Goal: Task Accomplishment & Management: Use online tool/utility

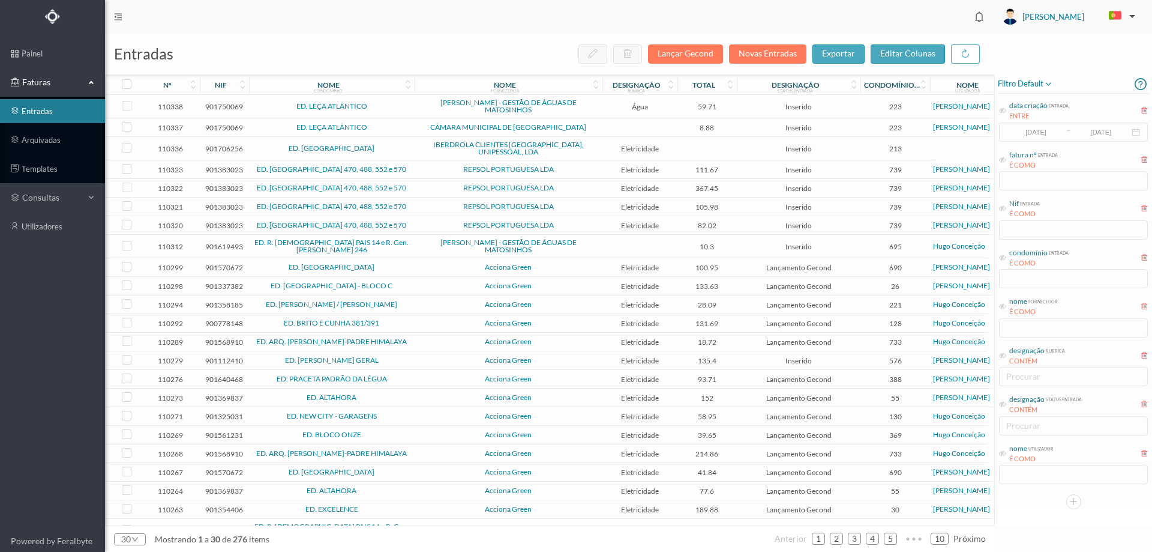
click at [1028, 471] on div "nome utilizador É COMO" at bounding box center [1073, 463] width 151 height 45
click at [1008, 455] on span "nome utilizador É COMO" at bounding box center [1026, 453] width 55 height 21
drag, startPoint x: 998, startPoint y: 453, endPoint x: 1007, endPoint y: 454, distance: 9.1
click at [998, 453] on div "filtro default data criação entrada ENTRE 2017-05-01 ~ 2017-10-31 fatura nº ent…" at bounding box center [1073, 291] width 157 height 435
click at [1007, 454] on span "nome utilizador É COMO" at bounding box center [1026, 453] width 55 height 21
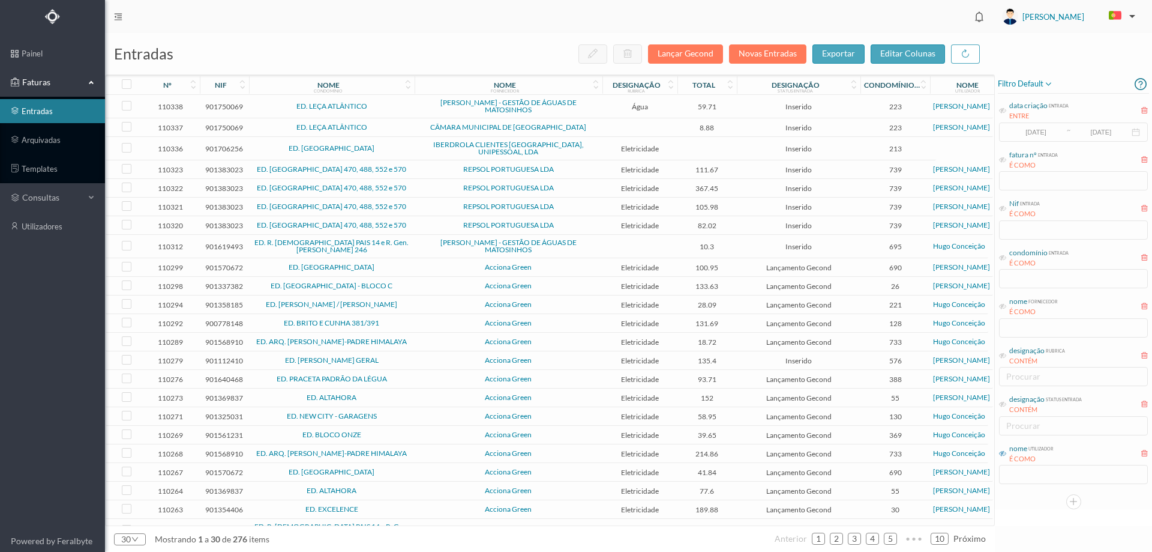
click at [1002, 451] on icon at bounding box center [1002, 453] width 7 height 7
click at [1011, 465] on input "text" at bounding box center [1073, 474] width 149 height 19
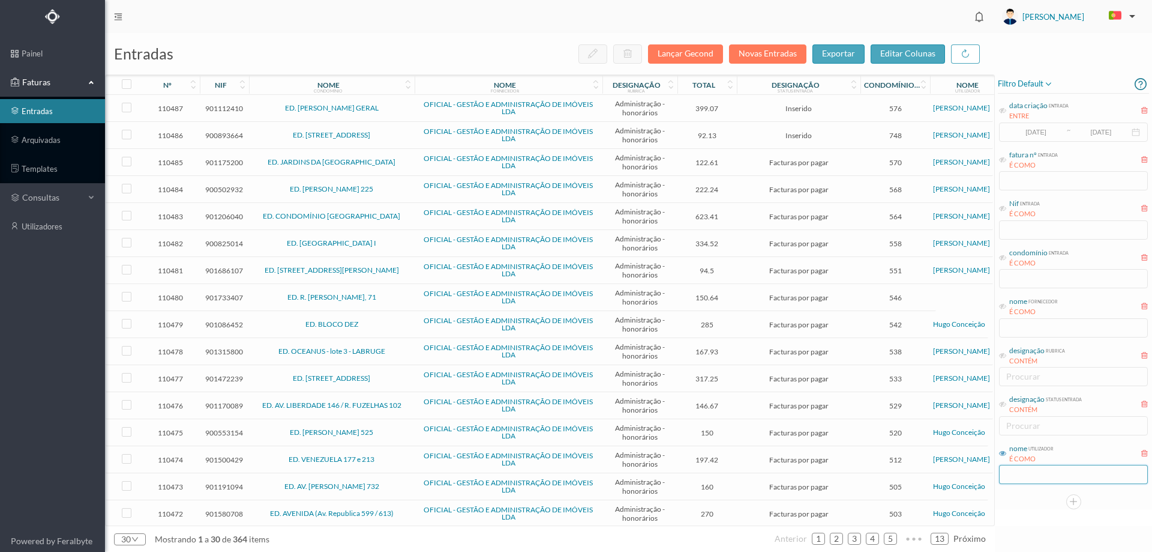
click at [1031, 496] on div "filtro default data criação entrada ENTRE 2017-05-01 ~ 2017-10-31 fatura nº ent…" at bounding box center [1073, 291] width 157 height 435
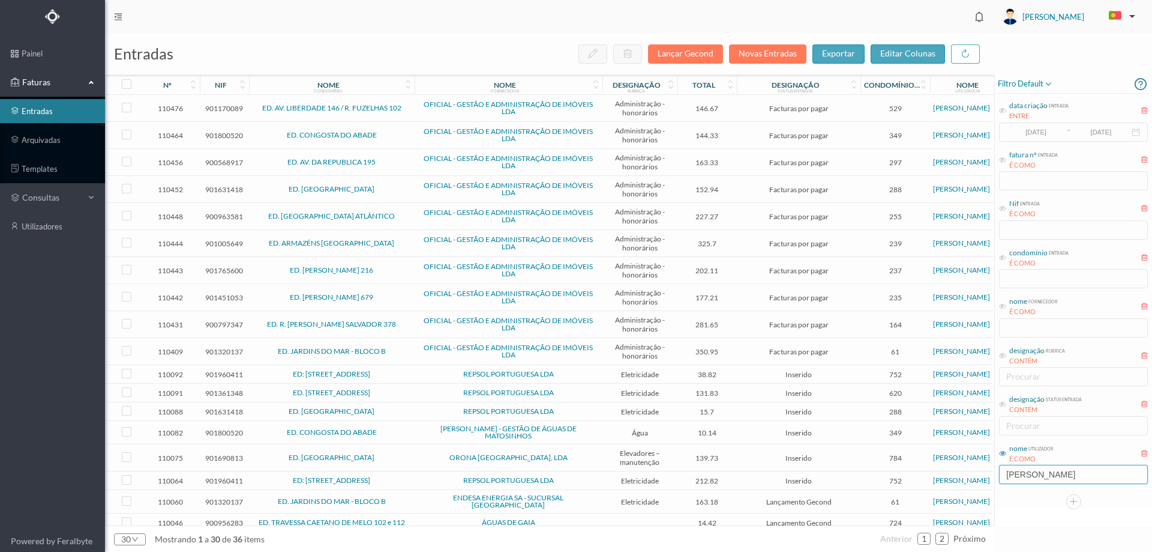
type input "[PERSON_NAME]"
click at [439, 378] on span "REPSOL PORTUGUESA LDA" at bounding box center [509, 373] width 182 height 7
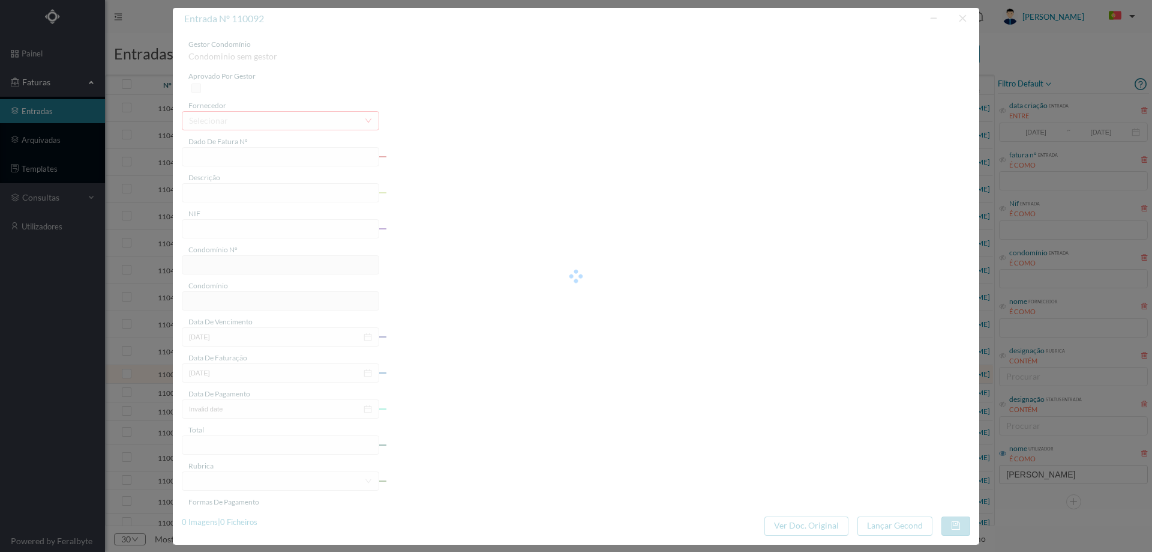
type input "FAC 0210762025/0049296903"
type input "Rua PONTE DA PARADA 677 €"
type input "901960411"
type input "2025-08-22"
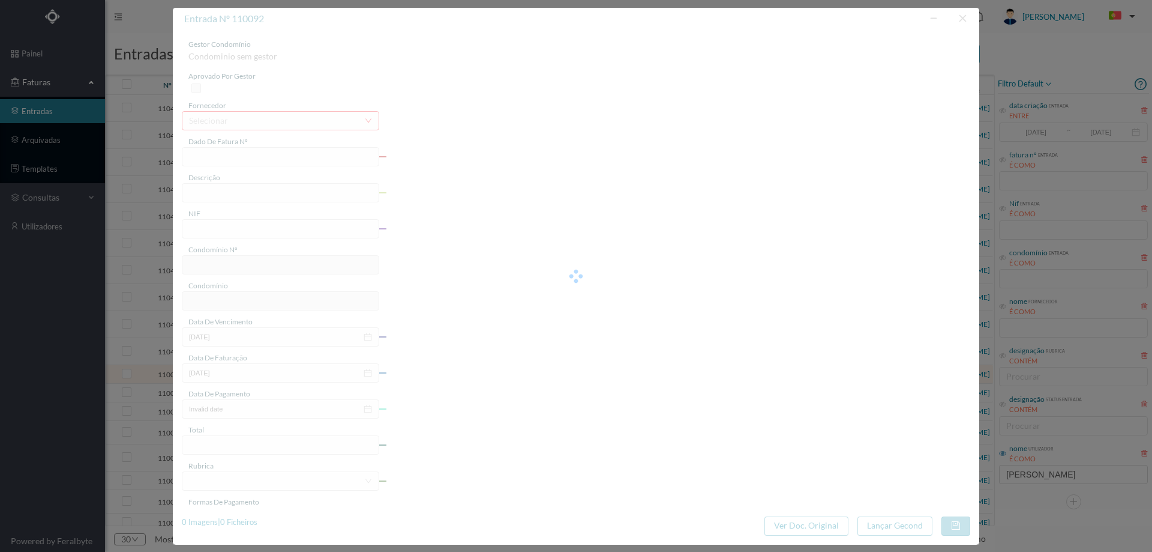
type input "2025-09-12"
type input "38.82"
type input "752"
type input "ED: RUA PONTE PARADA 677"
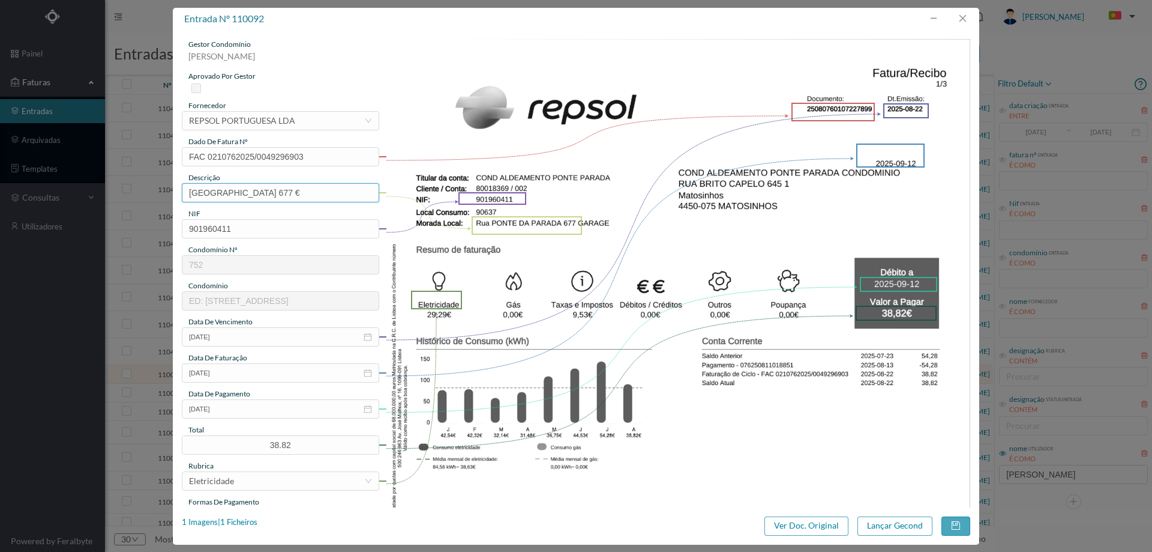
click at [310, 197] on input "Rua PONTE DA PARADA 677 €" at bounding box center [280, 192] width 197 height 19
type input "Rua PONTE DA PARADA 677"
click at [739, 244] on img at bounding box center [678, 453] width 585 height 828
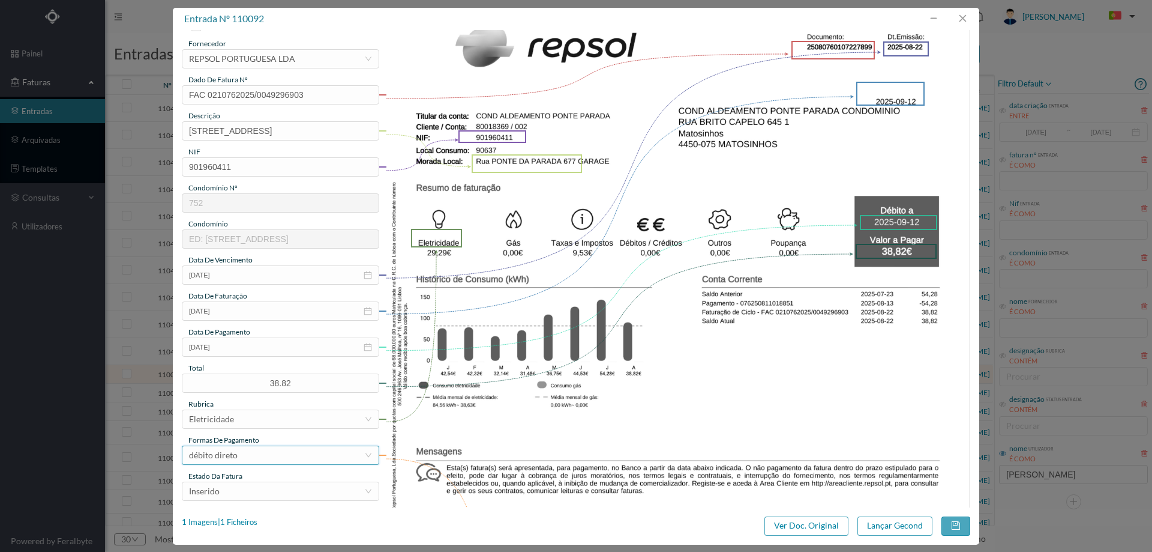
scroll to position [120, 0]
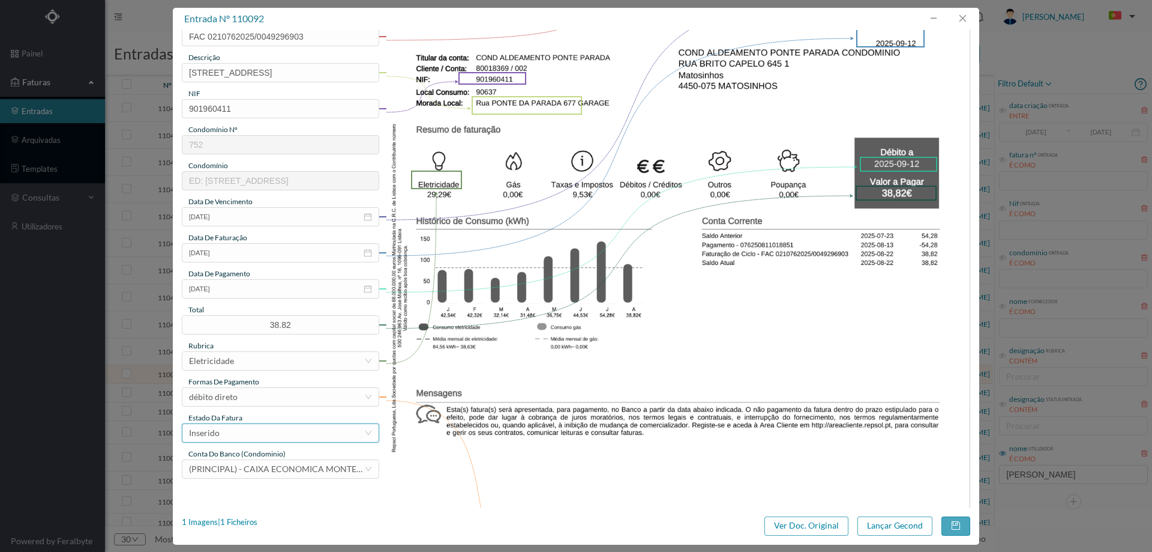
click at [239, 436] on div "Inserido" at bounding box center [276, 433] width 175 height 18
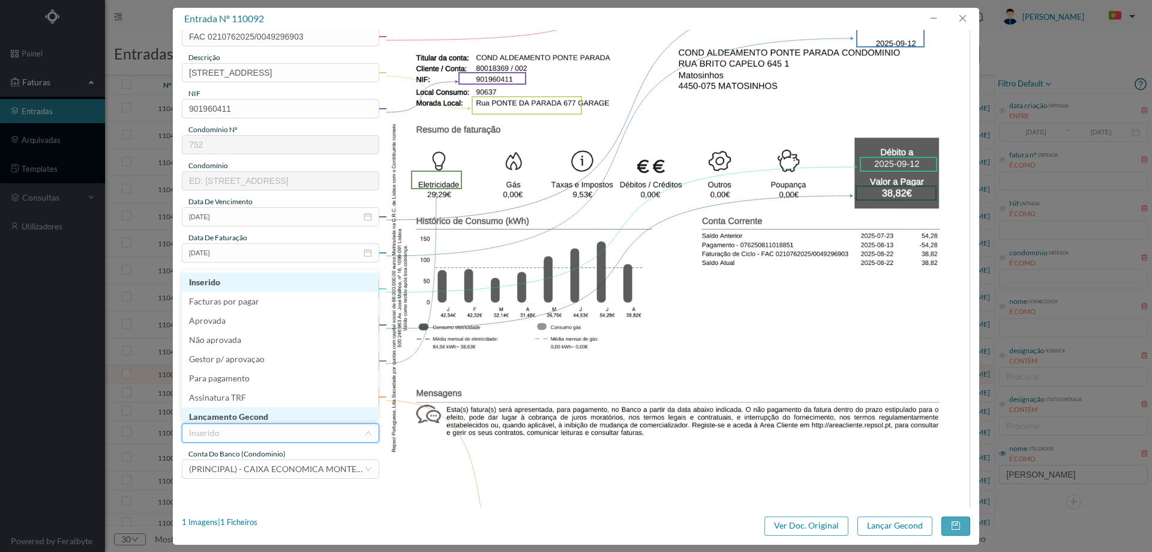
scroll to position [6, 0]
click at [247, 412] on li "Lançamento Gecond" at bounding box center [280, 410] width 196 height 19
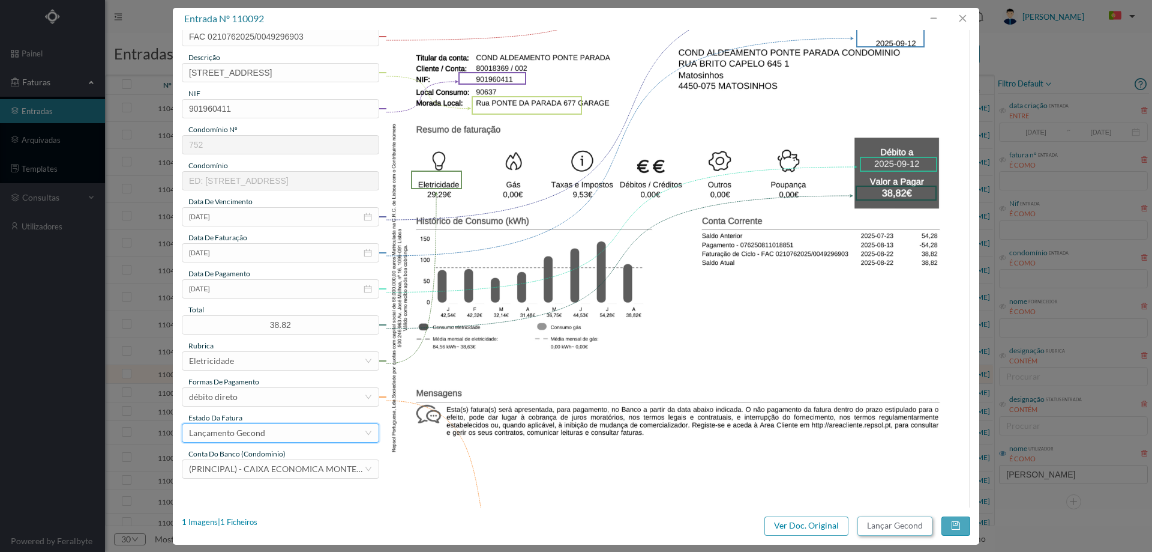
click at [889, 532] on button "Lançar Gecond" at bounding box center [895, 525] width 75 height 19
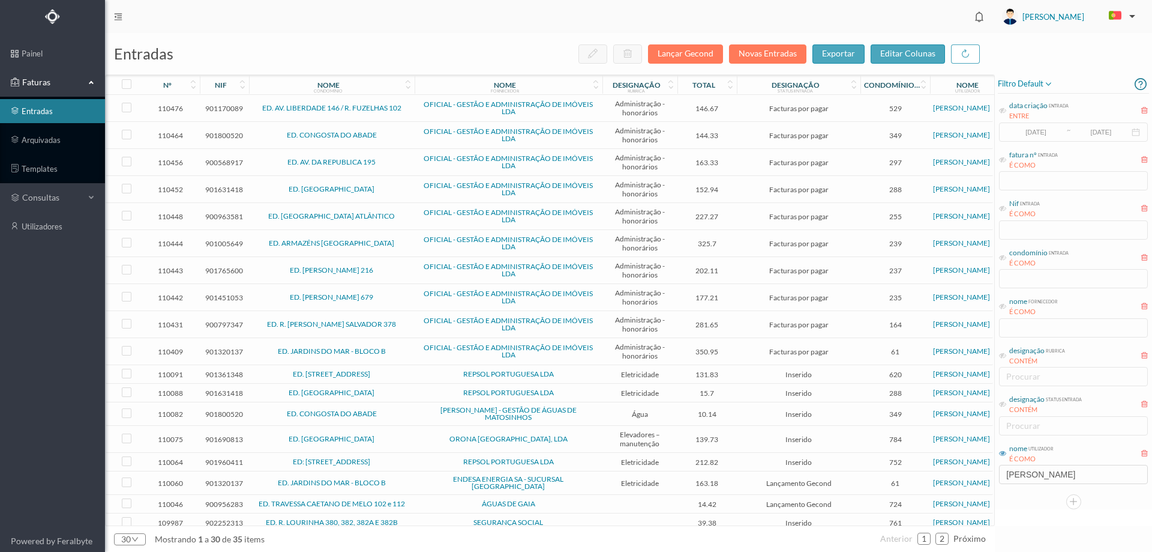
click at [415, 376] on td "REPSOL PORTUGUESA LDA" at bounding box center [509, 374] width 188 height 19
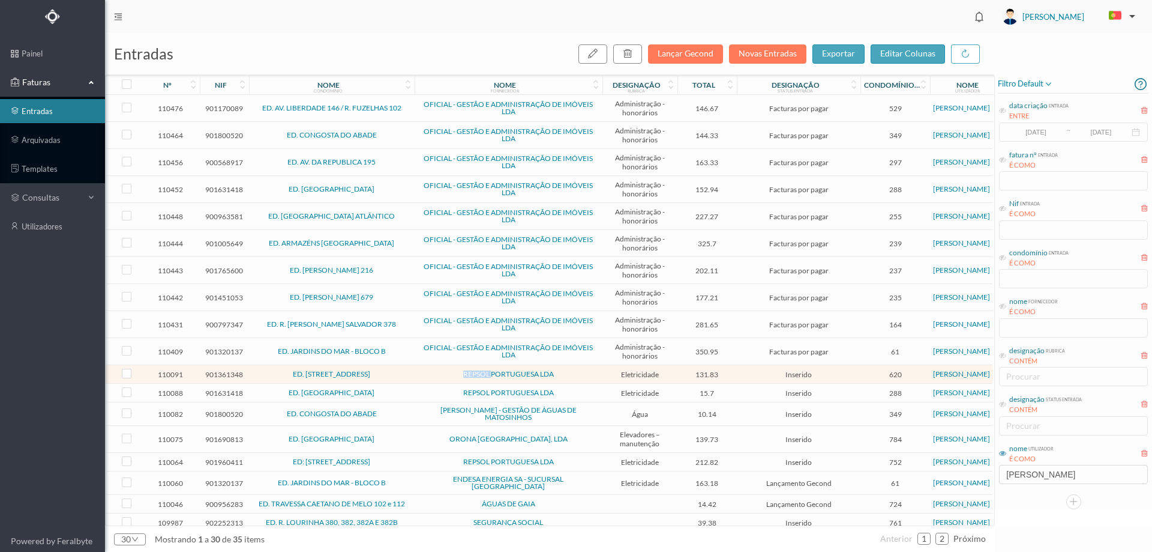
click at [415, 376] on td "REPSOL PORTUGUESA LDA" at bounding box center [509, 374] width 188 height 19
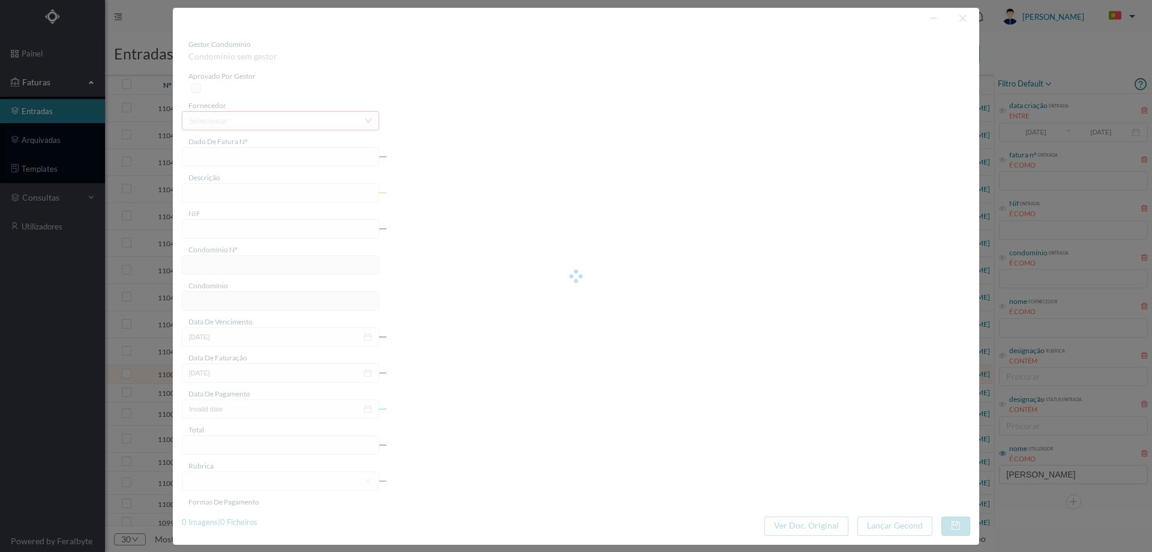
type input "FAC 0210762025/0049296916"
type input "Rua Cruz de Malpique 115 COM"
type input "901361348"
type input "2025-08-22"
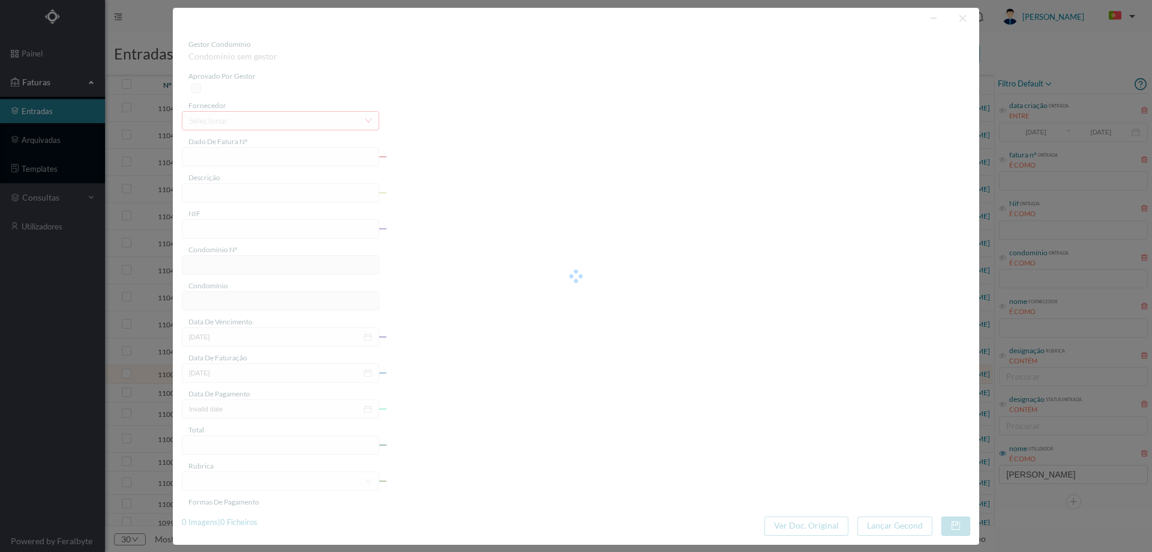
type input "2025-09-12"
type input "131.83"
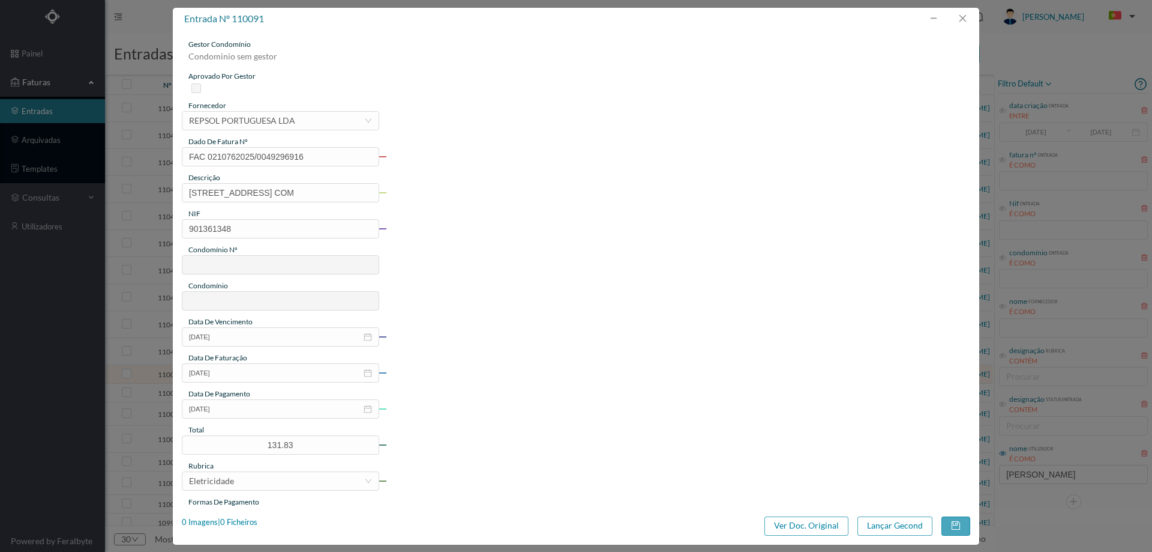
type input "620"
type input "ED. [STREET_ADDRESS]"
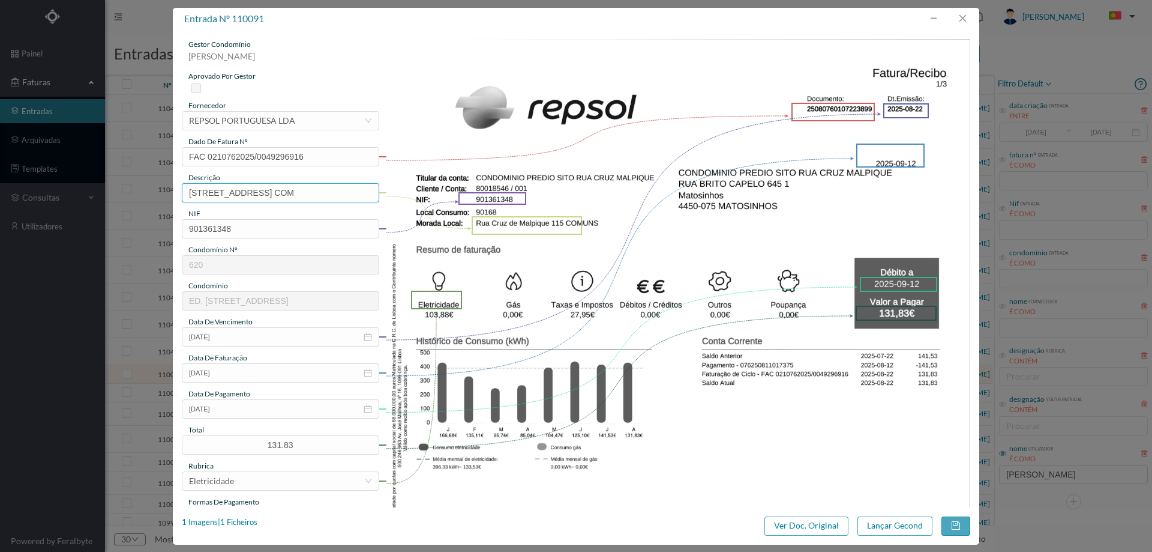
click at [349, 197] on input "Rua Cruz de Malpique 115 COM" at bounding box center [280, 192] width 197 height 19
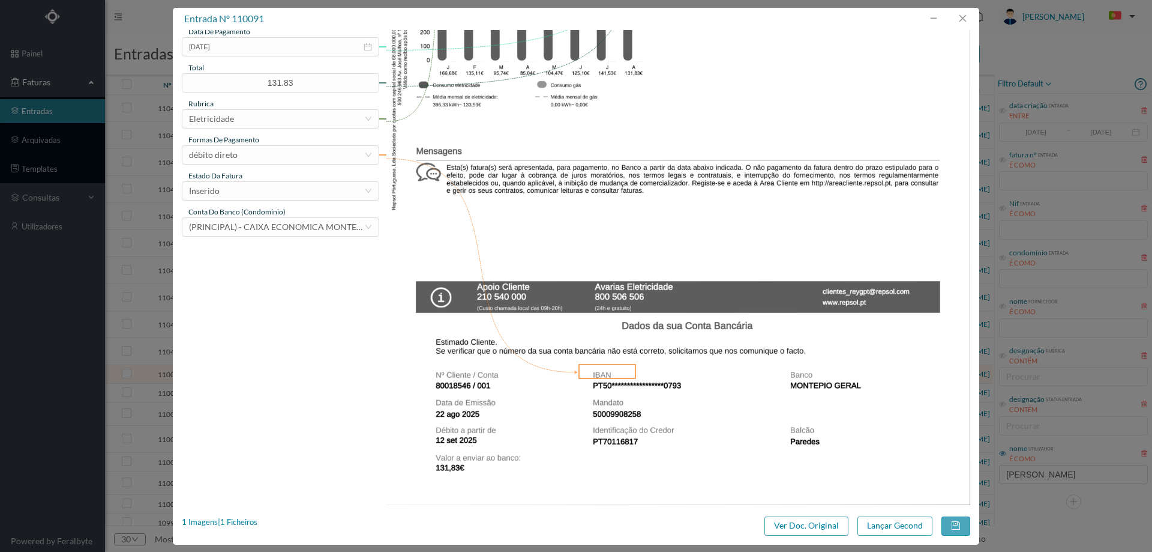
scroll to position [364, 0]
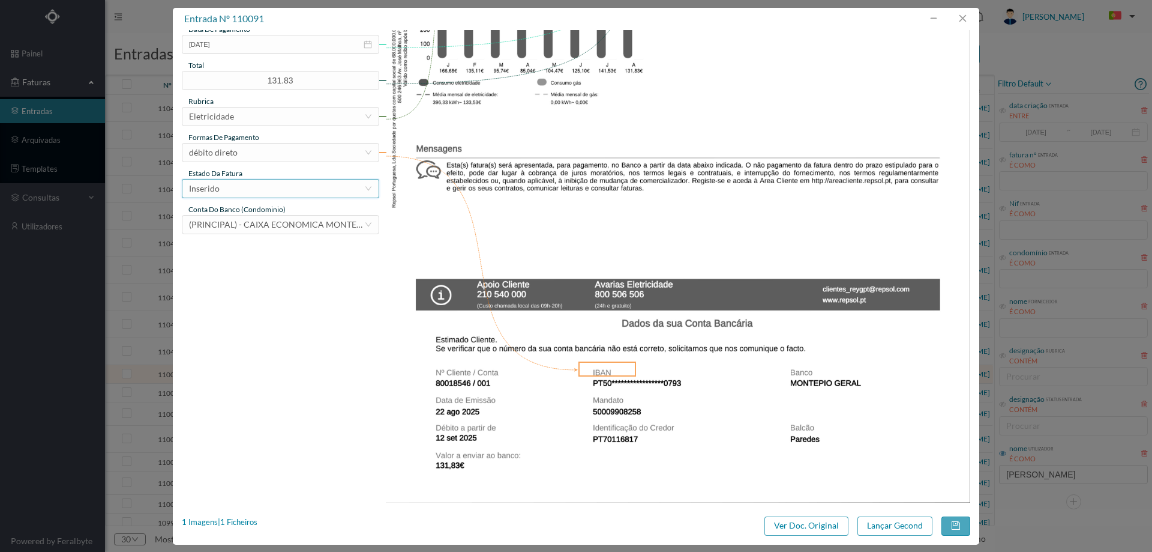
type input "Rua Cruz de Malpique 115 COMUNS"
click at [271, 191] on div "Inserido" at bounding box center [276, 188] width 175 height 18
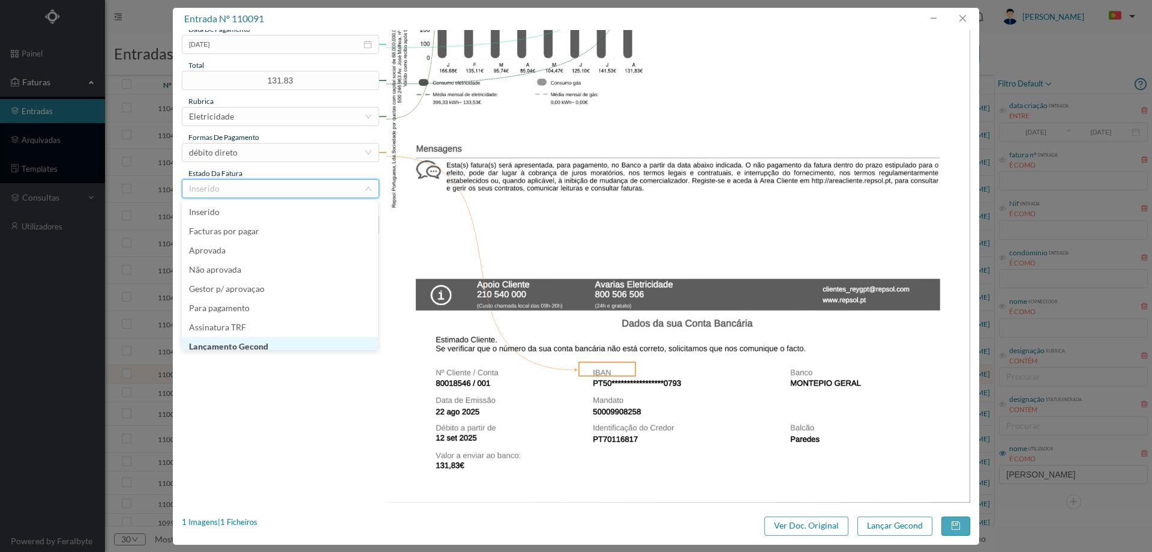
scroll to position [6, 0]
click at [272, 344] on li "Lançamento Gecond" at bounding box center [280, 340] width 196 height 19
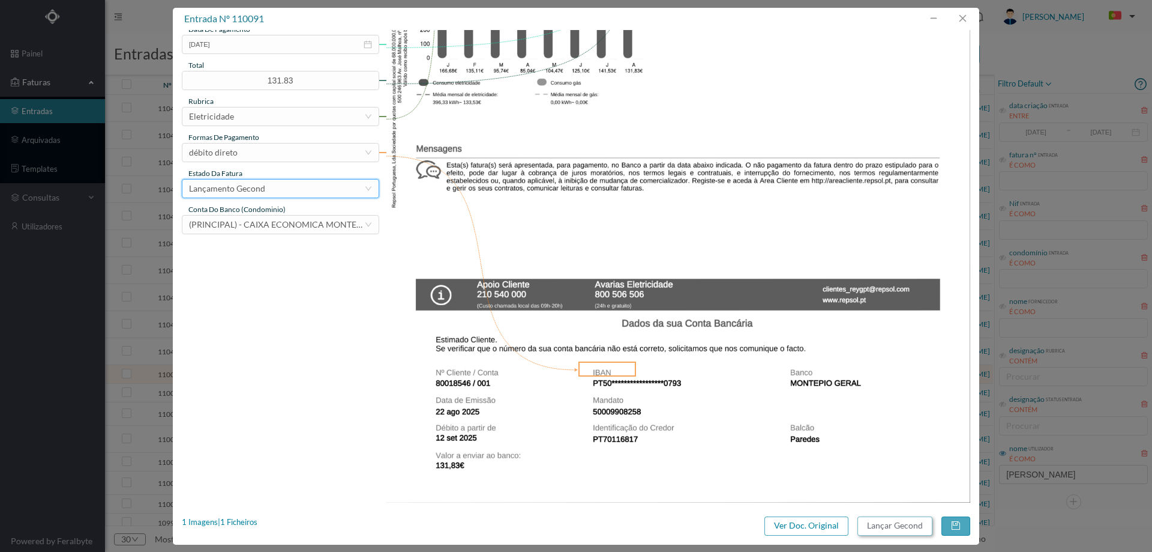
click at [894, 531] on button "Lançar Gecond" at bounding box center [895, 525] width 75 height 19
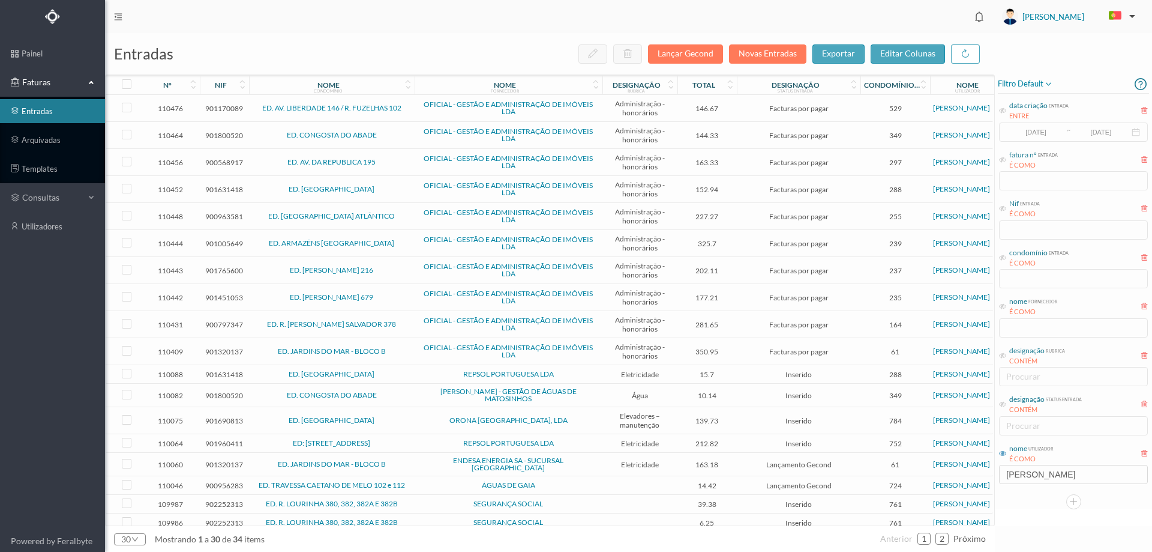
click at [400, 376] on span "ED. [GEOGRAPHIC_DATA]" at bounding box center [332, 373] width 160 height 7
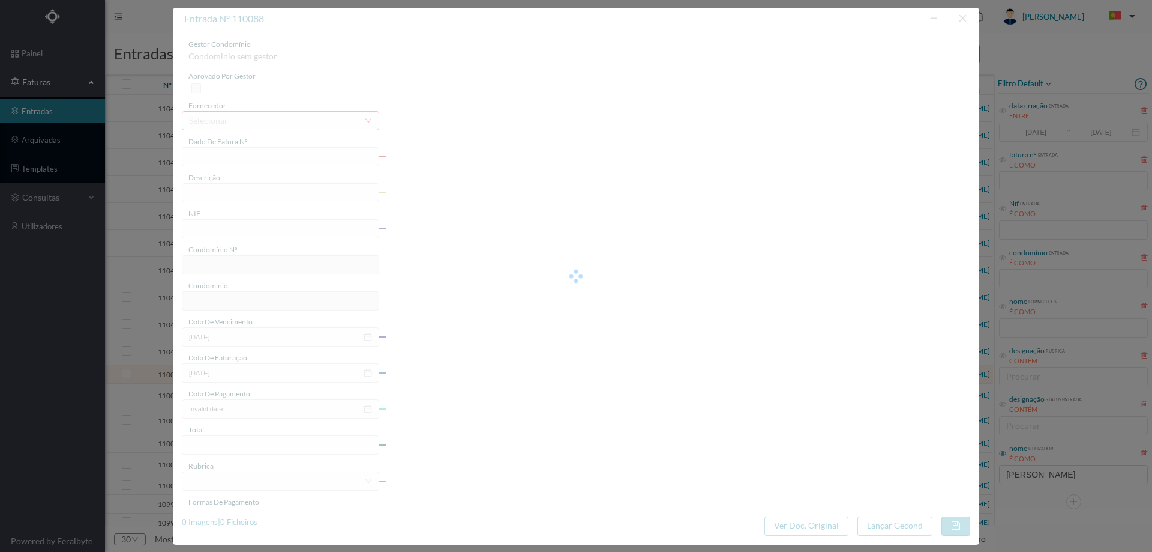
type input "FAC 0210762025/0049295244"
type input "Rua Macieira Parque 100"
type input "901631418"
type input "2025-08-21"
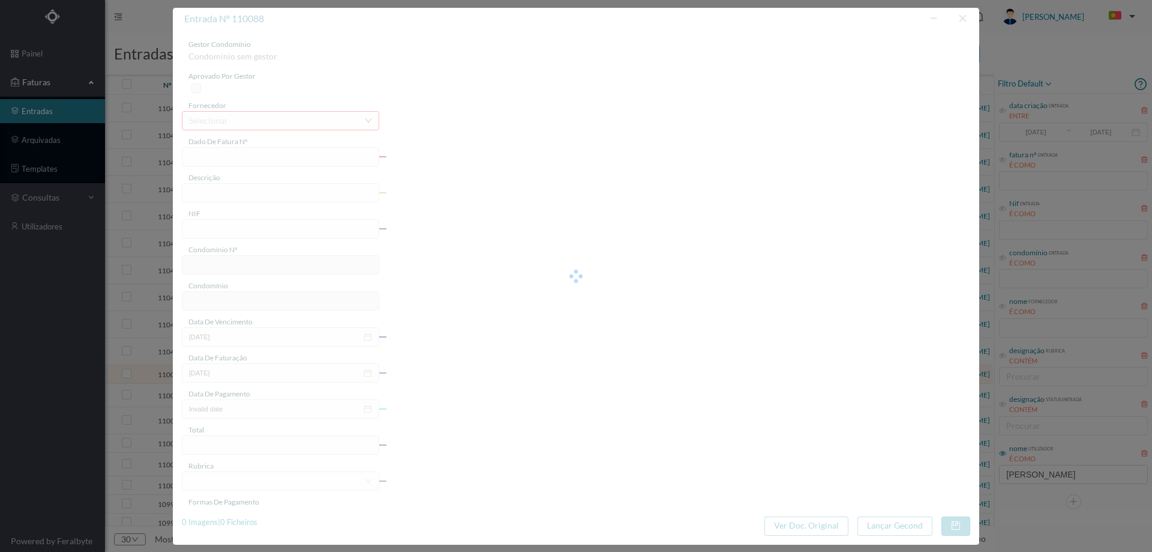
type input "2025-09-11"
type input "15.70"
type input "288"
type input "ED. [GEOGRAPHIC_DATA]"
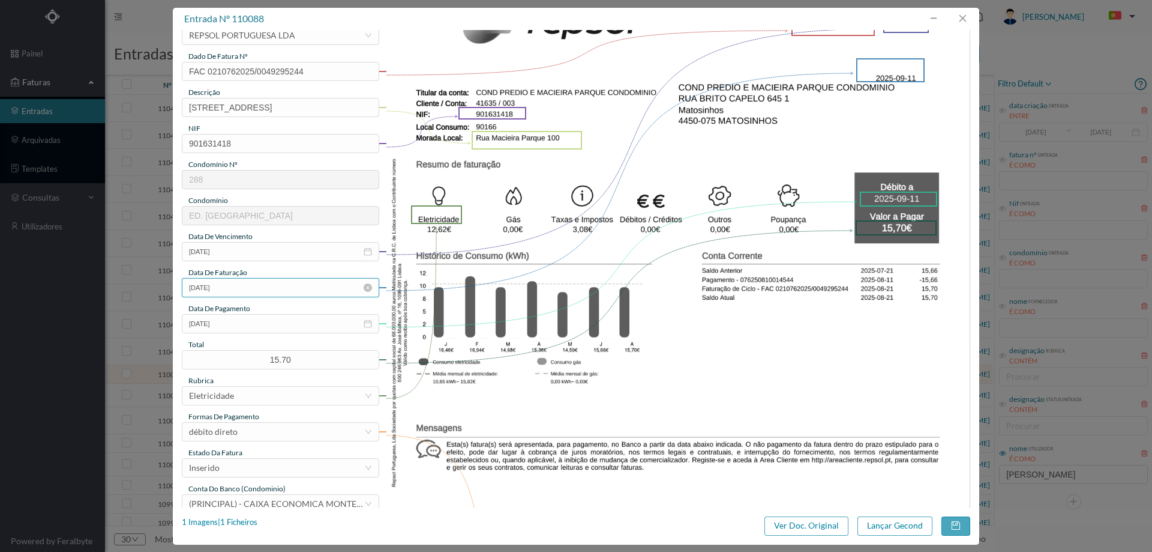
scroll to position [120, 0]
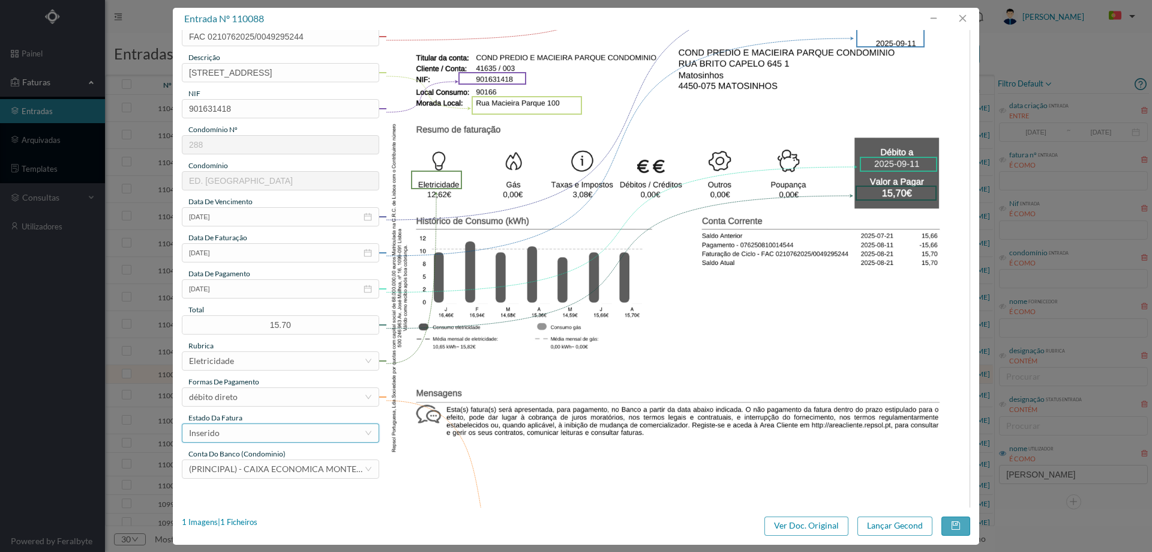
click at [262, 430] on div "Inserido" at bounding box center [276, 433] width 175 height 18
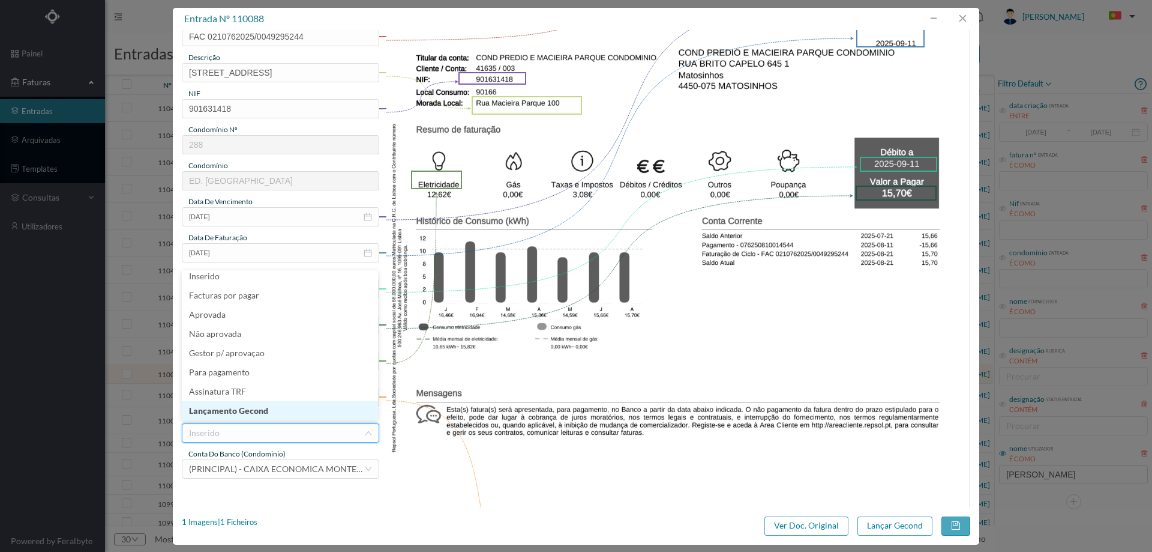
click at [263, 410] on li "Lançamento Gecond" at bounding box center [280, 410] width 196 height 19
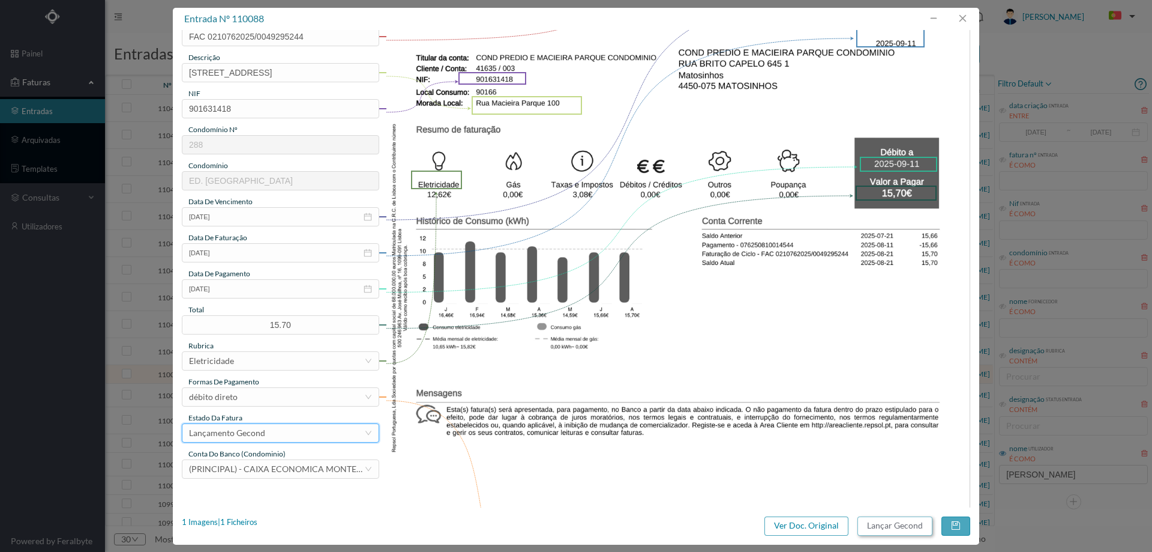
click at [910, 523] on button "Lançar Gecond" at bounding box center [895, 525] width 75 height 19
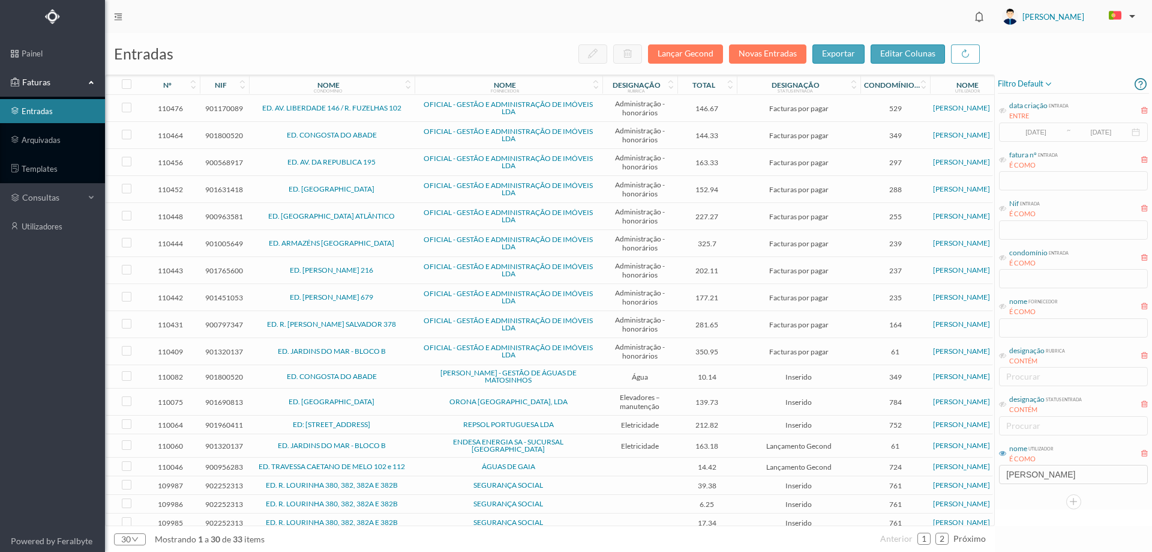
click at [403, 377] on span "ED. CONGOSTA DO ABADE" at bounding box center [332, 376] width 160 height 7
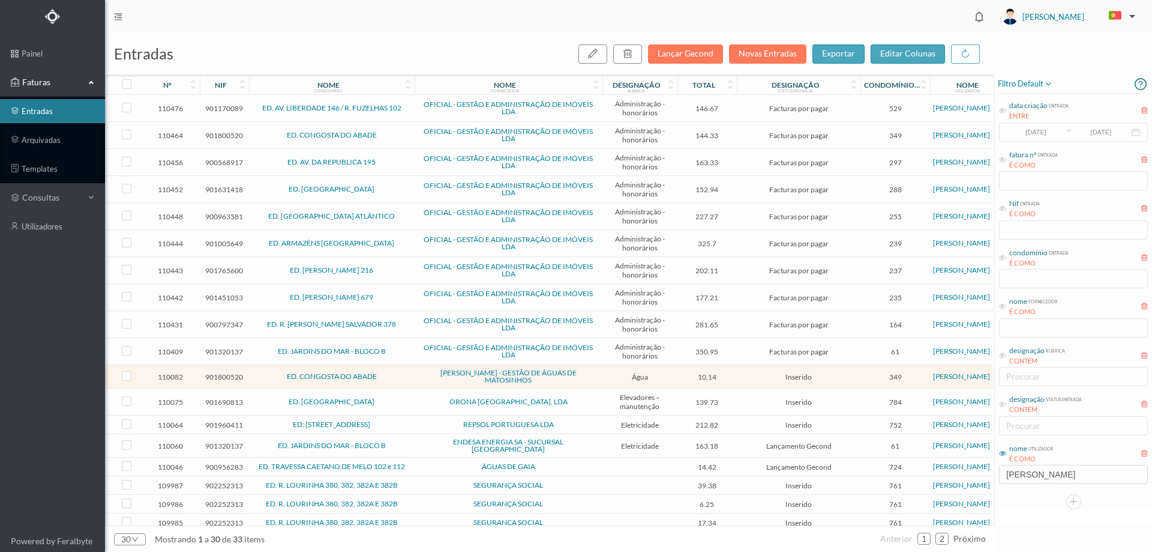
click at [403, 377] on span "ED. CONGOSTA DO ABADE" at bounding box center [332, 376] width 160 height 7
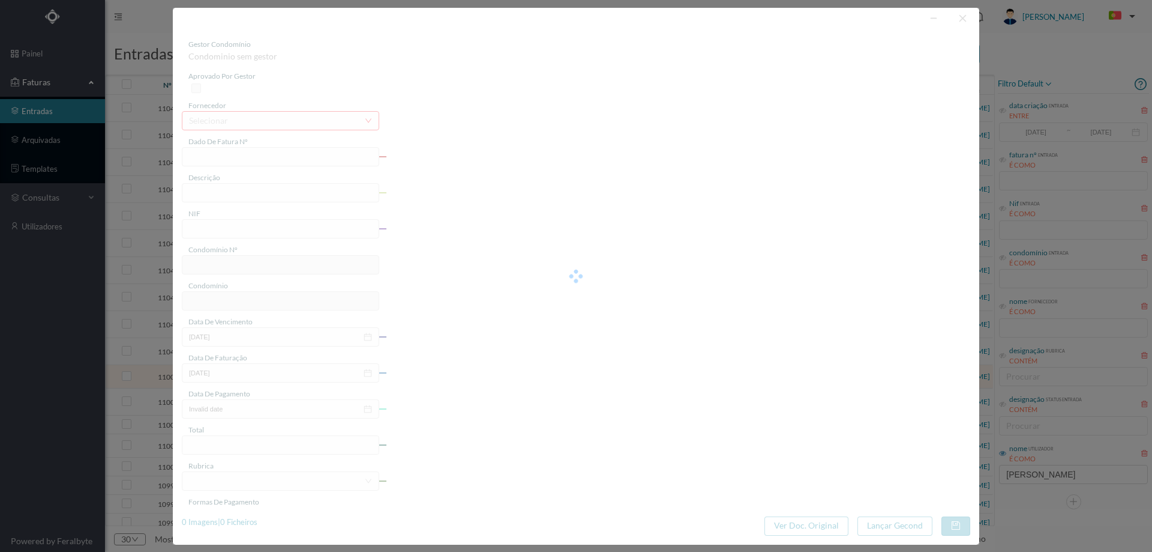
type input "FA K4025FA/10484921"
type input "Periodo de faturação: 18.06.2025 a 18.08.2025"
type input "901800520"
type input "11-09-2025"
type input "22-08-2025"
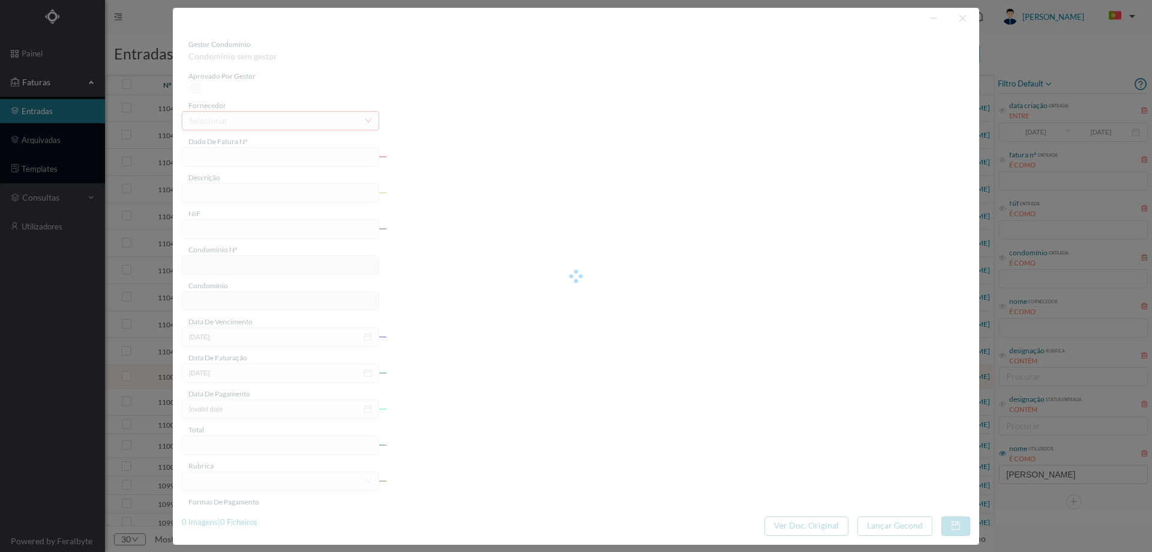
type input "11-09-2025"
type input "10.14"
type input "349"
type input "ED. CONGOSTA DO ABADE"
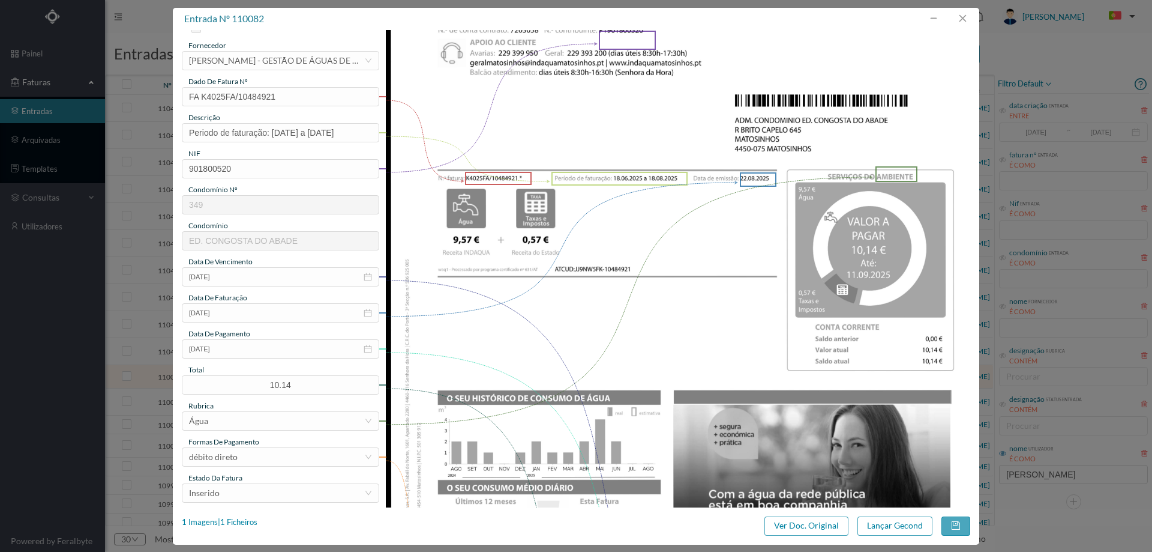
scroll to position [180, 0]
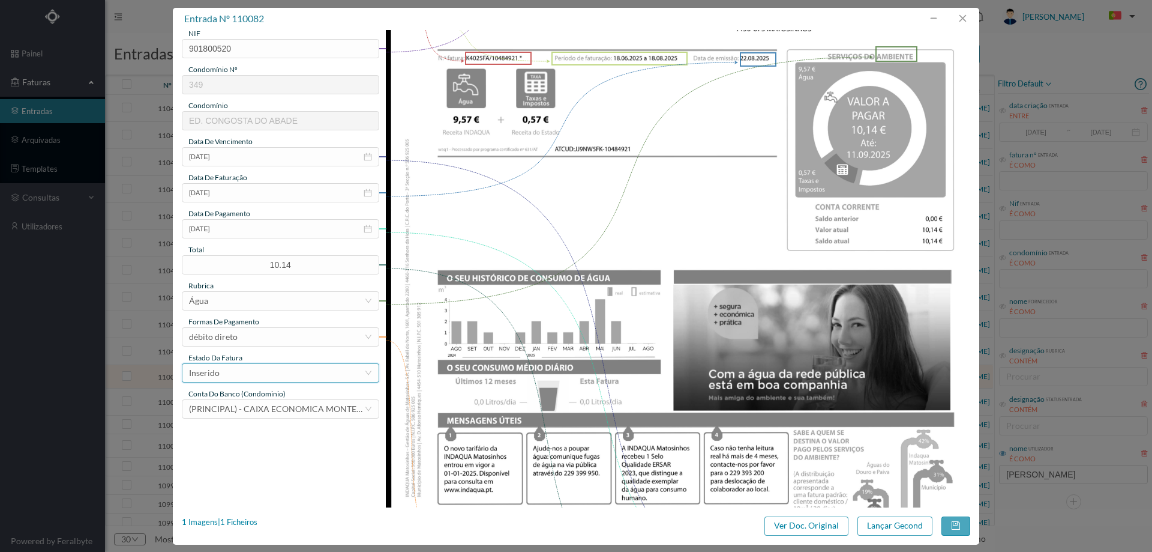
click at [281, 366] on div "Inserido" at bounding box center [276, 373] width 175 height 18
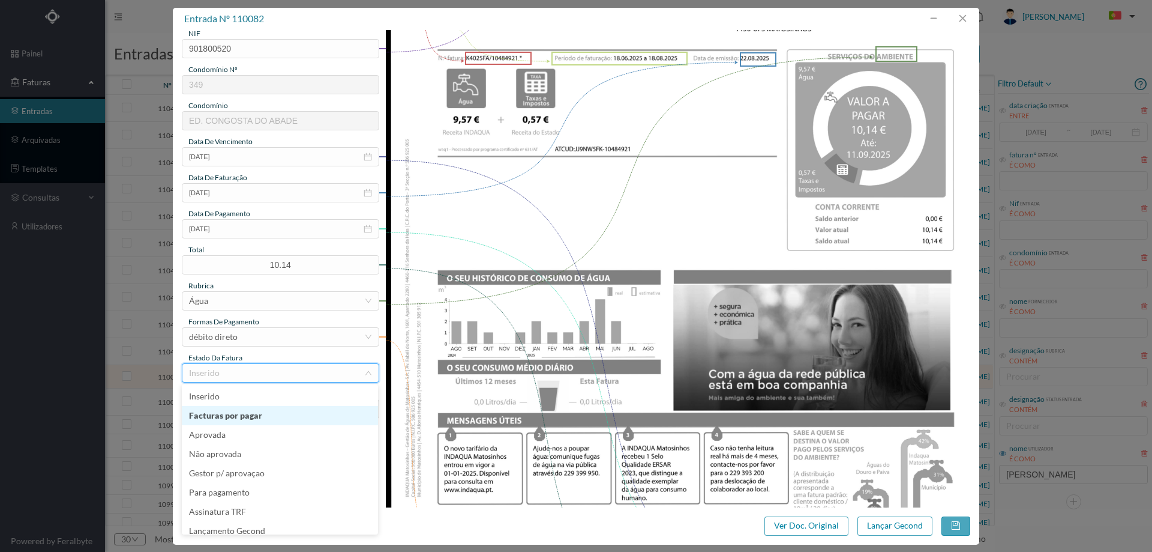
scroll to position [6, 0]
click at [286, 524] on li "Lançamento Gecond" at bounding box center [280, 524] width 196 height 19
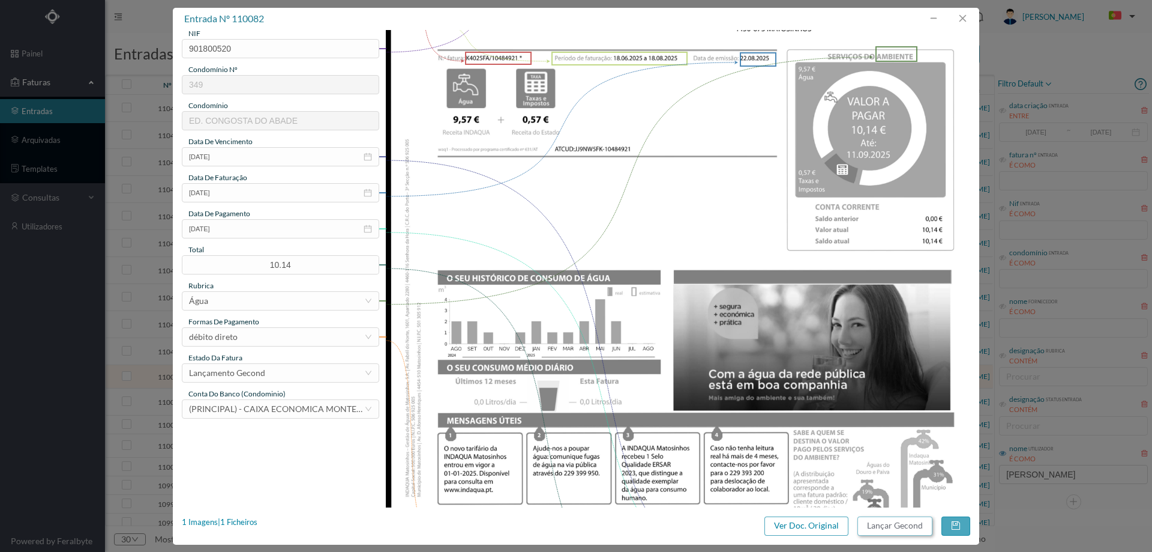
click at [889, 517] on button "Lançar Gecond" at bounding box center [895, 525] width 75 height 19
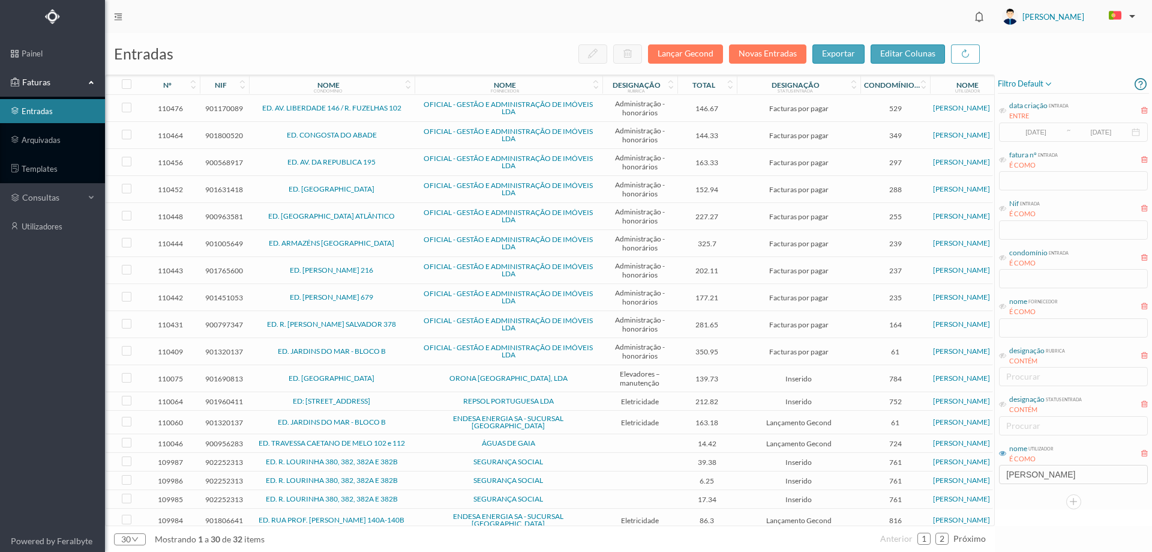
click at [423, 378] on span "ORONA PORTUGAL, LDA" at bounding box center [509, 378] width 182 height 7
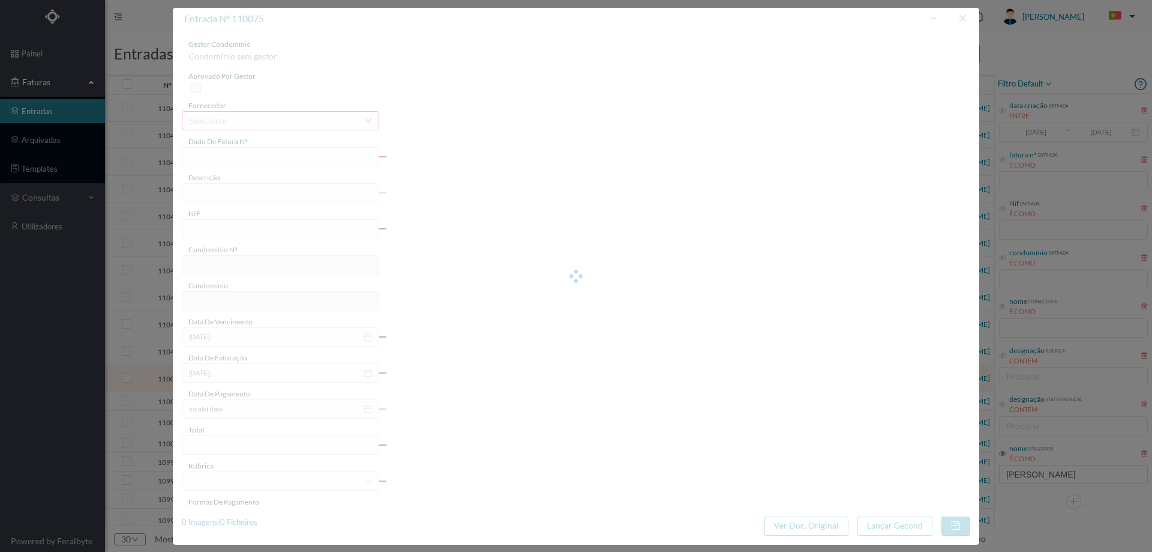
type input "FR 2504/036760"
type input "Reparação"
type input "901690813"
type input "Invalid date"
type input "22-08-2025"
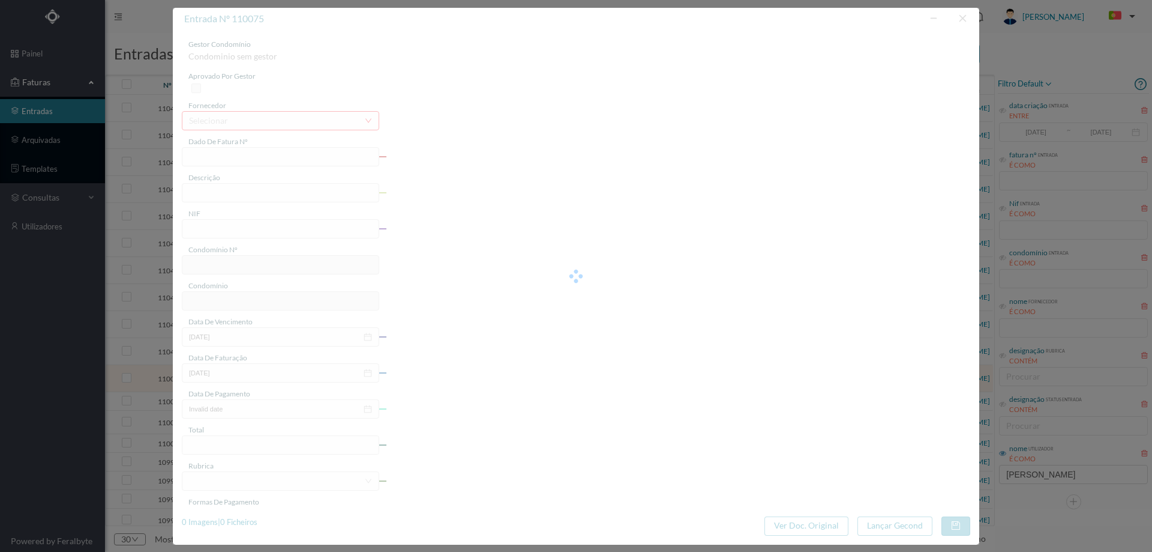
type input "139.73"
type input "784"
type input "ED. [GEOGRAPHIC_DATA]"
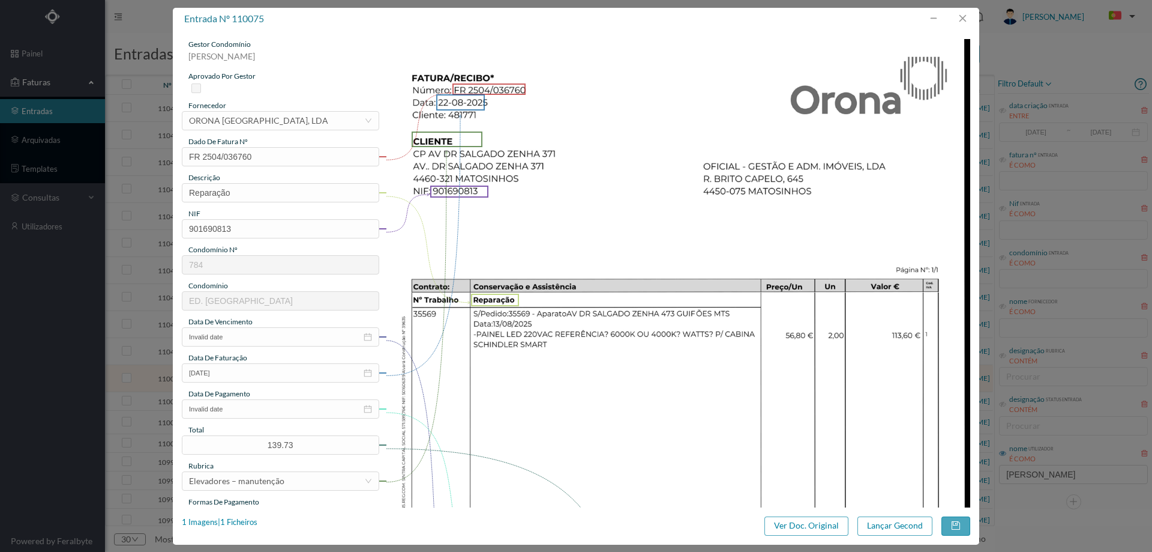
click at [262, 182] on div "descrição" at bounding box center [280, 177] width 197 height 11
click at [266, 193] on input "Reparação" at bounding box center [280, 192] width 197 height 19
type input "Reparação elevador"
click at [235, 344] on input "Invalid date" at bounding box center [280, 336] width 197 height 19
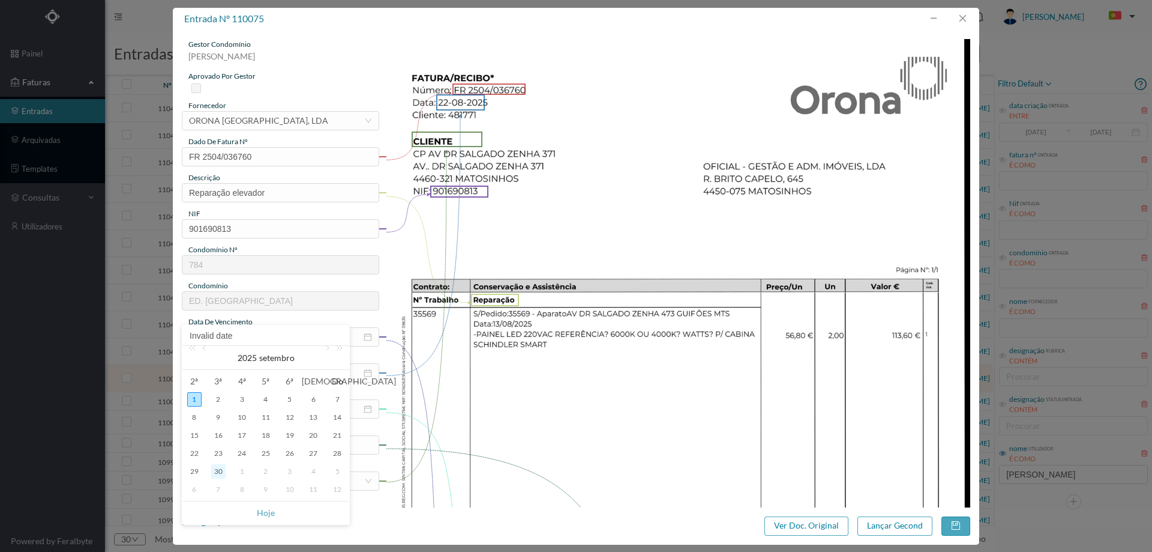
click at [216, 469] on div "30" at bounding box center [218, 471] width 14 height 14
type input "30-09-2025"
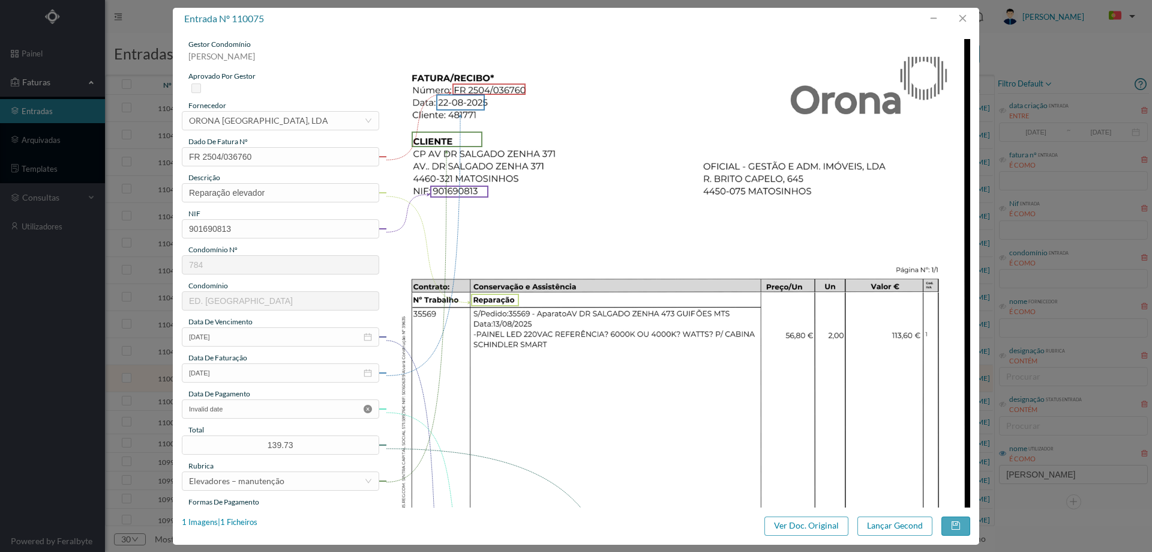
click at [369, 408] on icon "icon: close-circle" at bounding box center [368, 409] width 8 height 8
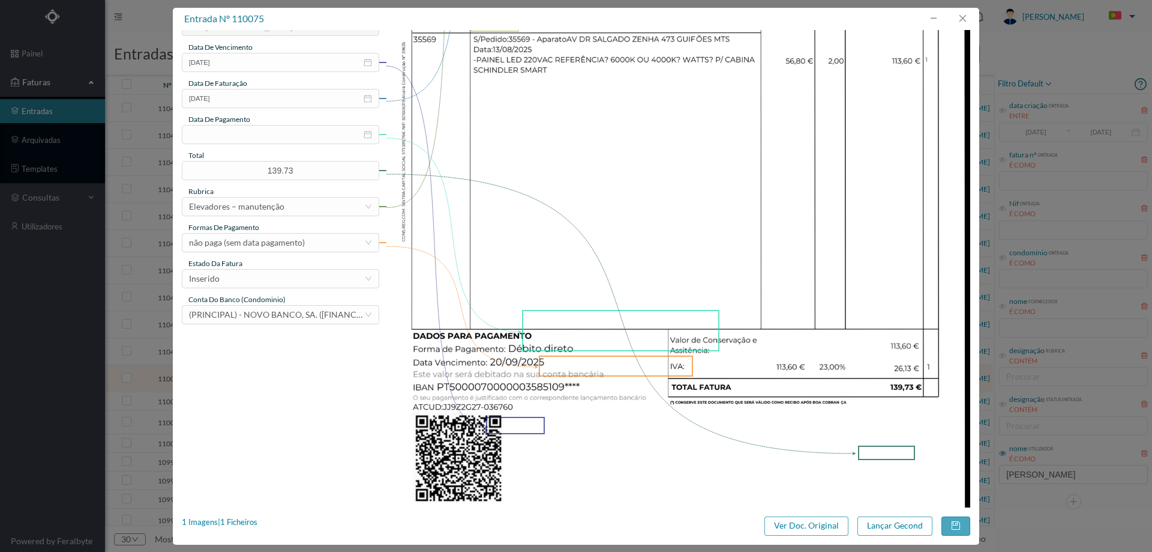
scroll to position [300, 0]
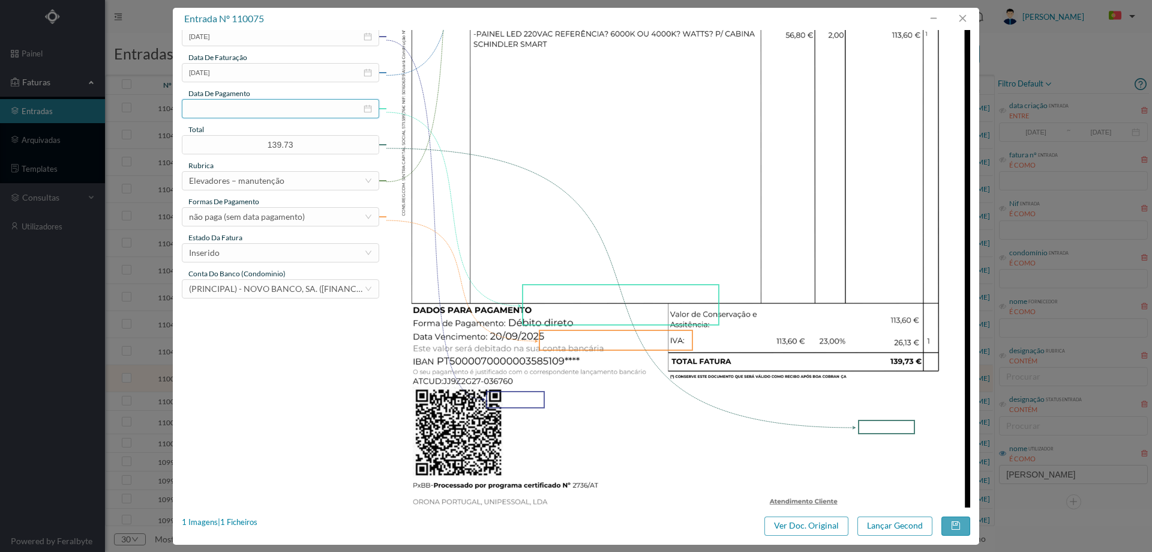
click at [228, 111] on input at bounding box center [280, 108] width 197 height 19
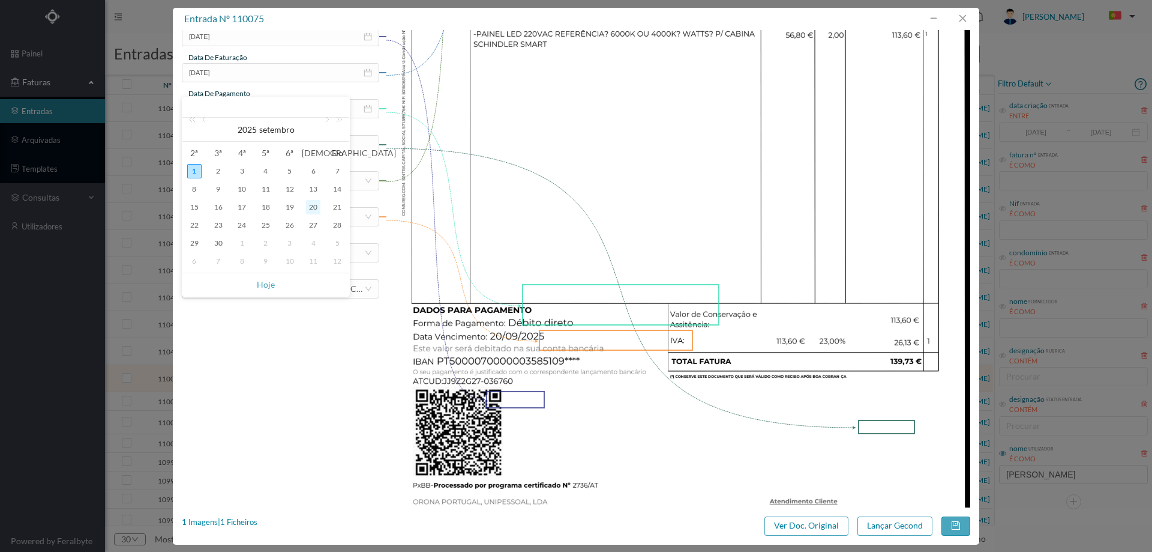
click at [313, 207] on div "20" at bounding box center [313, 207] width 14 height 14
type input "20-09-2025"
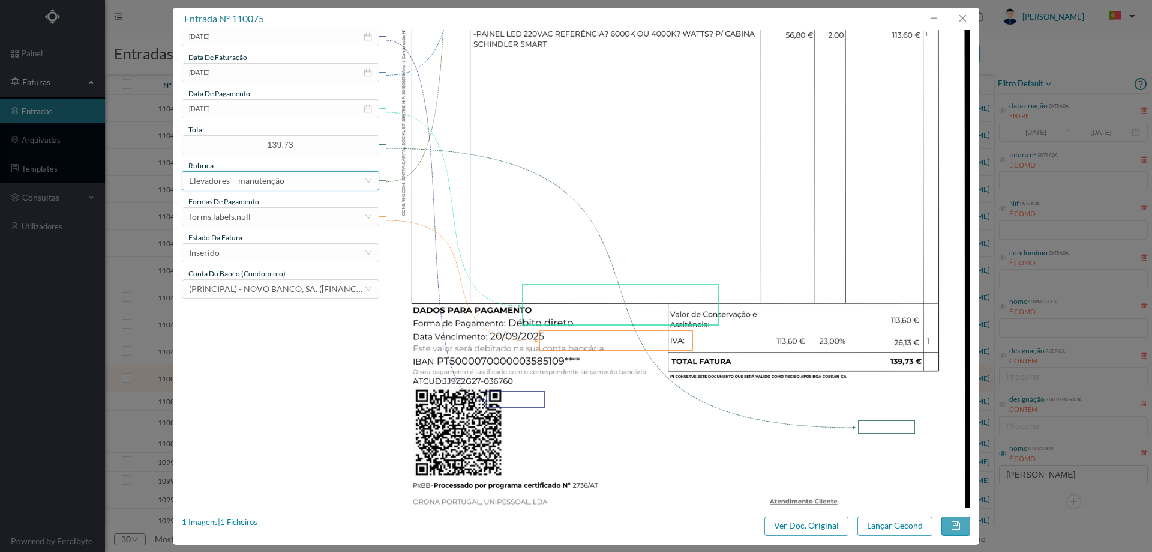
click at [271, 181] on div "Elevadores – manutenção" at bounding box center [236, 181] width 95 height 18
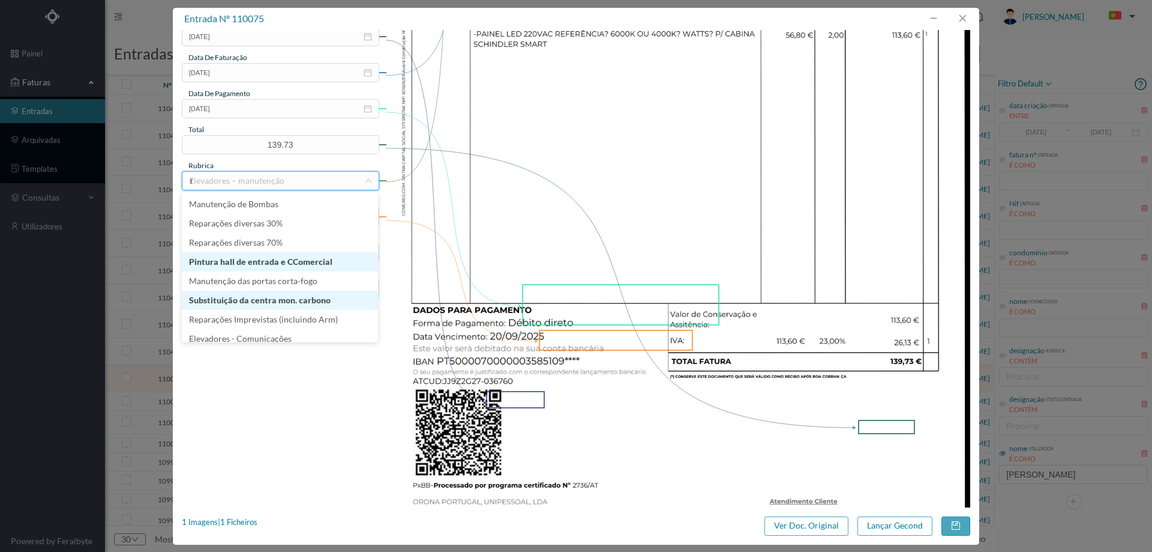
type input "re"
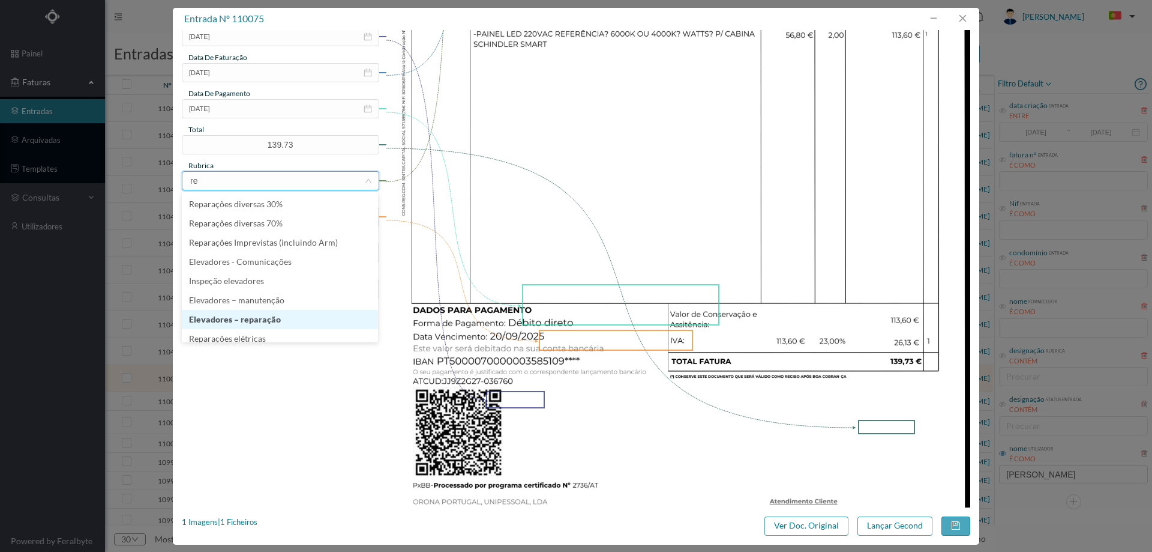
click at [280, 319] on li "Elevadores – reparação" at bounding box center [280, 319] width 196 height 19
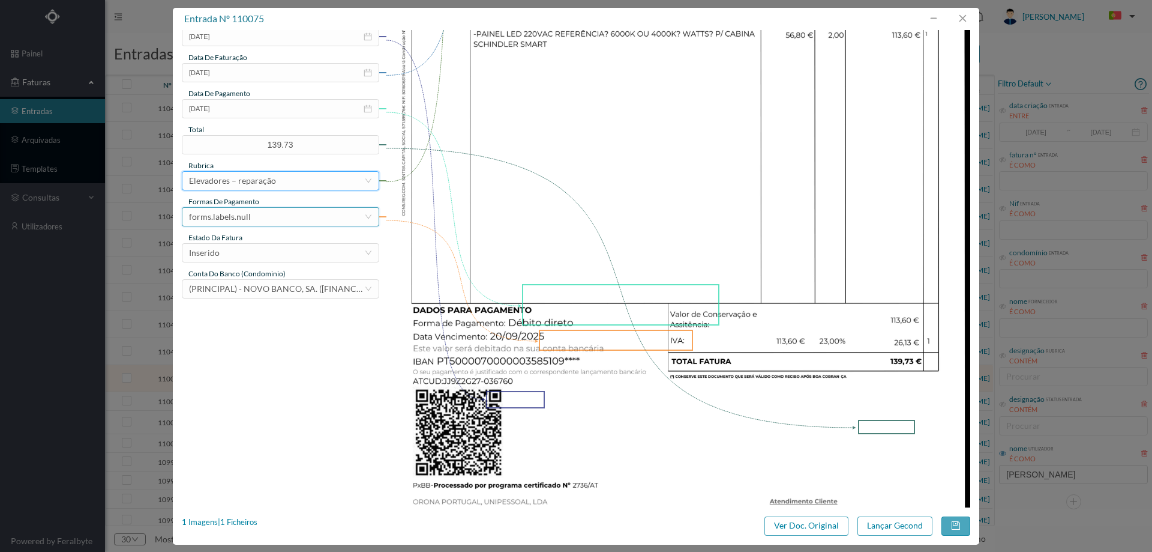
click at [270, 218] on div "forms.labels.null" at bounding box center [276, 217] width 175 height 18
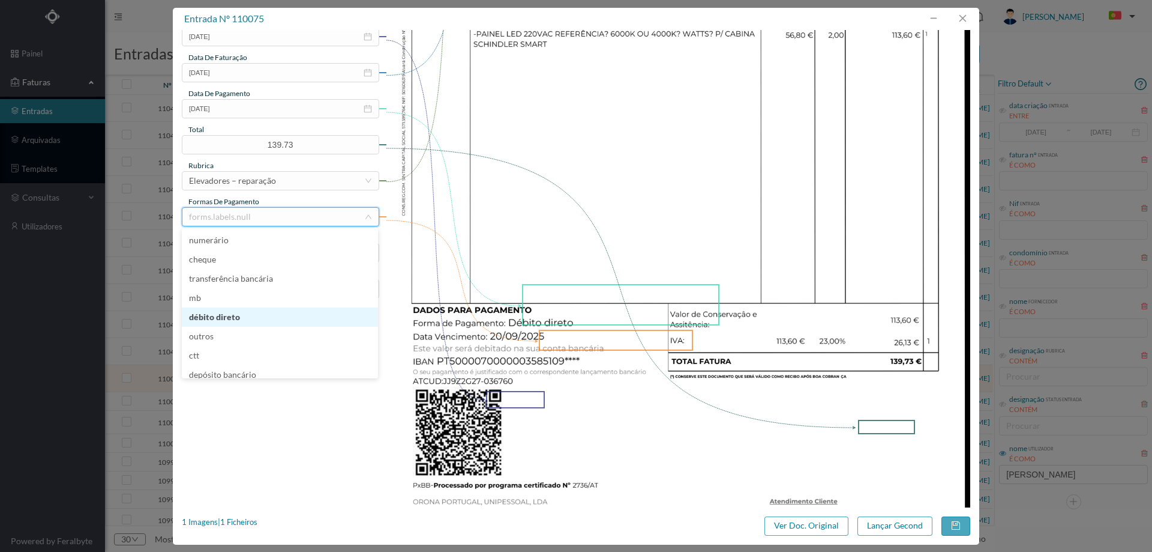
click at [265, 310] on li "débito direto" at bounding box center [280, 316] width 196 height 19
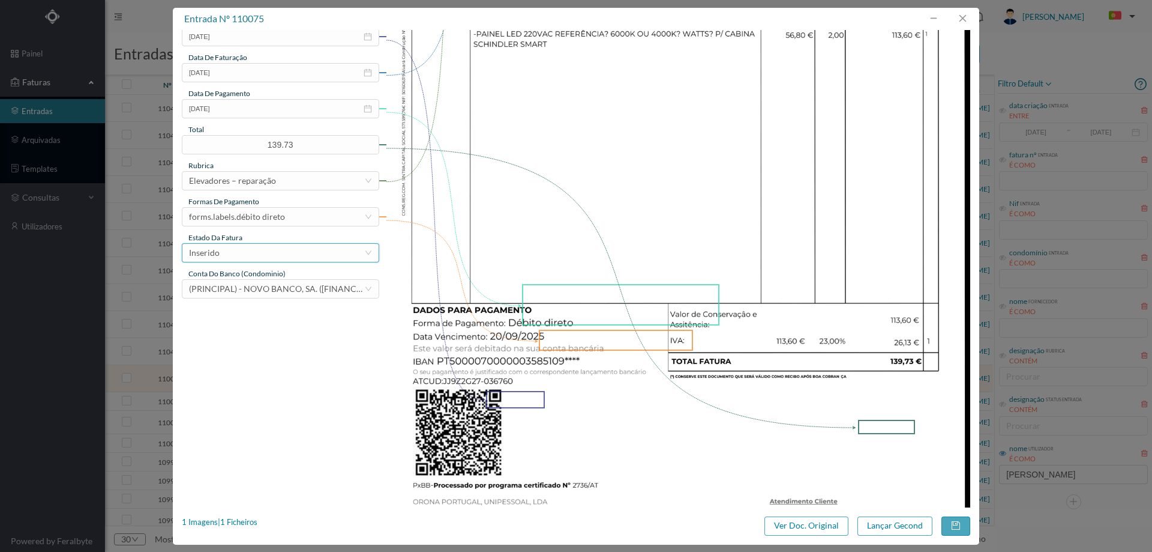
click at [265, 257] on div "Inserido" at bounding box center [276, 253] width 175 height 18
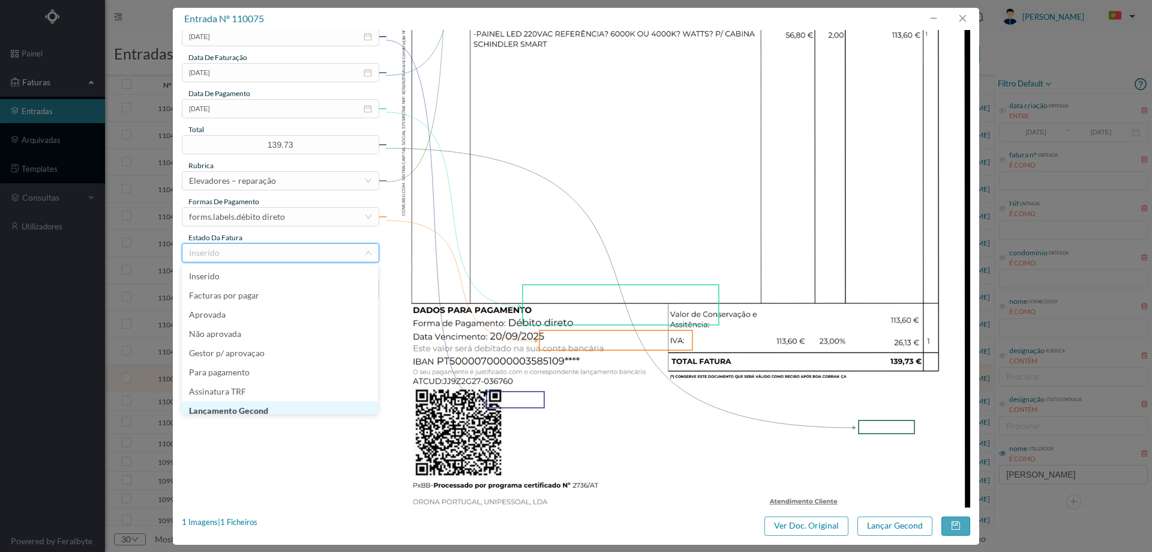
scroll to position [6, 0]
click at [260, 402] on li "Lançamento Gecond" at bounding box center [280, 404] width 196 height 19
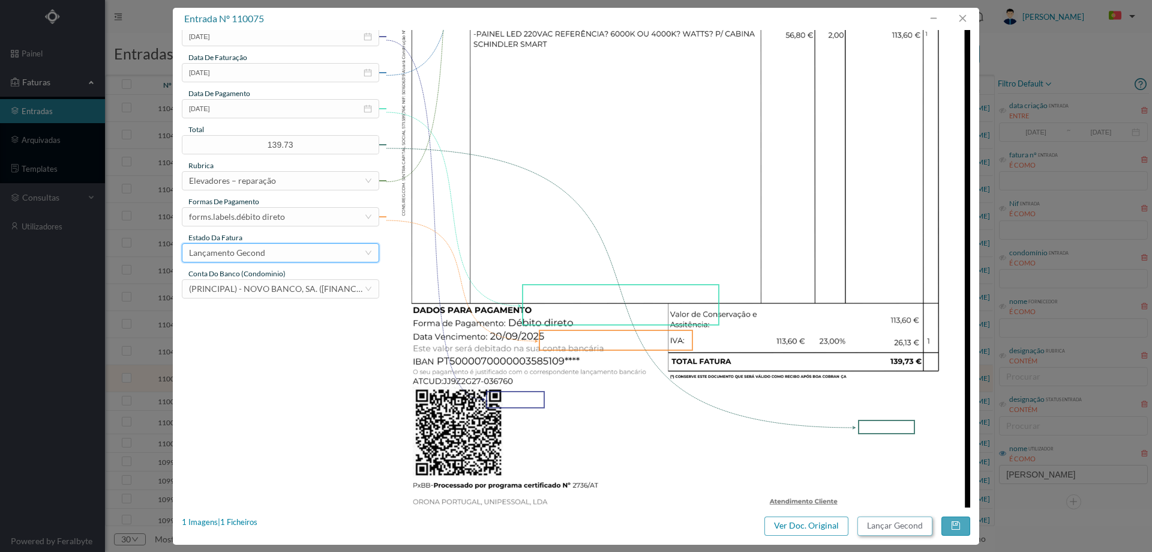
click at [905, 530] on button "Lançar Gecond" at bounding box center [895, 525] width 75 height 19
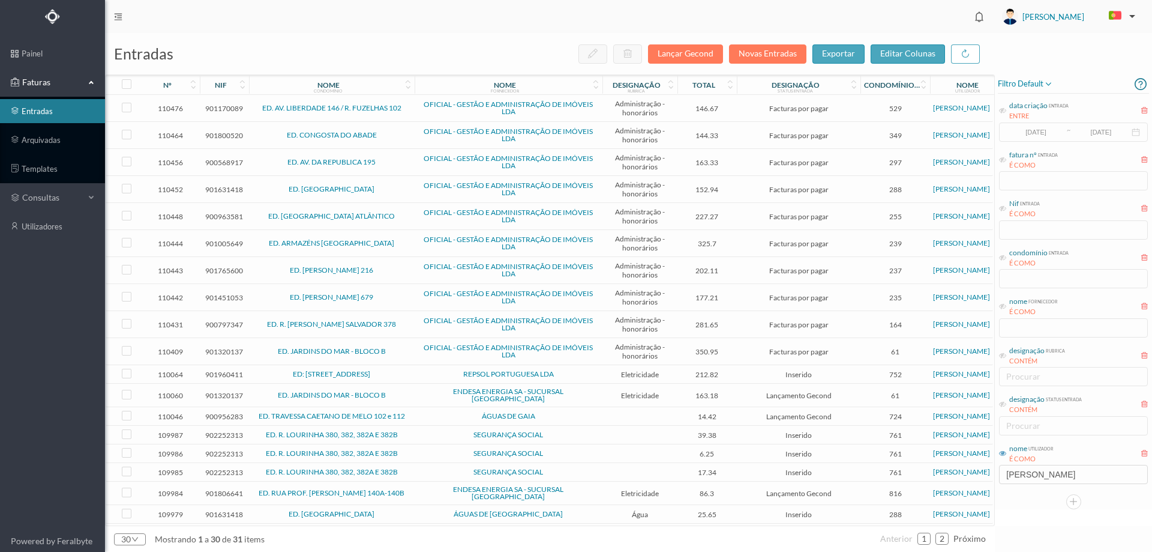
click at [404, 373] on span "ED: RUA PONTE PARADA 677" at bounding box center [332, 373] width 160 height 7
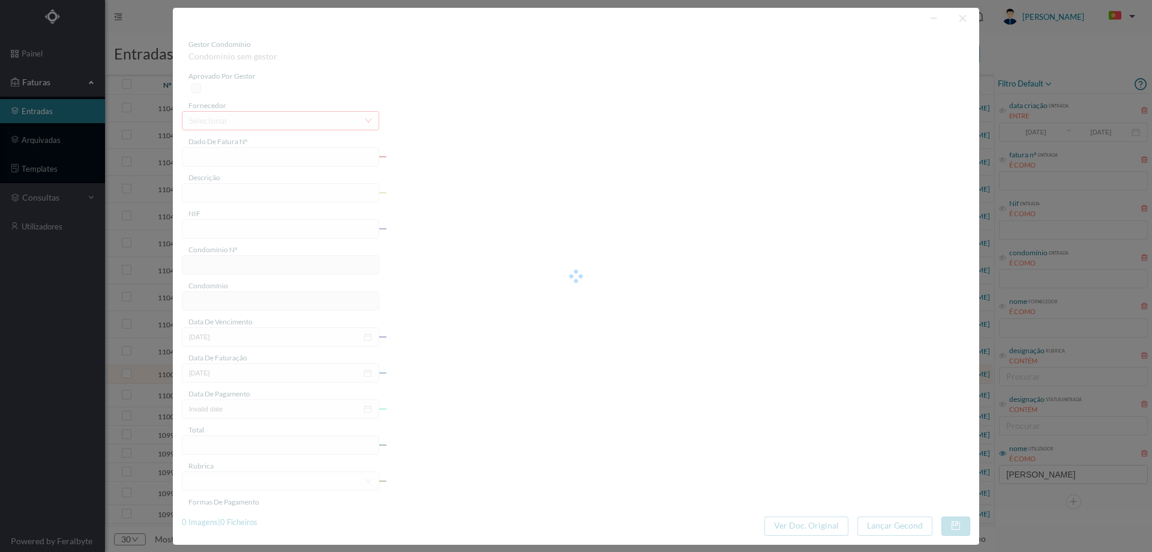
type input "FAC 0200762025/0045083814"
type input "Rua PONTE DA PARADA 677"
type input "901960411"
type input "2025-08-19"
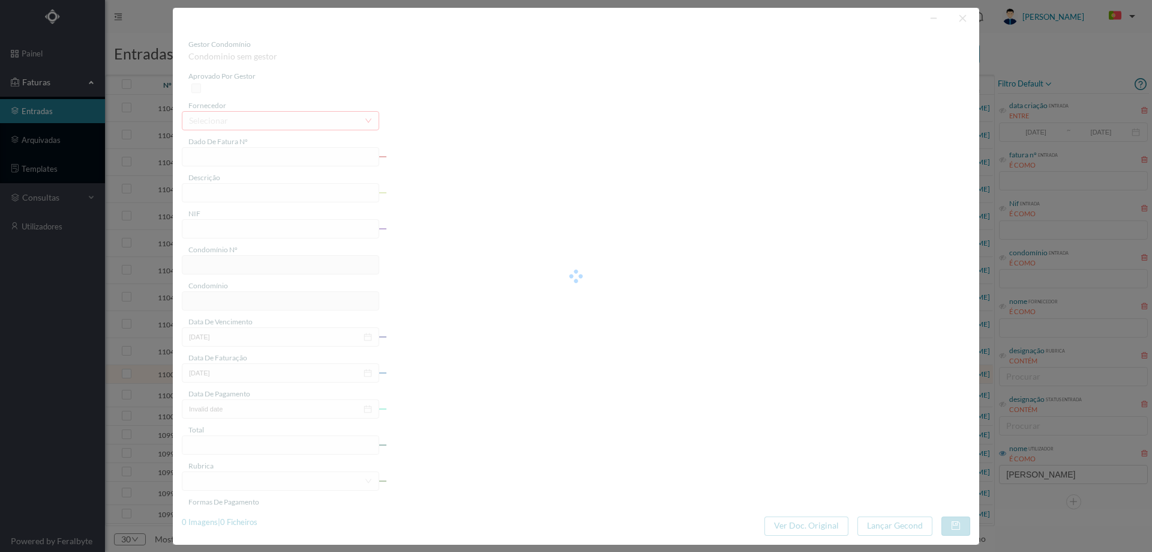
type input "2025-09-09"
type input "212.82"
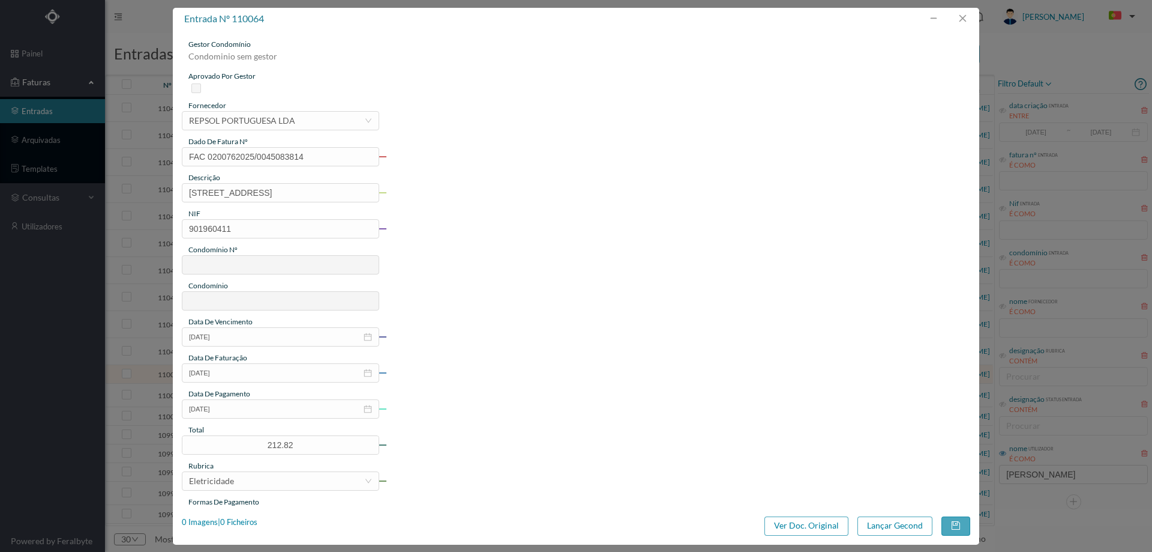
type input "752"
type input "ED: RUA PONTE PARADA 677"
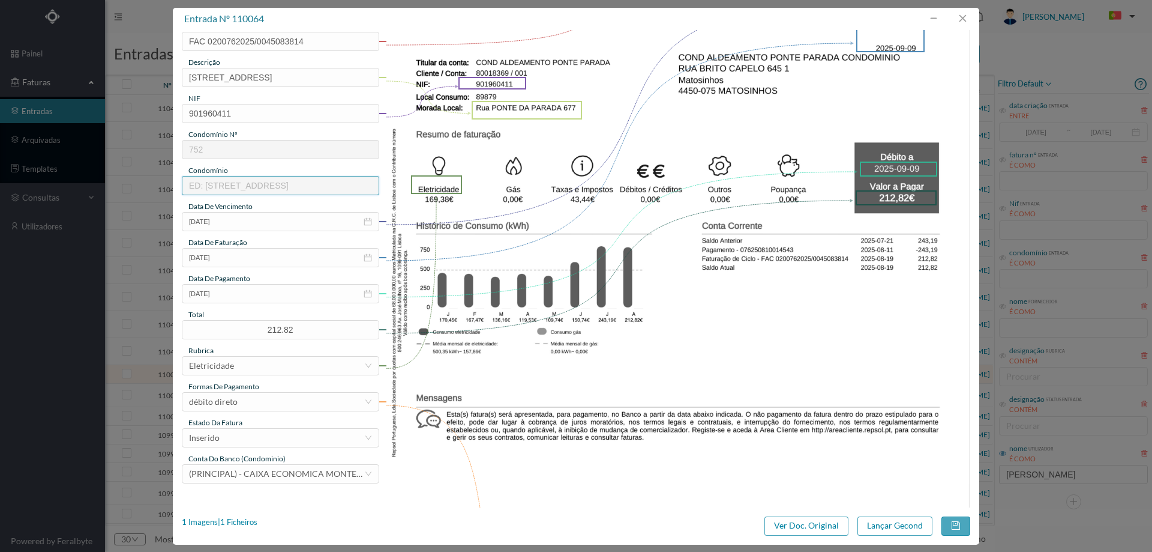
scroll to position [120, 0]
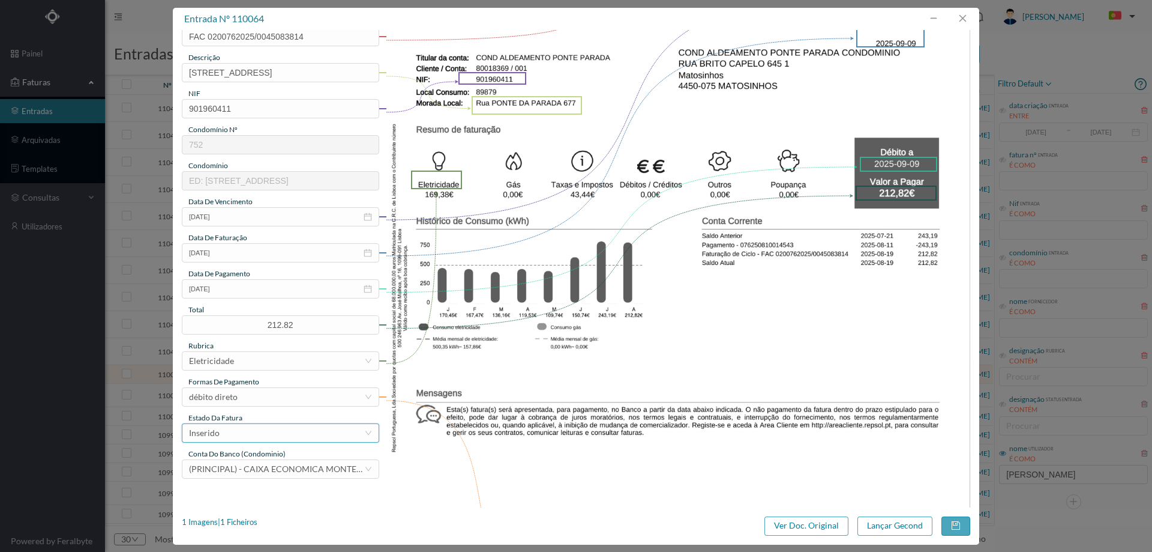
click at [286, 430] on div "Inserido" at bounding box center [276, 433] width 175 height 18
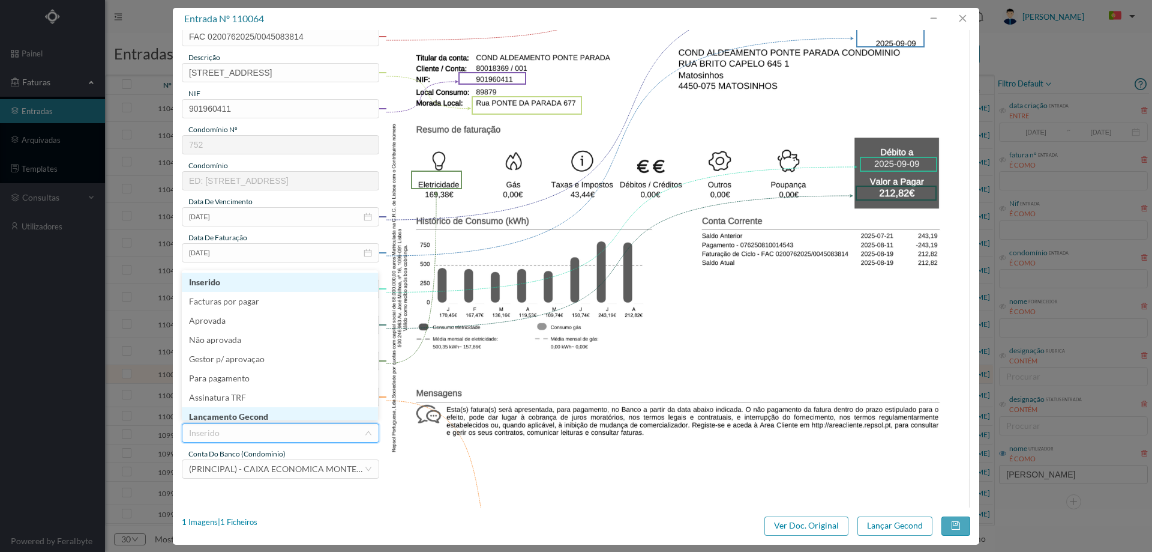
scroll to position [6, 0]
click at [284, 411] on li "Lançamento Gecond" at bounding box center [280, 410] width 196 height 19
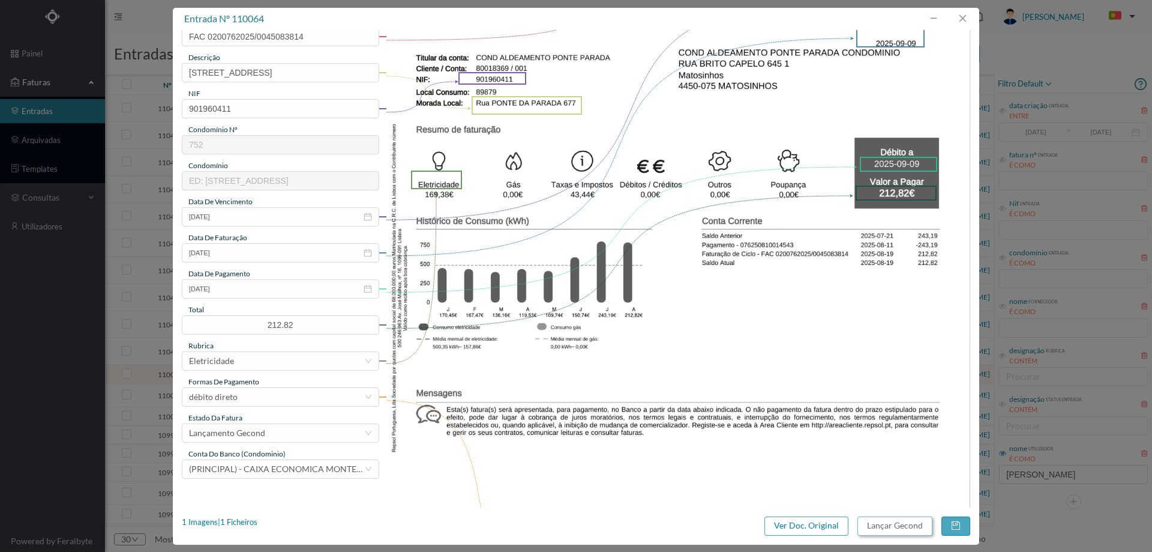
click at [870, 523] on button "Lançar Gecond" at bounding box center [895, 525] width 75 height 19
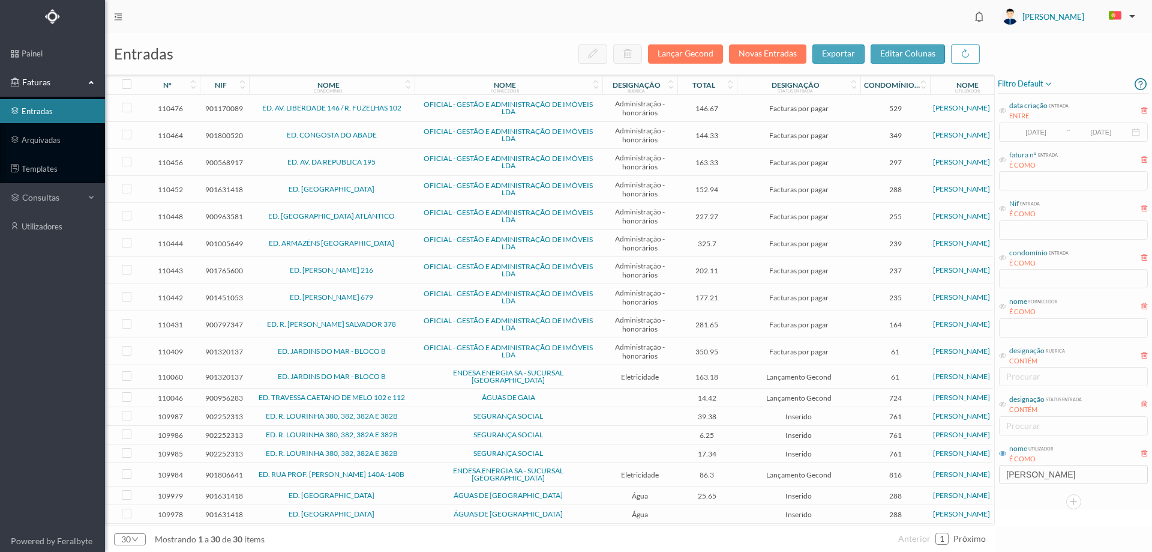
click at [406, 373] on span "ED. JARDINS DO MAR - BLOCO B" at bounding box center [332, 376] width 160 height 7
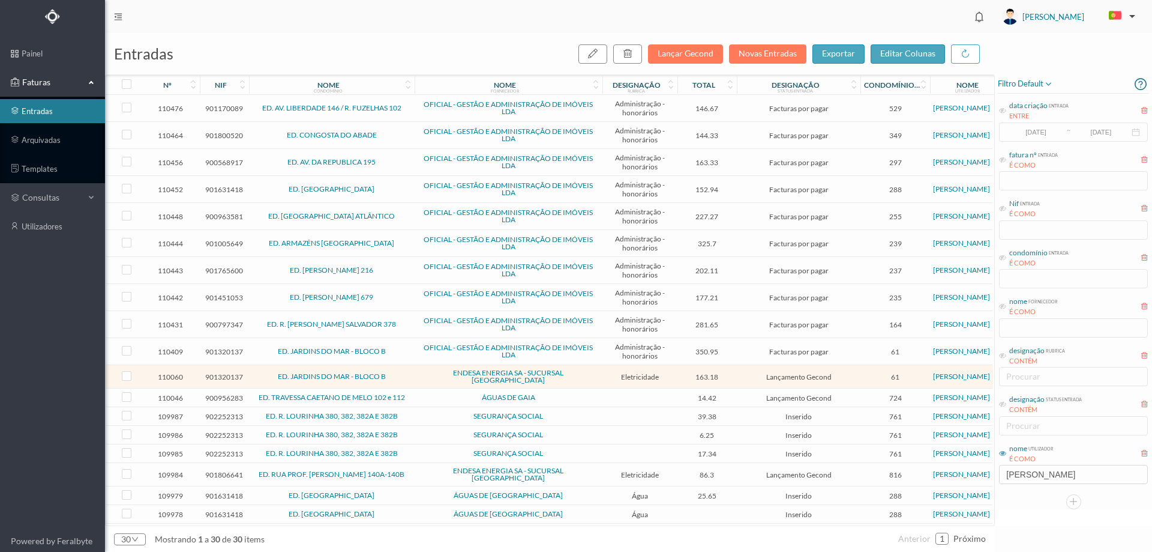
click at [406, 373] on span "ED. JARDINS DO MAR - BLOCO B" at bounding box center [332, 376] width 160 height 7
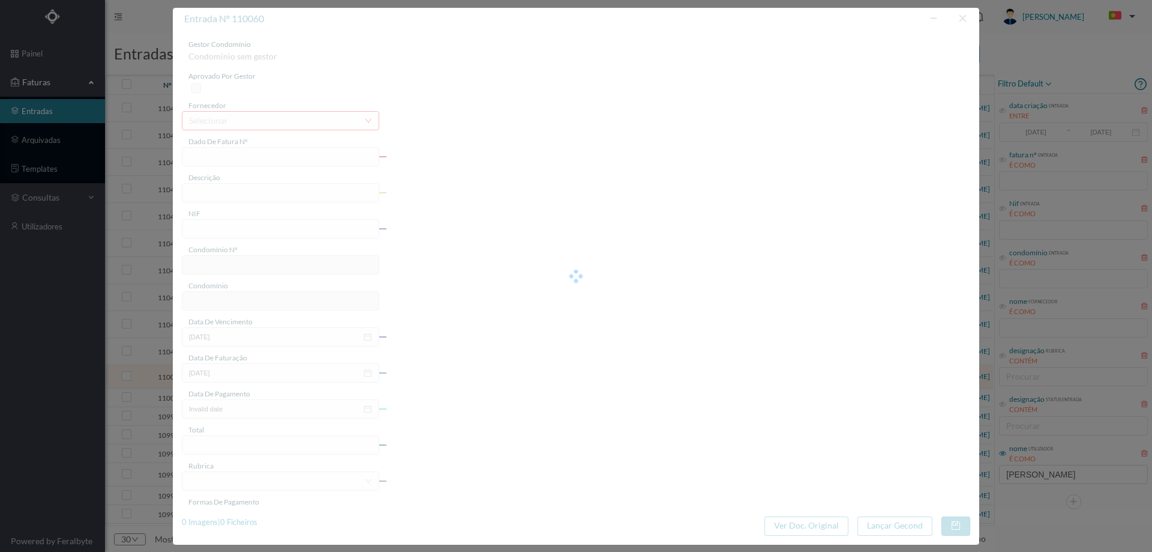
type input "FAC 0250312025/0065426370"
type input "Rua Roberto Ivens 1164 GARAGE"
type input "901320137"
type input "04-09-2025"
type input "20-08-2025"
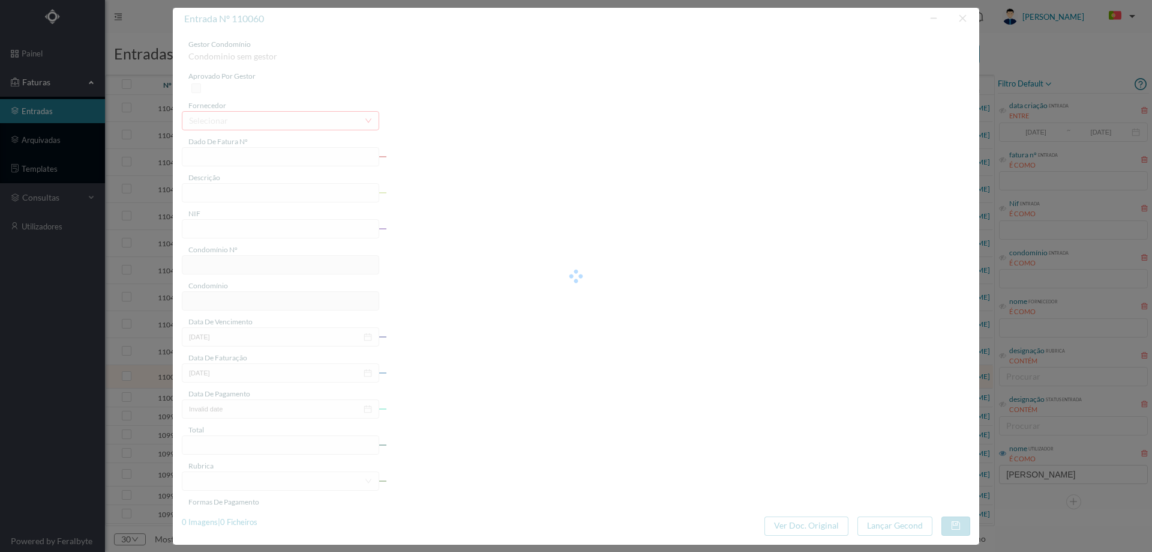
type input "04-09-2025"
type input "163.18"
type input "61"
type input "ED. JARDINS DO MAR - BLOCO B"
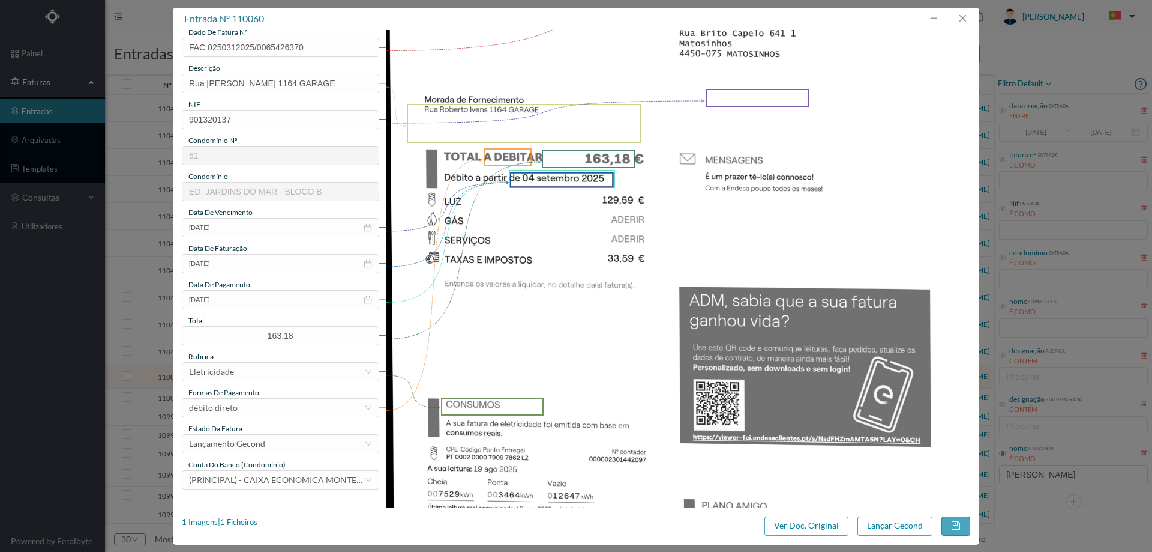
scroll to position [180, 0]
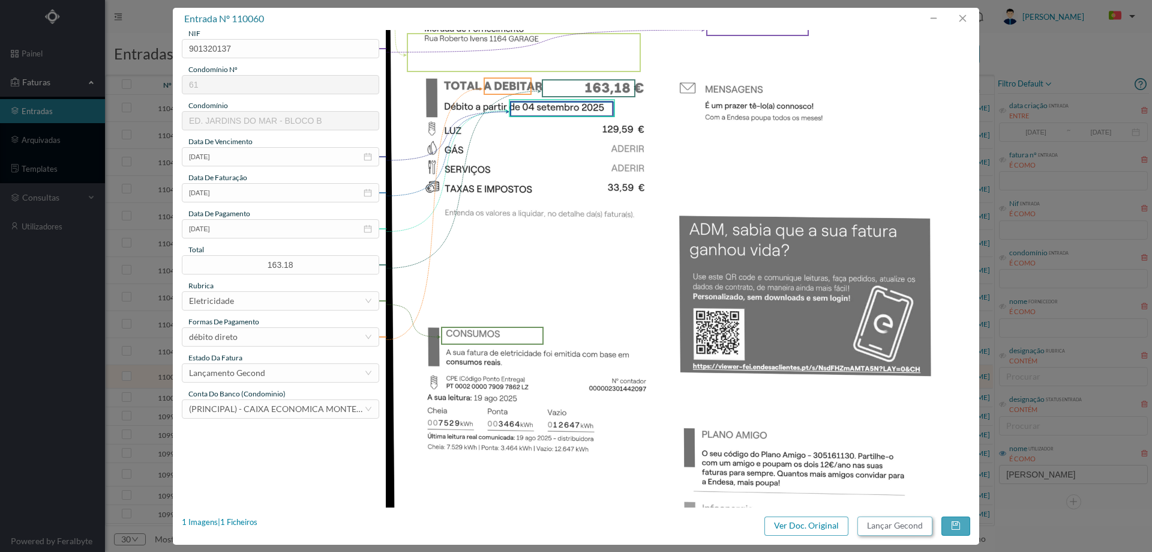
click at [886, 523] on button "Lançar Gecond" at bounding box center [895, 525] width 75 height 19
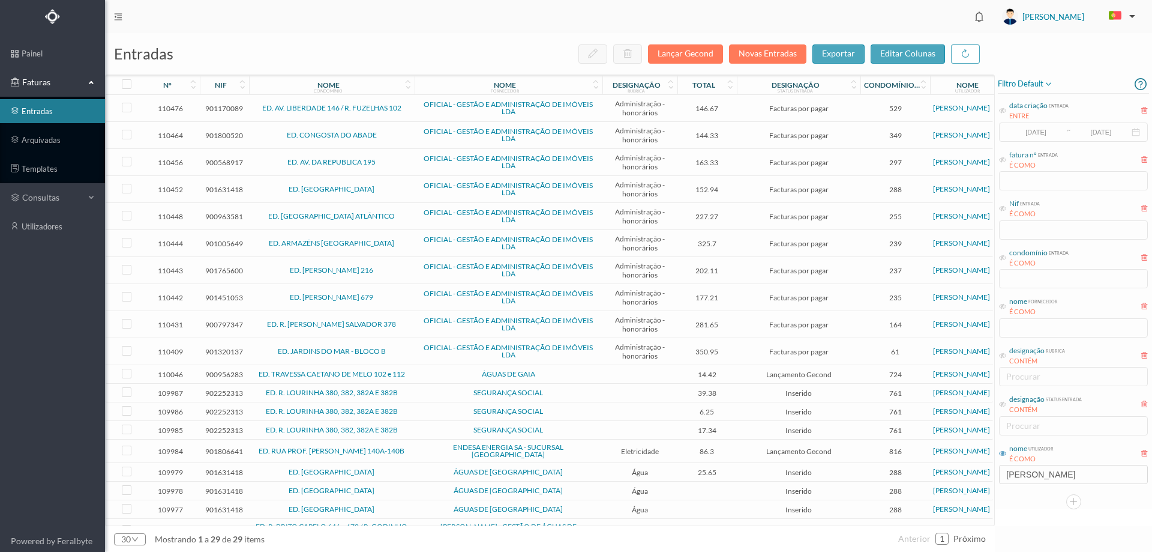
click at [421, 369] on td "ÁGUAS DE GAIA" at bounding box center [509, 374] width 188 height 19
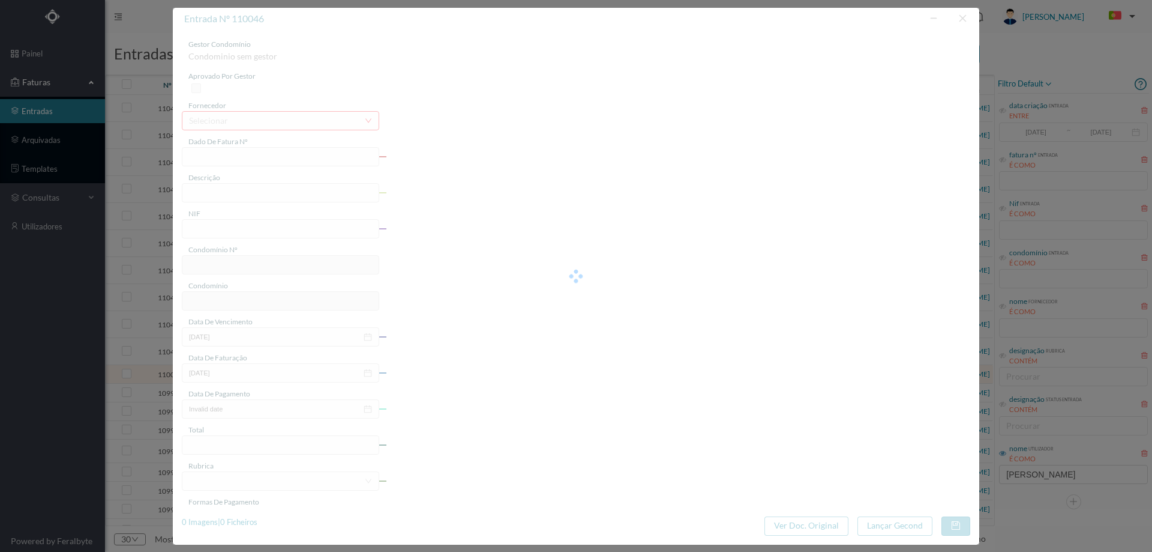
type input "FAC 0210362025/0049399022"
type input "AV CAETANO DE MELO 102 COMUNS, OLIVEIR/ | DOURO, 4430-343 OLIVEIRA DO DOURO"
type input "900956283"
type input "Invalid date"
type input "2025-08-18"
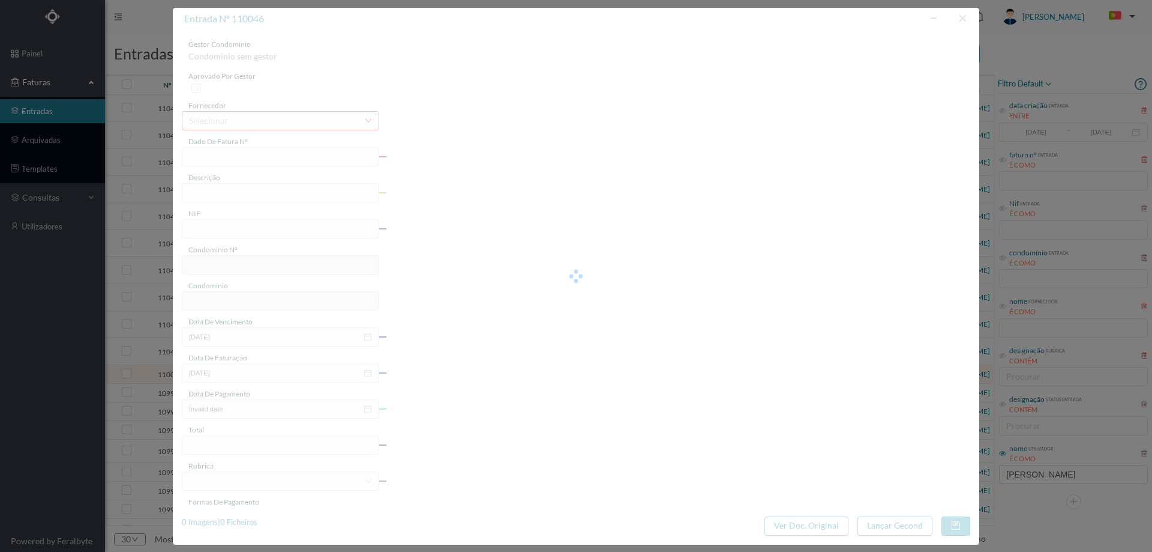
type input "14.42"
type input "724"
type input "ED. TRAVESSA CAETANO DE MELO 102 e 112"
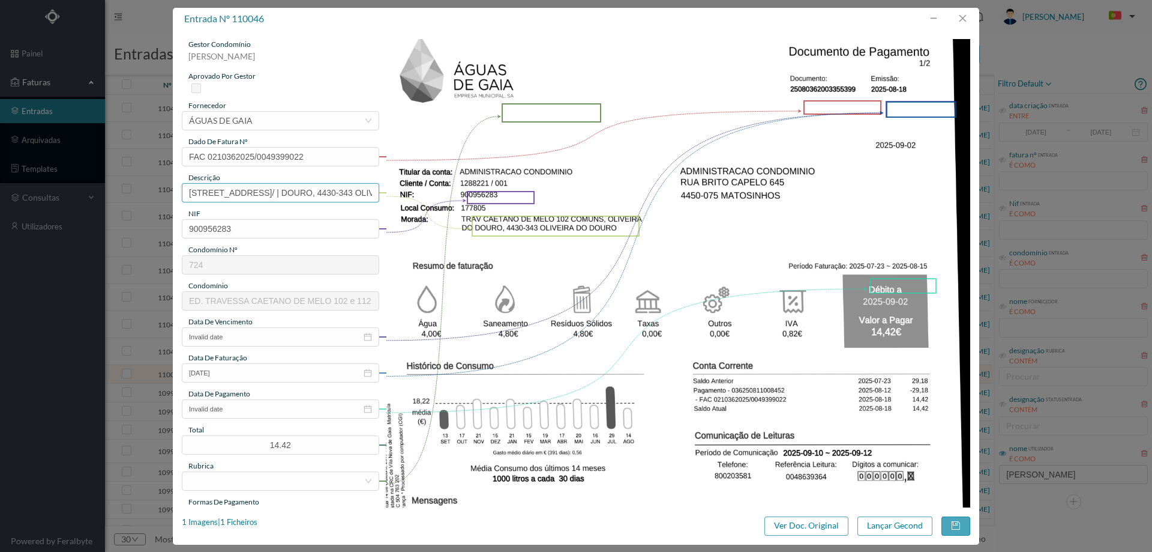
scroll to position [0, 175]
drag, startPoint x: 336, startPoint y: 193, endPoint x: 610, endPoint y: 184, distance: 274.4
click at [609, 184] on div "gestor condomínio Joana Laroca aprovado por gestor fornecedor selecionar ÁGUAS …" at bounding box center [576, 452] width 789 height 826
drag, startPoint x: 285, startPoint y: 193, endPoint x: 38, endPoint y: 212, distance: 248.0
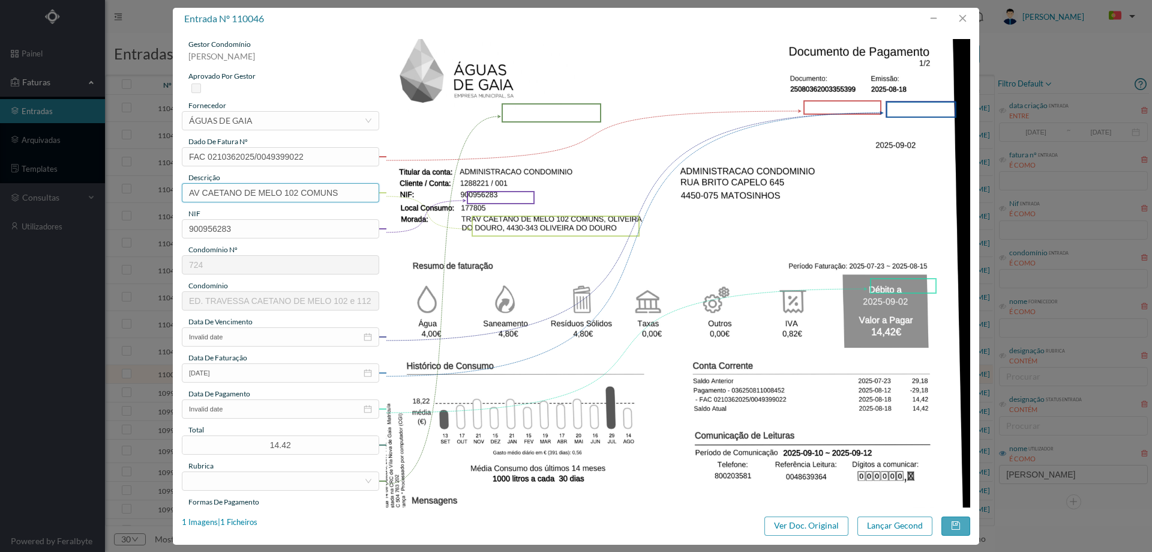
click at [38, 212] on div "entrada nº 110046 gestor condomínio Joana Laroca aprovado por gestor fornecedor…" at bounding box center [576, 276] width 1152 height 552
drag, startPoint x: 251, startPoint y: 193, endPoint x: 255, endPoint y: 199, distance: 7.3
click at [251, 193] on input "102 COMUNS" at bounding box center [280, 192] width 197 height 19
type input "102 COMUNS 23.07.2025 a 15.08.2025"
click at [271, 338] on input "Invalid date" at bounding box center [280, 336] width 197 height 19
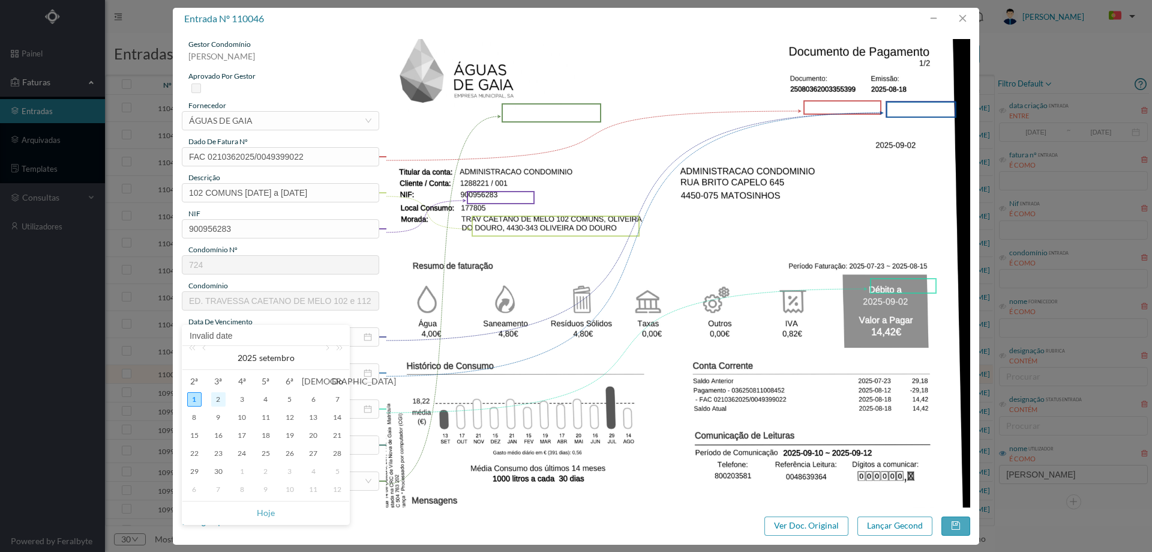
click at [214, 398] on div "2" at bounding box center [218, 399] width 14 height 14
type input "2025-09-02"
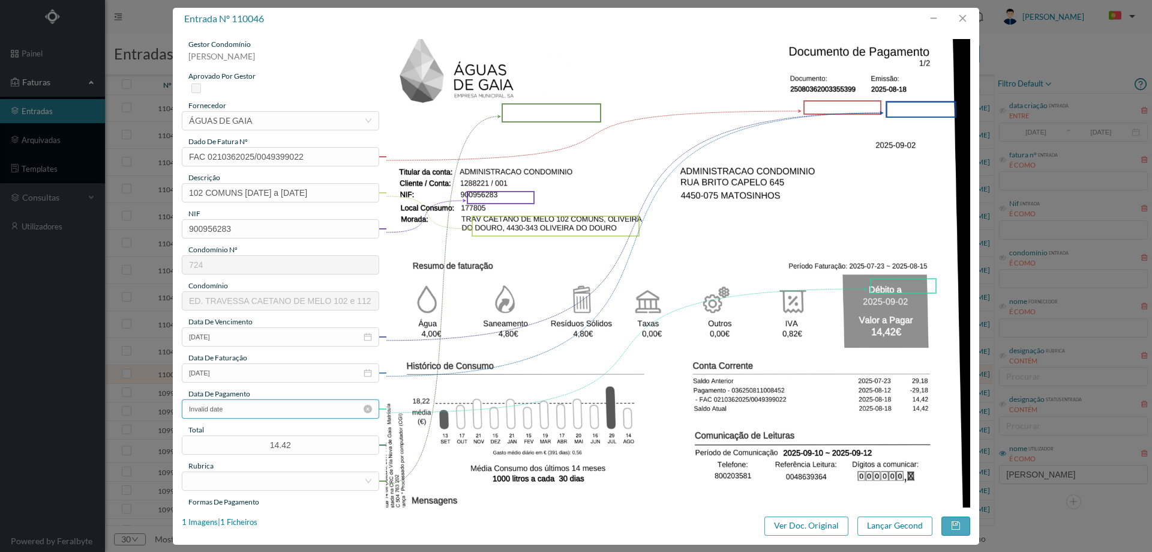
click at [251, 418] on input "Invalid date" at bounding box center [280, 408] width 197 height 19
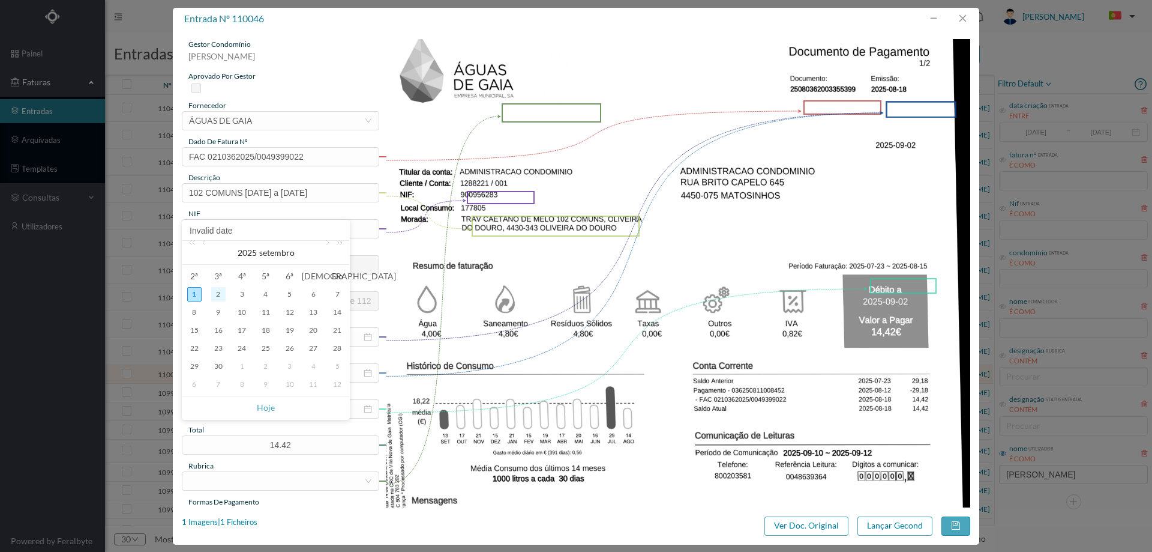
click at [221, 295] on div "2" at bounding box center [218, 294] width 14 height 14
type input "2025-09-02"
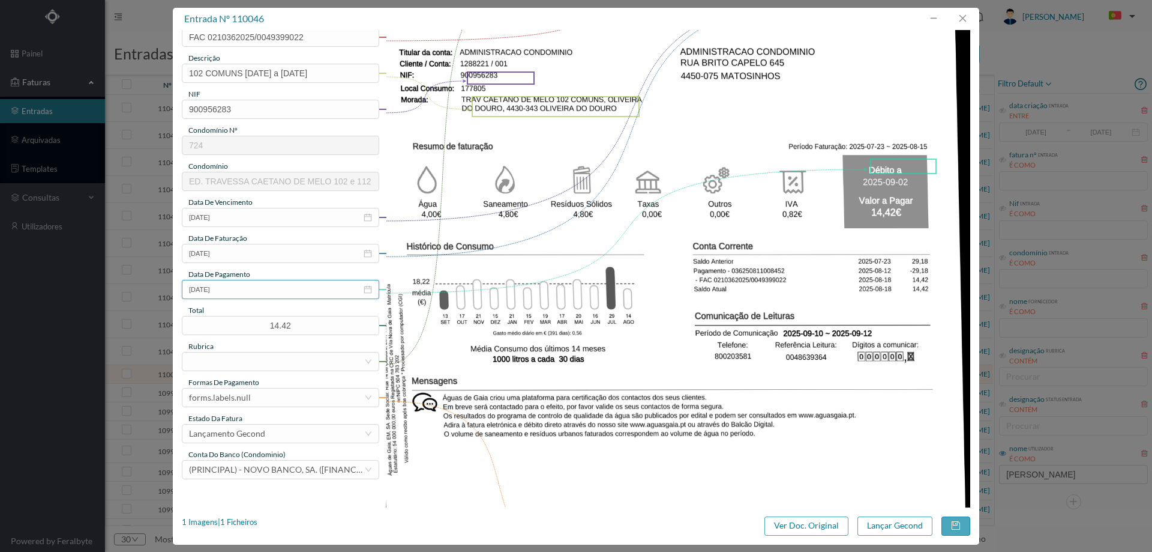
scroll to position [120, 0]
click at [242, 352] on div at bounding box center [276, 361] width 175 height 18
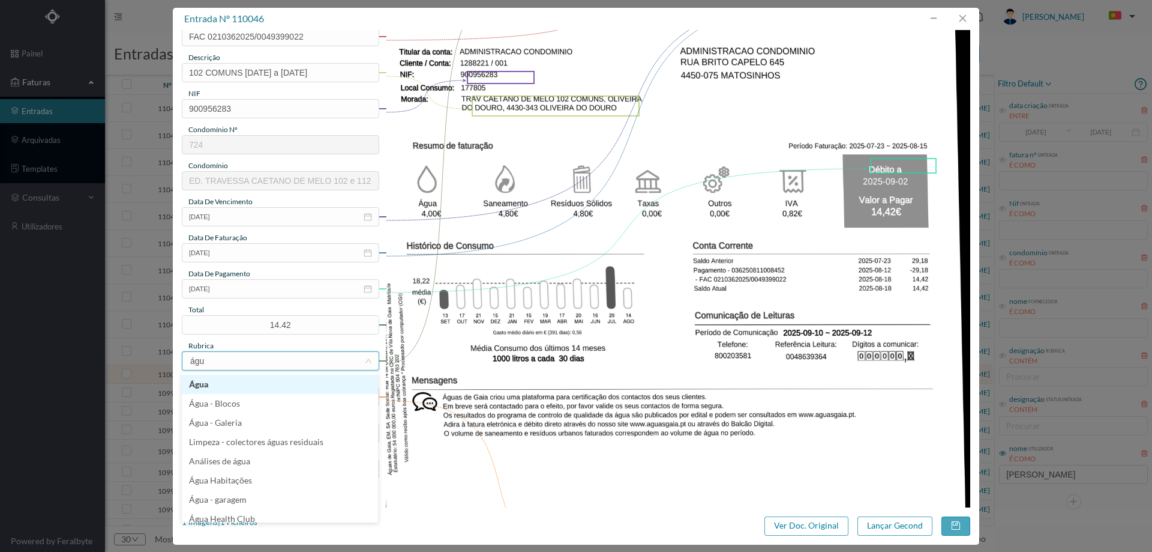
type input "água"
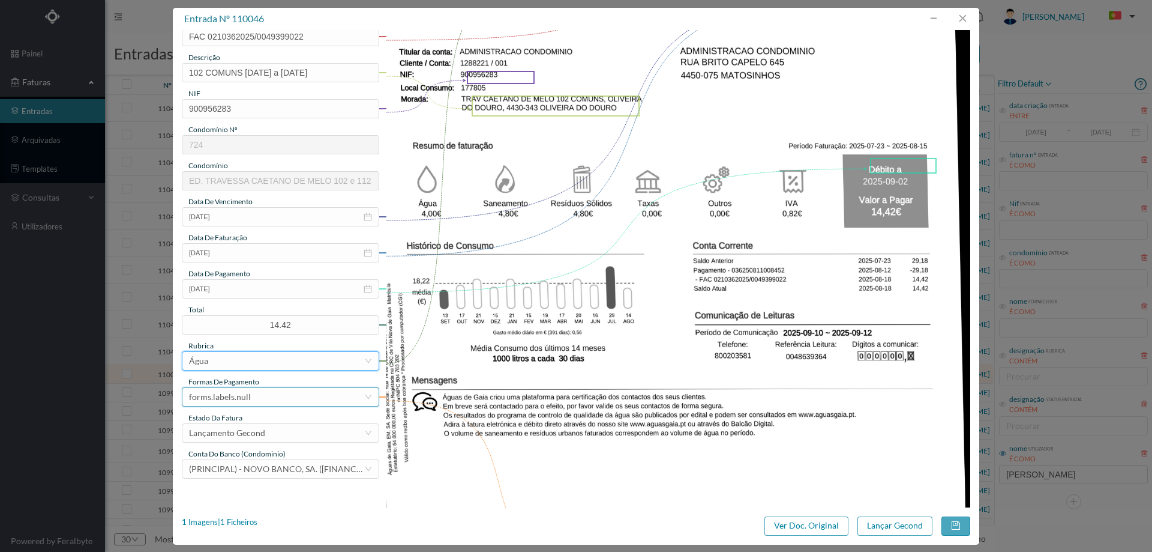
click at [254, 399] on div "forms.labels.null" at bounding box center [276, 397] width 175 height 18
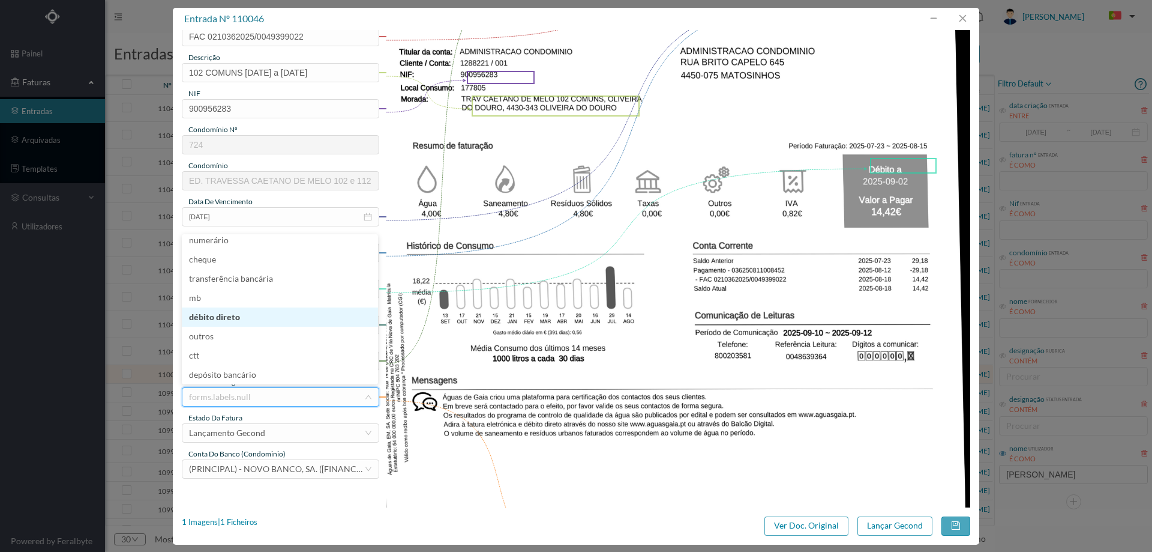
click at [244, 313] on li "débito direto" at bounding box center [280, 316] width 196 height 19
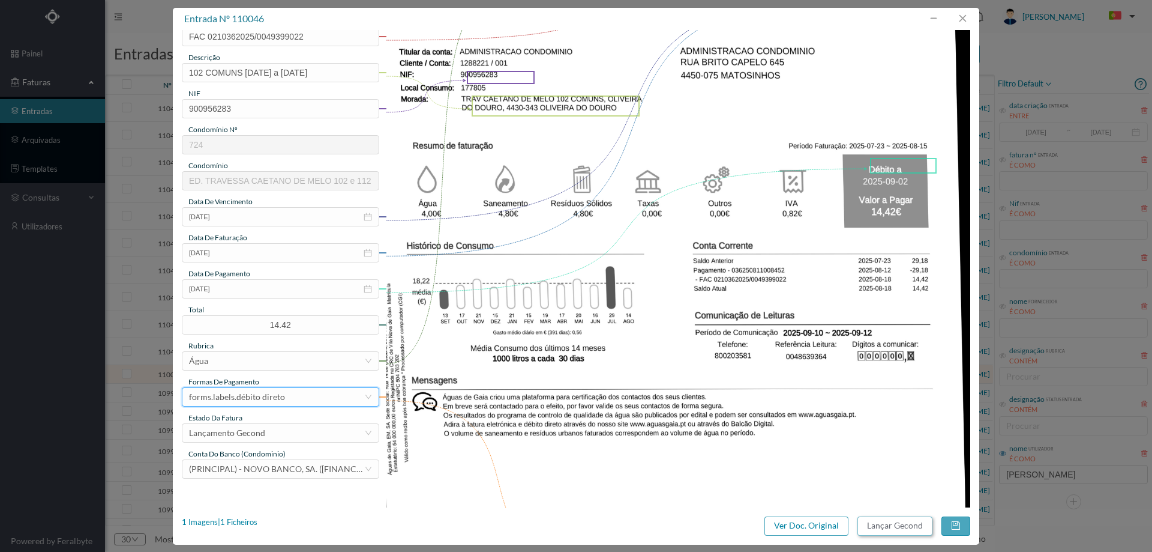
click at [895, 517] on button "Lançar Gecond" at bounding box center [895, 525] width 75 height 19
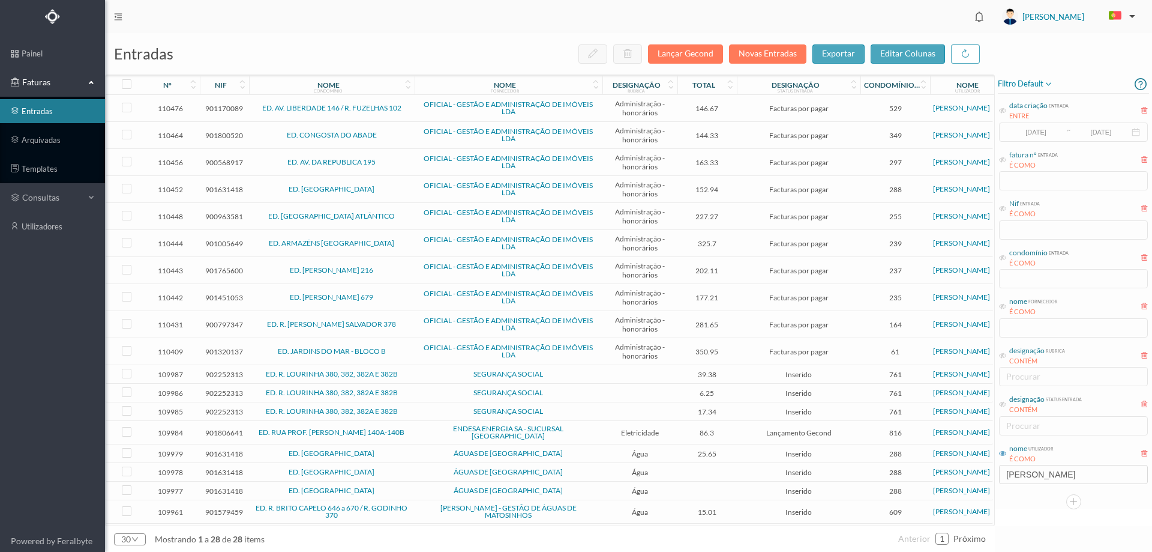
click at [444, 377] on span "SEGURANÇA SOCIAL" at bounding box center [509, 373] width 182 height 7
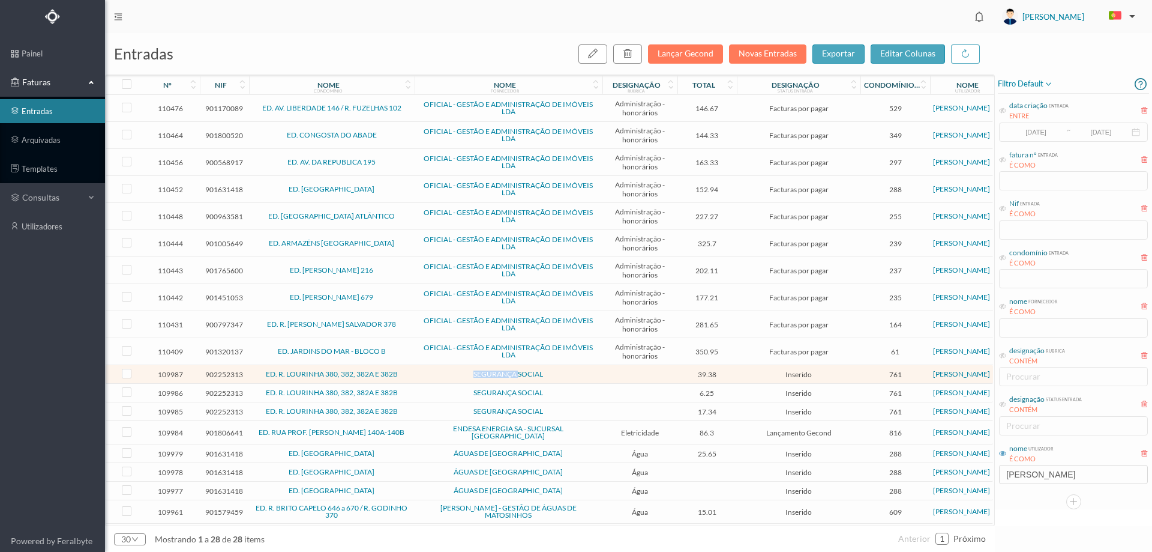
click at [444, 377] on span "SEGURANÇA SOCIAL" at bounding box center [509, 373] width 182 height 7
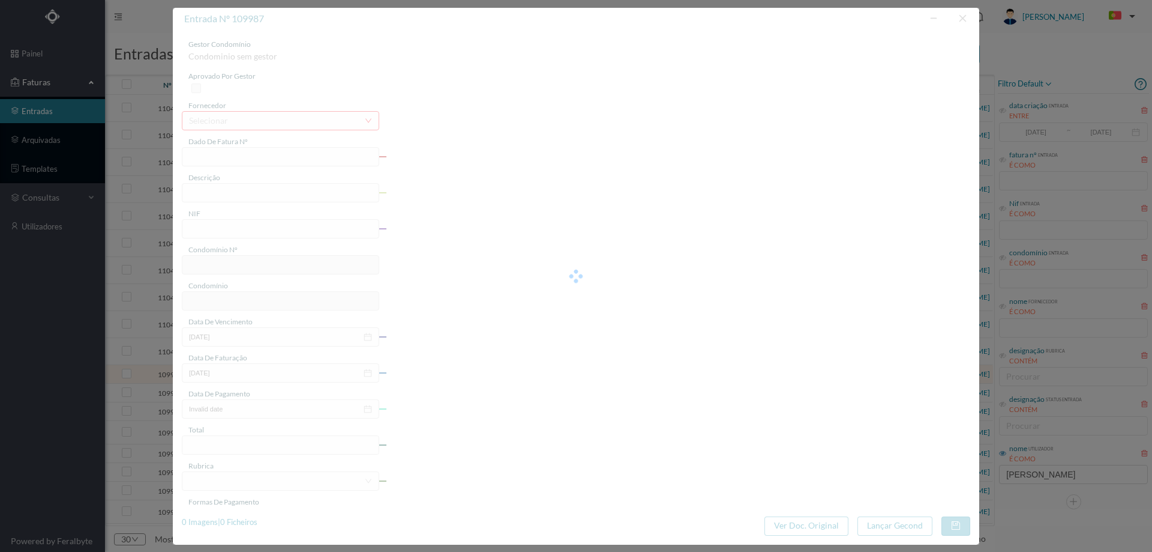
type input "FT 20250/00553109"
type input "902252313"
type input "Invalid date"
type input "2025-08-14"
type input "39.38"
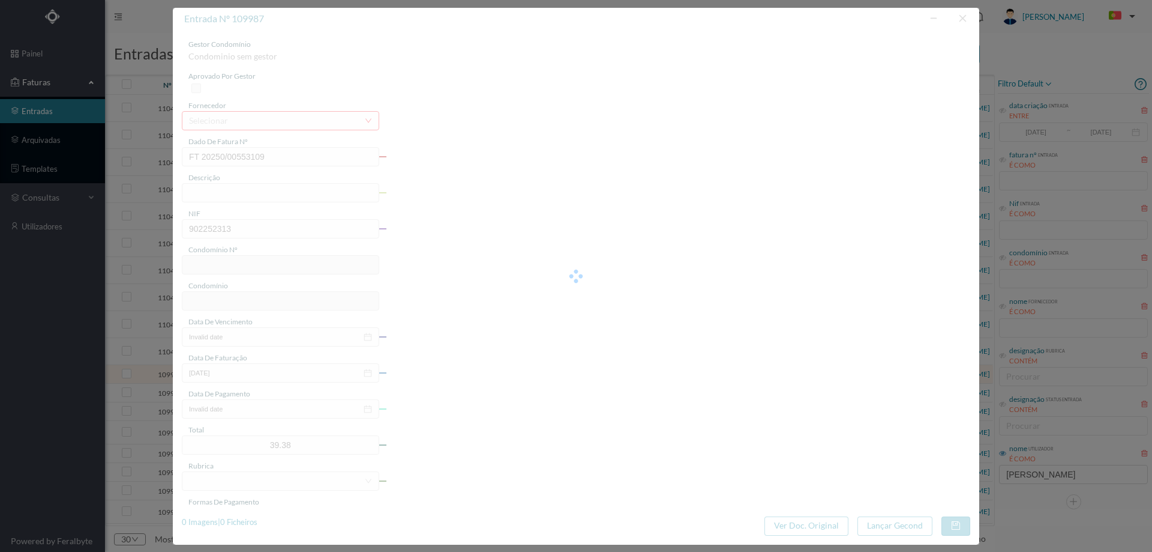
type input "761"
type input "ED. R. LOURINHA 380, 382, 382A E 382B"
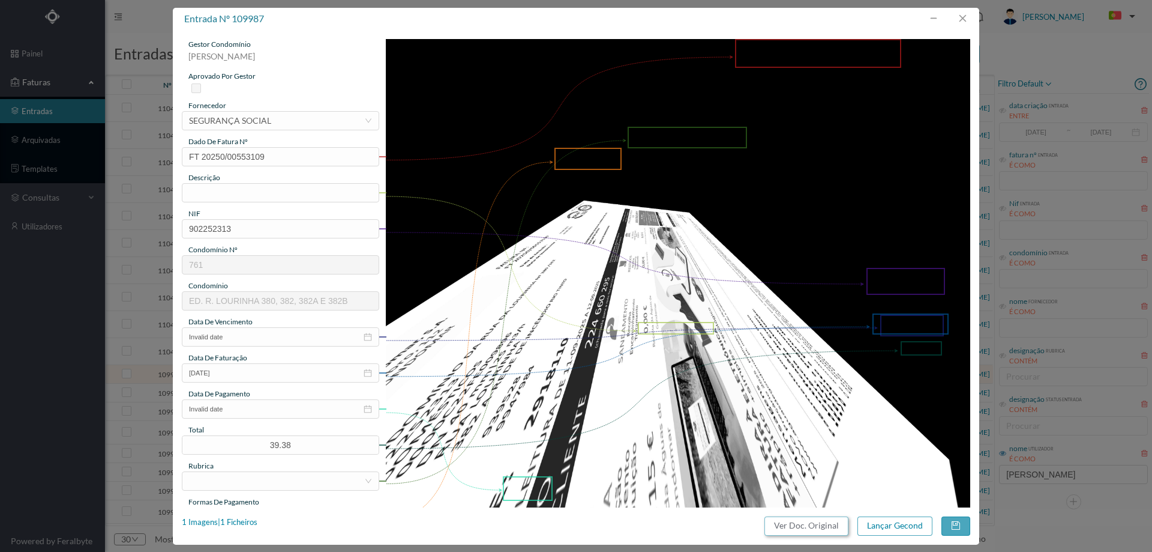
click at [822, 526] on button "Ver Doc. Original" at bounding box center [807, 525] width 84 height 19
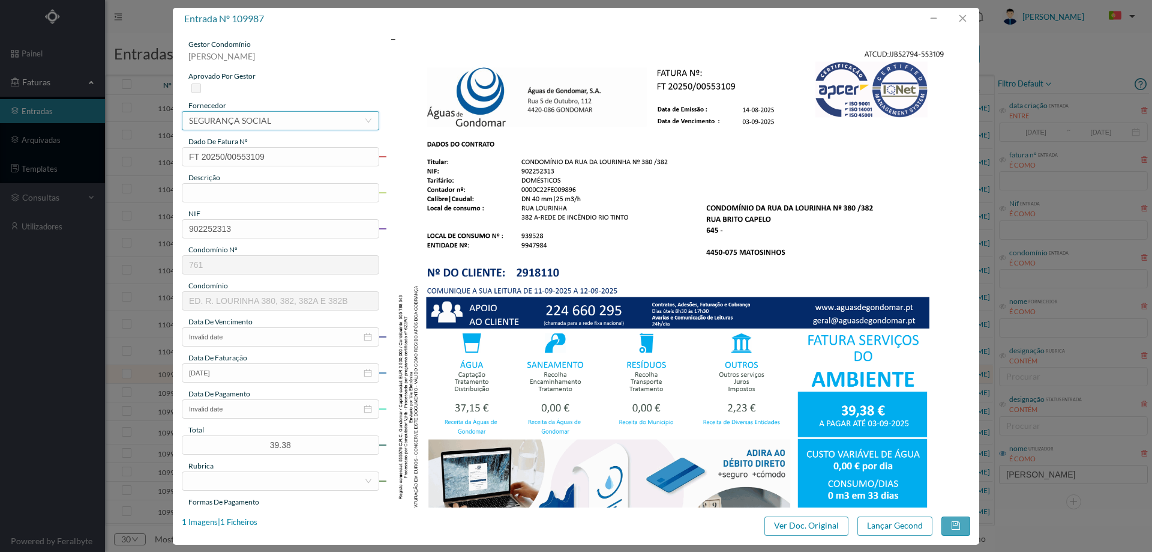
click at [318, 117] on div "selecionar SEGURANÇA SOCIAL" at bounding box center [276, 121] width 175 height 18
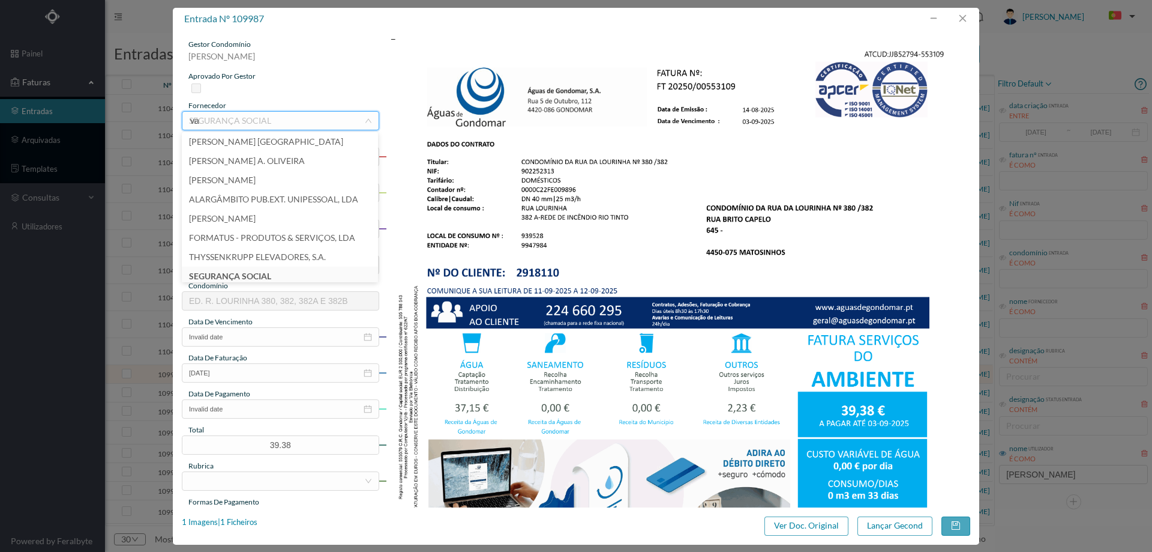
scroll to position [2, 0]
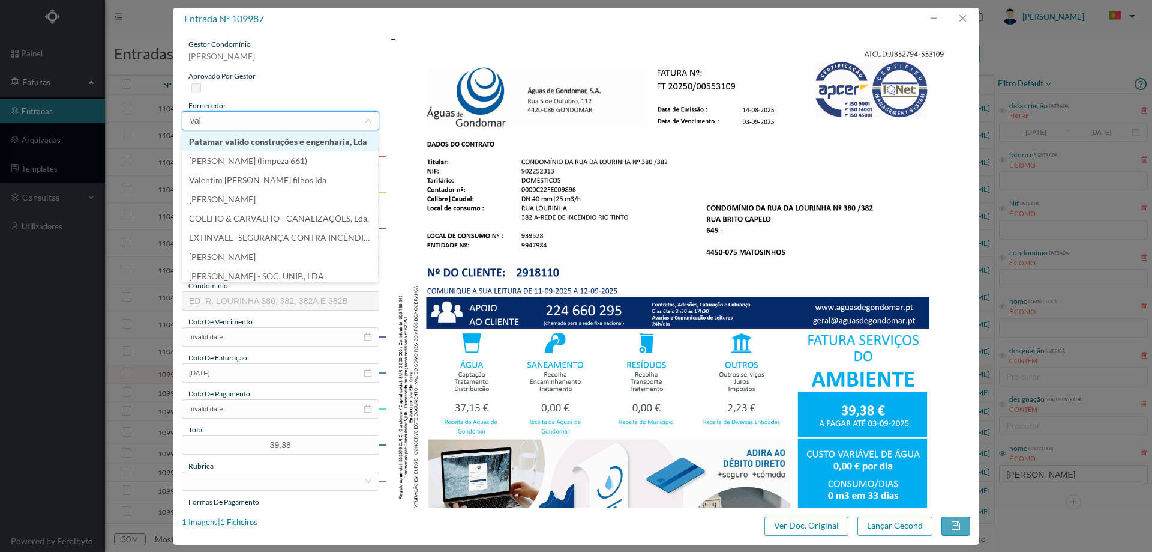
type input "valo"
click at [277, 141] on li "ÁGUAS DE VALONGO, [GEOGRAPHIC_DATA]" at bounding box center [280, 143] width 196 height 19
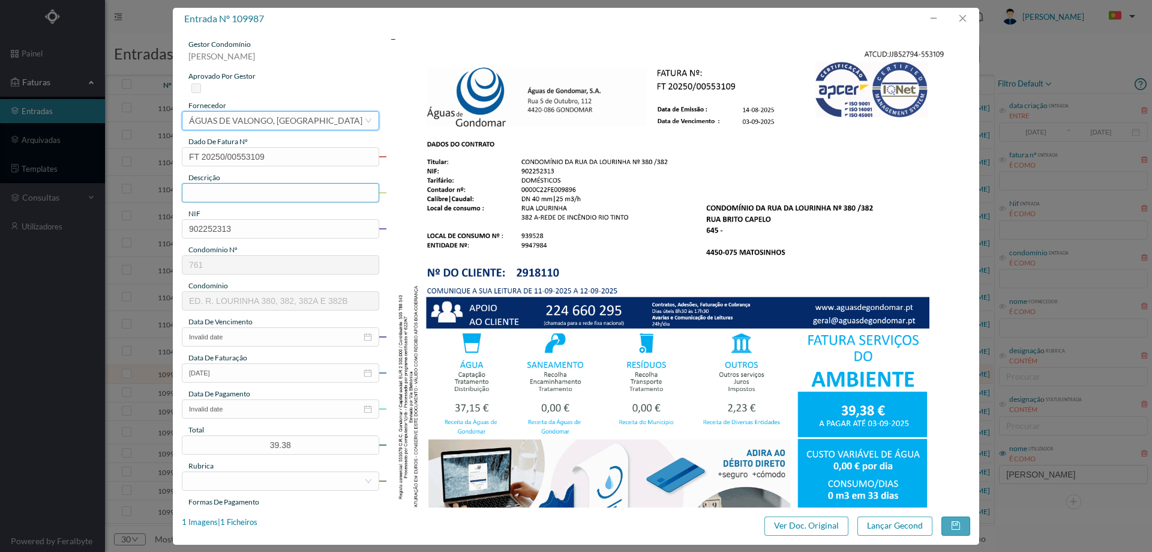
click at [241, 193] on input "text" at bounding box center [280, 192] width 197 height 19
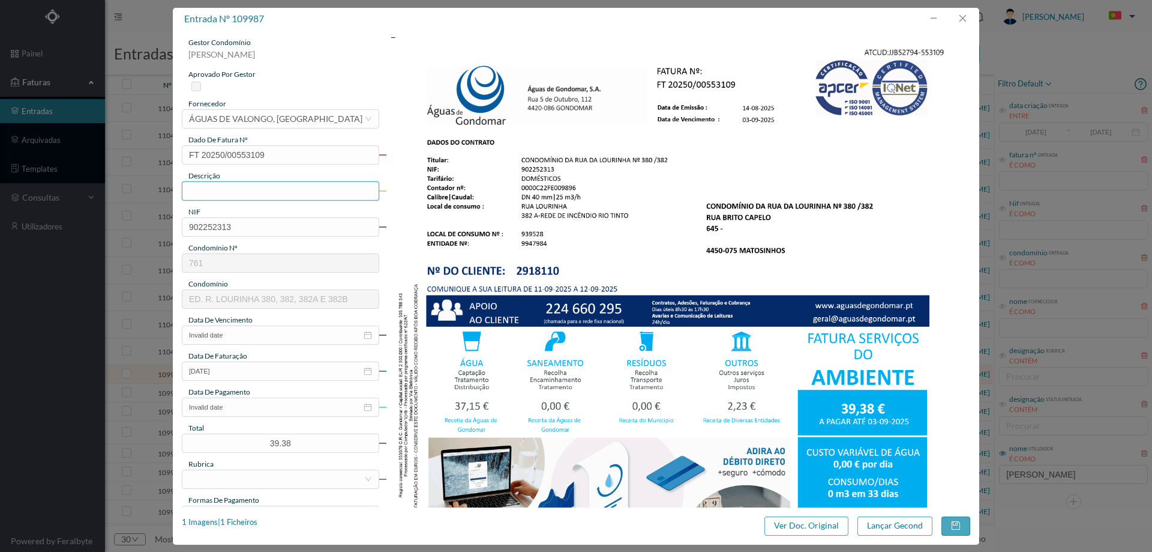
scroll to position [0, 0]
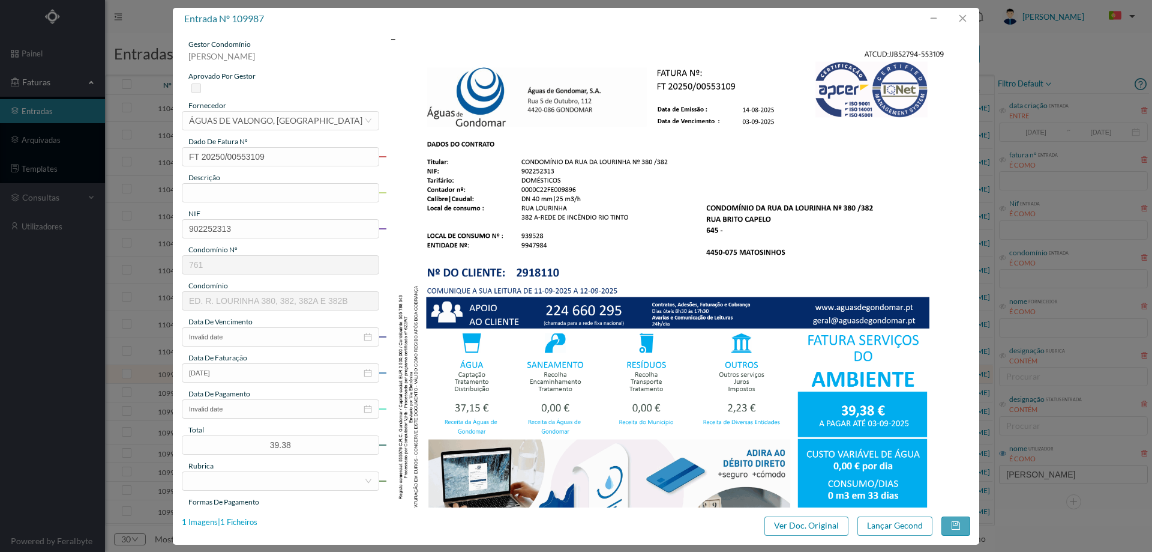
click at [239, 519] on div "1 Imagens | 1 Ficheiros" at bounding box center [220, 522] width 76 height 12
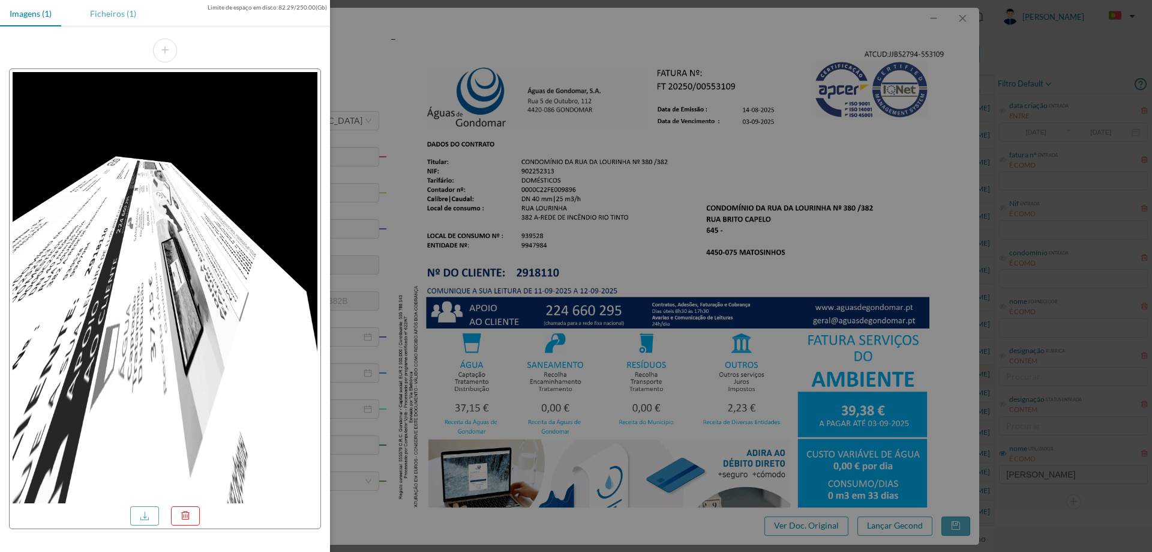
click at [116, 17] on div "Ficheiros (1)" at bounding box center [112, 13] width 65 height 27
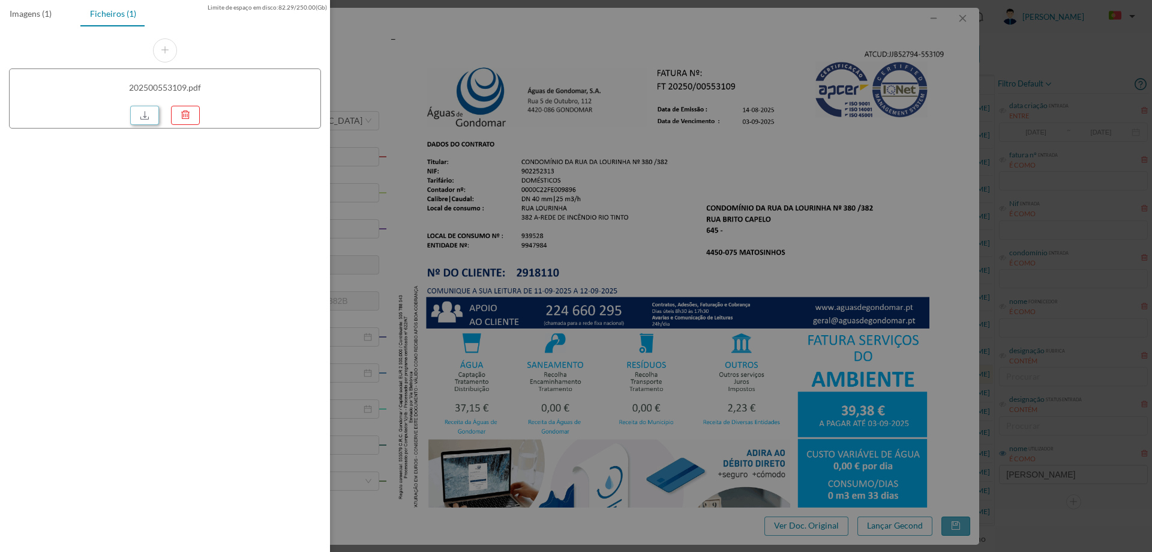
click at [145, 115] on link at bounding box center [144, 115] width 29 height 19
click at [827, 205] on div at bounding box center [576, 276] width 1152 height 552
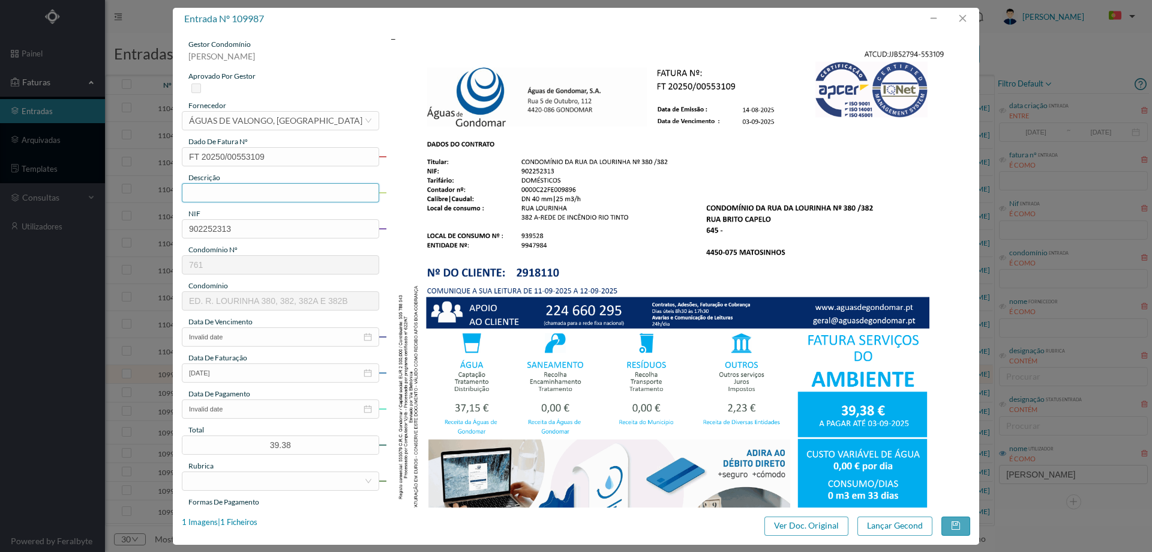
click at [261, 199] on input "text" at bounding box center [280, 192] width 197 height 19
paste input "e 12-07-2025 a 13-08-202"
click at [195, 193] on input "e 12-07-2025 a 13-08-202" at bounding box center [280, 192] width 197 height 19
click at [340, 187] on input "12-07-2025 a 13-08-202" at bounding box center [280, 192] width 197 height 19
type input "12-07-2025 a 13-08-2025"
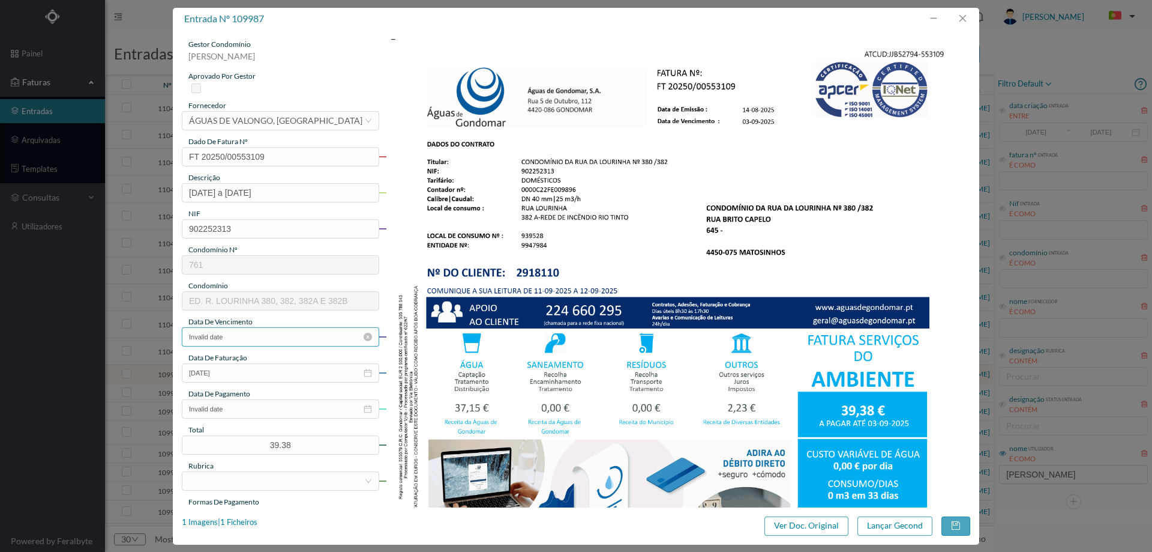
click at [266, 334] on input "Invalid date" at bounding box center [280, 336] width 197 height 19
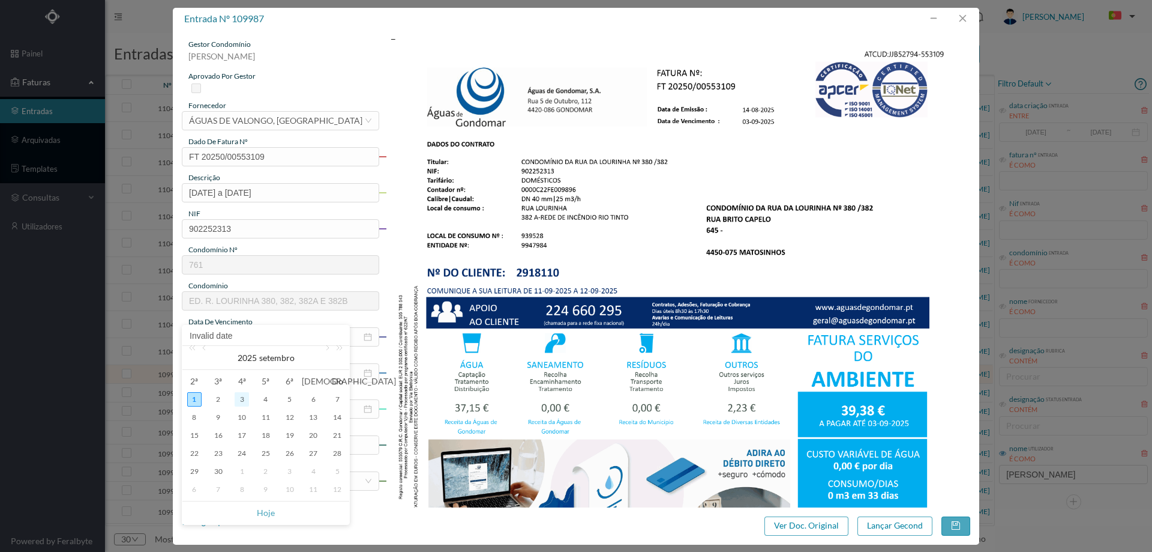
click at [245, 399] on div "3" at bounding box center [242, 399] width 14 height 14
type input "2025-09-03"
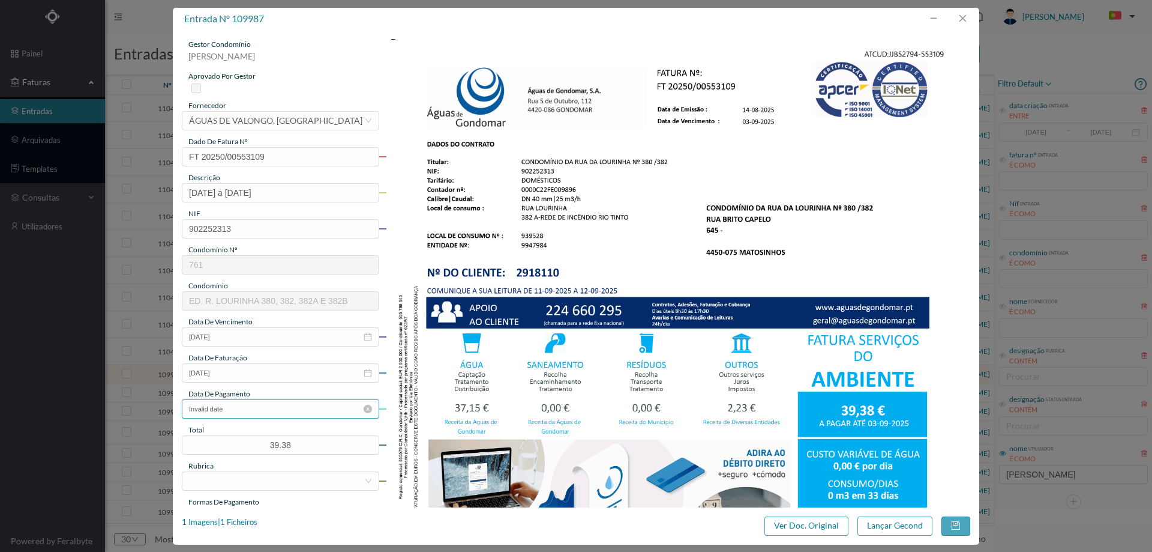
click at [247, 414] on input "Invalid date" at bounding box center [280, 408] width 197 height 19
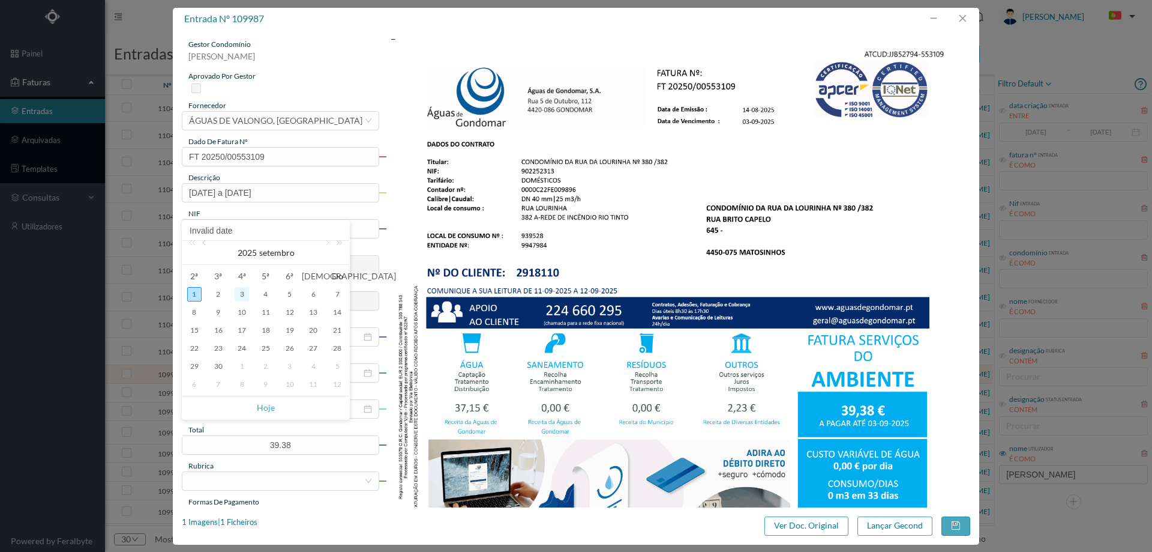
click at [241, 299] on div "3" at bounding box center [242, 294] width 14 height 14
type input "2025-09-03"
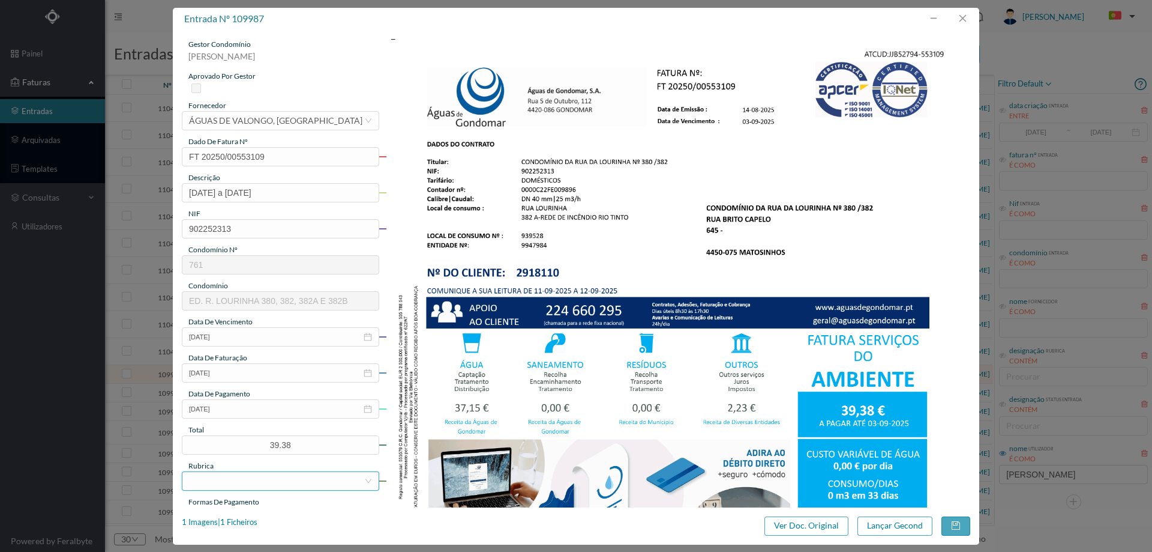
click at [266, 474] on div at bounding box center [276, 481] width 175 height 18
type input "água"
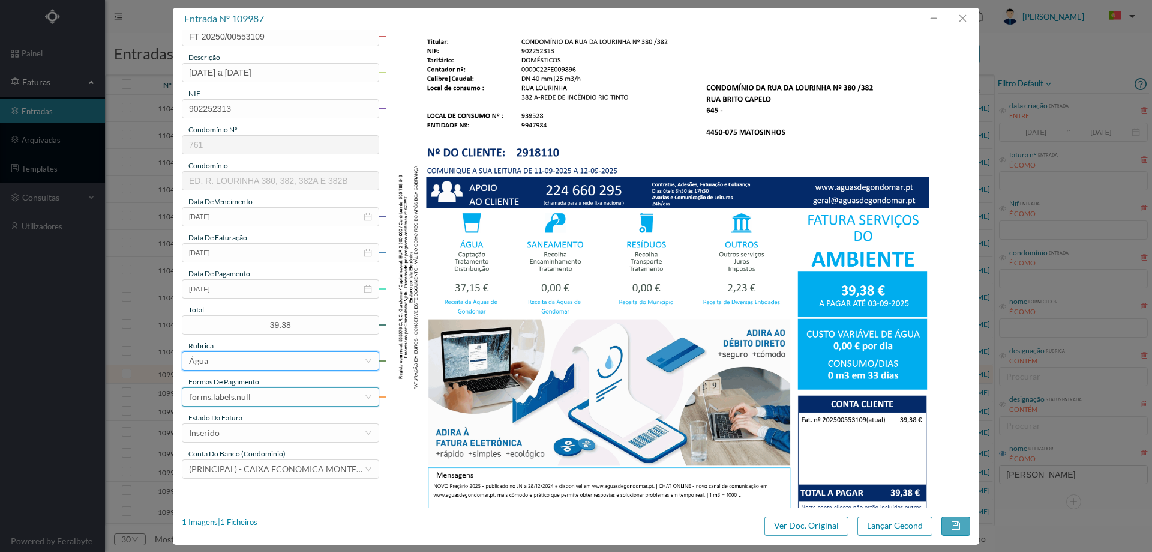
click at [252, 396] on div "forms.labels.null" at bounding box center [276, 397] width 175 height 18
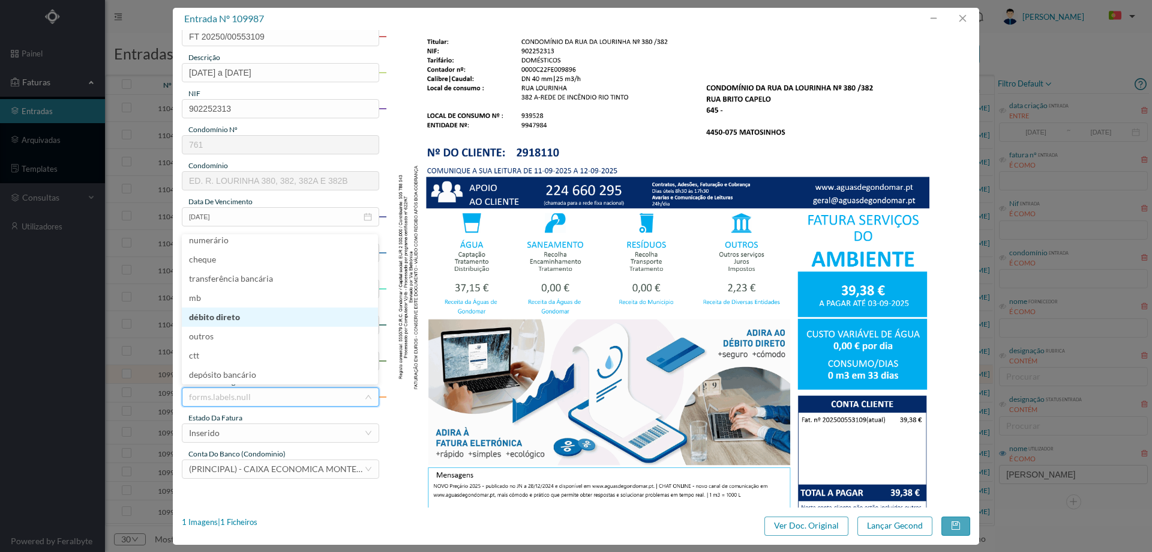
click at [224, 312] on li "débito direto" at bounding box center [280, 316] width 196 height 19
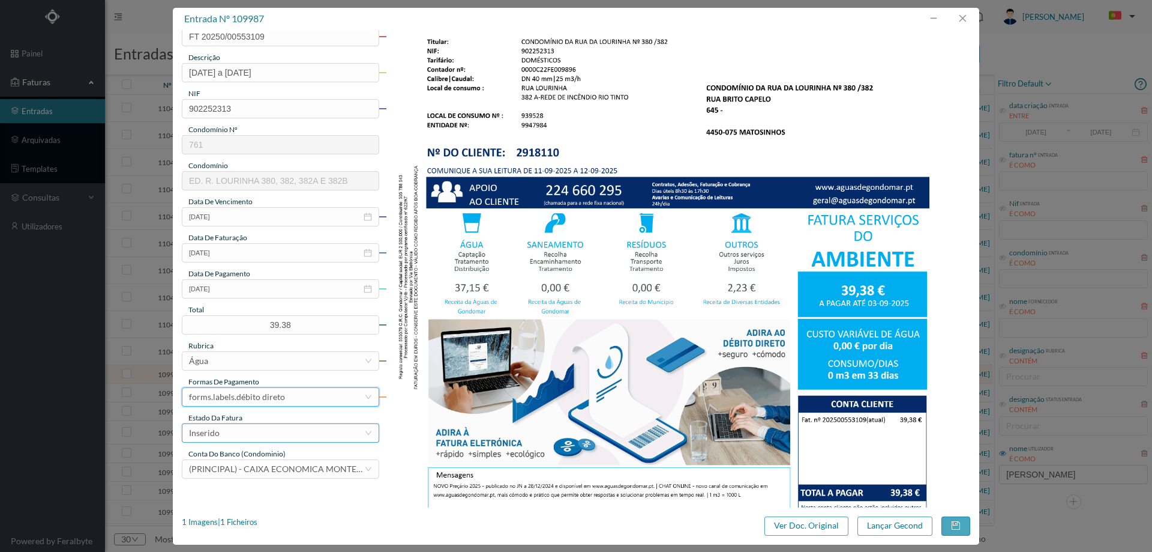
click at [223, 432] on div "Inserido" at bounding box center [276, 433] width 175 height 18
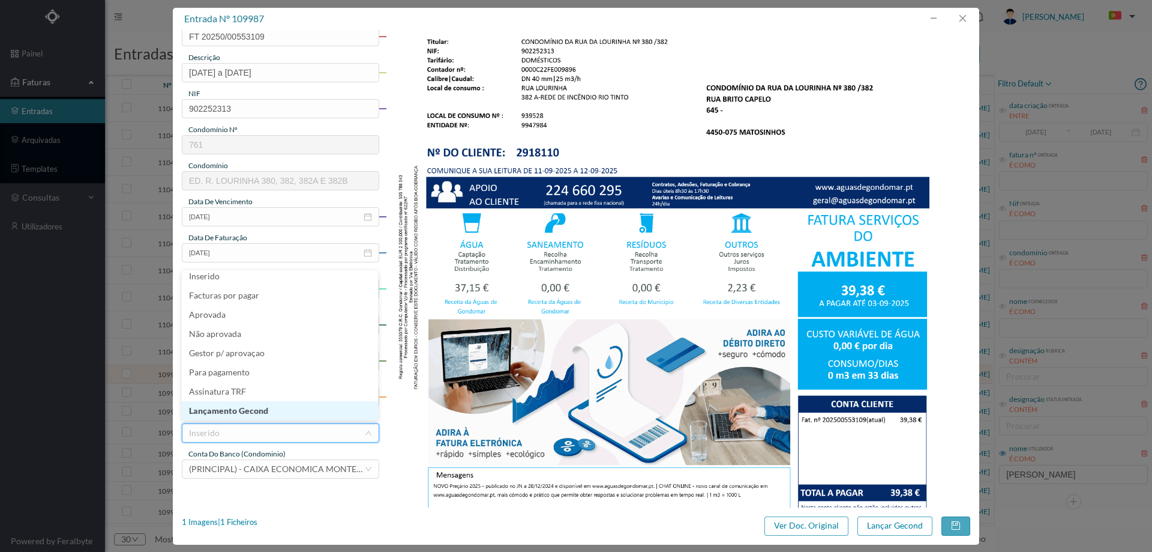
click at [234, 414] on li "Lançamento Gecond" at bounding box center [280, 410] width 196 height 19
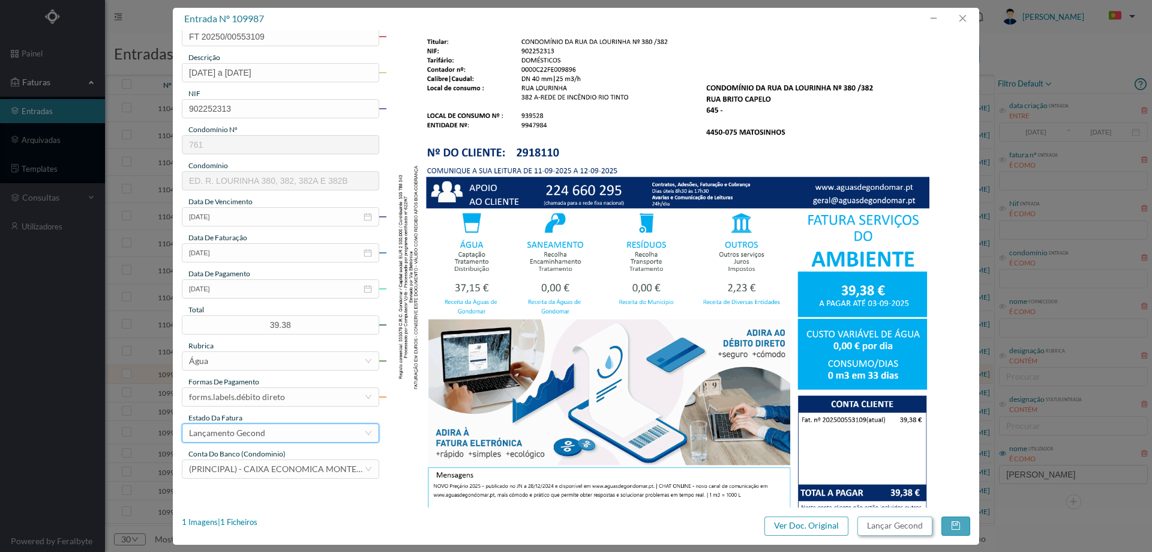
click at [885, 528] on button "Lançar Gecond" at bounding box center [895, 525] width 75 height 19
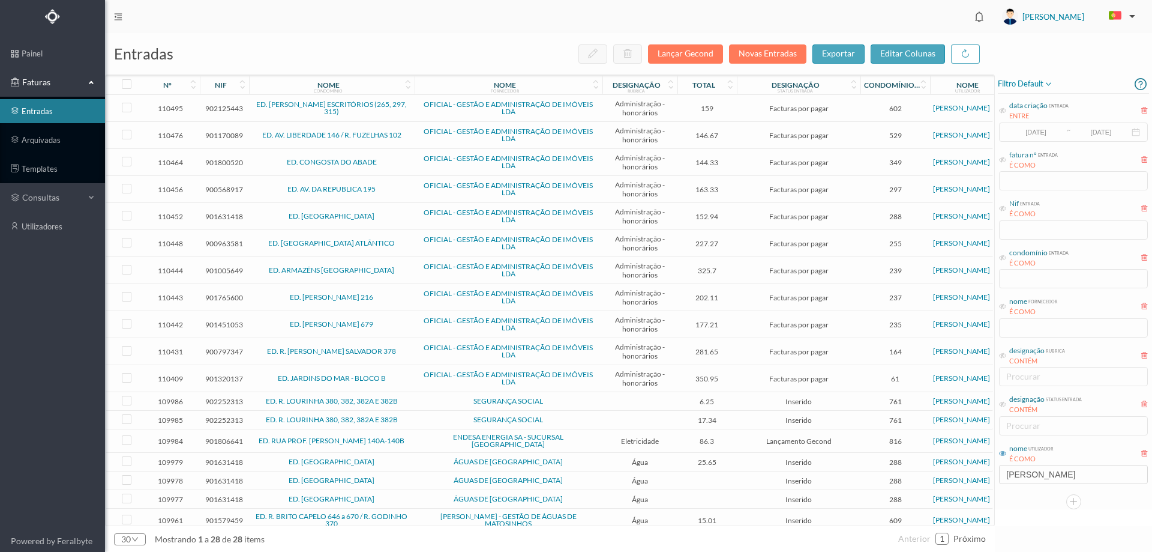
click at [449, 397] on span "SEGURANÇA SOCIAL" at bounding box center [509, 400] width 182 height 7
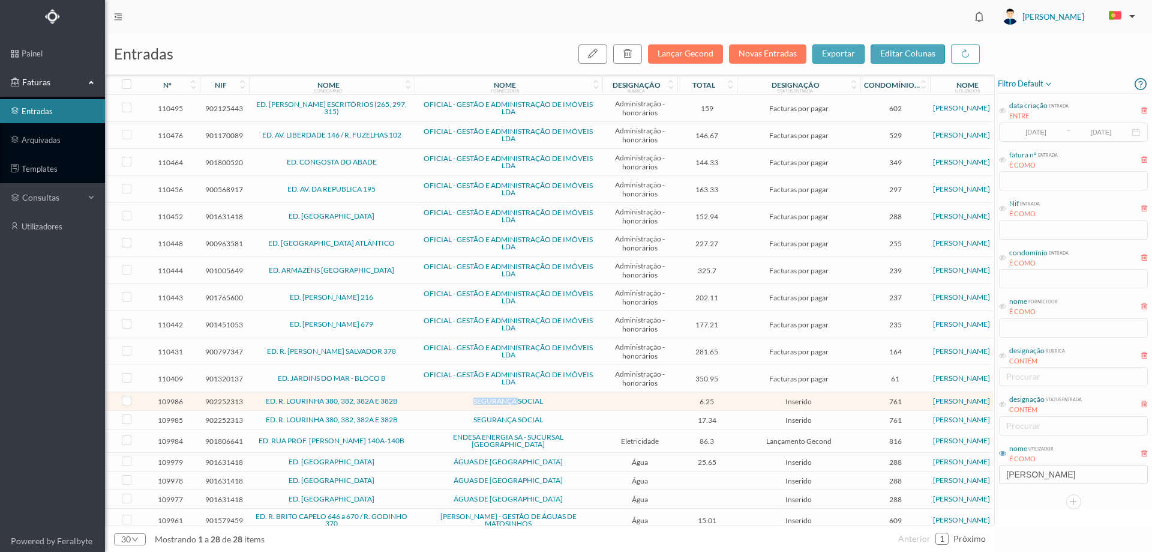
click at [449, 397] on span "SEGURANÇA SOCIAL" at bounding box center [509, 400] width 182 height 7
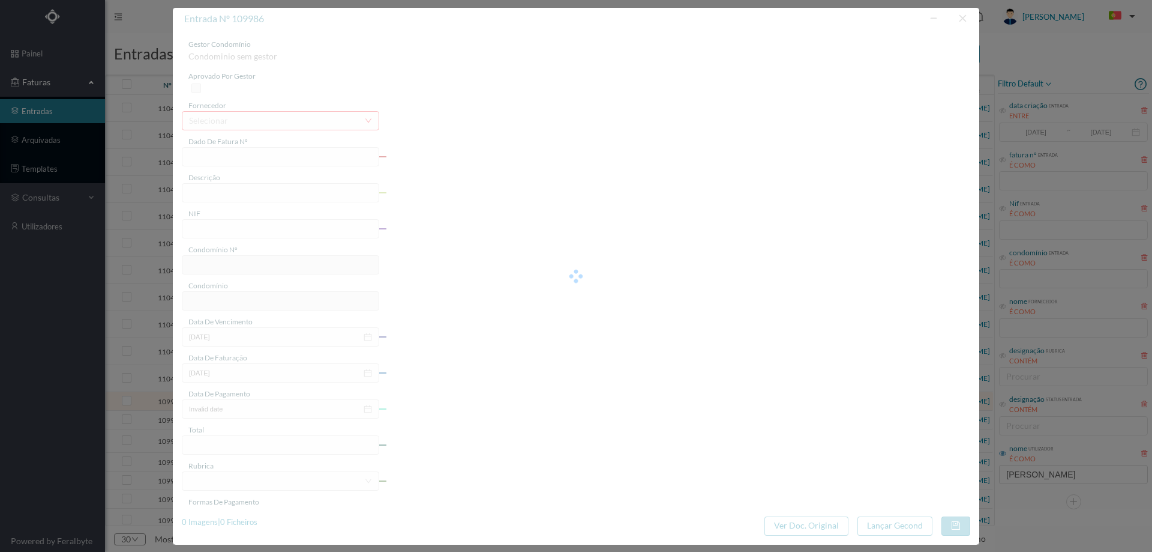
type input "FT 20250/00553108"
type input "902252313"
type input "Invalid date"
type input "2025-08-14"
type input "6.25"
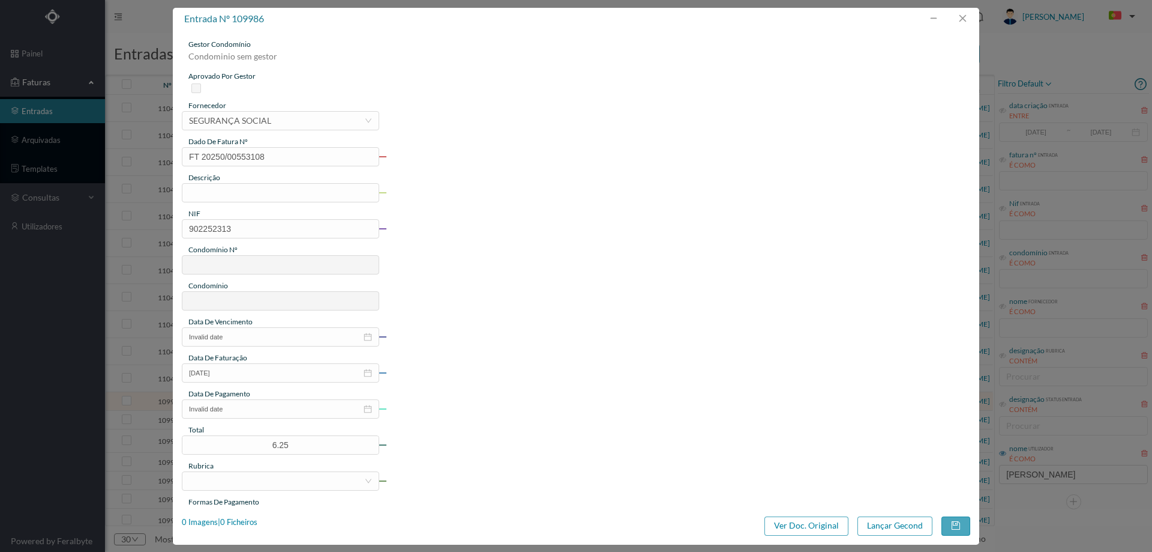
type input "761"
type input "ED. R. LOURINHA 380, 382, 382A E 382B"
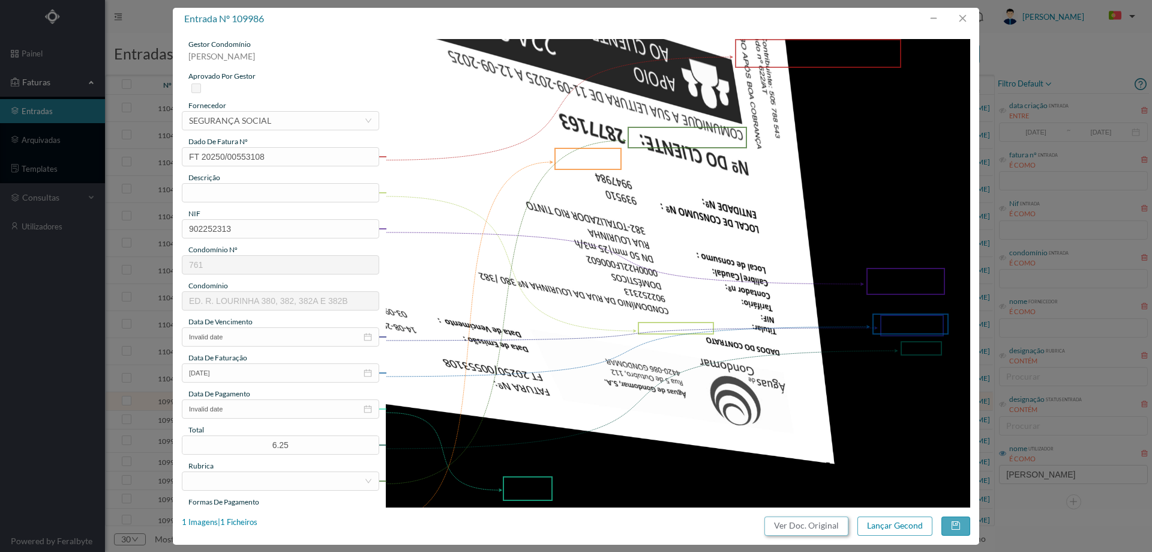
click at [820, 526] on button "Ver Doc. Original" at bounding box center [807, 525] width 84 height 19
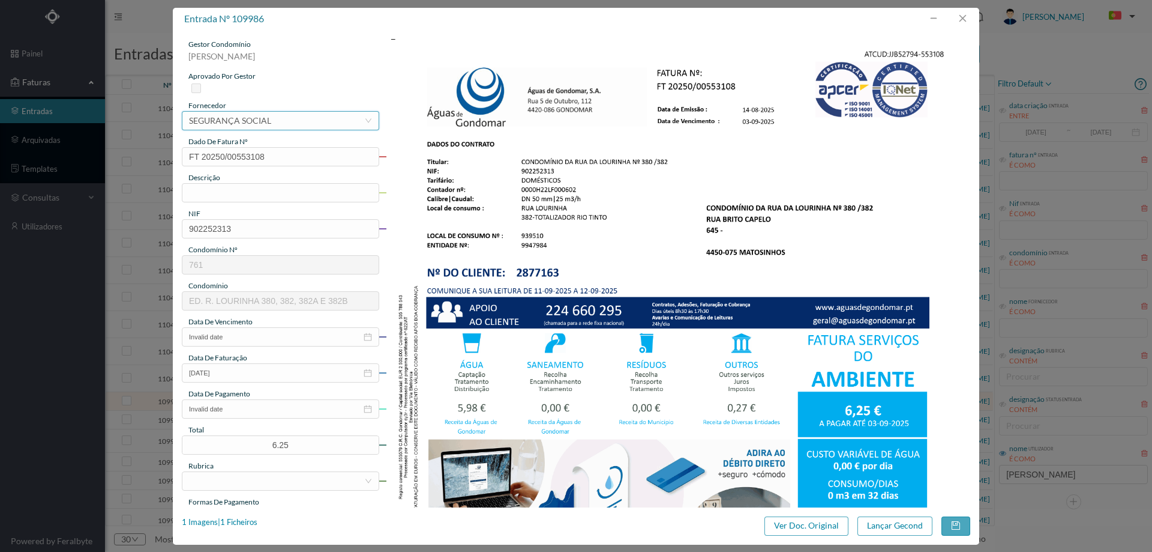
click at [243, 122] on div "SEGURANÇA SOCIAL" at bounding box center [230, 121] width 82 height 18
type input "valongo"
click at [596, 176] on img at bounding box center [678, 452] width 585 height 826
click at [253, 190] on input "text" at bounding box center [280, 192] width 197 height 19
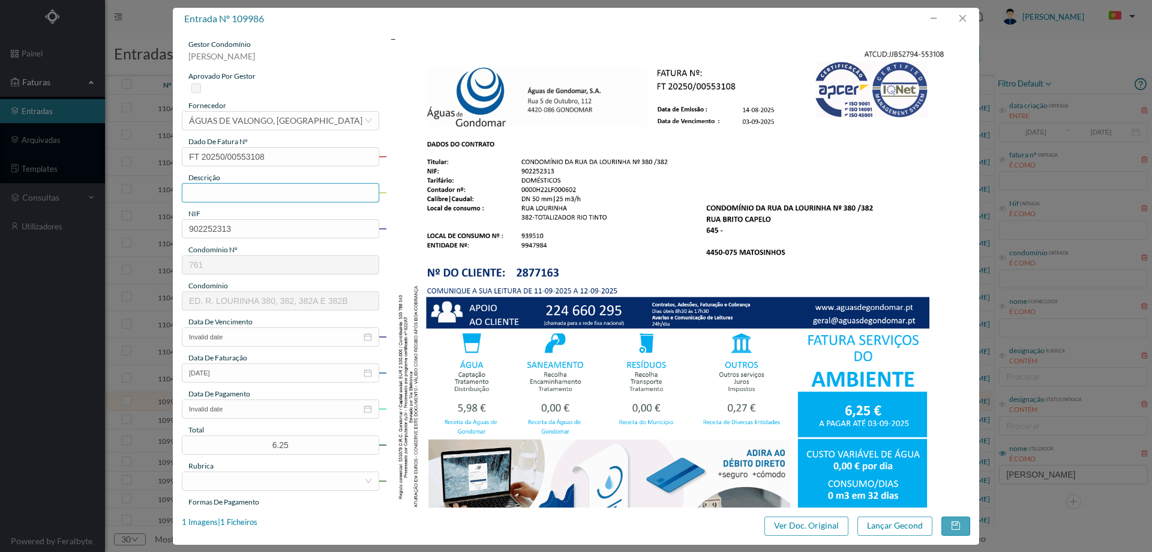
paste input "e 12-07-2025 a 13-08-202"
click at [199, 195] on input "e 12-07-2025 a 13-08-202" at bounding box center [280, 192] width 197 height 19
type input "12-07-2025 a 13-08-2025"
click at [305, 333] on input "Invalid date" at bounding box center [280, 336] width 197 height 19
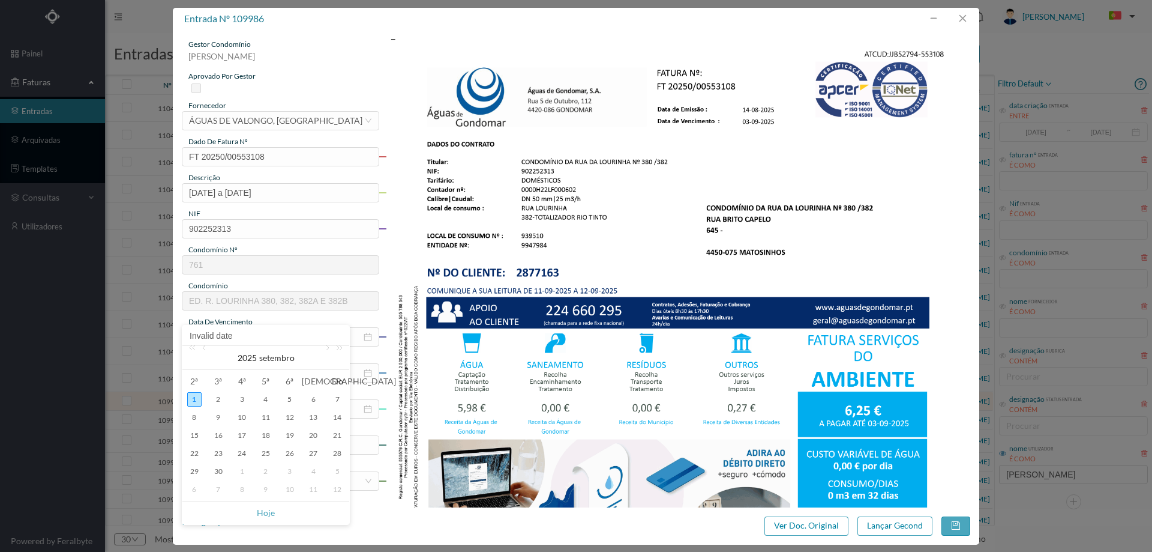
click at [234, 400] on td "3" at bounding box center [242, 399] width 24 height 18
type input "2025-09-03"
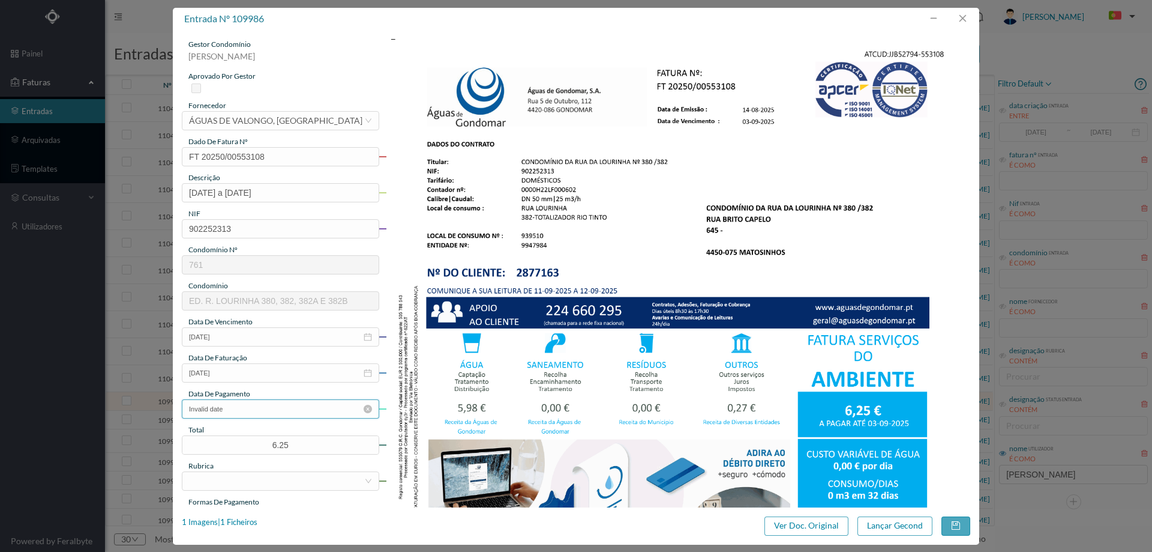
click at [241, 404] on input "Invalid date" at bounding box center [280, 408] width 197 height 19
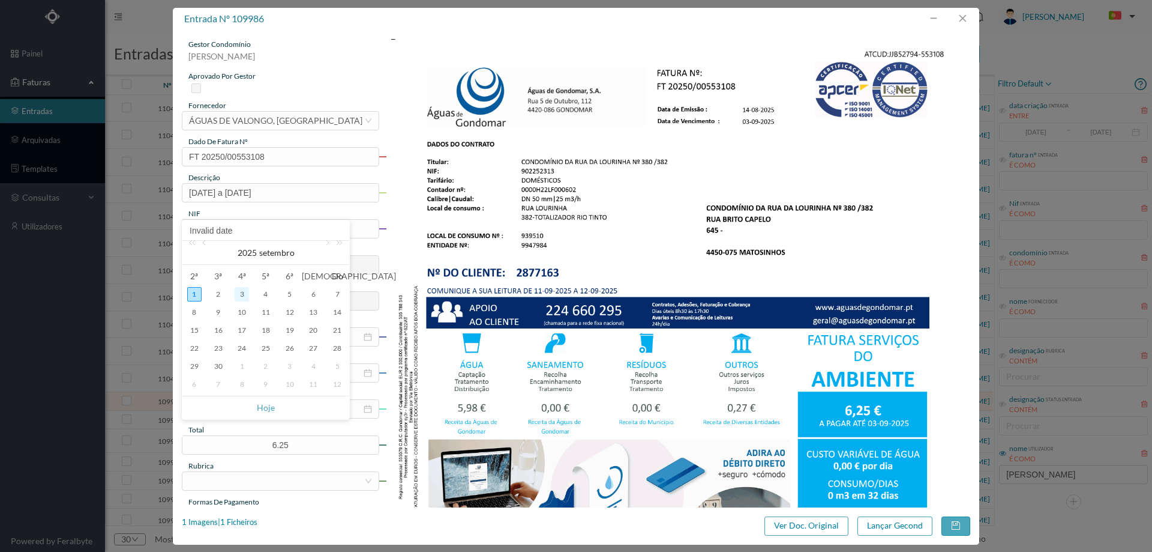
click at [244, 295] on div "3" at bounding box center [242, 294] width 14 height 14
type input "2025-09-03"
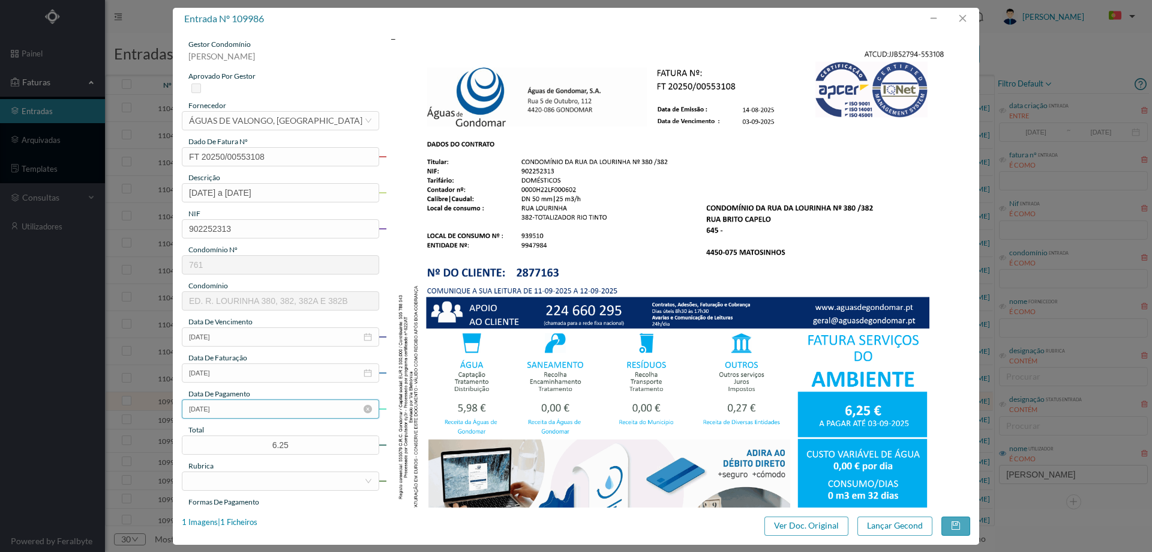
scroll to position [120, 0]
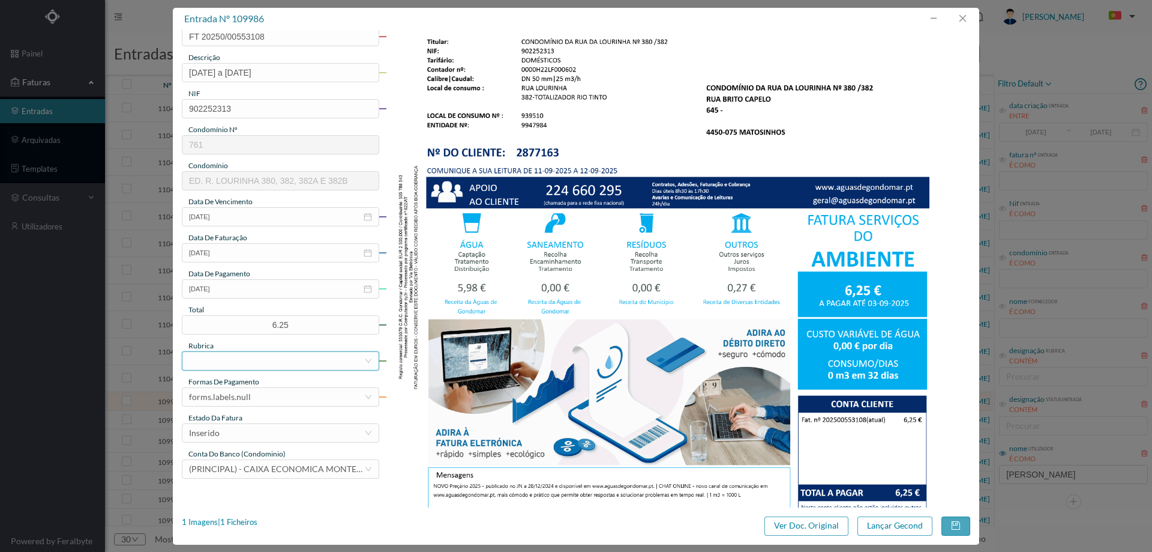
click at [256, 360] on div at bounding box center [276, 361] width 175 height 18
click at [249, 468] on li "Água" at bounding box center [280, 472] width 196 height 19
click at [244, 397] on div "forms.labels.null" at bounding box center [220, 397] width 62 height 18
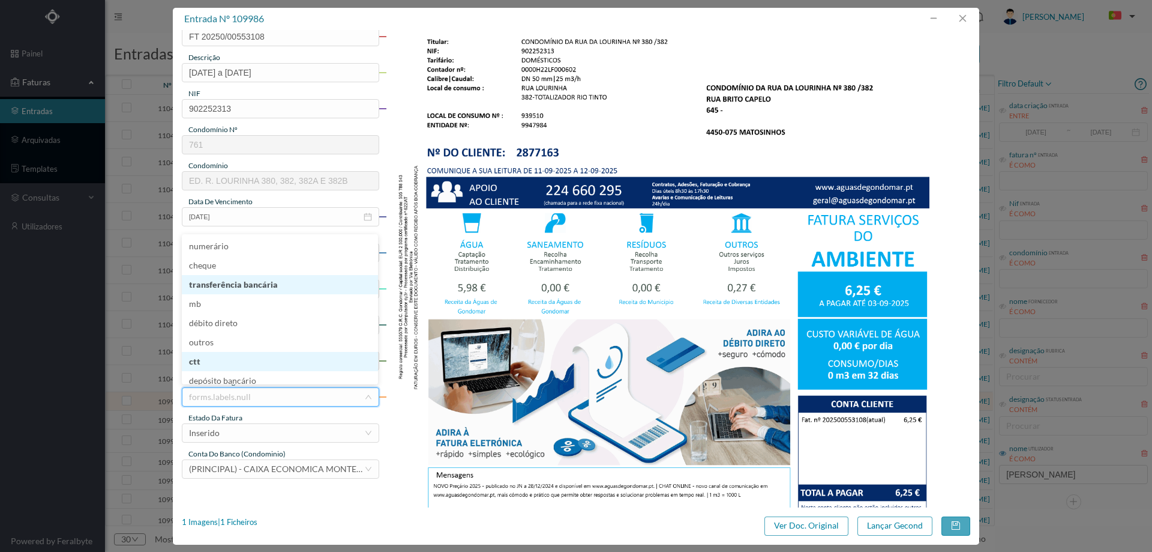
scroll to position [6, 0]
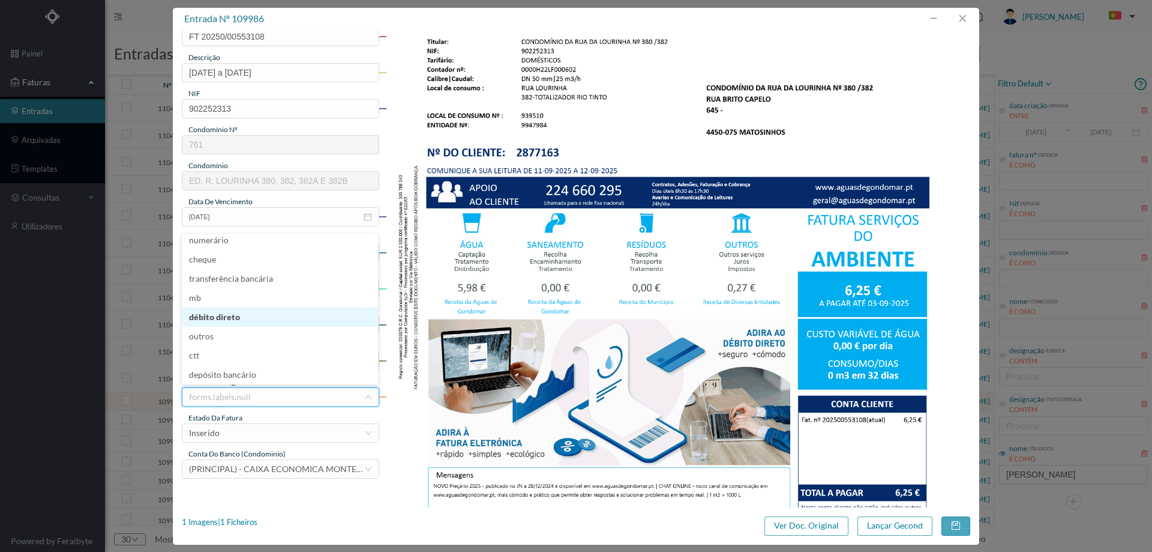
click at [245, 318] on li "débito direto" at bounding box center [280, 316] width 196 height 19
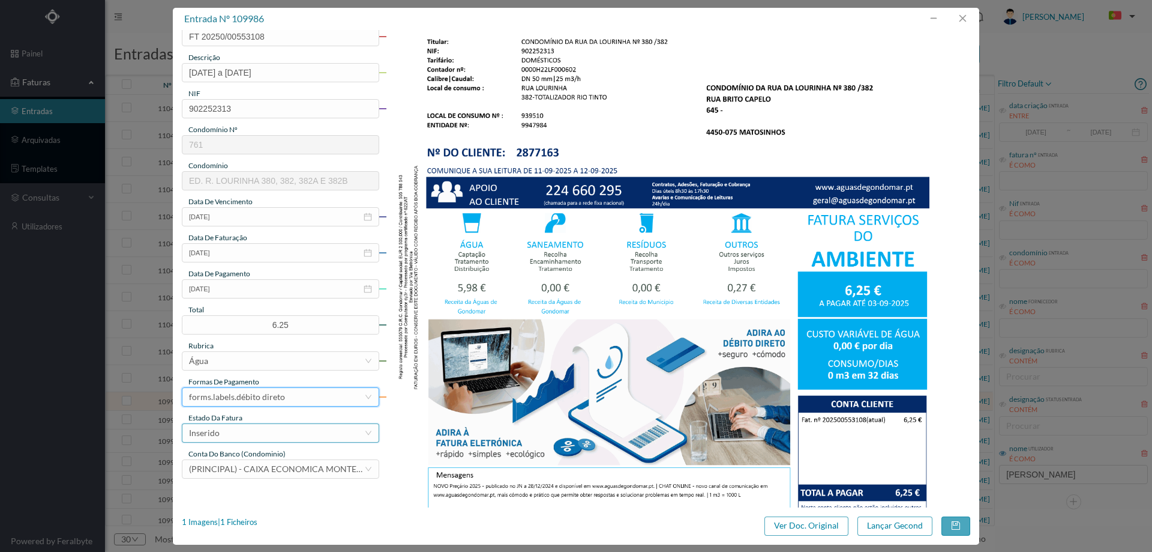
click at [257, 432] on div "Inserido" at bounding box center [276, 433] width 175 height 18
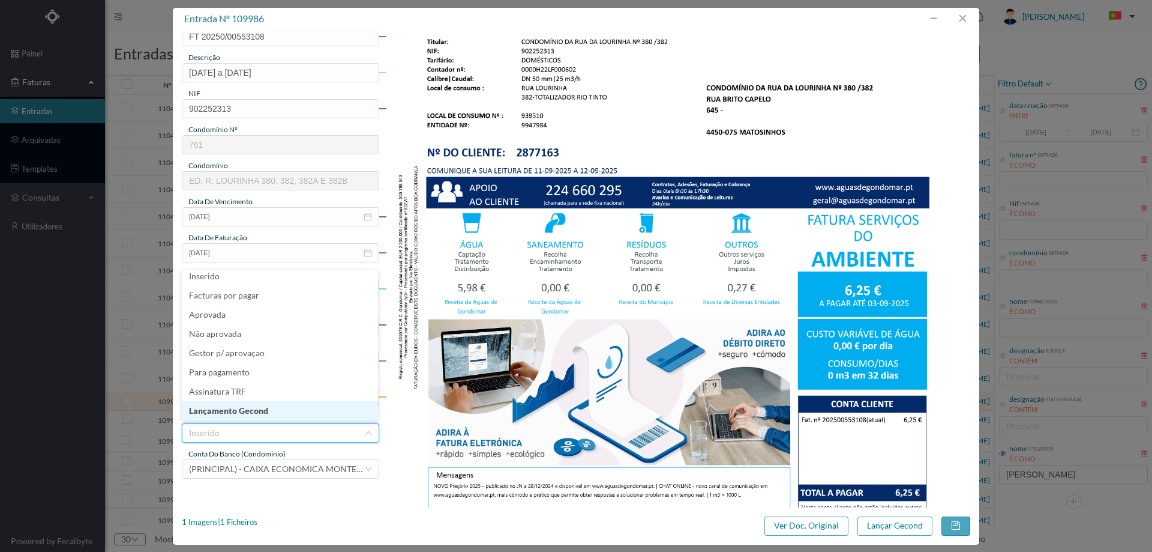
click at [259, 411] on li "Lançamento Gecond" at bounding box center [280, 410] width 196 height 19
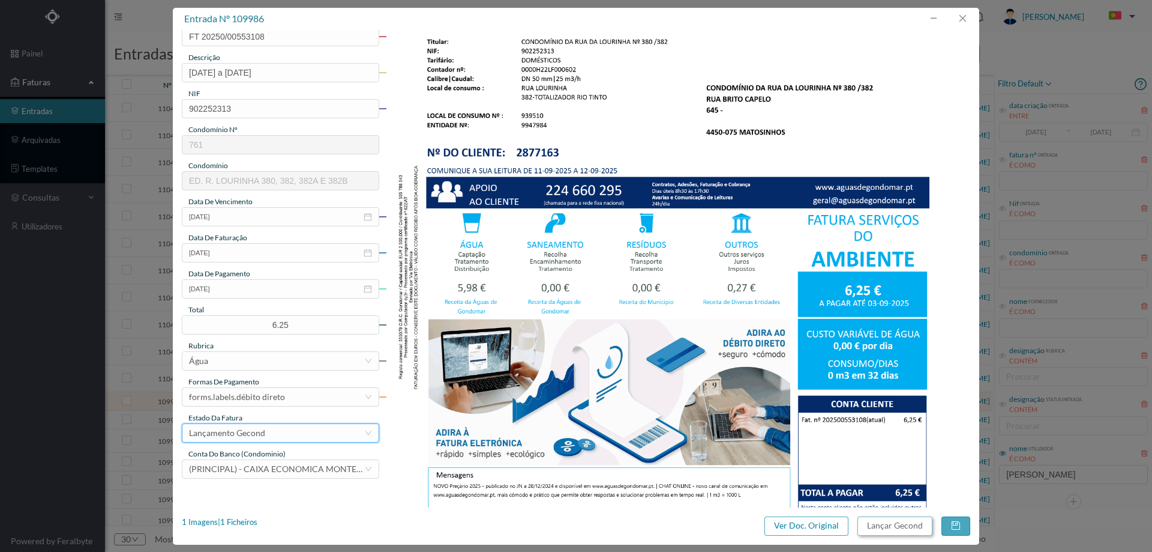
click at [906, 529] on button "Lançar Gecond" at bounding box center [895, 525] width 75 height 19
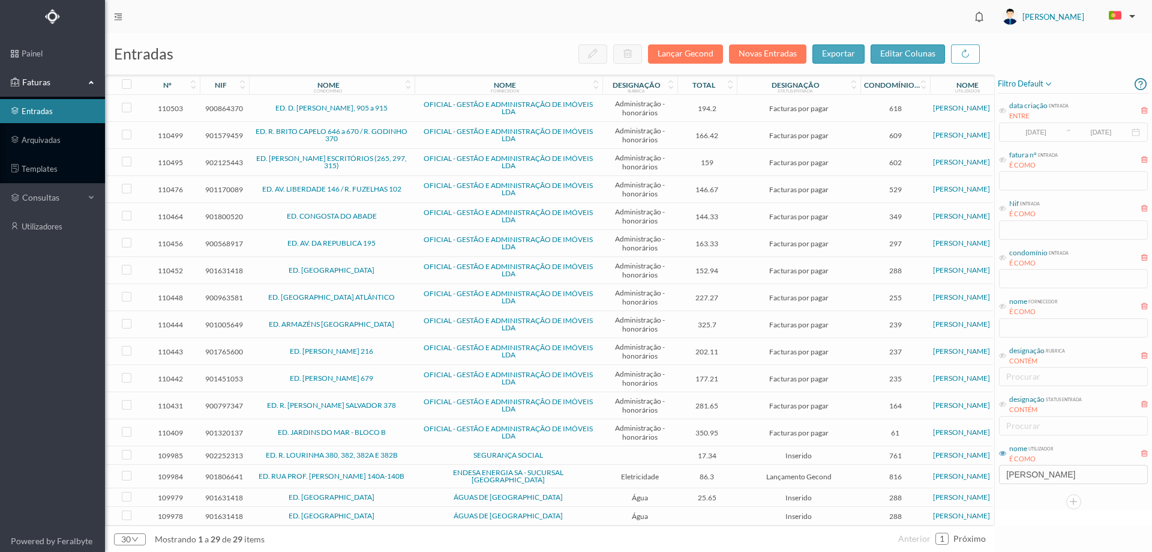
click at [423, 458] on span "SEGURANÇA SOCIAL" at bounding box center [509, 454] width 182 height 7
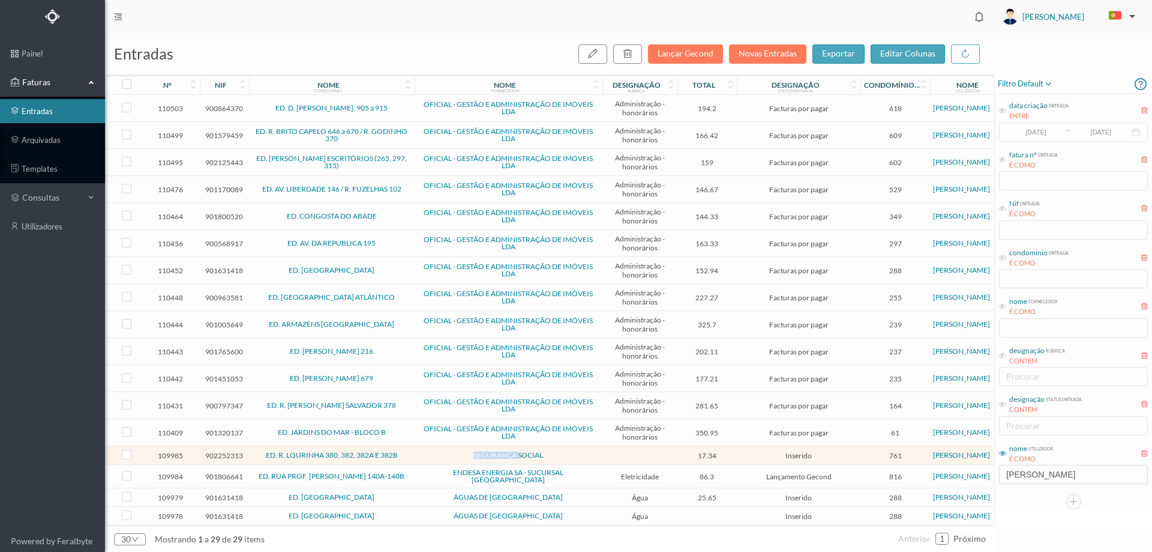
click at [423, 458] on span "SEGURANÇA SOCIAL" at bounding box center [509, 454] width 182 height 7
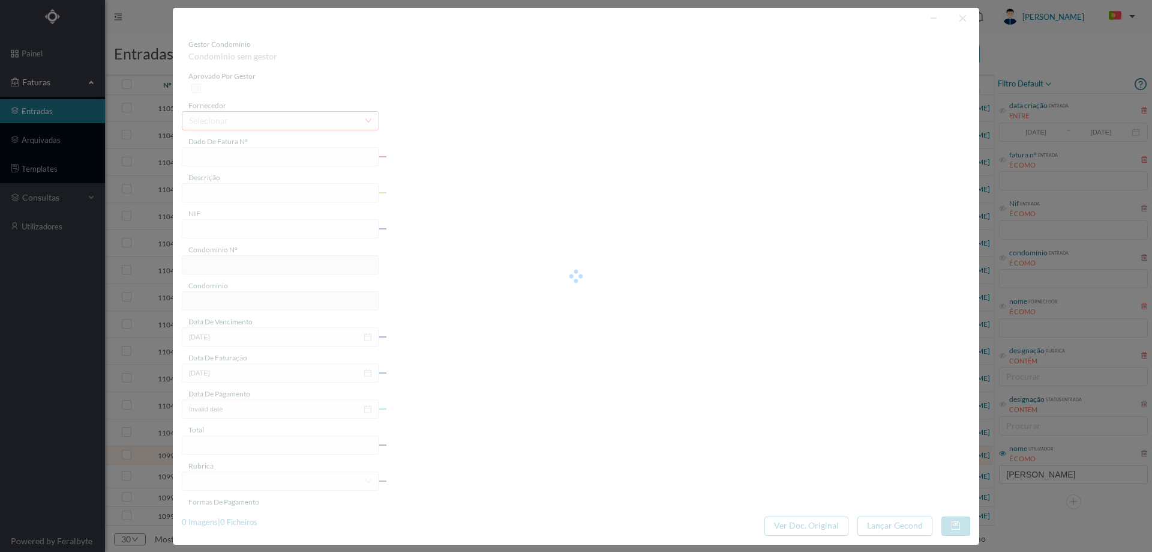
type input "FT 20250/00552301"
type input "902252313"
type input "Invalid date"
type input "[DATE]"
type input "17.34"
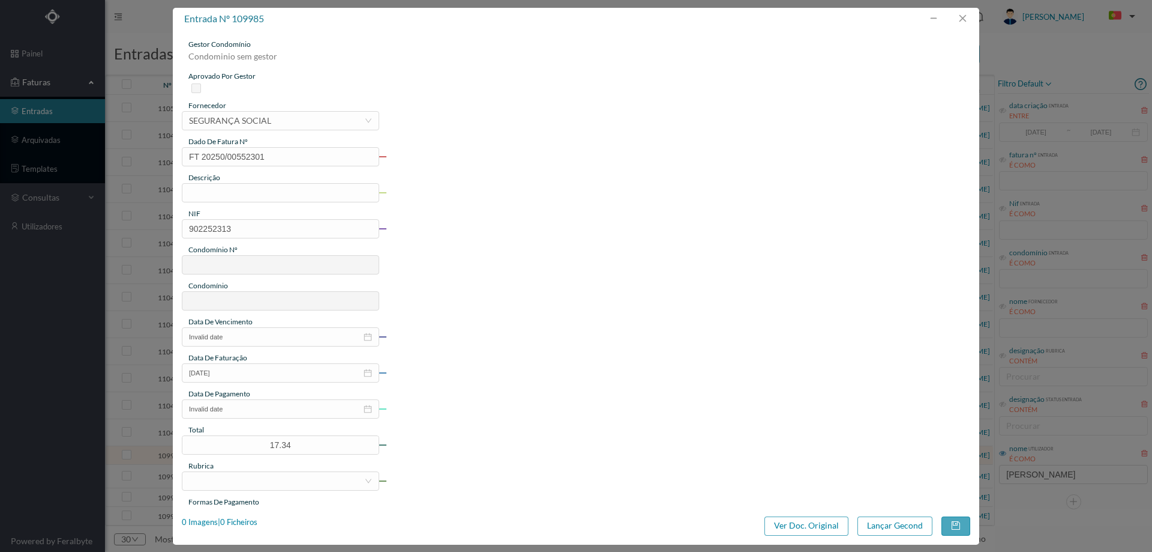
type input "761"
type input "ED. R. LOURINHA 380, 382, 382A E 382B"
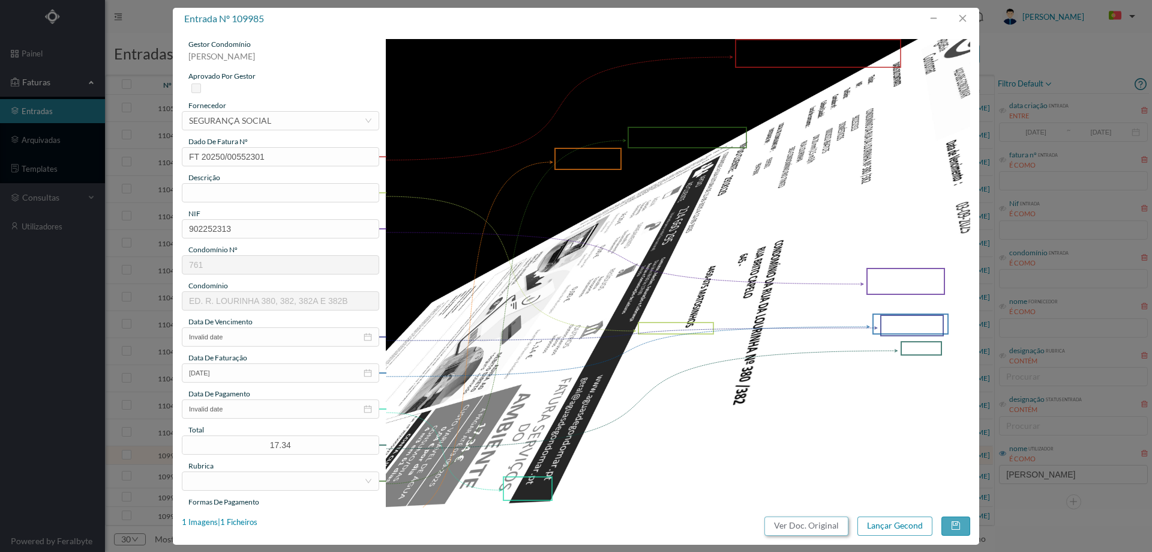
click at [779, 523] on button "Ver Doc. Original" at bounding box center [807, 525] width 84 height 19
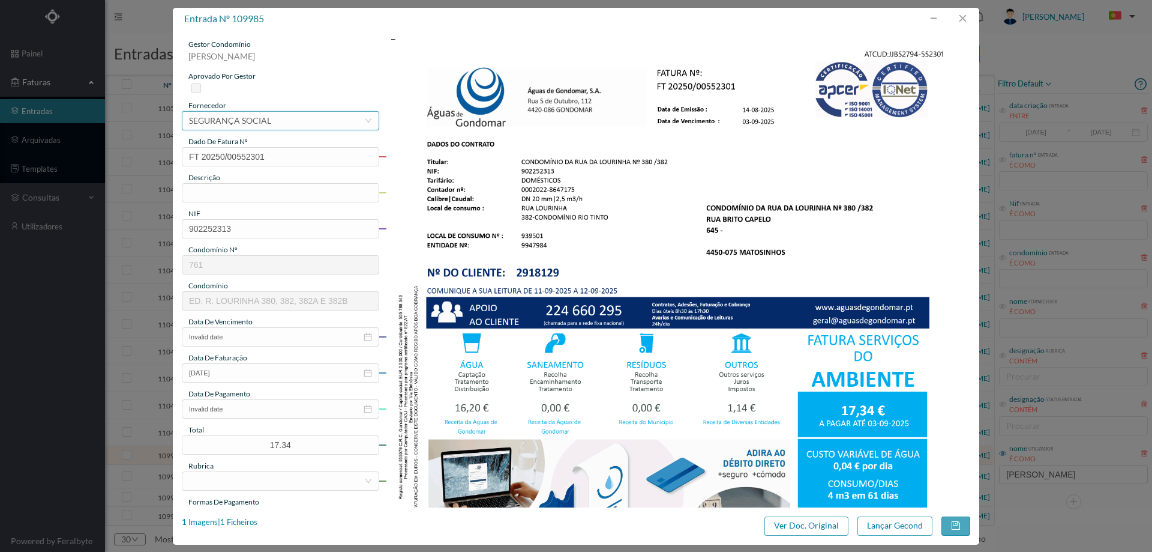
click at [278, 126] on div "selecionar SEGURANÇA SOCIAL" at bounding box center [276, 121] width 175 height 18
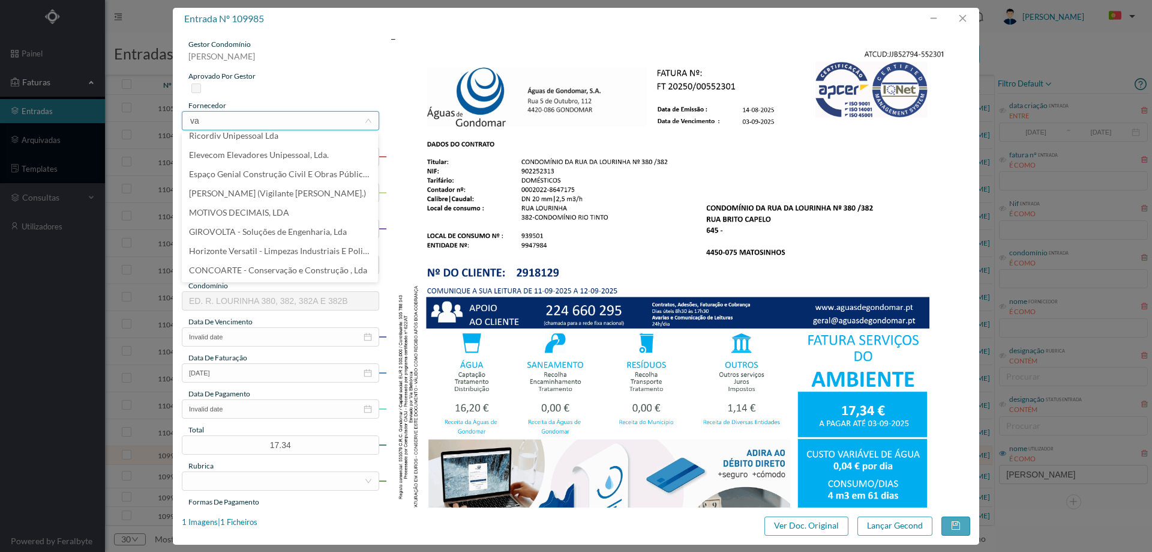
scroll to position [2, 0]
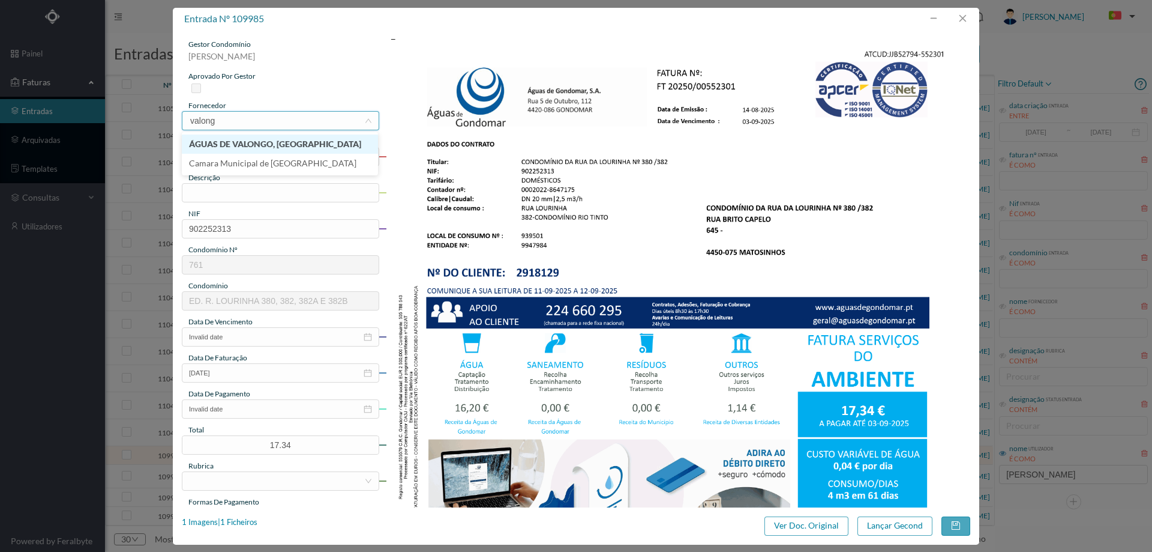
type input "valongo"
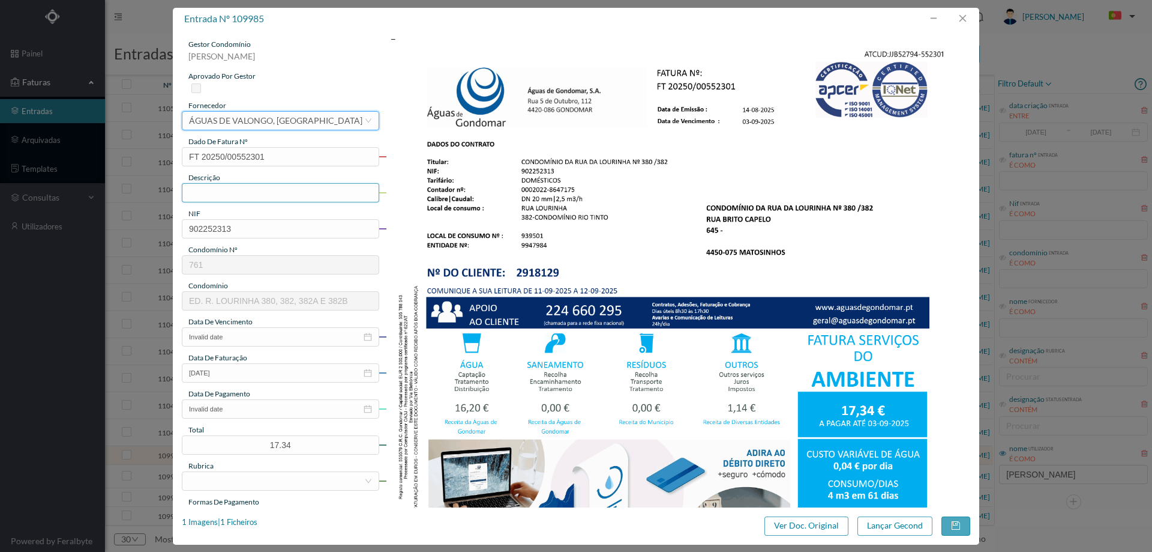
click at [267, 193] on input "text" at bounding box center [280, 192] width 197 height 19
paste input "e [DATE] a [PHONE_NUMBER]"
drag, startPoint x: 196, startPoint y: 192, endPoint x: 152, endPoint y: 192, distance: 43.8
click at [152, 192] on div "entrada nº 109985 gestor condomínio [PERSON_NAME] aprovado por gestor fornecedo…" at bounding box center [576, 276] width 1152 height 552
click at [304, 188] on input "[DATE] a [PHONE_NUMBER]" at bounding box center [280, 192] width 197 height 19
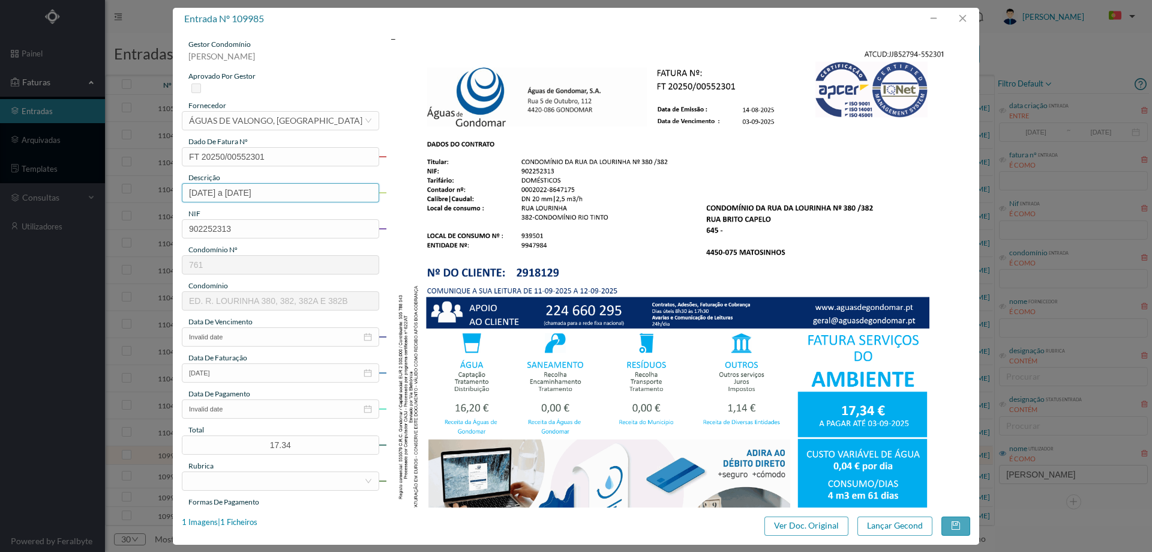
type input "[DATE] a [DATE]"
click at [260, 326] on div "data de vencimento" at bounding box center [280, 321] width 197 height 11
click at [260, 333] on input "Invalid date" at bounding box center [280, 336] width 197 height 19
click at [242, 402] on div "3" at bounding box center [242, 399] width 14 height 14
type input "[DATE]"
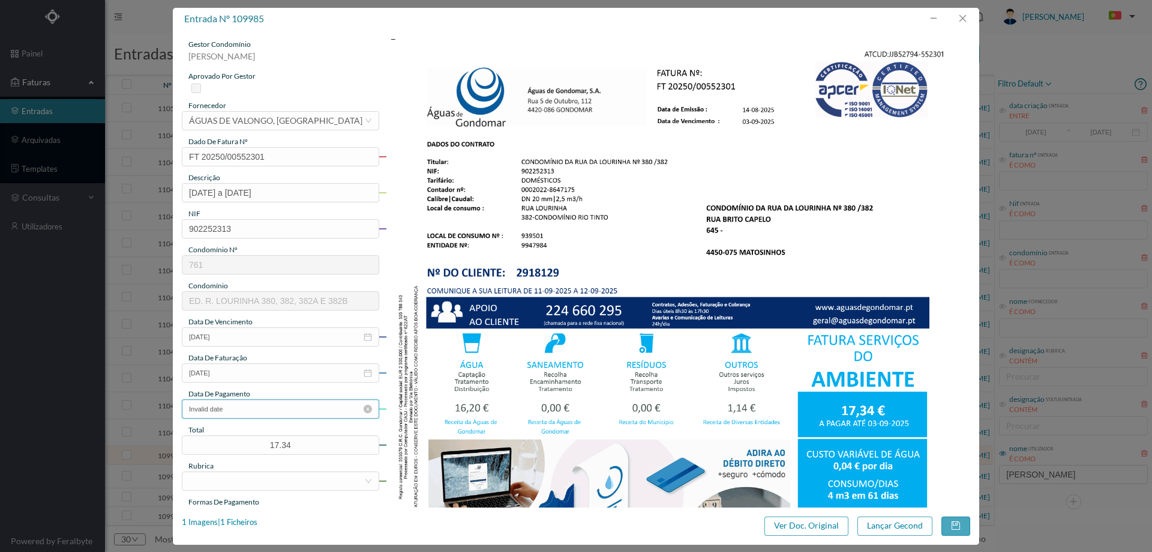
click at [244, 415] on input "Invalid date" at bounding box center [280, 408] width 197 height 19
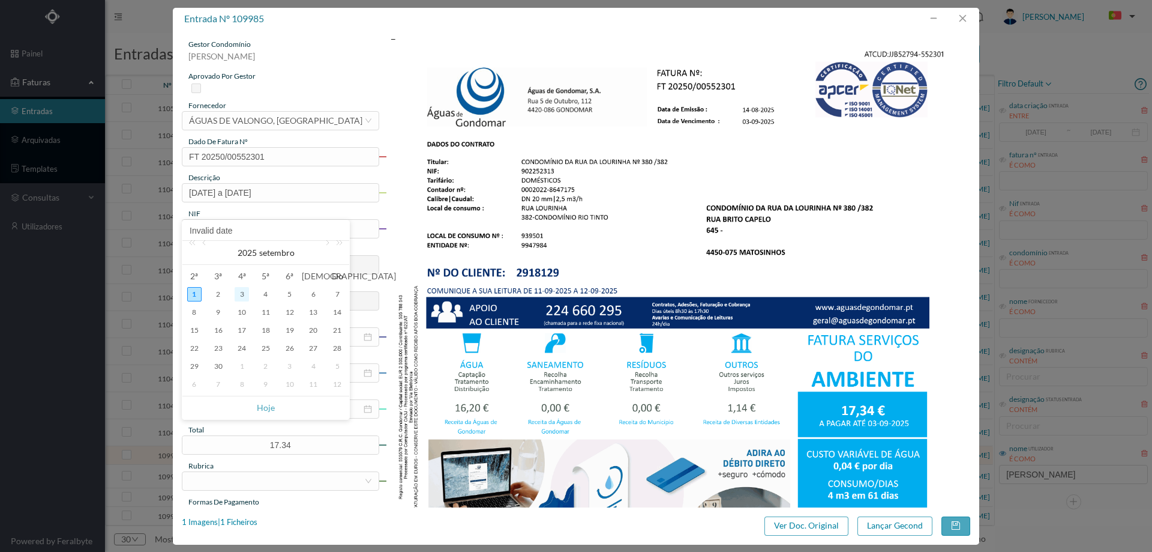
click at [248, 295] on div "3" at bounding box center [242, 294] width 14 height 14
type input "[DATE]"
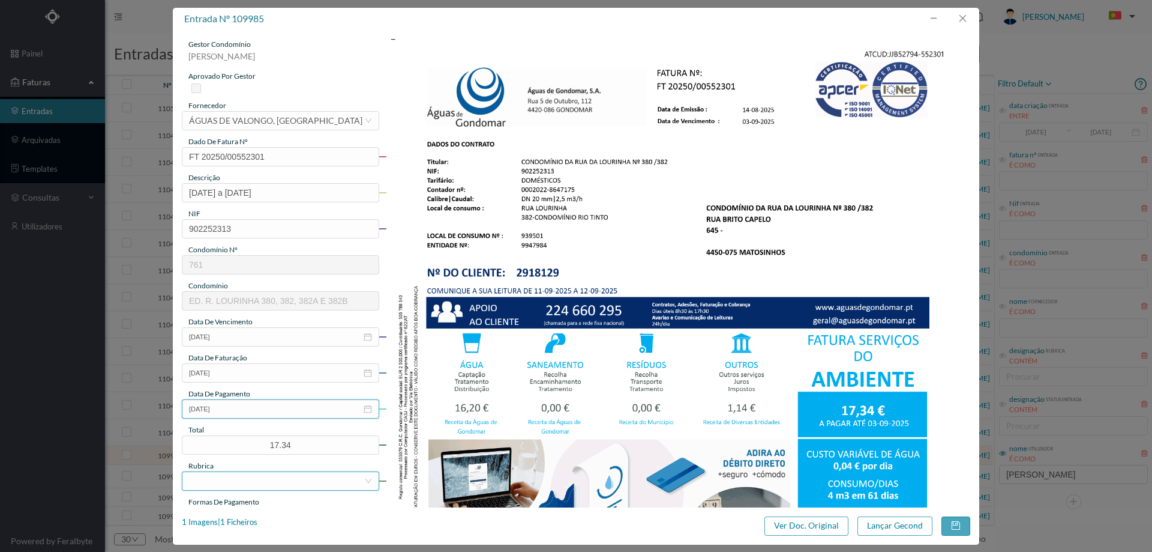
scroll to position [180, 0]
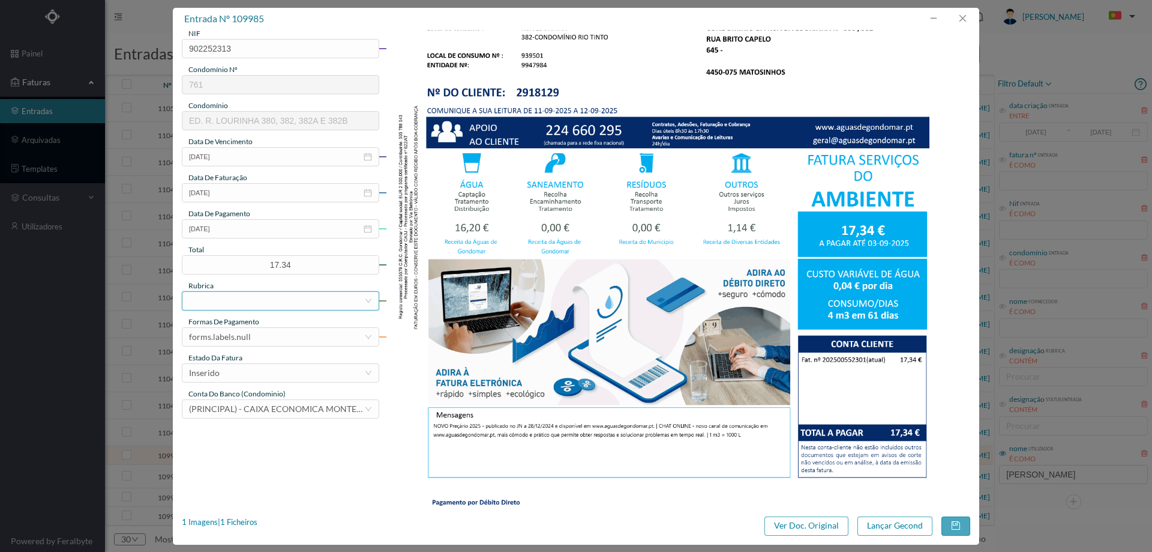
click at [260, 305] on div at bounding box center [276, 301] width 175 height 18
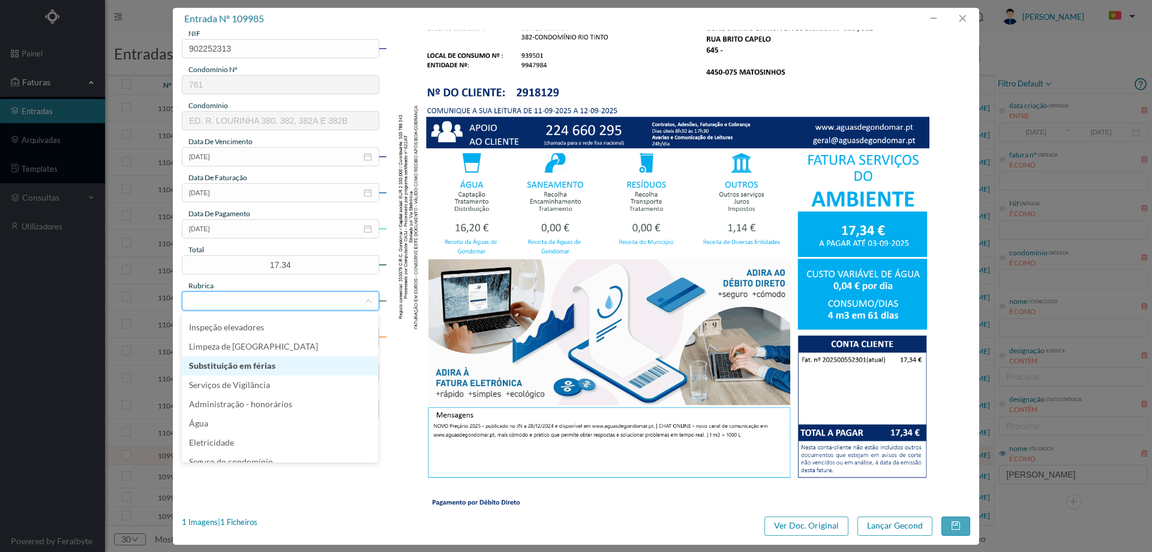
scroll to position [240, 0]
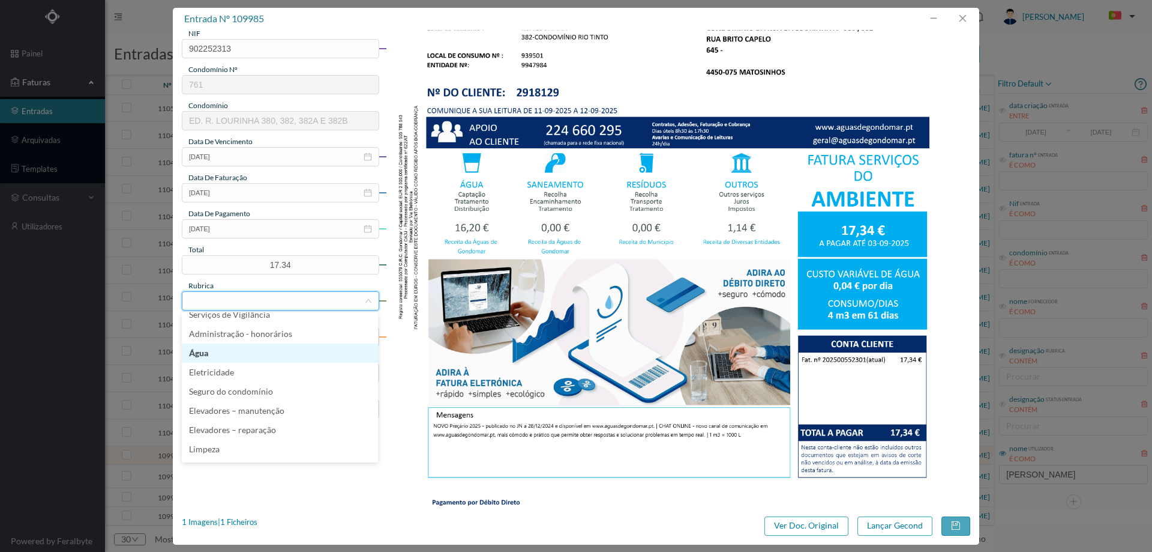
click at [249, 352] on li "Água" at bounding box center [280, 352] width 196 height 19
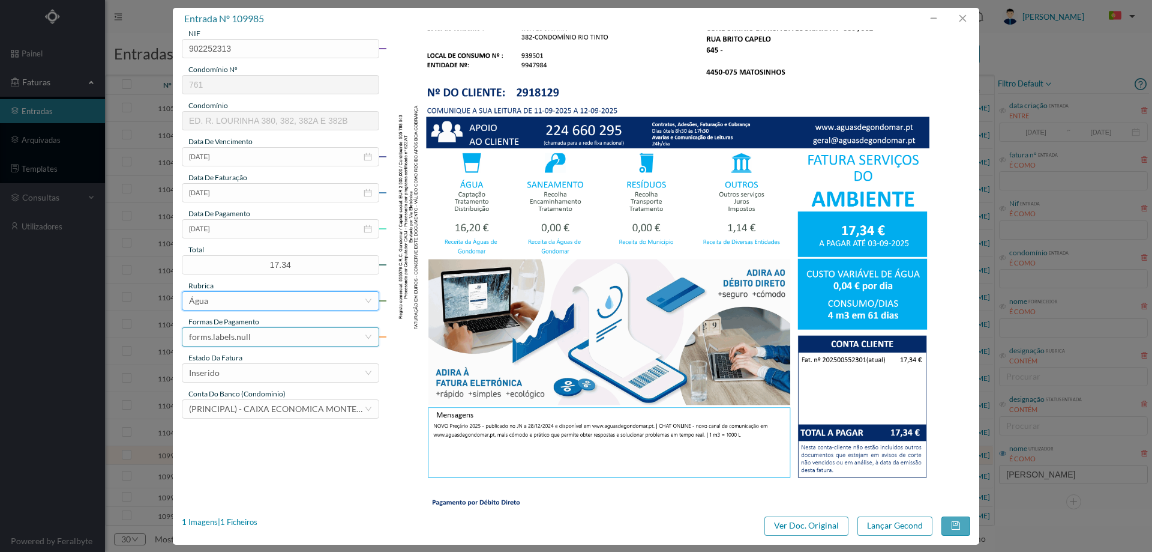
click at [254, 339] on div "forms.labels.null" at bounding box center [276, 337] width 175 height 18
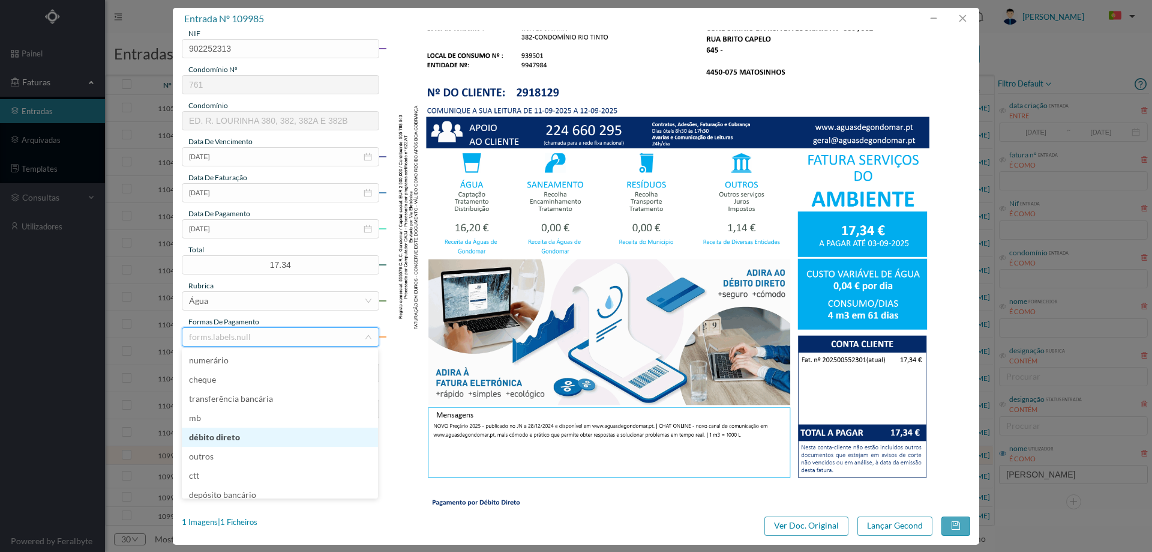
click at [254, 432] on li "débito direto" at bounding box center [280, 436] width 196 height 19
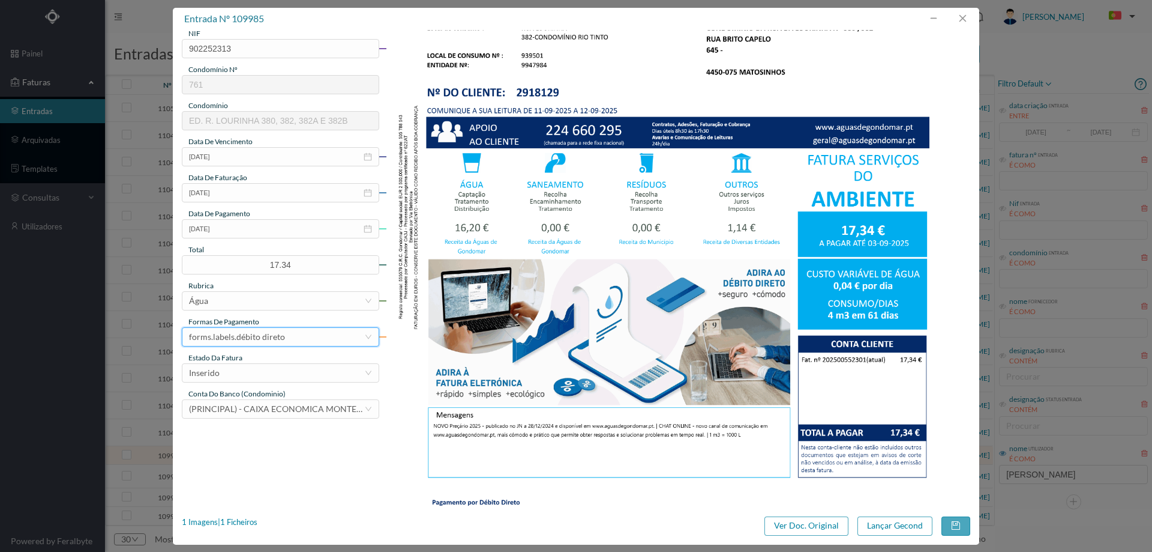
click at [254, 385] on div "gestor condomínio [PERSON_NAME] aprovado por gestor fornecedor selecionar ÁGUAS…" at bounding box center [280, 138] width 197 height 559
click at [254, 377] on div "Inserido" at bounding box center [276, 373] width 175 height 18
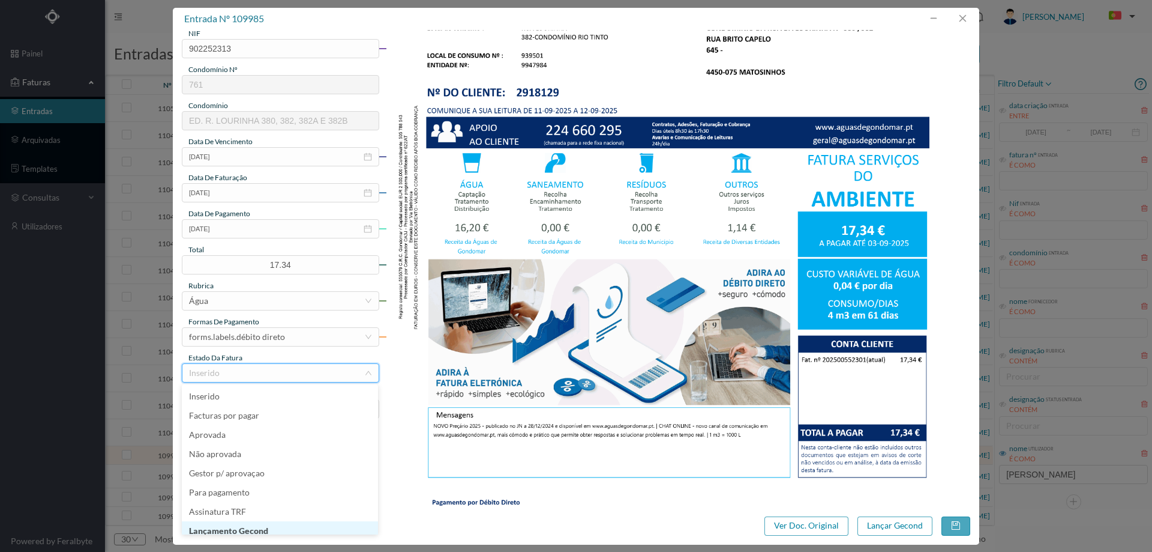
scroll to position [6, 0]
click at [251, 519] on li "Lançamento Gecond" at bounding box center [280, 524] width 196 height 19
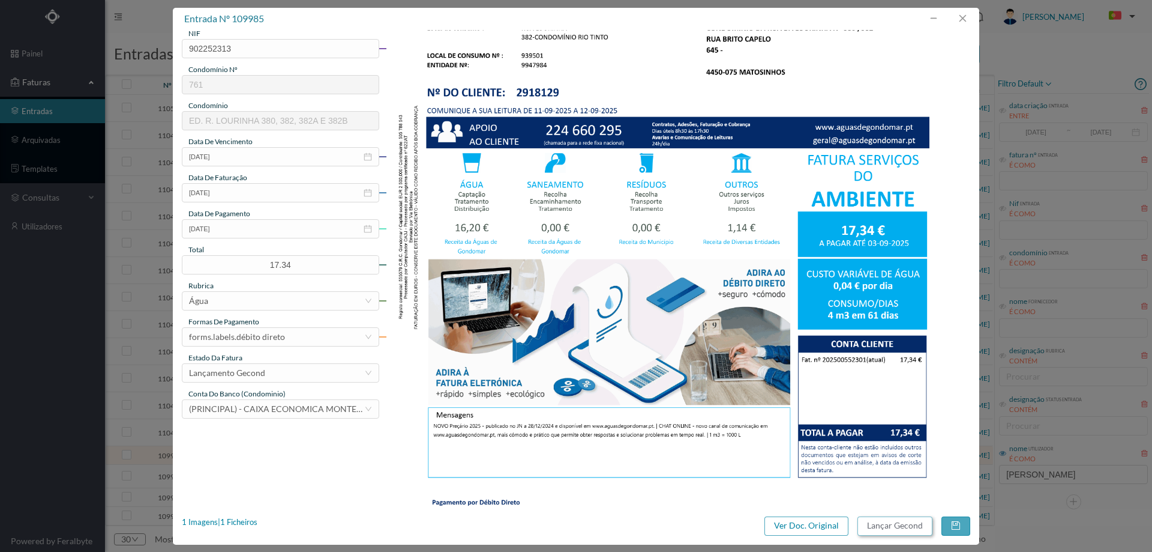
click at [894, 530] on button "Lançar Gecond" at bounding box center [895, 525] width 75 height 19
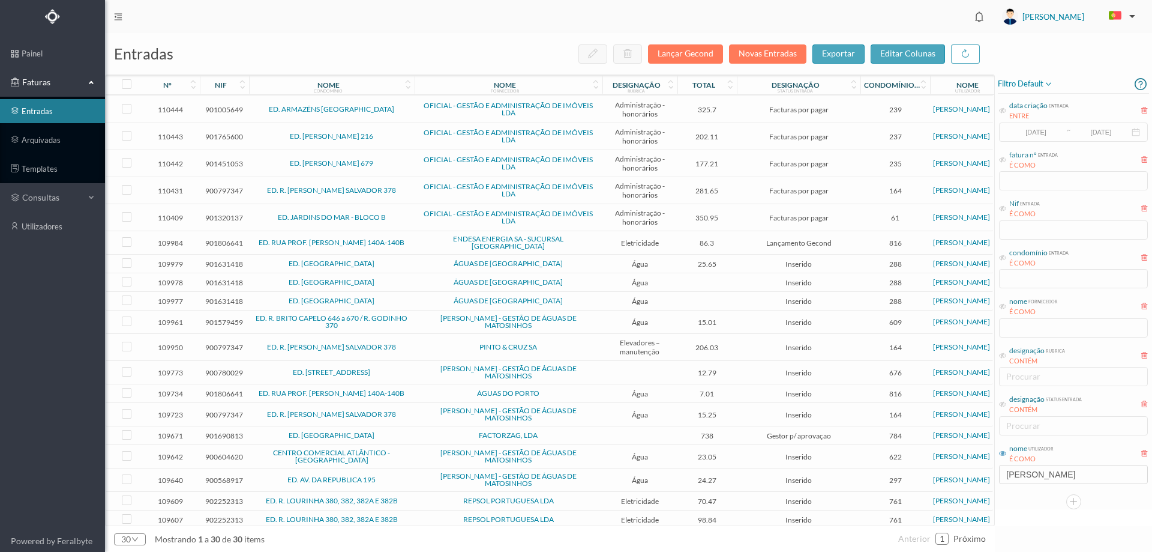
scroll to position [299, 0]
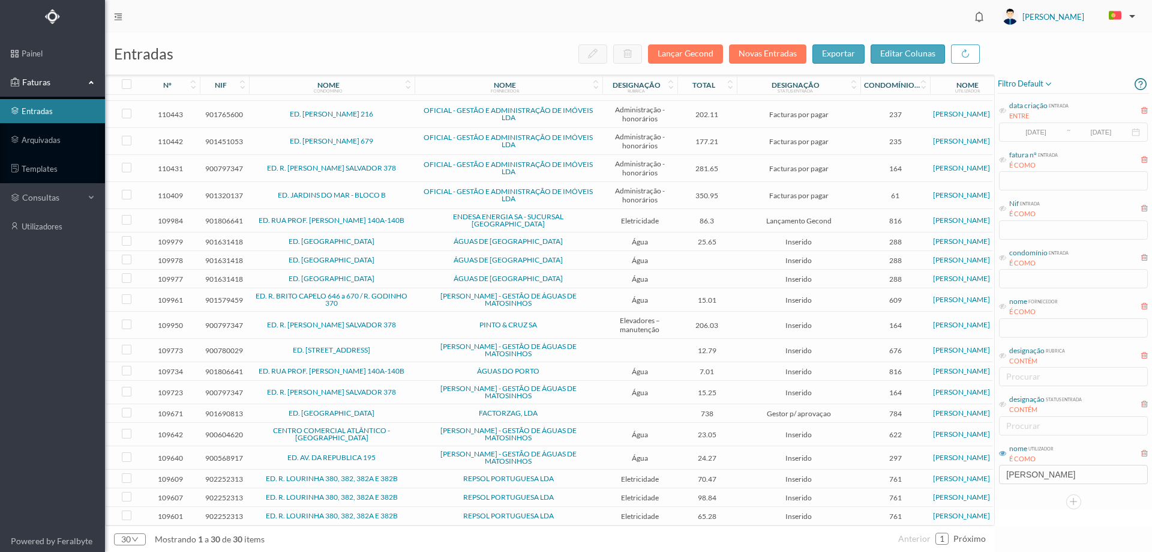
click at [417, 211] on td "ENDESA ENERGIA SA - SUCURSAL [GEOGRAPHIC_DATA]" at bounding box center [509, 220] width 188 height 23
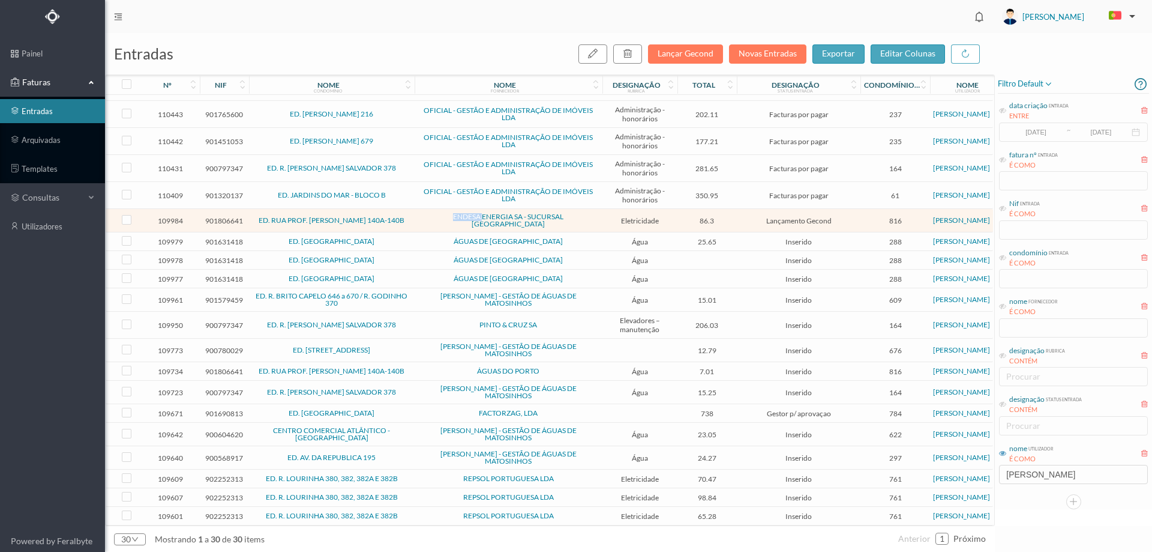
click at [417, 211] on td "ENDESA ENERGIA SA - SUCURSAL [GEOGRAPHIC_DATA]" at bounding box center [509, 220] width 188 height 23
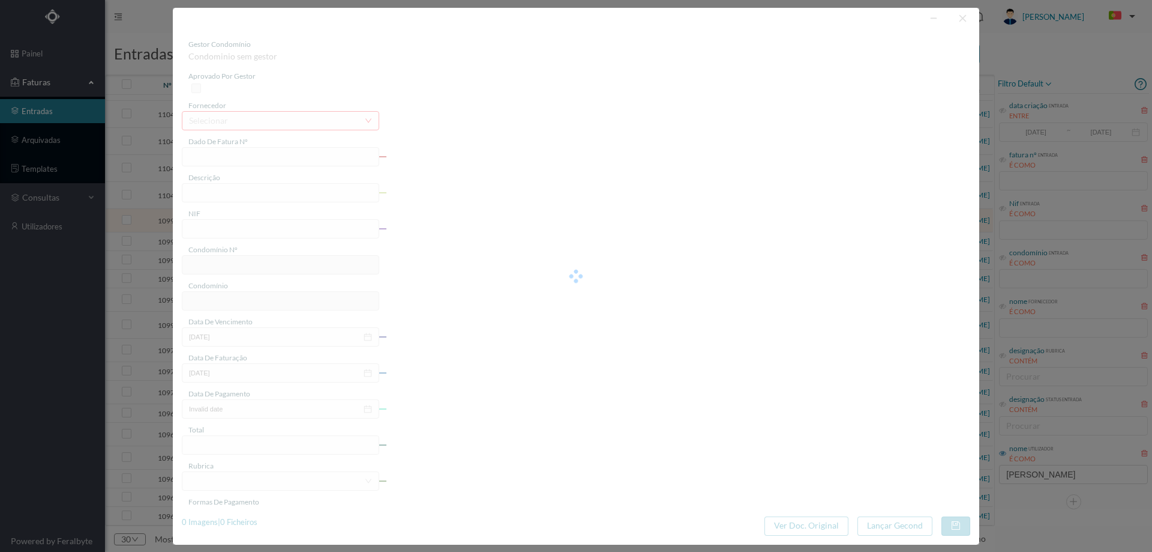
type input "FAC 0260312025/0069419258"
type input "NIDA] Lo [STREET_ADDRESS][PERSON_NAME]"
type input "901806641"
type input "[DATE]"
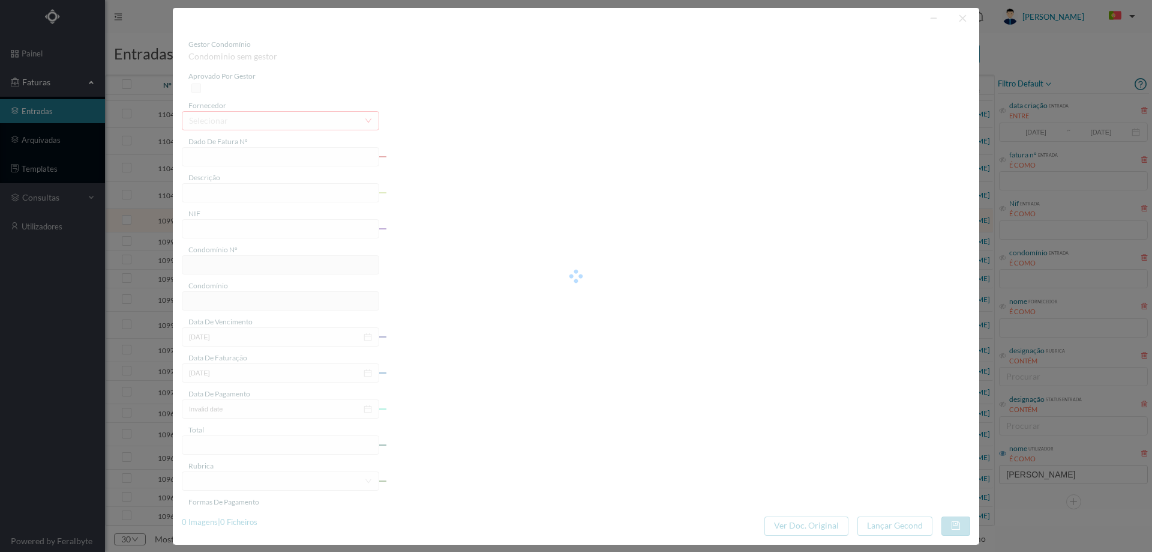
type input "[DATE]"
type input "86.30"
type input "816"
type input "ED. RUA PROF. [PERSON_NAME] 140A-140B"
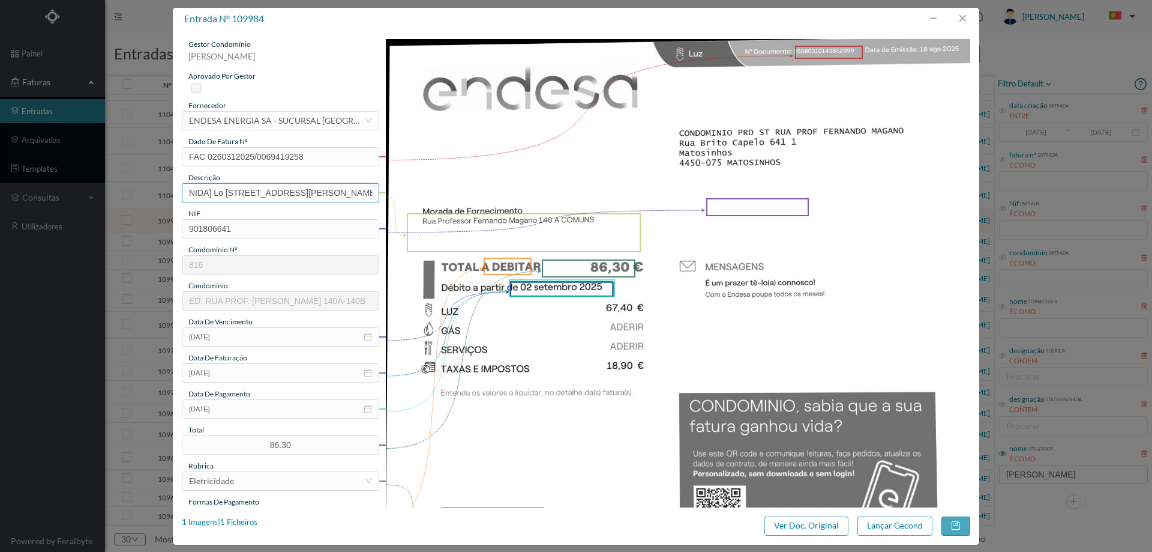
drag, startPoint x: 352, startPoint y: 193, endPoint x: 0, endPoint y: 197, distance: 352.3
click at [0, 200] on div "entrada nº 109984 gestor condomínio [PERSON_NAME] aprovado por gestor fornecedo…" at bounding box center [576, 276] width 1152 height 552
click at [274, 194] on input "140 A COMUNS" at bounding box center [280, 192] width 197 height 19
type input "140 A COMUNS"
click at [673, 301] on img at bounding box center [678, 452] width 585 height 826
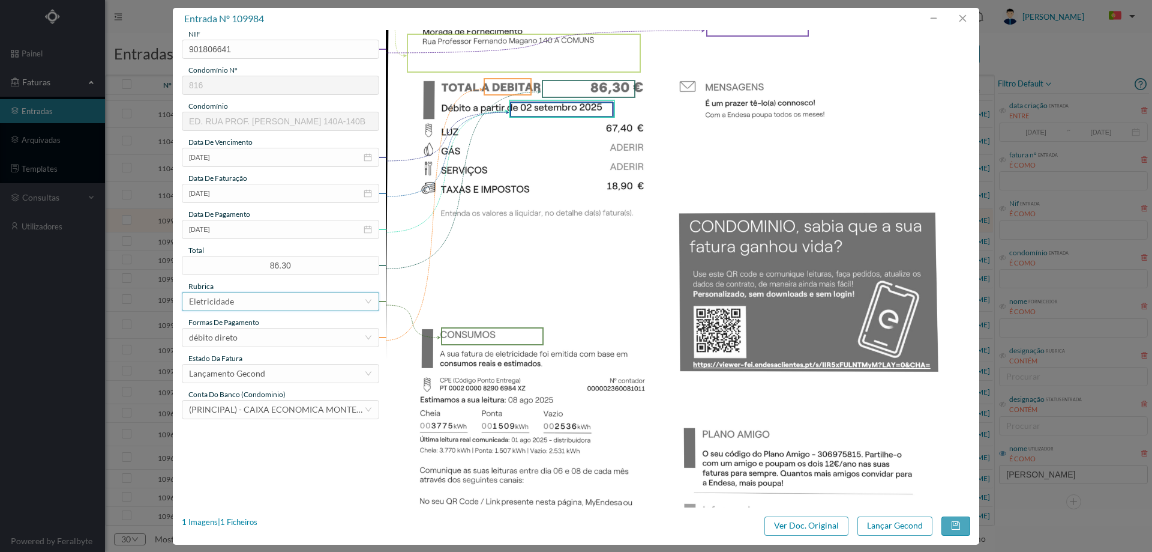
scroll to position [180, 0]
click at [925, 522] on button "Lançar Gecond" at bounding box center [895, 525] width 75 height 19
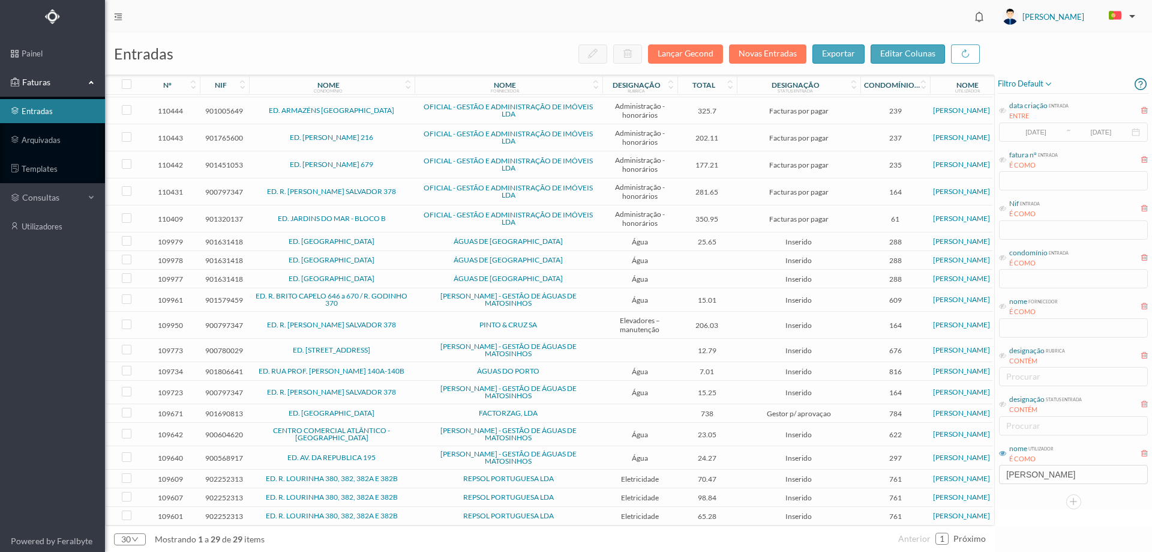
scroll to position [276, 0]
click at [420, 232] on td "ÁGUAS DE [GEOGRAPHIC_DATA]" at bounding box center [509, 241] width 188 height 19
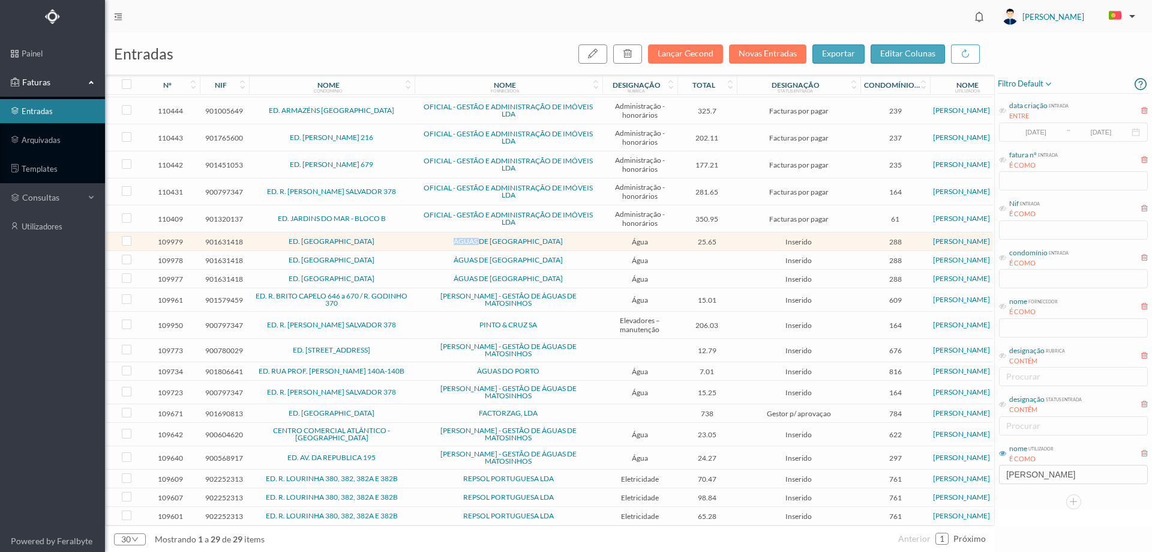
click at [420, 232] on td "ÁGUAS DE [GEOGRAPHIC_DATA]" at bounding box center [509, 241] width 188 height 19
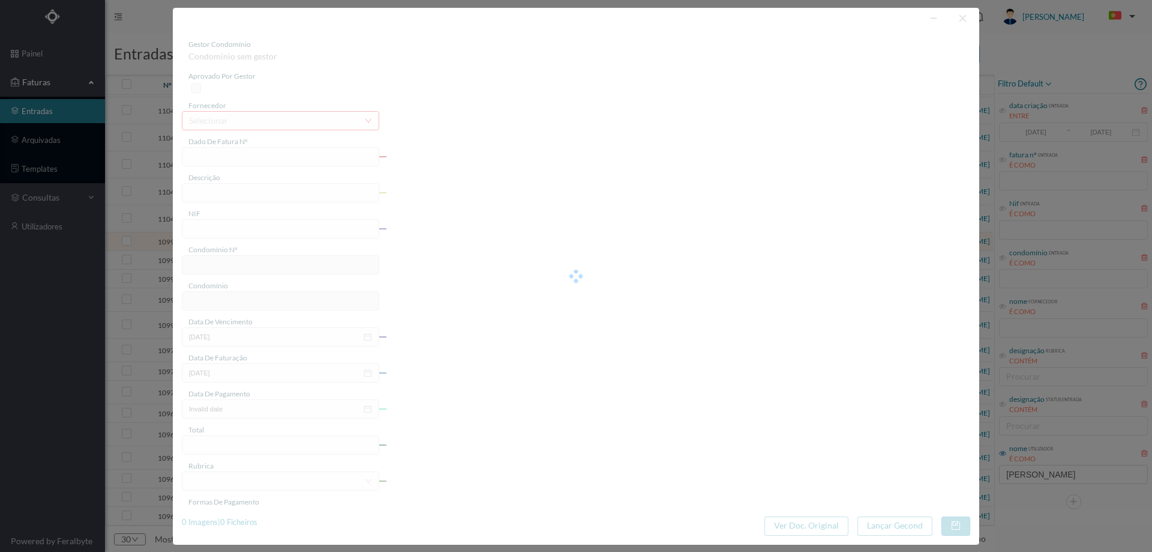
type input "FA K5025FA/10226103"
type input "[DATE] a [DATE]"
type input "901631418"
type input "[DATE]"
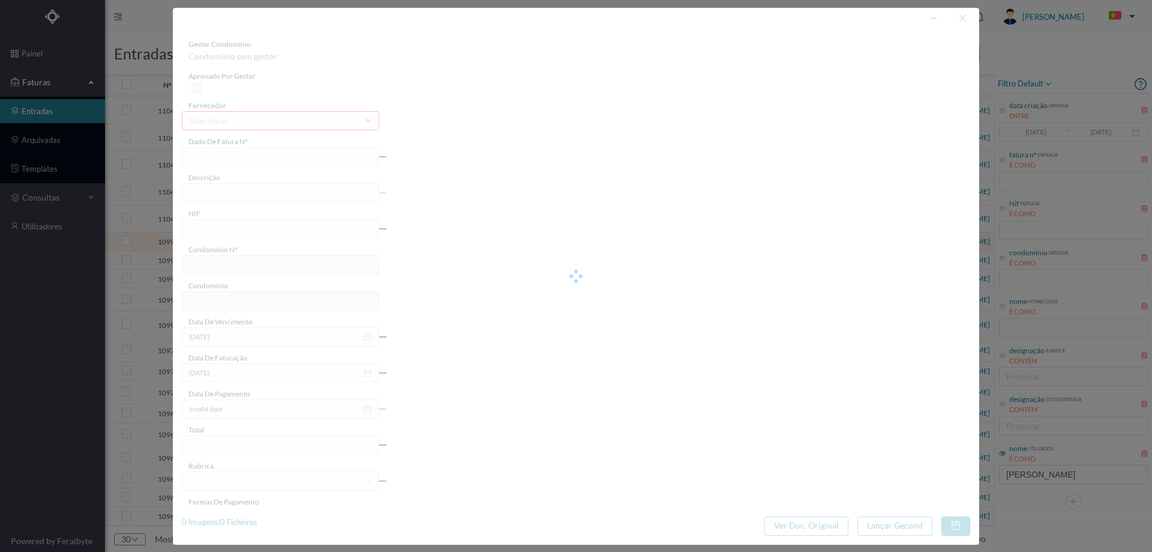
type input "[DATE]"
type input "25.65"
type input "288"
type input "ED. [GEOGRAPHIC_DATA]"
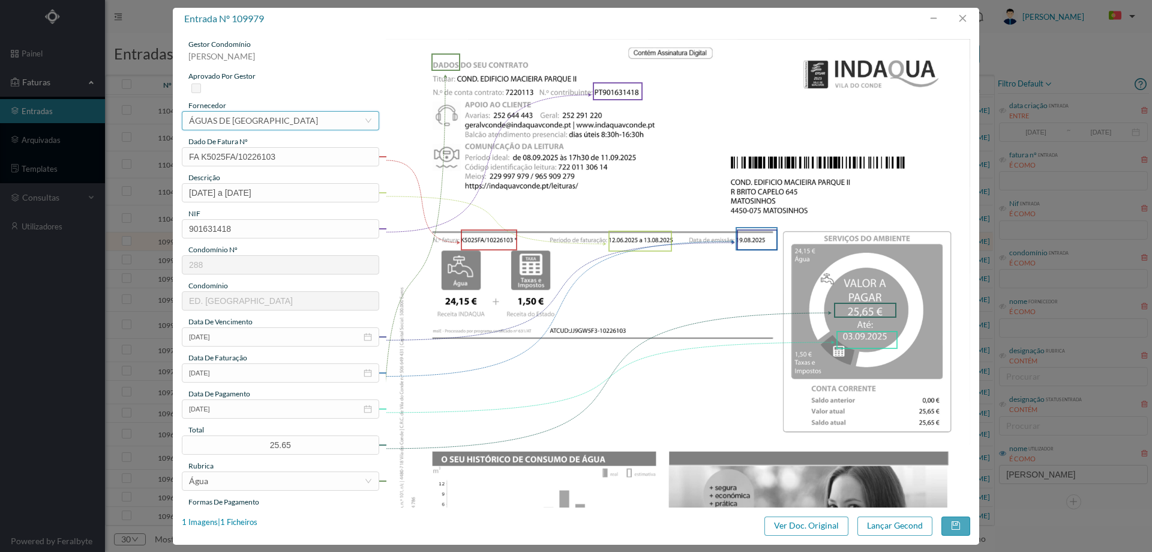
click at [259, 116] on div "ÁGUAS DE [GEOGRAPHIC_DATA]" at bounding box center [253, 121] width 129 height 18
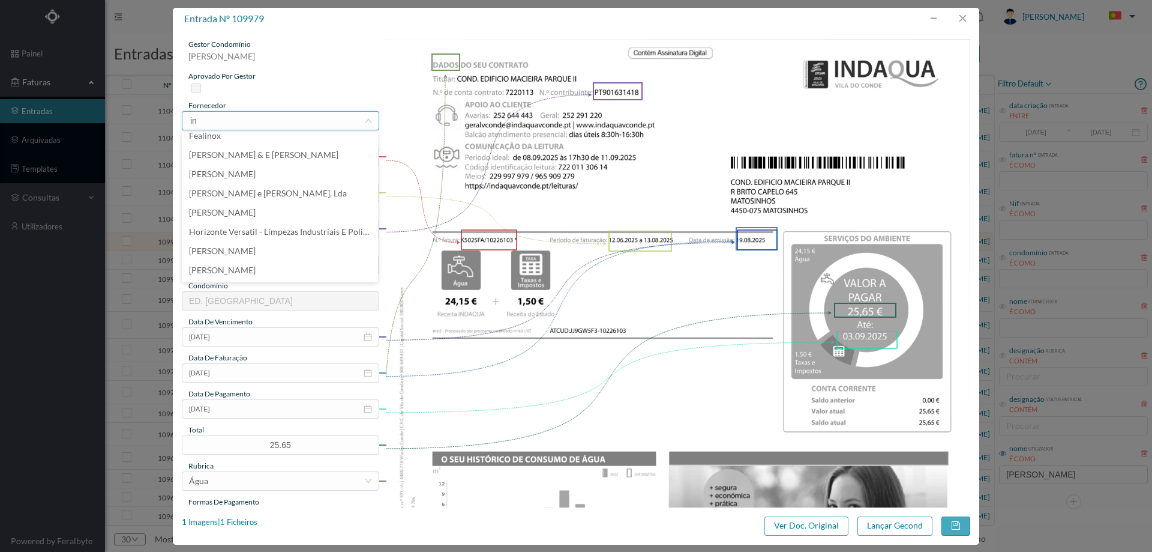
scroll to position [0, 0]
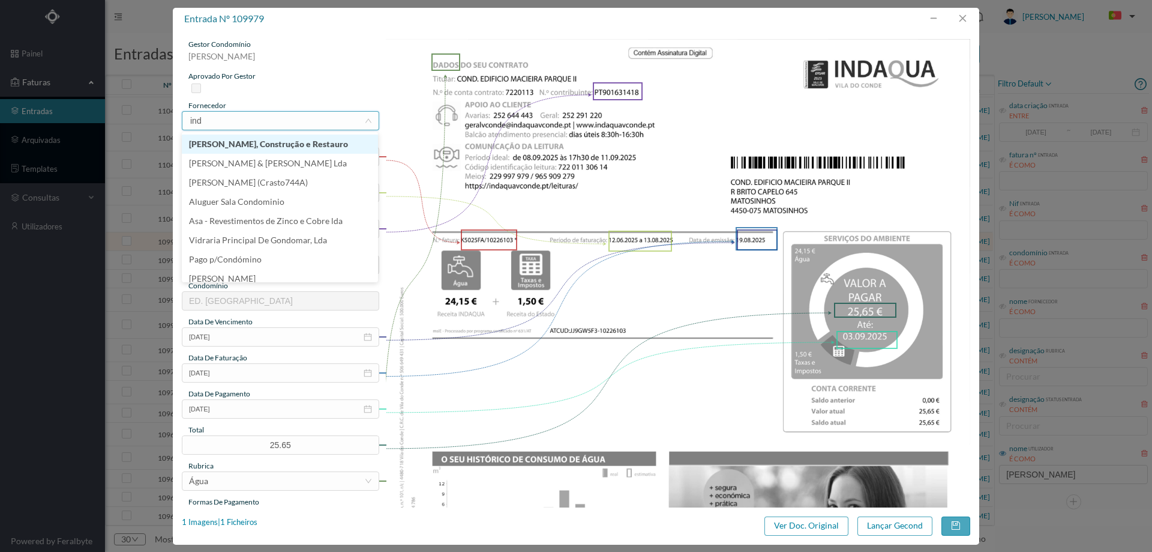
type input "inda"
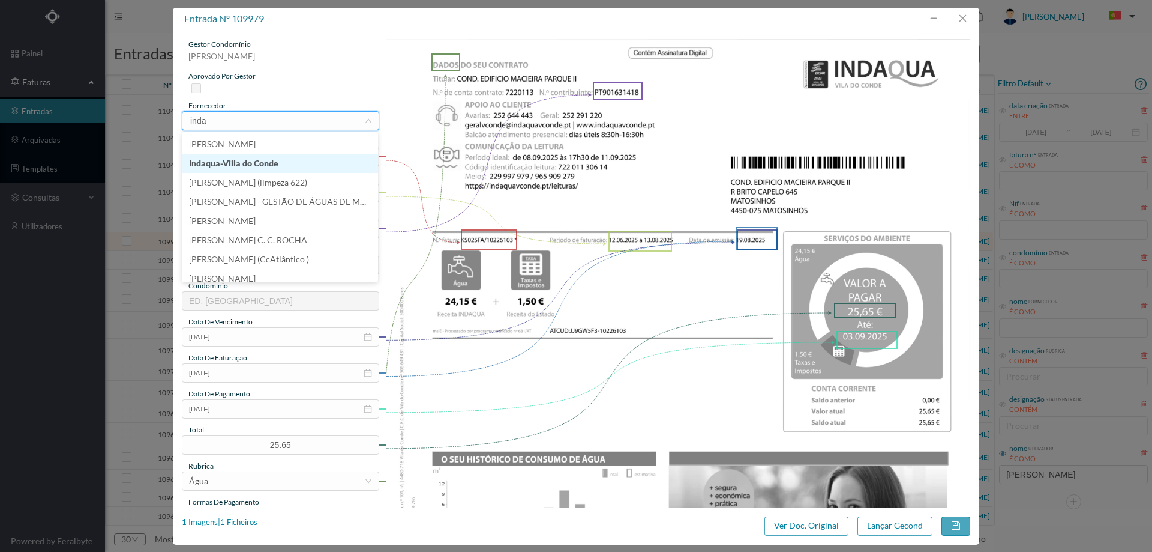
click at [289, 167] on li "Indaqua-Viila do Conde" at bounding box center [280, 163] width 196 height 19
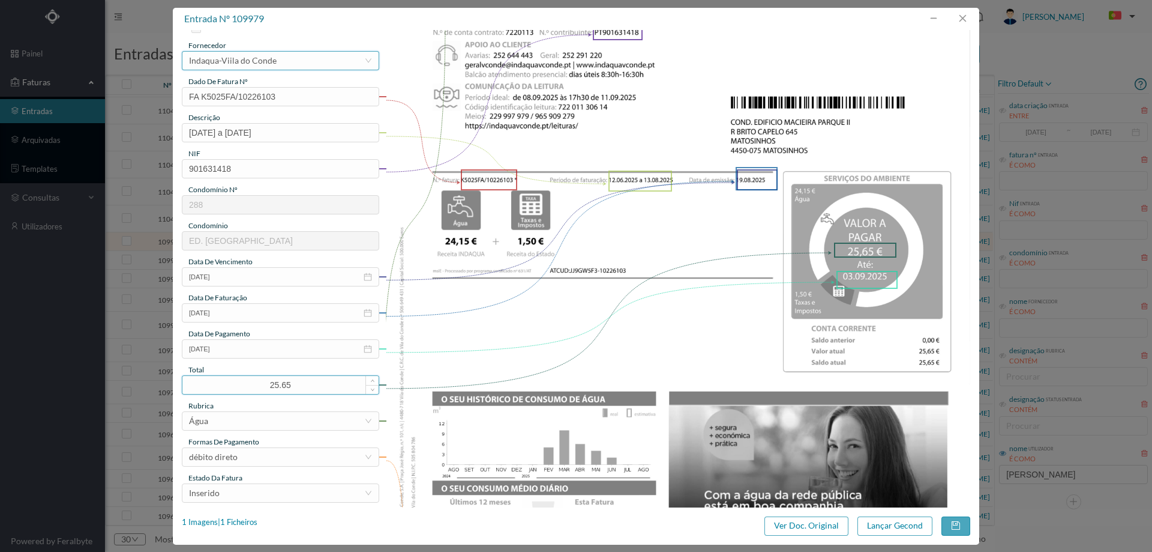
scroll to position [120, 0]
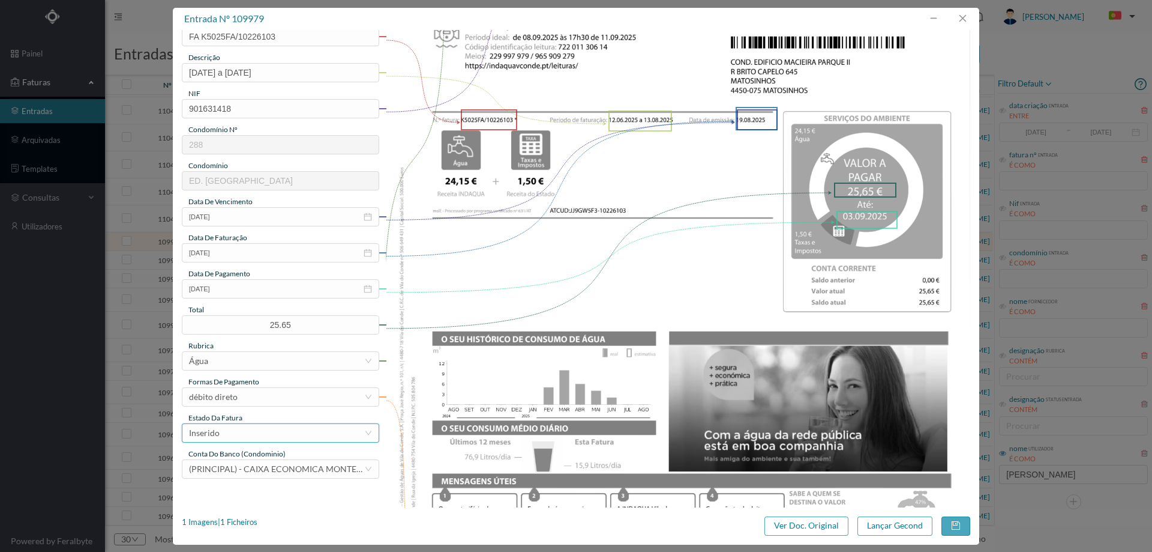
click at [261, 429] on div "Inserido" at bounding box center [276, 433] width 175 height 18
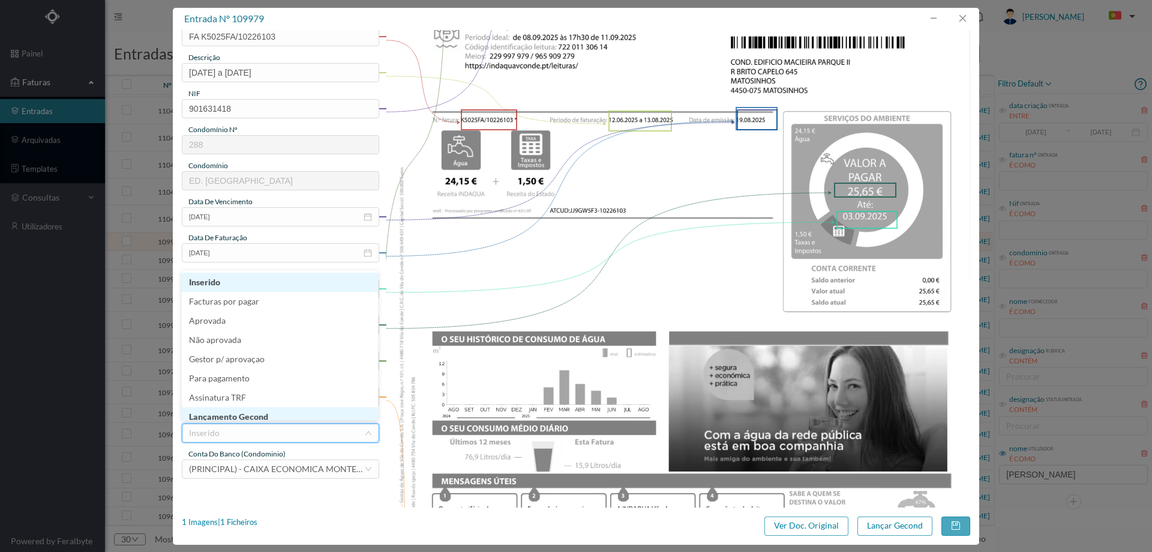
scroll to position [4, 0]
click at [262, 415] on li "Lançamento Gecond" at bounding box center [280, 412] width 196 height 19
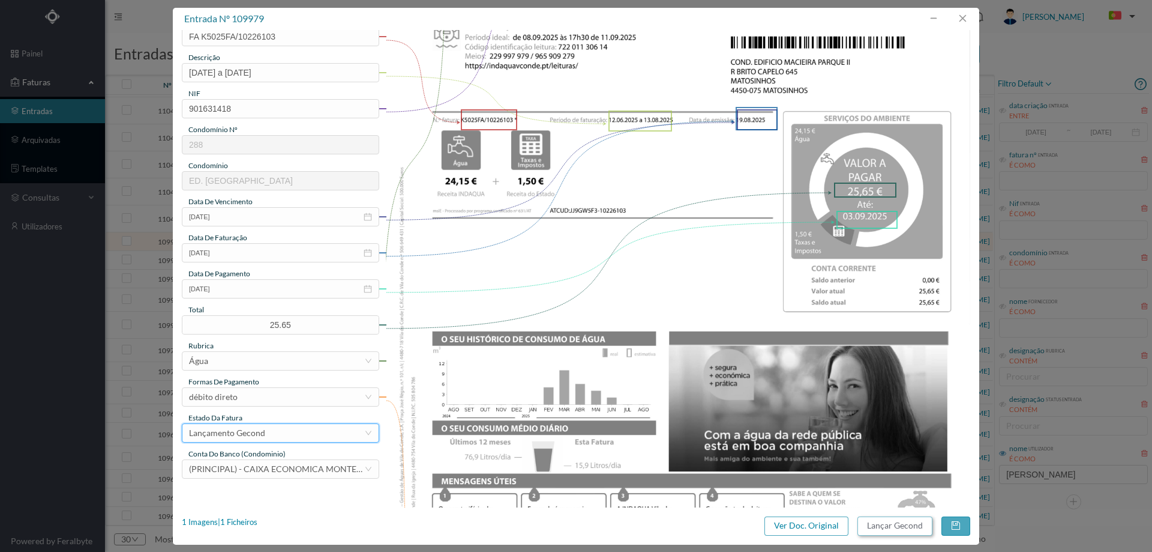
click at [900, 528] on button "Lançar Gecond" at bounding box center [895, 525] width 75 height 19
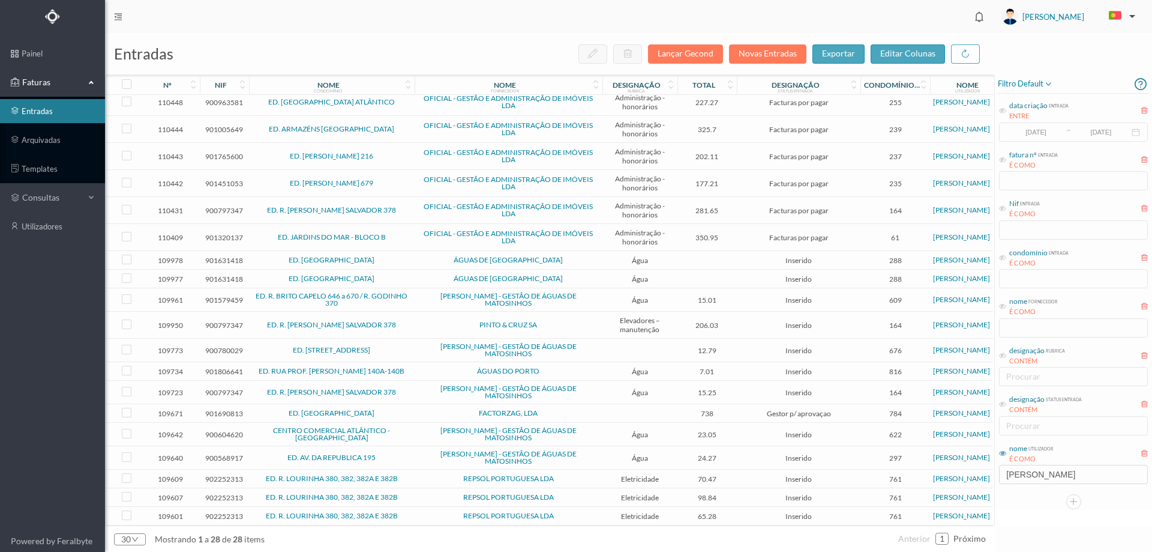
scroll to position [257, 0]
click at [415, 251] on td "ÁGUAS DE [GEOGRAPHIC_DATA]" at bounding box center [509, 260] width 188 height 19
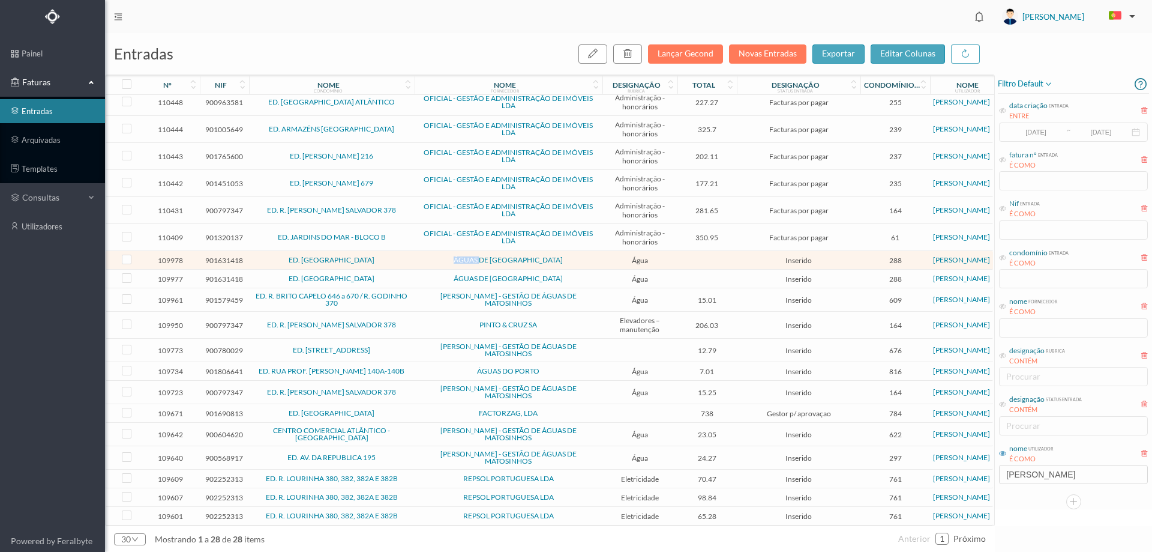
click at [415, 251] on td "ÁGUAS DE [GEOGRAPHIC_DATA]" at bounding box center [509, 260] width 188 height 19
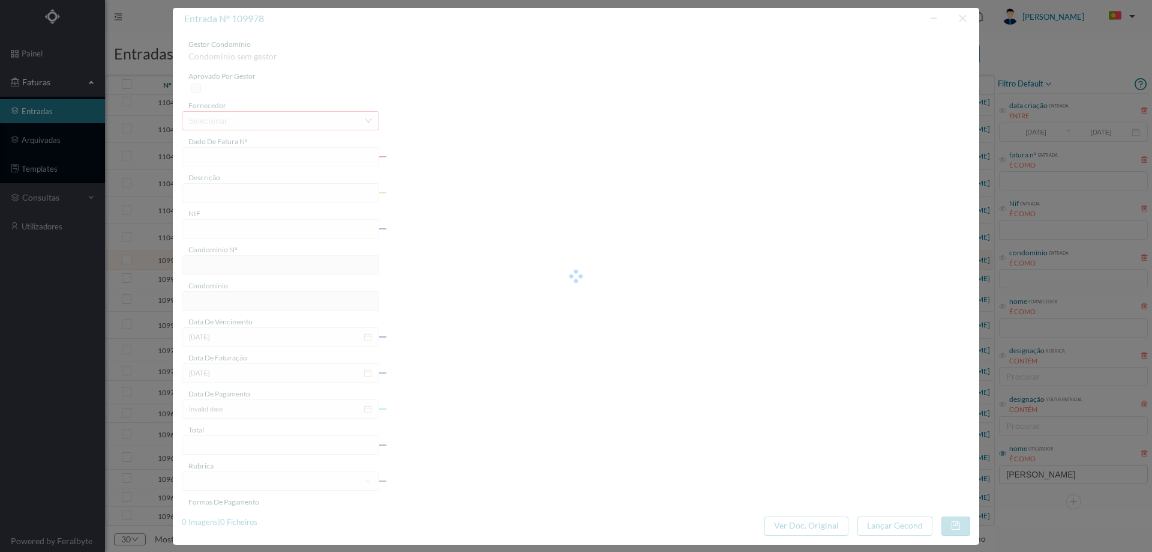
type input "FA K5025FA/10226072"
type input "[DATE] a [DATE]"
type input "901631418"
type input "[DATE]"
type input "19-08-2025"
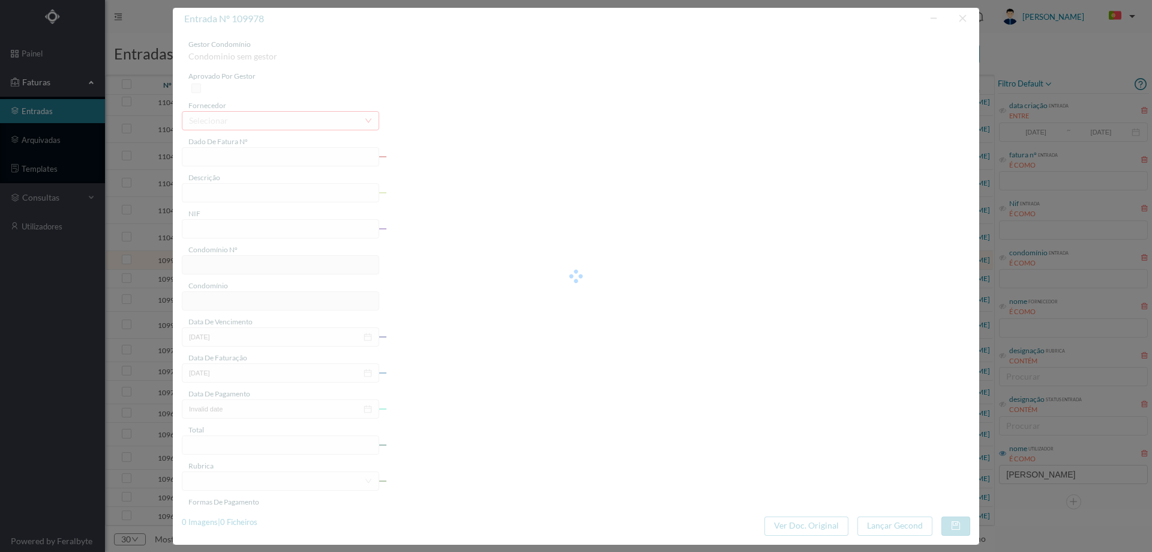
type input "0.00"
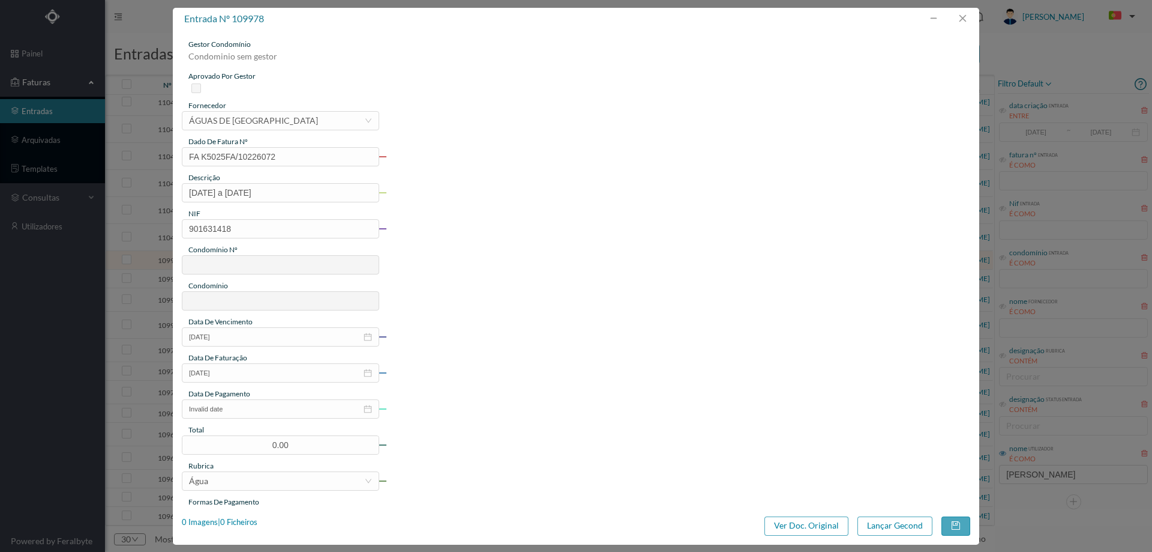
type input "288"
type input "ED. MACIEIRA PARQUE II"
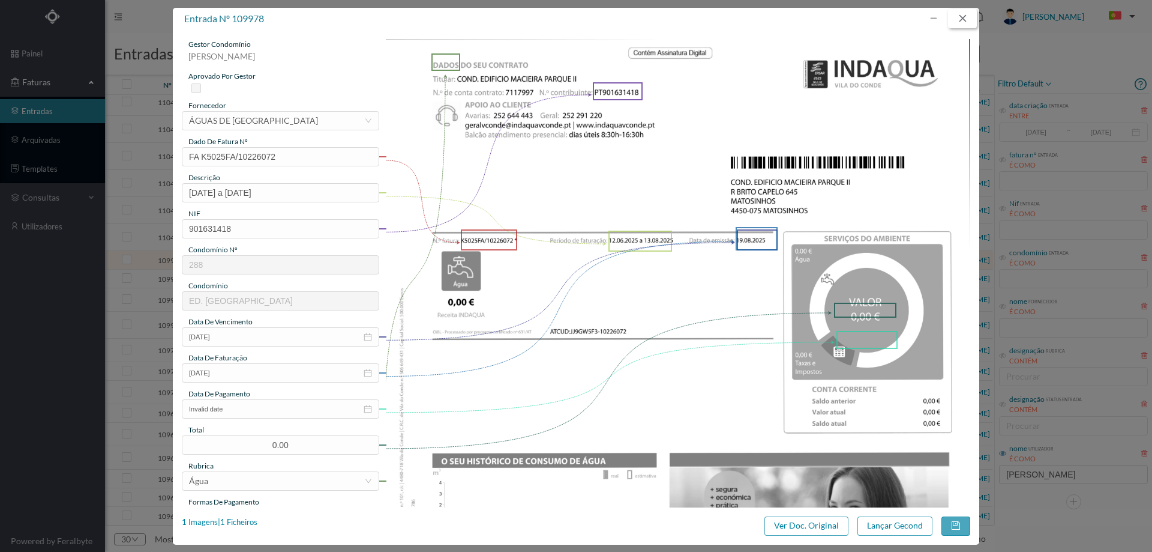
click at [965, 22] on button "button" at bounding box center [962, 18] width 29 height 19
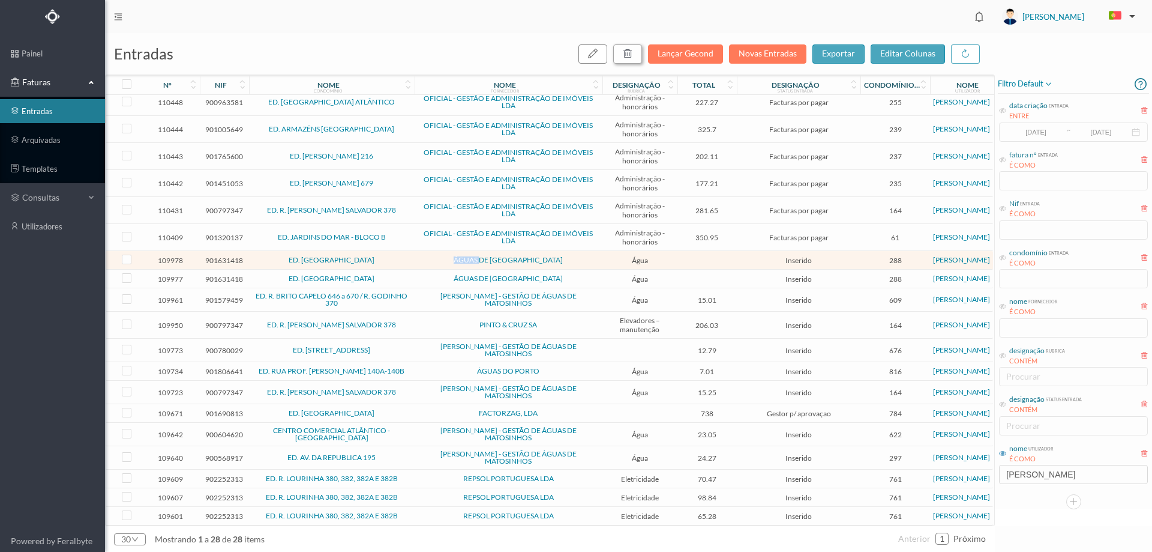
click at [633, 53] on icon "button" at bounding box center [628, 54] width 10 height 10
click at [734, 110] on button "sim" at bounding box center [736, 108] width 23 height 14
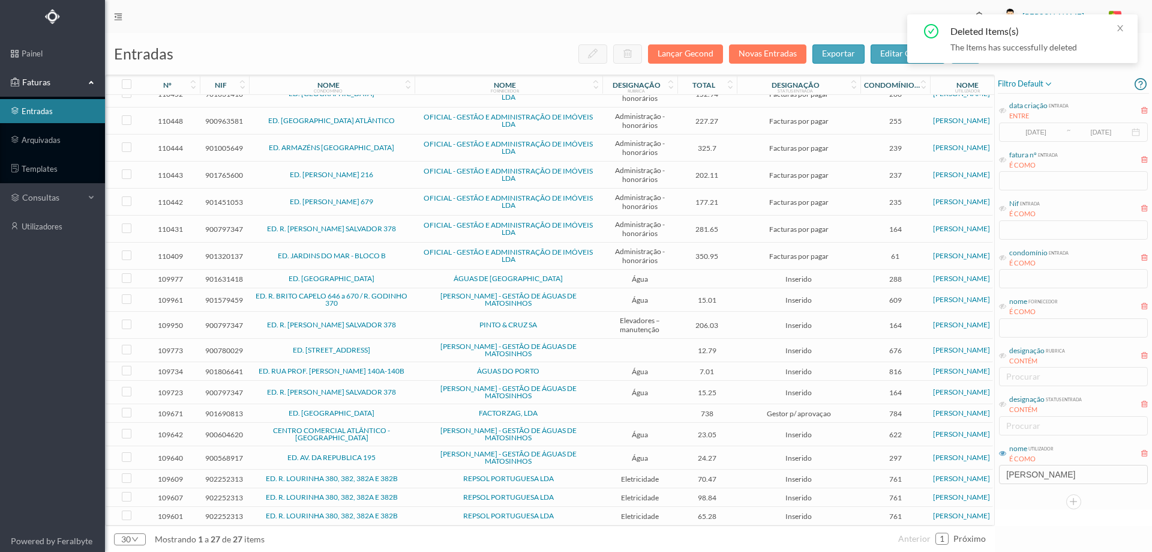
scroll to position [239, 0]
click at [425, 269] on td "ÁGUAS DE [GEOGRAPHIC_DATA]" at bounding box center [509, 278] width 188 height 19
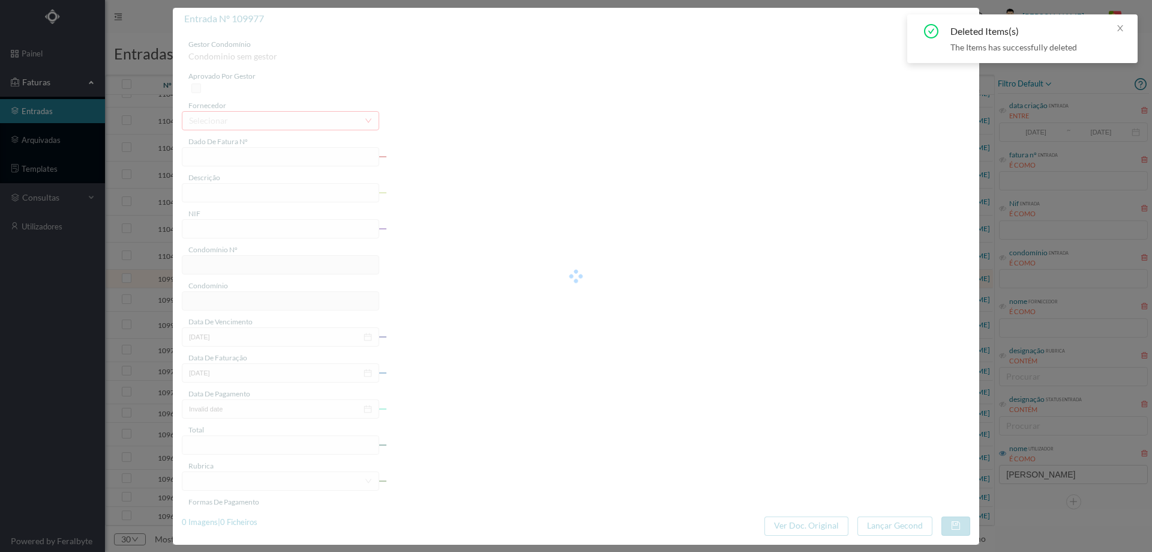
type input "FA K5025FA/10226071"
type input "12.06.2025 a 13.08.202:"
type input "901631418"
type input "19-08-2025"
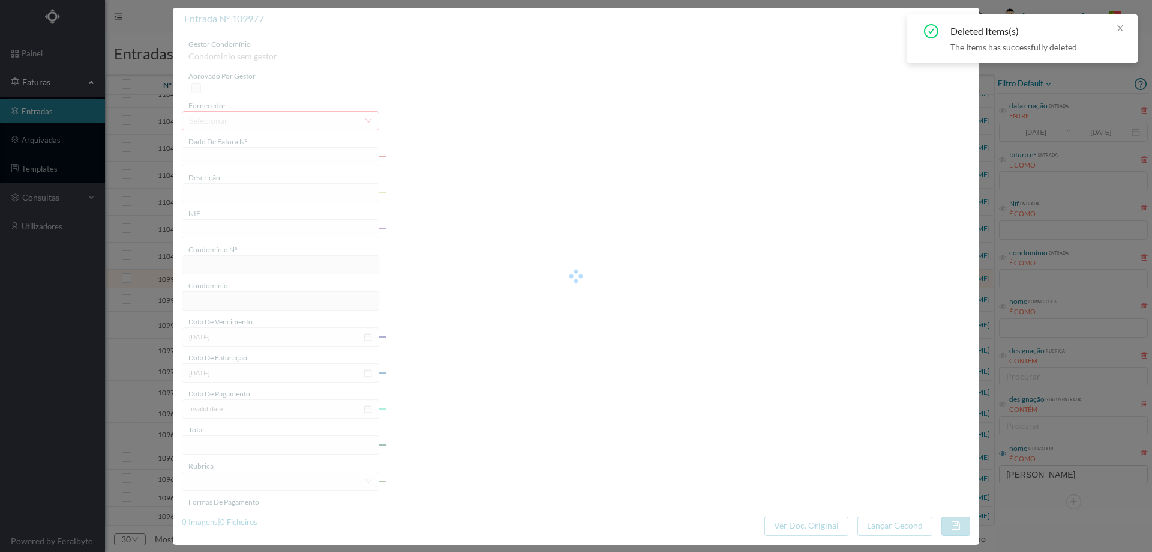
type input "0.00"
type input "288"
type input "ED. MACIEIRA PARQUE II"
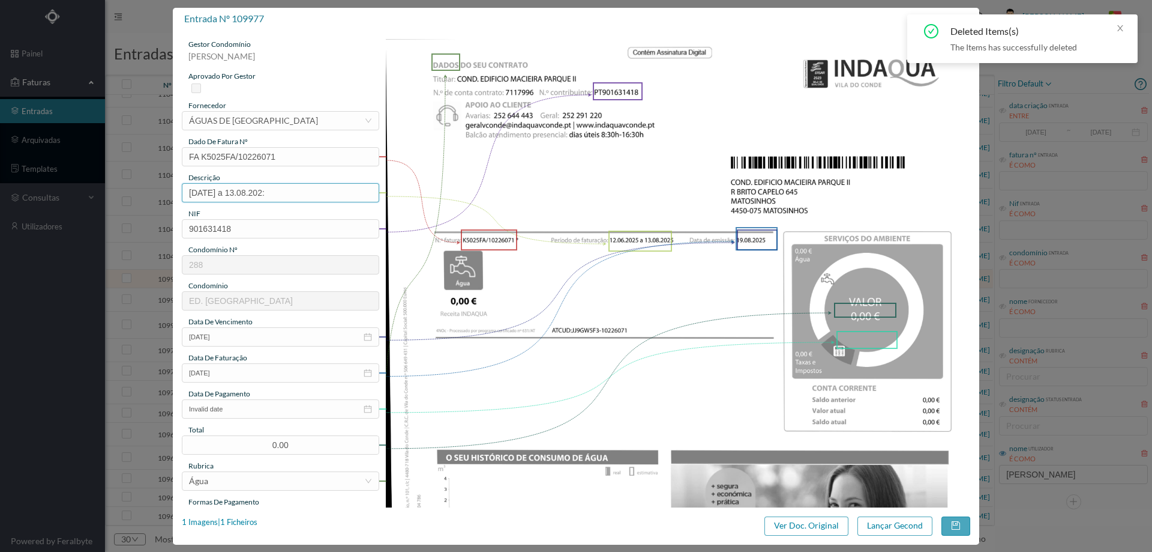
click at [355, 190] on input "12.06.2025 a 13.08.202:" at bounding box center [280, 192] width 197 height 19
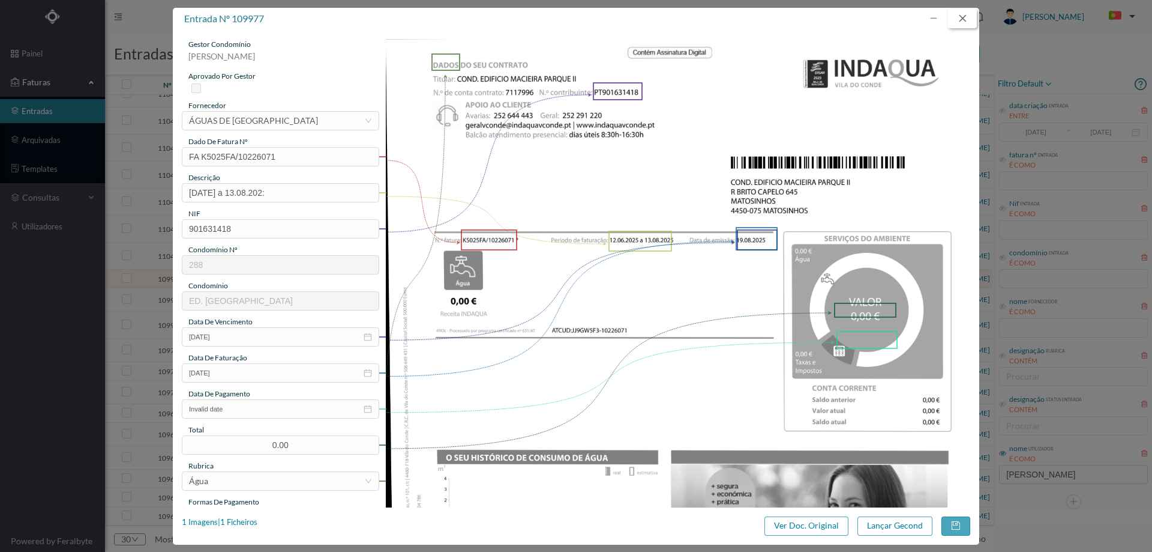
click at [960, 19] on button "button" at bounding box center [962, 18] width 29 height 19
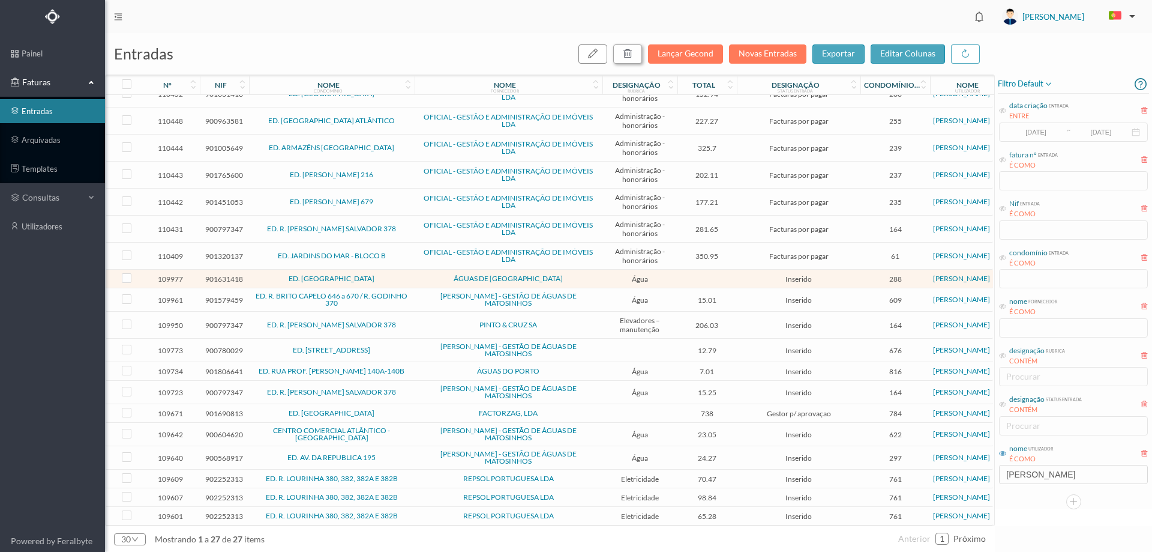
click at [637, 59] on button "button" at bounding box center [627, 53] width 29 height 19
click at [731, 112] on button "sim" at bounding box center [736, 108] width 23 height 14
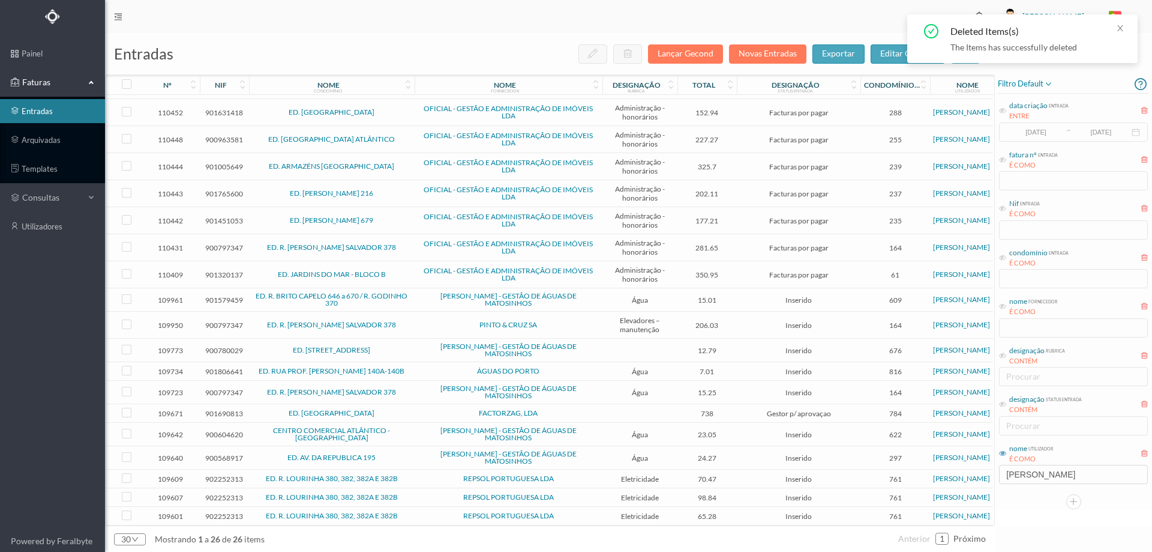
scroll to position [220, 0]
click at [422, 295] on span "[PERSON_NAME] - GESTÃO DE ÁGUAS DE MATOSINHOS" at bounding box center [509, 299] width 182 height 14
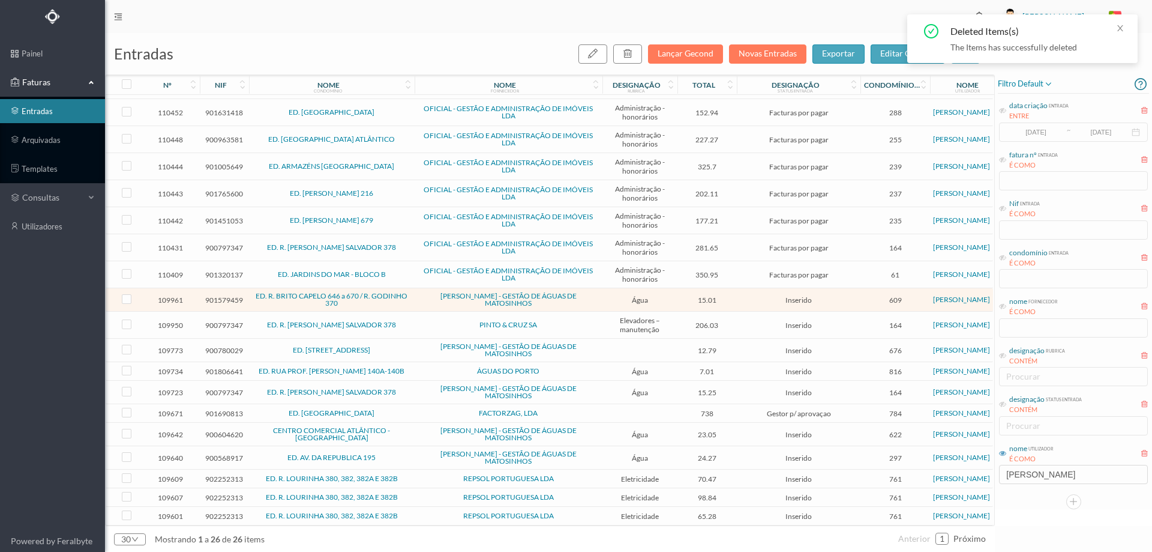
click at [422, 295] on span "[PERSON_NAME] - GESTÃO DE ÁGUAS DE MATOSINHOS" at bounding box center [509, 299] width 182 height 14
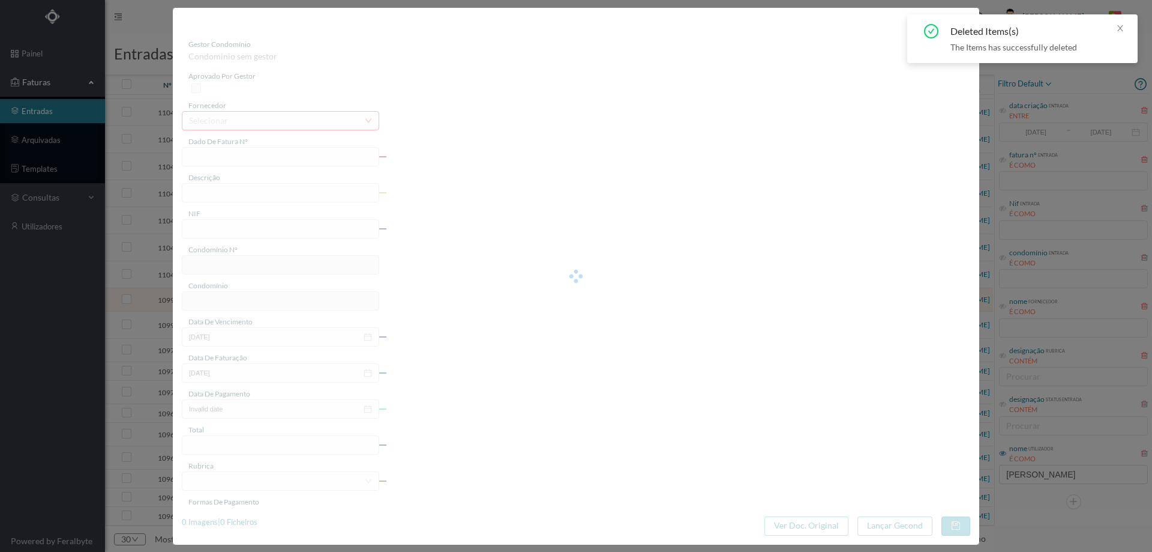
type input "FA K4025FA/10471905"
type input "Periodo de faturação: 12.06.2025 a 12.08.2025"
type input "901579459"
type input "08-09-2025"
type input "19-08-2025"
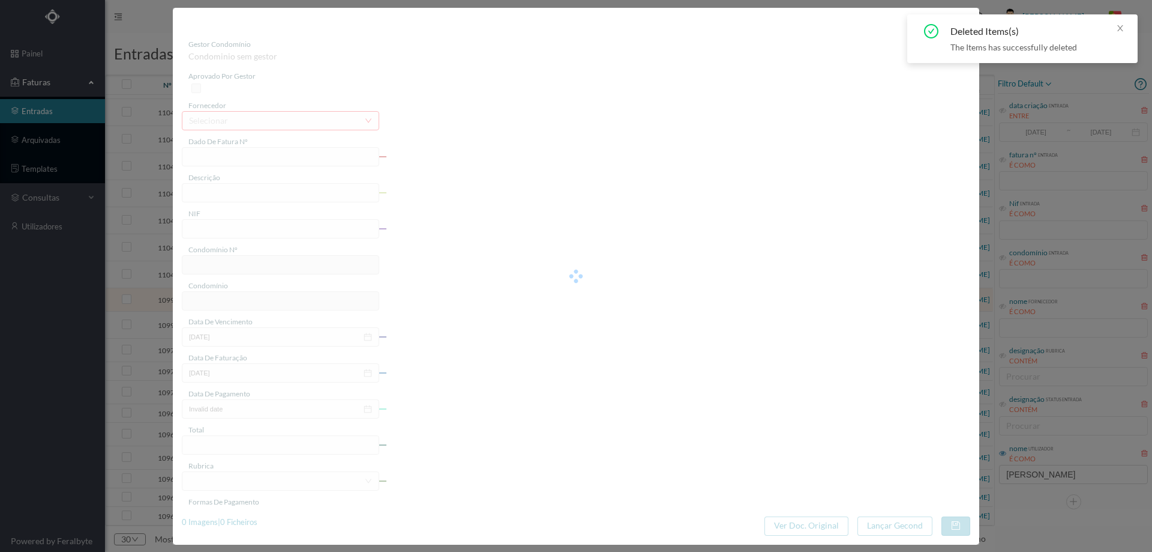
type input "08-09-2025"
type input "15.01"
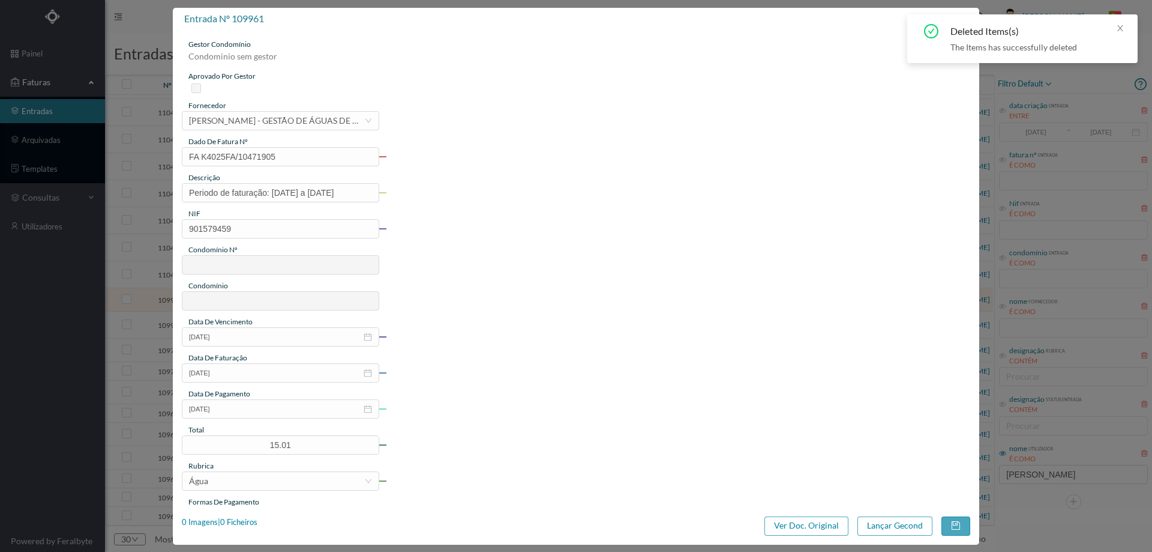
type input "609"
type input "ED. R. BRITO CAPELO 646 a 670 / R. GODINHO 370"
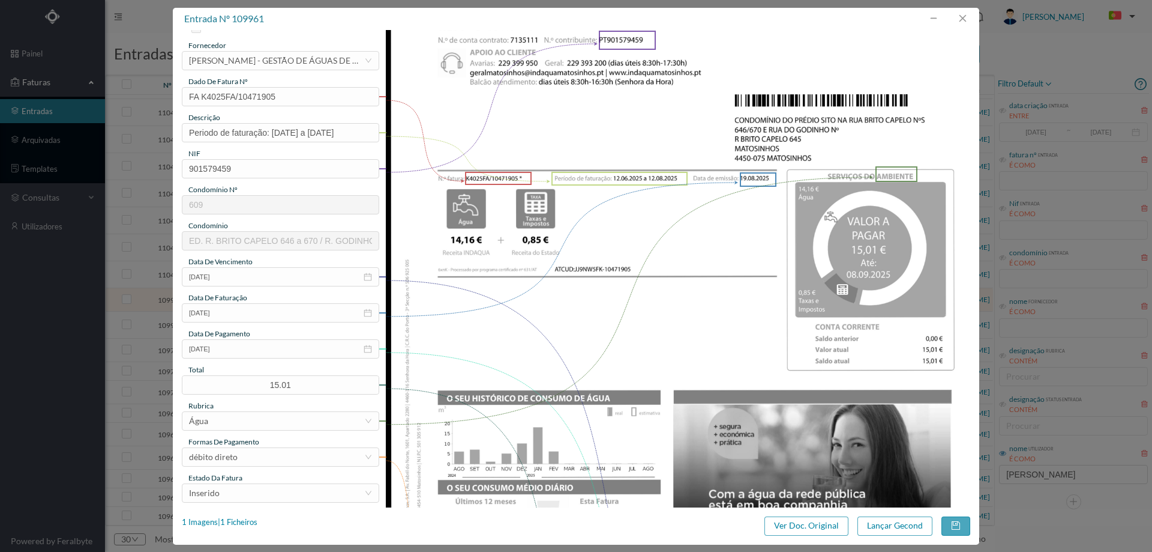
scroll to position [120, 0]
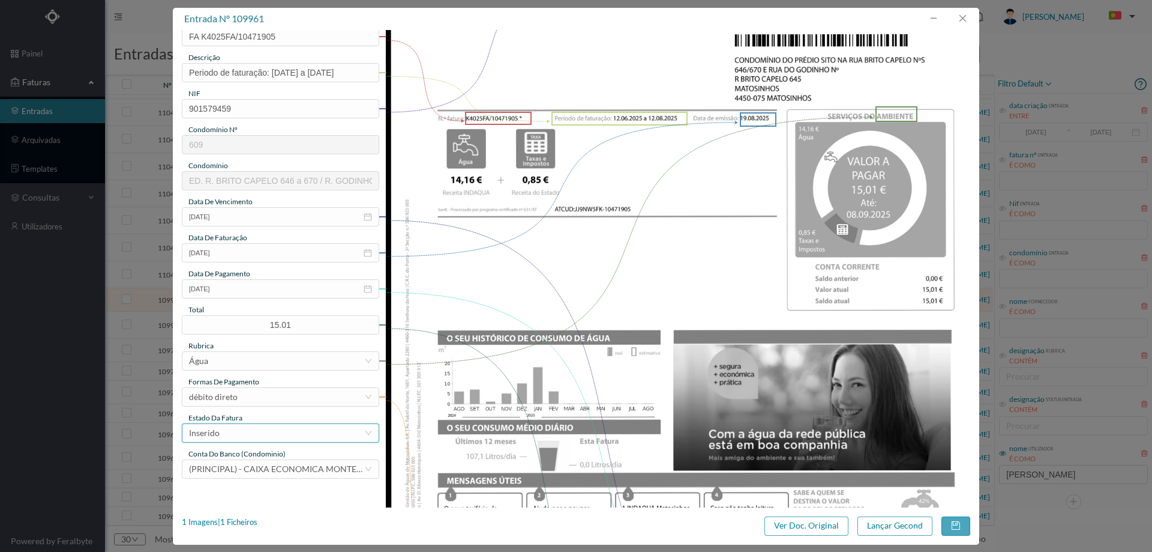
click at [260, 424] on div "Inserido" at bounding box center [276, 433] width 175 height 18
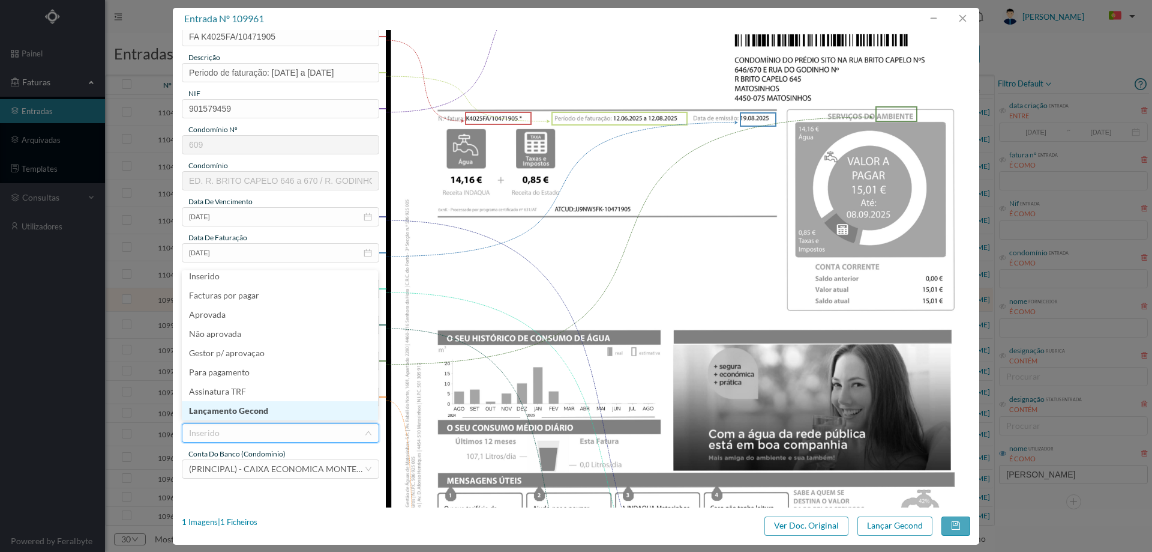
click at [262, 417] on li "Lançamento Gecond" at bounding box center [280, 410] width 196 height 19
click at [912, 537] on div "entrada nº 109961 gestor condomínio Joana Laroca aprovado por gestor fornecedor…" at bounding box center [576, 276] width 807 height 537
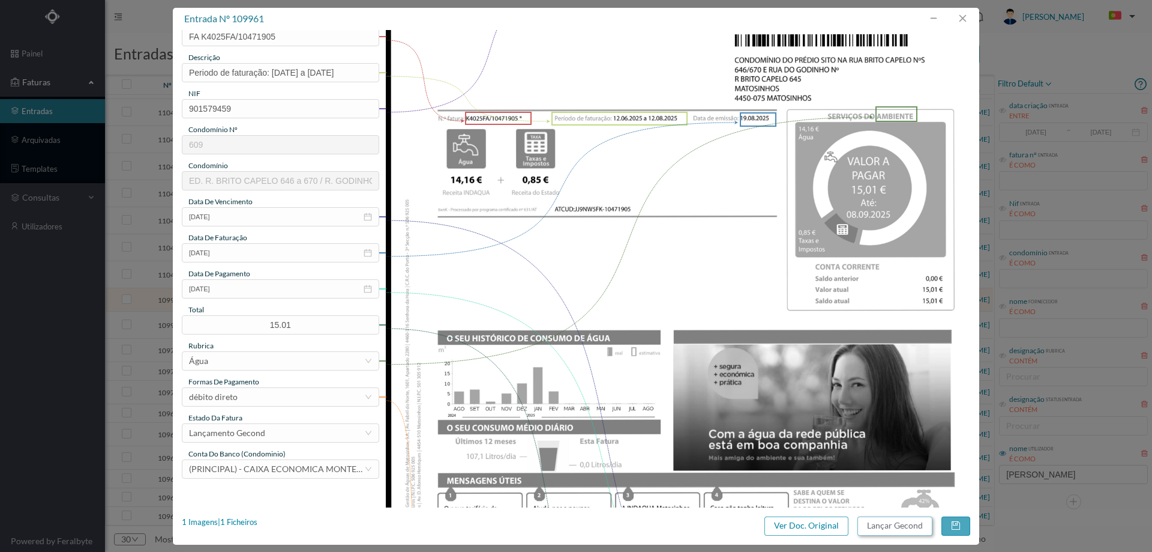
click at [909, 531] on button "Lançar Gecond" at bounding box center [895, 525] width 75 height 19
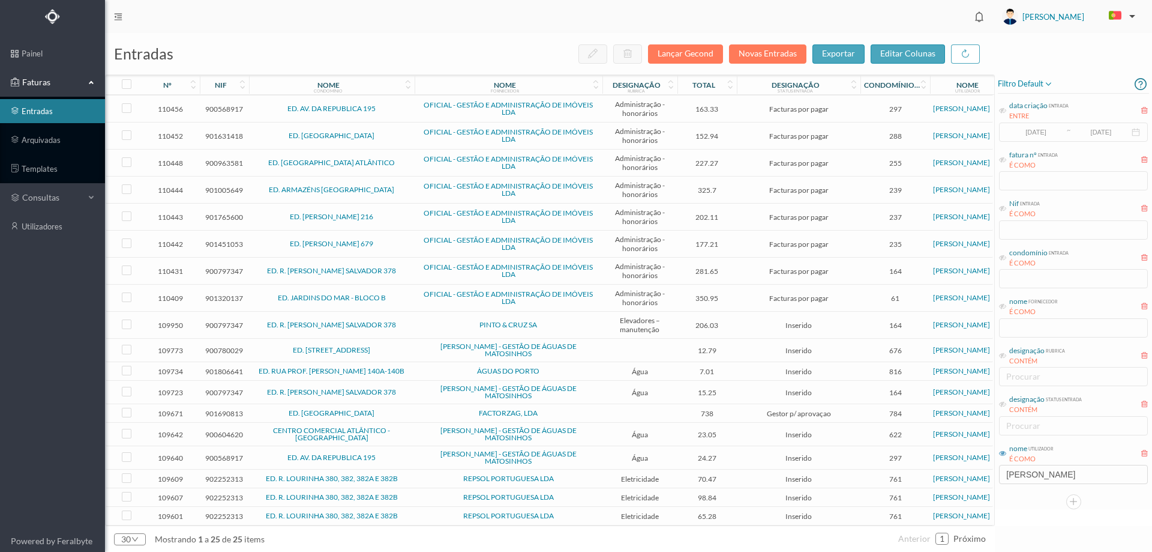
scroll to position [197, 0]
click at [406, 321] on span "ED. R. CONDE S. SALVADOR 378" at bounding box center [332, 324] width 160 height 7
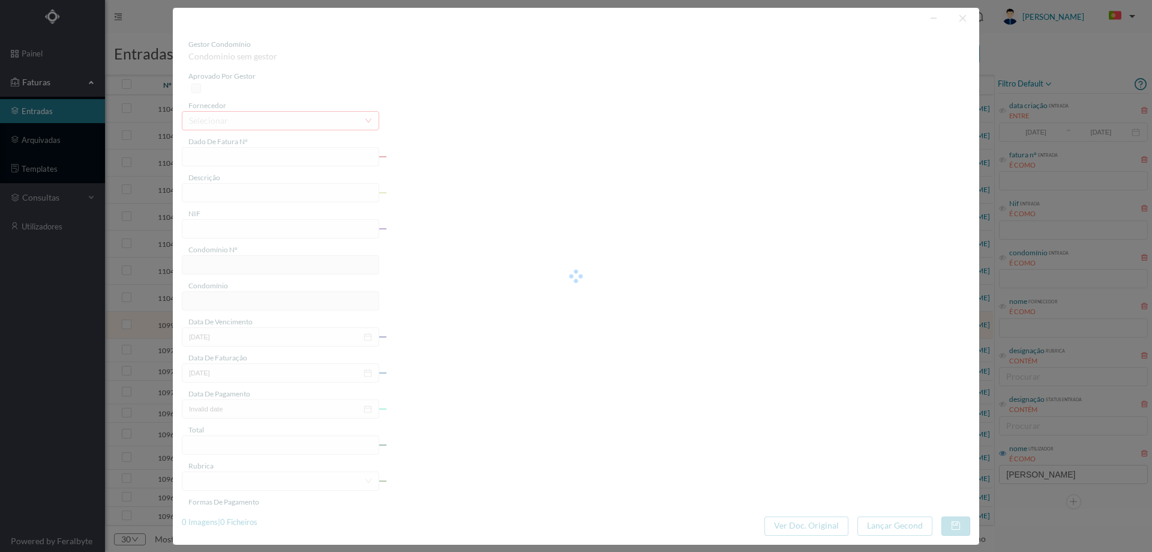
type input "FT FAM.A/265577"
type input "TE ET Mantitencão Preventiva"
type input "900797347"
type input "18-08-2025"
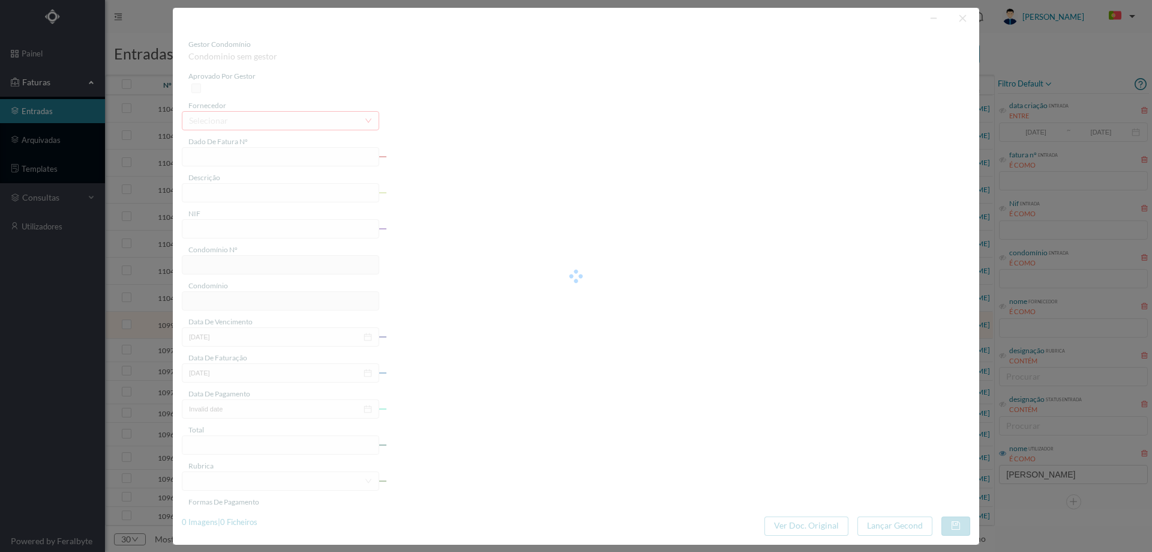
type input "206.03"
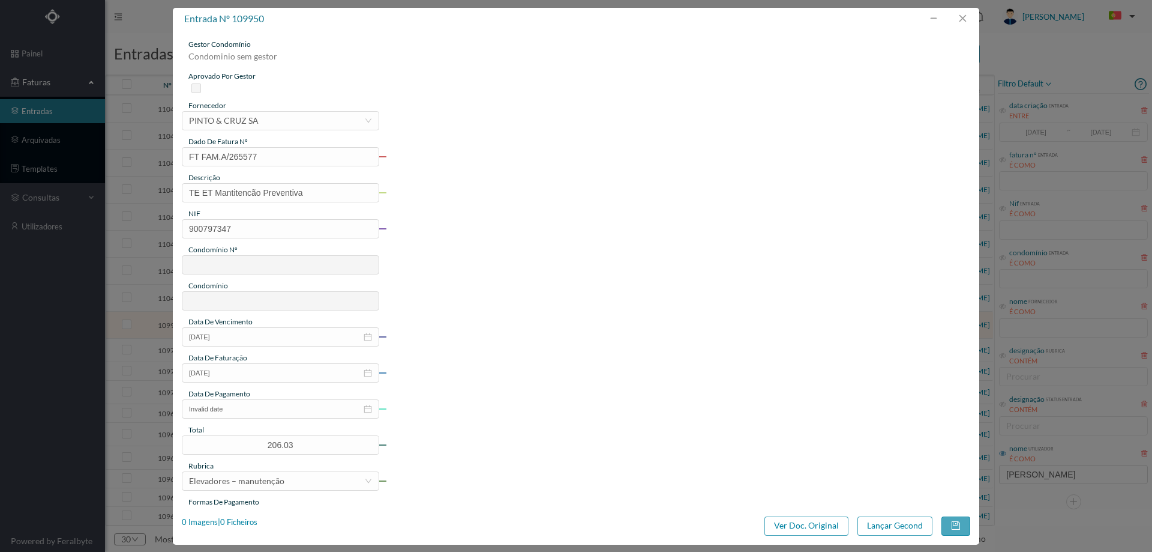
type input "164"
type input "ED. R. CONDE S. SALVADOR 378"
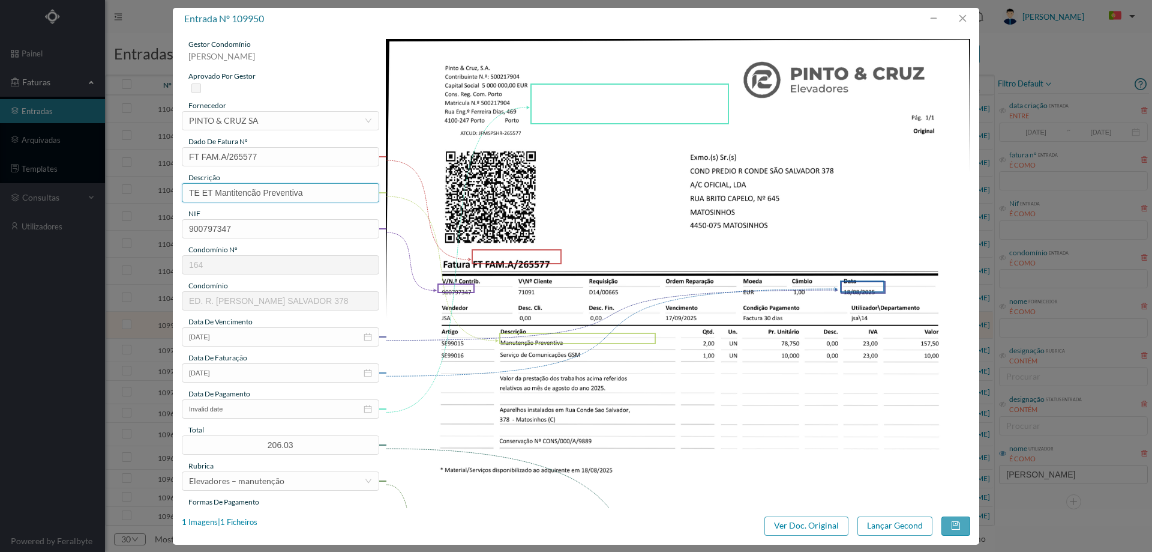
drag, startPoint x: 313, startPoint y: 191, endPoint x: 133, endPoint y: 196, distance: 180.7
click at [133, 196] on div "entrada nº 109950 gestor condomínio Joana Laroca aprovado por gestor fornecedor…" at bounding box center [576, 276] width 1152 height 552
type input "Manutenção elevadores Agosto 2025"
click at [270, 403] on input "Invalid date" at bounding box center [280, 408] width 197 height 19
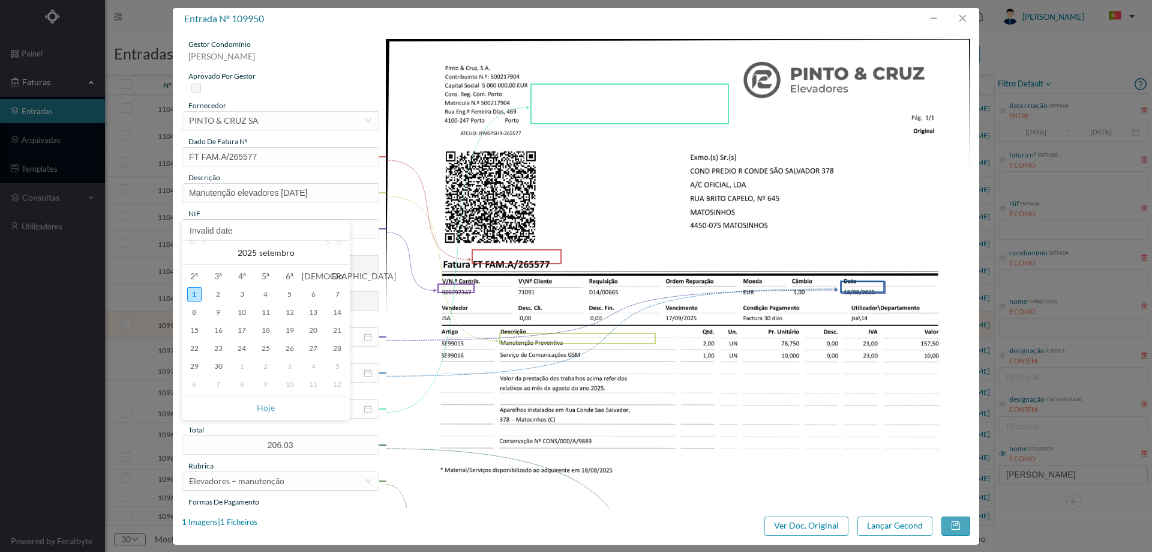
click at [547, 390] on img at bounding box center [678, 452] width 585 height 826
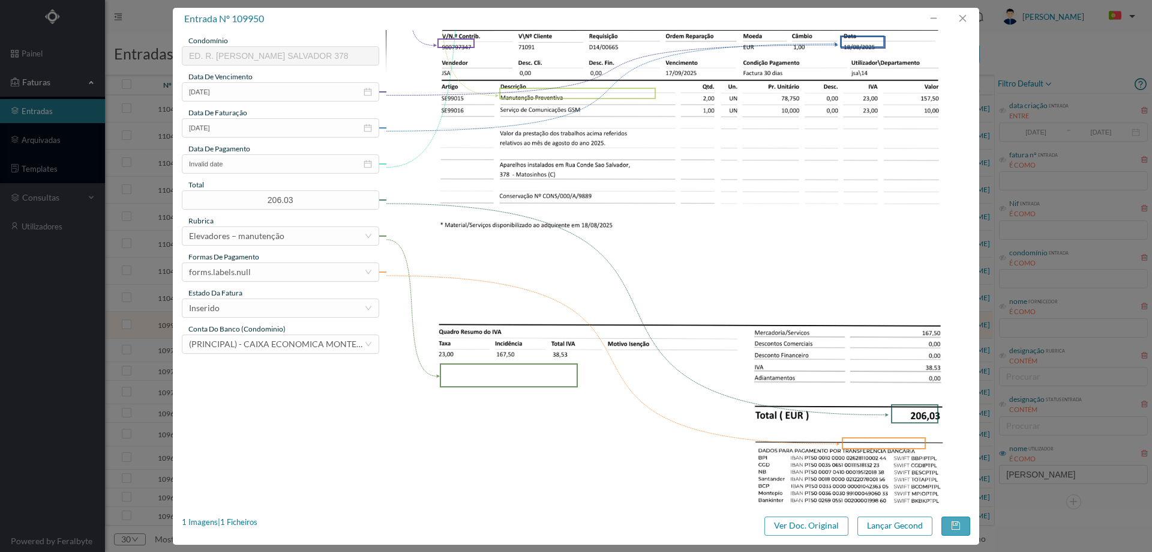
scroll to position [300, 0]
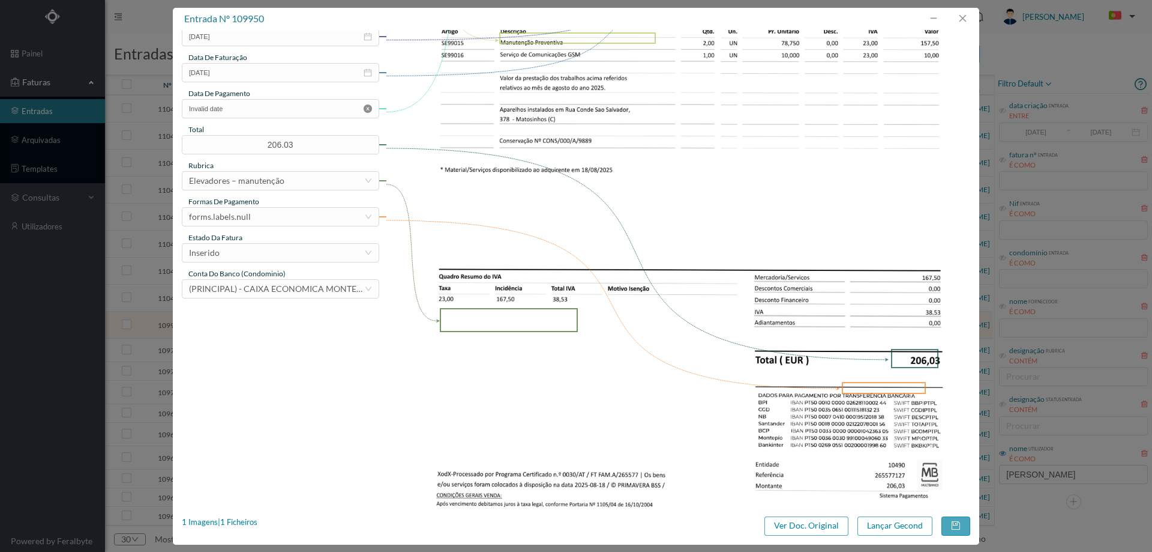
click at [364, 110] on icon "icon: close-circle" at bounding box center [368, 108] width 8 height 8
click at [236, 248] on div "Inserido" at bounding box center [276, 253] width 175 height 18
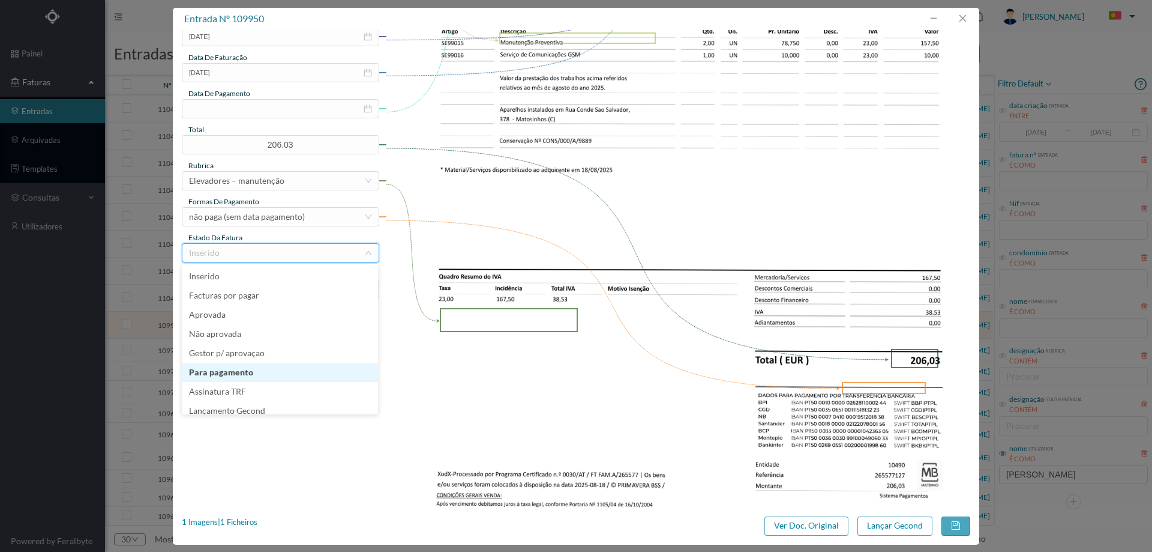
scroll to position [6, 0]
click at [250, 406] on li "Lançamento Gecond" at bounding box center [280, 404] width 196 height 19
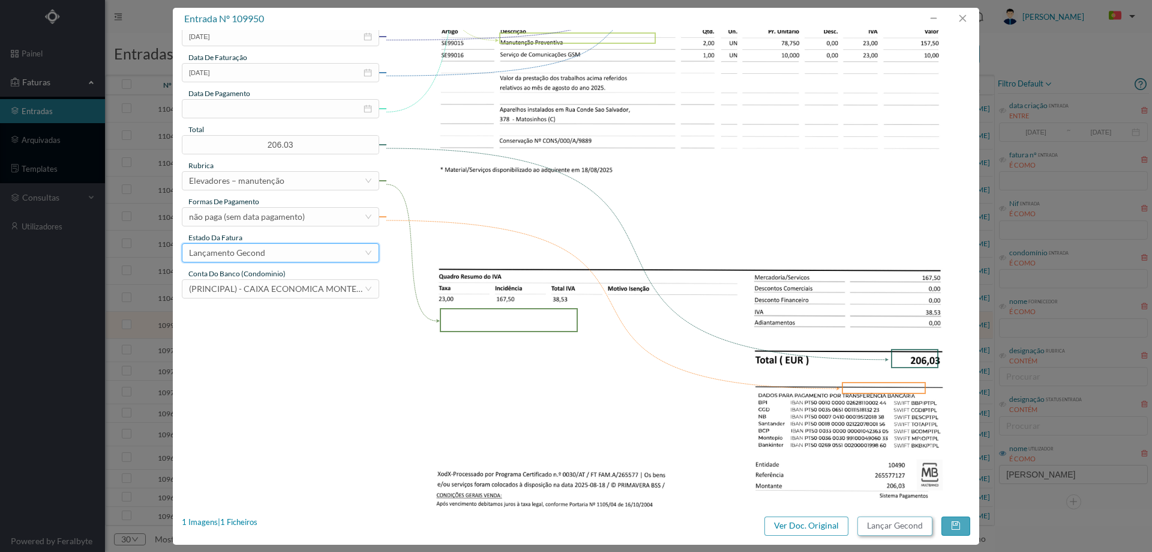
click at [915, 525] on button "Lançar Gecond" at bounding box center [895, 525] width 75 height 19
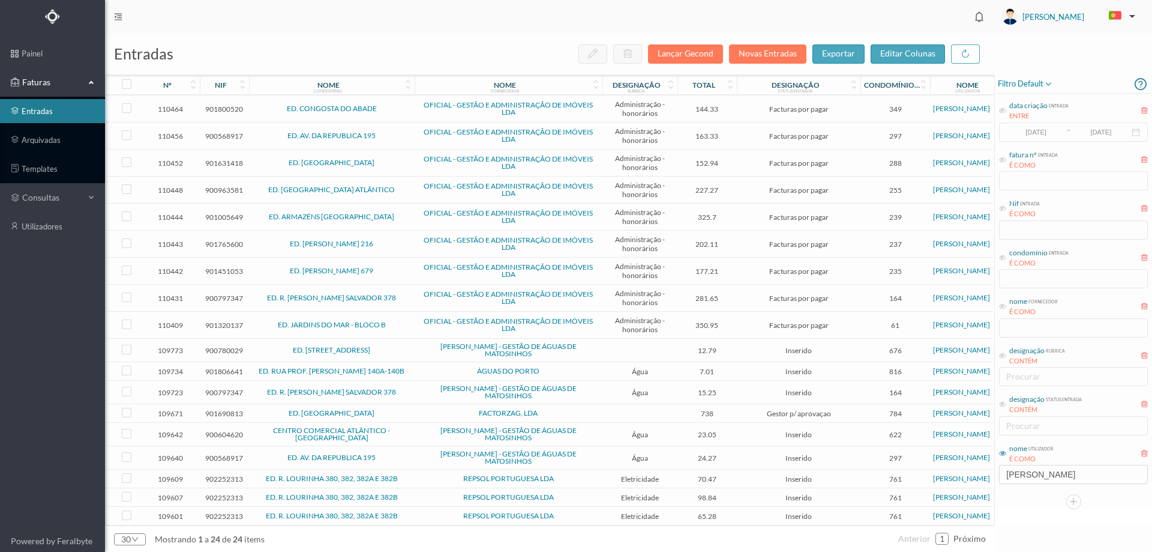
scroll to position [170, 0]
click at [407, 346] on td "ED. AVENIDA DA REPÚBLICA 255" at bounding box center [332, 350] width 166 height 23
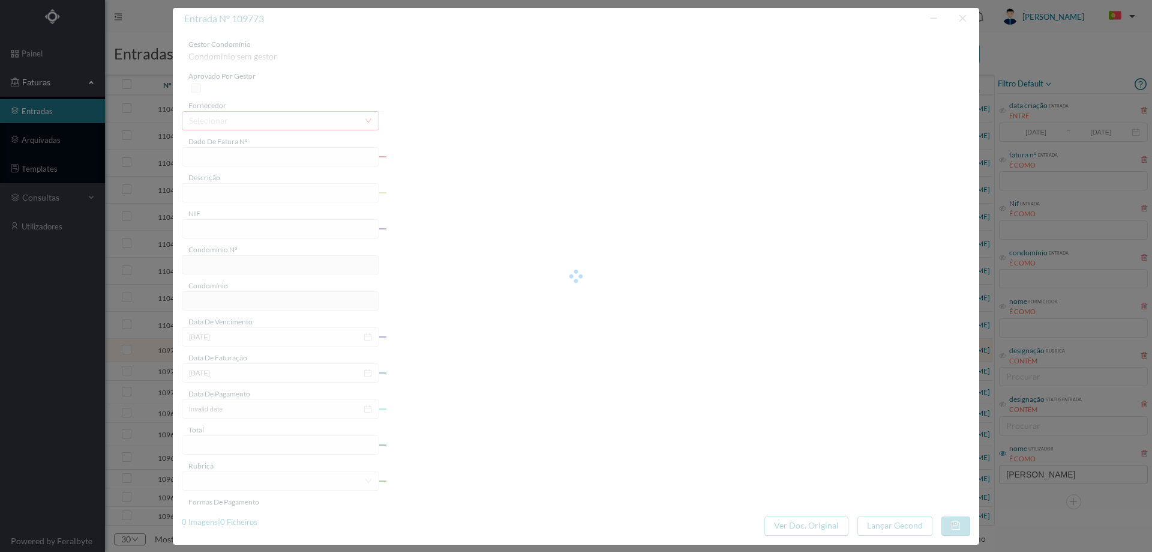
type input "FA K4025FA/10465802"
type input "Período de faturação: 07.06.2025 a VS.VB.202>"
type input "900780029"
type input "[DATE]"
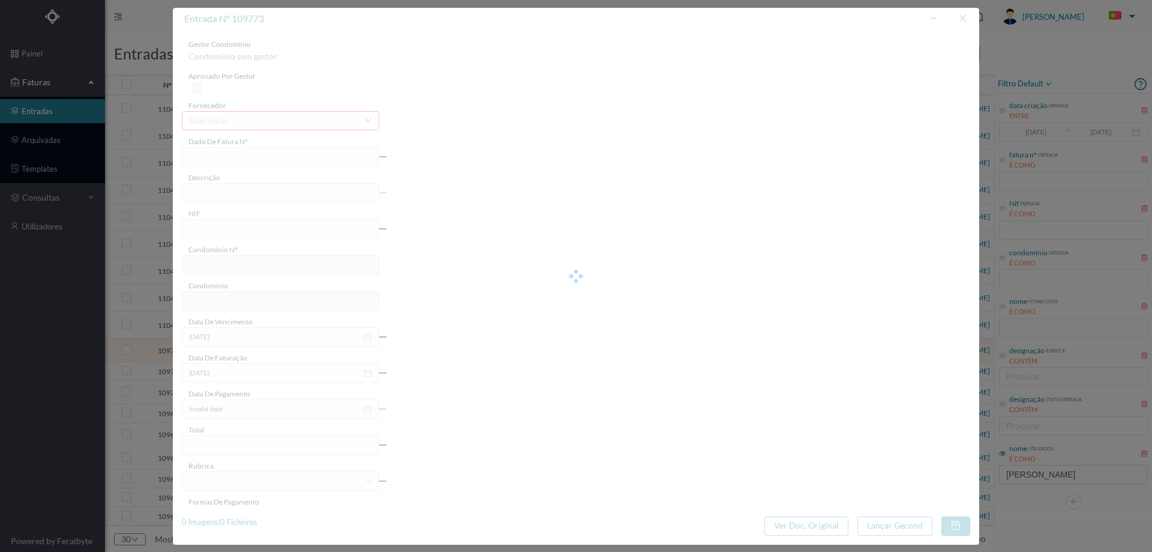
type input "[DATE]"
type input "12.79"
type input "676"
type input "ED. AVENIDA DA REPÚBLICA 255"
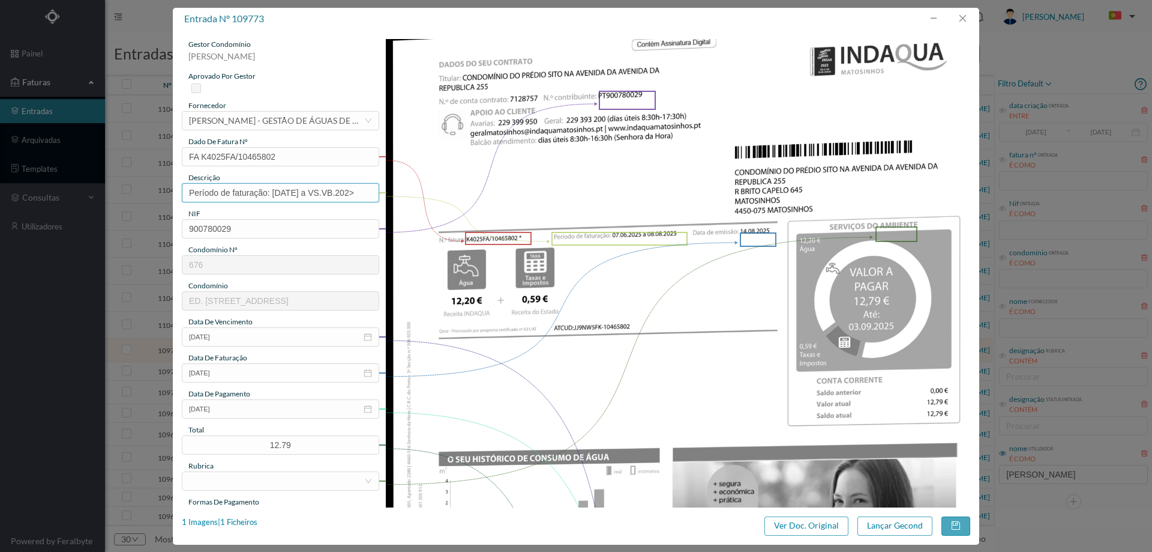
click at [313, 196] on input "Período de faturação: 07.06.2025 a VS.VB.202>" at bounding box center [280, 192] width 197 height 19
drag, startPoint x: 317, startPoint y: 192, endPoint x: 372, endPoint y: 191, distance: 54.6
click at [372, 191] on input "Período de faturação: 07.06.2025 a VS.VB.202>" at bounding box center [280, 192] width 197 height 19
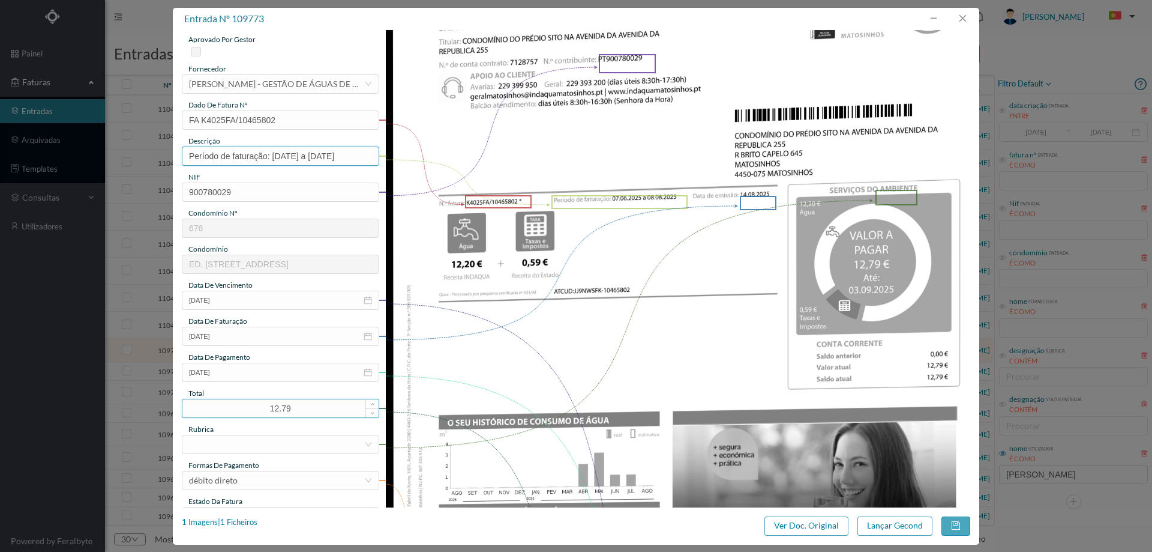
scroll to position [120, 0]
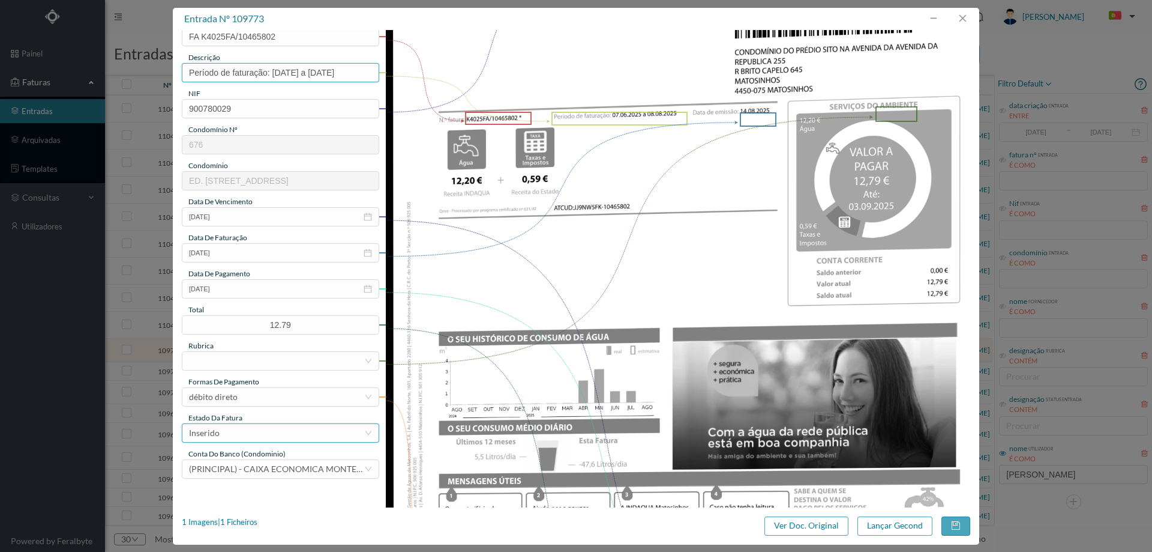
type input "Período de faturação: [DATE] a [DATE]"
click at [248, 434] on div "Inserido" at bounding box center [276, 433] width 175 height 18
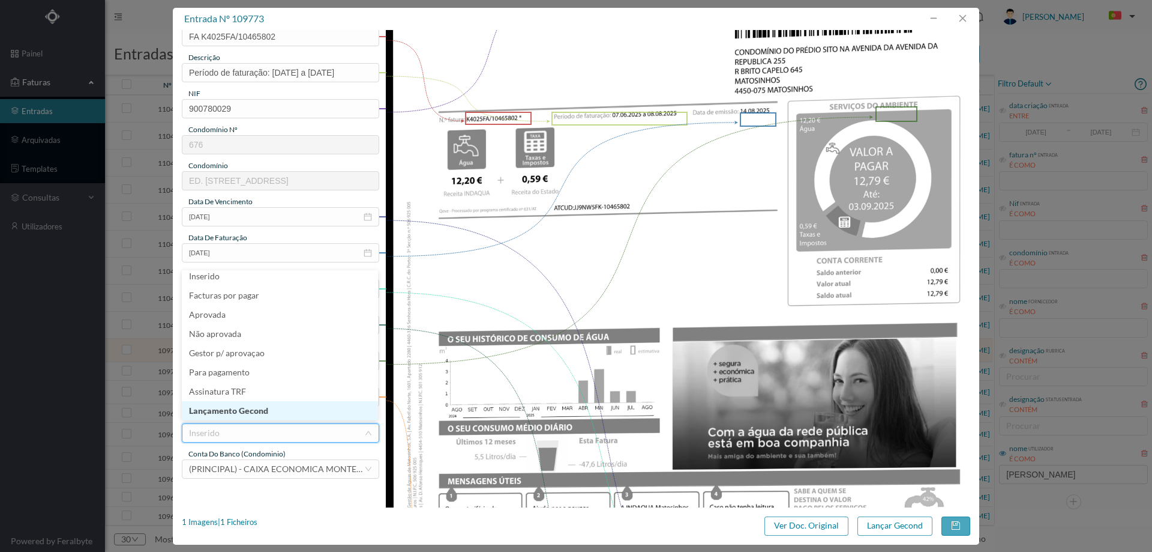
click at [254, 412] on li "Lançamento Gecond" at bounding box center [280, 410] width 196 height 19
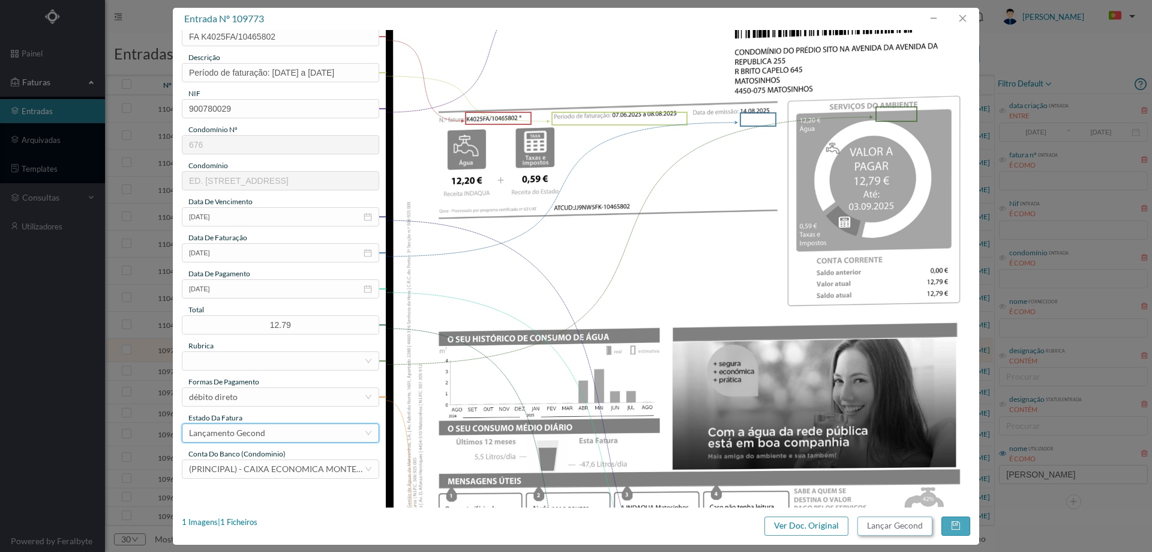
click at [894, 523] on button "Lançar Gecond" at bounding box center [895, 525] width 75 height 19
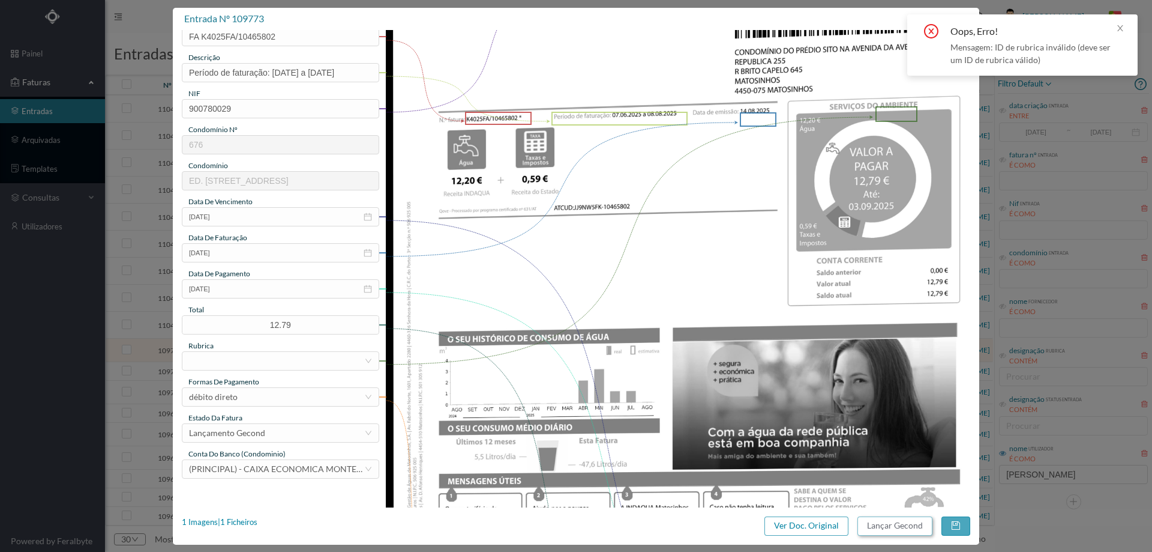
click at [858, 516] on button "Lançar Gecond" at bounding box center [895, 525] width 75 height 19
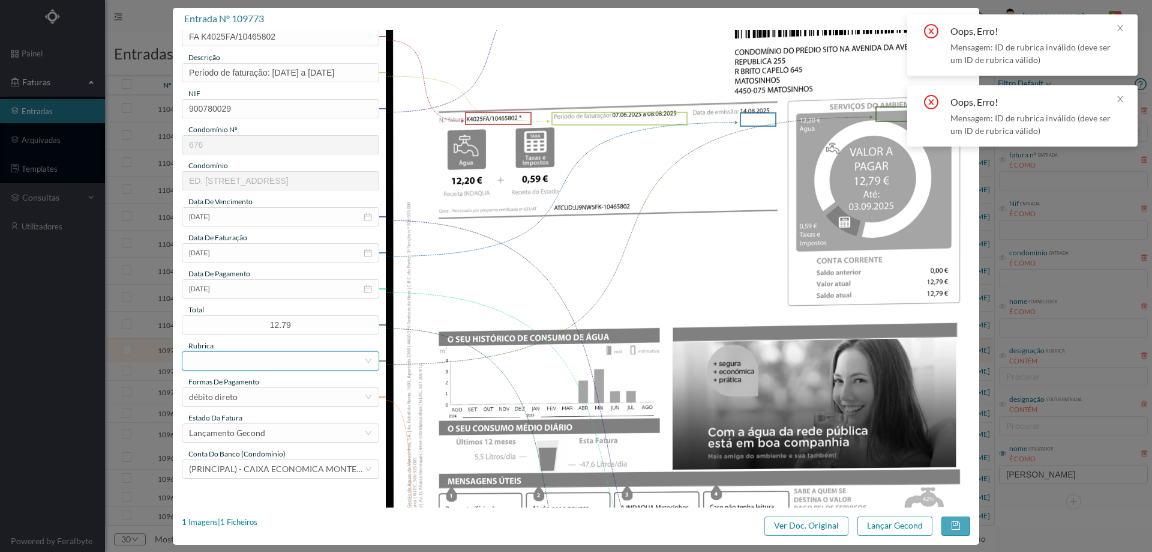
click at [250, 360] on div at bounding box center [276, 361] width 175 height 18
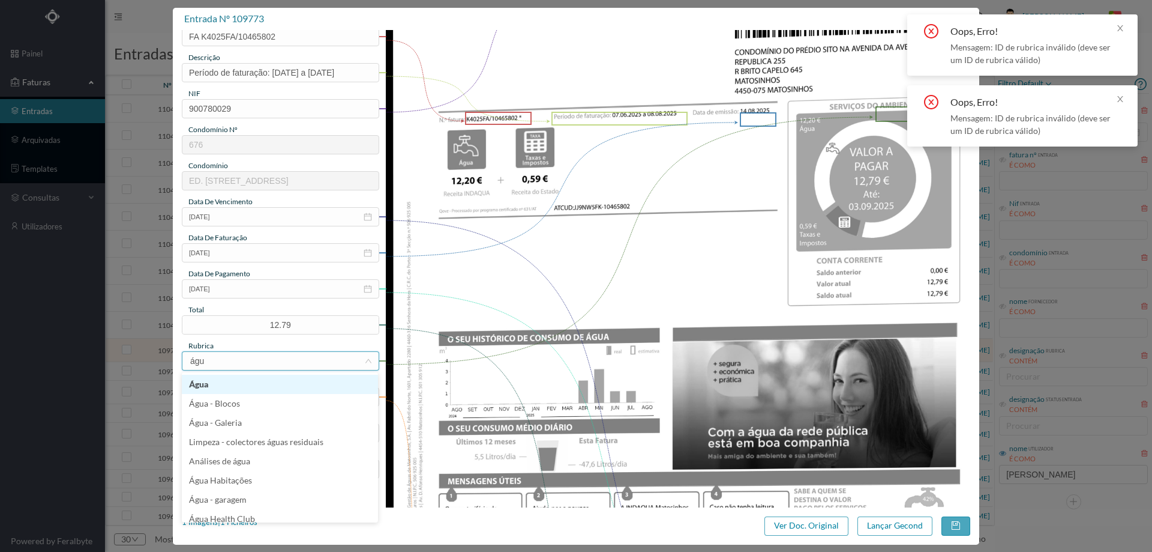
type input "água"
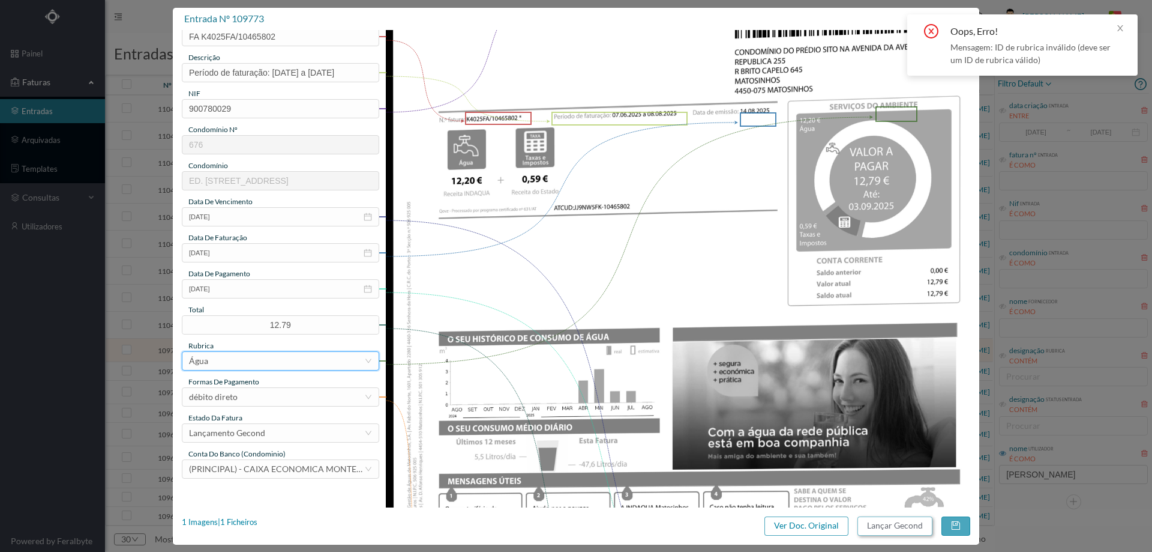
click at [876, 523] on button "Lançar Gecond" at bounding box center [895, 525] width 75 height 19
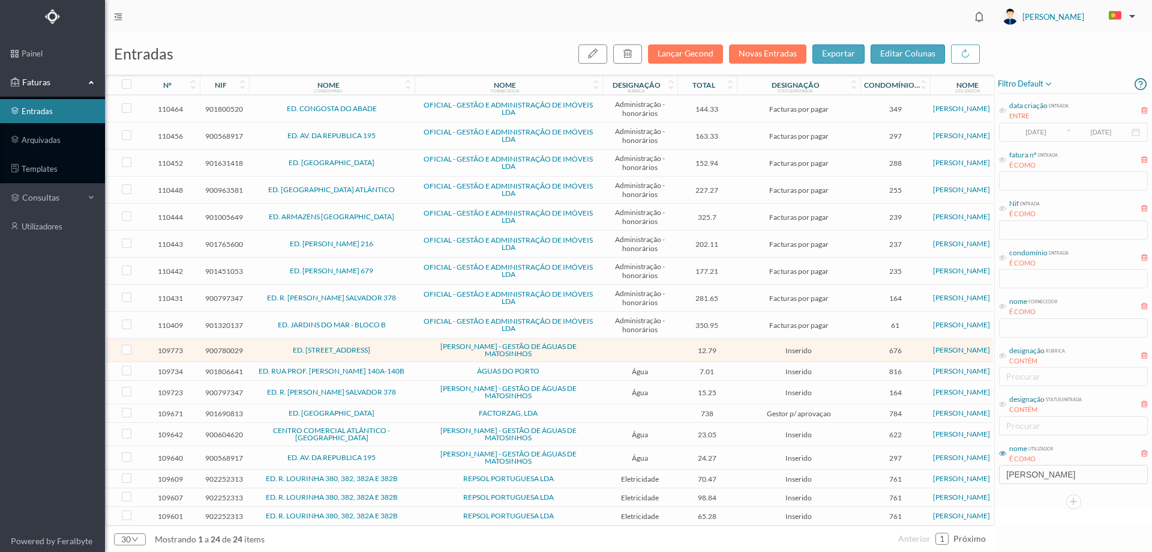
scroll to position [146, 0]
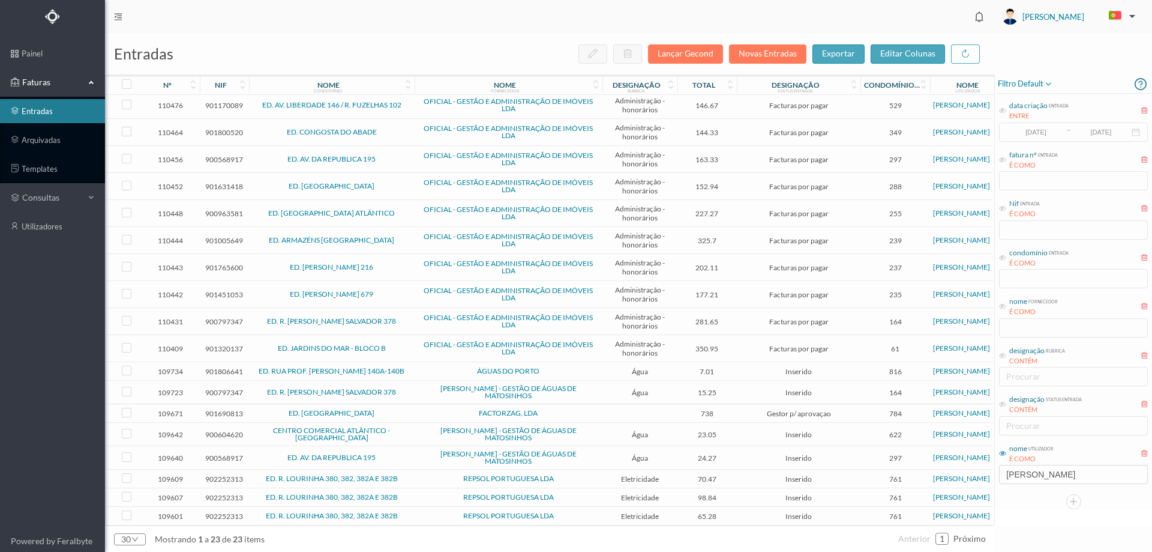
click at [854, 367] on span "Inserido" at bounding box center [799, 371] width 118 height 9
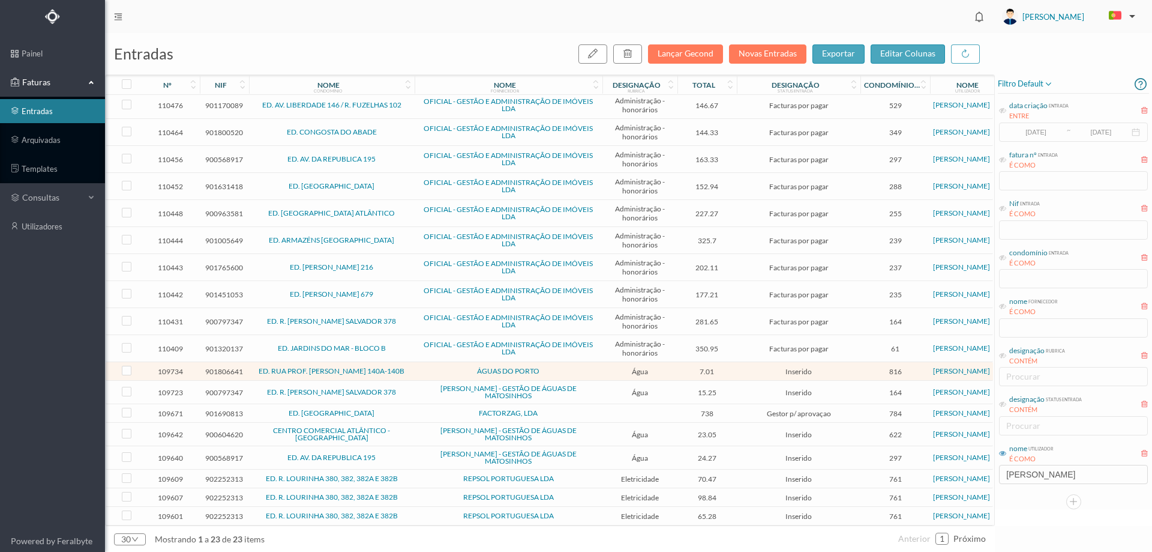
click at [854, 367] on span "Inserido" at bounding box center [799, 371] width 118 height 9
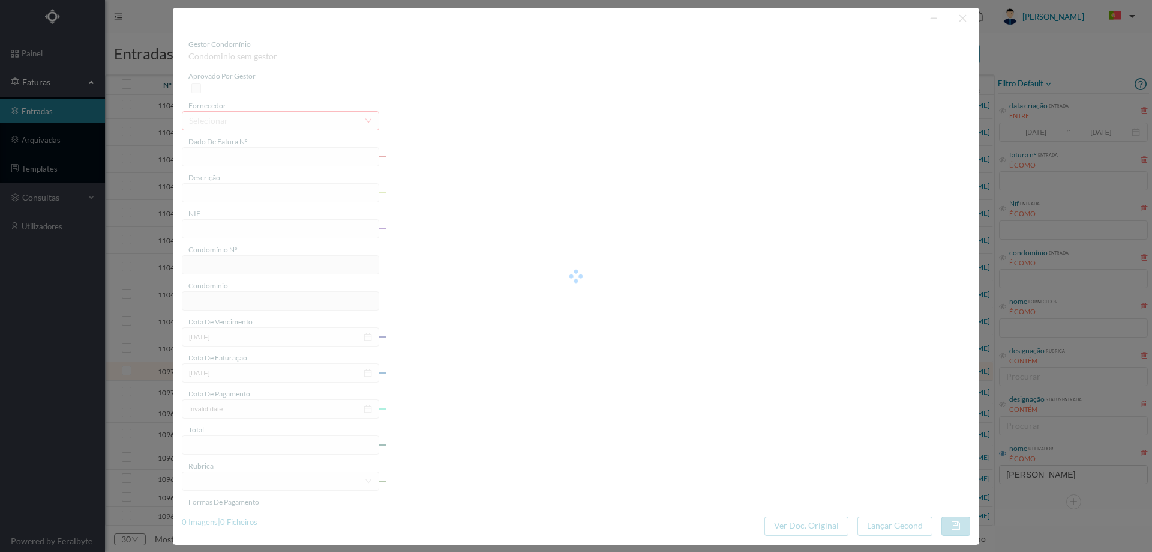
type input "95358600"
type input "RUA PROF FERNANDO MAGANO, NR 140 A, COMUNS PORTO"
type input "901806641"
type input "2025-08-12"
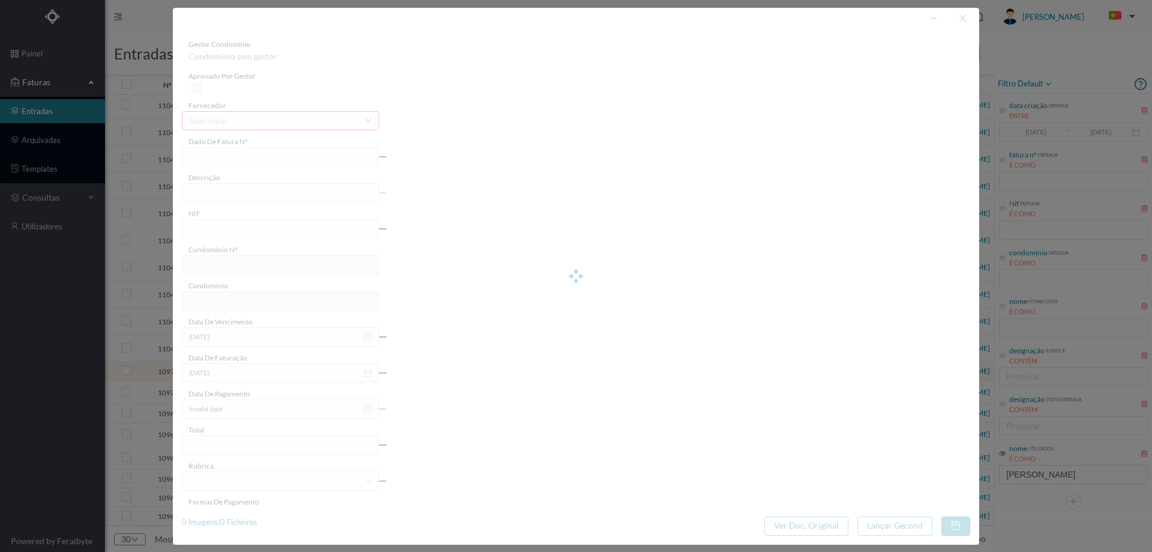
type input "27-08-2025"
type input "7.01"
type input "816"
type input "ED. RUA PROF. FERNANDO MAGANO 140A-140B"
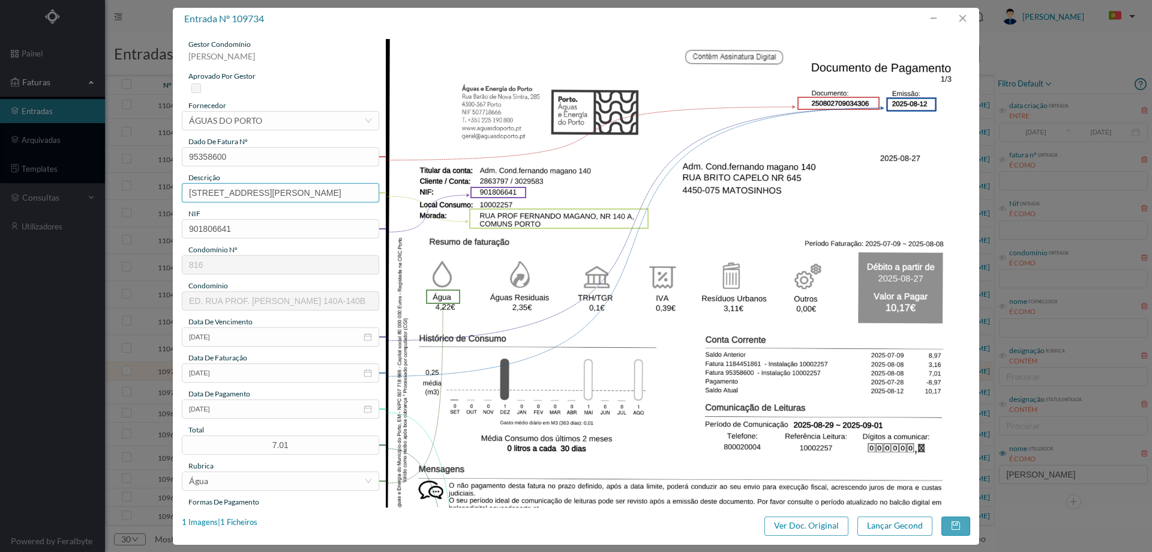
drag, startPoint x: 325, startPoint y: 192, endPoint x: 41, endPoint y: 193, distance: 283.9
click at [41, 193] on div "entrada nº 109734 gestor condomínio Joana Laroca aprovado por gestor fornecedor…" at bounding box center [576, 276] width 1152 height 552
click at [313, 194] on input "NR 140 A, COMUNS PORTO" at bounding box center [280, 192] width 197 height 19
click at [229, 191] on input "NR 140 A, COMUNS PORTO" at bounding box center [280, 192] width 197 height 19
drag, startPoint x: 301, startPoint y: 191, endPoint x: 267, endPoint y: 194, distance: 33.7
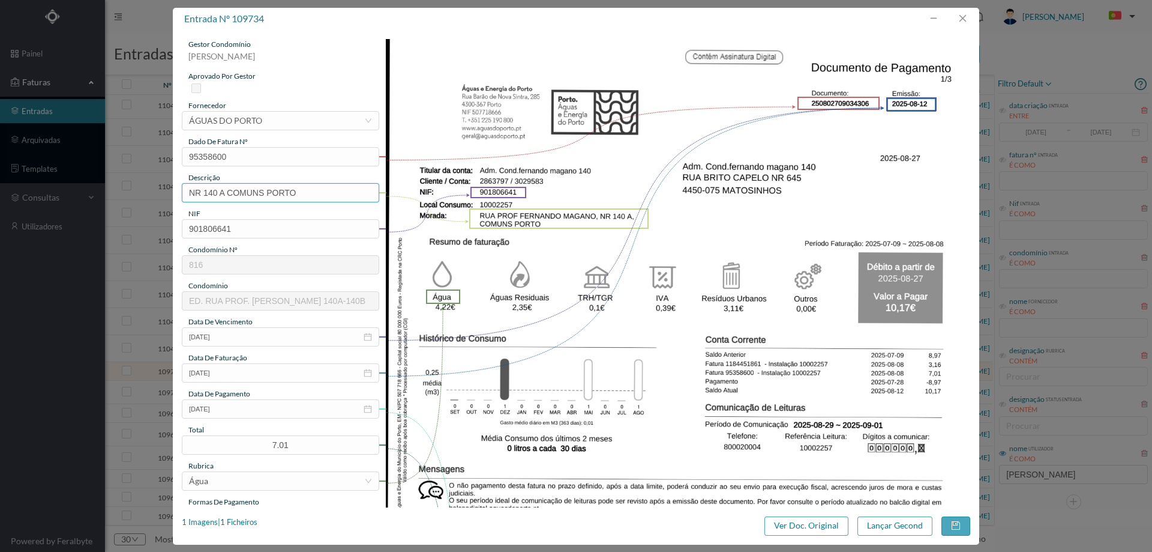
click at [267, 194] on input "NR 140 A COMUNS PORTO" at bounding box center [280, 192] width 197 height 19
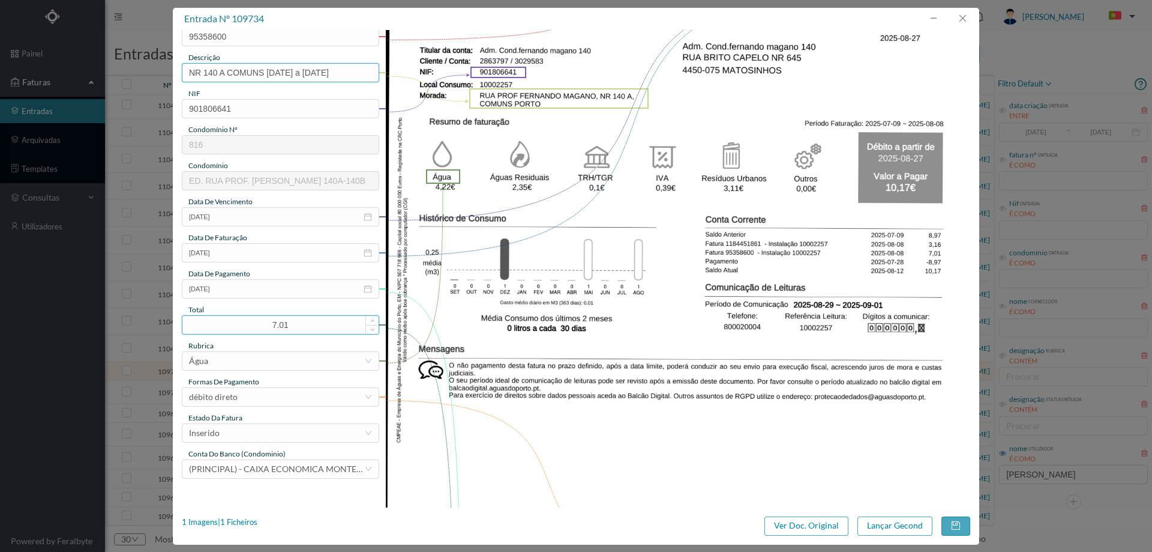
type input "NR 140 A COMUNS 09.07.2025 a 08.08.2025"
drag, startPoint x: 266, startPoint y: 323, endPoint x: 233, endPoint y: 324, distance: 32.4
click at [233, 324] on input "7.01" at bounding box center [280, 325] width 196 height 18
type input "10.17"
click at [266, 432] on div "Inserido" at bounding box center [276, 433] width 175 height 18
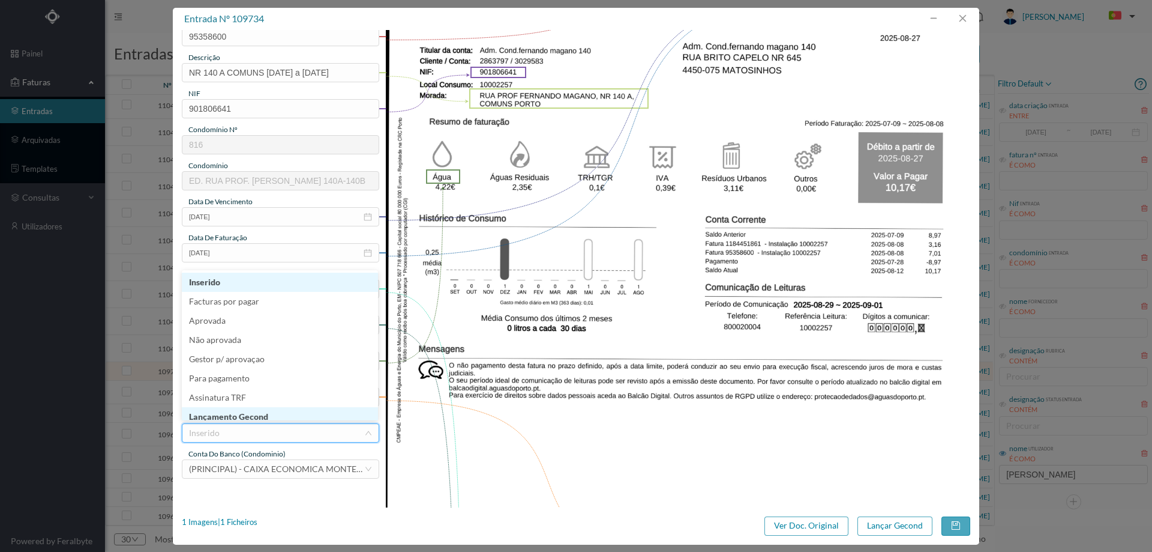
scroll to position [6, 0]
click at [265, 416] on li "Lançamento Gecond" at bounding box center [280, 410] width 196 height 19
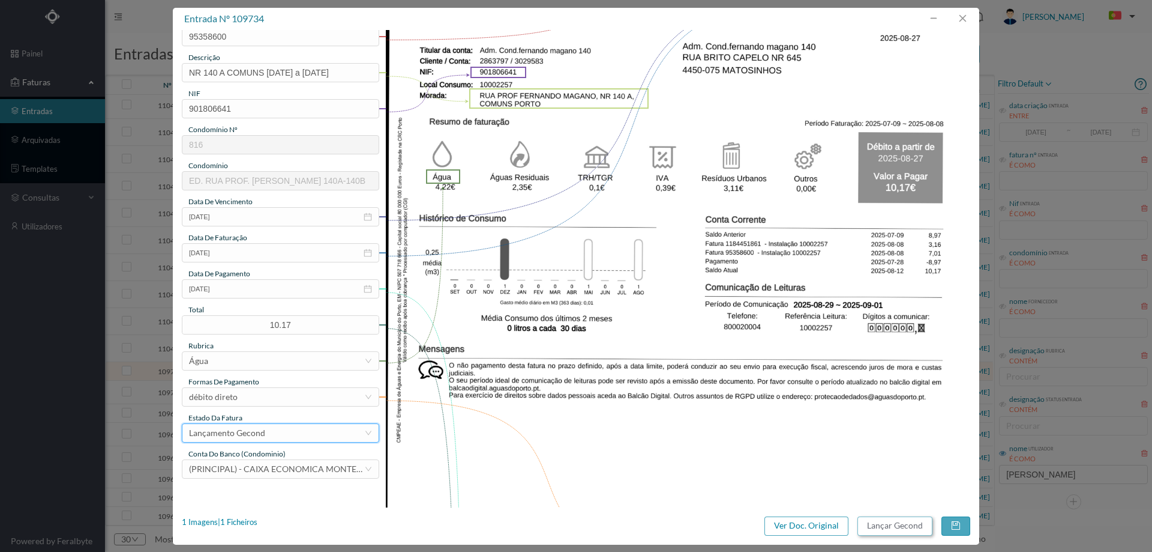
click at [899, 525] on button "Lançar Gecond" at bounding box center [895, 525] width 75 height 19
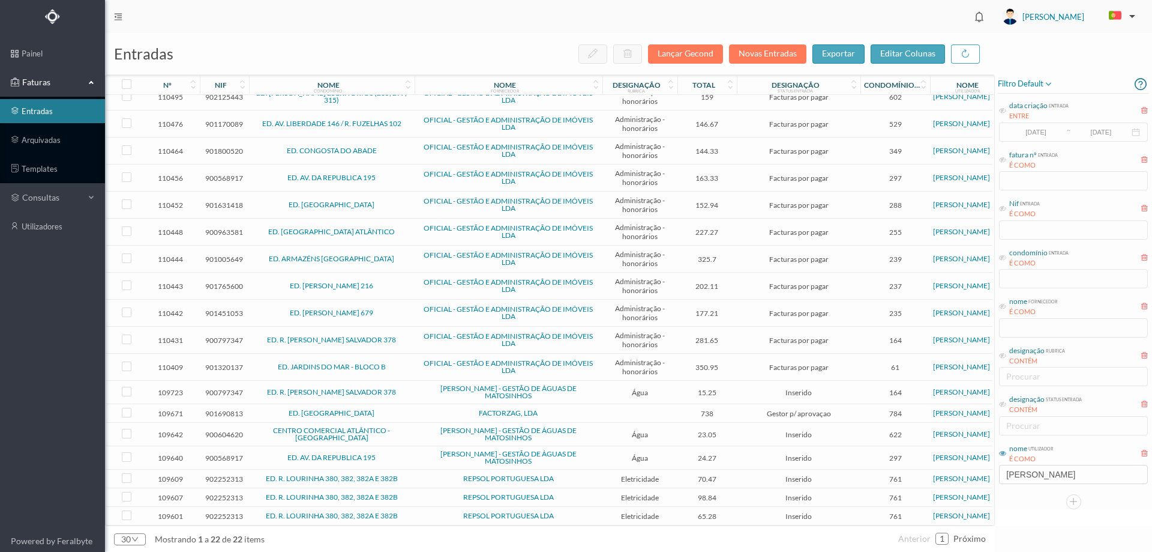
scroll to position [123, 0]
click at [408, 384] on td "ED. R. CONDE S. SALVADOR 378" at bounding box center [332, 392] width 166 height 23
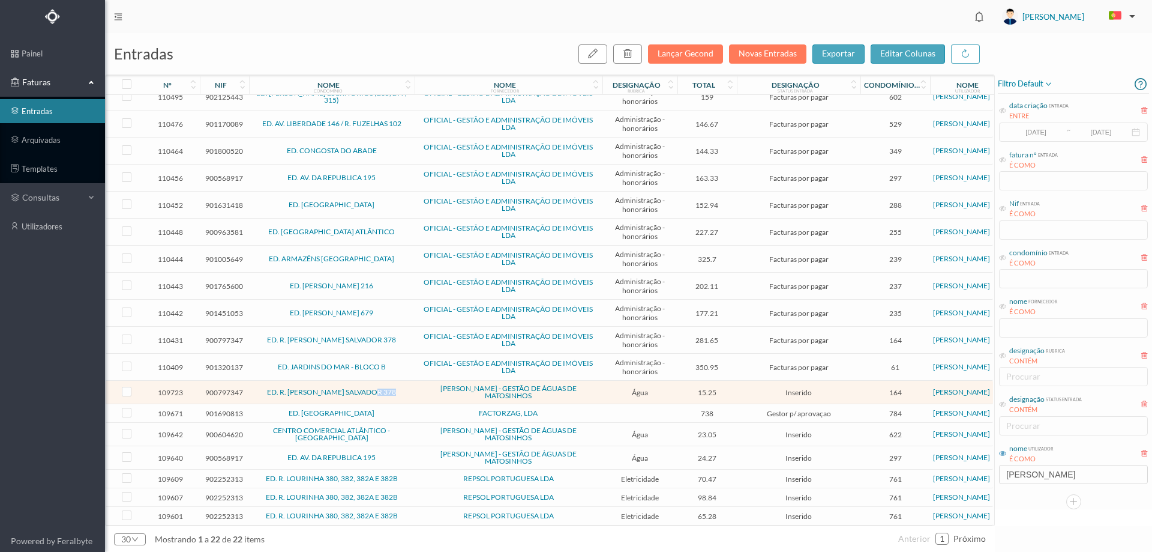
click at [408, 384] on td "ED. R. CONDE S. SALVADOR 378" at bounding box center [332, 392] width 166 height 23
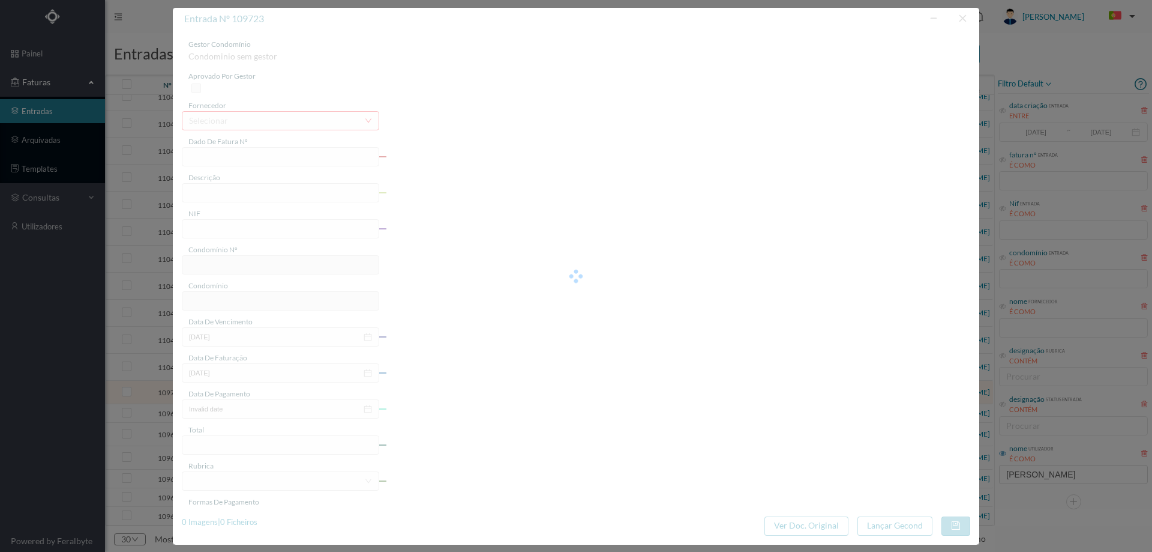
type input "FA K4025FA/10469303"
type input "Periodo de faturação: 10.06.2025 a 11.08.2025"
type input "900797347"
type input "08-09-2025"
type input "18-08-2025"
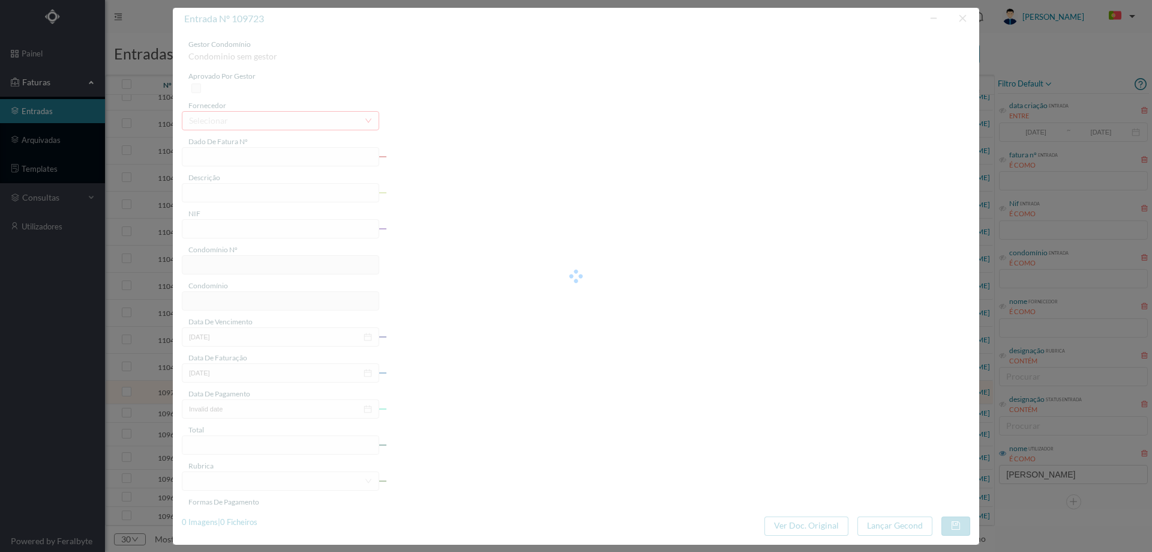
type input "08-09-2025"
type input "15.25"
type input "164"
type input "ED. R. CONDE S. SALVADOR 378"
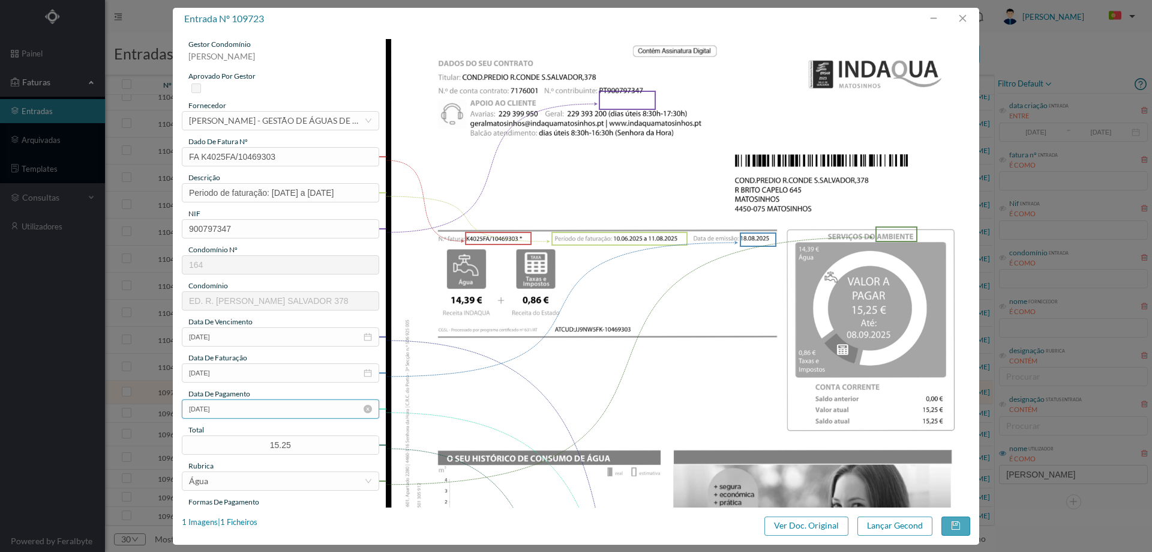
scroll to position [120, 0]
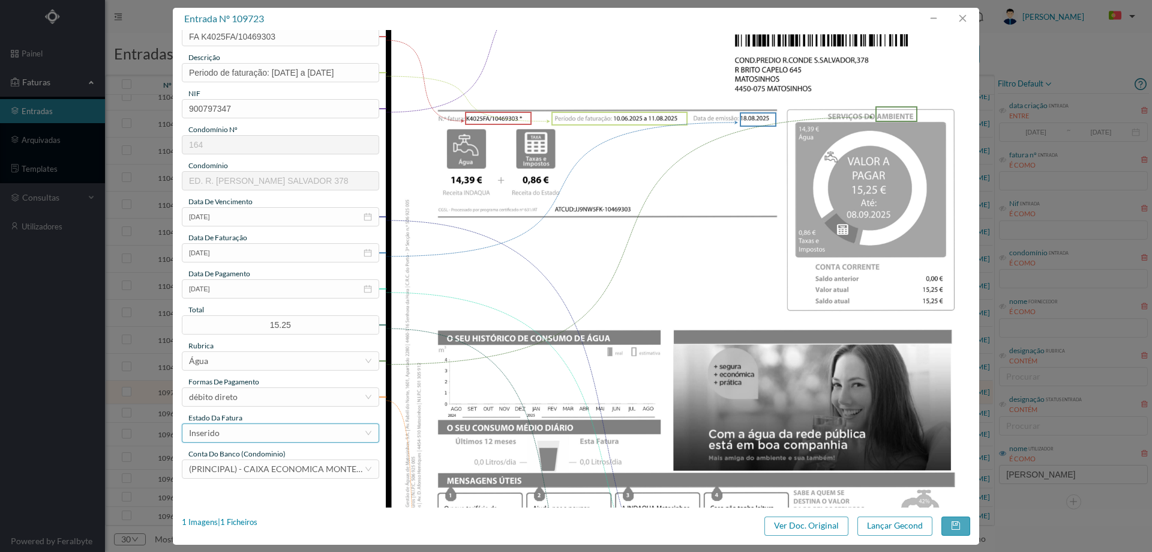
click at [259, 438] on div "Inserido" at bounding box center [276, 433] width 175 height 18
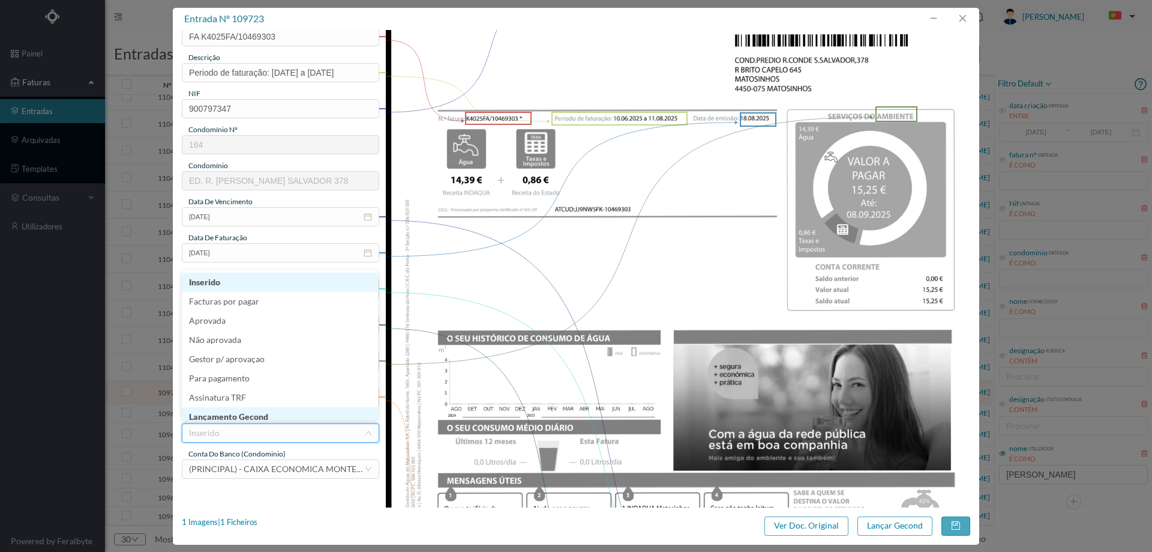
scroll to position [6, 0]
click at [259, 409] on li "Lançamento Gecond" at bounding box center [280, 410] width 196 height 19
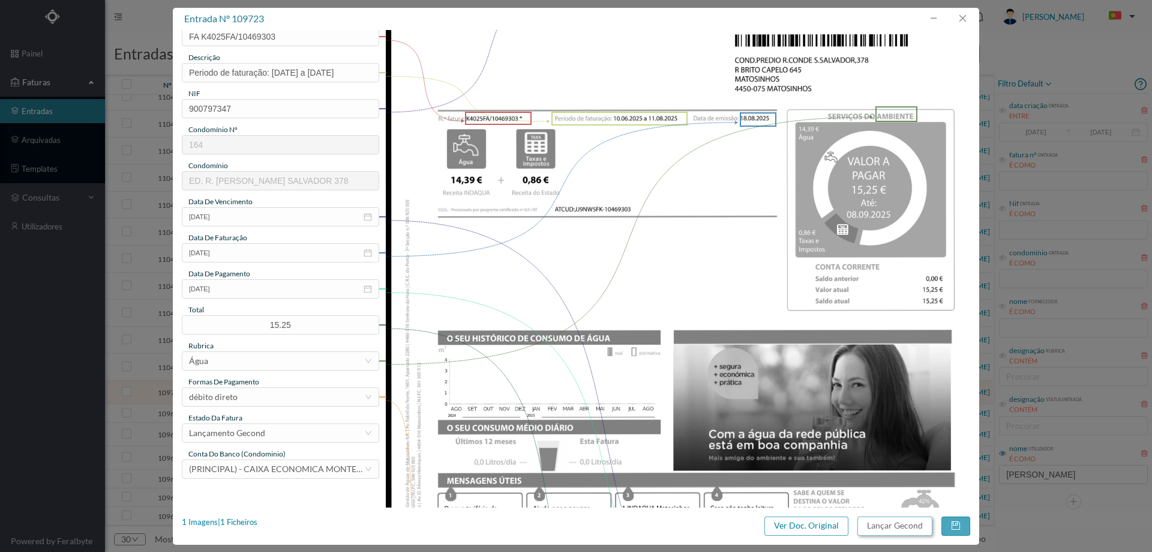
click at [886, 527] on button "Lançar Gecond" at bounding box center [895, 525] width 75 height 19
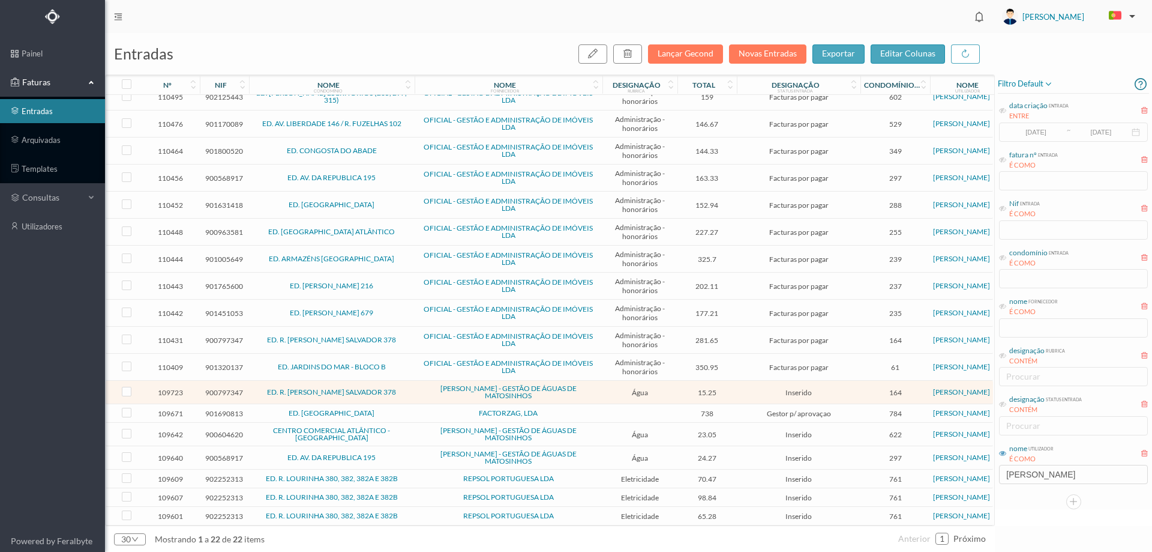
scroll to position [100, 0]
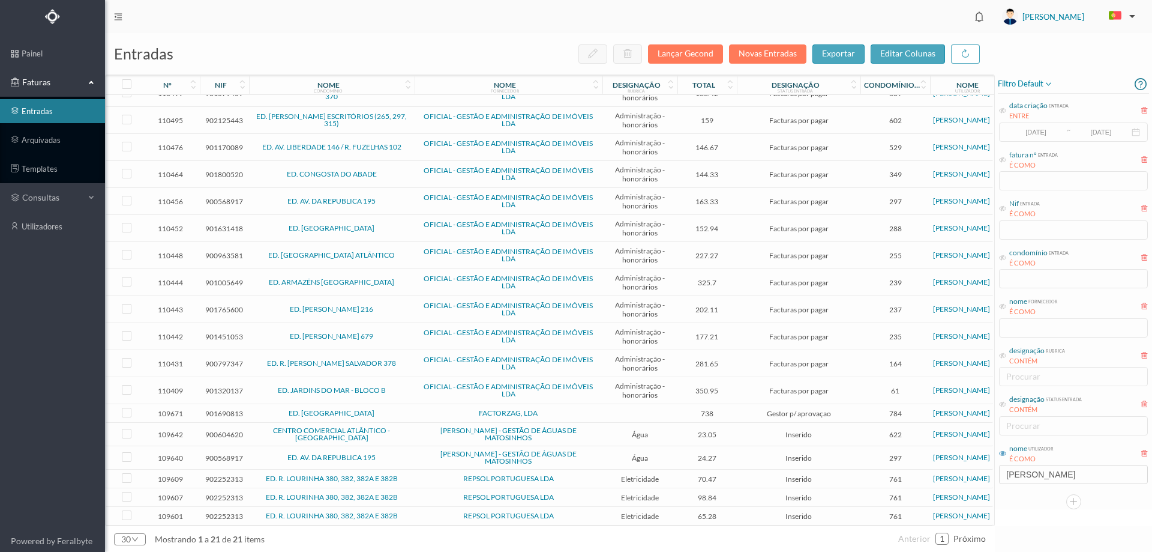
click at [562, 409] on span "FACTORZAG, LDA" at bounding box center [509, 412] width 182 height 7
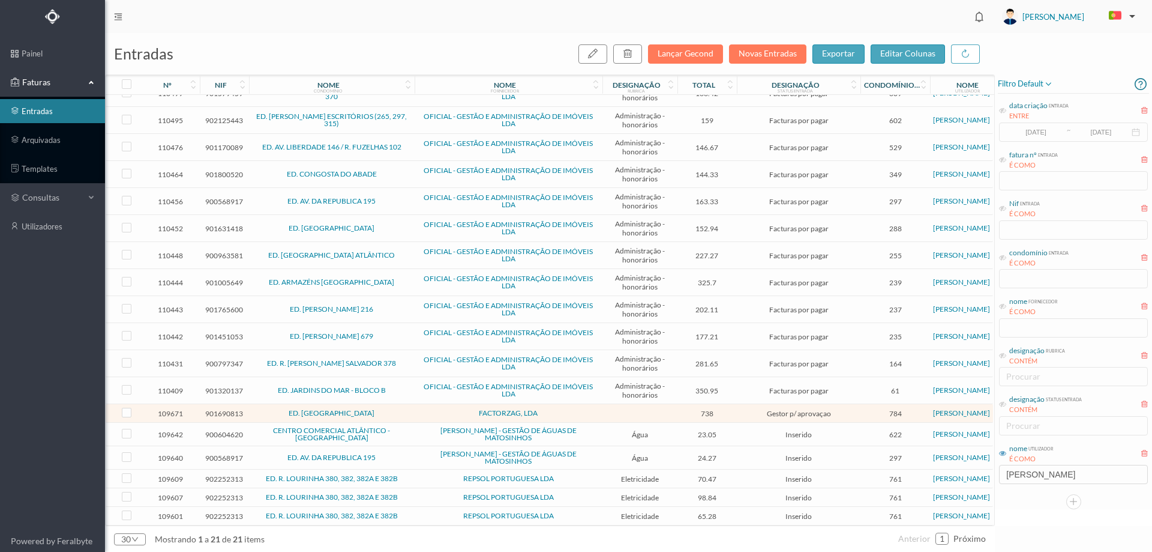
click at [562, 409] on span "FACTORZAG, LDA" at bounding box center [509, 412] width 182 height 7
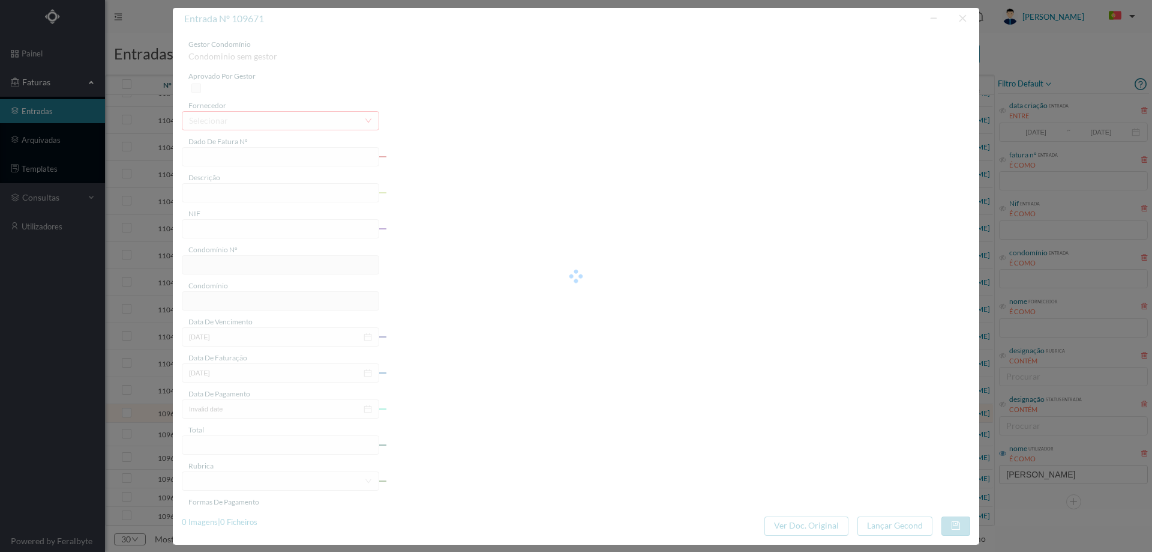
type input "FT FT/3646"
type input "Serviço de Controlo de Pragas"
type input "901690813"
type input "2025-08-08"
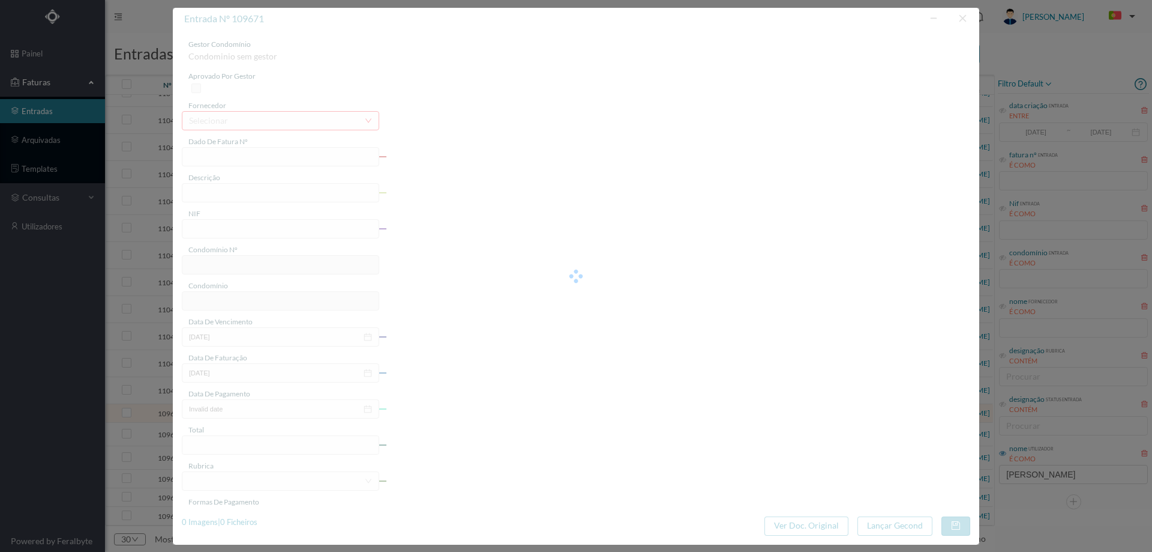
type input "2025-08-08"
type input "738.00"
type input "784"
type input "ED. JARDIM DAS TÍLIAS"
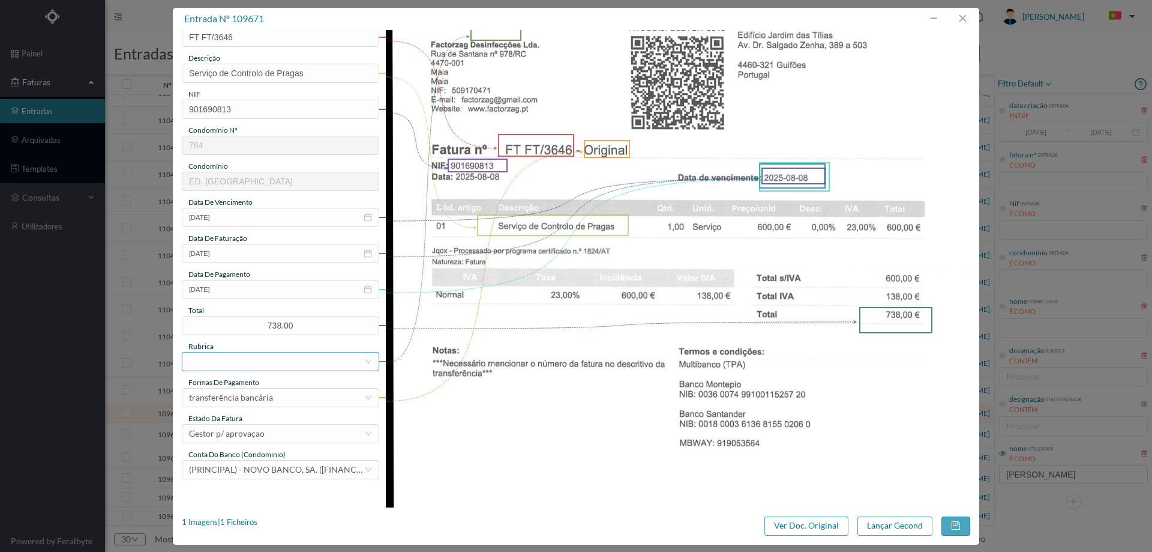
scroll to position [120, 0]
click at [253, 287] on input "2025-08-08" at bounding box center [280, 288] width 197 height 19
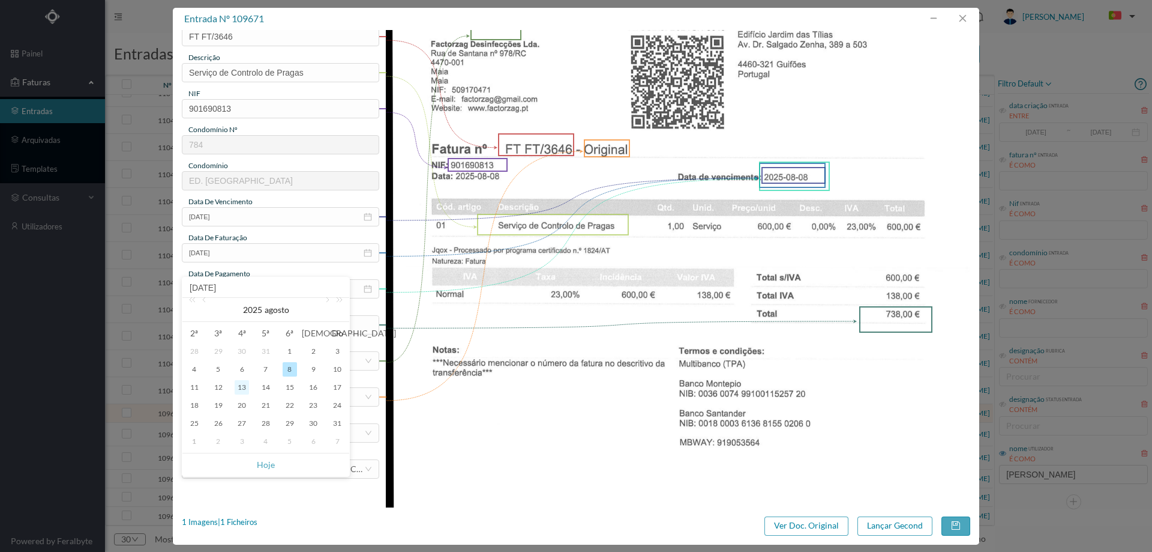
click at [239, 388] on div "13" at bounding box center [242, 387] width 14 height 14
type input "2025-08-13"
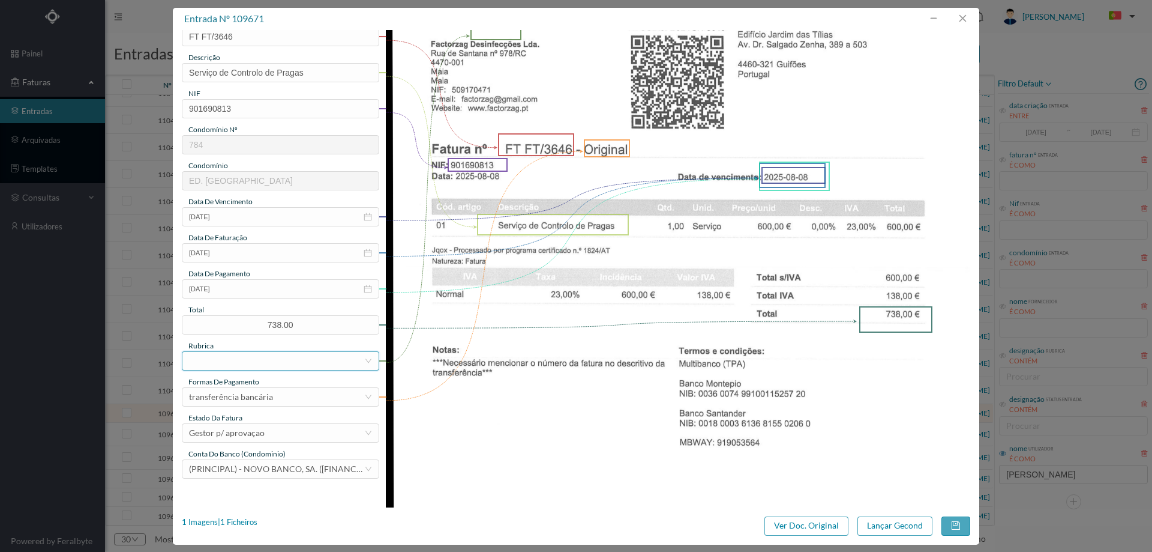
click at [278, 354] on div at bounding box center [276, 361] width 175 height 18
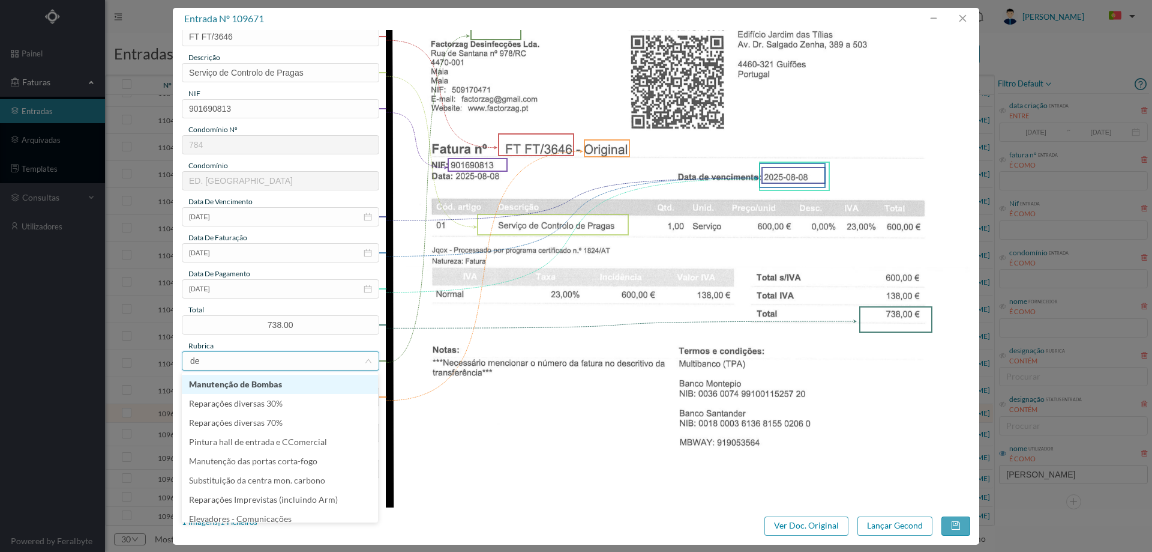
type input "des"
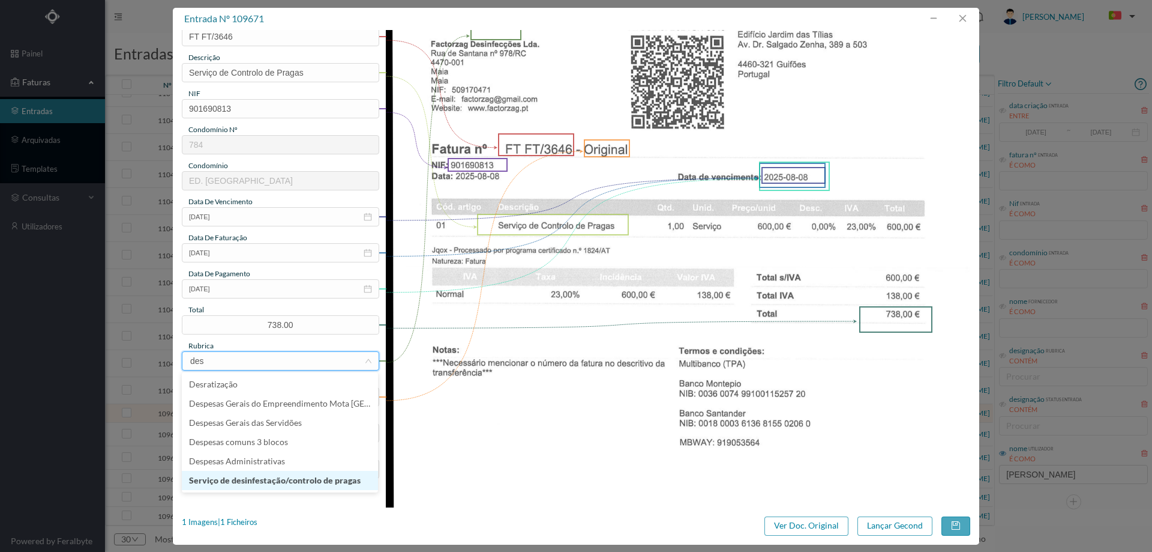
click at [286, 472] on li "Serviço de desinfestação/controlo de pragas" at bounding box center [280, 480] width 196 height 19
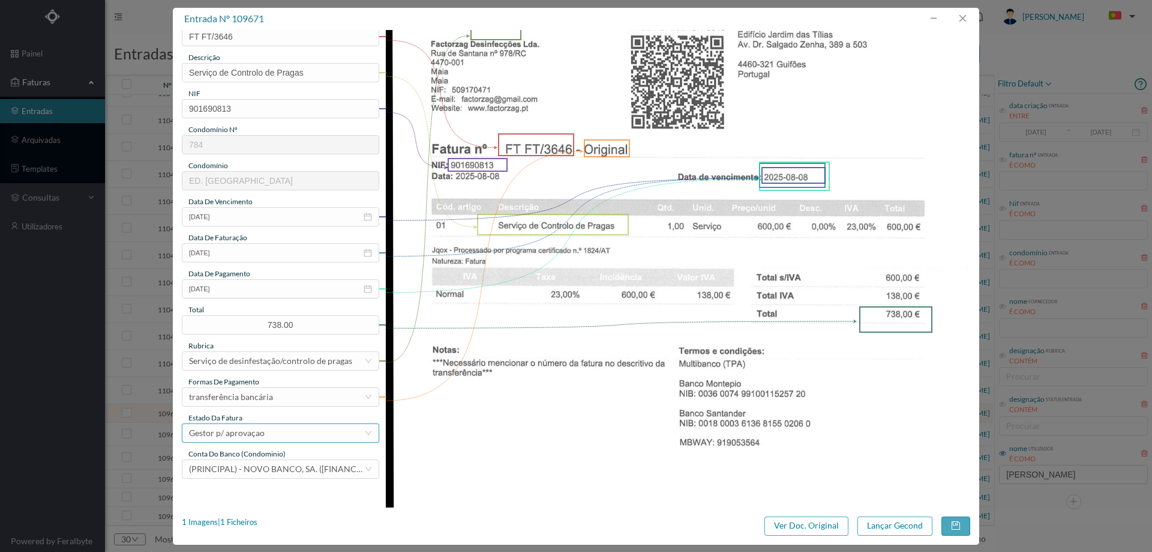
click at [273, 435] on div "Gestor p/ aprovaçao" at bounding box center [276, 433] width 175 height 18
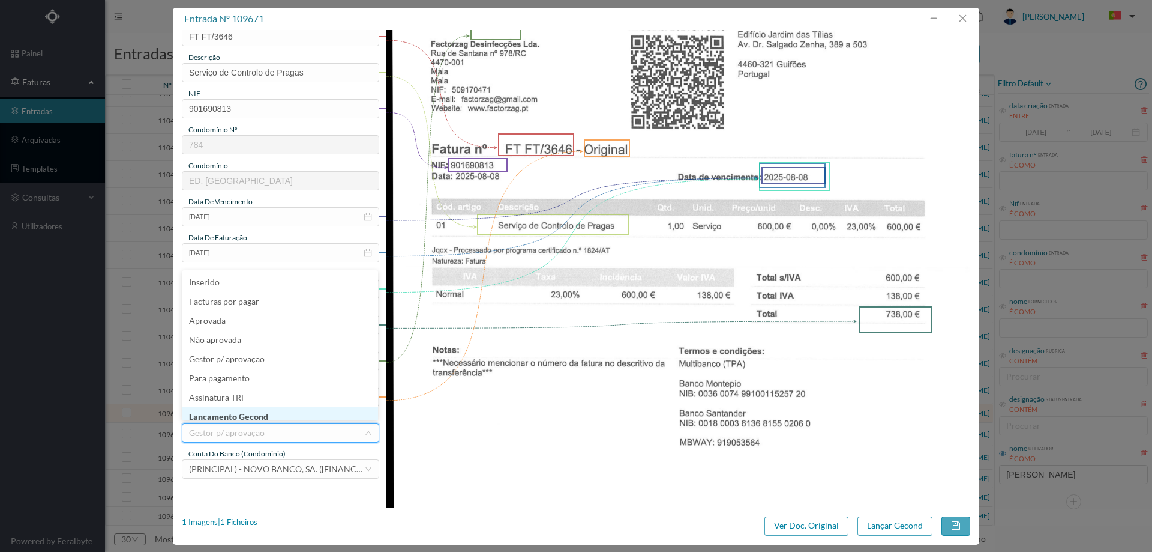
scroll to position [4, 0]
click at [275, 412] on li "Lançamento Gecond" at bounding box center [280, 412] width 196 height 19
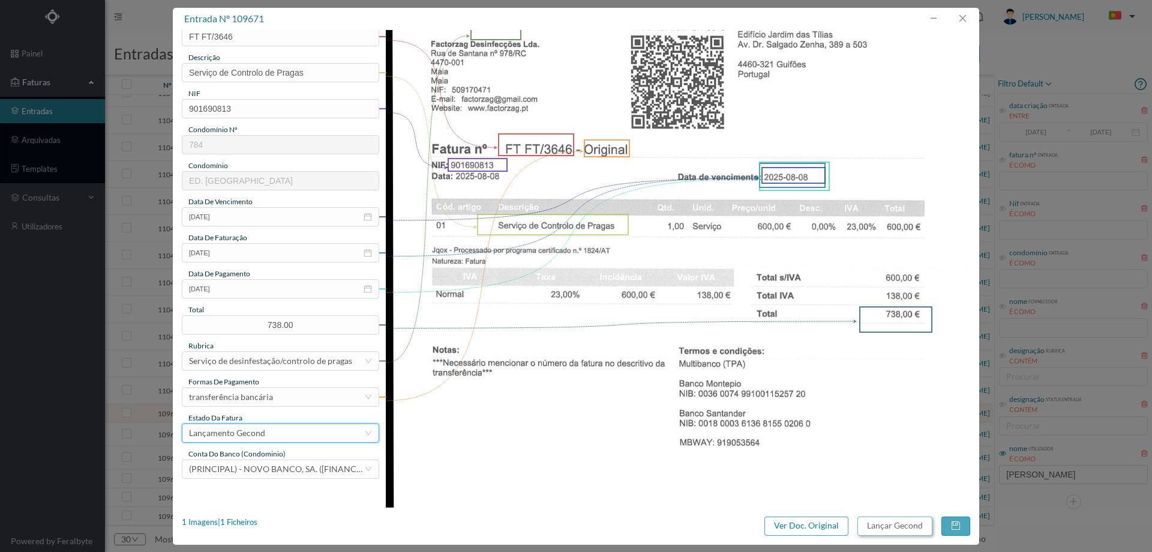
click at [886, 525] on button "Lançar Gecond" at bounding box center [895, 525] width 75 height 19
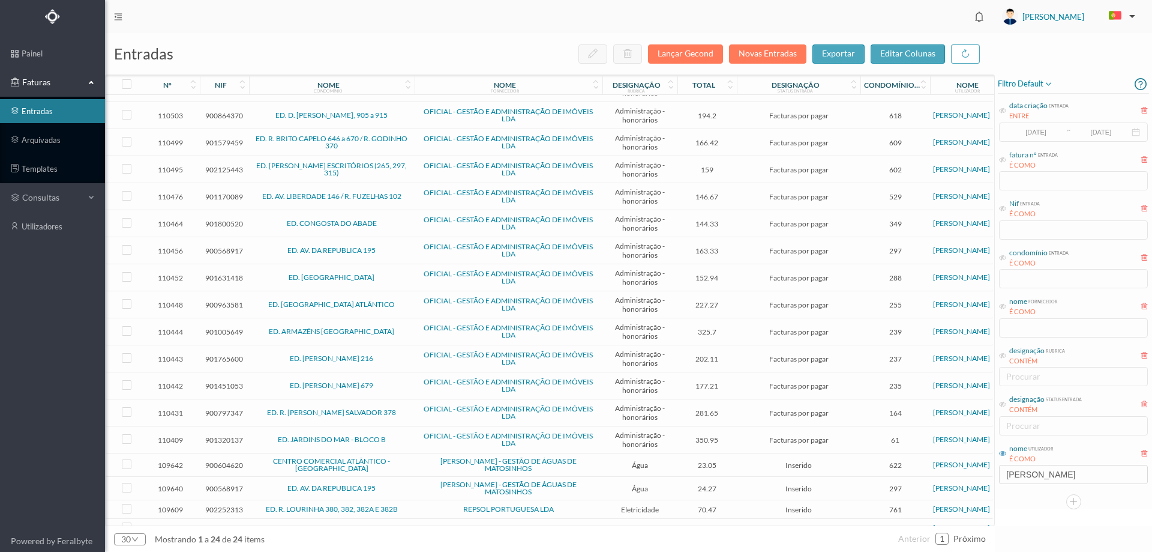
scroll to position [189, 0]
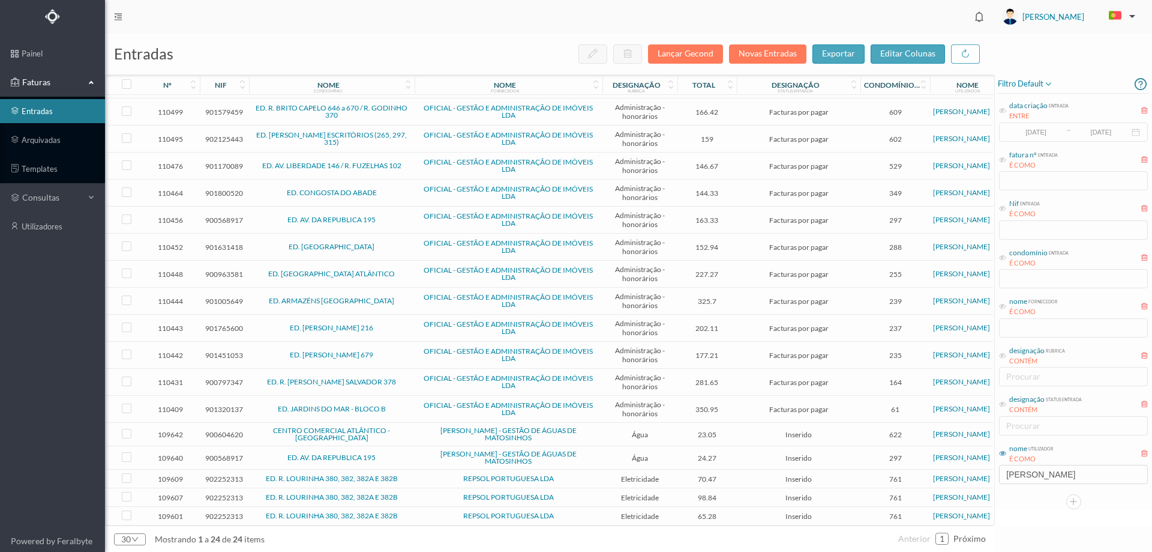
click at [397, 454] on span "ED. AV. DA REPUBLICA 195" at bounding box center [332, 457] width 160 height 7
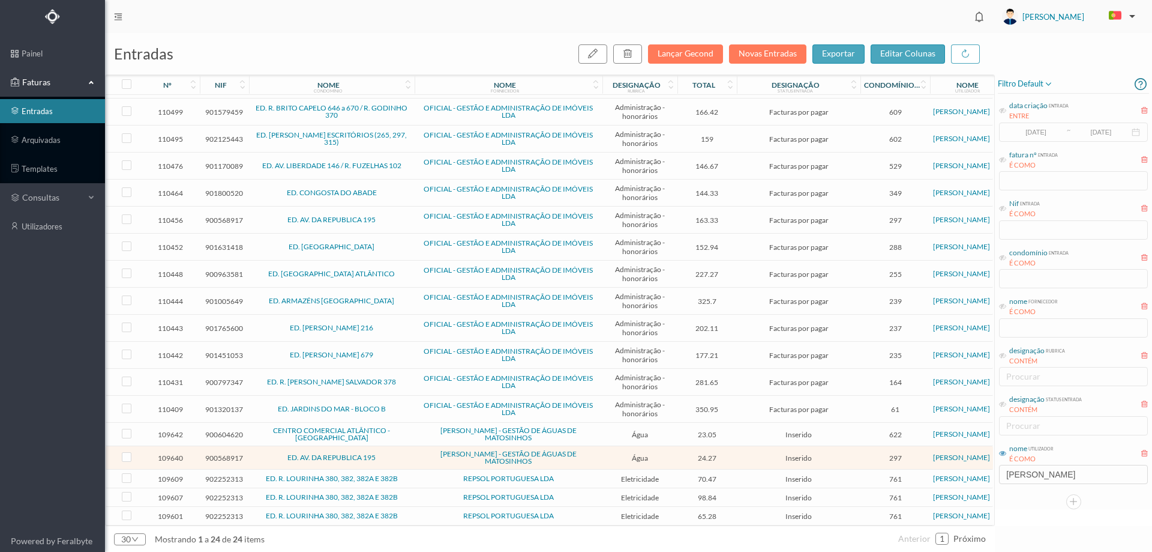
click at [397, 454] on span "ED. AV. DA REPUBLICA 195" at bounding box center [332, 457] width 160 height 7
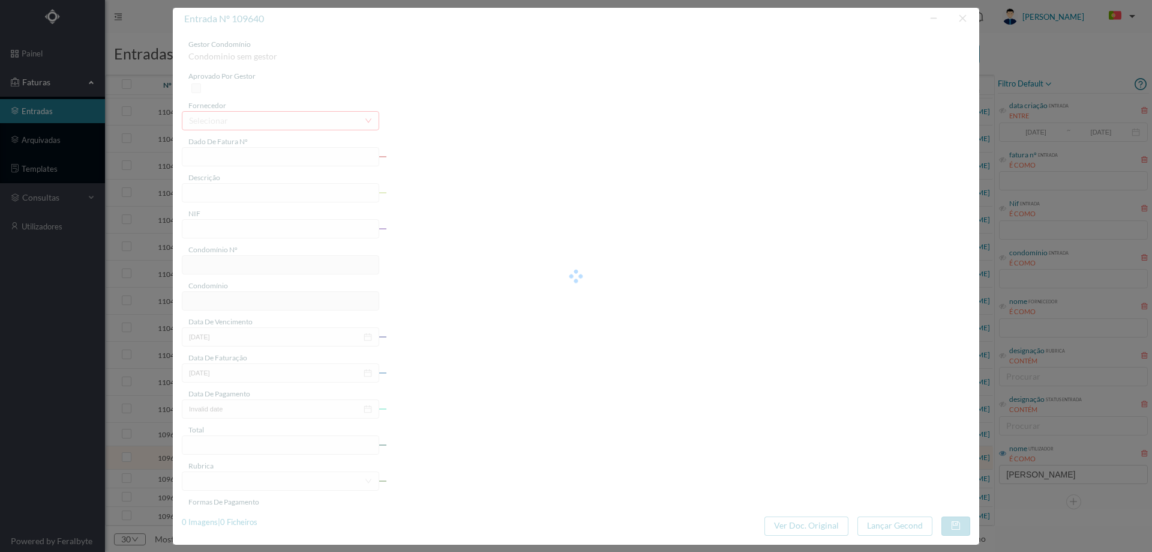
type input "FA K4025FA/10458981"
type input "Periodo de faturação: 06.06.2025 a 07.08.2025"
type input "900568917"
type input "[DATE]"
type input "12-08-2025"
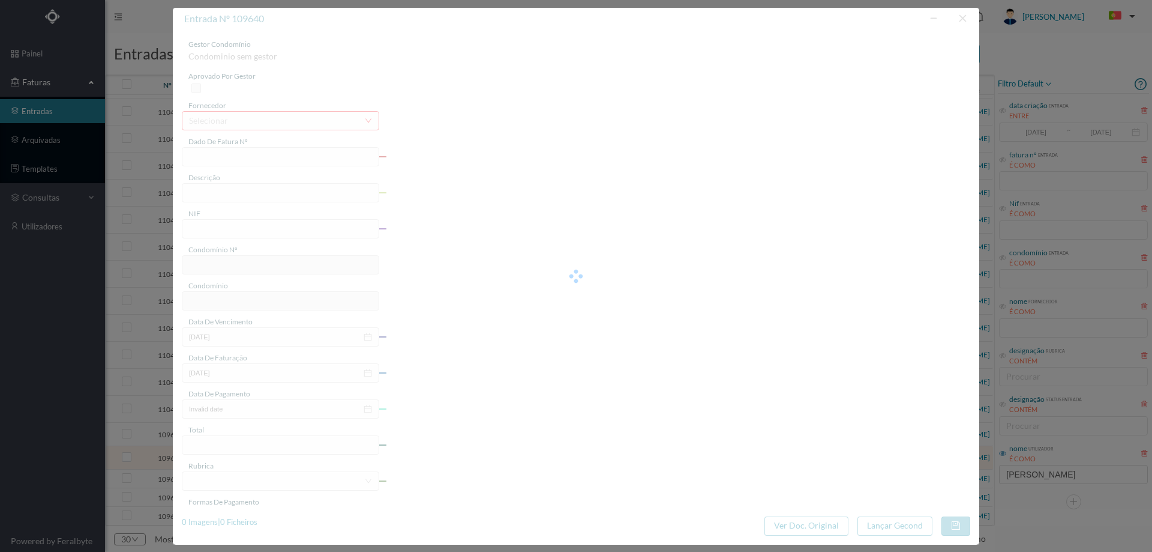
type input "[DATE]"
type input "24.27"
type input "297"
type input "ED. AV. DA REPUBLICA 195"
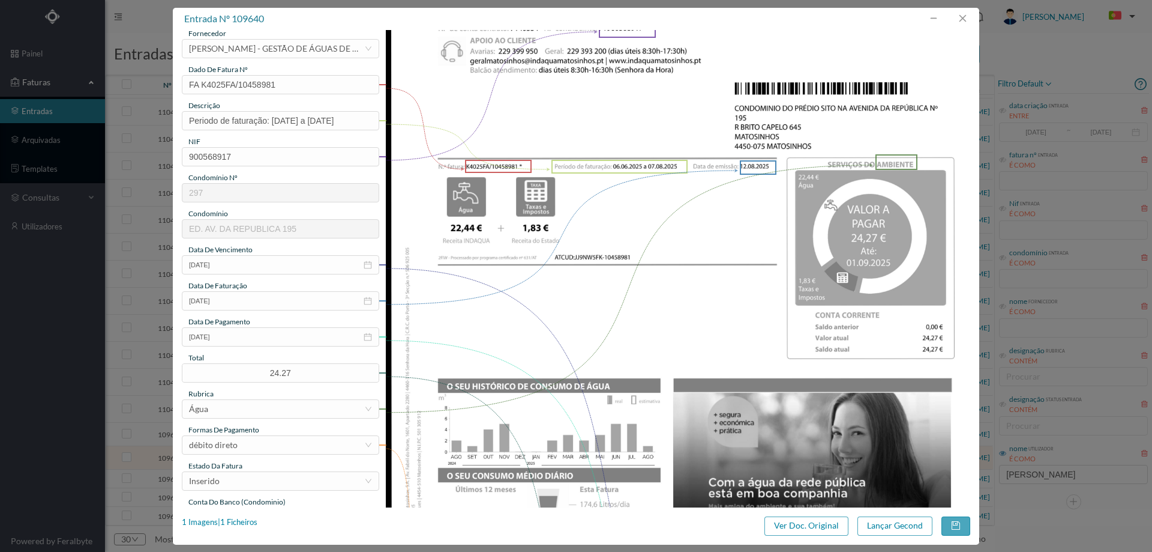
scroll to position [180, 0]
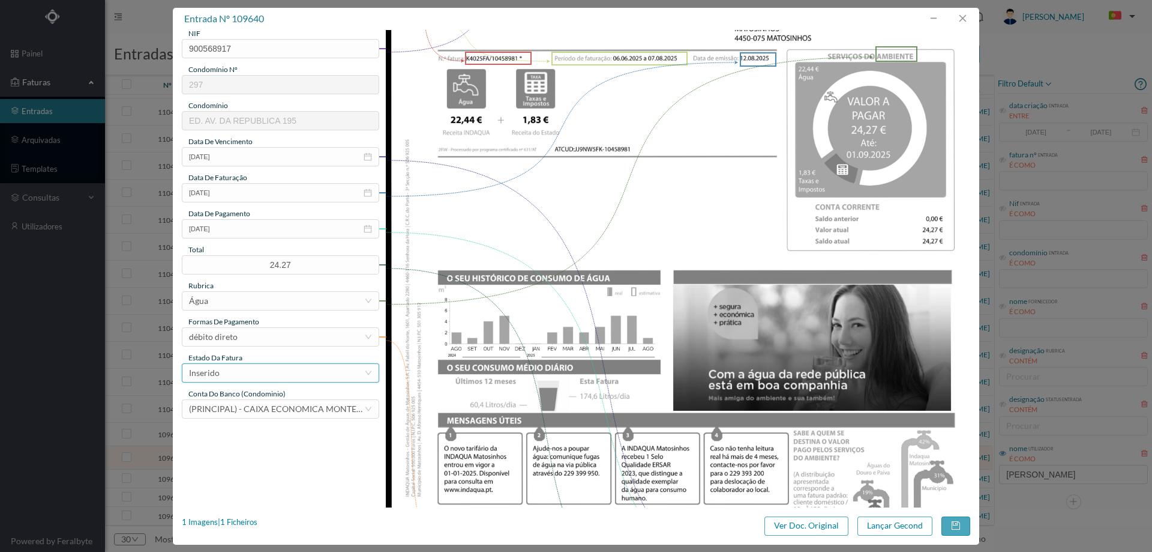
click at [252, 374] on div "Inserido" at bounding box center [276, 373] width 175 height 18
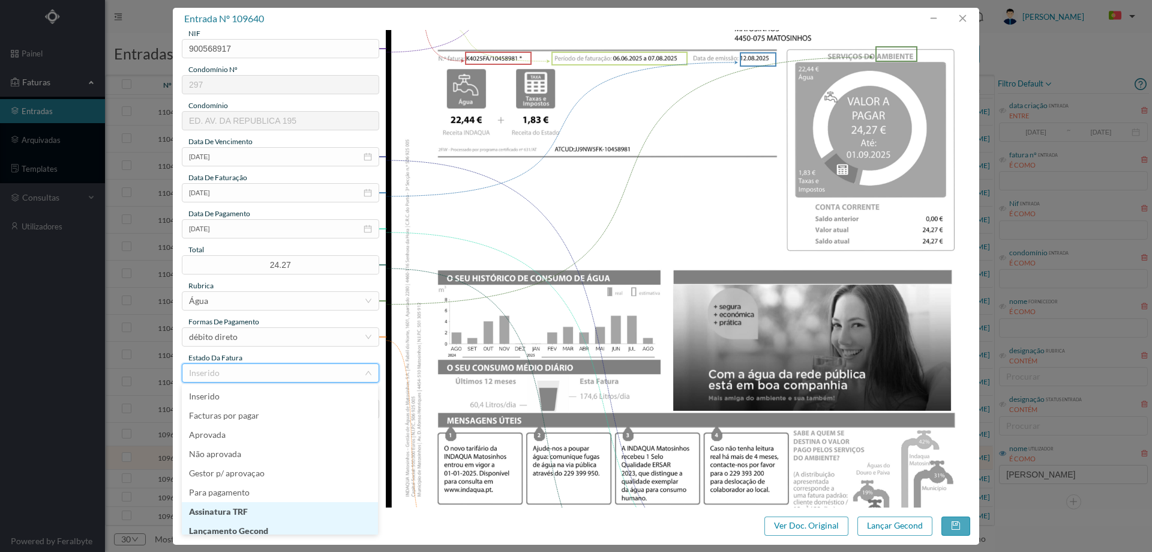
scroll to position [6, 0]
click at [262, 528] on li "Lançamento Gecond" at bounding box center [280, 524] width 196 height 19
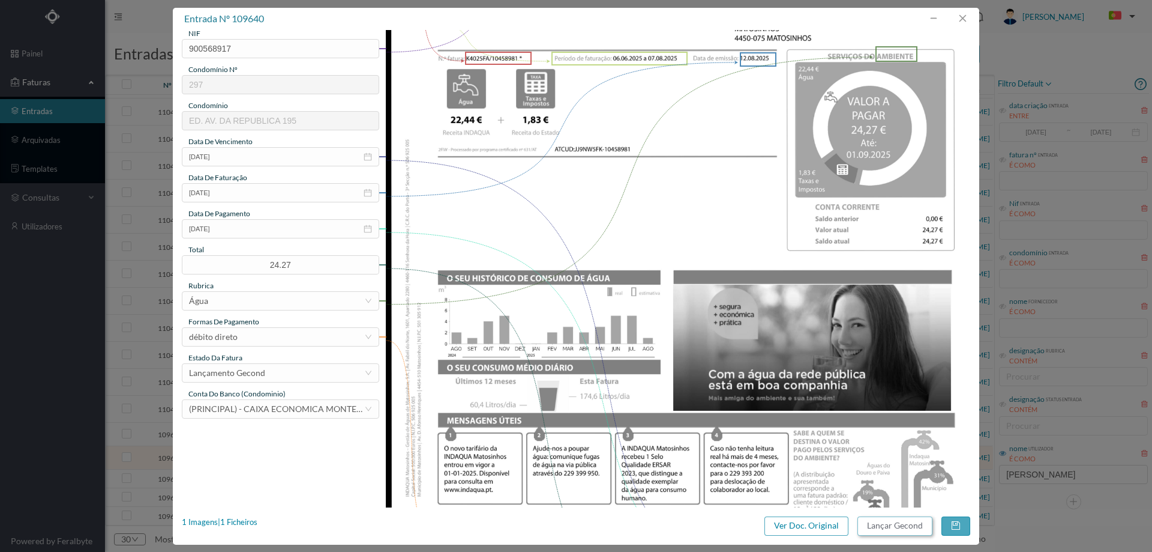
click at [859, 523] on button "Lançar Gecond" at bounding box center [895, 525] width 75 height 19
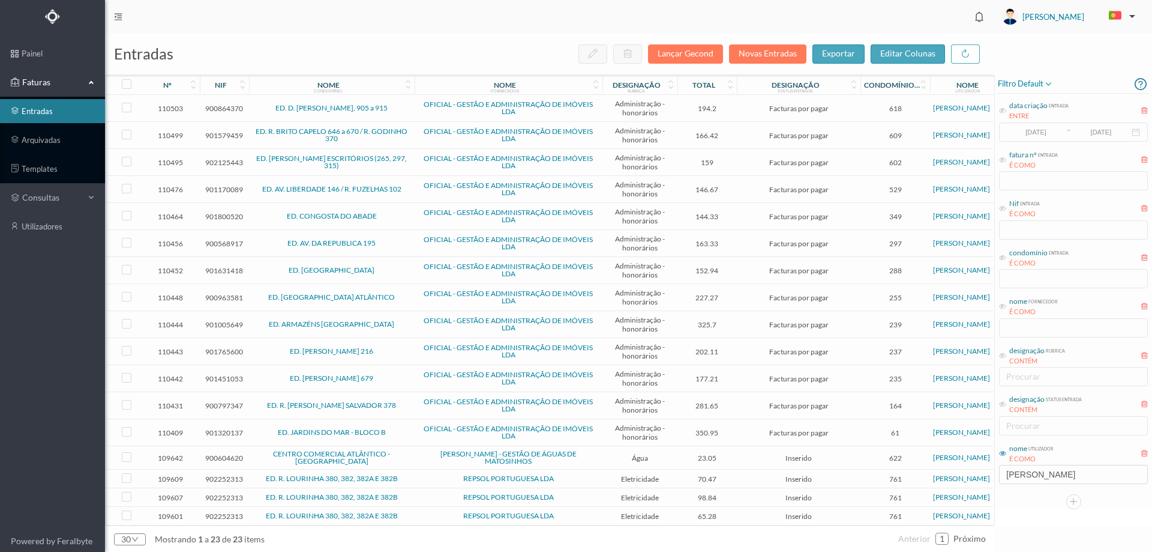
scroll to position [166, 0]
click at [407, 451] on span "CENTRO COMERCIAL ATLÂNTICO - MATOSINHOS" at bounding box center [332, 457] width 160 height 14
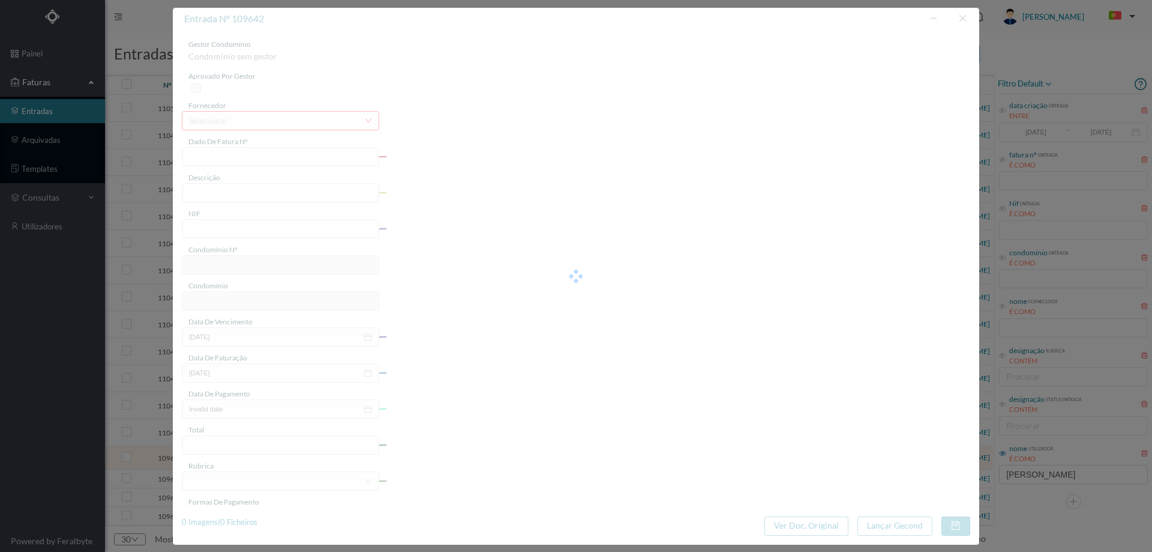
type input "FA K4025FA/10459103"
type input "Período de faturação: 06.06.2025 a 07.08.2025"
type input "900604620"
type input "[DATE]"
type input "12-08-2025"
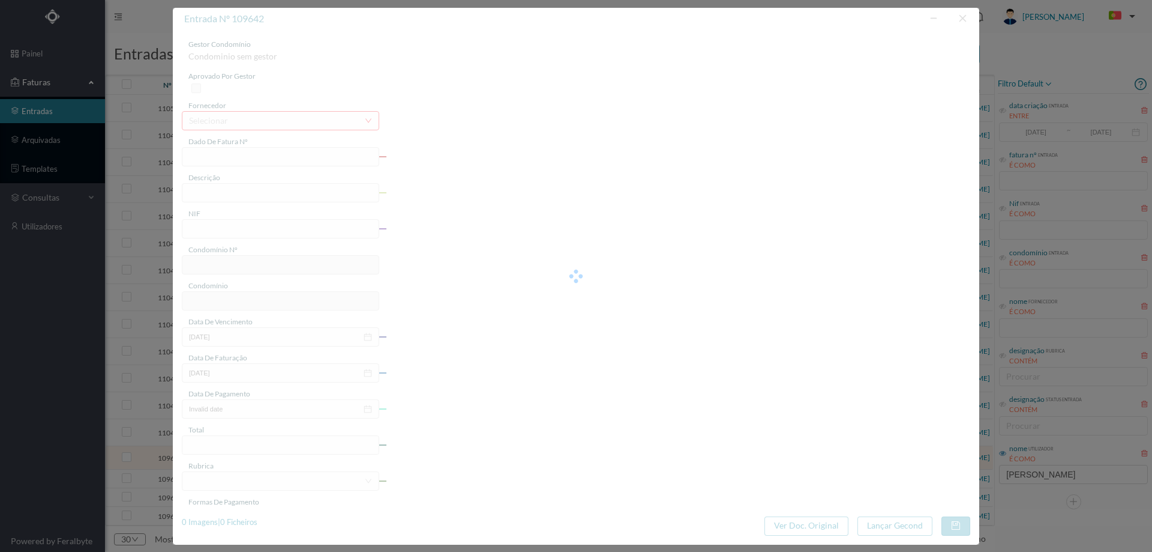
type input "[DATE]"
type input "23.05"
type input "622"
type input "CENTRO COMERCIAL ATLÂNTICO - MATOSINHOS"
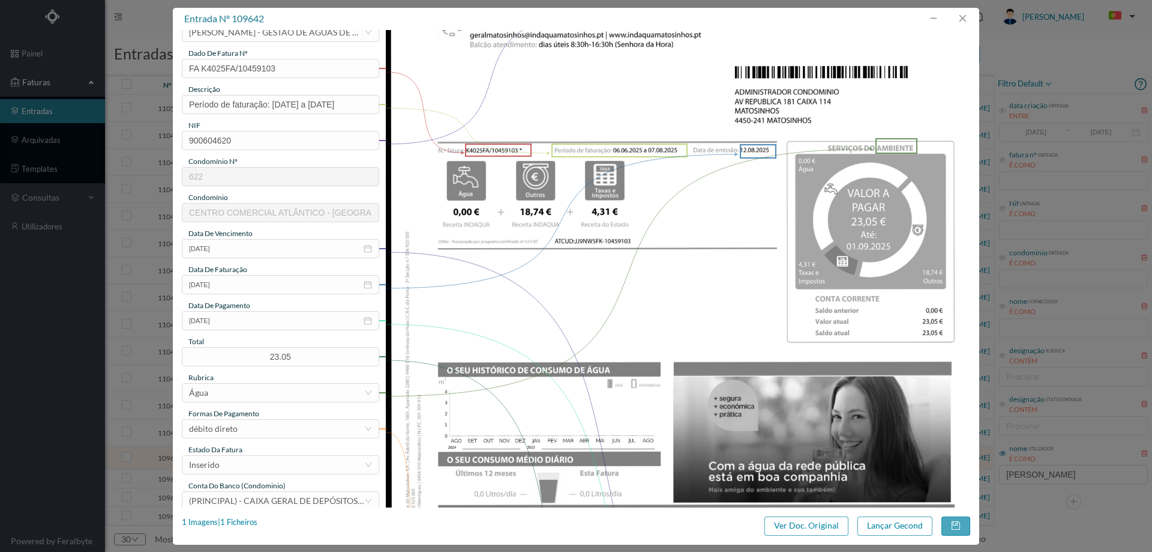
scroll to position [180, 0]
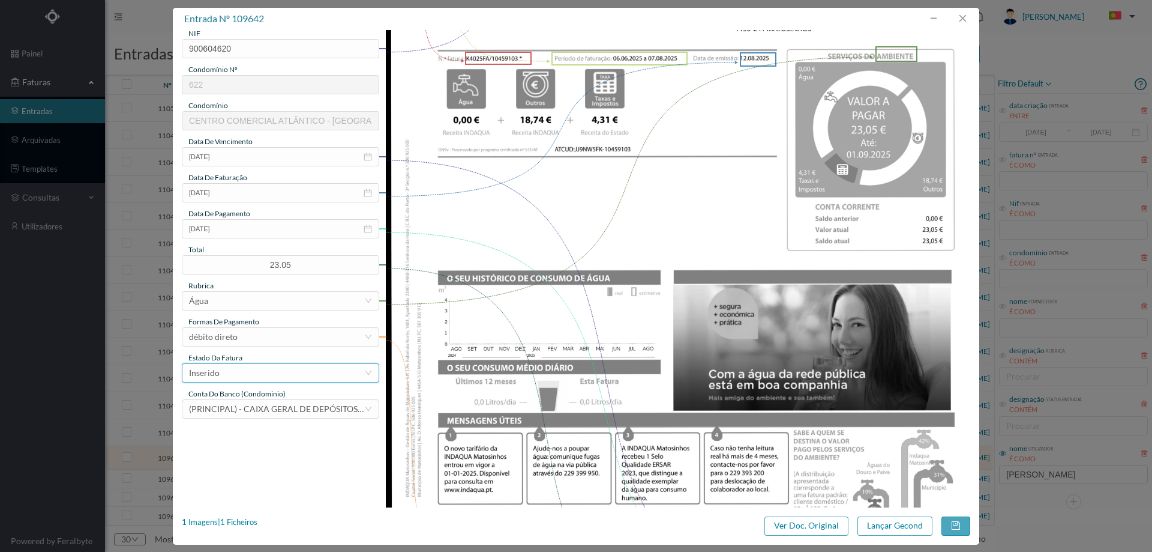
click at [261, 376] on div "Inserido" at bounding box center [276, 373] width 175 height 18
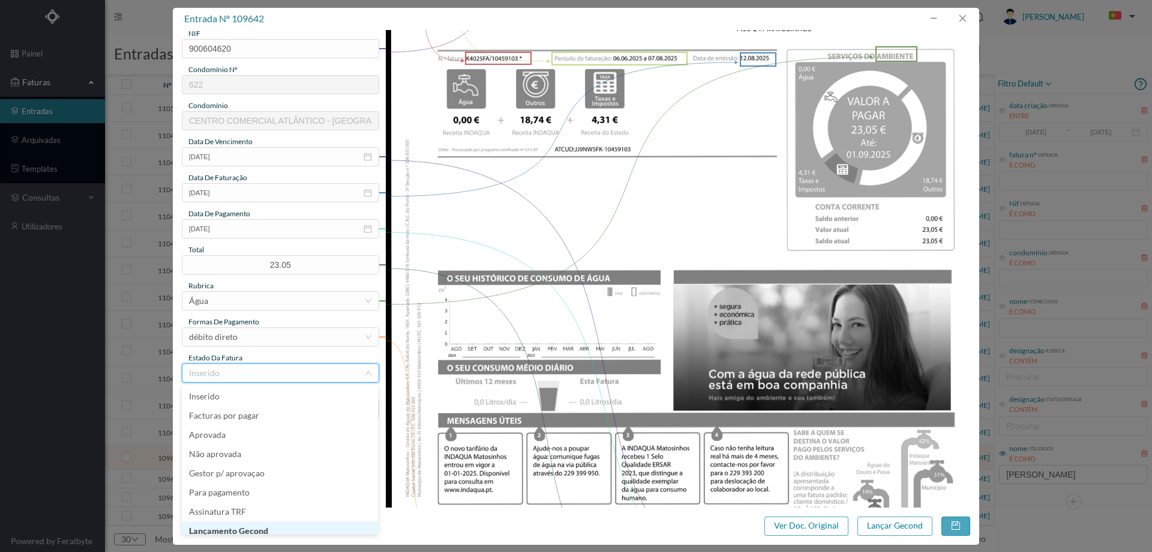
scroll to position [6, 0]
click at [269, 528] on li "Lançamento Gecond" at bounding box center [280, 524] width 196 height 19
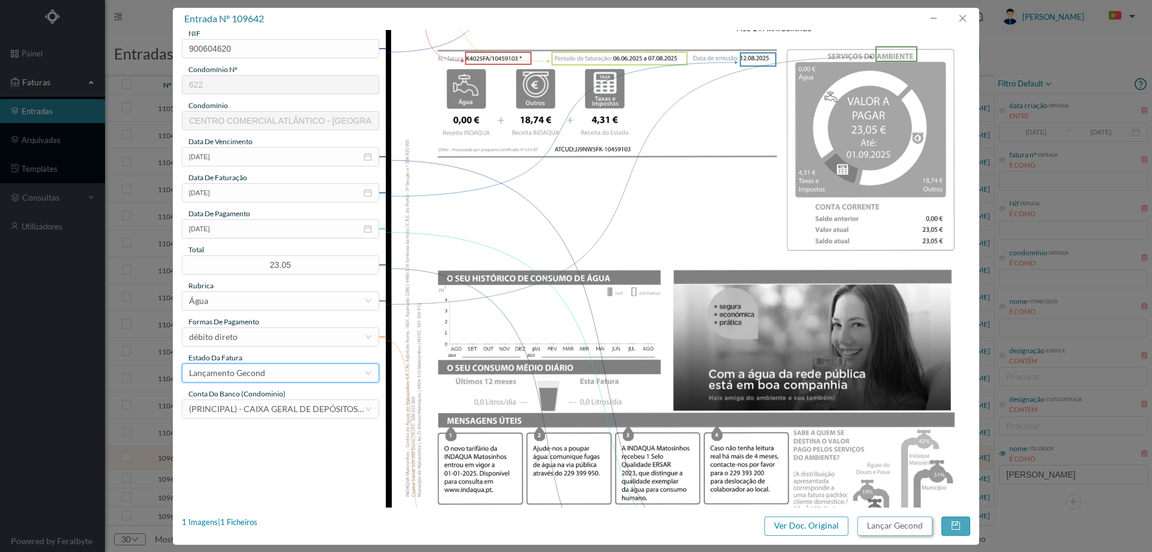
click at [891, 523] on button "Lançar Gecond" at bounding box center [895, 525] width 75 height 19
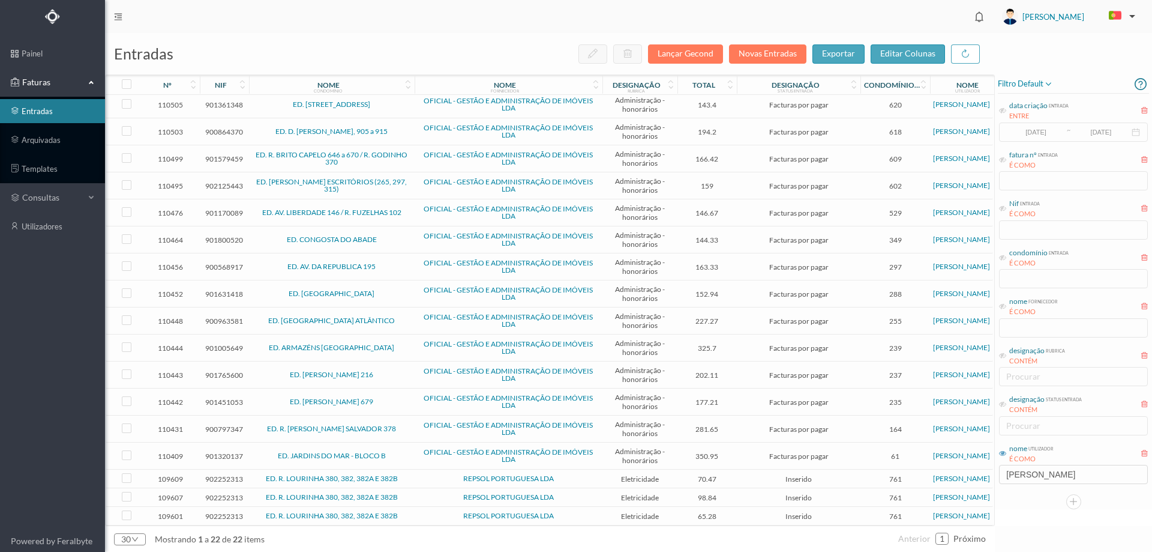
scroll to position [142, 0]
click at [441, 469] on td "REPSOL PORTUGUESA LDA" at bounding box center [509, 478] width 188 height 19
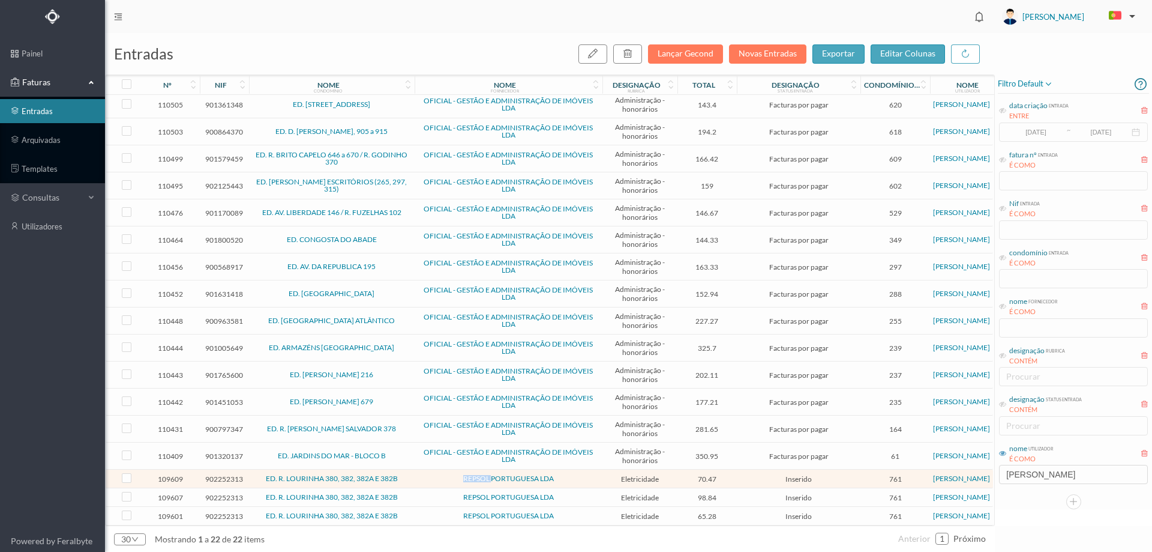
click at [441, 469] on td "REPSOL PORTUGUESA LDA" at bounding box center [509, 478] width 188 height 19
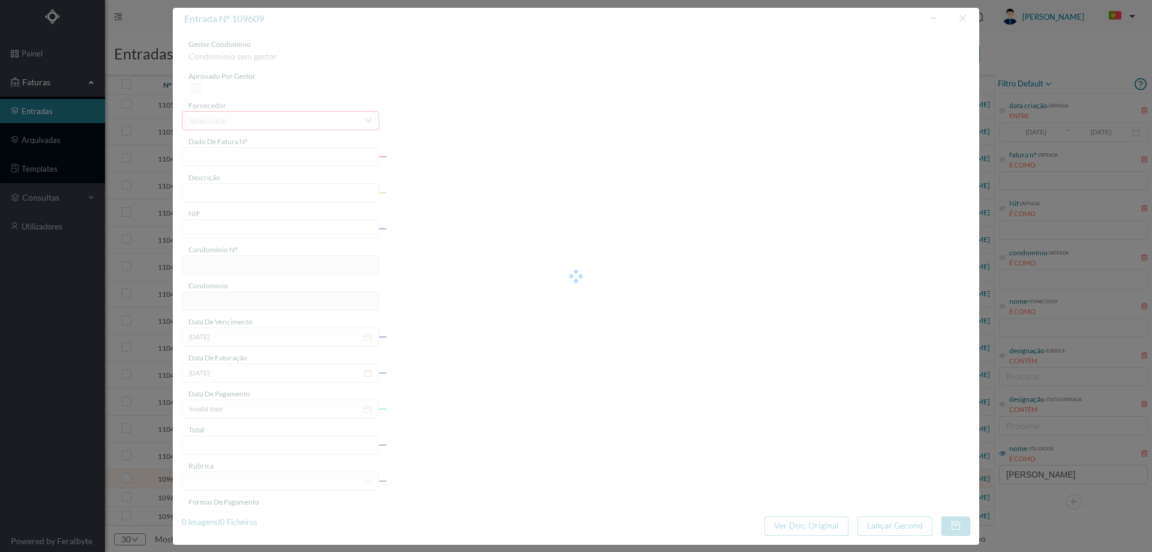
type input "FAC 0220762025/0053323317"
type input "Rua da Lourinha 382 A COMUN"
type input "902252313"
type input "2025-08-05"
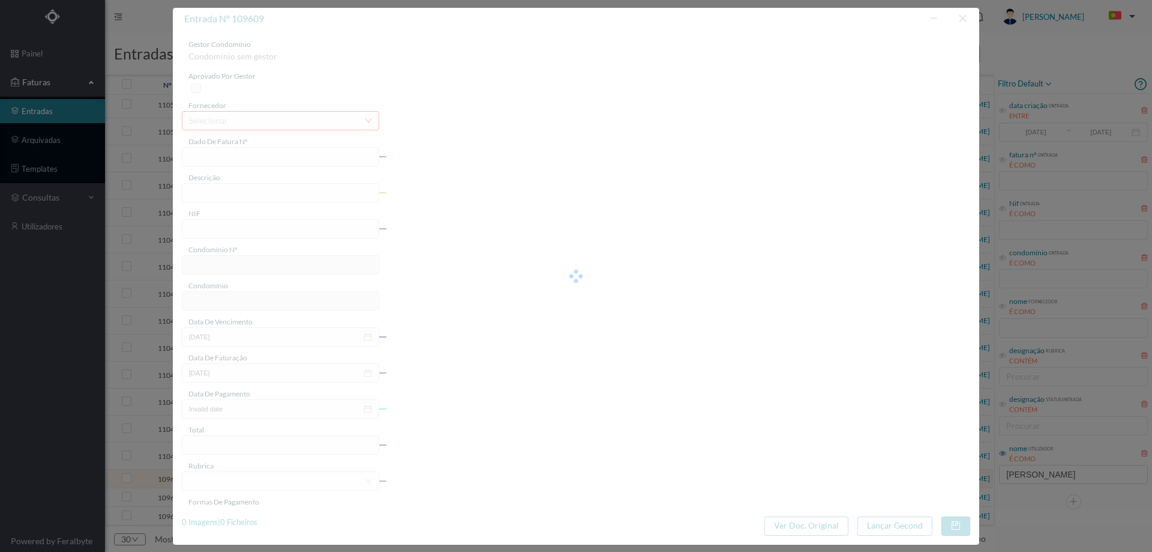
type input "2025-08-26"
type input "70.47"
type input "761"
type input "ED. R. LOURINHA 380, 382, 382A E 382B"
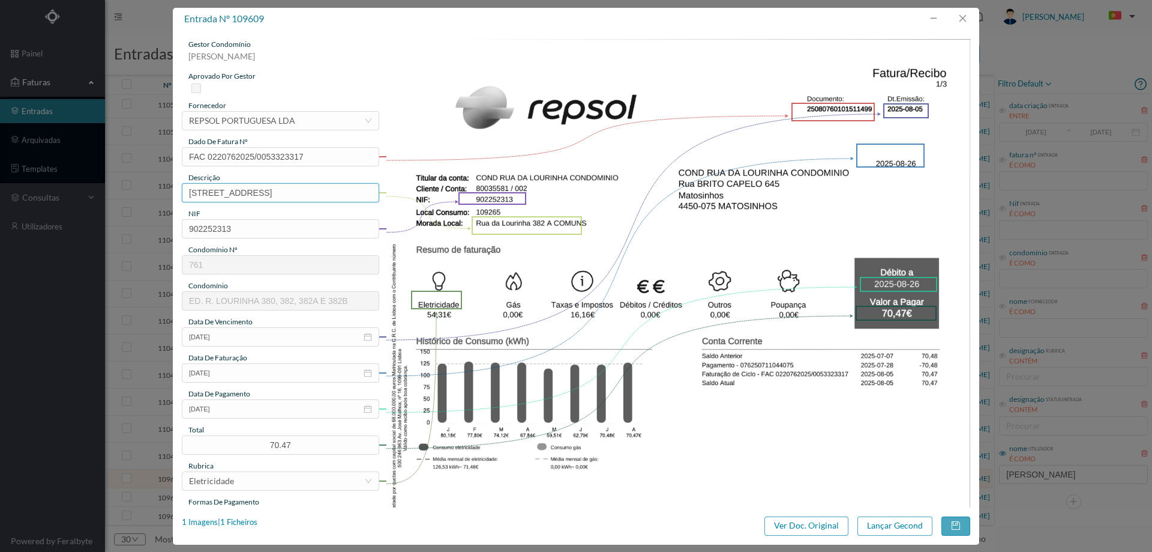
click at [322, 197] on input "Rua da Lourinha 382 A COMUN" at bounding box center [280, 192] width 197 height 19
type input "Rua da Lourinha 382 A COMUNS"
click at [594, 325] on img at bounding box center [678, 453] width 585 height 828
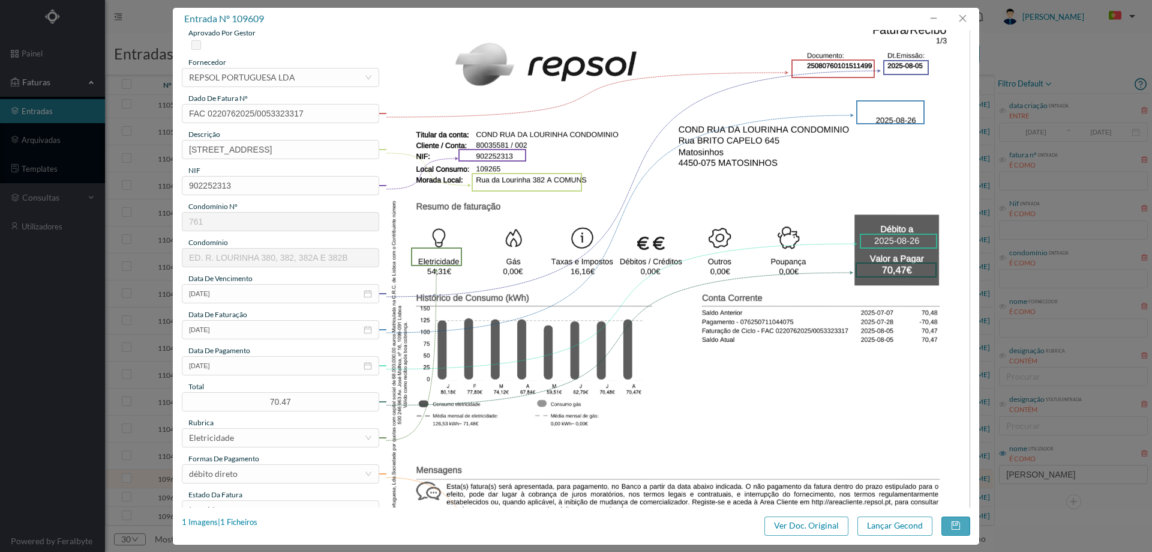
scroll to position [60, 0]
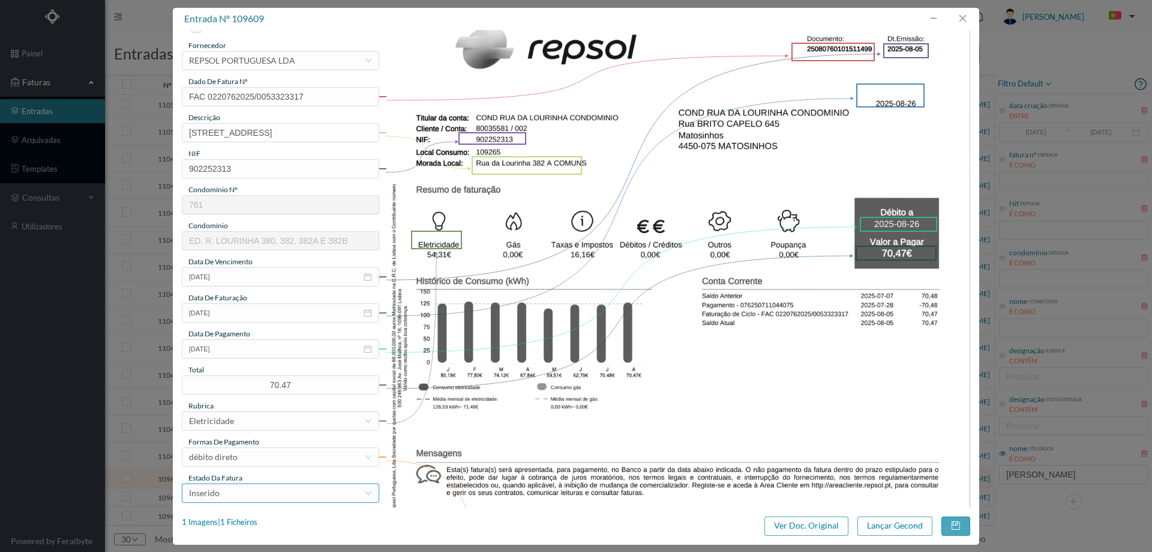
click at [243, 501] on div "Inserido" at bounding box center [276, 493] width 175 height 18
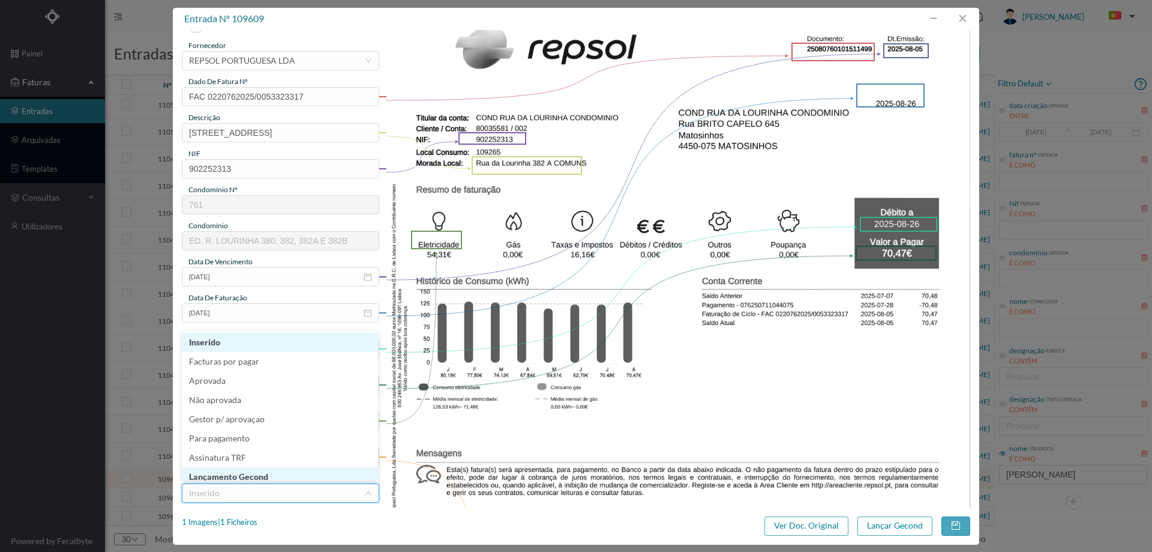
scroll to position [6, 0]
click at [245, 467] on li "Lançamento Gecond" at bounding box center [280, 470] width 196 height 19
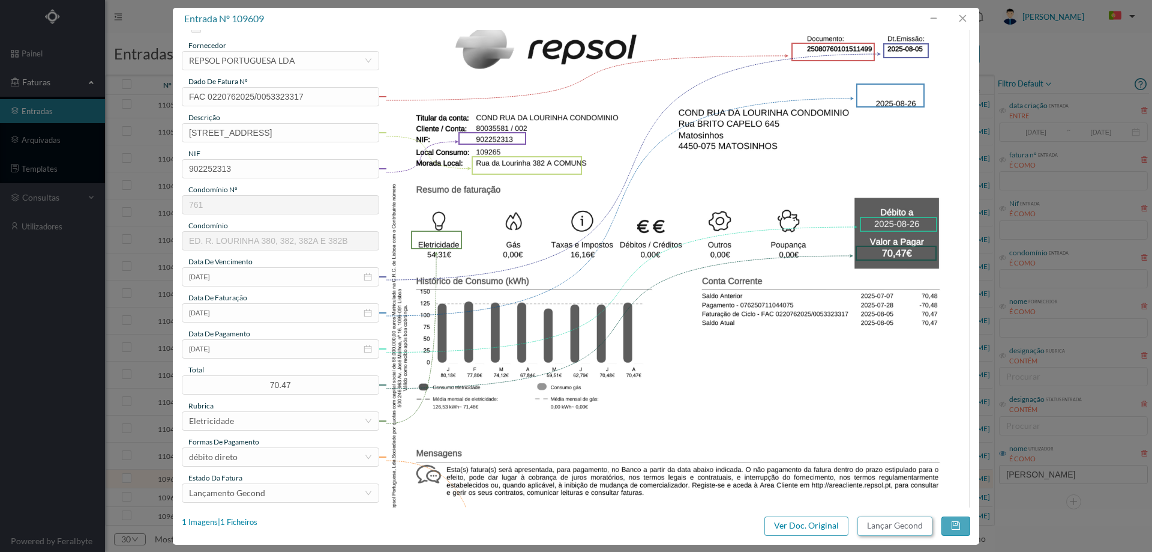
click at [869, 522] on button "Lançar Gecond" at bounding box center [895, 525] width 75 height 19
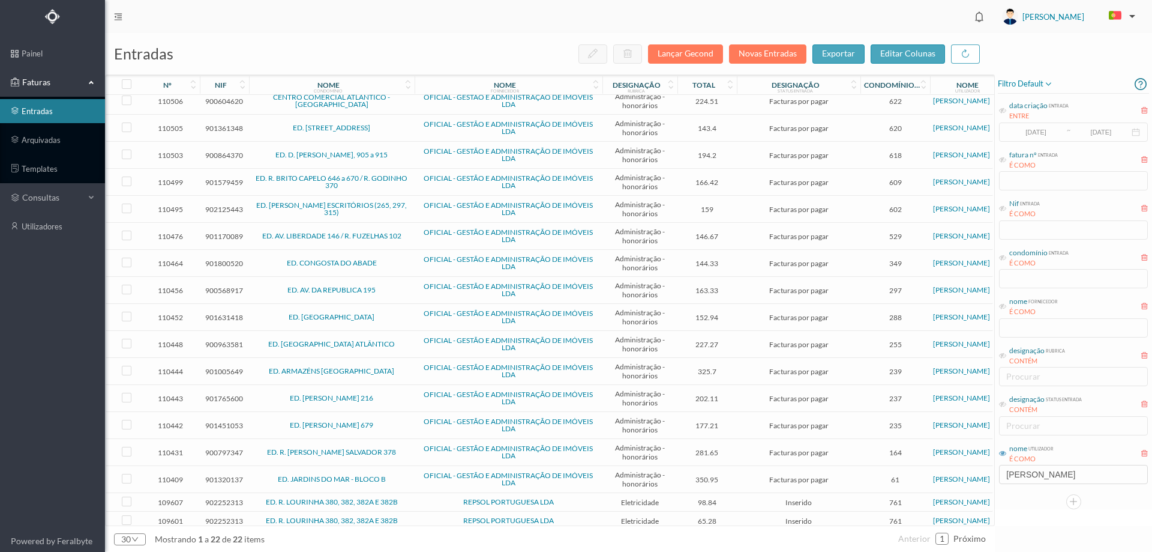
scroll to position [151, 0]
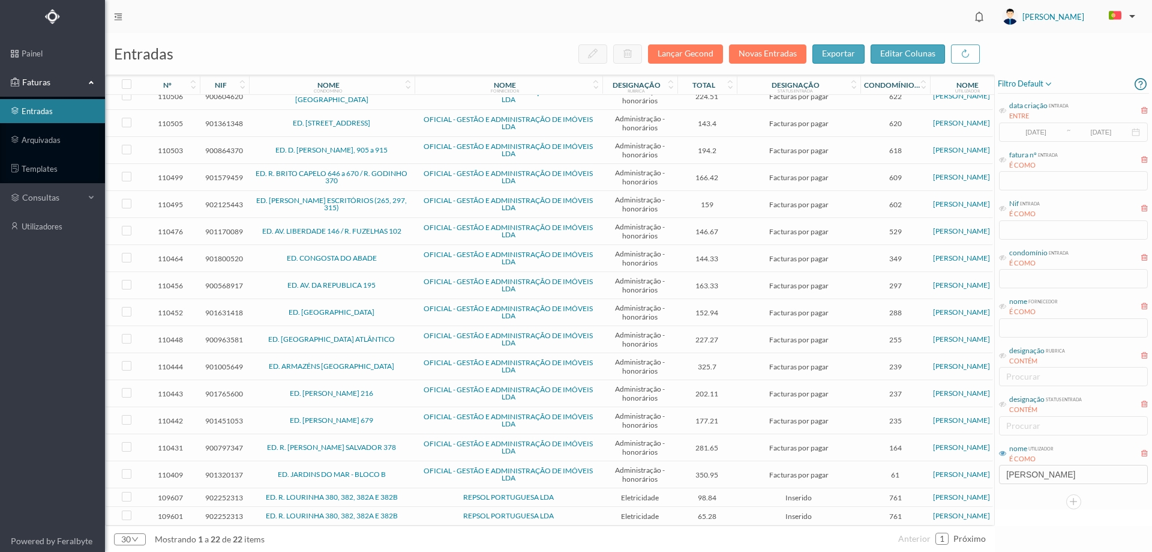
click at [439, 495] on span "REPSOL PORTUGUESA LDA" at bounding box center [509, 496] width 182 height 7
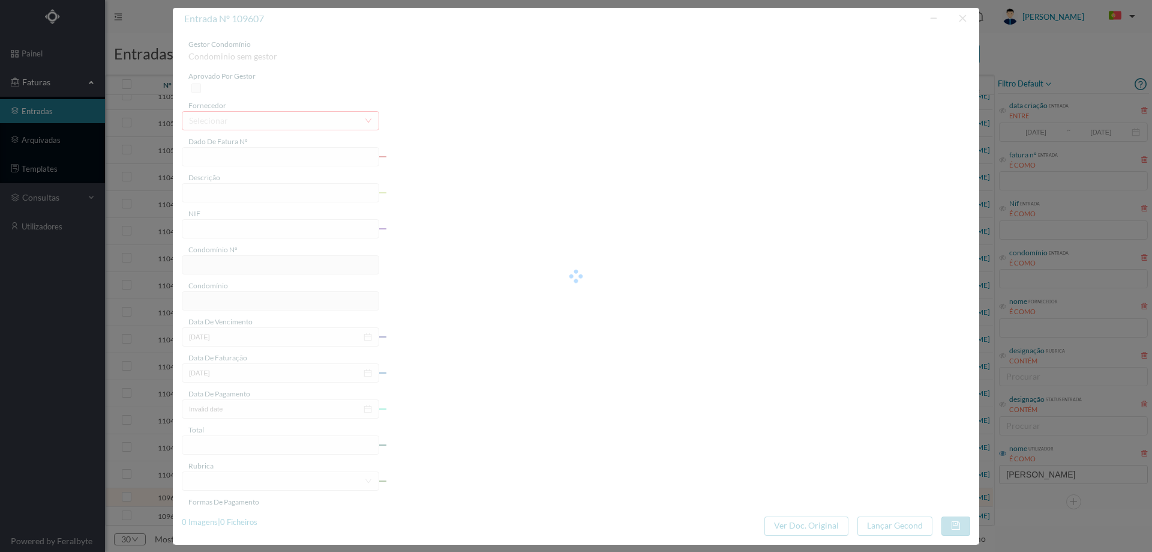
type input "FAC 0220762025/0053323318"
type input "Rua da Lourinha 382 A GR"
type input "902252313"
type input "2025-08-05"
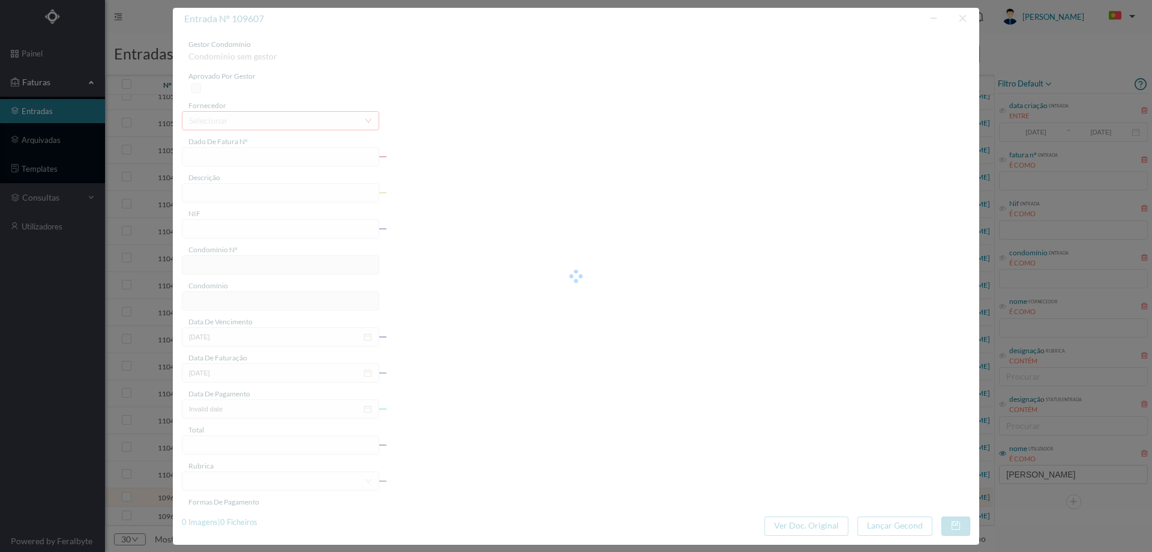
type input "2025-08-26"
type input "98.84"
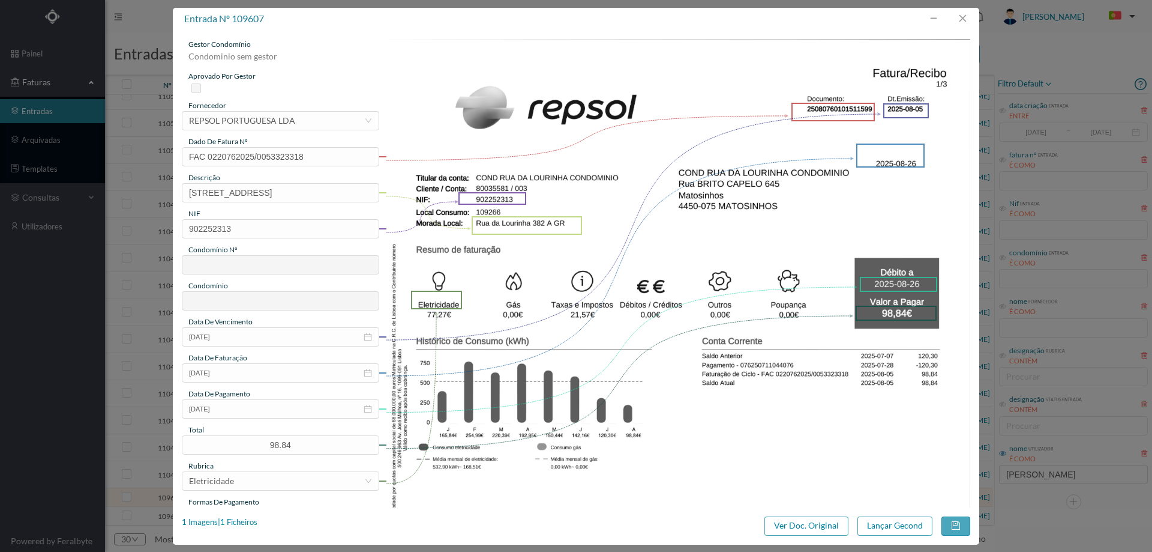
type input "761"
type input "ED. R. LOURINHA 380, 382, 382A E 382B"
click at [299, 192] on input "Rua da Lourinha 382 A GR" at bounding box center [280, 192] width 197 height 19
click at [772, 296] on img at bounding box center [678, 453] width 585 height 828
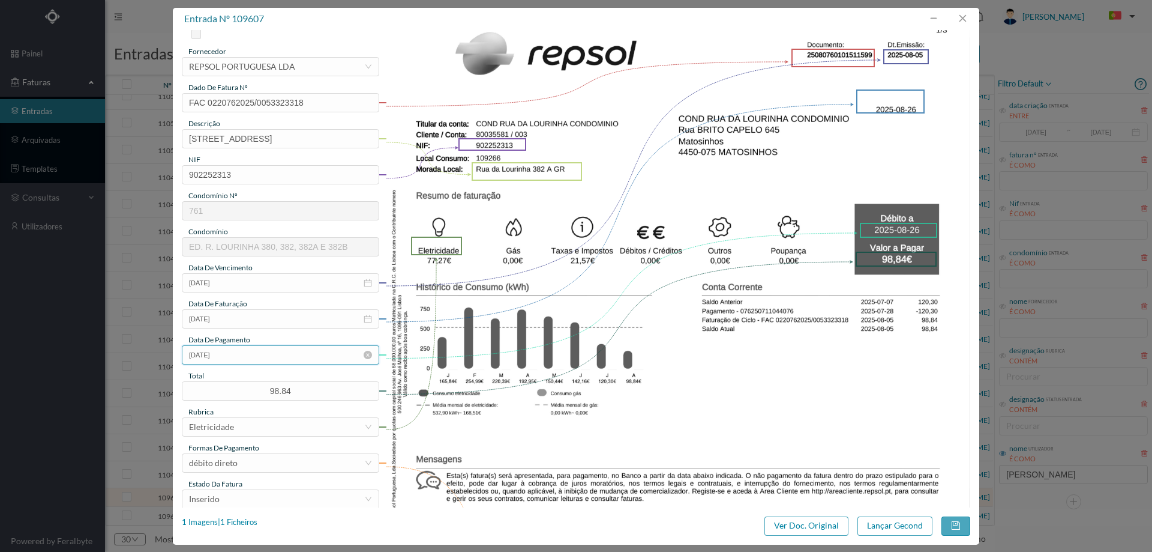
scroll to position [120, 0]
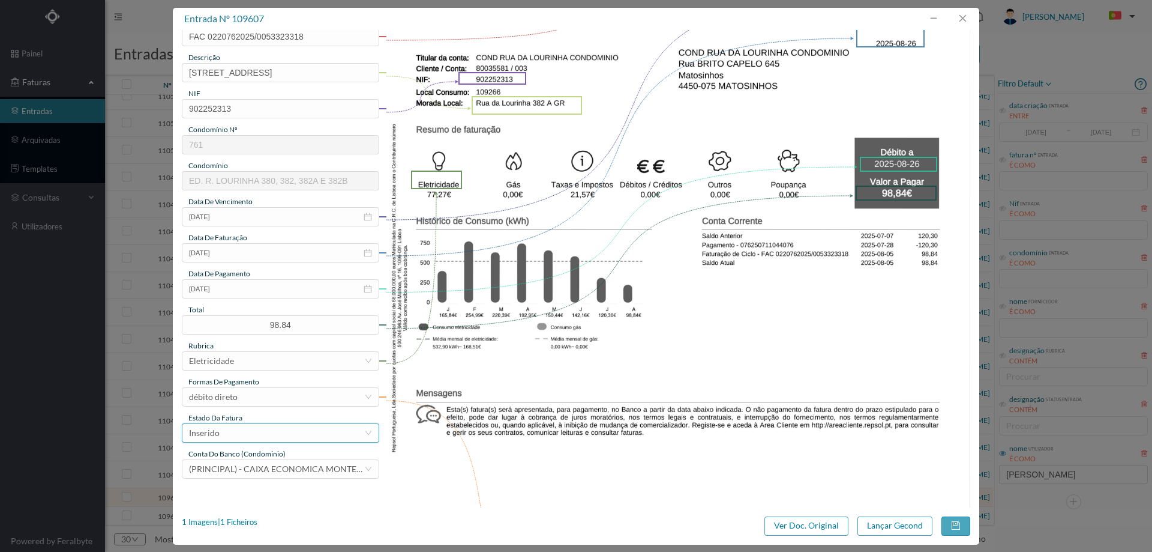
click at [256, 432] on div "Inserido" at bounding box center [276, 433] width 175 height 18
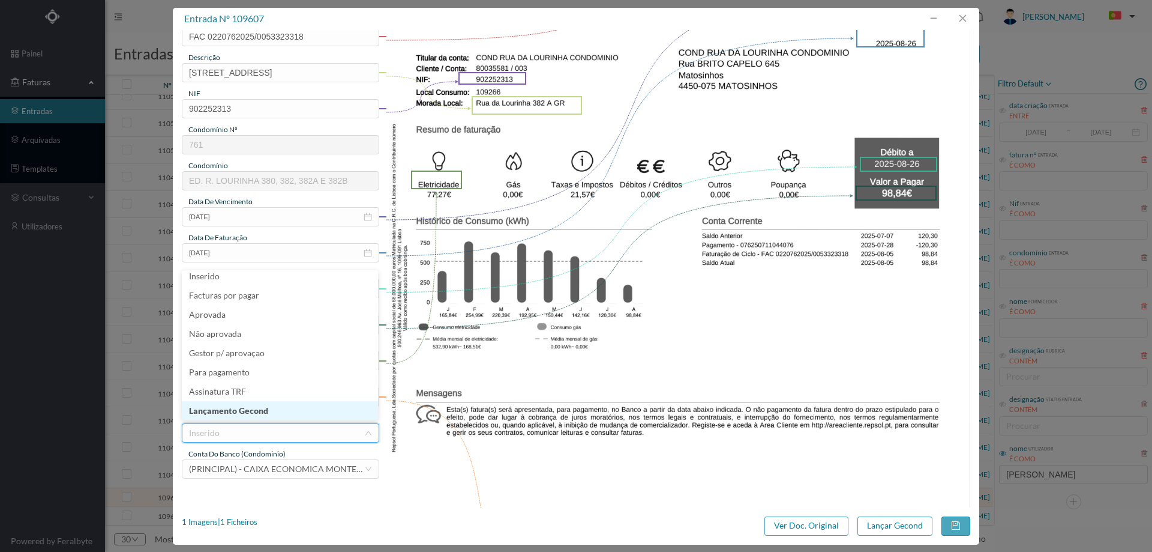
click at [264, 410] on li "Lançamento Gecond" at bounding box center [280, 410] width 196 height 19
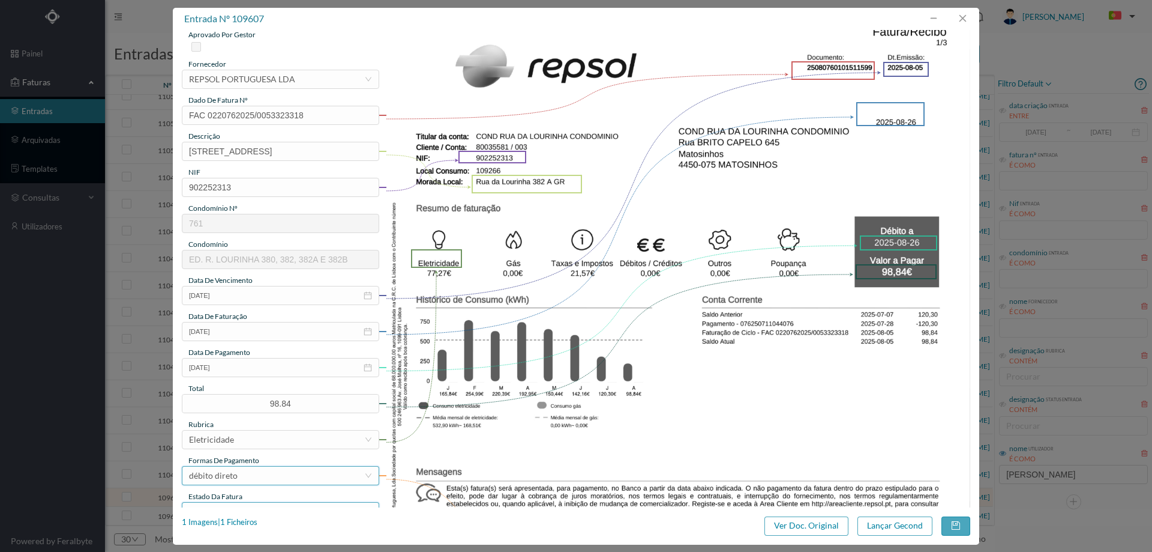
scroll to position [0, 0]
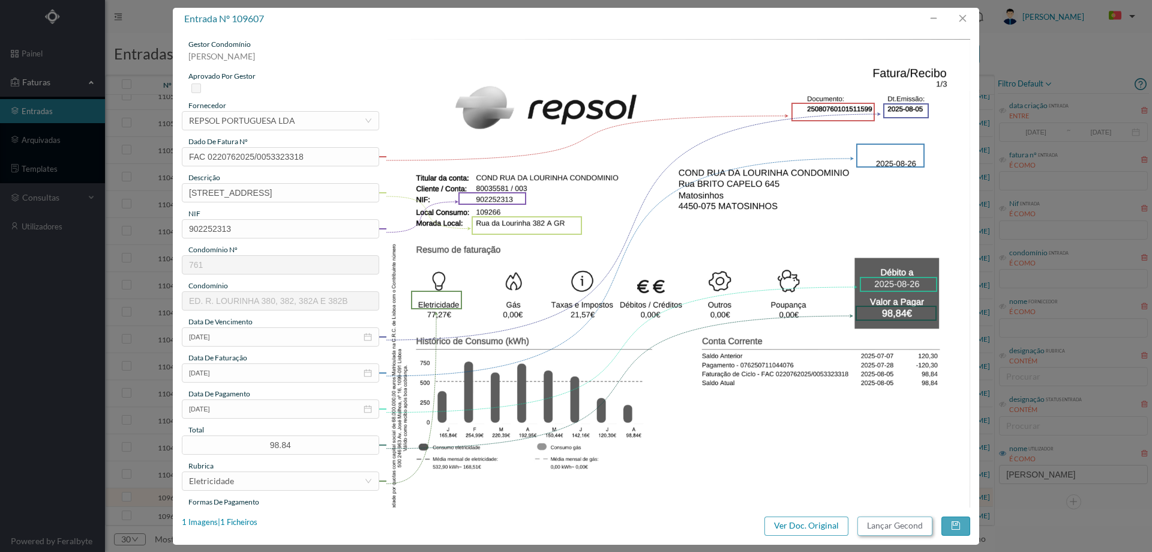
click at [902, 534] on button "Lançar Gecond" at bounding box center [895, 525] width 75 height 19
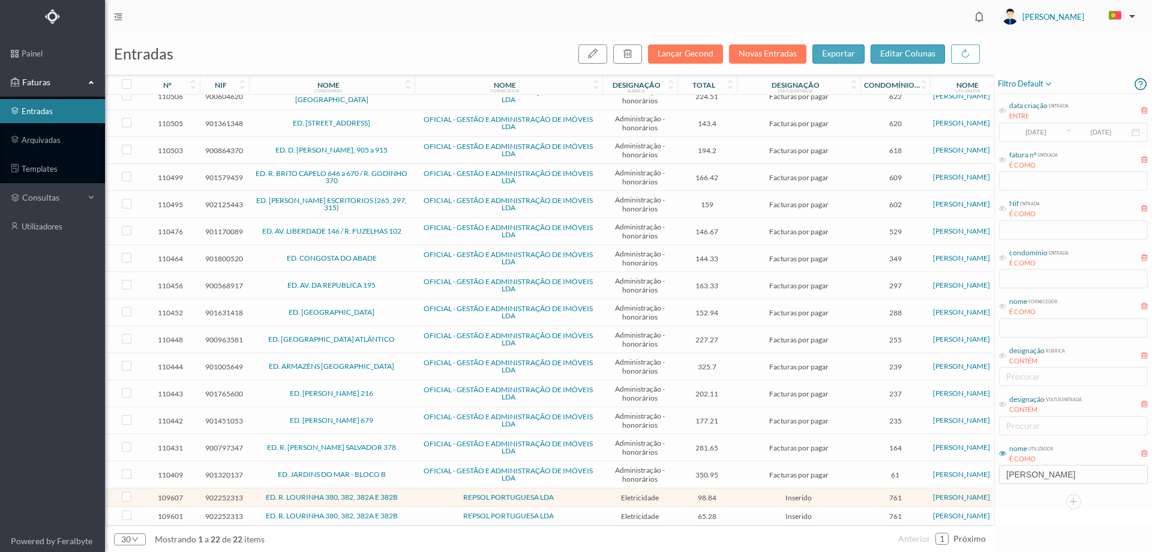
scroll to position [159, 0]
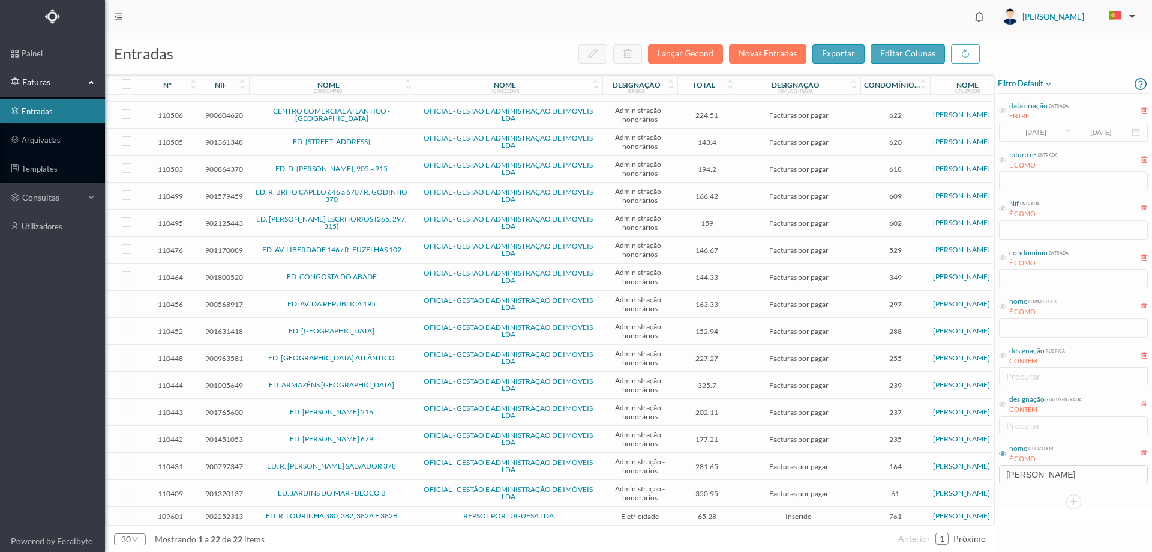
click at [439, 512] on span "REPSOL PORTUGUESA LDA" at bounding box center [509, 515] width 182 height 7
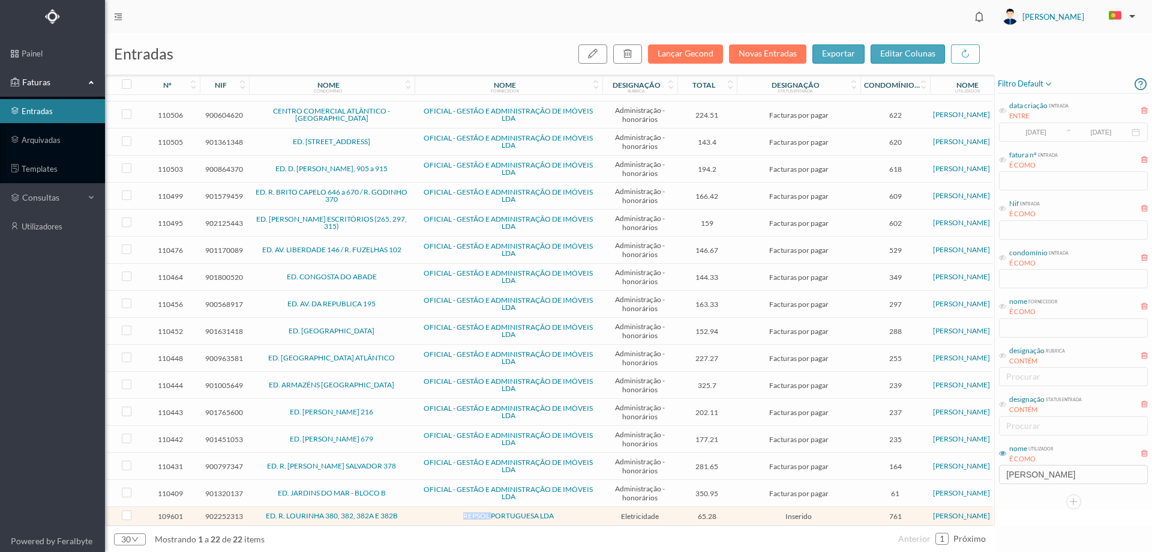
click at [439, 512] on span "REPSOL PORTUGUESA LDA" at bounding box center [509, 515] width 182 height 7
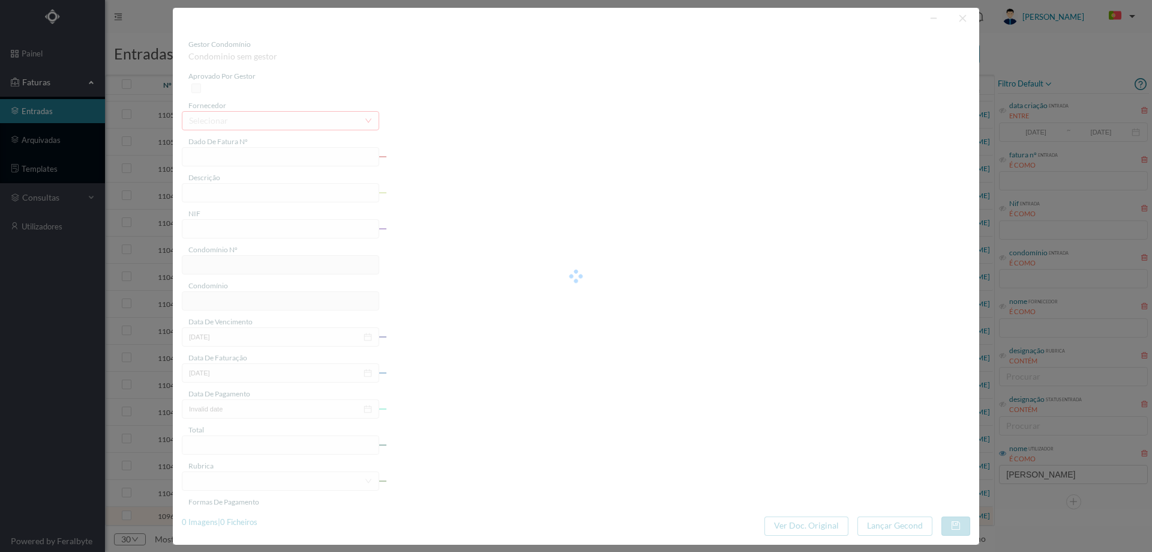
type input "FAC 0220762025/0053323316"
type input "Rua da Lourinha 382 B SC"
type input "902252313"
type input "[DATE]"
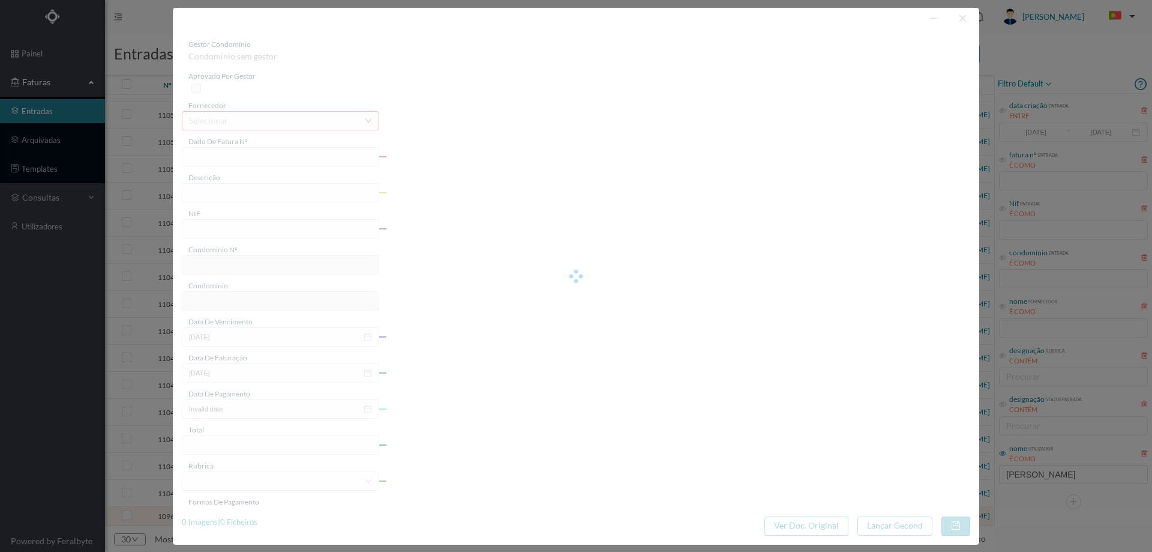
type input "[DATE]"
type input "65.28"
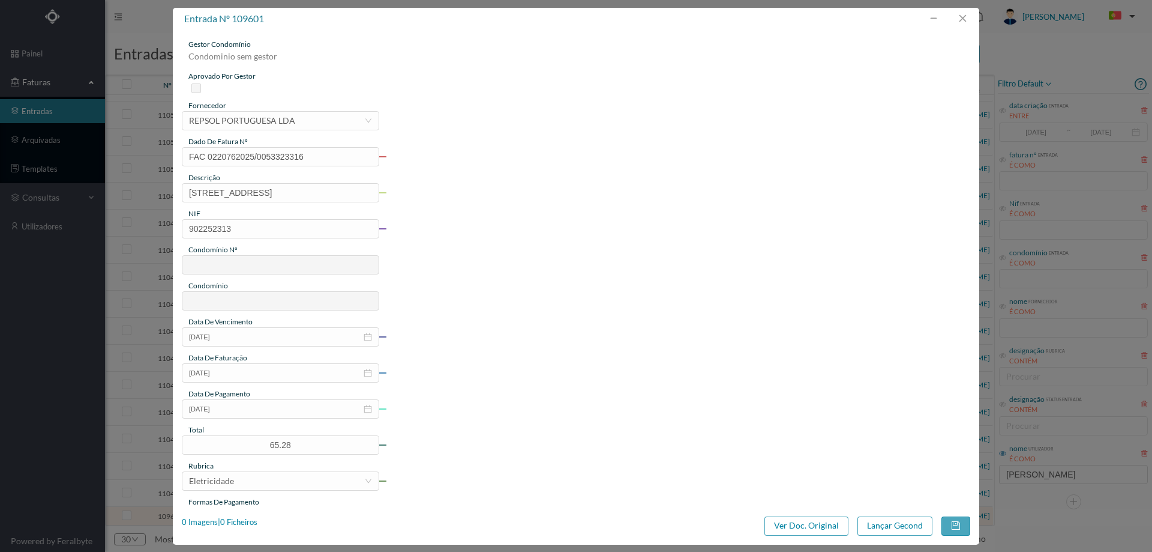
type input "761"
type input "ED. R. LOURINHA 380, 382, 382A E 382B"
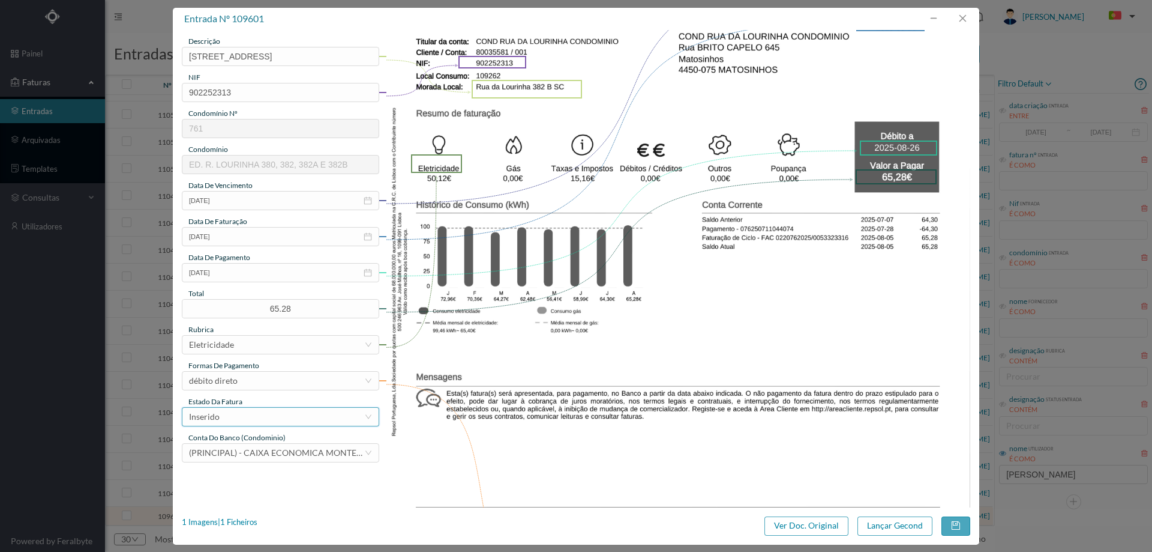
scroll to position [180, 0]
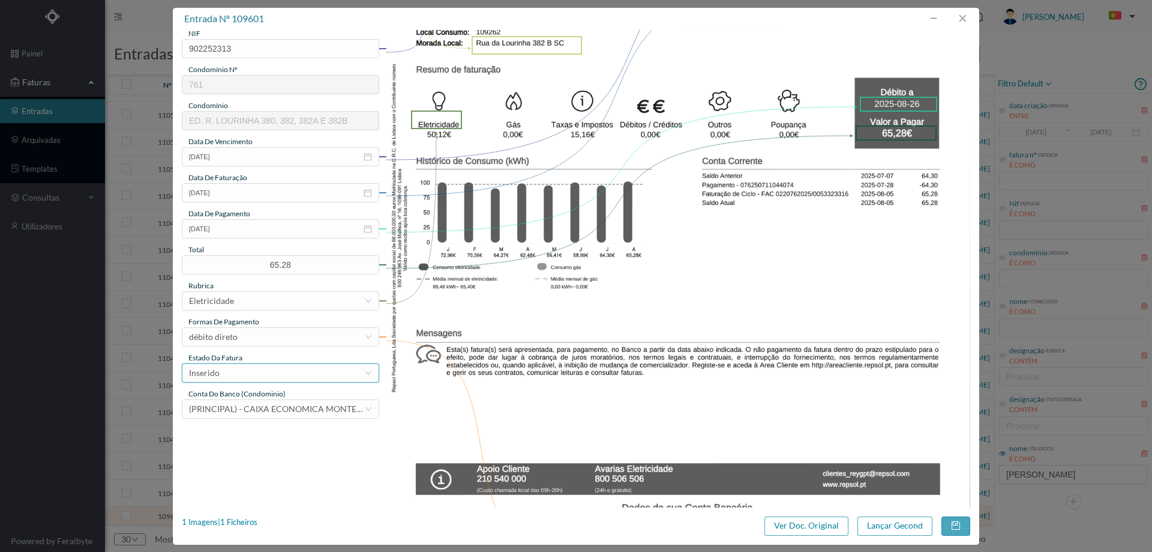
click at [289, 375] on div "Inserido" at bounding box center [276, 373] width 175 height 18
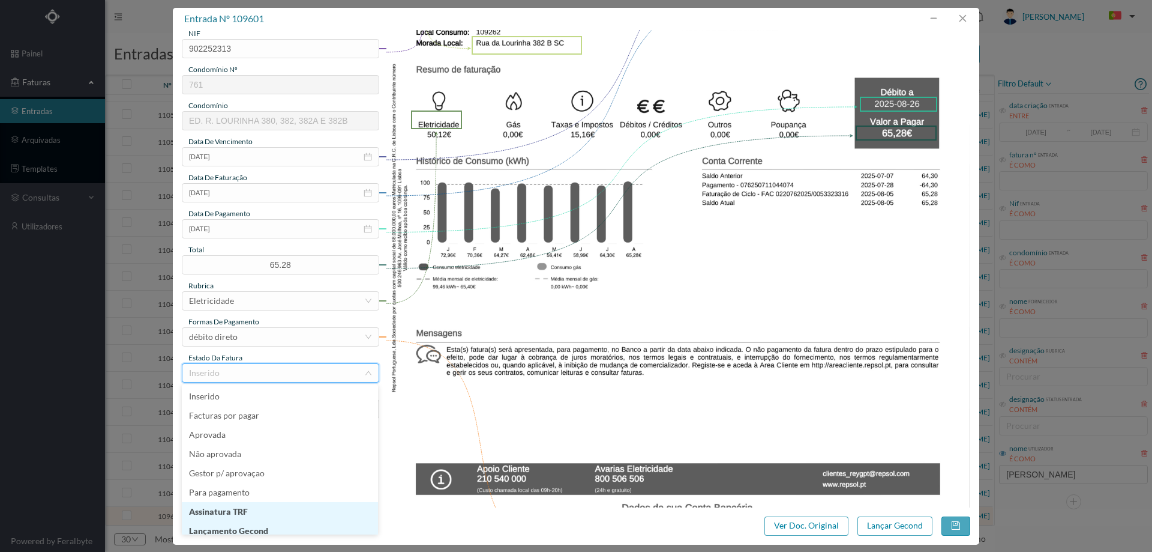
scroll to position [6, 0]
click at [286, 525] on li "Lançamento Gecond" at bounding box center [280, 524] width 196 height 19
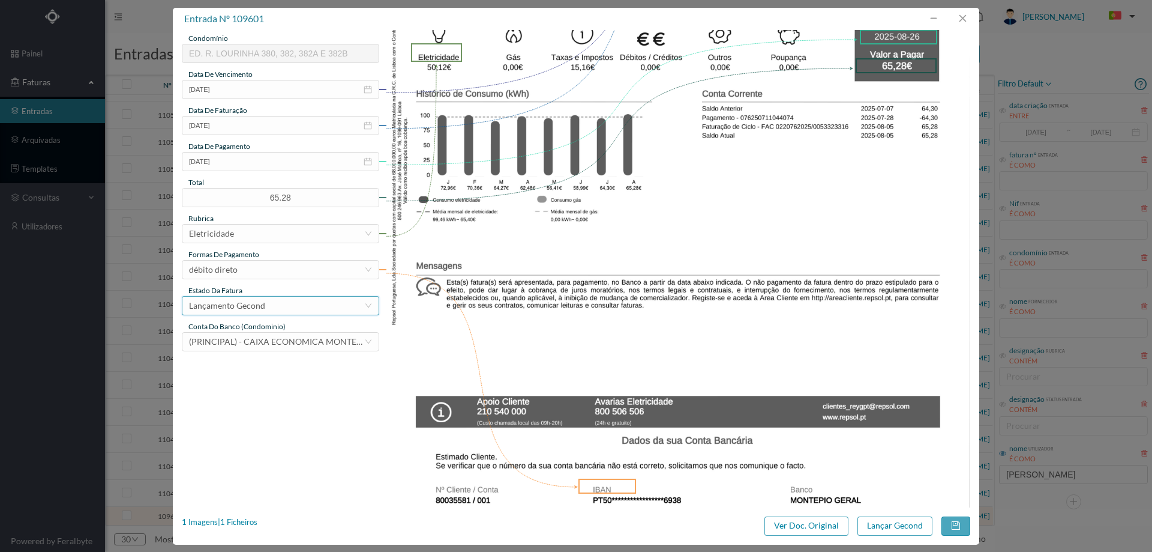
scroll to position [364, 0]
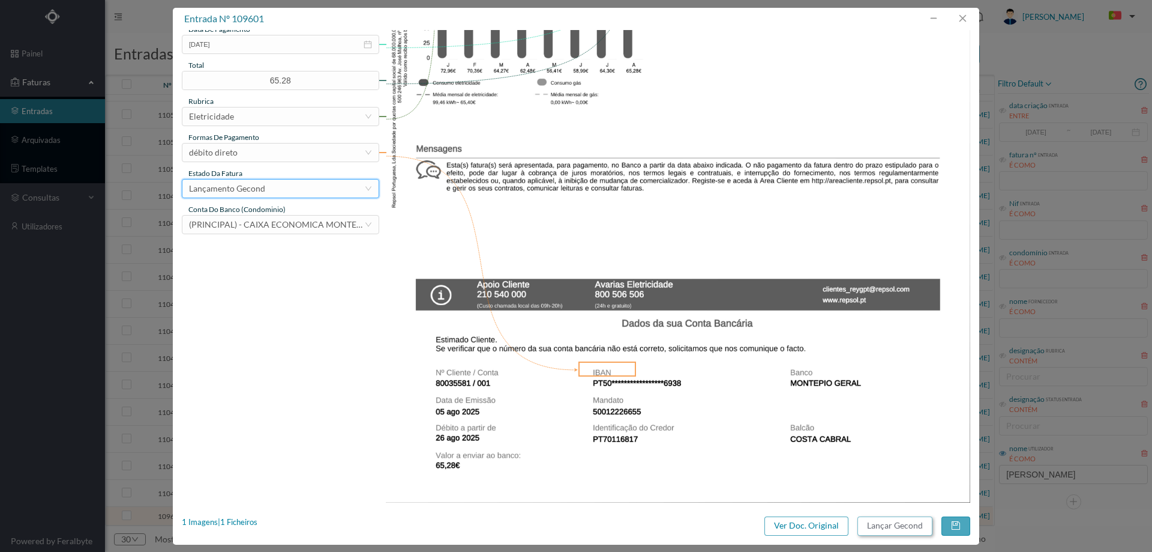
click at [896, 525] on button "Lançar Gecond" at bounding box center [895, 525] width 75 height 19
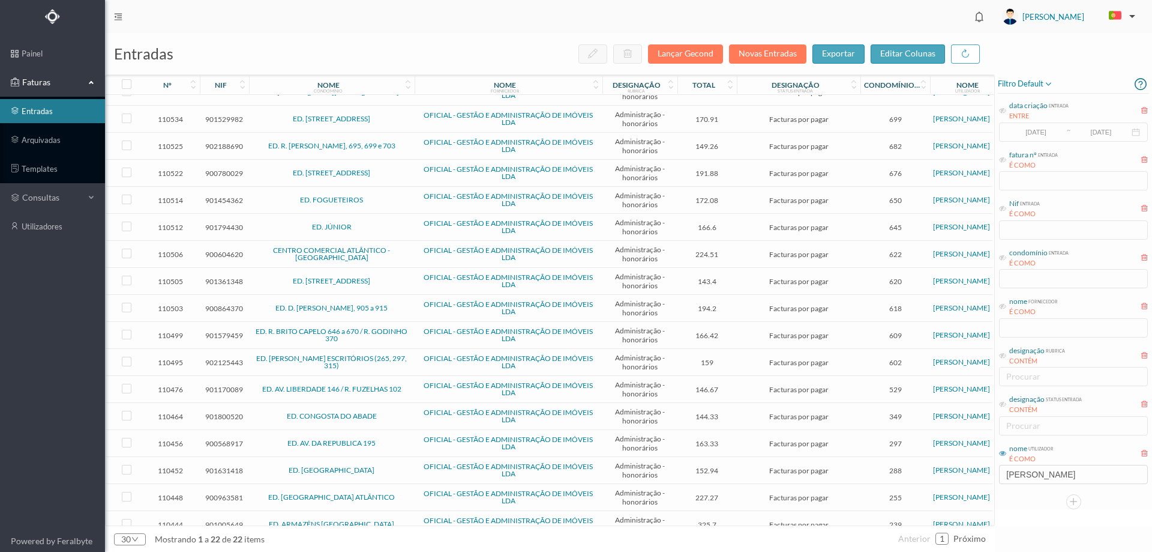
scroll to position [0, 0]
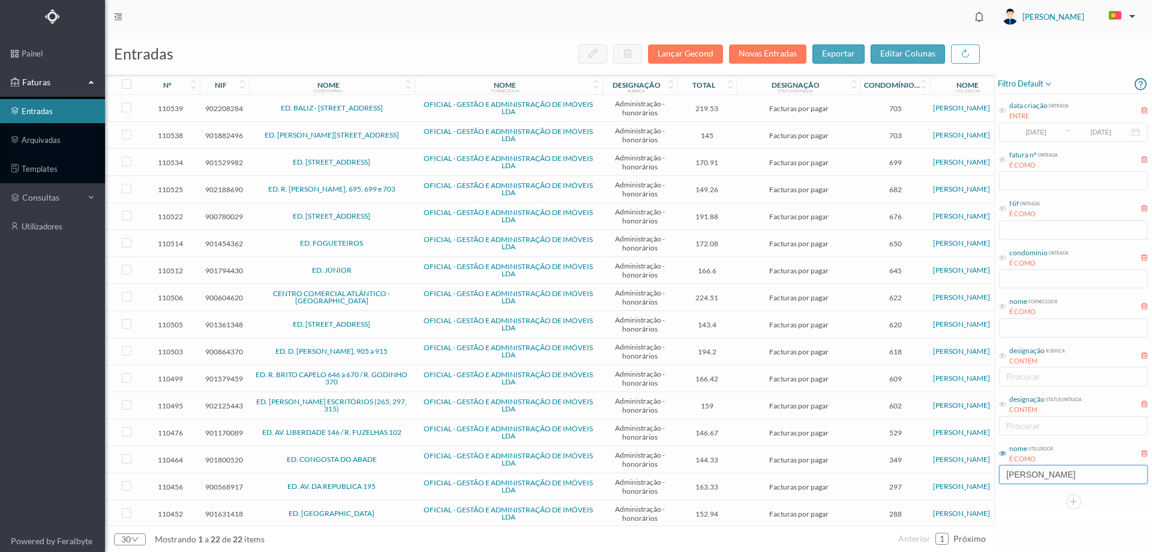
drag, startPoint x: 1059, startPoint y: 479, endPoint x: 973, endPoint y: 475, distance: 85.9
click at [973, 475] on div "entradas Lançar Gecond Novas Entradas exportar editar colunas nº nif nome condo…" at bounding box center [628, 292] width 1047 height 519
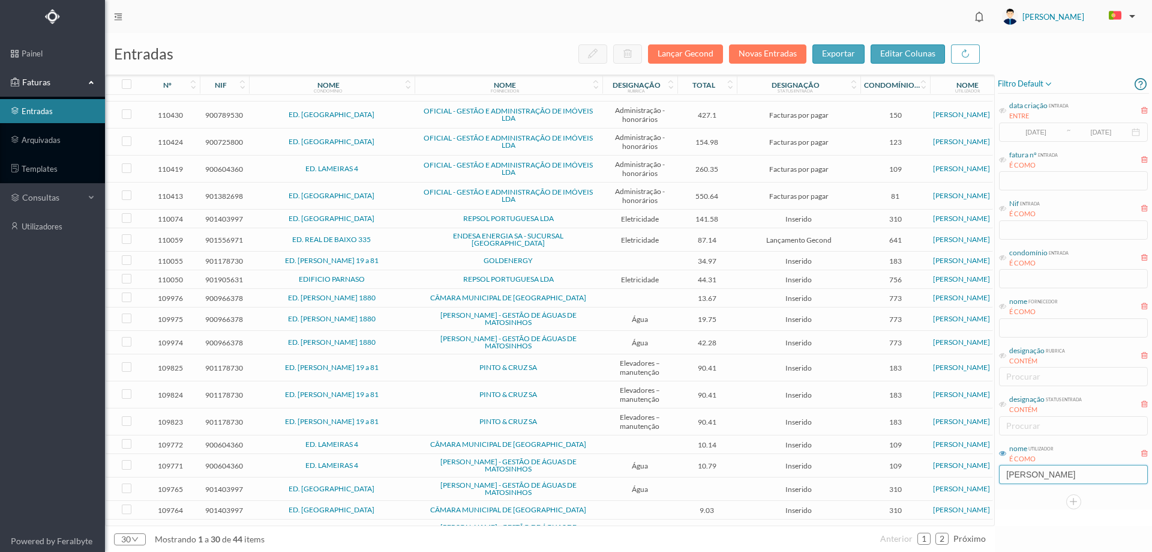
scroll to position [307, 0]
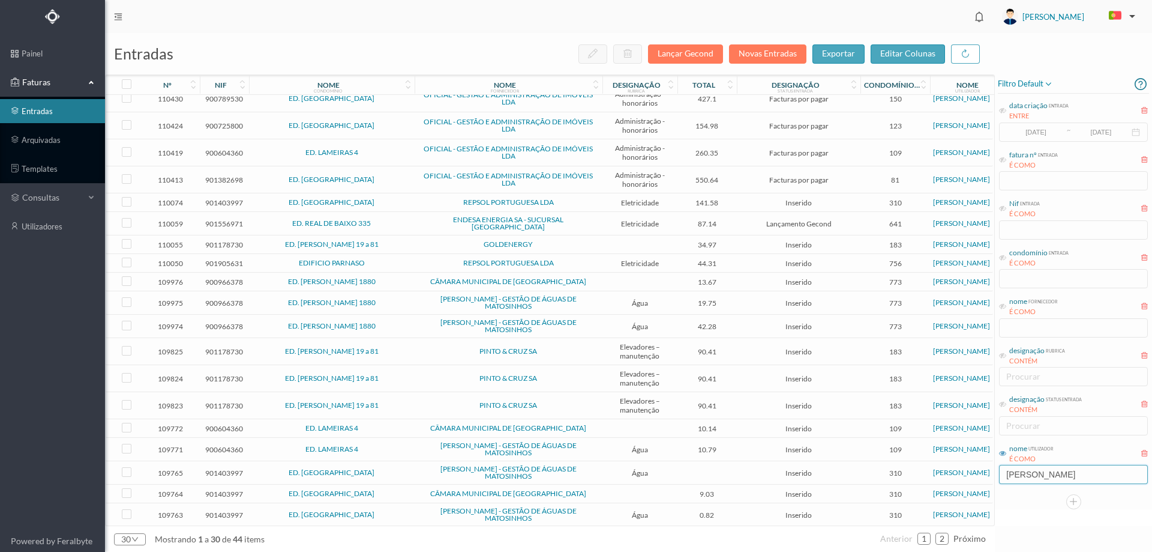
type input "HUGO MOREIRA"
click at [430, 202] on span "REPSOL PORTUGUESA LDA" at bounding box center [509, 202] width 182 height 7
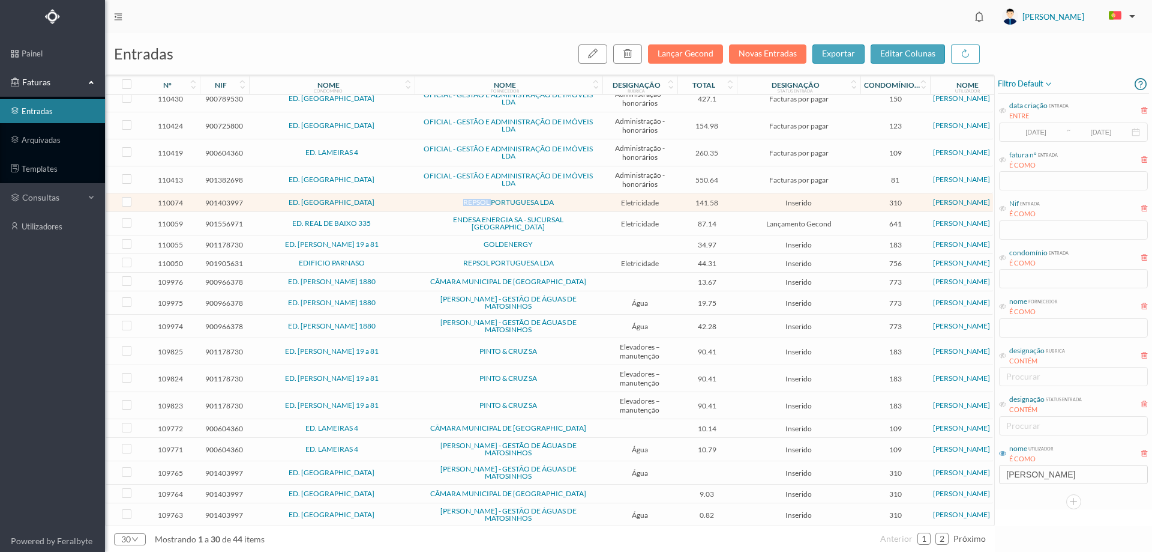
click at [430, 202] on span "REPSOL PORTUGUESA LDA" at bounding box center [509, 202] width 182 height 7
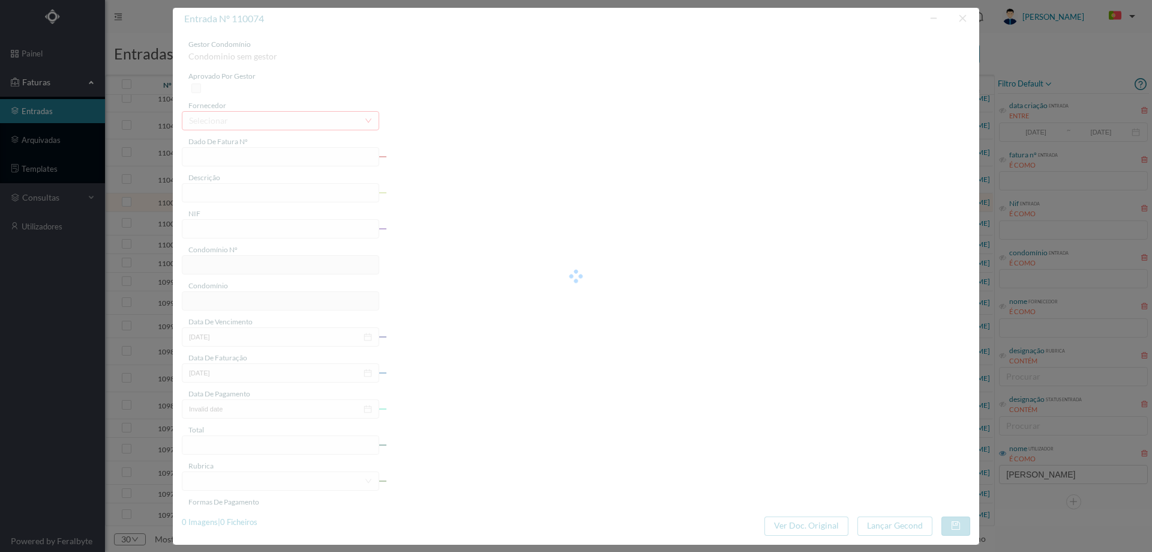
type input "FAC 0210762025/0049292412"
type input "Prct da Barranha 594 CM"
type input "901403997"
type input "2025-08-19"
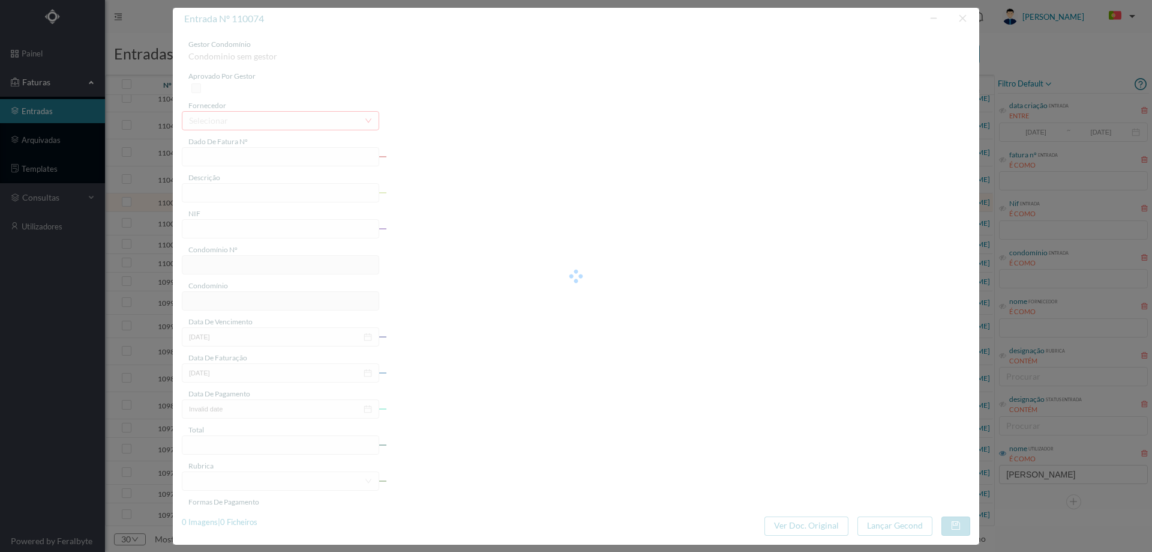
type input "2025-09-09"
type input "141.58"
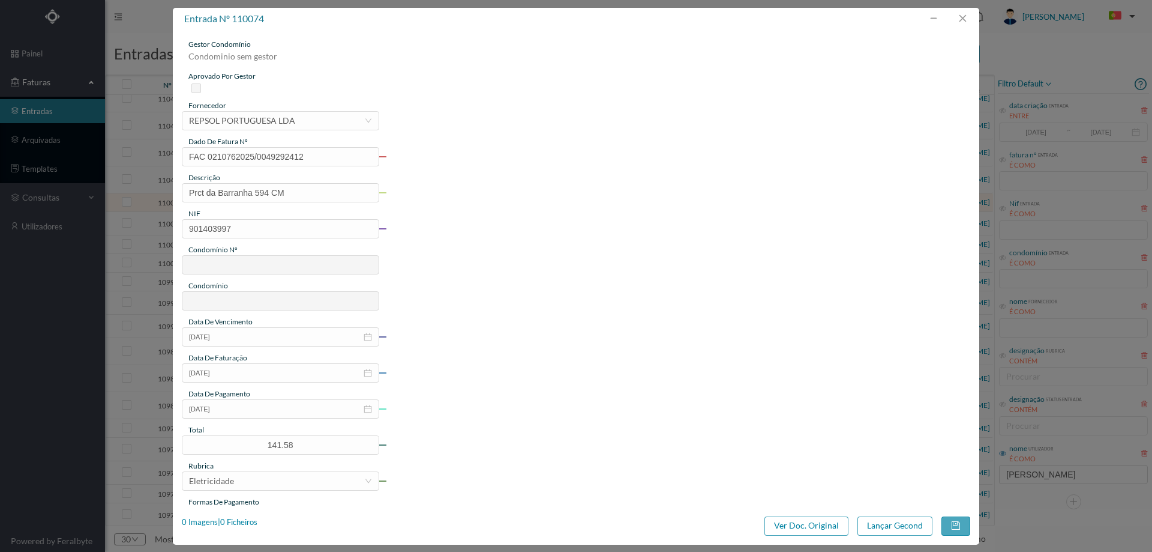
type input "310"
type input "ED. BARRANHAS PARQUE"
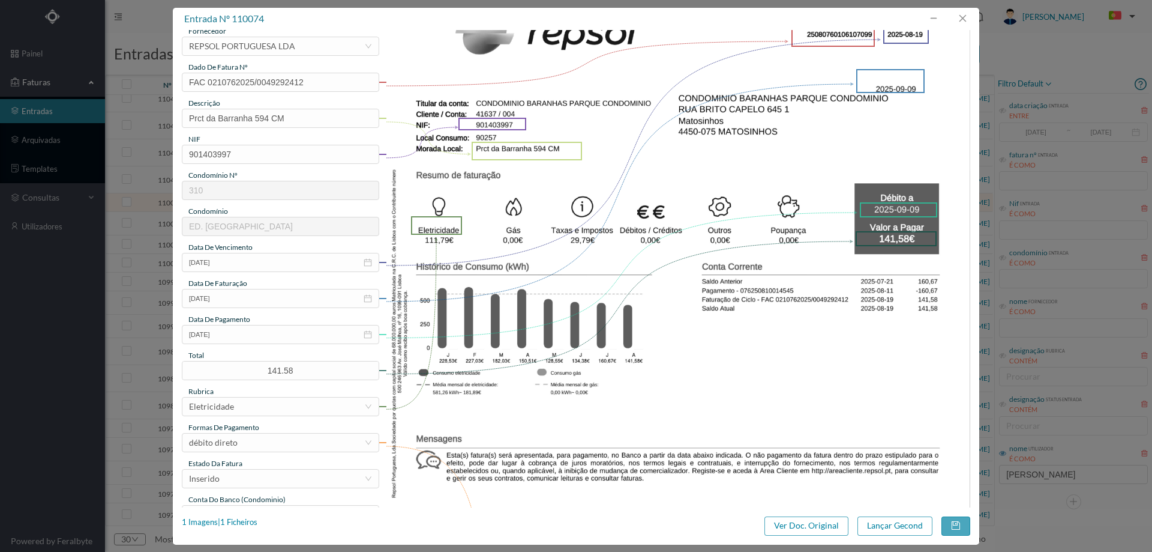
scroll to position [180, 0]
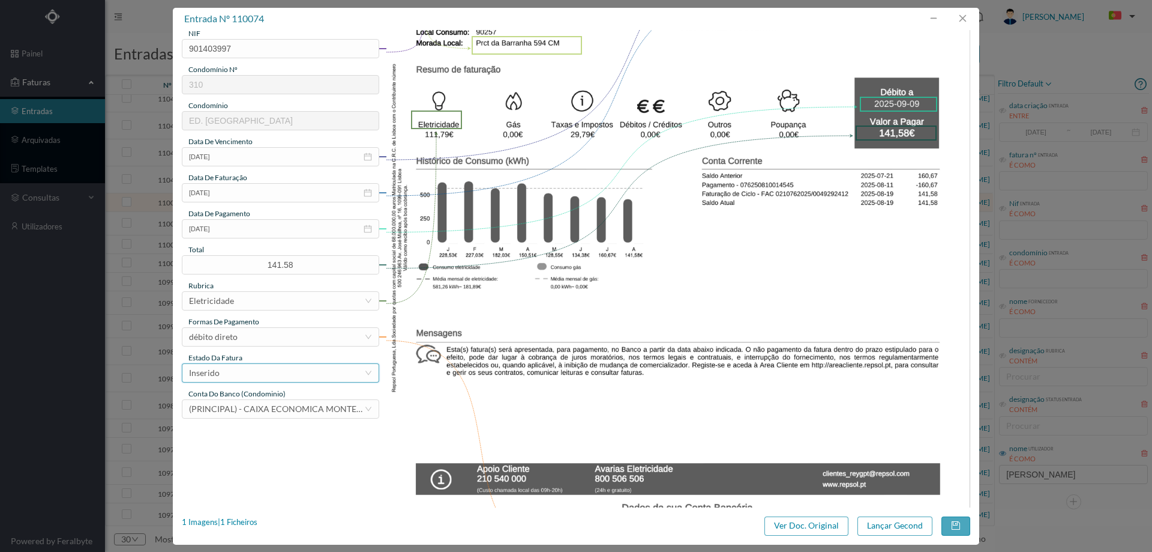
click at [266, 378] on div "Inserido" at bounding box center [276, 373] width 175 height 18
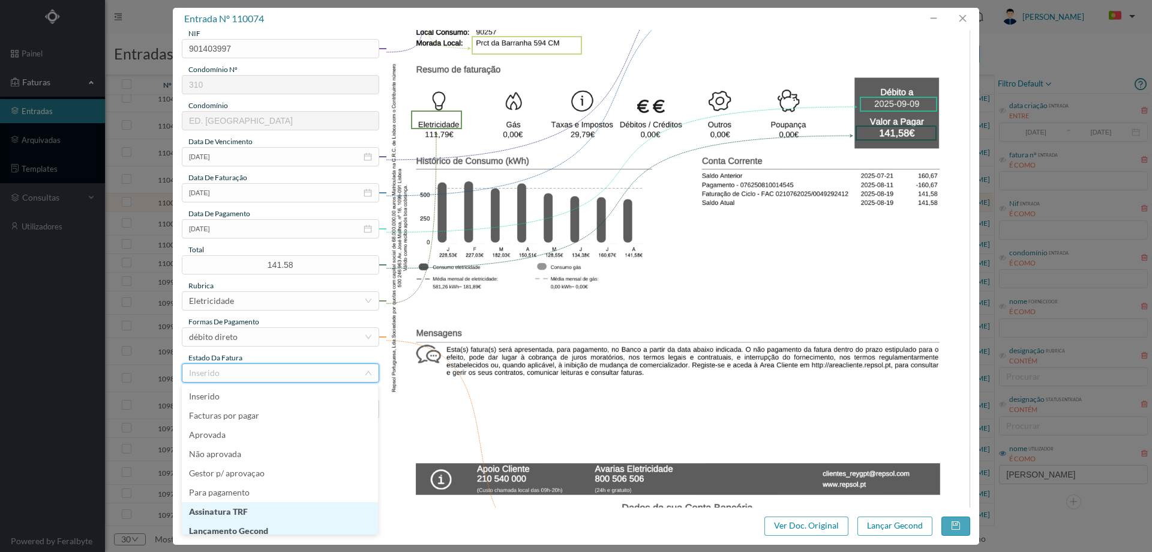
scroll to position [6, 0]
click at [266, 526] on li "Lançamento Gecond" at bounding box center [280, 524] width 196 height 19
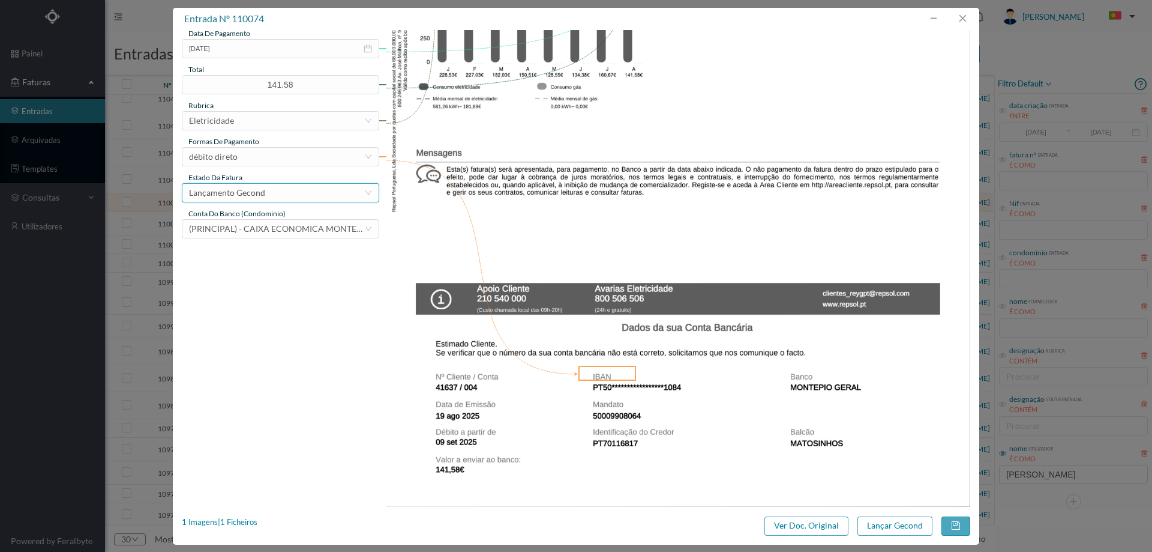
scroll to position [364, 0]
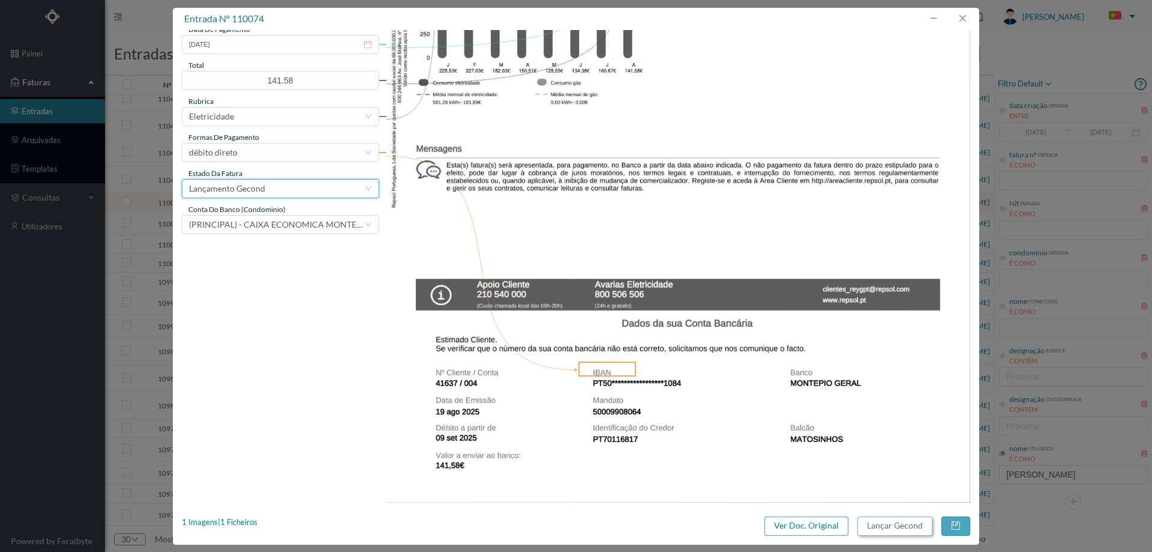
click at [899, 527] on button "Lançar Gecond" at bounding box center [895, 525] width 75 height 19
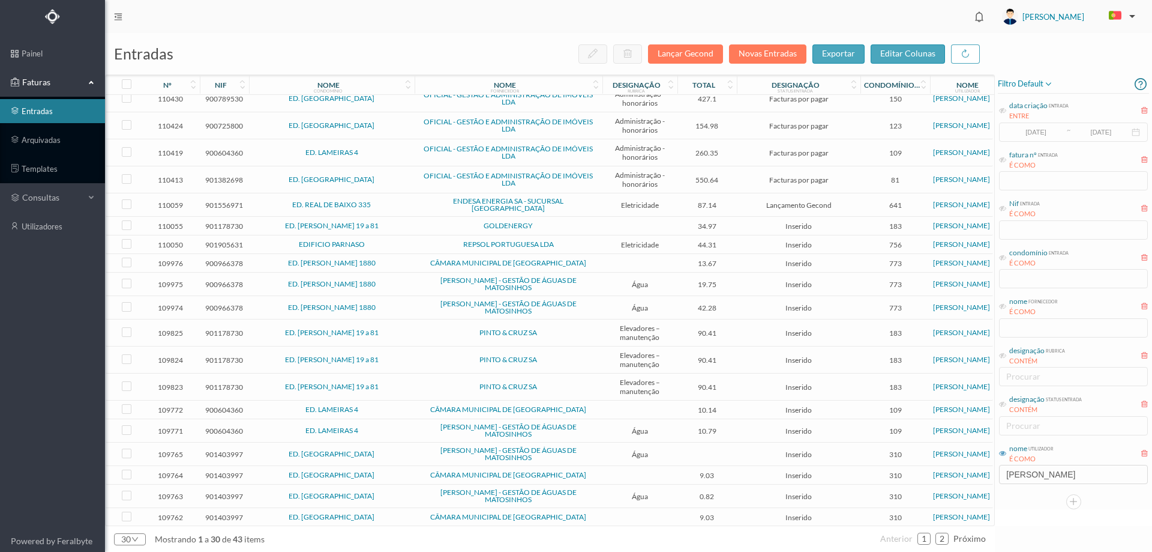
click at [458, 224] on span "GOLDENERGY" at bounding box center [509, 225] width 182 height 7
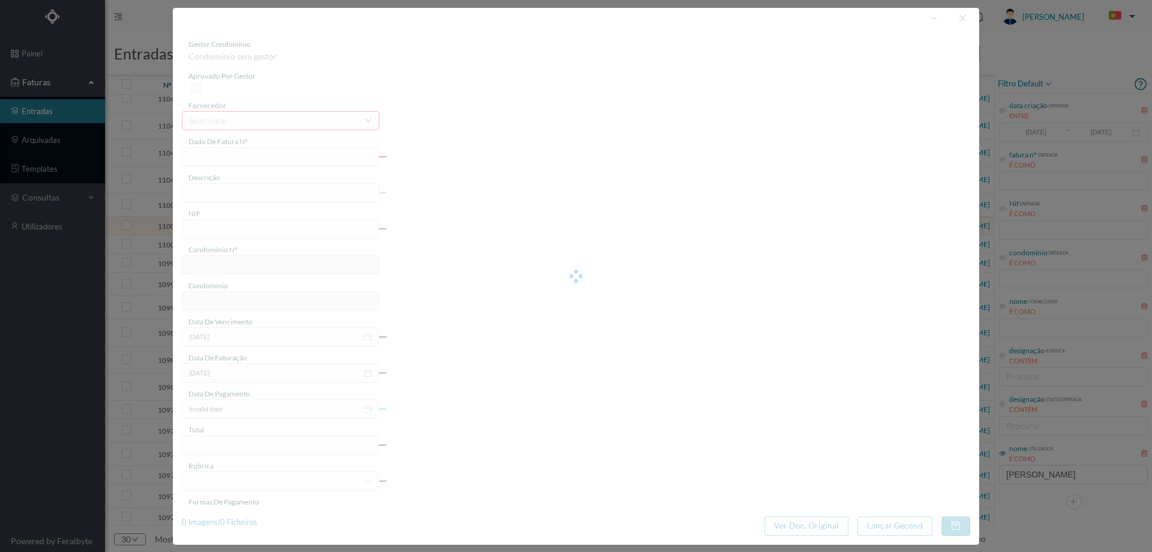
type input "FT 16251/06052780"
type input "NOR"
type input "901178730"
type input "17-08-2025"
type input "20-08-2025"
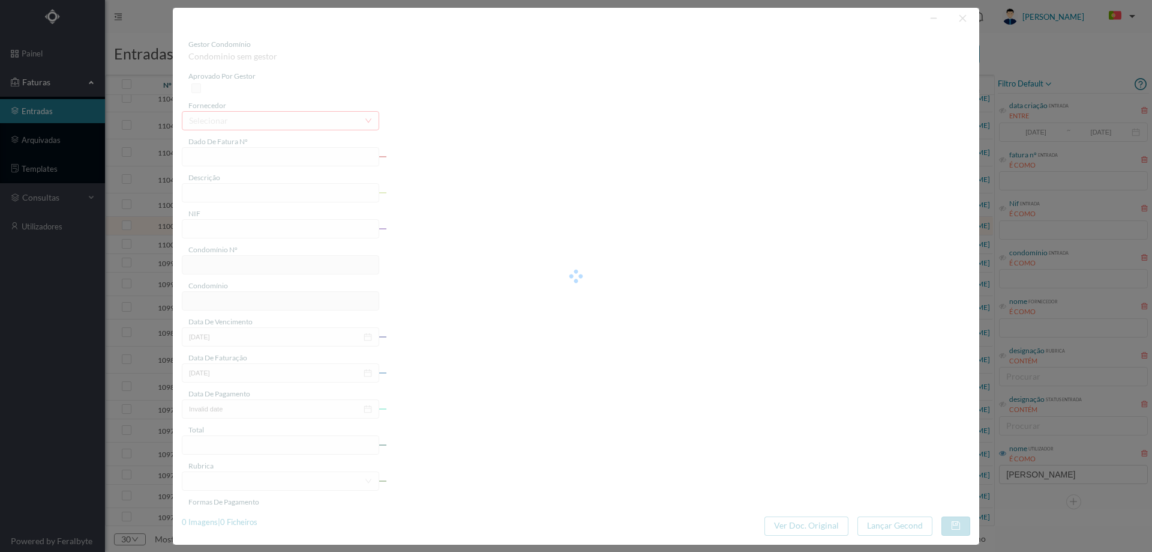
type input "17-08-2025"
type input "34.97"
type input "183"
type input "ED. CAMILO PESSANHA 19 a 81"
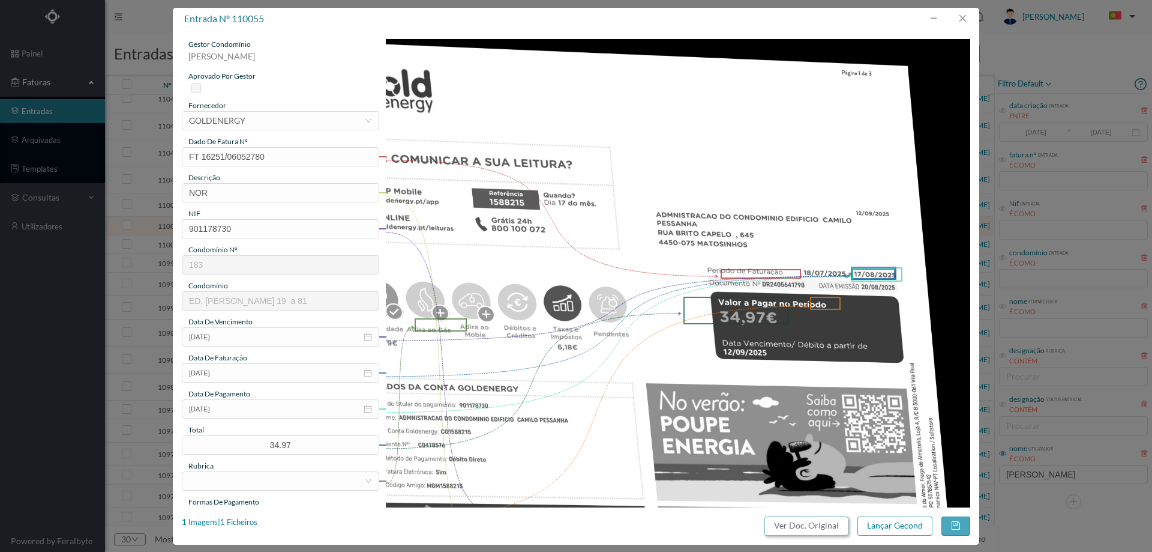
click at [788, 534] on button "Ver Doc. Original" at bounding box center [807, 525] width 84 height 19
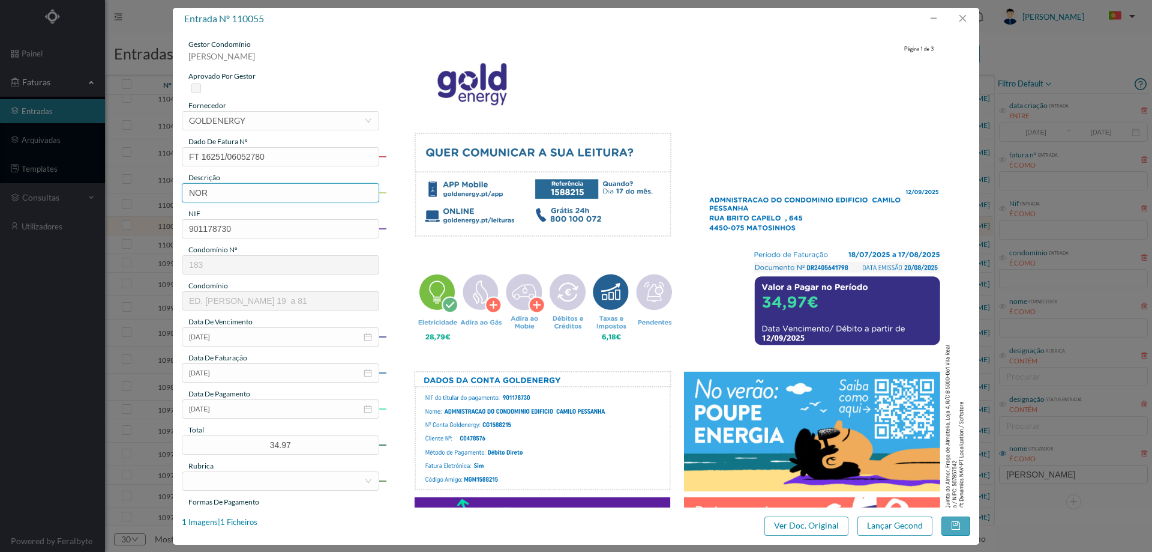
drag, startPoint x: 228, startPoint y: 191, endPoint x: 136, endPoint y: 191, distance: 91.8
click at [136, 191] on div "entrada nº 110055 gestor condomínio Hugo Moreira aprovado por gestor fornecedor…" at bounding box center [576, 276] width 1152 height 552
type input "18.07.2025 A 17.08.2025"
click at [242, 410] on input "17-08-2025" at bounding box center [280, 408] width 197 height 19
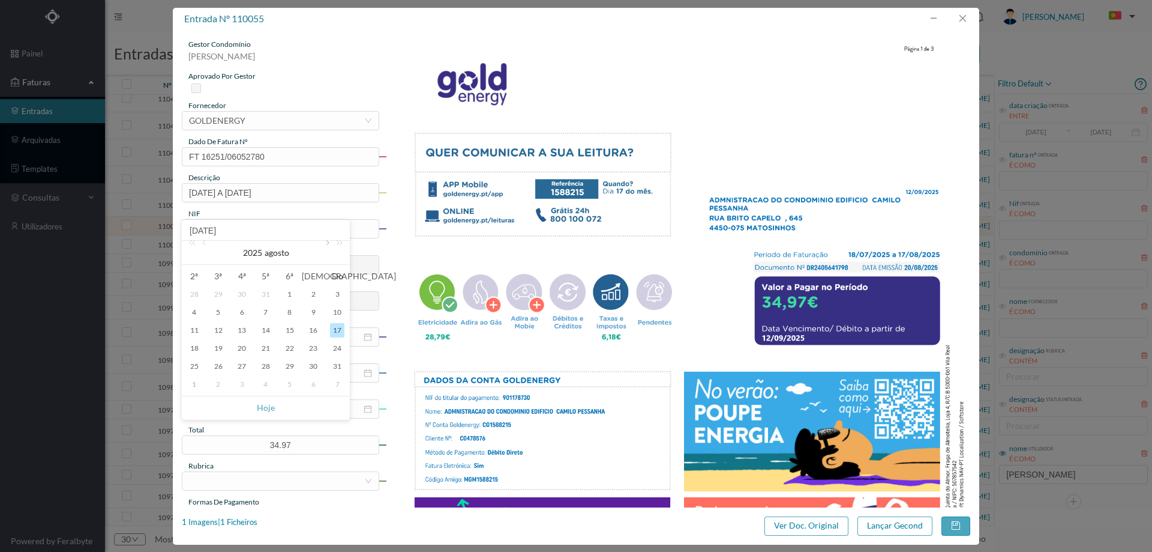
click at [324, 242] on link at bounding box center [326, 253] width 11 height 24
click at [296, 310] on div "12" at bounding box center [290, 312] width 14 height 14
type input "12-09-2025"
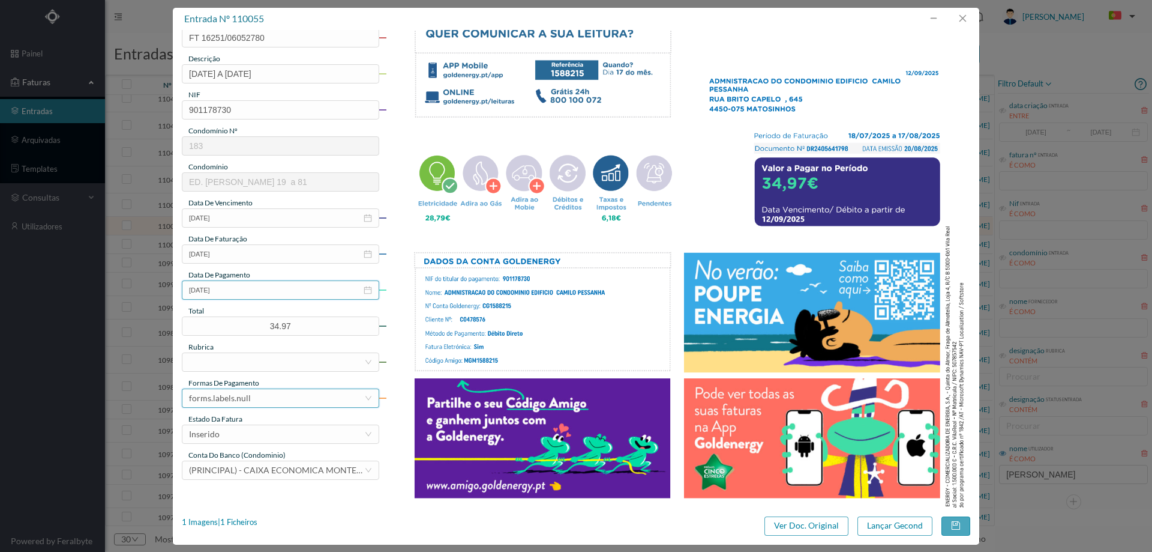
scroll to position [120, 0]
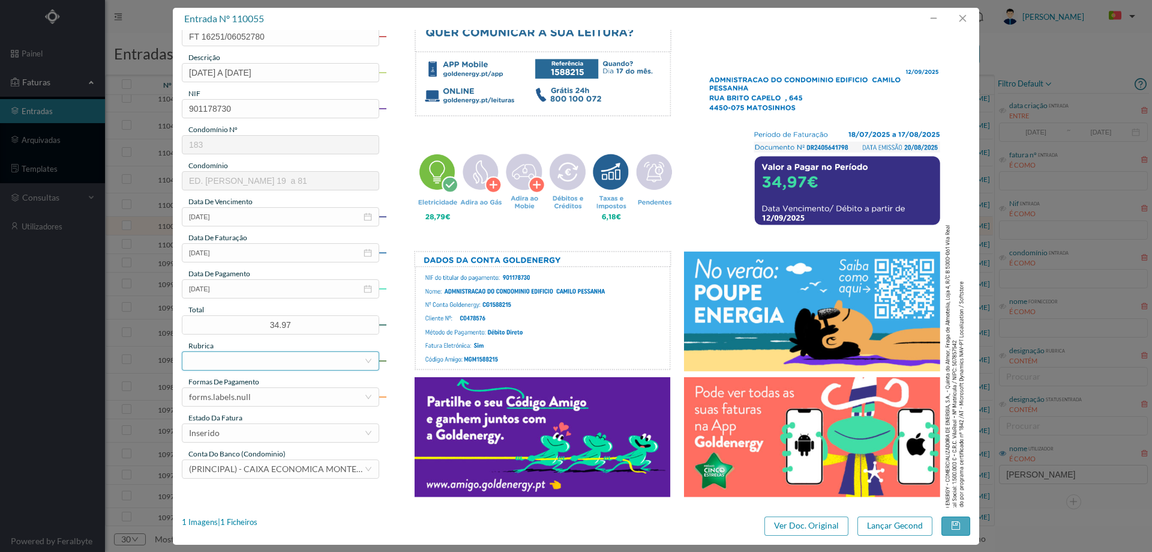
click at [233, 359] on div at bounding box center [276, 361] width 175 height 18
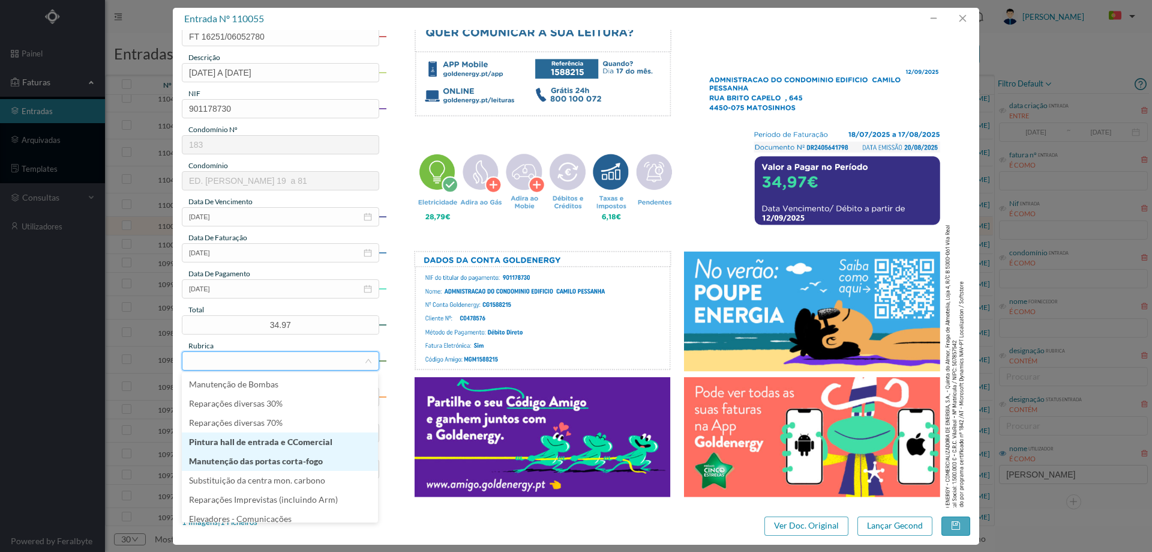
scroll to position [180, 0]
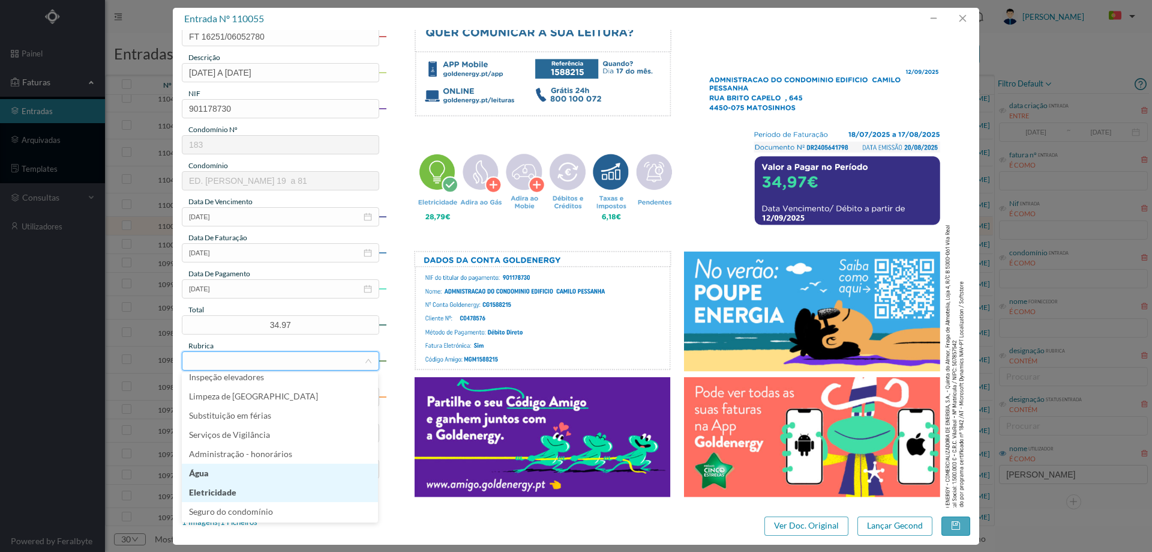
click at [245, 483] on li "Eletricidade" at bounding box center [280, 492] width 196 height 19
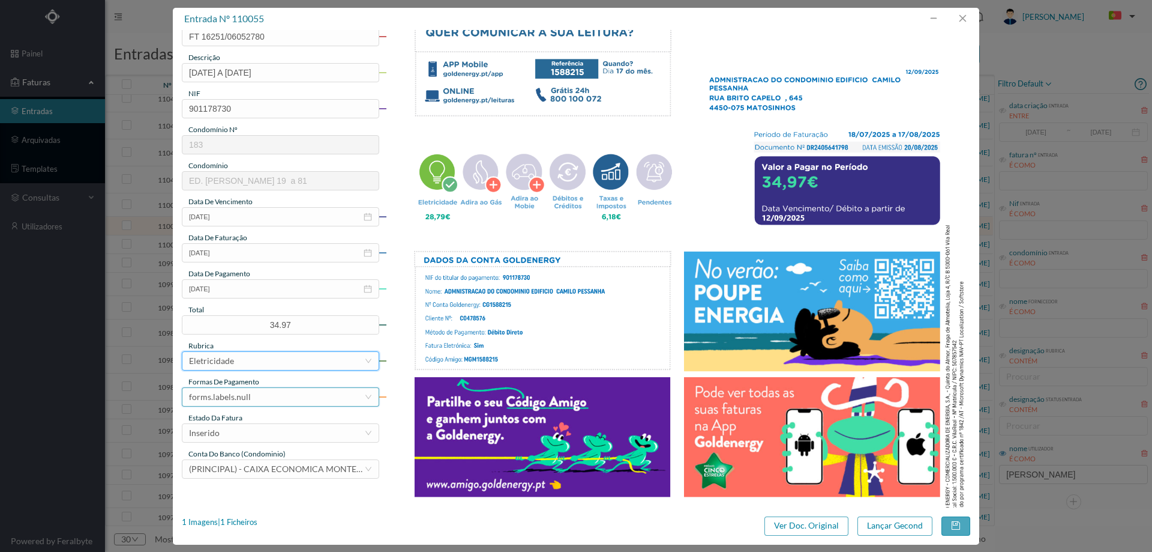
click at [263, 403] on div "forms.labels.null" at bounding box center [276, 397] width 175 height 18
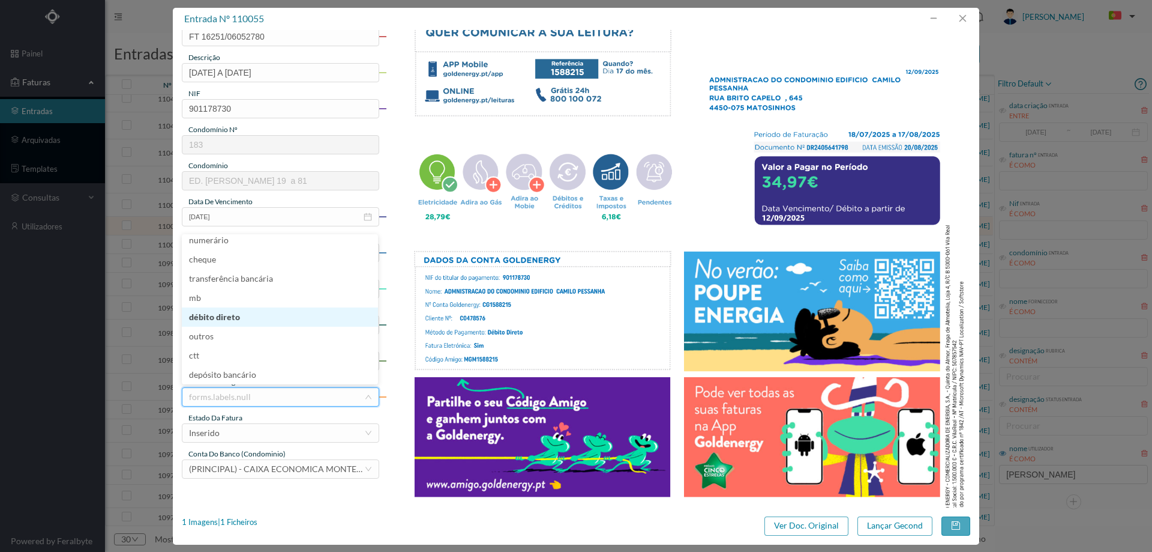
click at [236, 317] on li "débito direto" at bounding box center [280, 316] width 196 height 19
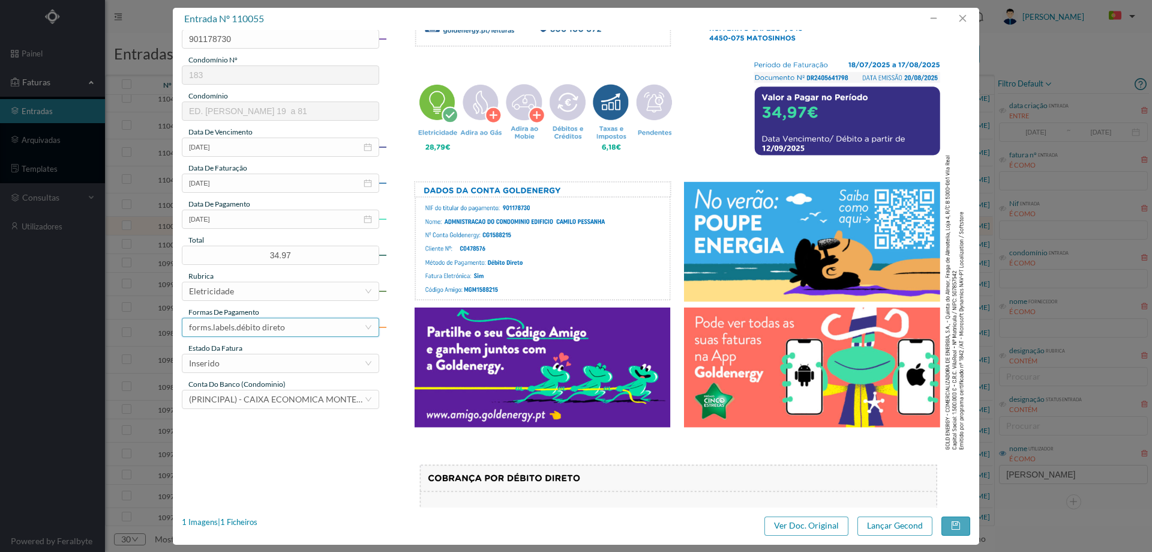
scroll to position [240, 0]
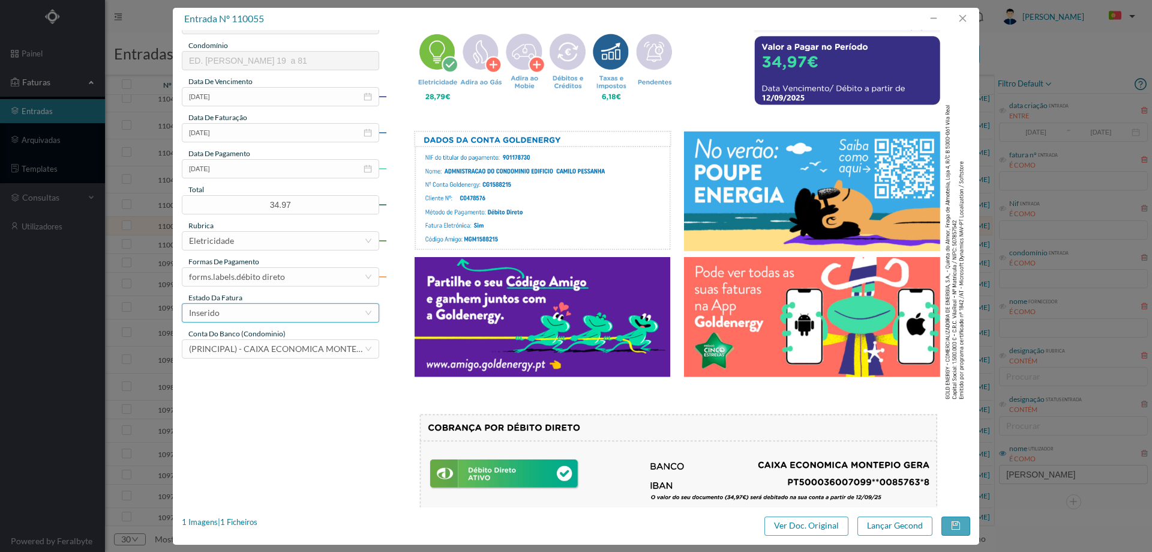
click at [242, 314] on div "Inserido" at bounding box center [276, 313] width 175 height 18
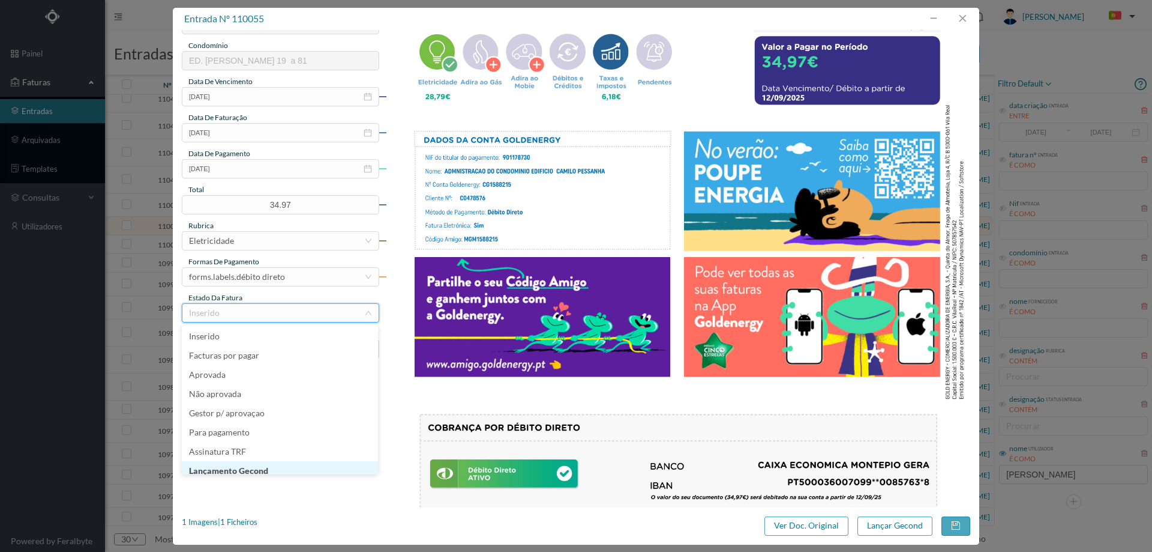
scroll to position [6, 0]
click at [268, 466] on li "Lançamento Gecond" at bounding box center [280, 464] width 196 height 19
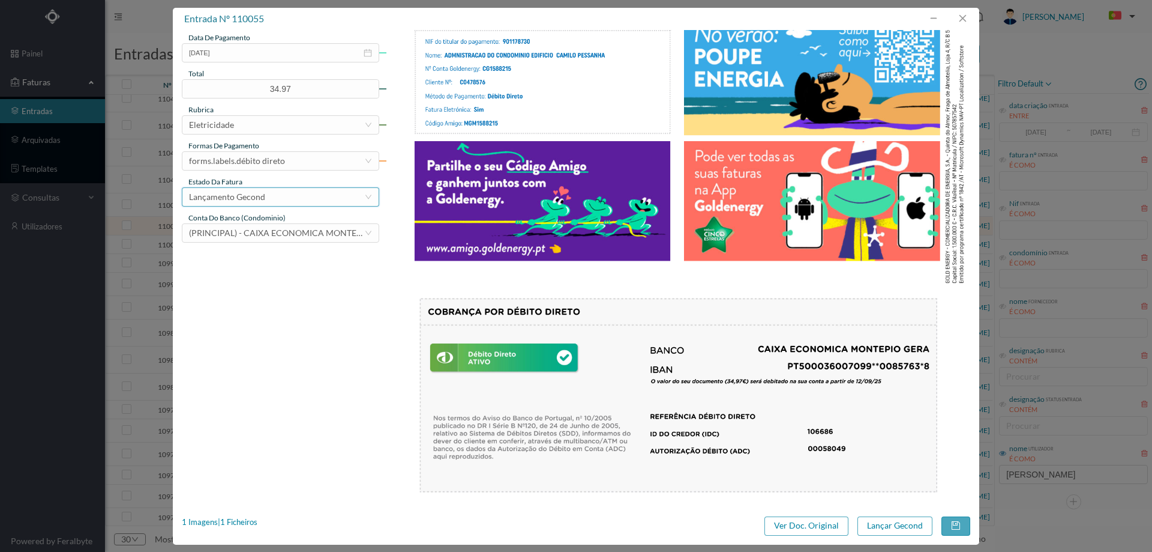
scroll to position [364, 0]
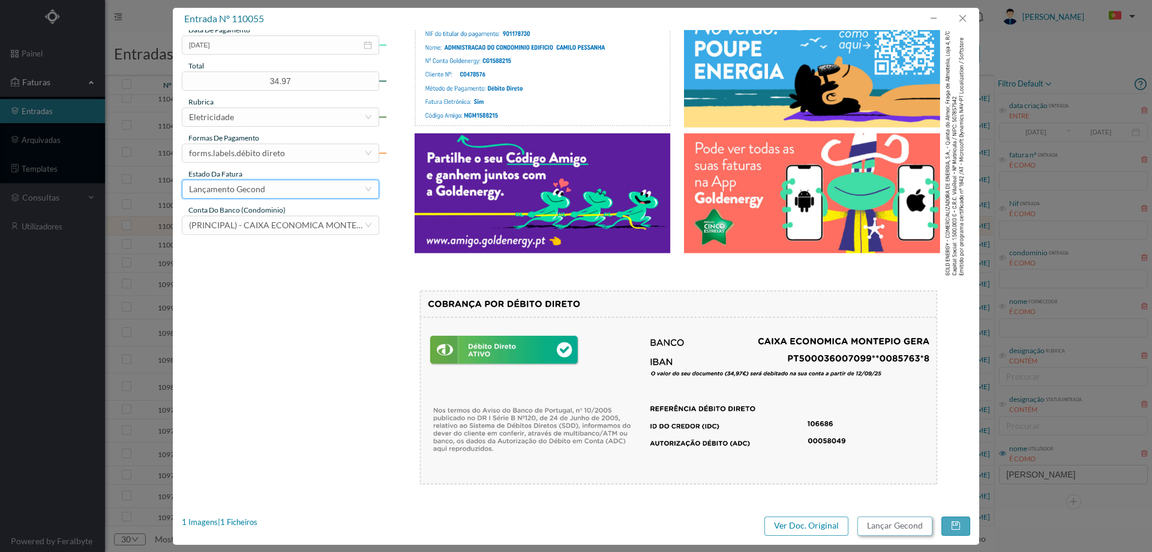
click at [891, 526] on button "Lançar Gecond" at bounding box center [895, 525] width 75 height 19
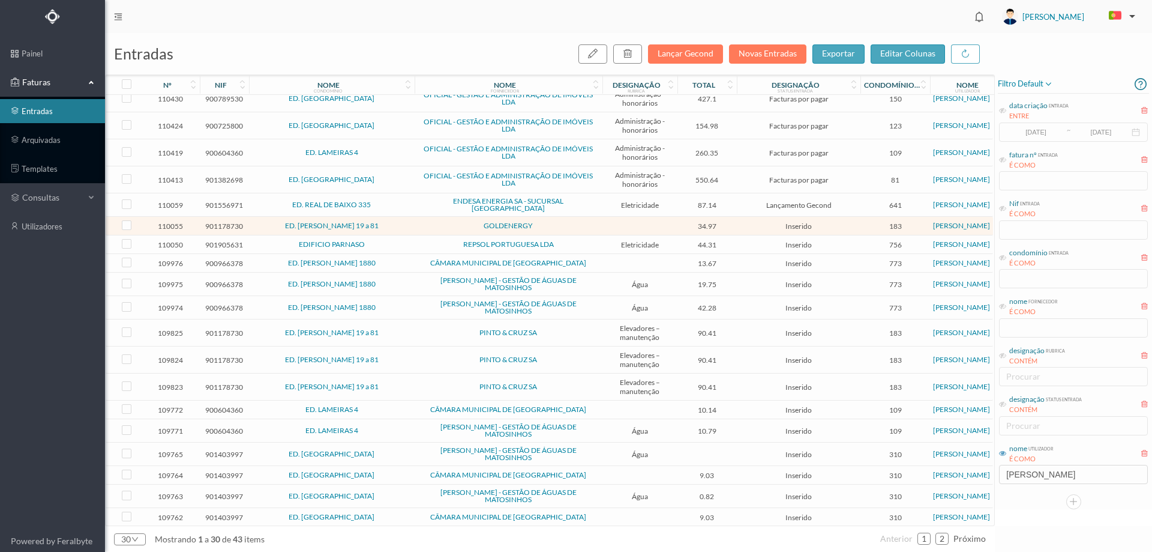
scroll to position [315, 0]
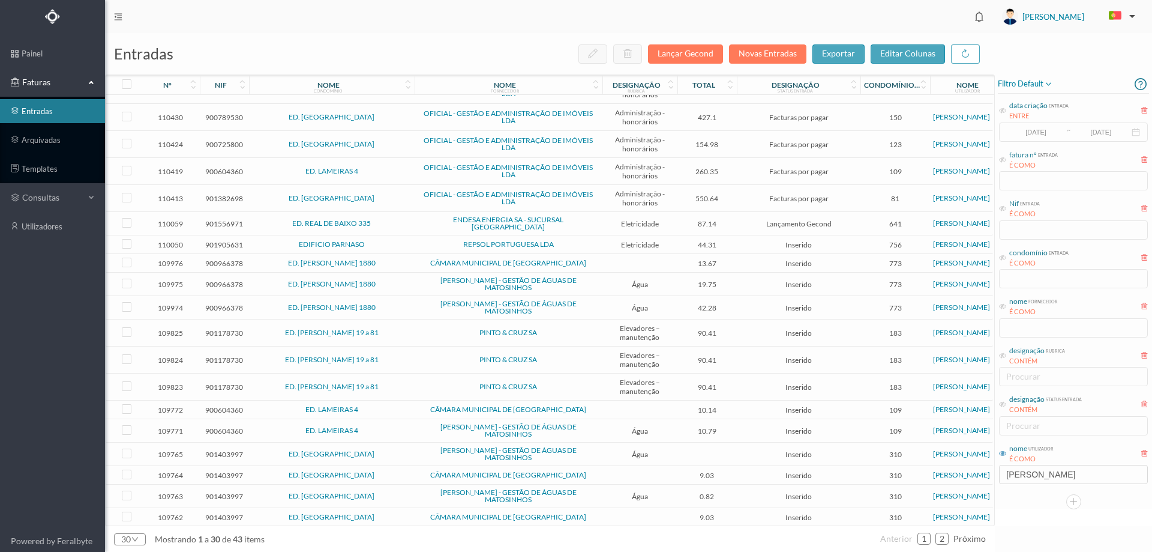
click at [401, 220] on span "ED. REAL DE BAIXO 335" at bounding box center [332, 223] width 160 height 7
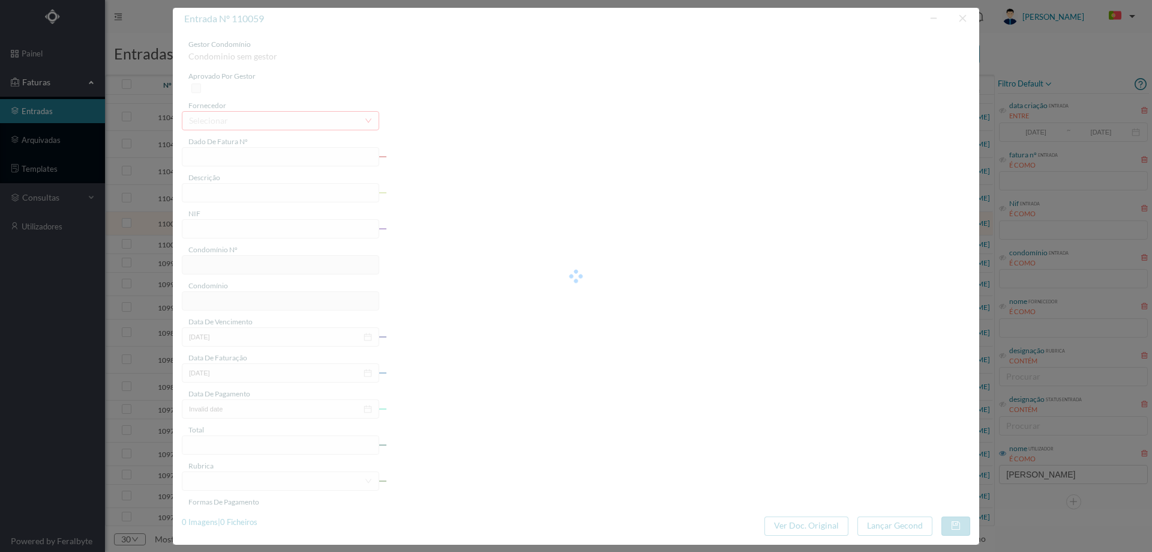
type input "FAC 0230312025/0057445355"
type input "Rua Real de Baixo 335 COMUNS"
type input "901556971"
type input "04-09-2025"
type input "20-08-2025"
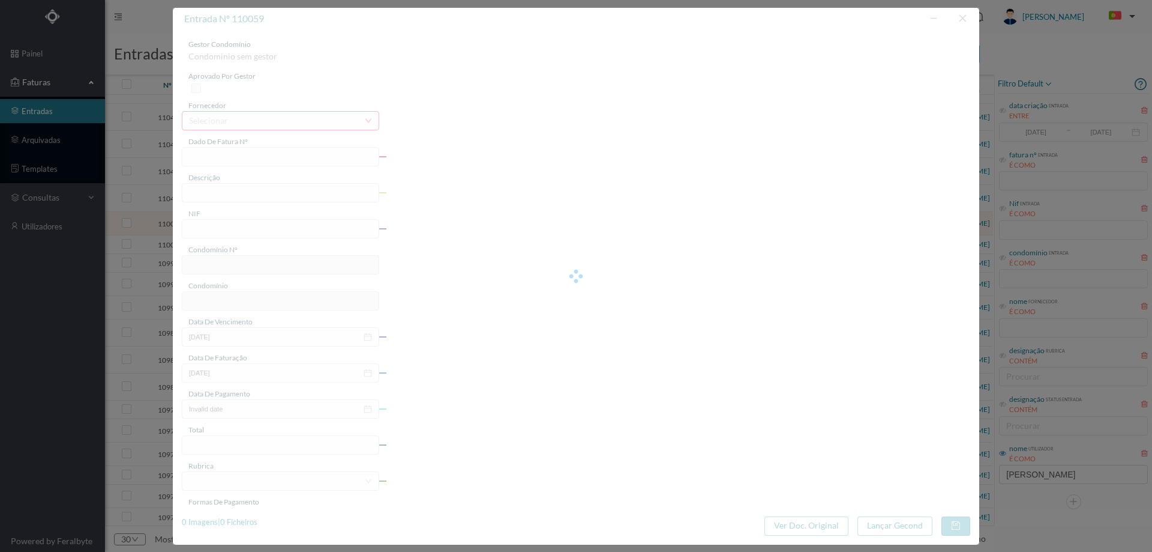
type input "04-09-2025"
type input "87.14"
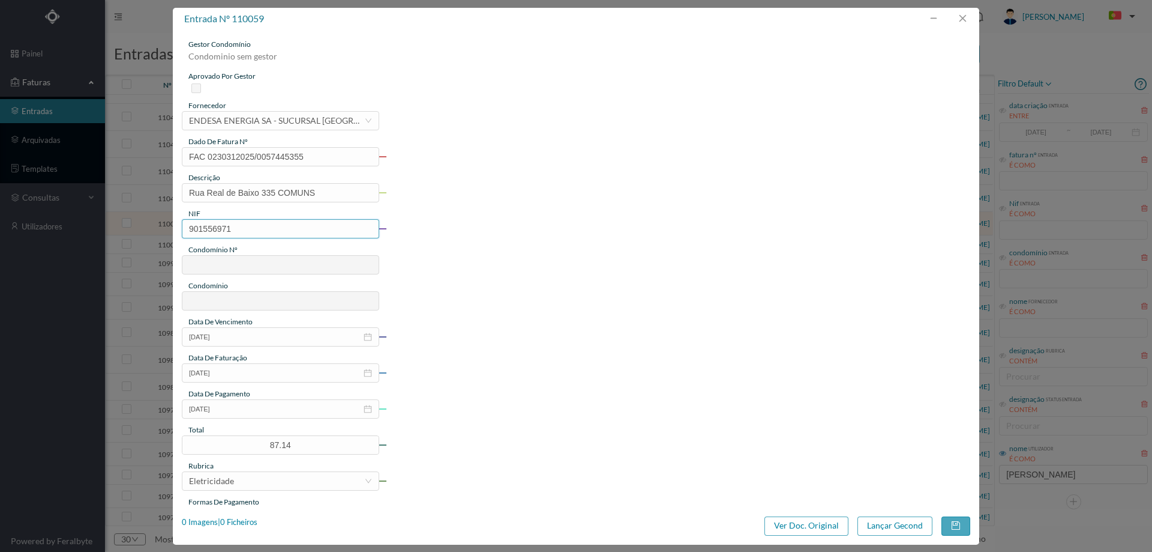
type input "641"
type input "ED. REAL DE BAIXO 335"
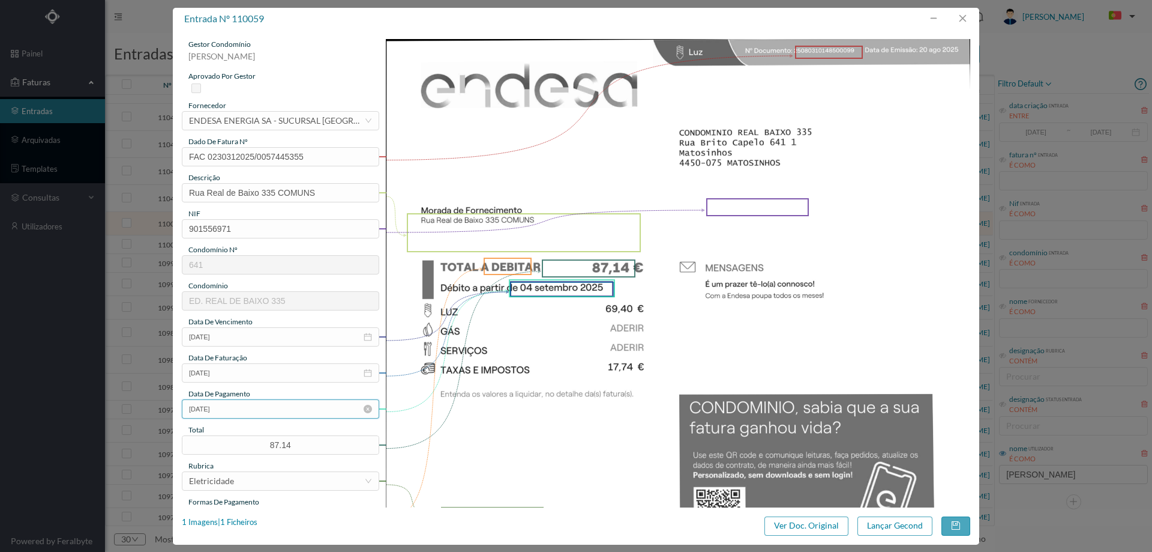
scroll to position [120, 0]
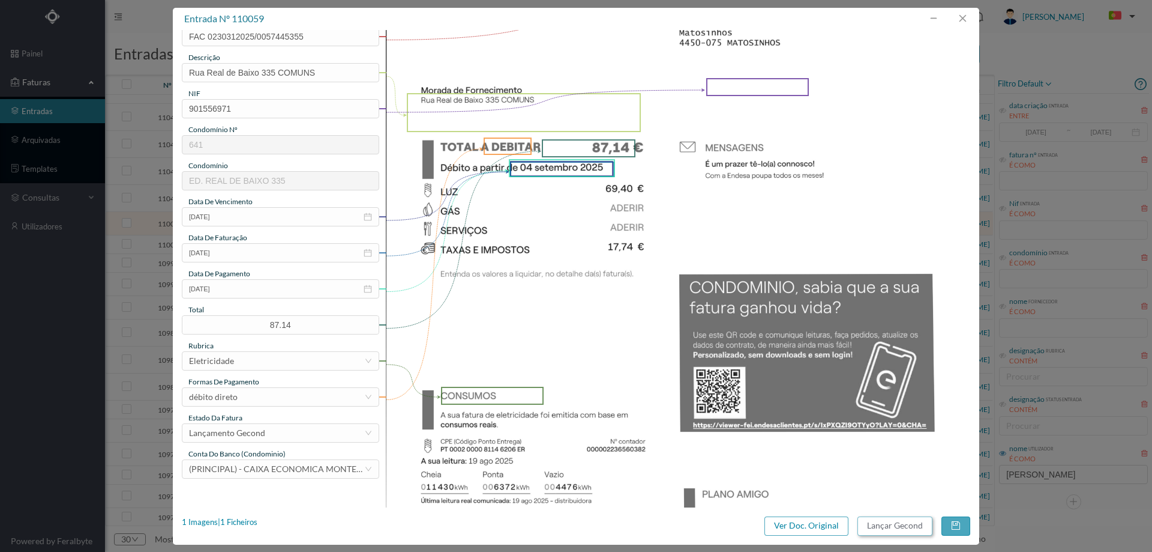
click at [890, 520] on button "Lançar Gecond" at bounding box center [895, 525] width 75 height 19
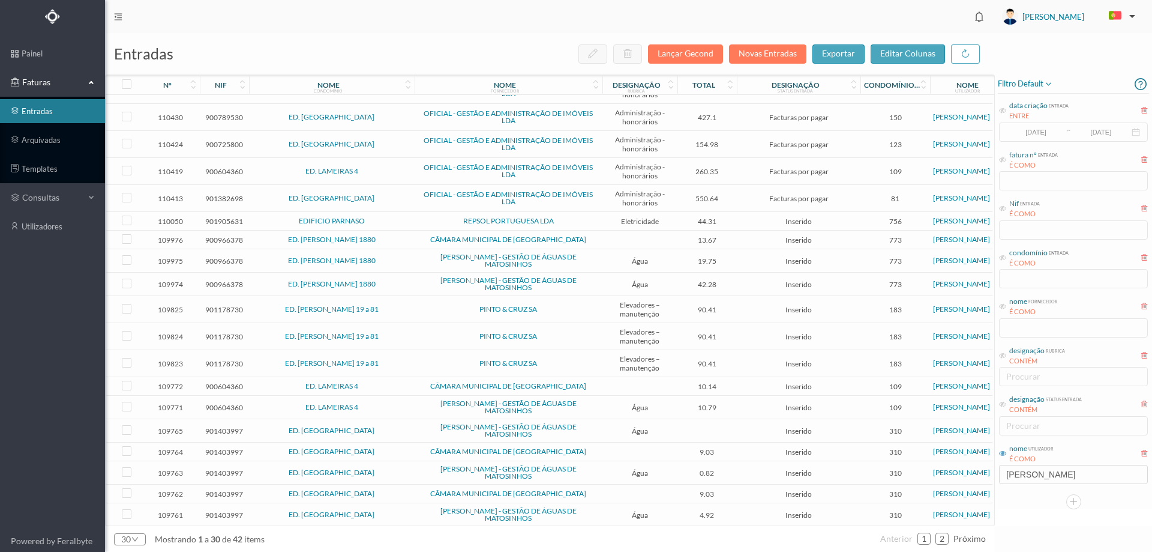
click at [416, 224] on td "REPSOL PORTUGUESA LDA" at bounding box center [509, 221] width 188 height 19
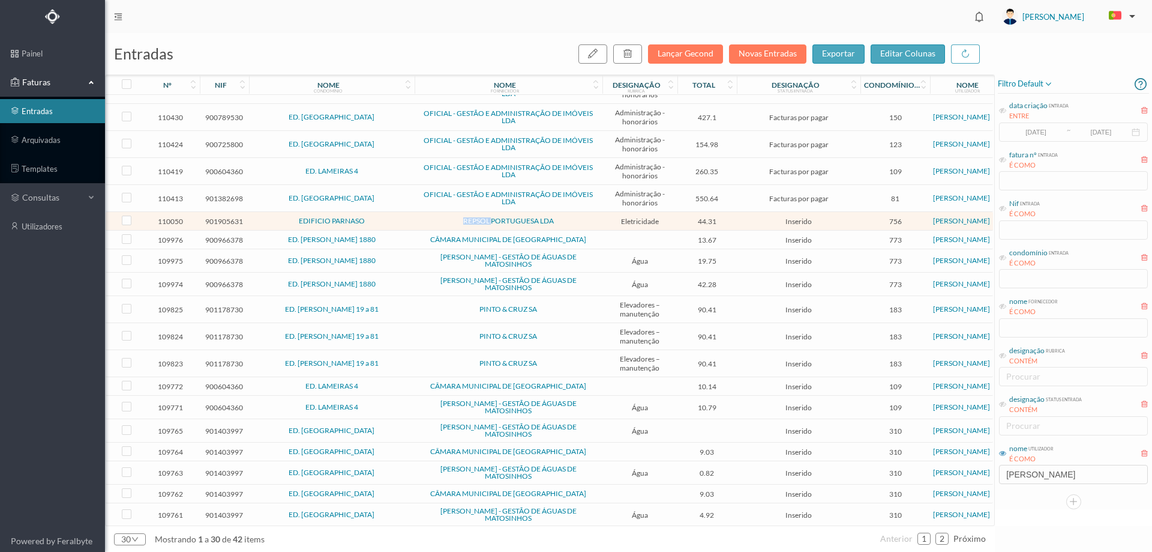
click at [416, 224] on td "REPSOL PORTUGUESA LDA" at bounding box center [509, 221] width 188 height 19
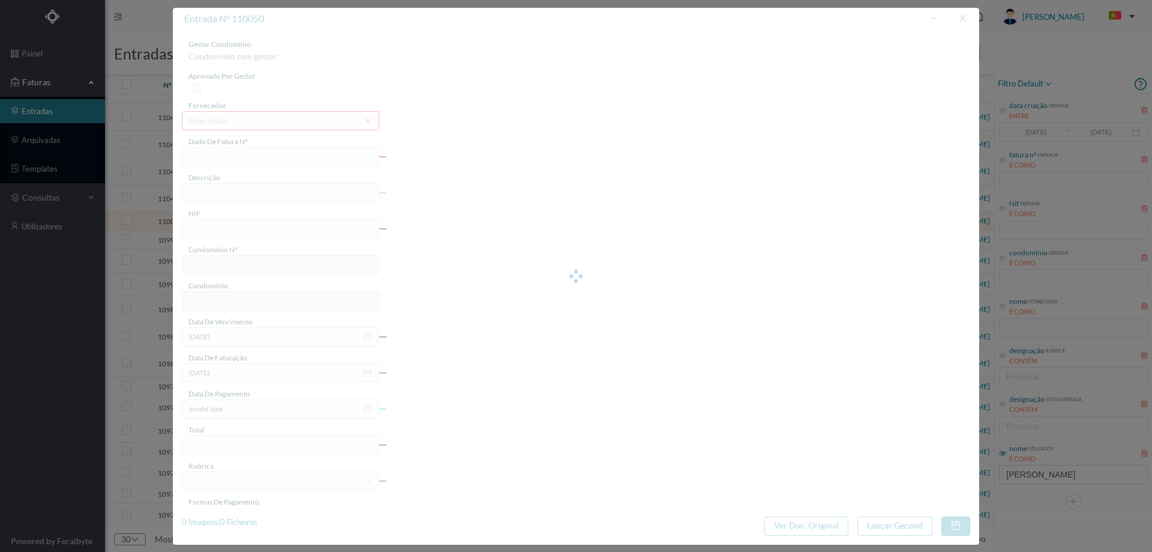
type input "FAC 0210762025/0049289869"
type input "Rua Nossa Senhora de Fátima 2"
type input "901905631"
type input "2025-08-18"
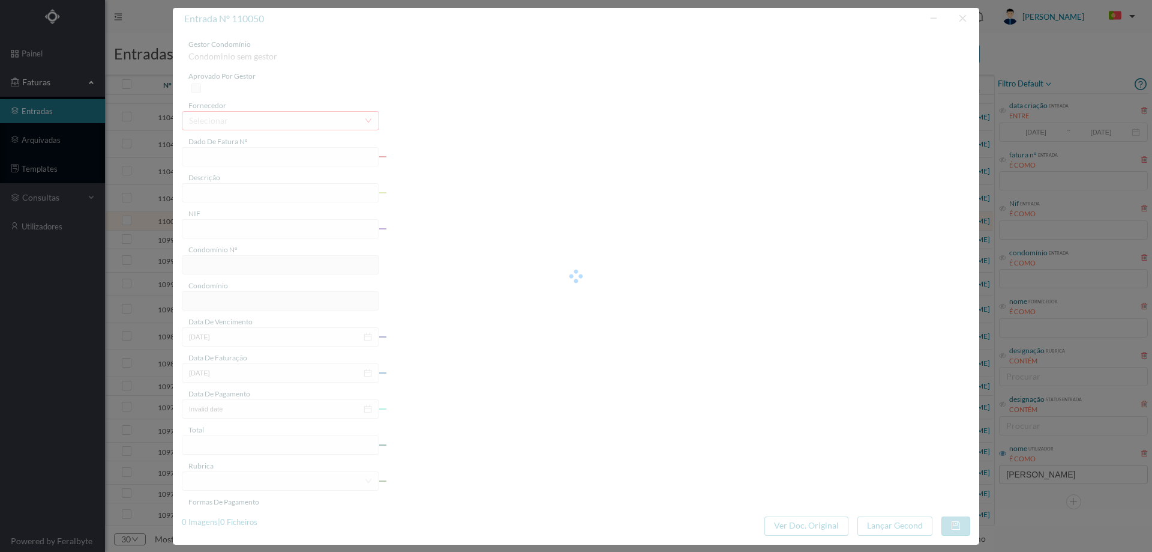
type input "2025-09-08"
type input "44.31"
type input "756"
type input "EDIFICIO PARNASO"
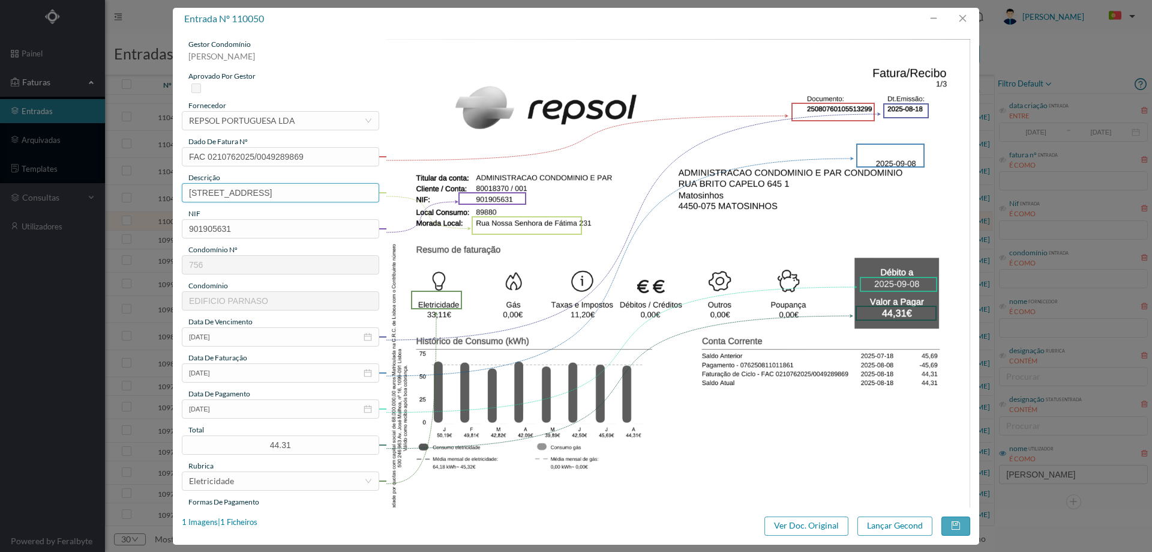
click at [313, 194] on input "Rua Nossa Senhora de Fátima 2" at bounding box center [280, 192] width 197 height 19
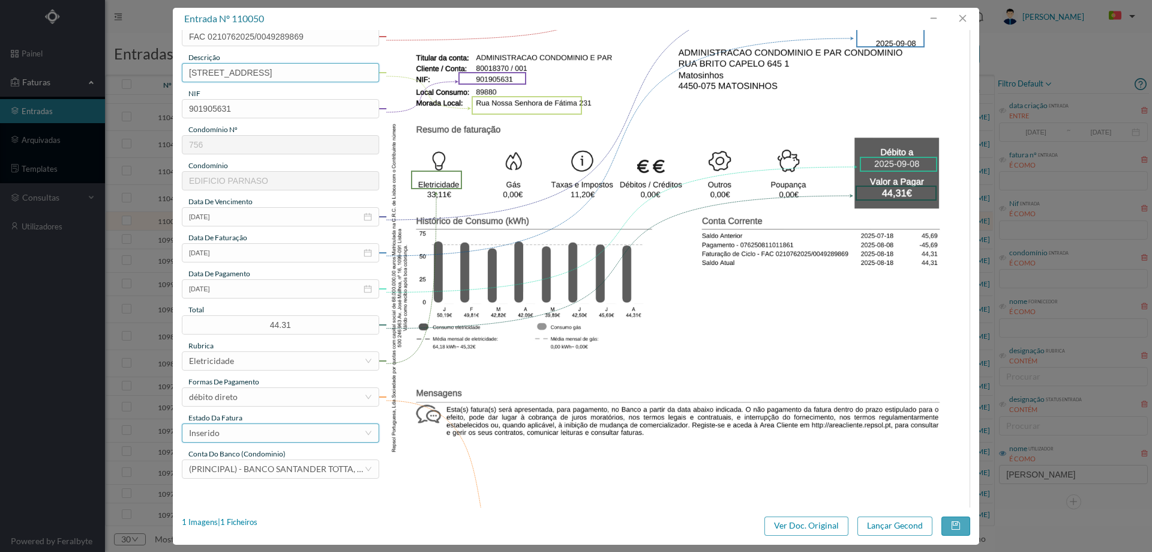
type input "Rua Nossa Senhora de Fátima 231"
click at [233, 430] on div "Inserido" at bounding box center [276, 433] width 175 height 18
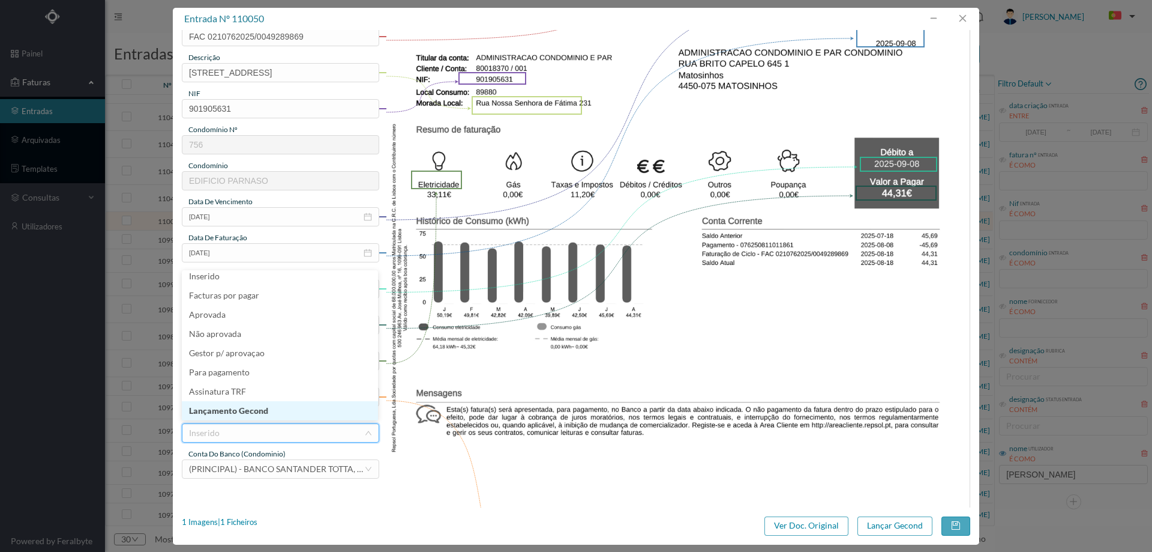
click at [237, 414] on li "Lançamento Gecond" at bounding box center [280, 410] width 196 height 19
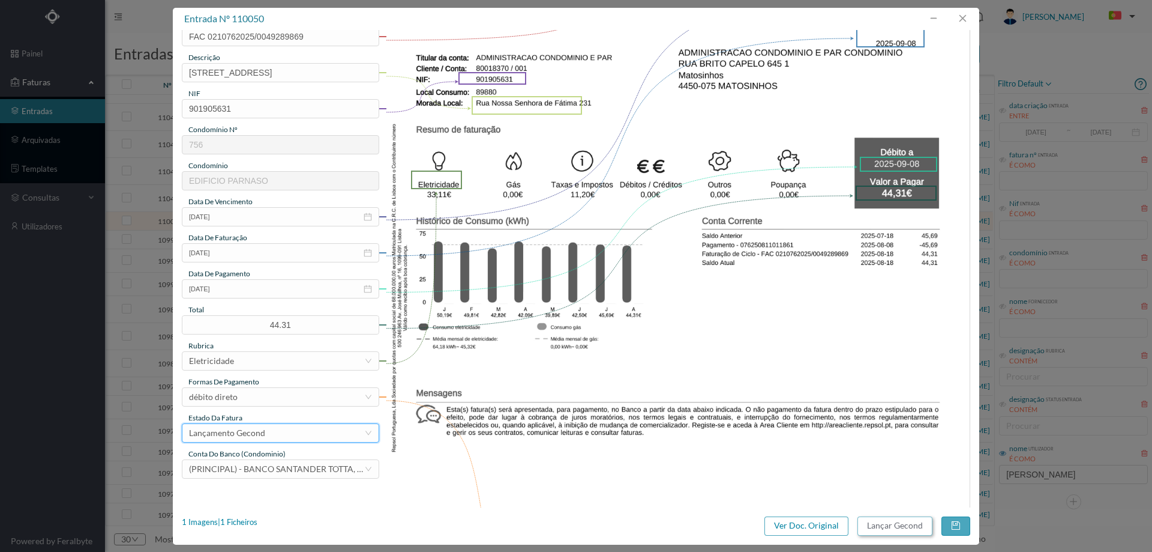
click at [901, 531] on button "Lançar Gecond" at bounding box center [895, 525] width 75 height 19
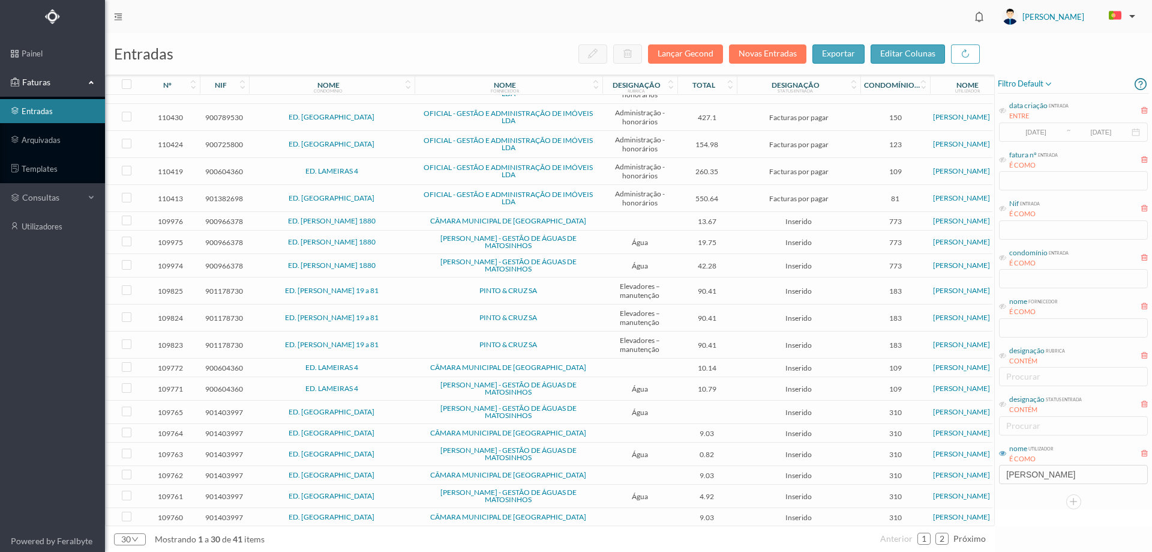
click at [397, 221] on span "ED. VASCO DA GAMA 1880" at bounding box center [332, 220] width 160 height 7
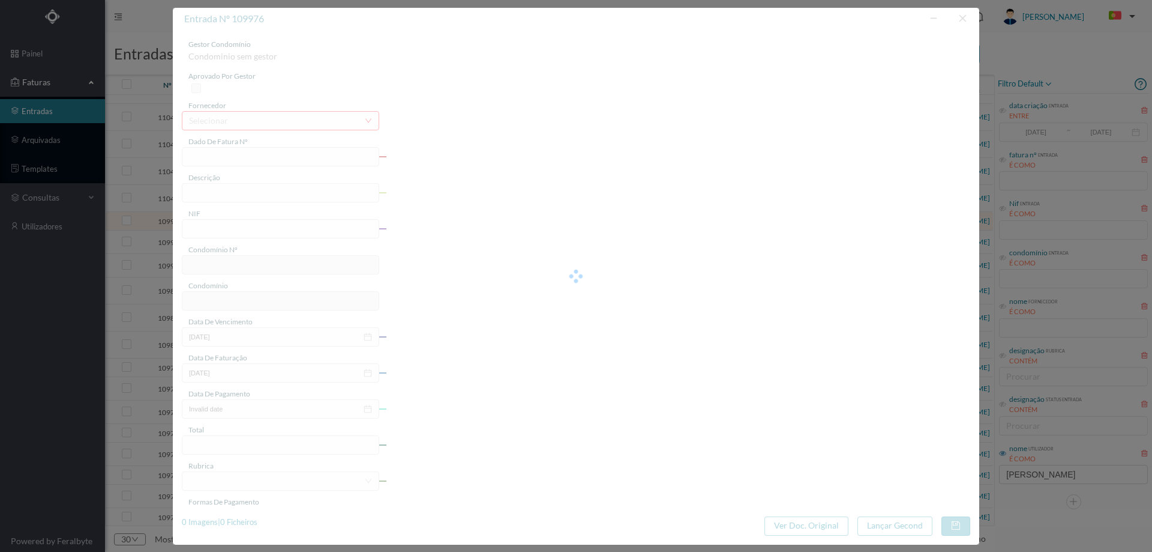
type input "FE E4025FE/10457563"
type input "900966378"
type input "Invalid date"
type input "[DATE]"
type input "13.67"
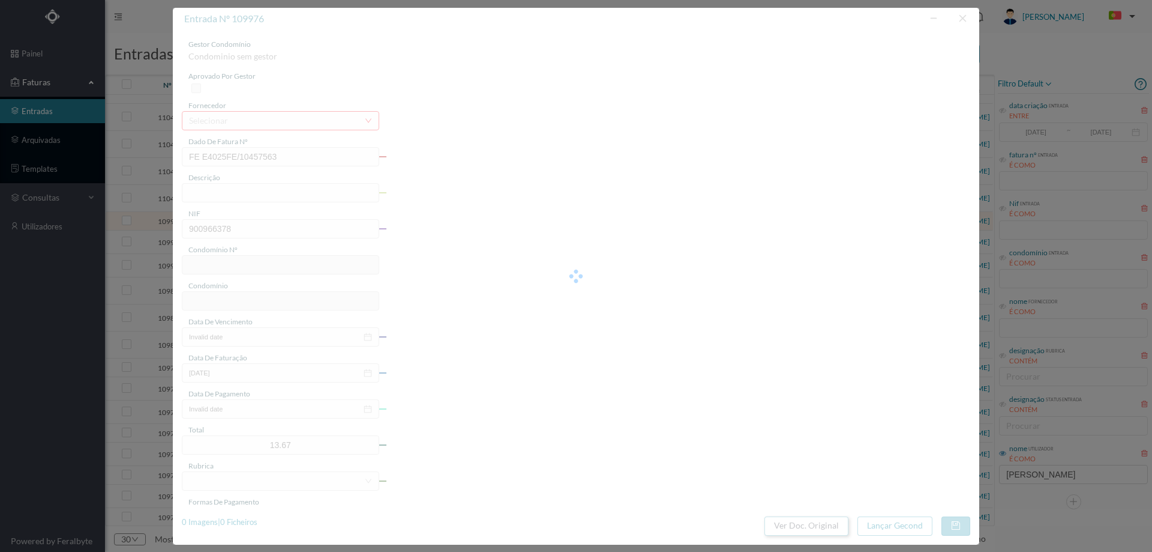
type input "773"
type input "ED. VASCO DA GAMA 1880"
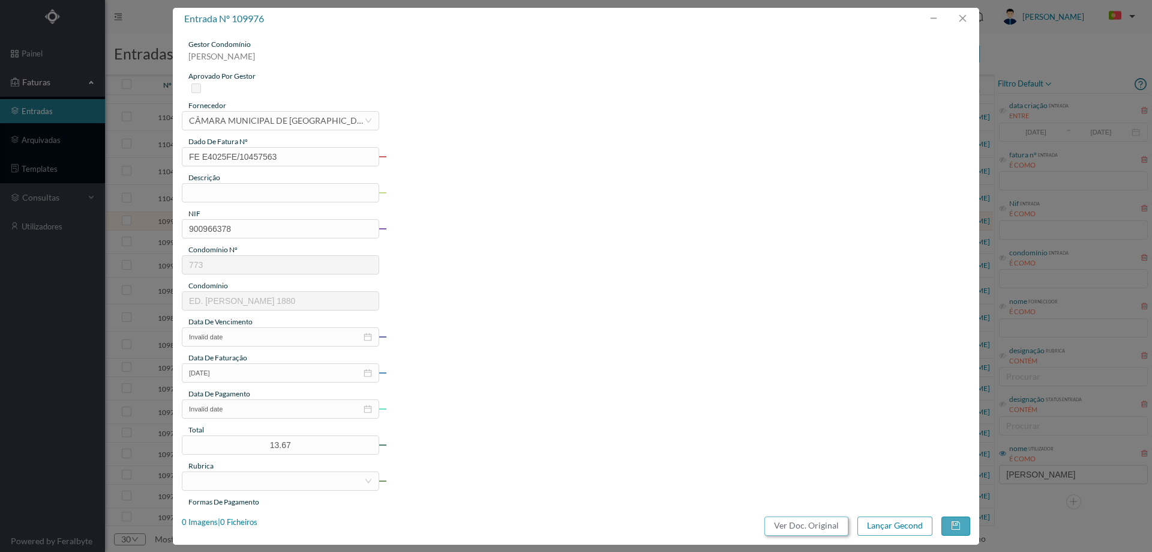
click at [828, 528] on button "Ver Doc. Original" at bounding box center [807, 525] width 84 height 19
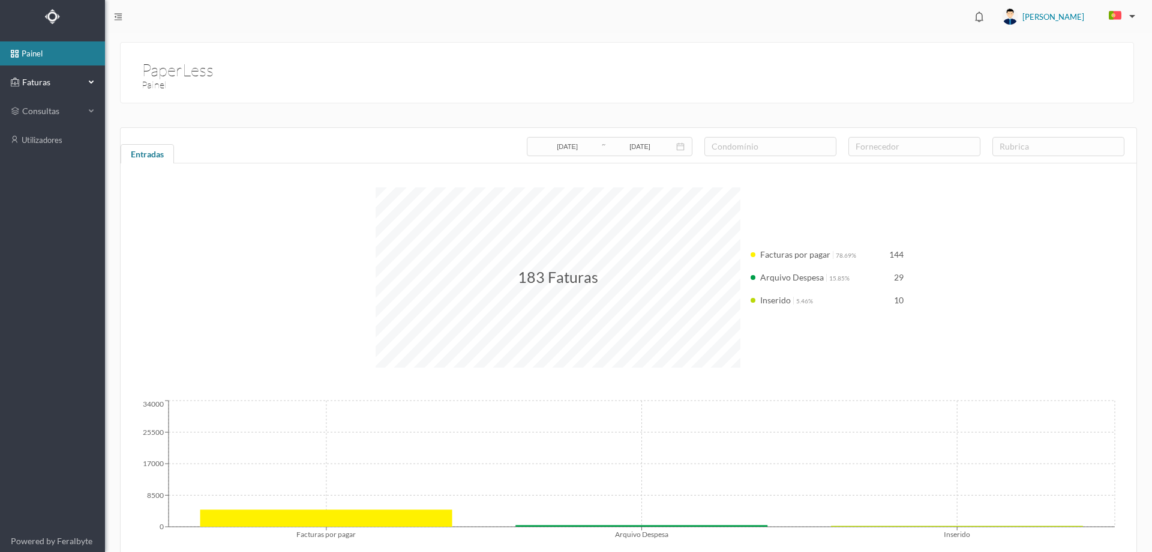
click at [50, 83] on span "Faturas" at bounding box center [52, 82] width 66 height 12
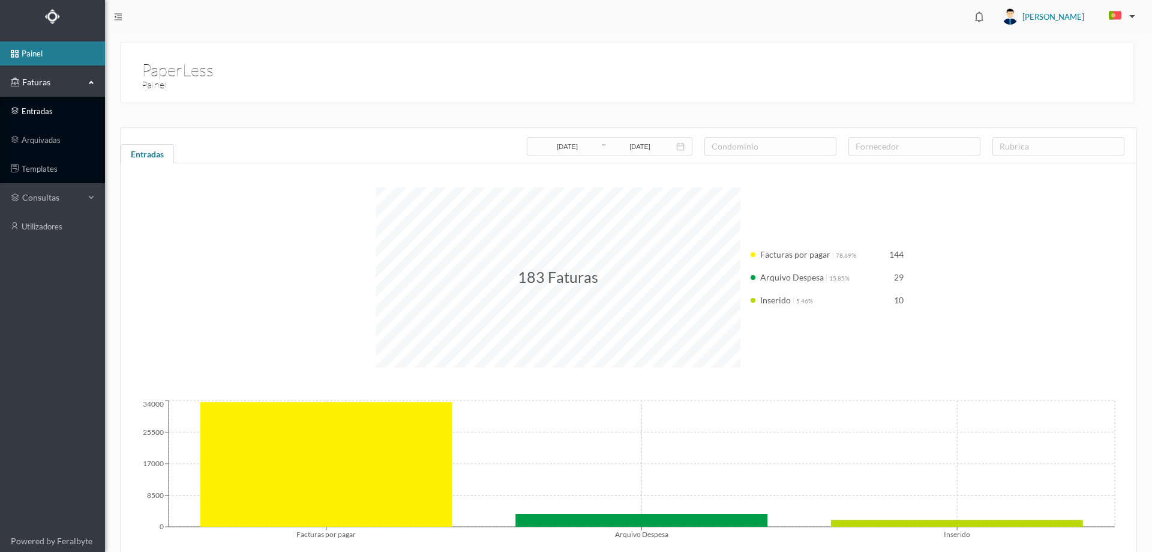
click at [54, 113] on link "entradas" at bounding box center [52, 111] width 105 height 24
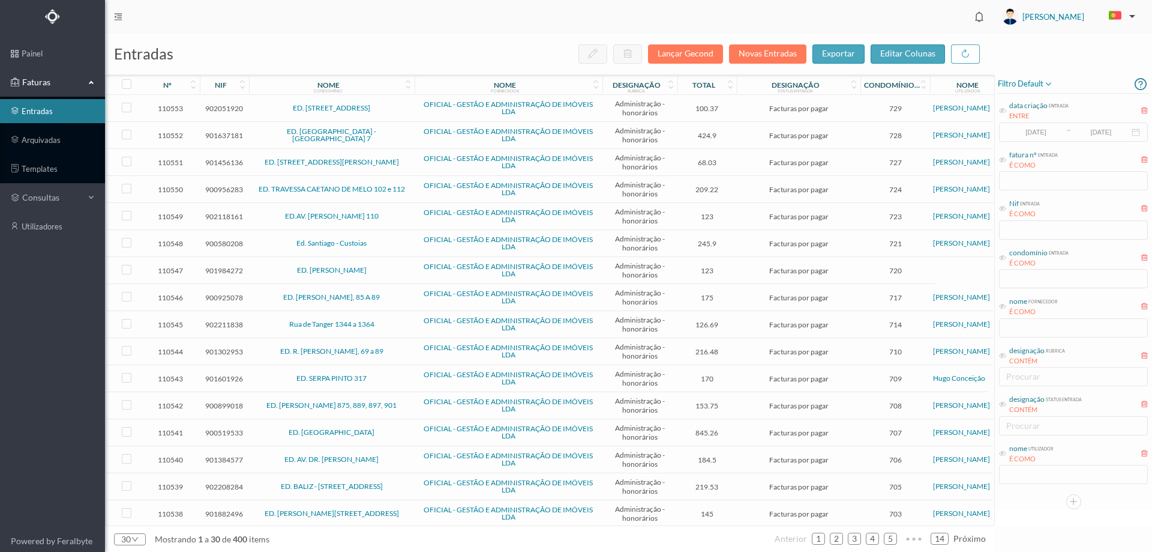
click at [1041, 477] on div "nome utilizador É COMO" at bounding box center [1073, 463] width 151 height 45
click at [1006, 451] on icon at bounding box center [1002, 453] width 7 height 7
click at [1019, 466] on input "text" at bounding box center [1073, 474] width 149 height 19
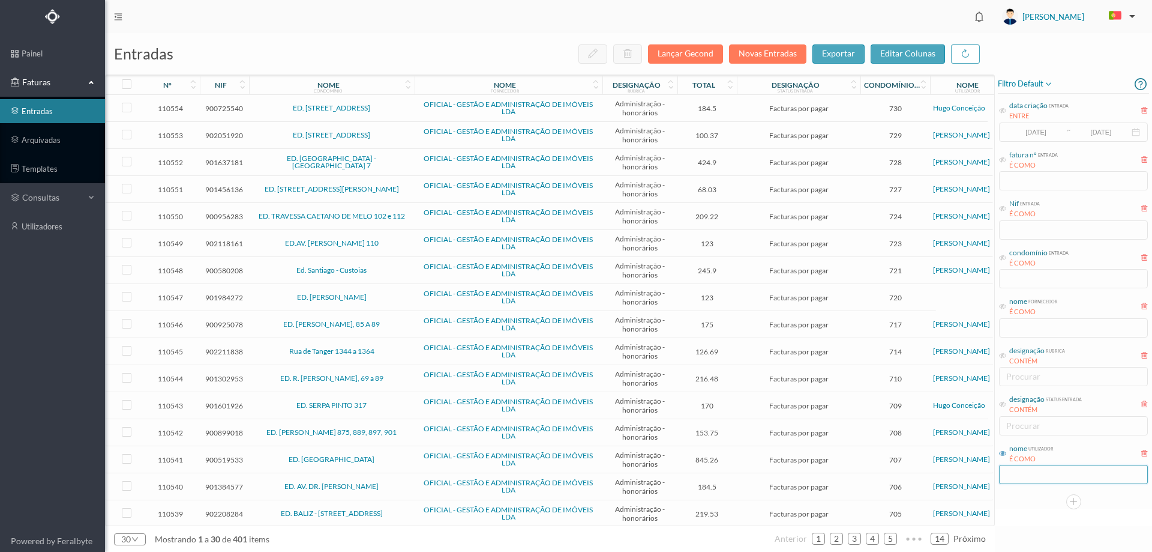
click at [1037, 480] on input "text" at bounding box center [1073, 474] width 149 height 19
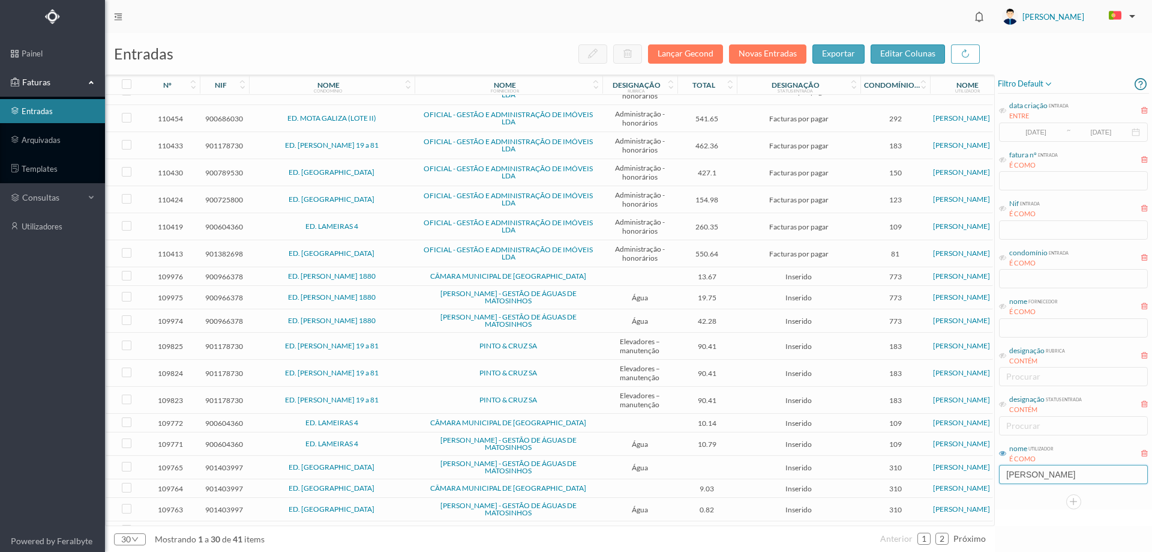
scroll to position [300, 0]
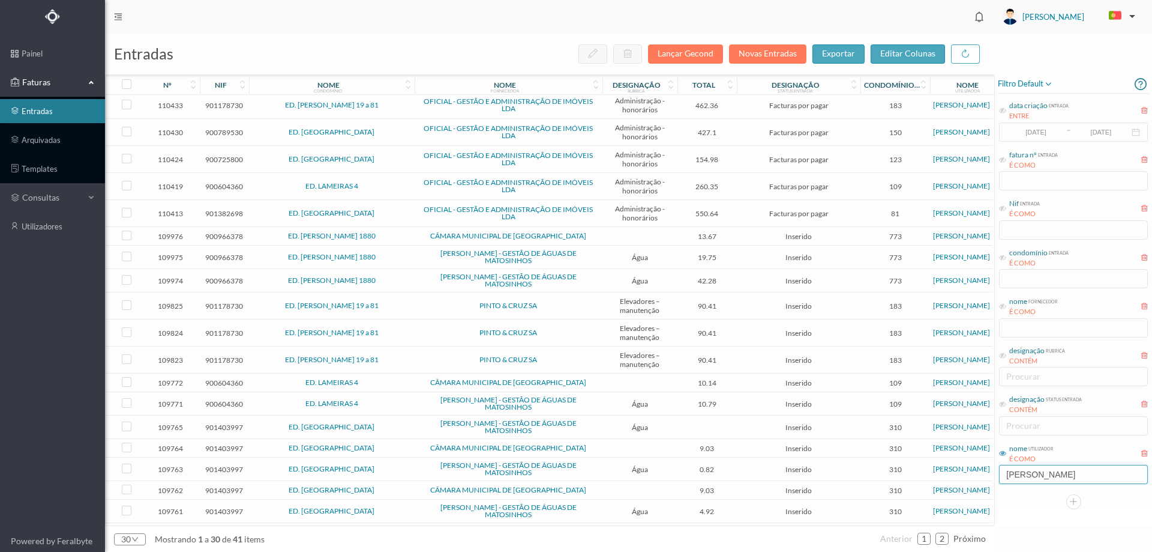
type input "MOREIRA"
click at [405, 229] on td "ED. VASCO DA GAMA 1880" at bounding box center [332, 236] width 166 height 19
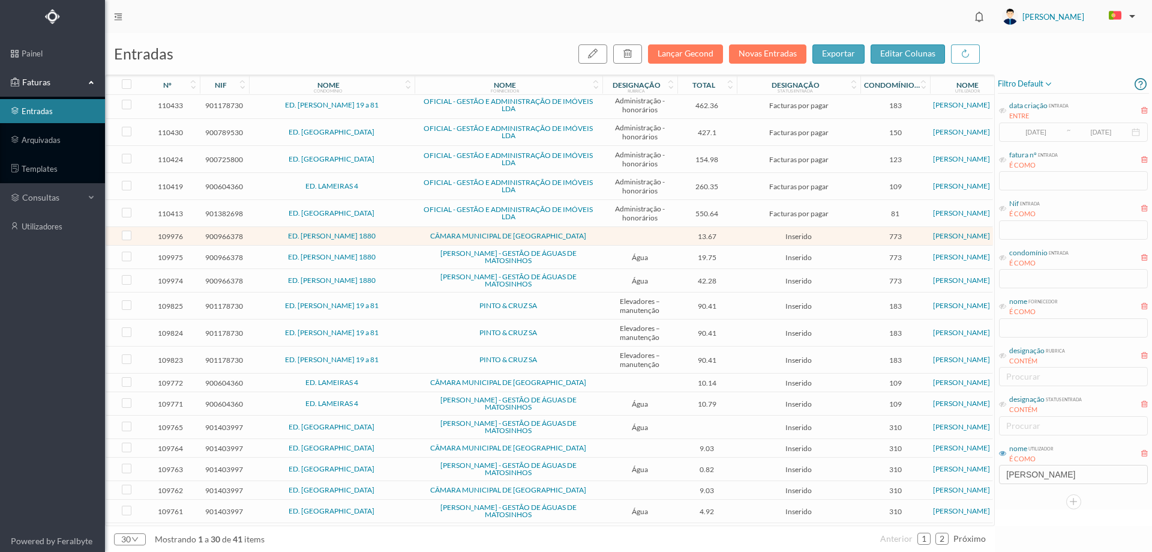
click at [405, 229] on td "ED. VASCO DA GAMA 1880" at bounding box center [332, 236] width 166 height 19
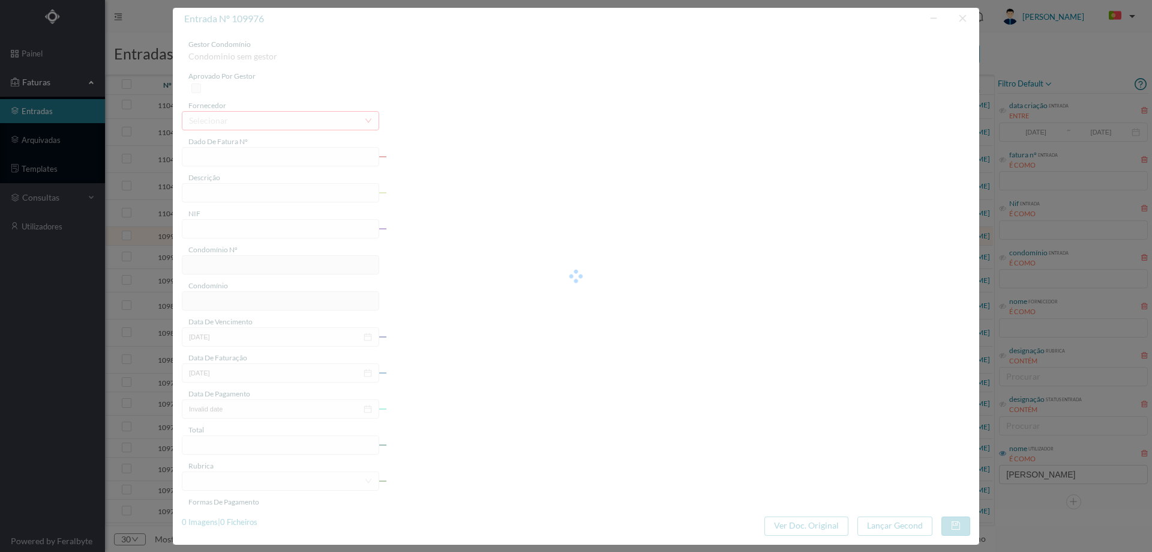
type input "FE E4025FE/10457563"
type input "900966378"
type input "Invalid date"
type input "[DATE]"
type input "13.67"
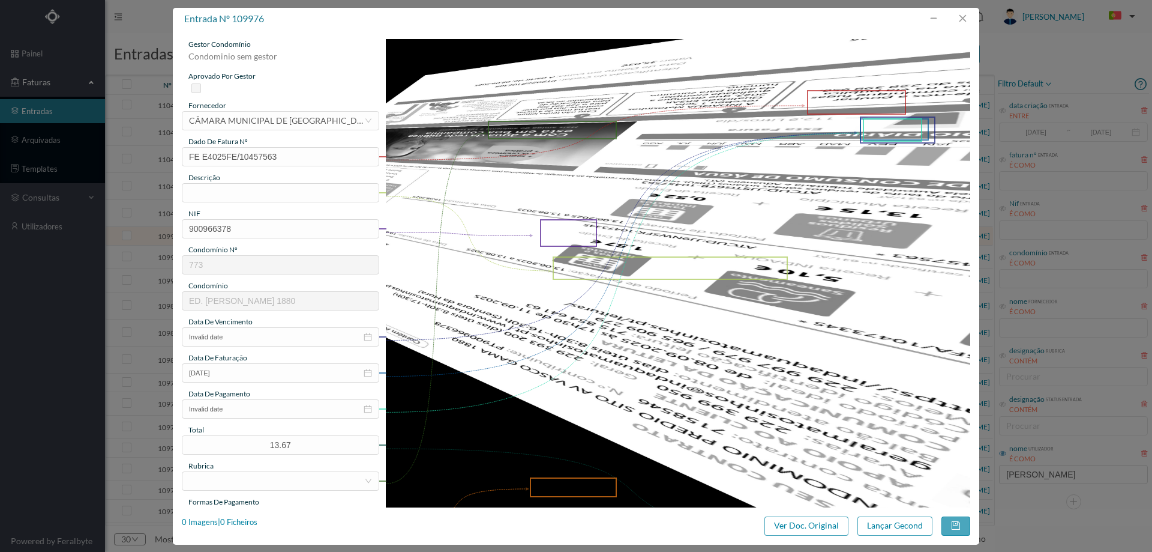
type input "773"
type input "ED. VASCO DA GAMA 1880"
click at [802, 527] on button "Ver Doc. Original" at bounding box center [807, 525] width 84 height 19
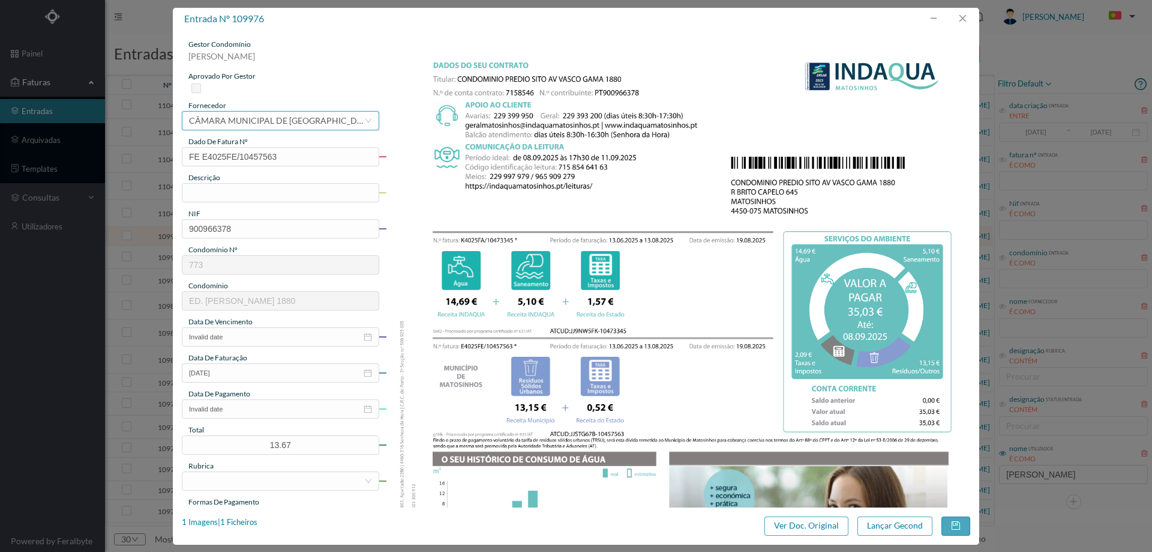
click at [266, 122] on div "CÂMARA MUNICIPAL DE [GEOGRAPHIC_DATA]" at bounding box center [276, 121] width 175 height 18
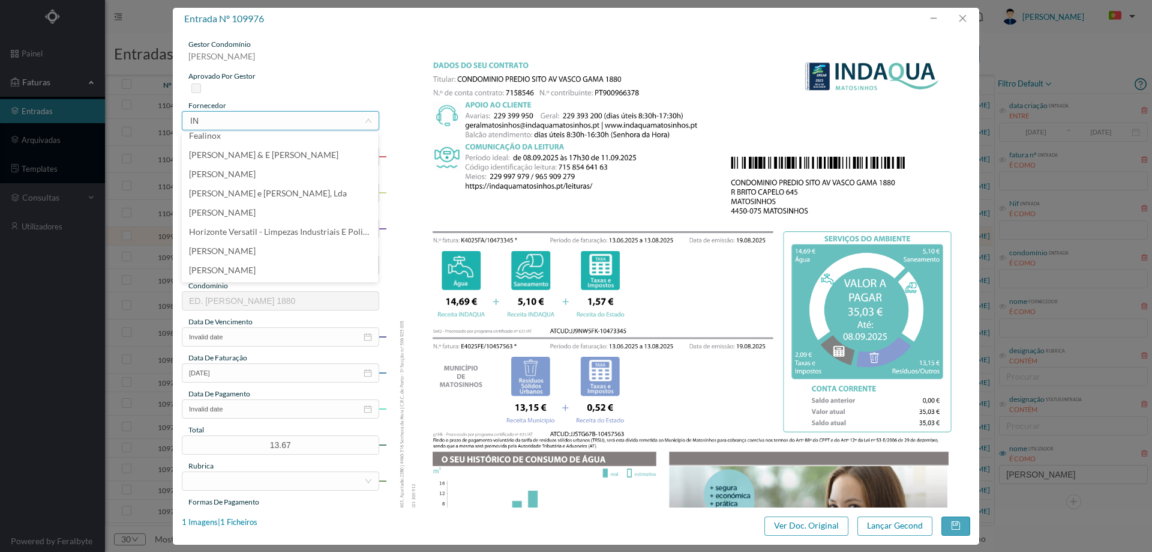
scroll to position [0, 0]
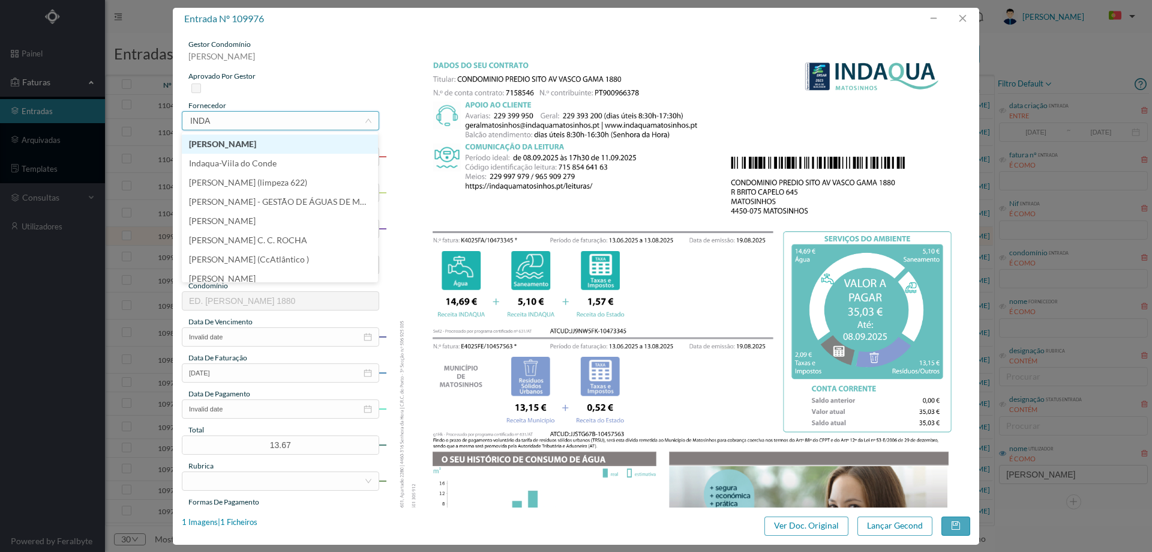
type input "INDAQ"
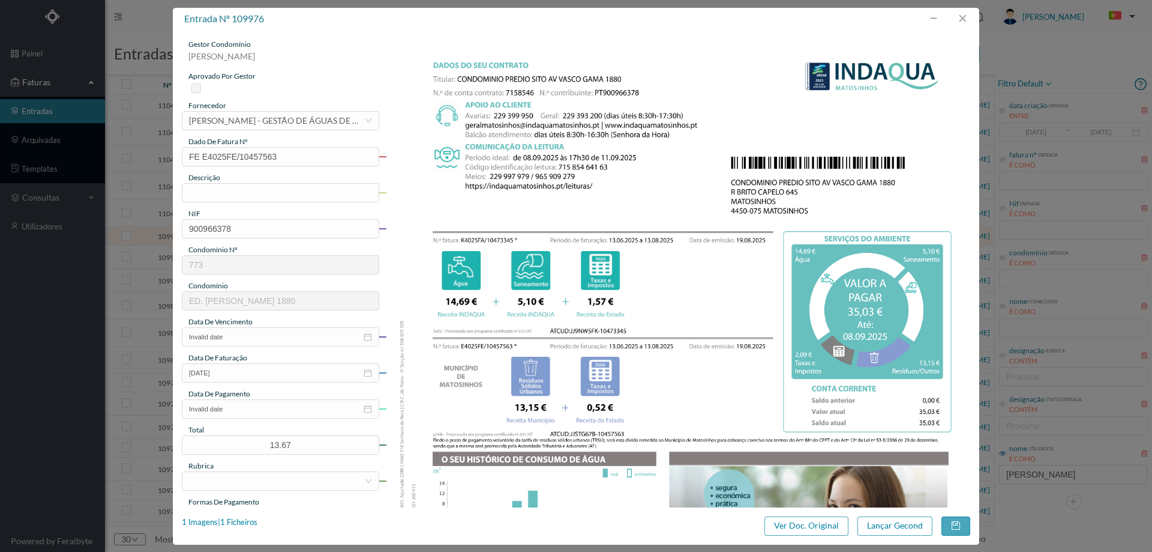
click at [257, 203] on div "gestor condomínio Hugo Moreira aprovado por gestor fornecedor selecionar INDAQU…" at bounding box center [280, 318] width 197 height 559
click at [258, 192] on input "text" at bounding box center [280, 192] width 197 height 19
type input "3.06.2025 a 13.08.2025"
click at [249, 337] on input "Invalid date" at bounding box center [280, 336] width 197 height 19
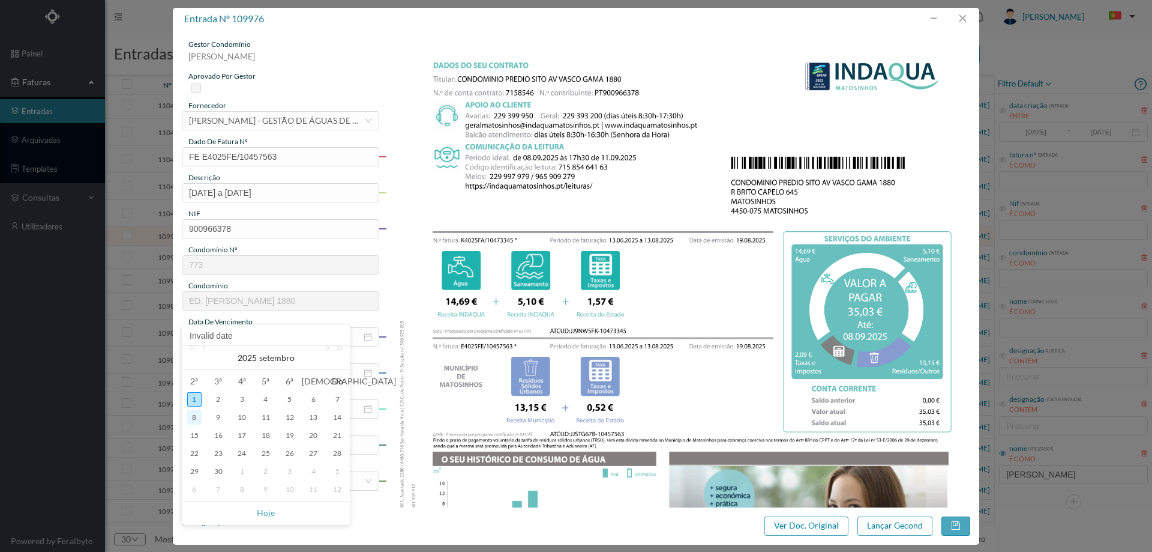
click at [191, 420] on div "8" at bounding box center [194, 417] width 14 height 14
type input "[DATE]"
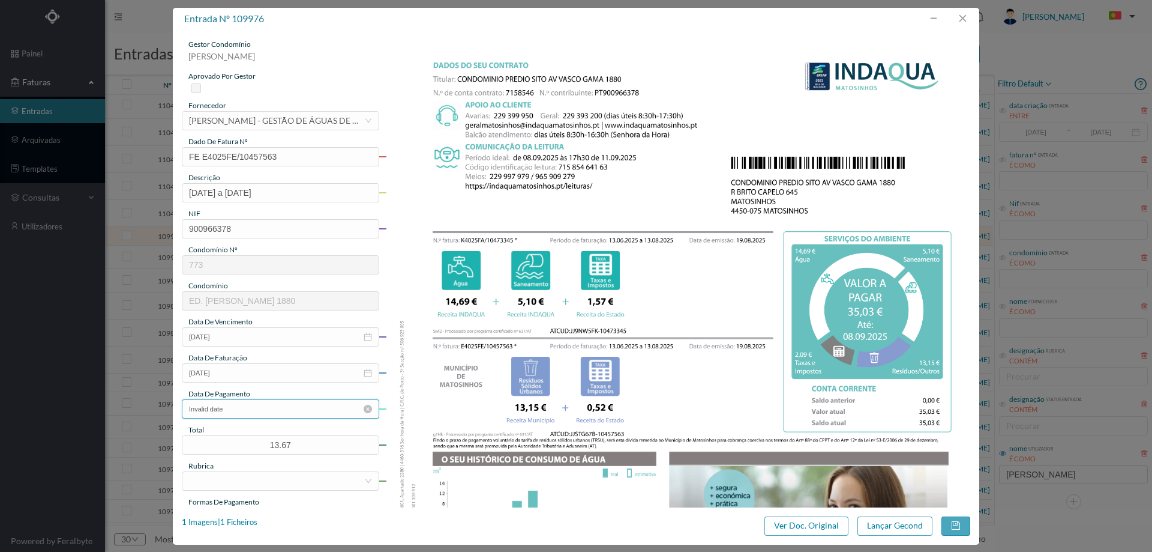
click at [237, 408] on input "Invalid date" at bounding box center [280, 408] width 197 height 19
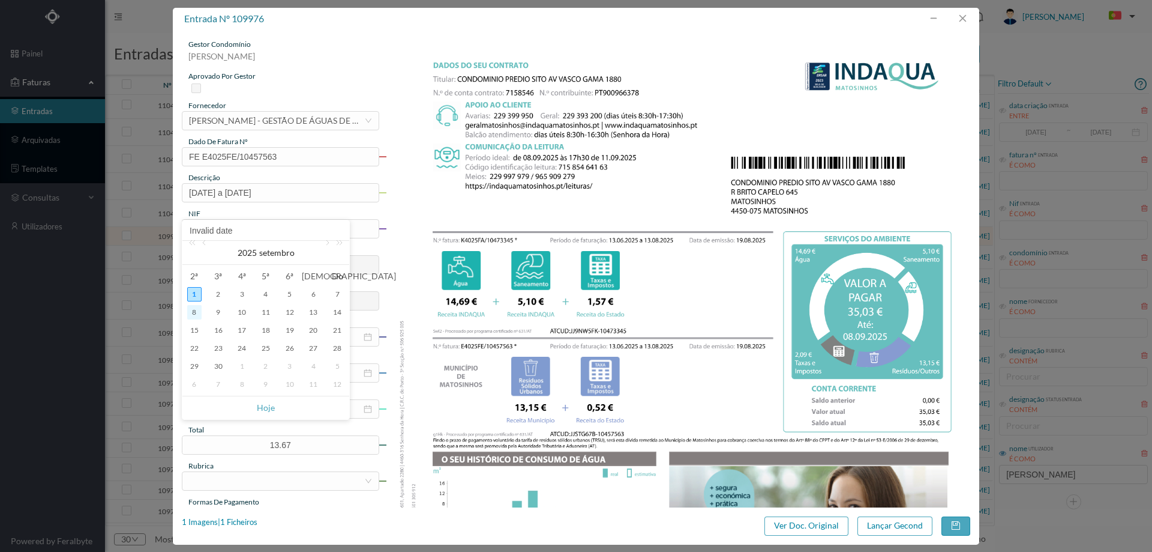
click at [194, 313] on div "8" at bounding box center [194, 312] width 14 height 14
type input "[DATE]"
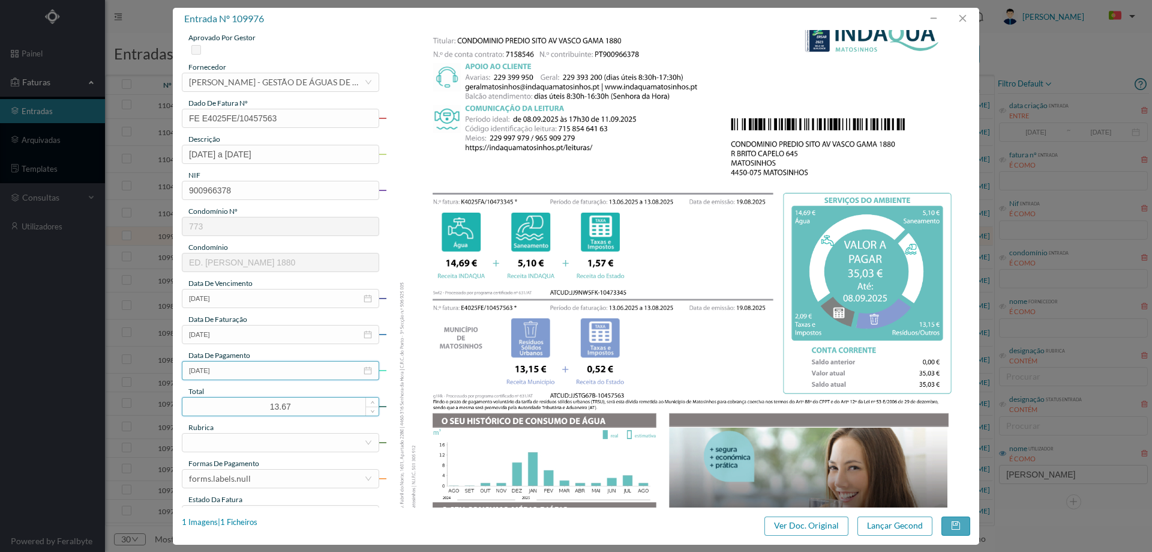
scroll to position [120, 0]
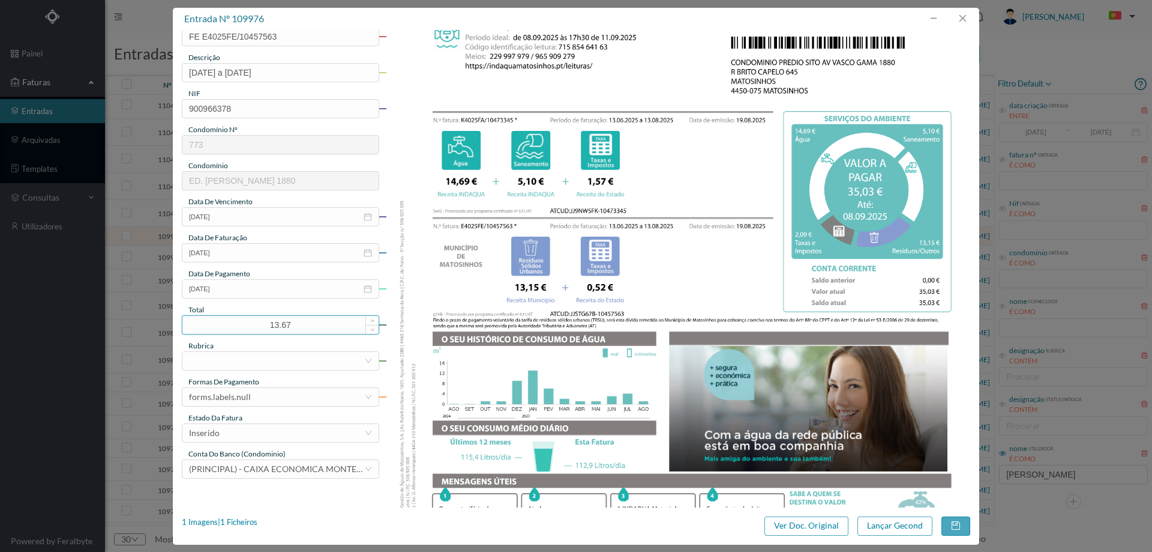
drag, startPoint x: 279, startPoint y: 326, endPoint x: 224, endPoint y: 327, distance: 55.2
click at [224, 327] on input "13.67" at bounding box center [280, 325] width 196 height 18
type input "35.03"
click at [259, 397] on div "forms.labels.null" at bounding box center [276, 397] width 175 height 18
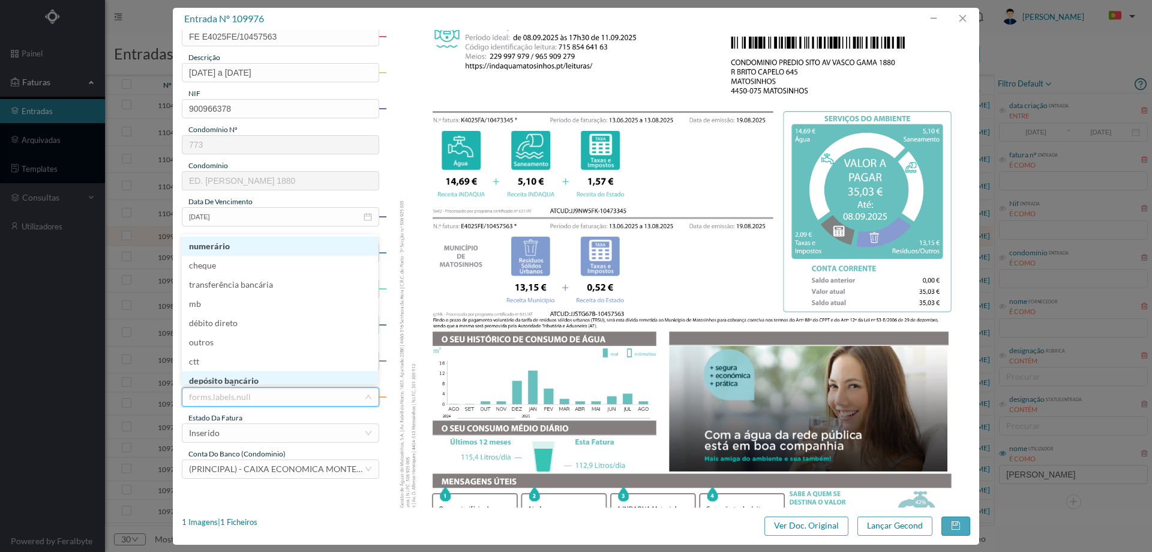
scroll to position [6, 0]
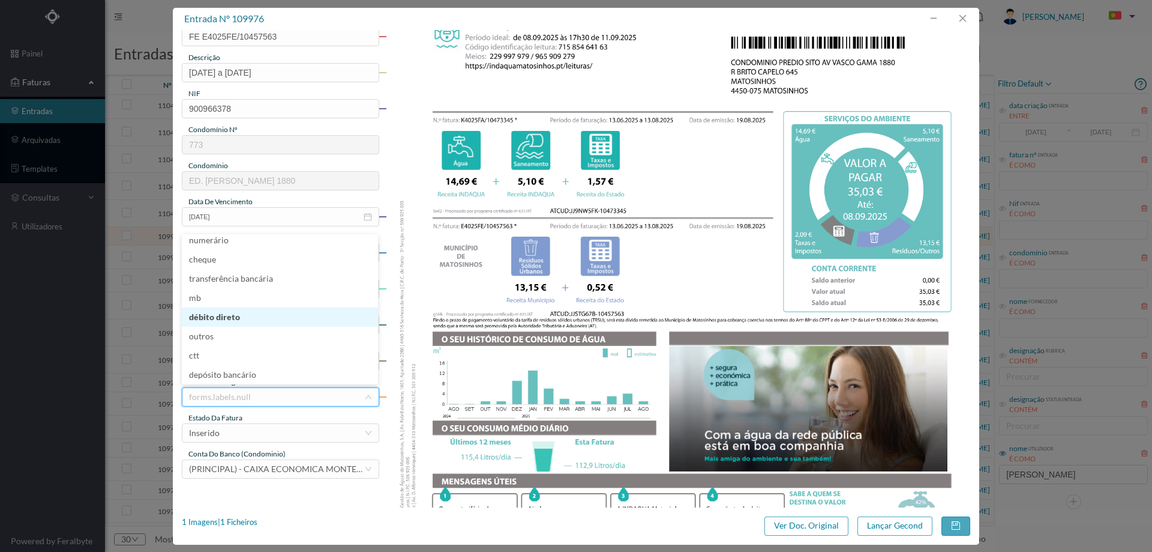
click at [252, 315] on li "débito direto" at bounding box center [280, 316] width 196 height 19
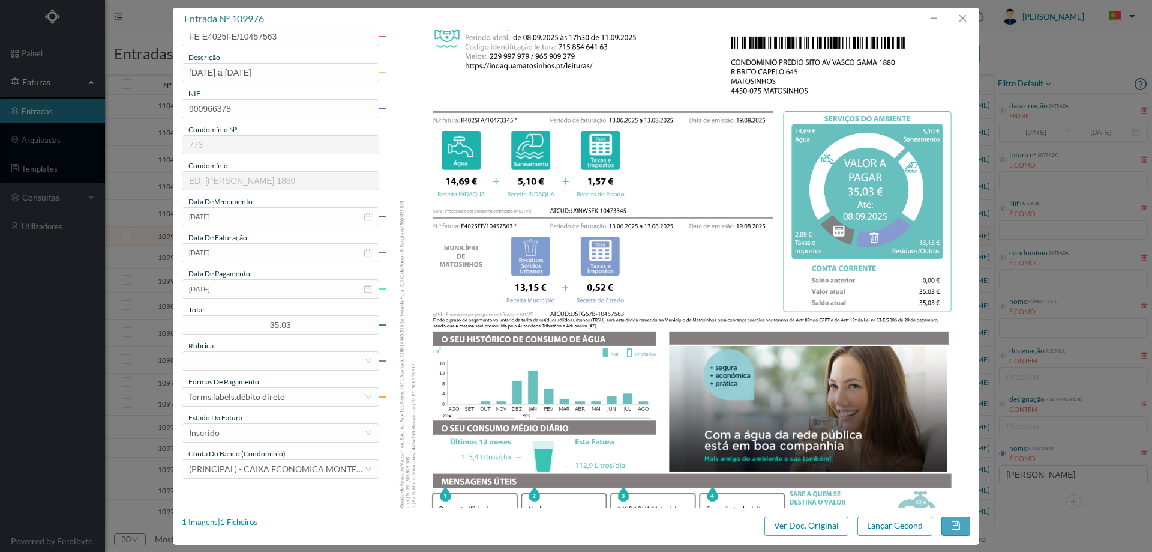
click at [251, 349] on div "rubrica" at bounding box center [280, 345] width 197 height 11
click at [251, 358] on div at bounding box center [276, 361] width 175 height 18
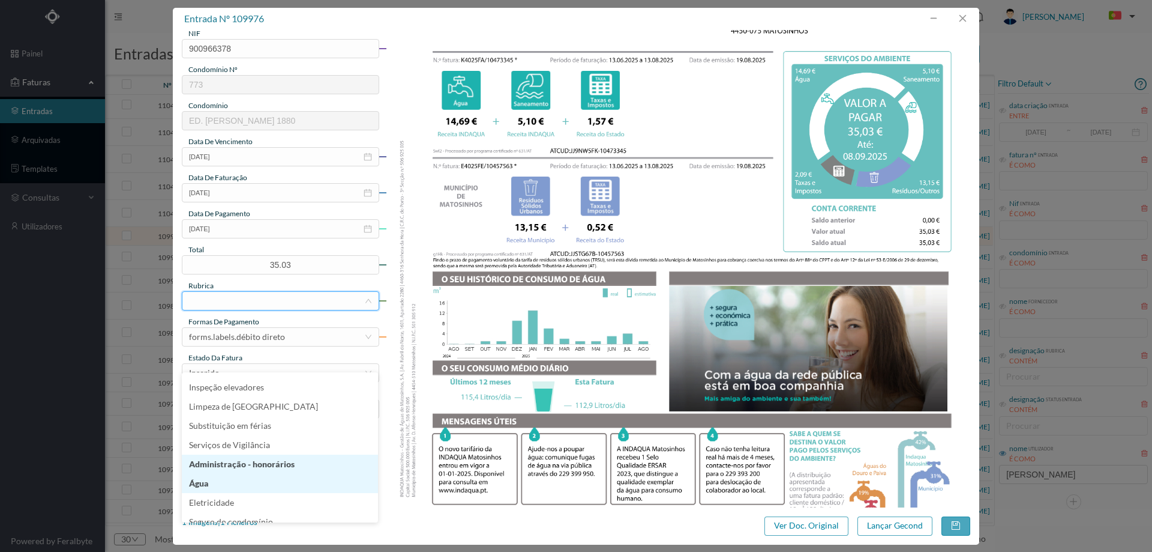
scroll to position [180, 0]
click at [224, 474] on li "Água" at bounding box center [280, 472] width 196 height 19
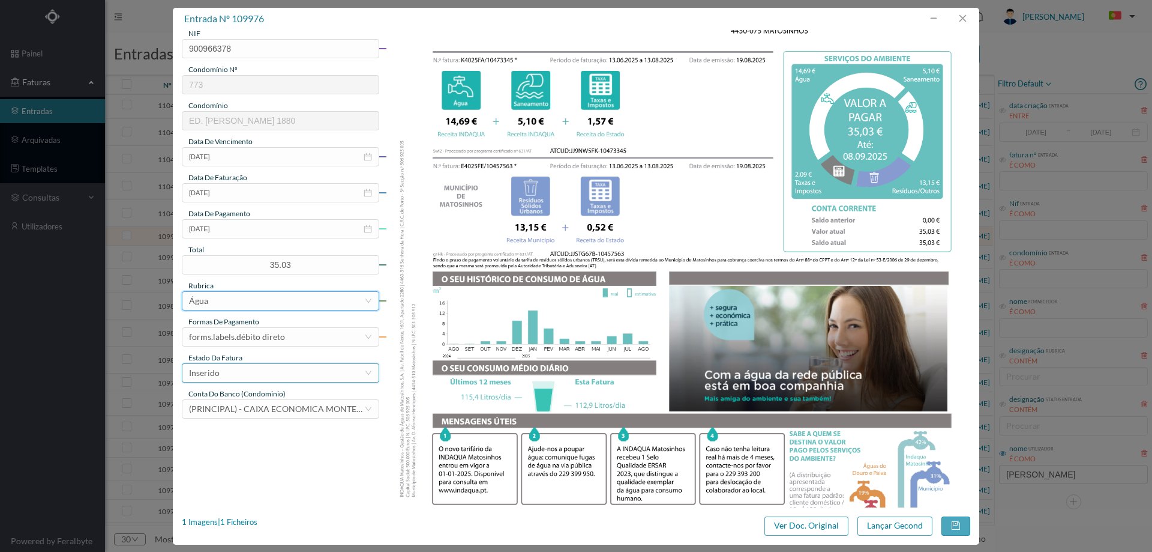
click at [240, 379] on div "Inserido" at bounding box center [276, 373] width 175 height 18
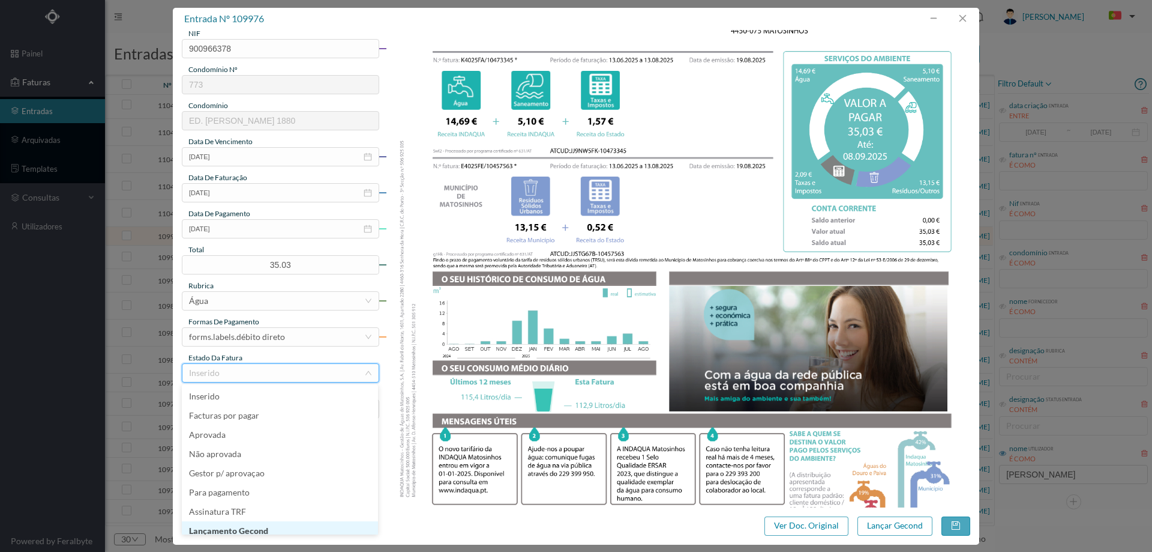
scroll to position [6, 0]
click at [278, 525] on li "Lançamento Gecond" at bounding box center [280, 524] width 196 height 19
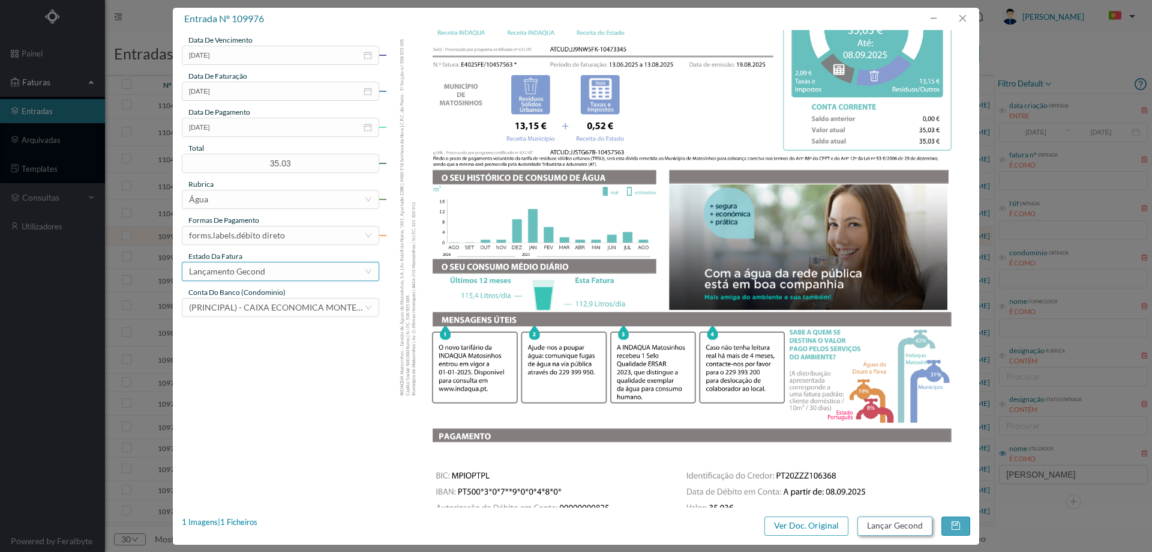
scroll to position [364, 0]
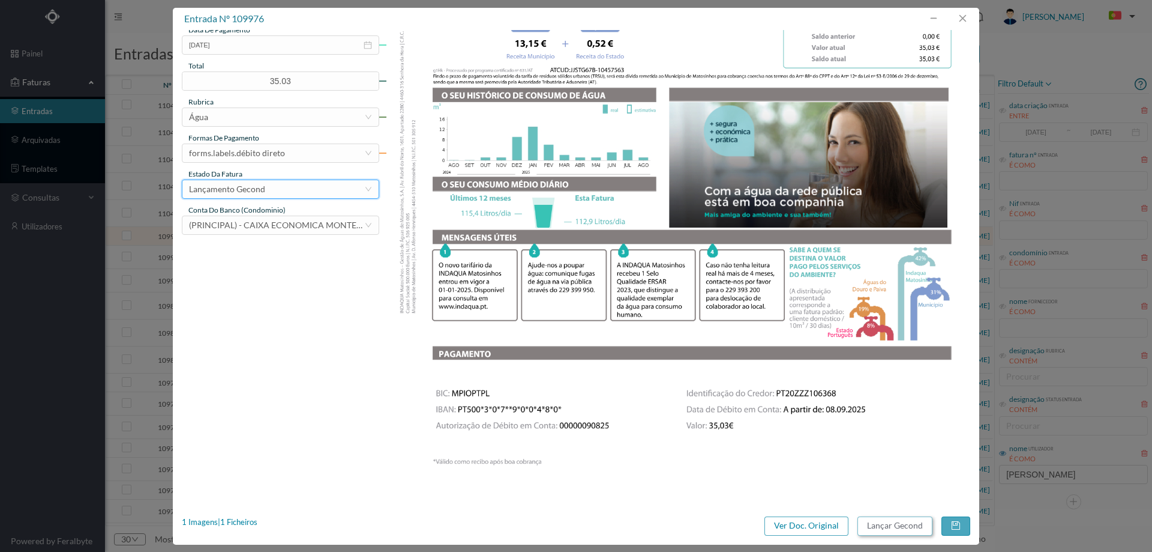
click at [899, 526] on button "Lançar Gecond" at bounding box center [895, 525] width 75 height 19
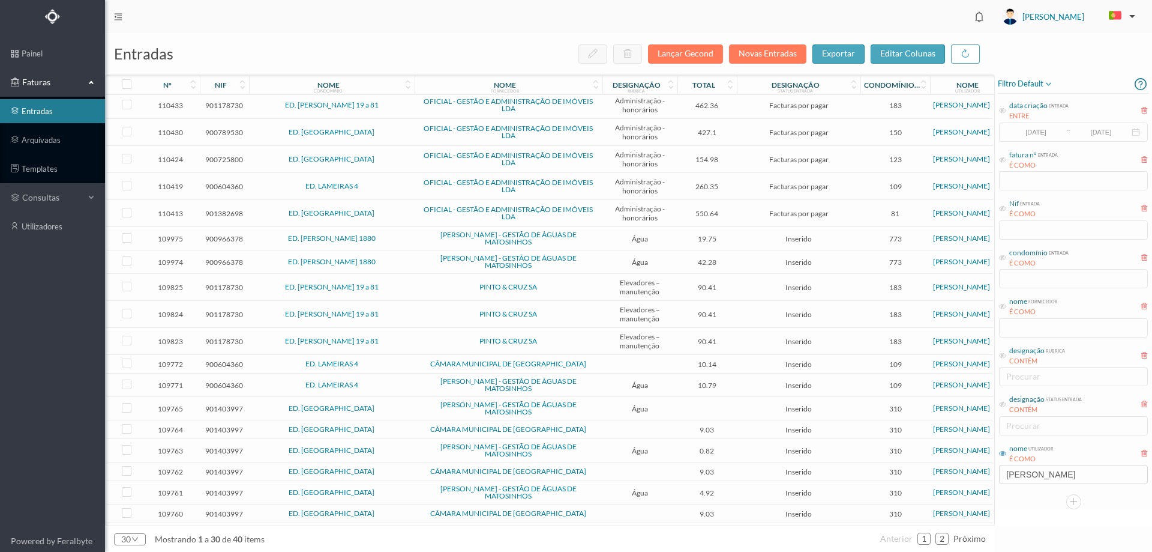
click at [390, 239] on span "ED. VASCO DA GAMA 1880" at bounding box center [332, 238] width 160 height 7
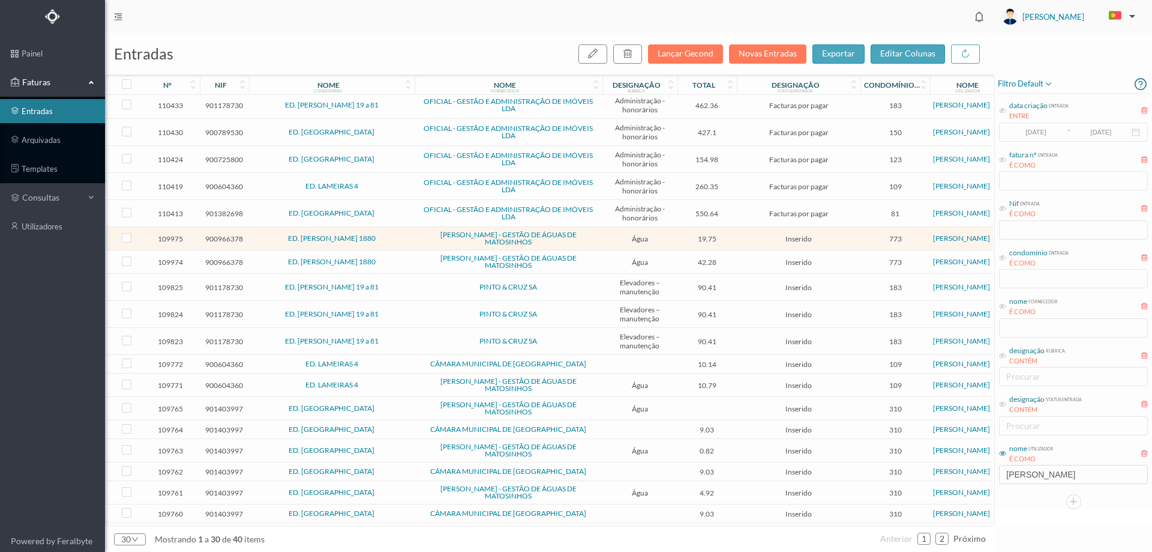
click at [390, 239] on span "ED. VASCO DA GAMA 1880" at bounding box center [332, 238] width 160 height 7
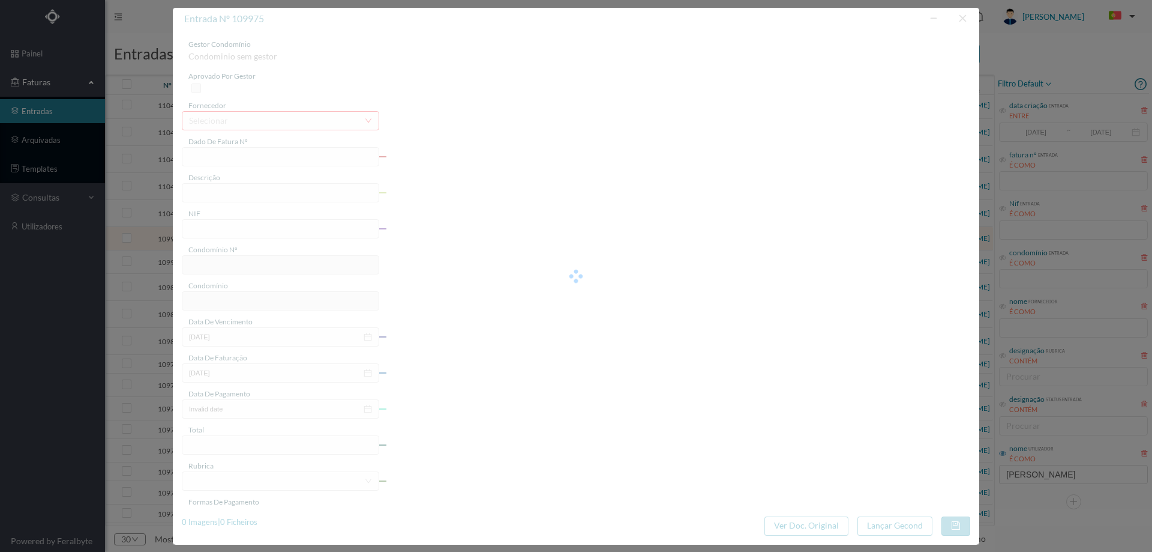
type input "FA K4025FA/10473344"
type input "Período de faturação: 13.06.2025 a 13.08.2025"
type input "900966378"
type input "[DATE]"
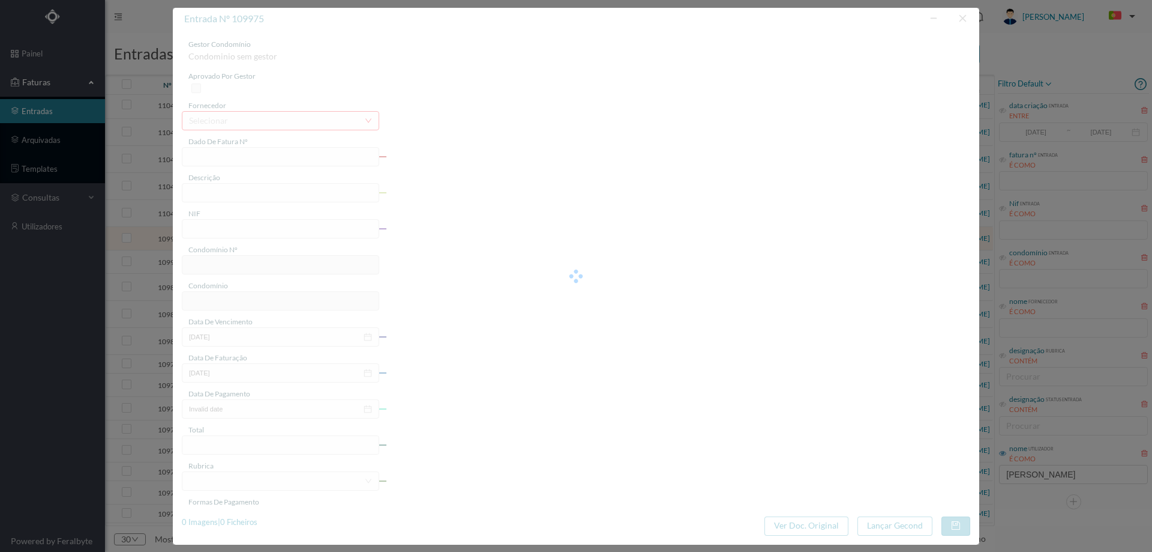
type input "[DATE]"
type input "19.75"
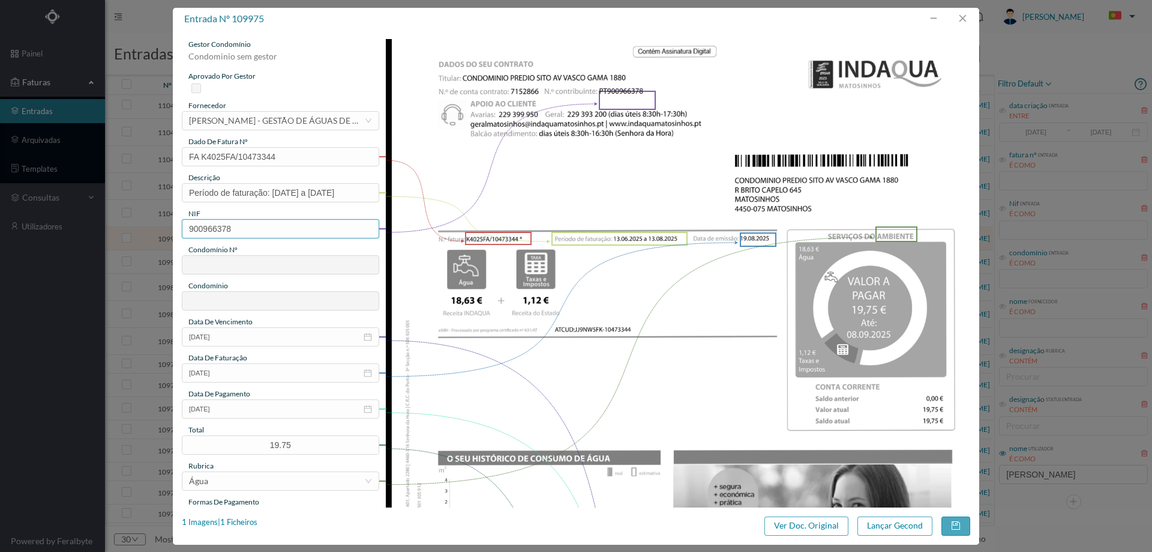
click at [190, 228] on input "900966378" at bounding box center [280, 228] width 197 height 19
type input "773"
type input "ED. VASCO DA GAMA 1880"
drag, startPoint x: 248, startPoint y: 234, endPoint x: 107, endPoint y: 226, distance: 141.3
click at [112, 229] on div "entrada nº 109975 gestor condomínio Hugo Moreira aprovado por gestor fornecedor…" at bounding box center [576, 276] width 1152 height 552
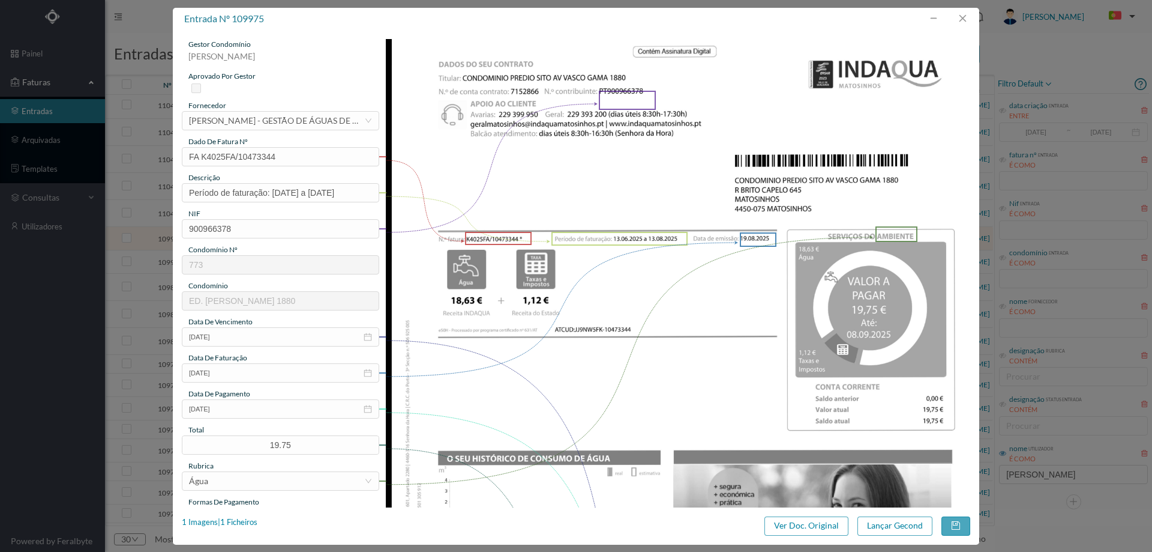
click at [714, 341] on img at bounding box center [678, 452] width 585 height 826
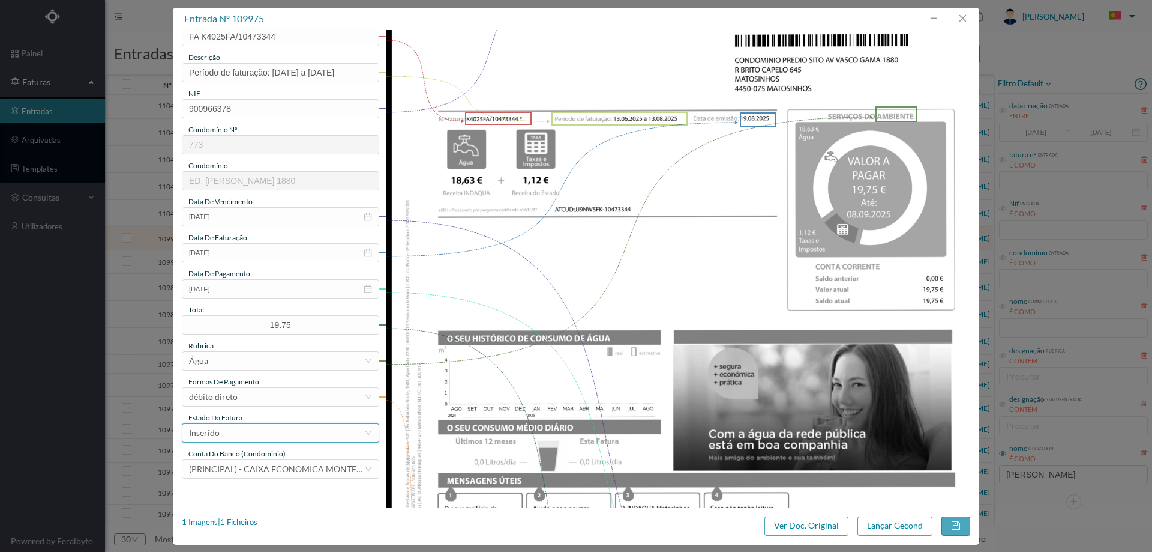
click at [253, 435] on div "Inserido" at bounding box center [276, 433] width 175 height 18
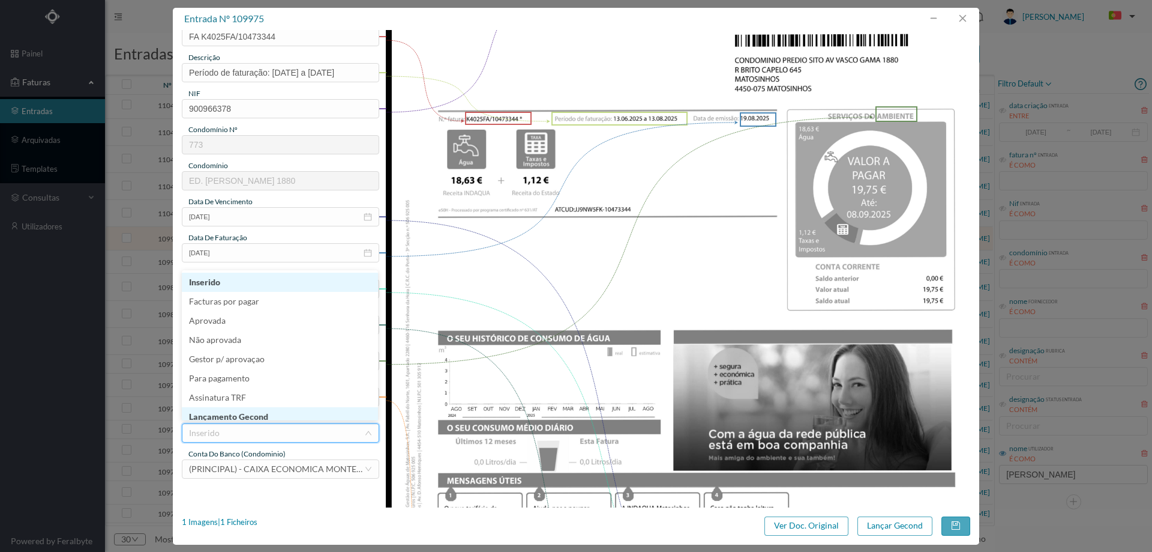
scroll to position [6, 0]
click at [255, 415] on li "Lançamento Gecond" at bounding box center [280, 410] width 196 height 19
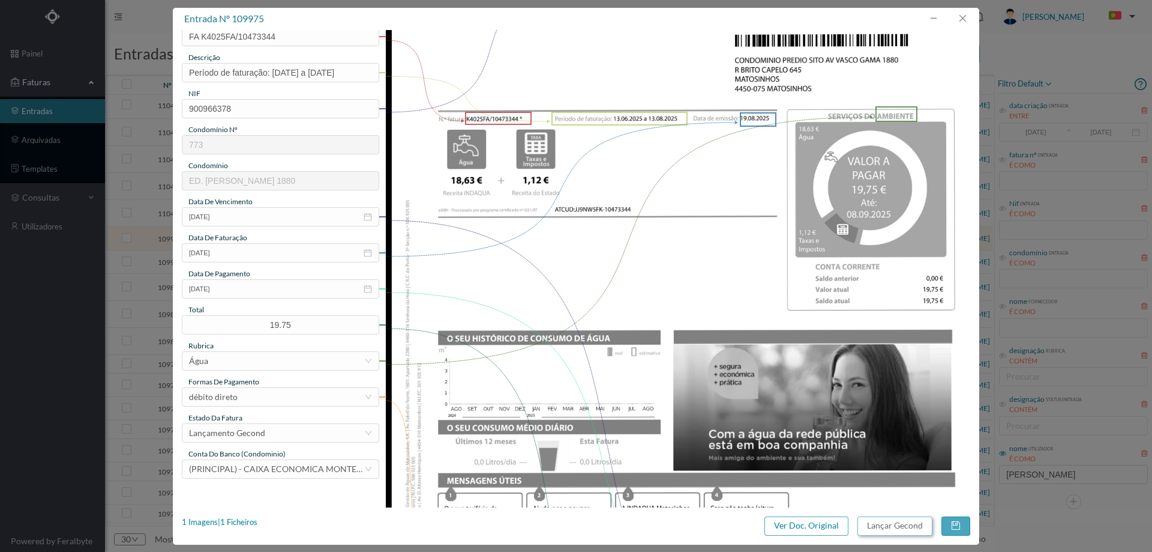
click at [890, 520] on button "Lançar Gecond" at bounding box center [895, 525] width 75 height 19
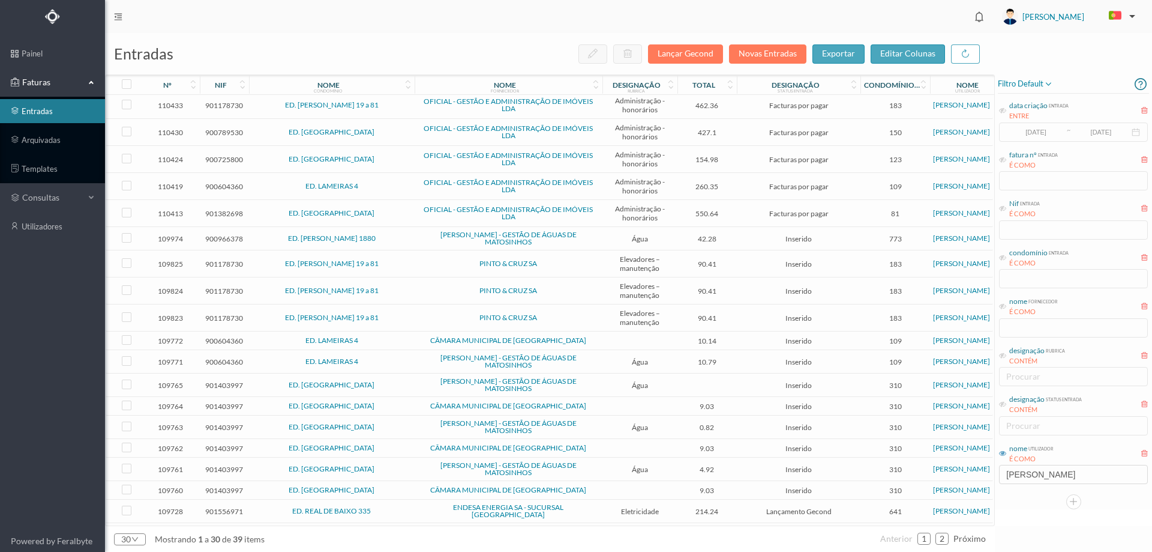
click at [399, 241] on span "ED. VASCO DA GAMA 1880" at bounding box center [332, 238] width 160 height 7
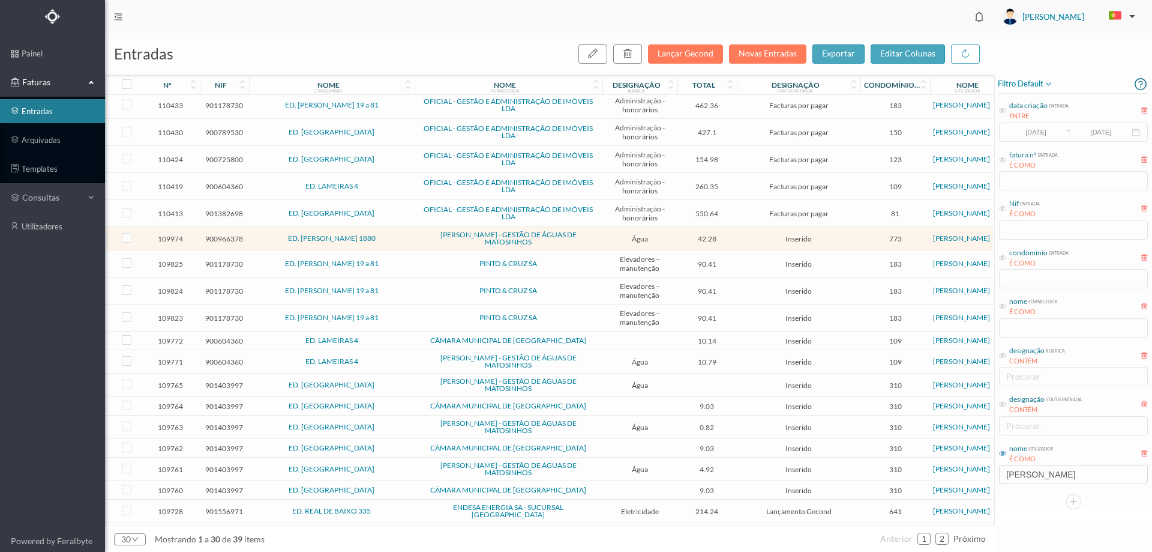
click at [399, 241] on span "ED. VASCO DA GAMA 1880" at bounding box center [332, 238] width 160 height 7
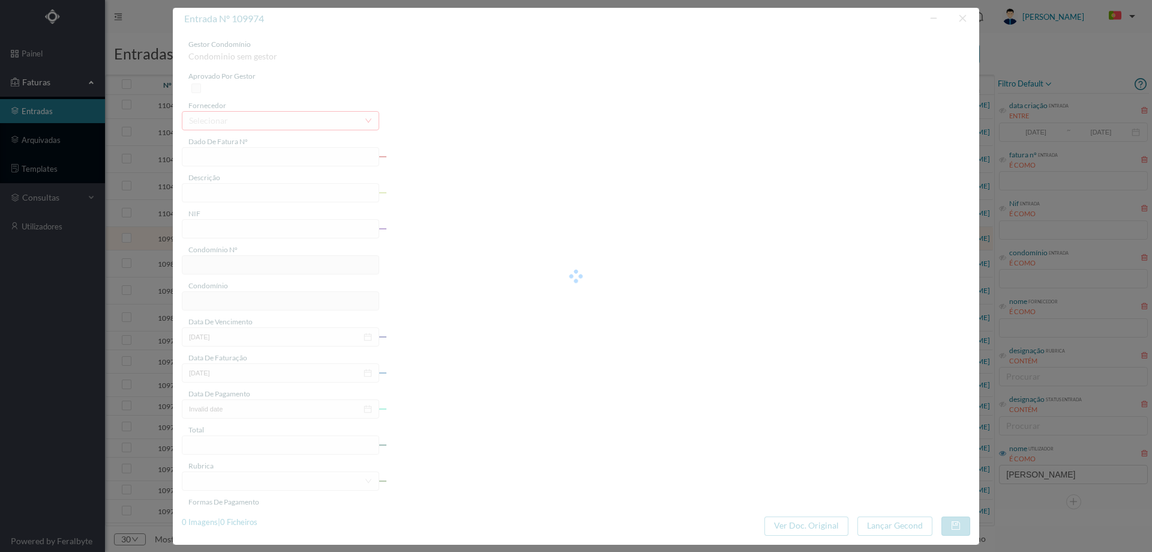
type input "FA K4025FA/10473343"
type input "Periodo de faturação: 13.06.2025 a 13.08.2025"
type input "900966378"
type input "[DATE]"
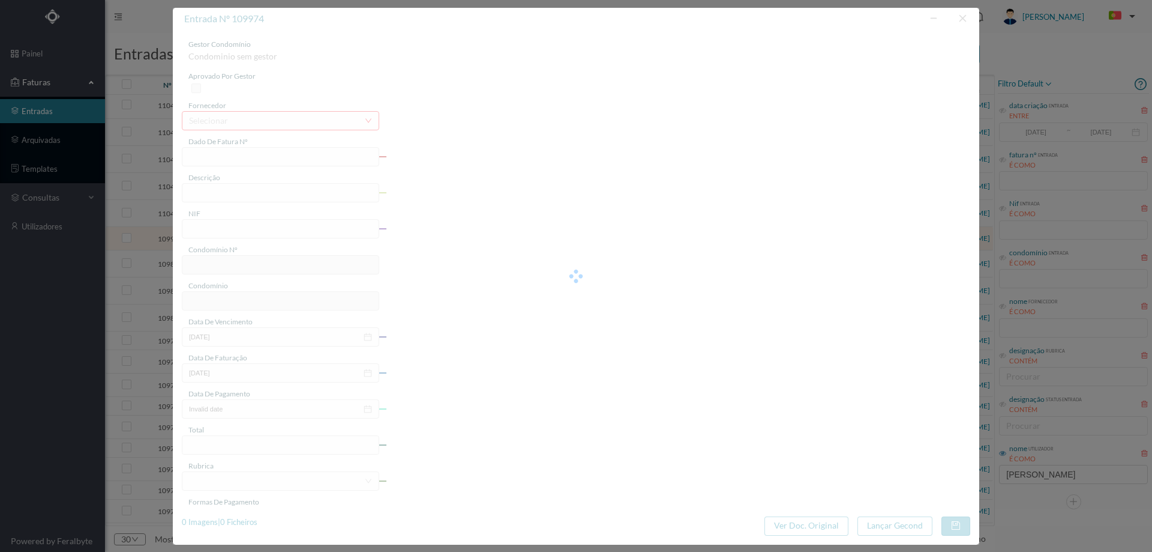
type input "[DATE]"
type input "42.28"
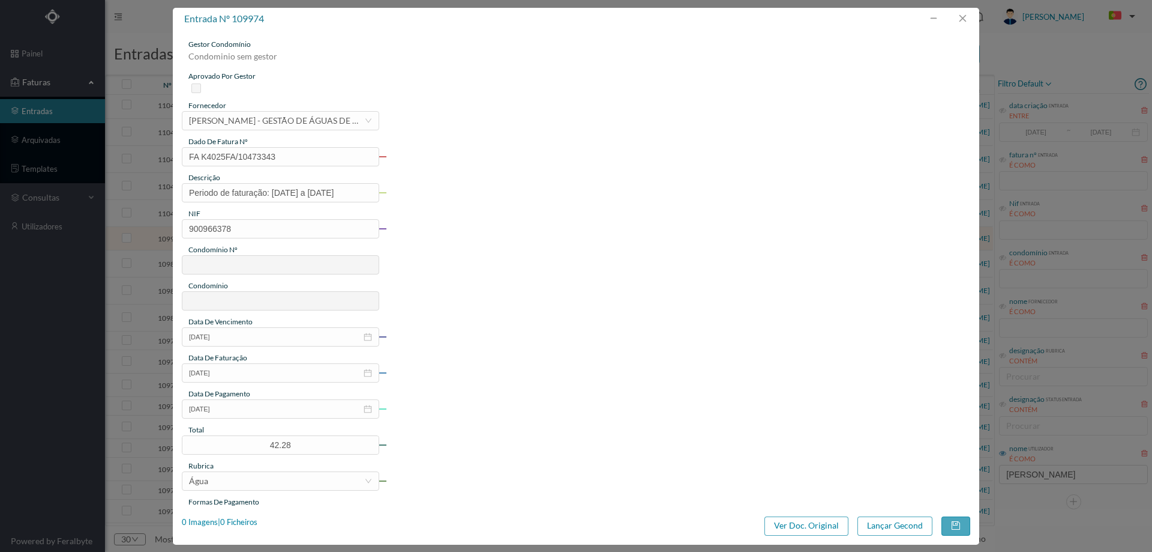
type input "773"
type input "ED. VASCO DA GAMA 1880"
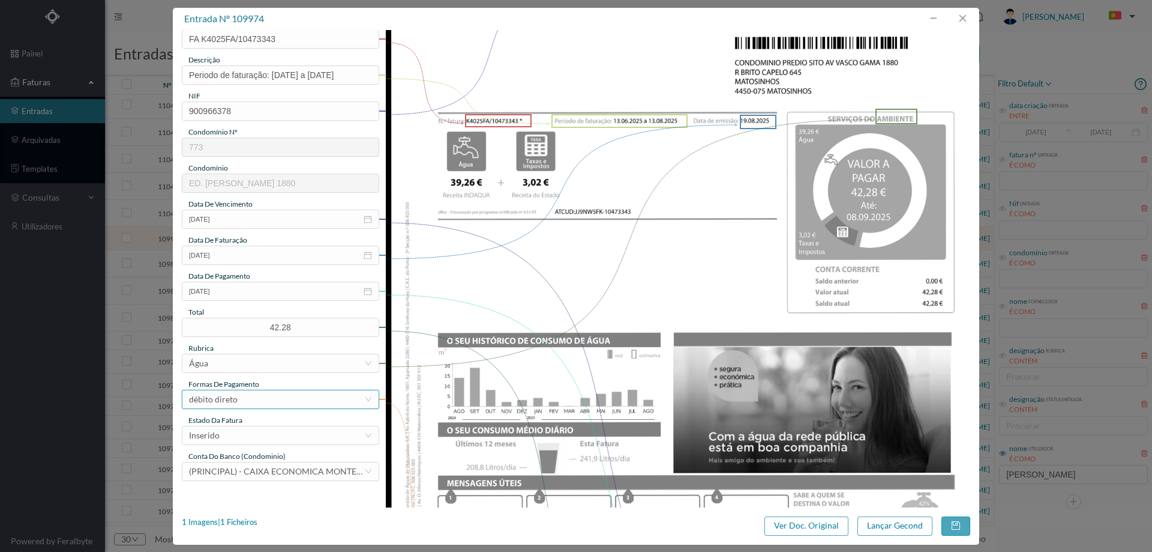
scroll to position [120, 0]
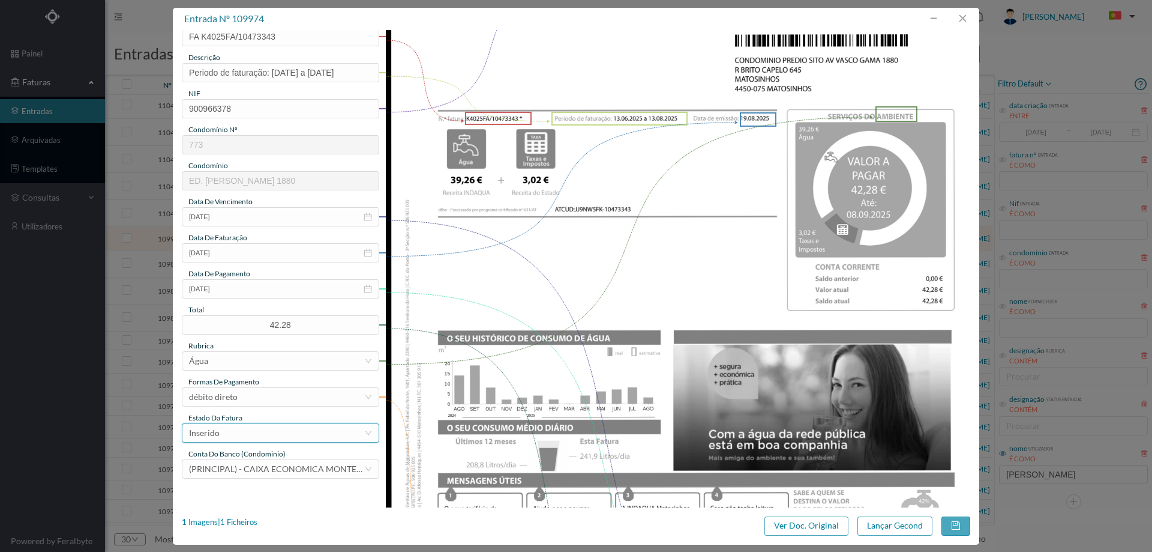
click at [283, 435] on div "Inserido" at bounding box center [276, 433] width 175 height 18
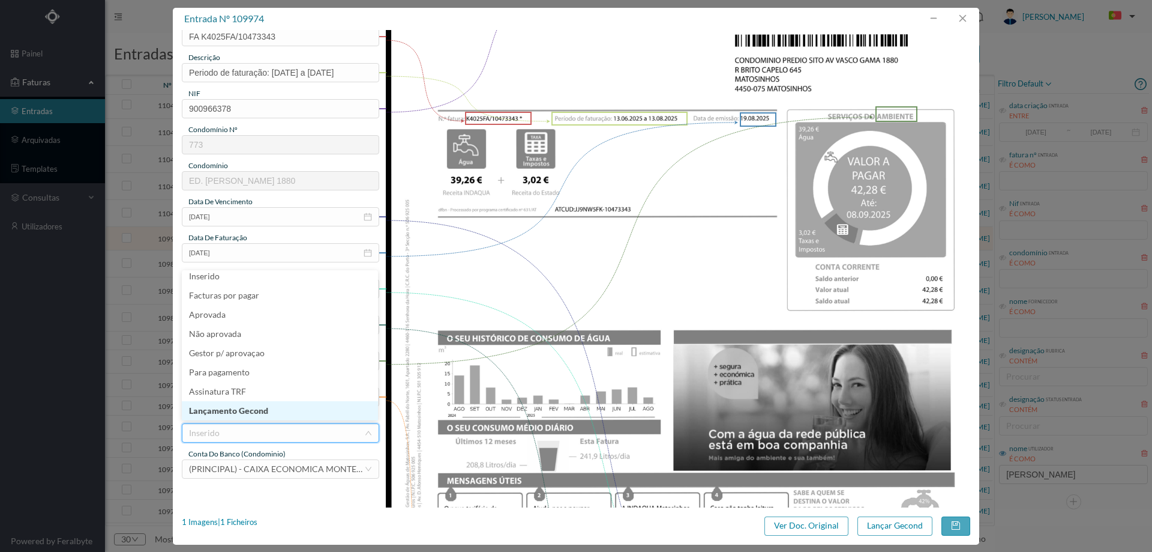
click at [263, 403] on li "Lançamento Gecond" at bounding box center [280, 410] width 196 height 19
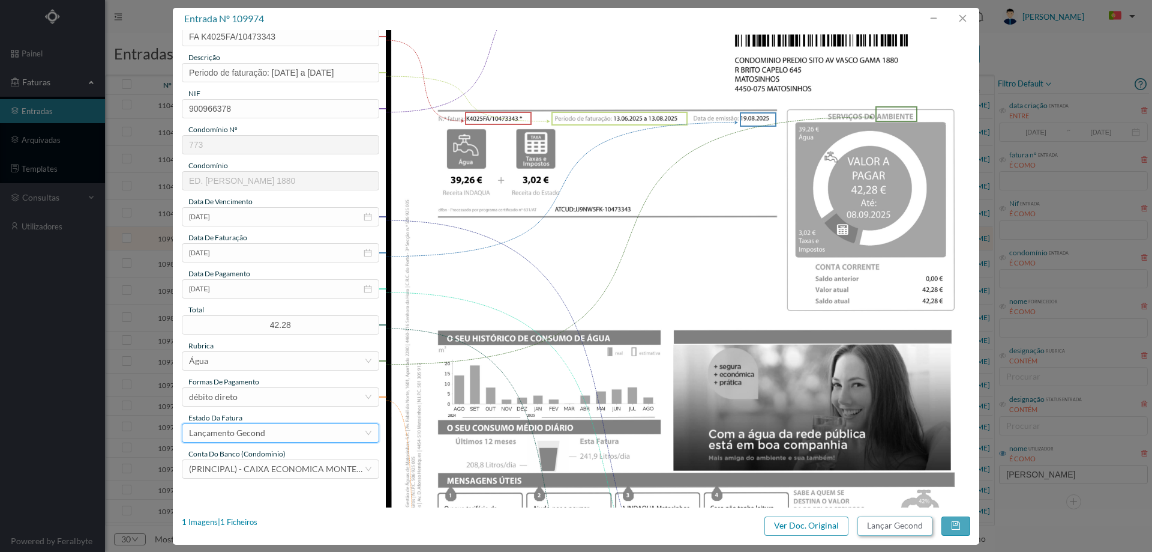
click at [883, 526] on button "Lançar Gecond" at bounding box center [895, 525] width 75 height 19
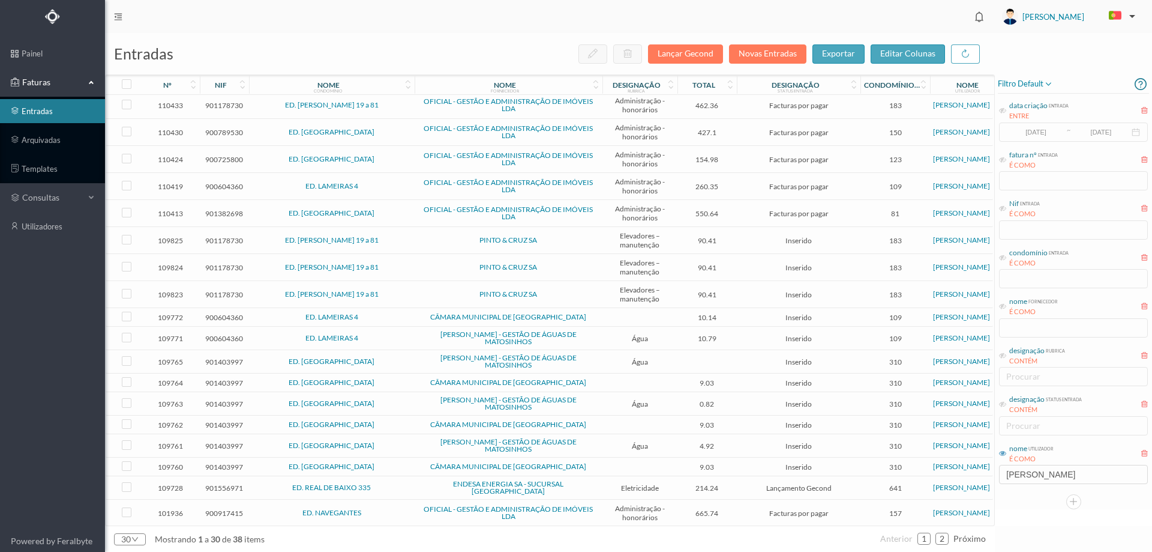
click at [438, 241] on span "PINTO & CRUZ SA" at bounding box center [509, 239] width 182 height 7
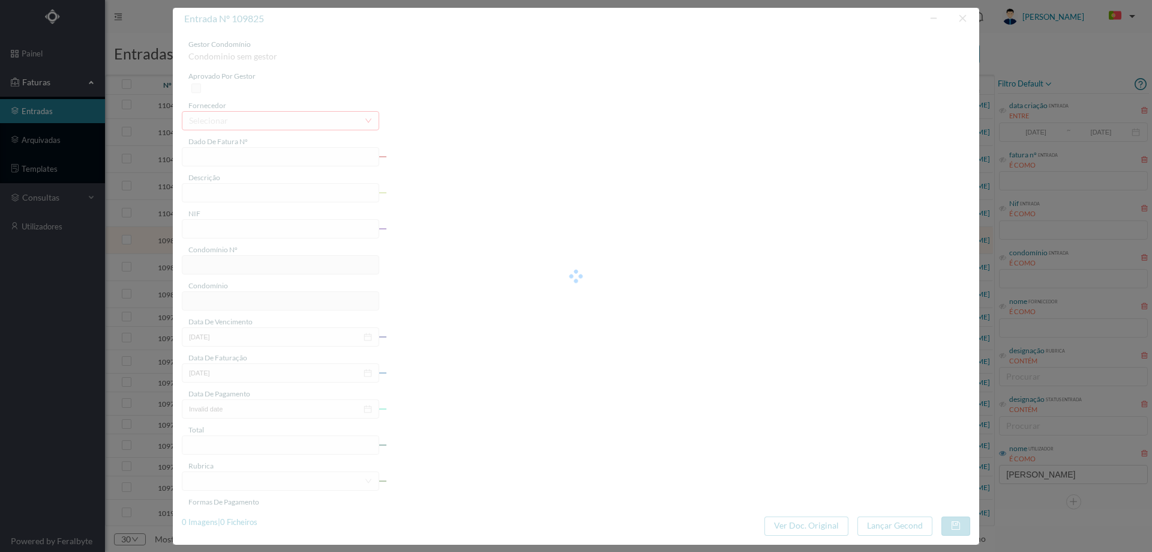
type input "FT FAM.A/265500"
type input "Lescrição"
type input "901178730"
type input "Invalid date"
type input "[DATE]"
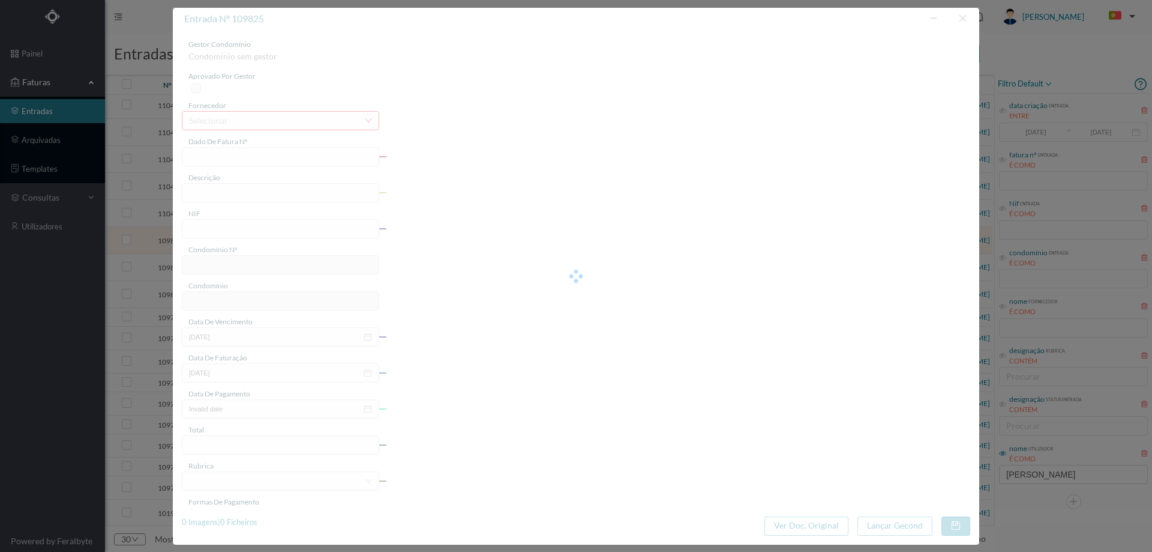
type input "90.41"
type input "183"
type input "ED. CAMILO PESSANHA 19 a 81"
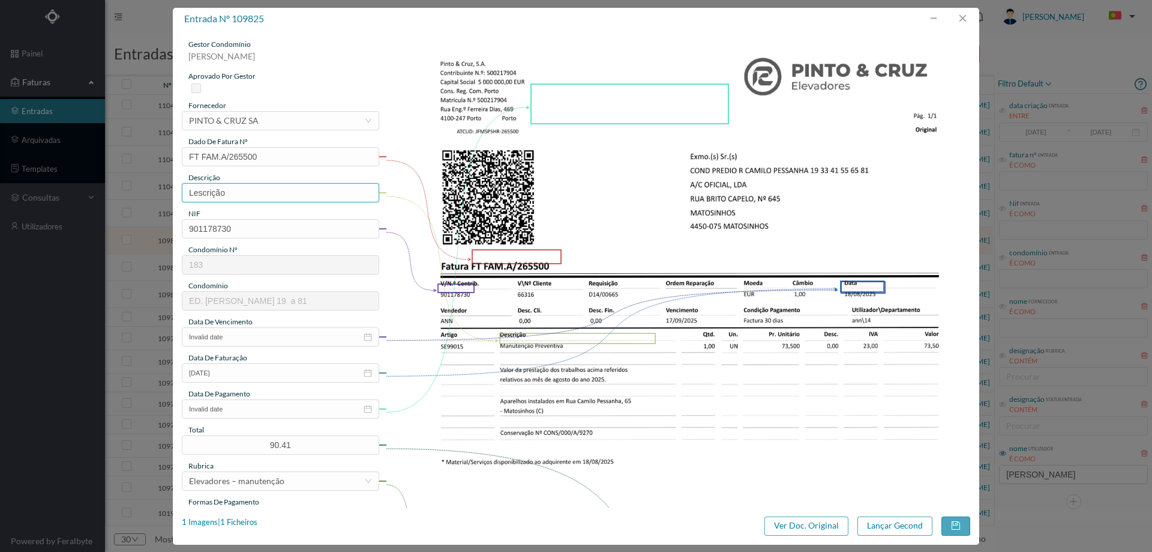
click at [275, 193] on input "Lescrição" at bounding box center [280, 192] width 197 height 19
type input "m"
type input "Manutenção elevadores [DATE]"
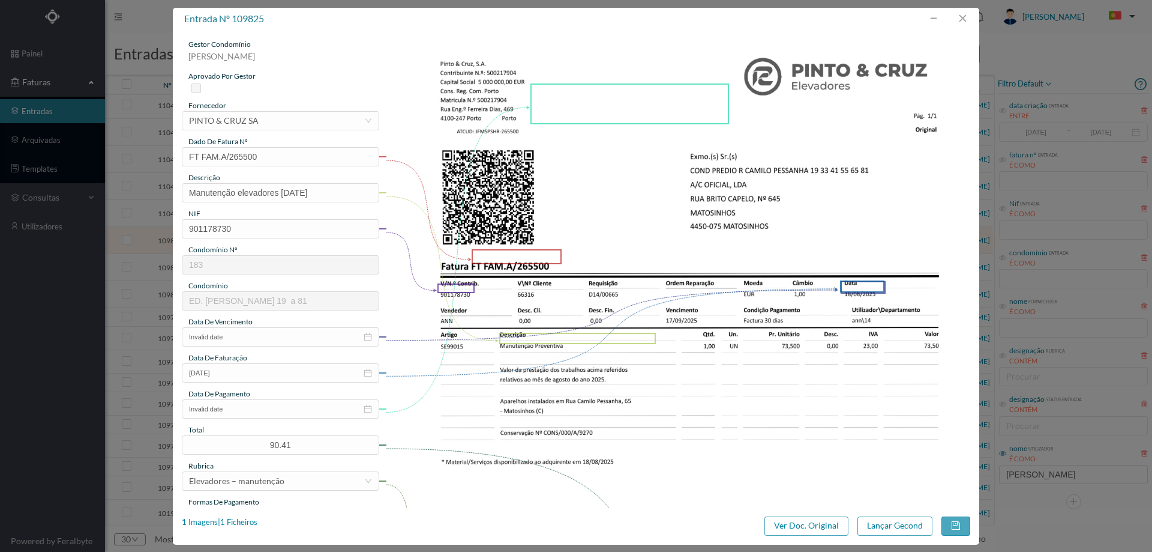
click at [519, 351] on img at bounding box center [678, 452] width 585 height 826
click at [239, 340] on input "Invalid date" at bounding box center [280, 336] width 197 height 19
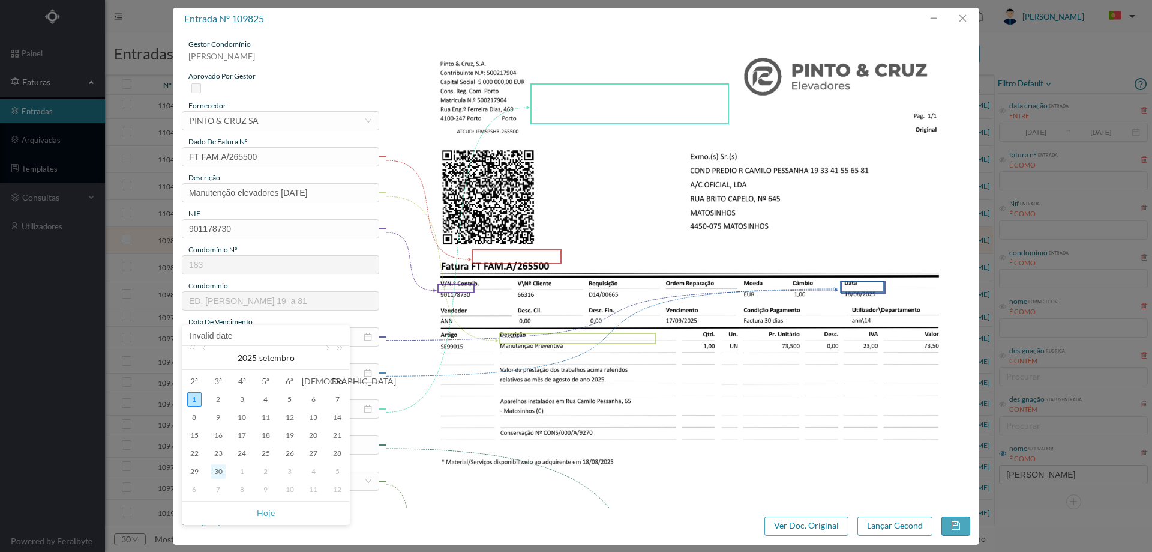
click at [217, 471] on div "30" at bounding box center [218, 471] width 14 height 14
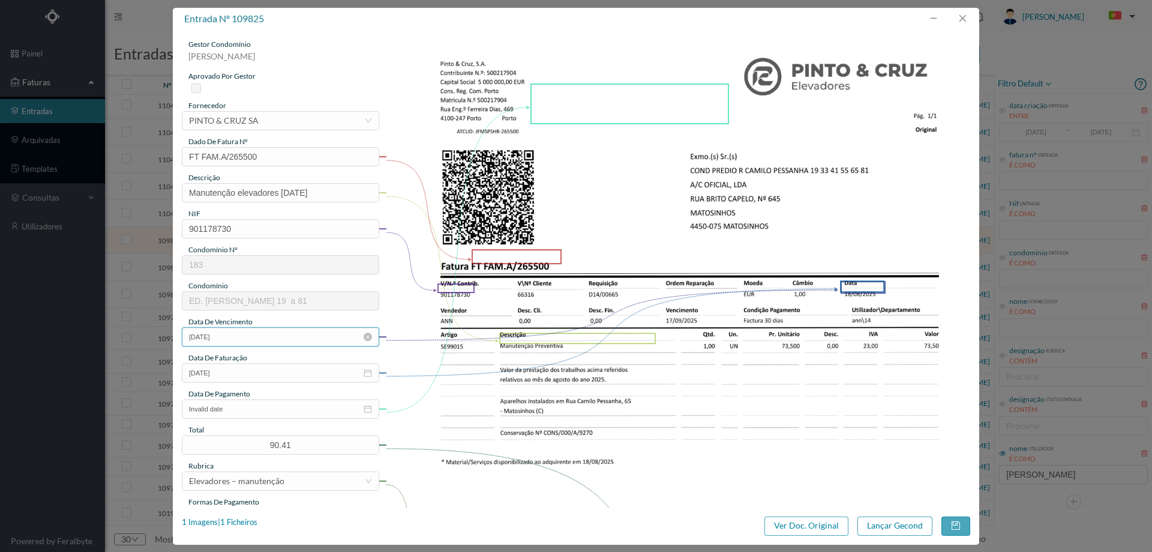
click at [242, 335] on input "30-09-2025" at bounding box center [280, 336] width 197 height 19
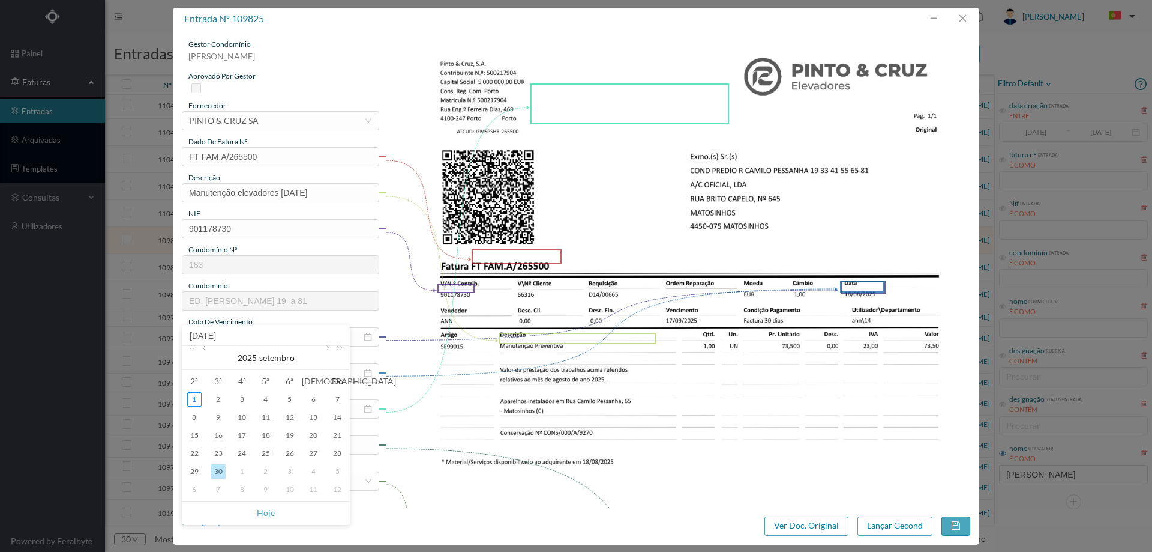
click at [203, 350] on link at bounding box center [205, 358] width 11 height 24
click at [338, 473] on div "31" at bounding box center [337, 471] width 14 height 14
type input "31-08-2025"
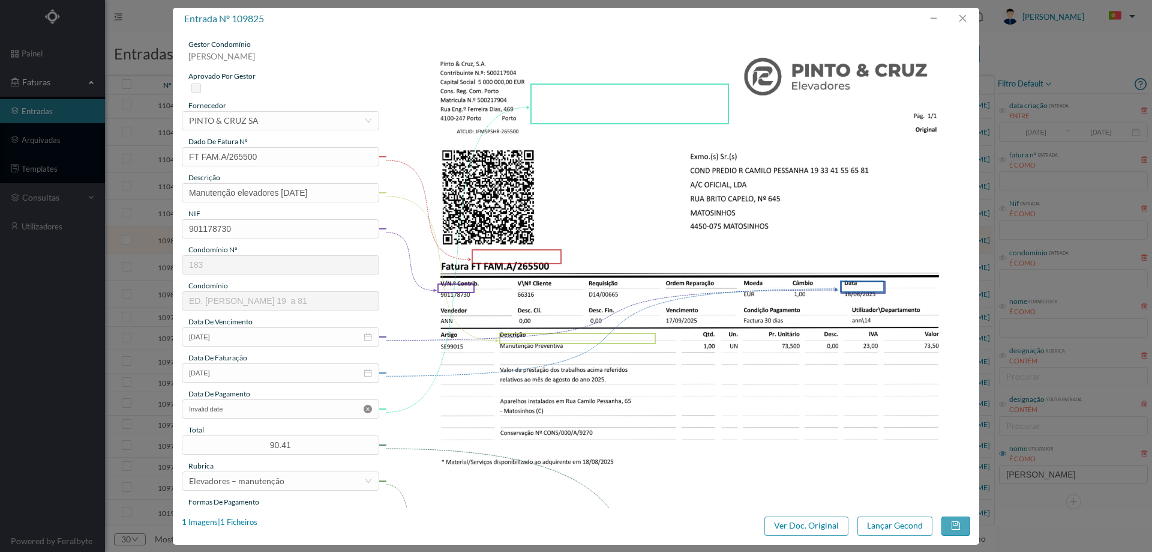
click at [366, 410] on icon "icon: close-circle" at bounding box center [368, 409] width 8 height 8
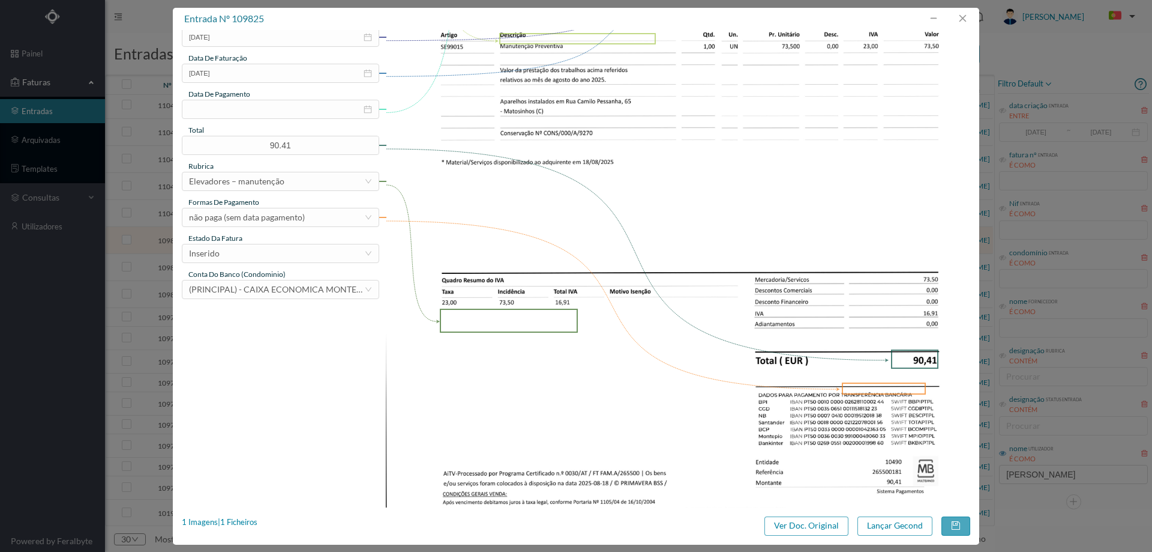
scroll to position [300, 0]
click at [259, 251] on div "Inserido" at bounding box center [276, 253] width 175 height 18
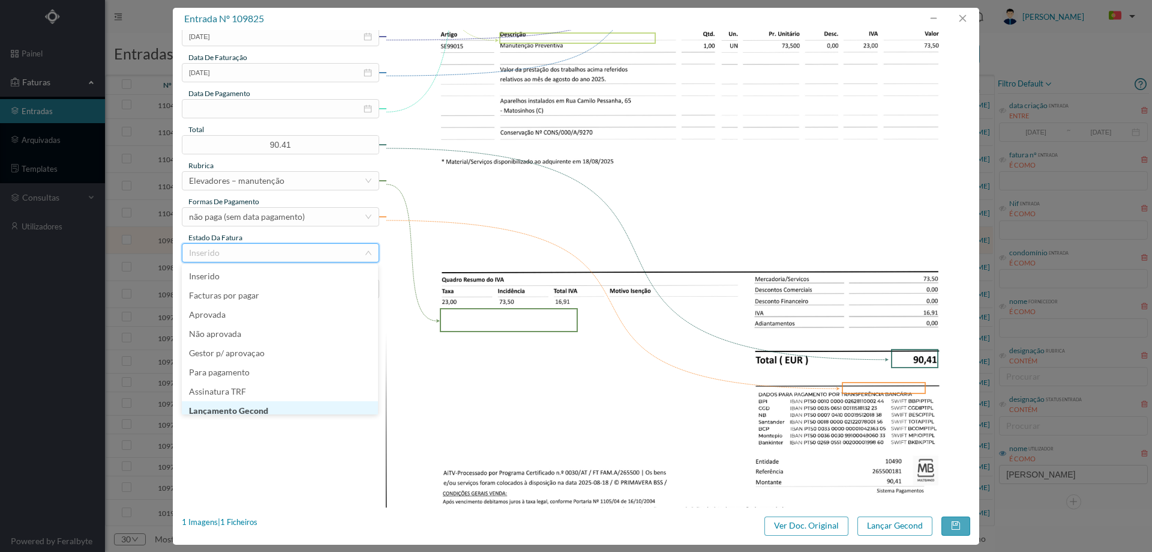
scroll to position [6, 0]
click at [244, 405] on li "Lançamento Gecond" at bounding box center [280, 404] width 196 height 19
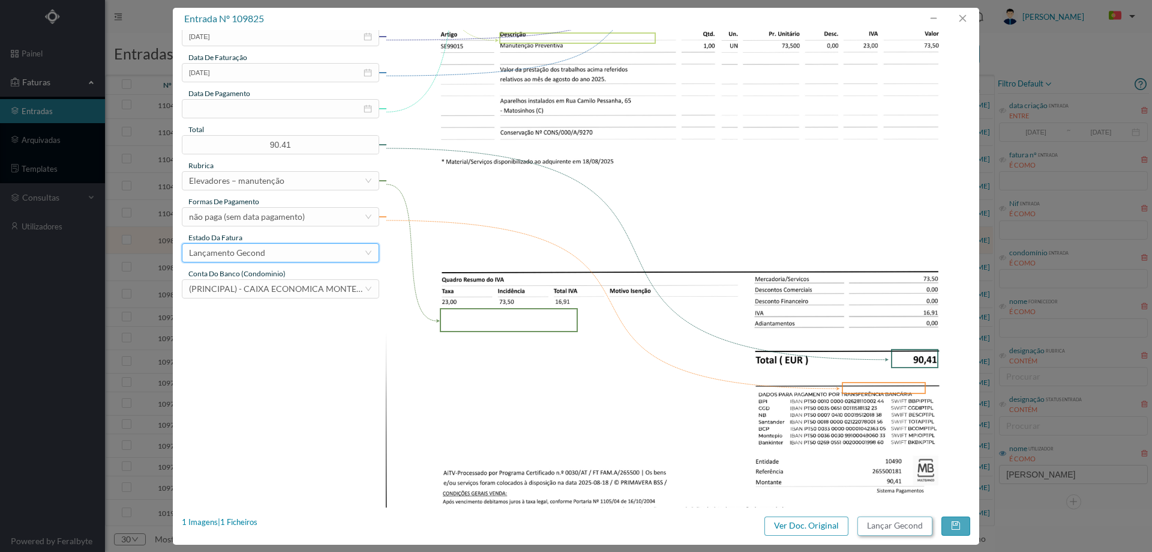
click at [872, 522] on button "Lançar Gecond" at bounding box center [895, 525] width 75 height 19
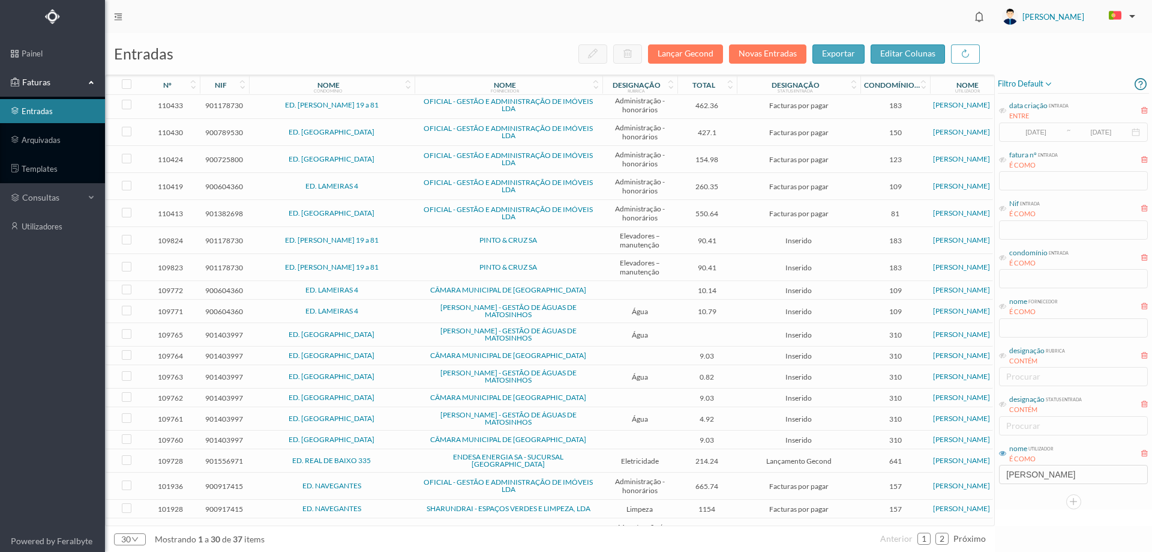
click at [429, 242] on span "PINTO & CRUZ SA" at bounding box center [509, 239] width 182 height 7
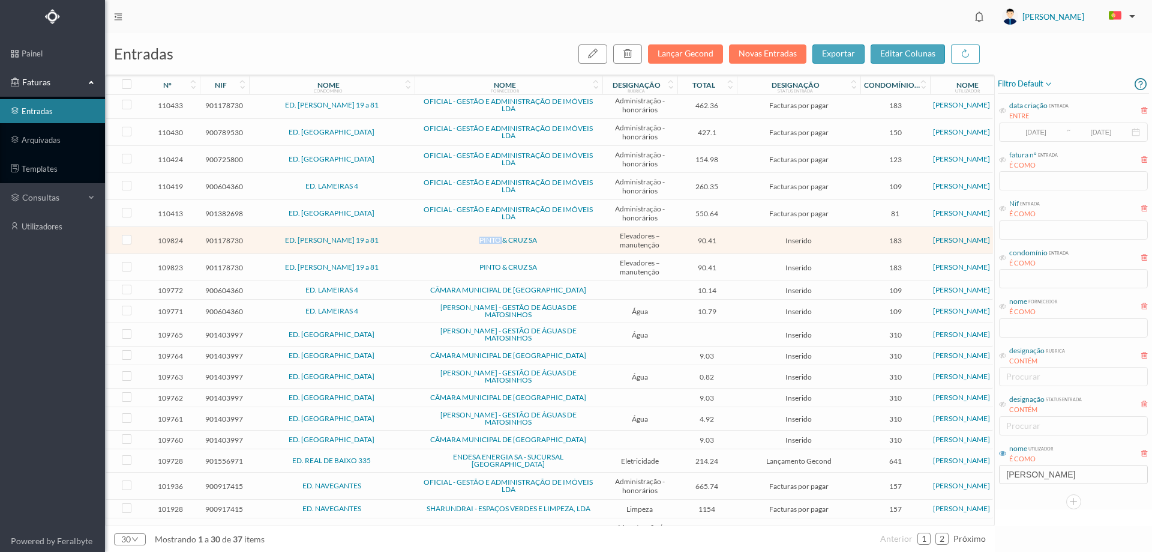
click at [429, 242] on span "PINTO & CRUZ SA" at bounding box center [509, 239] width 182 height 7
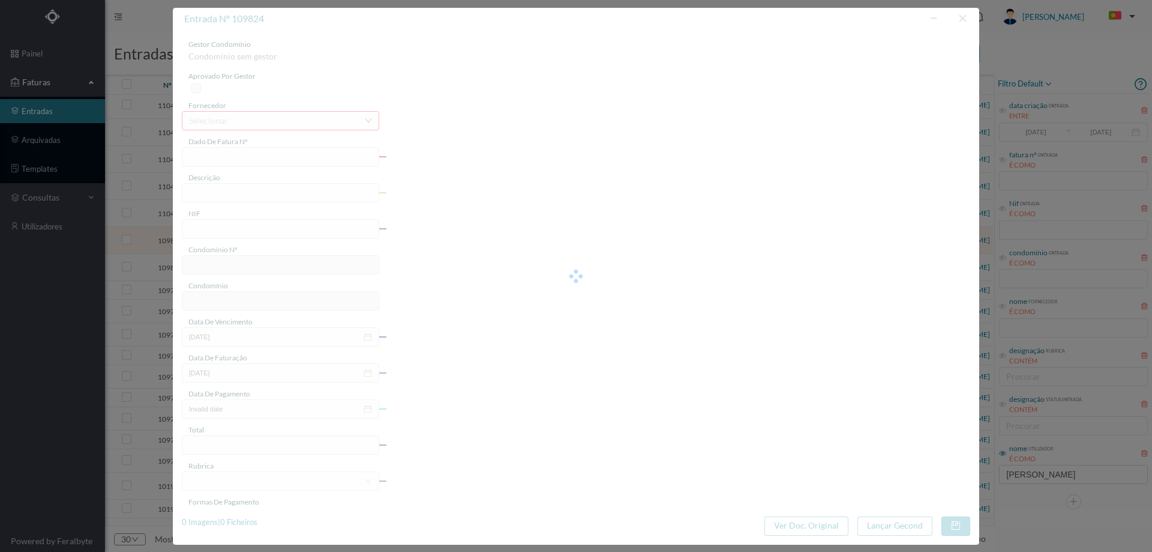
type input "FT FAM.A/265499"
type input "LESCIIÇÃO e ml."
type input "901178730"
type input "[DATE]"
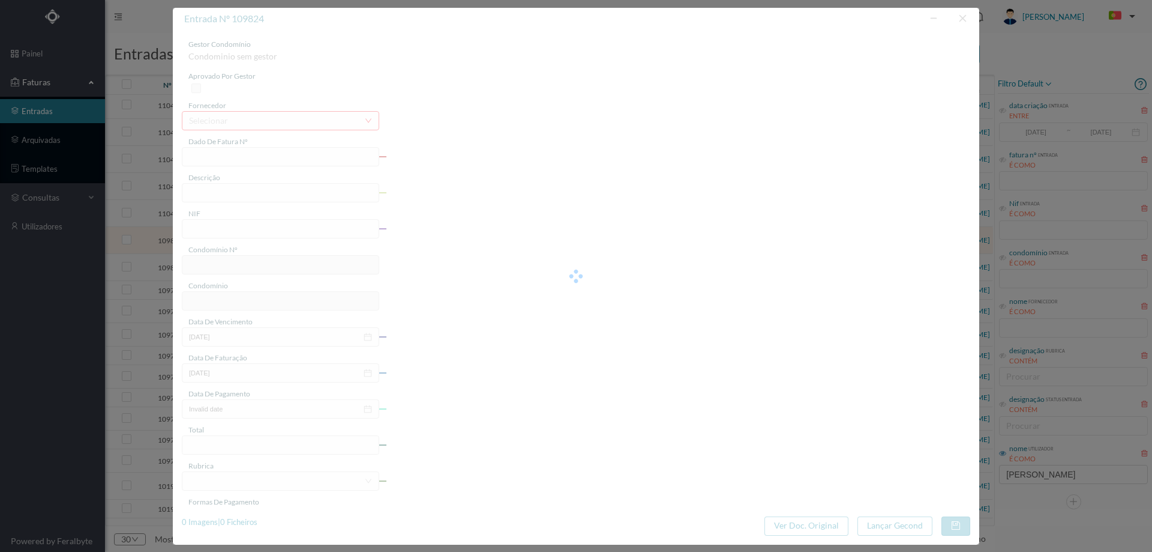
type input "90.41"
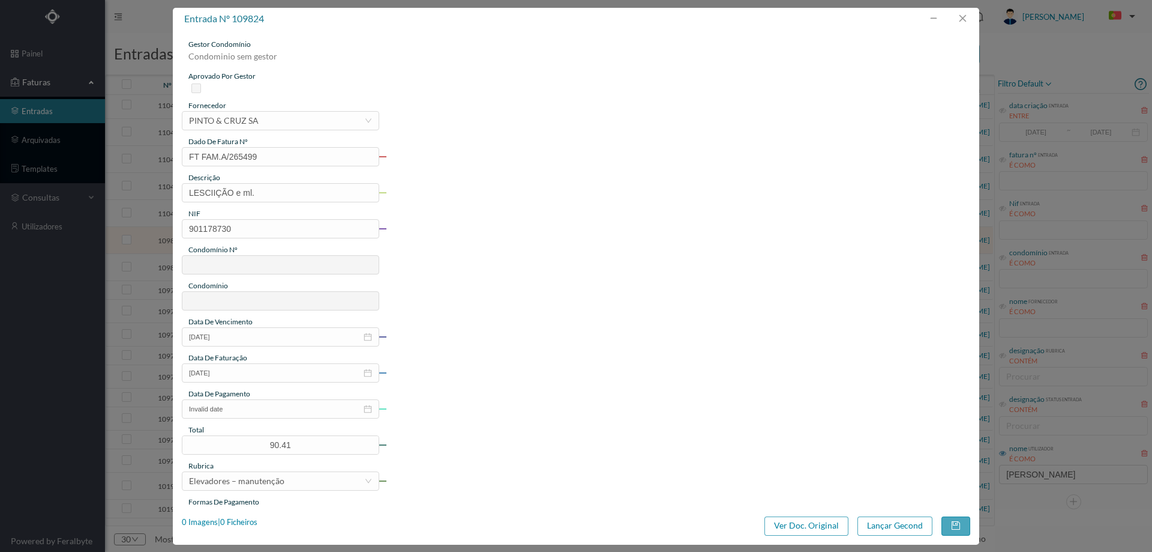
type input "183"
type input "ED. CAMILO PESSANHA 19 a 81"
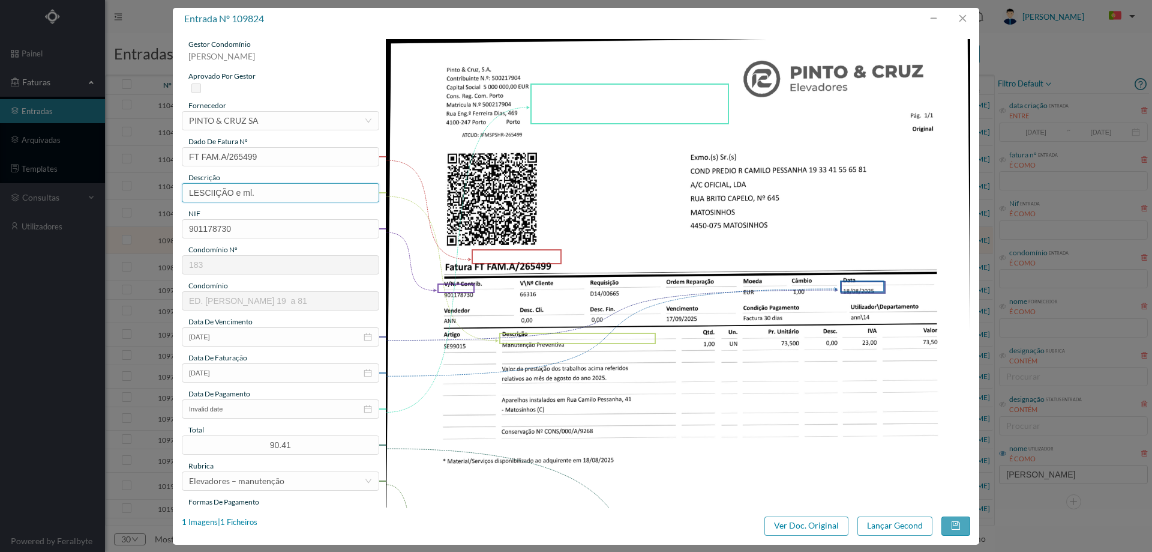
click at [268, 188] on input "LESCIIÇÃO e ml." at bounding box center [280, 192] width 197 height 19
type input "m"
type input "Manutenção elevadores [DATE]"
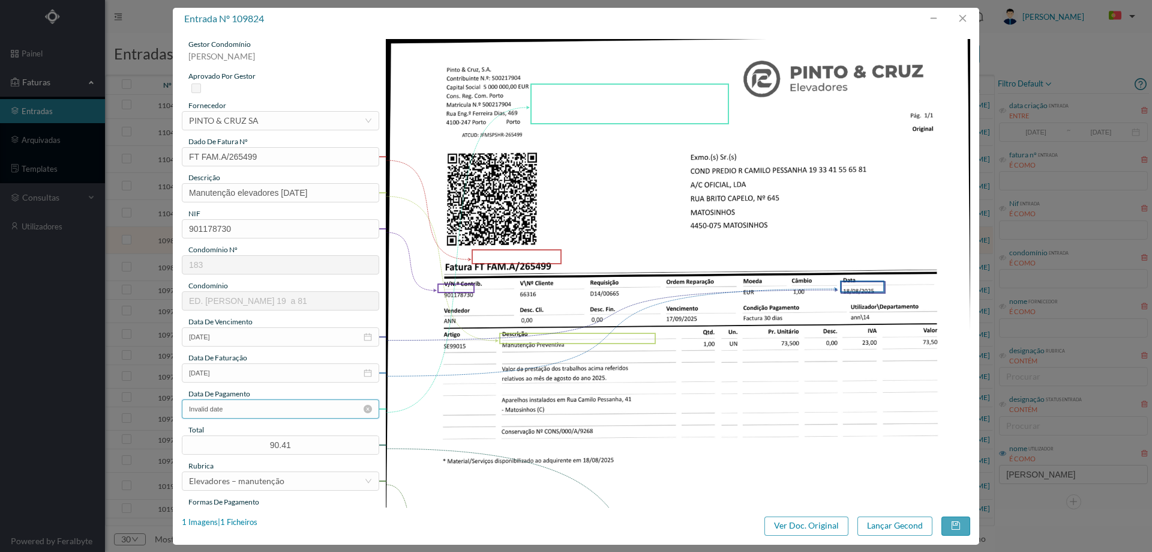
click at [268, 412] on input "Invalid date" at bounding box center [280, 408] width 197 height 19
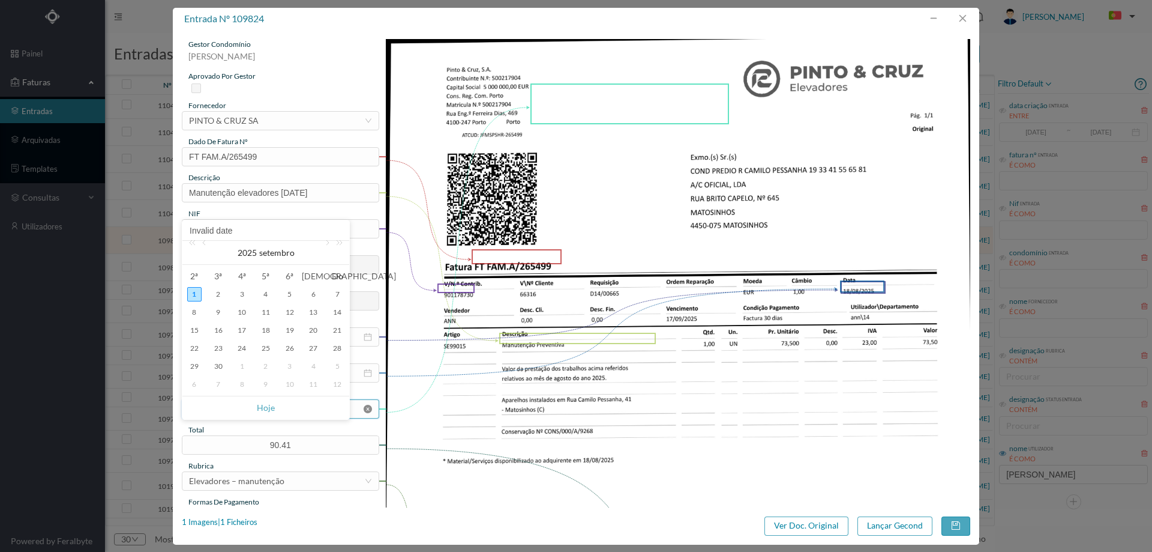
click at [370, 410] on icon "icon: close-circle" at bounding box center [368, 409] width 8 height 8
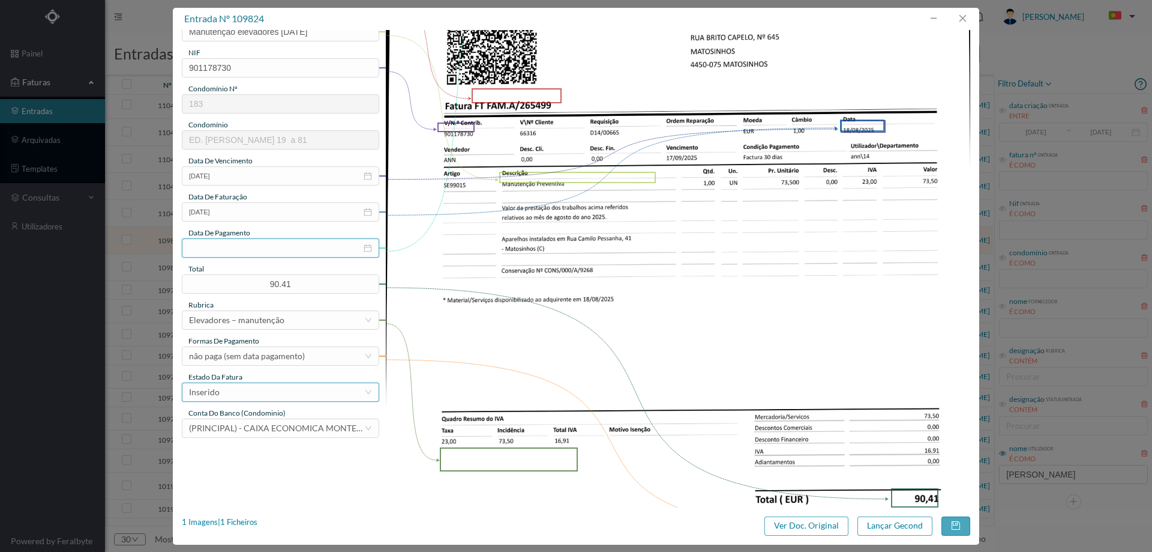
scroll to position [240, 0]
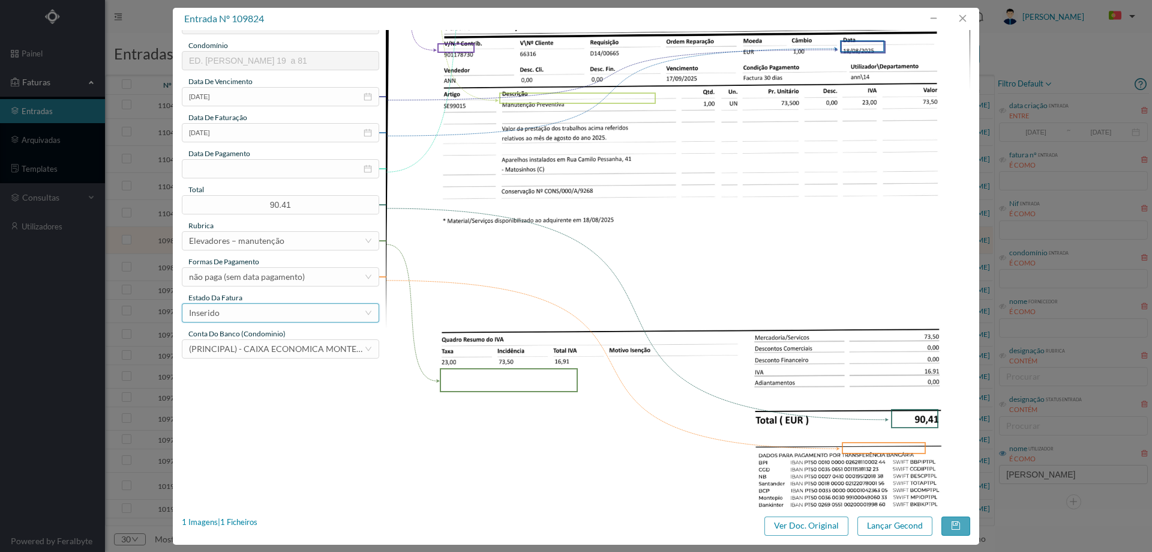
click at [258, 312] on div "Inserido" at bounding box center [276, 313] width 175 height 18
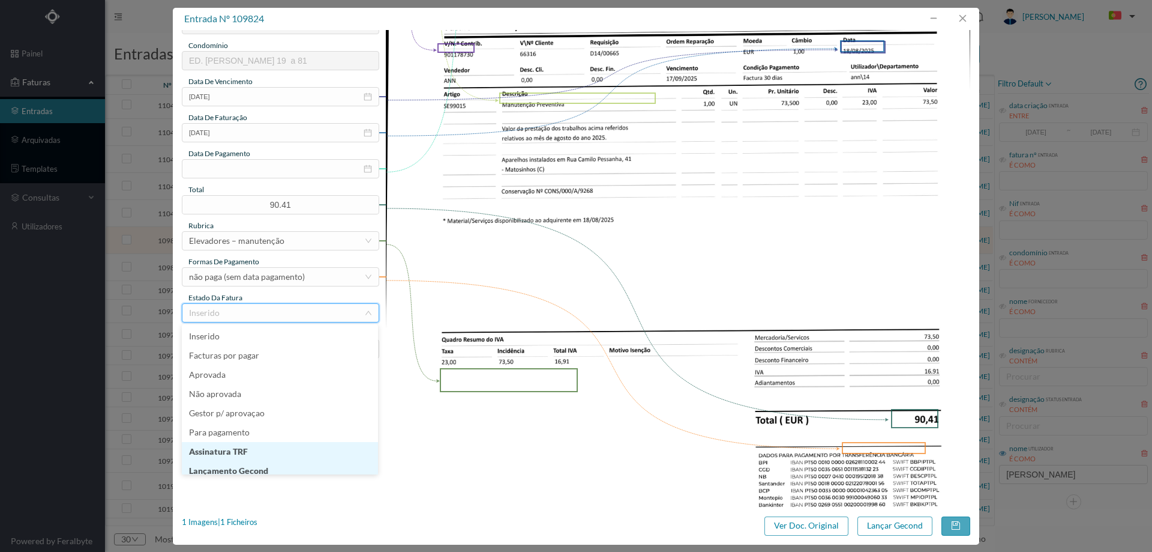
scroll to position [6, 0]
click at [262, 468] on li "Lançamento Gecond" at bounding box center [280, 464] width 196 height 19
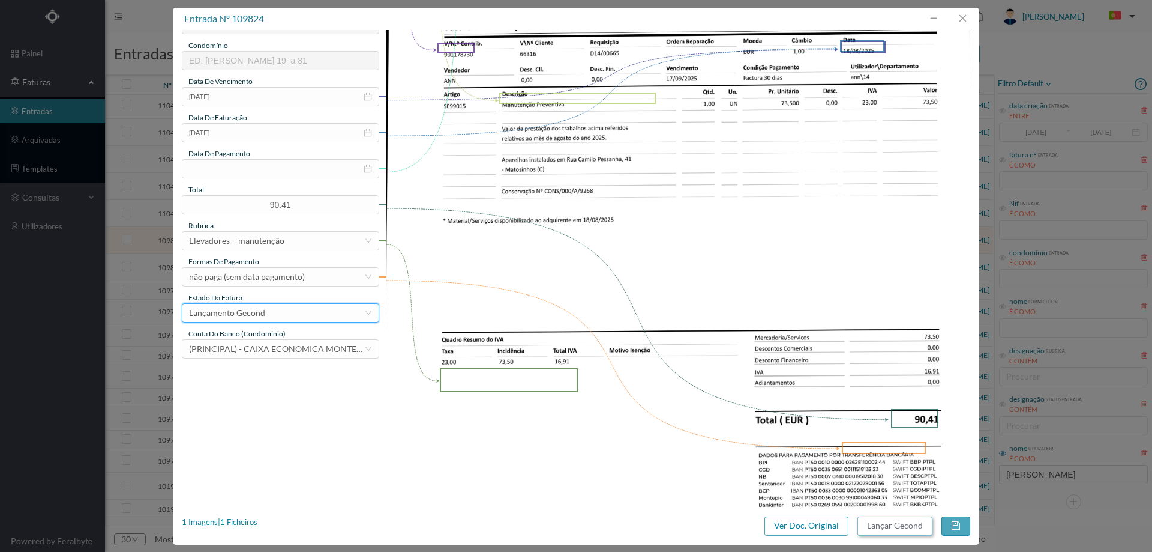
click at [878, 530] on button "Lançar Gecond" at bounding box center [895, 525] width 75 height 19
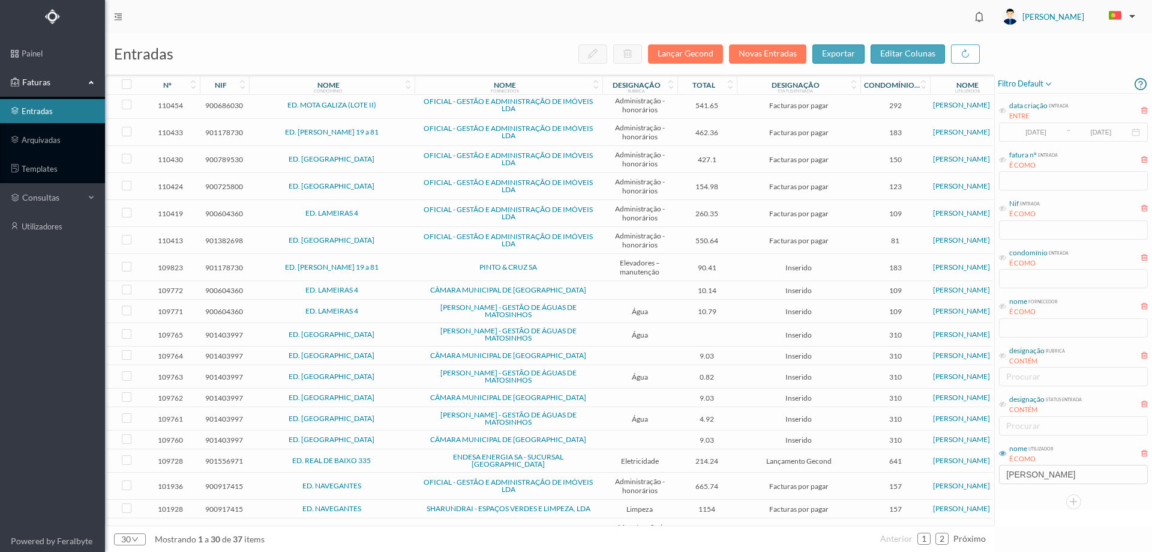
click at [423, 262] on td "PINTO & CRUZ SA" at bounding box center [509, 267] width 188 height 27
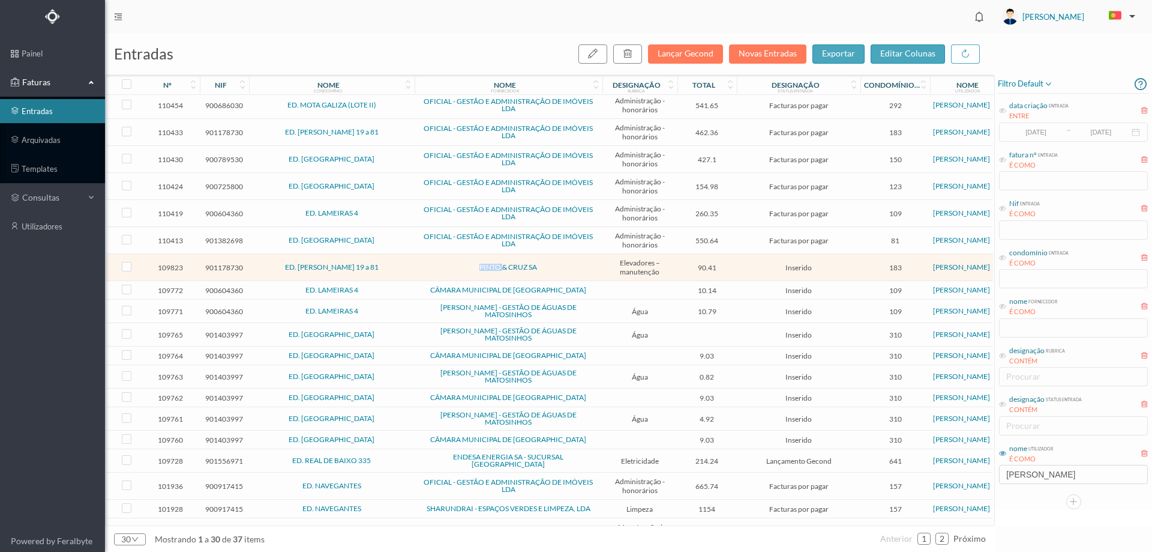
click at [423, 262] on td "PINTO & CRUZ SA" at bounding box center [509, 267] width 188 height 27
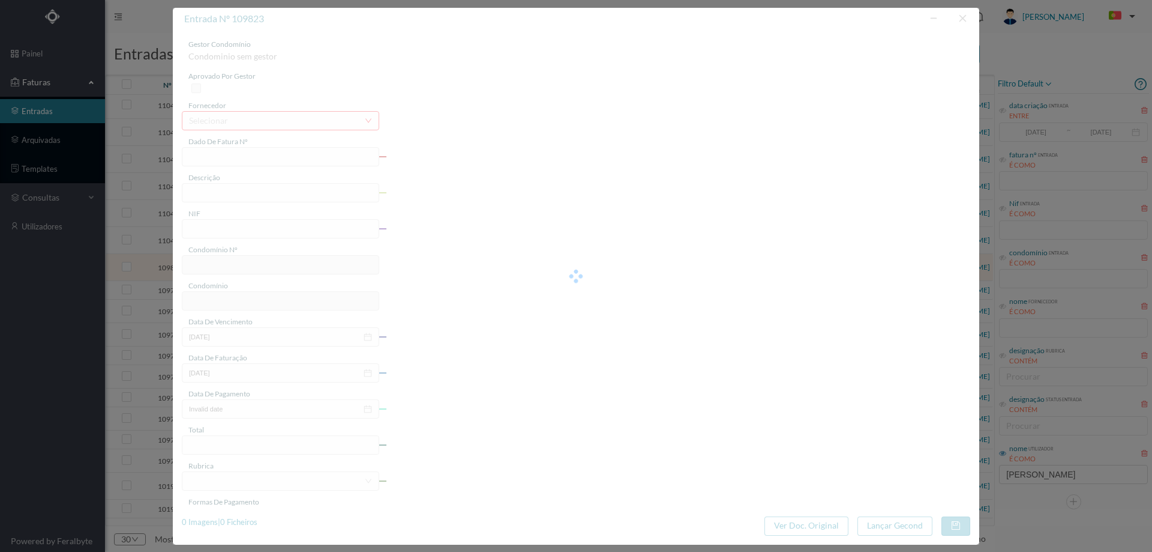
type input "FT FAM.A/265498"
type input "LESCTIÇÃO"
type input "901178730"
type input "[DATE]"
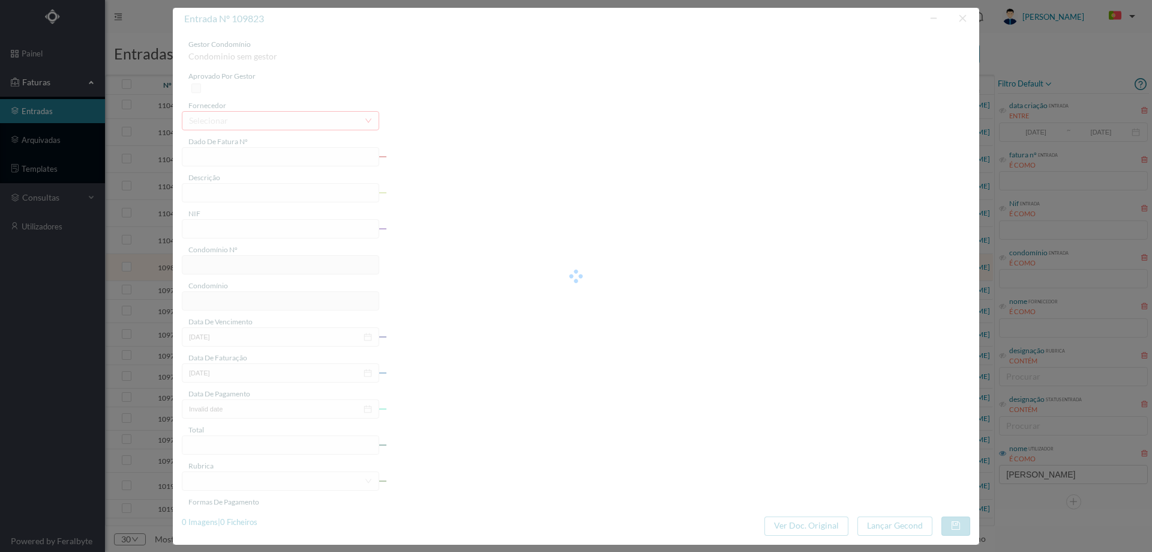
type input "90.41"
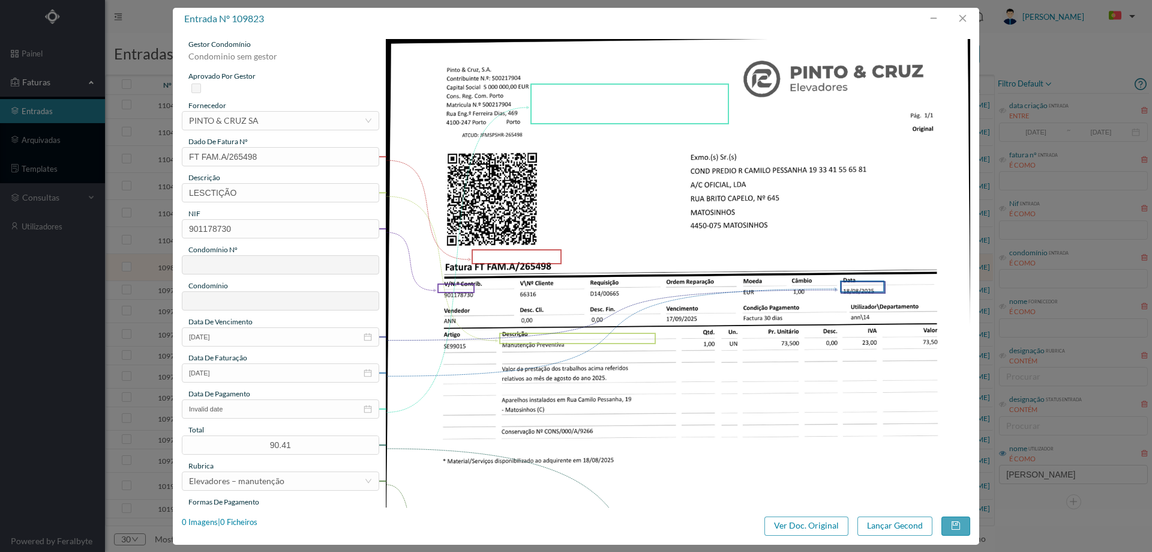
type input "183"
type input "ED. CAMILO PESSANHA 19 a 81"
click at [248, 194] on input "LESCTIÇÃO" at bounding box center [280, 192] width 197 height 19
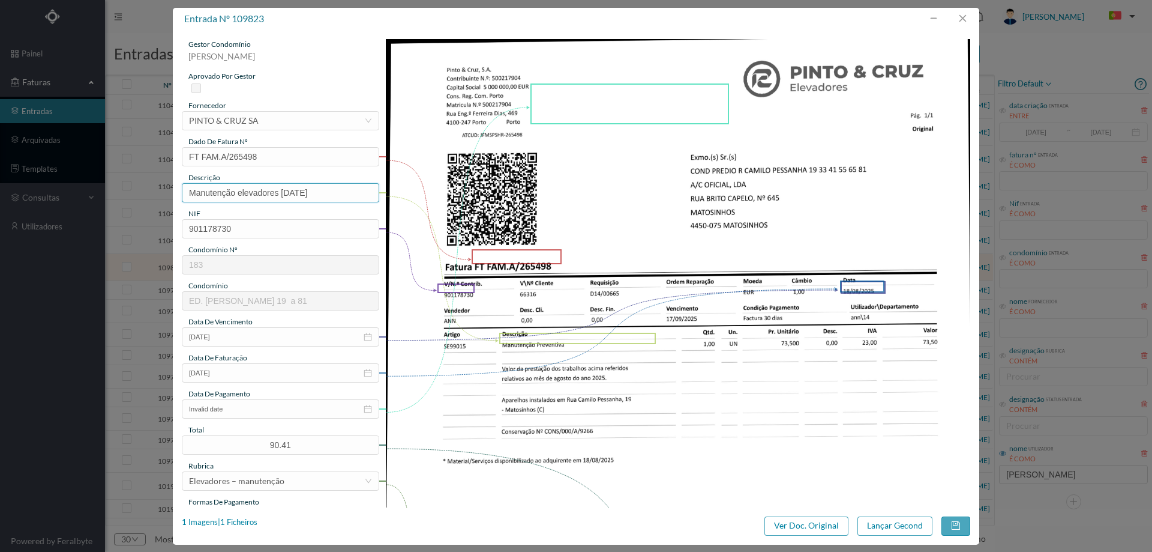
type input "Manutenção elevadores Agosto 2025"
click at [642, 223] on img at bounding box center [678, 452] width 585 height 826
click at [364, 408] on icon "icon: close-circle" at bounding box center [368, 409] width 8 height 8
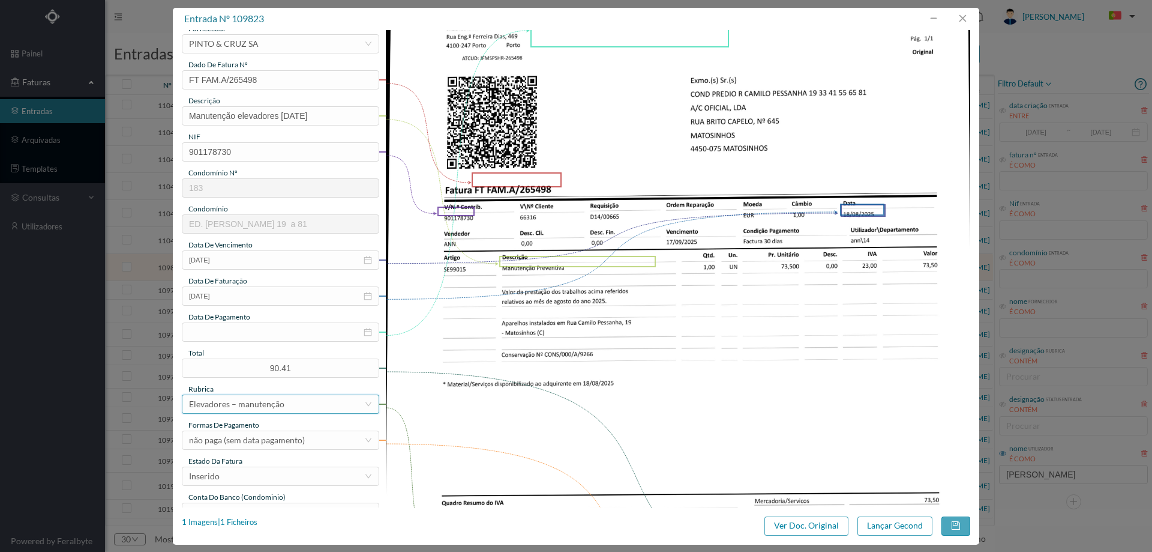
scroll to position [180, 0]
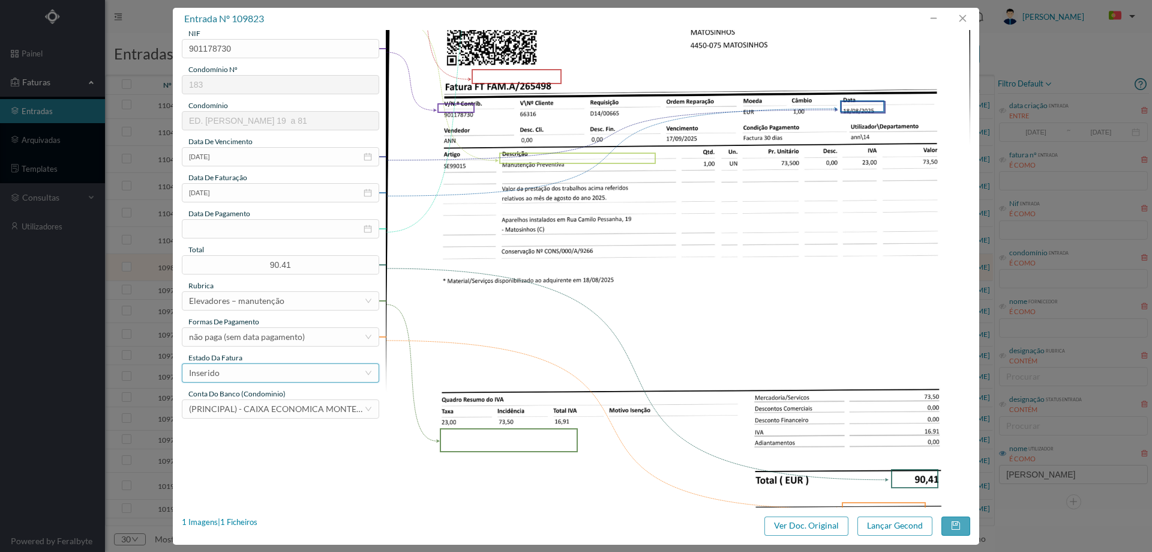
click at [256, 366] on div "Inserido" at bounding box center [276, 373] width 175 height 18
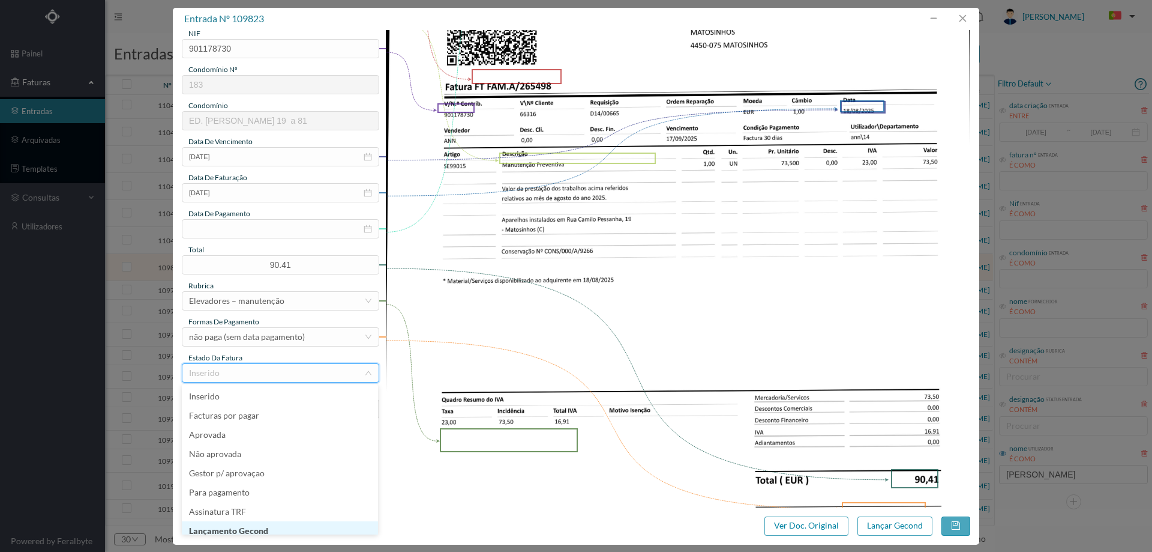
scroll to position [6, 0]
click at [263, 528] on li "Lançamento Gecond" at bounding box center [280, 524] width 196 height 19
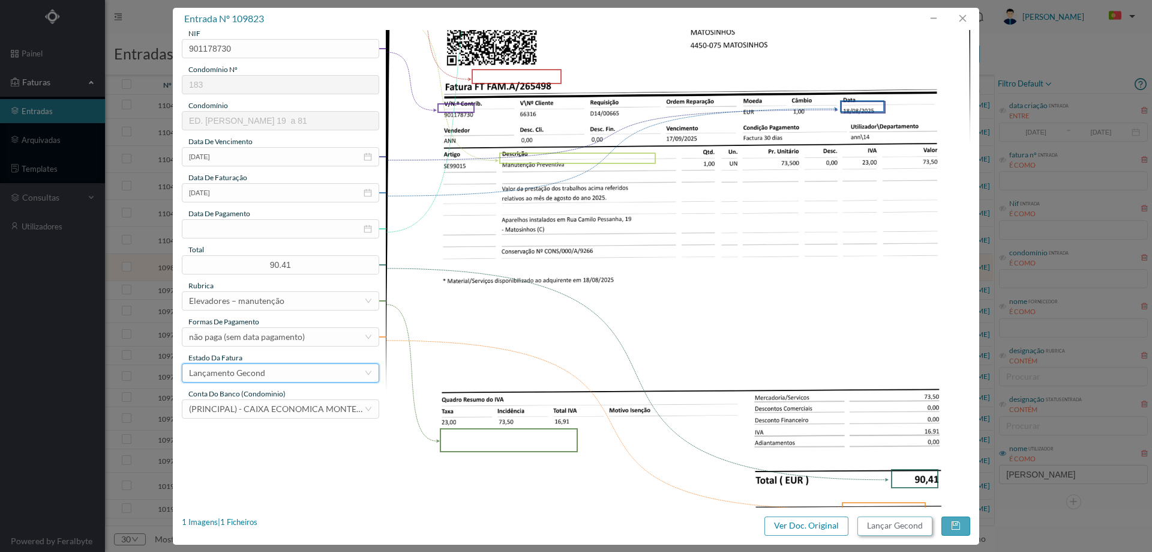
click at [879, 519] on button "Lançar Gecond" at bounding box center [895, 525] width 75 height 19
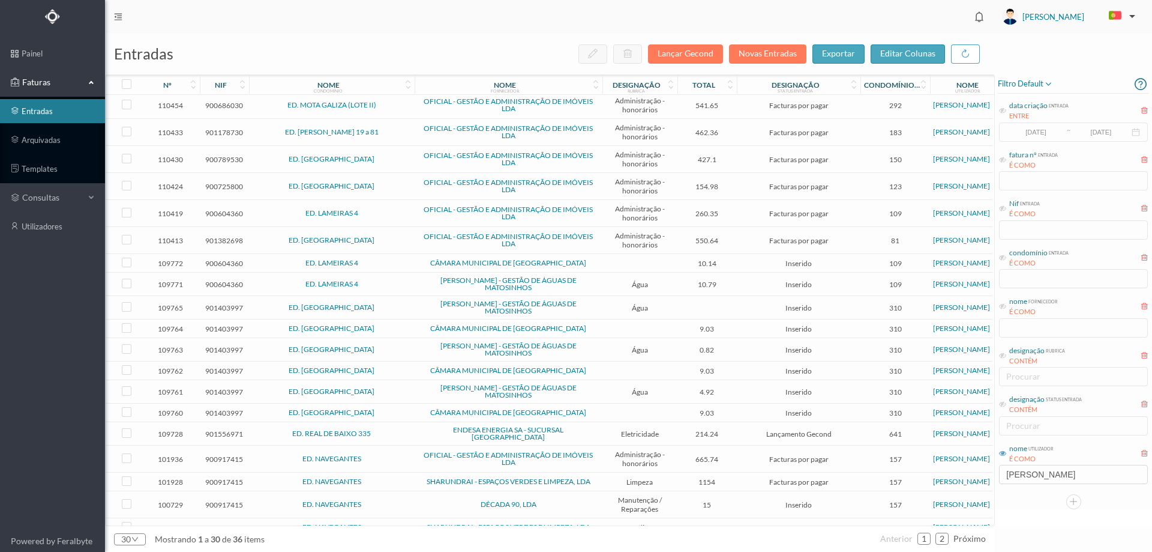
click at [397, 259] on span "ED. LAMEIRAS 4" at bounding box center [332, 262] width 160 height 7
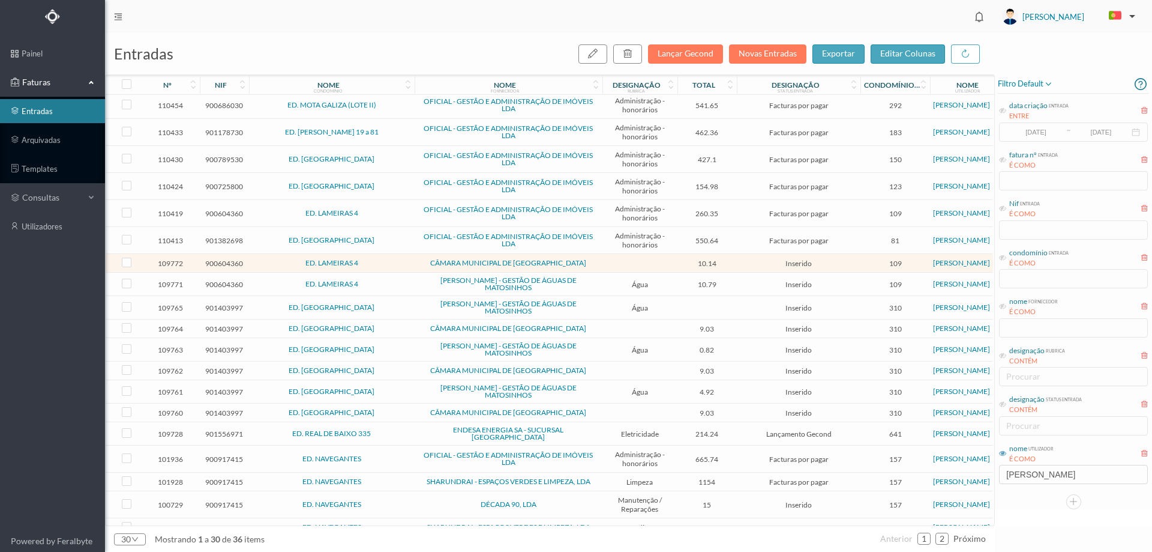
click at [397, 259] on span "ED. LAMEIRAS 4" at bounding box center [332, 262] width 160 height 7
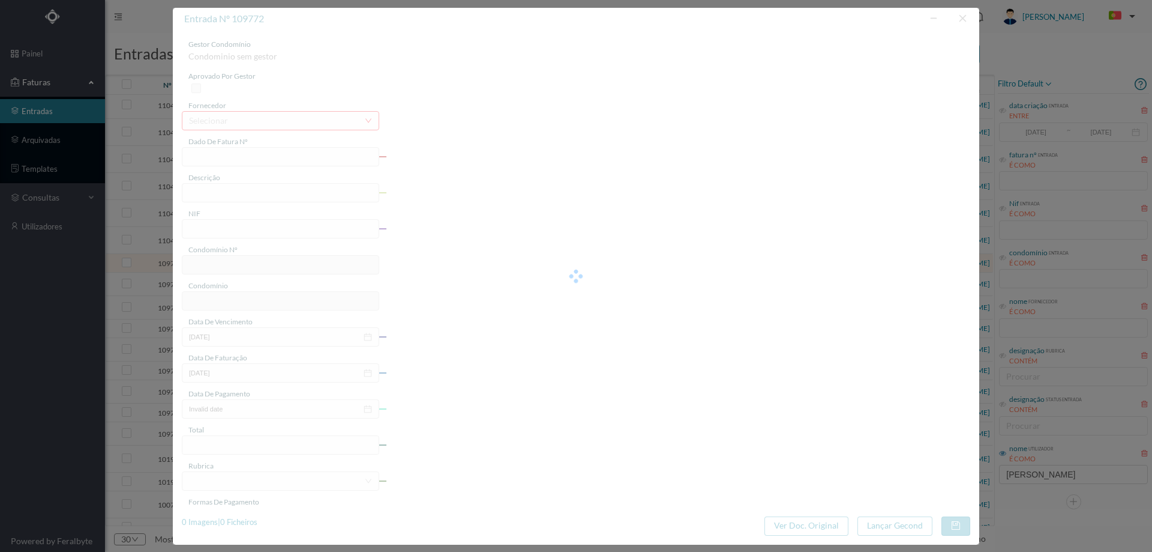
type input "FE E4025FE/10450197"
type input "900604360"
type input "Invalid date"
type input "[DATE]"
type input "10.14"
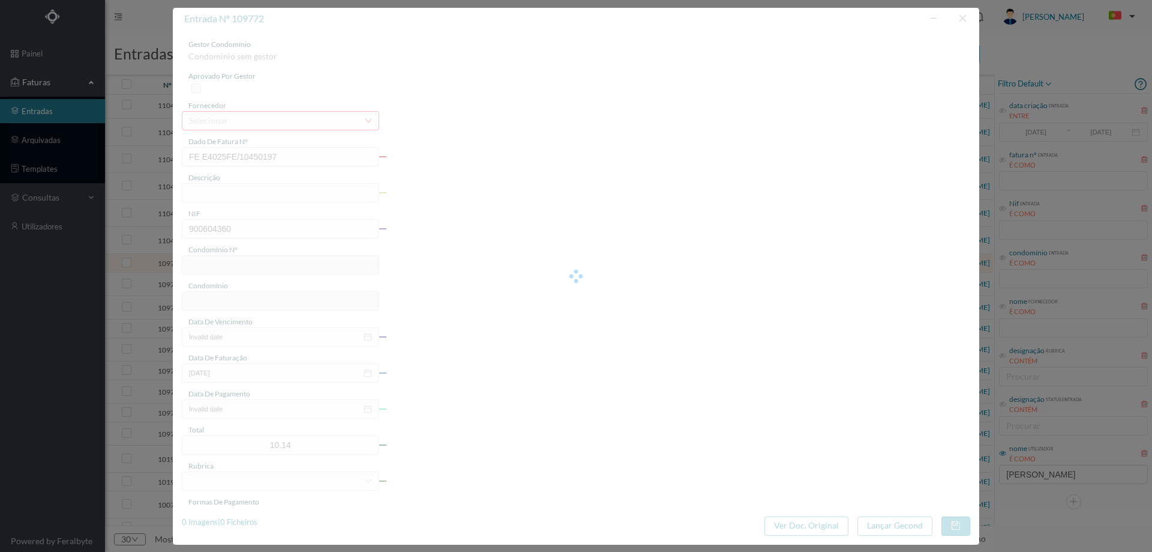
type input "109"
type input "ED. LAMEIRAS 4"
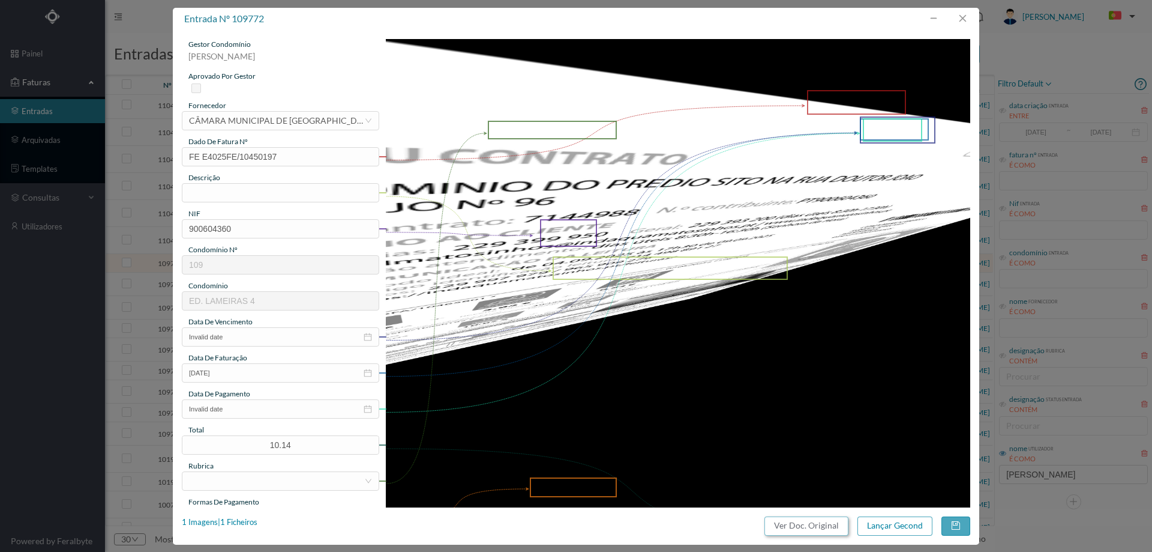
drag, startPoint x: 816, startPoint y: 534, endPoint x: 672, endPoint y: 77, distance: 479.7
click at [816, 534] on button "Ver Doc. Original" at bounding box center [807, 525] width 84 height 19
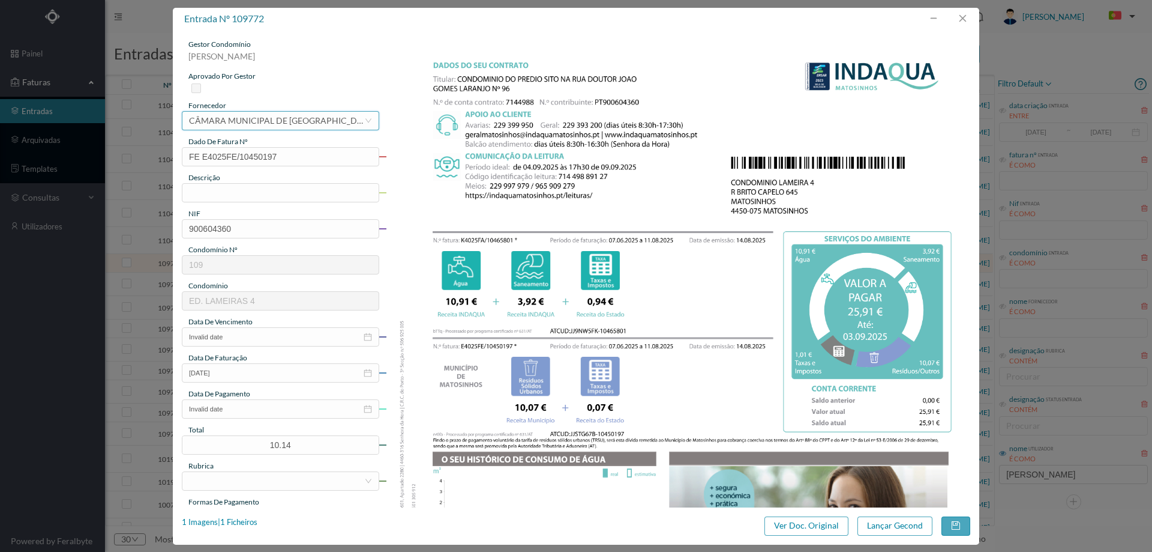
click at [307, 124] on div "CÂMARA MUNICIPAL DE [GEOGRAPHIC_DATA]" at bounding box center [276, 121] width 175 height 18
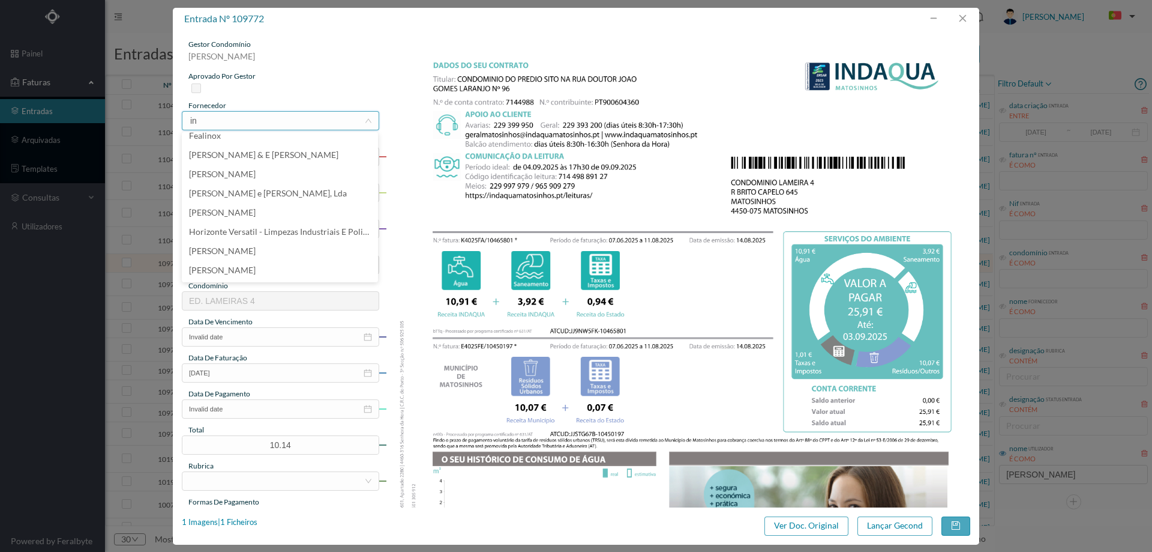
scroll to position [0, 0]
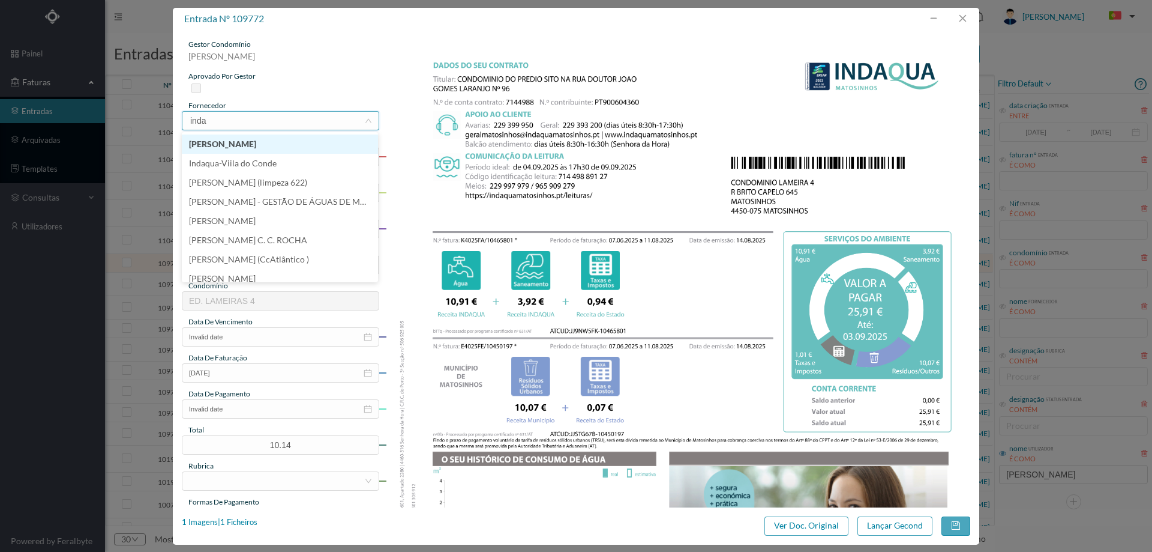
type input "indaq"
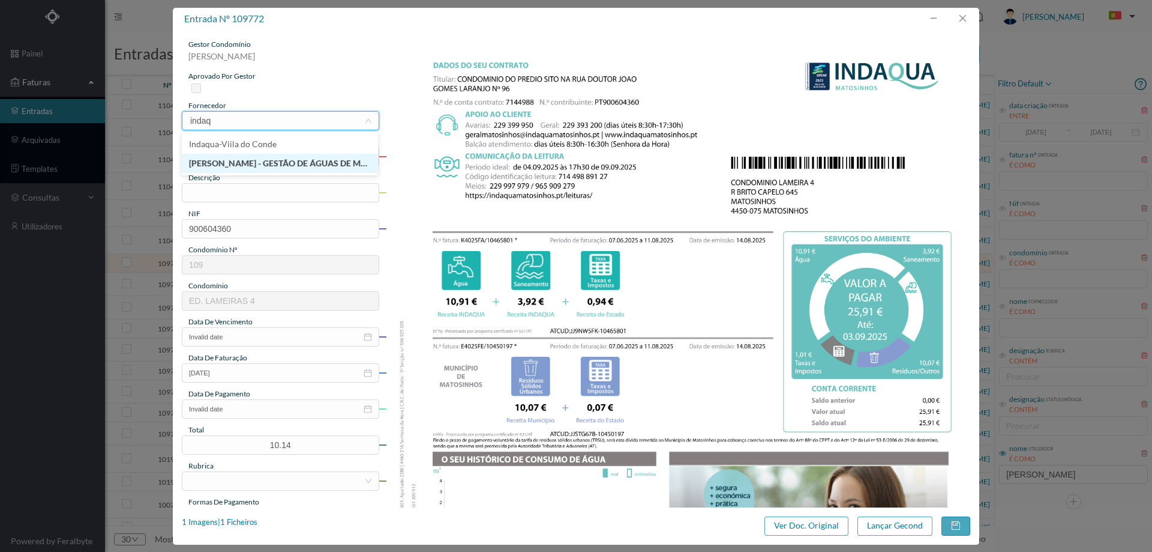
click at [276, 159] on li "[PERSON_NAME] - GESTÃO DE ÁGUAS DE MATOSINHOS" at bounding box center [280, 163] width 196 height 19
click at [272, 203] on div "gestor condomínio Hugo Moreira aprovado por gestor fornecedor selecionar INDAQU…" at bounding box center [280, 318] width 197 height 559
click at [271, 194] on input "text" at bounding box center [280, 192] width 197 height 19
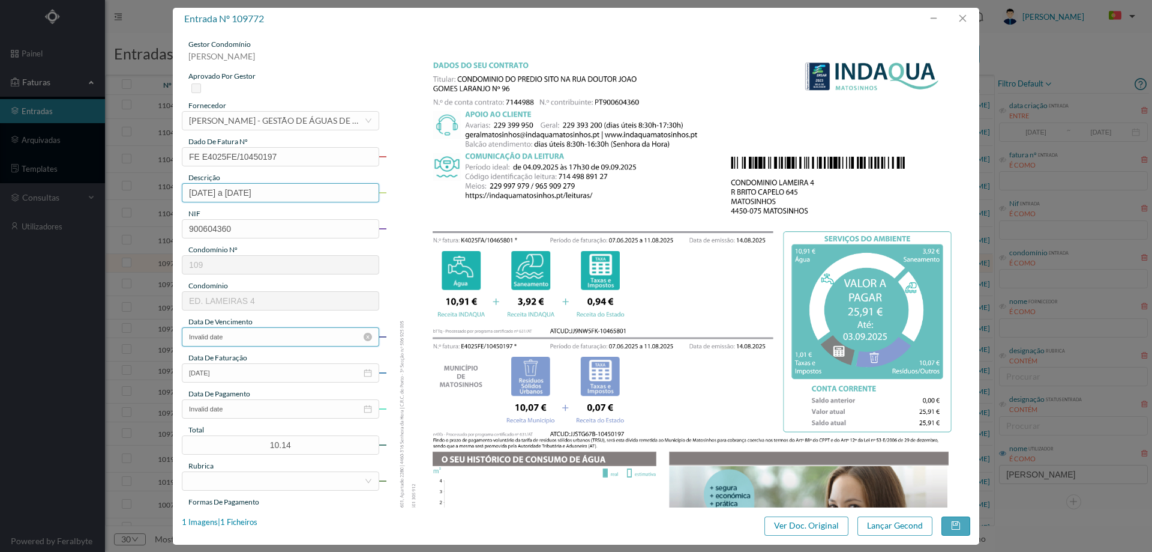
type input "07.06.2025 a 11.08.2025"
click at [262, 342] on input "Invalid date" at bounding box center [280, 336] width 197 height 19
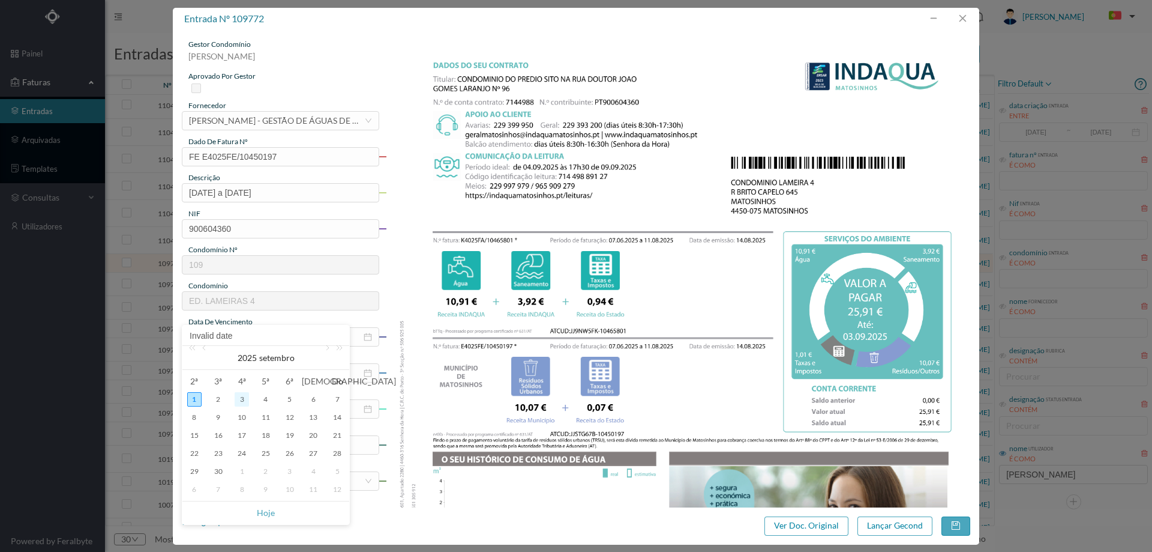
click at [235, 397] on div "3" at bounding box center [242, 399] width 14 height 14
type input "[DATE]"
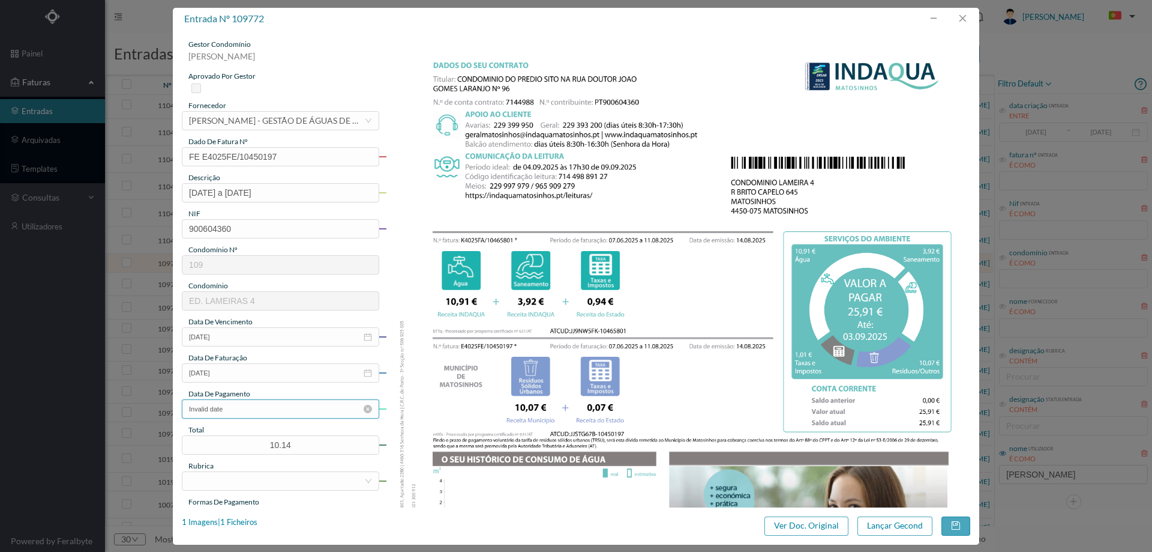
click at [247, 404] on input "Invalid date" at bounding box center [280, 408] width 197 height 19
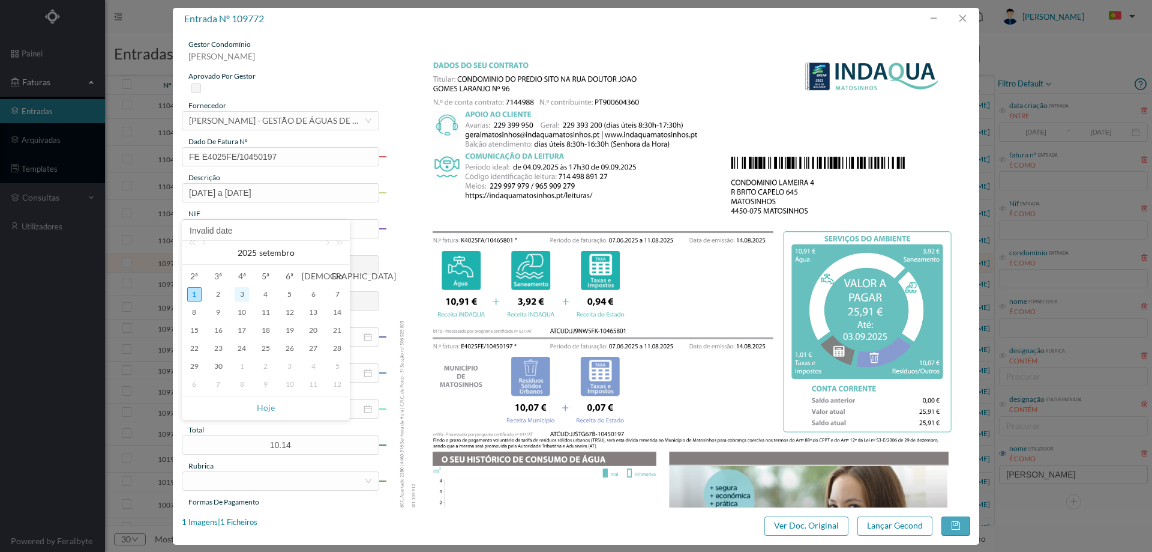
click at [244, 293] on div "3" at bounding box center [242, 294] width 14 height 14
type input "[DATE]"
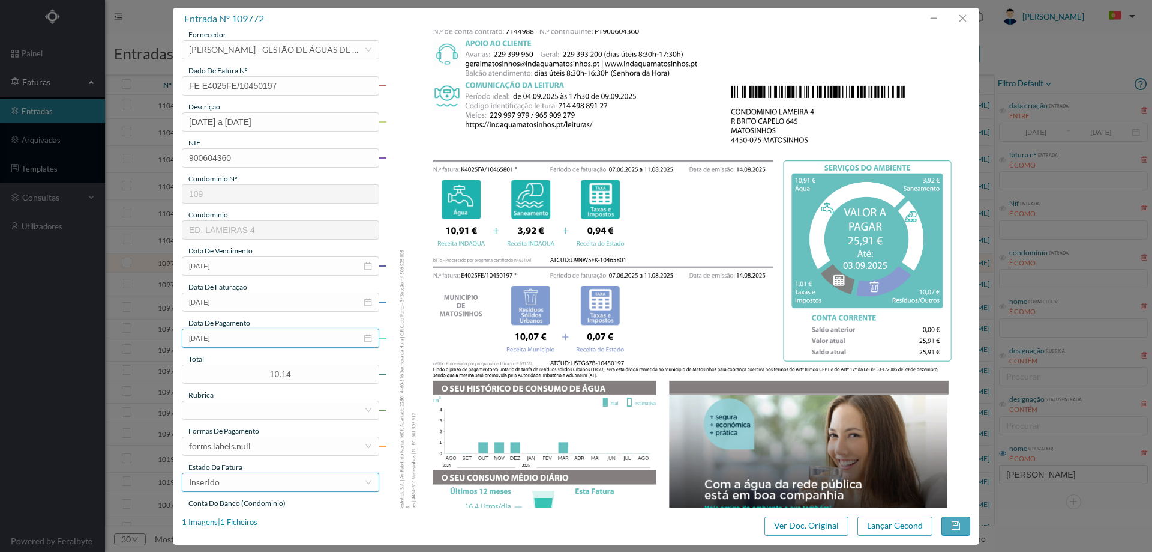
scroll to position [180, 0]
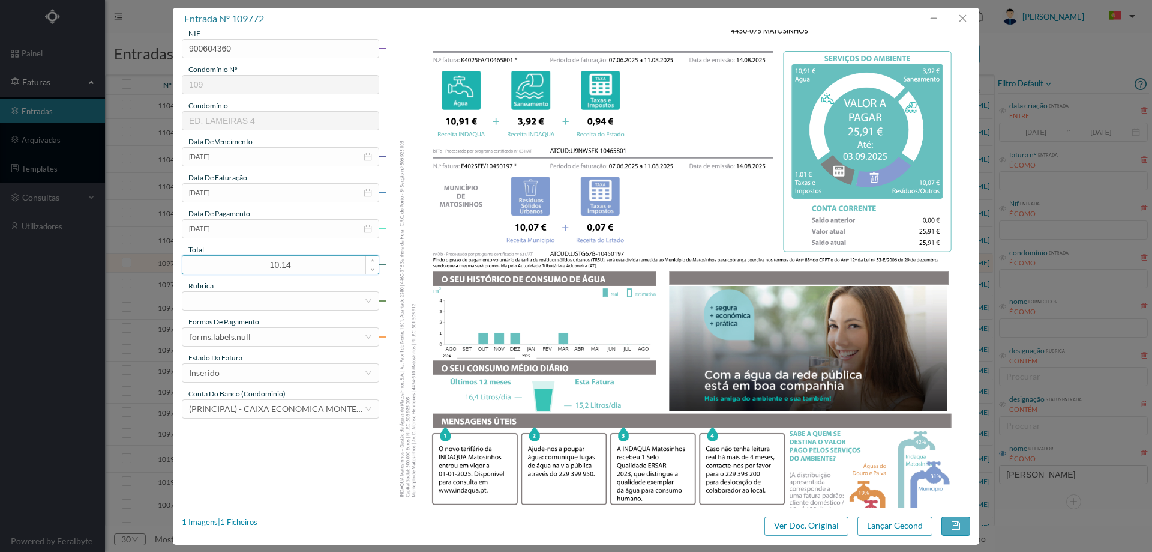
drag, startPoint x: 298, startPoint y: 263, endPoint x: 200, endPoint y: 263, distance: 98.4
click at [200, 263] on input "10.14" at bounding box center [280, 265] width 196 height 18
type input "25.91"
click at [205, 297] on div at bounding box center [276, 301] width 175 height 18
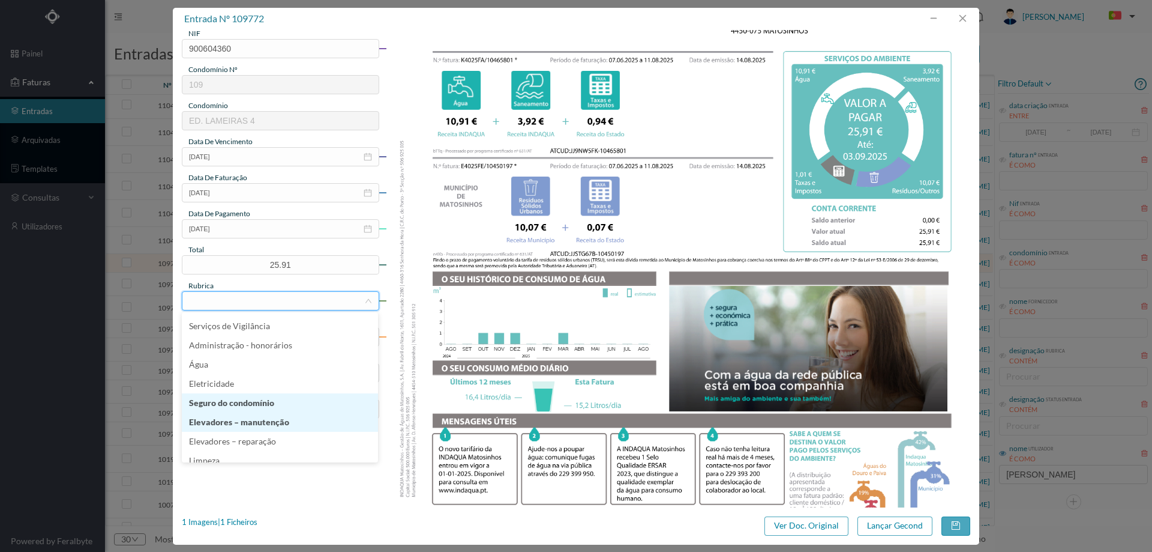
scroll to position [233, 0]
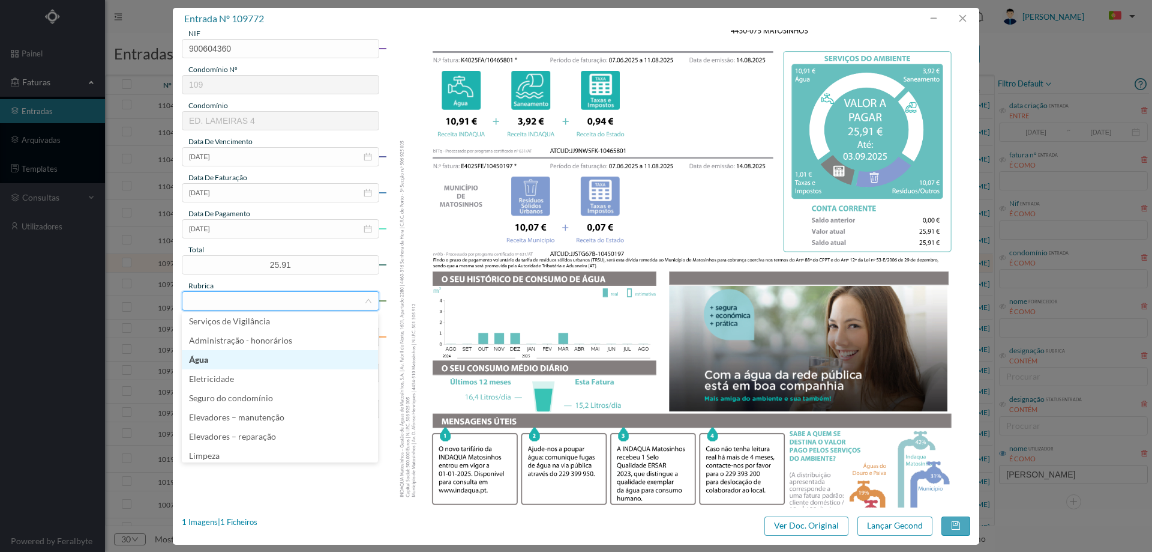
click at [250, 364] on li "Água" at bounding box center [280, 359] width 196 height 19
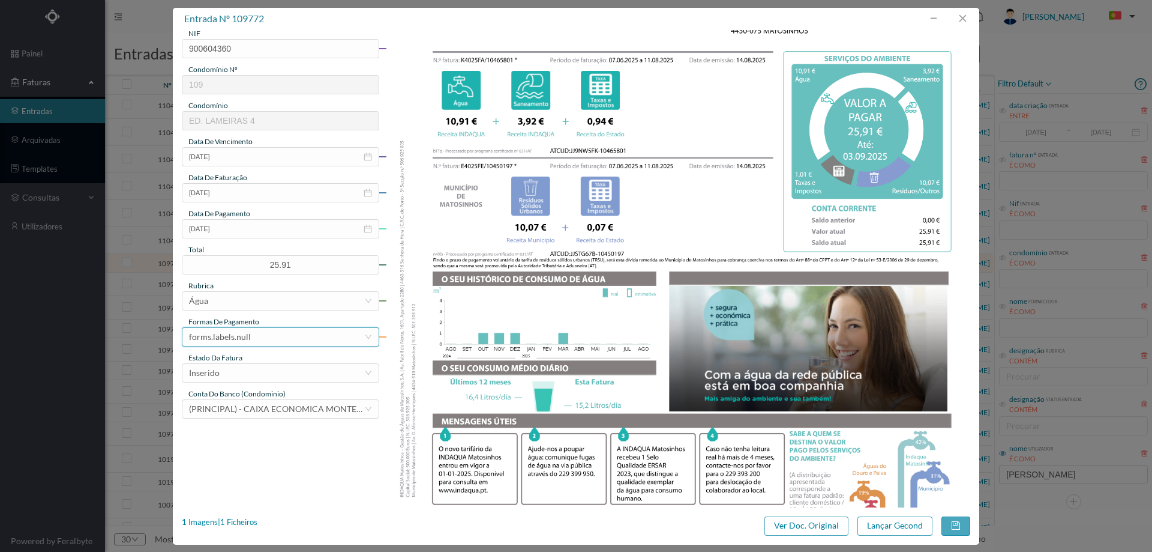
click at [248, 341] on div "forms.labels.null" at bounding box center [220, 337] width 62 height 18
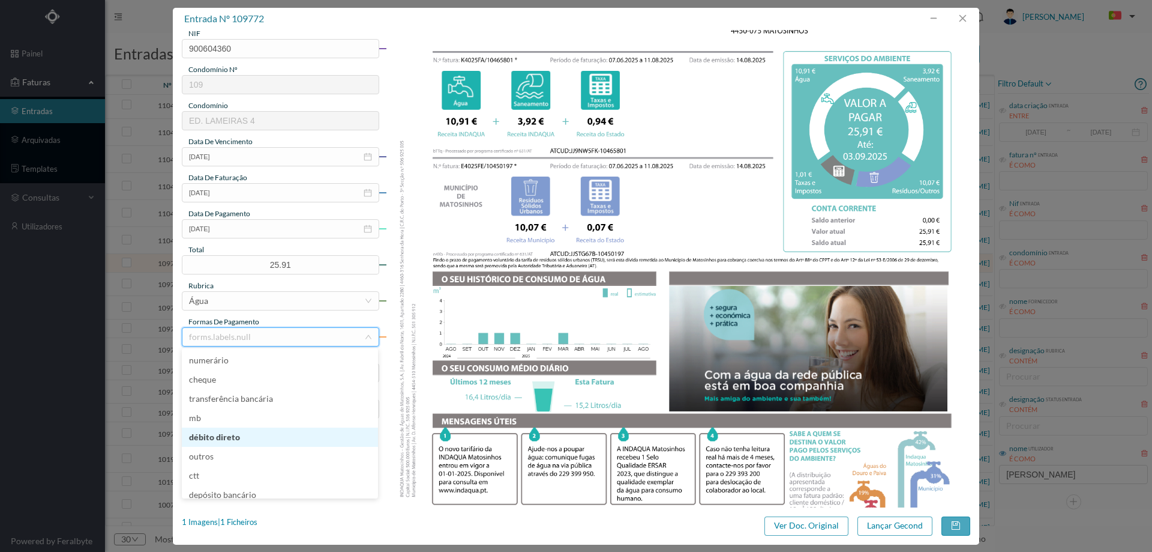
click at [236, 430] on li "débito direto" at bounding box center [280, 436] width 196 height 19
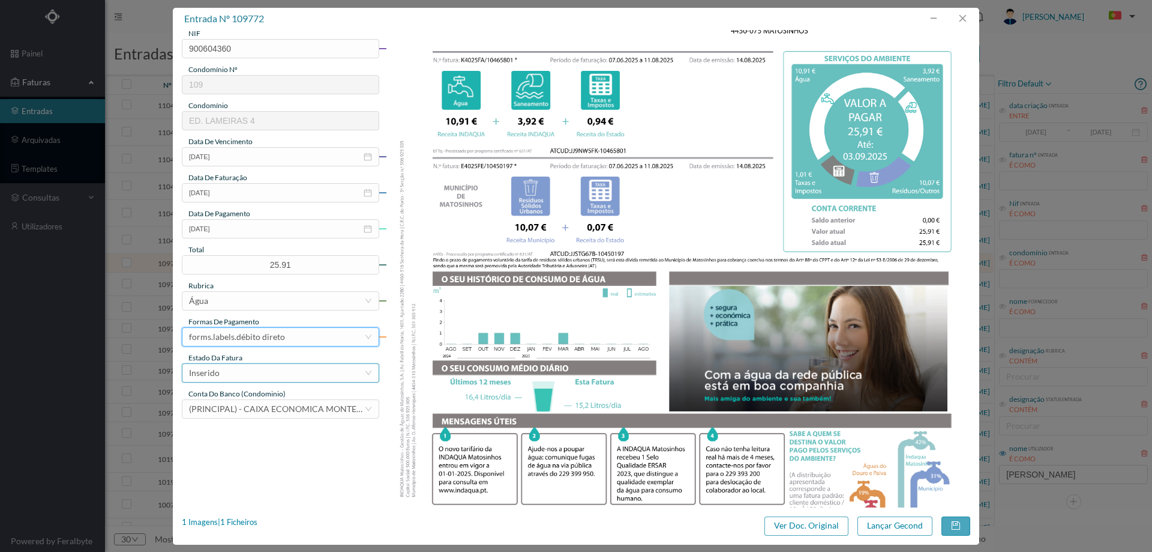
click at [250, 374] on div "Inserido" at bounding box center [276, 373] width 175 height 18
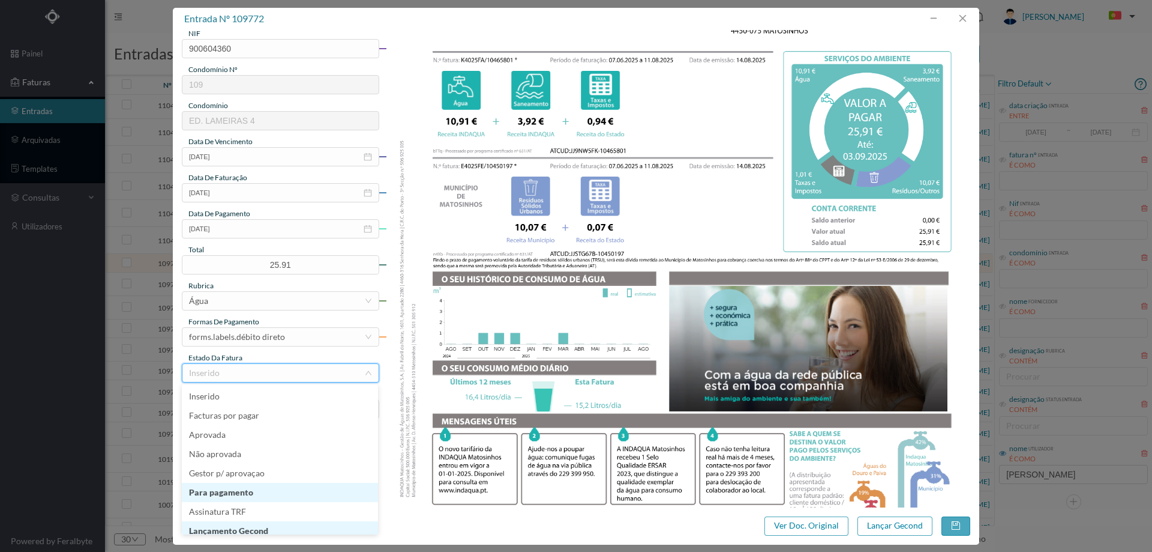
scroll to position [6, 0]
drag, startPoint x: 261, startPoint y: 525, endPoint x: 265, endPoint y: 520, distance: 6.4
click at [261, 524] on li "Lançamento Gecond" at bounding box center [280, 524] width 196 height 19
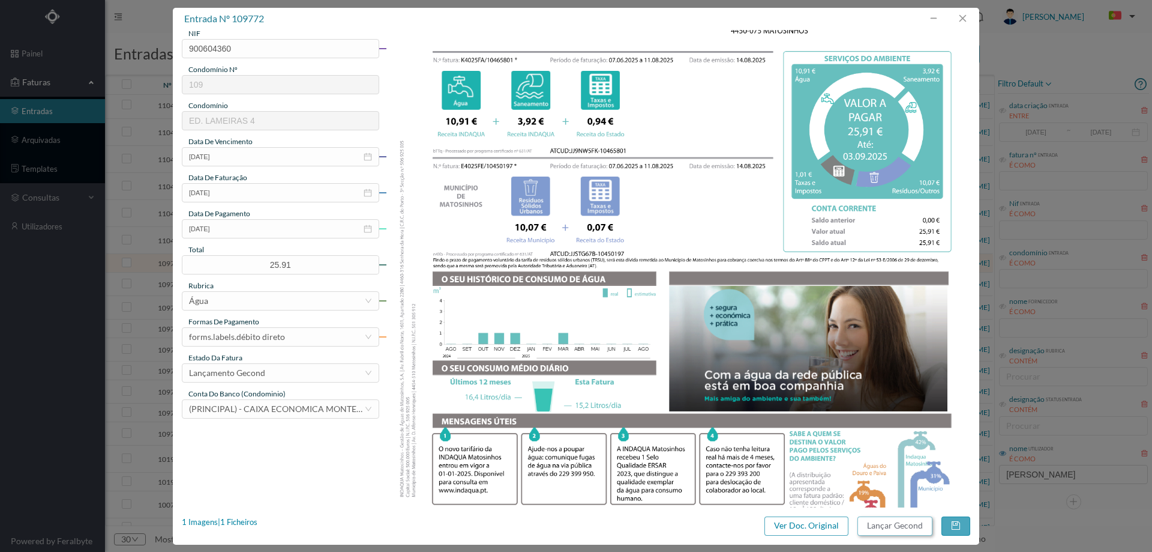
click at [888, 521] on button "Lançar Gecond" at bounding box center [895, 525] width 75 height 19
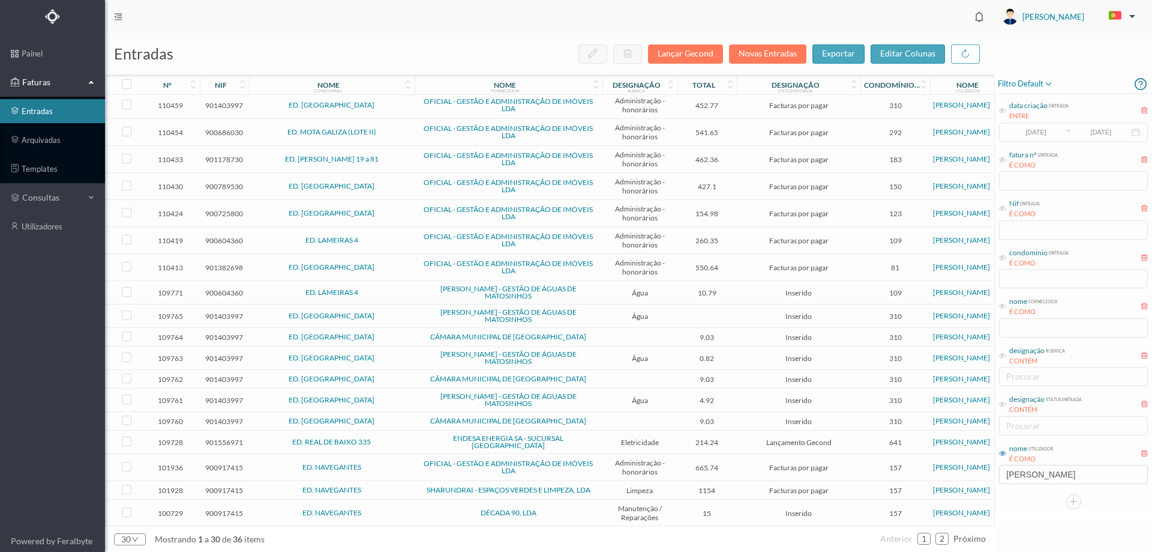
scroll to position [308, 0]
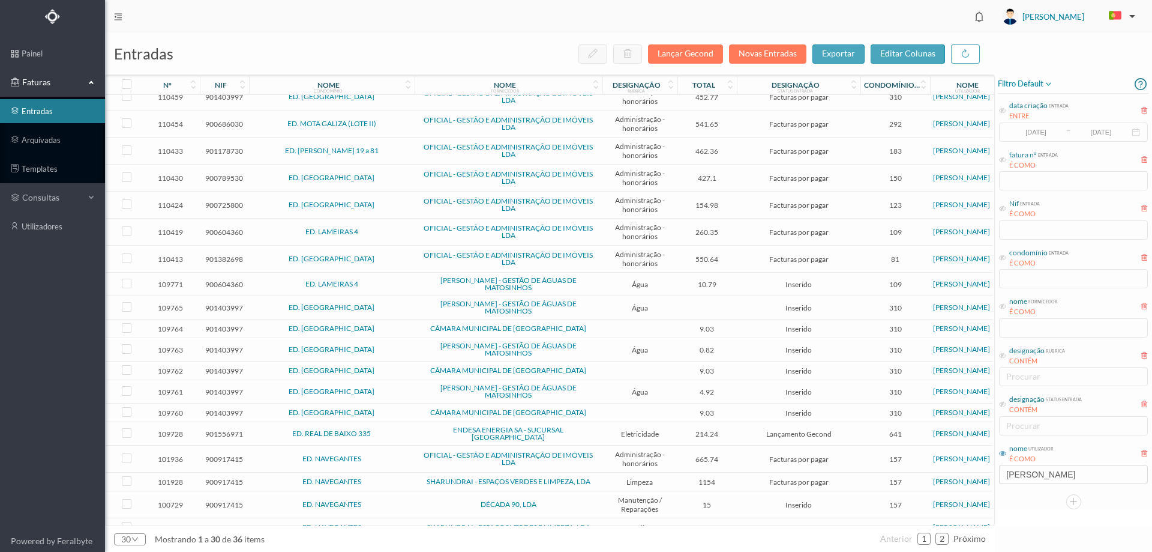
click at [399, 287] on span "ED. LAMEIRAS 4" at bounding box center [332, 283] width 160 height 7
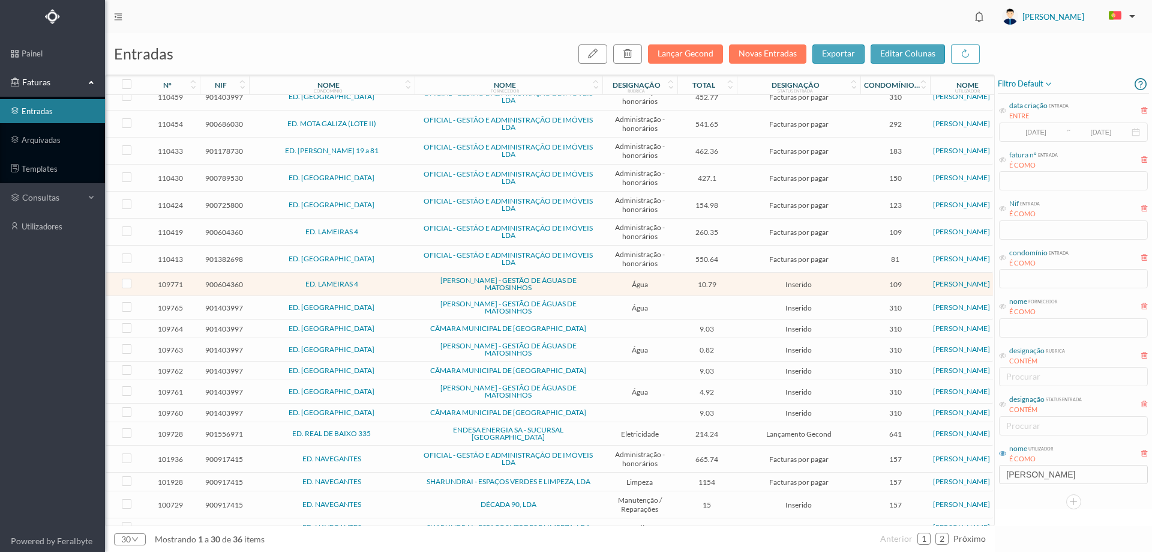
click at [399, 287] on span "ED. LAMEIRAS 4" at bounding box center [332, 283] width 160 height 7
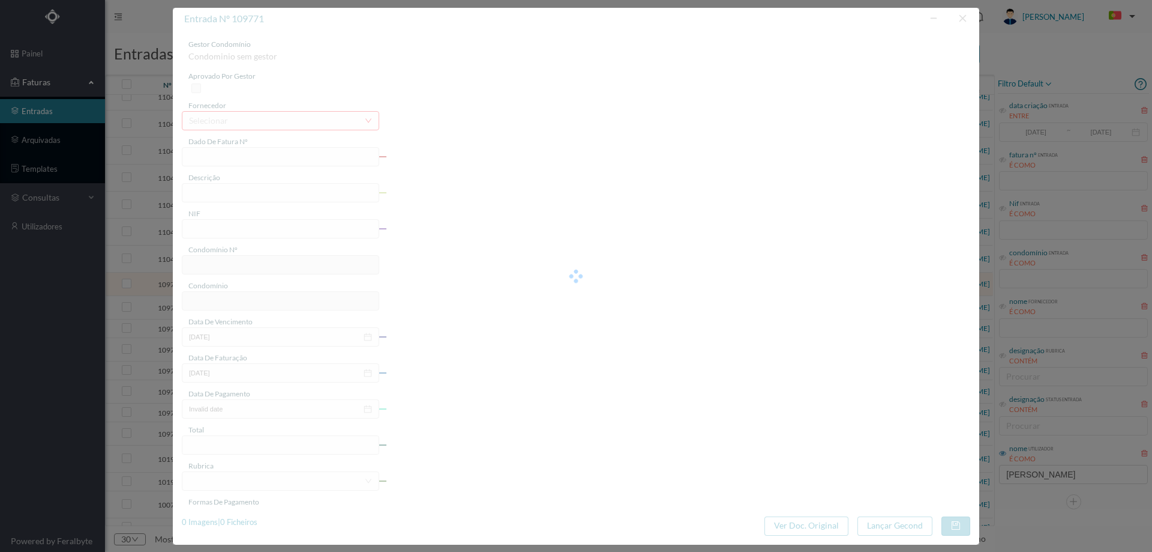
type input "FA K4025FA/10465800"
type input "Periodo de faturação: 07.06.2025 a 11.08.2025"
type input "900604360"
type input "[DATE]"
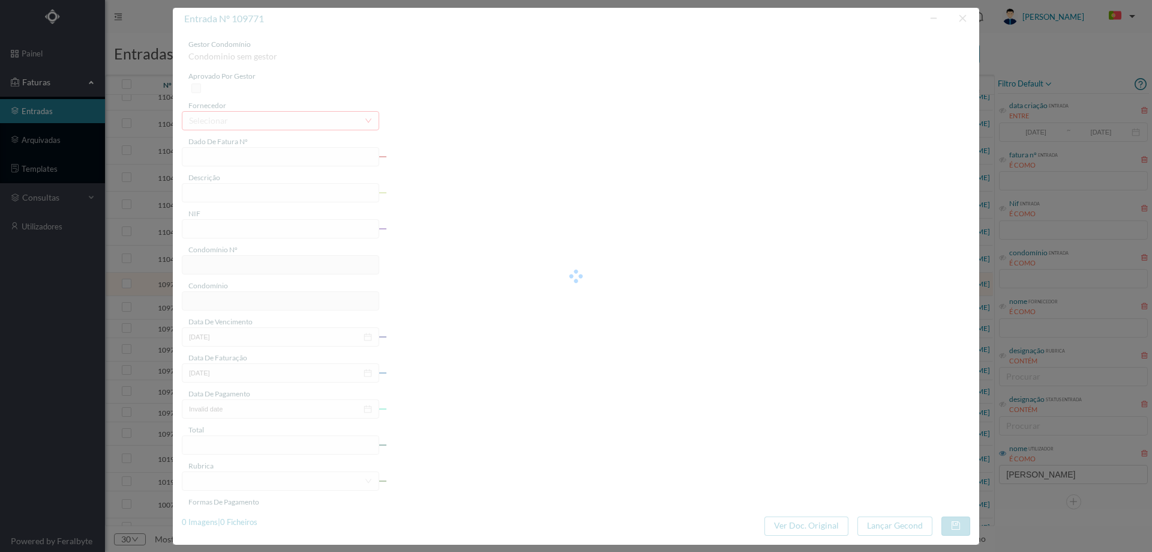
type input "[DATE]"
type input "10.79"
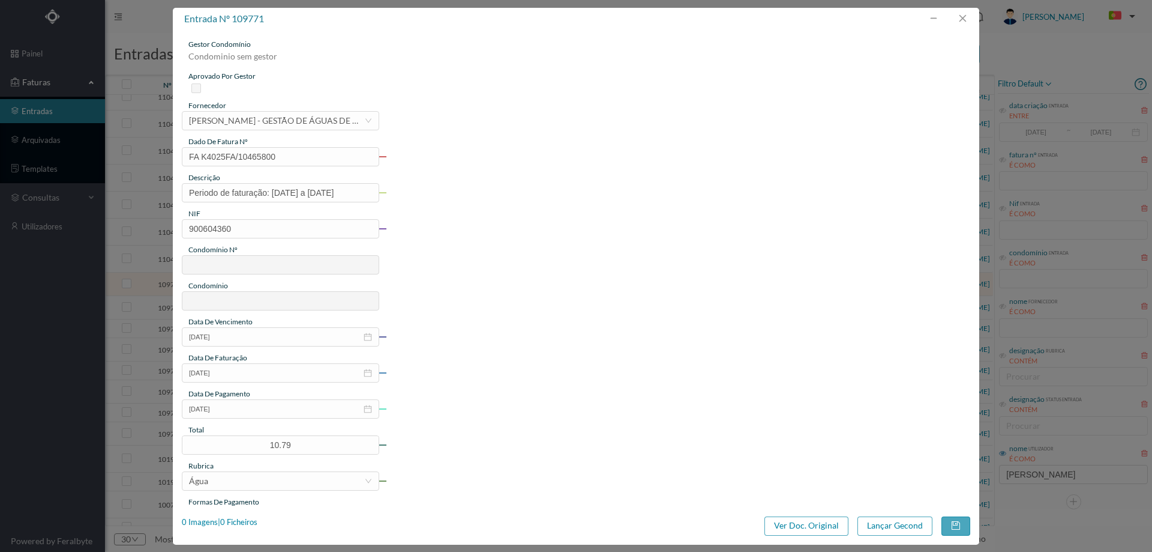
type input "109"
type input "ED. LAMEIRAS 4"
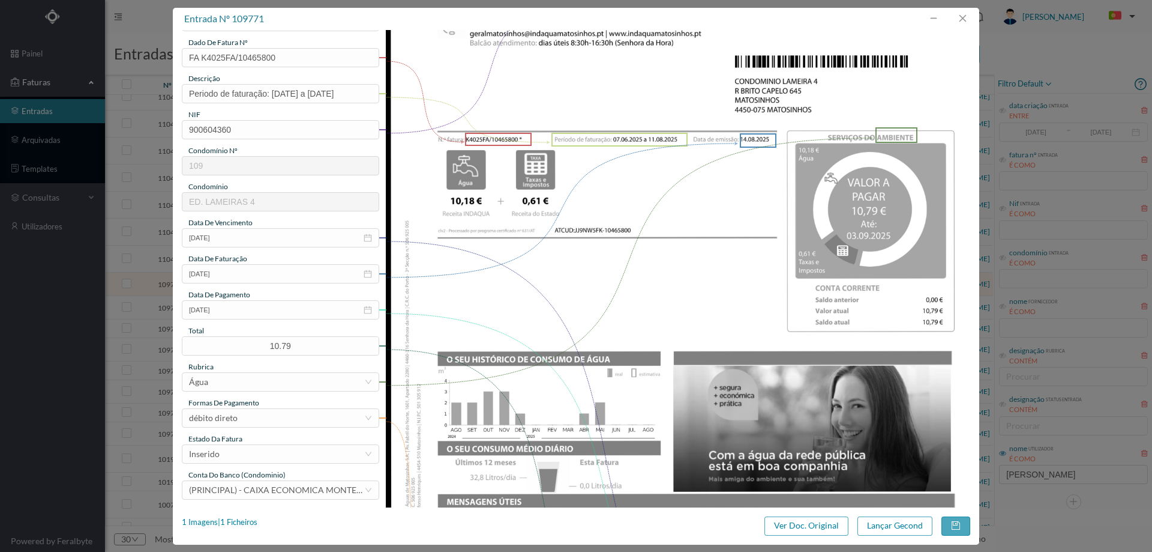
scroll to position [120, 0]
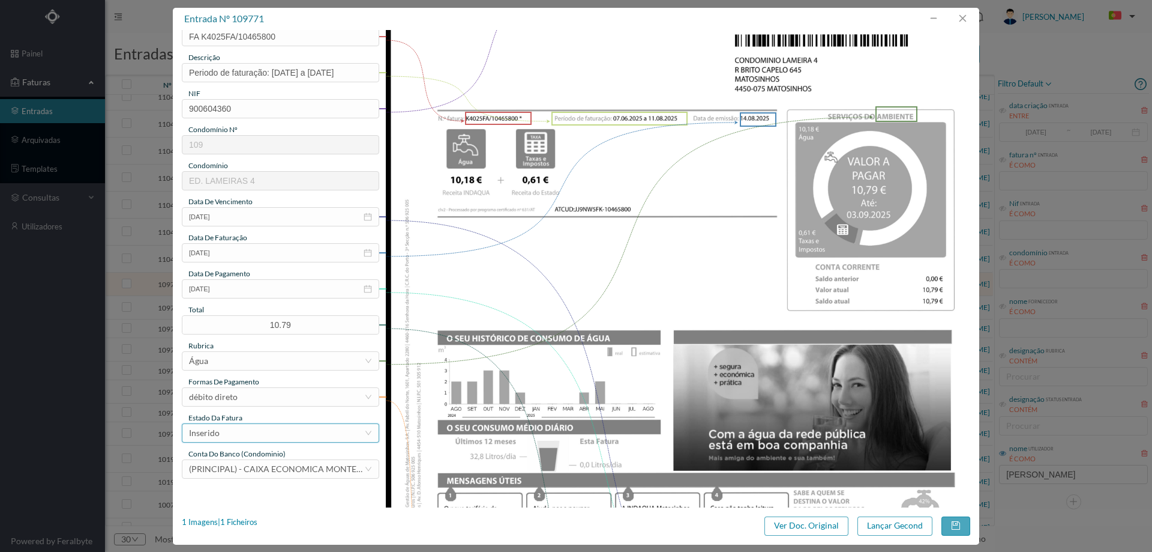
click at [265, 425] on div "Inserido" at bounding box center [276, 433] width 175 height 18
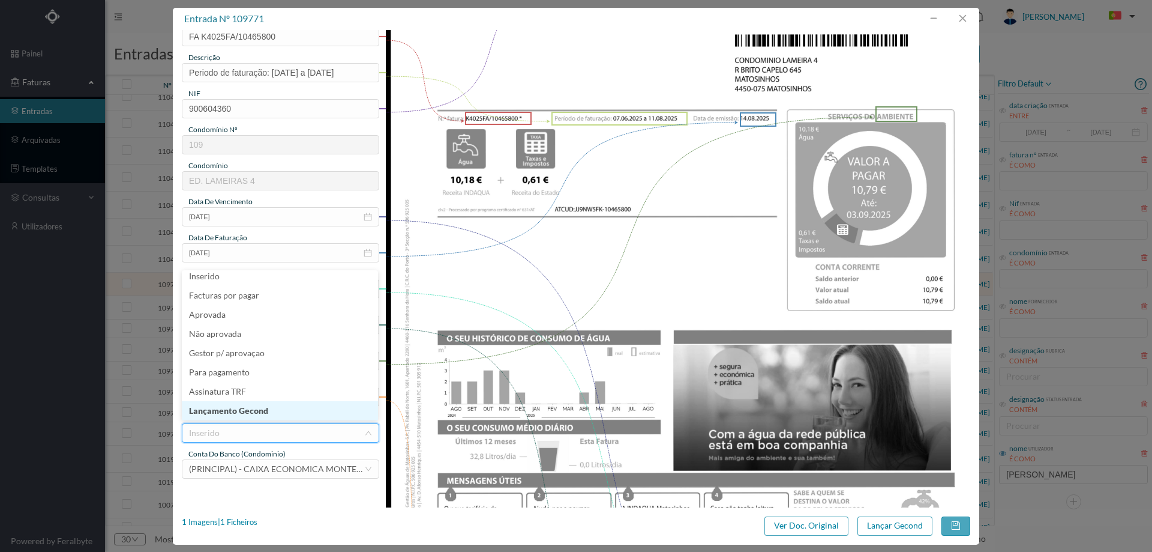
click at [265, 416] on li "Lançamento Gecond" at bounding box center [280, 410] width 196 height 19
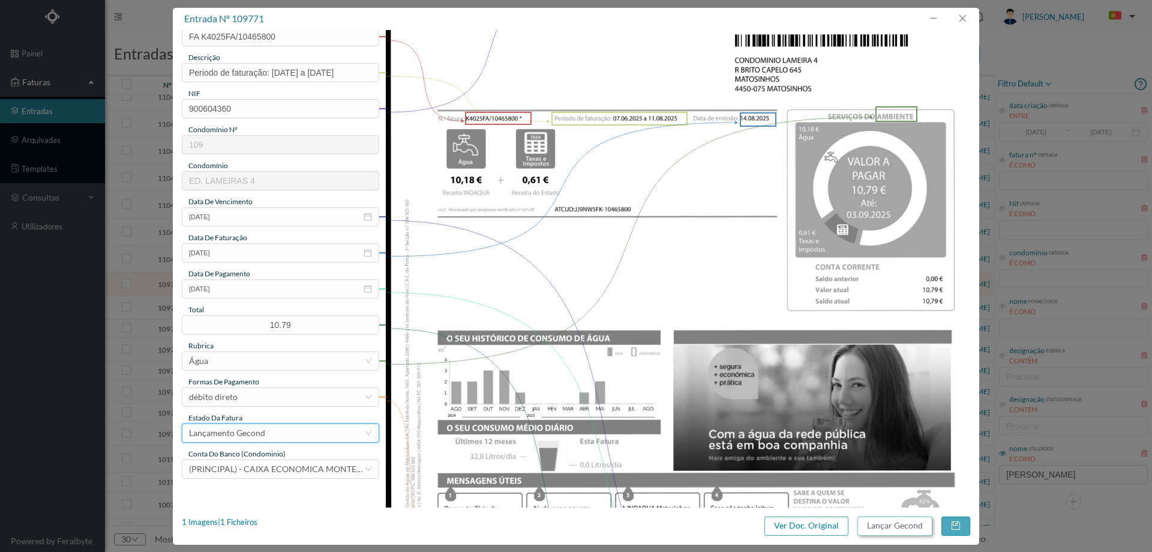
click at [891, 522] on button "Lançar Gecond" at bounding box center [895, 525] width 75 height 19
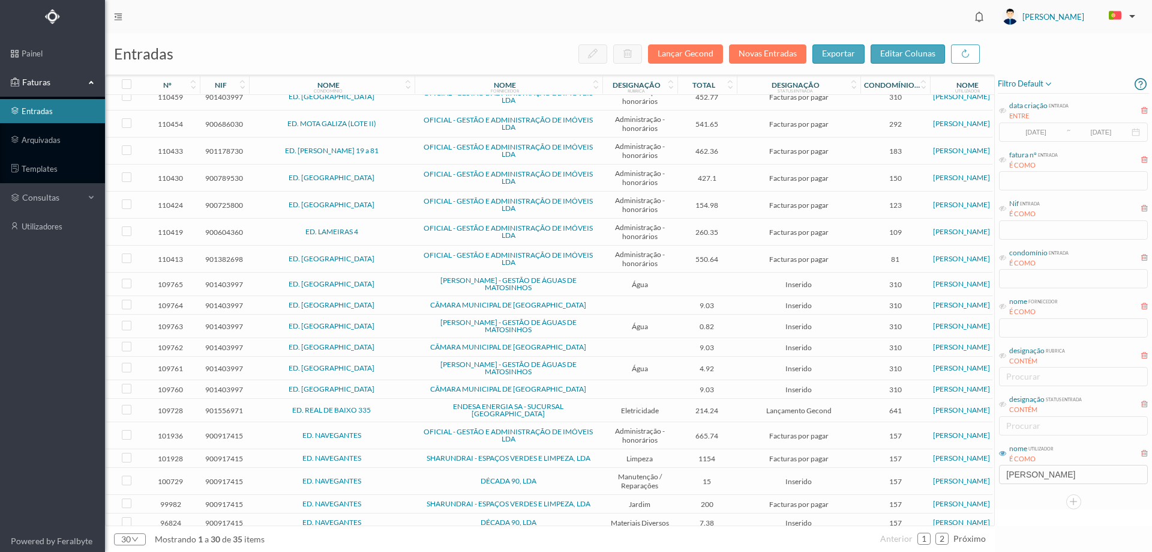
click at [401, 285] on span "ED. [GEOGRAPHIC_DATA]" at bounding box center [332, 283] width 160 height 7
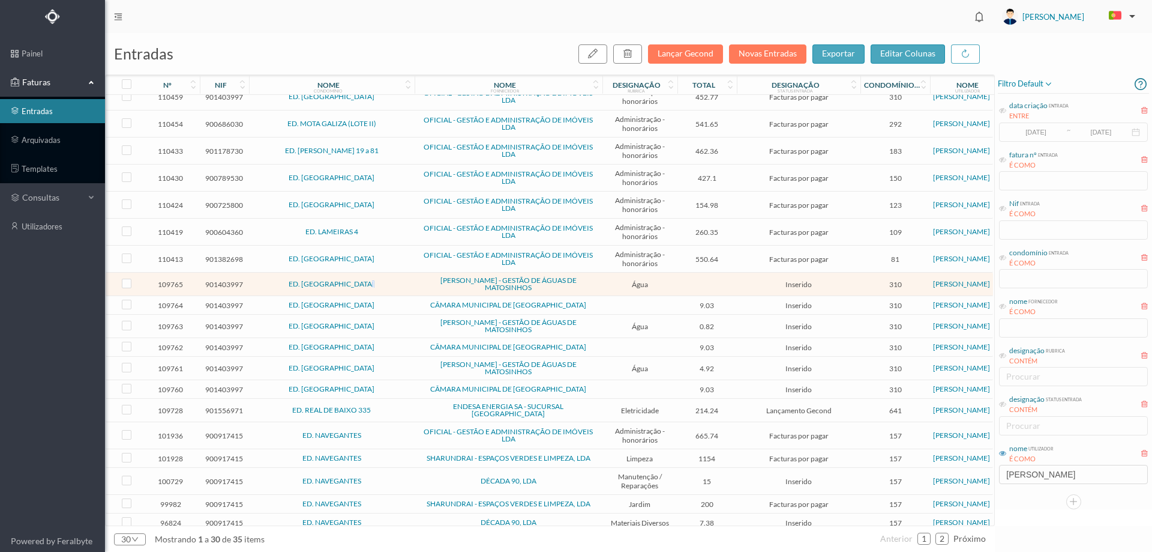
click at [401, 285] on span "ED. [GEOGRAPHIC_DATA]" at bounding box center [332, 283] width 160 height 7
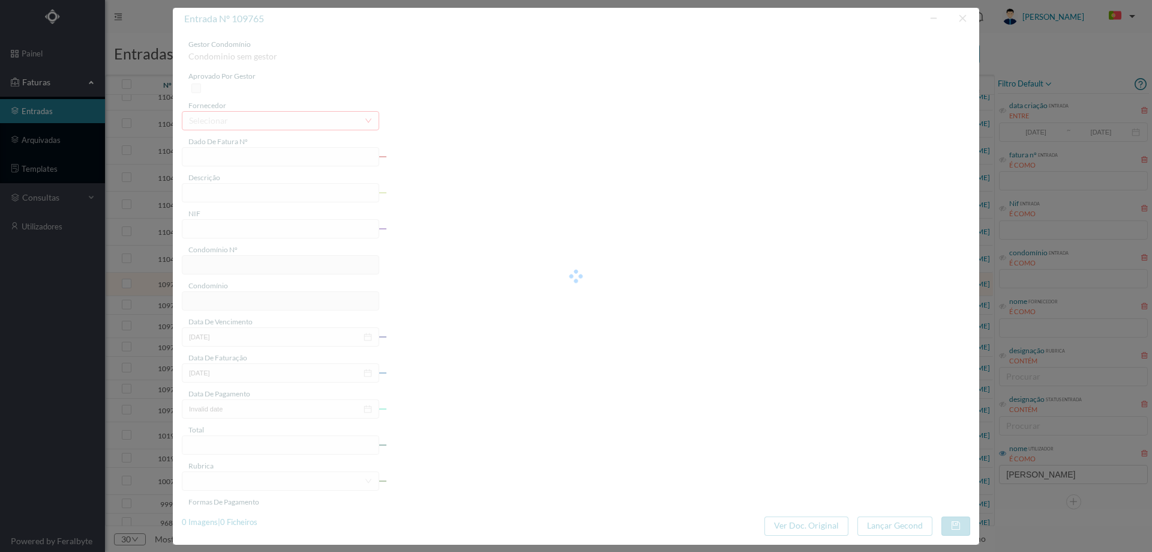
type input "FA K4025FA/10465669"
type input "Periodo de faturação: [DATE] a [DATE]"
type input "901403997"
type input "[DATE]"
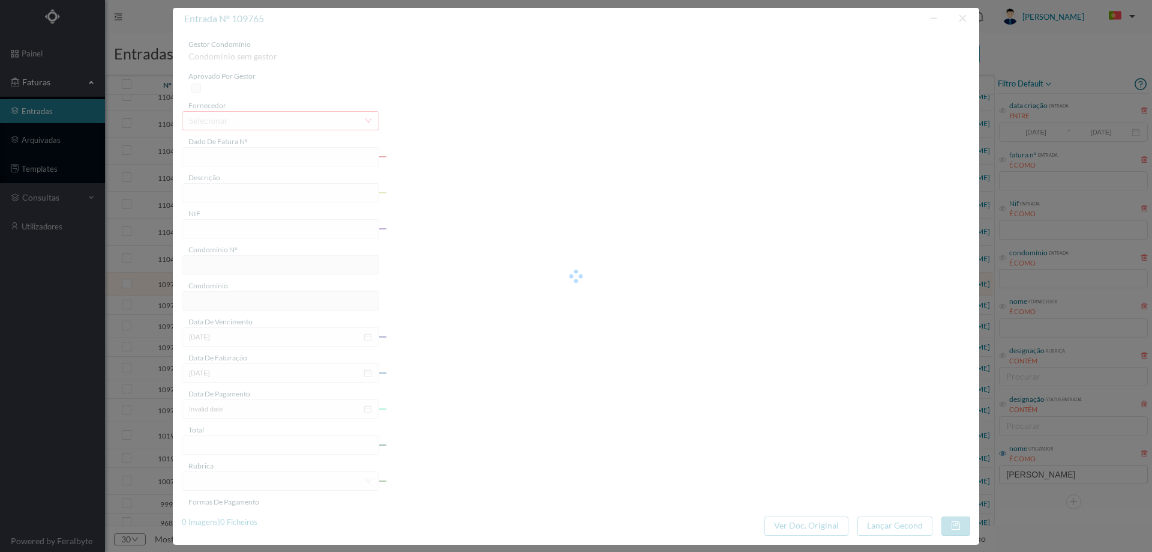
type input "[DATE]"
type input "0.00"
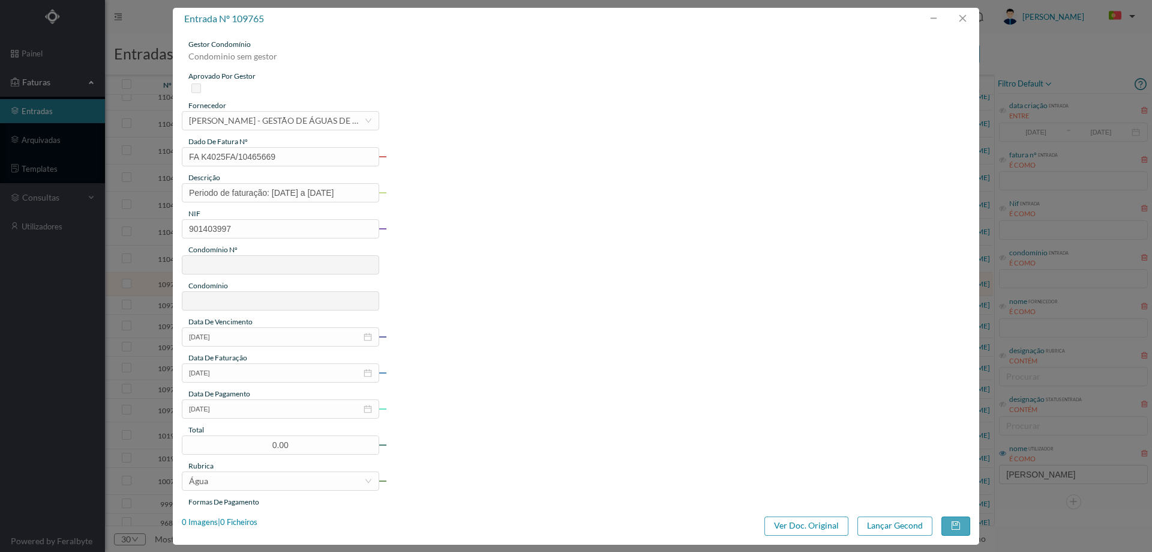
type input "310"
type input "ED. [GEOGRAPHIC_DATA]"
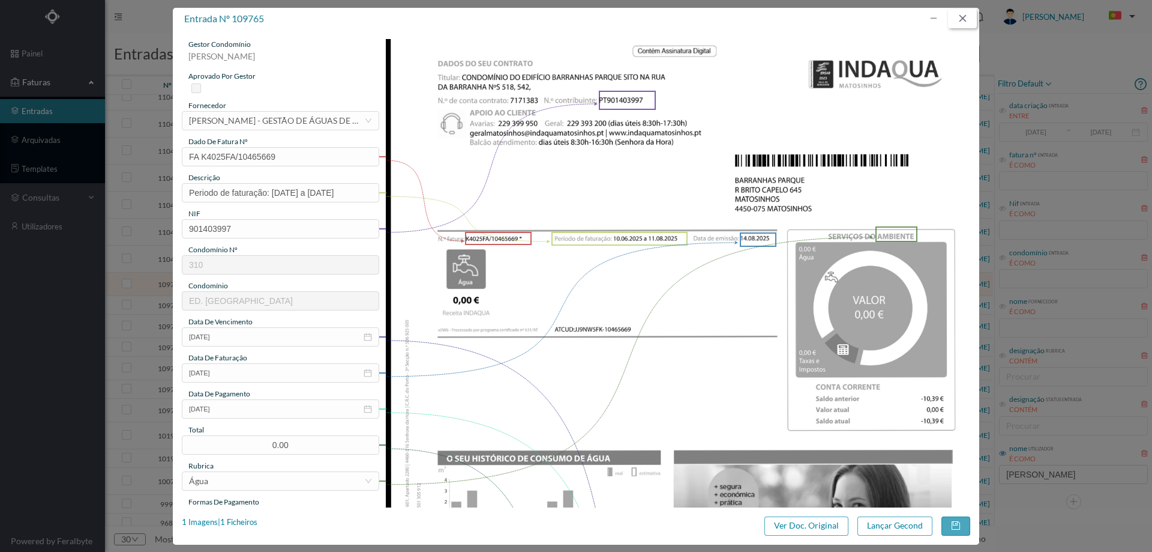
click at [967, 13] on button "button" at bounding box center [962, 18] width 29 height 19
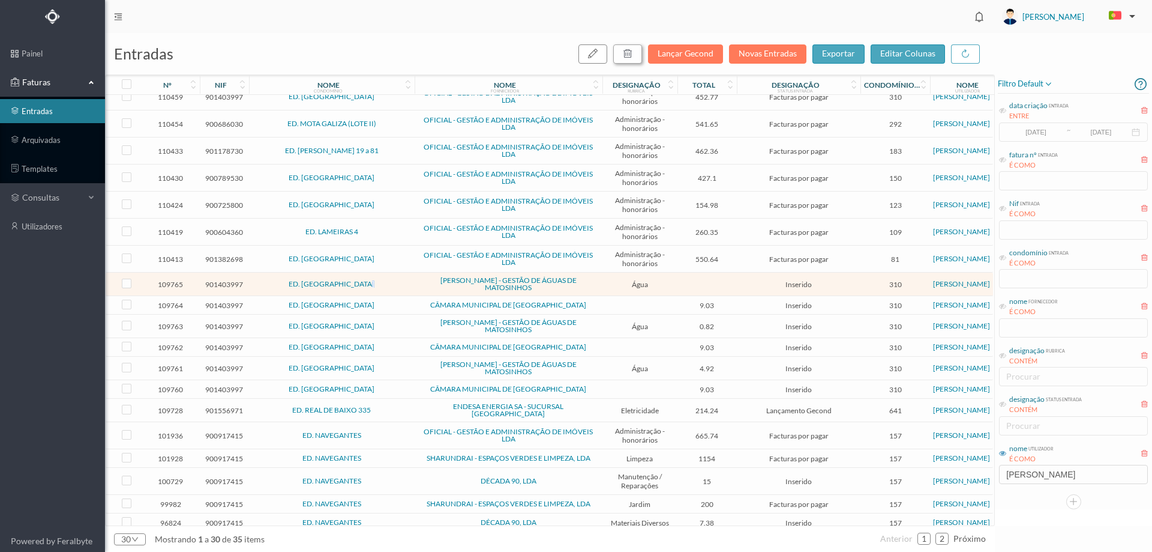
click at [631, 51] on icon "button" at bounding box center [628, 54] width 10 height 10
click at [742, 111] on button "sim" at bounding box center [736, 108] width 23 height 14
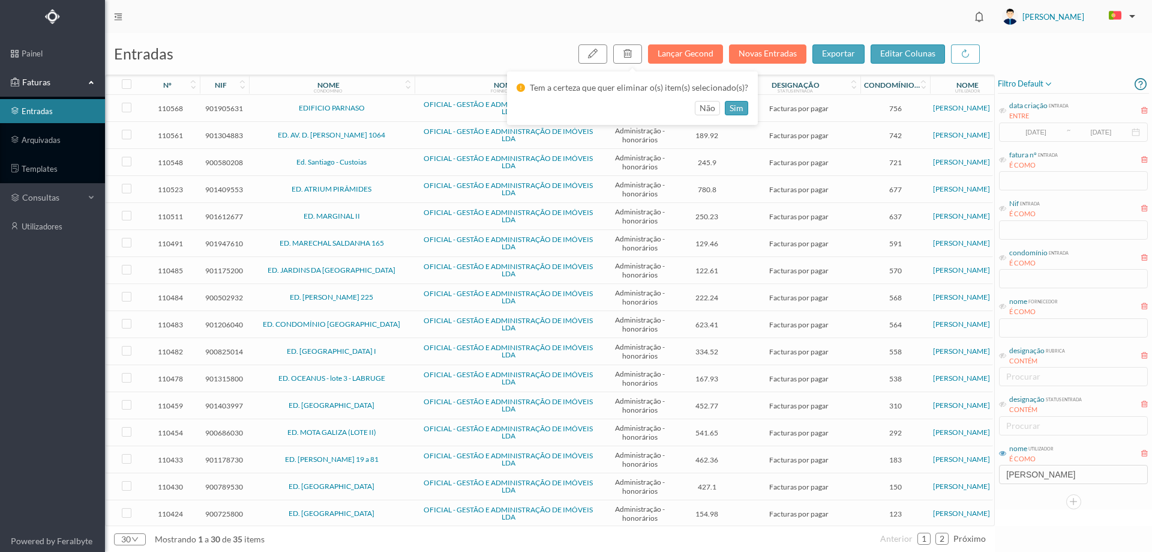
scroll to position [308, 0]
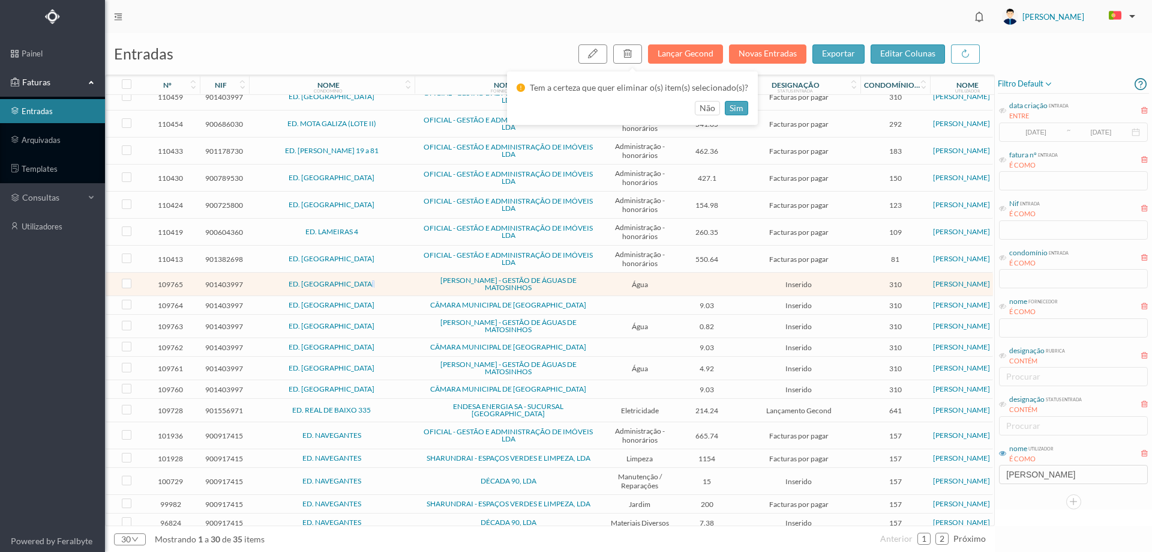
click at [382, 292] on td "ED. [GEOGRAPHIC_DATA]" at bounding box center [332, 283] width 166 height 23
click at [712, 285] on td at bounding box center [708, 283] width 60 height 23
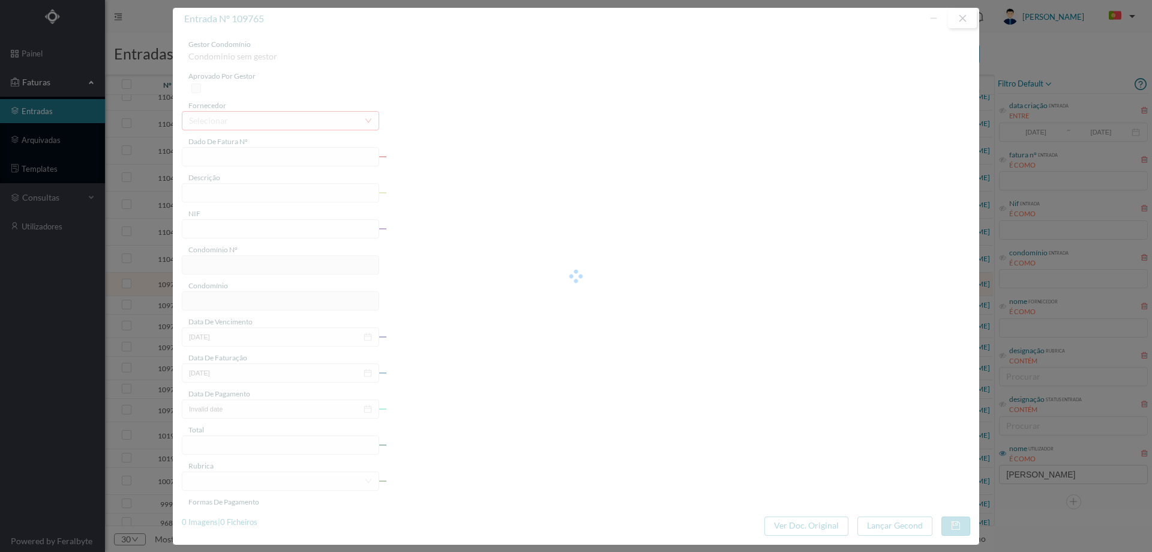
type input "FA K4025FA/10465669"
type input "Periodo de faturação: [DATE] a [DATE]"
type input "901403997"
type input "[DATE]"
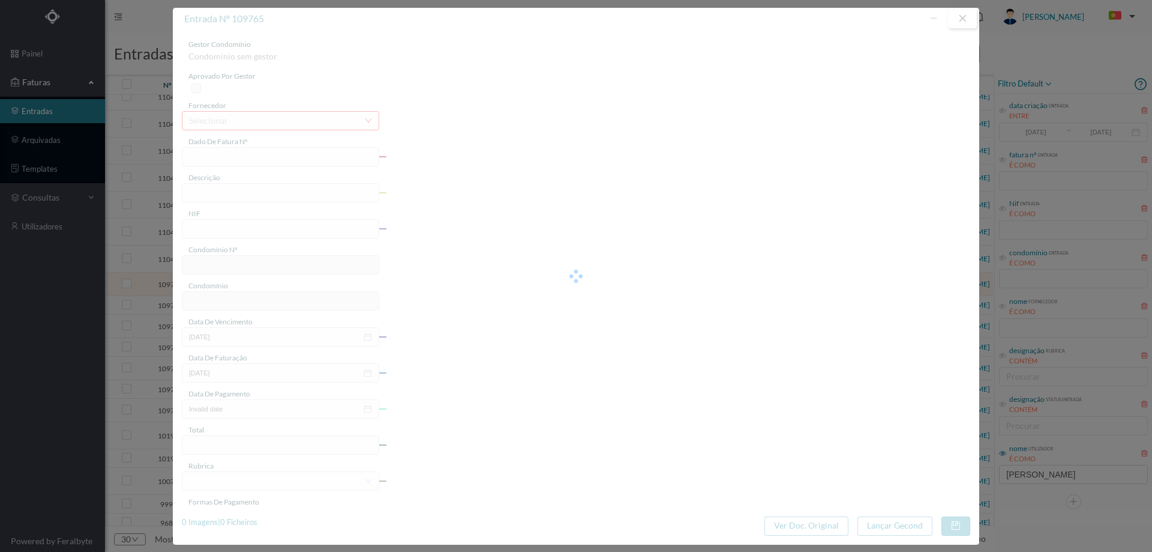
type input "[DATE]"
type input "0.00"
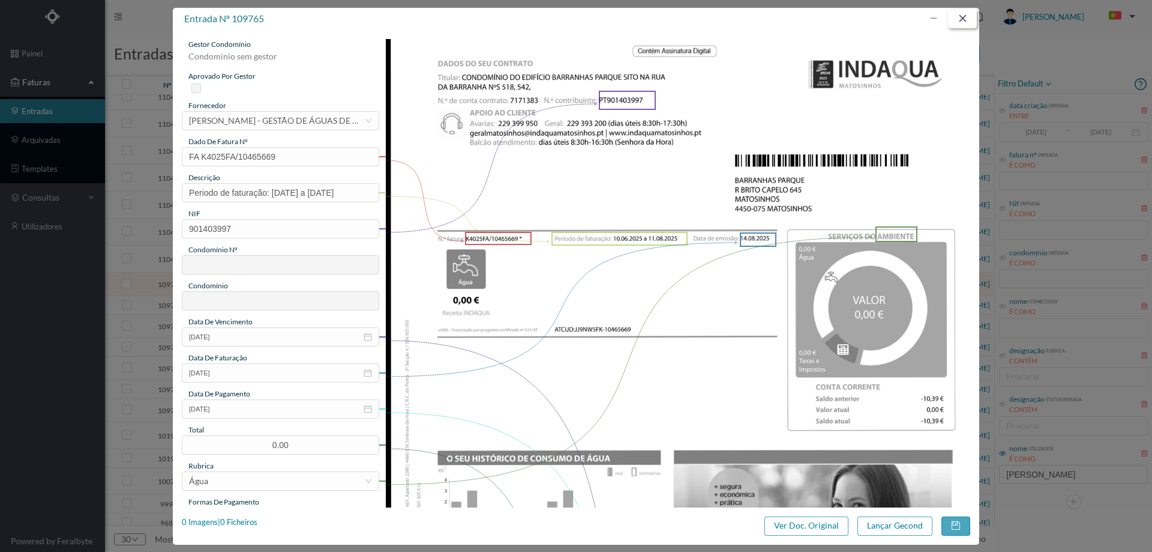
type input "310"
type input "ED. [GEOGRAPHIC_DATA]"
click at [971, 20] on button "button" at bounding box center [962, 18] width 29 height 19
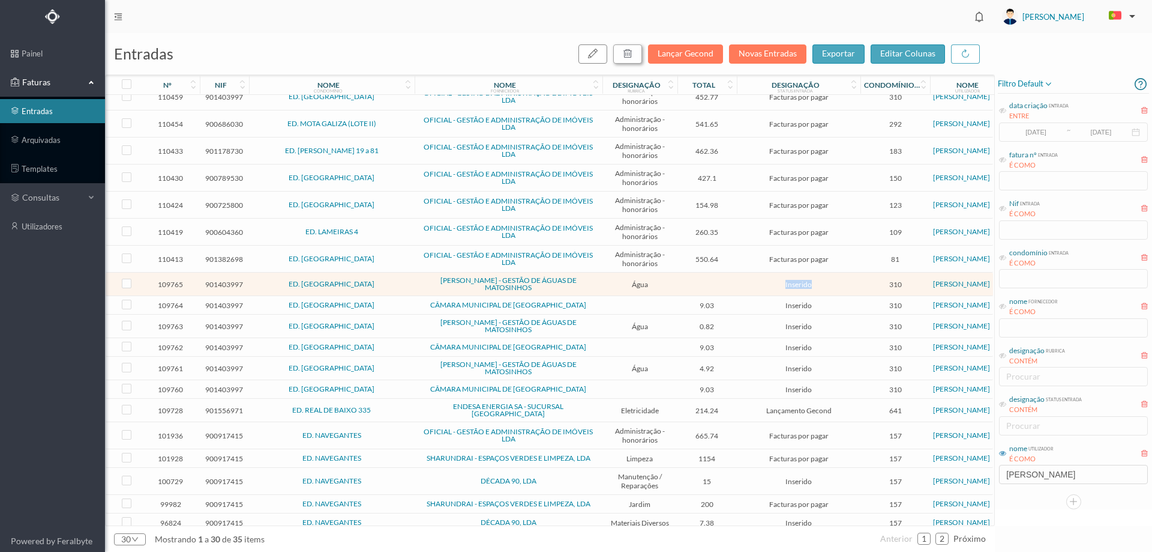
click at [633, 55] on icon "button" at bounding box center [628, 54] width 10 height 10
click at [729, 107] on button "sim" at bounding box center [736, 108] width 23 height 14
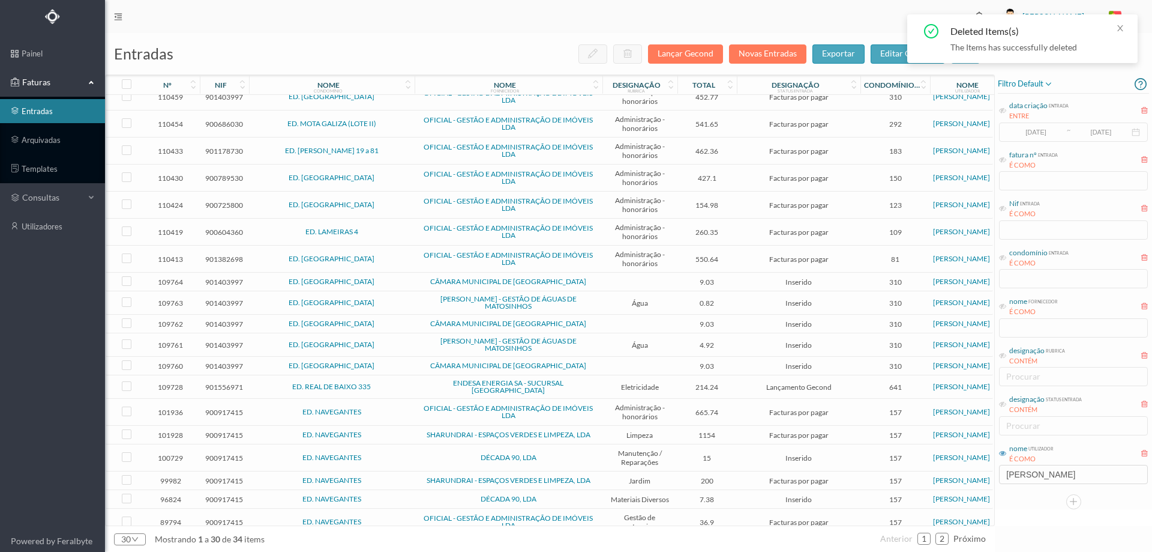
click at [400, 281] on span "ED. [GEOGRAPHIC_DATA]" at bounding box center [332, 281] width 160 height 7
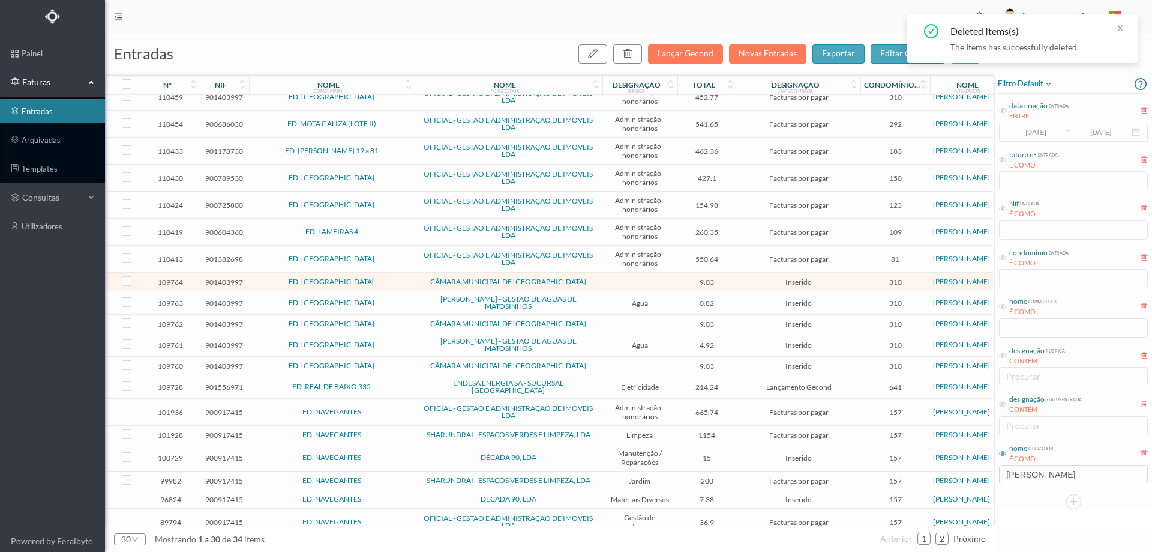
click at [400, 281] on span "ED. [GEOGRAPHIC_DATA]" at bounding box center [332, 281] width 160 height 7
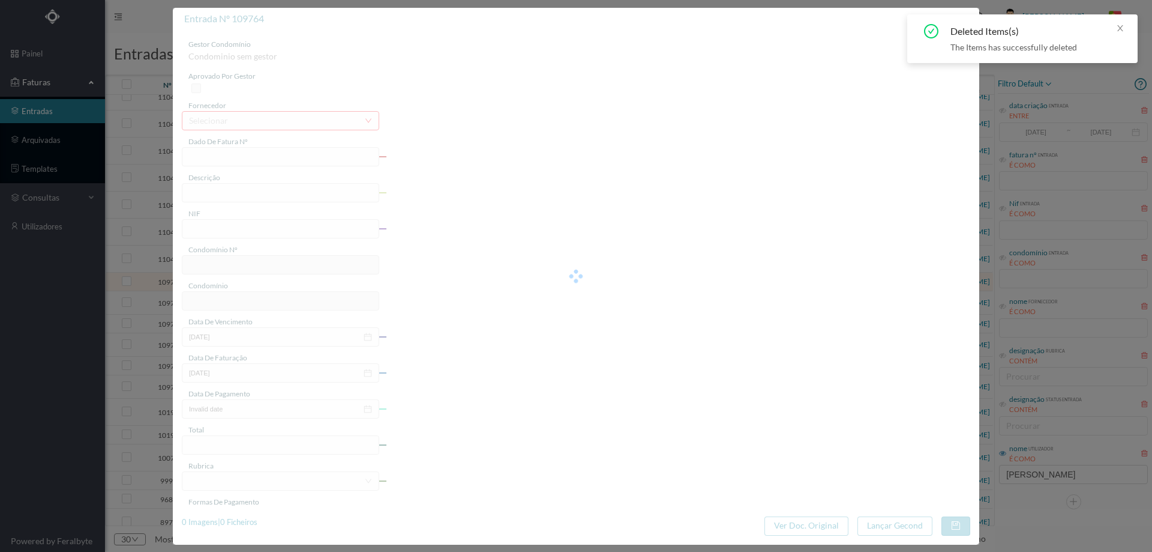
type input "FE E4025FE/10450082"
type input "901403997"
type input "Invalid date"
type input "[DATE]"
type input "9.03"
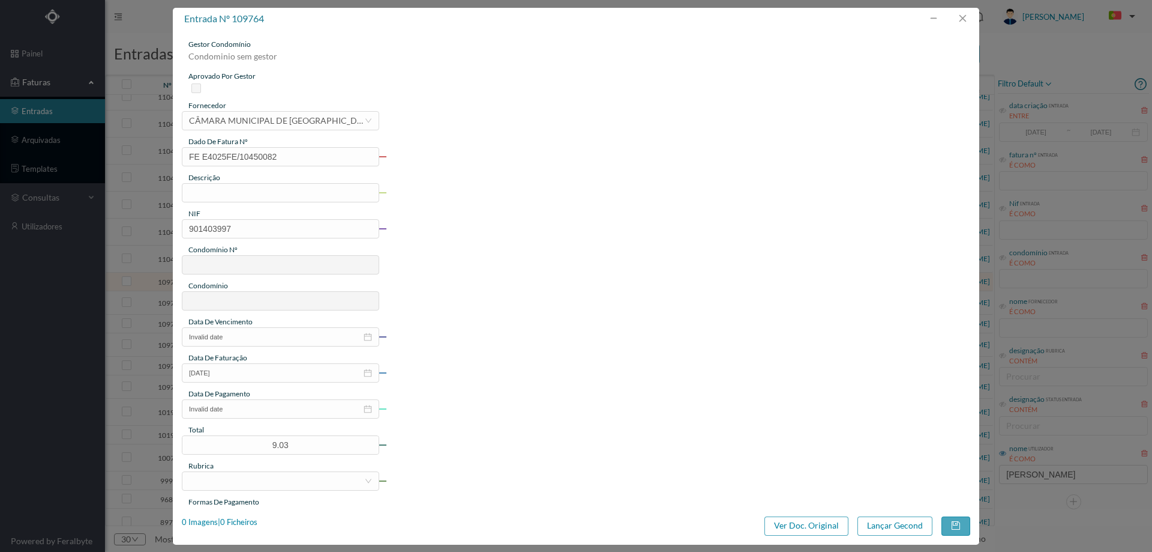
type input "310"
type input "ED. [GEOGRAPHIC_DATA]"
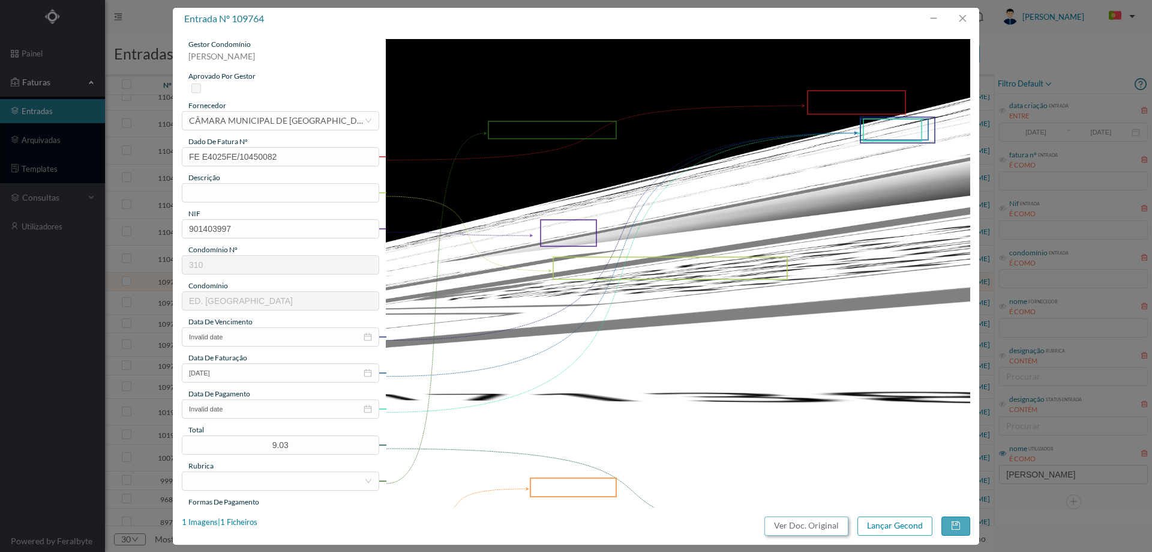
click at [831, 530] on button "Ver Doc. Original" at bounding box center [807, 525] width 84 height 19
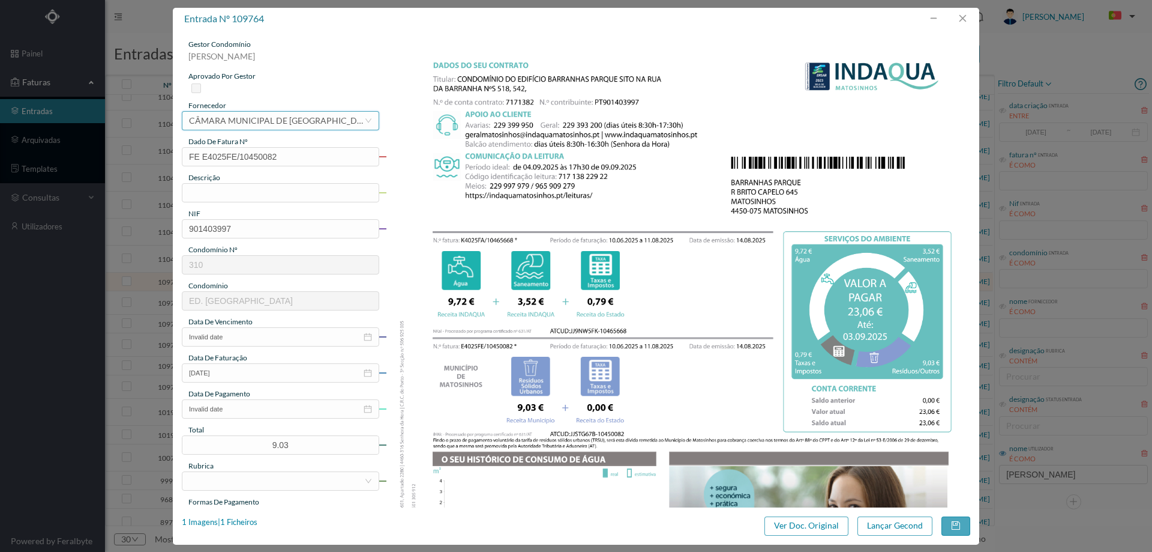
click at [274, 122] on div "CÂMARA MUNICIPAL DE [GEOGRAPHIC_DATA]" at bounding box center [276, 121] width 175 height 18
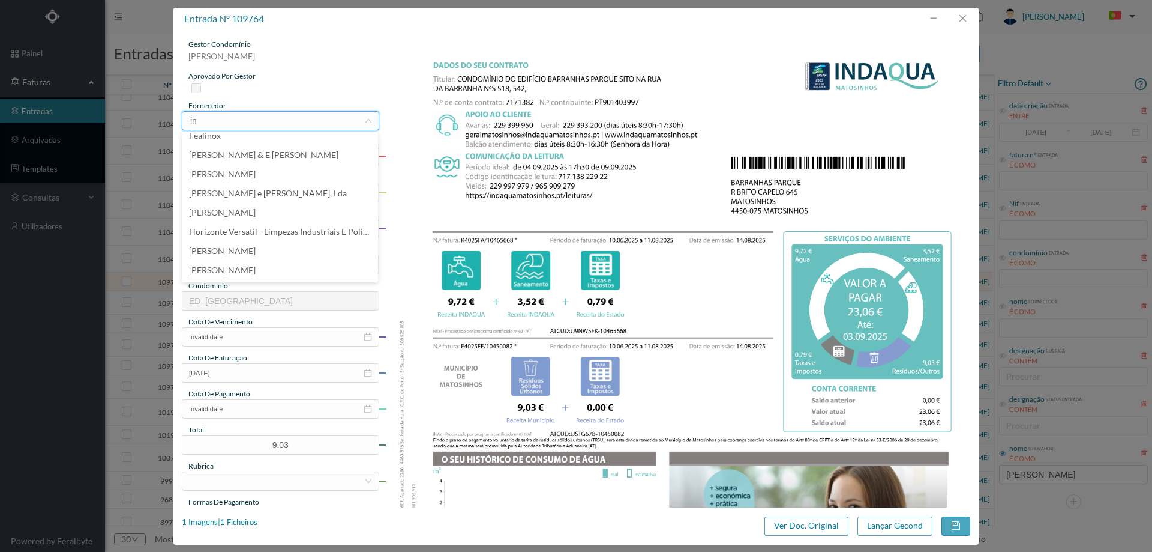
scroll to position [0, 0]
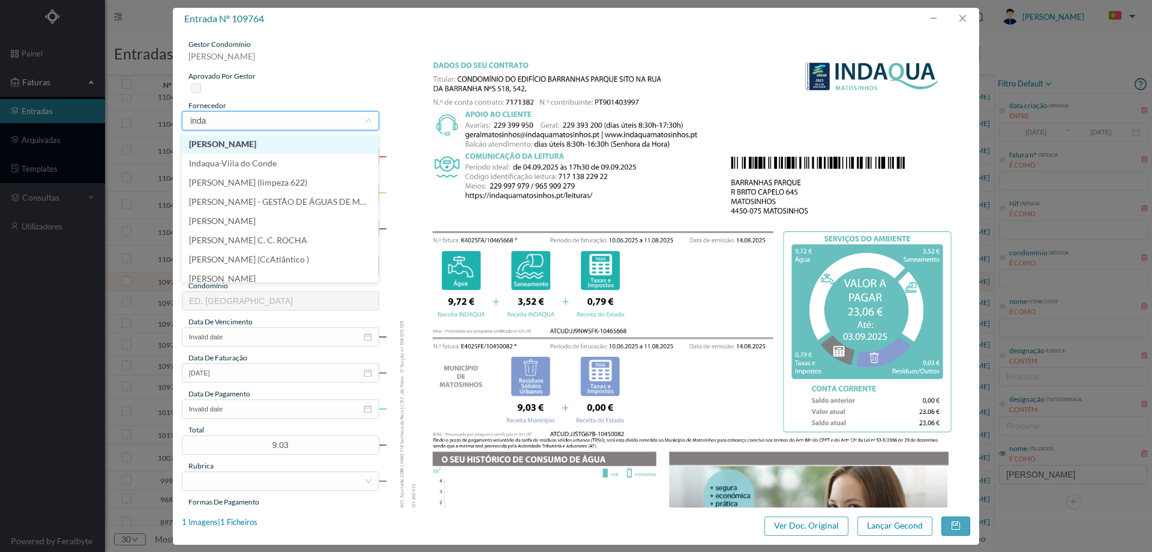
type input "indaq"
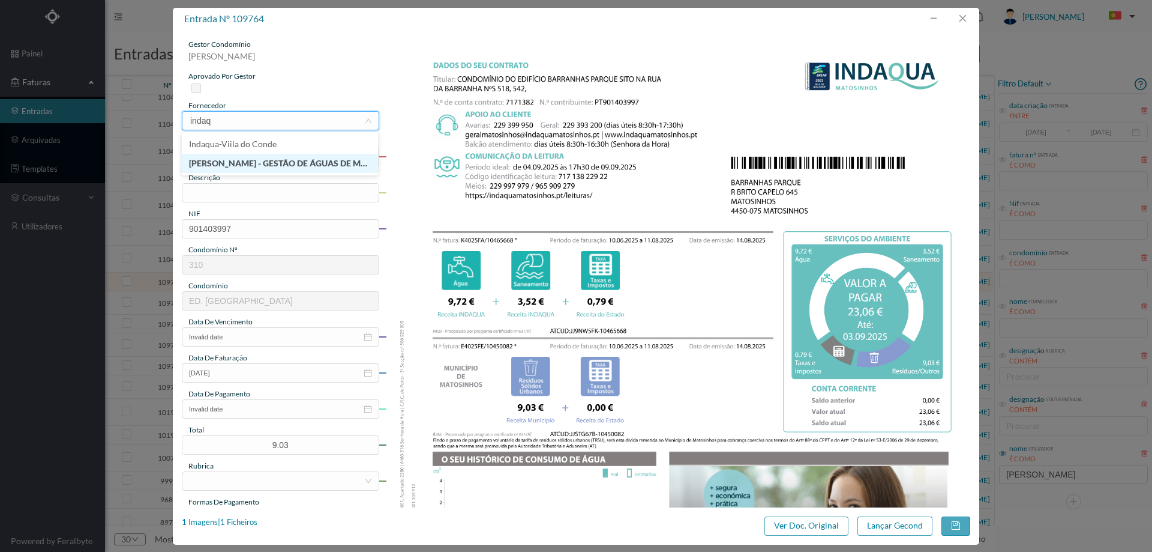
click at [341, 163] on li "[PERSON_NAME] - GESTÃO DE ÁGUAS DE MATOSINHOS" at bounding box center [280, 163] width 196 height 19
click at [261, 197] on input "text" at bounding box center [280, 192] width 197 height 19
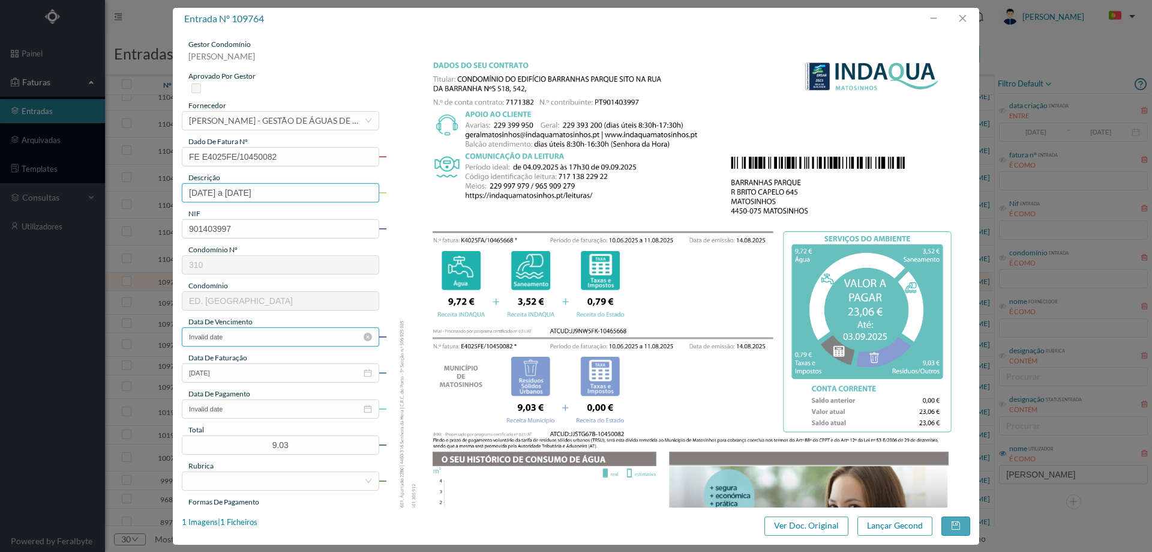
type input "[DATE] a [DATE]"
click at [263, 335] on input "Invalid date" at bounding box center [280, 336] width 197 height 19
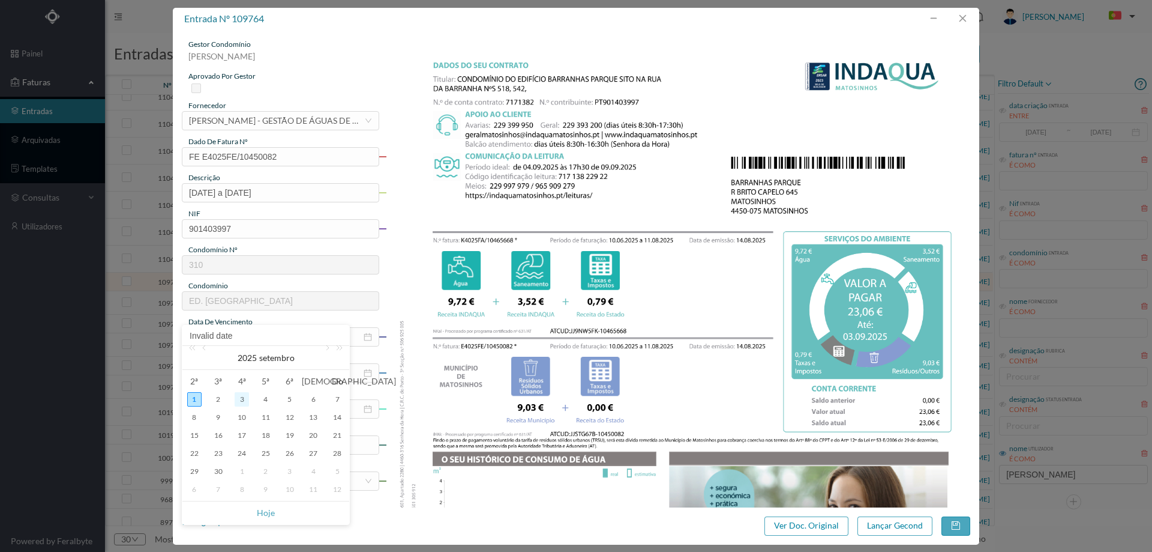
click at [237, 397] on div "3" at bounding box center [242, 399] width 14 height 14
type input "[DATE]"
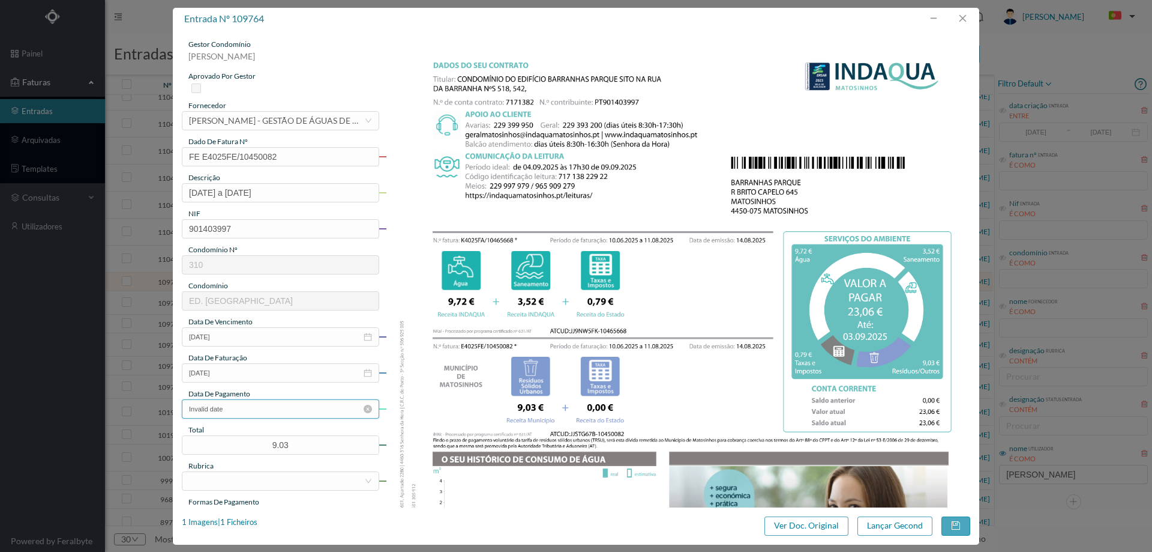
click at [277, 409] on input "Invalid date" at bounding box center [280, 408] width 197 height 19
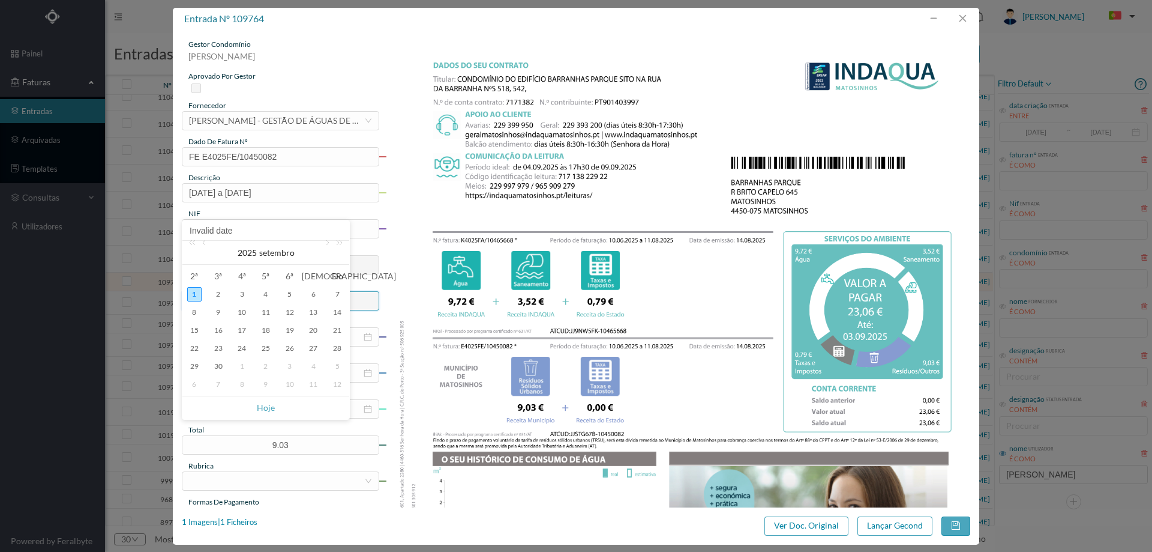
click at [244, 290] on div "3" at bounding box center [242, 294] width 14 height 14
type input "[DATE]"
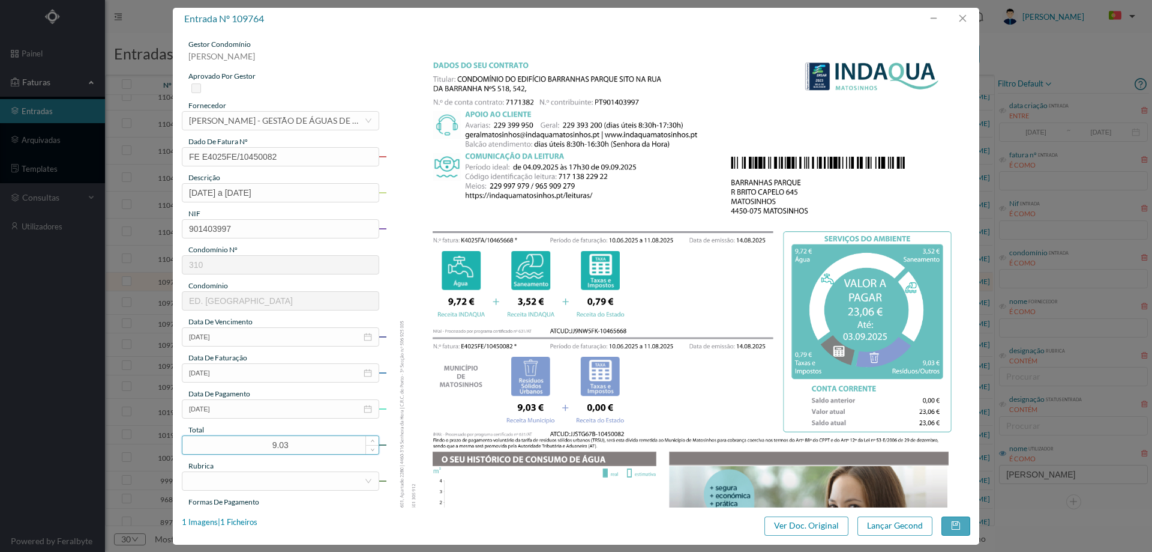
drag, startPoint x: 306, startPoint y: 448, endPoint x: 227, endPoint y: 444, distance: 78.7
click at [227, 444] on input "9.03" at bounding box center [280, 445] width 196 height 18
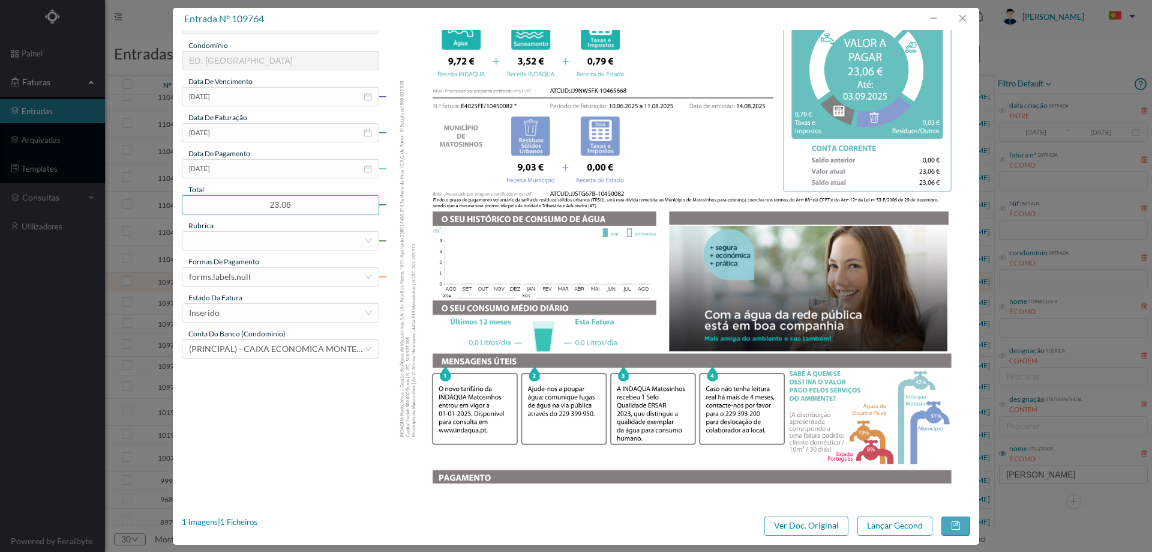
type input "23.06"
click at [263, 227] on div "rubrica" at bounding box center [280, 225] width 197 height 11
click at [262, 241] on div at bounding box center [276, 241] width 175 height 18
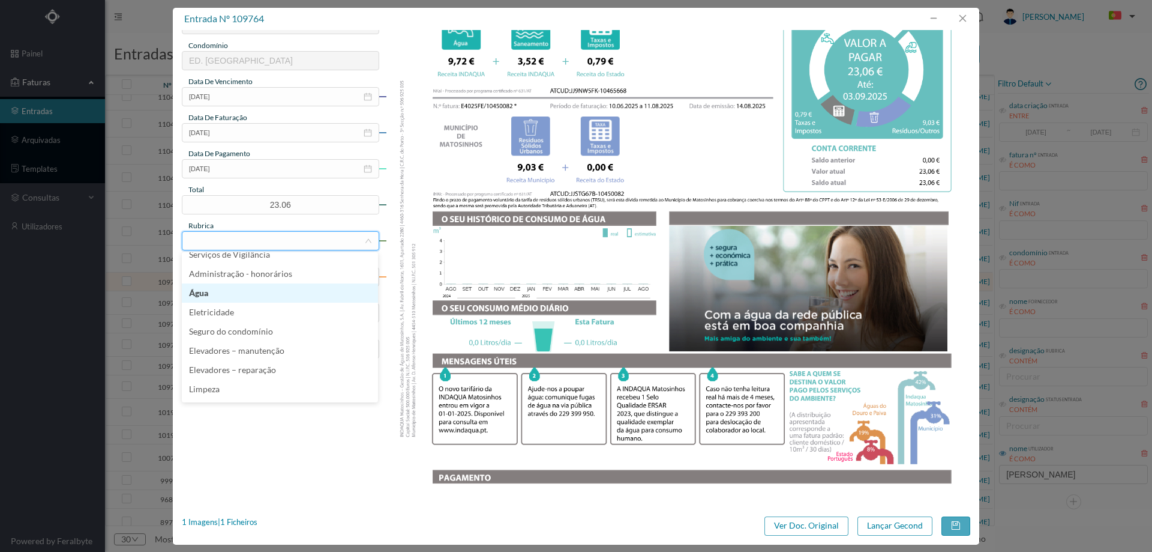
click at [244, 297] on li "Água" at bounding box center [280, 292] width 196 height 19
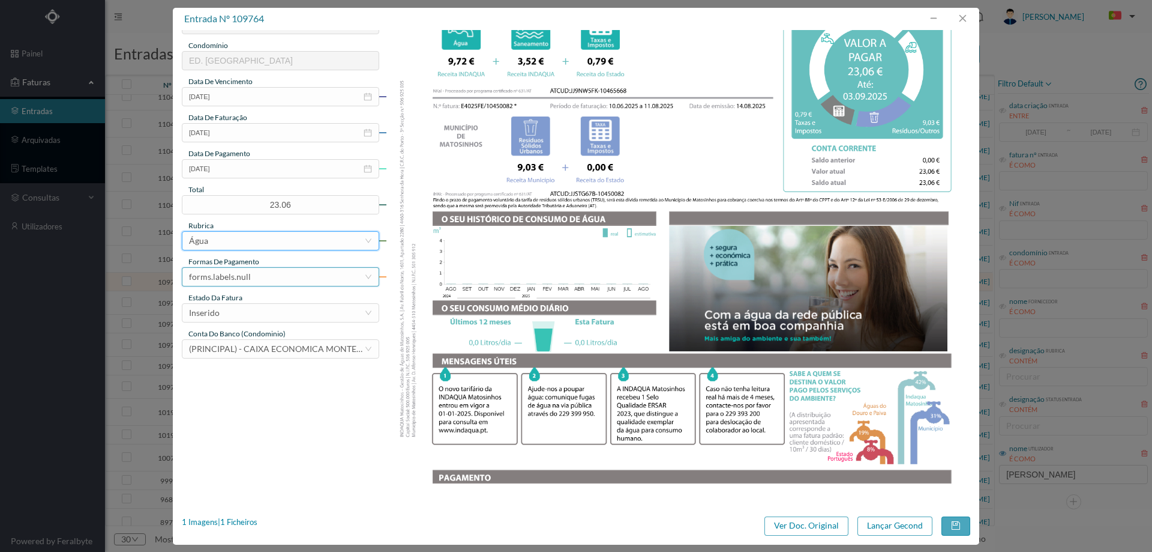
click at [246, 279] on div "forms.labels.null" at bounding box center [220, 277] width 62 height 18
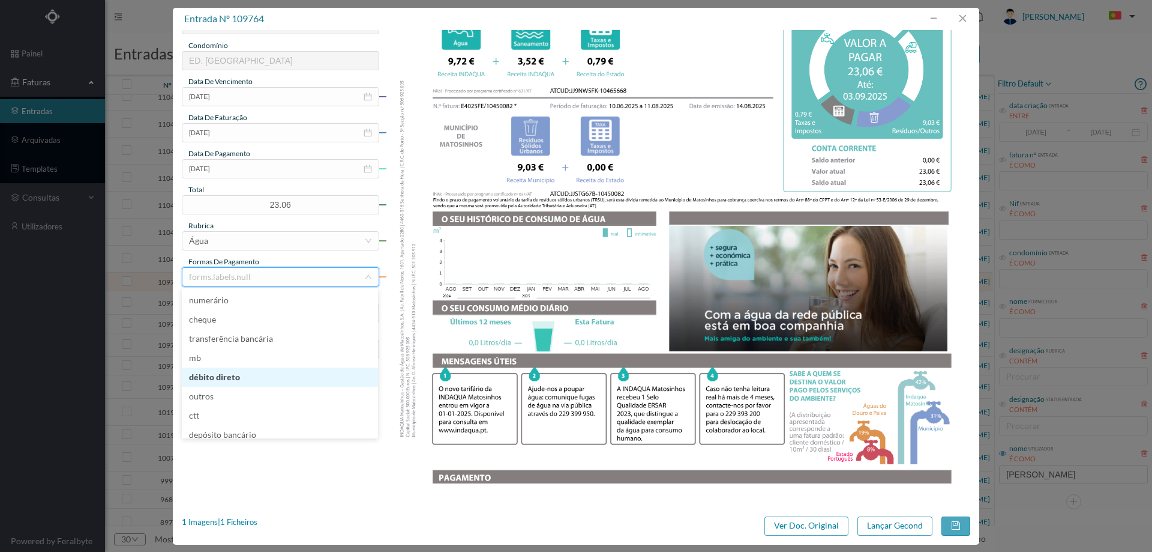
click at [247, 376] on li "débito direto" at bounding box center [280, 376] width 196 height 19
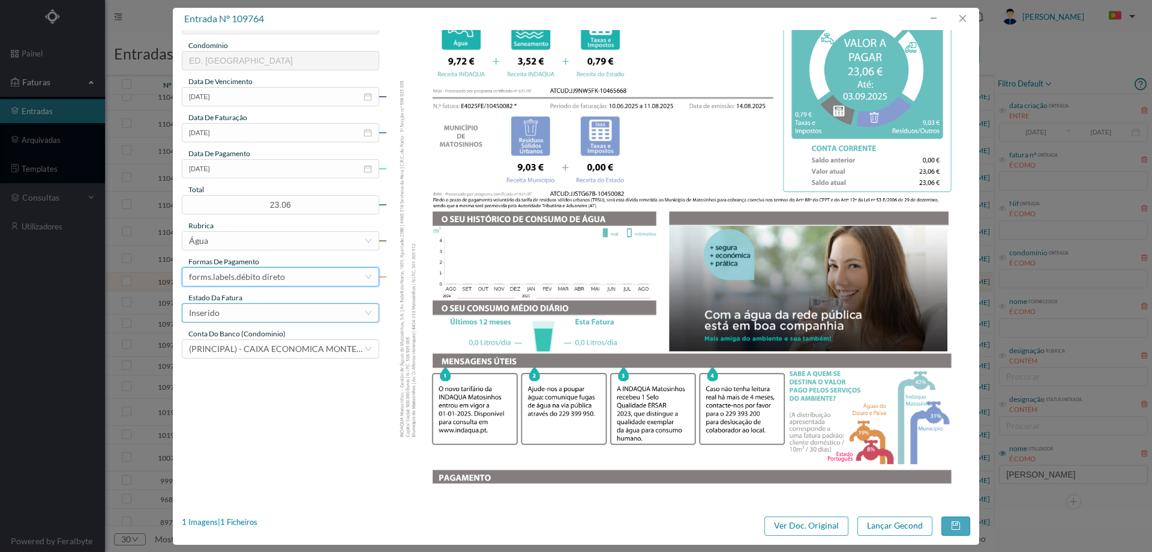
click at [258, 313] on div "Inserido" at bounding box center [276, 313] width 175 height 18
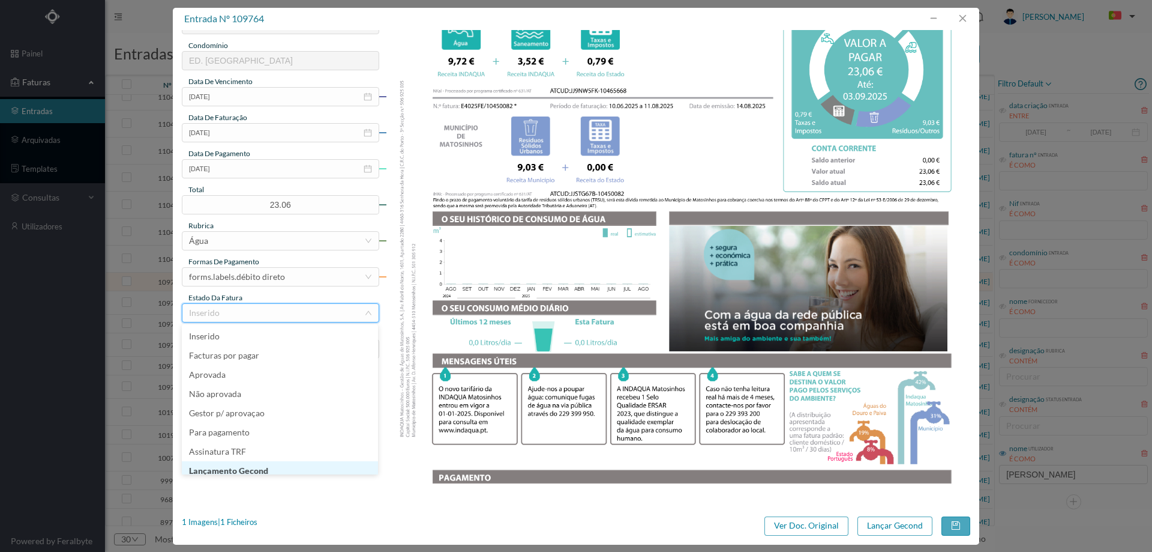
scroll to position [6, 0]
click at [256, 465] on li "Lançamento Gecond" at bounding box center [280, 464] width 196 height 19
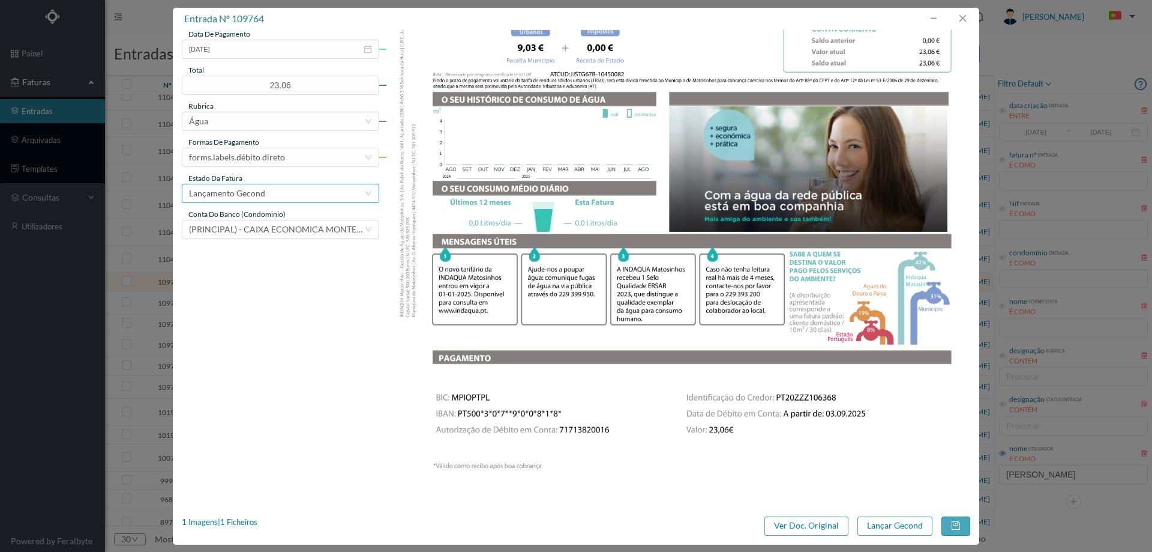
scroll to position [364, 0]
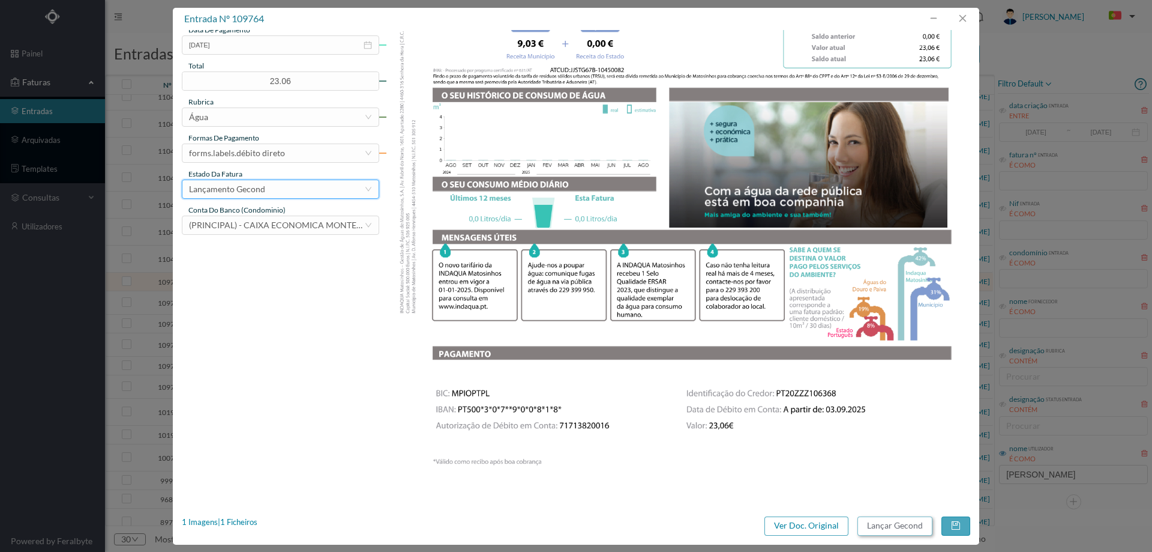
click at [880, 531] on button "Lançar Gecond" at bounding box center [895, 525] width 75 height 19
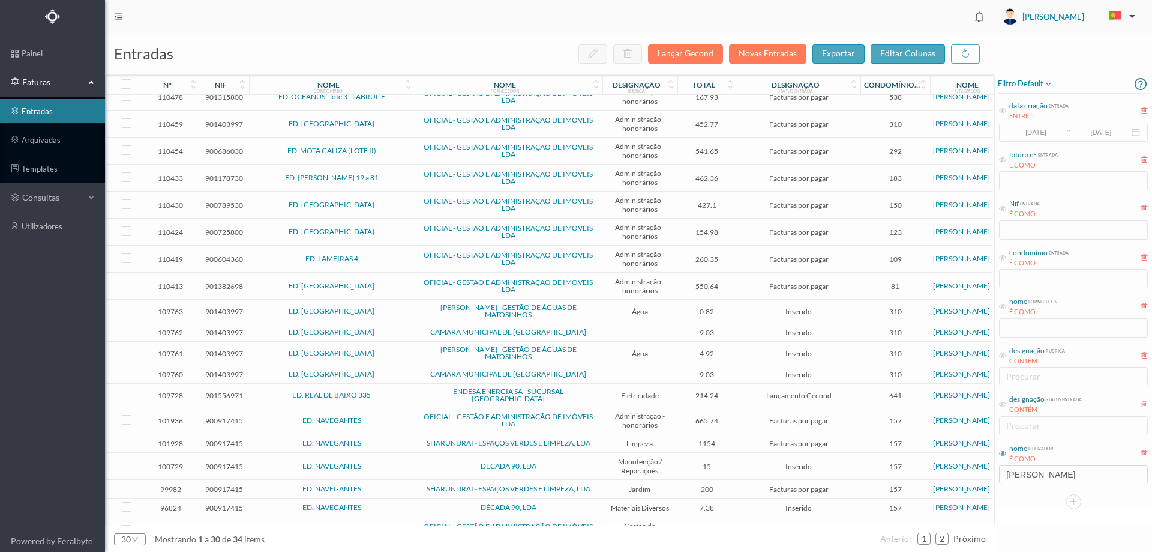
scroll to position [317, 0]
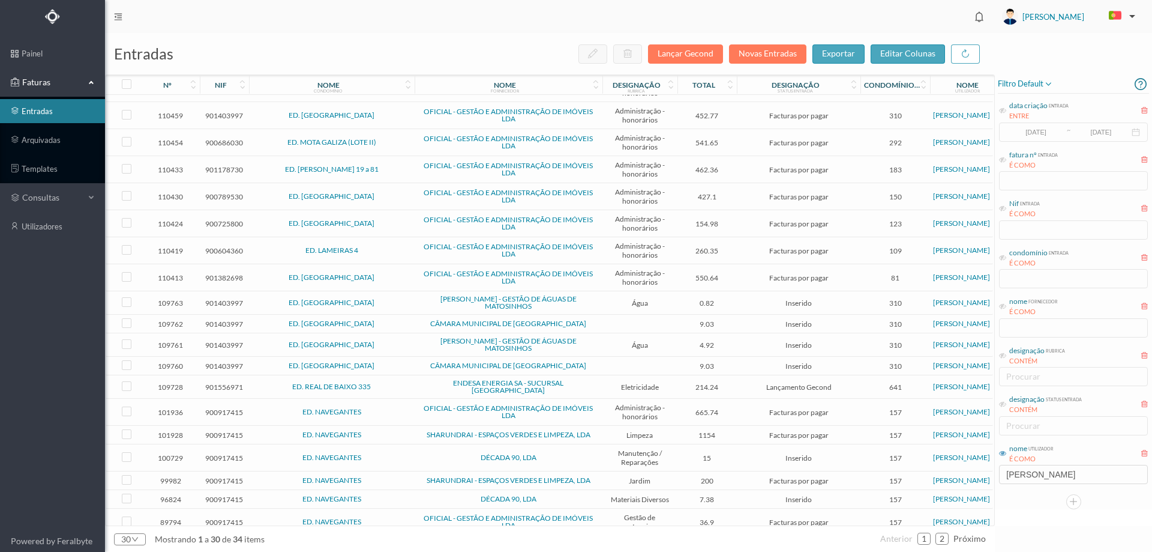
click at [733, 302] on span "0.82" at bounding box center [708, 302] width 54 height 9
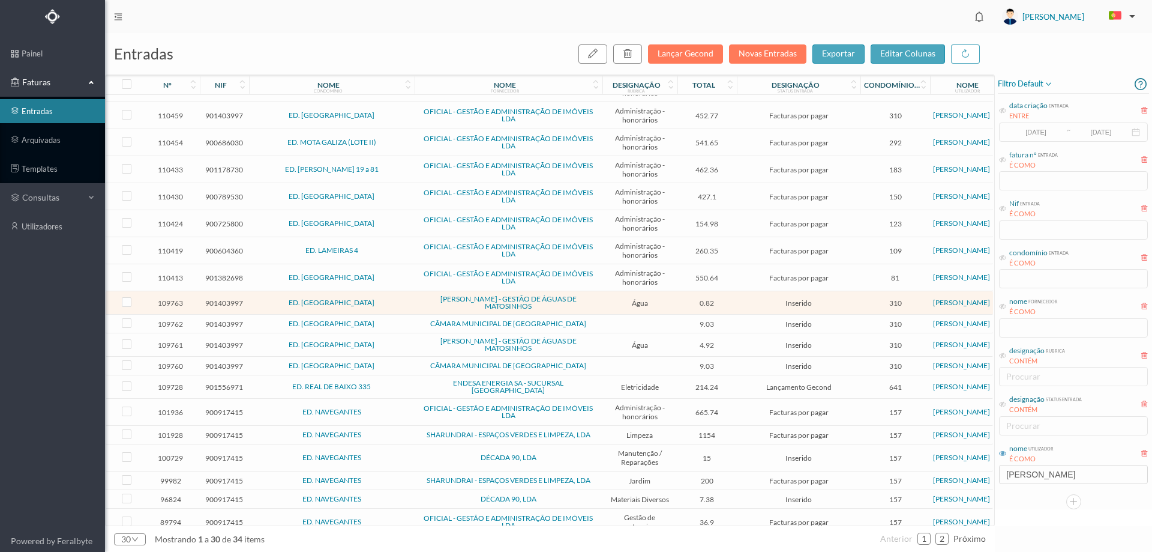
click at [733, 302] on span "0.82" at bounding box center [708, 302] width 54 height 9
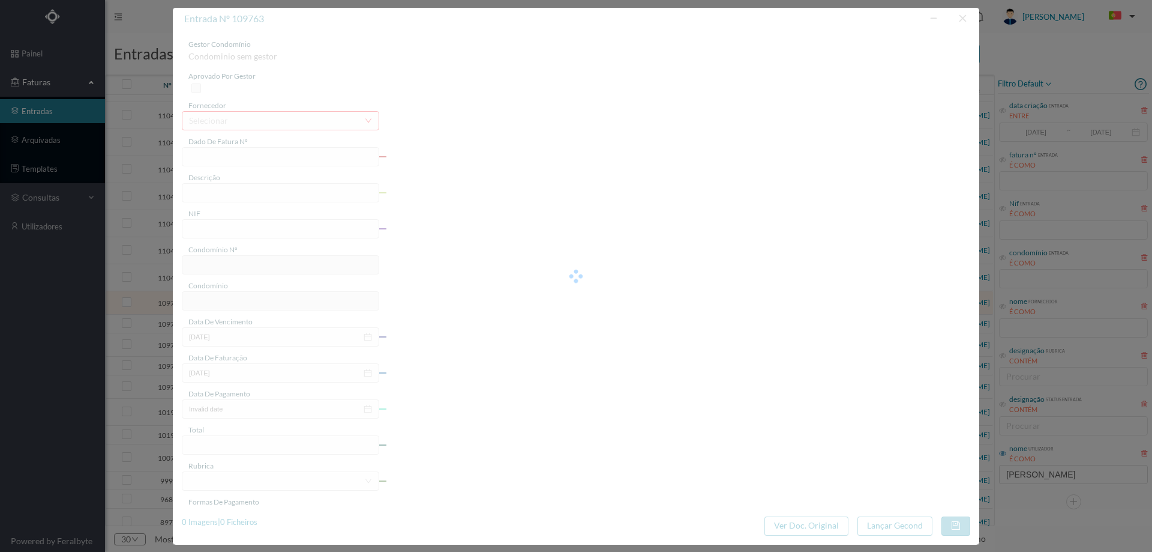
type input "FA K4025FA/10465667"
type input "Periodo de faturação: [DATE] a [DATE]"
type input "901403997"
type input "[DATE]"
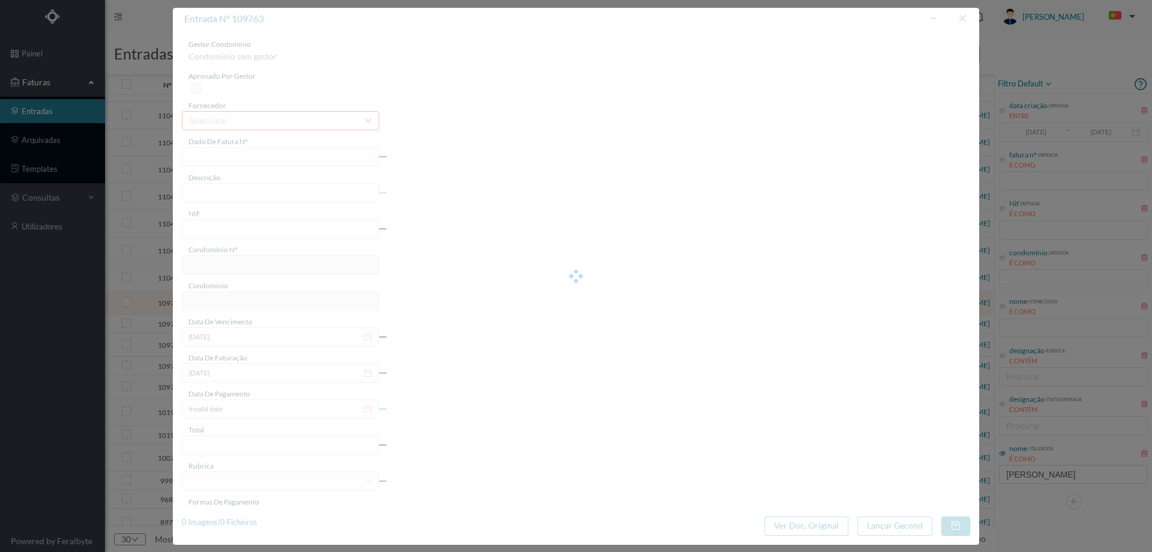
type input "[DATE]"
type input "0.82"
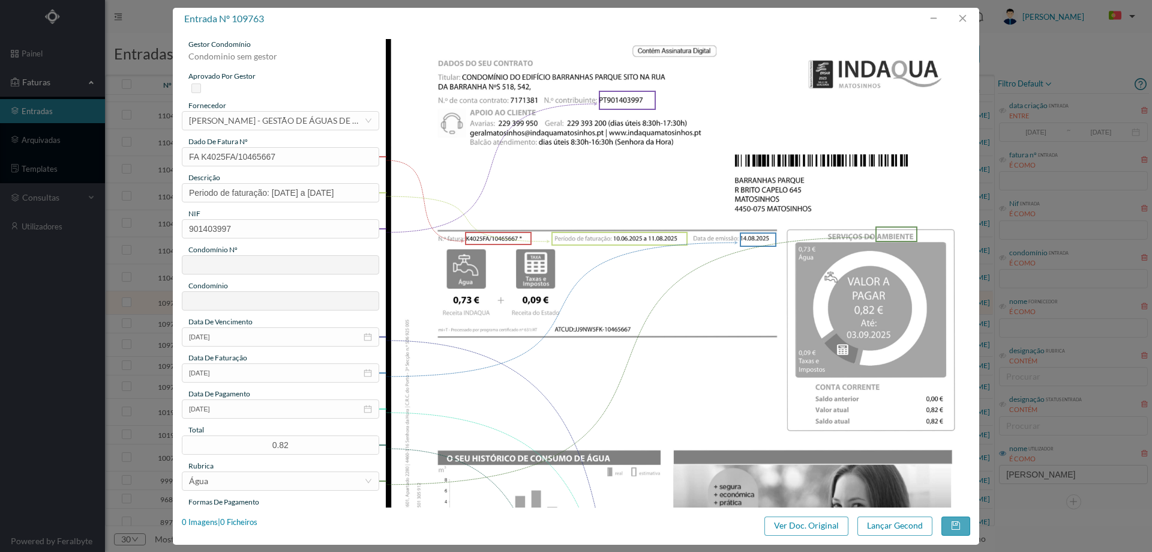
type input "310"
type input "ED. [GEOGRAPHIC_DATA]"
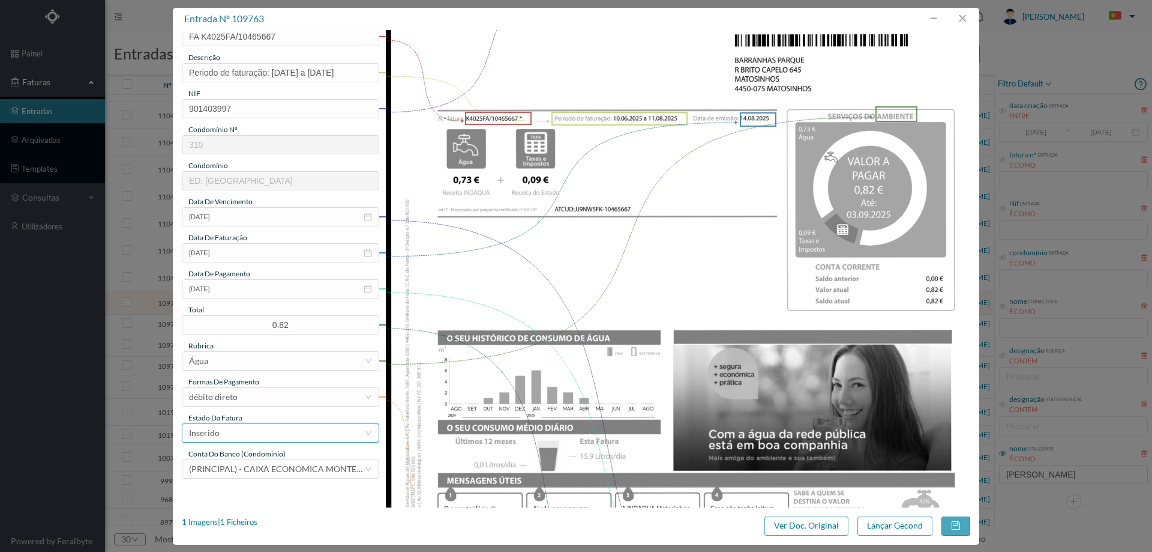
click at [252, 433] on div "Inserido" at bounding box center [276, 433] width 175 height 18
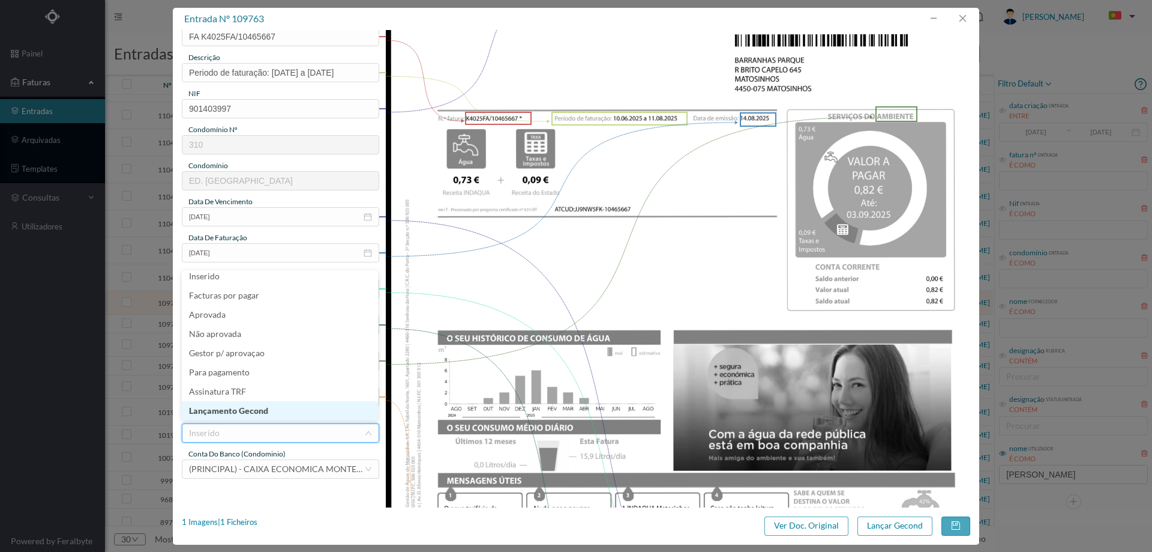
click at [253, 408] on li "Lançamento Gecond" at bounding box center [280, 410] width 196 height 19
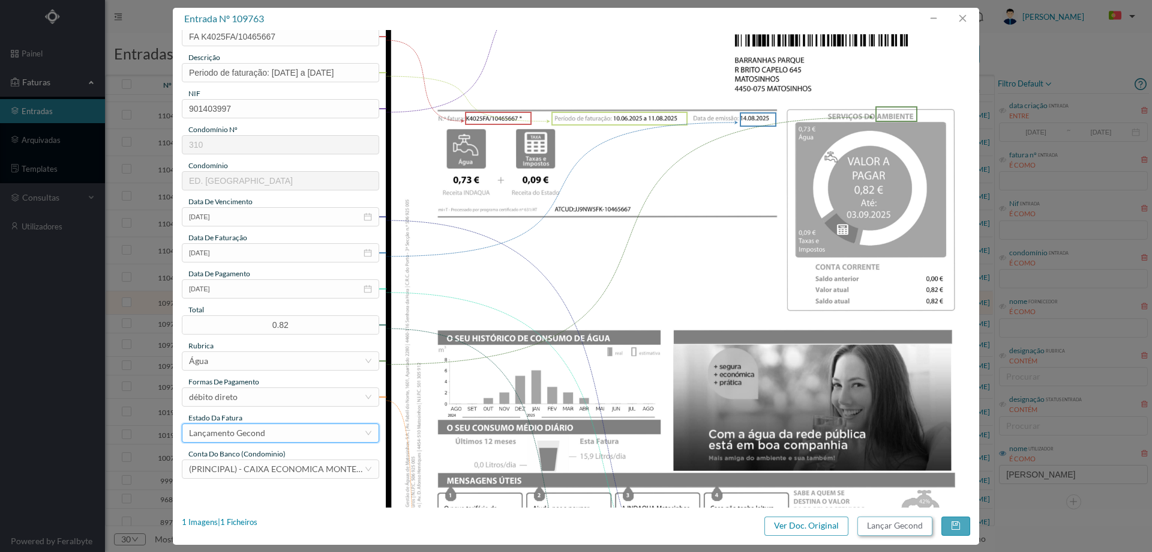
click at [880, 529] on button "Lançar Gecond" at bounding box center [895, 525] width 75 height 19
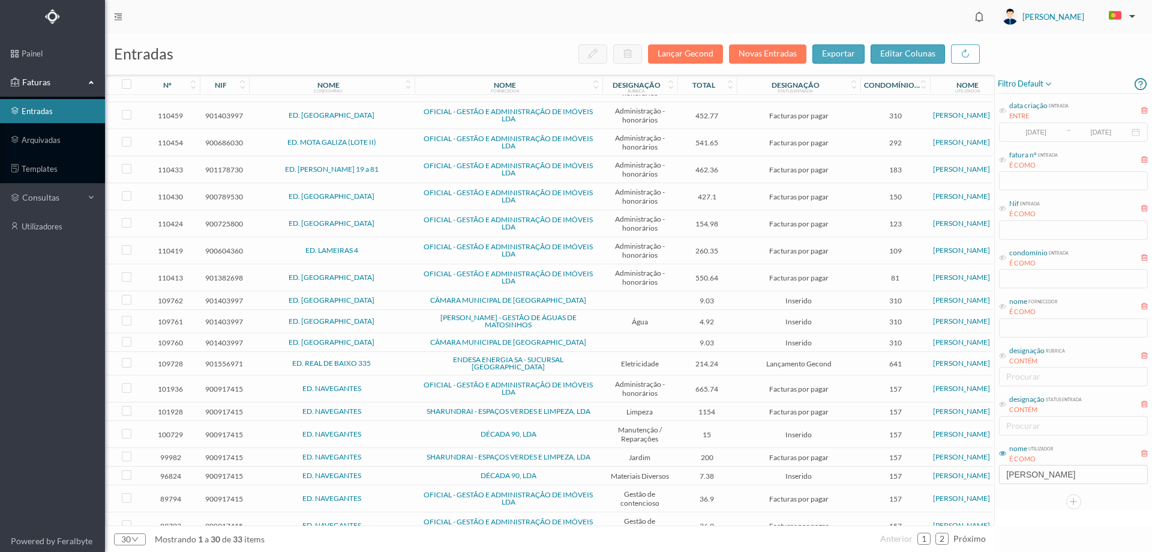
click at [625, 302] on td at bounding box center [640, 300] width 75 height 19
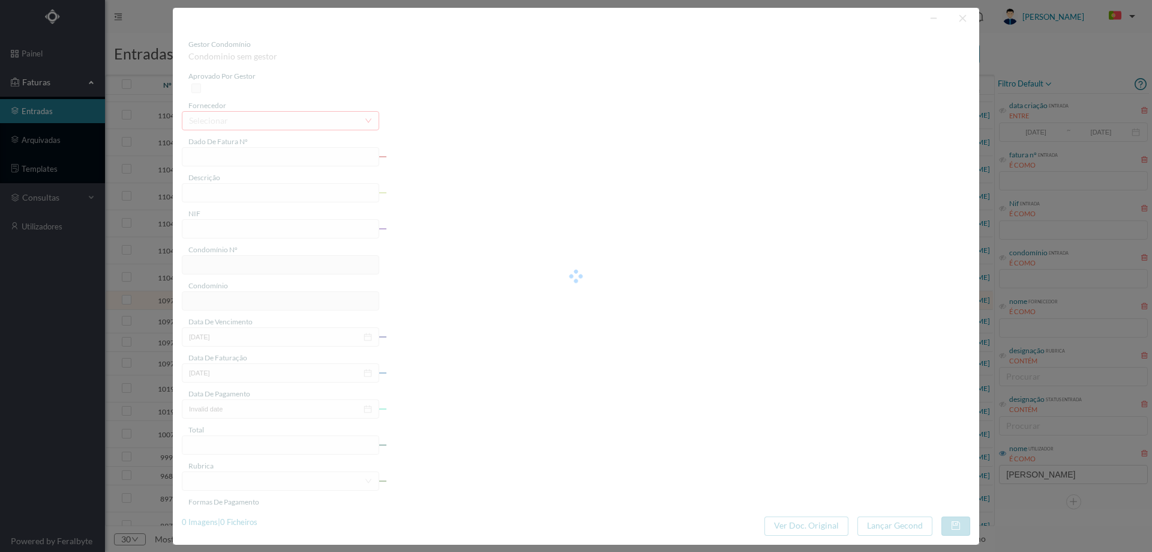
type input "FE E4025FE/10450081"
type input "901403997"
type input "Invalid date"
type input "[DATE]"
type input "9.03"
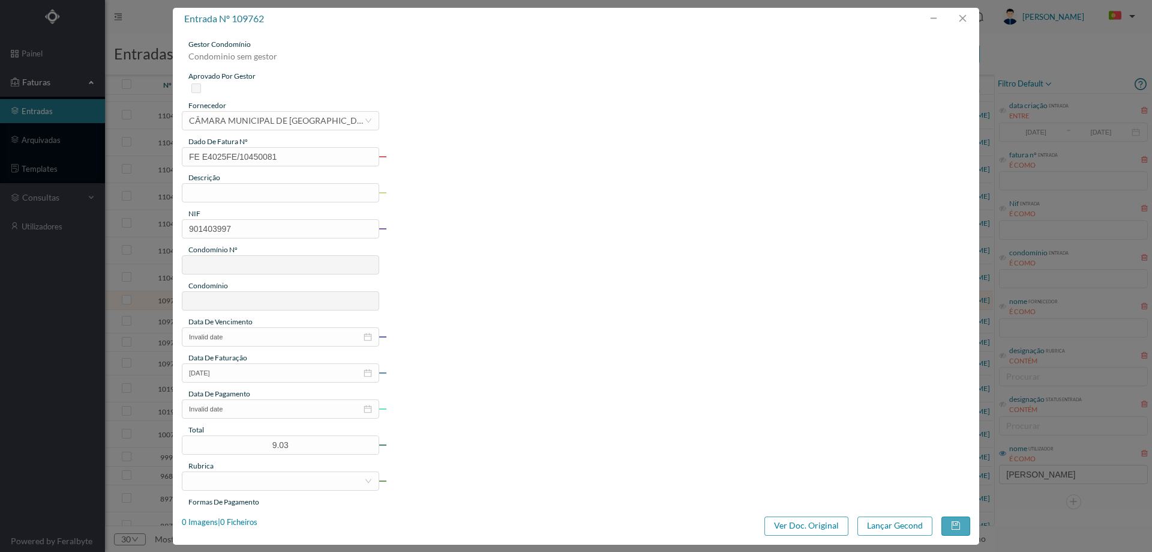
type input "310"
type input "ED. [GEOGRAPHIC_DATA]"
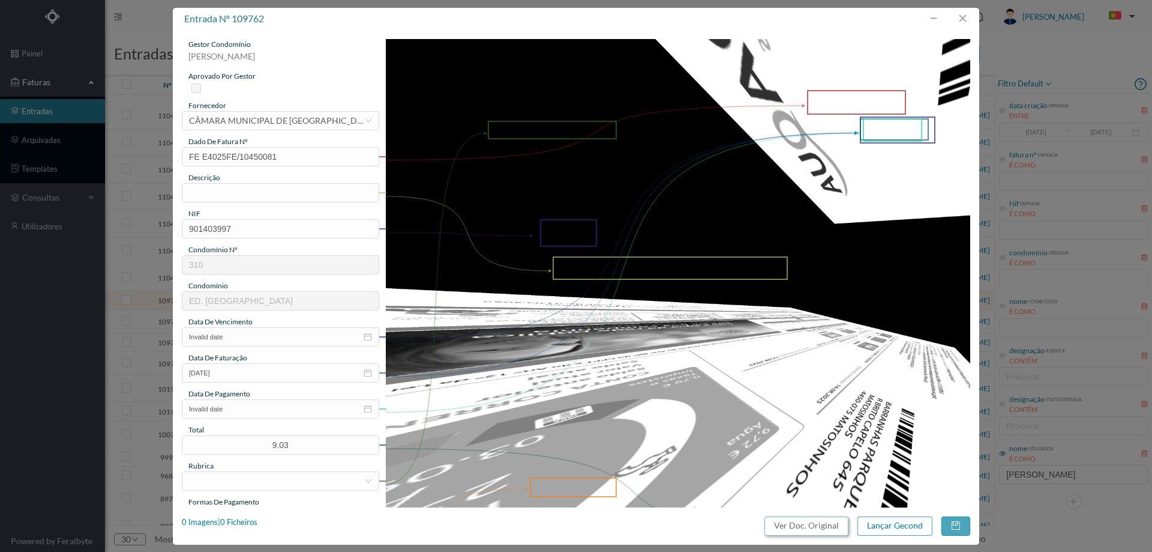
click at [804, 526] on button "Ver Doc. Original" at bounding box center [807, 525] width 84 height 19
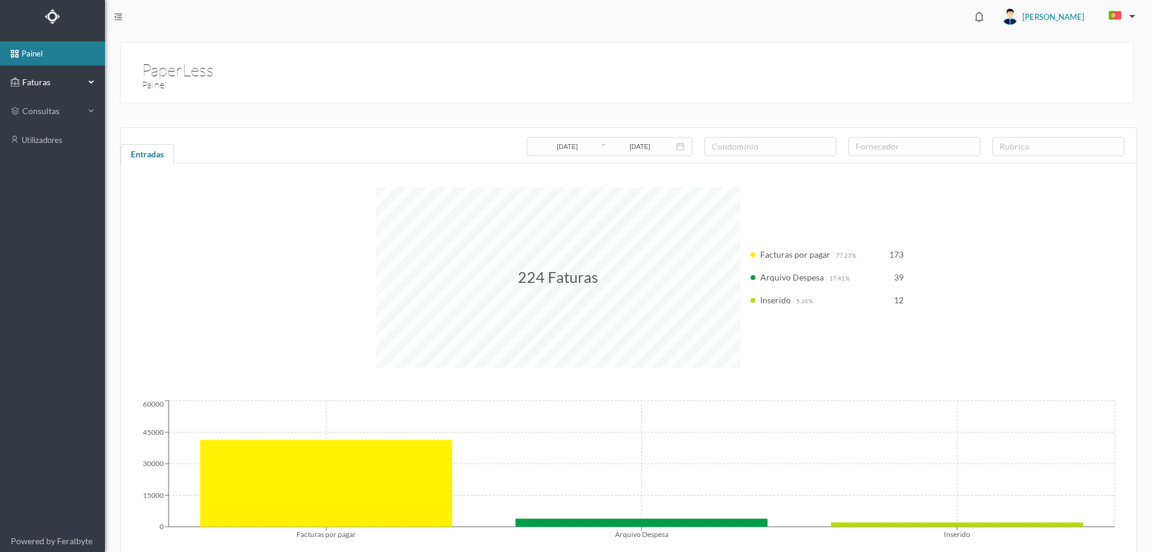
click at [56, 78] on span "Faturas" at bounding box center [52, 82] width 66 height 12
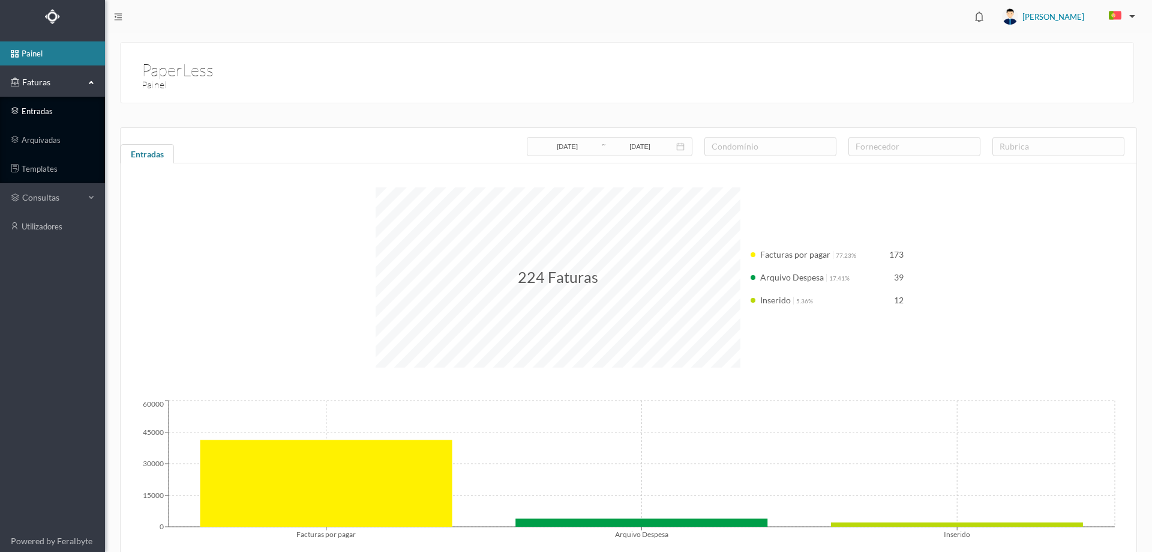
click at [56, 109] on link "entradas" at bounding box center [52, 111] width 105 height 24
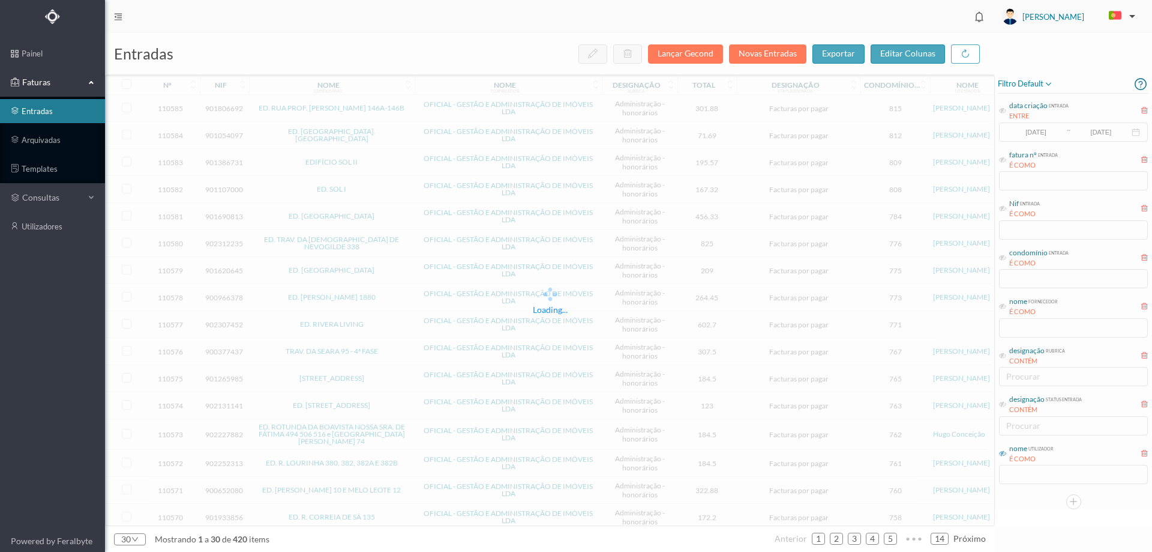
click at [1002, 453] on icon at bounding box center [1002, 453] width 7 height 7
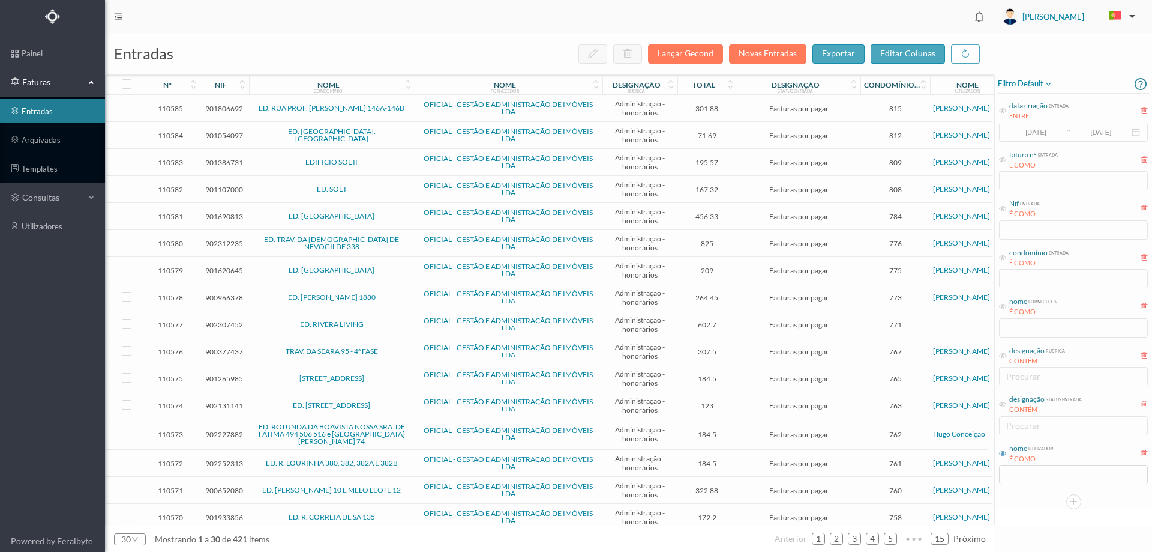
click at [1033, 463] on div "É COMO" at bounding box center [1032, 459] width 44 height 10
click at [1038, 475] on input "text" at bounding box center [1073, 474] width 149 height 19
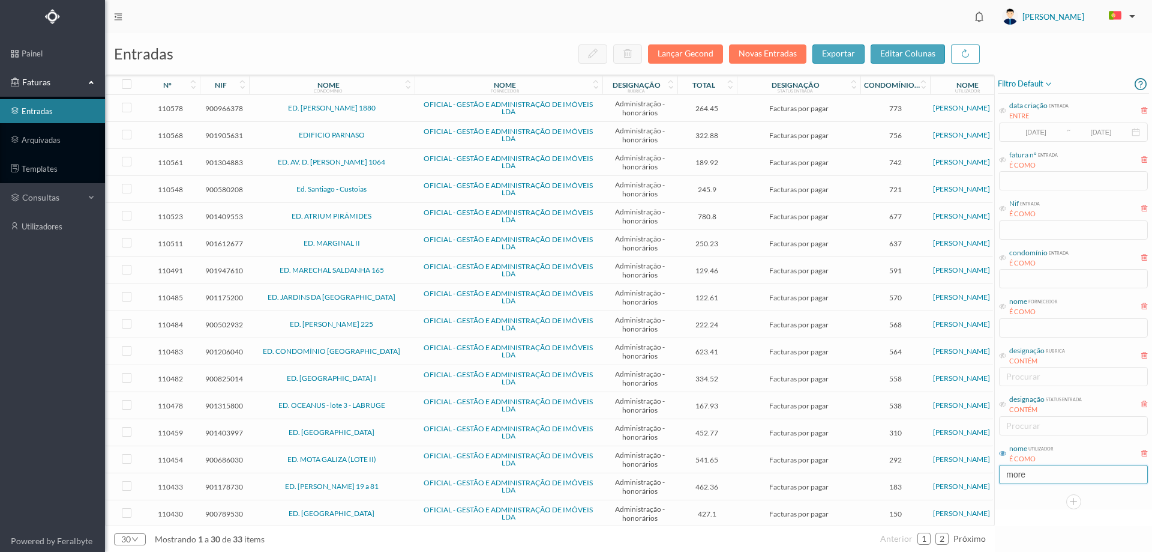
type input "[PERSON_NAME]"
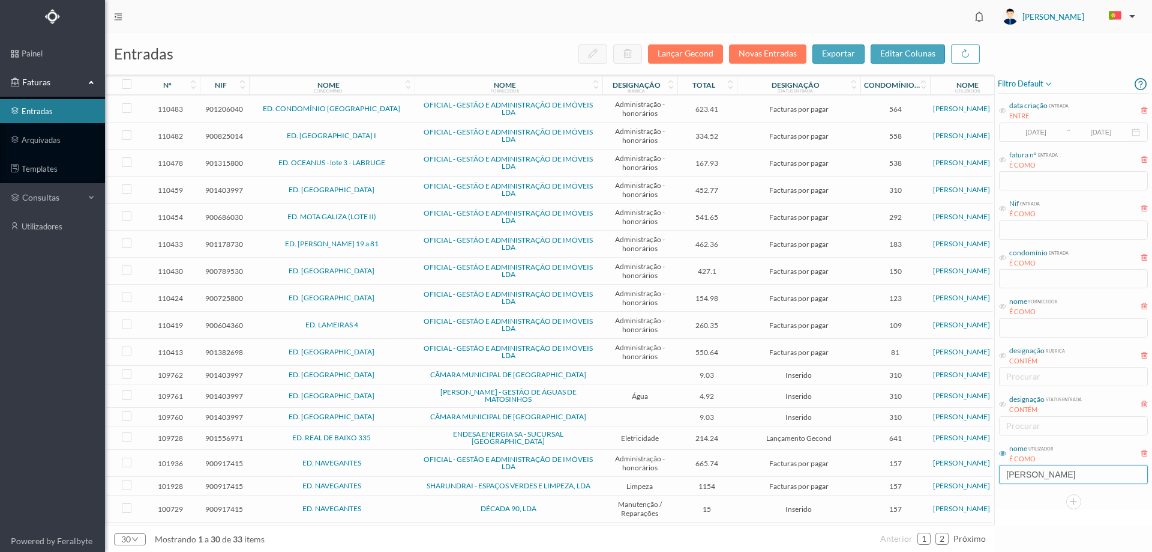
scroll to position [330, 0]
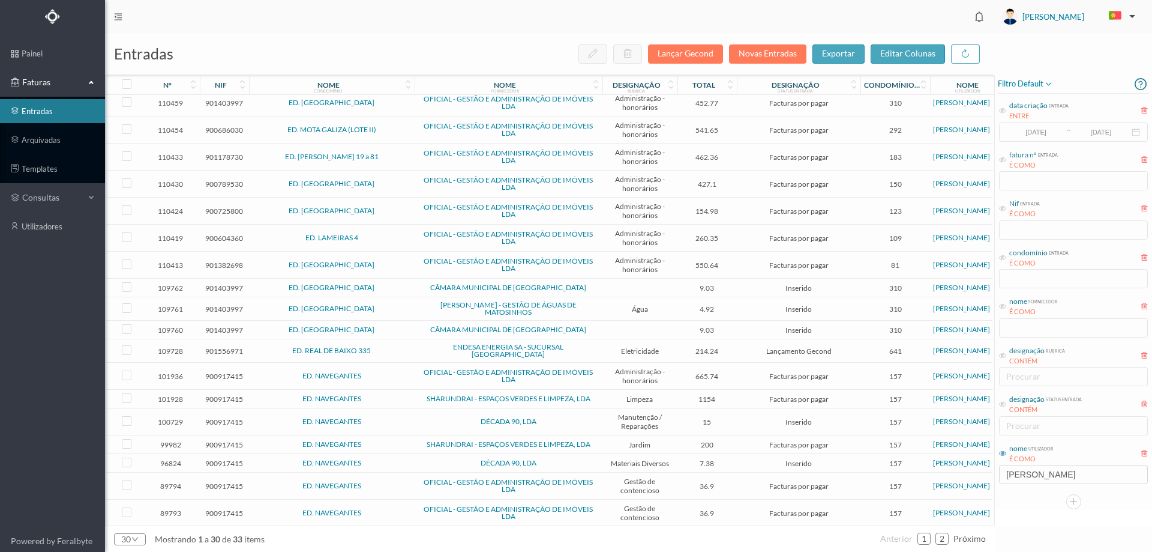
click at [425, 290] on span "CÂMARA MUNICIPAL DE [GEOGRAPHIC_DATA]" at bounding box center [509, 287] width 182 height 7
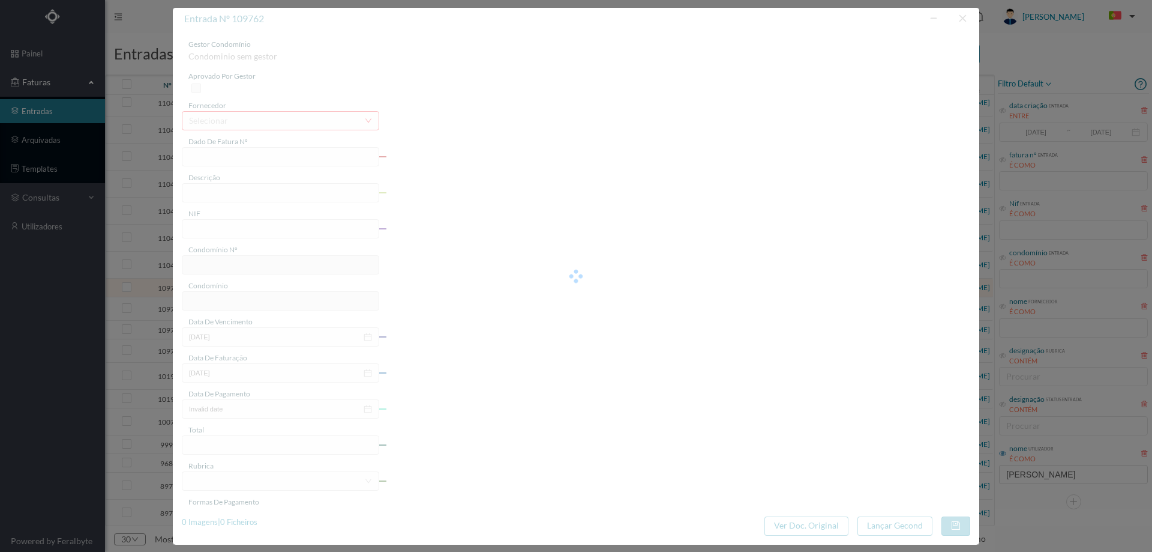
type input "FE E4025FE/10450081"
type input "901403997"
type input "Invalid date"
type input "[DATE]"
type input "9.03"
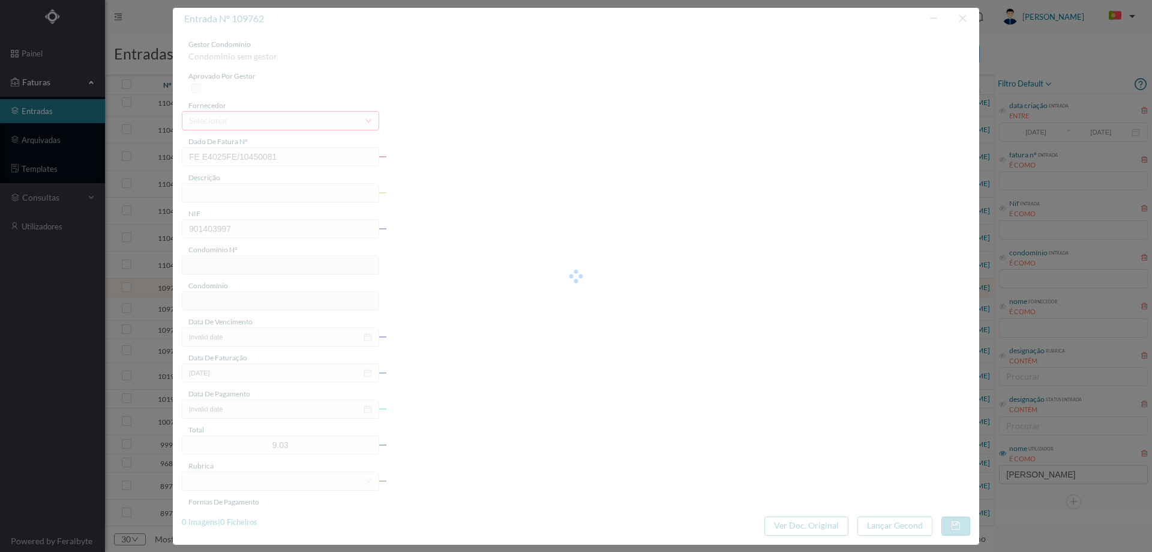
type input "310"
type input "ED. [GEOGRAPHIC_DATA]"
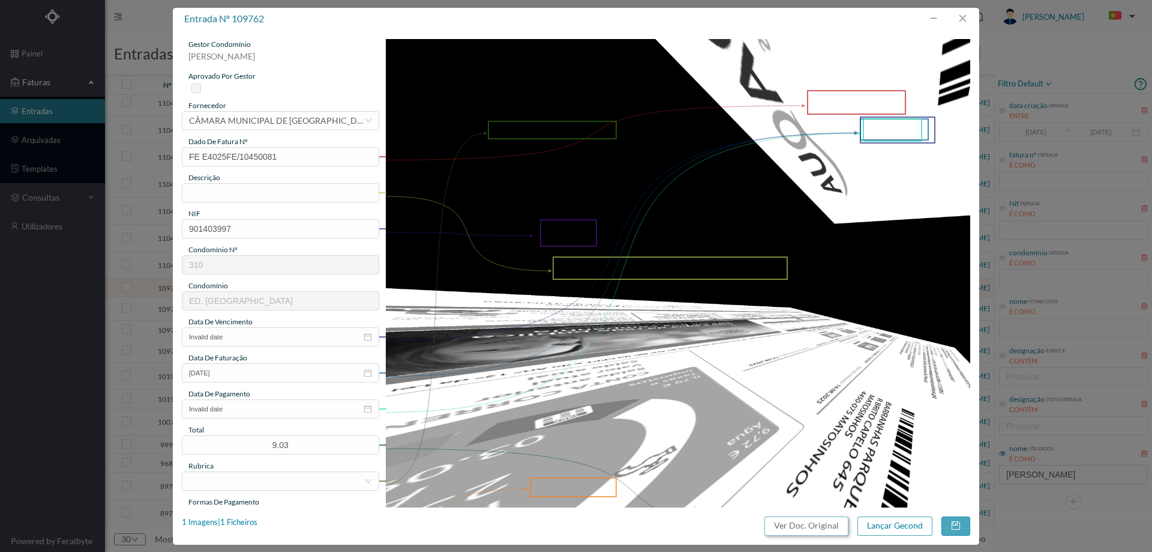
click at [815, 520] on button "Ver Doc. Original" at bounding box center [807, 525] width 84 height 19
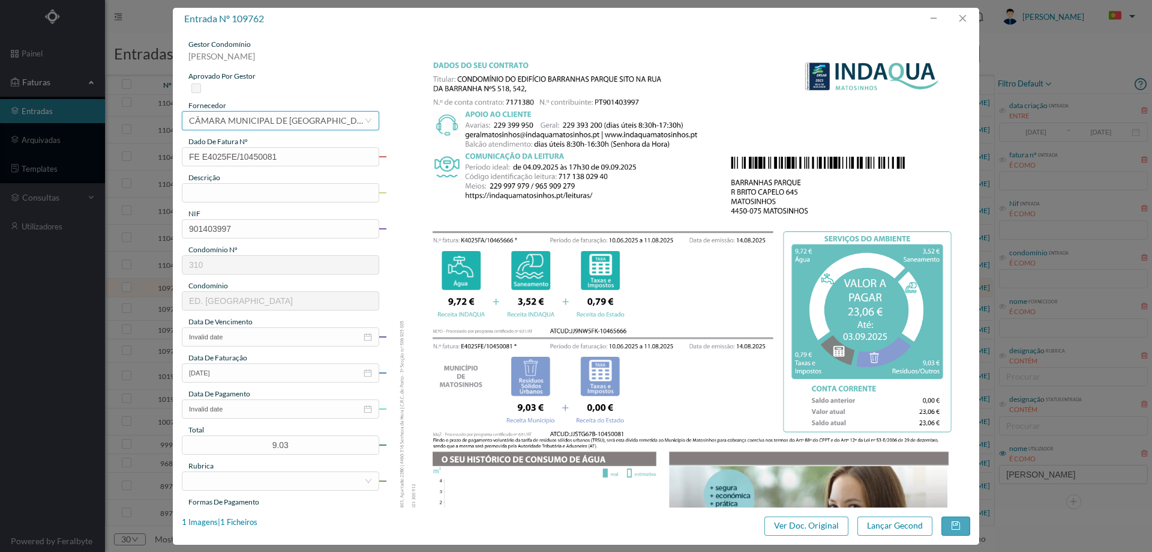
click at [294, 115] on div "CÂMARA MUNICIPAL DE [GEOGRAPHIC_DATA]" at bounding box center [276, 121] width 175 height 18
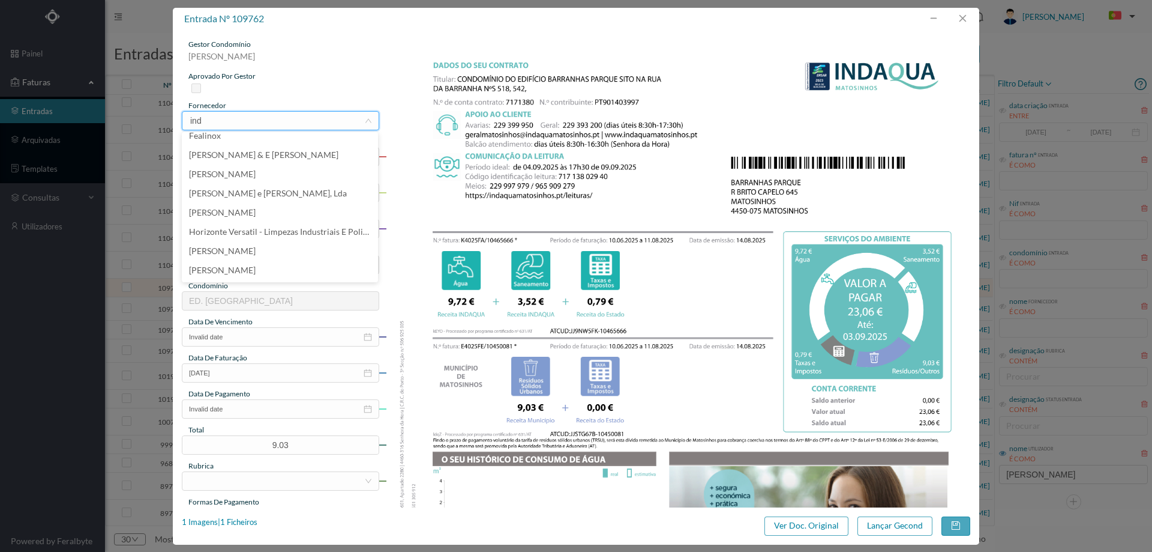
scroll to position [0, 0]
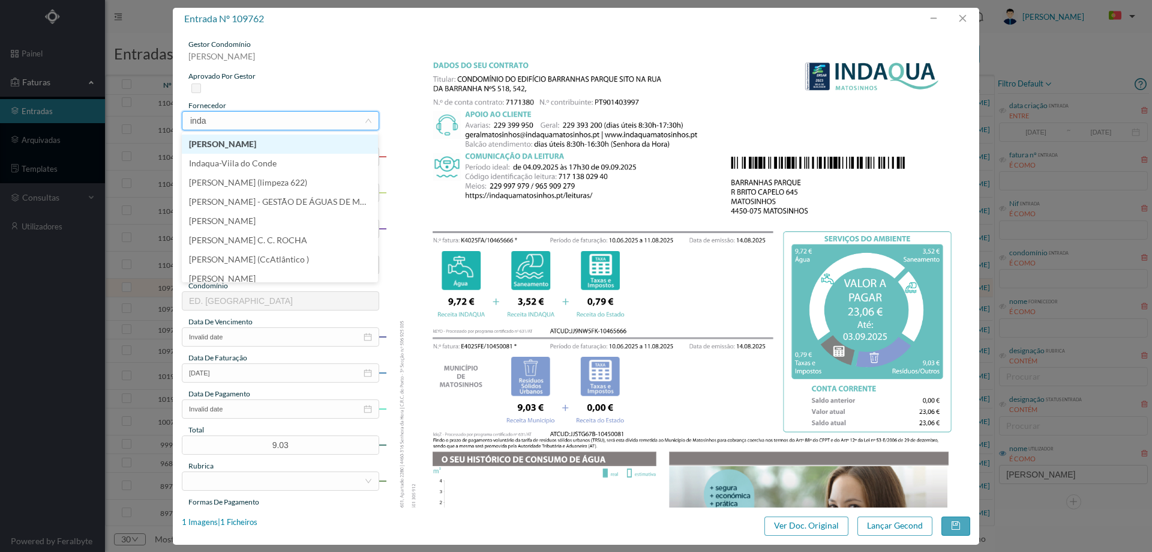
type input "indaq"
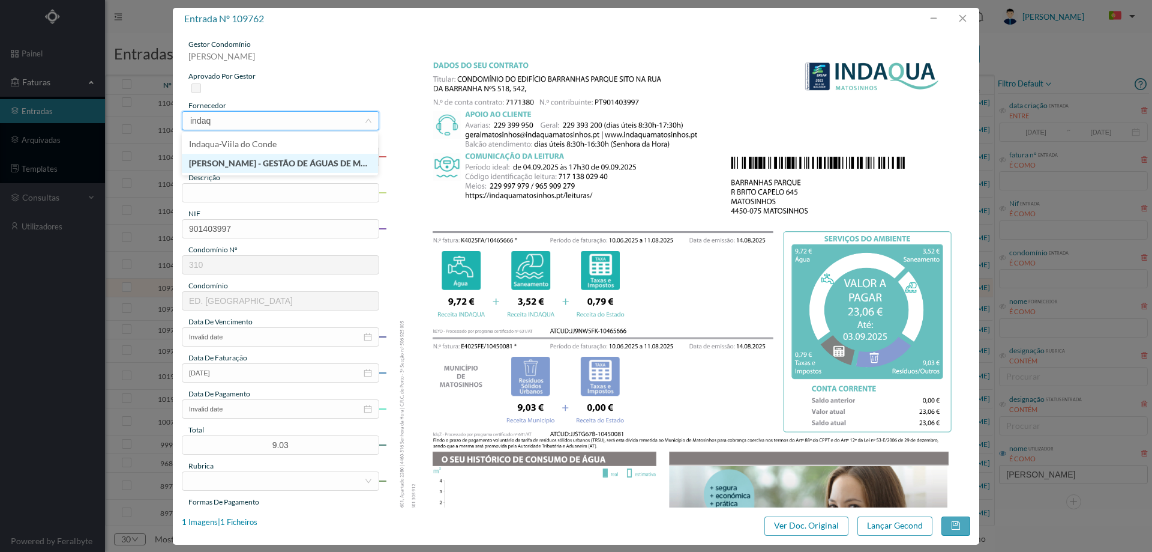
click at [328, 166] on li "[PERSON_NAME] - GESTÃO DE ÁGUAS DE MATOSINHOS" at bounding box center [280, 163] width 196 height 19
click at [290, 200] on input "text" at bounding box center [280, 192] width 197 height 19
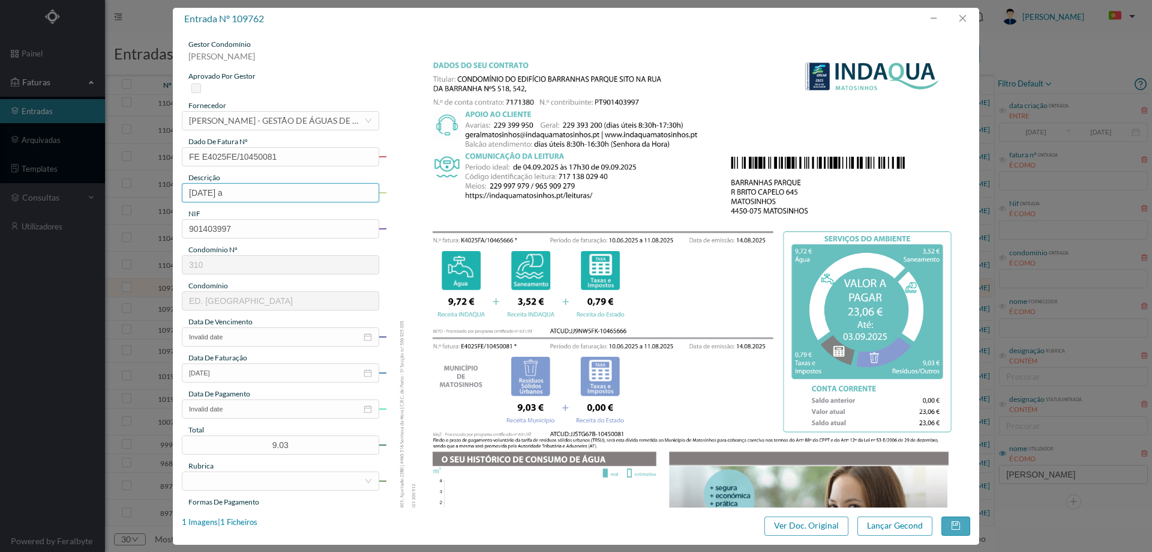
type input "10.06.2025 a 11.08.2025"
click at [255, 340] on input "Invalid date" at bounding box center [280, 336] width 197 height 19
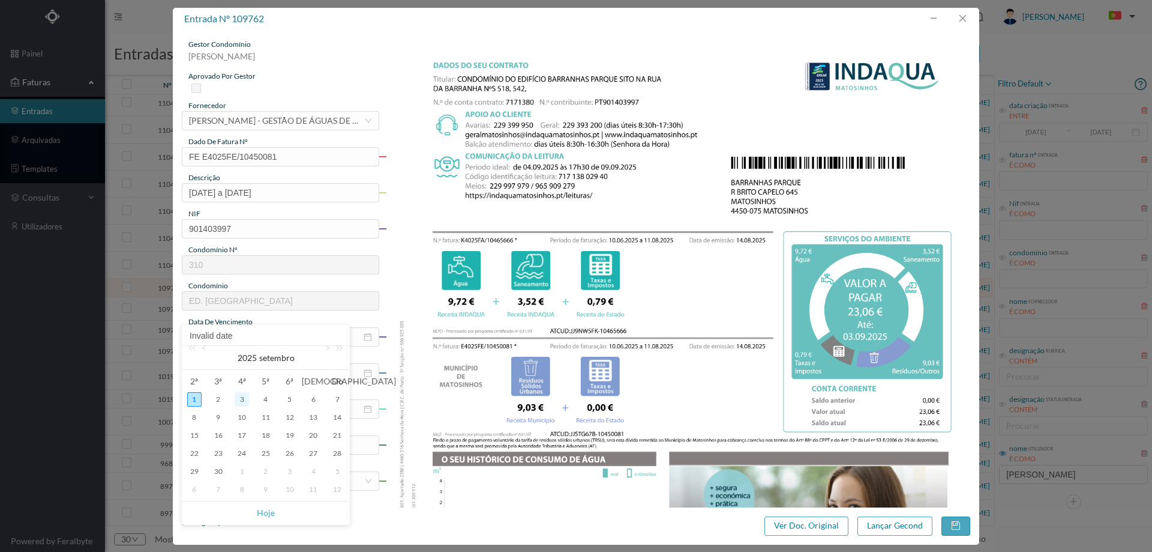
click at [248, 397] on div "3" at bounding box center [242, 399] width 14 height 14
type input "[DATE]"
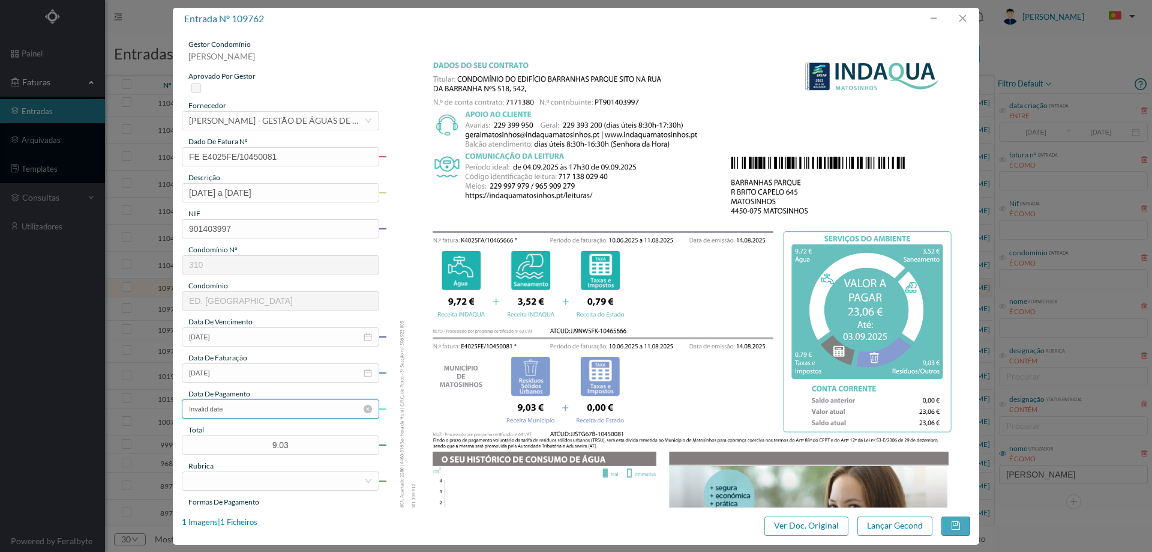
click at [268, 407] on input "Invalid date" at bounding box center [280, 408] width 197 height 19
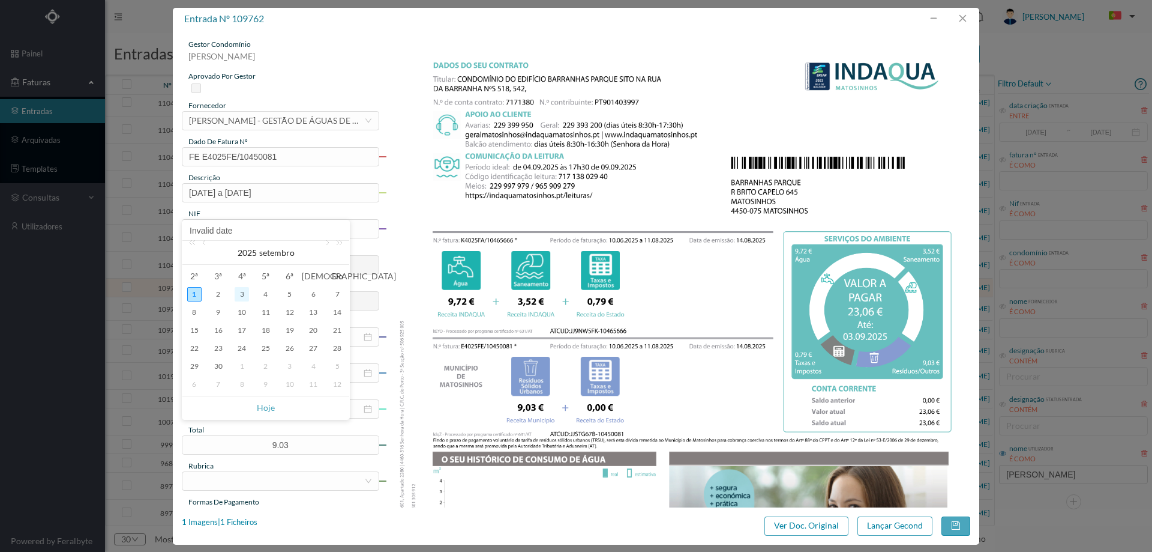
click at [244, 290] on div "3" at bounding box center [242, 294] width 14 height 14
type input "[DATE]"
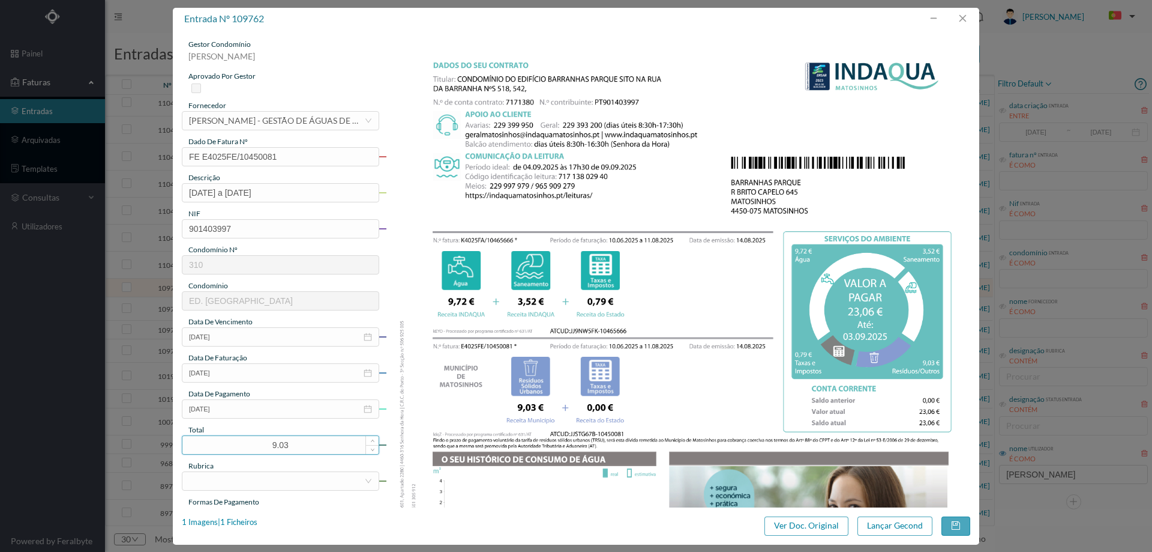
drag, startPoint x: 301, startPoint y: 446, endPoint x: 248, endPoint y: 441, distance: 52.4
click at [248, 441] on input "9.03" at bounding box center [280, 445] width 196 height 18
type input "23.06"
click at [215, 488] on div at bounding box center [276, 481] width 175 height 18
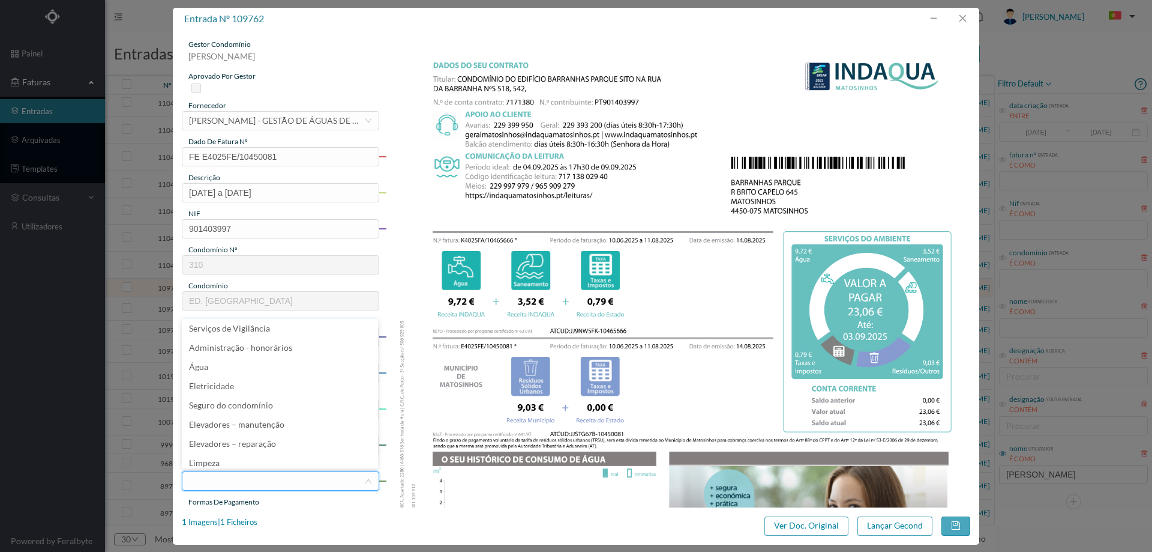
scroll to position [245, 0]
click at [231, 355] on li "Água" at bounding box center [280, 354] width 196 height 19
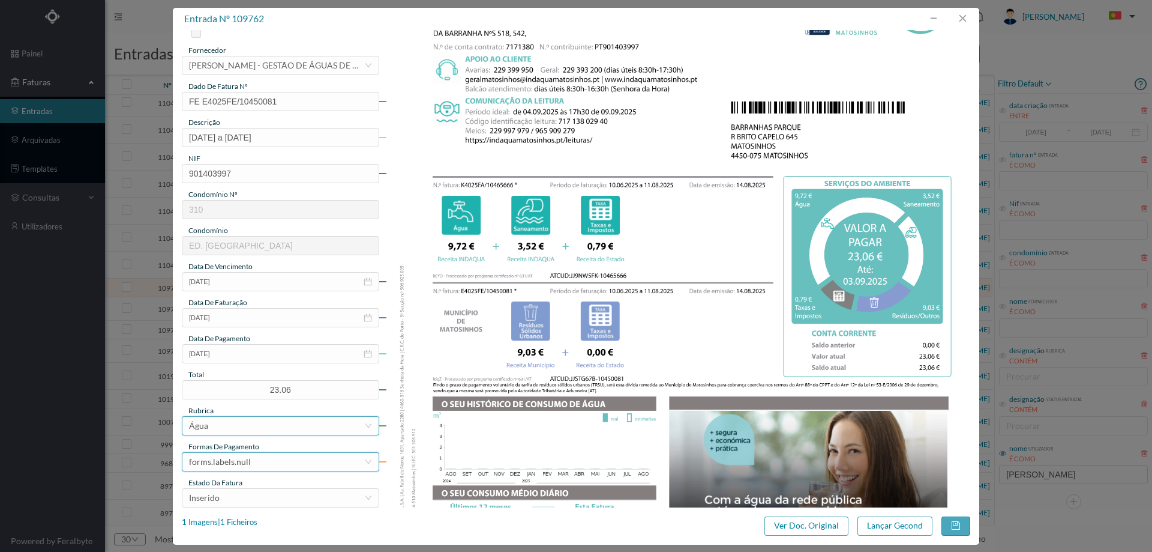
scroll to position [120, 0]
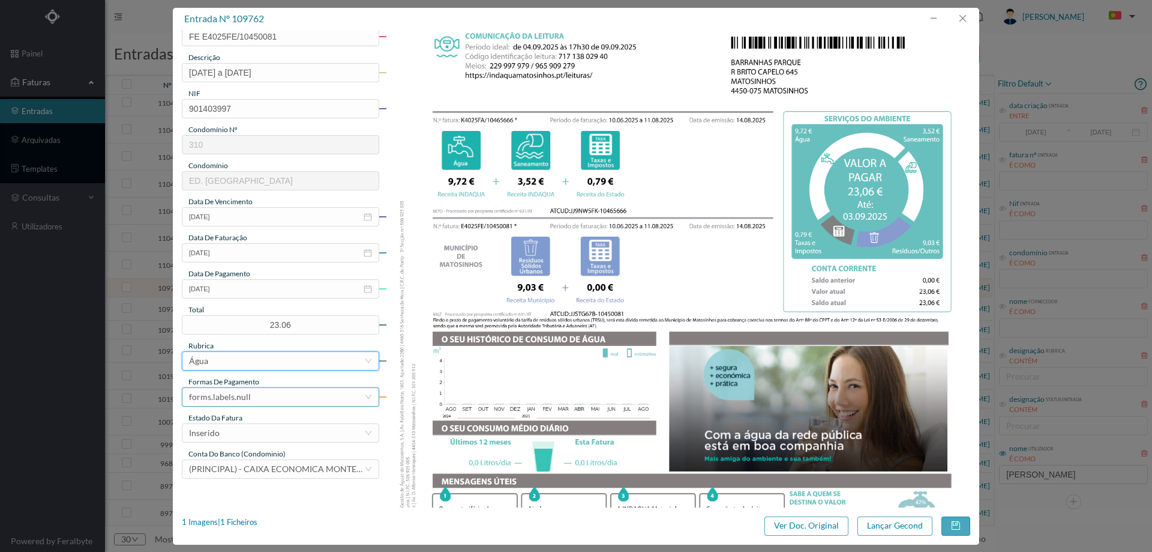
click at [233, 402] on div "forms.labels.null" at bounding box center [220, 397] width 62 height 18
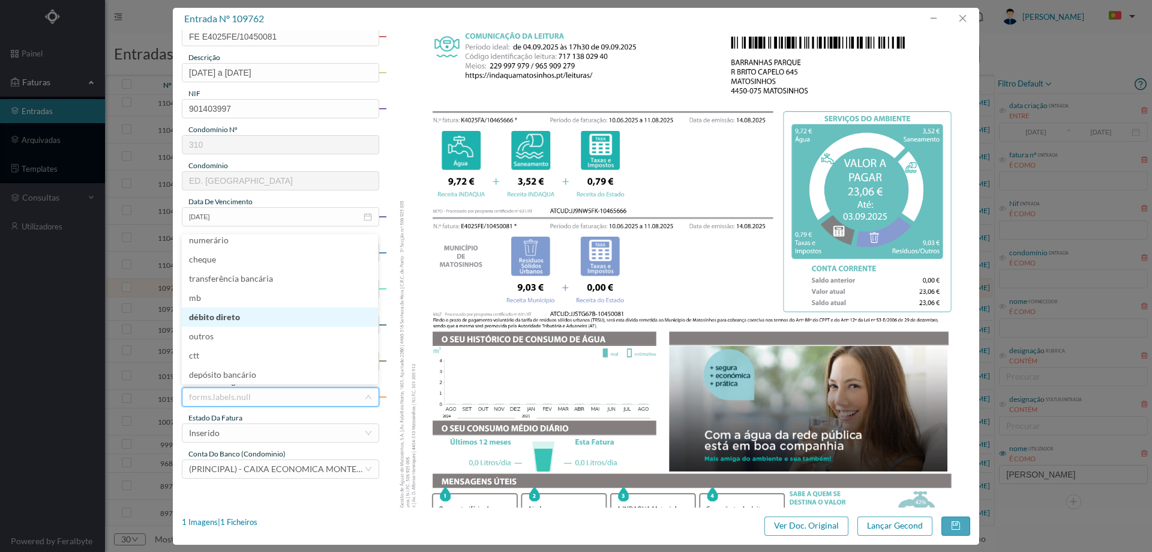
click at [243, 314] on li "débito direto" at bounding box center [280, 316] width 196 height 19
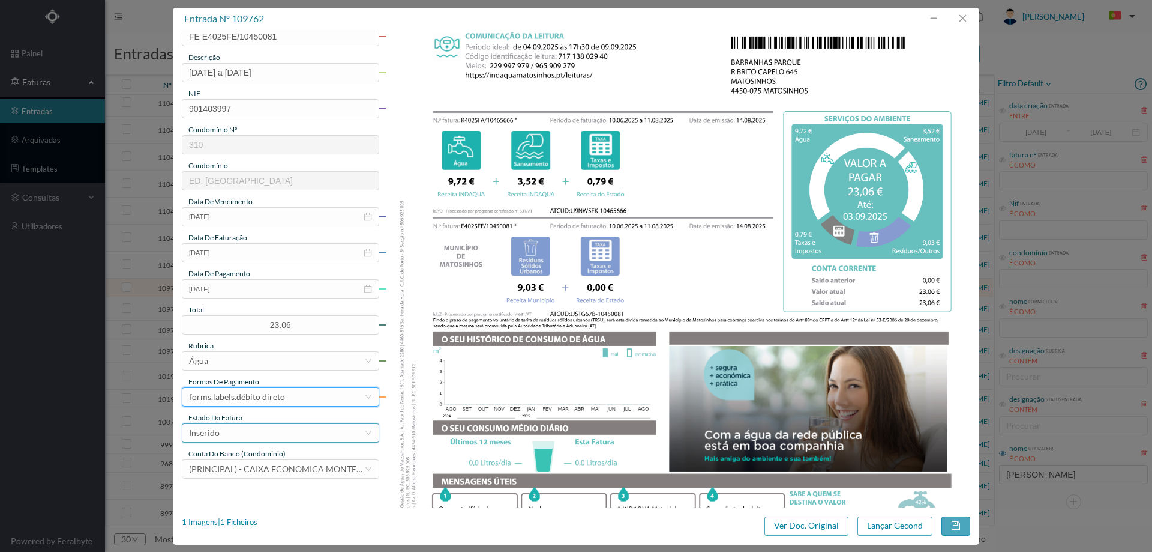
click at [228, 424] on div "Inserido" at bounding box center [276, 433] width 175 height 18
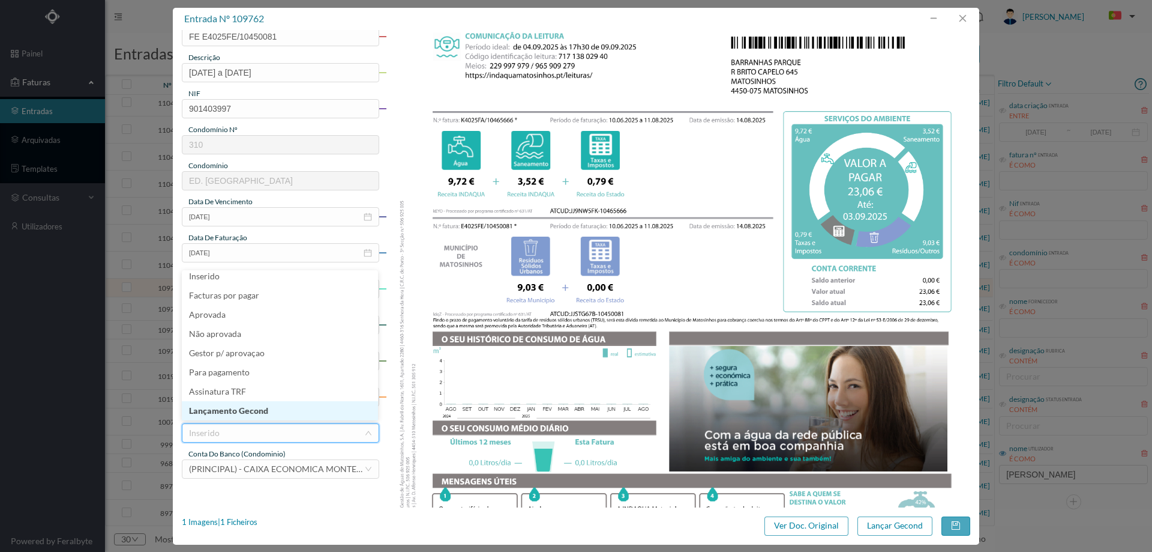
click at [230, 407] on li "Lançamento Gecond" at bounding box center [280, 410] width 196 height 19
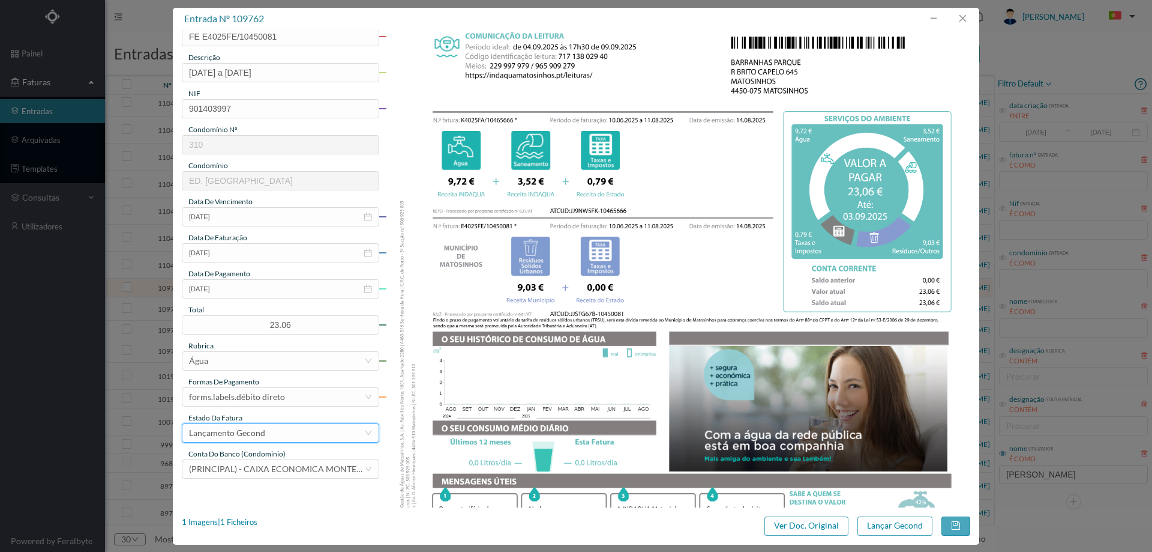
click at [912, 537] on div "entrada nº 109762 gestor condomínio Hugo Moreira aprovado por gestor fornecedor…" at bounding box center [576, 276] width 807 height 537
click at [904, 526] on button "Lançar Gecond" at bounding box center [895, 525] width 75 height 19
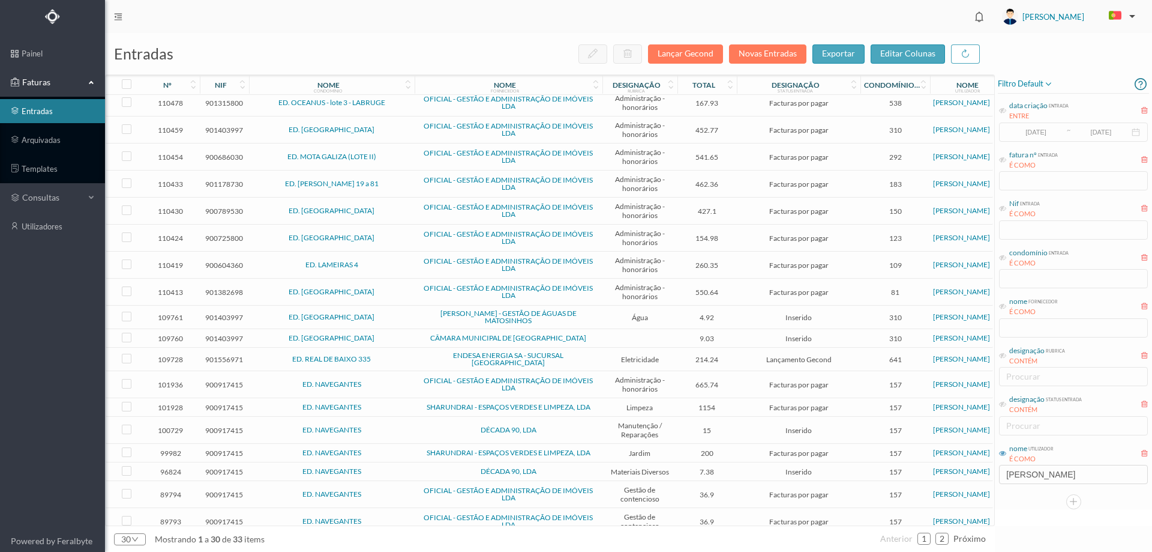
scroll to position [338, 0]
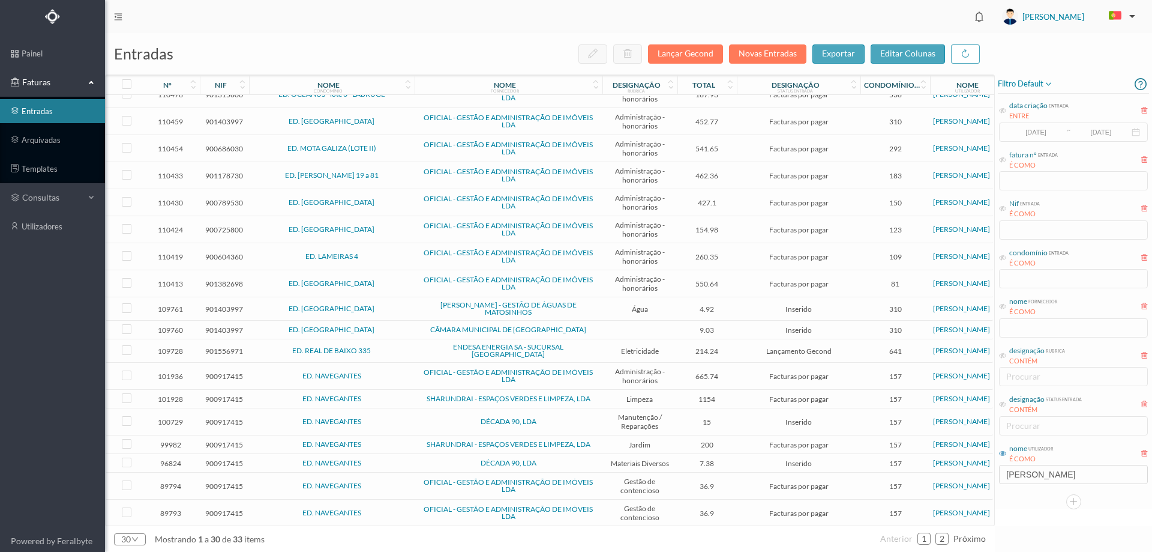
click at [631, 327] on td at bounding box center [640, 330] width 75 height 19
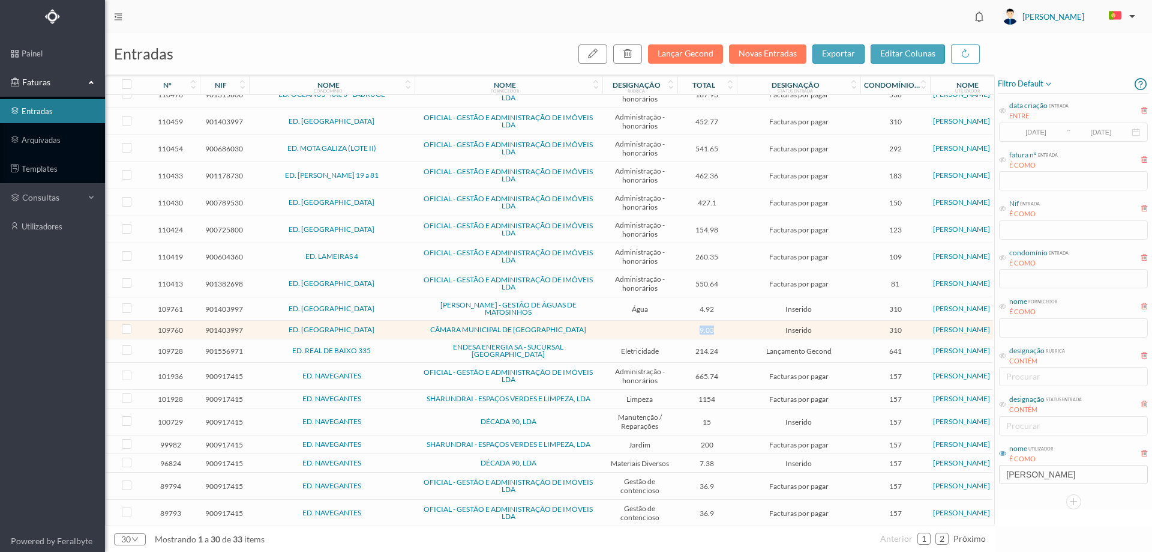
click at [631, 327] on td at bounding box center [640, 330] width 75 height 19
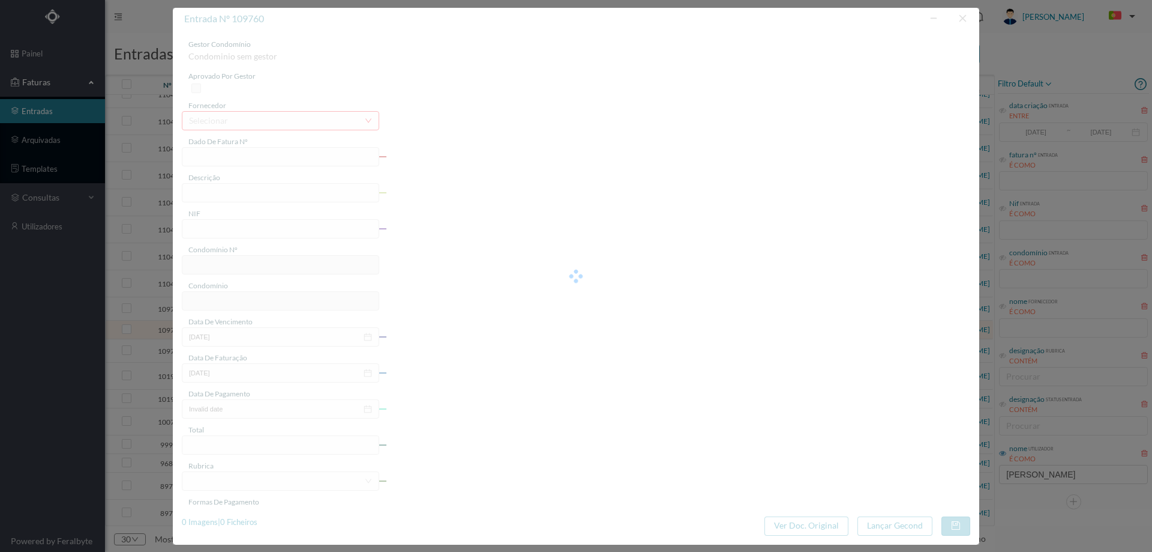
type input "FE E4025FE/10450080"
type input "901403997"
type input "Invalid date"
type input "14-08-2025"
type input "9.03"
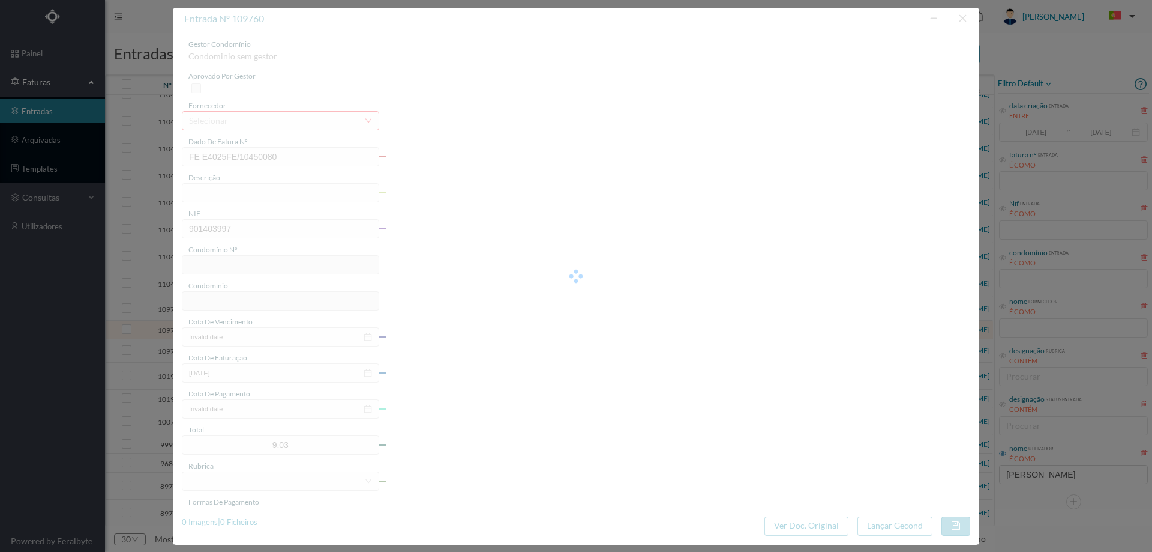
type input "310"
type input "ED. BARRANHAS PARQUE"
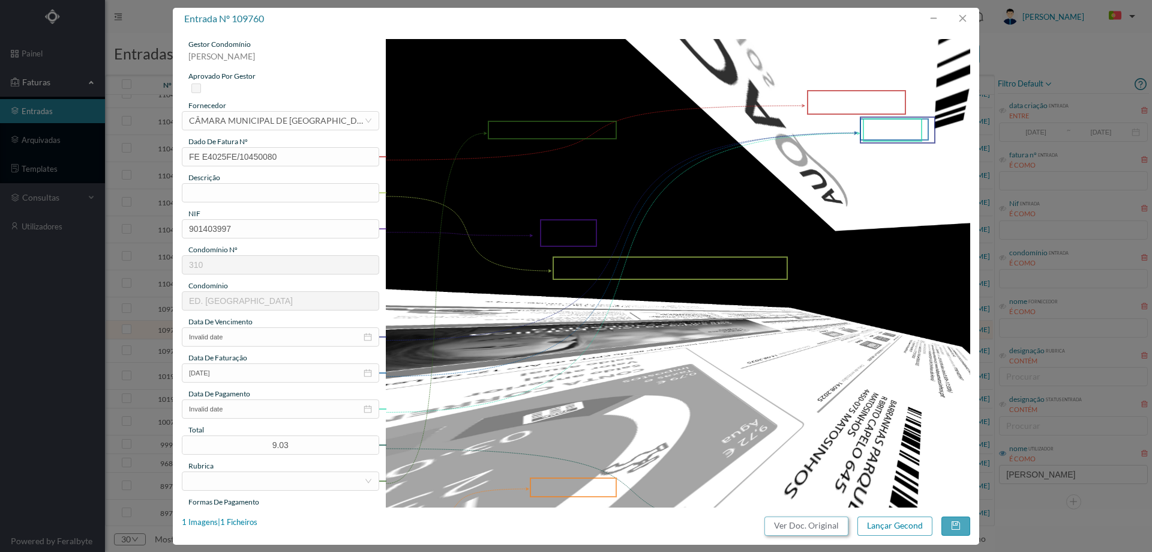
click at [796, 532] on button "Ver Doc. Original" at bounding box center [807, 525] width 84 height 19
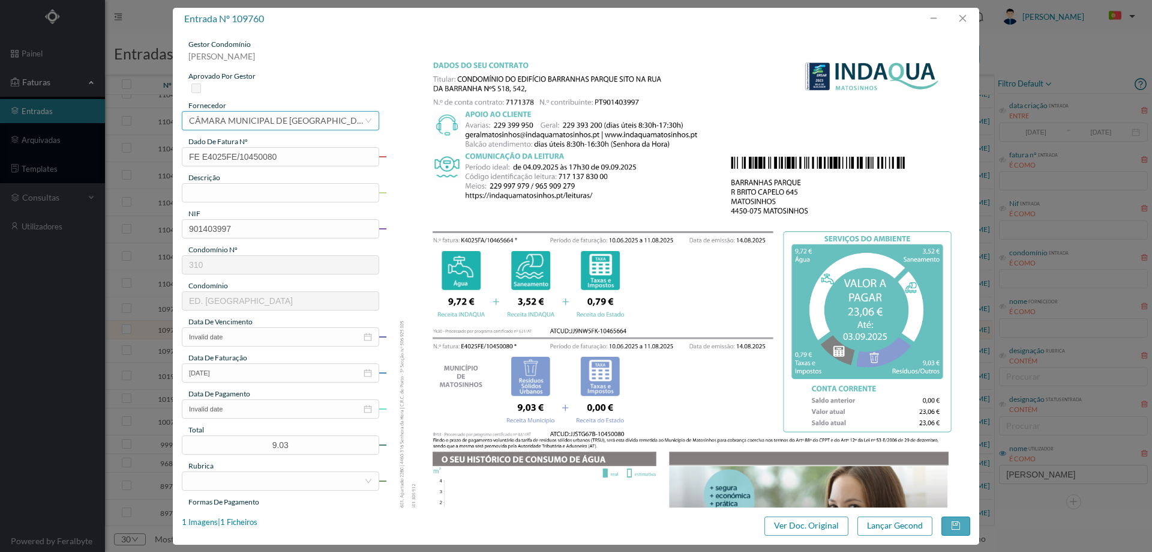
click at [280, 116] on div "CÂMARA MUNICIPAL DE [GEOGRAPHIC_DATA]" at bounding box center [276, 121] width 175 height 18
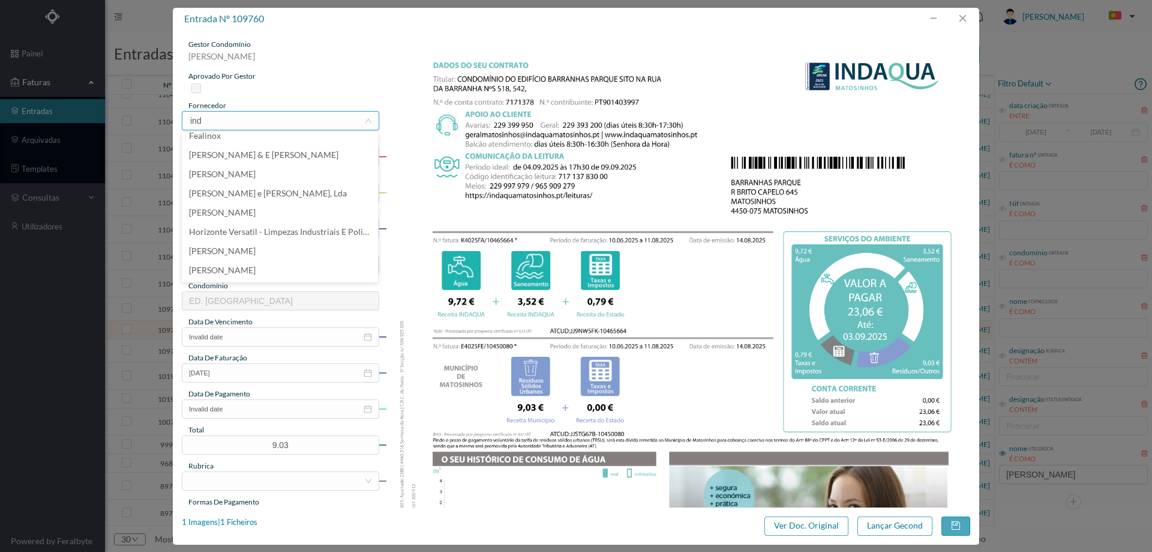
scroll to position [0, 0]
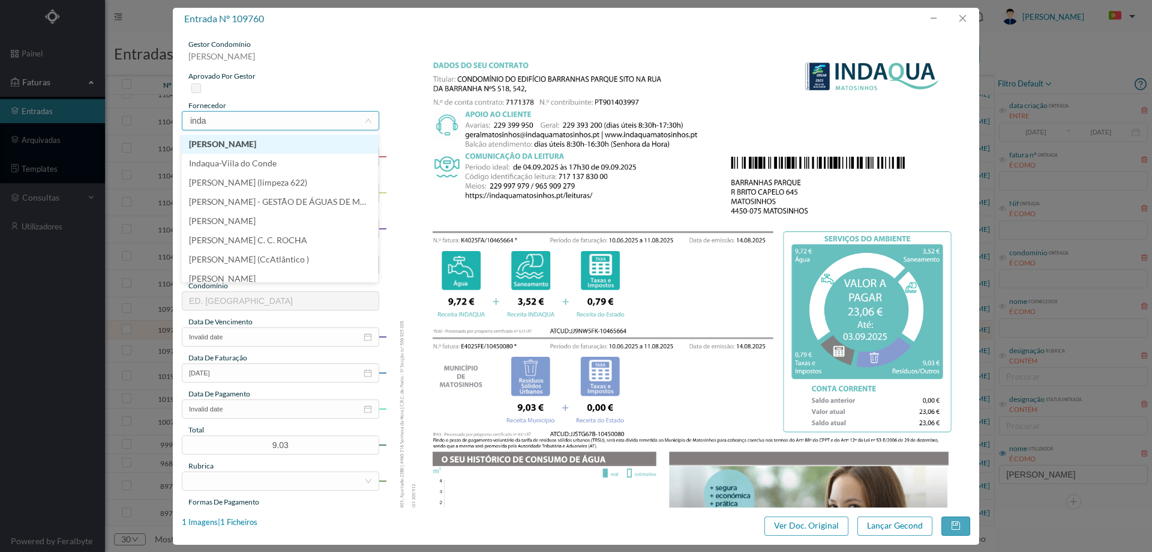
type input "indaq"
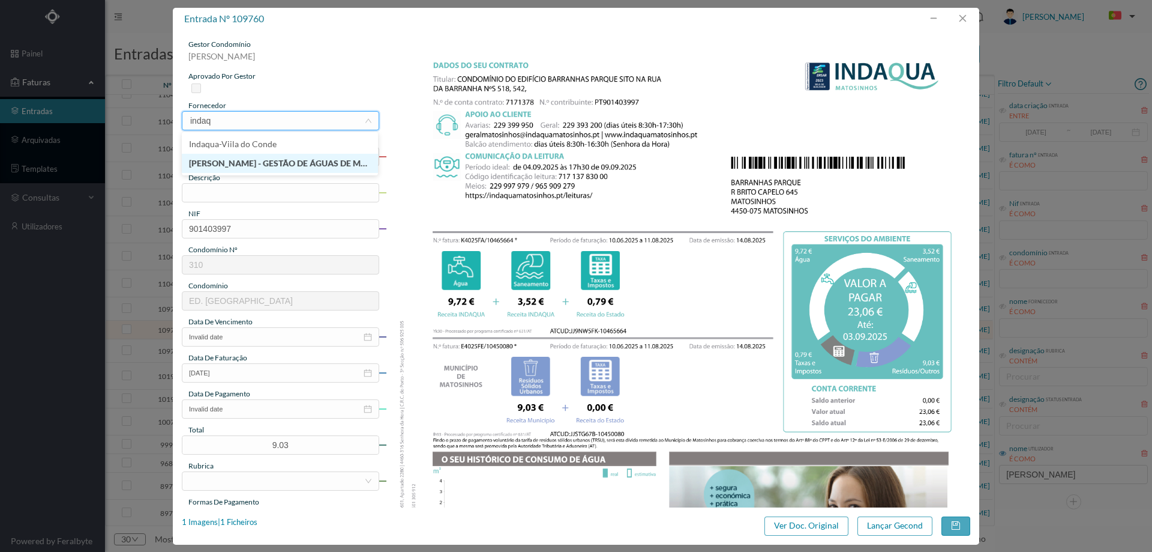
click at [286, 156] on li "[PERSON_NAME] - GESTÃO DE ÁGUAS DE MATOSINHOS" at bounding box center [280, 163] width 196 height 19
click at [217, 189] on input "text" at bounding box center [280, 192] width 197 height 19
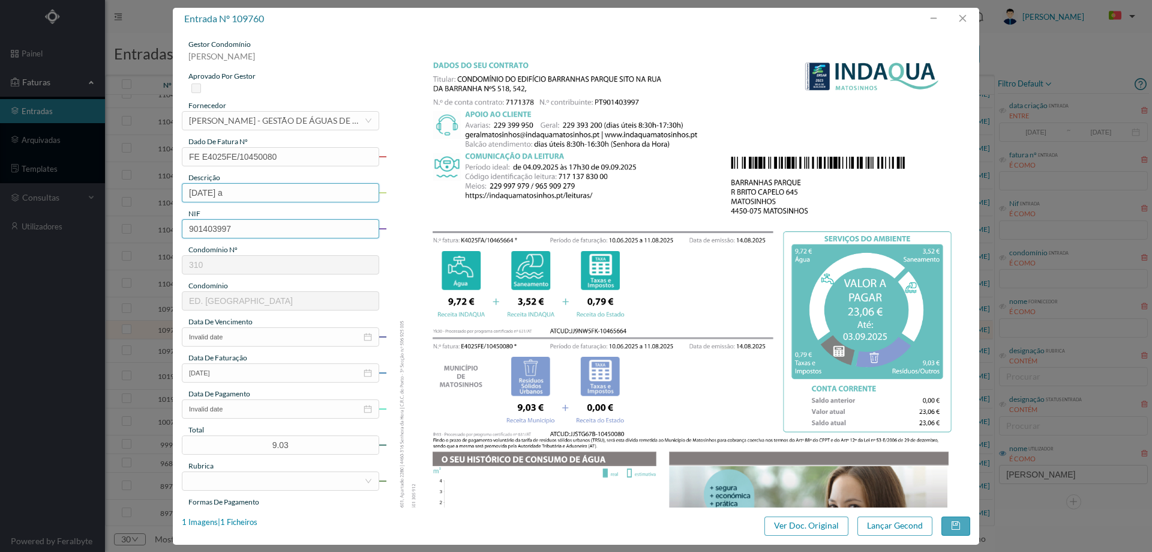
type input "10.06.2025 a 11.08.2025"
click at [254, 338] on input "Invalid date" at bounding box center [280, 336] width 197 height 19
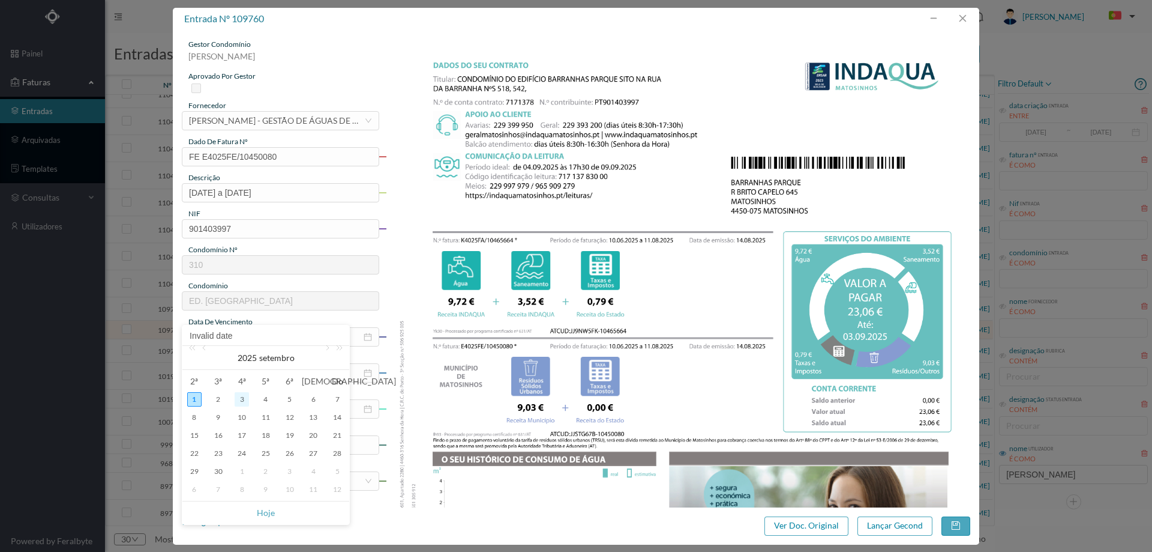
click at [242, 403] on div "3" at bounding box center [242, 399] width 14 height 14
type input "03-09-2025"
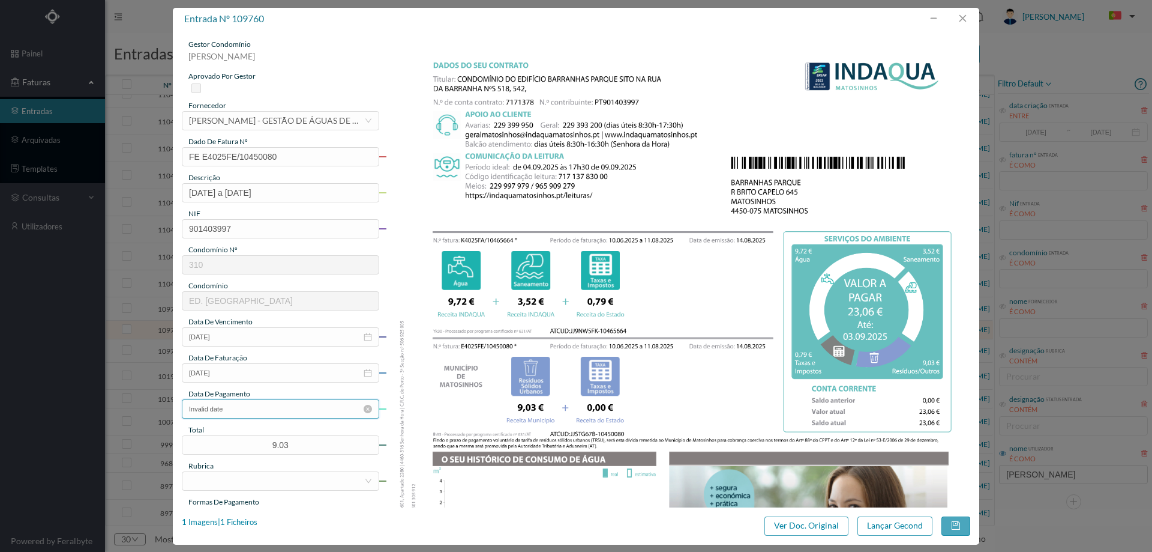
click at [248, 410] on input "Invalid date" at bounding box center [280, 408] width 197 height 19
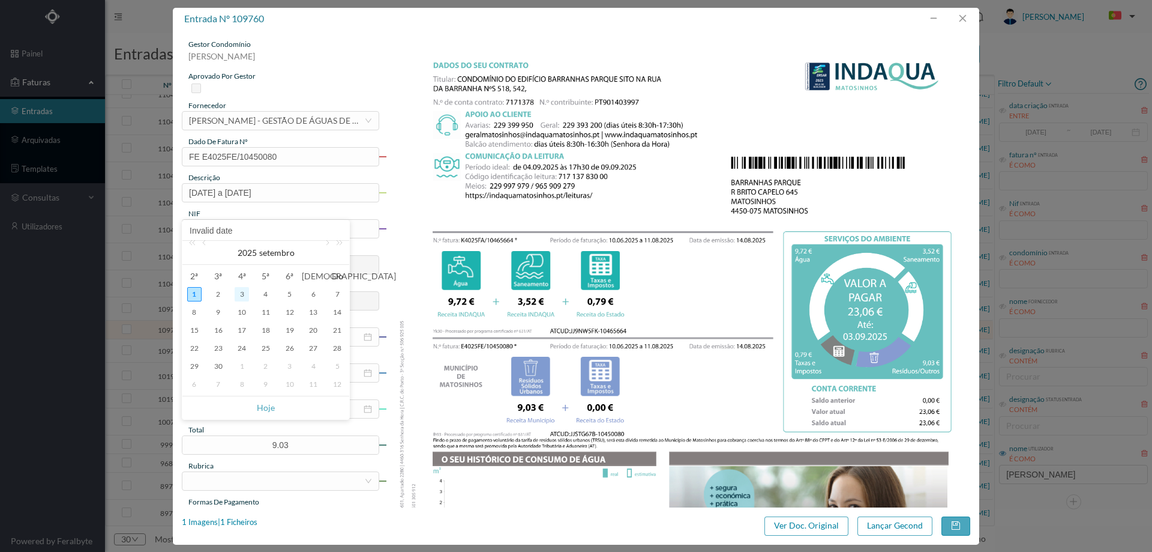
click at [236, 288] on div "3" at bounding box center [242, 294] width 14 height 14
type input "03-09-2025"
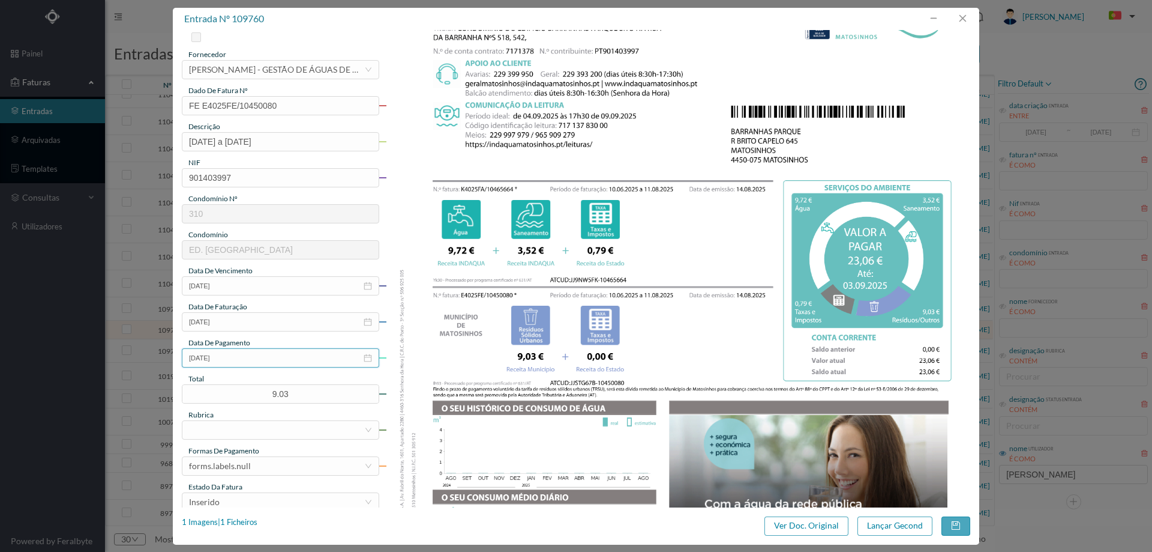
scroll to position [120, 0]
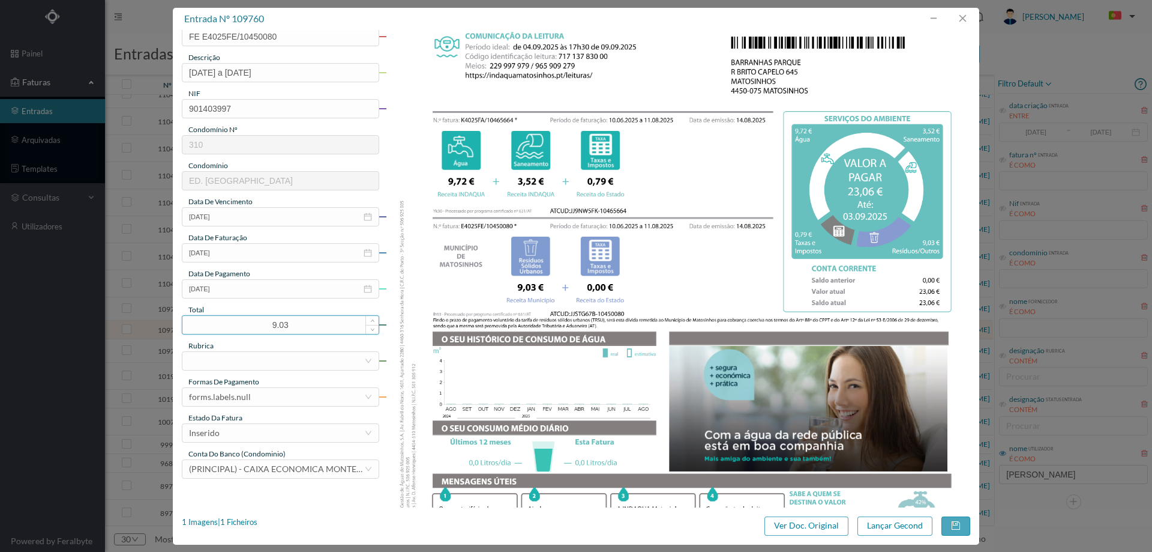
drag, startPoint x: 292, startPoint y: 324, endPoint x: 271, endPoint y: 324, distance: 21.0
click at [271, 324] on input "9.03" at bounding box center [280, 325] width 196 height 18
type input "23.06"
click at [271, 355] on div at bounding box center [276, 361] width 175 height 18
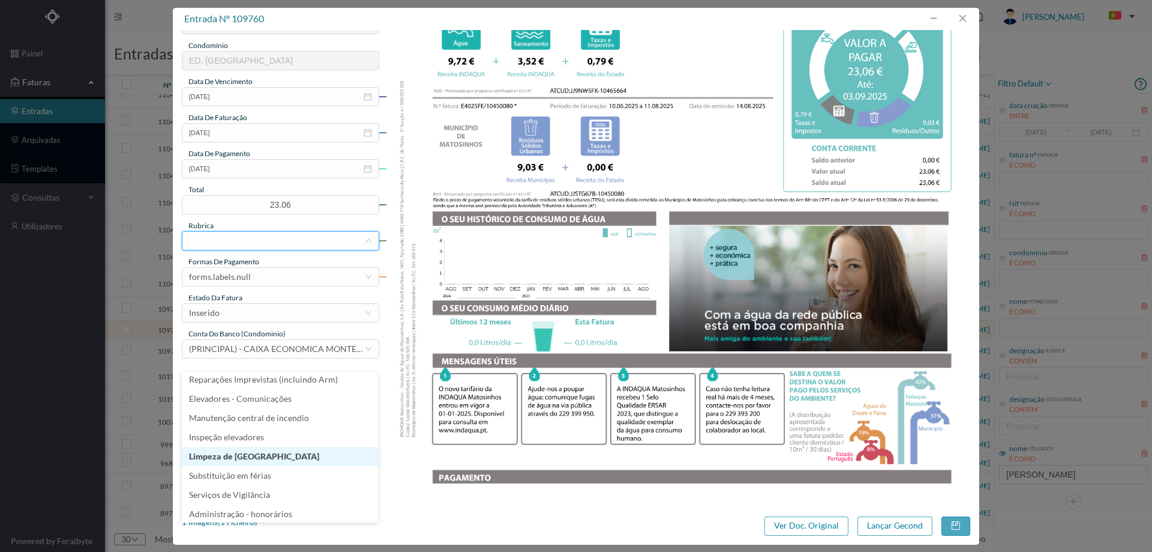
scroll to position [180, 0]
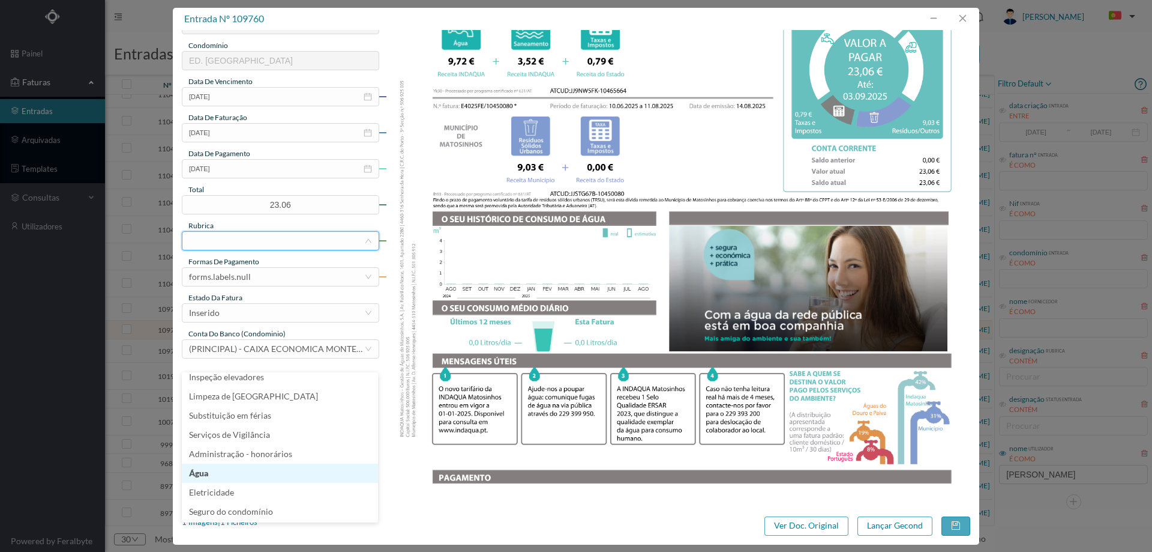
click at [232, 475] on li "Água" at bounding box center [280, 472] width 196 height 19
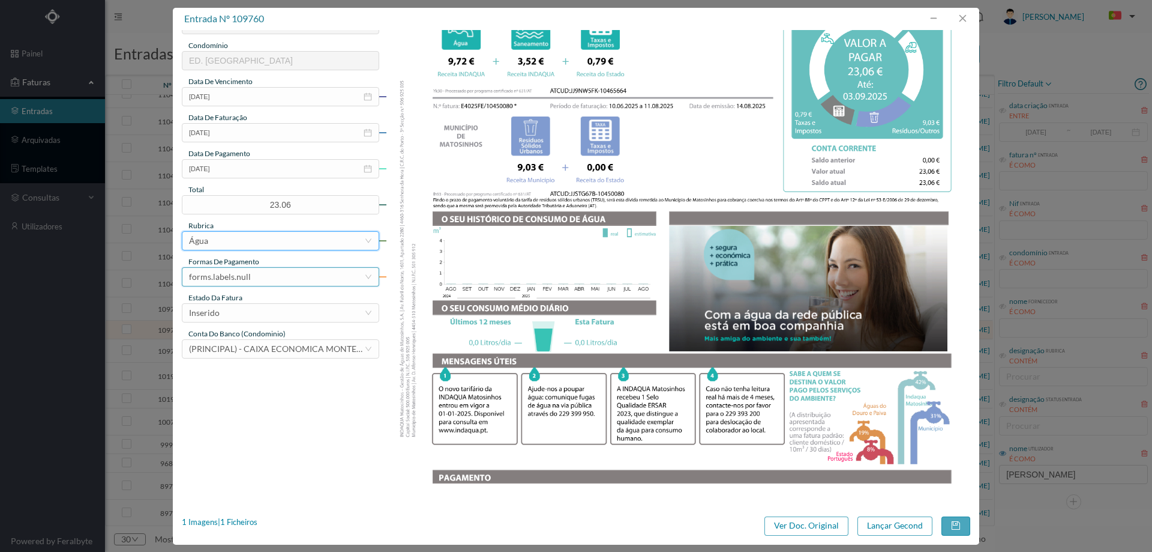
click at [275, 283] on div "forms.labels.null" at bounding box center [276, 277] width 175 height 18
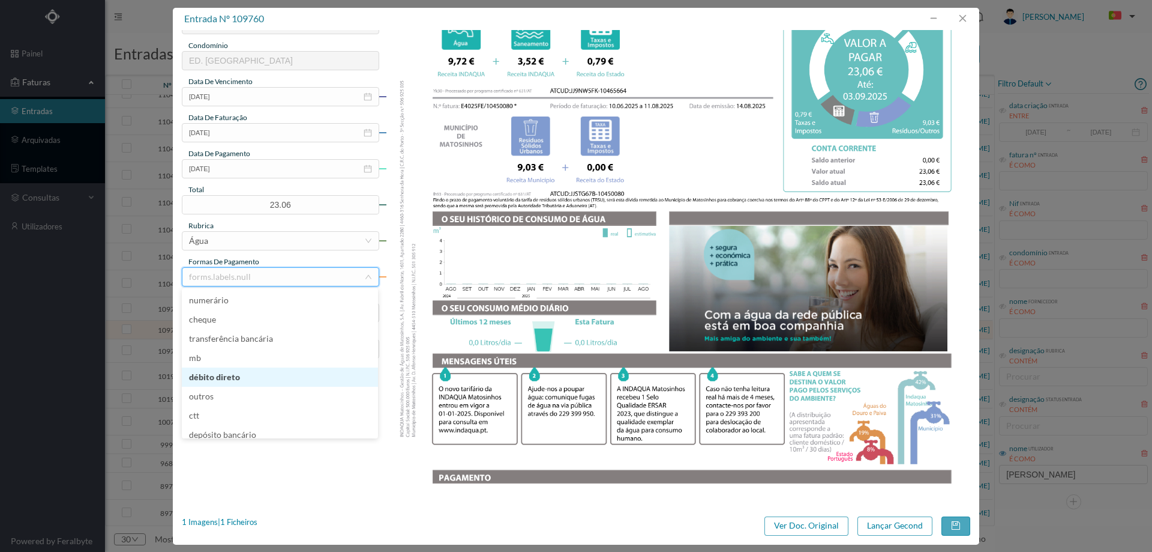
click at [259, 380] on li "débito direto" at bounding box center [280, 376] width 196 height 19
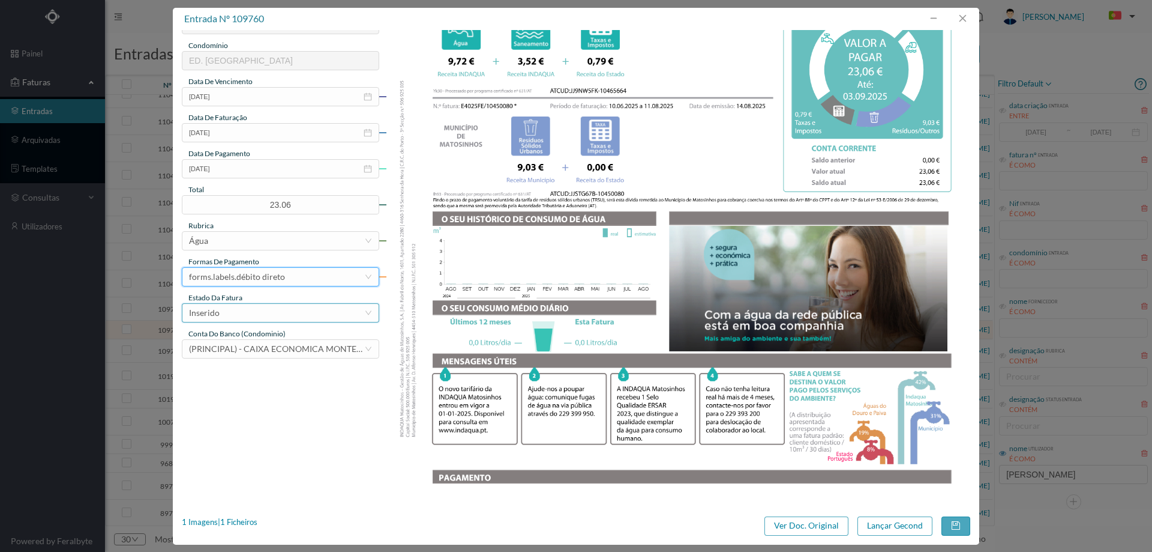
click at [260, 311] on div "Inserido" at bounding box center [276, 313] width 175 height 18
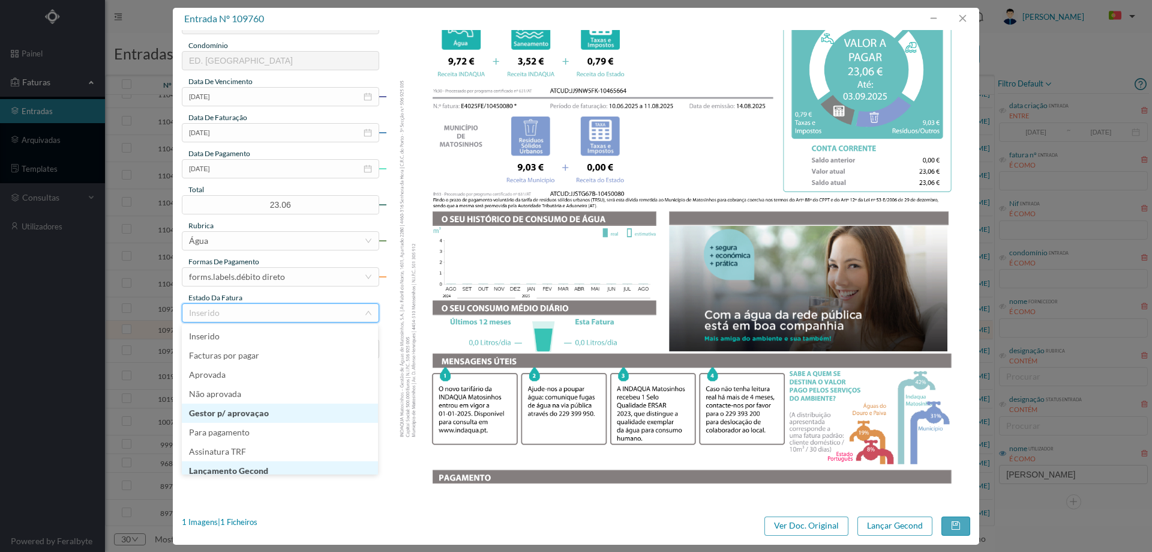
scroll to position [6, 0]
click at [271, 471] on li "Lançamento Gecond" at bounding box center [280, 464] width 196 height 19
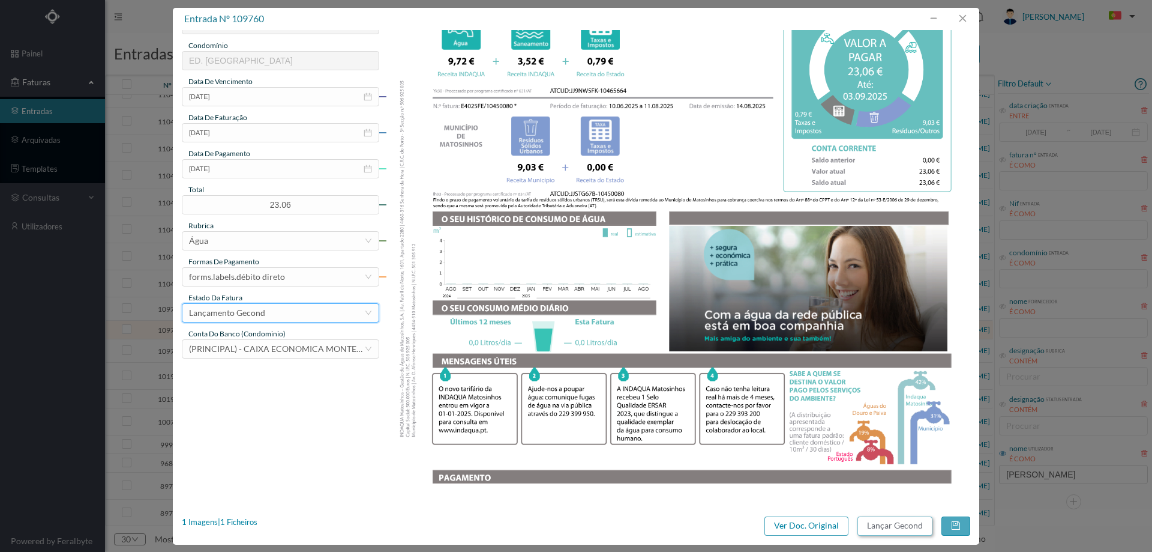
click at [904, 522] on button "Lançar Gecond" at bounding box center [895, 525] width 75 height 19
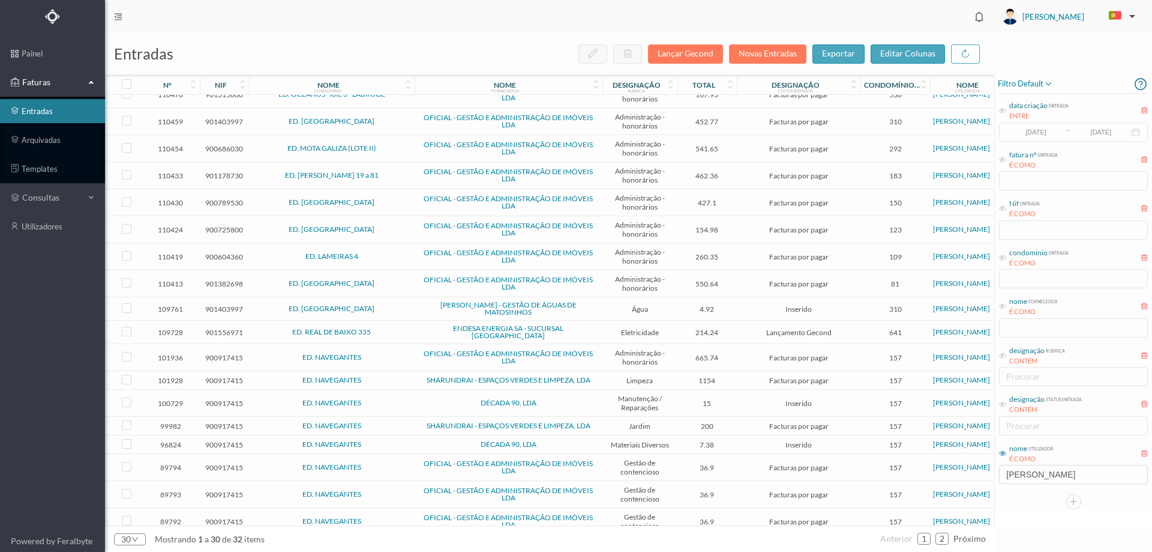
click at [396, 308] on span "ED. BARRANHAS PARQUE" at bounding box center [332, 308] width 160 height 7
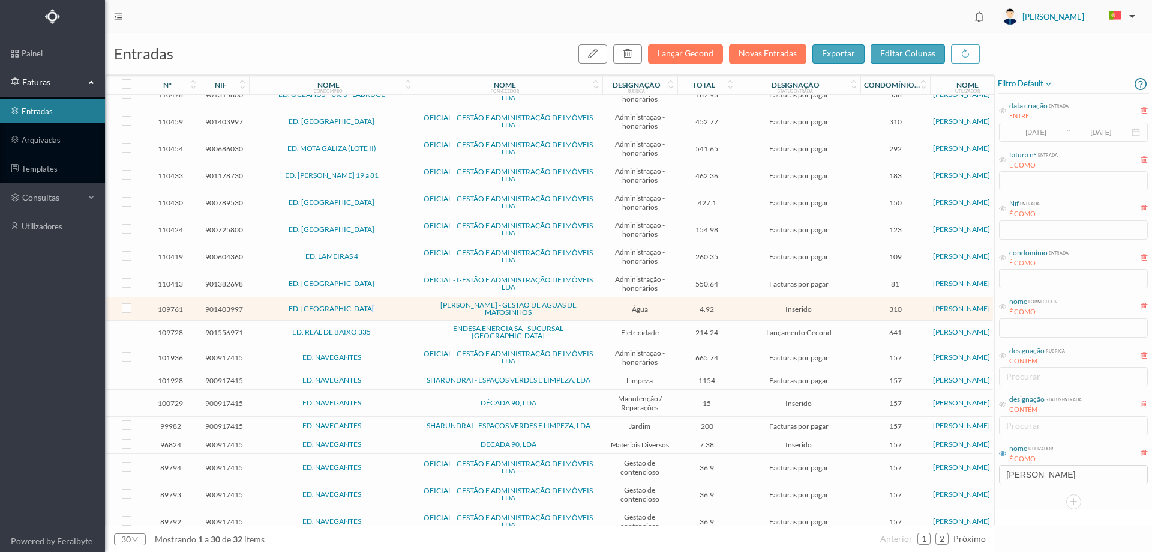
click at [396, 308] on span "ED. BARRANHAS PARQUE" at bounding box center [332, 308] width 160 height 7
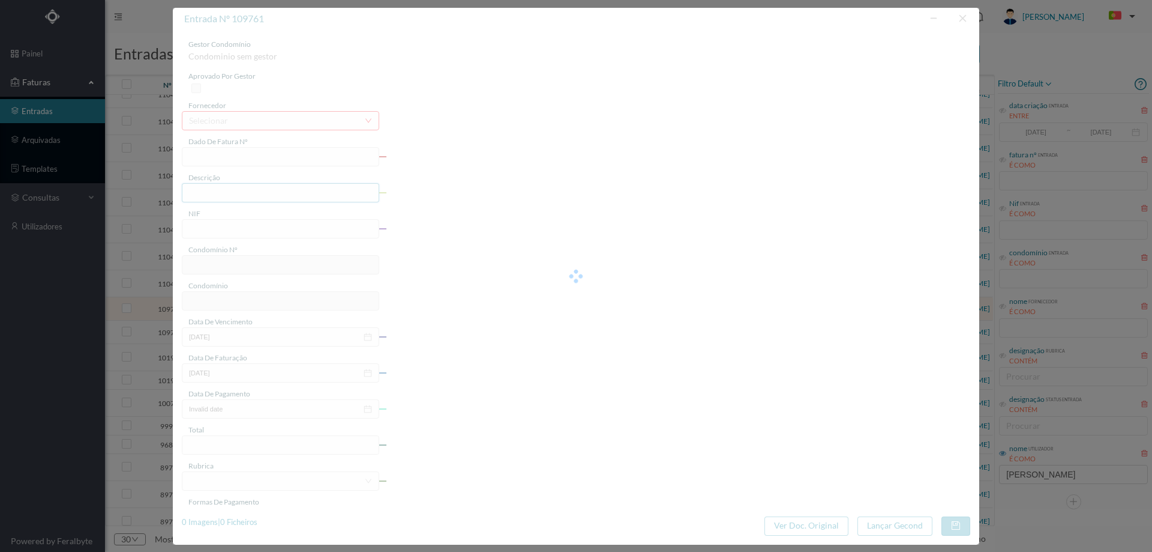
type input "FA K4025FA/10465665"
type input "Periodo de faturação: 10.06.2025 a 11.08.2025"
type input "901403997"
type input "03-09-2025"
type input "14-08-2025"
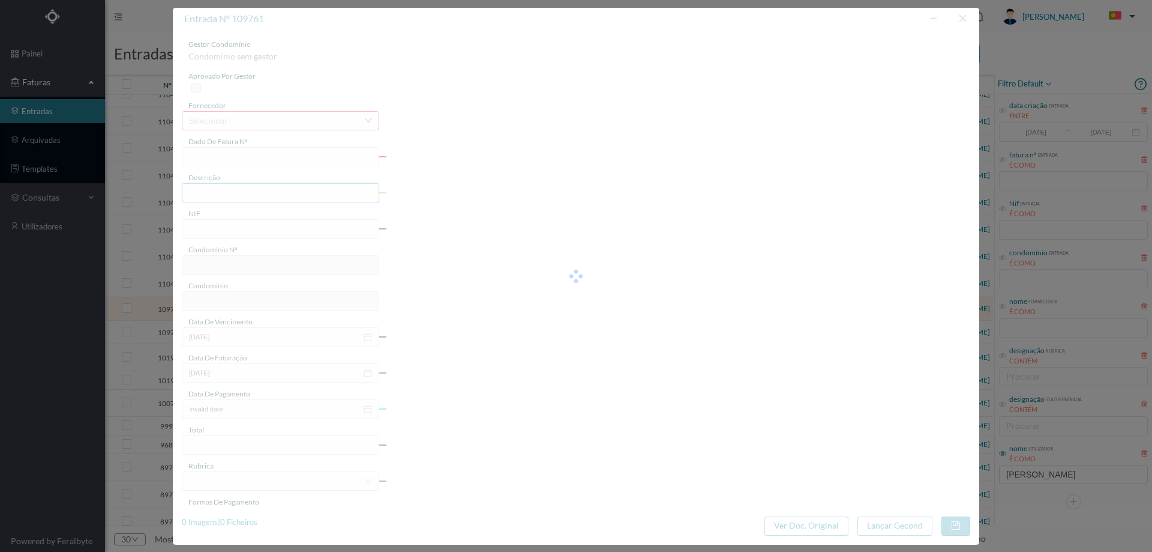
type input "03-09-2025"
type input "4.92"
type input "310"
type input "ED. BARRANHAS PARQUE"
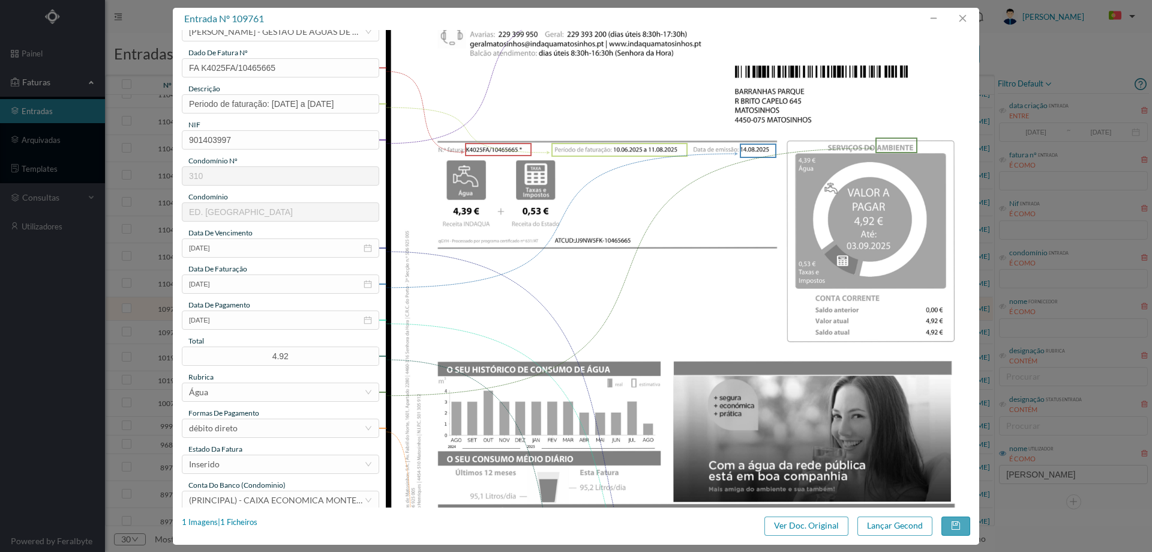
scroll to position [180, 0]
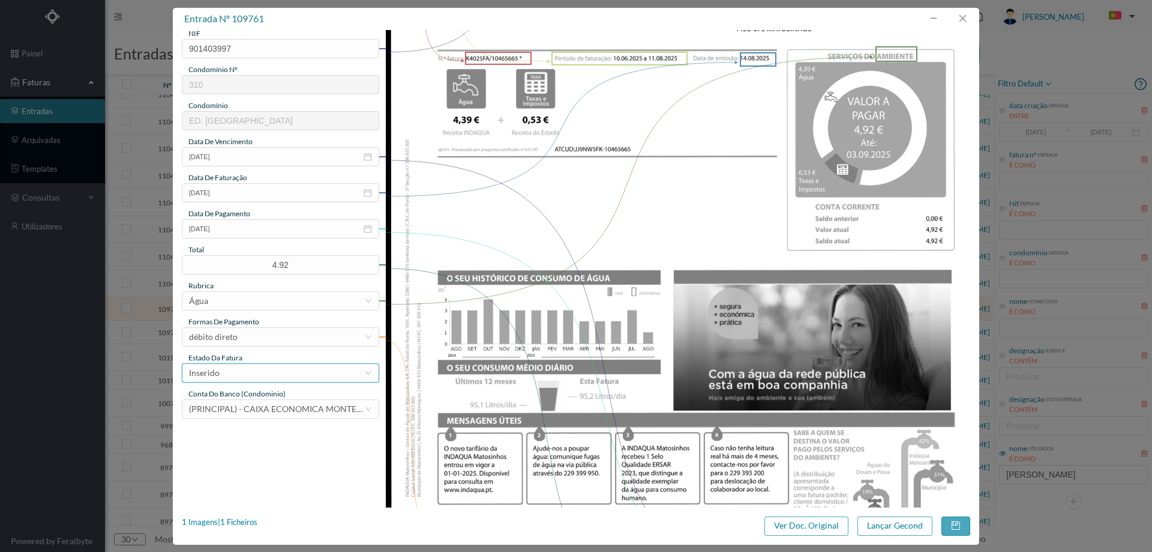
click at [235, 374] on div "Inserido" at bounding box center [276, 373] width 175 height 18
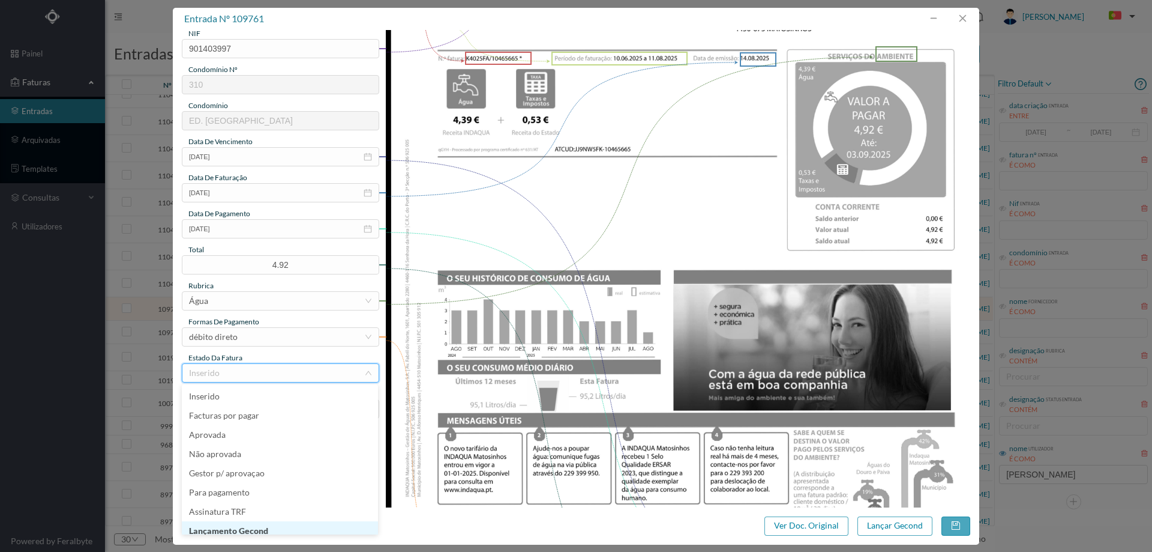
scroll to position [6, 0]
click at [262, 523] on li "Lançamento Gecond" at bounding box center [280, 524] width 196 height 19
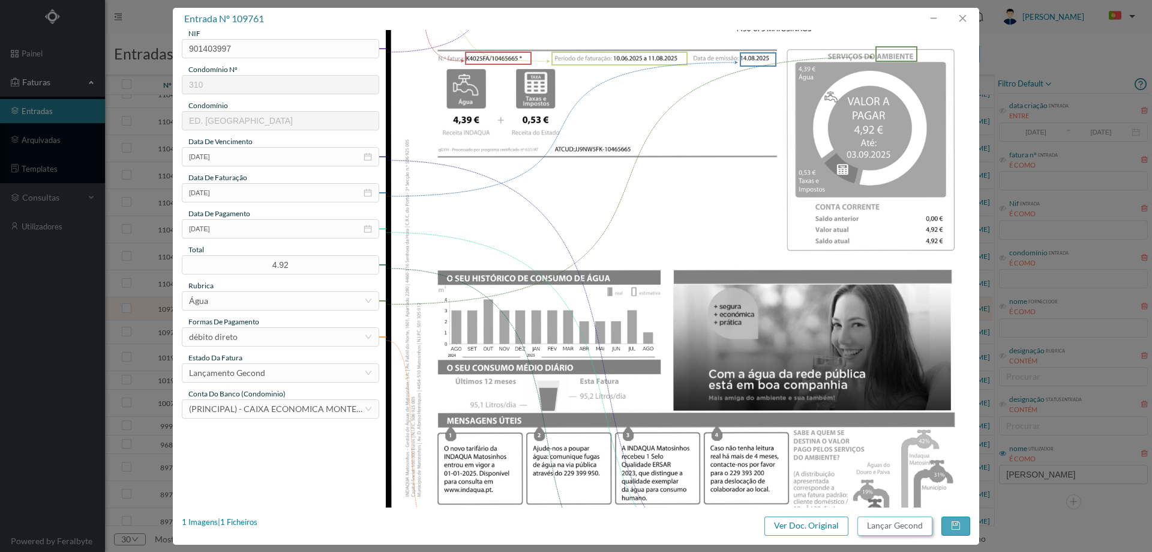
click at [870, 528] on button "Lançar Gecond" at bounding box center [895, 525] width 75 height 19
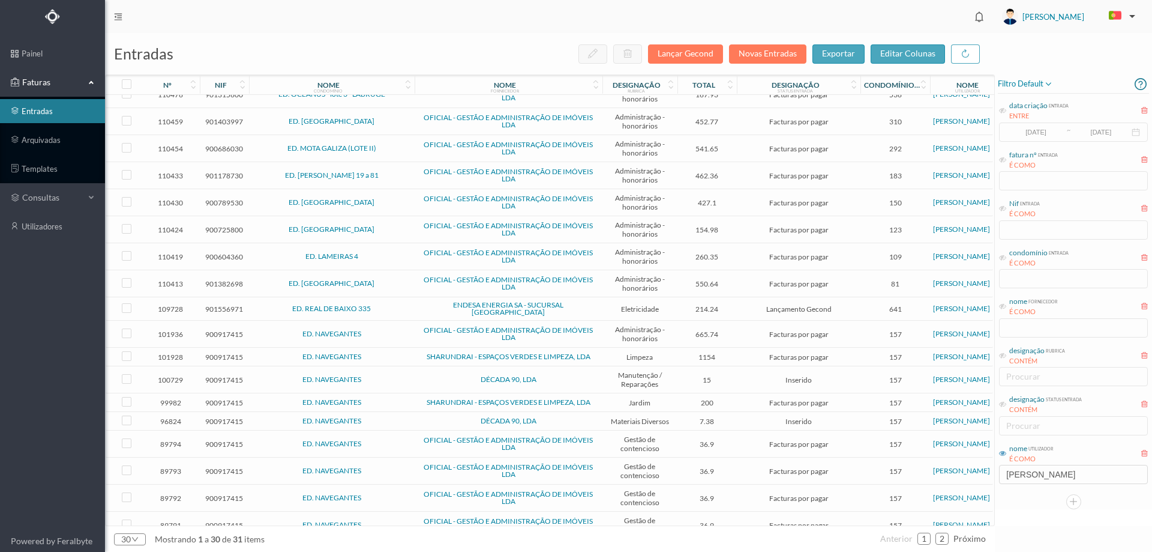
click at [396, 308] on span "ED. REAL DE BAIXO 335" at bounding box center [332, 308] width 160 height 7
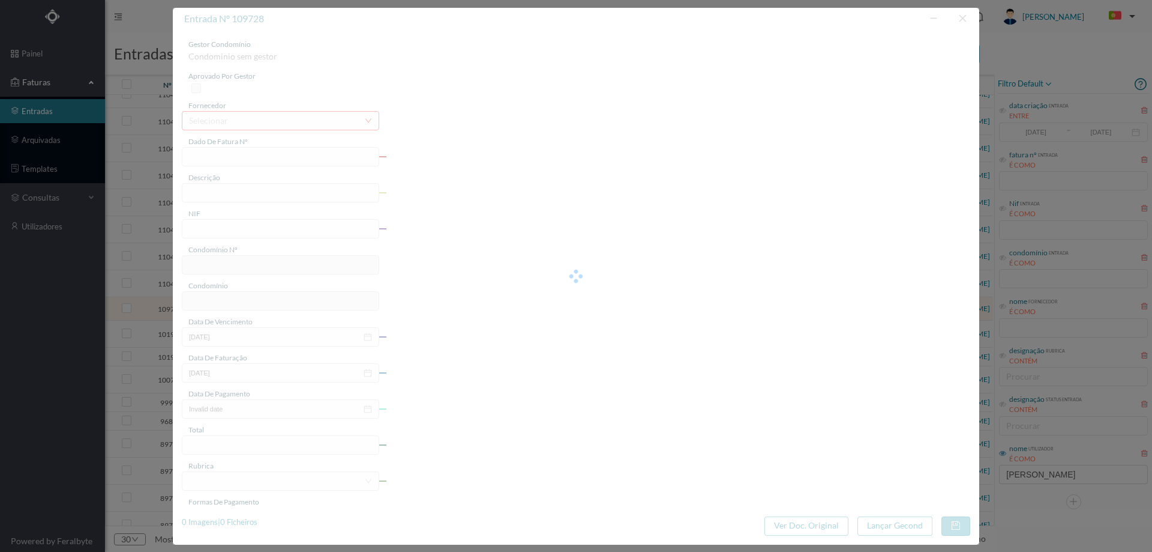
type input "FAC 0240312025/0061418024"
type input "Rua Real de Baixo 335 COMUNS"
type input "901556971"
type input "29-08-2025"
type input "14-08-2025"
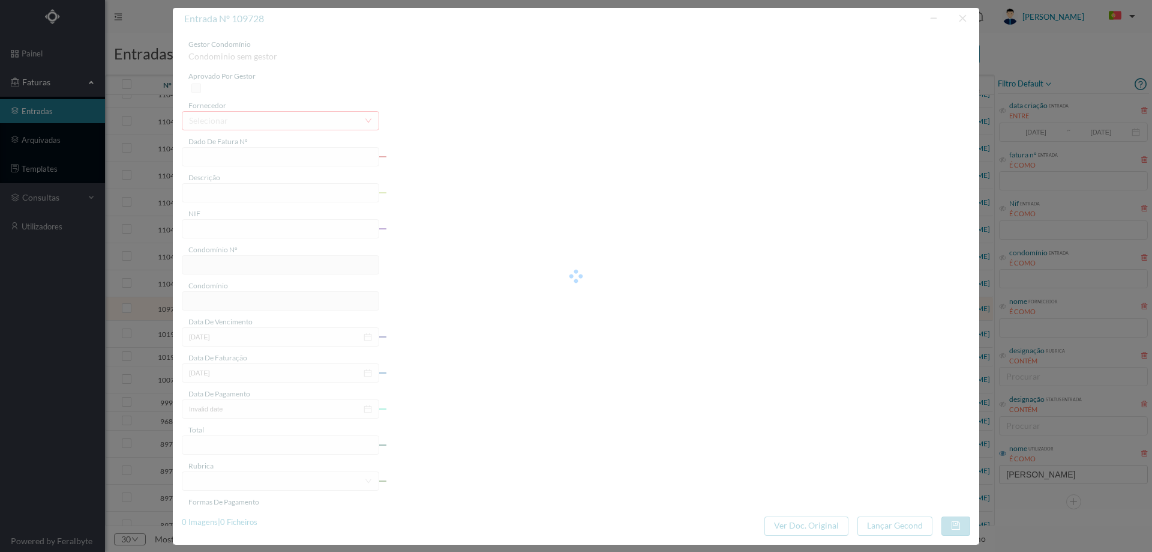
type input "29-08-2025"
type input "214.24"
type input "641"
type input "ED. REAL DE BAIXO 335"
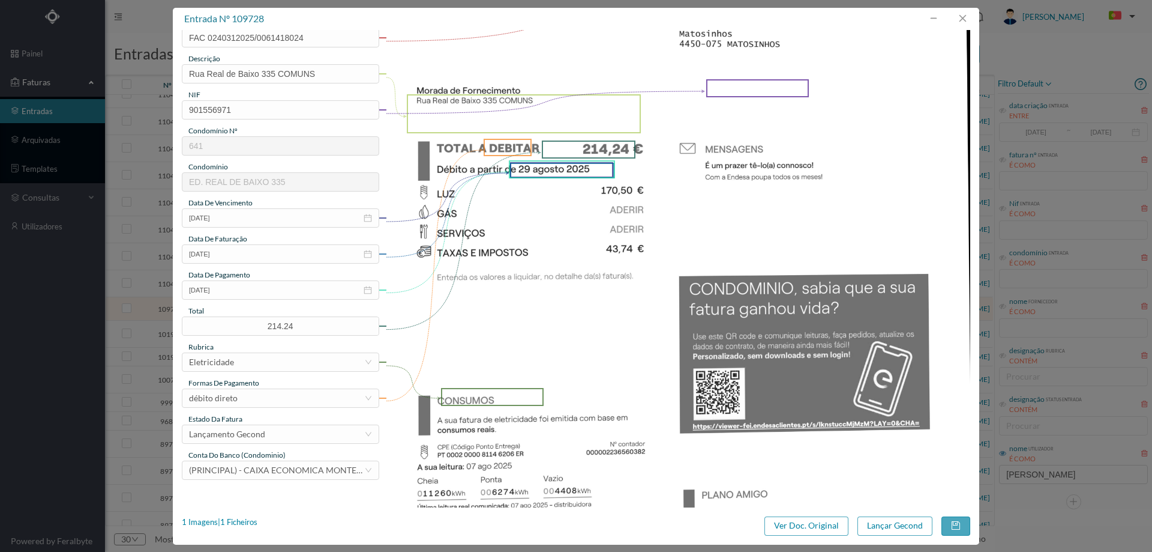
scroll to position [240, 0]
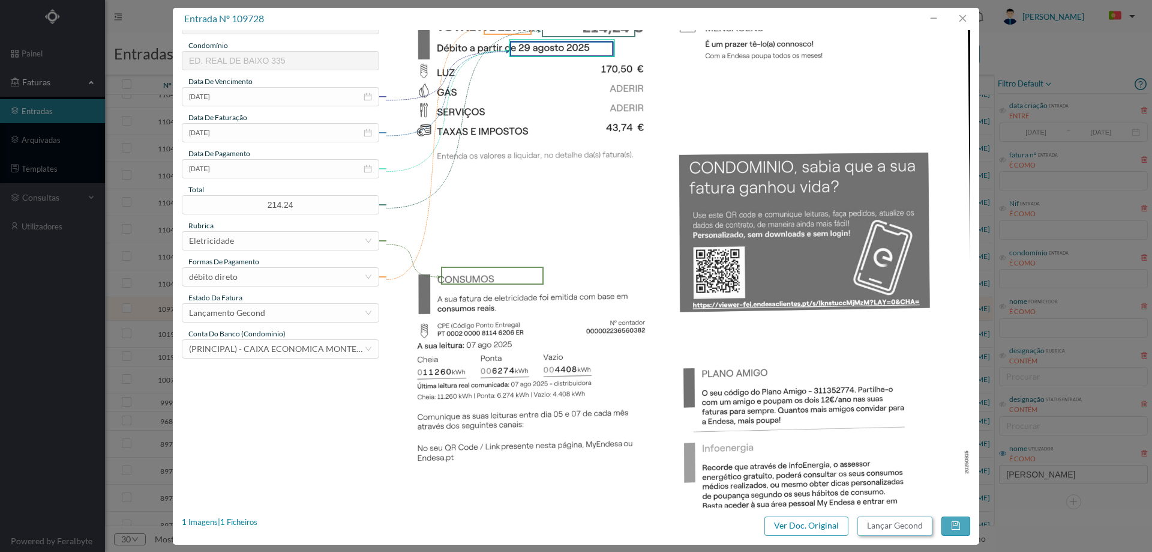
click at [884, 526] on button "Lançar Gecond" at bounding box center [895, 525] width 75 height 19
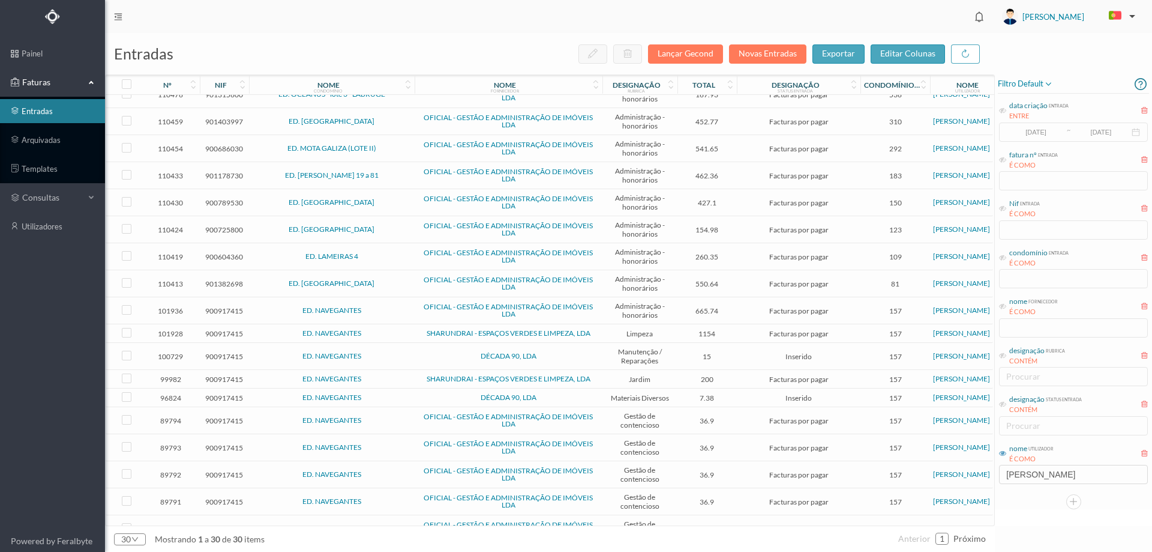
click at [408, 352] on span "ED. NAVEGANTES" at bounding box center [332, 355] width 160 height 7
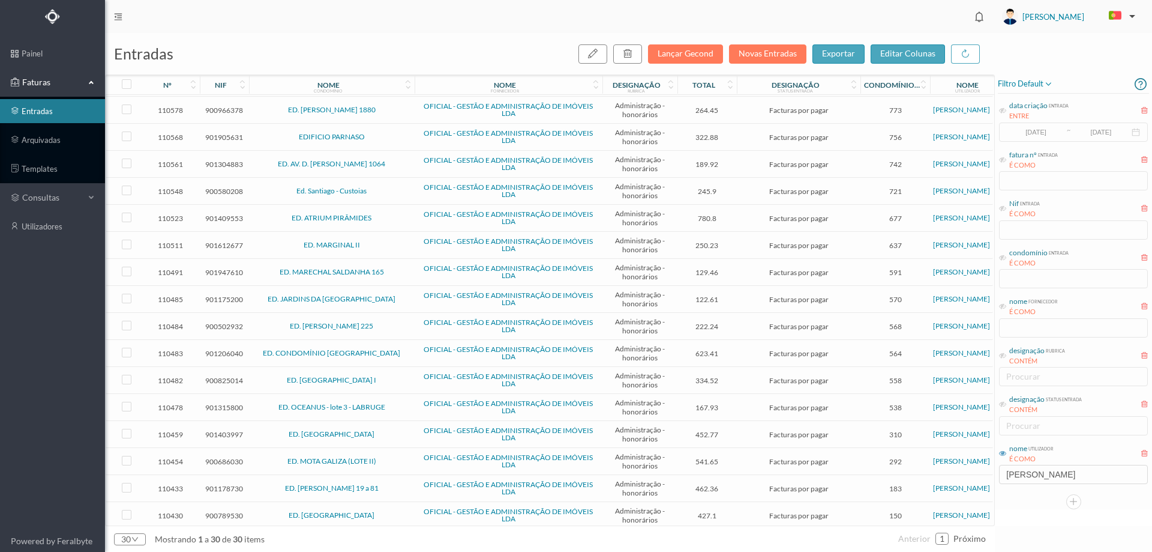
scroll to position [0, 0]
drag, startPoint x: 1055, startPoint y: 468, endPoint x: 879, endPoint y: 471, distance: 175.9
click at [879, 471] on div "entradas Lançar Gecond Novas Entradas exportar editar colunas nº nif nome condo…" at bounding box center [628, 292] width 1047 height 519
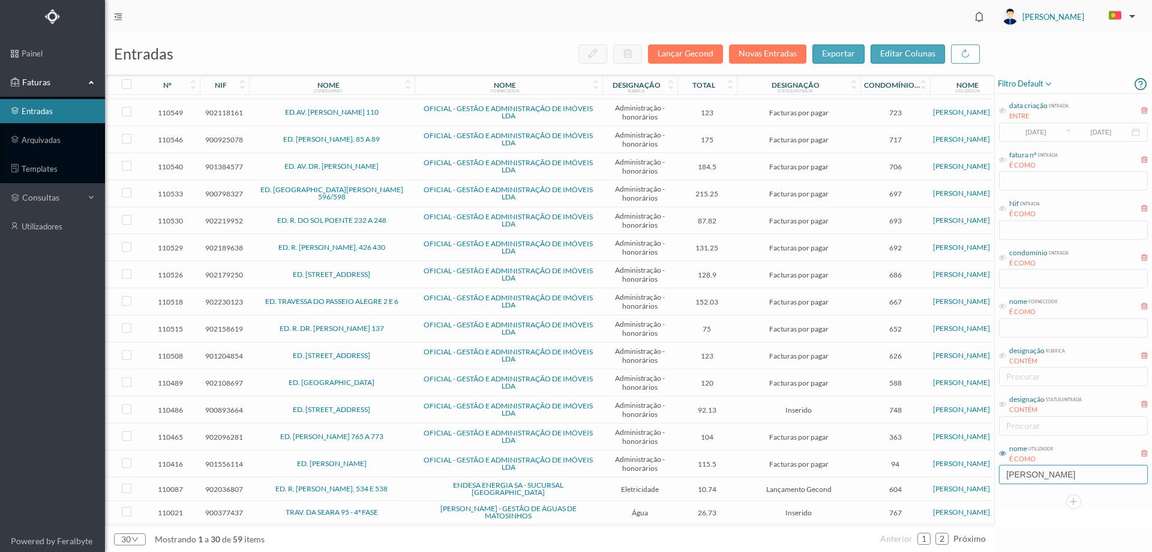
scroll to position [327, 0]
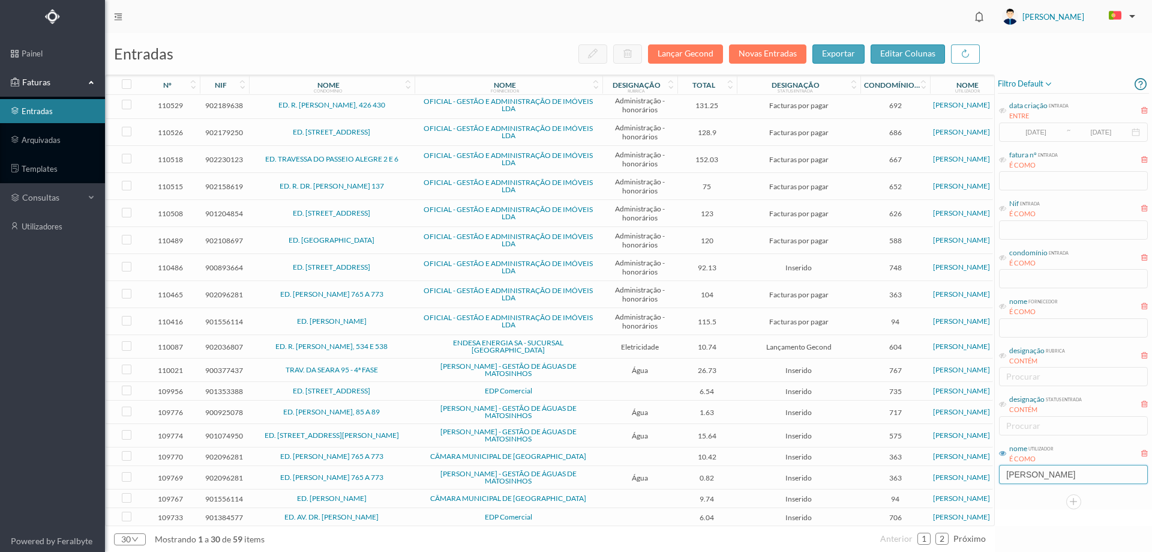
type input "[PERSON_NAME]"
click at [418, 342] on span "ENDESA ENERGIA SA - SUCURSAL [GEOGRAPHIC_DATA]" at bounding box center [509, 346] width 182 height 14
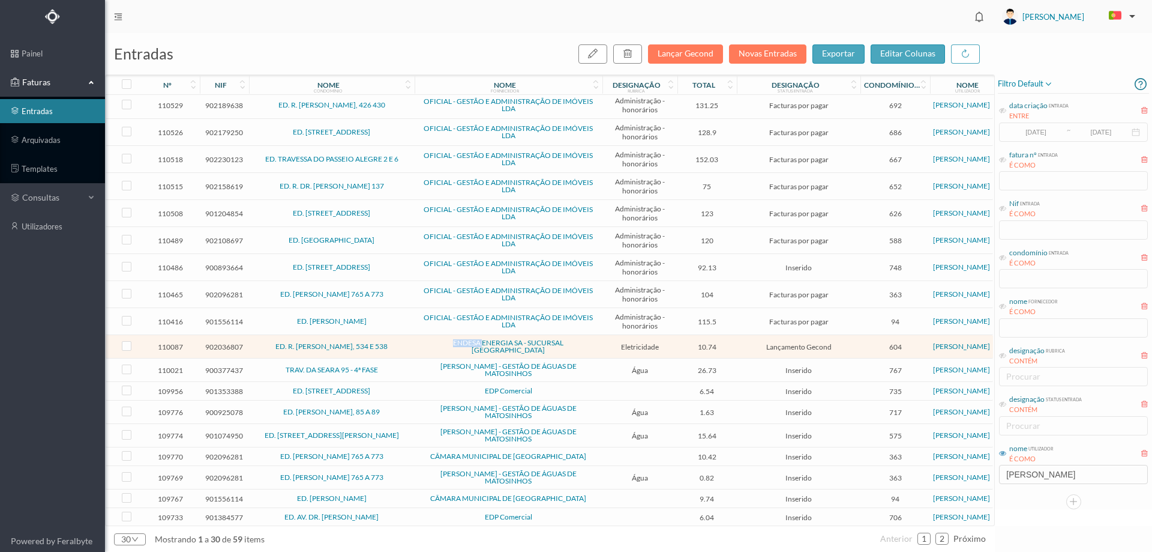
click at [418, 342] on span "ENDESA ENERGIA SA - SUCURSAL [GEOGRAPHIC_DATA]" at bounding box center [509, 346] width 182 height 14
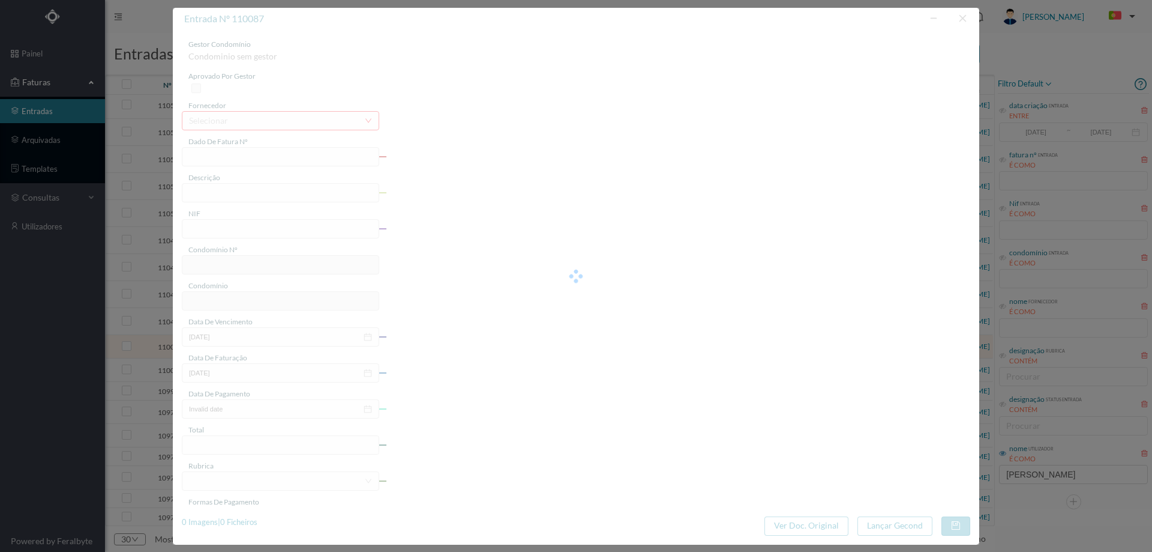
type input "FAC 0240312025/0061442366"
type input "Rua de Faria Guimarães 5% 534"
type input "902036807"
type input "08-09-2025"
type input "22-08-2025"
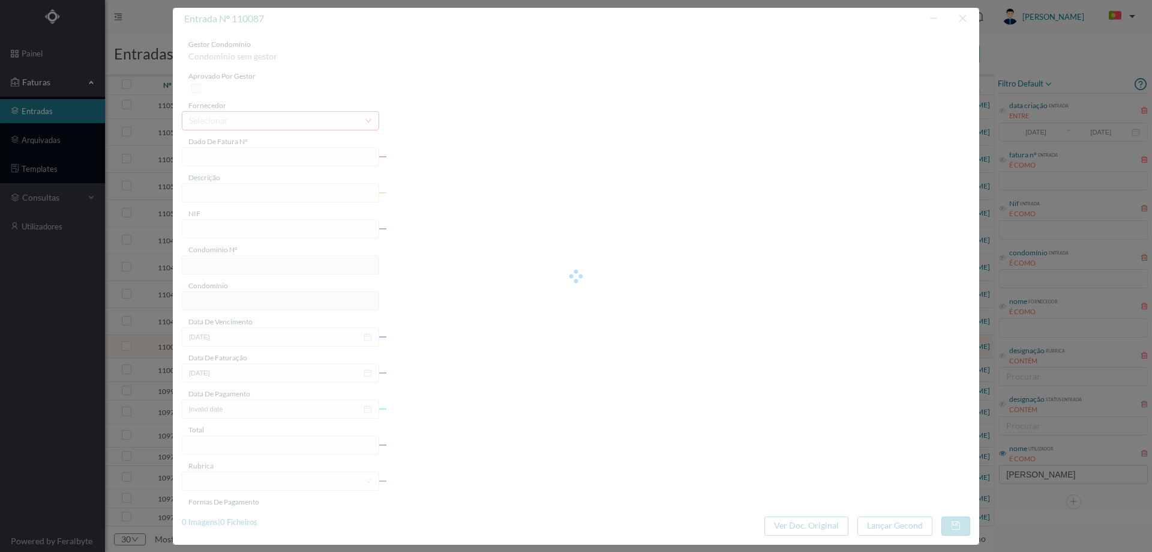
type input "08-09-2025"
type input "10.74"
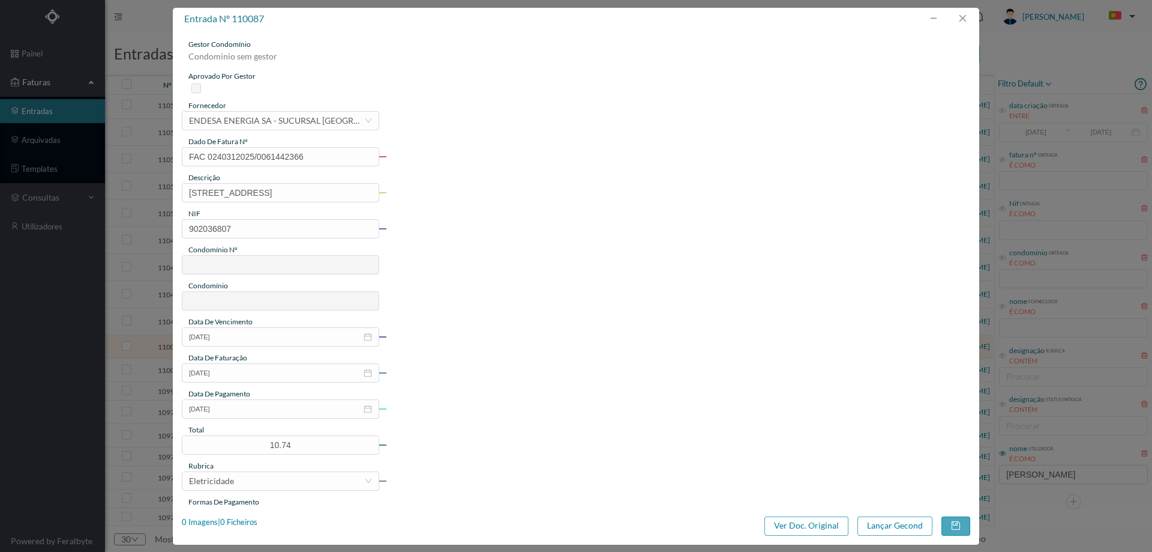
type input "604"
type input "ED. R. FARIA GUIMARÃES, 534 E 538"
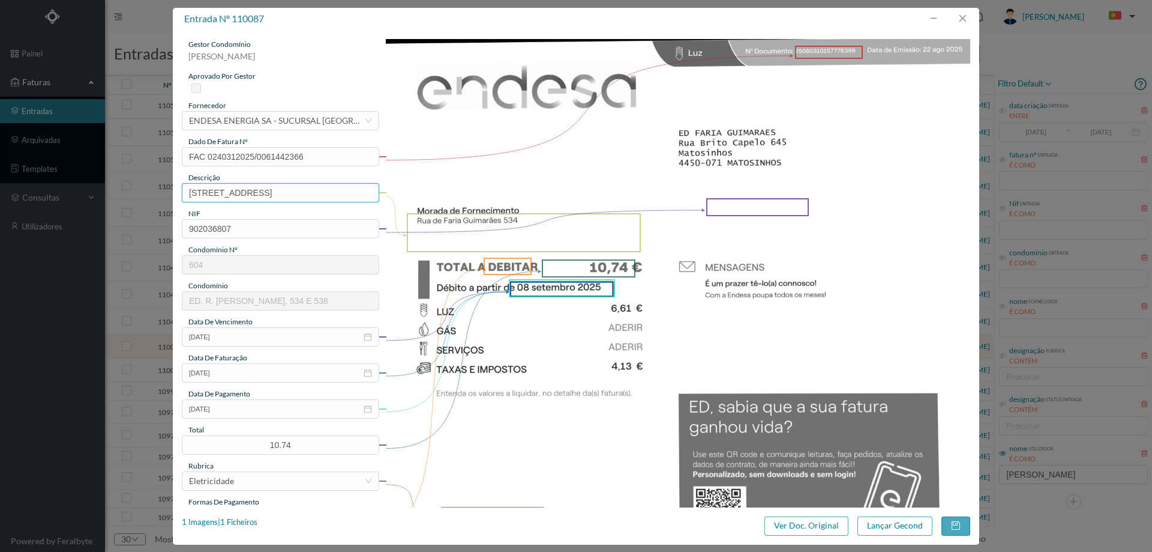
click at [295, 191] on input "Rua de Faria Guimarães 5% 534" at bounding box center [280, 192] width 197 height 19
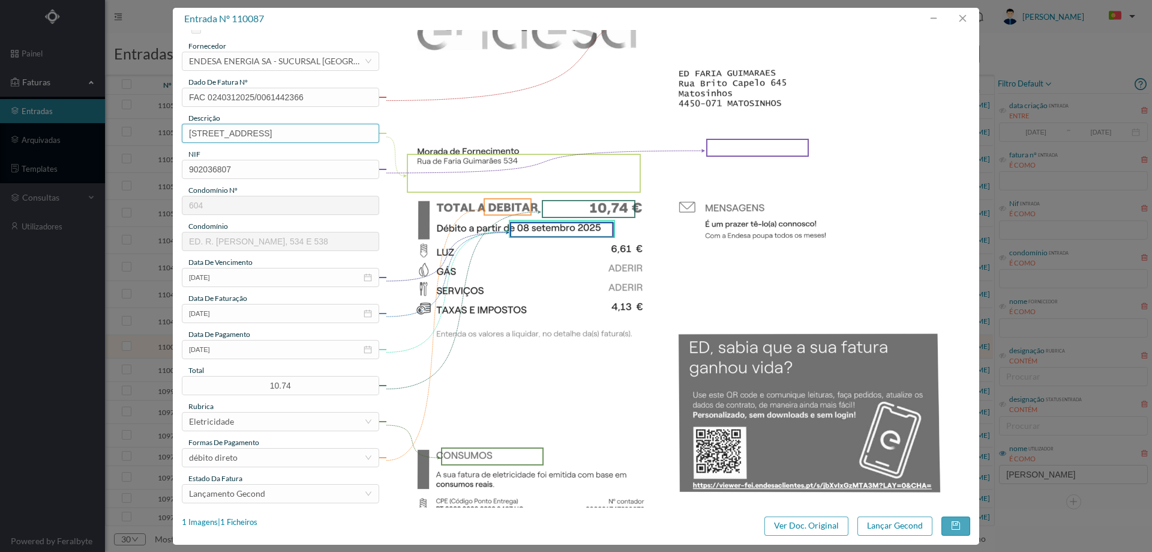
scroll to position [60, 0]
type input "Rua de Faria Guimarães 534"
click at [961, 13] on button "button" at bounding box center [962, 18] width 29 height 19
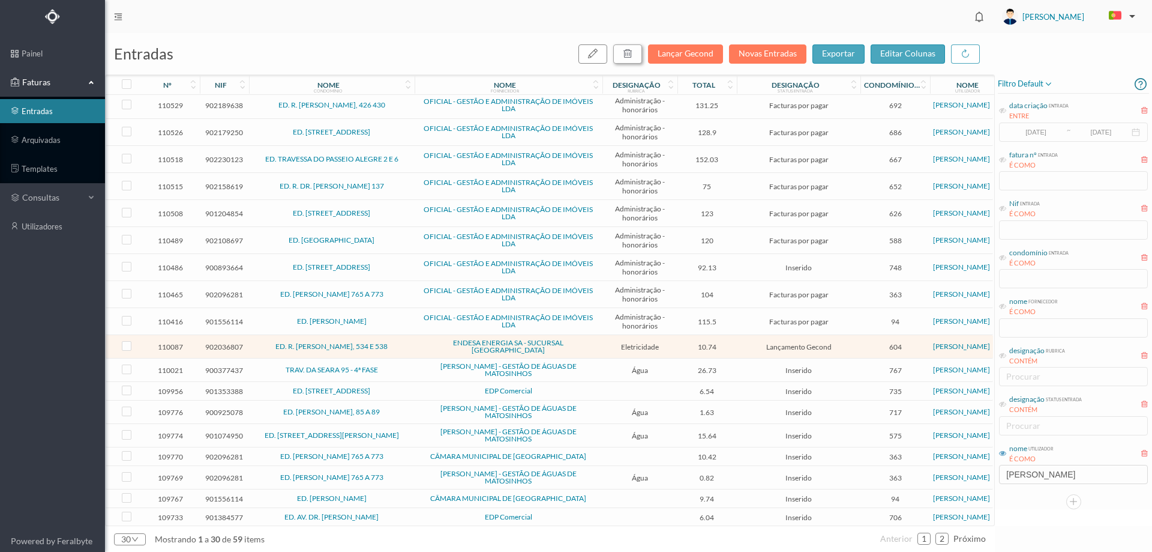
click at [633, 49] on icon "button" at bounding box center [628, 54] width 10 height 10
click at [733, 106] on button "sim" at bounding box center [736, 108] width 23 height 14
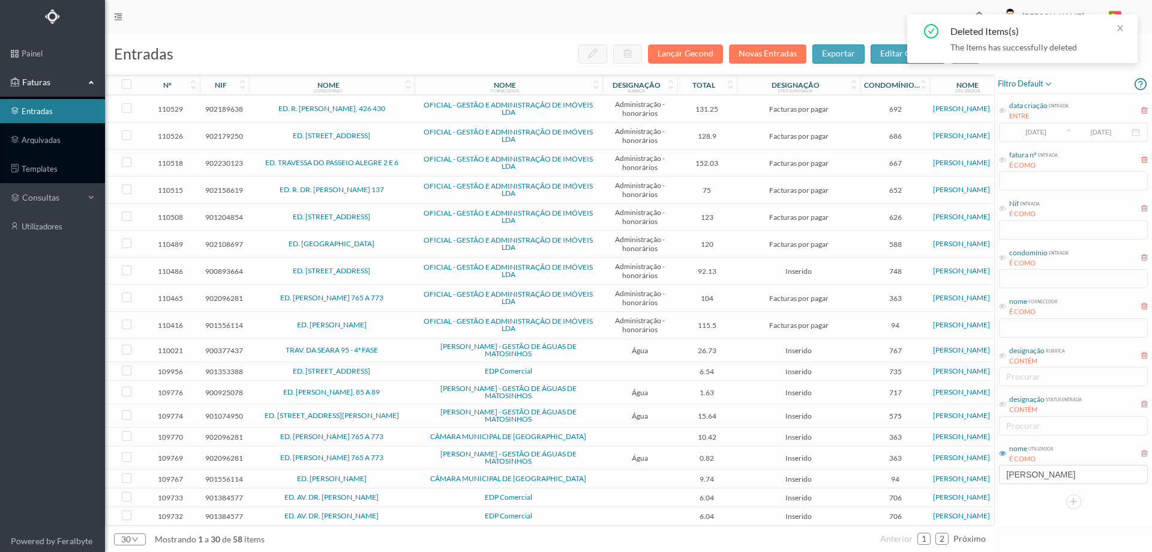
click at [402, 346] on span "TRAV. DA SEARA 95 - 4ª FASE" at bounding box center [332, 349] width 160 height 7
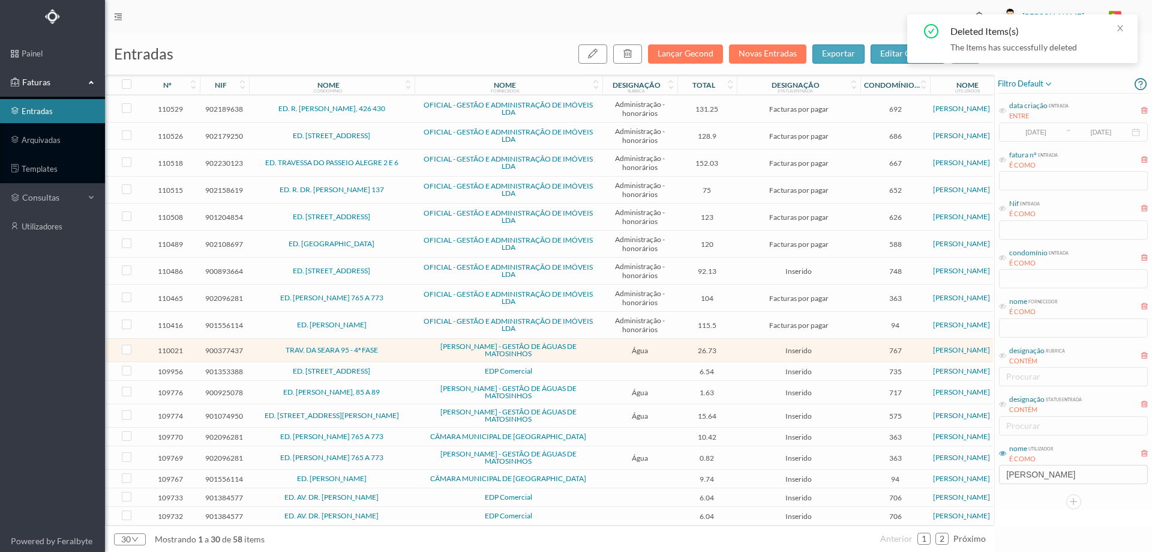
click at [402, 346] on span "TRAV. DA SEARA 95 - 4ª FASE" at bounding box center [332, 349] width 160 height 7
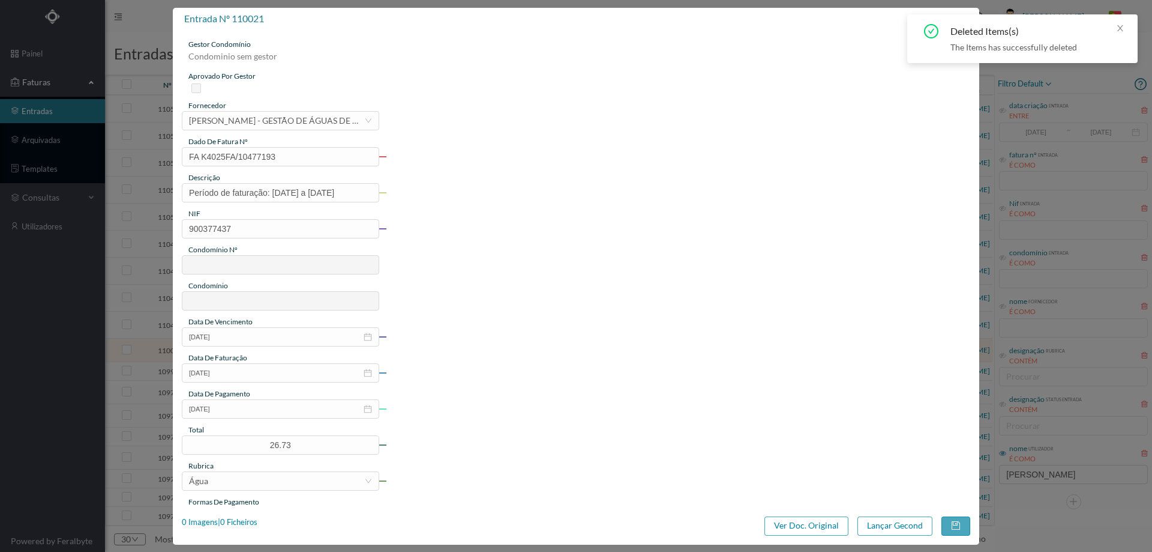
type input "FA K4025FA/10477193"
type input "Período de faturação: 14.06.2025 a 14.08.2025"
type input "900377437"
type input "09-09-2025"
type input "20-08-2025"
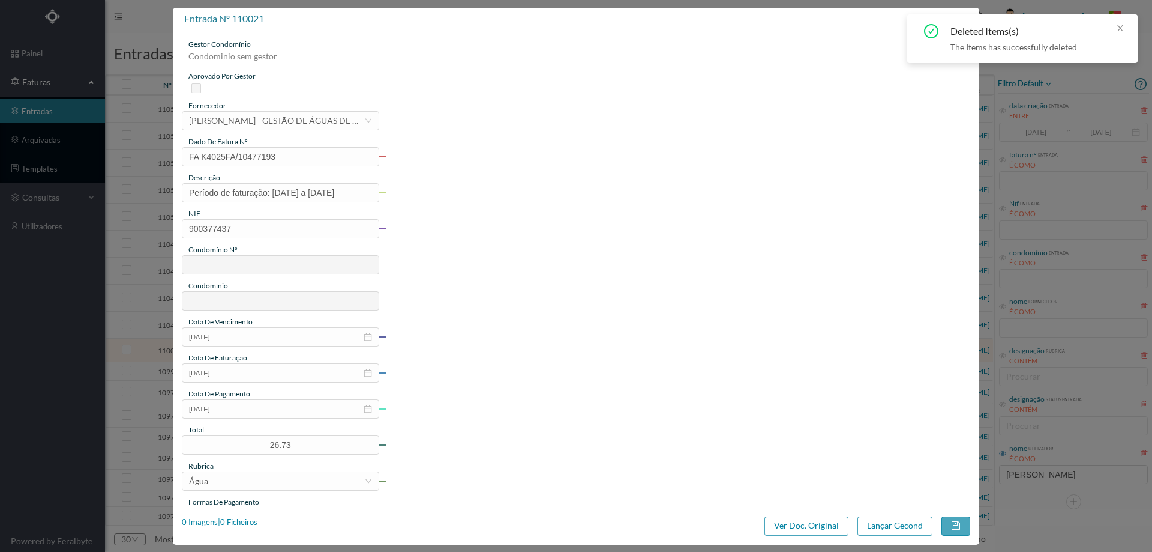
type input "09-09-2025"
type input "26.73"
type input "767"
type input "TRAV. DA SEARA 95 - 4ª FASE"
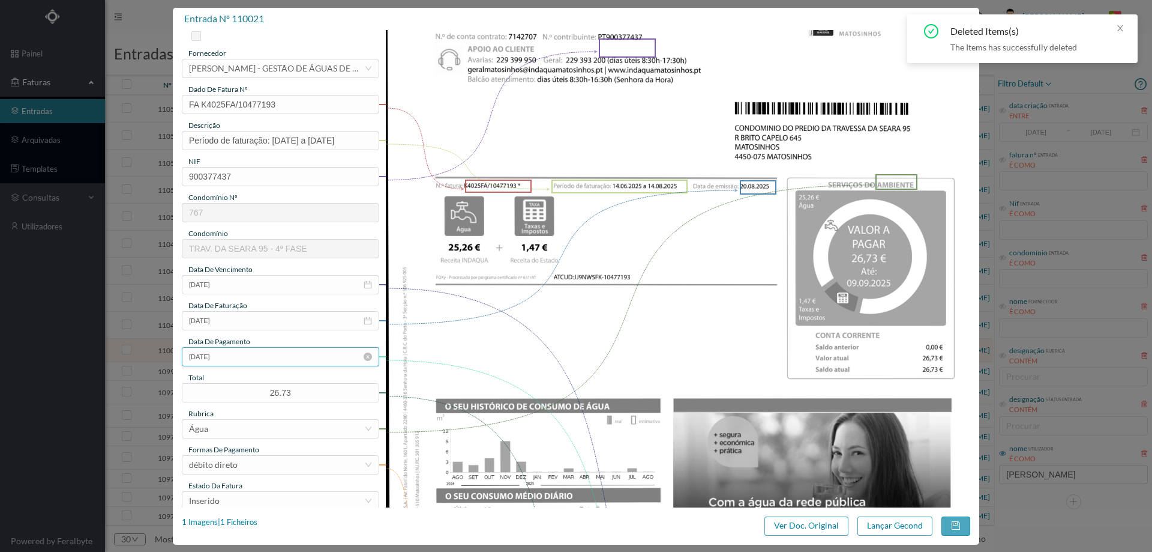
scroll to position [180, 0]
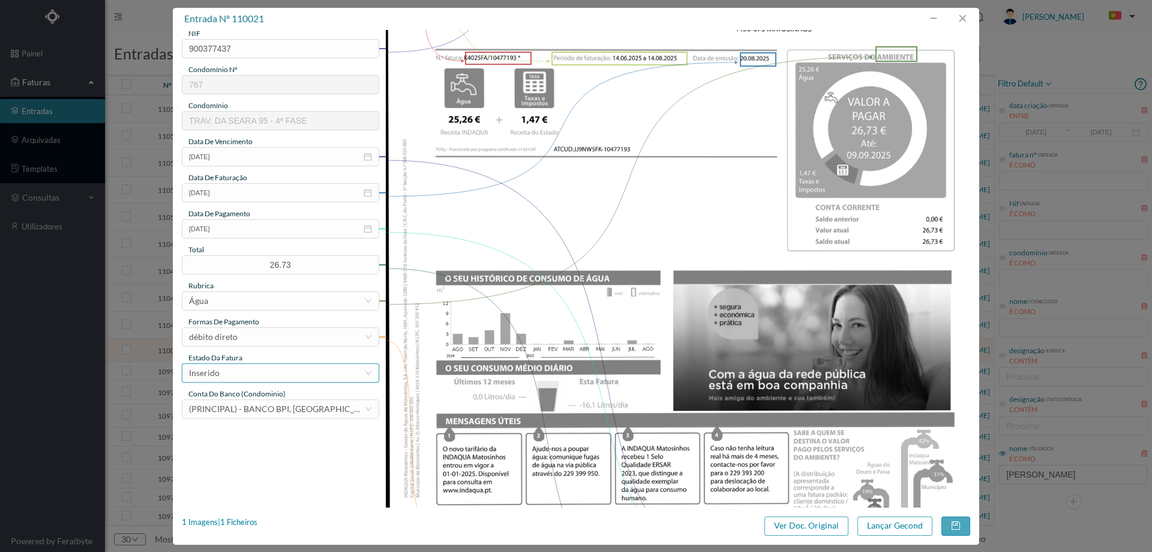
click at [259, 373] on div "Inserido" at bounding box center [276, 373] width 175 height 18
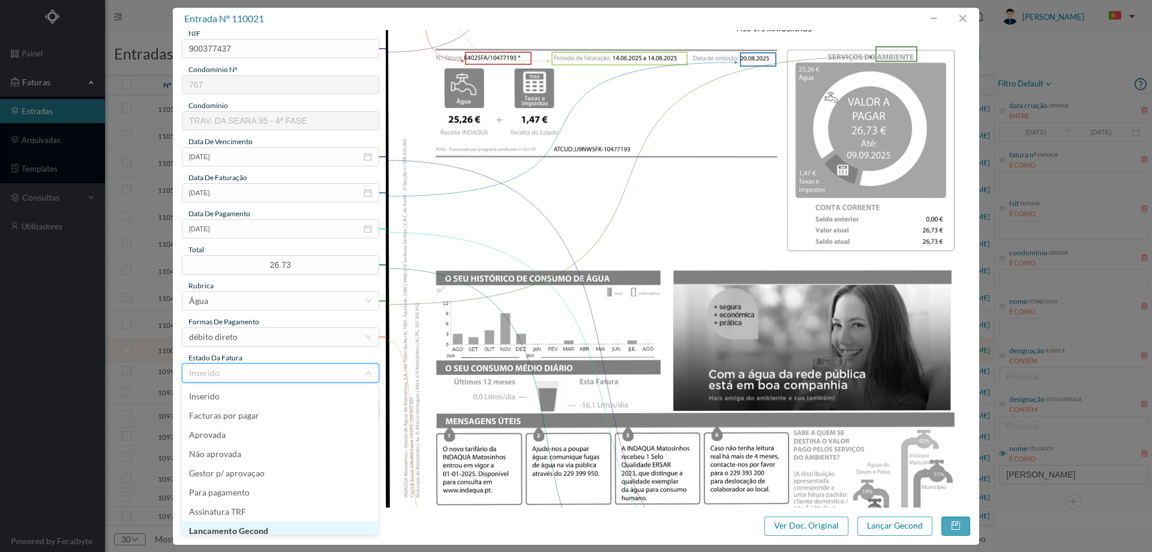
scroll to position [6, 0]
click at [266, 528] on li "Lançamento Gecond" at bounding box center [280, 524] width 196 height 19
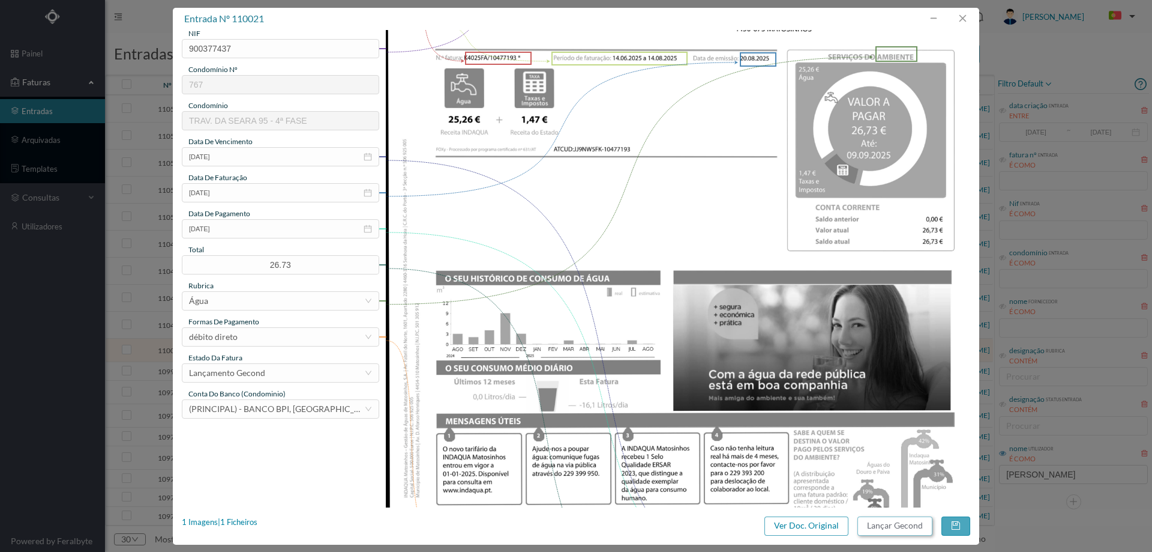
click at [898, 529] on button "Lançar Gecond" at bounding box center [895, 525] width 75 height 19
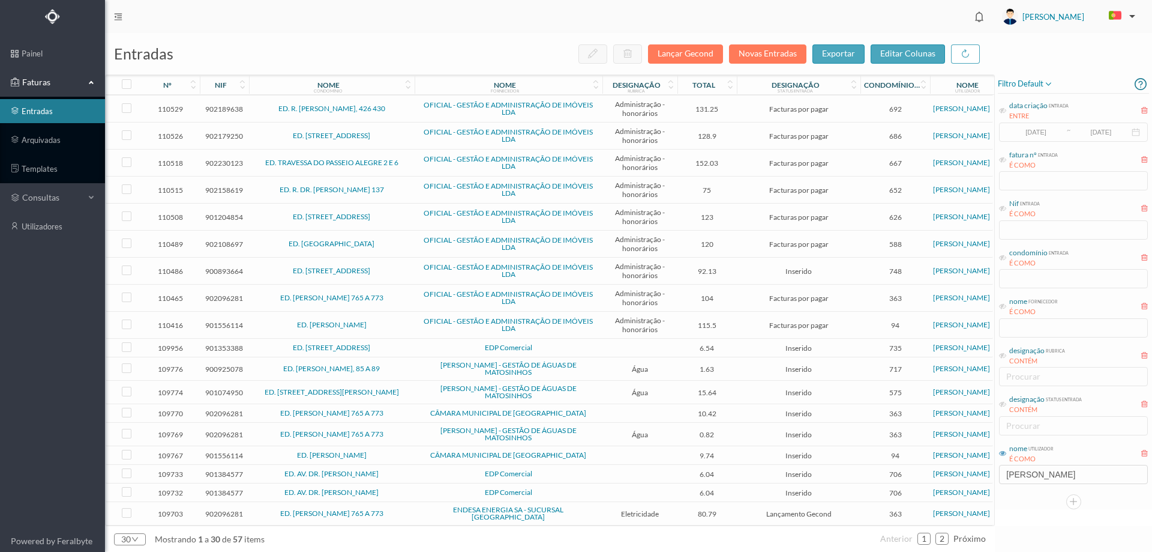
scroll to position [322, 0]
click at [447, 348] on span "EDP Comercial" at bounding box center [509, 348] width 182 height 7
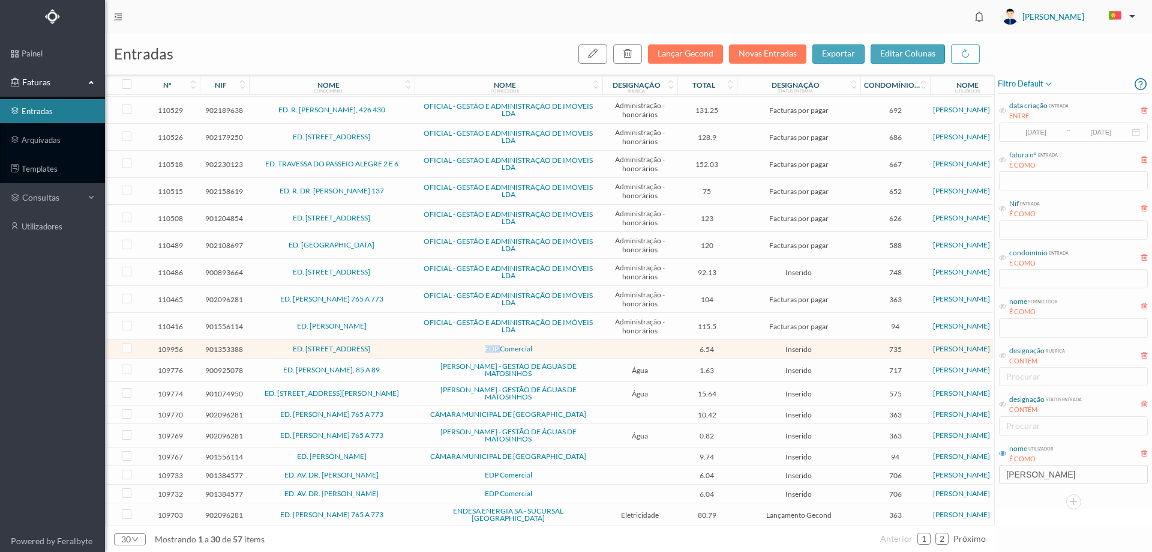
click at [447, 348] on span "EDP Comercial" at bounding box center [509, 348] width 182 height 7
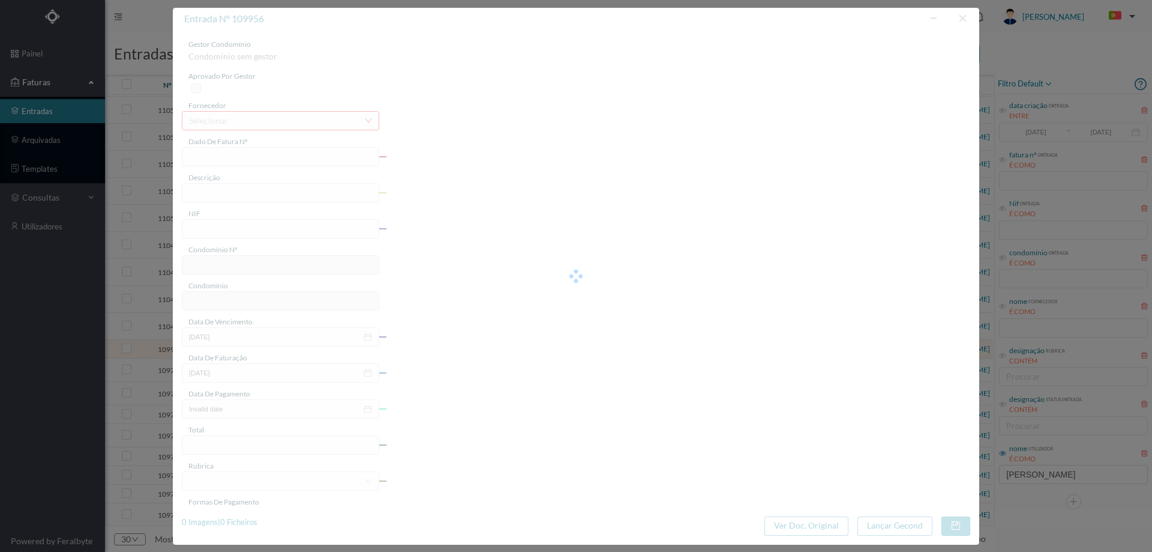
type input "FT2025 K3425/340028656092"
type input "NIF"
type input "901353388"
type input "Invalid date"
type input "18-08-2025"
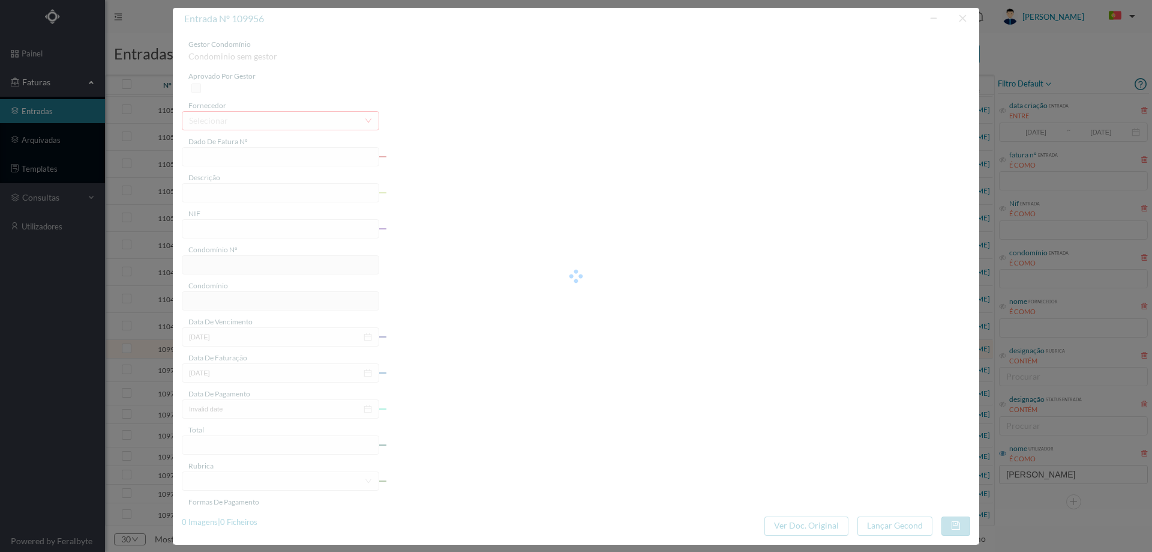
type input "08-09-2025"
type input "6.54"
type input "735"
type input "ED. RUA DO TEATRO, 194 E RUA DO TUNEL 33"
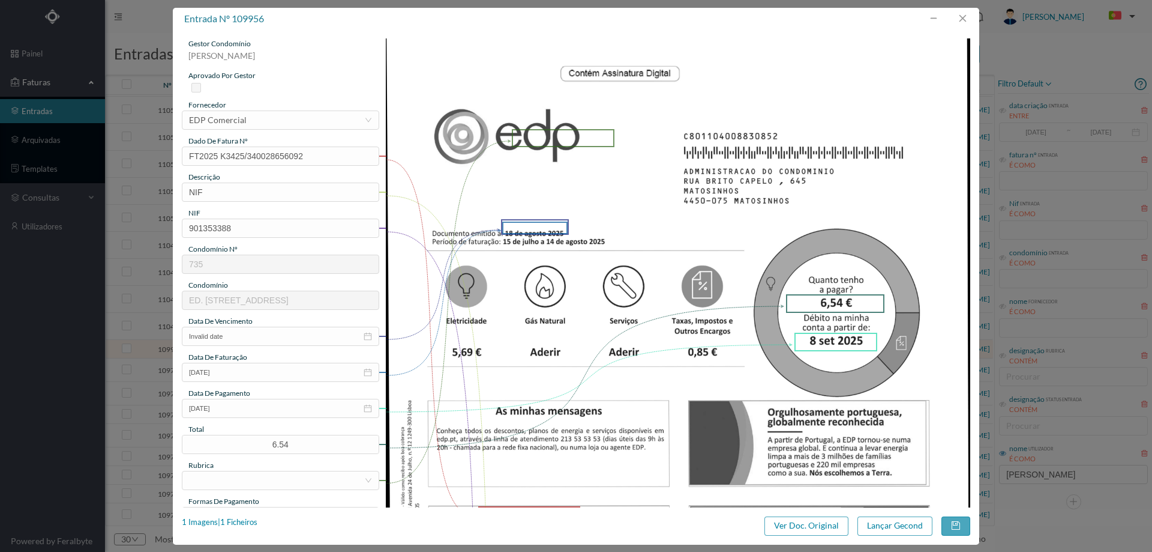
scroll to position [0, 0]
click at [249, 192] on input "NIF" at bounding box center [280, 192] width 197 height 19
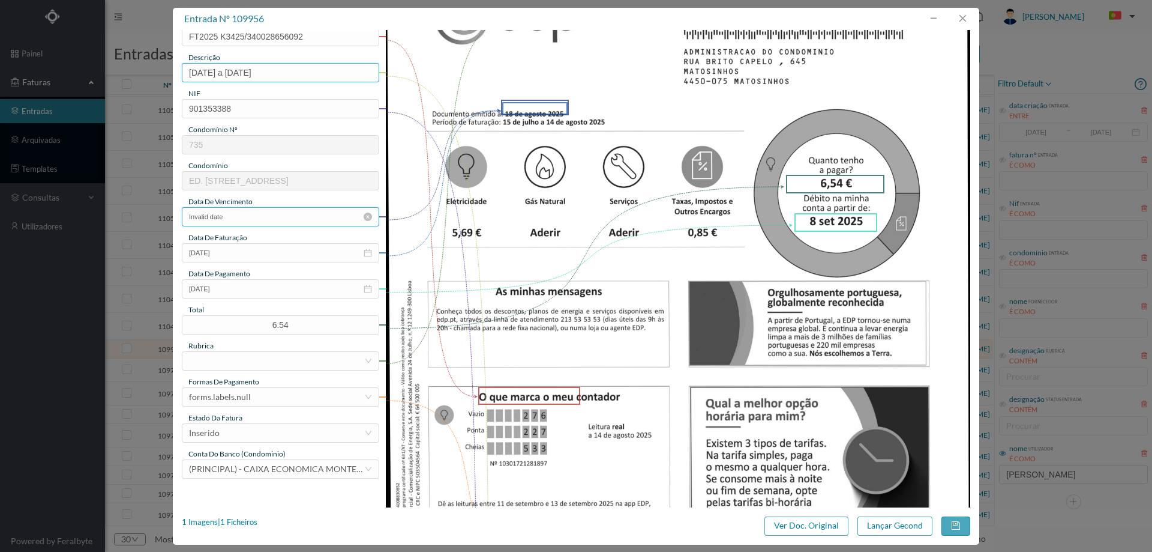
type input "15.07.2025 a 14.08.2025"
click at [256, 214] on input "Invalid date" at bounding box center [280, 216] width 197 height 19
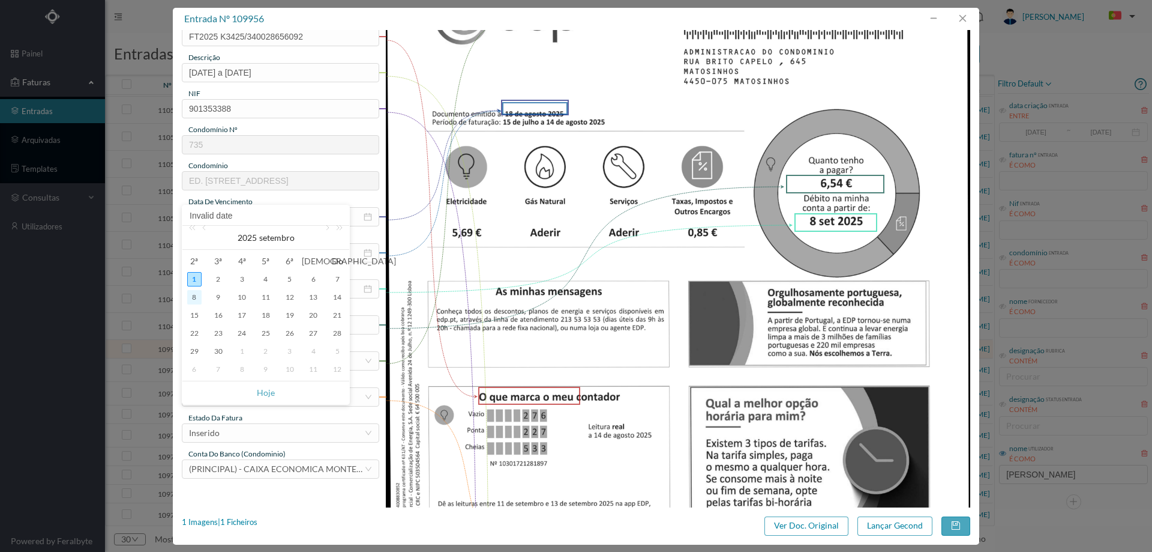
click at [197, 298] on div "8" at bounding box center [194, 297] width 14 height 14
type input "08-09-2025"
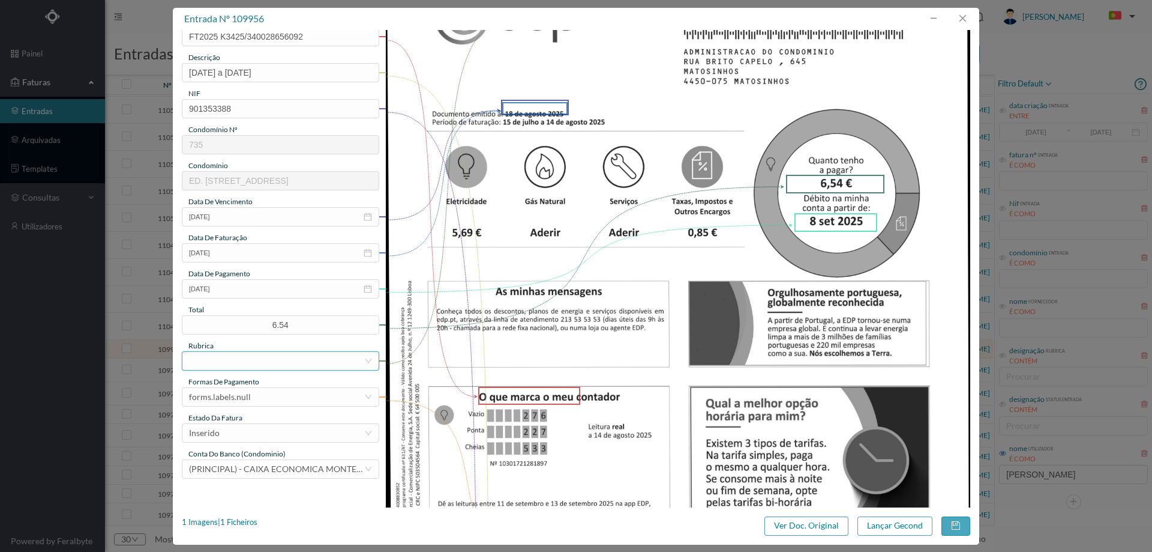
click at [257, 357] on div at bounding box center [276, 361] width 175 height 18
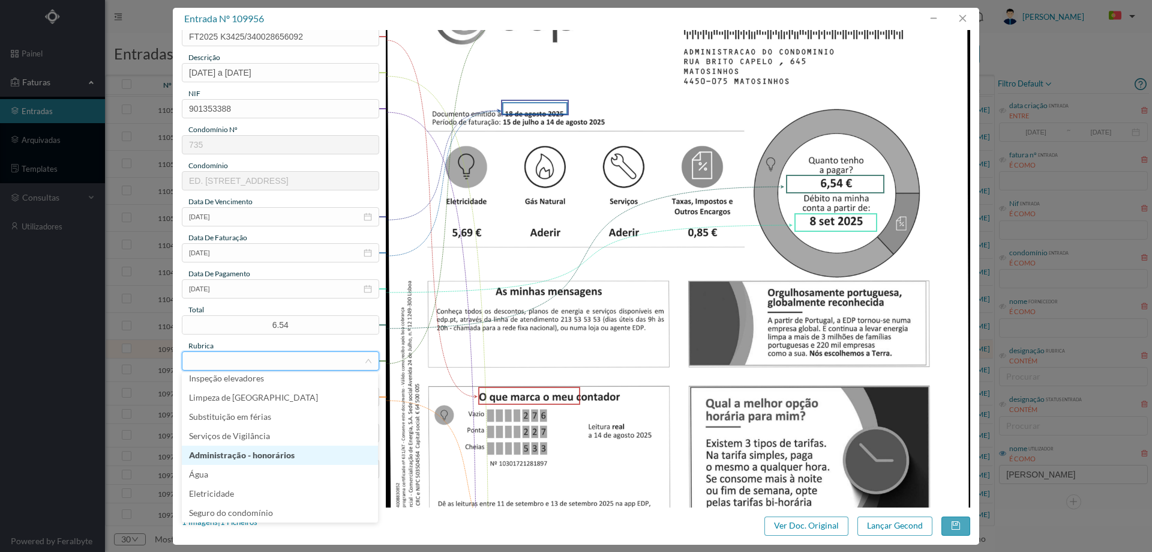
scroll to position [180, 0]
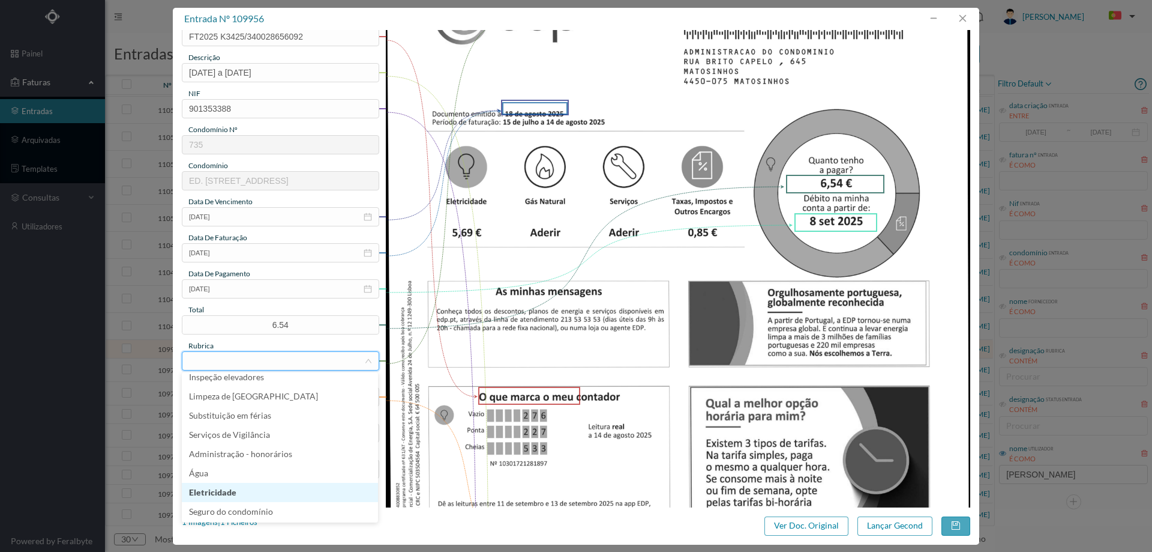
click at [235, 490] on li "Eletricidade" at bounding box center [280, 492] width 196 height 19
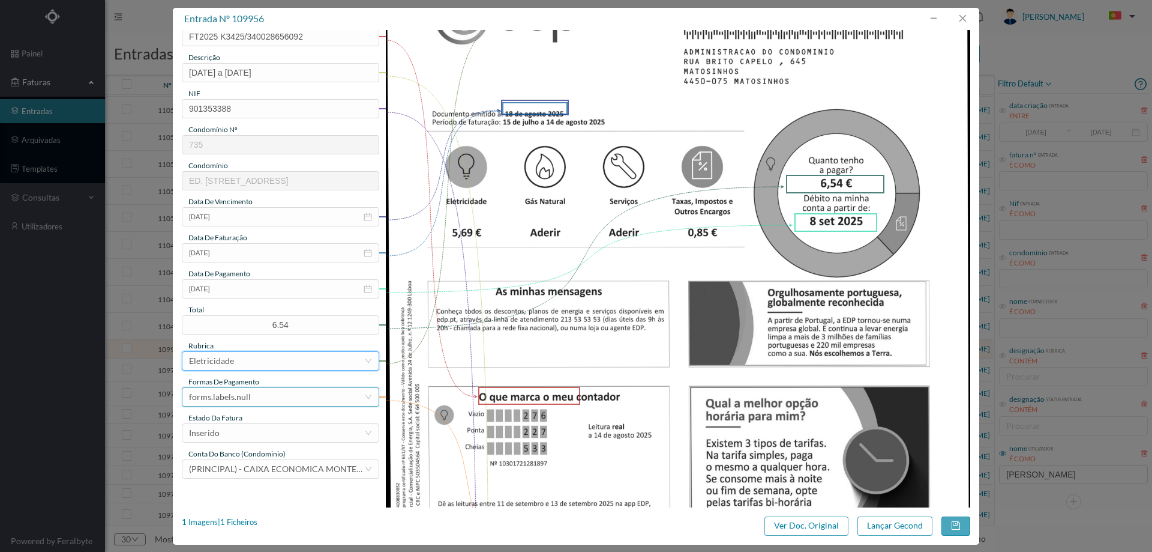
click at [251, 398] on div "forms.labels.null" at bounding box center [276, 397] width 175 height 18
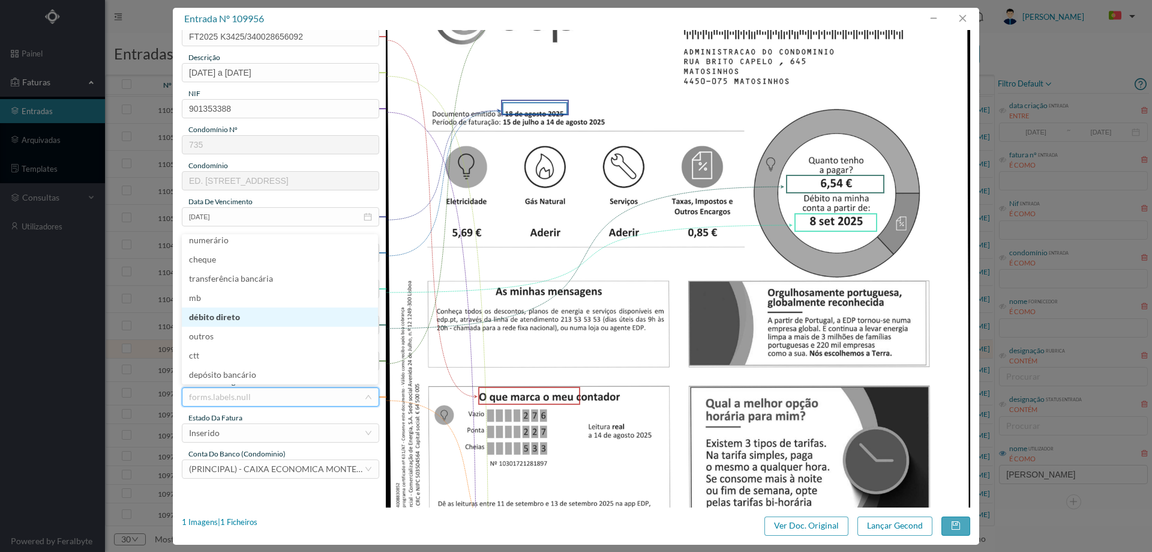
click at [242, 316] on li "débito direto" at bounding box center [280, 316] width 196 height 19
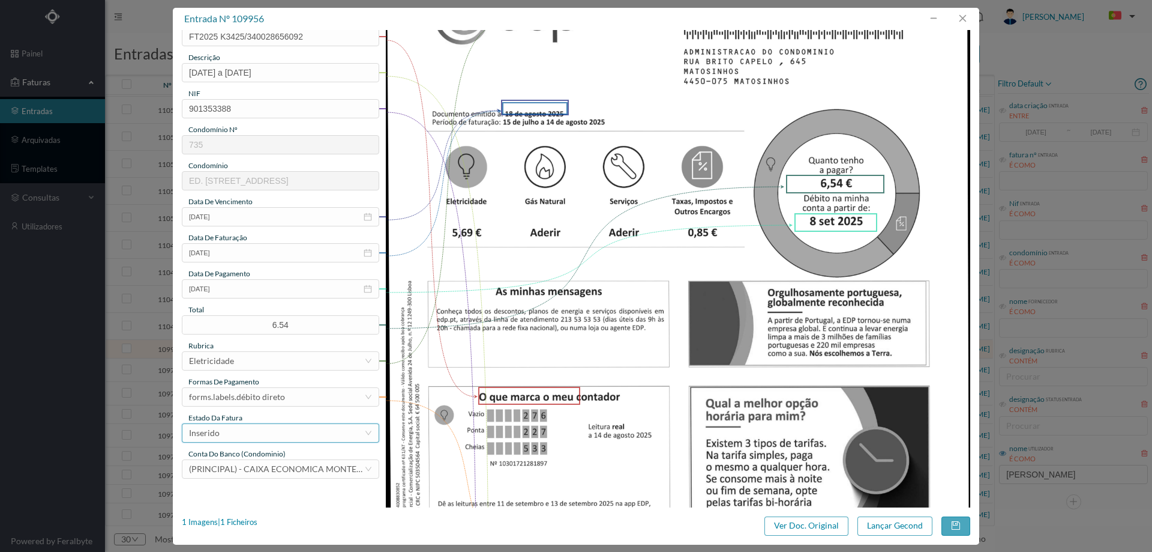
click at [262, 430] on div "Inserido" at bounding box center [276, 433] width 175 height 18
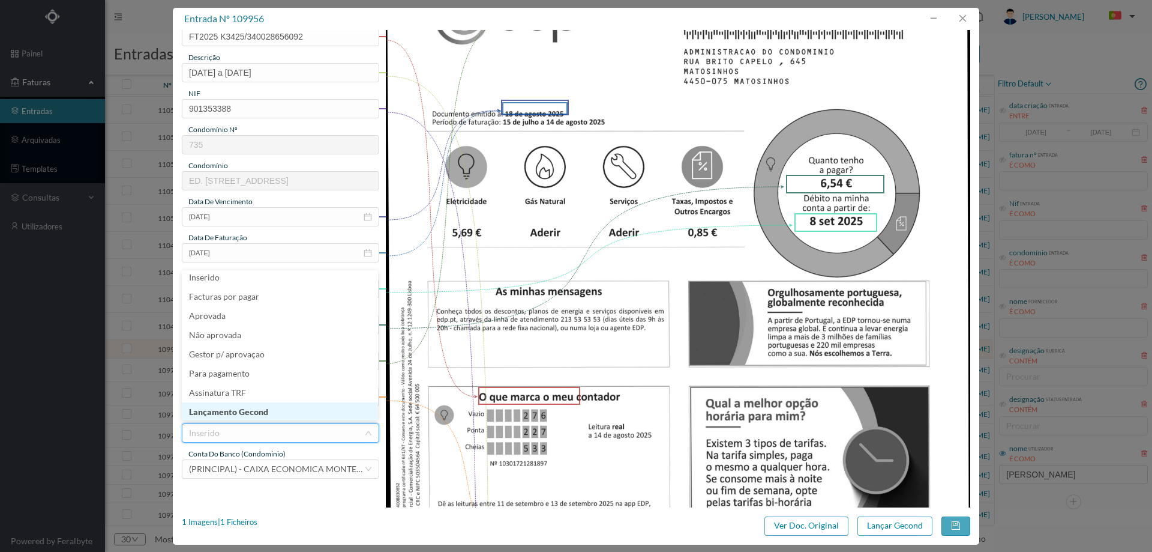
click at [260, 405] on li "Lançamento Gecond" at bounding box center [280, 411] width 196 height 19
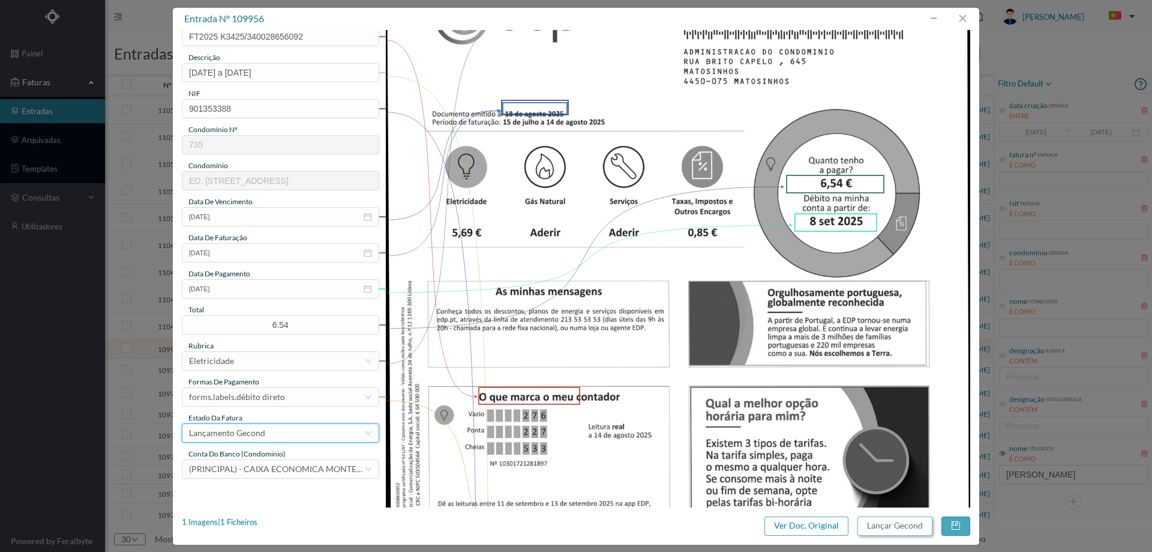
click at [886, 524] on button "Lançar Gecond" at bounding box center [895, 525] width 75 height 19
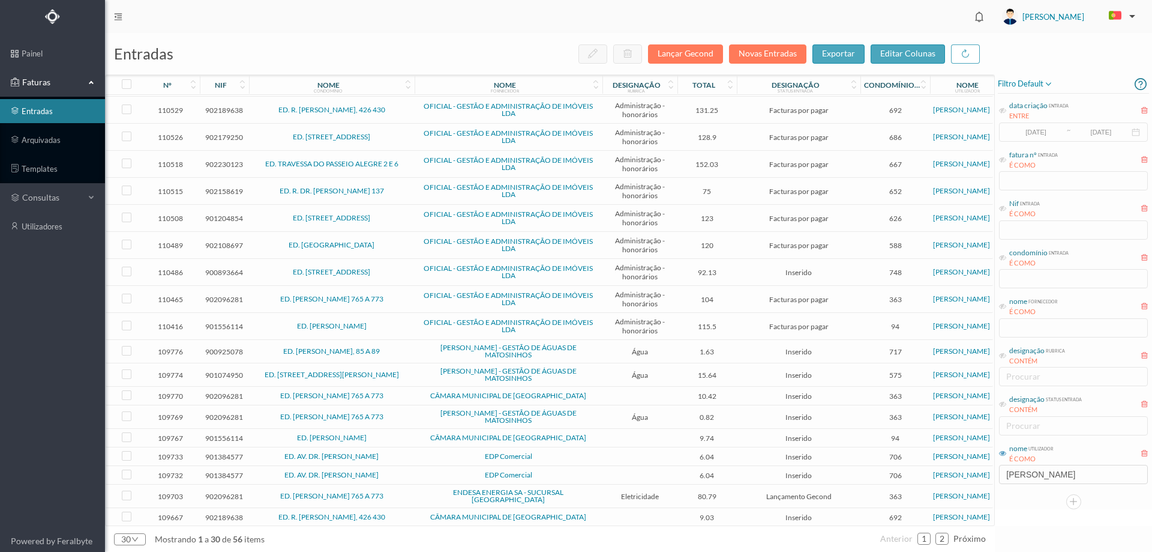
click at [403, 349] on span "ED. [PERSON_NAME], 85 A 89" at bounding box center [332, 351] width 160 height 7
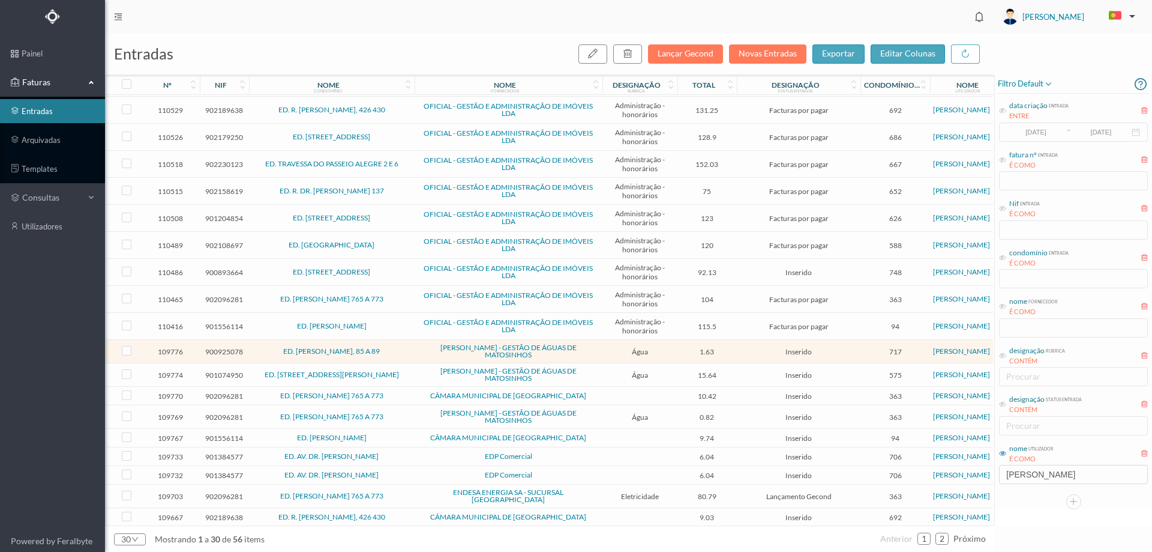
click at [403, 349] on span "ED. [PERSON_NAME], 85 A 89" at bounding box center [332, 351] width 160 height 7
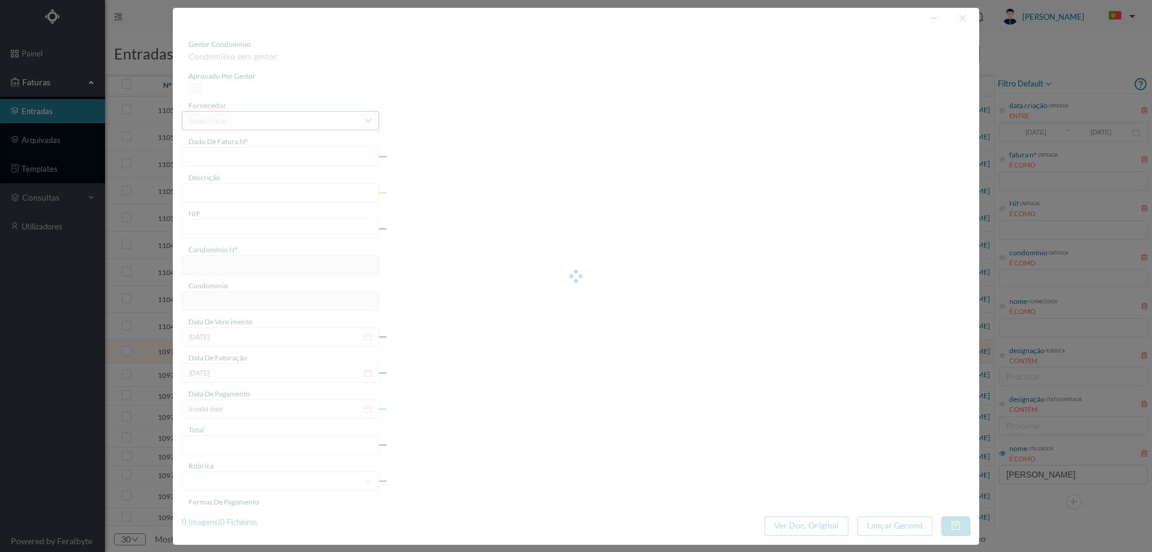
type input "FB K4025FB/20001776"
type input "Período de faturação: 07.06.2025 a 08.08.2025"
type input "900925078"
type input "Invalid date"
type input "14-08-2025"
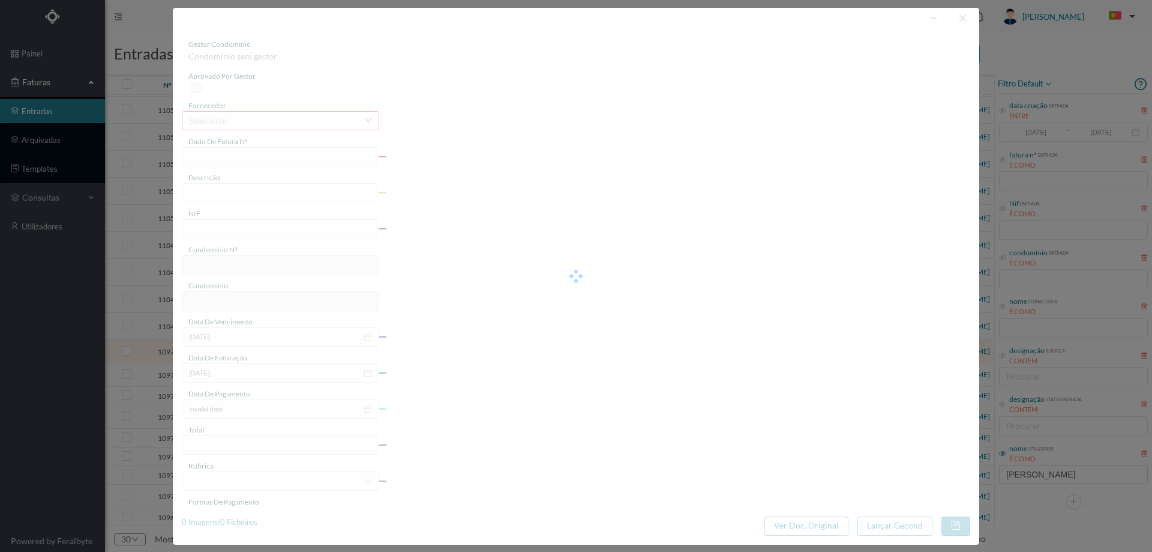
type input "1.63"
type input "717"
type input "ED. ROBERTO IVENS, 85 A 89"
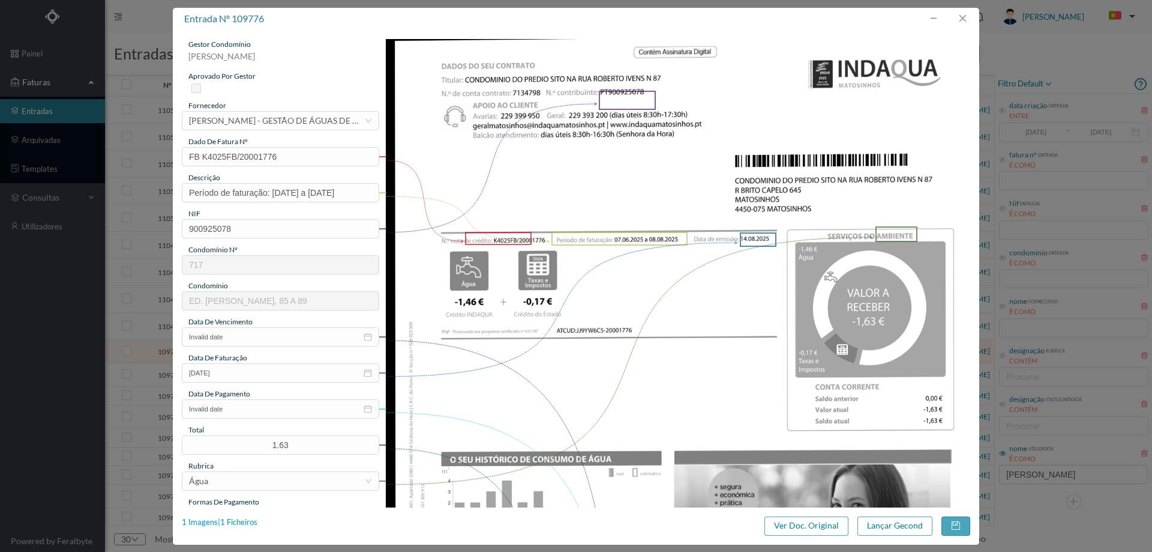
click at [255, 523] on div "1 Imagens | 1 Ficheiros" at bounding box center [220, 522] width 76 height 12
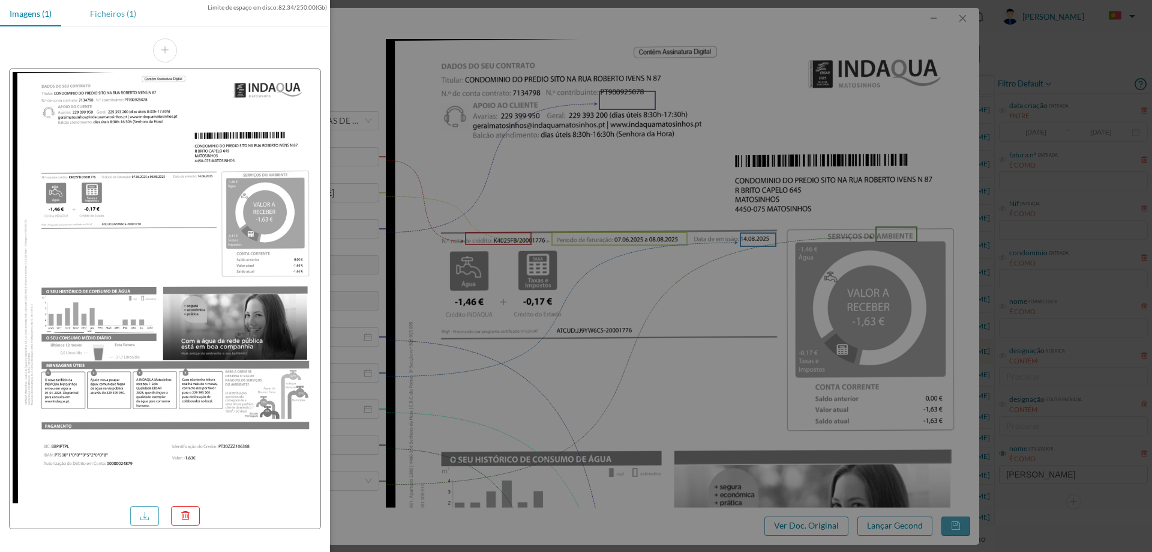
click at [109, 17] on div "Ficheiros (1)" at bounding box center [112, 13] width 65 height 27
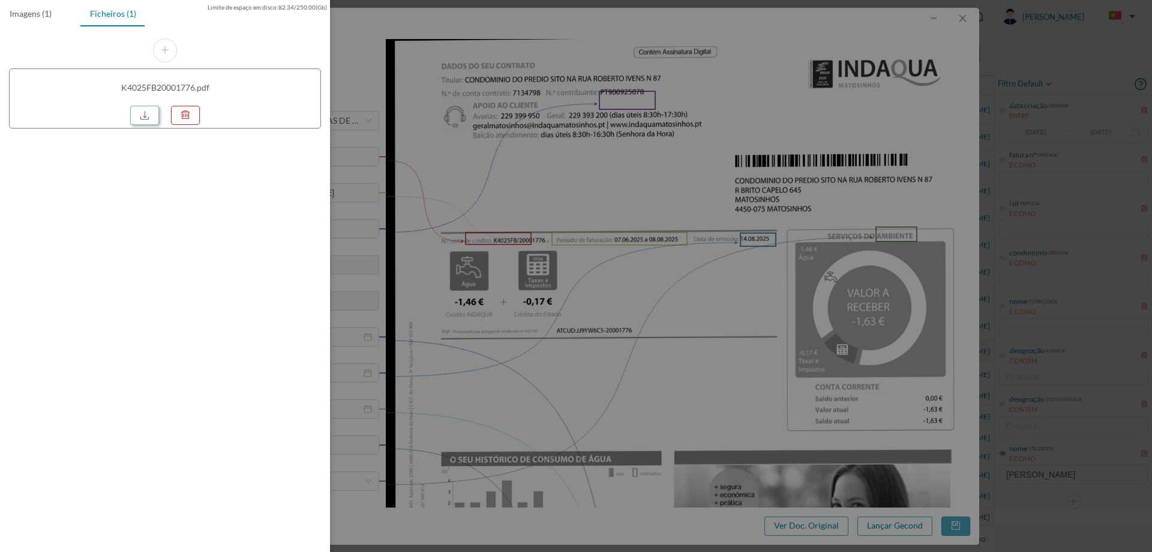
click at [145, 121] on link at bounding box center [144, 115] width 29 height 19
drag, startPoint x: 577, startPoint y: 176, endPoint x: 654, endPoint y: 152, distance: 80.3
click at [590, 171] on div at bounding box center [576, 276] width 1152 height 552
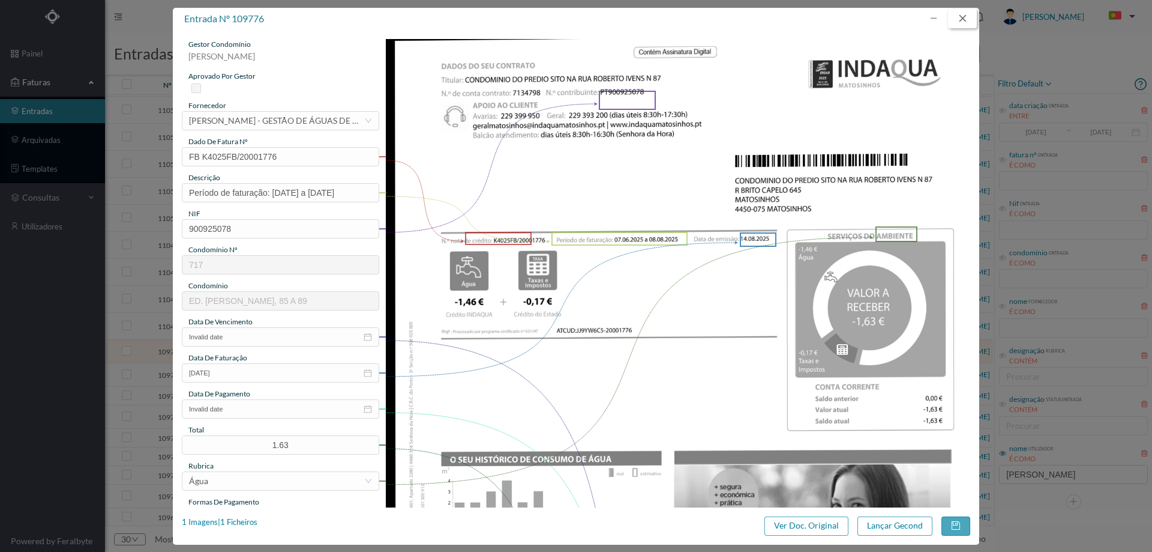
click at [968, 13] on button "button" at bounding box center [962, 18] width 29 height 19
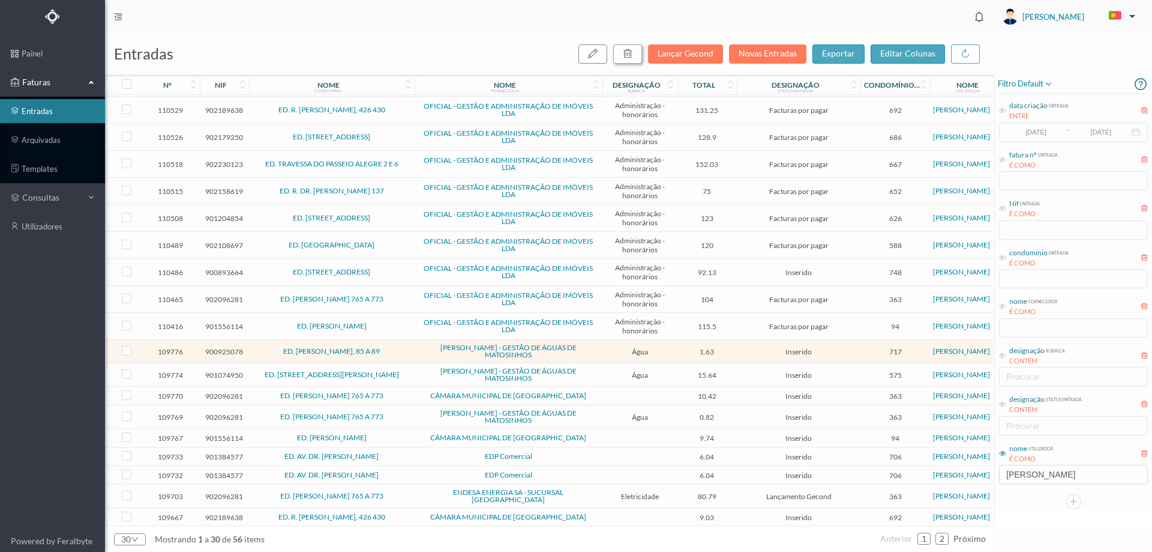
click at [633, 55] on icon "button" at bounding box center [628, 54] width 10 height 10
click at [741, 107] on button "sim" at bounding box center [736, 108] width 23 height 14
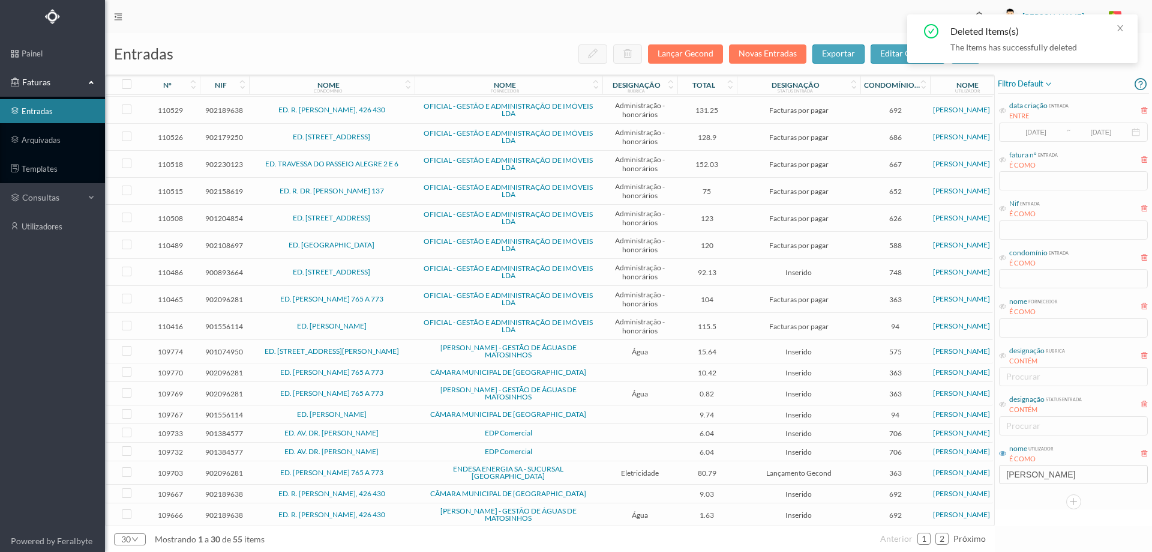
click at [398, 351] on span "ED. RUA BRITO CAPELO 810" at bounding box center [332, 351] width 160 height 7
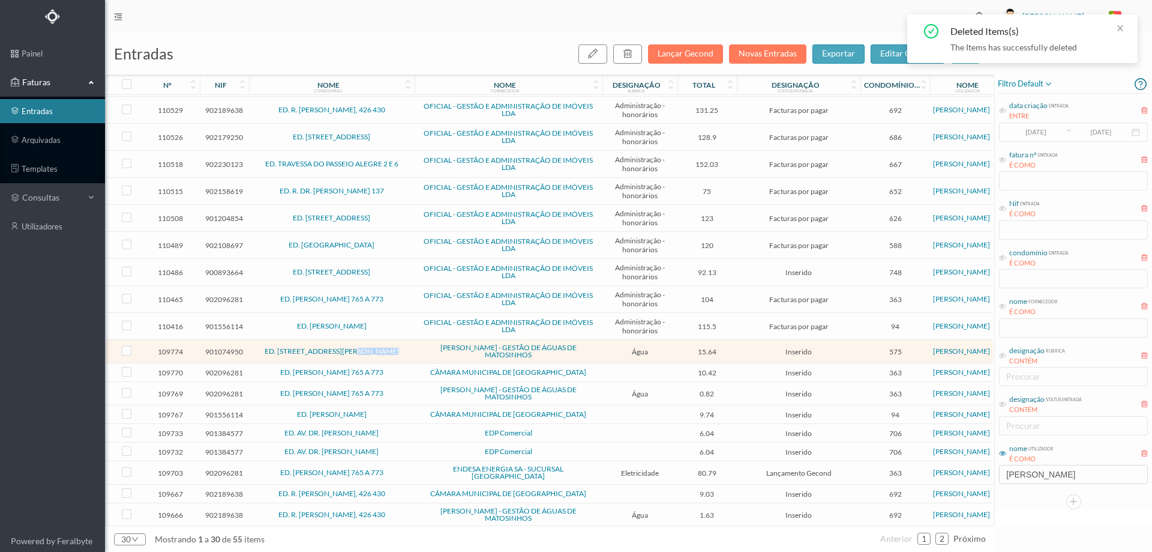
click at [398, 351] on span "ED. RUA BRITO CAPELO 810" at bounding box center [332, 351] width 160 height 7
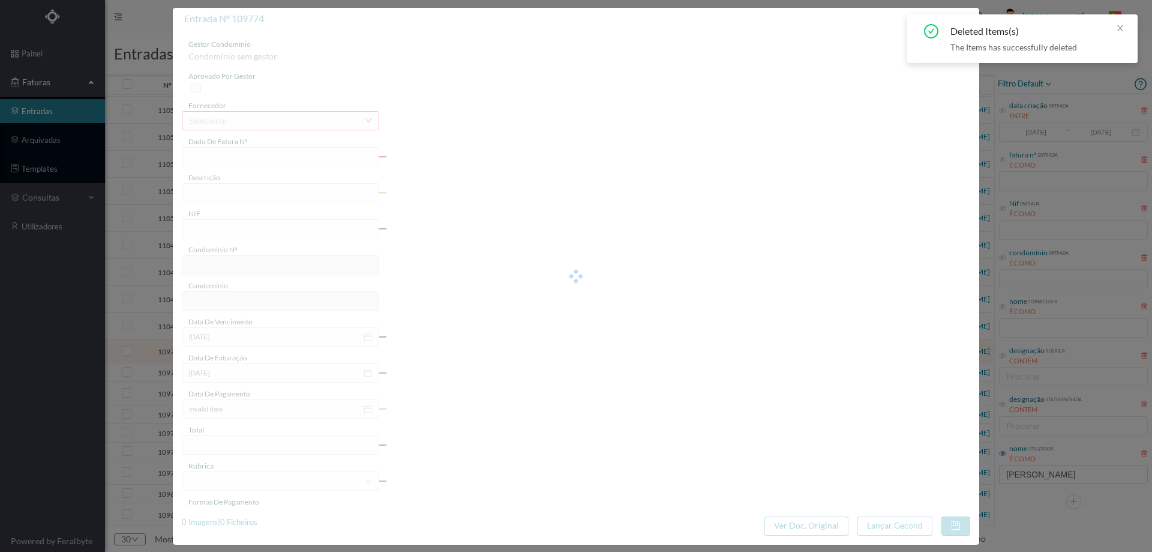
type input "FA K4025FA/10466014"
type input "Periodo de faturação: 07.06.2025 a 08.08.2025"
type input "901074950"
type input "Invalid date"
type input "14-08-2025"
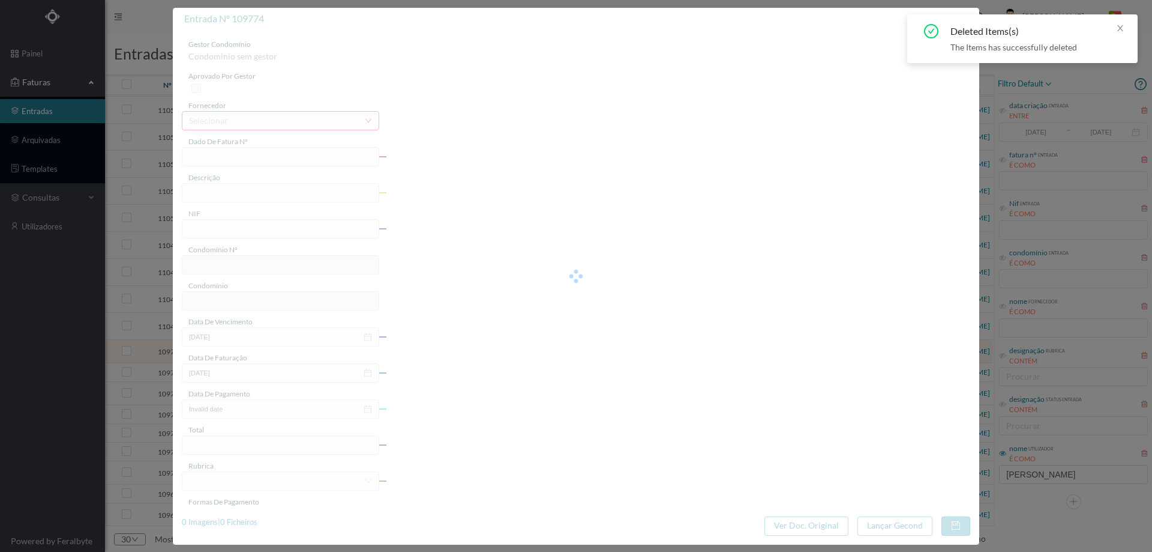
type input "15.64"
type input "575"
type input "ED. RUA BRITO CAPELO 810"
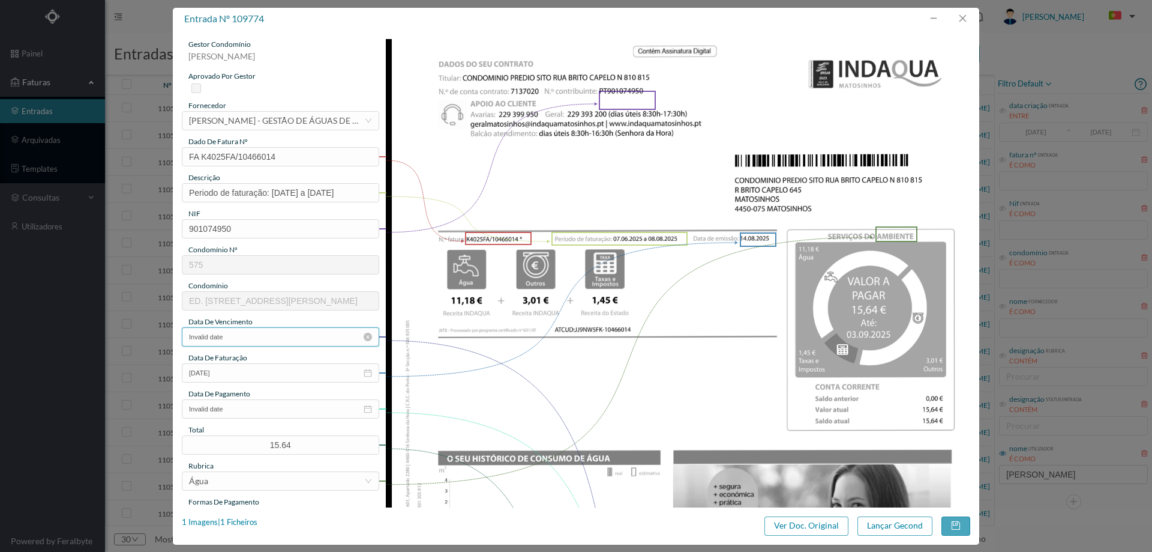
scroll to position [322, 0]
click at [242, 339] on input "Invalid date" at bounding box center [280, 336] width 197 height 19
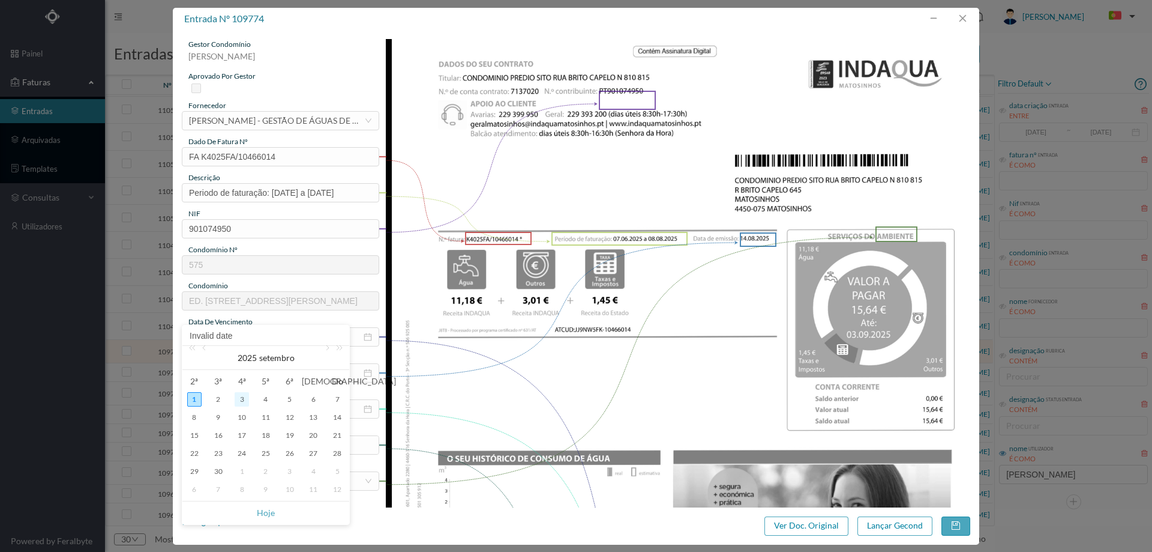
click at [240, 402] on div "3" at bounding box center [242, 399] width 14 height 14
type input "[DATE]"
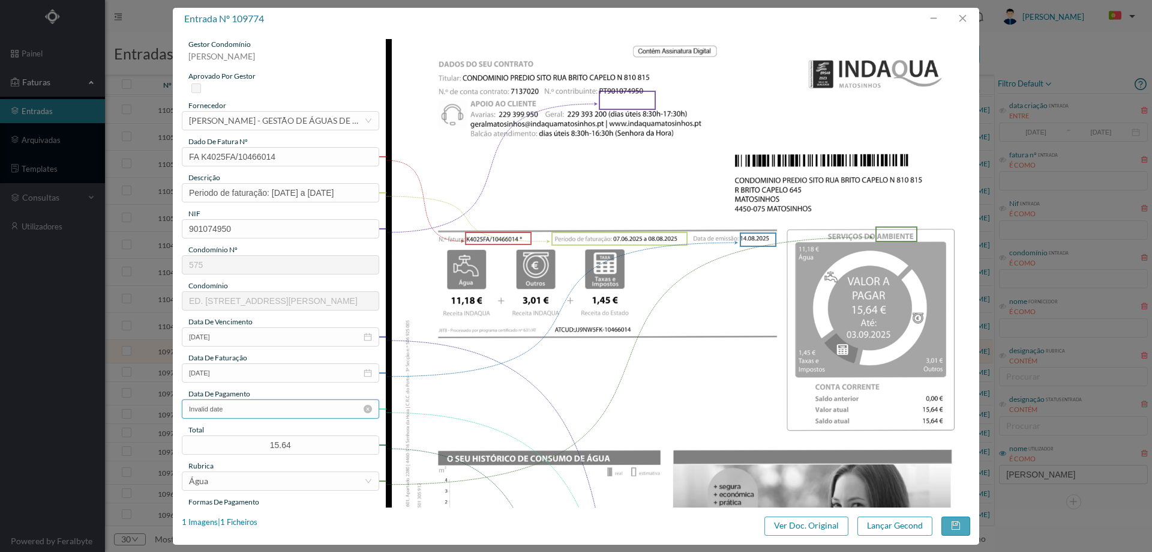
click at [259, 414] on input "Invalid date" at bounding box center [280, 408] width 197 height 19
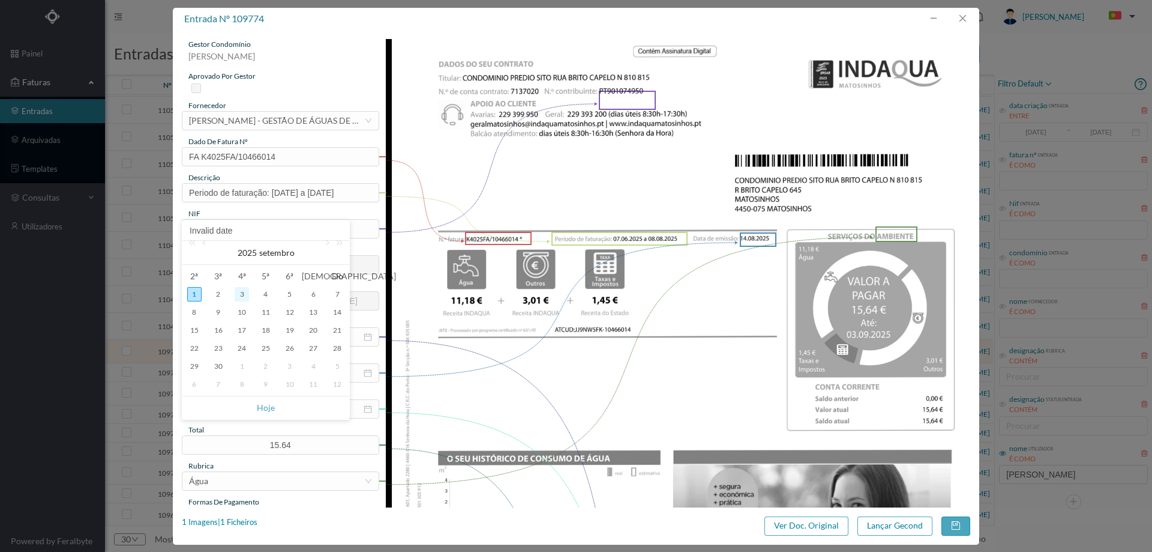
click at [241, 297] on div "3" at bounding box center [242, 294] width 14 height 14
type input "[DATE]"
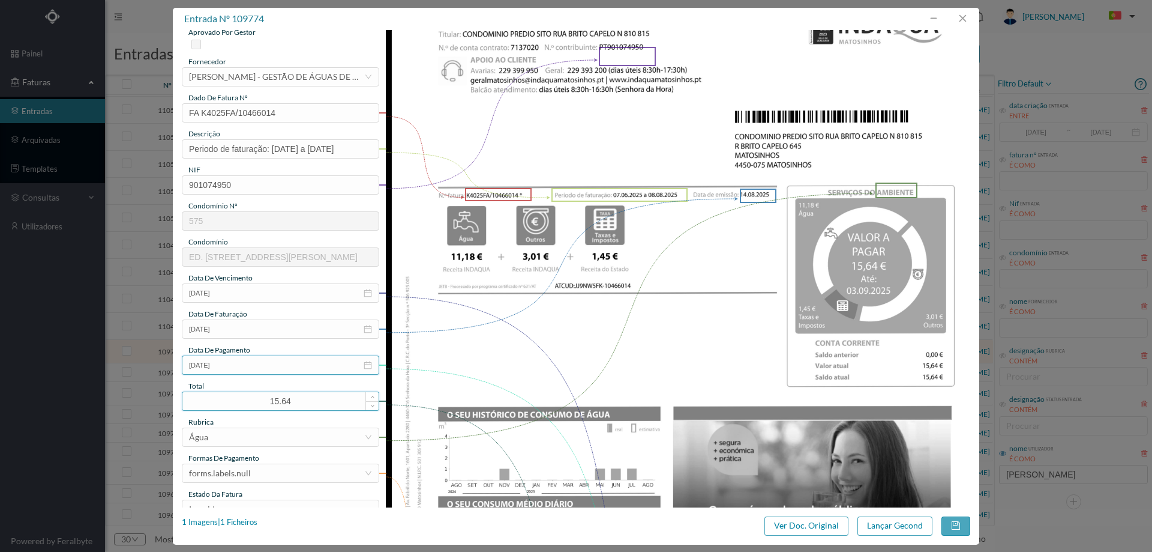
scroll to position [120, 0]
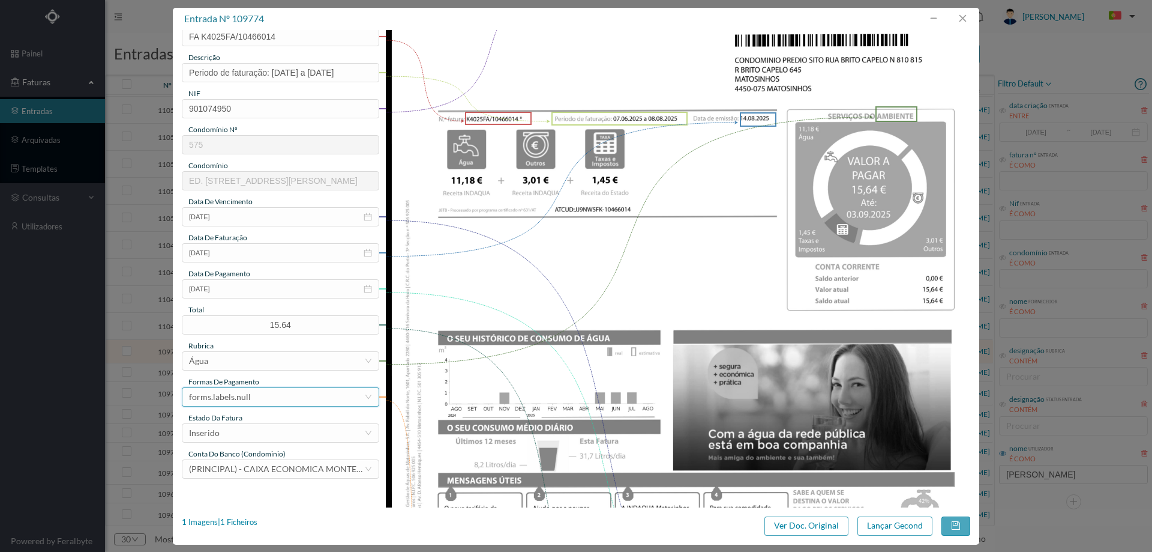
click at [250, 399] on div "forms.labels.null" at bounding box center [276, 397] width 175 height 18
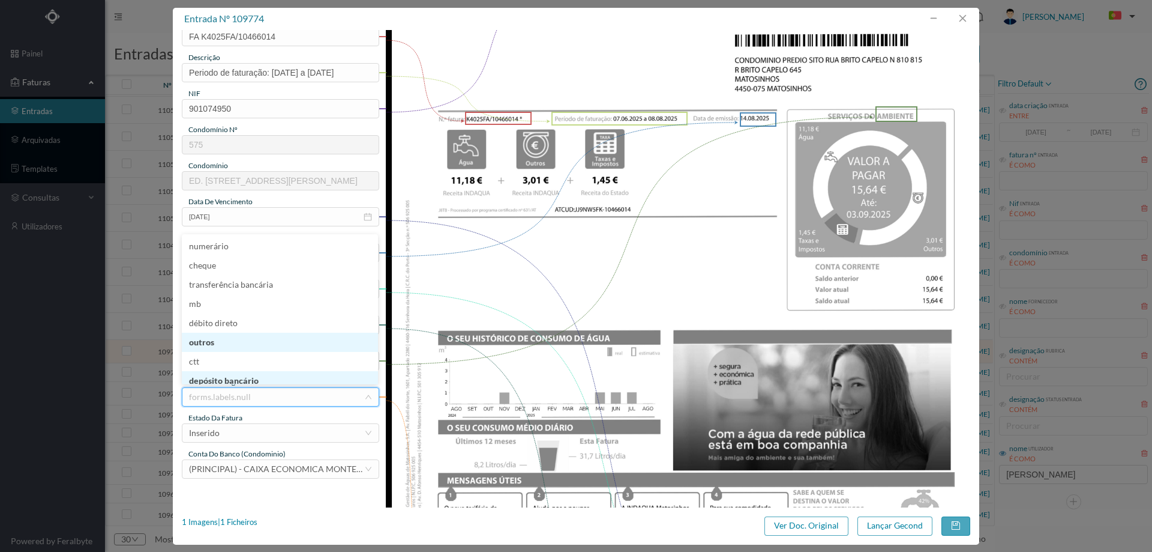
scroll to position [6, 0]
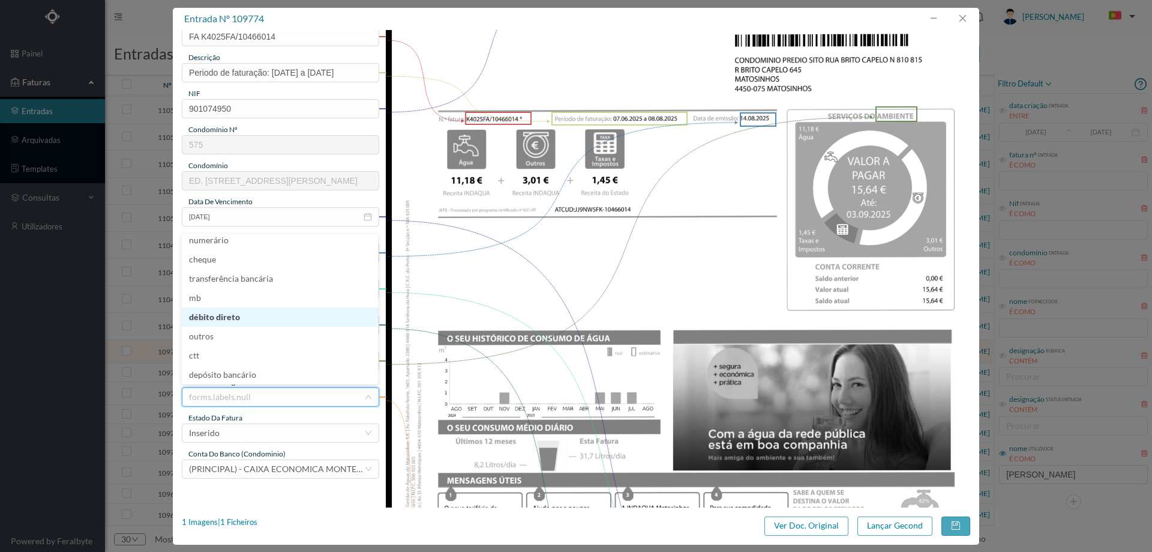
click at [232, 310] on li "débito direto" at bounding box center [280, 316] width 196 height 19
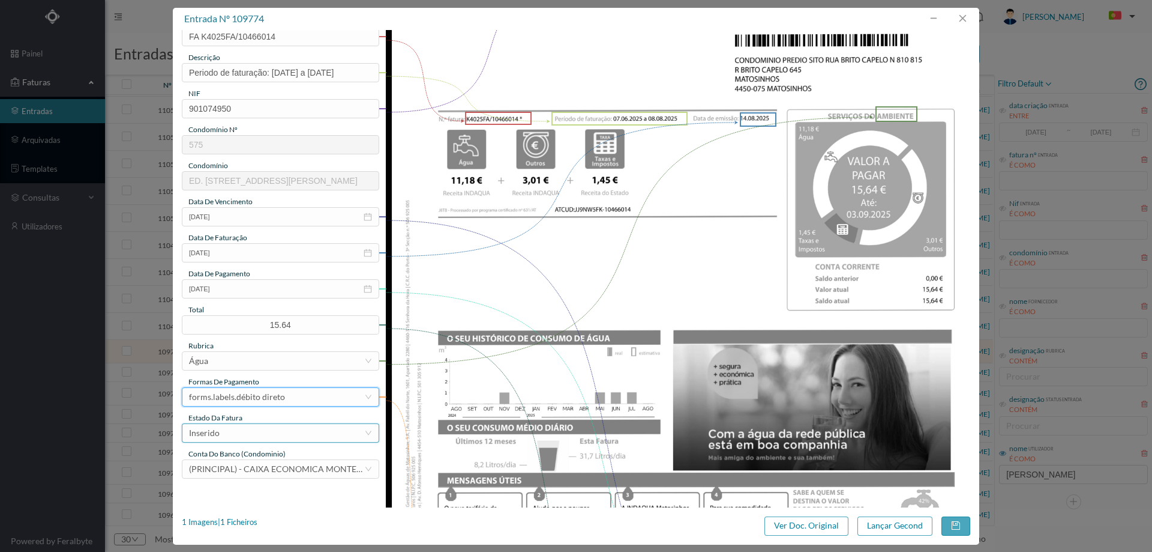
click at [268, 429] on div "Inserido" at bounding box center [276, 433] width 175 height 18
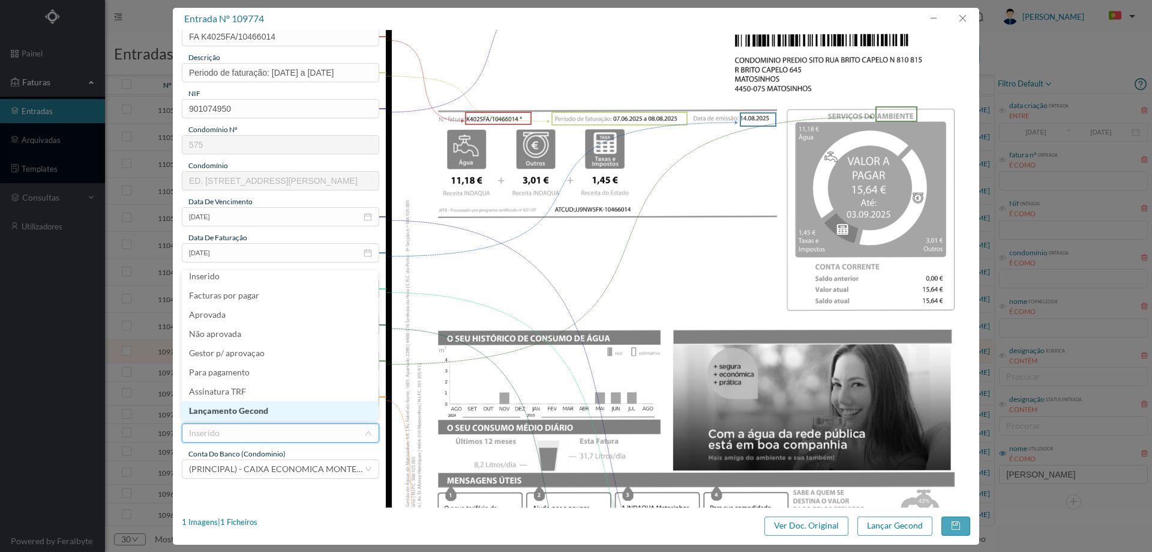
click at [263, 412] on li "Lançamento Gecond" at bounding box center [280, 410] width 196 height 19
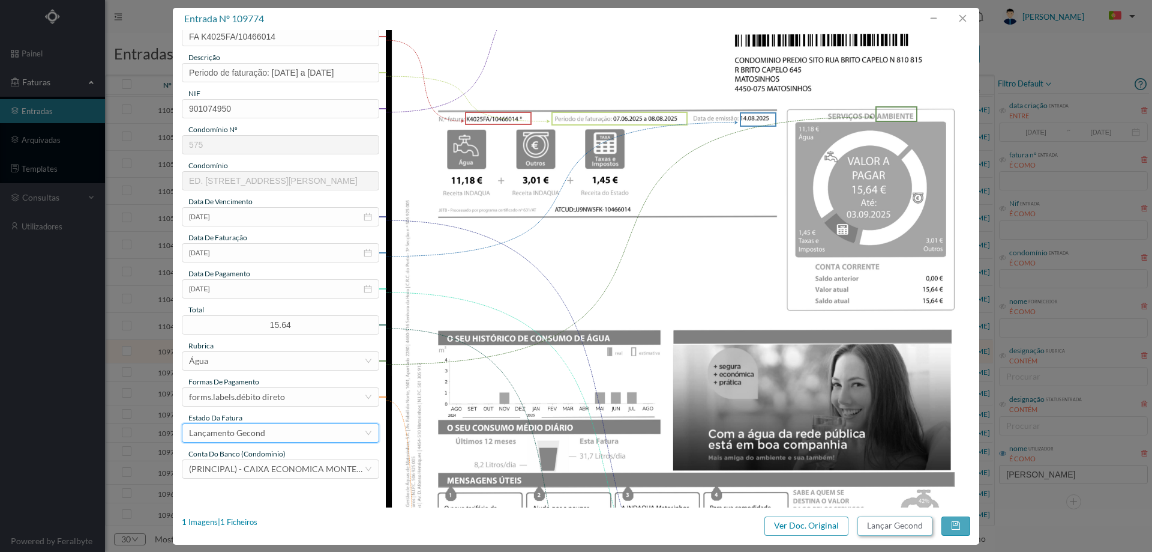
click at [872, 523] on button "Lançar Gecond" at bounding box center [895, 525] width 75 height 19
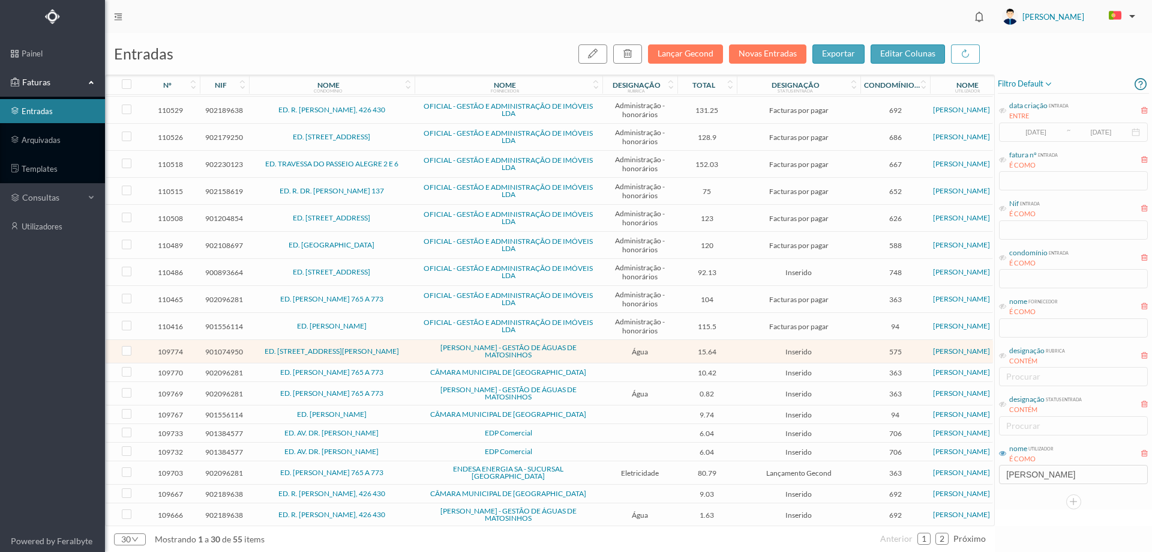
scroll to position [317, 0]
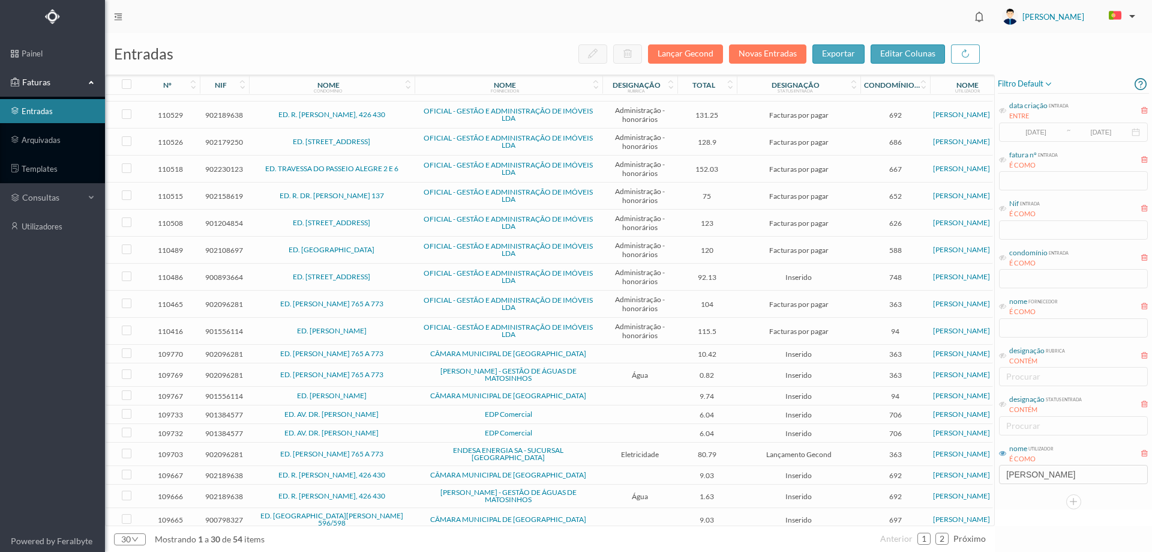
click at [413, 356] on td "ED. [PERSON_NAME] 765 A 773" at bounding box center [332, 354] width 166 height 19
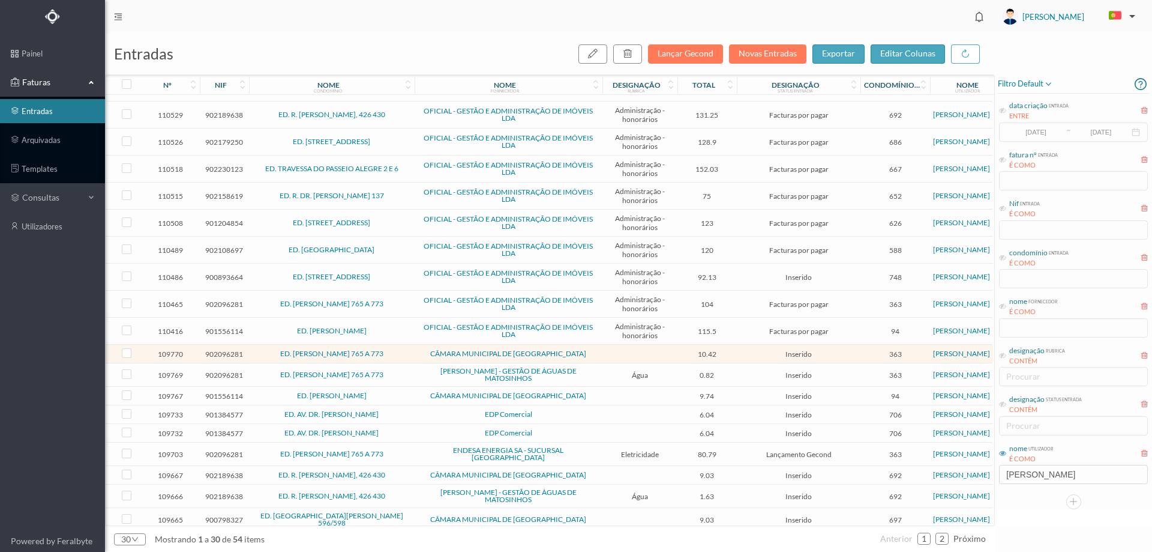
click at [413, 356] on td "ED. [PERSON_NAME] 765 A 773" at bounding box center [332, 354] width 166 height 19
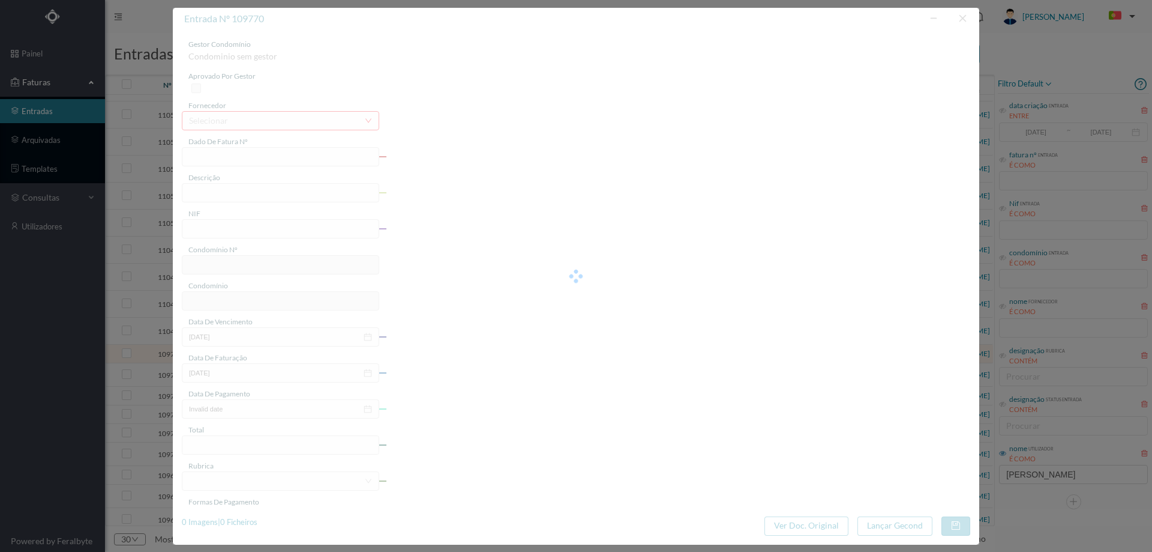
type input "FE E4025FE/10450125"
type input "902096281"
type input "Invalid date"
type input "[DATE]"
type input "10.42"
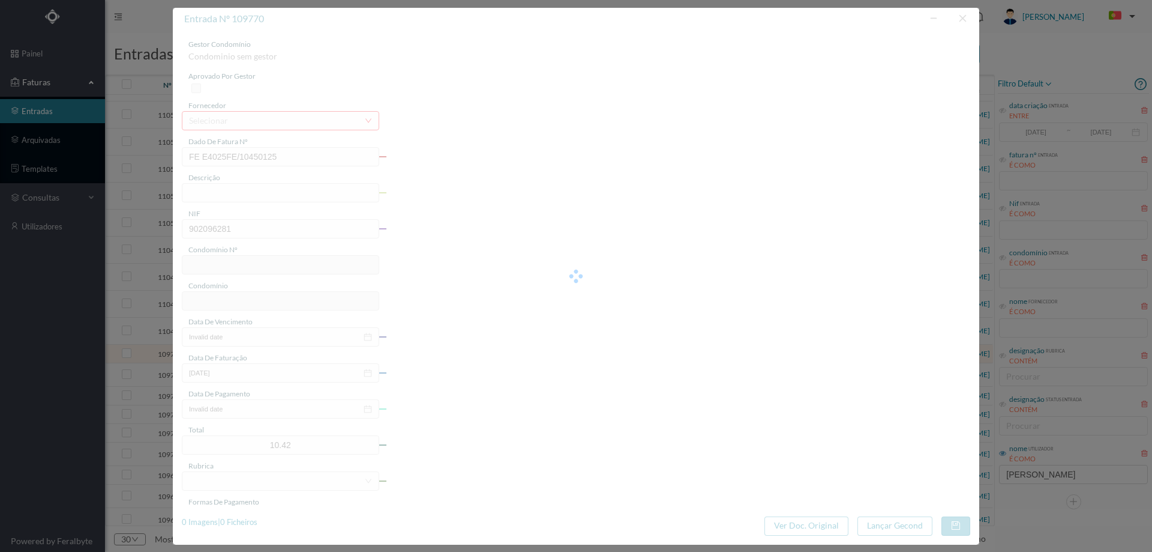
type input "363"
type input "ED. [PERSON_NAME] 765 A 773"
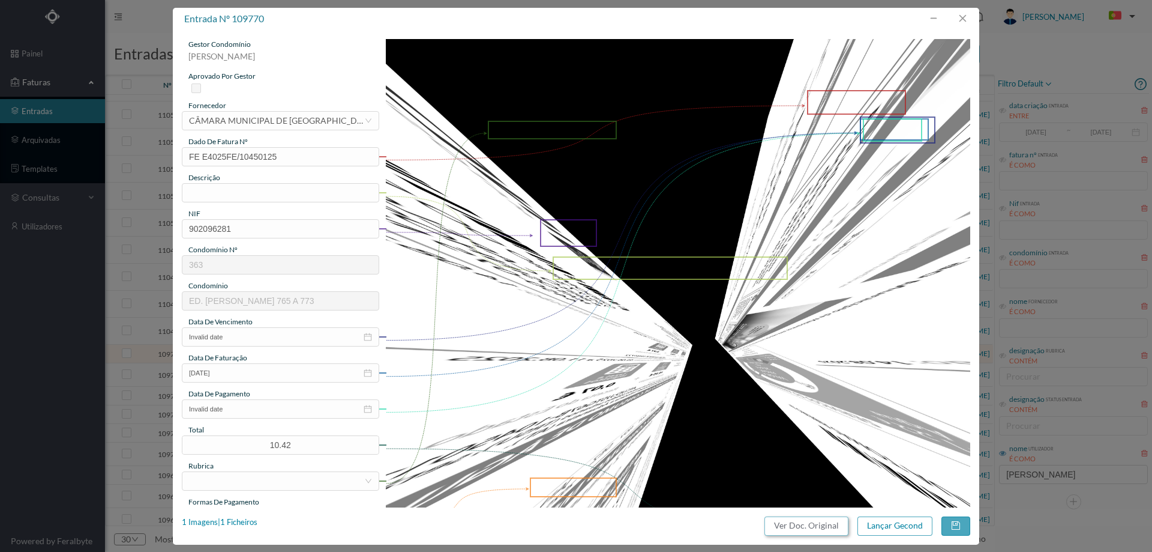
drag, startPoint x: 802, startPoint y: 531, endPoint x: 683, endPoint y: 85, distance: 462.1
click at [802, 530] on button "Ver Doc. Original" at bounding box center [807, 525] width 84 height 19
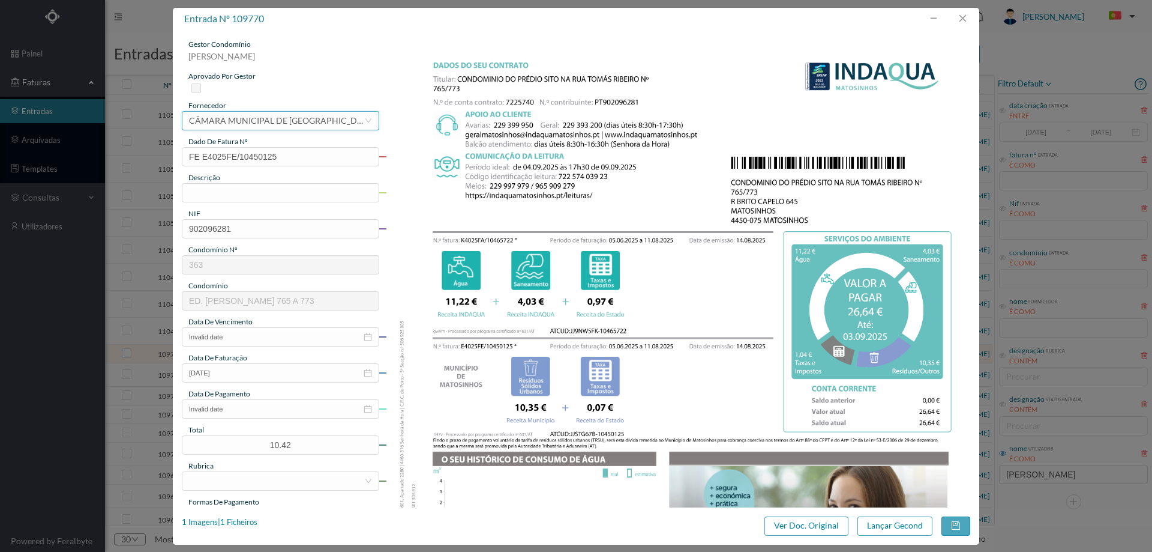
click at [313, 122] on div "CÂMARA MUNICIPAL DE [GEOGRAPHIC_DATA]" at bounding box center [276, 121] width 175 height 18
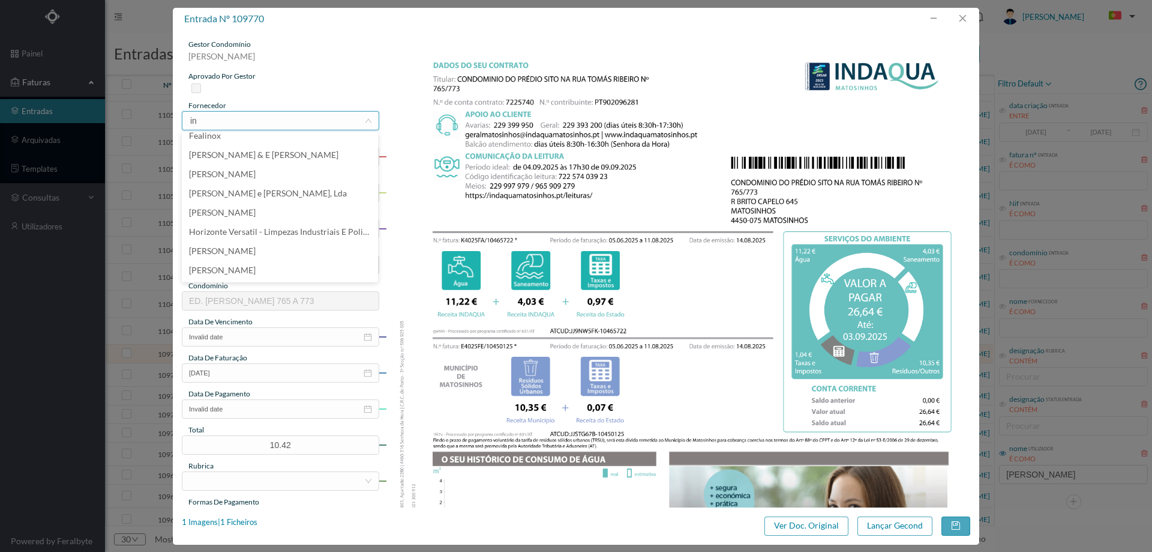
scroll to position [0, 0]
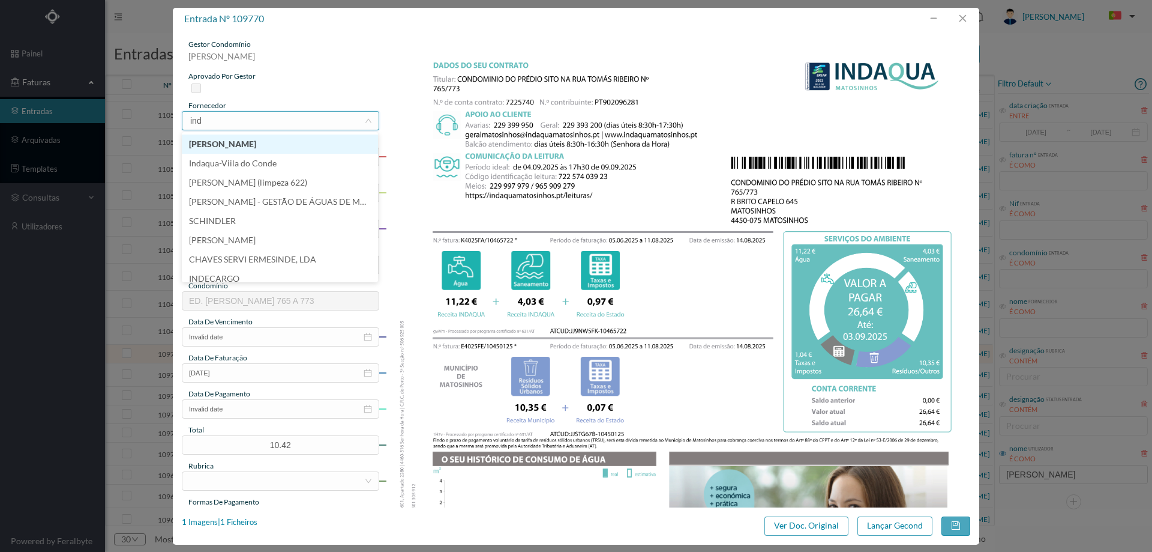
type input "inda"
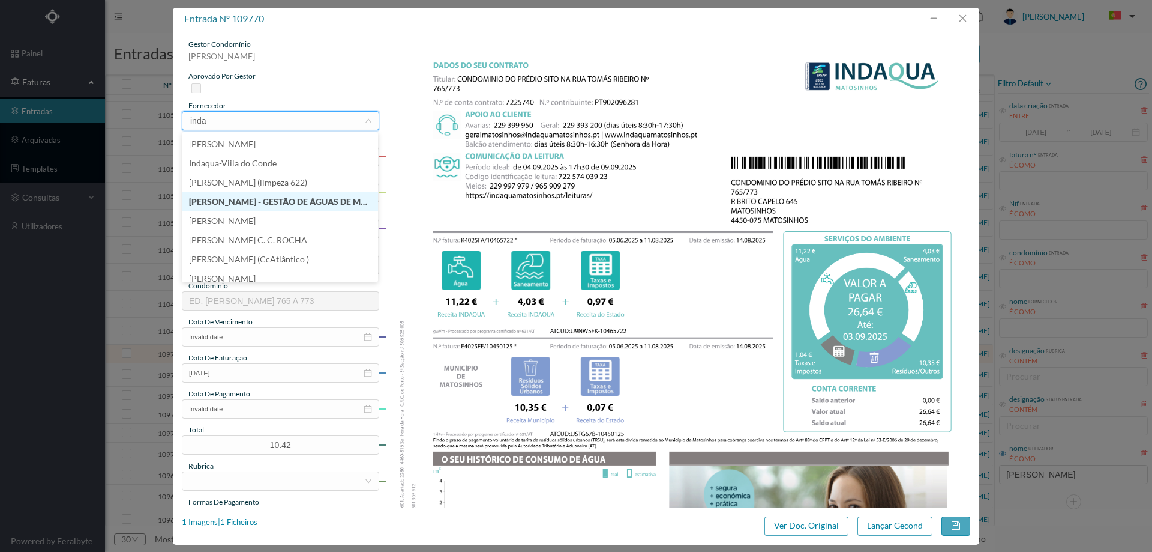
click at [278, 202] on li "[PERSON_NAME] - GESTÃO DE ÁGUAS DE MATOSINHOS" at bounding box center [280, 201] width 196 height 19
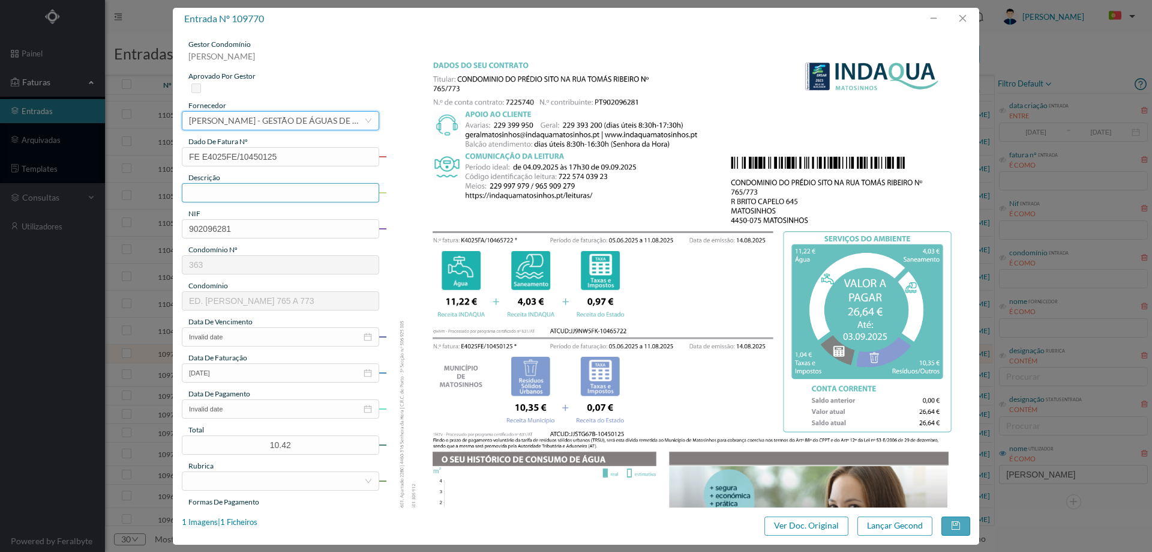
click at [237, 196] on input "text" at bounding box center [280, 192] width 197 height 19
type input "05.06.2025 a 11.08.2025"
click at [233, 333] on input "Invalid date" at bounding box center [280, 336] width 197 height 19
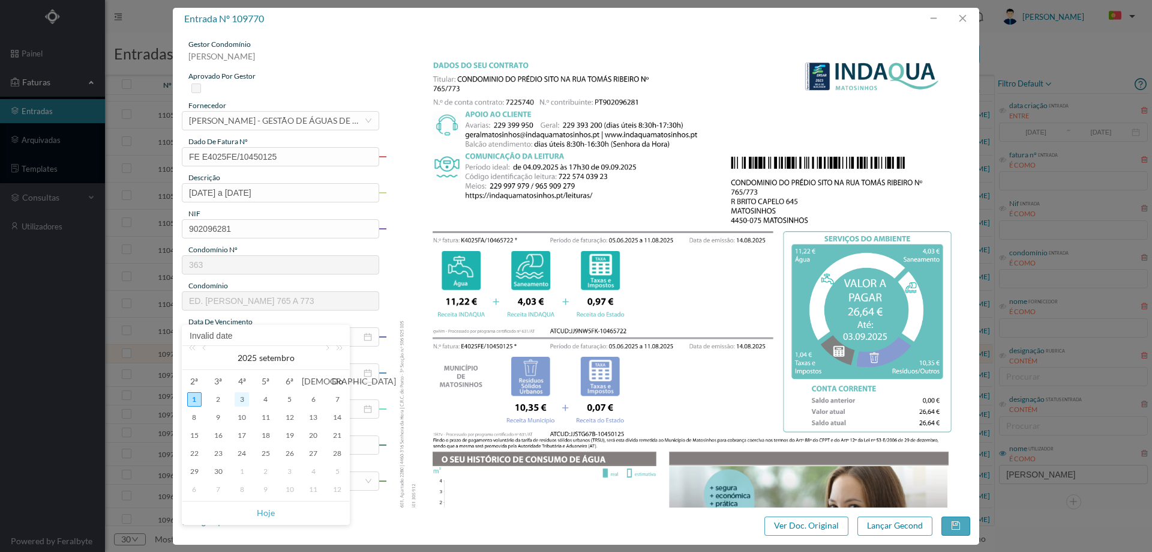
click at [244, 400] on div "3" at bounding box center [242, 399] width 14 height 14
type input "03-09-2025"
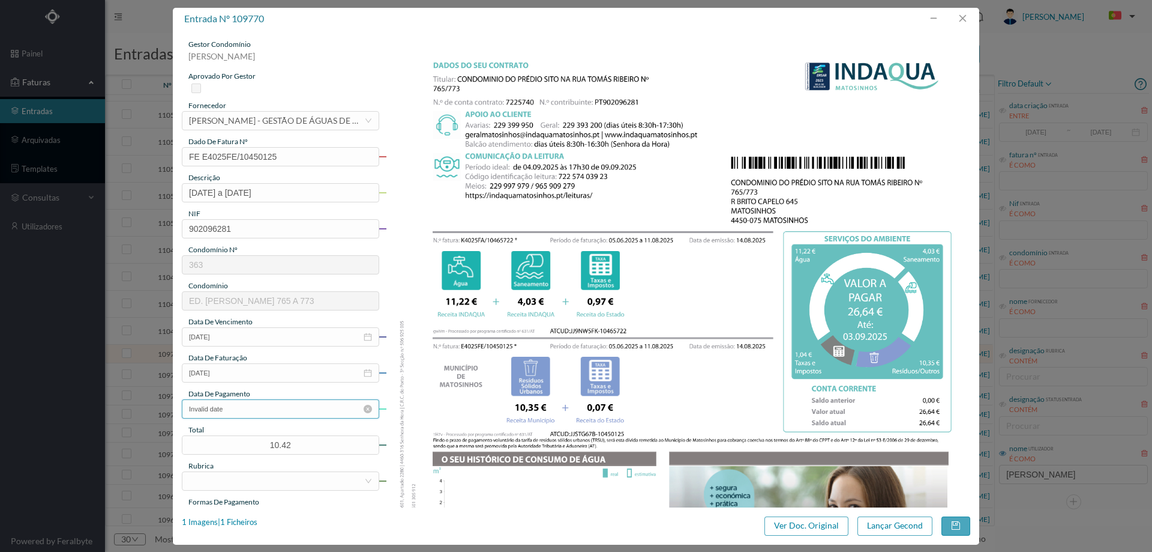
click at [244, 406] on input "Invalid date" at bounding box center [280, 408] width 197 height 19
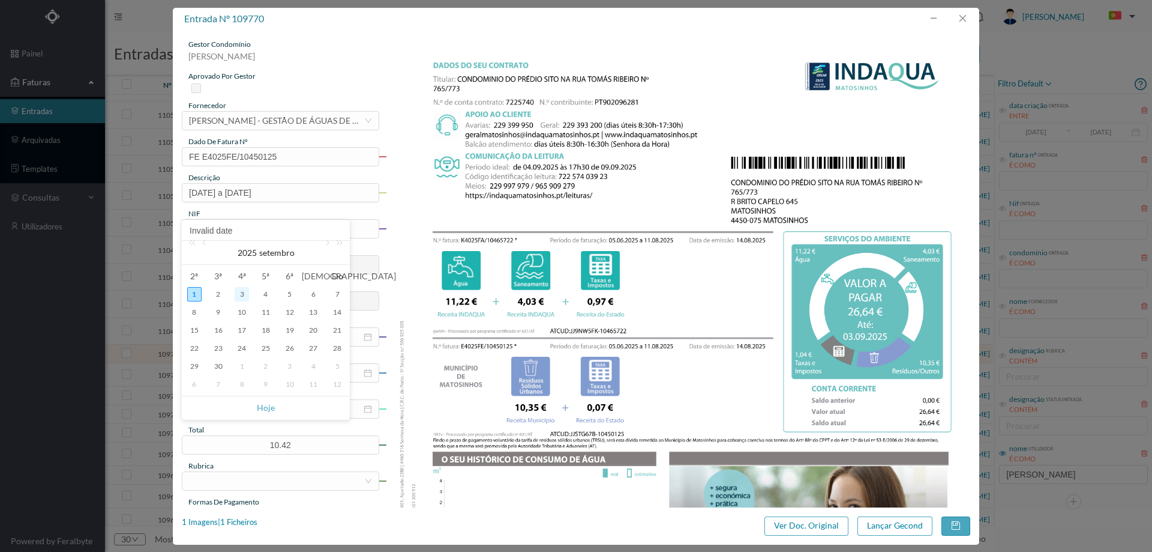
click at [242, 291] on div "3" at bounding box center [242, 294] width 14 height 14
type input "03-09-2025"
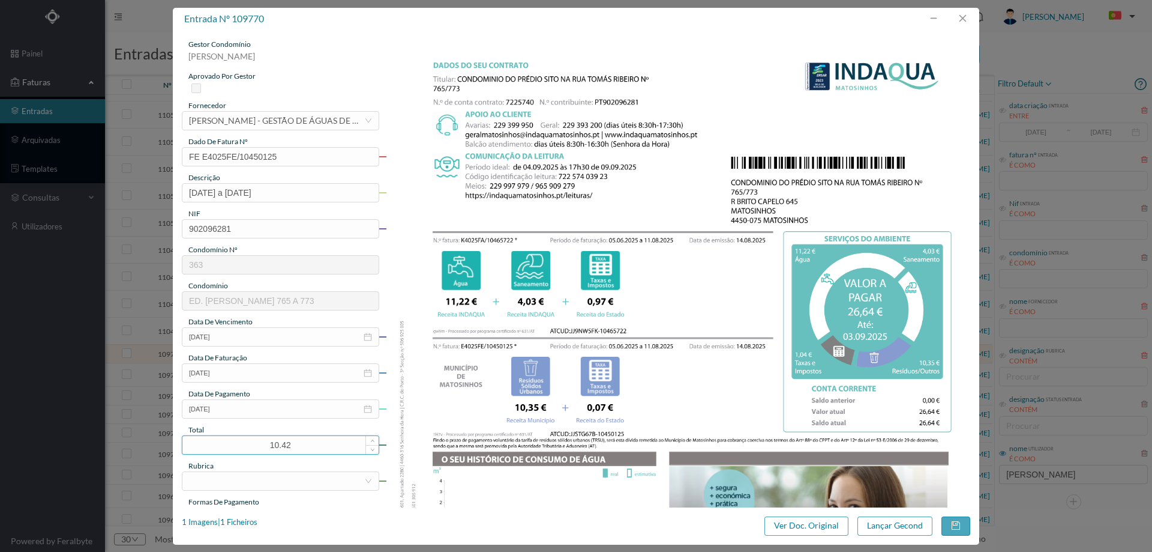
drag, startPoint x: 301, startPoint y: 449, endPoint x: 242, endPoint y: 447, distance: 58.9
click at [242, 447] on input "10.42" at bounding box center [280, 445] width 196 height 18
type input "26.64"
drag, startPoint x: 245, startPoint y: 480, endPoint x: 245, endPoint y: 469, distance: 10.8
click at [245, 479] on div at bounding box center [276, 481] width 175 height 18
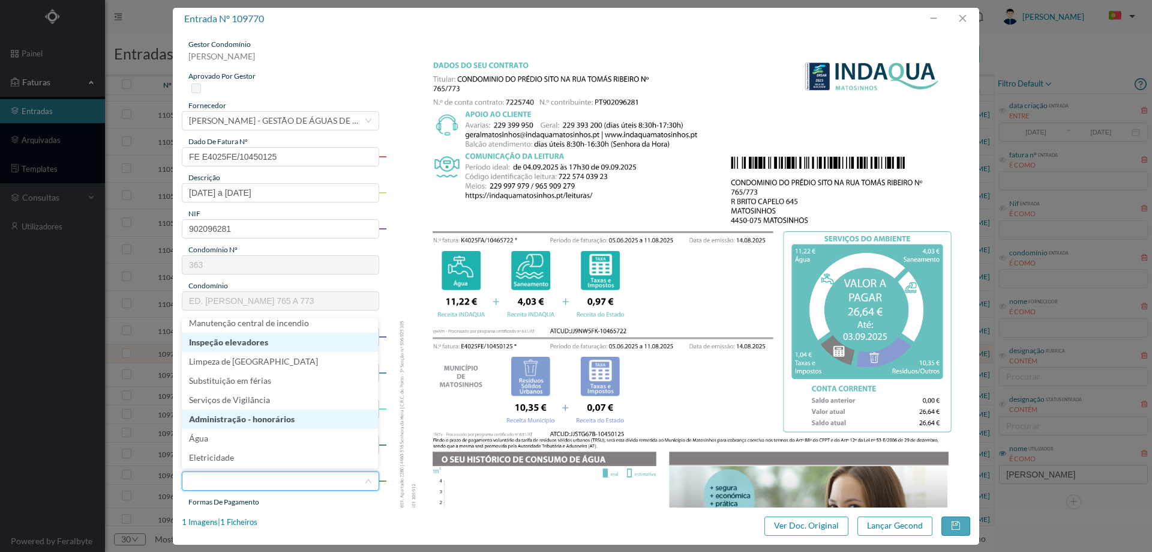
scroll to position [186, 0]
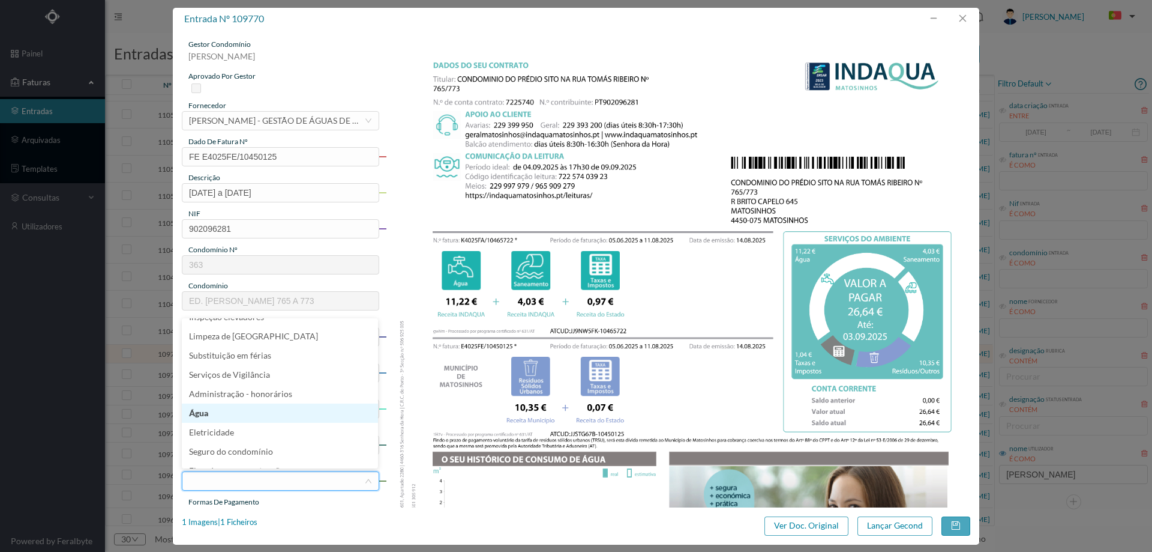
click at [236, 412] on li "Água" at bounding box center [280, 412] width 196 height 19
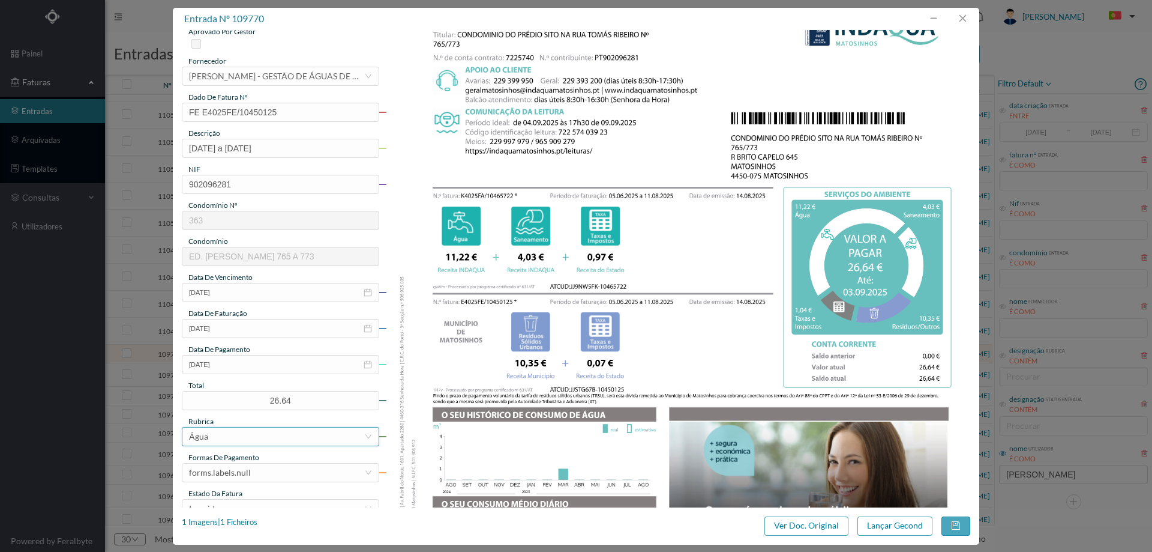
scroll to position [120, 0]
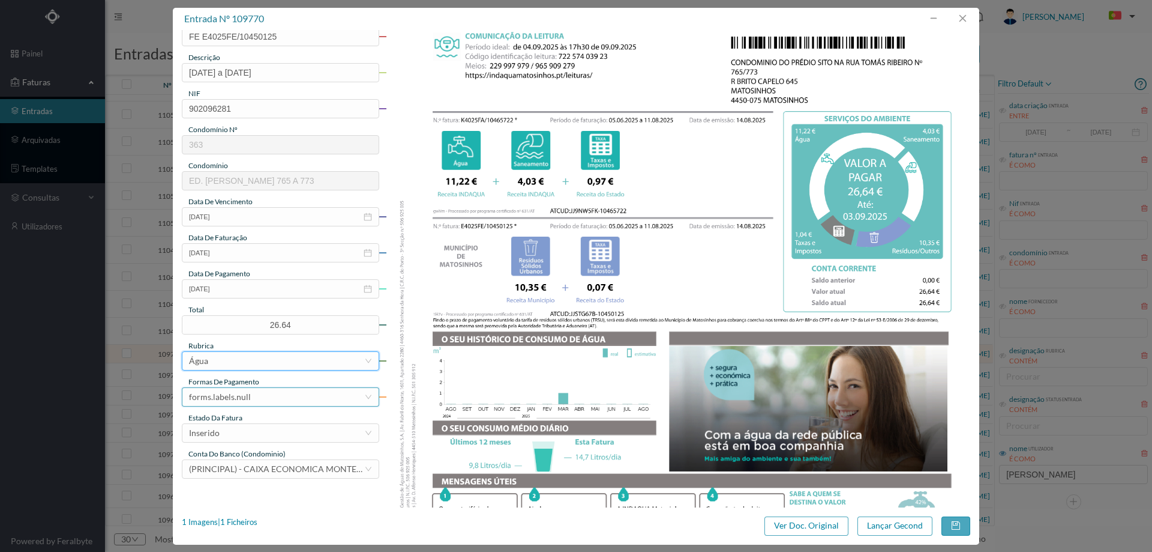
click at [239, 396] on div "forms.labels.null" at bounding box center [220, 397] width 62 height 18
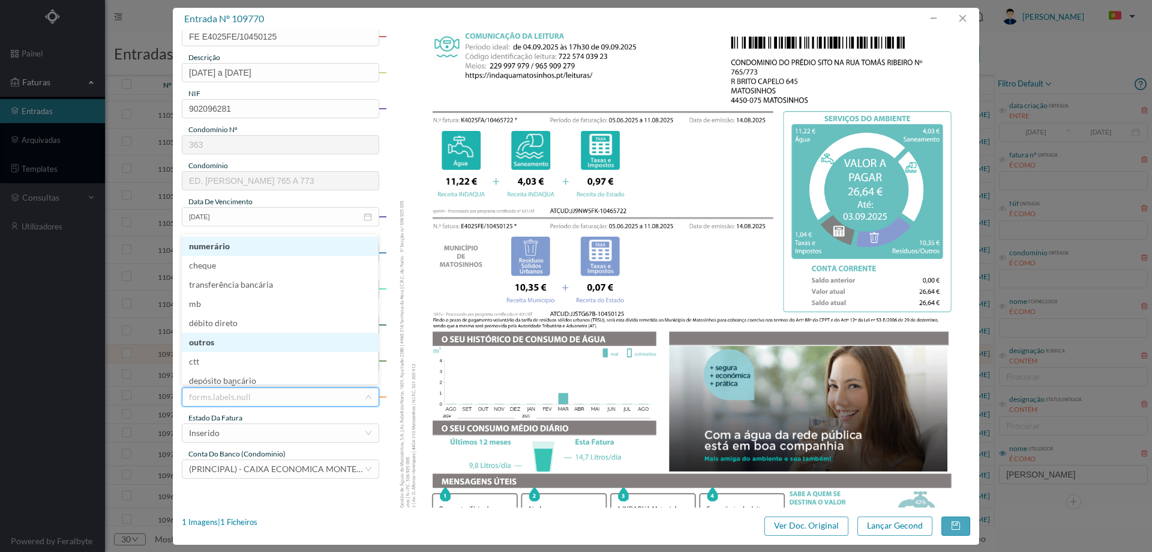
scroll to position [6, 0]
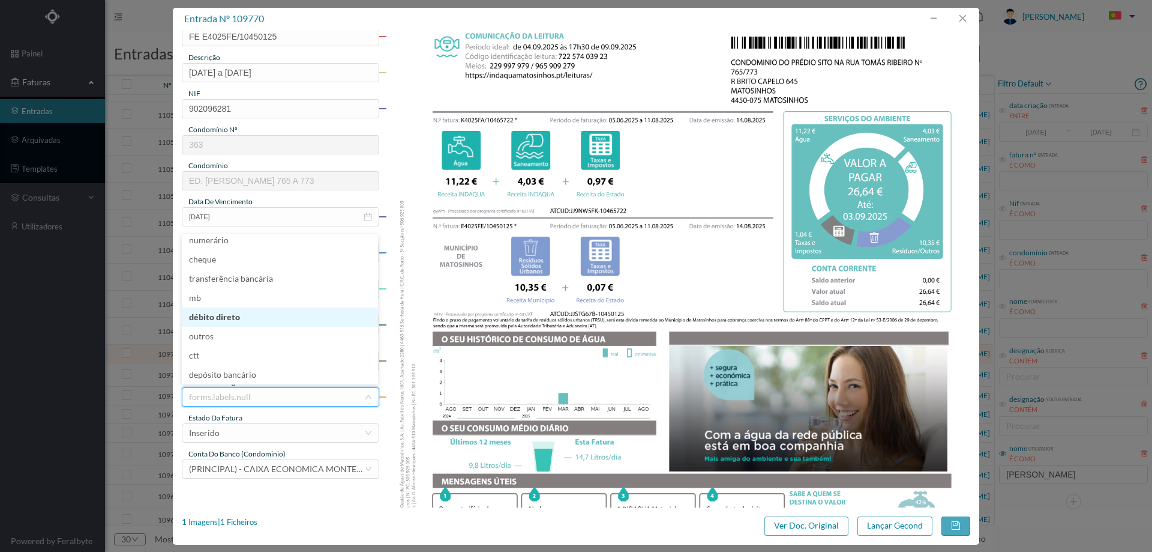
click at [244, 314] on li "débito direto" at bounding box center [280, 316] width 196 height 19
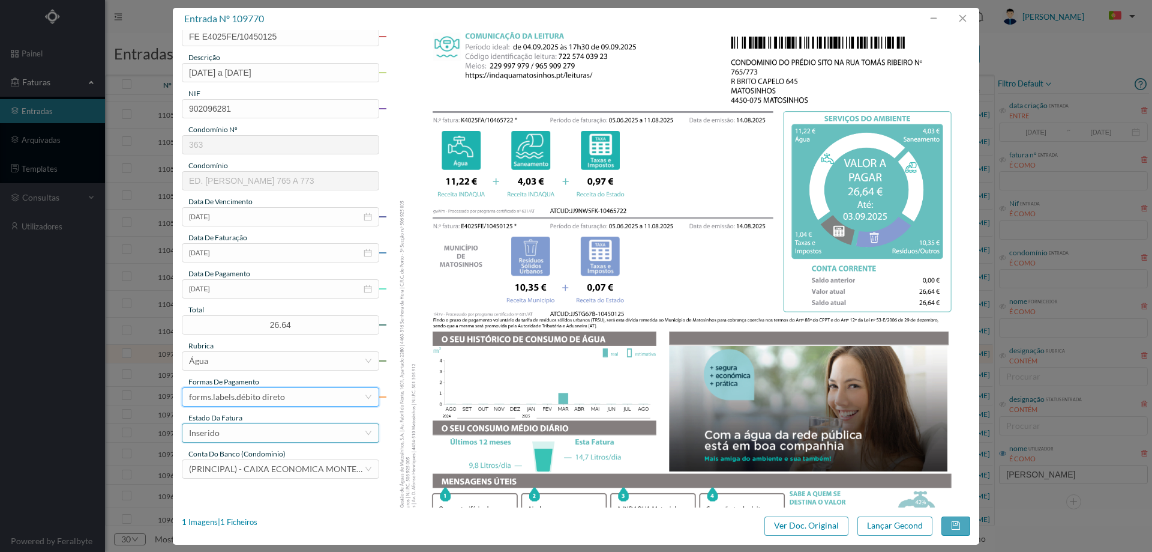
click at [244, 427] on div "Inserido" at bounding box center [276, 433] width 175 height 18
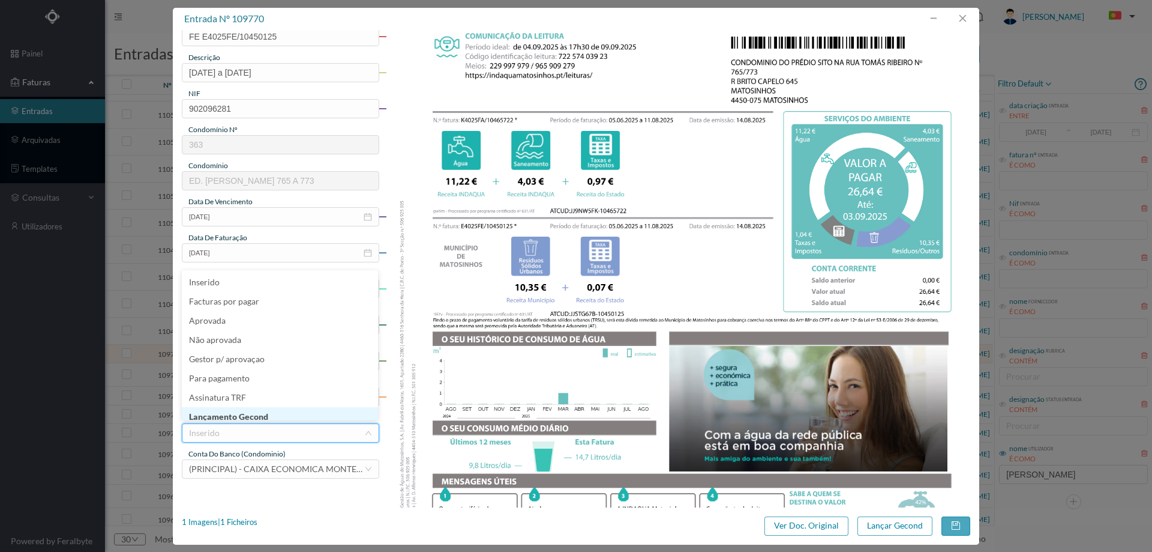
click at [247, 409] on li "Lançamento Gecond" at bounding box center [280, 416] width 196 height 19
click at [895, 526] on button "Lançar Gecond" at bounding box center [895, 525] width 75 height 19
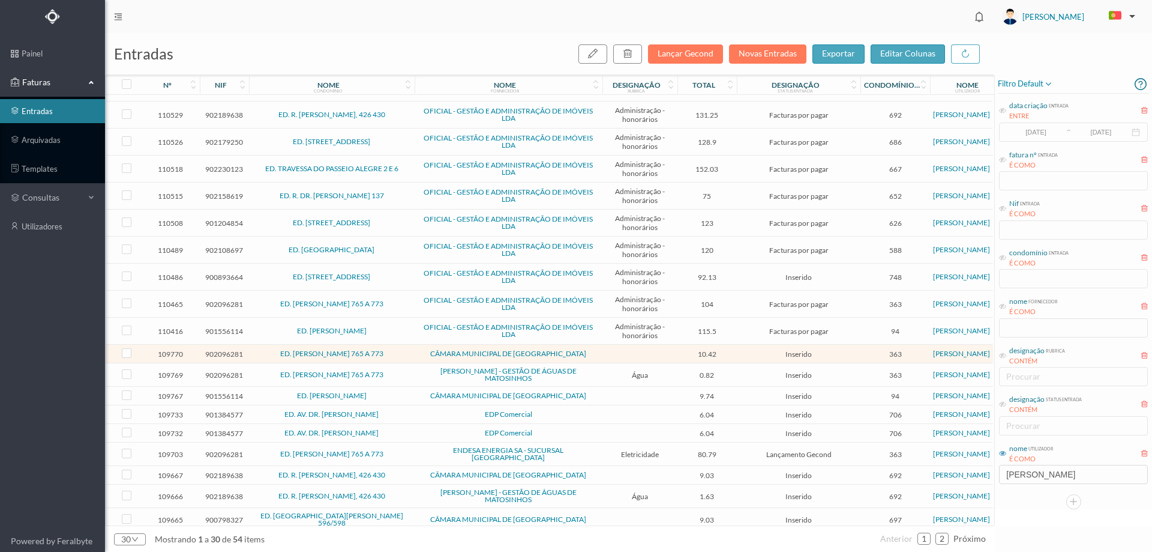
scroll to position [322, 0]
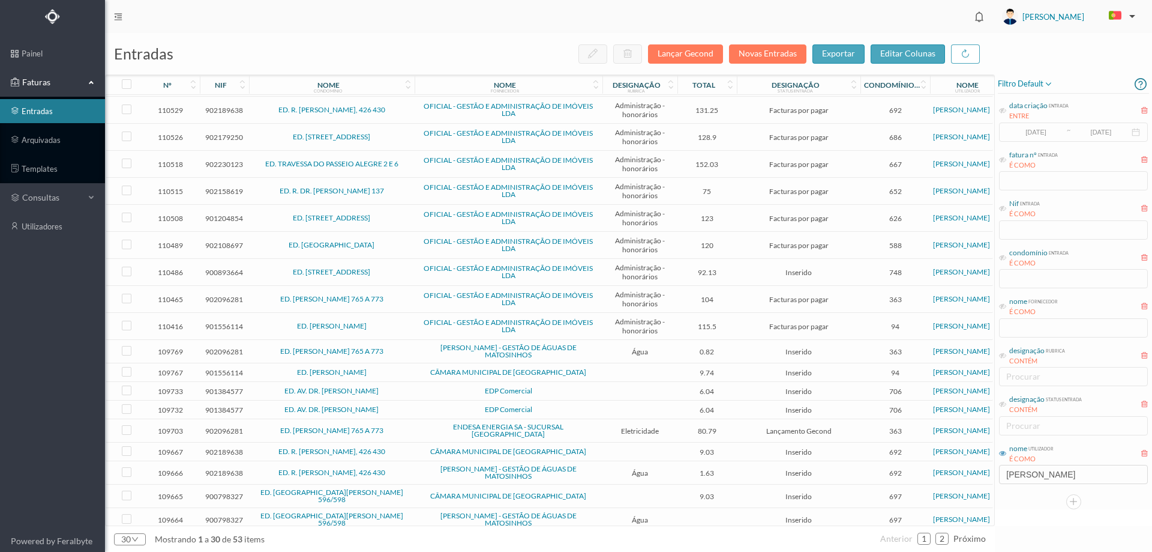
click at [407, 351] on span "ED. [PERSON_NAME] 765 A 773" at bounding box center [332, 351] width 160 height 7
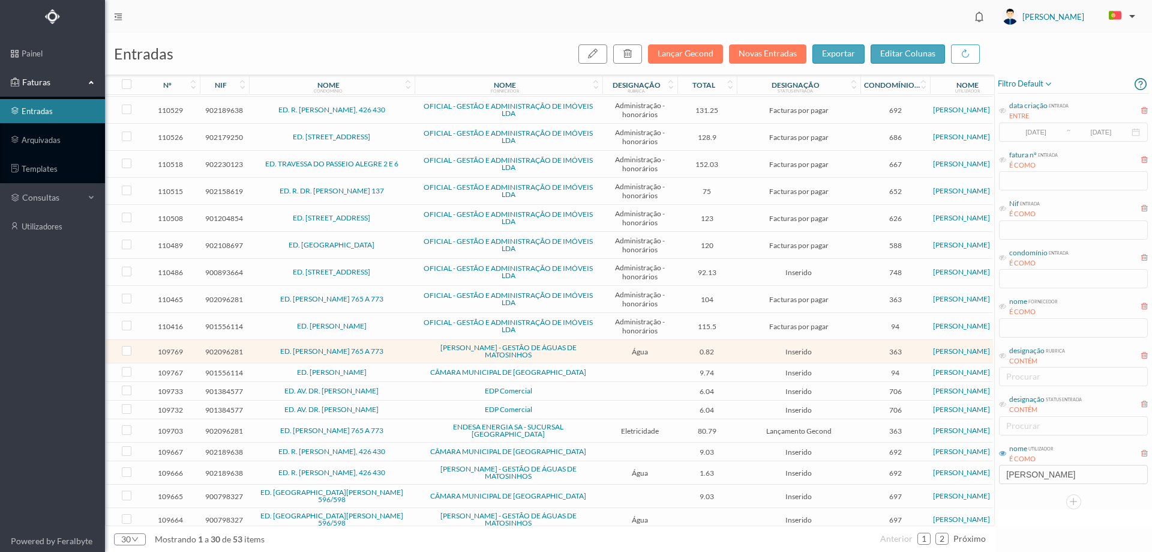
click at [407, 351] on span "ED. [PERSON_NAME] 765 A 773" at bounding box center [332, 351] width 160 height 7
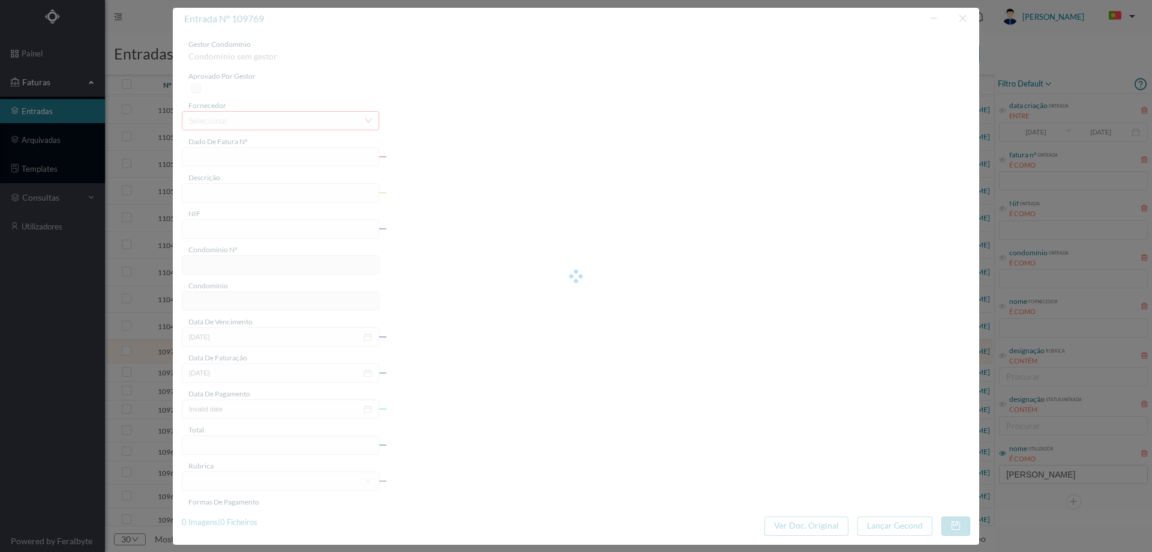
type input "FA K4025FA/10465721"
type input "Periodo de faturação: 05.06.2025 a 11.08.2025"
type input "902096281"
type input "03-09-2025"
type input "14-08-2025"
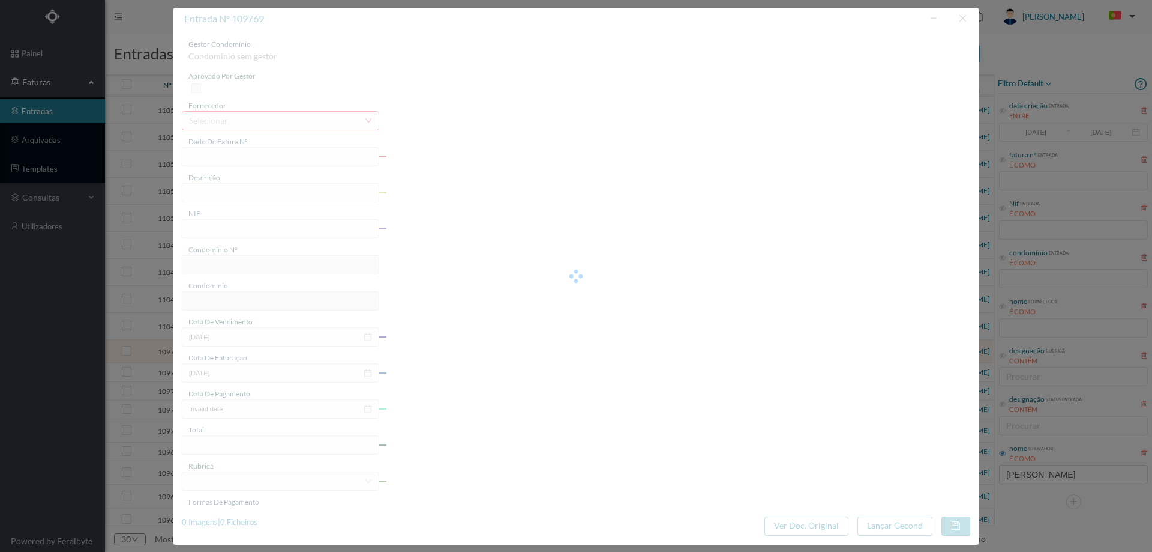
type input "03-09-2025"
type input "0.82"
type input "363"
type input "ED. [PERSON_NAME] 765 A 773"
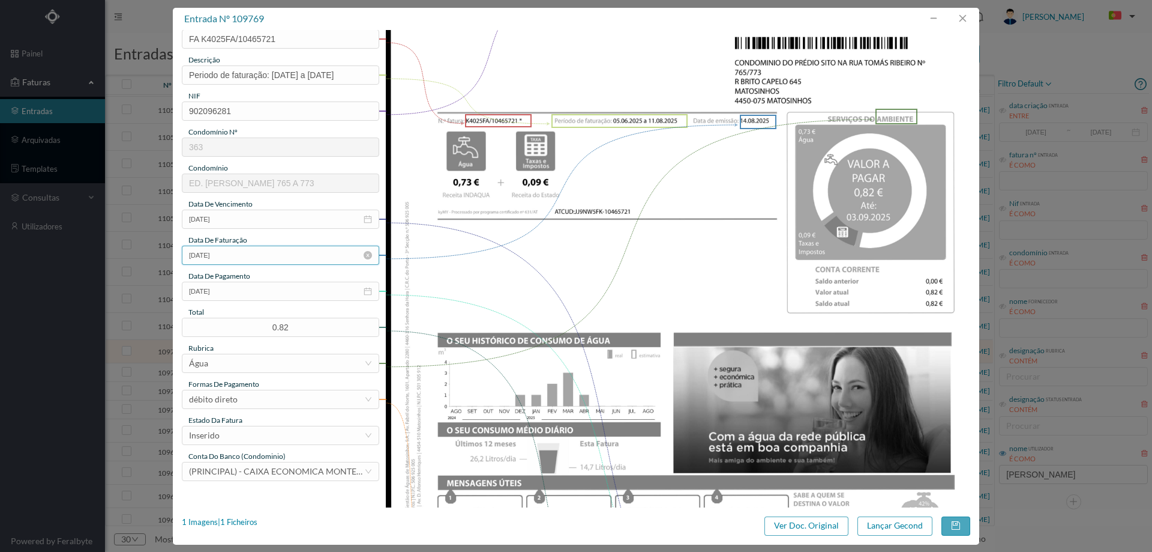
scroll to position [120, 0]
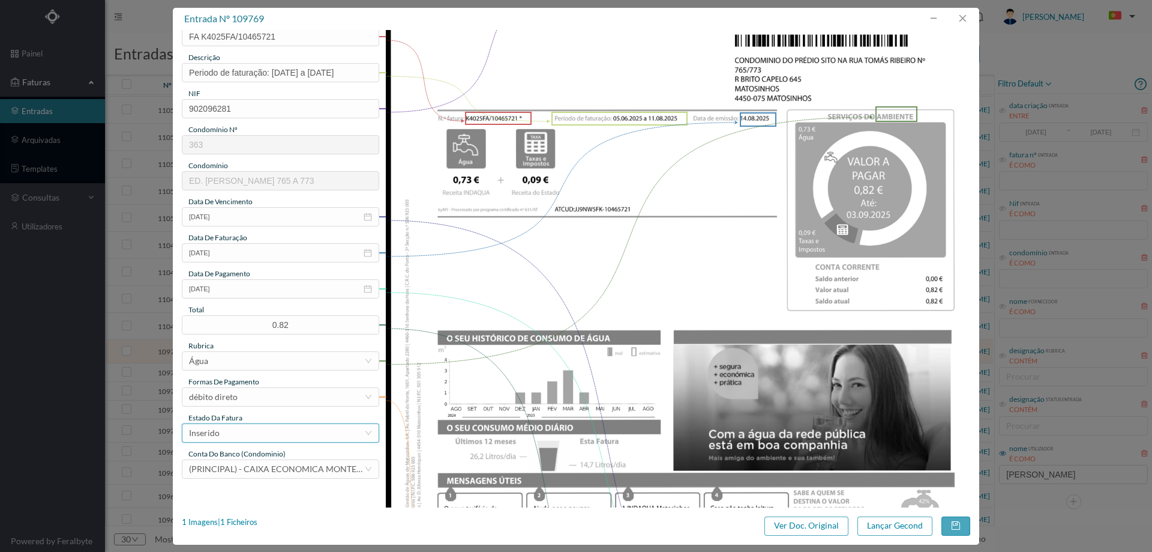
click at [260, 440] on div "Inserido" at bounding box center [276, 433] width 175 height 18
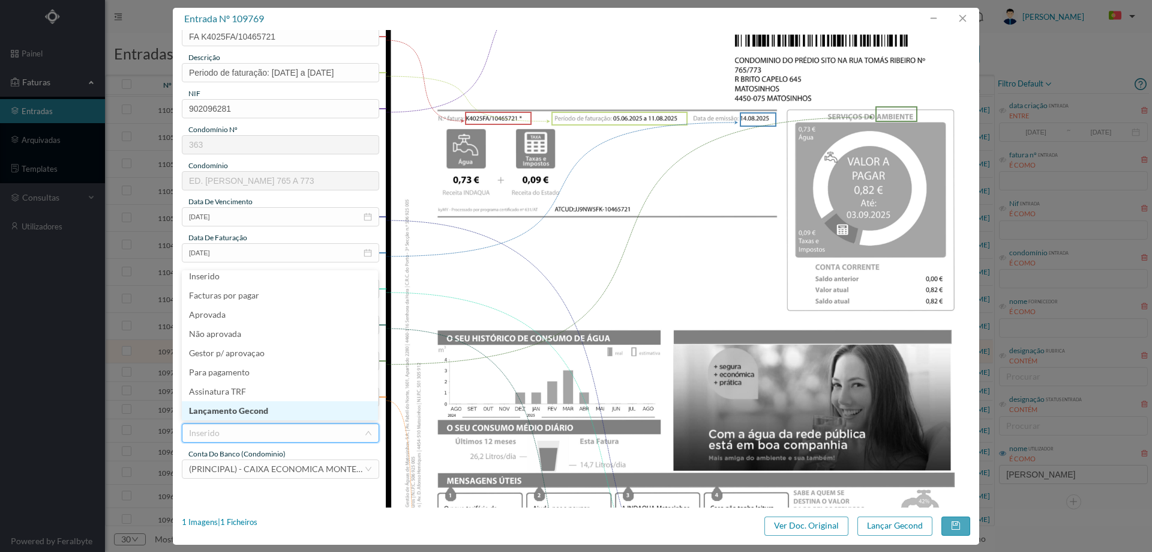
click at [260, 414] on li "Lançamento Gecond" at bounding box center [280, 410] width 196 height 19
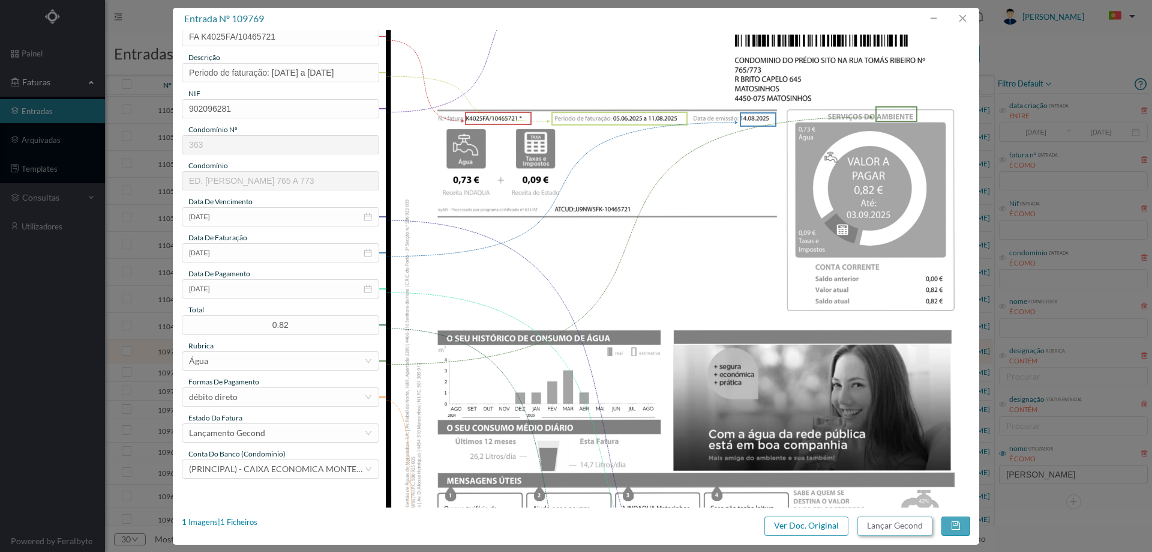
click at [903, 523] on button "Lançar Gecond" at bounding box center [895, 525] width 75 height 19
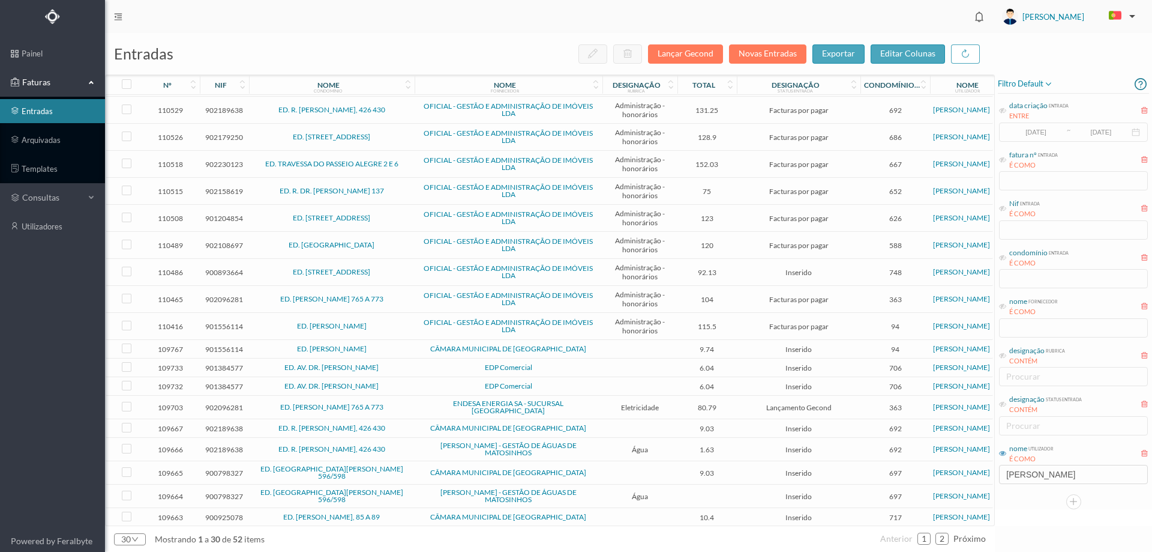
scroll to position [317, 0]
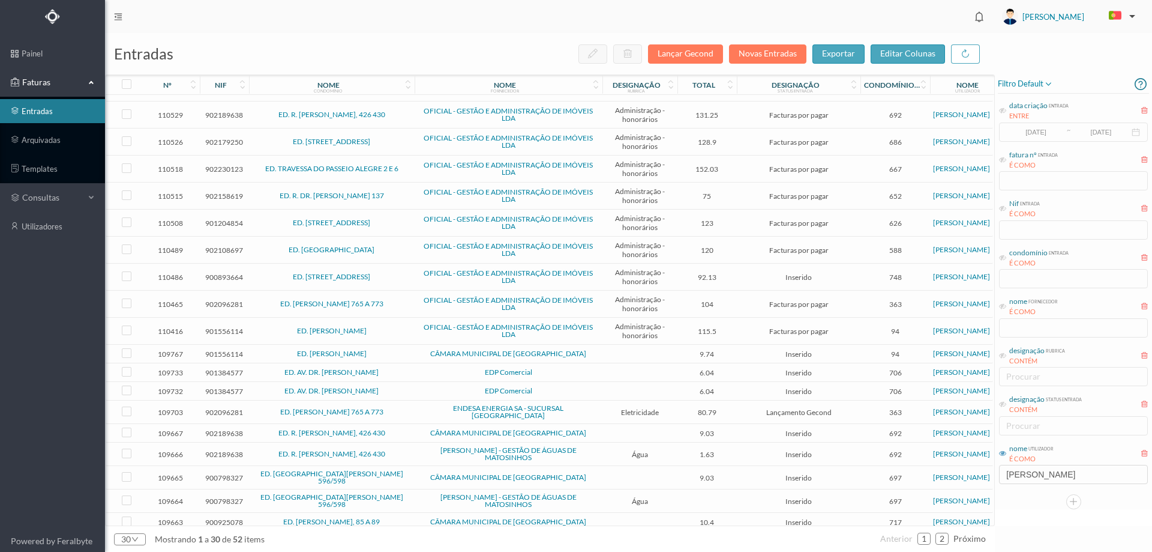
click at [603, 354] on td at bounding box center [640, 354] width 75 height 19
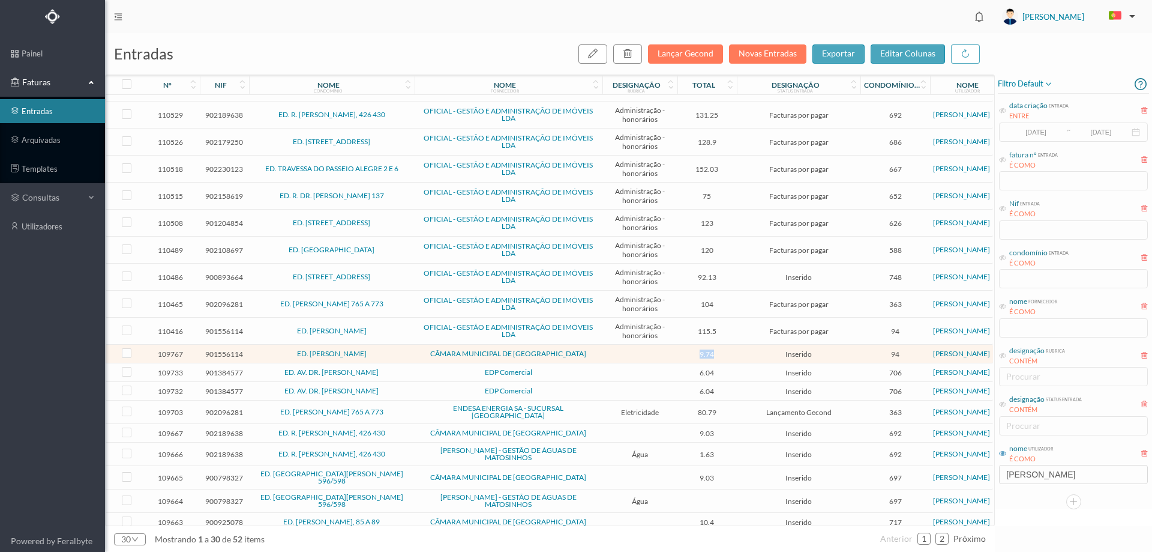
click at [603, 354] on td at bounding box center [640, 354] width 75 height 19
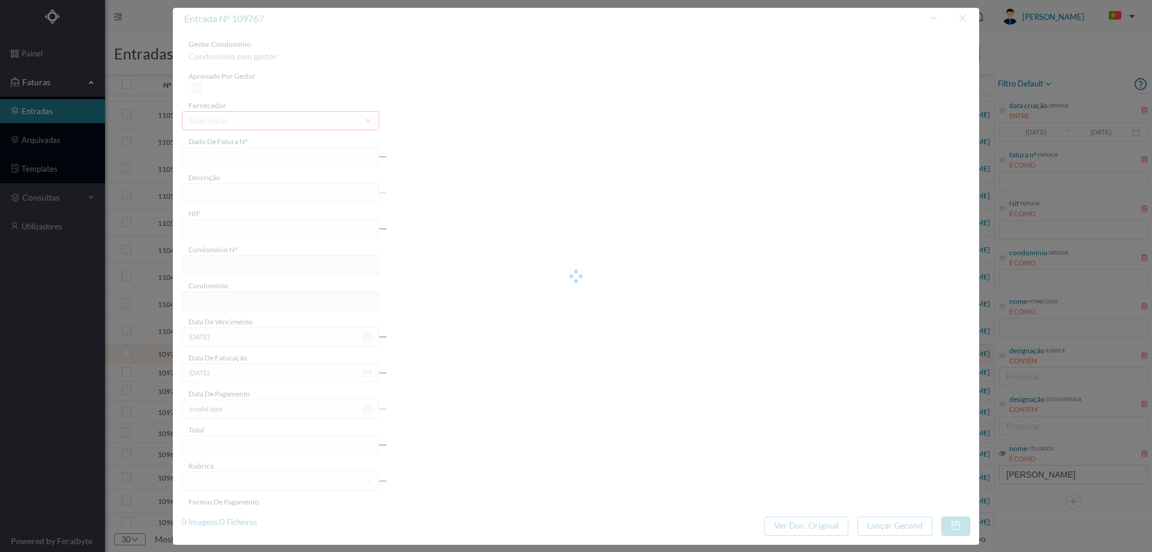
type input "FE E4025FE/10450083"
type input "901556114"
type input "Invalid date"
type input "14-08-2025"
type input "9.74"
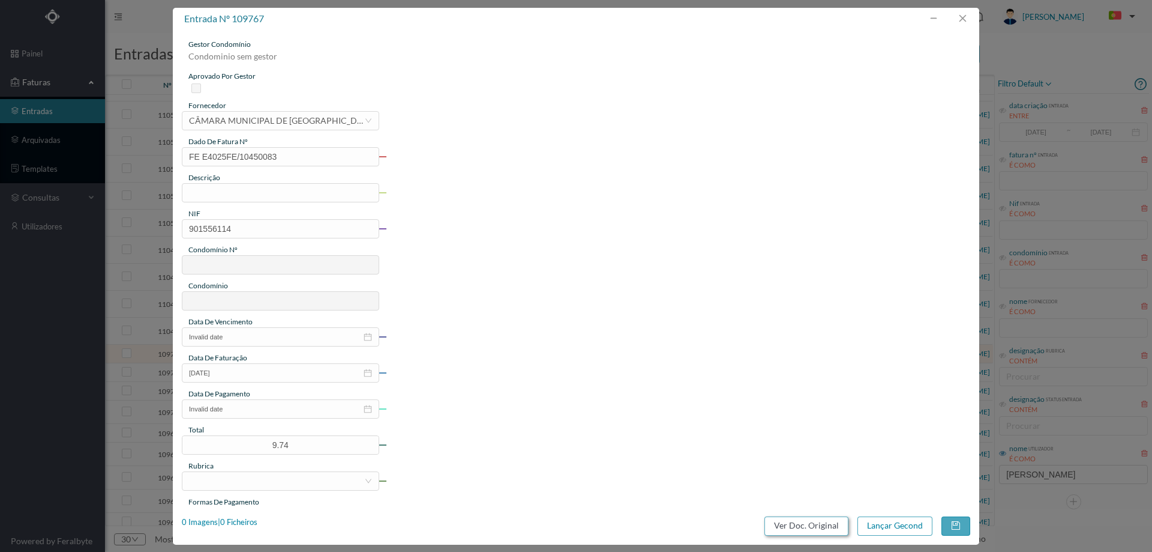
type input "94"
type input "ED. [PERSON_NAME]"
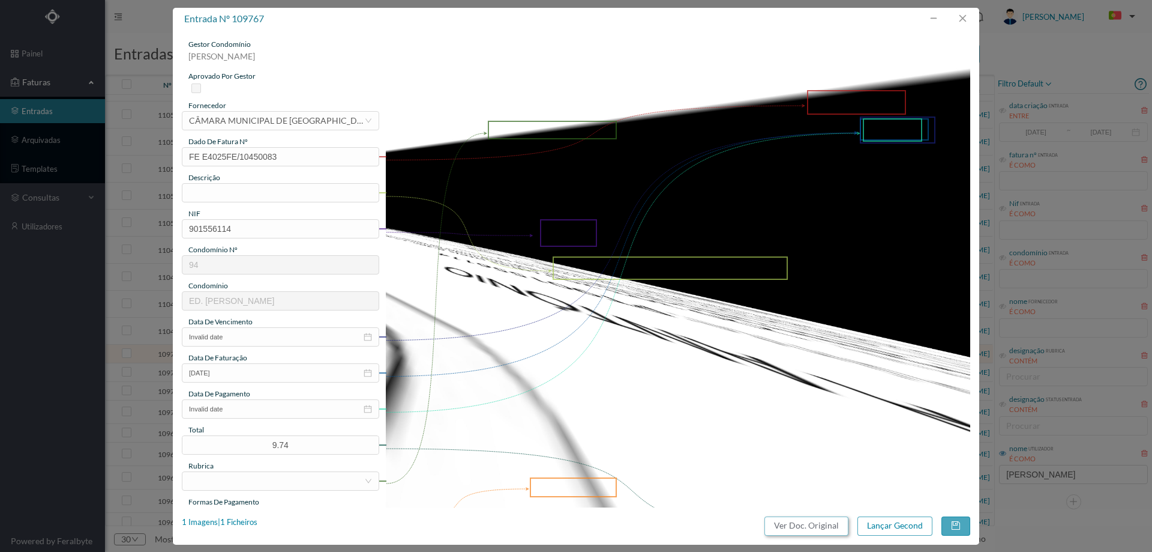
click at [819, 528] on button "Ver Doc. Original" at bounding box center [807, 525] width 84 height 19
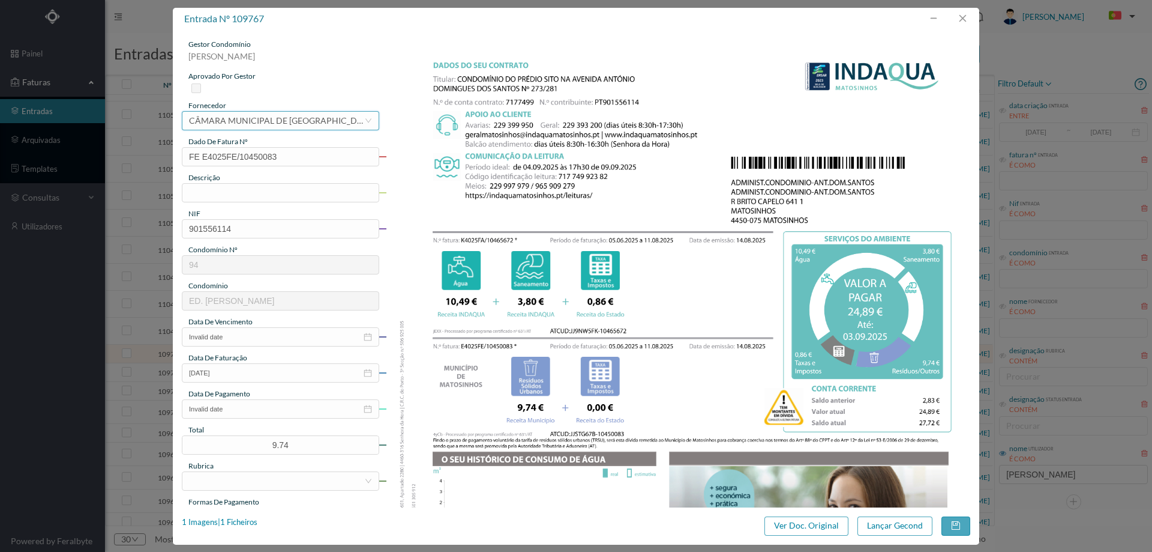
click at [292, 121] on div "CÂMARA MUNICIPAL DE [GEOGRAPHIC_DATA]" at bounding box center [276, 121] width 175 height 18
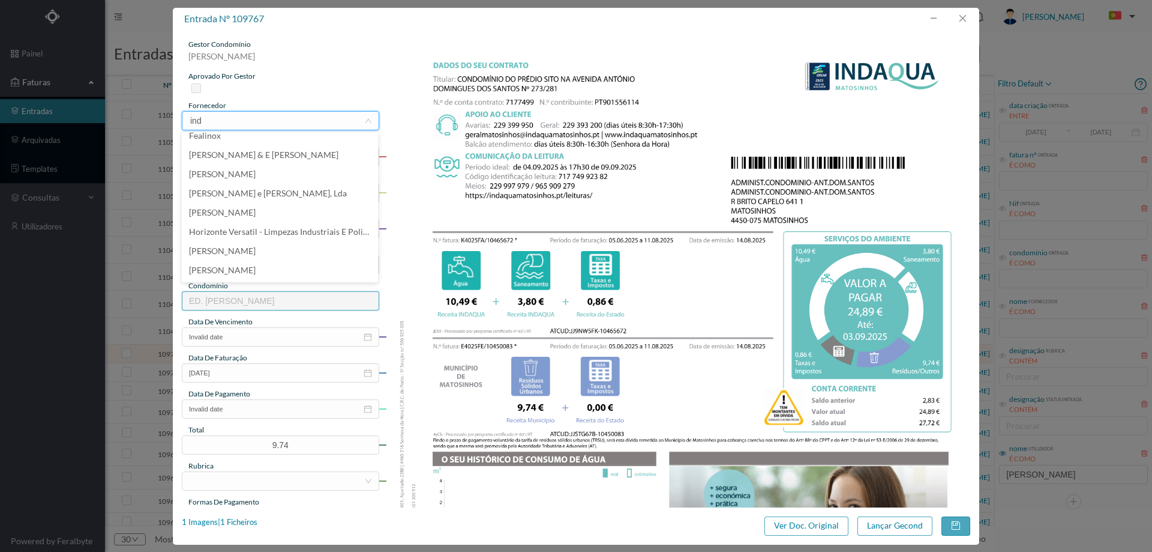
scroll to position [0, 0]
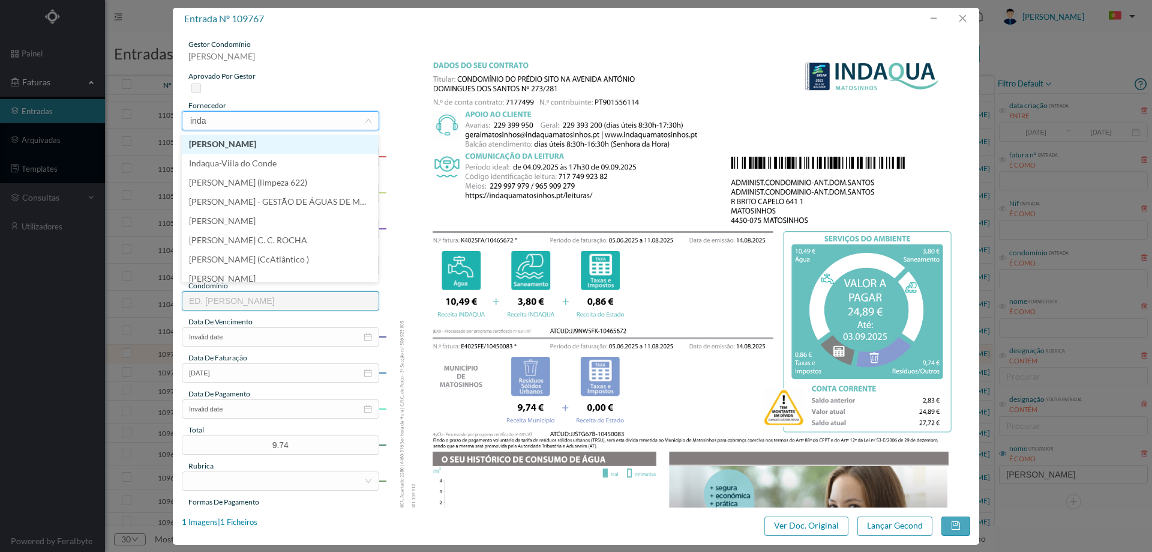
type input "indaq"
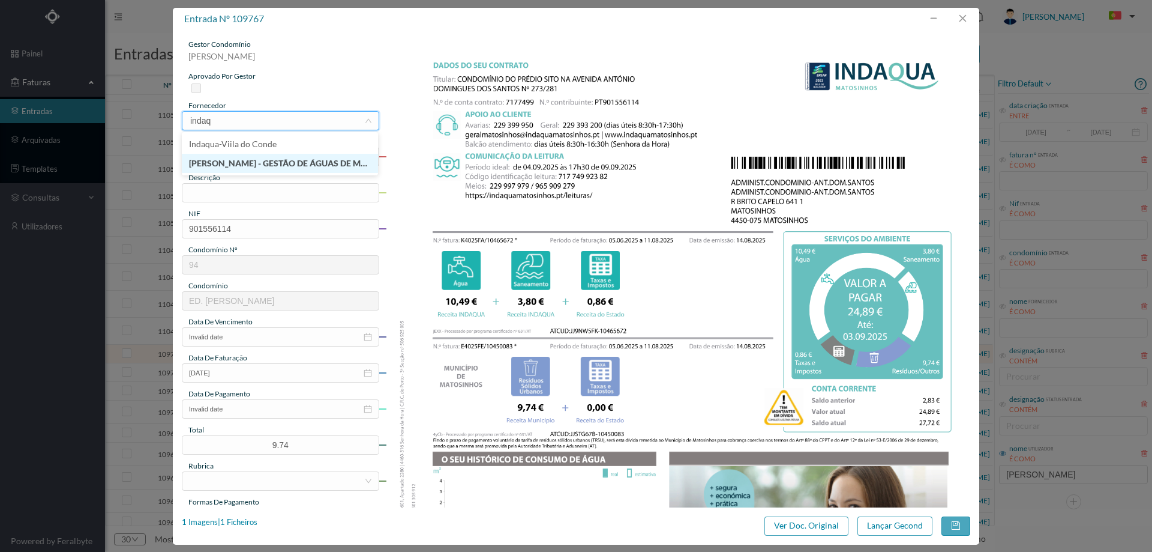
click at [293, 161] on li "[PERSON_NAME] - GESTÃO DE ÁGUAS DE MATOSINHOS" at bounding box center [280, 163] width 196 height 19
click at [275, 196] on input "text" at bounding box center [280, 192] width 197 height 19
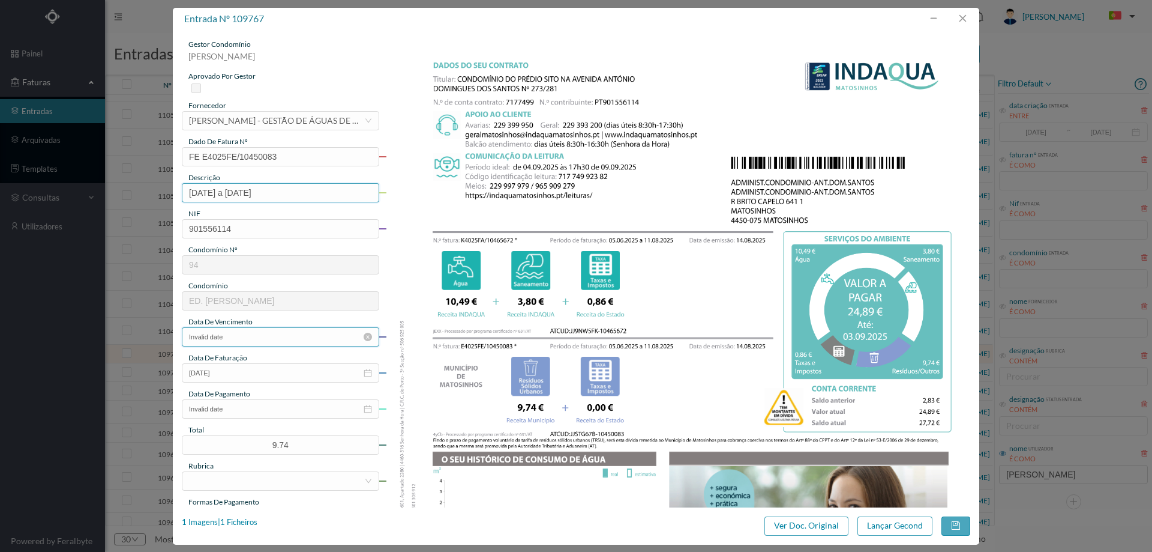
type input "05.06.2025 a 11.08.2025"
click at [242, 339] on input "Invalid date" at bounding box center [280, 336] width 197 height 19
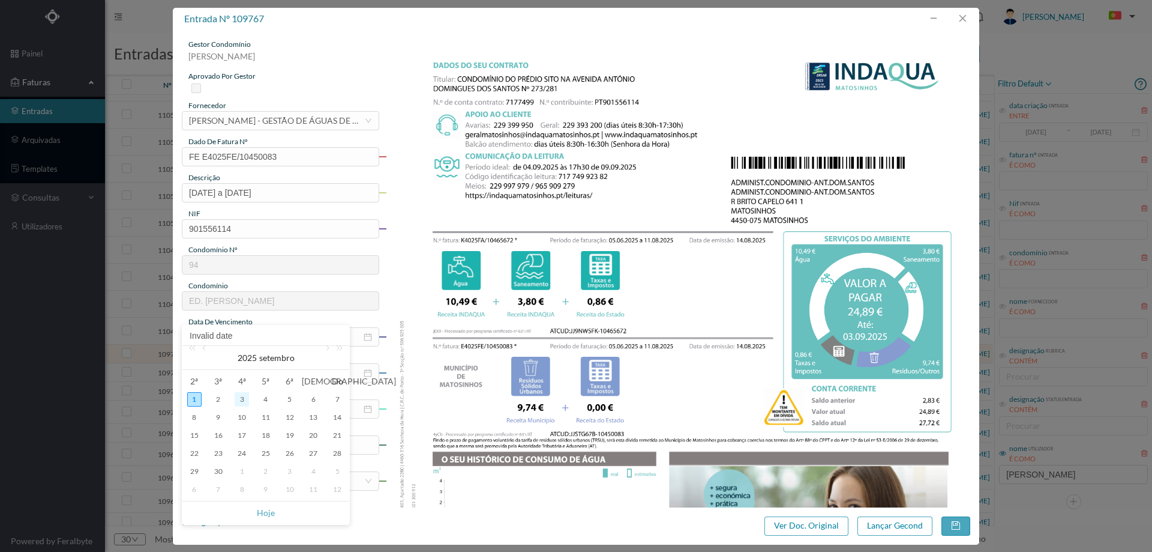
click at [237, 401] on div "3" at bounding box center [242, 399] width 14 height 14
type input "03-09-2025"
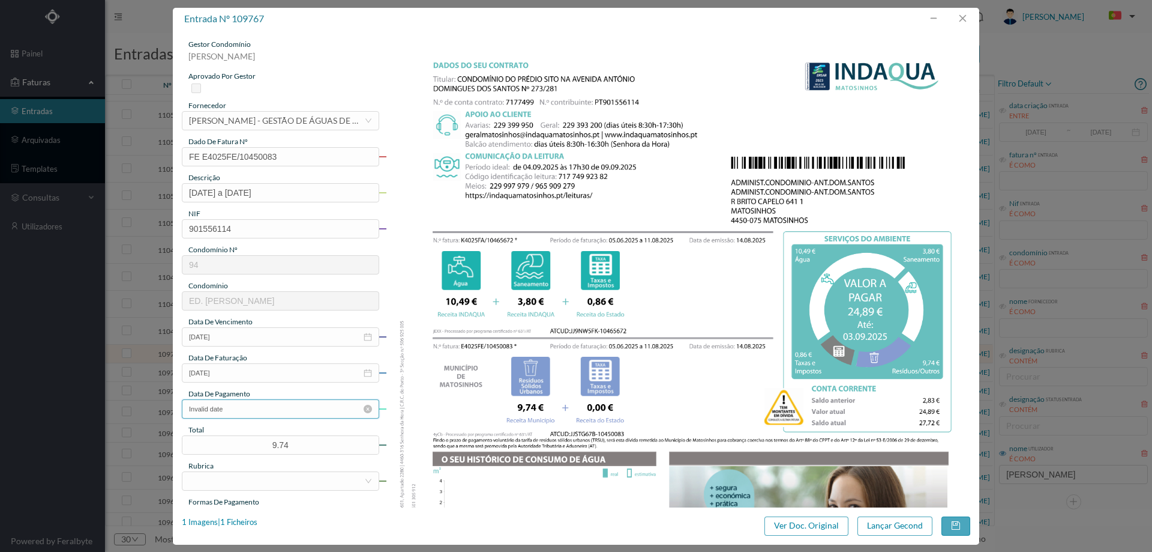
click at [265, 408] on input "Invalid date" at bounding box center [280, 408] width 197 height 19
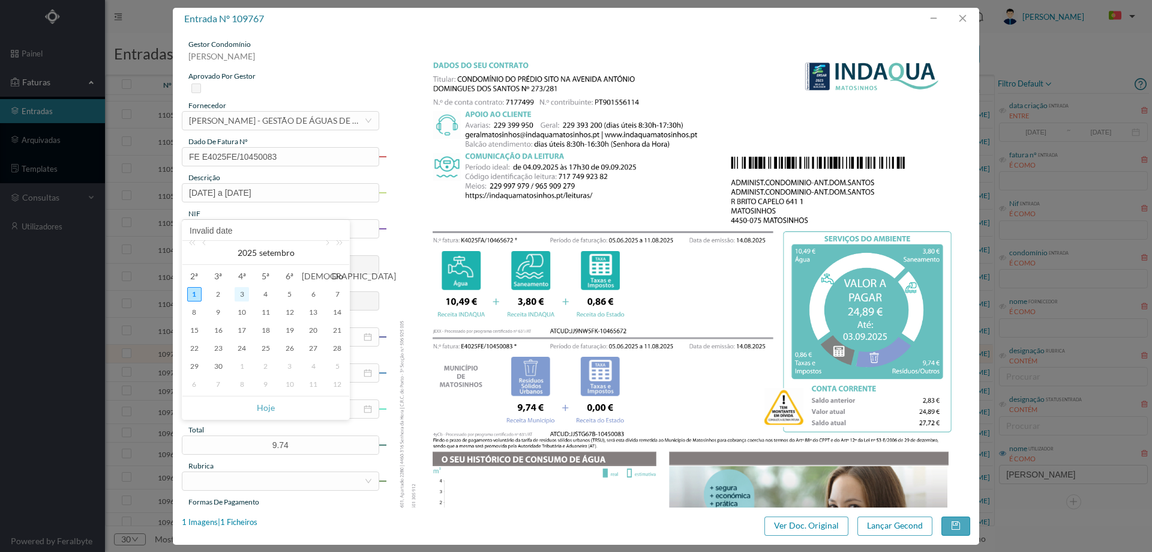
click at [237, 290] on div "3" at bounding box center [242, 294] width 14 height 14
type input "03-09-2025"
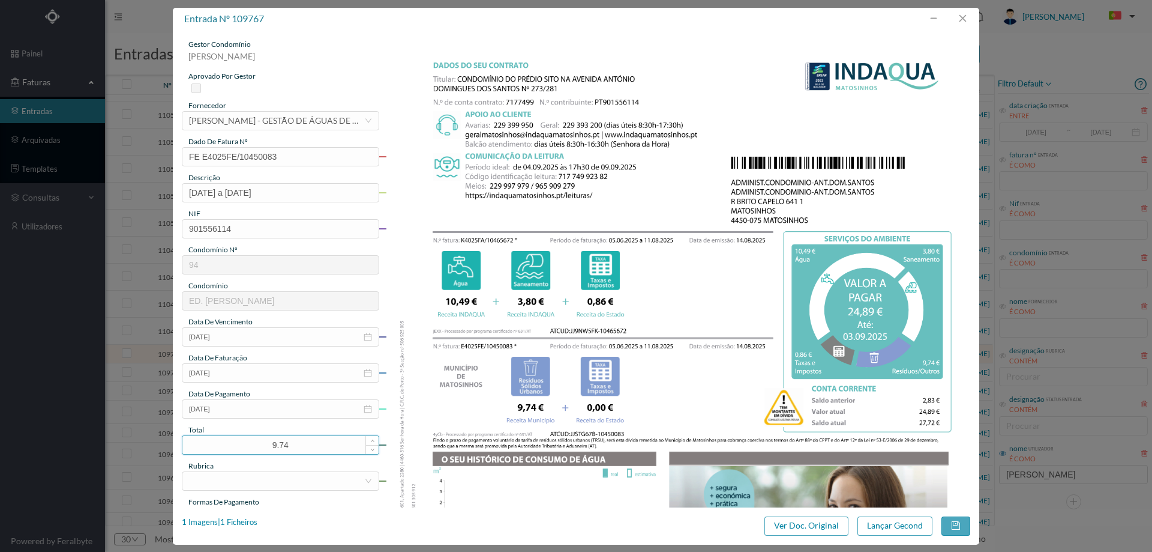
drag, startPoint x: 300, startPoint y: 448, endPoint x: 225, endPoint y: 441, distance: 75.4
click at [225, 441] on input "9.74" at bounding box center [280, 445] width 196 height 18
type input "24.89"
click at [225, 466] on div "rubrica" at bounding box center [280, 465] width 197 height 11
click at [226, 478] on div at bounding box center [276, 481] width 175 height 18
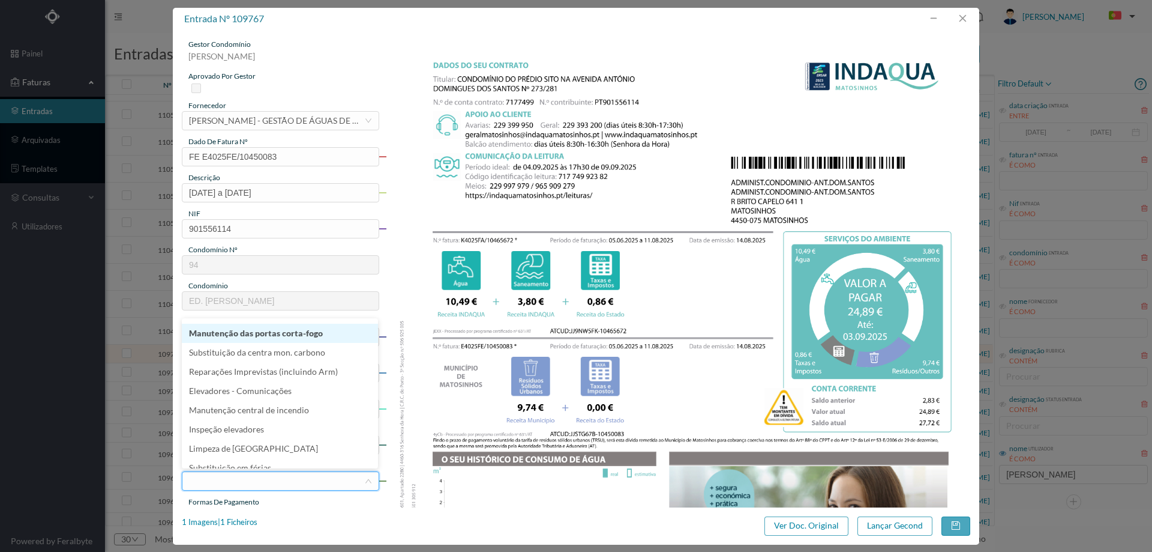
scroll to position [180, 0]
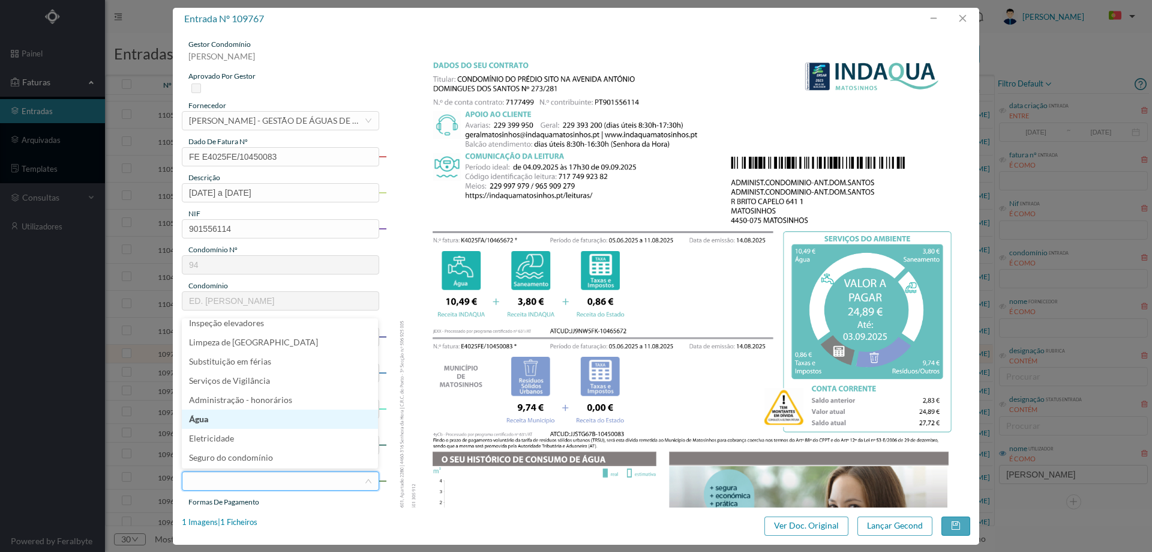
click at [238, 418] on li "Água" at bounding box center [280, 418] width 196 height 19
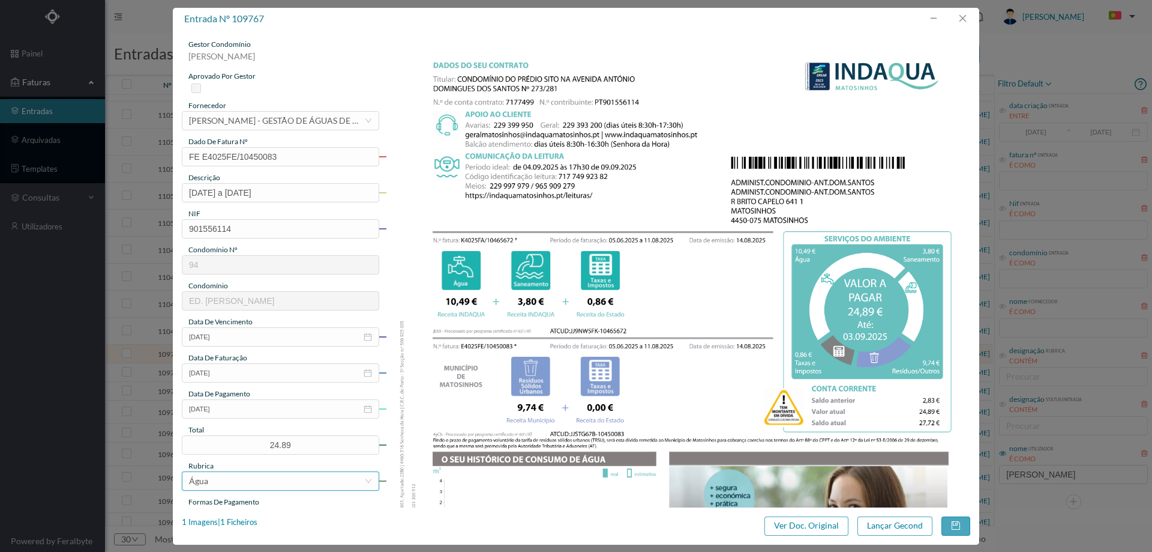
scroll to position [120, 0]
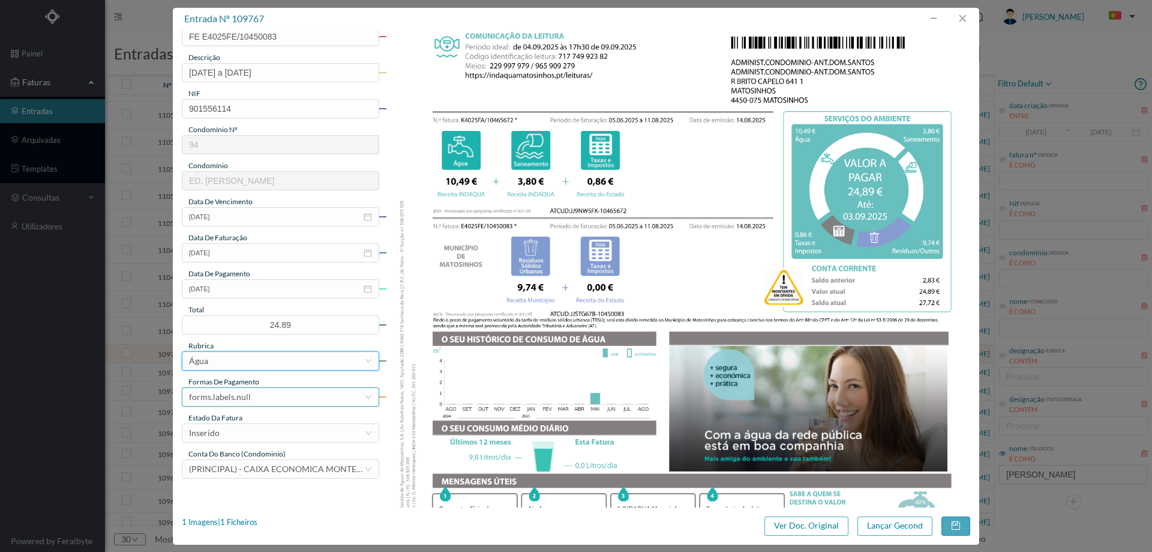
click at [246, 401] on div "forms.labels.null" at bounding box center [220, 397] width 62 height 18
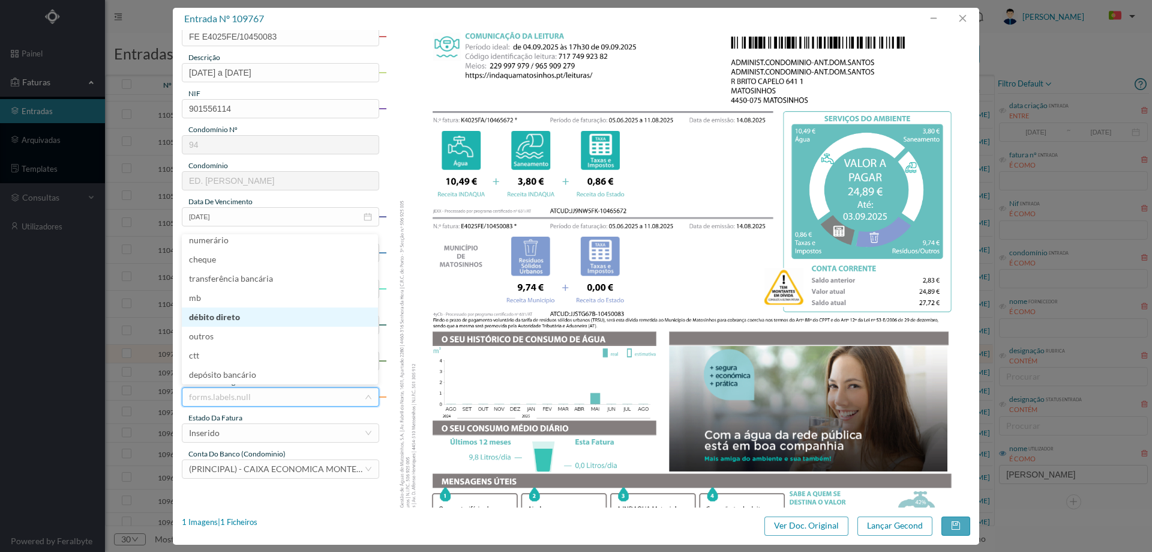
click at [244, 314] on li "débito direto" at bounding box center [280, 316] width 196 height 19
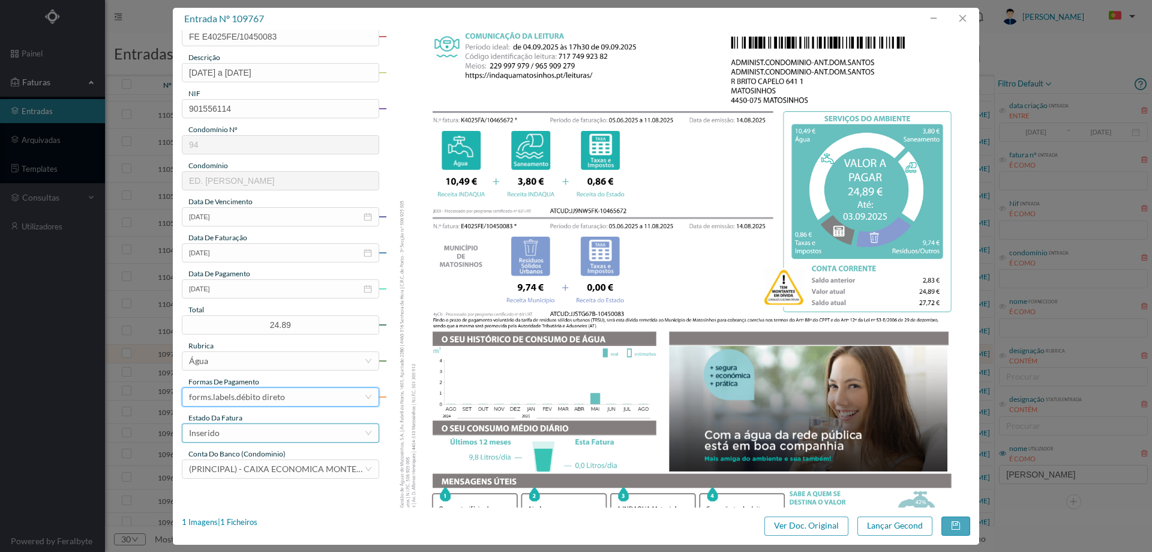
click at [234, 428] on div "Inserido" at bounding box center [276, 433] width 175 height 18
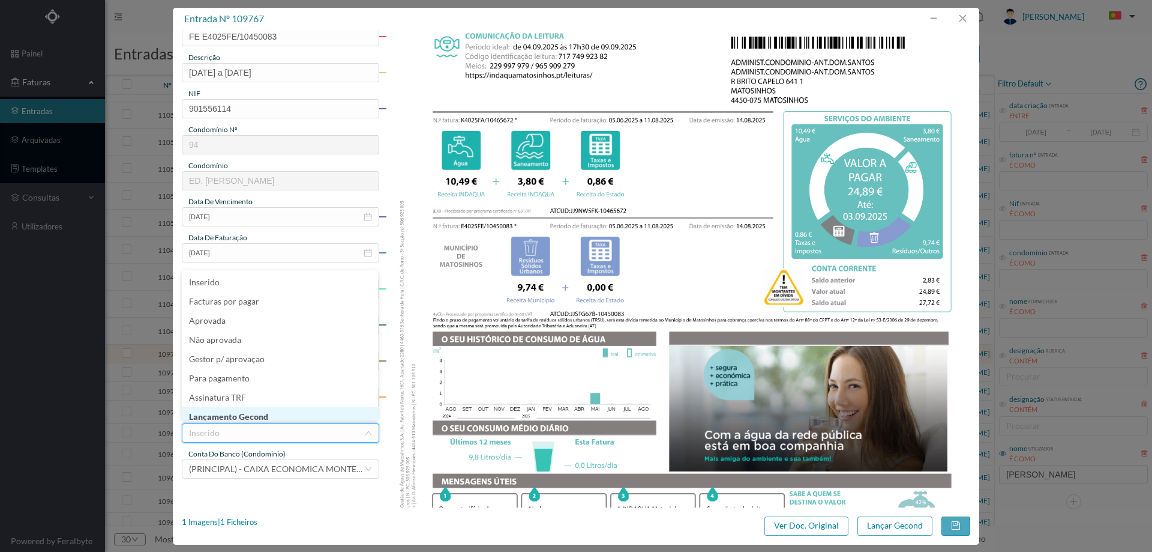
scroll to position [4, 0]
click at [242, 410] on li "Lançamento Gecond" at bounding box center [280, 412] width 196 height 19
click at [890, 525] on button "Lançar Gecond" at bounding box center [895, 525] width 75 height 19
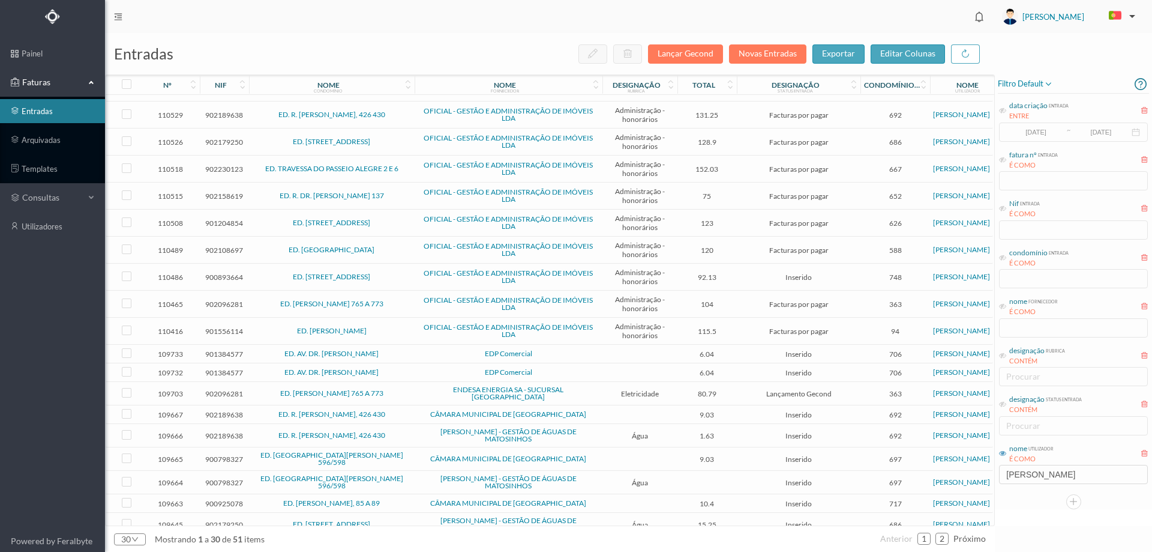
scroll to position [322, 0]
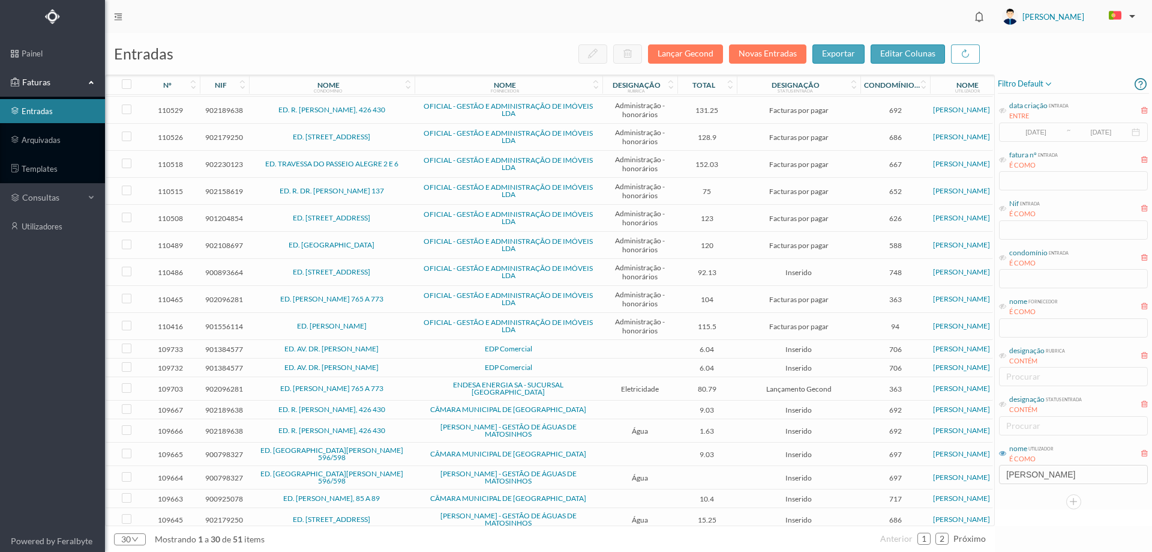
click at [582, 345] on span "EDP Comercial" at bounding box center [509, 348] width 182 height 7
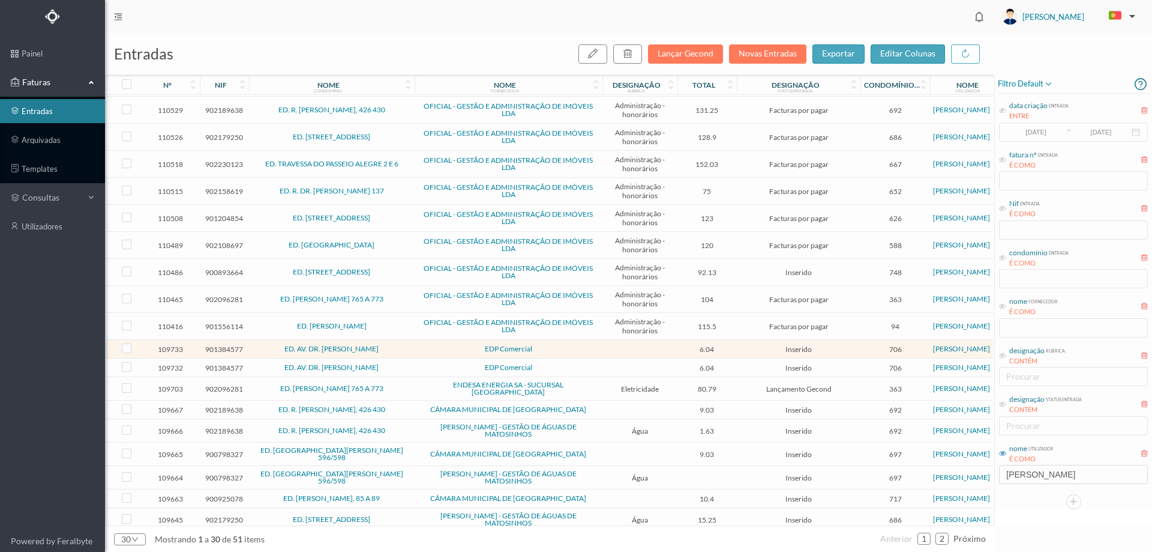
click at [582, 345] on span "EDP Comercial" at bounding box center [509, 348] width 182 height 7
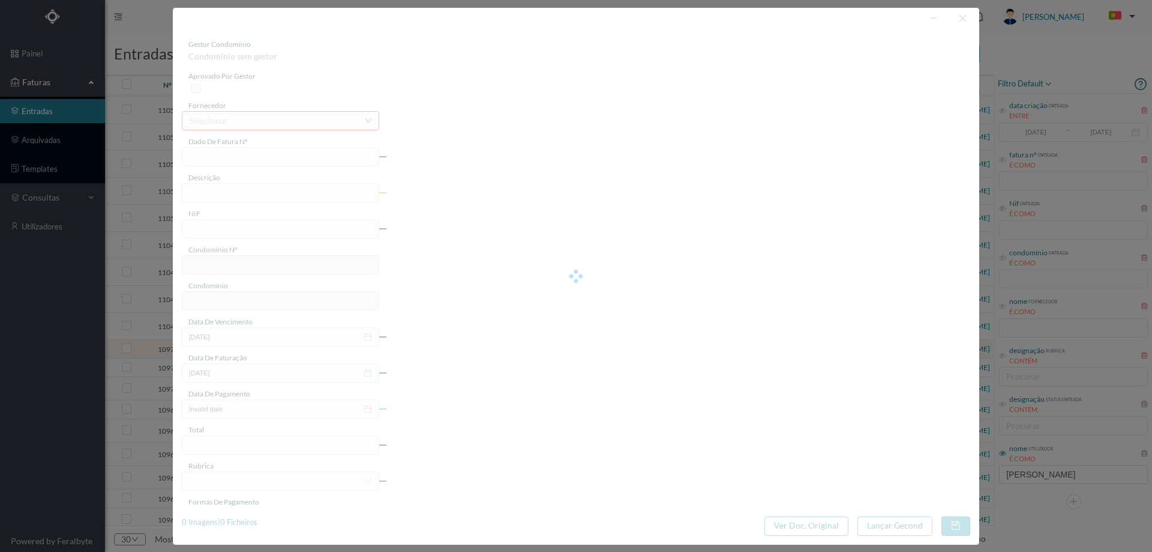
type input "FT2025 K1725/170016015038"
type input "AV DR FERNANDO AROSO , 640 LEC/ DA PALMEIRA"
type input "901384577"
type input "Invalid date"
type input "[DATE]"
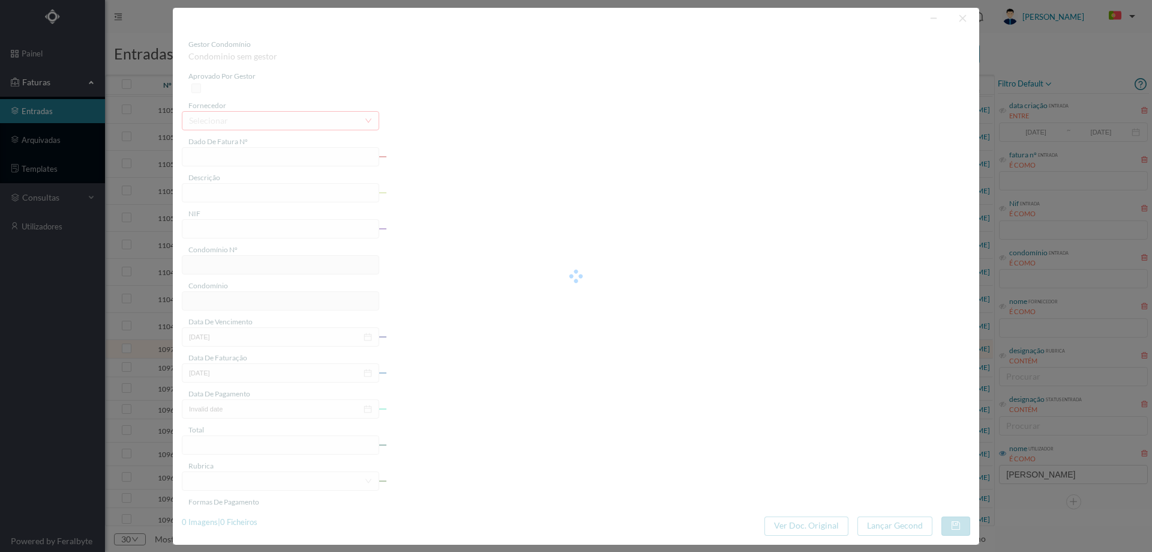
type input "[DATE]"
type input "6.04"
type input "706"
type input "ED. AV. DR. [PERSON_NAME]"
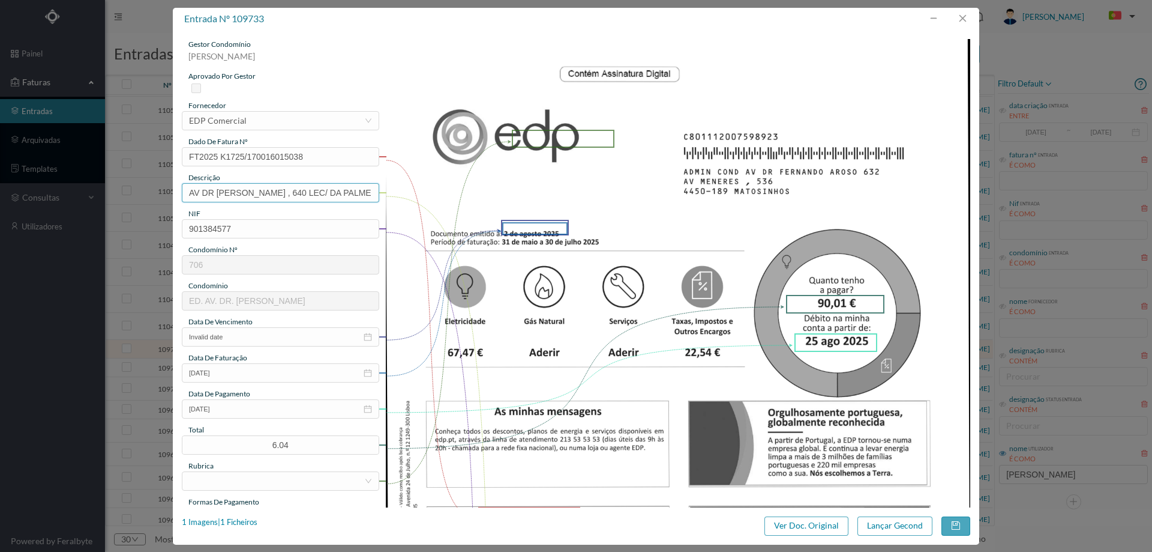
drag, startPoint x: 304, startPoint y: 192, endPoint x: 115, endPoint y: 193, distance: 188.5
click at [115, 193] on div "entrada nº 109733 gestor condomínio Beatriz Pinheiro aprovado por gestor fornec…" at bounding box center [576, 276] width 1152 height 552
drag, startPoint x: 299, startPoint y: 193, endPoint x: 208, endPoint y: 193, distance: 91.2
click at [208, 193] on input "640 LEC/ DA PALMEIRA" at bounding box center [280, 192] width 197 height 19
type input "640 31.05.2025 a 30.07.2025"
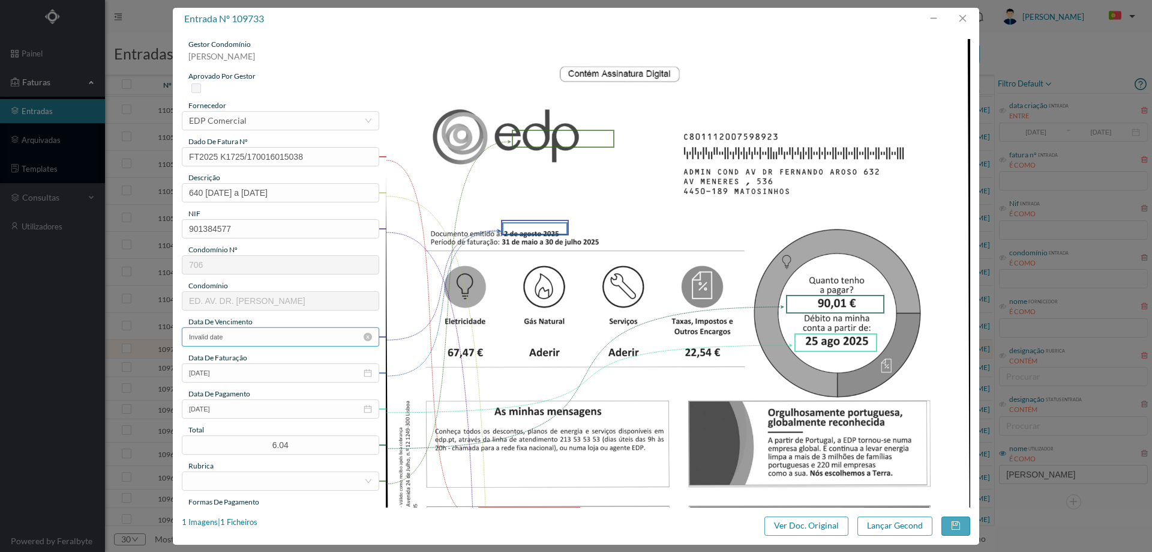
click at [250, 340] on input "Invalid date" at bounding box center [280, 336] width 197 height 19
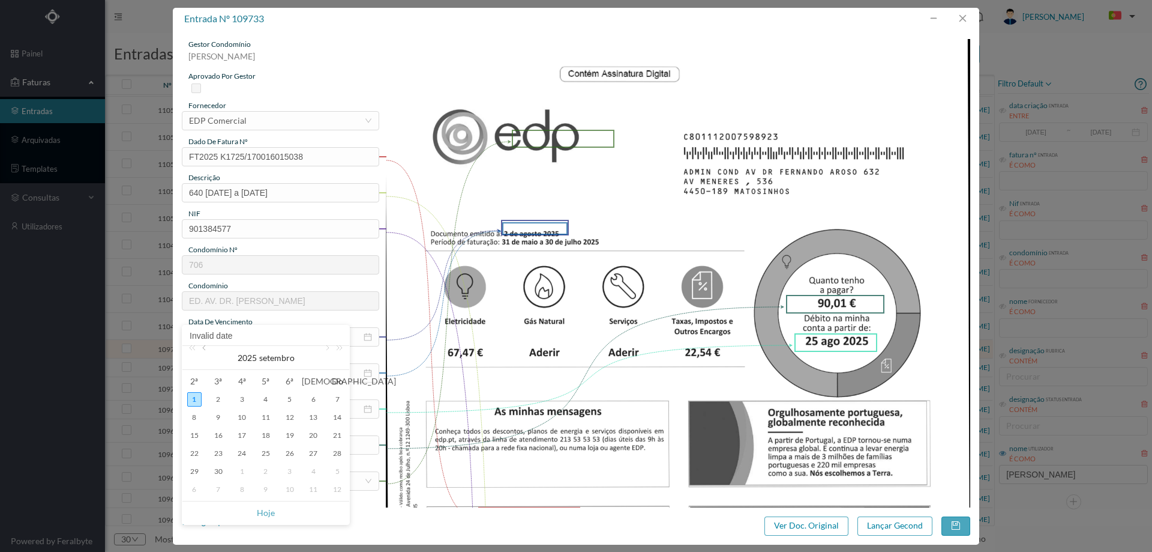
click at [206, 355] on link at bounding box center [205, 358] width 11 height 24
click at [195, 468] on div "25" at bounding box center [194, 471] width 14 height 14
type input "[DATE]"
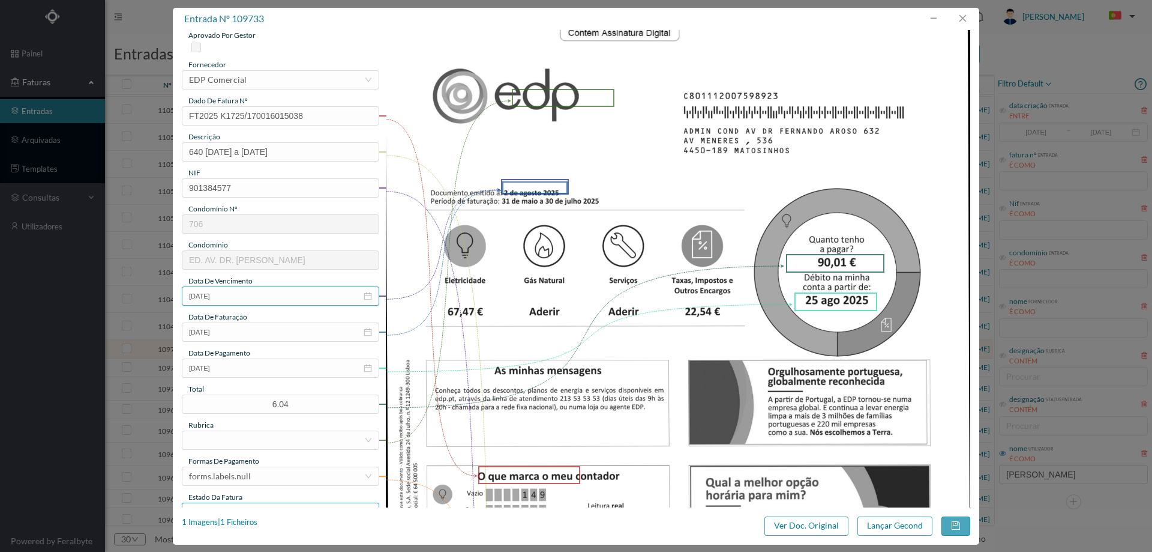
scroll to position [120, 0]
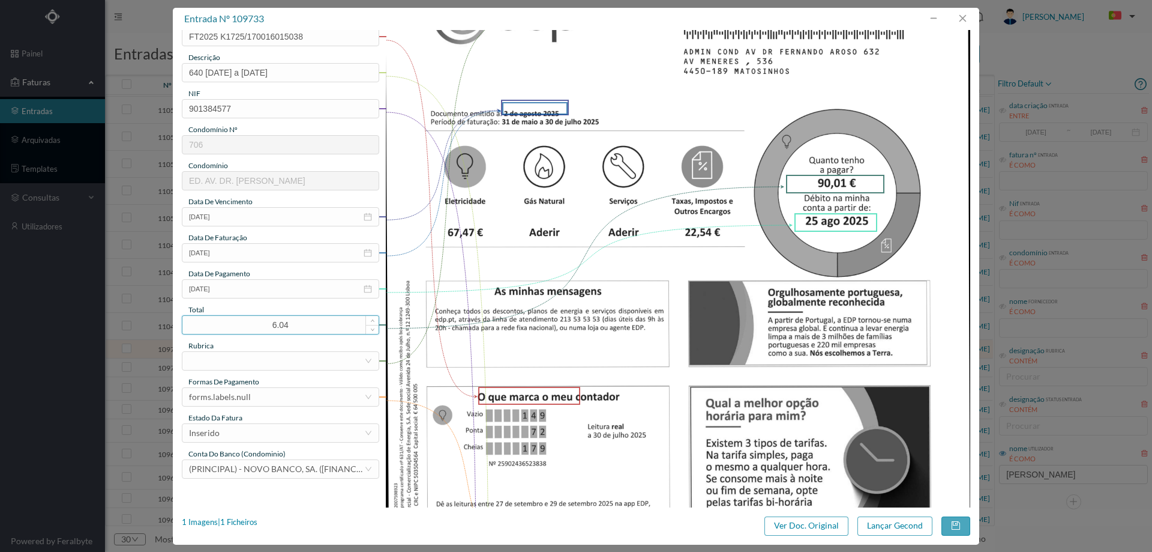
drag, startPoint x: 299, startPoint y: 323, endPoint x: 223, endPoint y: 319, distance: 76.3
click at [223, 319] on input "6.04" at bounding box center [280, 325] width 196 height 18
type input "90.01"
click at [269, 354] on div at bounding box center [276, 361] width 175 height 18
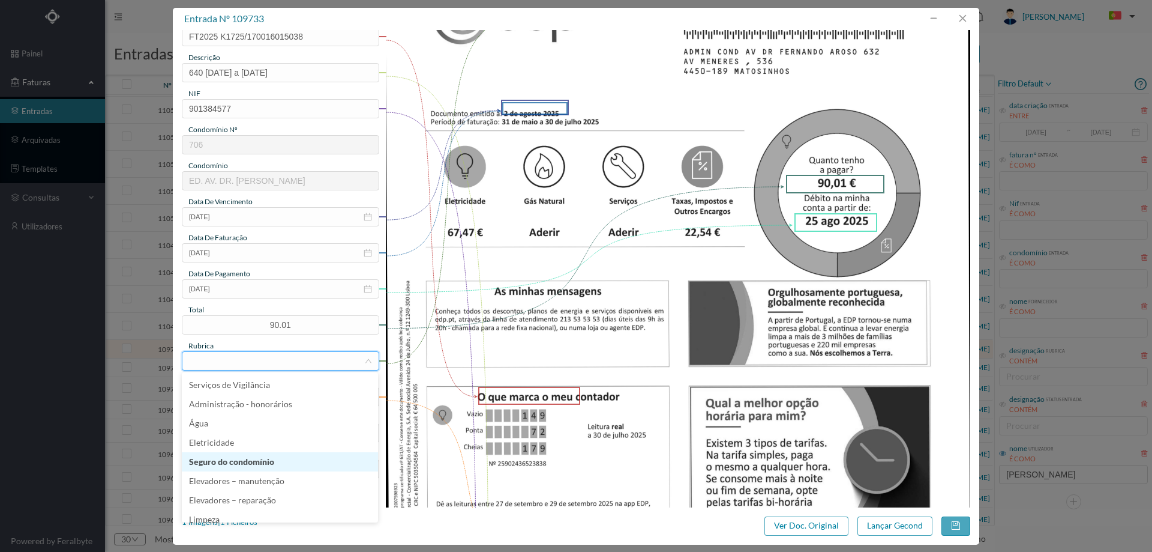
scroll to position [240, 0]
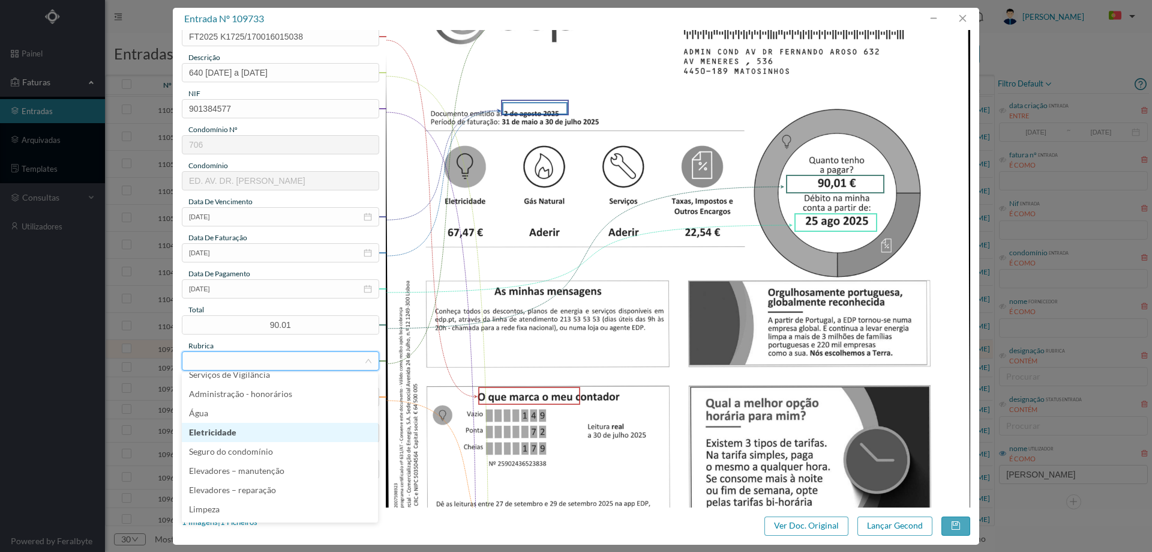
click at [255, 432] on li "Eletricidade" at bounding box center [280, 432] width 196 height 19
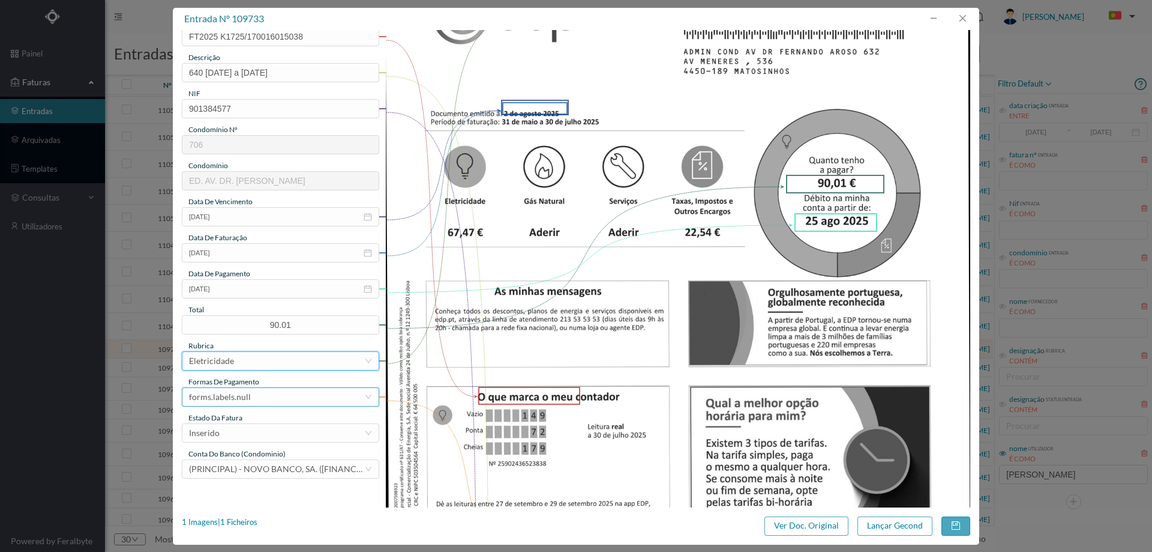
click at [252, 397] on div "forms.labels.null" at bounding box center [276, 397] width 175 height 18
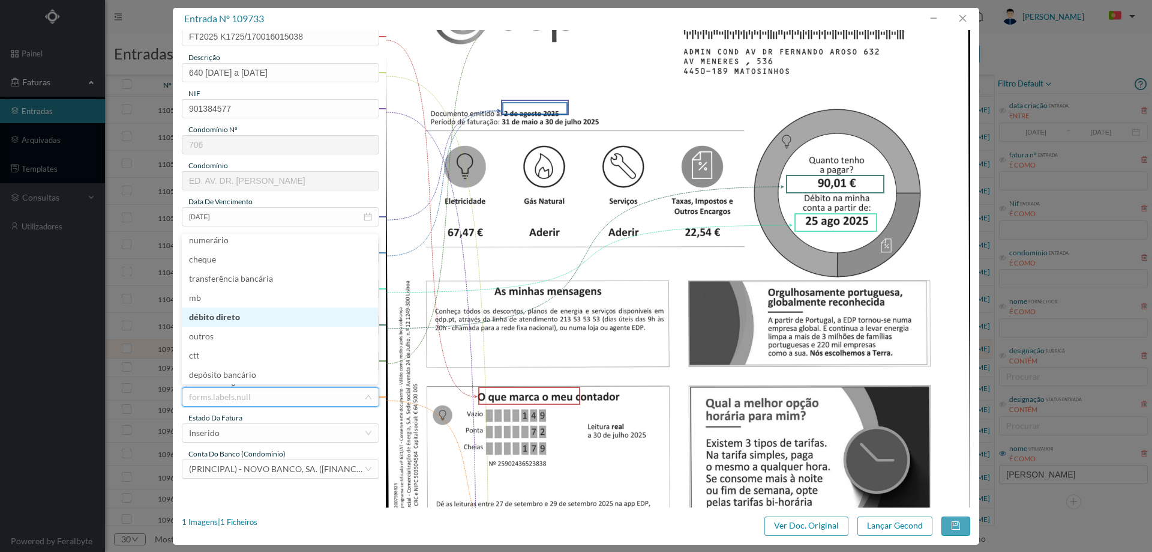
click at [238, 321] on li "débito direto" at bounding box center [280, 316] width 196 height 19
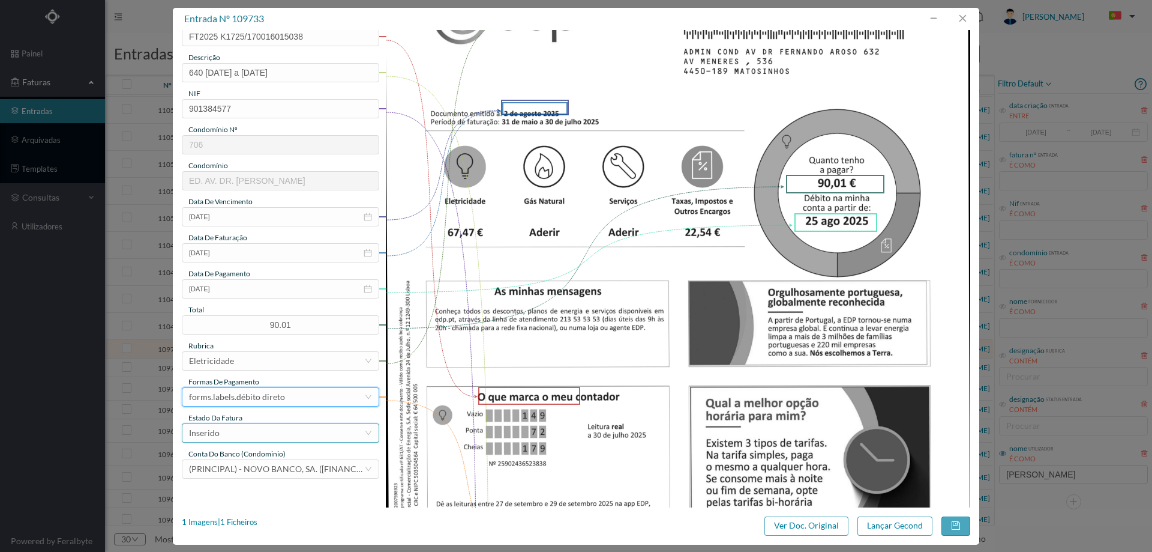
click at [235, 432] on div "Inserido" at bounding box center [276, 433] width 175 height 18
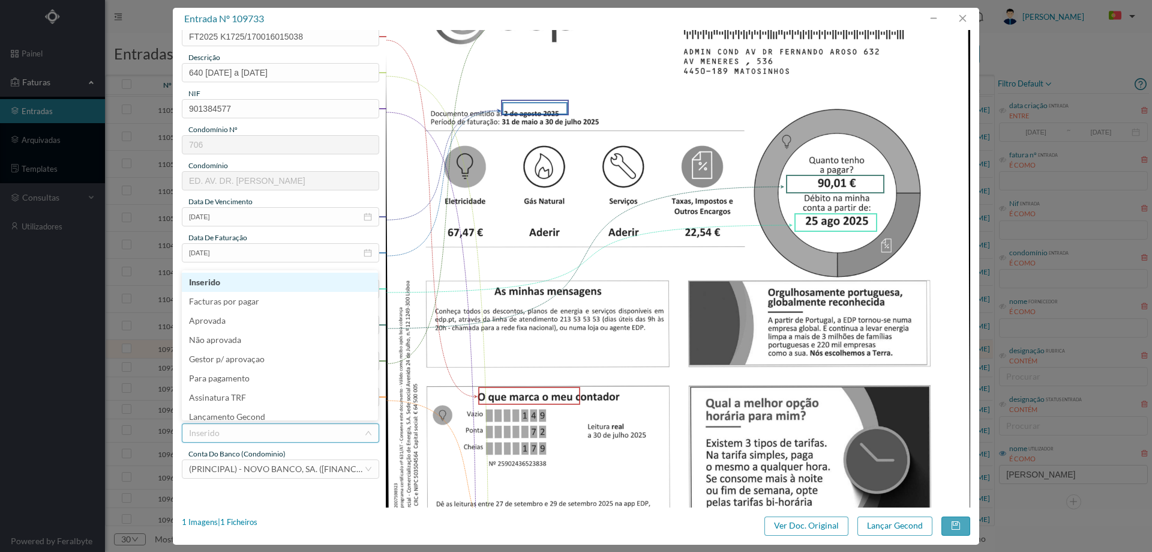
click at [237, 424] on input at bounding box center [276, 433] width 175 height 18
click at [239, 416] on li "Lançamento Gecond" at bounding box center [280, 410] width 196 height 19
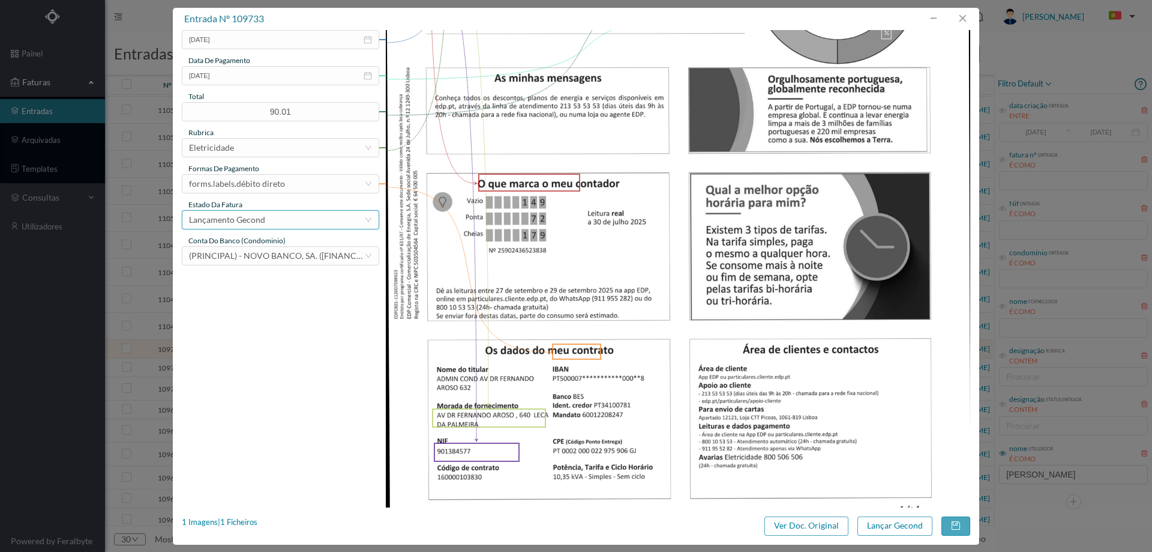
scroll to position [363, 0]
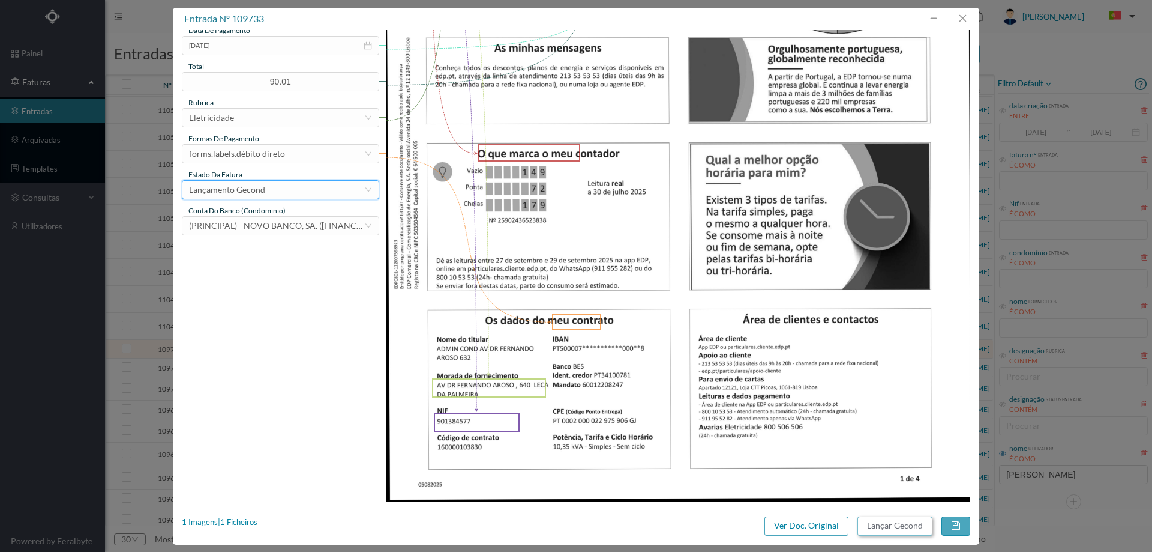
click at [898, 522] on button "Lançar Gecond" at bounding box center [895, 525] width 75 height 19
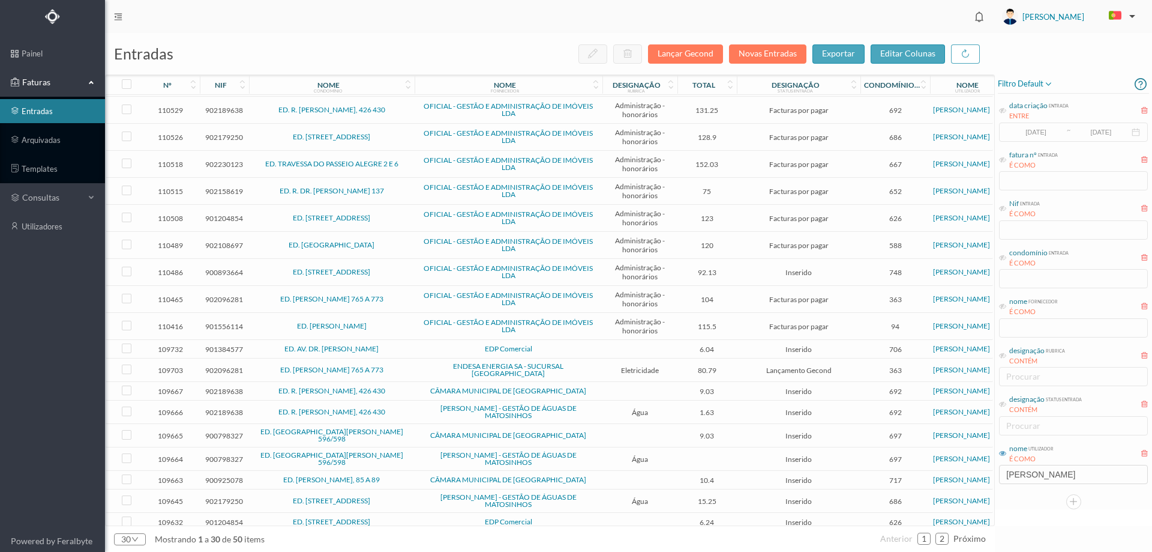
click at [449, 348] on span "EDP Comercial" at bounding box center [509, 348] width 182 height 7
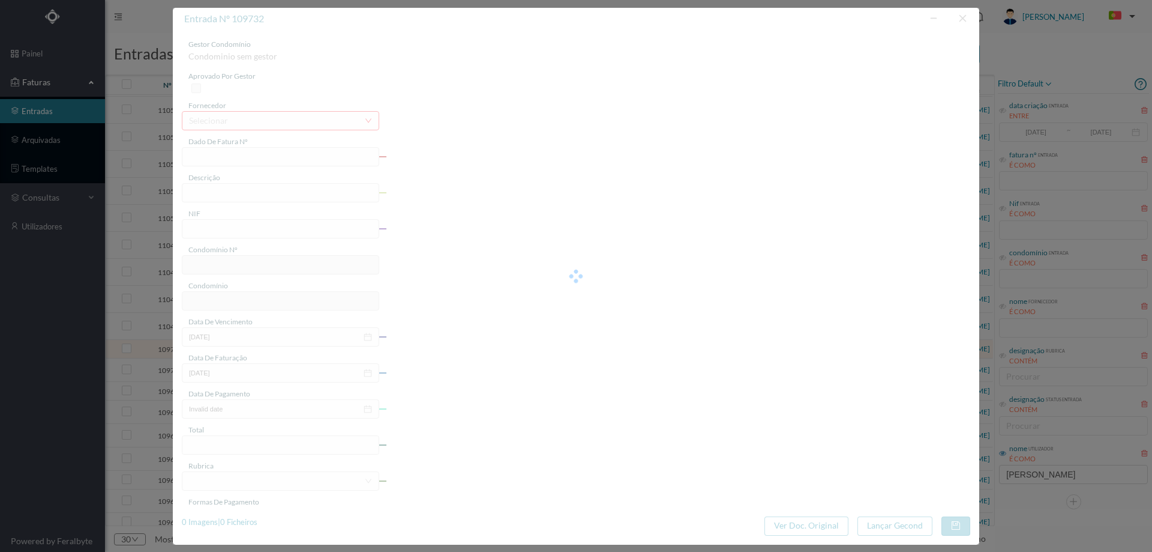
type input "FT2025 K1725/170016015037"
type input "AV DR FERNANDO AROSO , 620 LECA DA PALMEIRA"
type input "901384577"
type input "Invalid date"
type input "[DATE]"
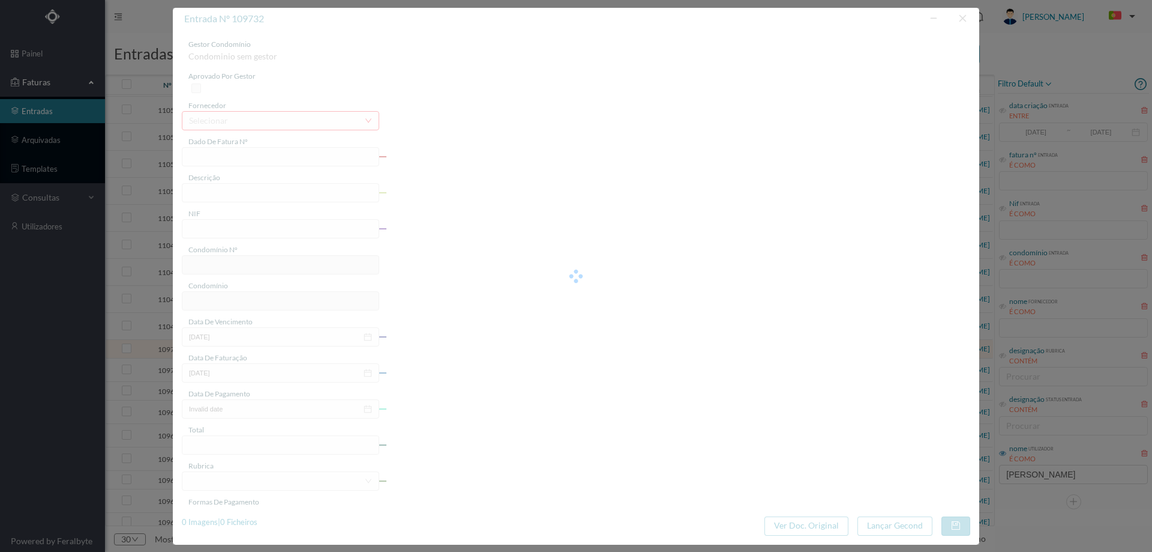
type input "[DATE]"
type input "6.04"
type input "706"
type input "ED. AV. DR. [PERSON_NAME]"
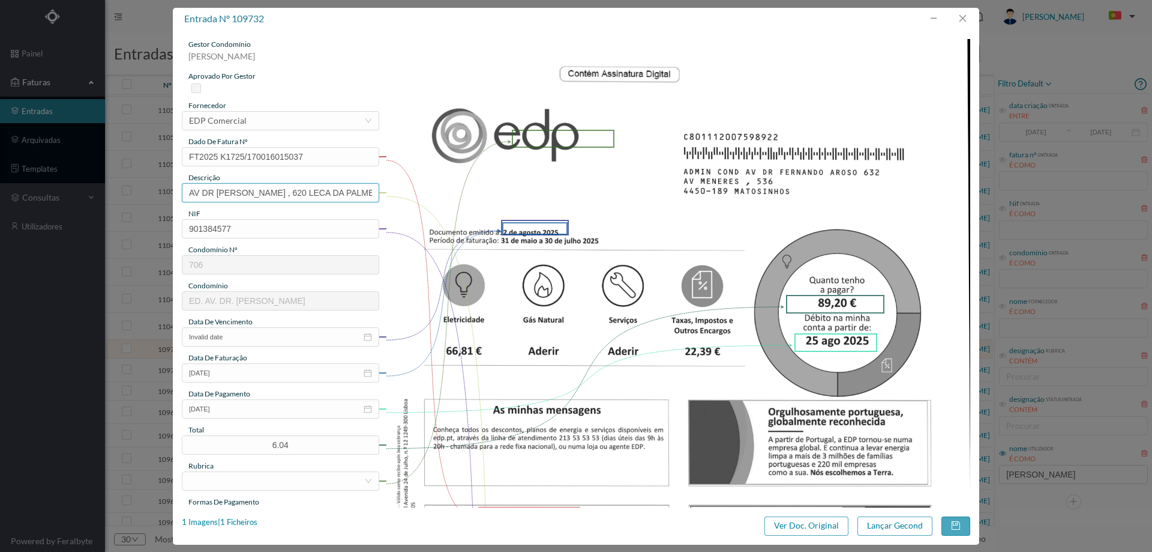
drag, startPoint x: 302, startPoint y: 195, endPoint x: 0, endPoint y: 188, distance: 302.6
click at [0, 188] on div "entrada nº 109732 gestor condomínio Beatriz Pinheiro aprovado por gestor fornec…" at bounding box center [576, 276] width 1152 height 552
drag, startPoint x: 282, startPoint y: 193, endPoint x: 205, endPoint y: 190, distance: 77.5
click at [205, 190] on input "620 LECA DA PALMEIRA" at bounding box center [280, 192] width 197 height 19
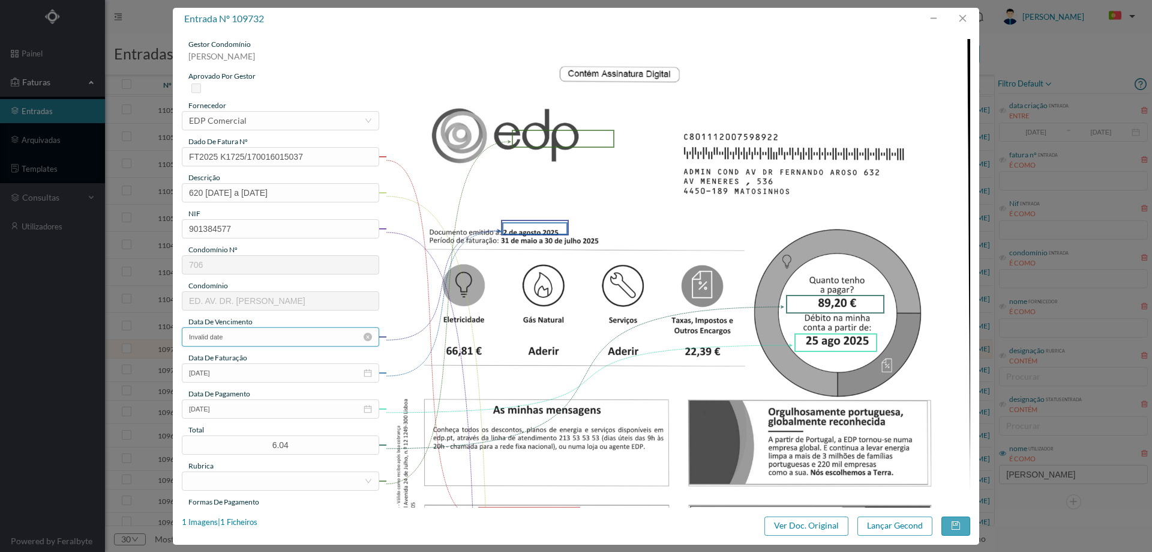
type input "620 [DATE] a [DATE]"
click at [241, 340] on input "Invalid date" at bounding box center [280, 336] width 197 height 19
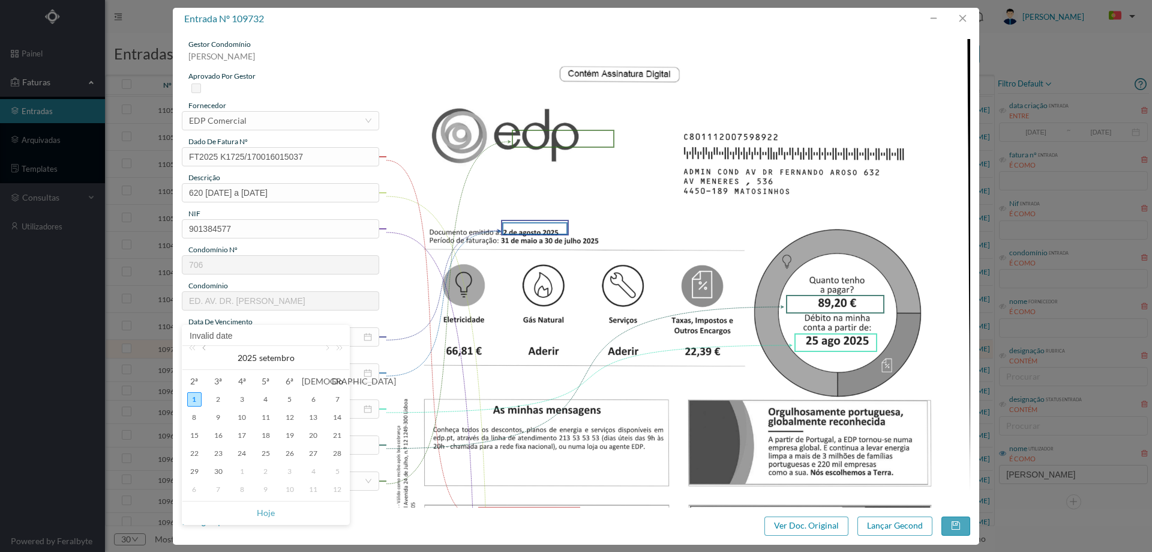
click at [208, 352] on link at bounding box center [205, 358] width 11 height 24
click at [191, 471] on div "25" at bounding box center [194, 471] width 14 height 14
type input "[DATE]"
drag, startPoint x: 293, startPoint y: 456, endPoint x: 222, endPoint y: 454, distance: 71.4
click at [222, 454] on div "gestor condomínio [PERSON_NAME] aprovado por gestor fornecedor selecionar EDP C…" at bounding box center [280, 318] width 197 height 559
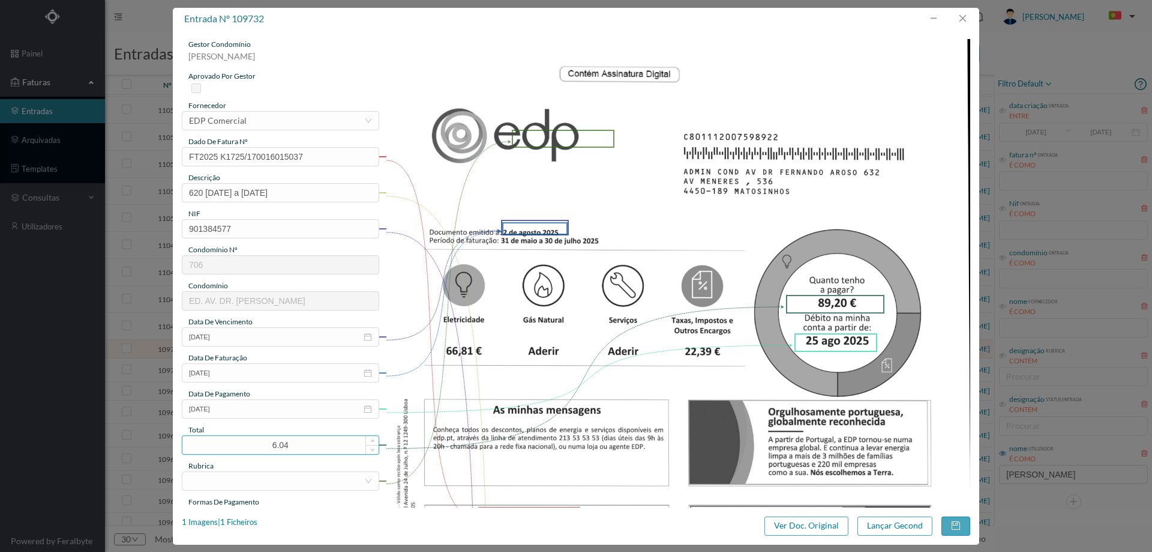
drag, startPoint x: 289, startPoint y: 447, endPoint x: 237, endPoint y: 443, distance: 52.3
click at [237, 443] on input "6.04" at bounding box center [280, 445] width 196 height 18
type input "89.20"
click at [221, 482] on div at bounding box center [276, 481] width 175 height 18
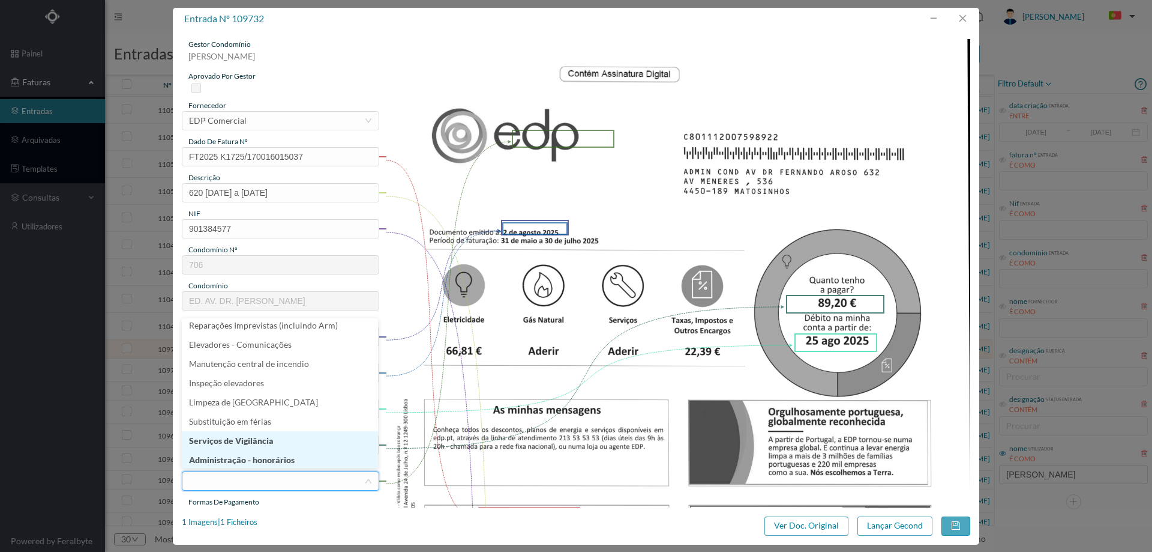
scroll to position [240, 0]
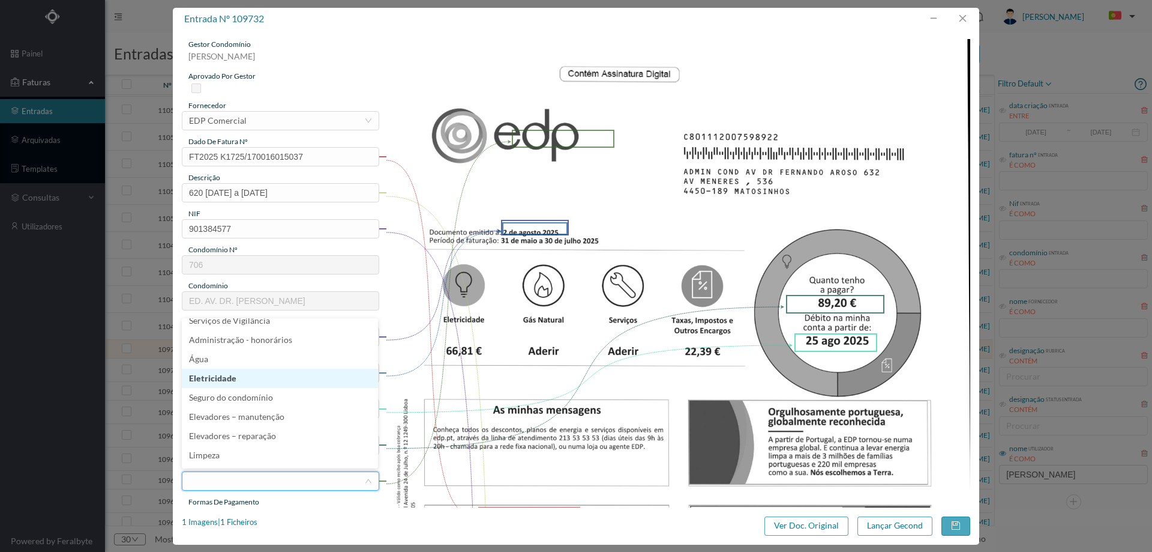
click at [241, 378] on li "Eletricidade" at bounding box center [280, 378] width 196 height 19
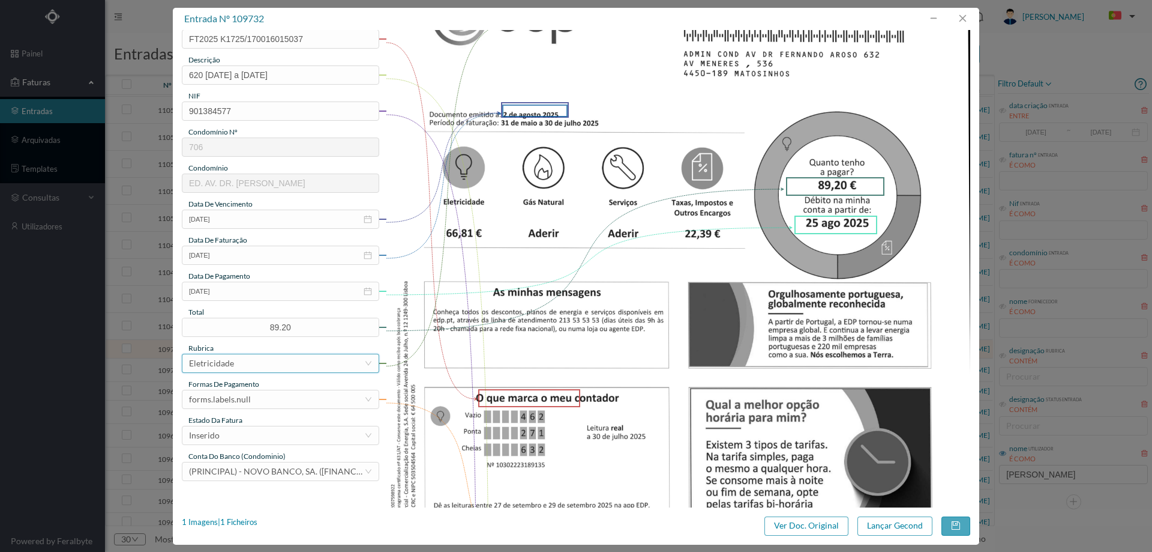
scroll to position [120, 0]
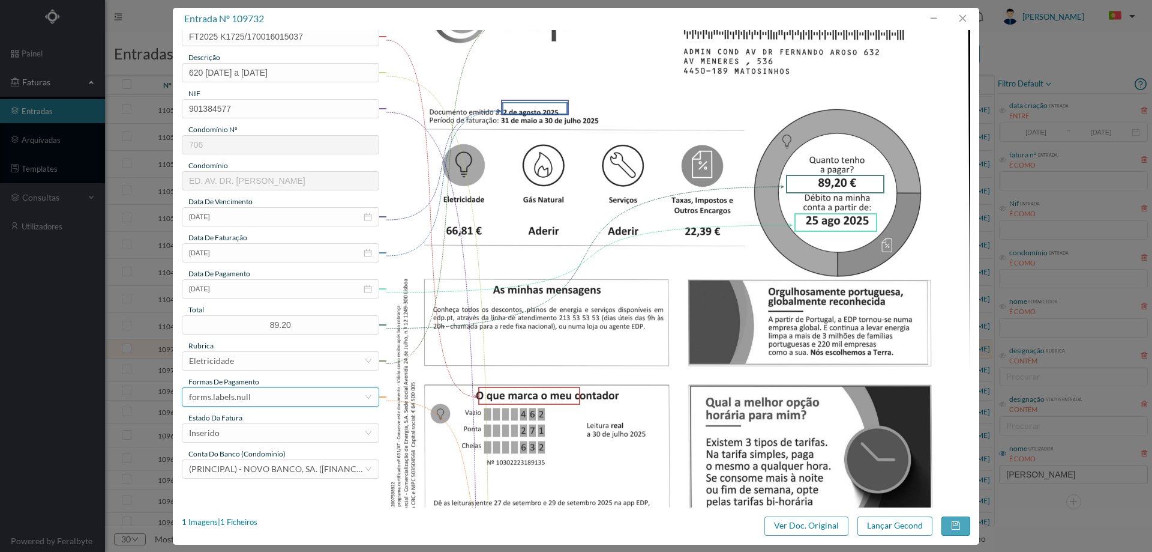
click at [253, 399] on div "forms.labels.null" at bounding box center [276, 397] width 175 height 18
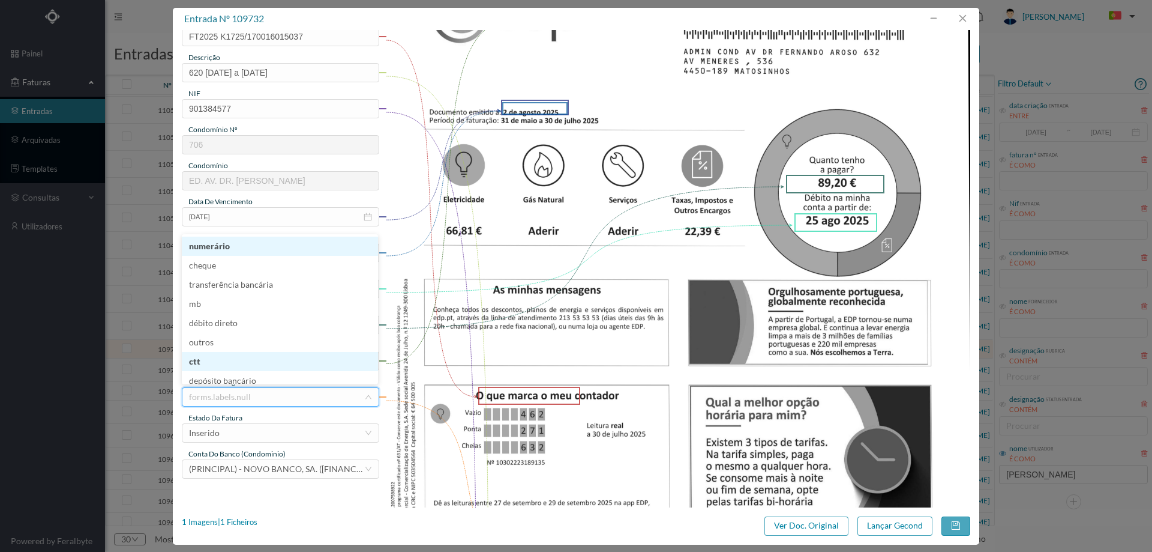
scroll to position [6, 0]
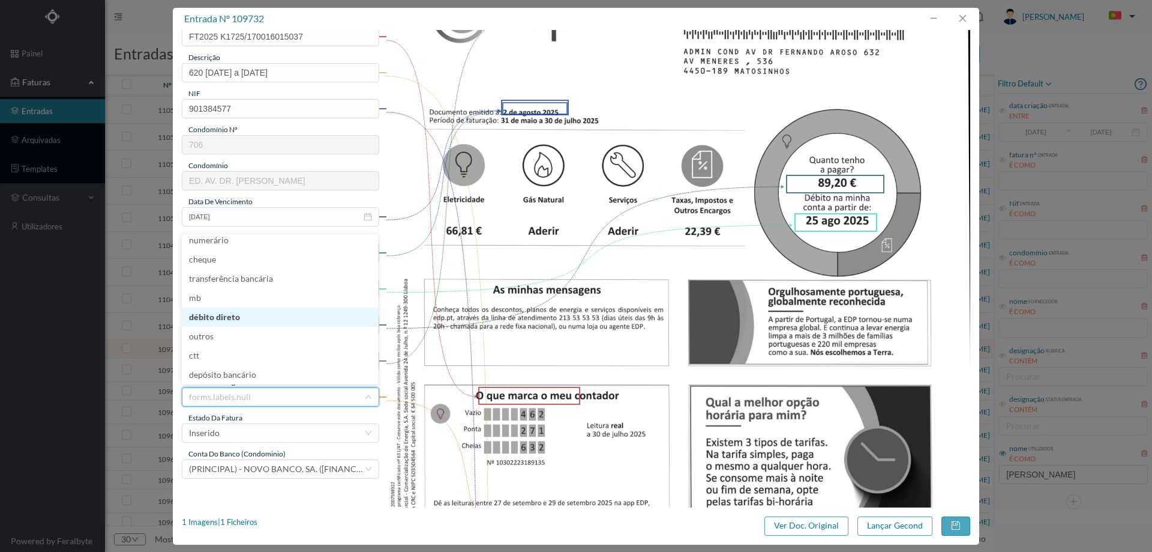
click at [257, 321] on li "débito direto" at bounding box center [280, 316] width 196 height 19
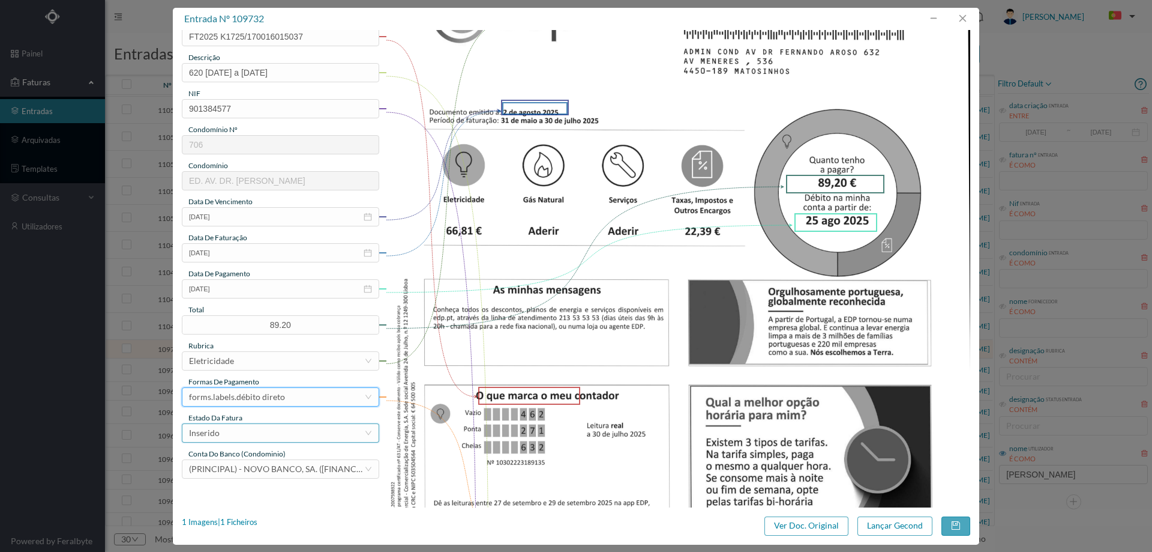
click at [236, 435] on div "Inserido" at bounding box center [276, 433] width 175 height 18
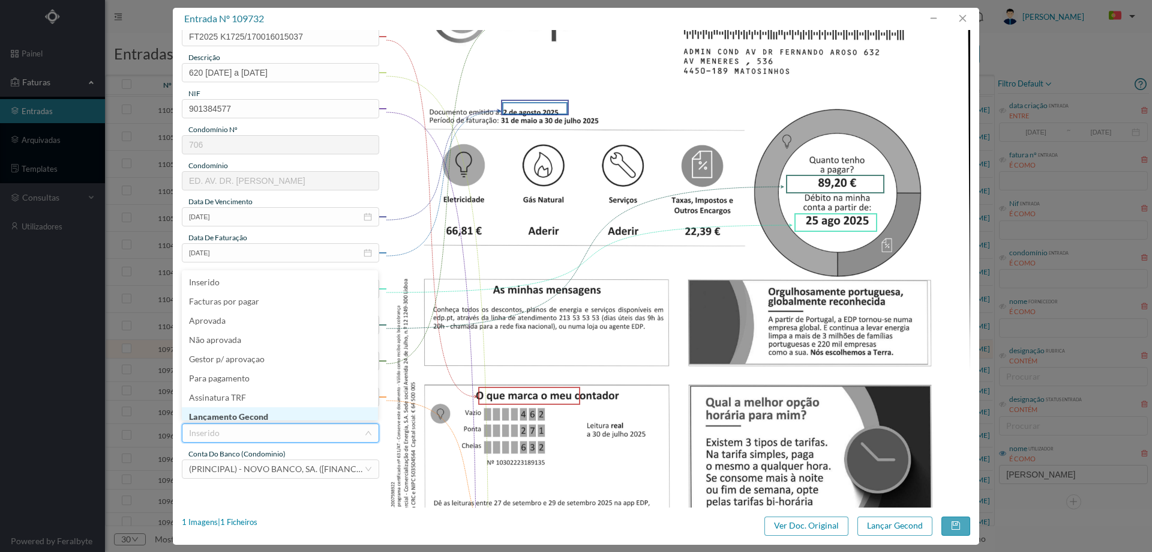
scroll to position [5, 0]
click at [243, 408] on li "Lançamento Gecond" at bounding box center [280, 411] width 196 height 19
click at [873, 523] on button "Lançar Gecond" at bounding box center [895, 525] width 75 height 19
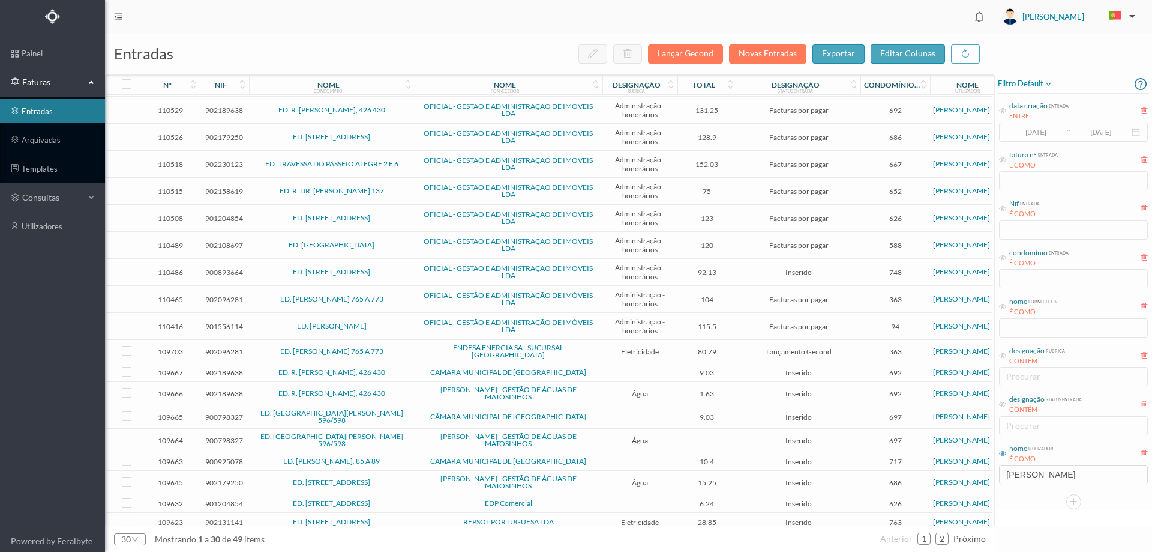
click at [415, 351] on td "ENDESA ENERGIA SA - SUCURSAL [GEOGRAPHIC_DATA]" at bounding box center [509, 351] width 188 height 23
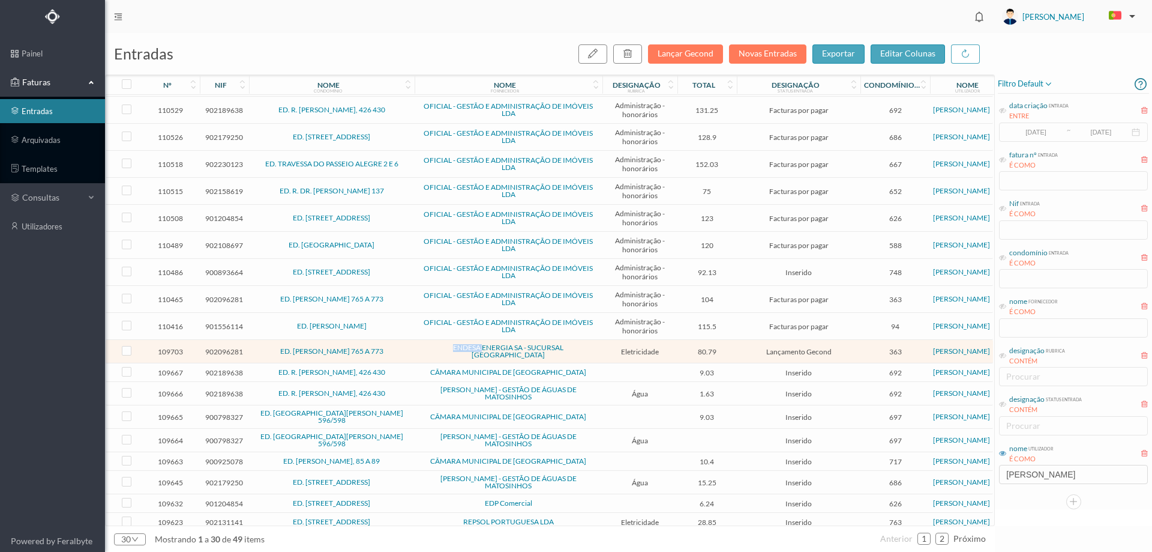
click at [415, 351] on td "ENDESA ENERGIA SA - SUCURSAL [GEOGRAPHIC_DATA]" at bounding box center [509, 351] width 188 height 23
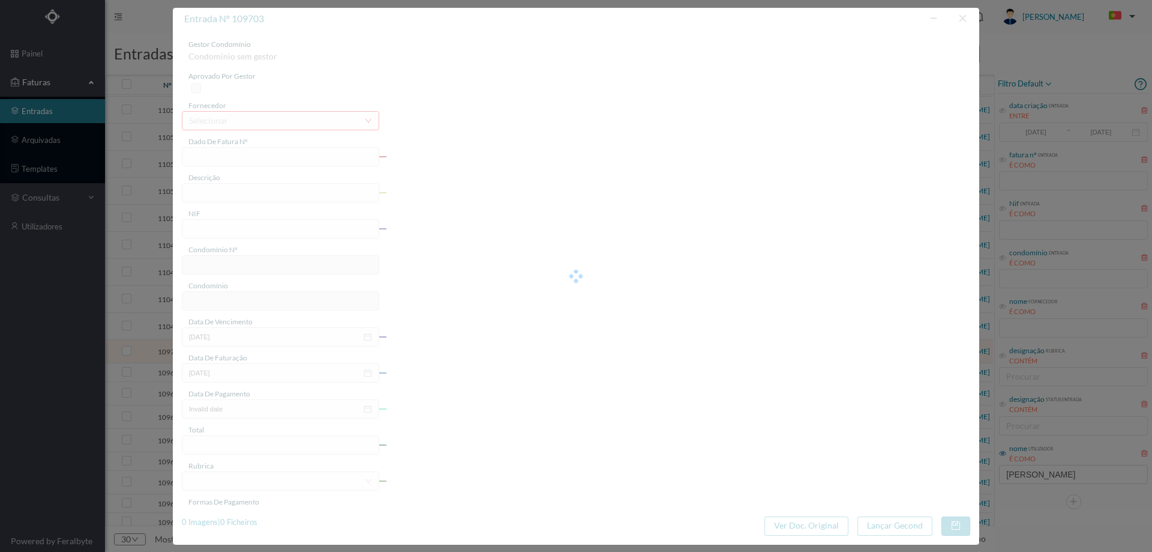
type input "FAC 0250312025/0065412652"
type input "[STREET_ADDRESS][PERSON_NAME]"
type input "902096281"
type input "[DATE]"
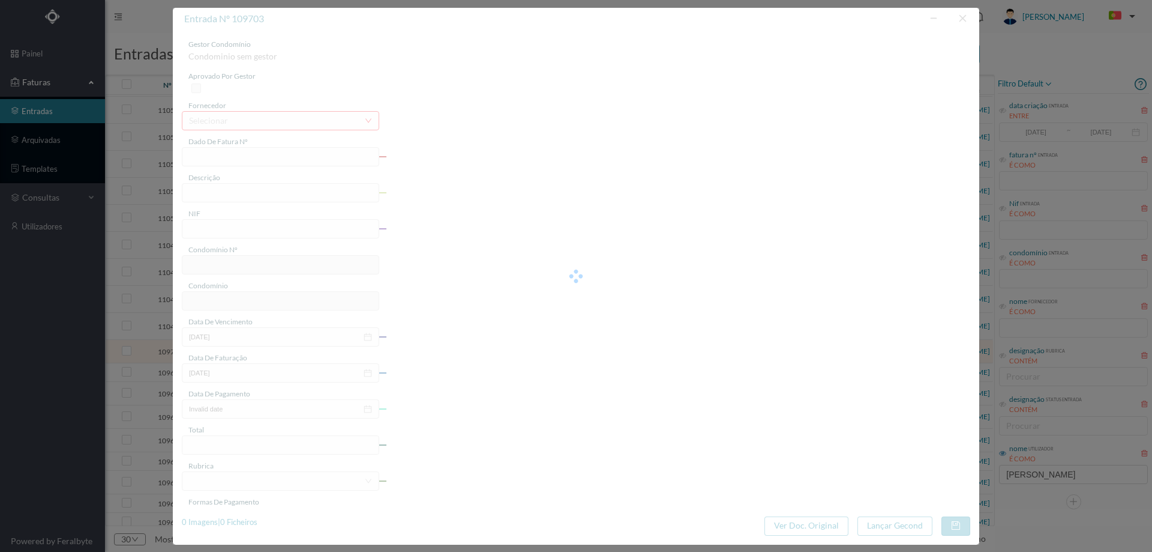
type input "[DATE]"
type input "80.79"
type input "363"
type input "ED. [PERSON_NAME] 765 A 773"
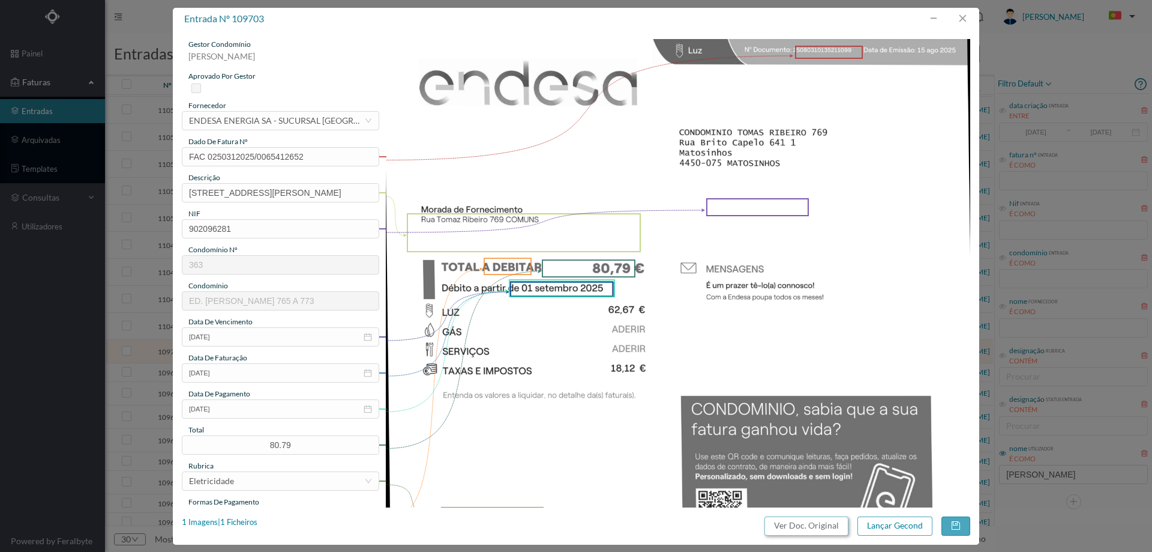
click at [806, 528] on button "Ver Doc. Original" at bounding box center [807, 525] width 84 height 19
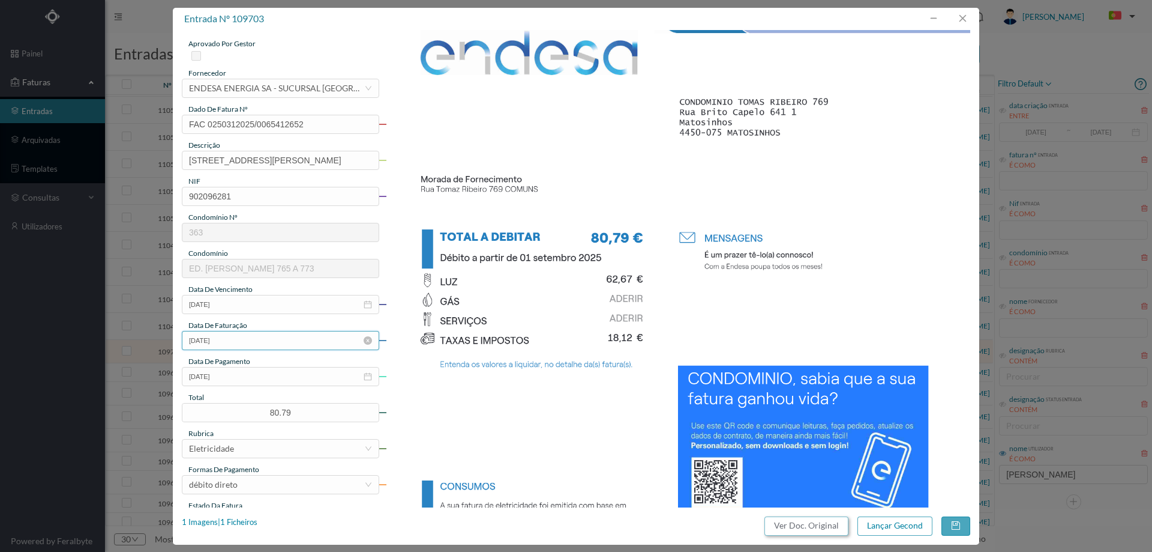
scroll to position [60, 0]
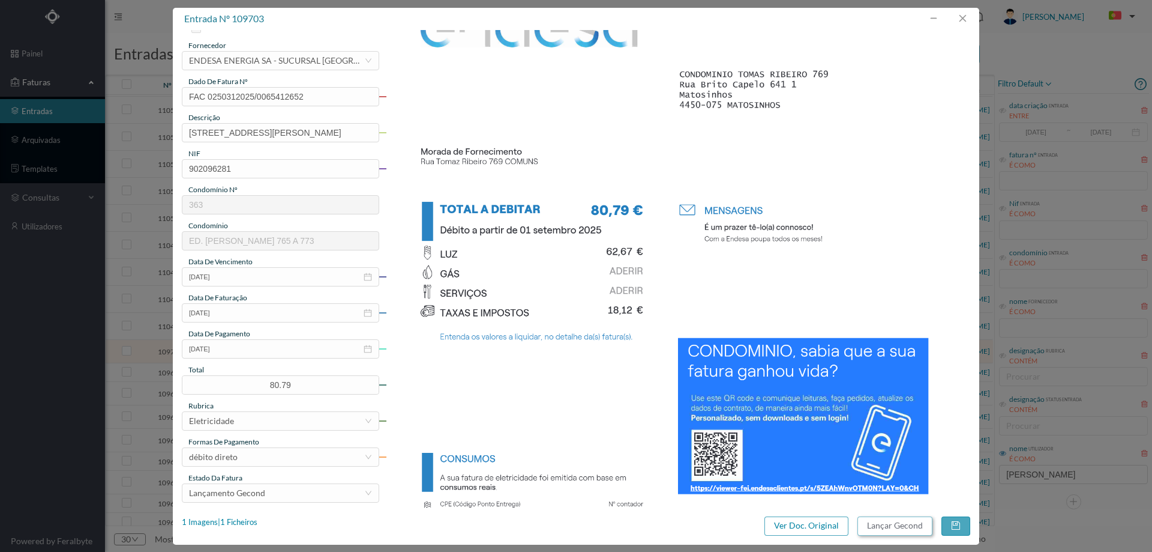
click at [900, 530] on button "Lançar Gecond" at bounding box center [895, 525] width 75 height 19
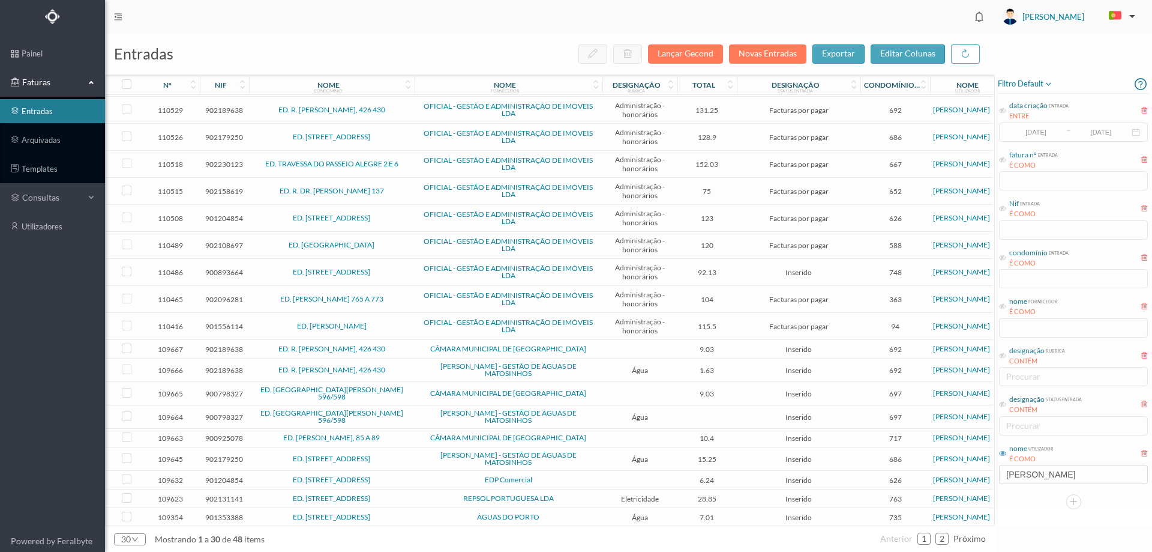
click at [419, 353] on td "CÂMARA MUNICIPAL DE [GEOGRAPHIC_DATA]" at bounding box center [509, 349] width 188 height 19
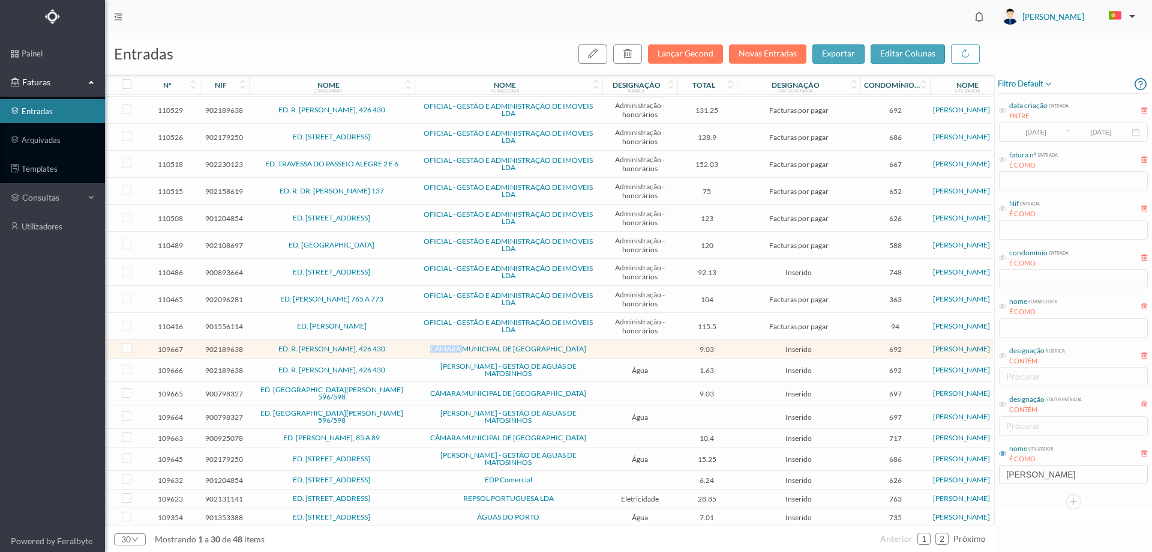
click at [419, 353] on td "CÂMARA MUNICIPAL DE [GEOGRAPHIC_DATA]" at bounding box center [509, 349] width 188 height 19
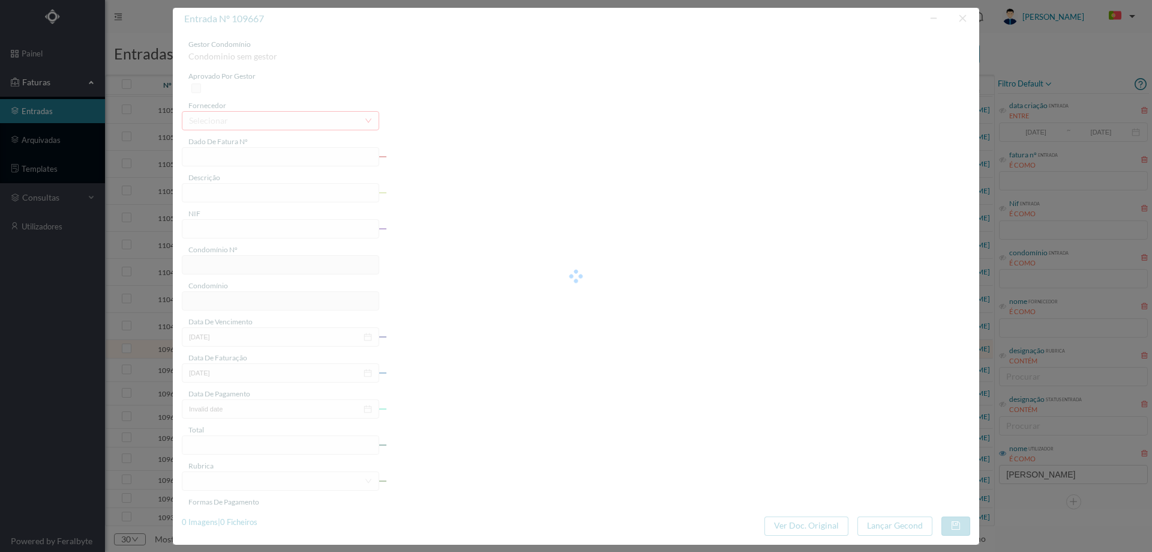
type input "FE E4025FE/10444916"
type input "902189638"
type input "Invalid date"
type input "[DATE]"
type input "9.03"
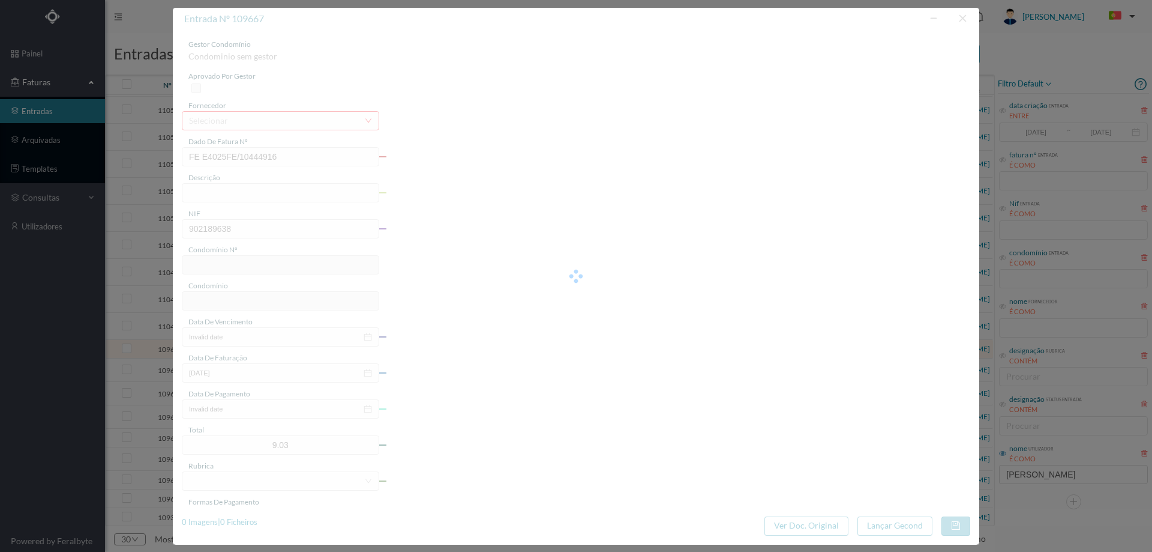
type input "692"
type input "ED. R. [PERSON_NAME], 426 430"
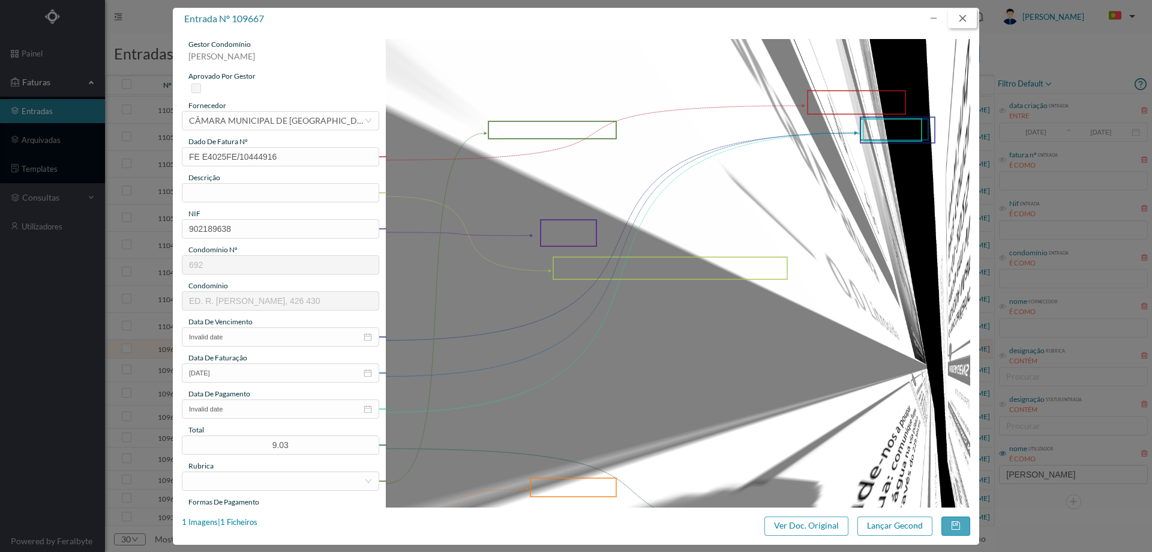
click at [965, 20] on button "button" at bounding box center [962, 18] width 29 height 19
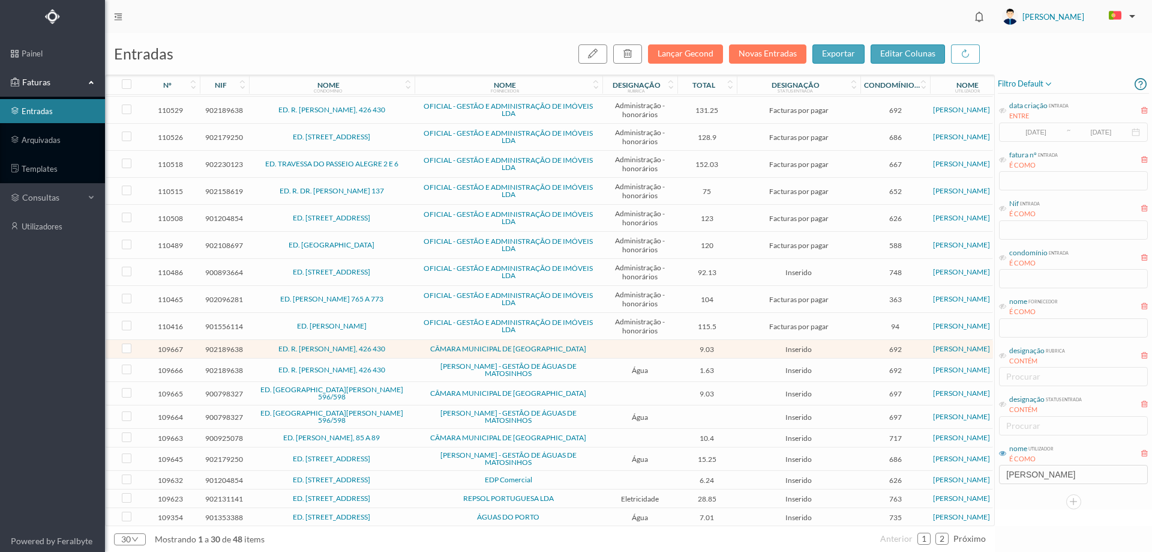
click at [622, 350] on td at bounding box center [640, 349] width 75 height 19
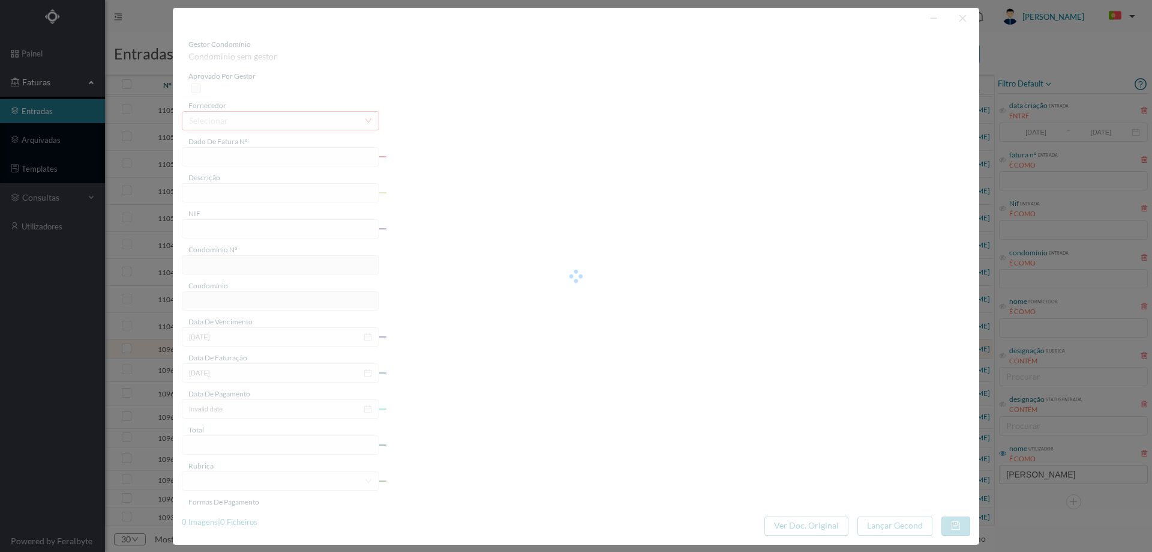
type input "FE E4025FE/10444916"
type input "902189638"
type input "Invalid date"
type input "[DATE]"
type input "9.03"
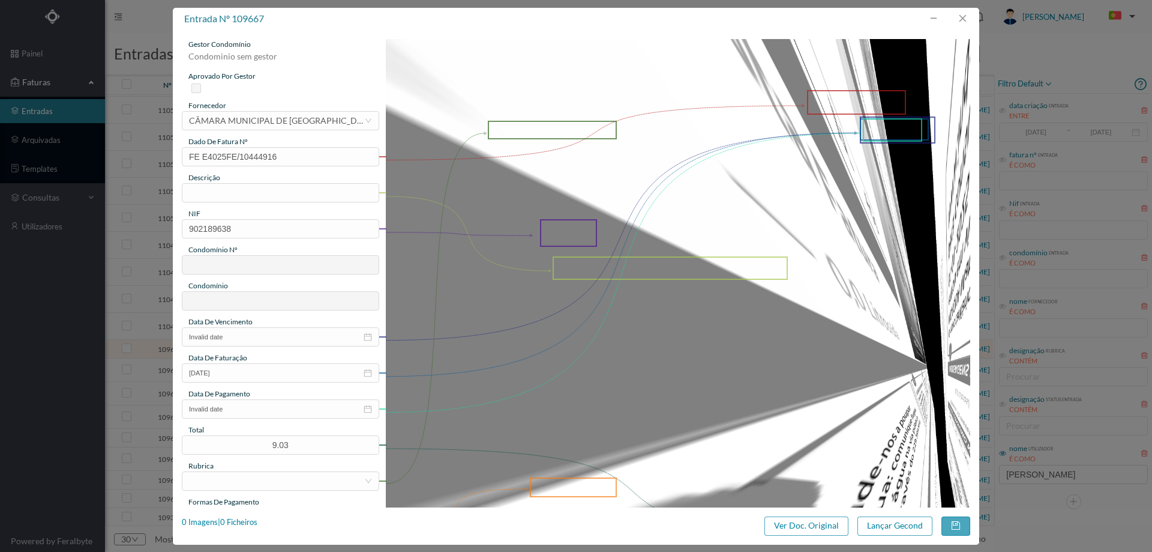
type input "692"
type input "ED. R. [PERSON_NAME], 426 430"
click at [801, 520] on button "Ver Doc. Original" at bounding box center [807, 525] width 84 height 19
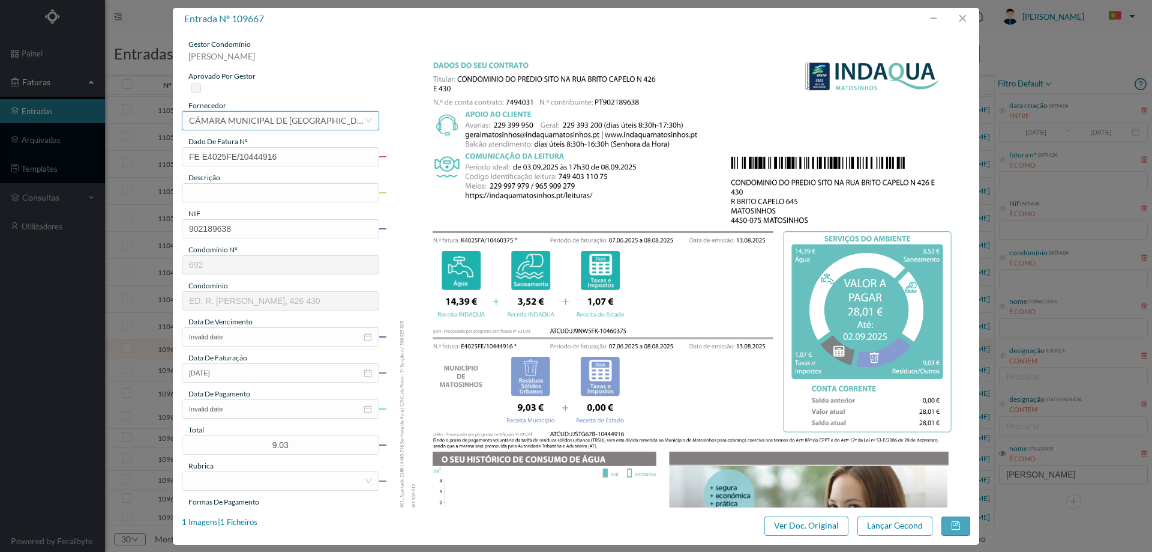
click at [281, 118] on div "CÂMARA MUNICIPAL DE [GEOGRAPHIC_DATA]" at bounding box center [276, 121] width 175 height 18
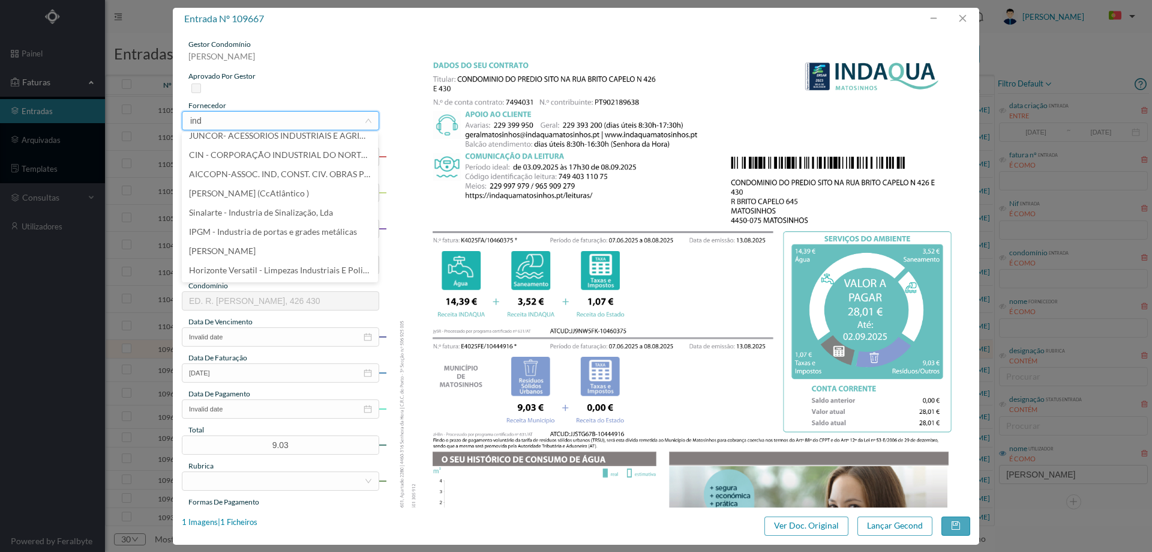
scroll to position [0, 0]
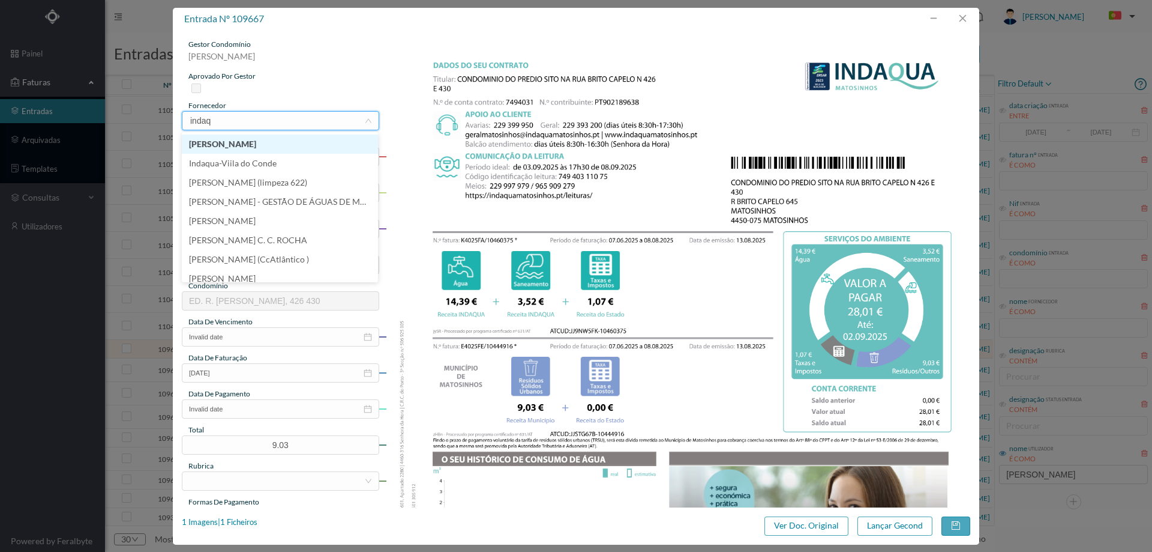
type input "indaqu"
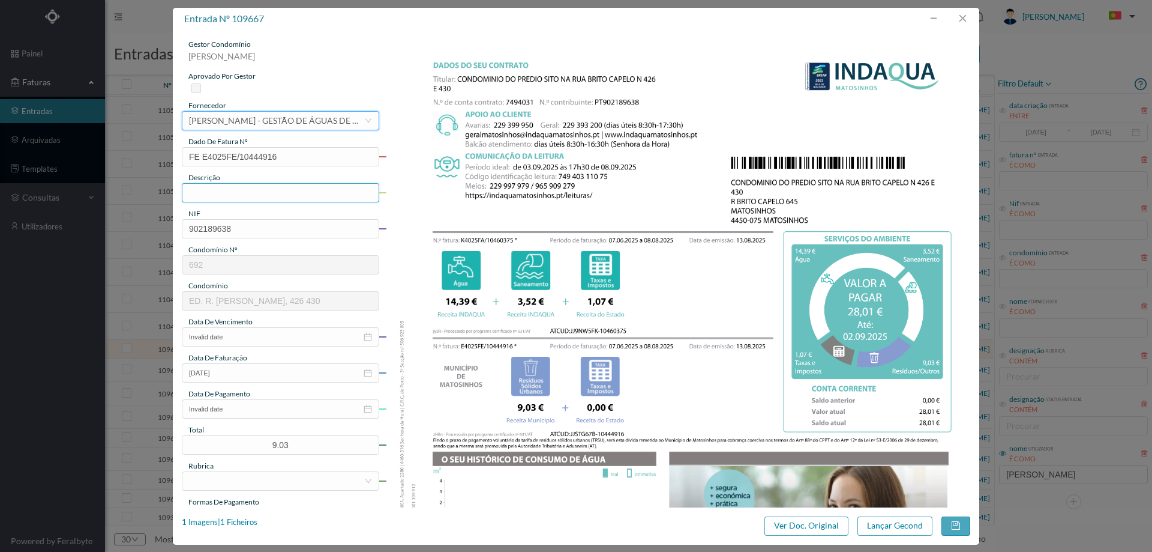
click at [253, 199] on input "text" at bounding box center [280, 192] width 197 height 19
type input "[DATE] a [DATE]"
click at [259, 335] on input "Invalid date" at bounding box center [280, 336] width 197 height 19
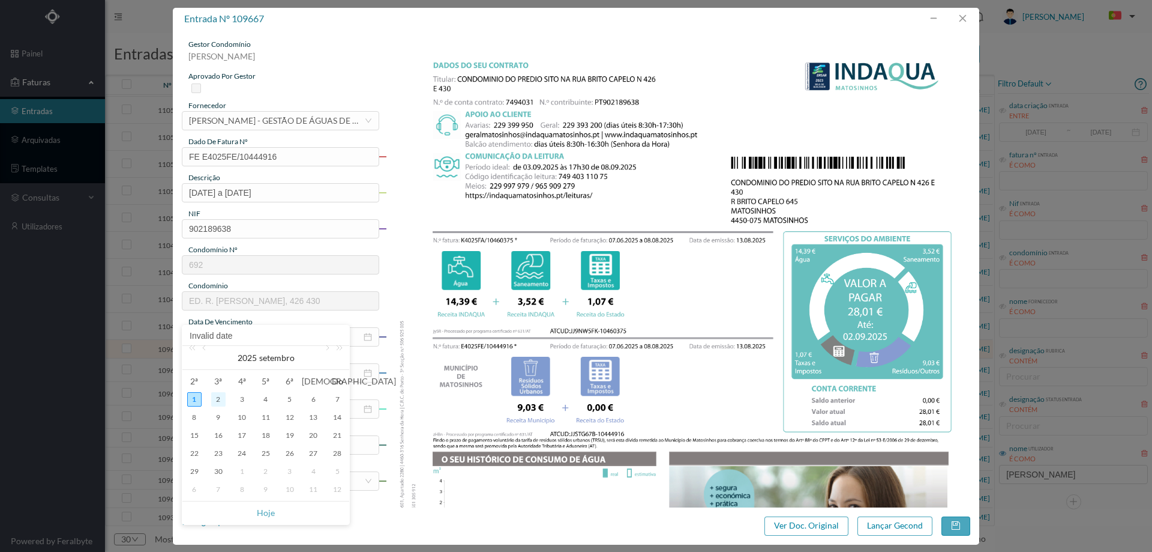
click at [217, 399] on div "2" at bounding box center [218, 399] width 14 height 14
type input "[DATE]"
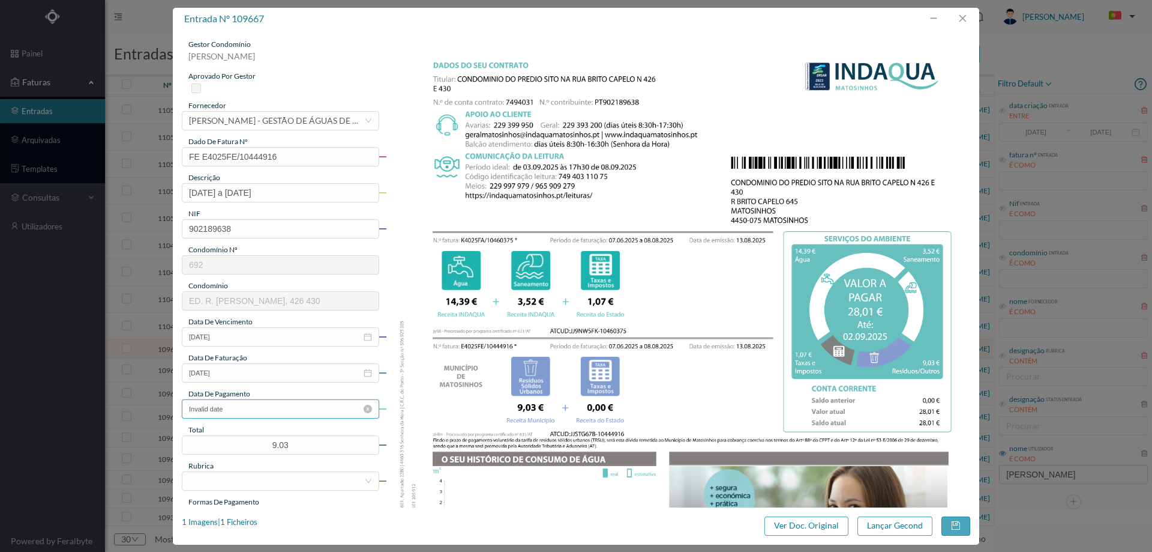
click at [252, 402] on input "Invalid date" at bounding box center [280, 408] width 197 height 19
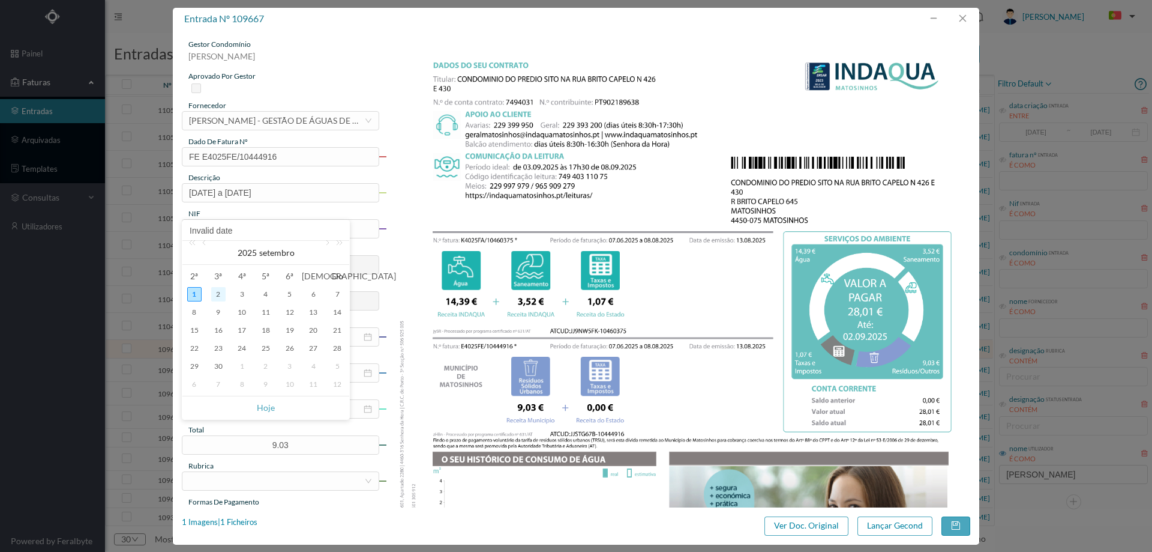
click at [217, 295] on div "2" at bounding box center [218, 294] width 14 height 14
type input "[DATE]"
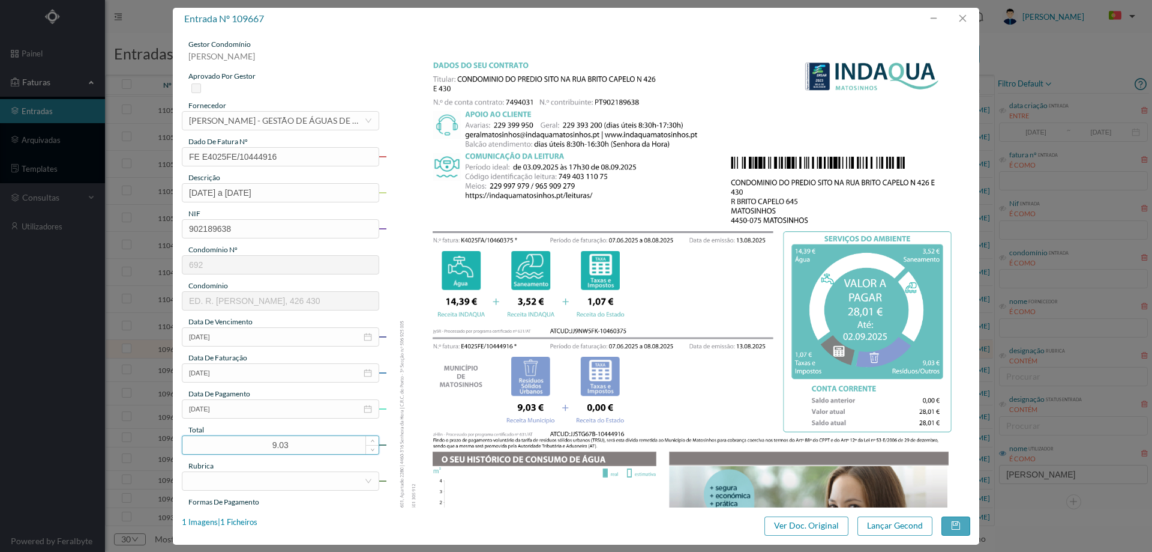
drag, startPoint x: 271, startPoint y: 442, endPoint x: 245, endPoint y: 442, distance: 25.2
click at [245, 442] on input "9.03" at bounding box center [280, 445] width 196 height 18
type input "28.01"
click at [269, 469] on div "rubrica" at bounding box center [280, 465] width 197 height 11
click at [264, 490] on div at bounding box center [280, 480] width 197 height 19
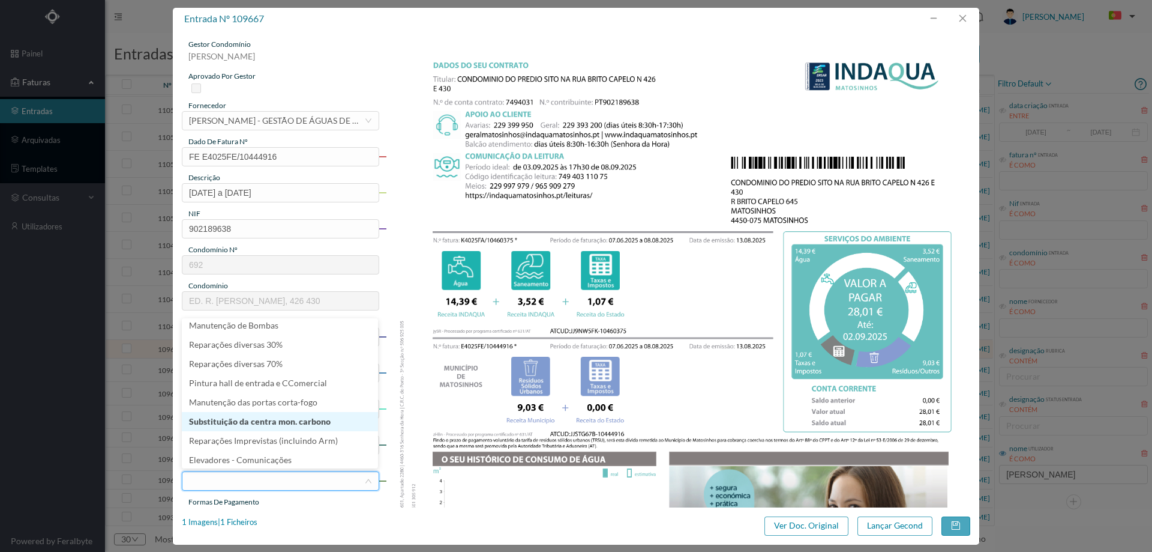
scroll to position [244, 0]
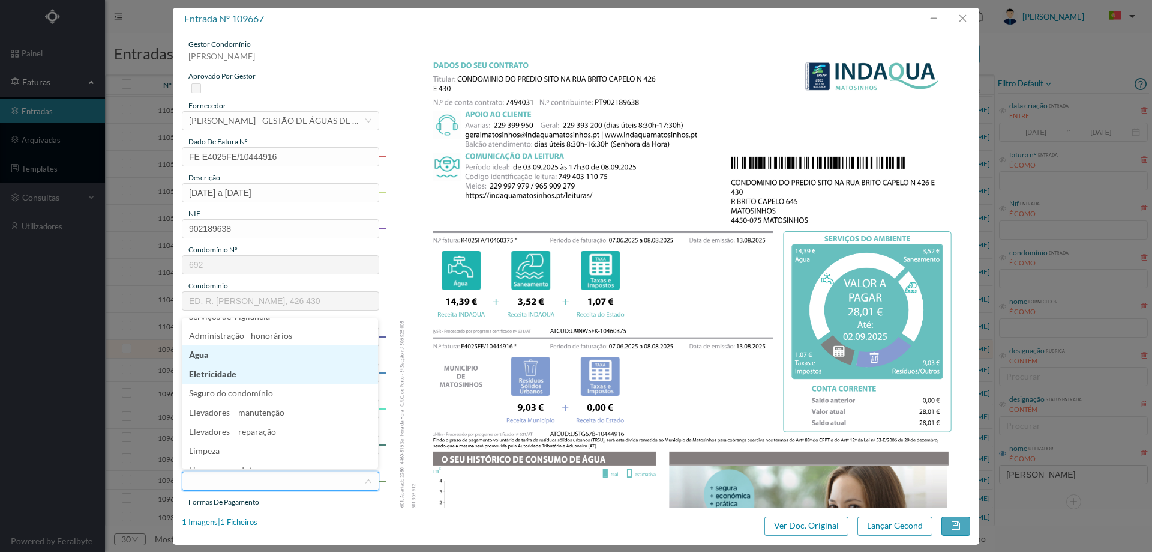
click at [235, 357] on li "Água" at bounding box center [280, 354] width 196 height 19
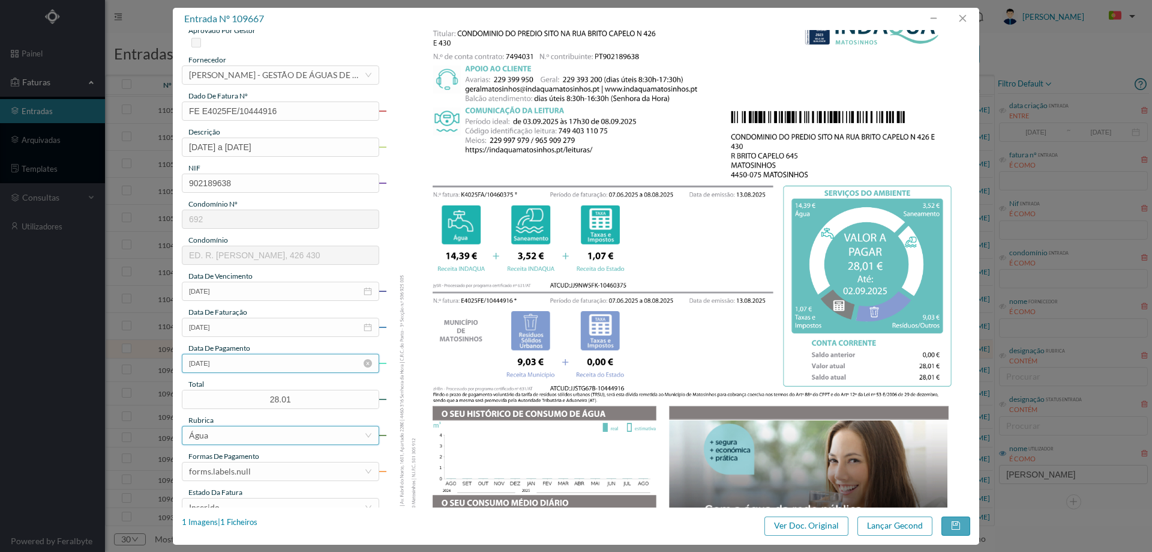
scroll to position [120, 0]
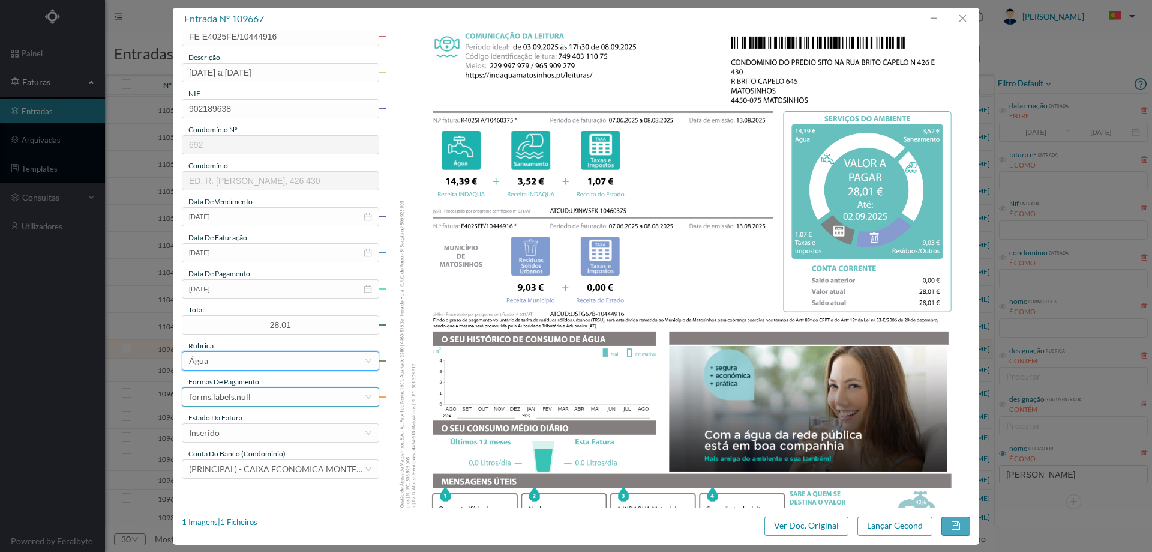
click at [248, 396] on div "forms.labels.null" at bounding box center [220, 397] width 62 height 18
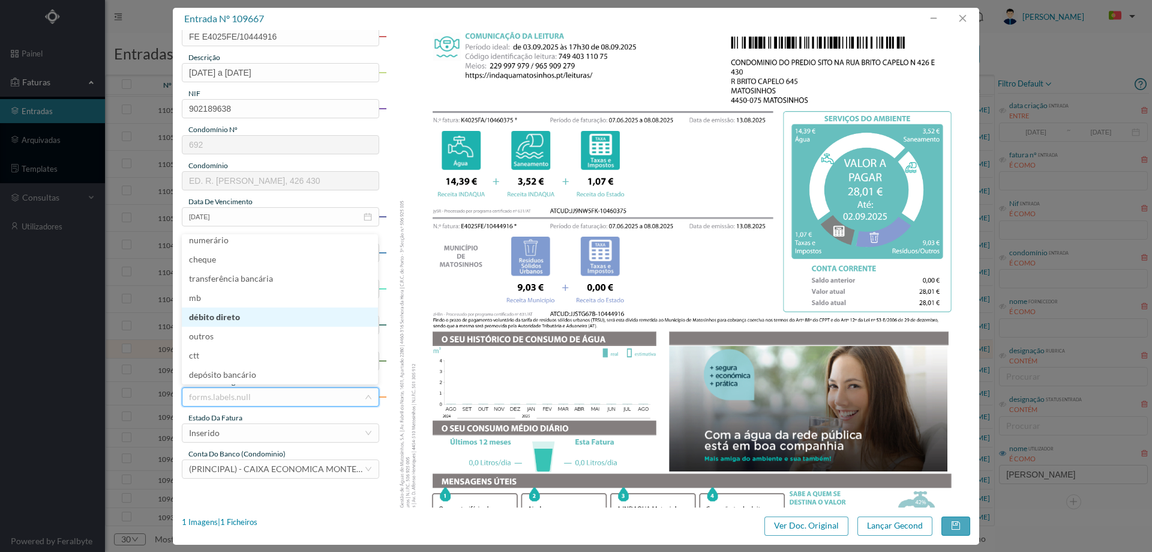
click at [251, 316] on li "débito direto" at bounding box center [280, 316] width 196 height 19
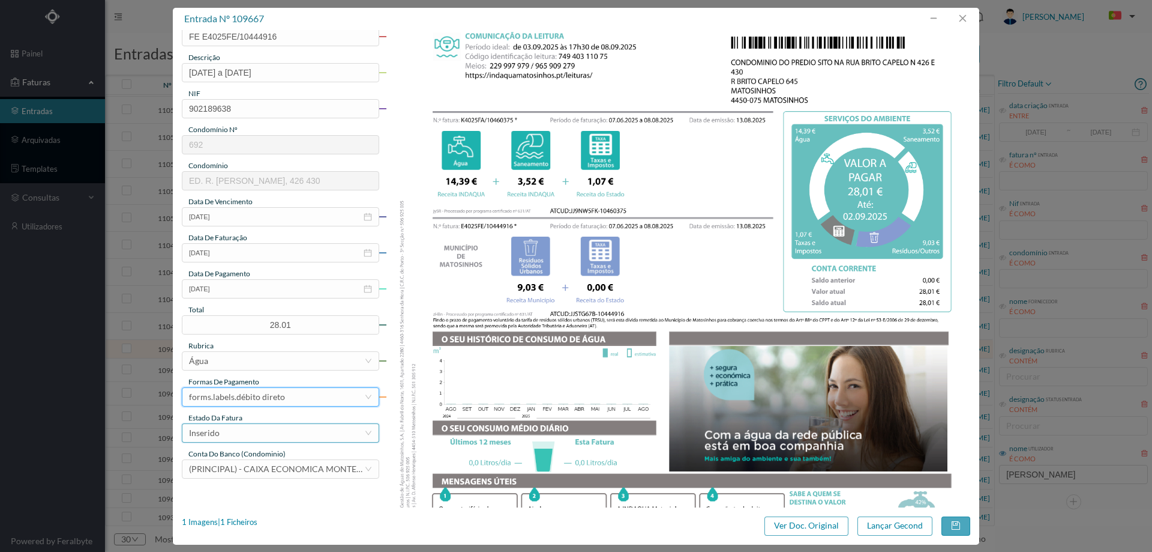
click at [232, 426] on div "Inserido" at bounding box center [276, 433] width 175 height 18
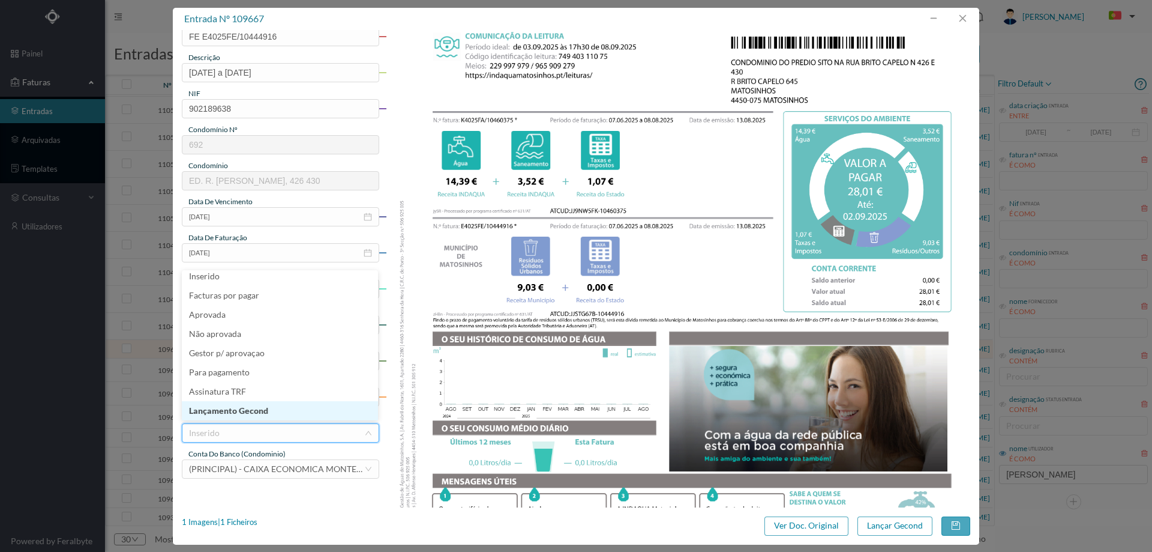
click at [237, 410] on li "Lançamento Gecond" at bounding box center [280, 410] width 196 height 19
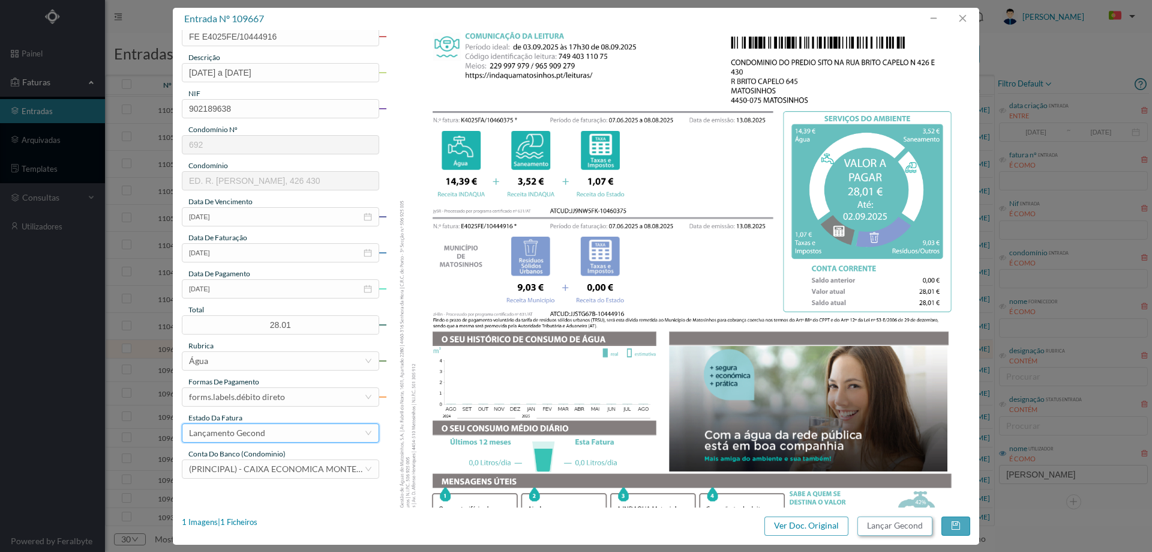
click at [889, 528] on button "Lançar Gecond" at bounding box center [895, 525] width 75 height 19
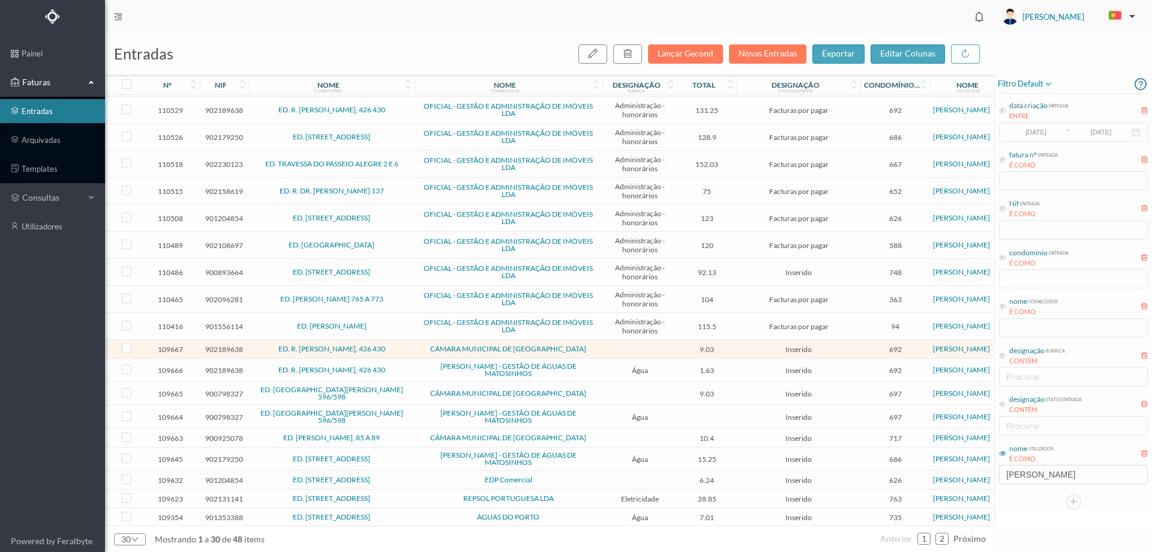
scroll to position [327, 0]
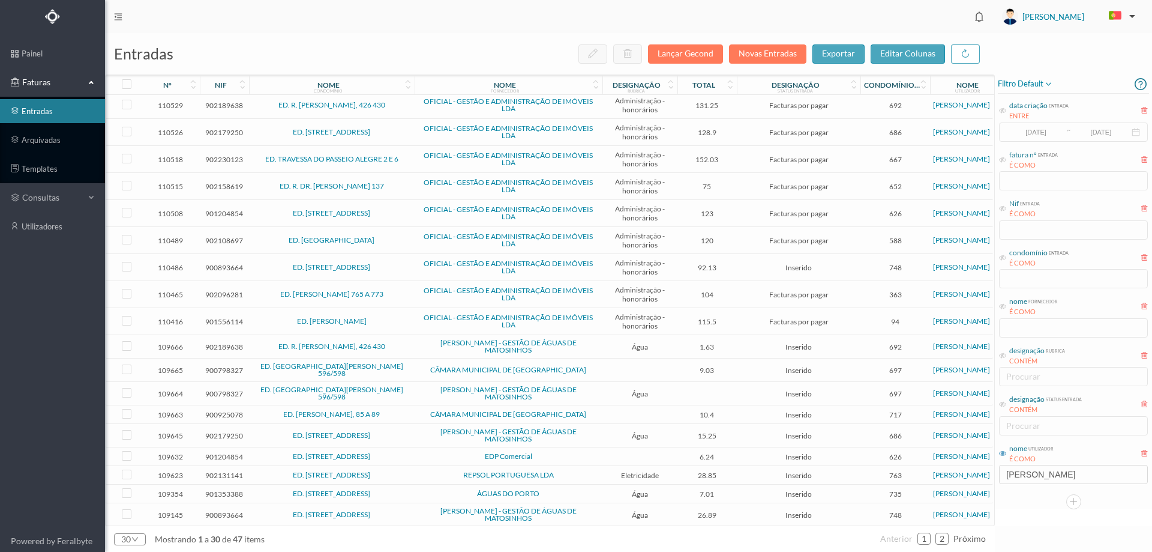
click at [404, 344] on span "ED. R. [PERSON_NAME], 426 430" at bounding box center [332, 346] width 160 height 7
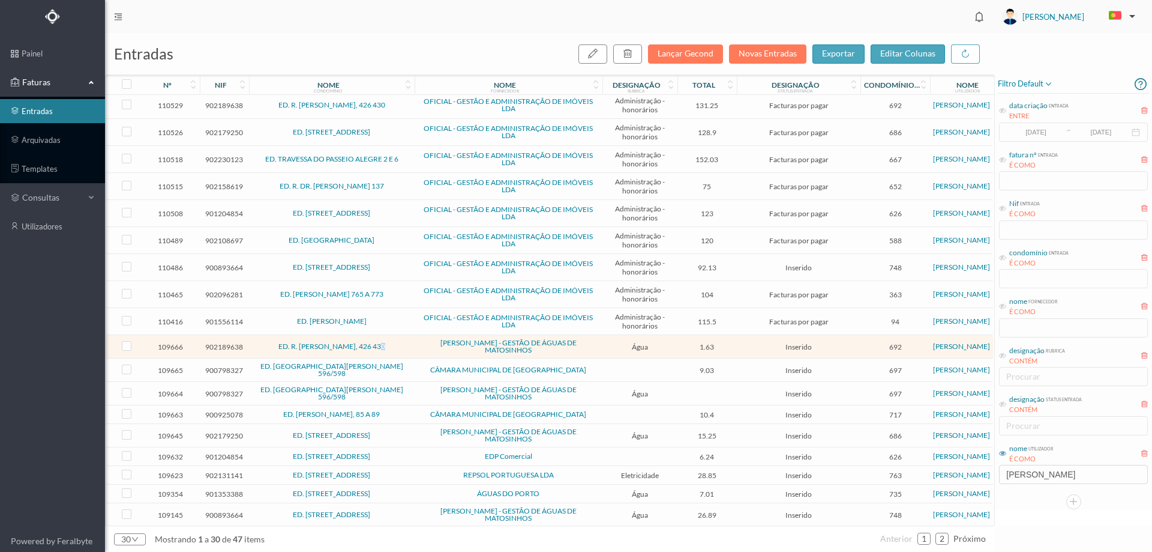
click at [404, 344] on span "ED. R. [PERSON_NAME], 426 430" at bounding box center [332, 346] width 160 height 7
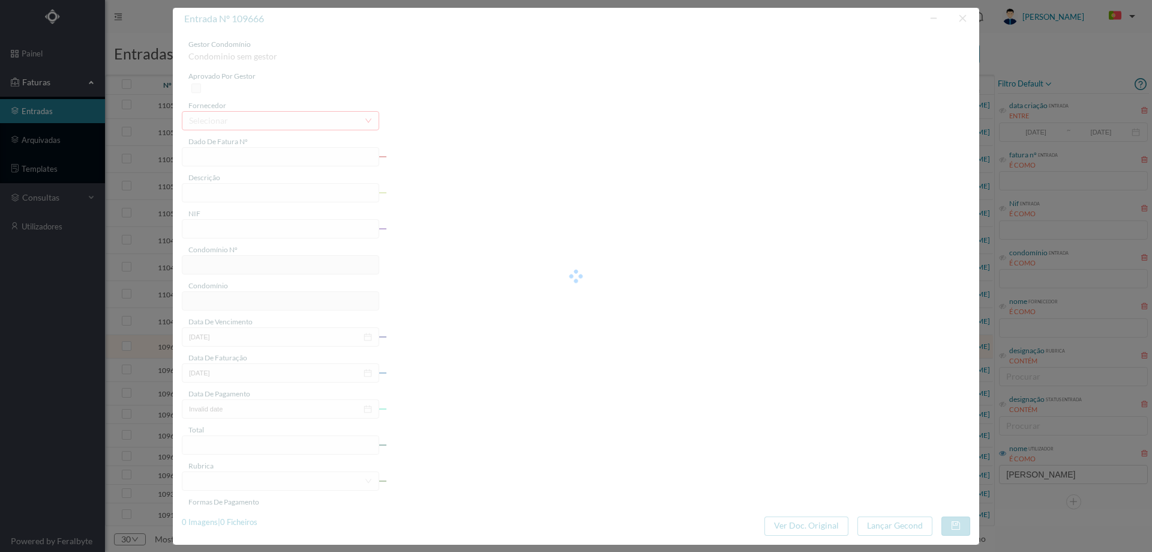
type input "FA K4025FA/10460374"
type input "Periodo de faturação: 07.06.2025 a 08.08.2025"
type input "902189638"
type input "[DATE]"
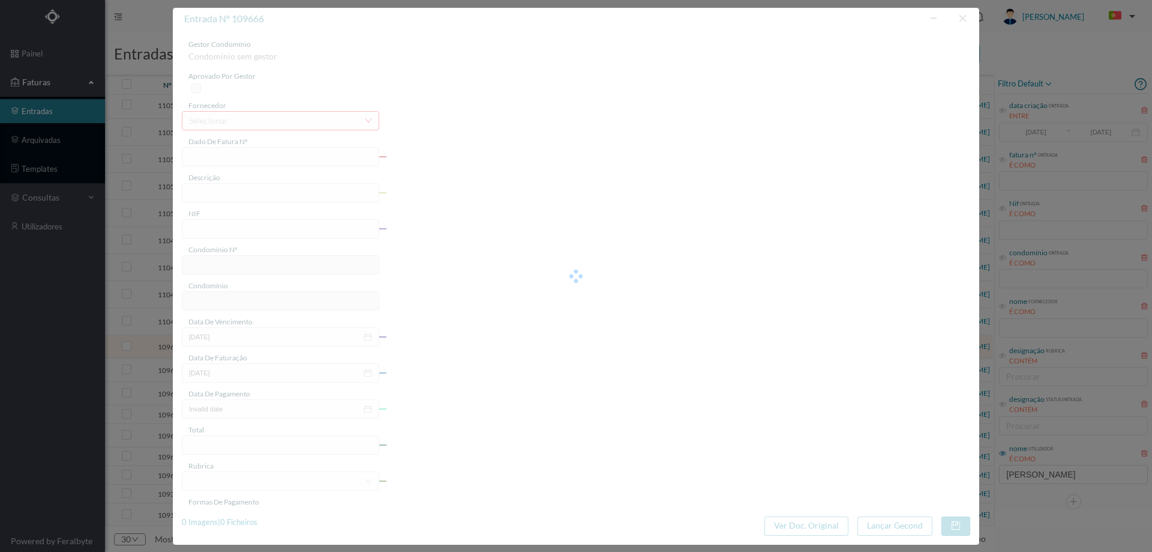
type input "[DATE]"
type input "1.63"
type input "692"
type input "ED. R. BRITO CAPELO, 426 430"
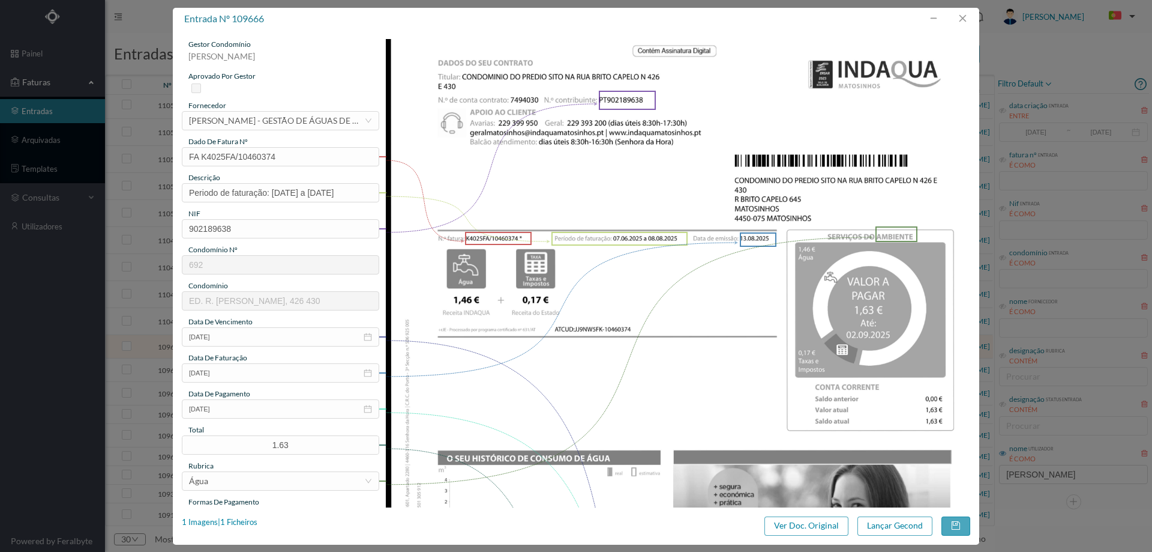
scroll to position [60, 0]
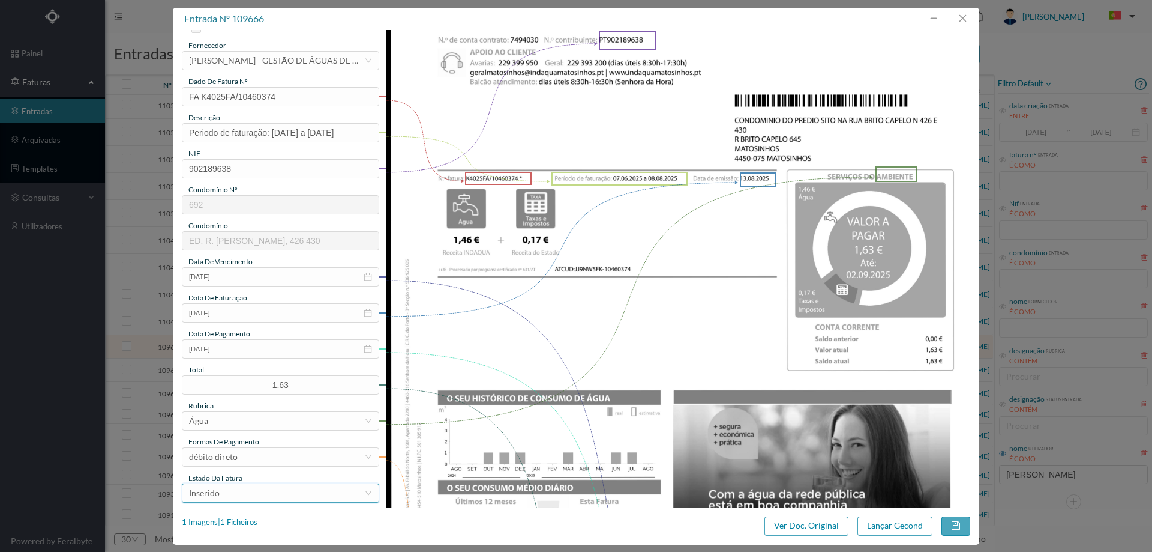
click at [264, 494] on div "Inserido" at bounding box center [276, 493] width 175 height 18
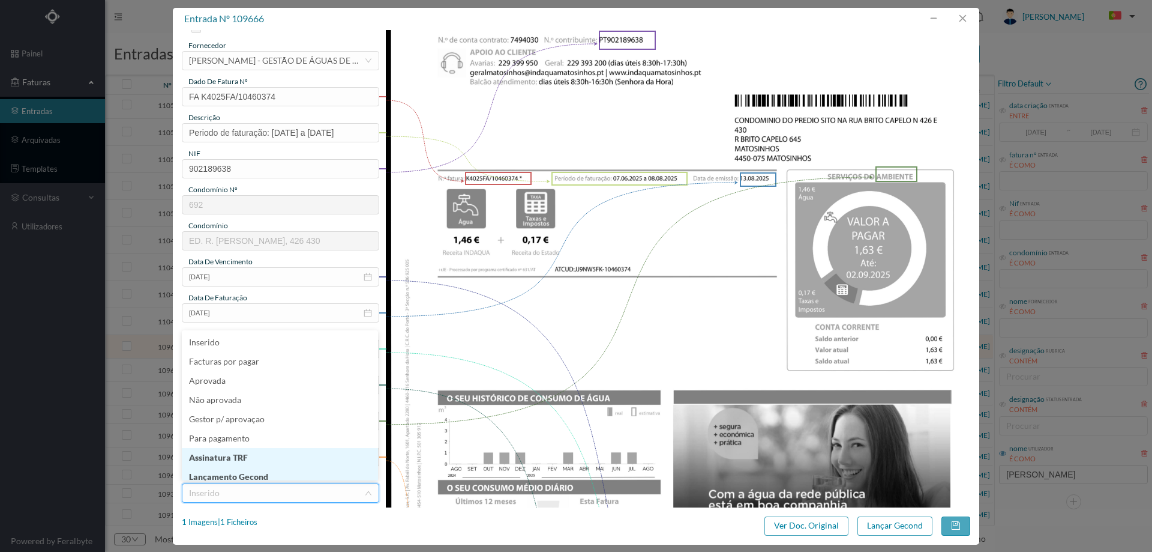
scroll to position [4, 0]
click at [259, 462] on li "Assinatura TRF" at bounding box center [280, 453] width 196 height 19
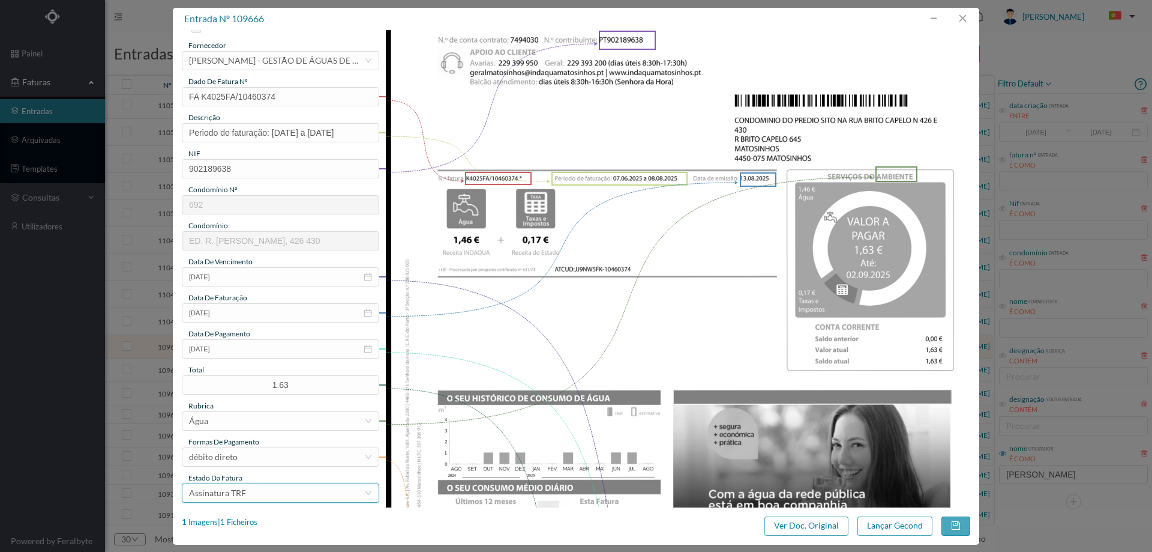
click at [259, 489] on div "Assinatura TRF" at bounding box center [276, 493] width 175 height 18
click at [255, 471] on li "Lançamento Gecond" at bounding box center [280, 474] width 196 height 19
click at [896, 524] on button "Lançar Gecond" at bounding box center [895, 525] width 75 height 19
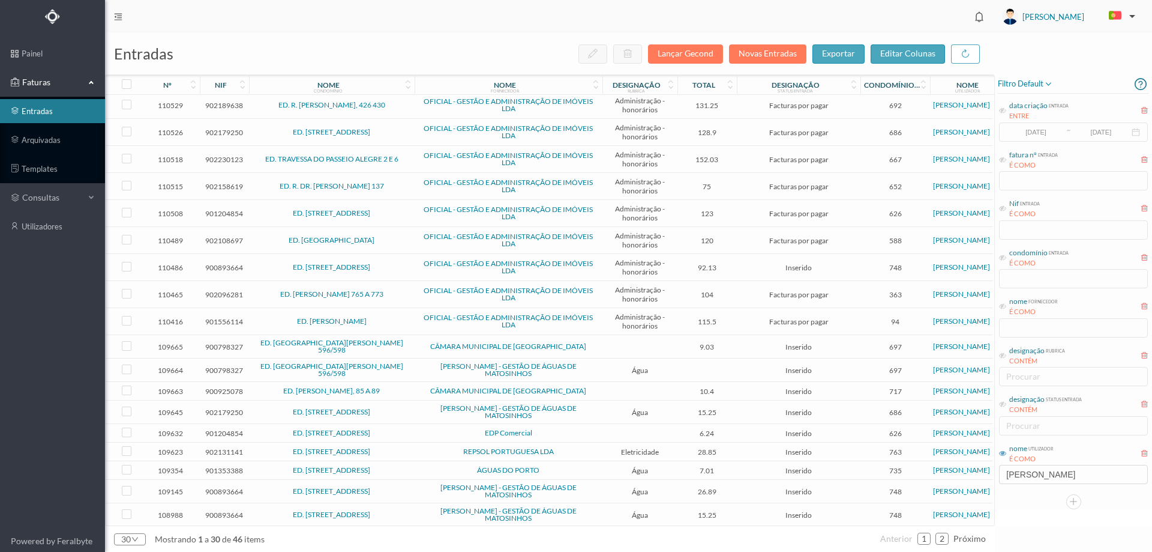
click at [420, 347] on span "CÂMARA MUNICIPAL DE MATOSINHOS" at bounding box center [509, 346] width 182 height 7
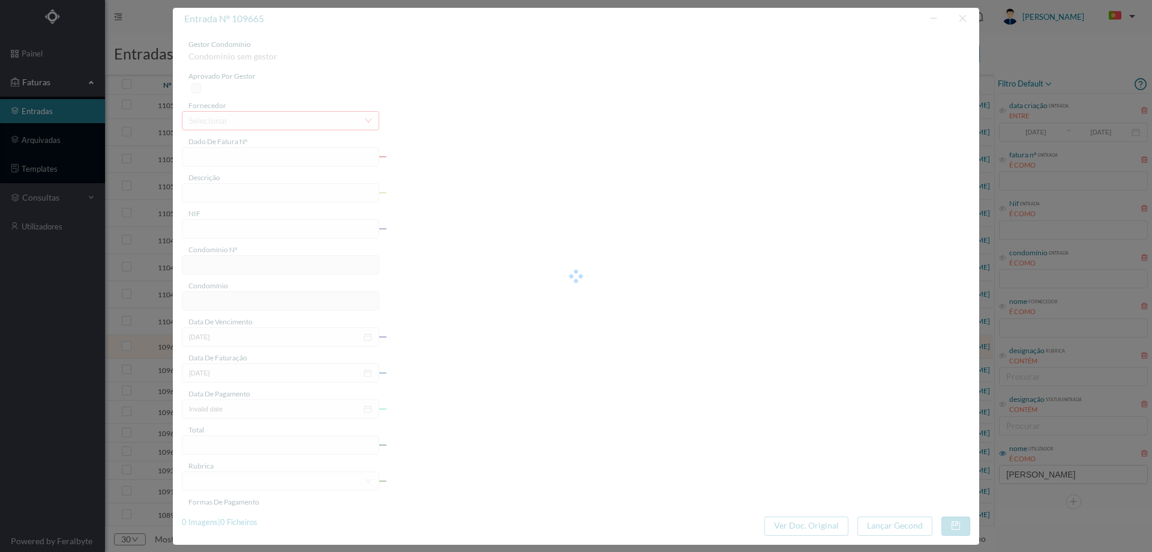
type input "FE E4025FE/10444622"
type input "900798327"
type input "Invalid date"
type input "13-08-2025"
type input "9.03"
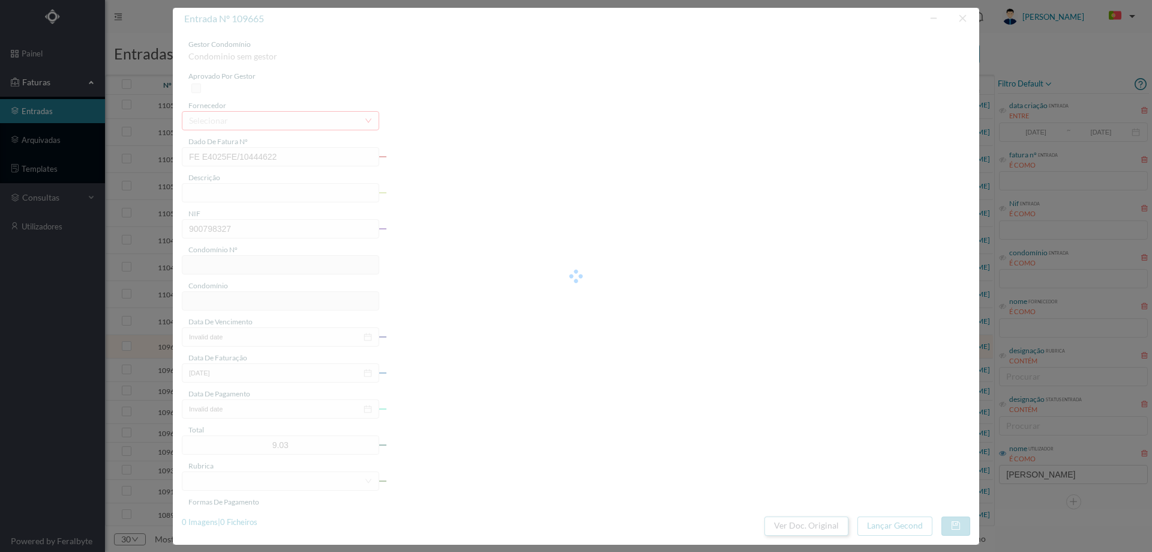
type input "697"
type input "ED. [GEOGRAPHIC_DATA][PERSON_NAME] 596/598"
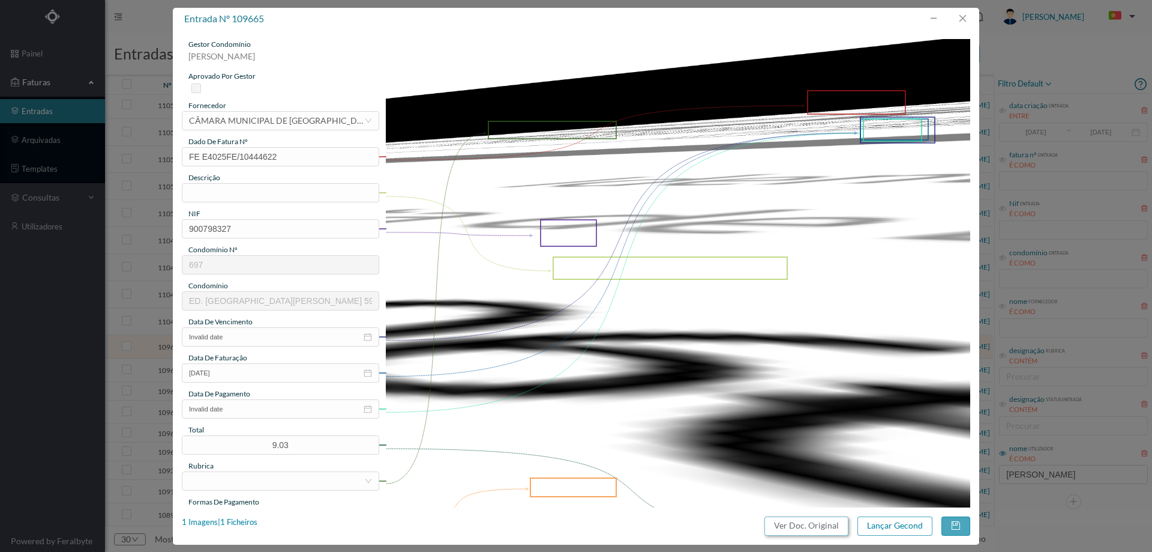
click at [805, 524] on button "Ver Doc. Original" at bounding box center [807, 525] width 84 height 19
click at [280, 124] on div "CÂMARA MUNICIPAL DE MATOSINHOS" at bounding box center [276, 121] width 175 height 18
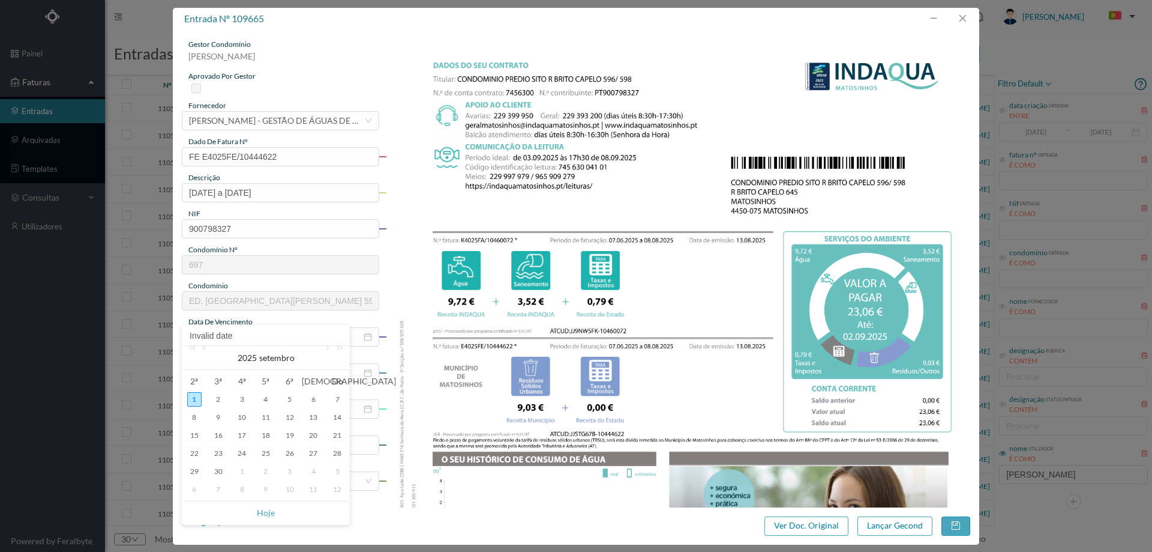
scroll to position [327, 0]
click at [220, 400] on div "2" at bounding box center [218, 399] width 14 height 14
type input "[DATE]"
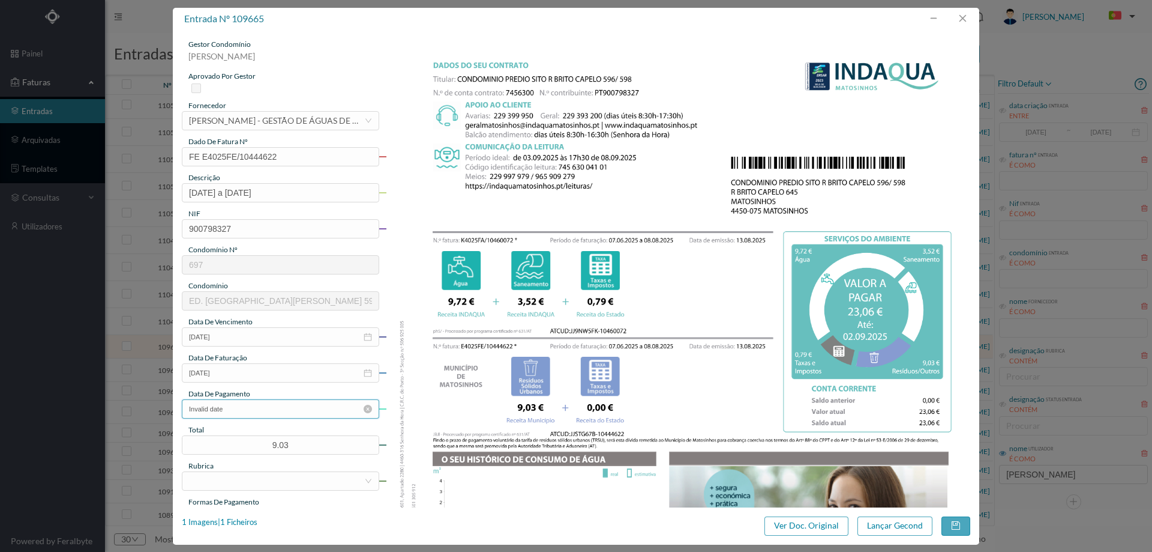
click at [256, 408] on input "Invalid date" at bounding box center [280, 408] width 197 height 19
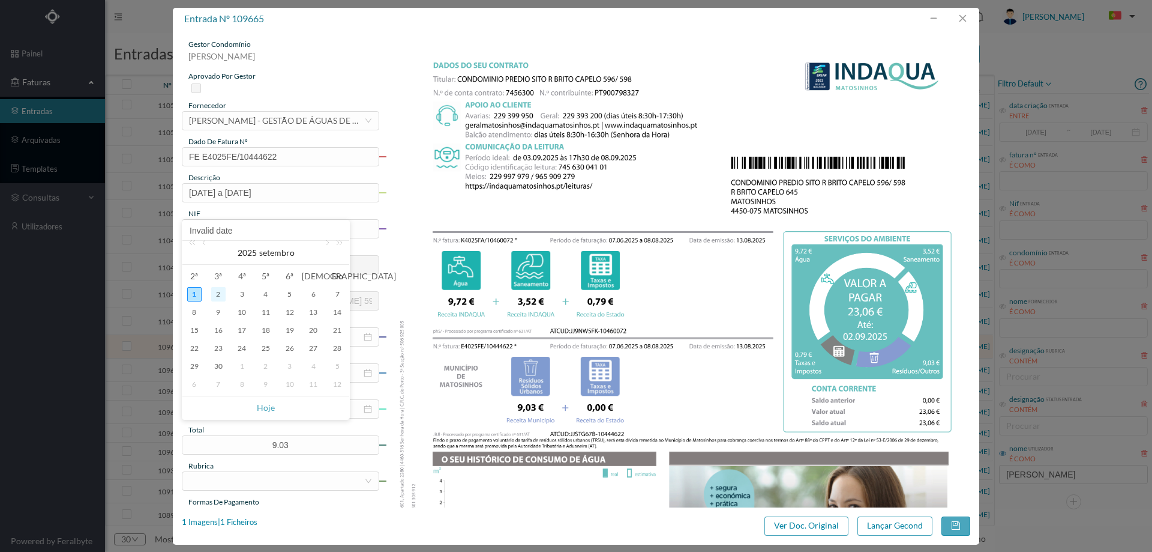
click at [217, 292] on div "2" at bounding box center [218, 294] width 14 height 14
type input "[DATE]"
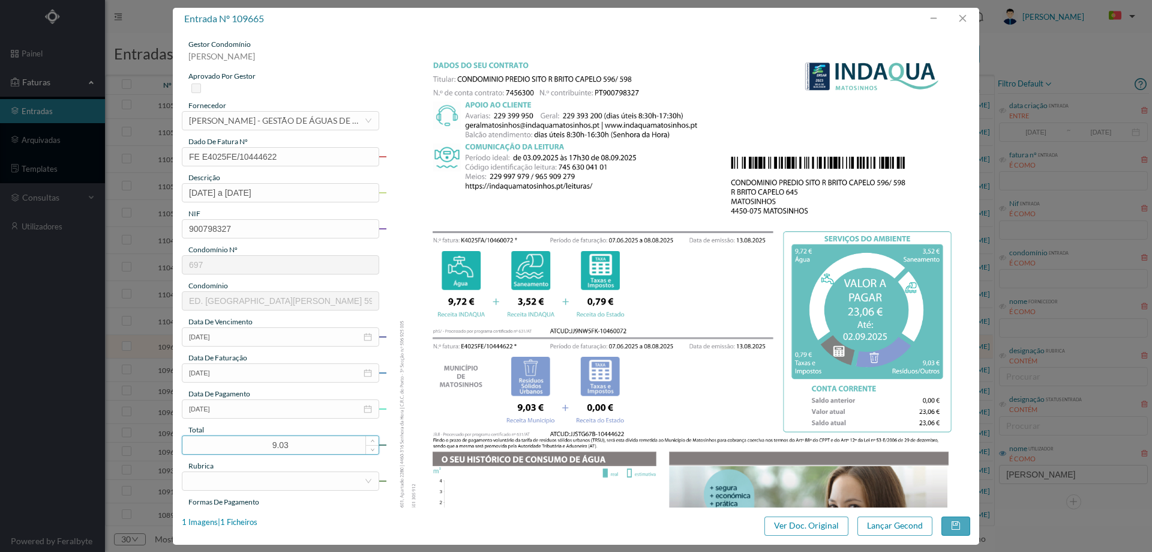
drag, startPoint x: 298, startPoint y: 450, endPoint x: 227, endPoint y: 448, distance: 70.8
click at [227, 448] on input "9.03" at bounding box center [280, 445] width 196 height 18
type input "23.06"
click at [257, 483] on div at bounding box center [276, 481] width 175 height 18
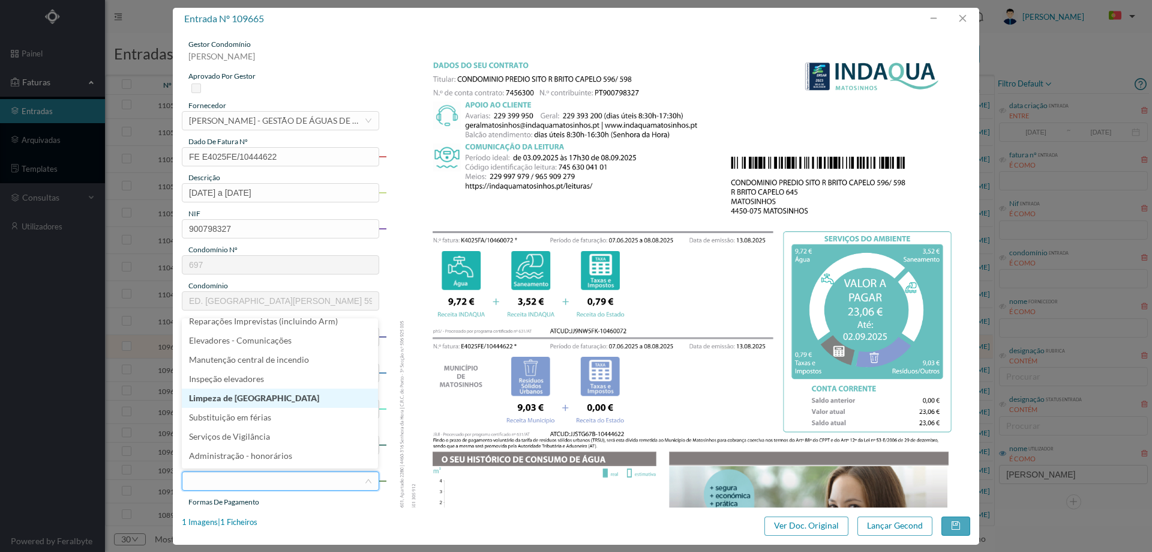
scroll to position [244, 0]
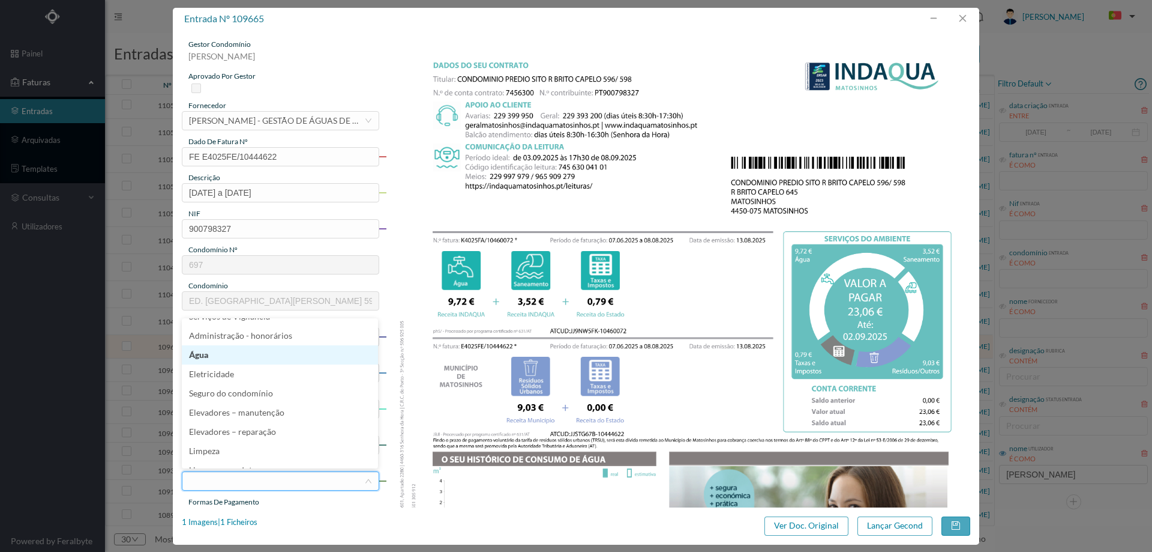
click at [233, 352] on li "Água" at bounding box center [280, 354] width 196 height 19
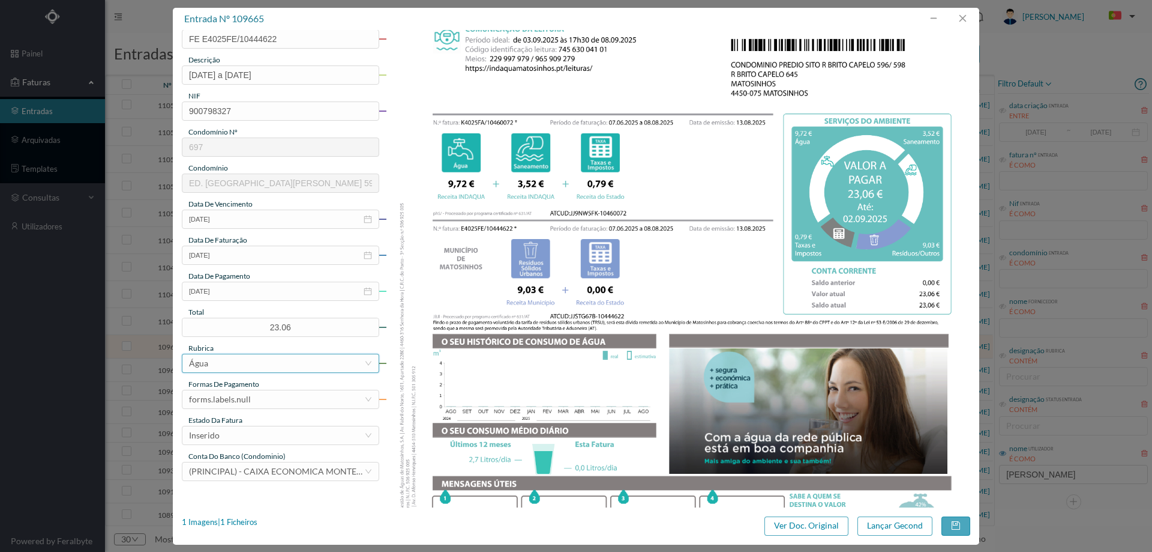
scroll to position [120, 0]
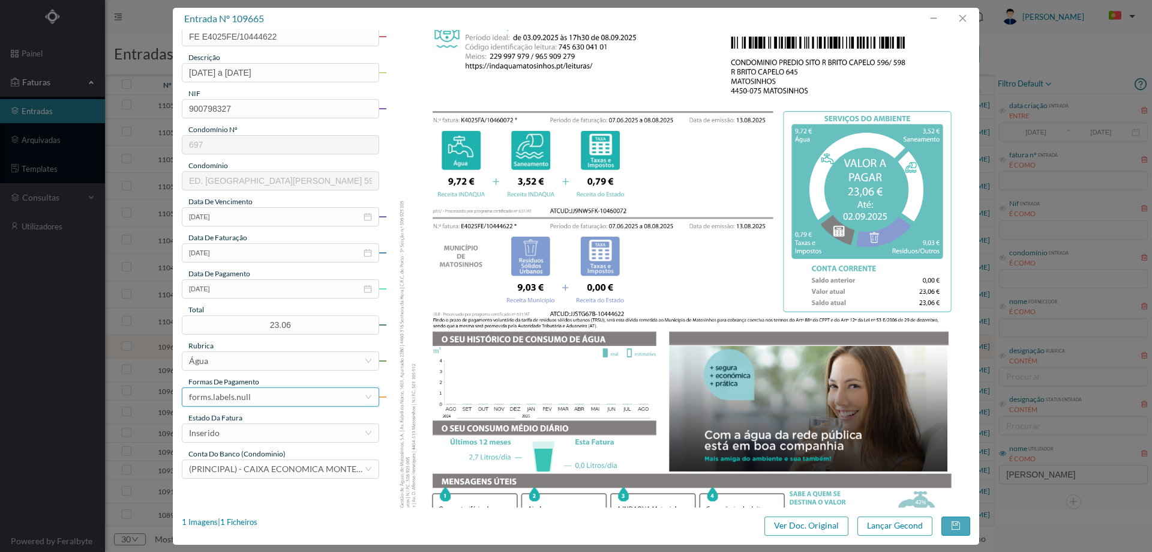
click at [242, 398] on div "forms.labels.null" at bounding box center [220, 397] width 62 height 18
click at [247, 316] on li "débito direto" at bounding box center [280, 320] width 196 height 19
click at [245, 427] on div "Inserido" at bounding box center [276, 433] width 175 height 18
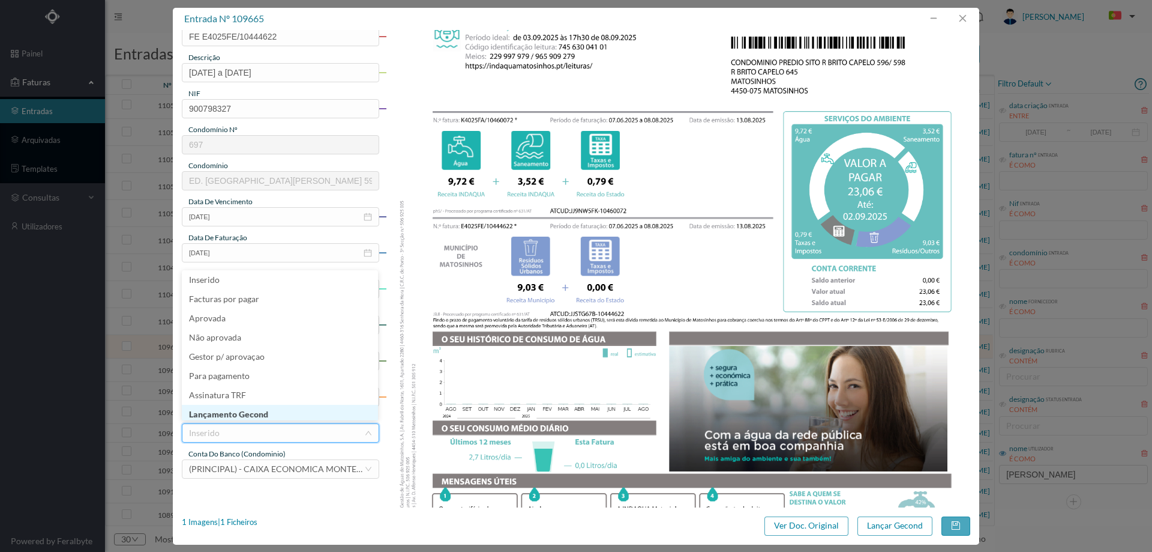
click at [246, 416] on li "Lançamento Gecond" at bounding box center [280, 414] width 196 height 19
click at [888, 530] on button "Lançar Gecond" at bounding box center [895, 525] width 75 height 19
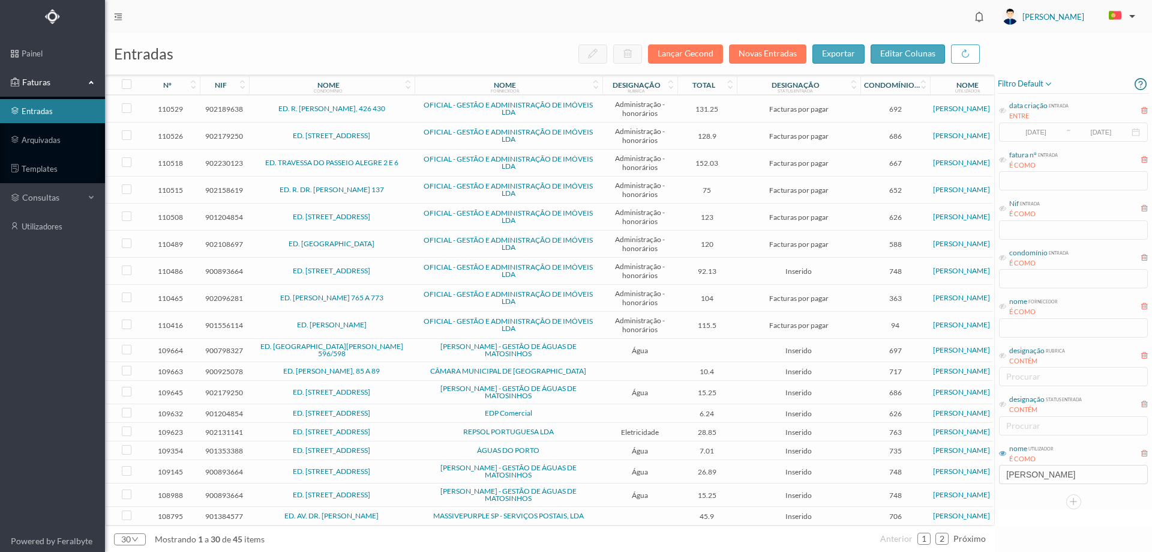
click at [403, 348] on span "ED. RUA BRITO CAPELO 596/598" at bounding box center [332, 350] width 160 height 14
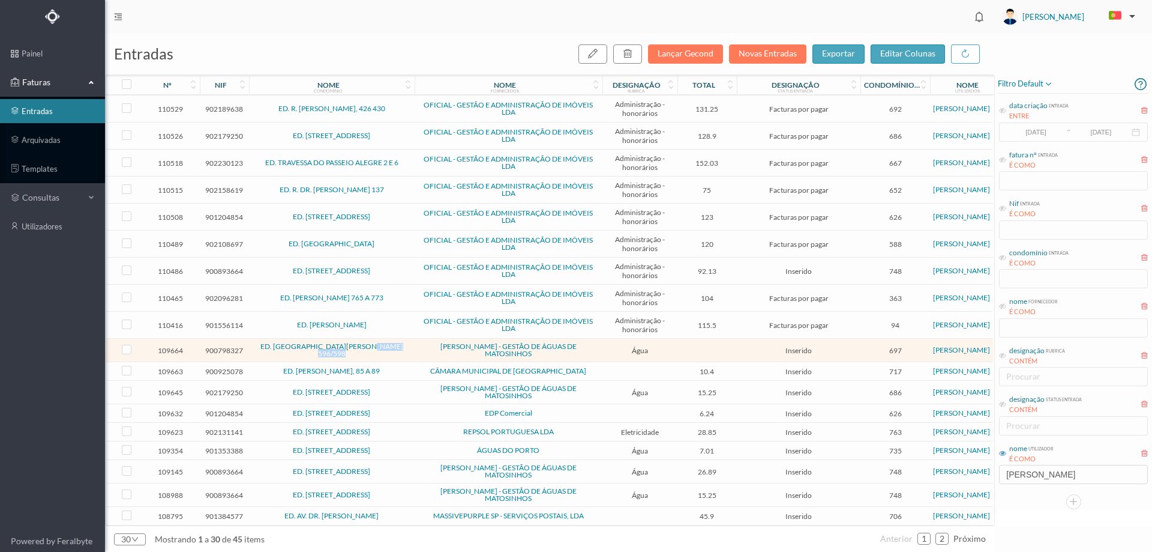
click at [403, 348] on span "ED. RUA BRITO CAPELO 596/598" at bounding box center [332, 350] width 160 height 14
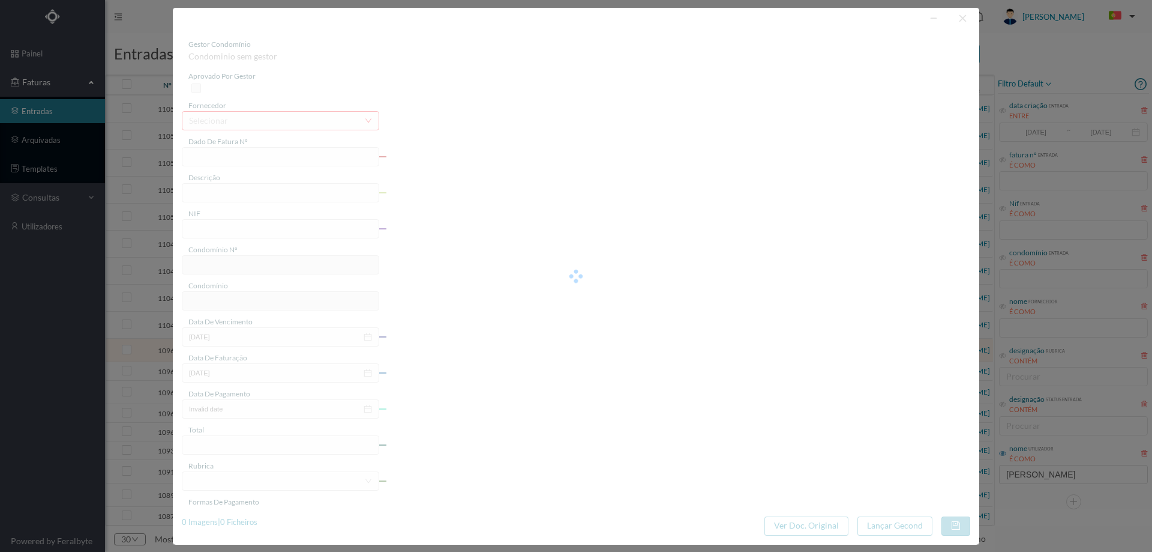
type input "FA K4025FA/10460071"
type input "Periodo de faturação: 09.07.2025 a 08.08.2025"
type input "900798327"
type input "02-09-2025"
type input "13-08-2025"
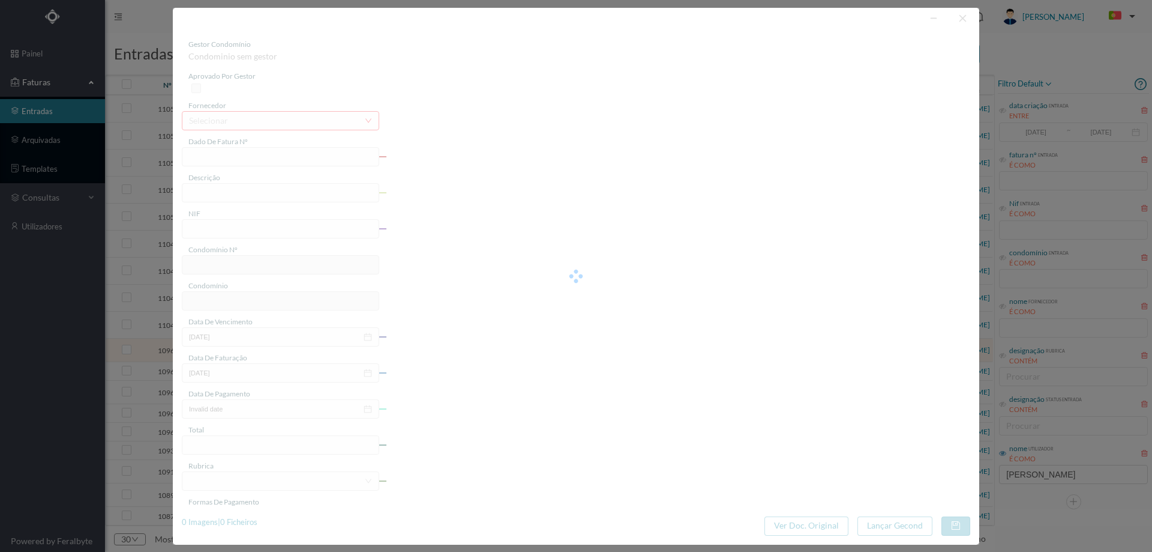
type input "02-09-2025"
type input "0.00"
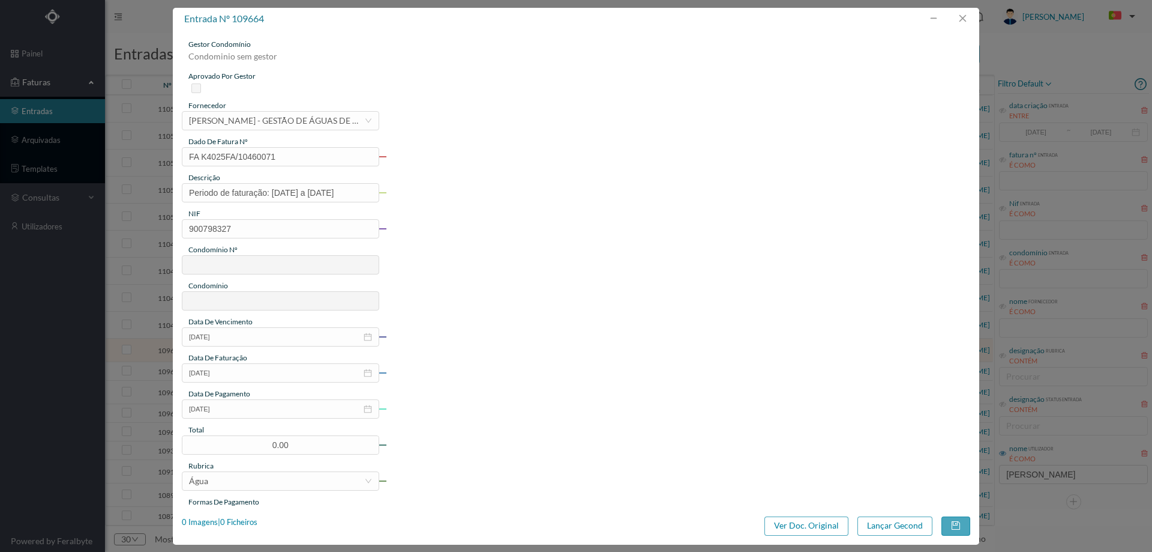
type input "697"
type input "ED. RUA BRITO CAPELO 596/598"
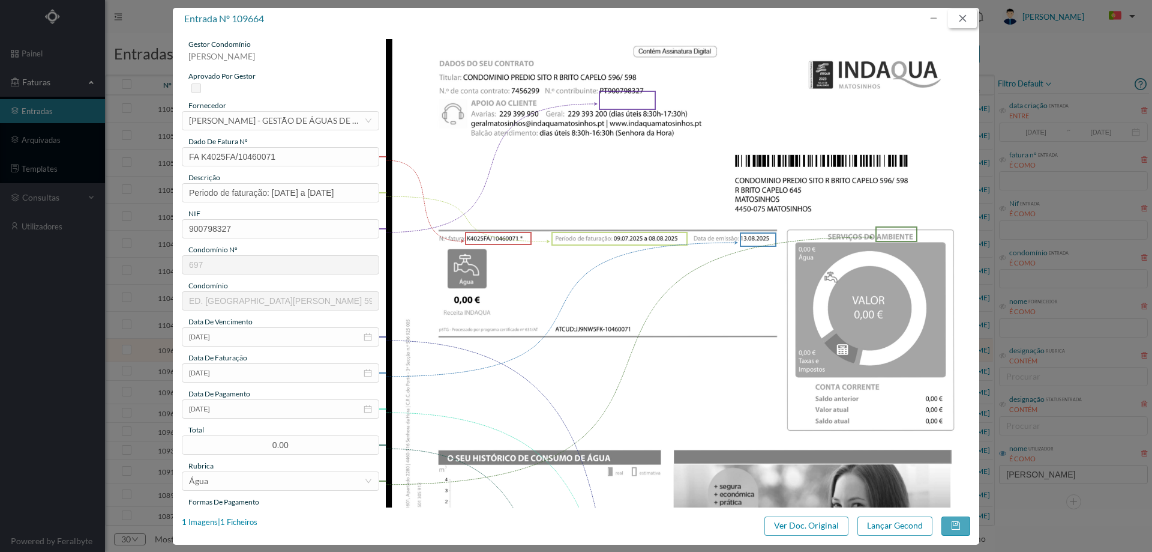
click at [960, 16] on button "button" at bounding box center [962, 18] width 29 height 19
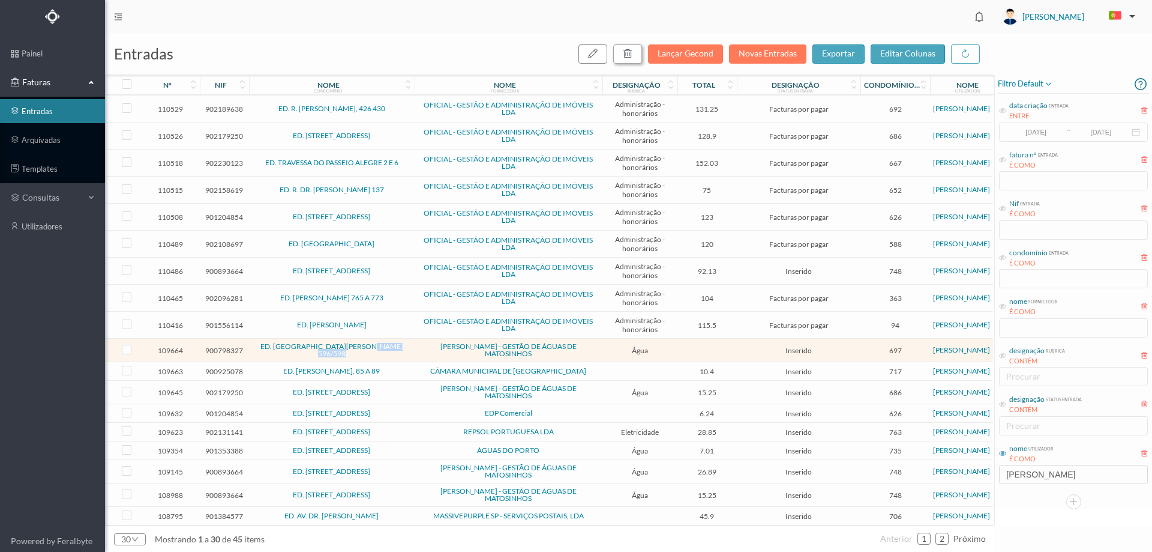
click at [633, 51] on icon "button" at bounding box center [628, 54] width 10 height 10
click at [739, 109] on button "sim" at bounding box center [736, 108] width 23 height 14
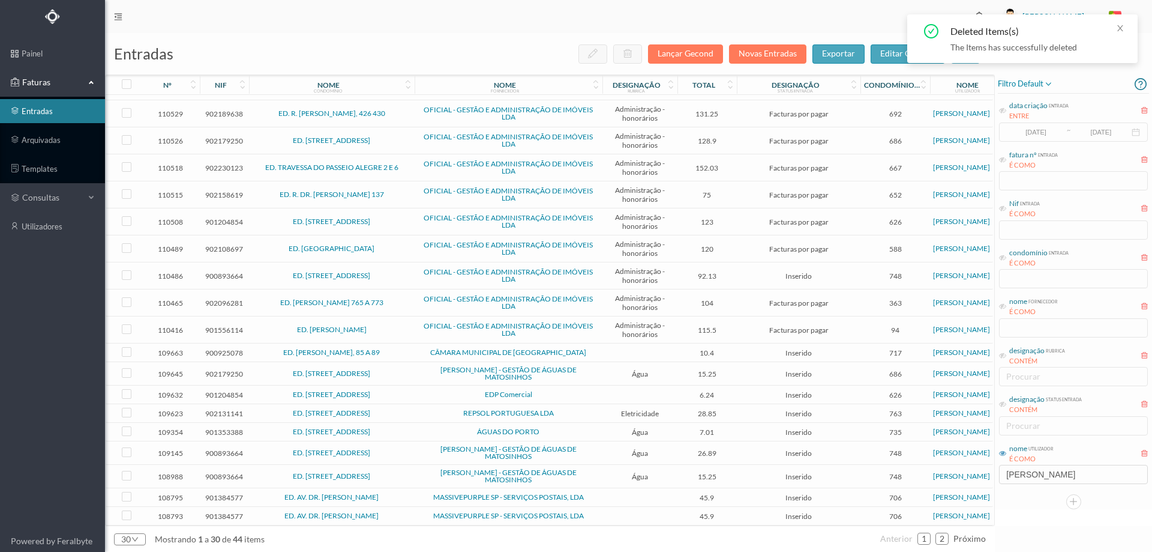
scroll to position [322, 0]
click at [411, 350] on span "ED. [PERSON_NAME], 85 A 89" at bounding box center [332, 352] width 160 height 7
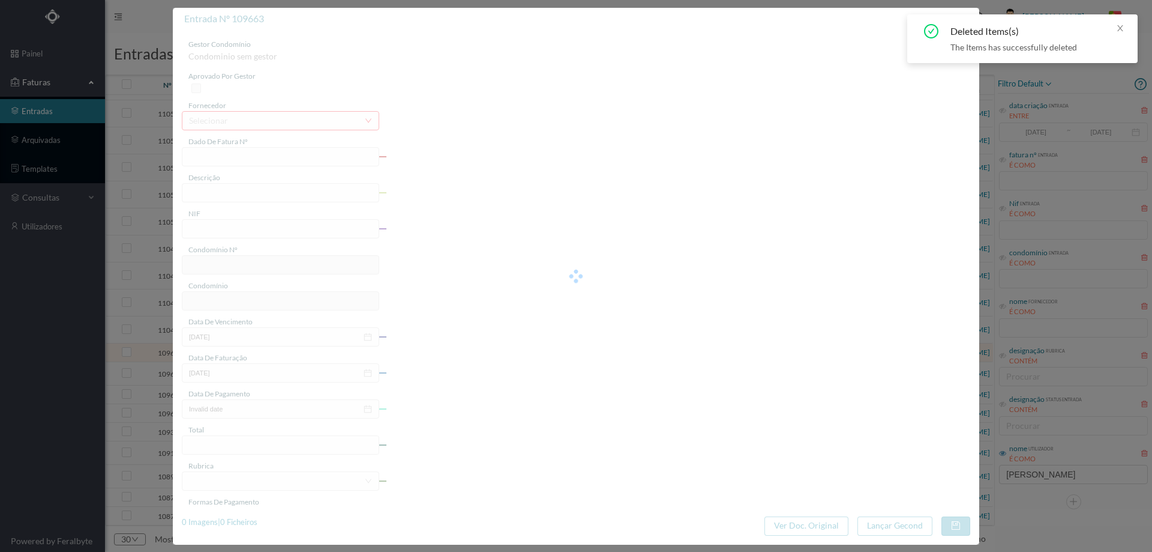
type input "FE E4025FE/10444619"
type input "900925078"
type input "Invalid date"
type input "13-08-2025"
type input "10.40"
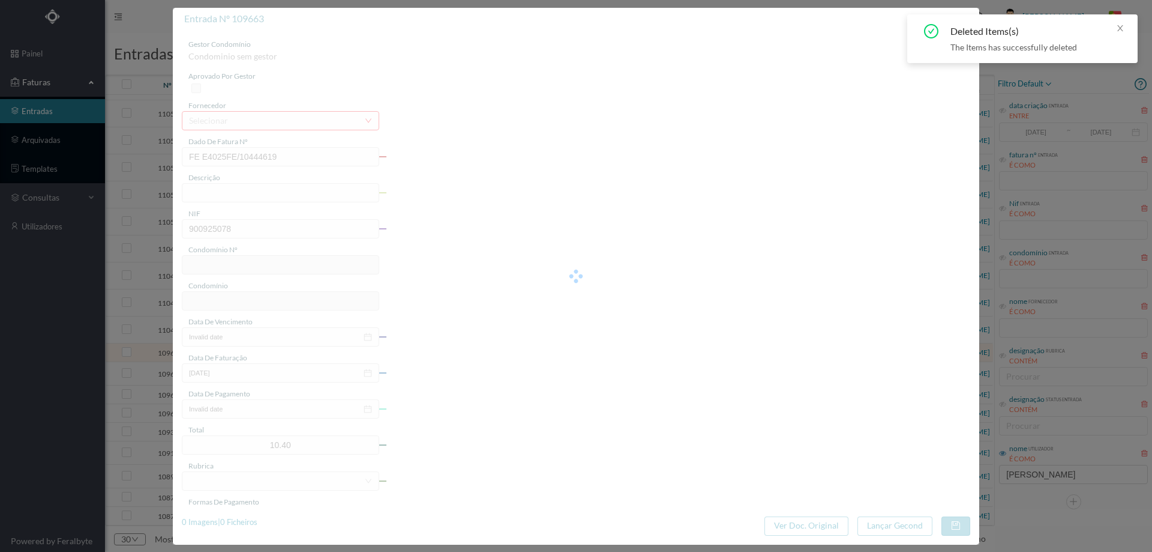
type input "717"
type input "ED. ROBERTO IVENS, 85 A 89"
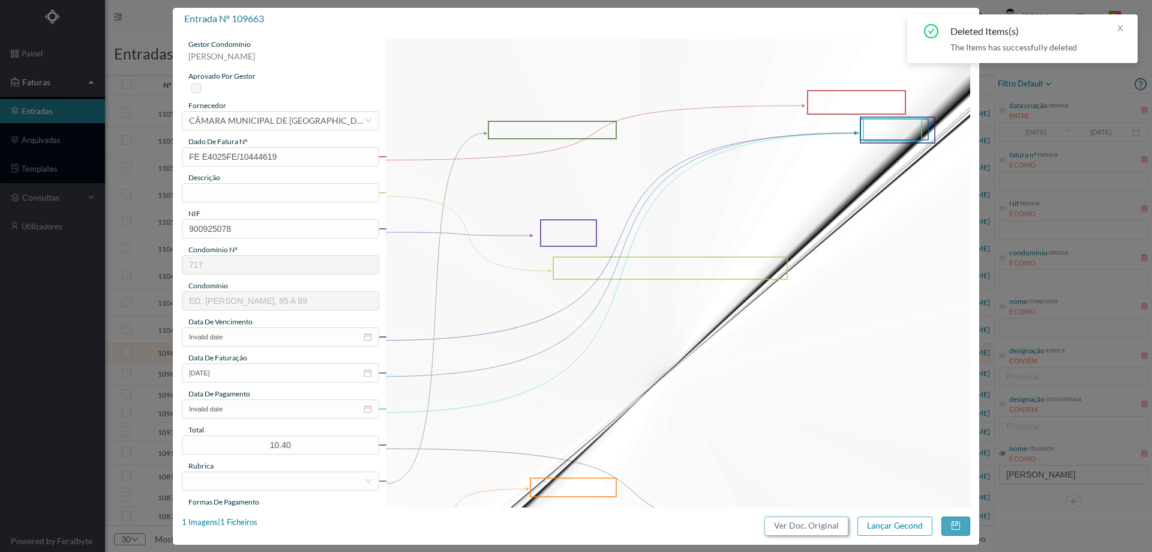
click at [796, 518] on button "Ver Doc. Original" at bounding box center [807, 525] width 84 height 19
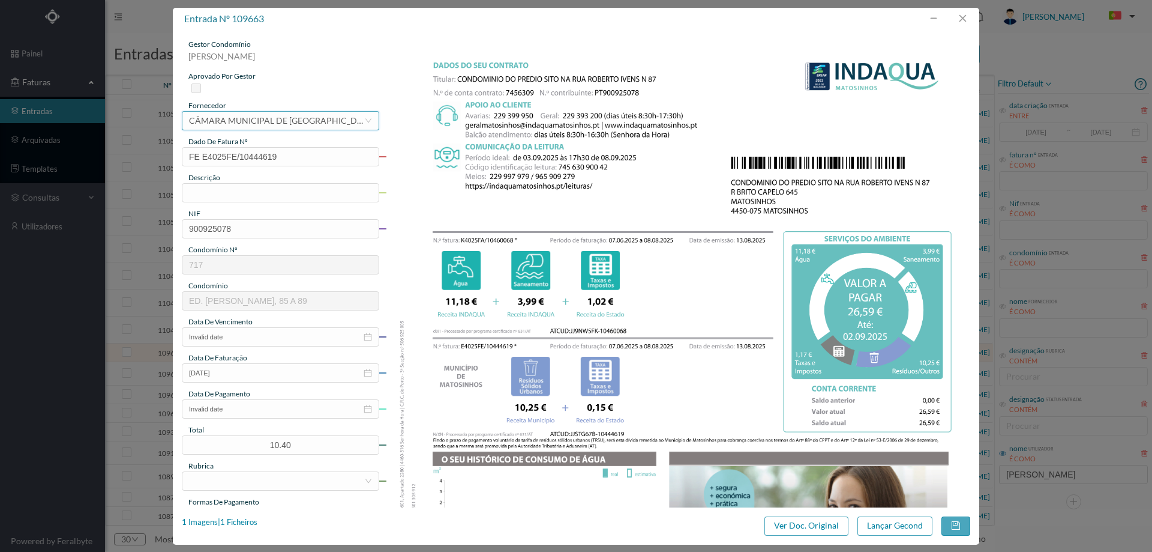
click at [243, 116] on div "CÂMARA MUNICIPAL DE MATOSINHOS" at bounding box center [276, 121] width 175 height 18
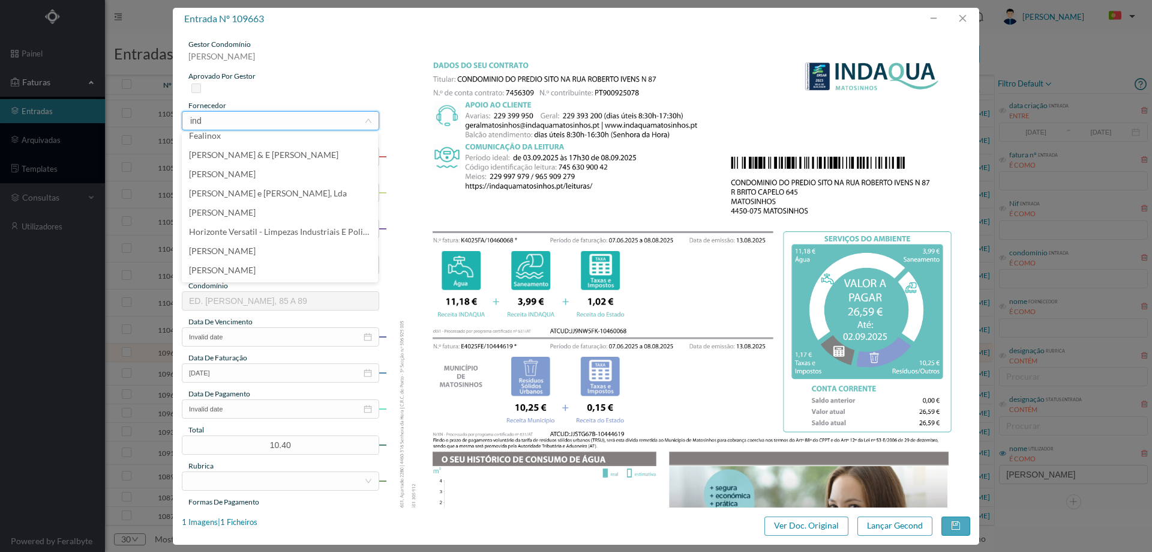
scroll to position [0, 0]
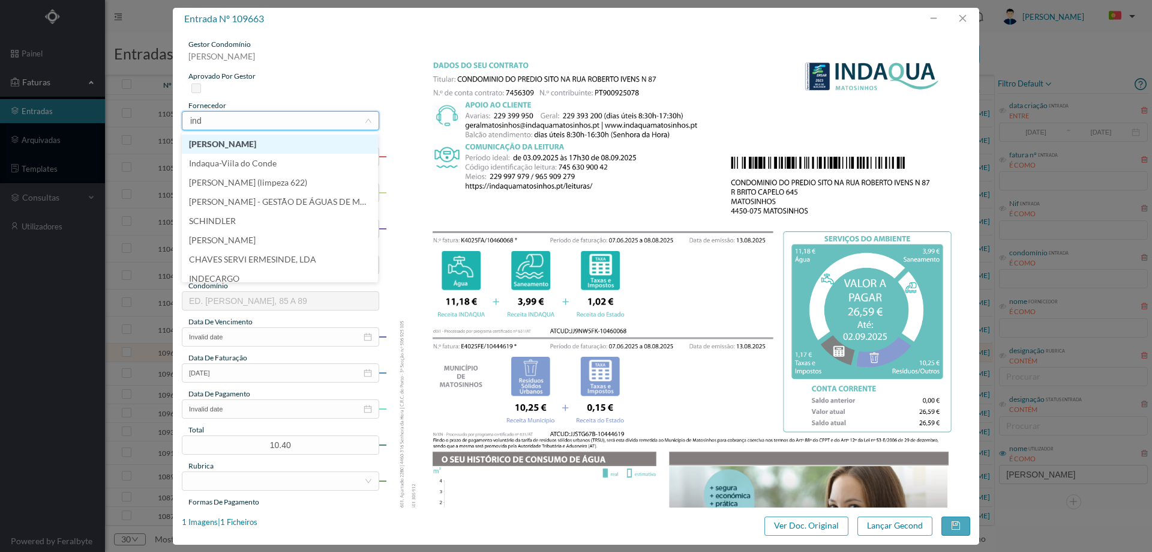
type input "inda"
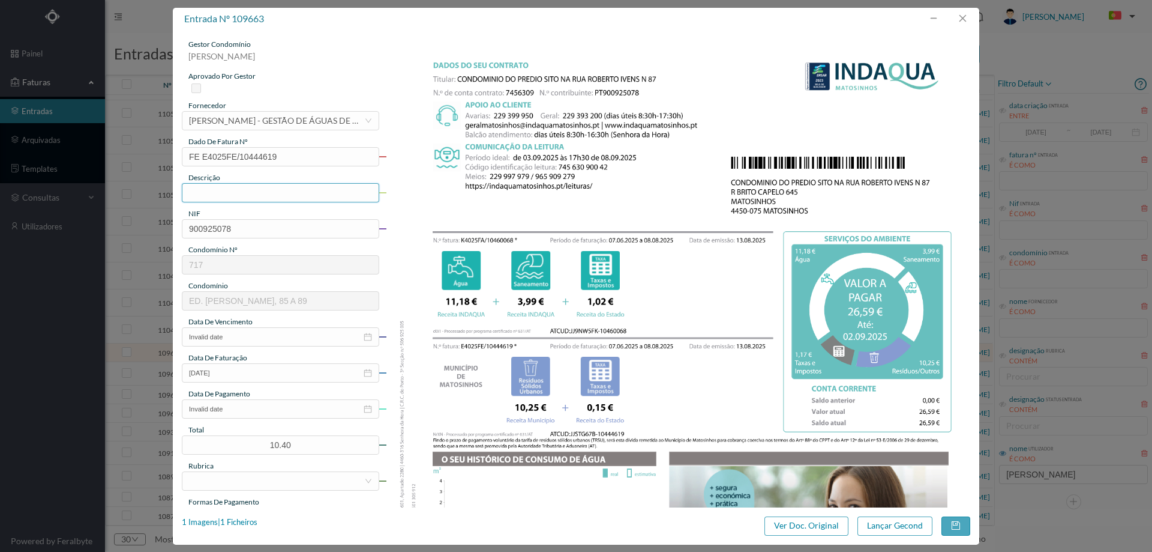
click at [252, 191] on input "text" at bounding box center [280, 192] width 197 height 19
type input "07.06.2025 a 08.08.2025"
click at [240, 328] on input "Invalid date" at bounding box center [280, 336] width 197 height 19
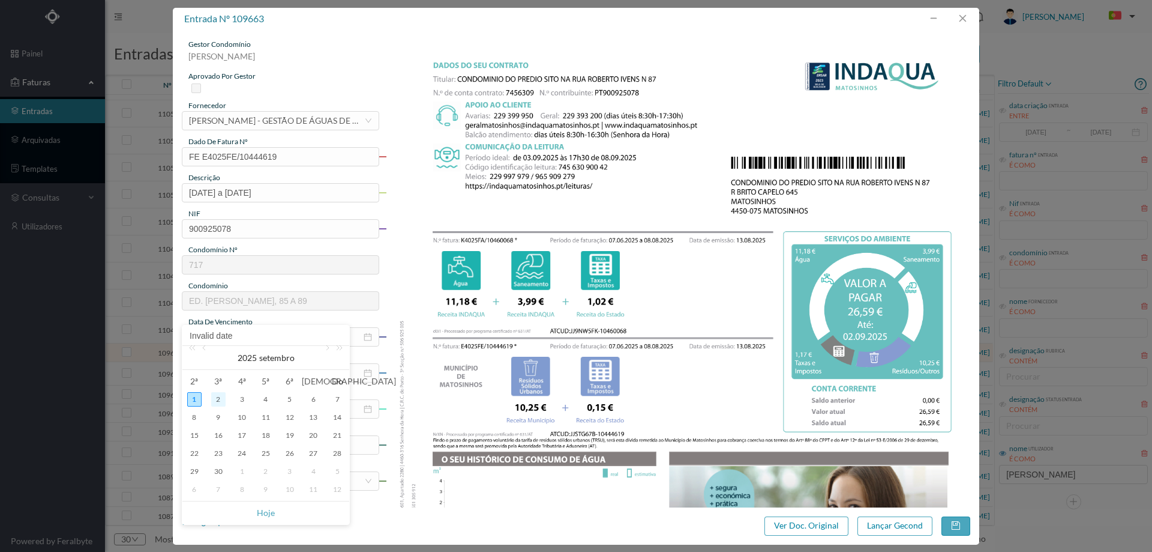
click at [214, 400] on div "2" at bounding box center [218, 399] width 14 height 14
type input "02-09-2025"
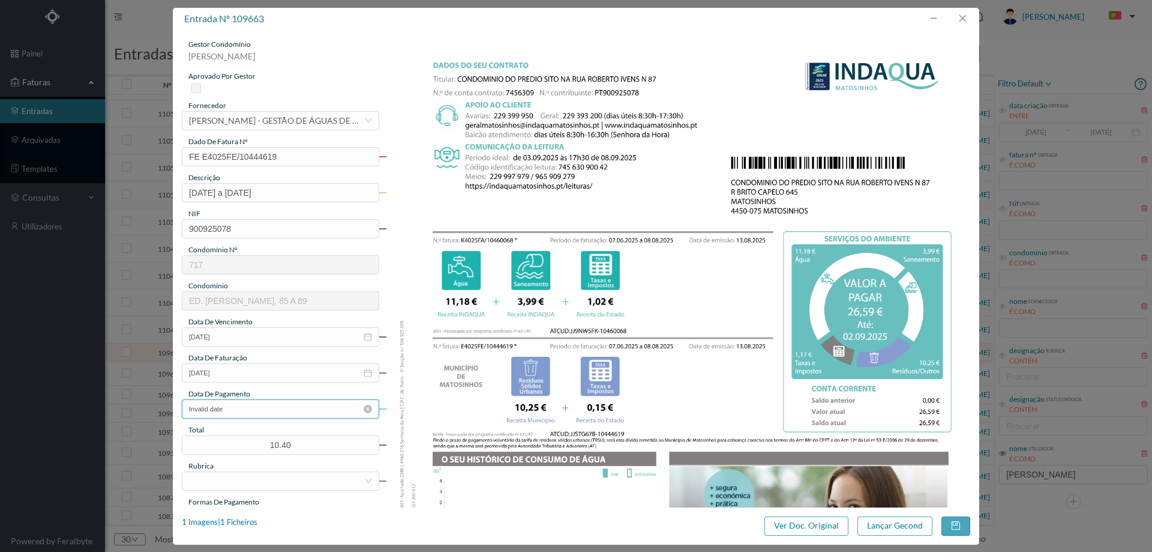
click at [246, 413] on input "Invalid date" at bounding box center [280, 408] width 197 height 19
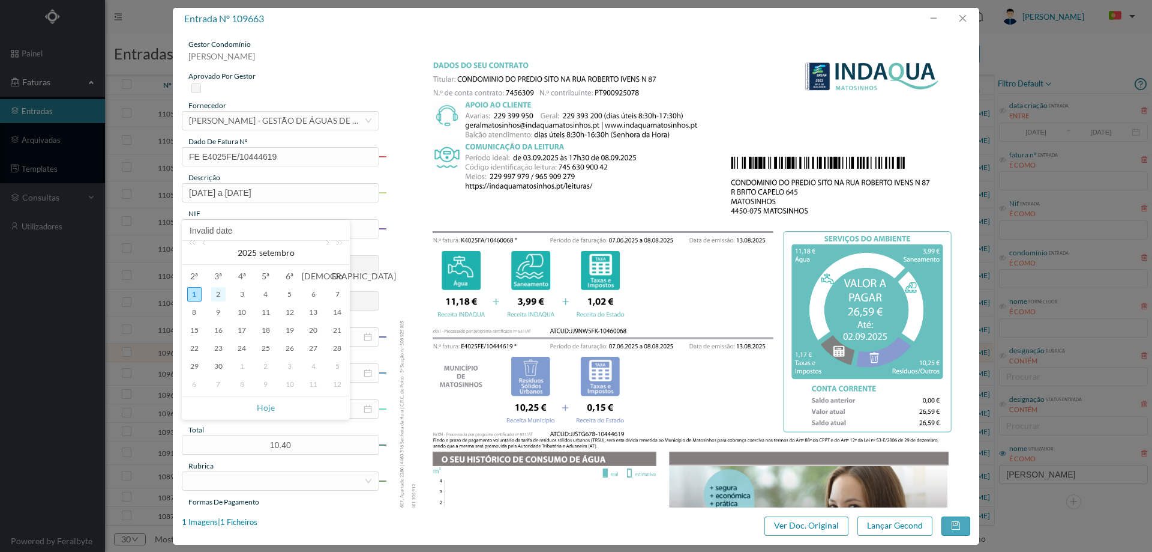
click at [219, 288] on div "2" at bounding box center [218, 294] width 14 height 14
type input "02-09-2025"
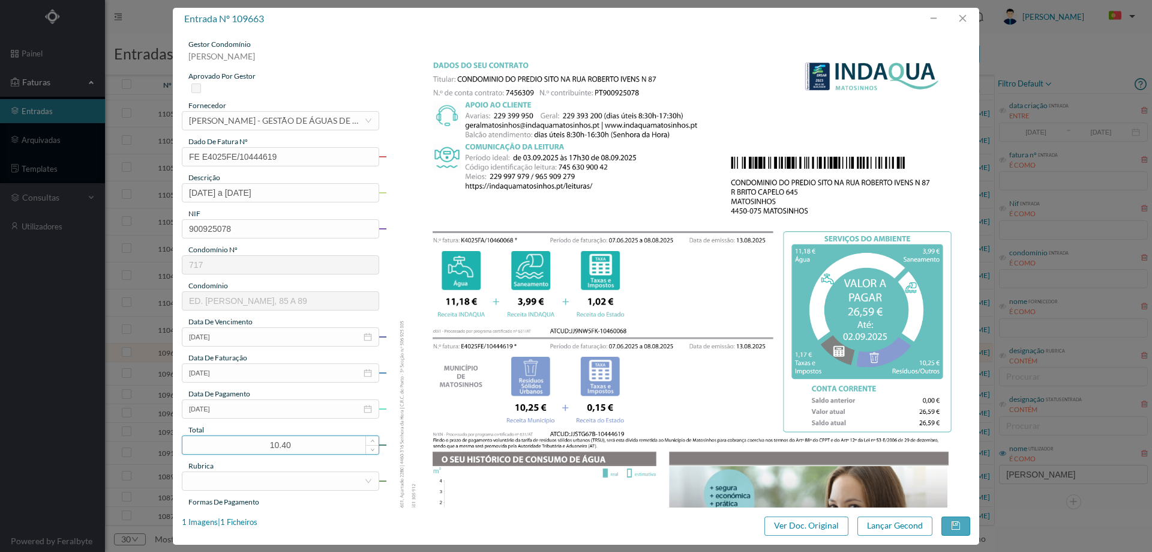
drag, startPoint x: 311, startPoint y: 448, endPoint x: 209, endPoint y: 447, distance: 102.0
click at [209, 447] on input "10.40" at bounding box center [280, 445] width 196 height 18
type input "26.59"
click at [210, 483] on div at bounding box center [276, 481] width 175 height 18
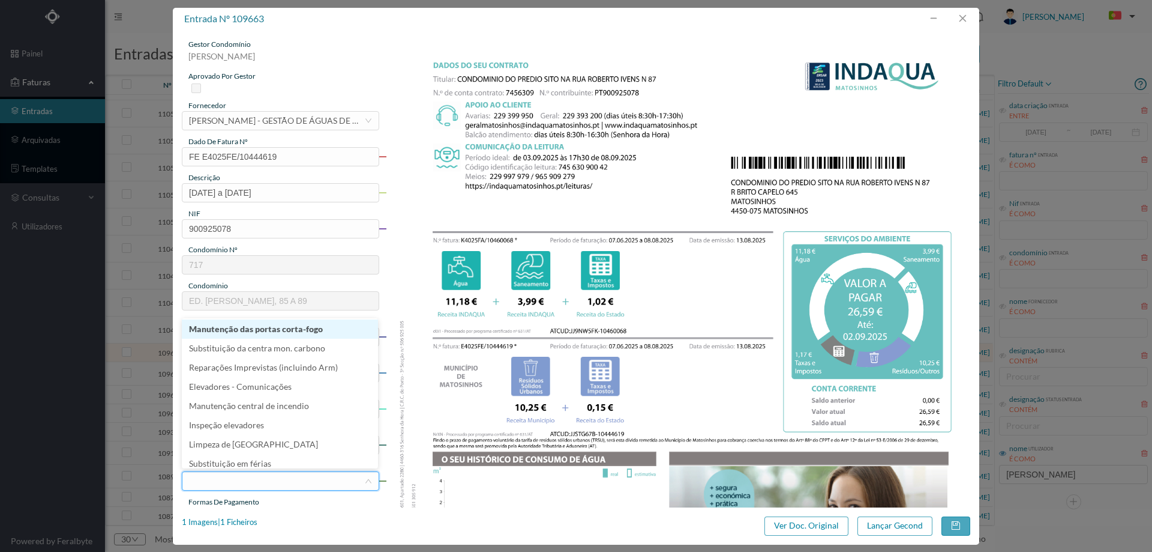
scroll to position [180, 0]
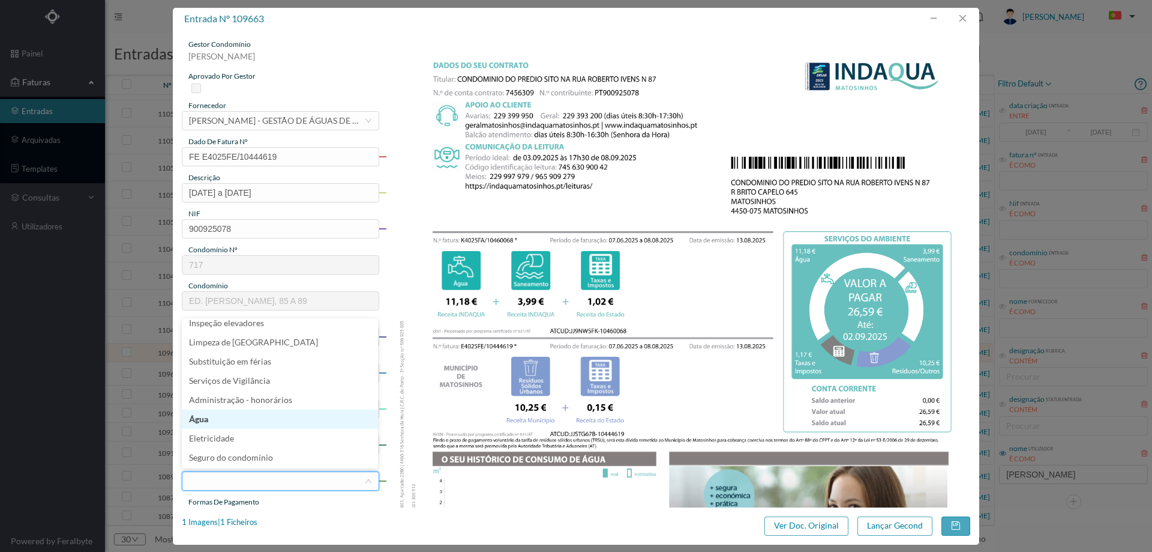
click at [237, 411] on li "Água" at bounding box center [280, 418] width 196 height 19
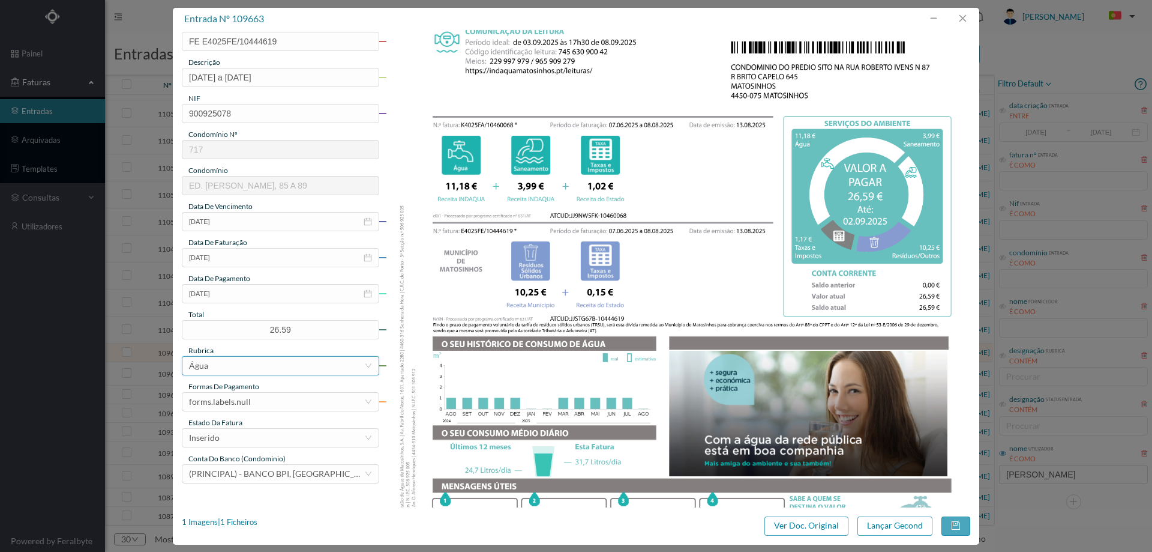
scroll to position [120, 0]
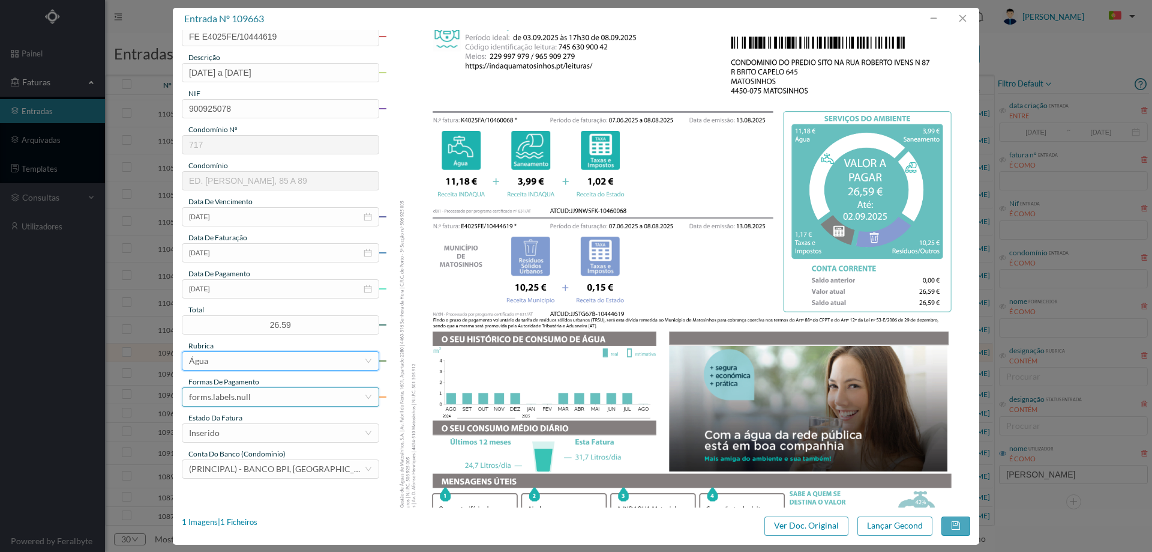
click at [242, 399] on div "forms.labels.null" at bounding box center [220, 397] width 62 height 18
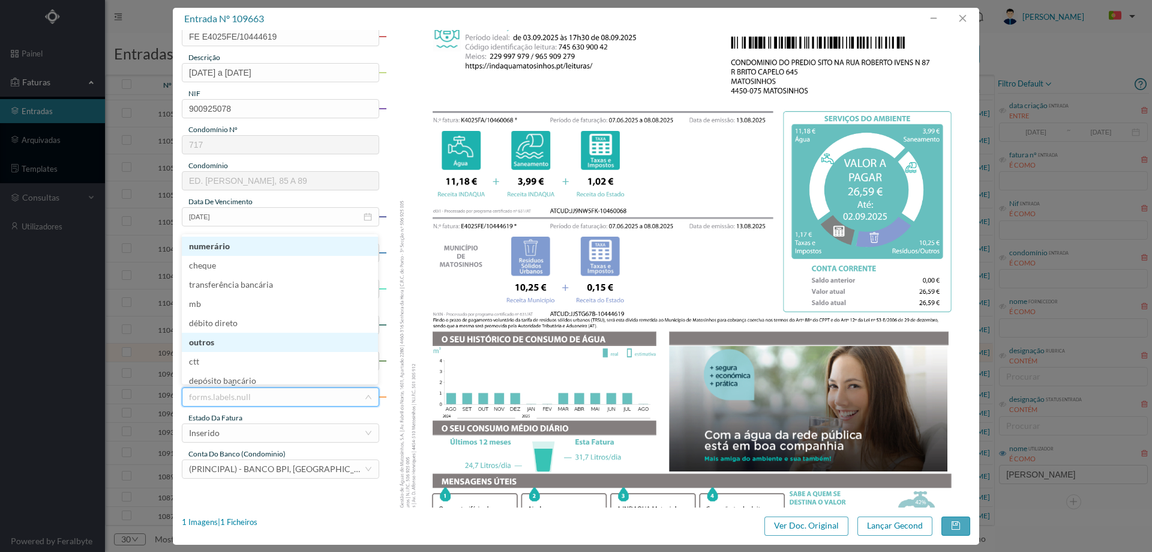
scroll to position [6, 0]
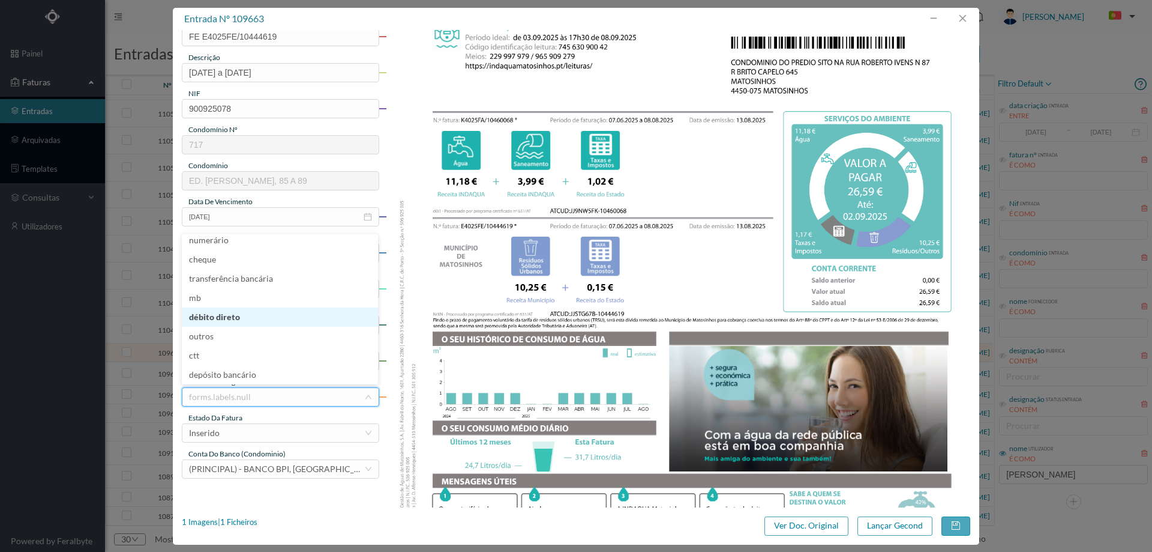
click at [242, 317] on li "débito direto" at bounding box center [280, 316] width 196 height 19
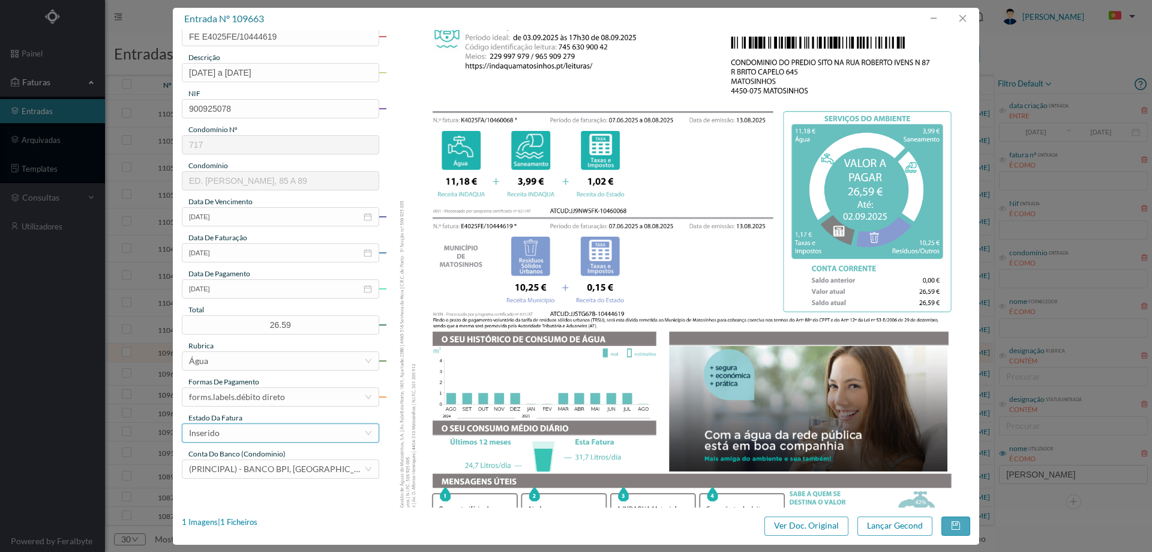
click at [236, 433] on div "Inserido" at bounding box center [276, 433] width 175 height 18
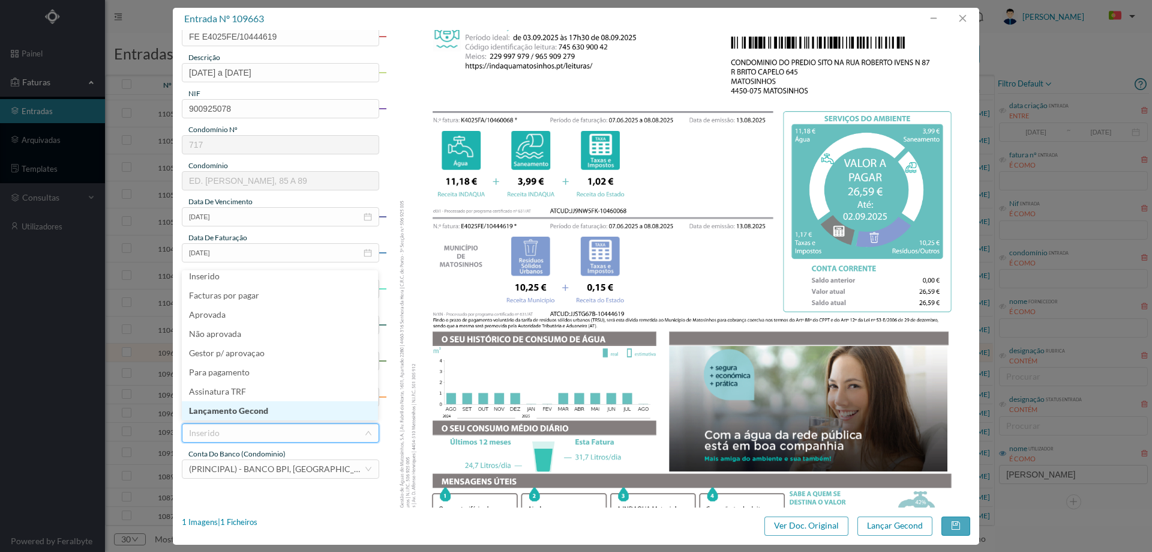
click at [236, 417] on li "Lançamento Gecond" at bounding box center [280, 410] width 196 height 19
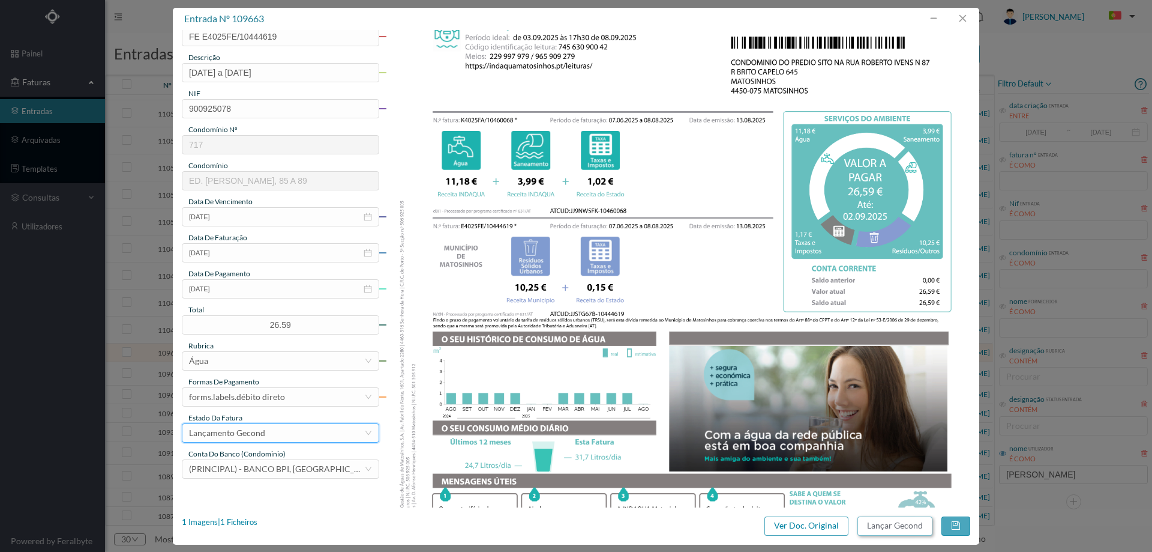
click at [896, 531] on button "Lançar Gecond" at bounding box center [895, 525] width 75 height 19
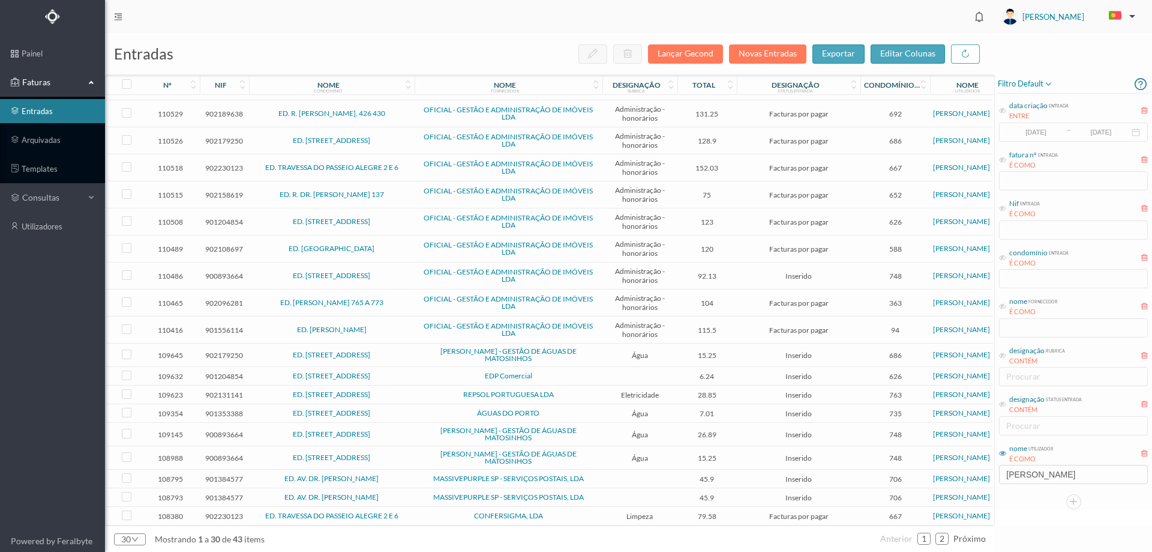
click at [413, 345] on td "ED. RUA HERÓIS DE FRANÇA, 327/331" at bounding box center [332, 354] width 166 height 23
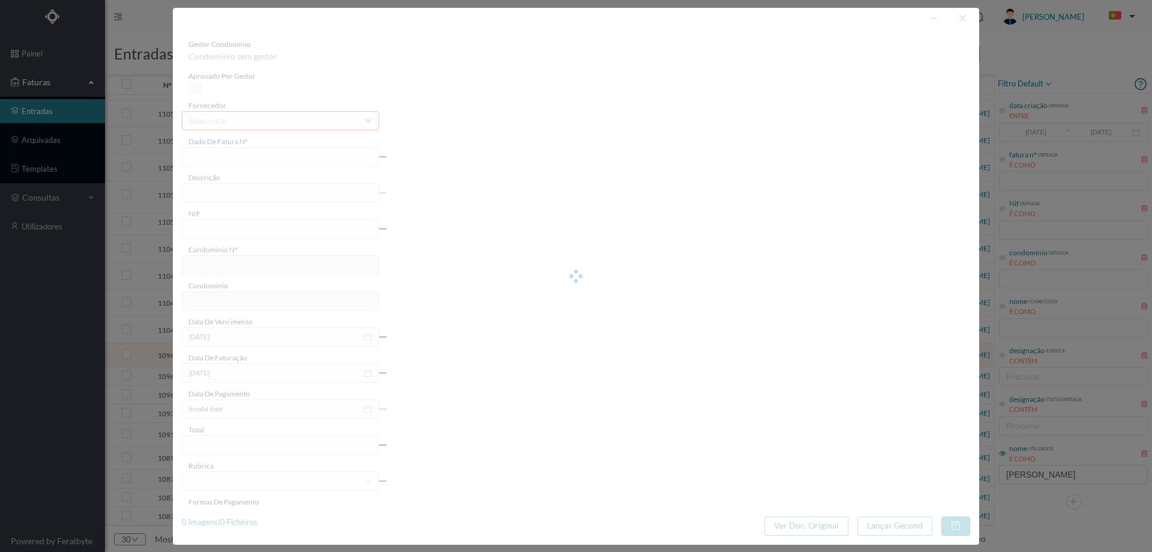
type input "FA K4025FA/10456694"
type input "Periodo de faturação: 06.06.2025 a 07.08.2025"
type input "902179250"
type input "01-09-2025"
type input "12-08-2025"
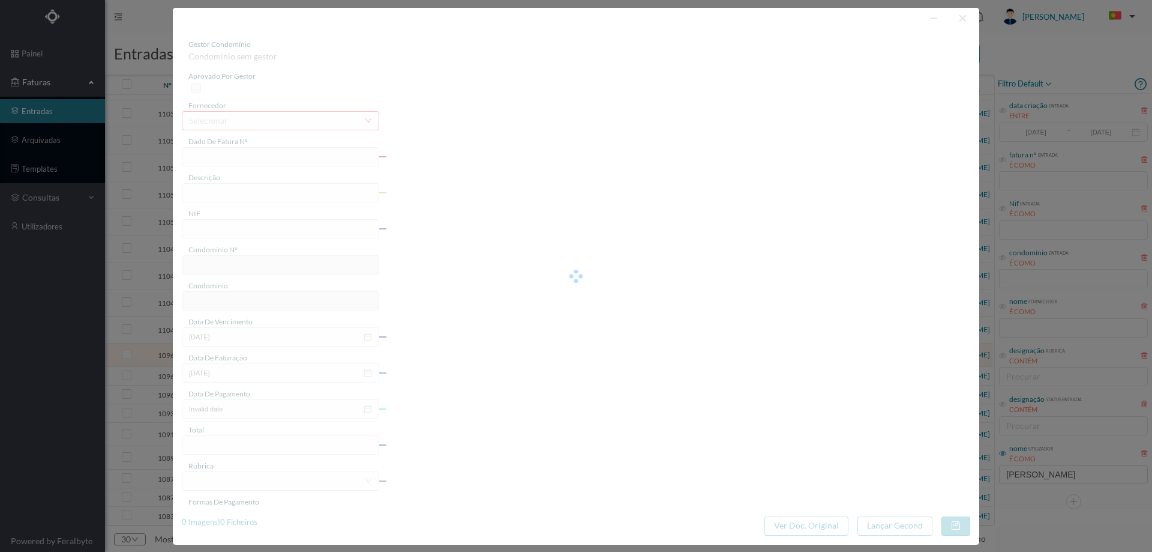
type input "01-09-2025"
type input "15.25"
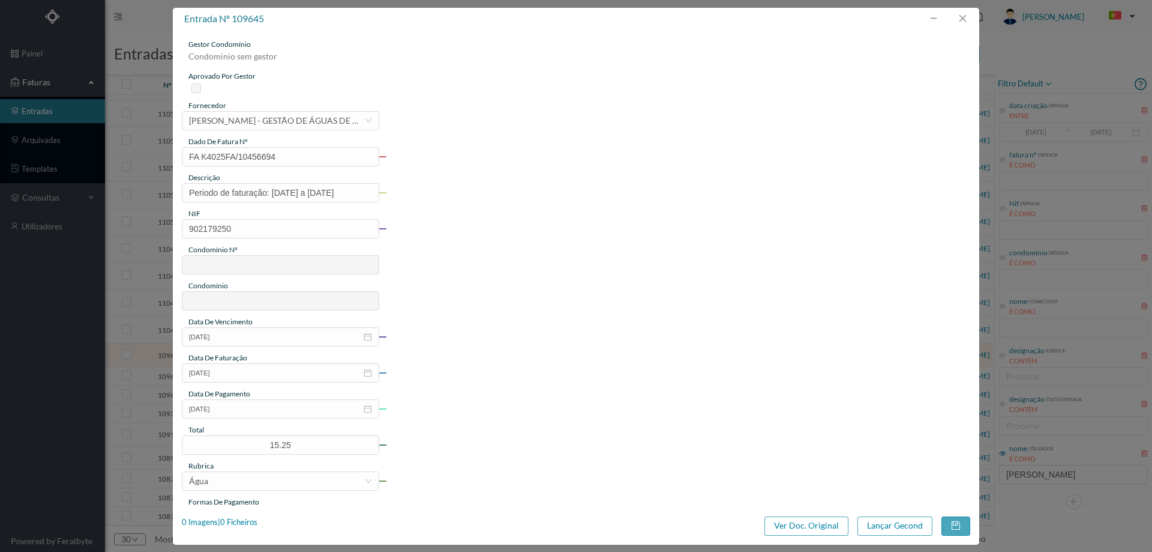
type input "686"
type input "ED. RUA HERÓIS DE FRANÇA, 327/331"
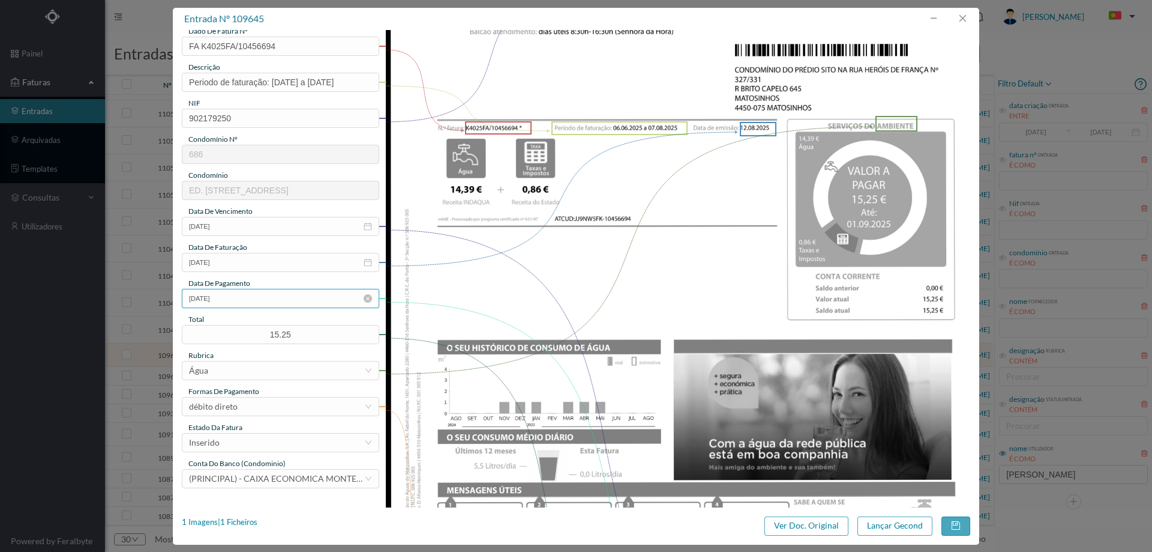
scroll to position [120, 0]
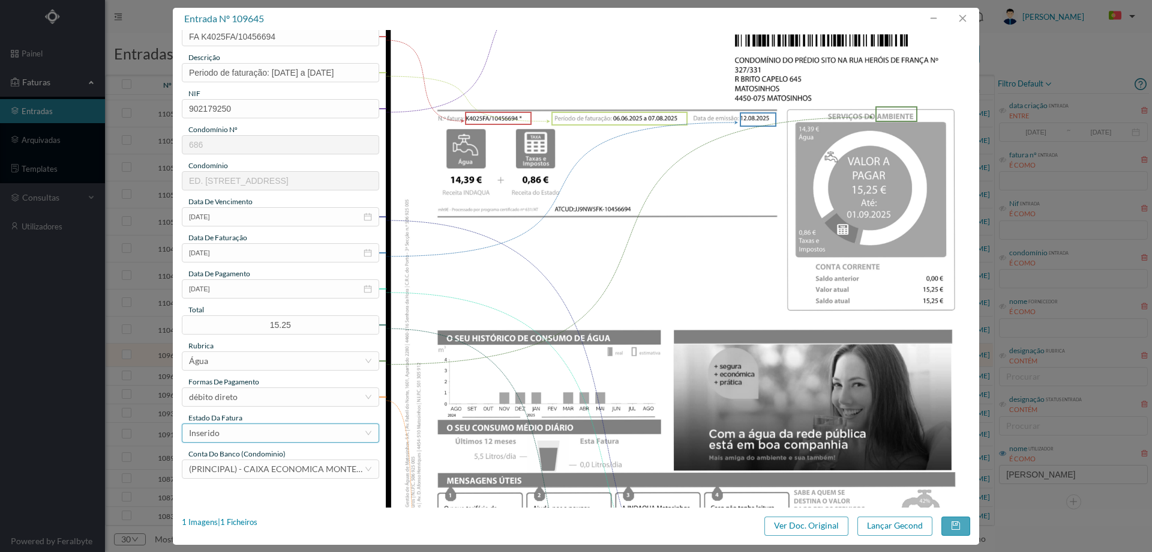
click at [271, 427] on div "Inserido" at bounding box center [276, 433] width 175 height 18
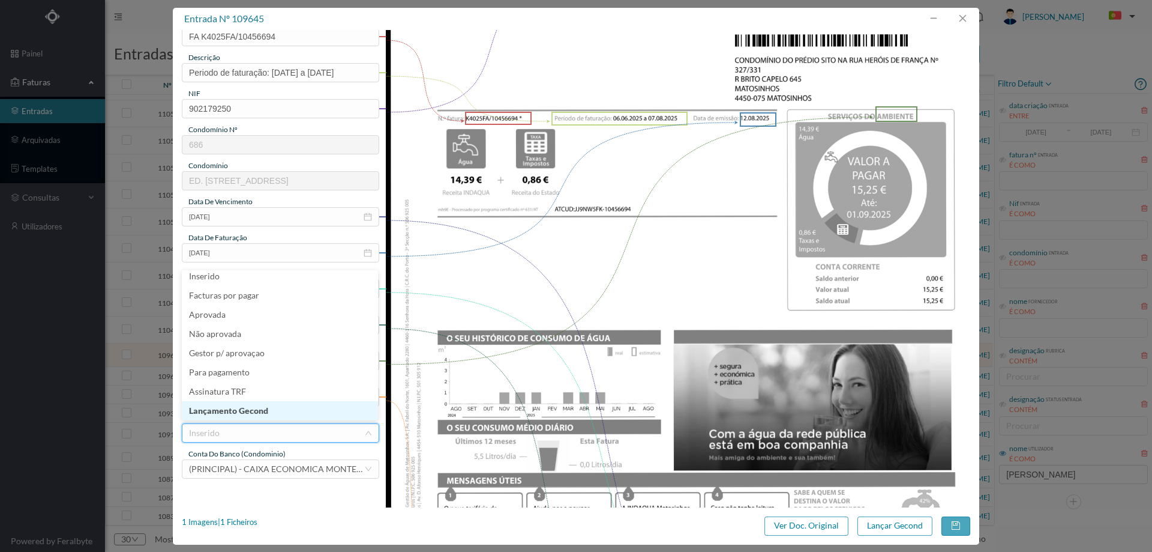
click at [274, 406] on li "Lançamento Gecond" at bounding box center [280, 410] width 196 height 19
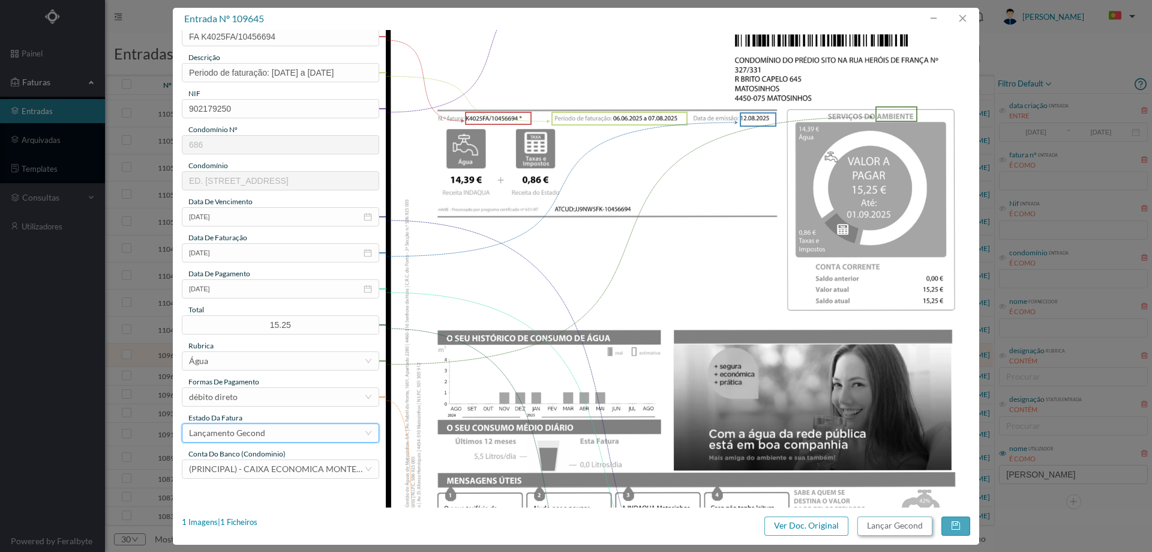
click at [890, 522] on button "Lançar Gecond" at bounding box center [895, 525] width 75 height 19
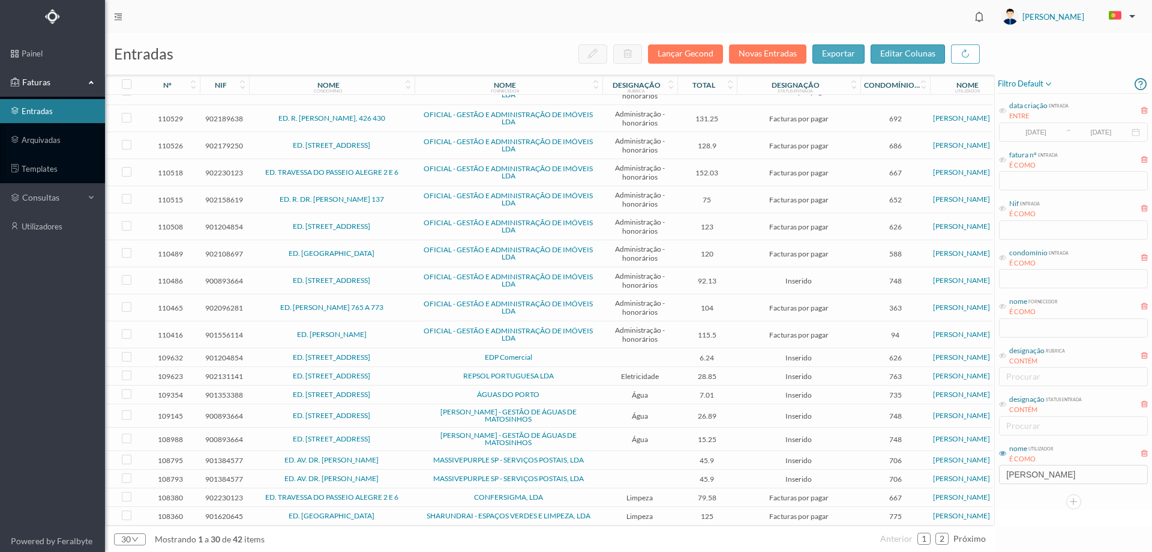
scroll to position [317, 0]
click at [582, 354] on span "EDP Comercial" at bounding box center [509, 357] width 182 height 7
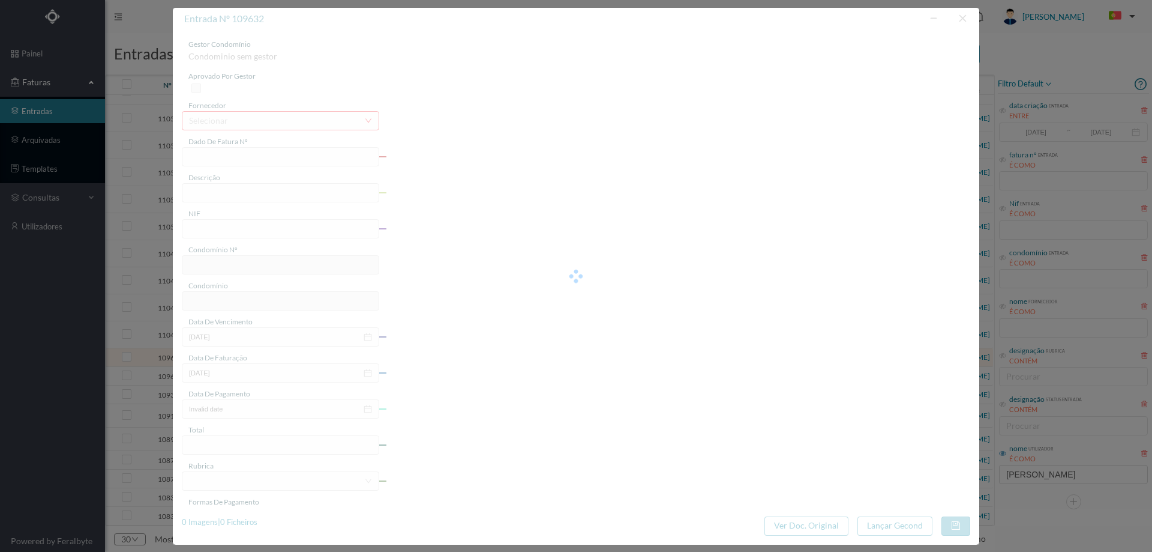
type input "FT2025 K3425/340027926110"
type input "NIF"
type input "901204854"
type input "Invalid date"
type input "11-08-2025"
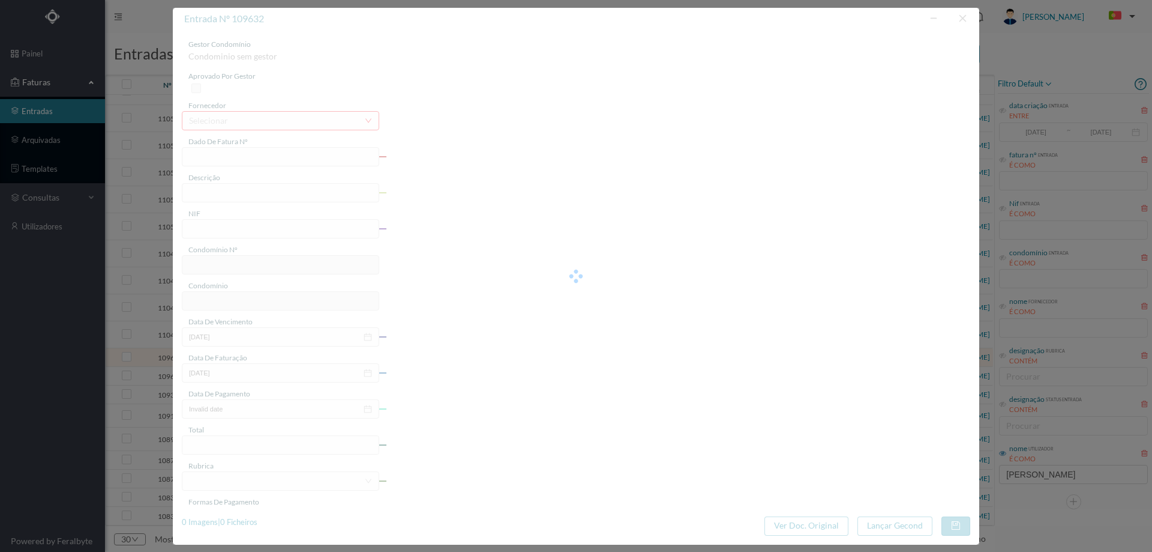
type input "02-09-2025"
type input "6.24"
type input "626"
type input "ED. R. de GOA 17"
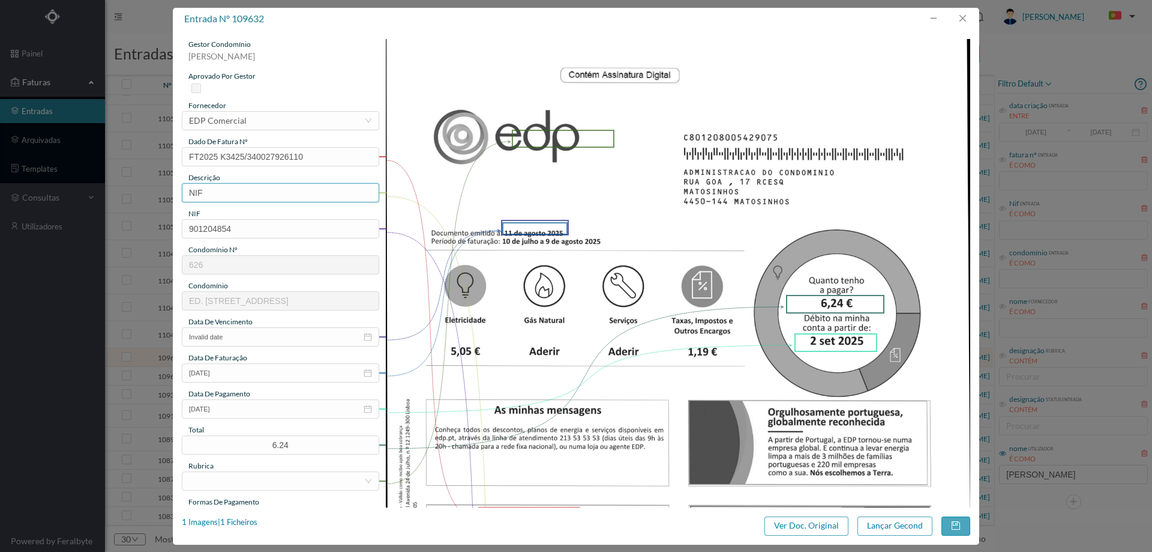
click at [290, 192] on input "NIF" at bounding box center [280, 192] width 197 height 19
type input "[DATE] a [DATE]"
click at [247, 321] on span "data de vencimento" at bounding box center [220, 321] width 64 height 9
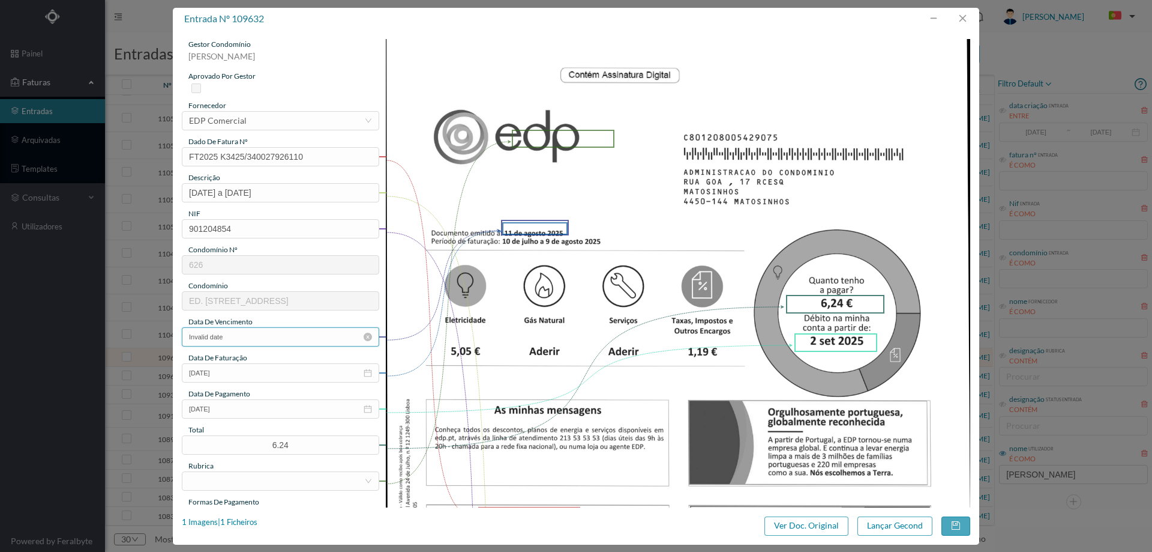
click at [250, 339] on input "Invalid date" at bounding box center [280, 336] width 197 height 19
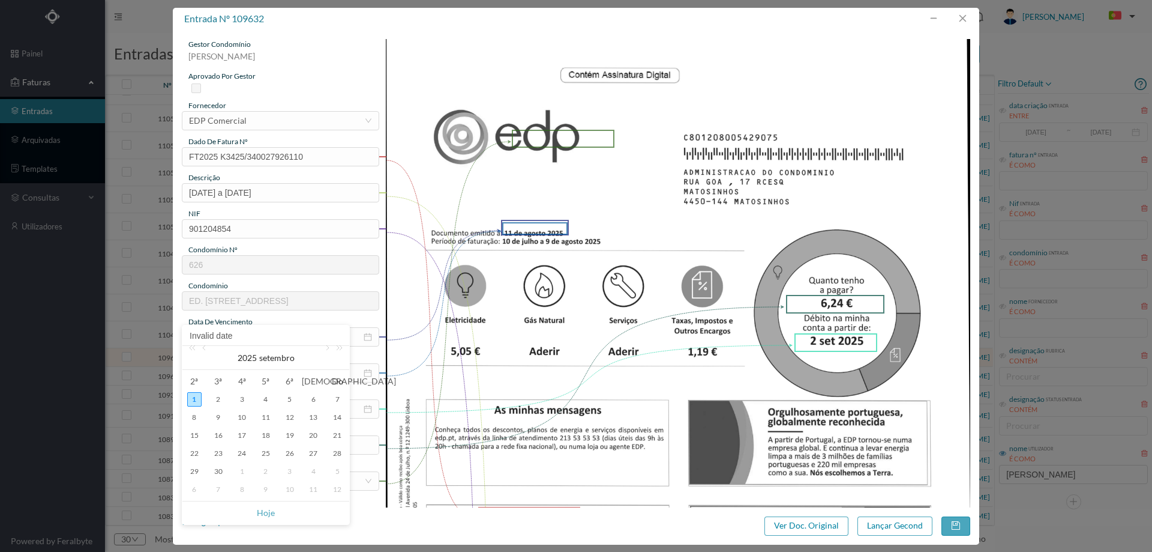
click at [226, 395] on td "2" at bounding box center [218, 399] width 24 height 18
type input "[DATE]"
click at [218, 396] on span "data de pagamento" at bounding box center [219, 393] width 62 height 9
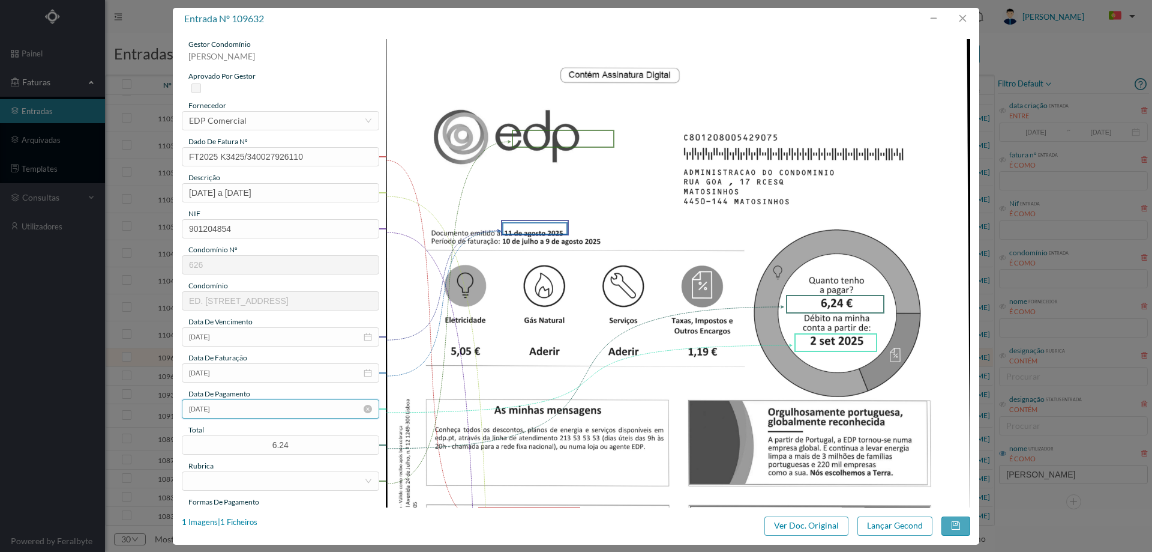
click at [227, 409] on input "02-09-2025" at bounding box center [280, 408] width 197 height 19
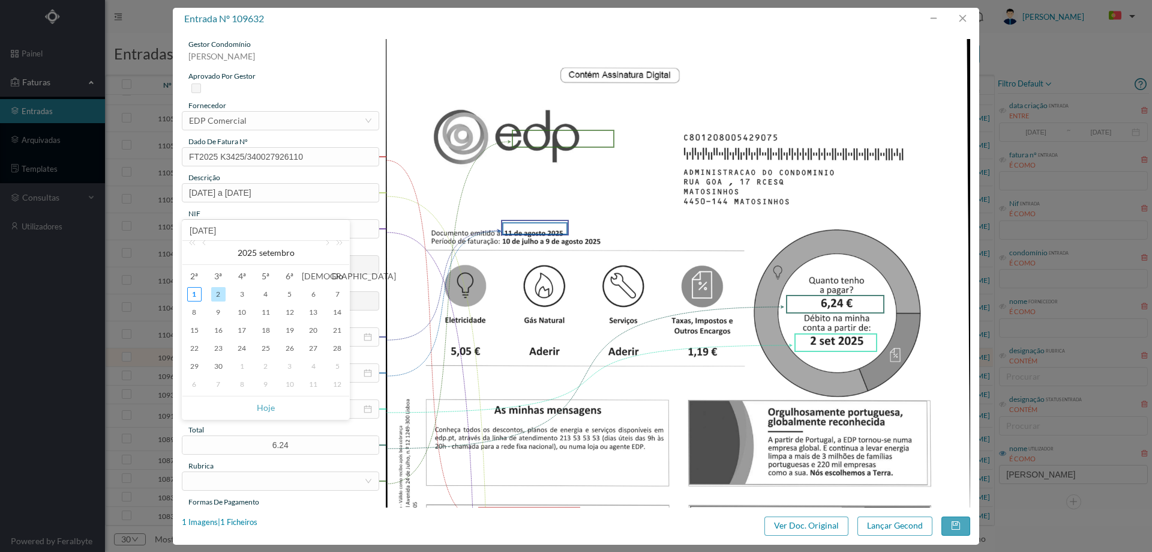
click at [439, 403] on img at bounding box center [678, 452] width 585 height 826
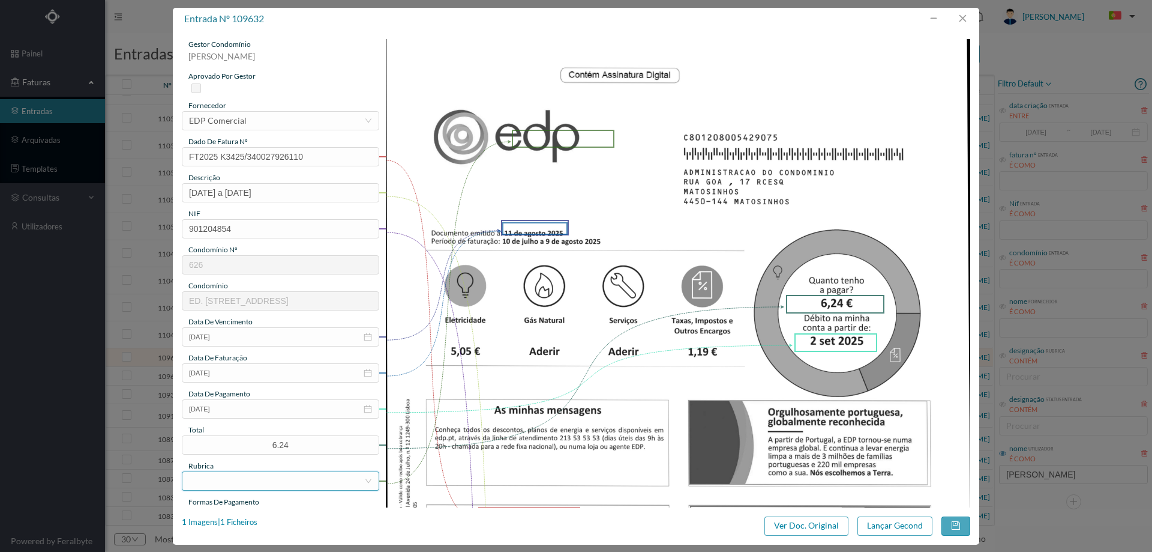
click at [273, 477] on div at bounding box center [276, 481] width 175 height 18
click at [246, 381] on li "Eletricidade" at bounding box center [280, 378] width 196 height 19
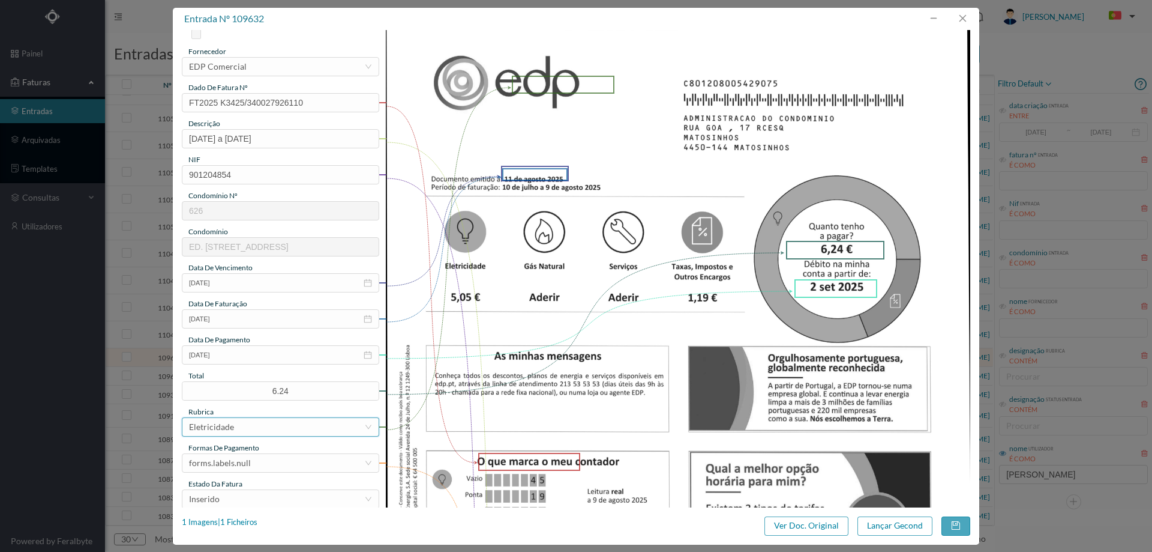
scroll to position [120, 0]
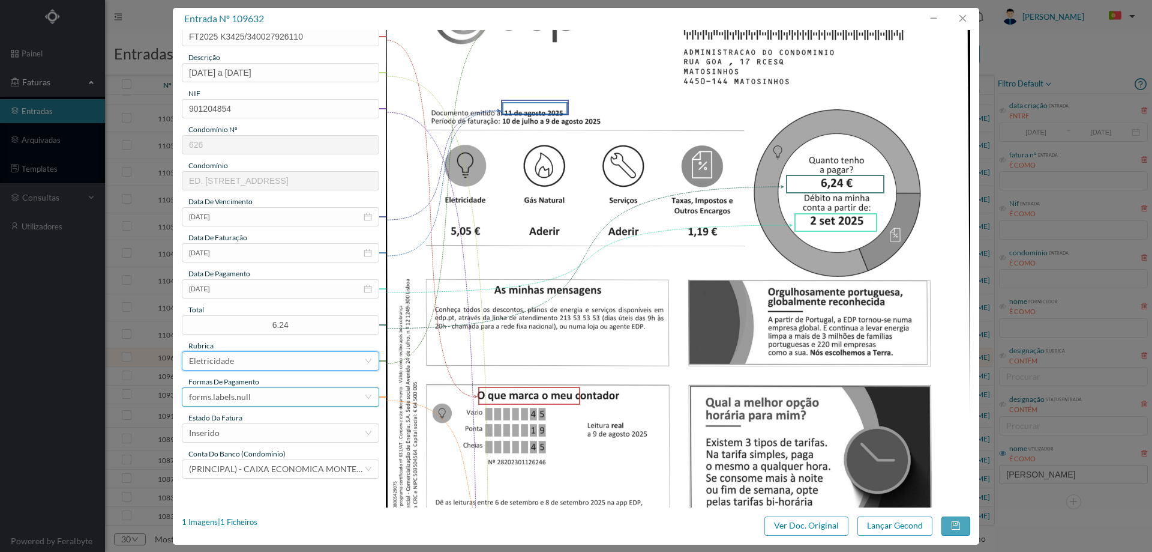
click at [246, 399] on div "forms.labels.null" at bounding box center [220, 397] width 62 height 18
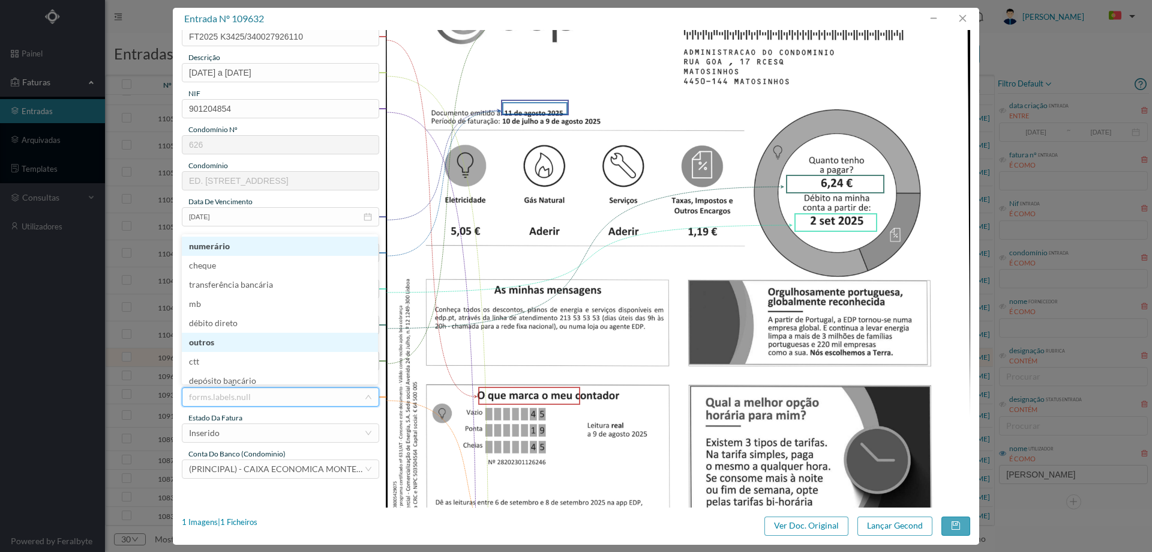
scroll to position [6, 0]
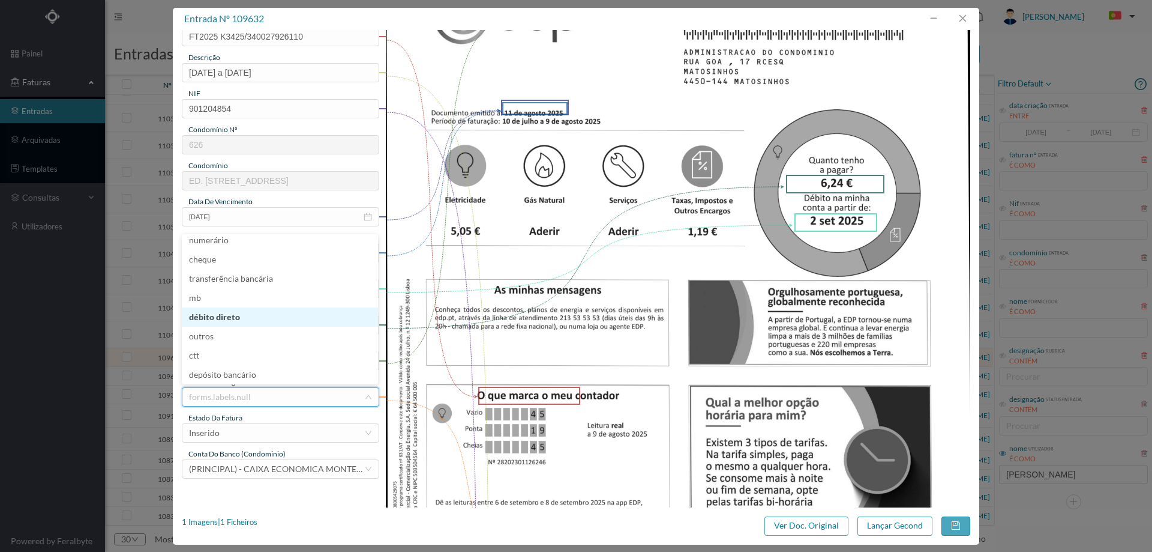
click at [248, 323] on li "débito direto" at bounding box center [280, 316] width 196 height 19
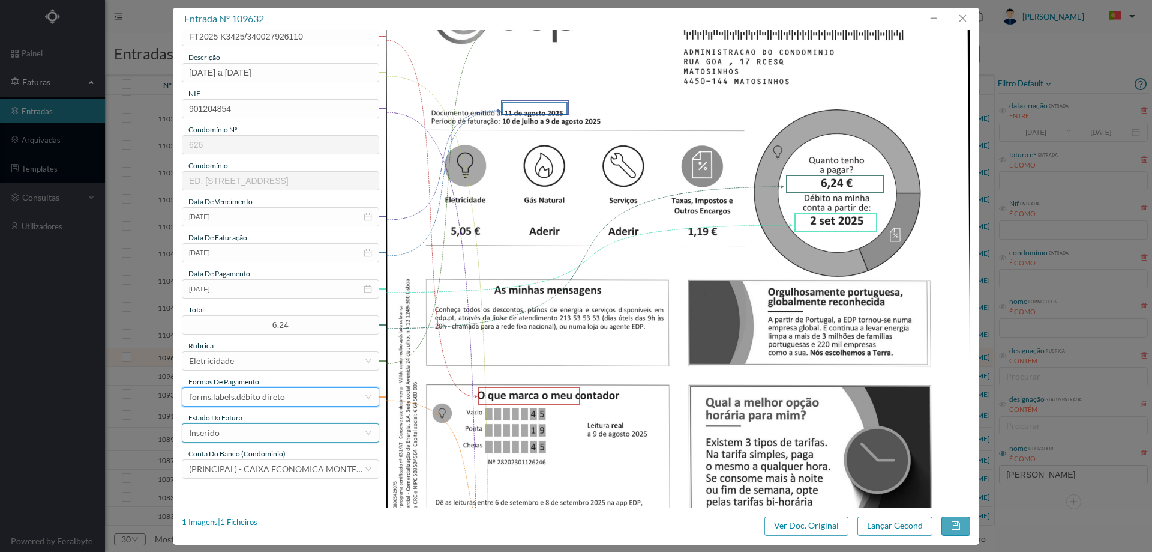
click at [255, 432] on div "Inserido" at bounding box center [276, 433] width 175 height 18
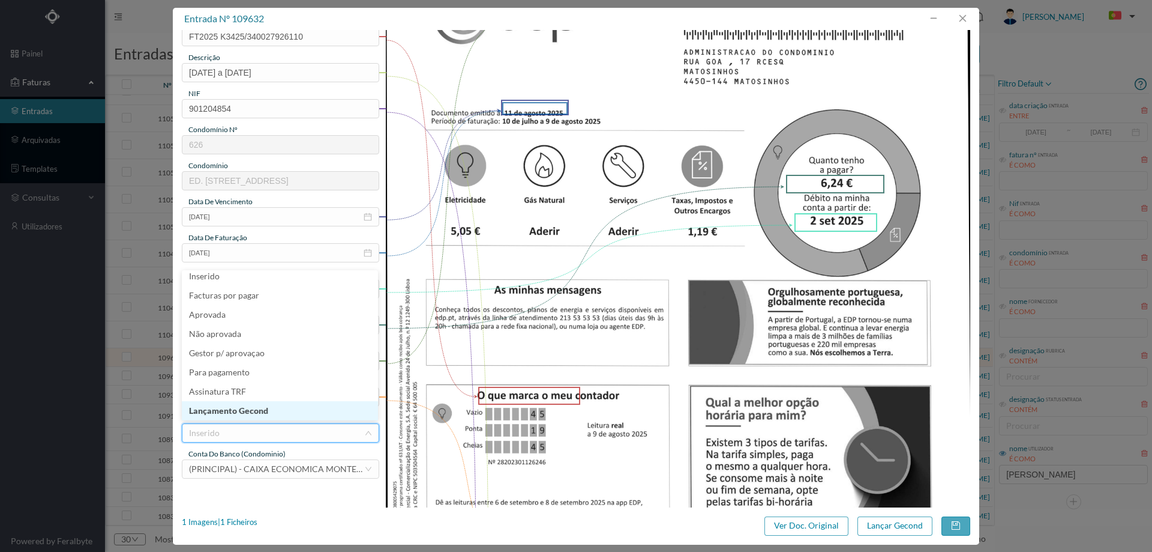
click at [253, 413] on li "Lançamento Gecond" at bounding box center [280, 410] width 196 height 19
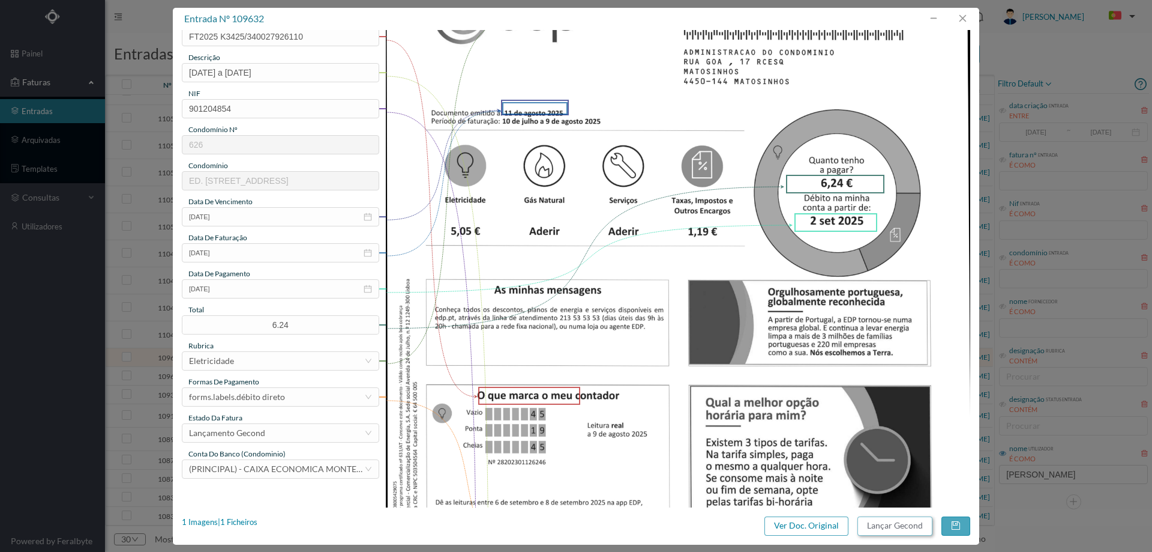
click at [880, 518] on button "Lançar Gecond" at bounding box center [895, 525] width 75 height 19
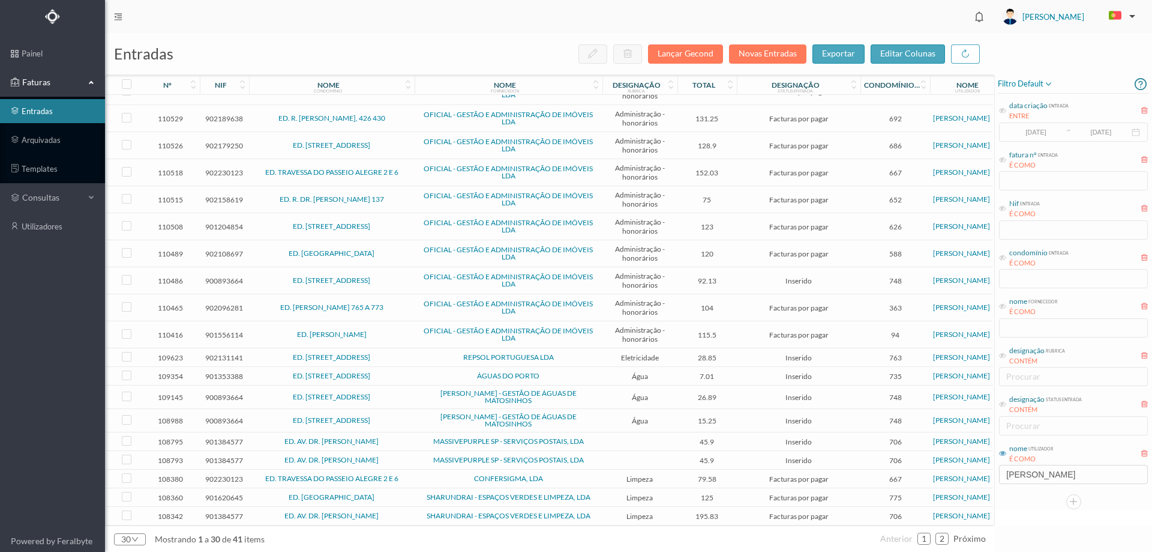
click at [577, 349] on td "REPSOL PORTUGUESA LDA" at bounding box center [509, 357] width 188 height 19
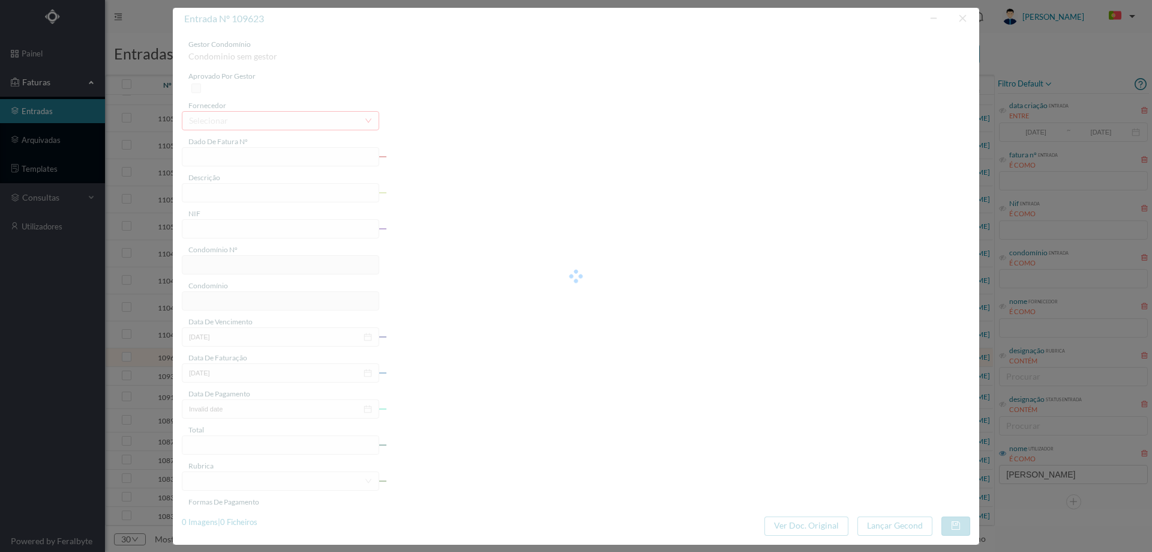
type input "FAC 0200762025/0045080609"
type input "Rua Pereiro 31 COMUNS"
type input "902131141"
type input "2025-08-08"
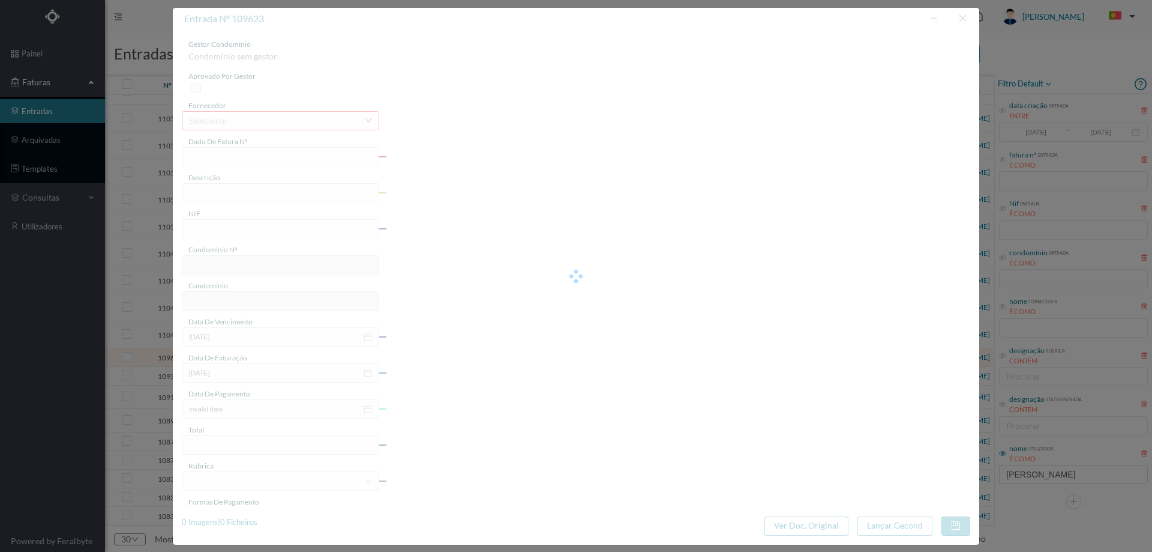
type input "2025-08-29"
type input "28.85"
type input "763"
type input "ED. [STREET_ADDRESS]"
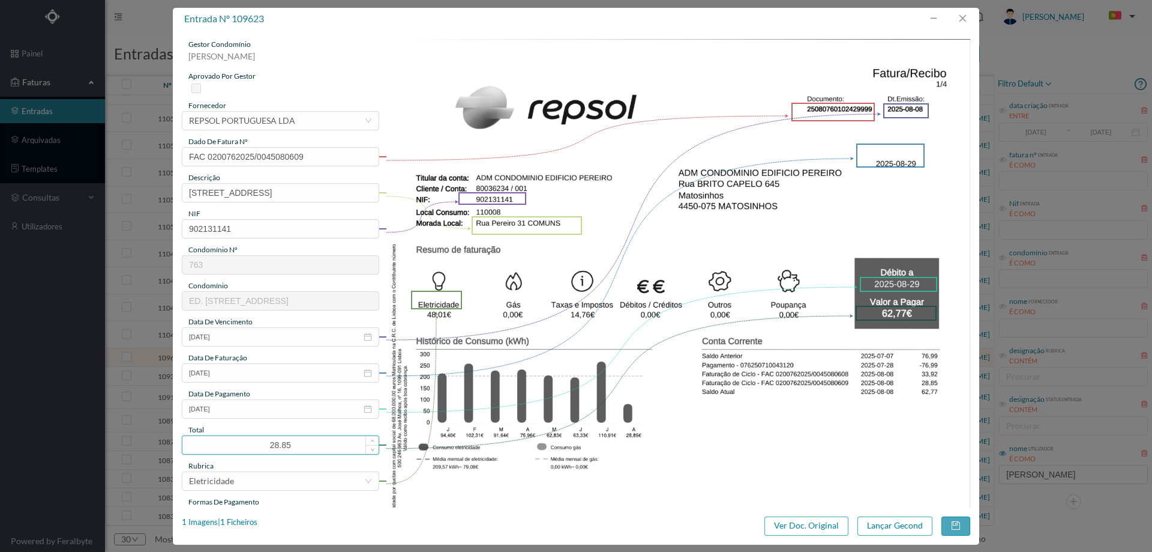
drag, startPoint x: 314, startPoint y: 447, endPoint x: 219, endPoint y: 447, distance: 94.8
click at [219, 447] on input "28.85" at bounding box center [280, 445] width 196 height 18
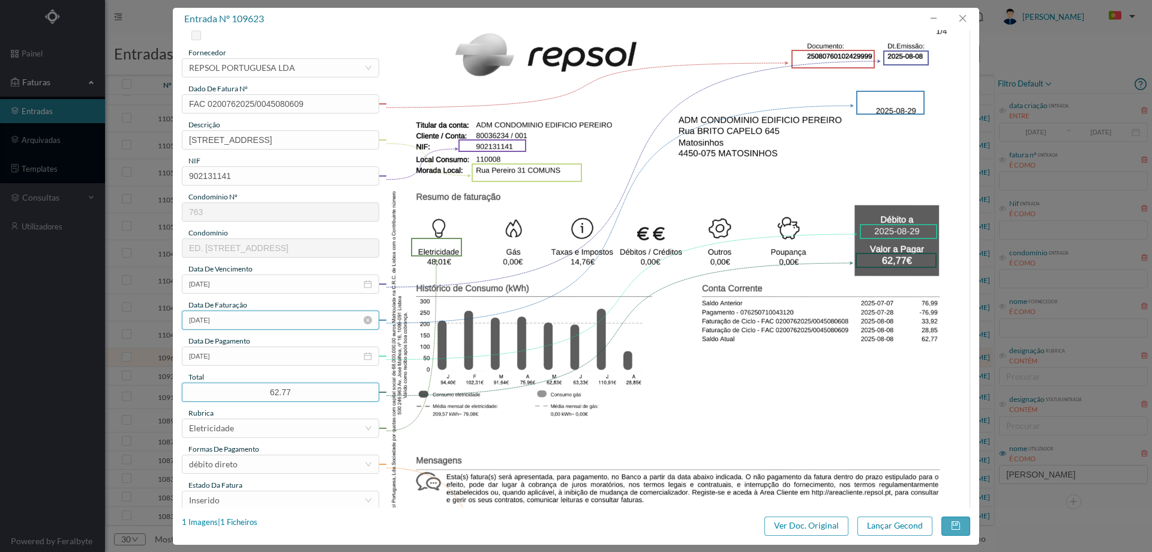
scroll to position [120, 0]
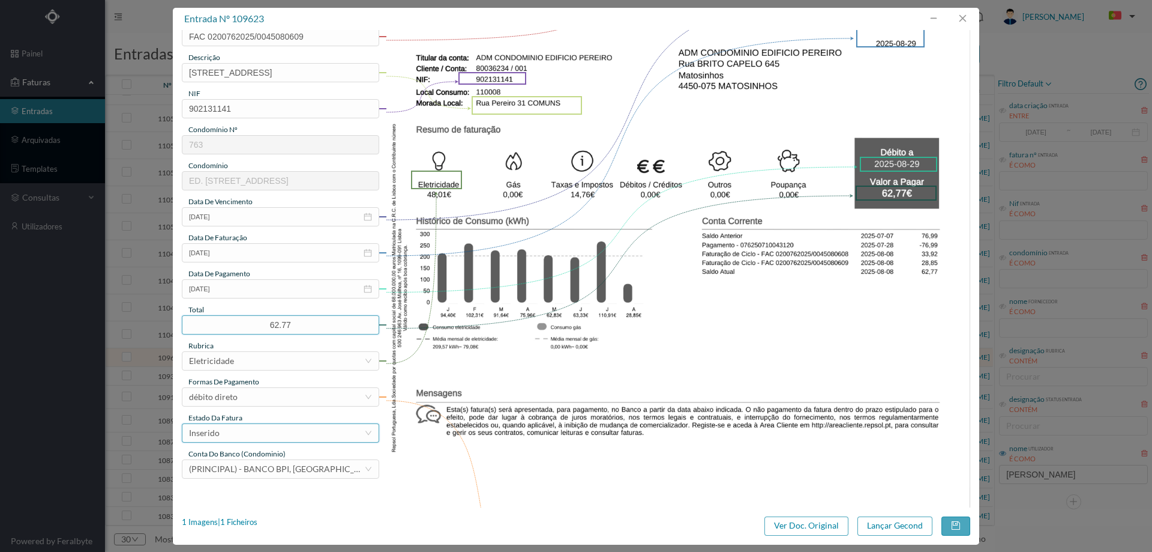
type input "62.77"
click at [247, 433] on div "Inserido" at bounding box center [276, 433] width 175 height 18
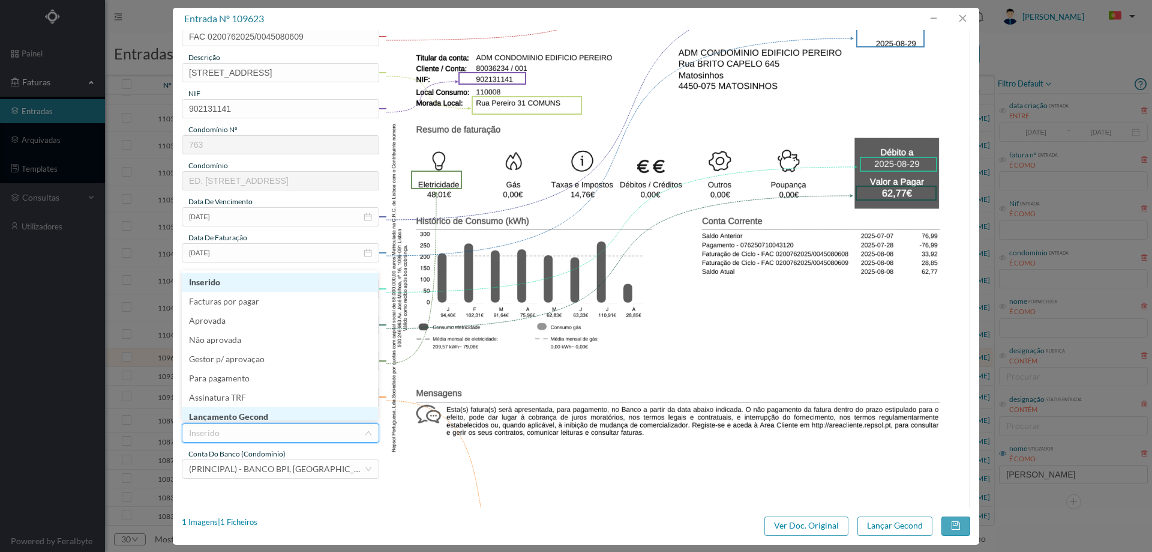
scroll to position [6, 0]
click at [250, 411] on li "Lançamento Gecond" at bounding box center [280, 410] width 196 height 19
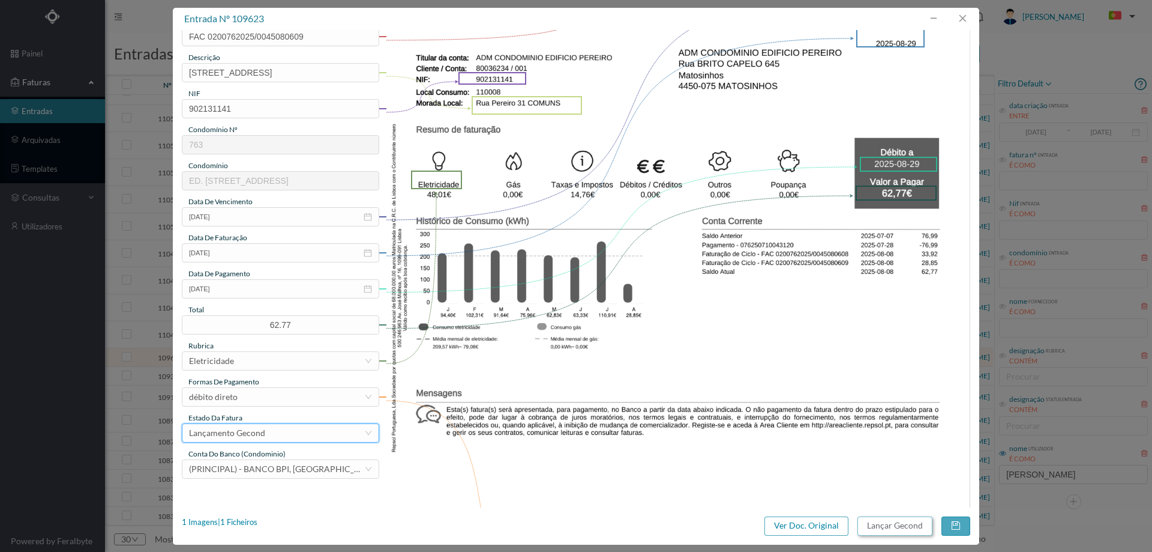
click at [880, 527] on button "Lançar Gecond" at bounding box center [895, 525] width 75 height 19
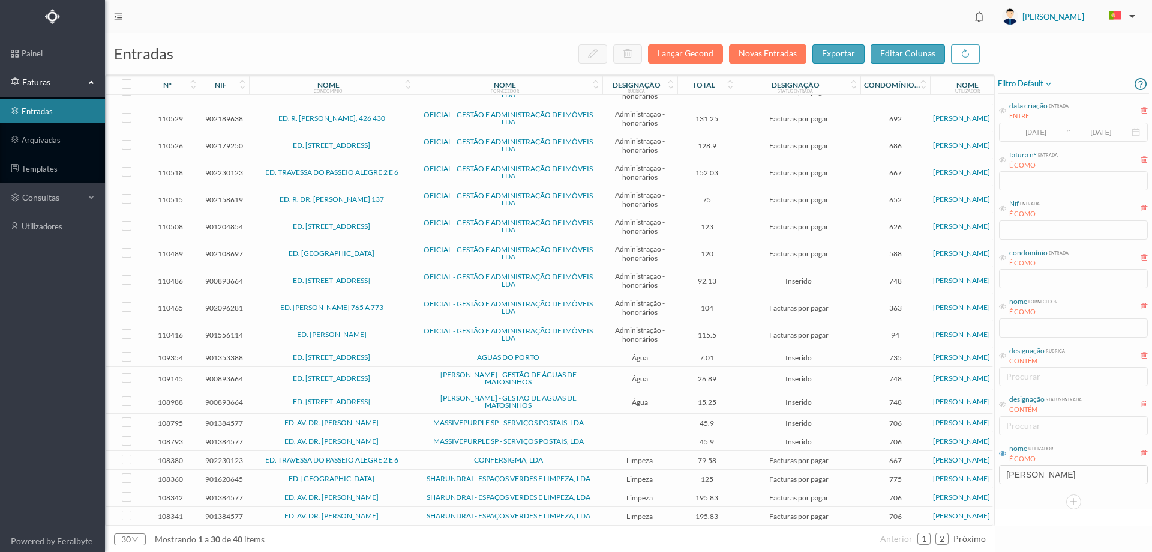
click at [442, 354] on span "ÁGUAS DO PORTO" at bounding box center [509, 357] width 182 height 7
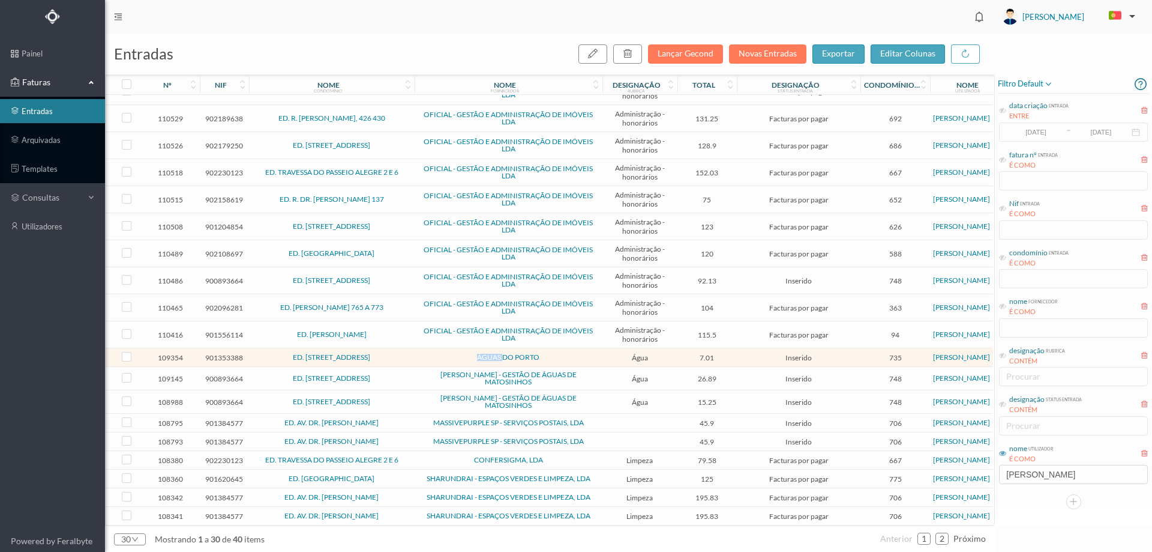
click at [442, 354] on span "ÁGUAS DO PORTO" at bounding box center [509, 357] width 182 height 7
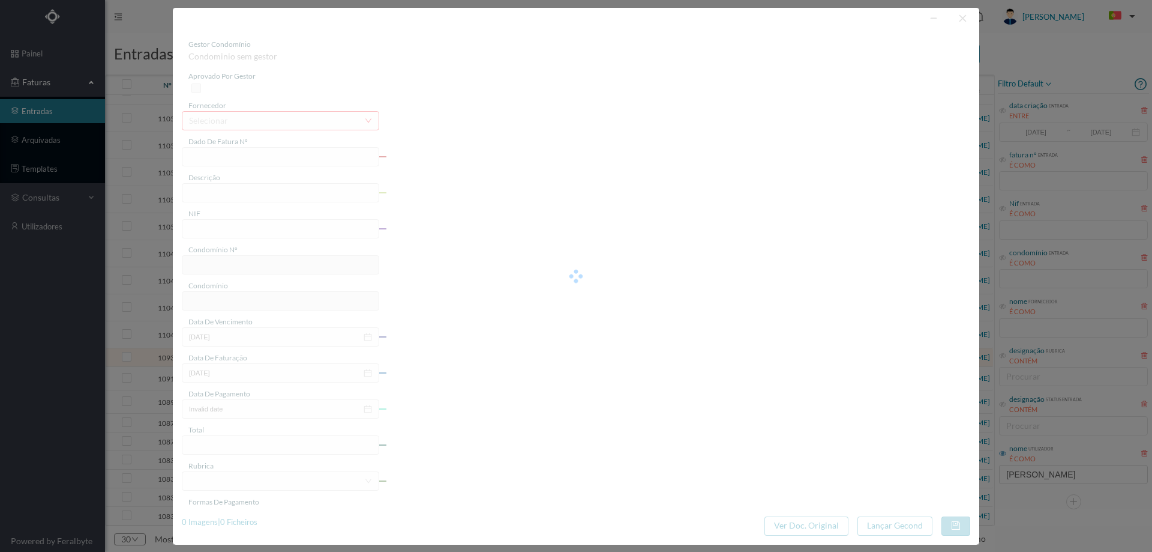
type input "95334088"
type input "RUA TUNEL, NR 33, CV PORTO"
type input "901353388"
type input "2025-08-05"
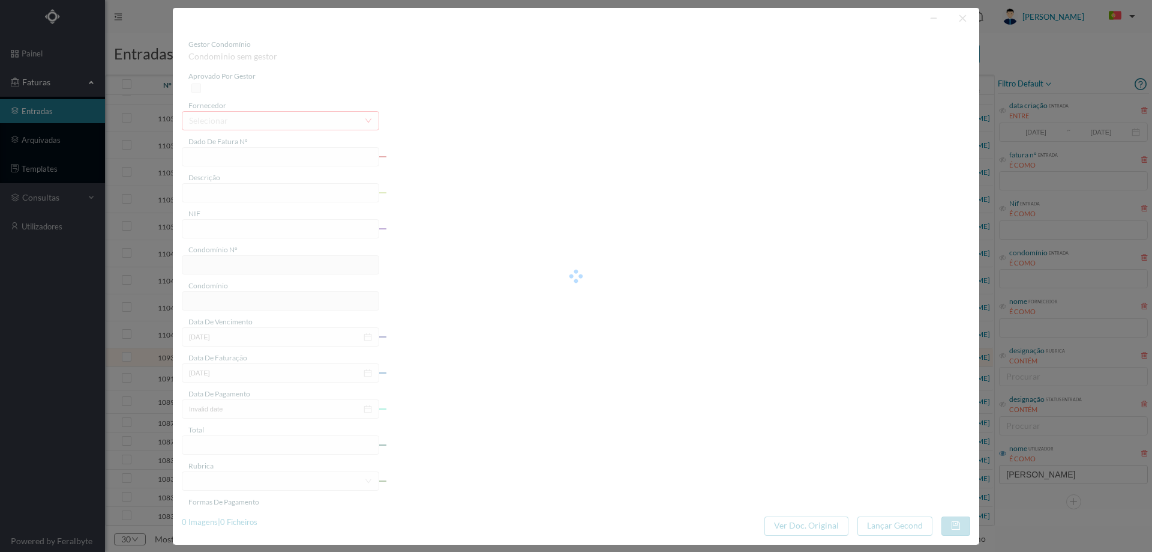
type input "20-08-2025"
type input "7.01"
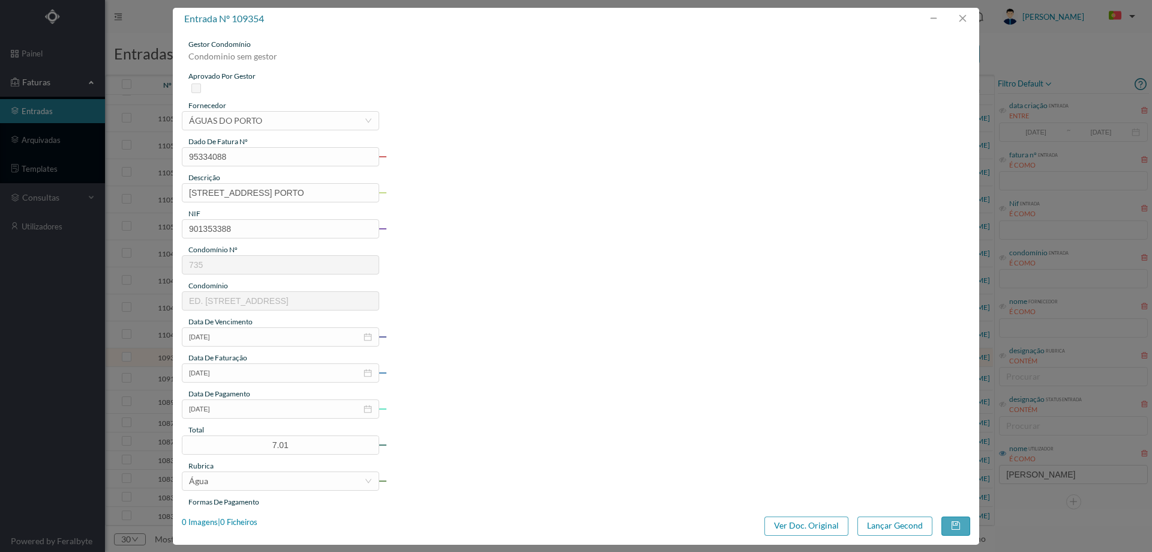
type input "735"
type input "ED. RUA DO TEATRO, 194 E RUA DO TUNEL 33"
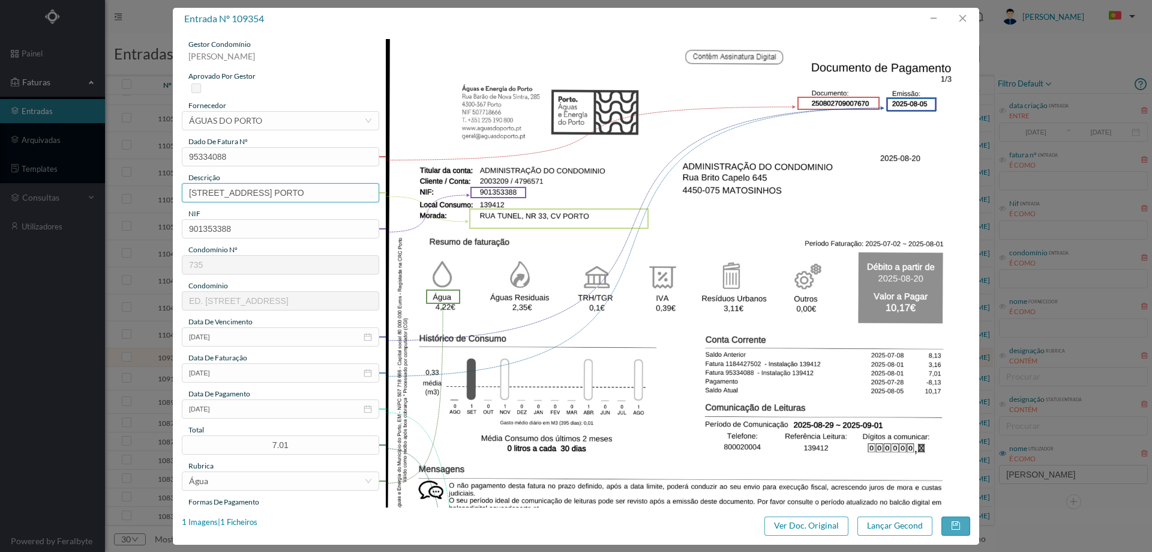
click at [314, 196] on input "RUA TUNEL, NR 33, CV PORTO" at bounding box center [280, 192] width 197 height 19
type input "RUA TUNEL, NR 33, CV 02.07.2025 a 01.08.2025"
drag, startPoint x: 292, startPoint y: 444, endPoint x: 267, endPoint y: 443, distance: 25.2
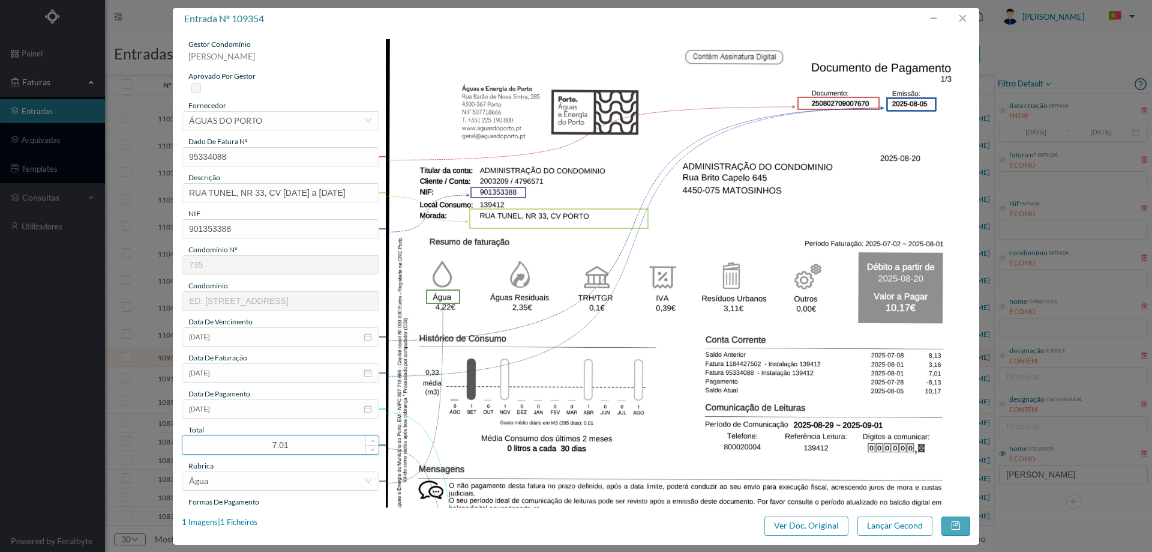
click at [267, 443] on input "7.01" at bounding box center [280, 445] width 196 height 18
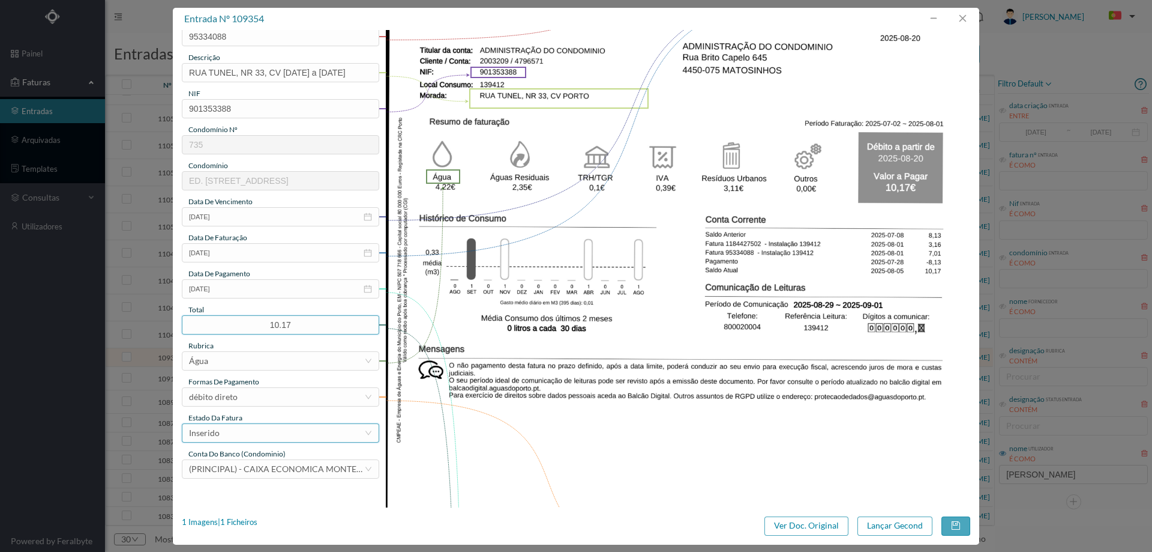
type input "10.17"
click at [241, 432] on div "Inserido" at bounding box center [276, 433] width 175 height 18
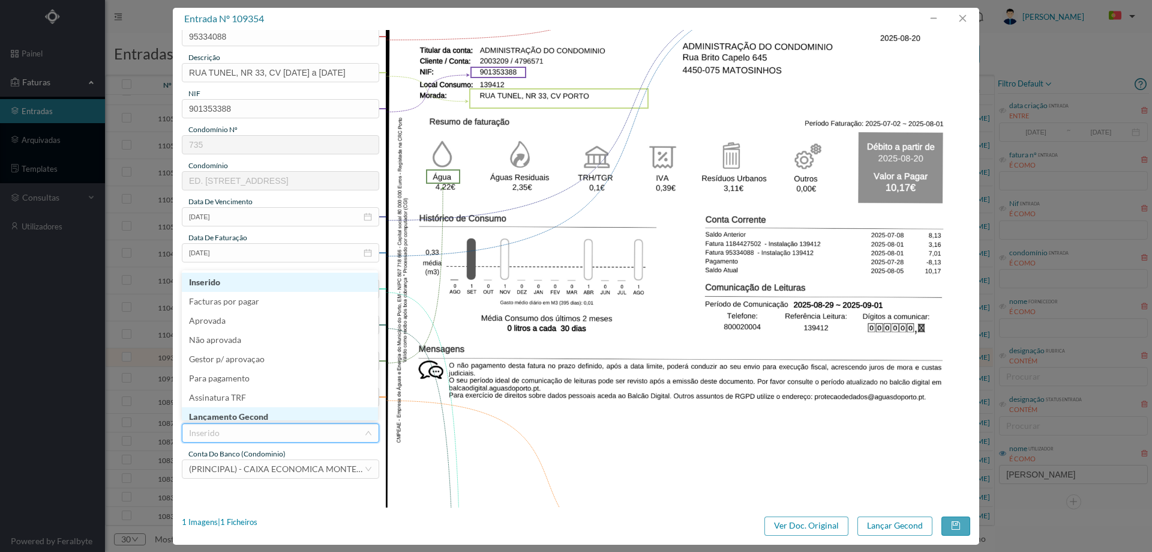
scroll to position [6, 0]
click at [245, 414] on li "Lançamento Gecond" at bounding box center [280, 410] width 196 height 19
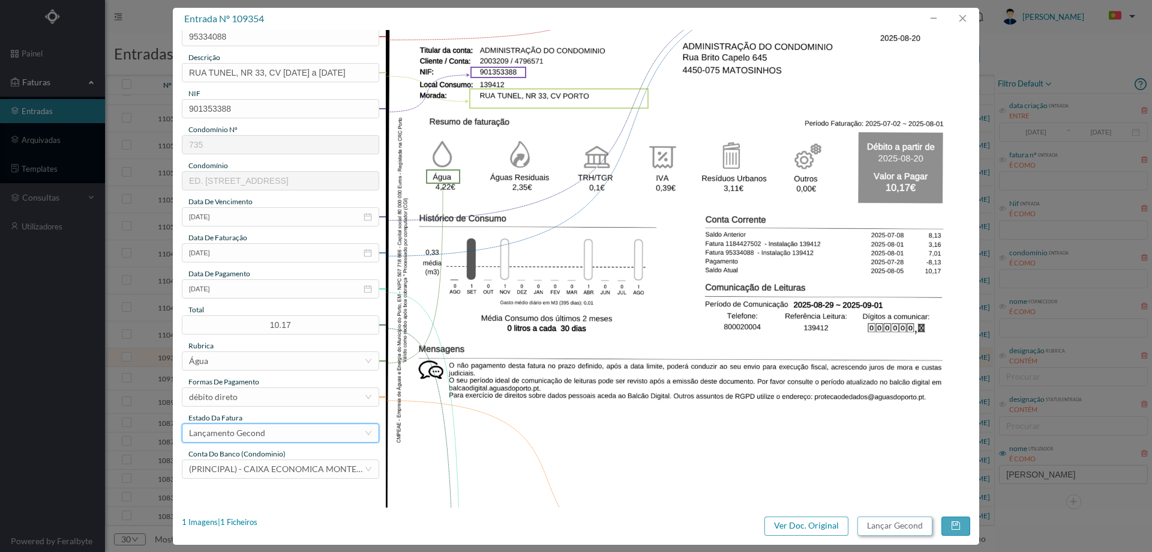
click at [903, 531] on button "Lançar Gecond" at bounding box center [895, 525] width 75 height 19
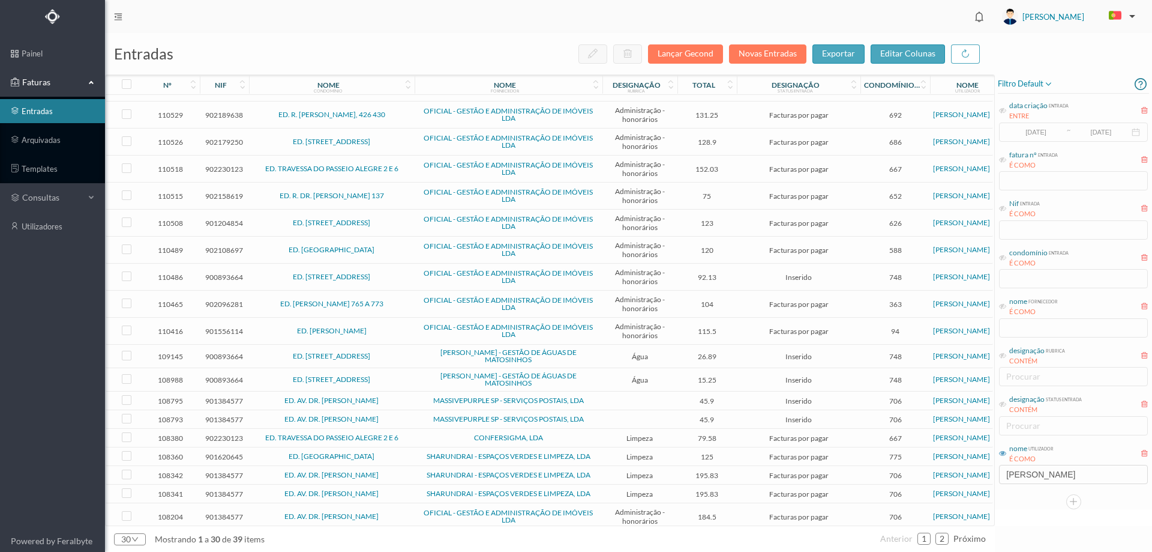
scroll to position [326, 0]
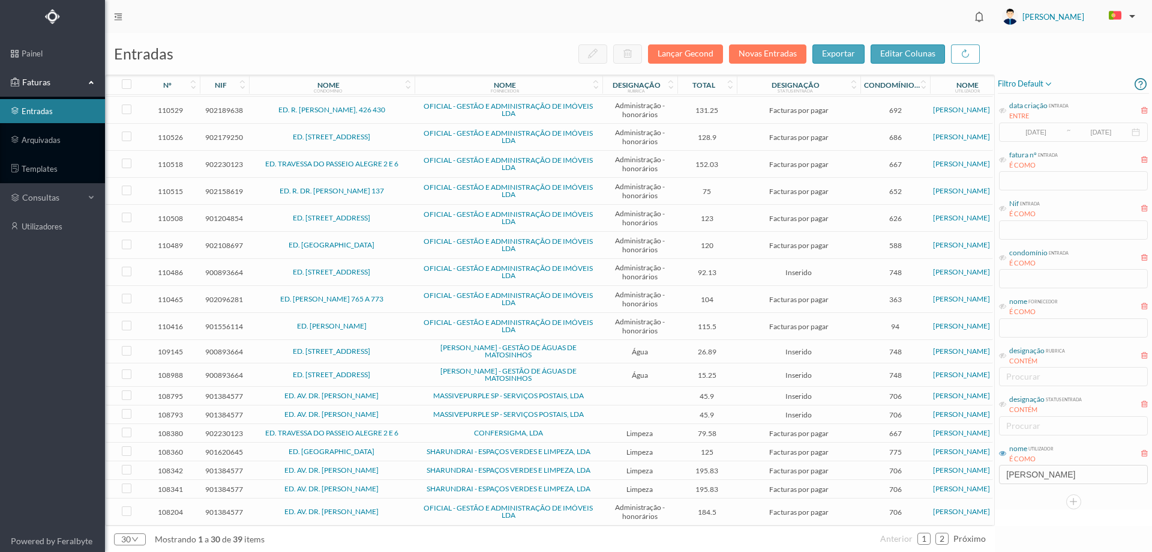
click at [412, 346] on td "ED. [STREET_ADDRESS]" at bounding box center [332, 351] width 166 height 23
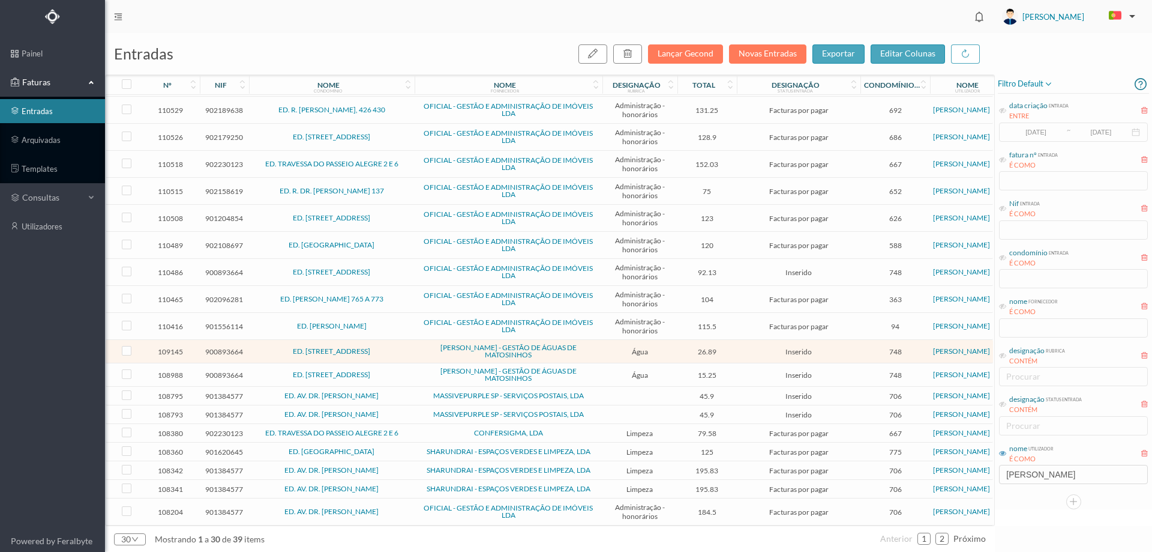
click at [412, 346] on td "ED. [STREET_ADDRESS]" at bounding box center [332, 351] width 166 height 23
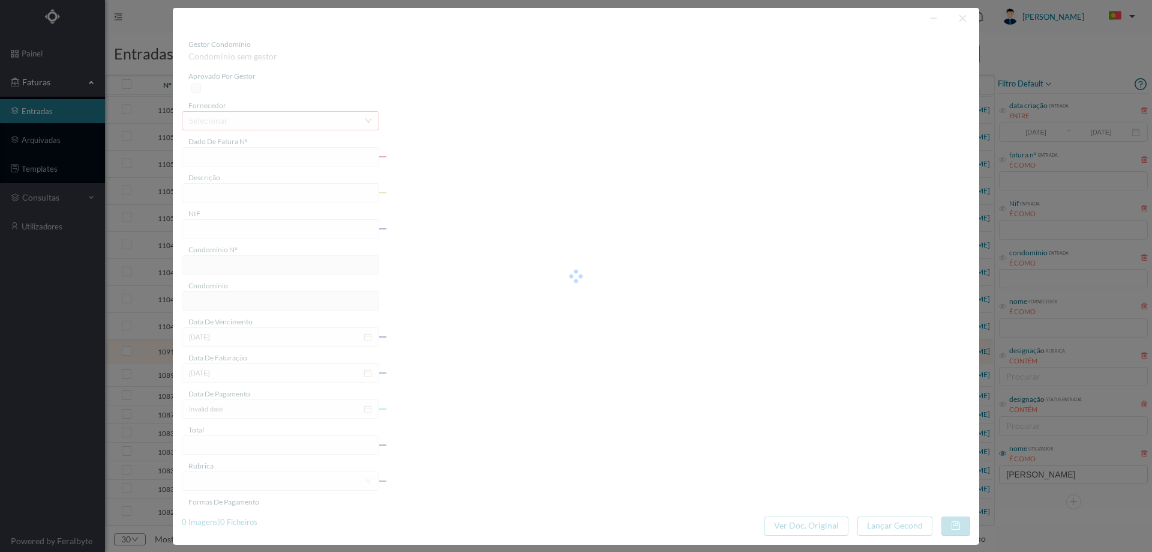
type input "FA K4025FA/10442420"
type input "Periodo de faturação: 31.05.2025 a 01.08.2025"
type input "900893664"
type input "26-08-2025"
type input "06-08-2025"
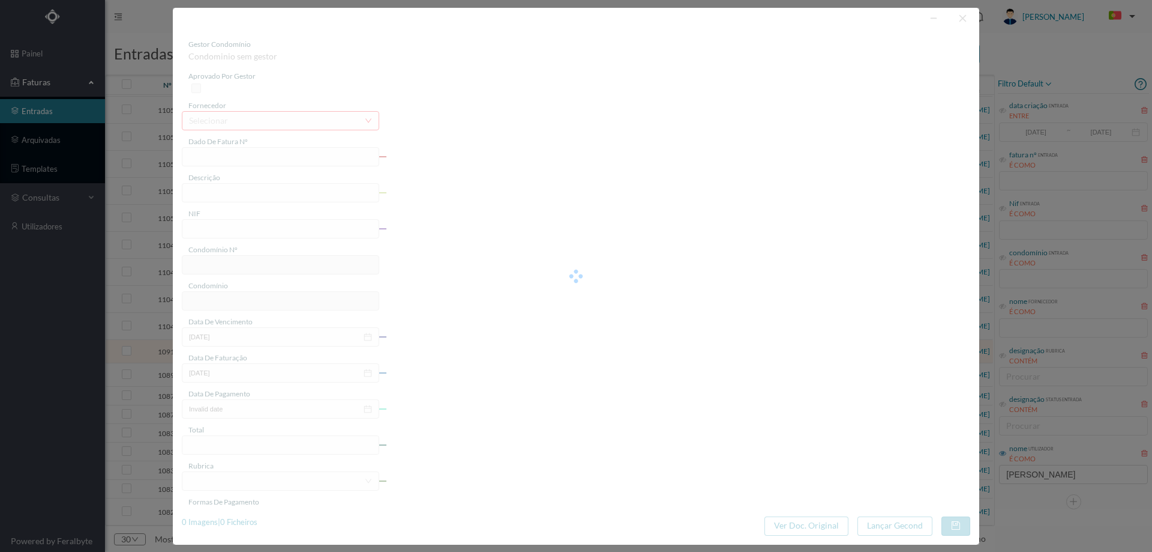
type input "26-08-2025"
type input "26.89"
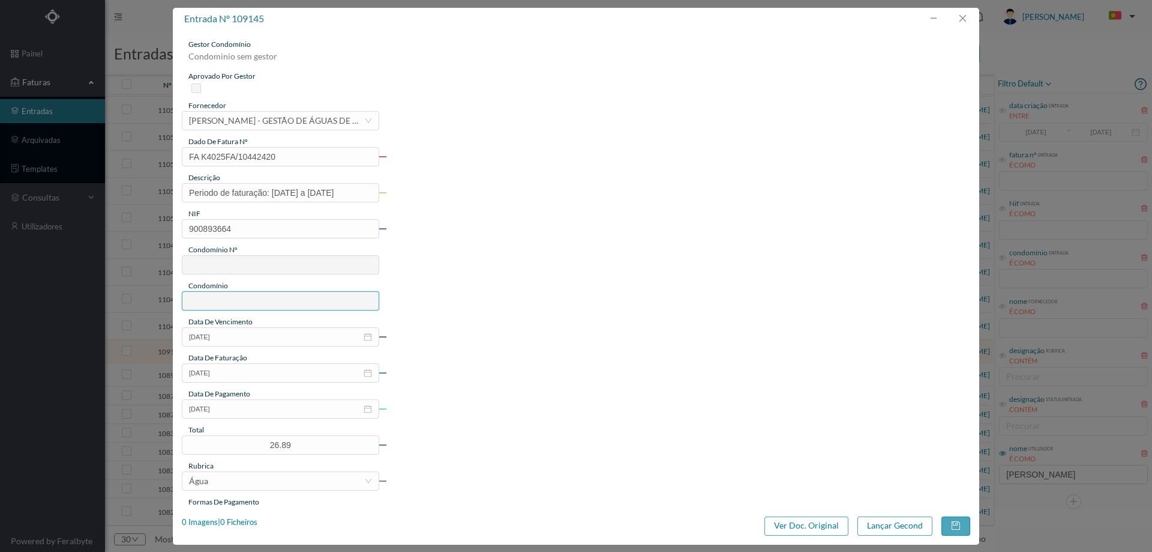
type input "748"
type input "ED. RUA DE MONSERRATE, 1420"
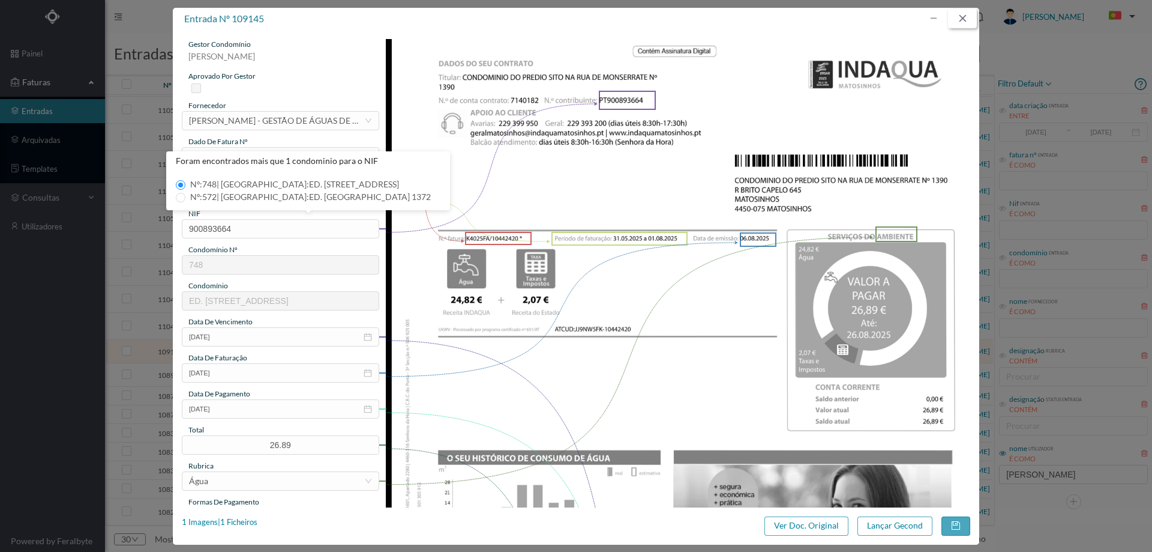
click at [962, 26] on button "button" at bounding box center [962, 18] width 29 height 19
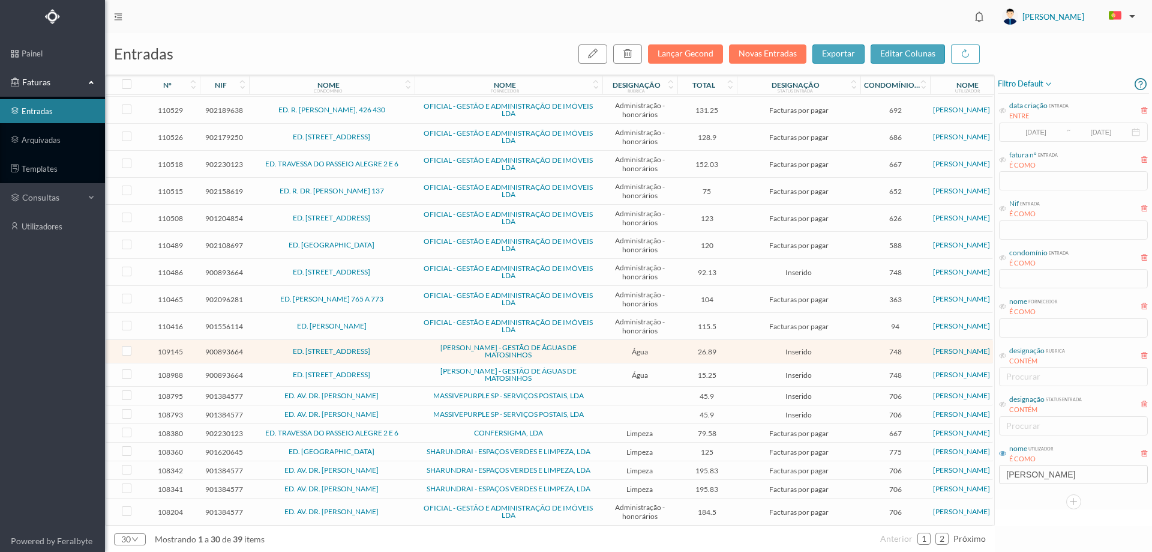
click at [401, 372] on span "ED. [STREET_ADDRESS]" at bounding box center [332, 374] width 160 height 7
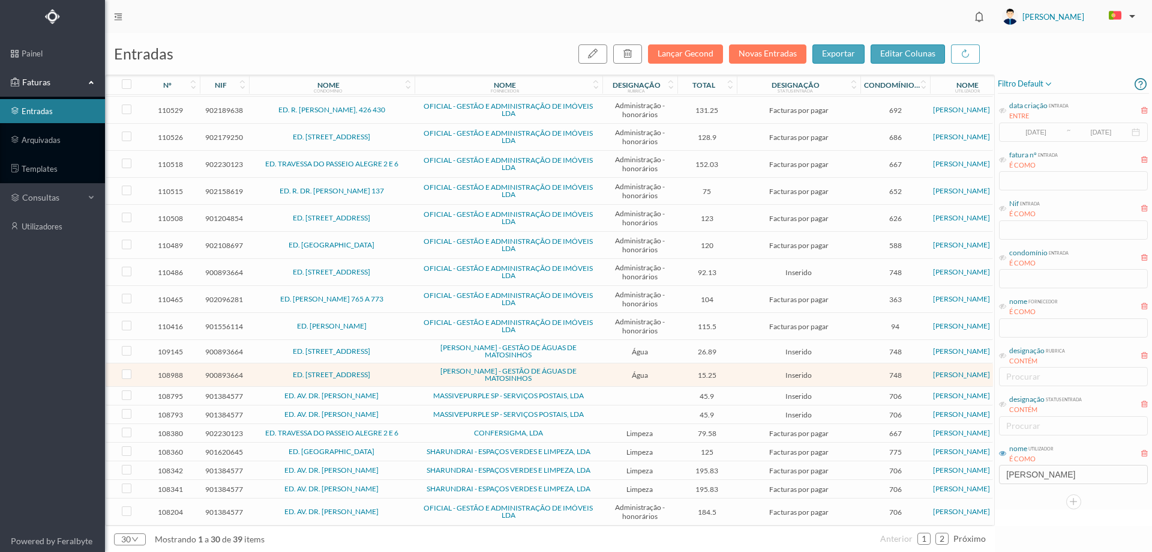
click at [401, 372] on span "ED. [STREET_ADDRESS]" at bounding box center [332, 374] width 160 height 7
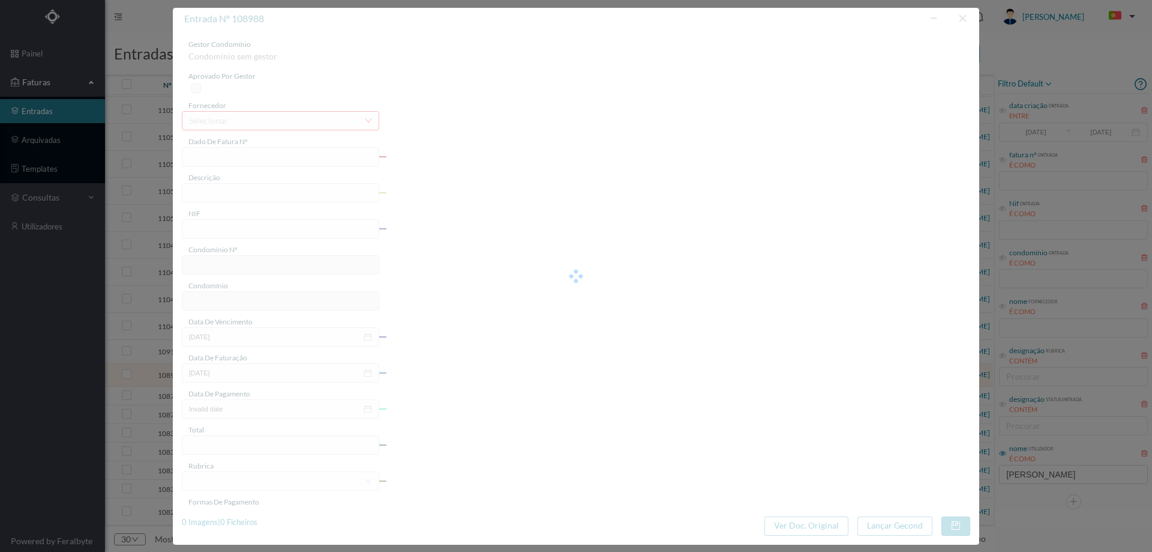
type input "FA K4025FA/10438683"
type input "Periodo de faturação: 31.05.2025 a 01.08.2025"
type input "900893664"
type input "26-08-2025"
type input "06-08-2025"
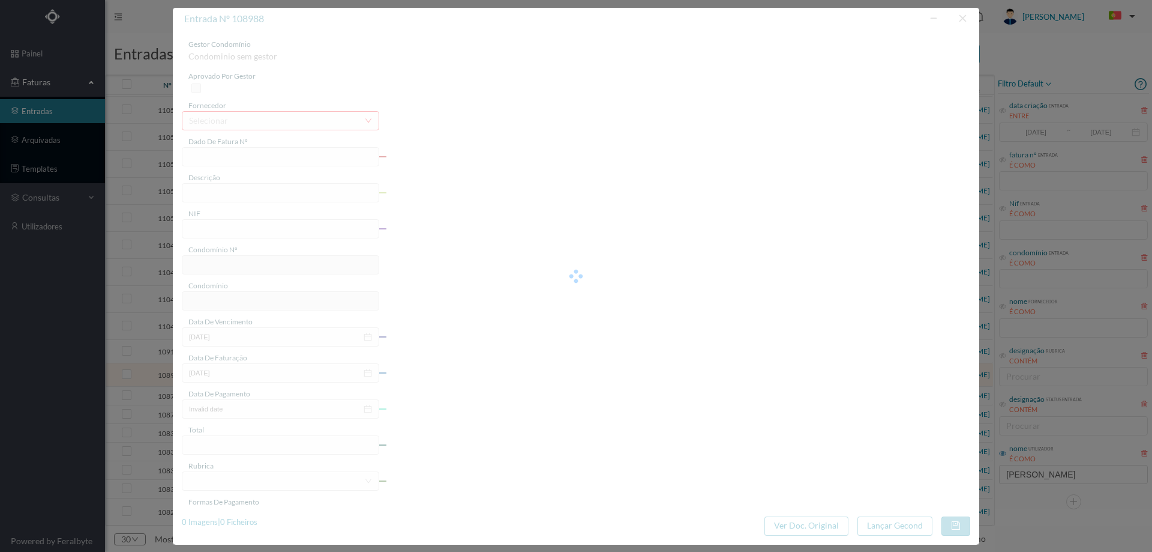
type input "26-08-2025"
type input "15.25"
type input "748"
type input "ED. RUA DE MONSERRATE, 1420"
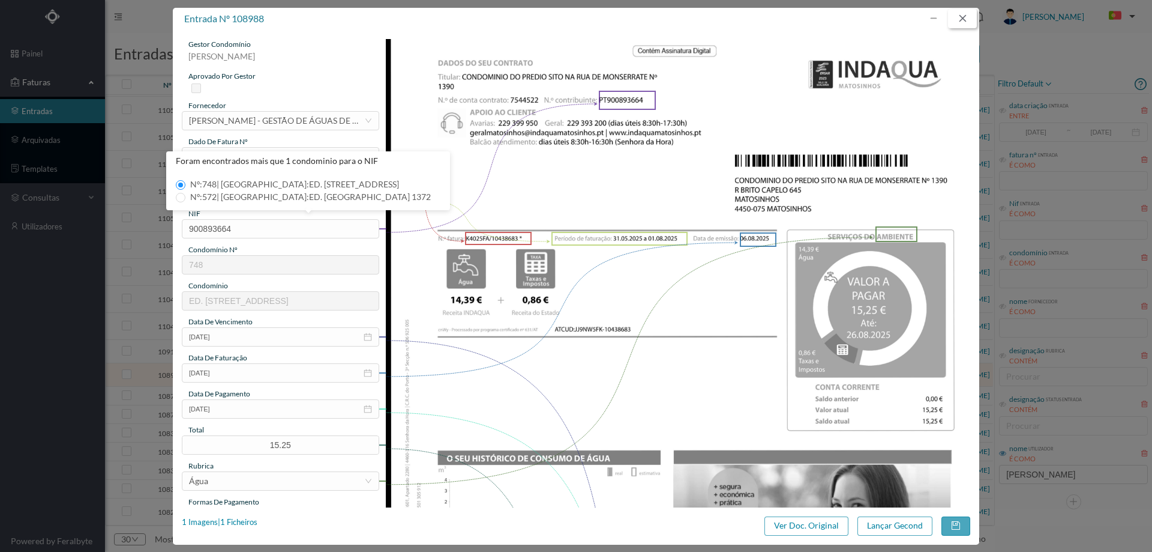
click at [963, 16] on button "button" at bounding box center [962, 18] width 29 height 19
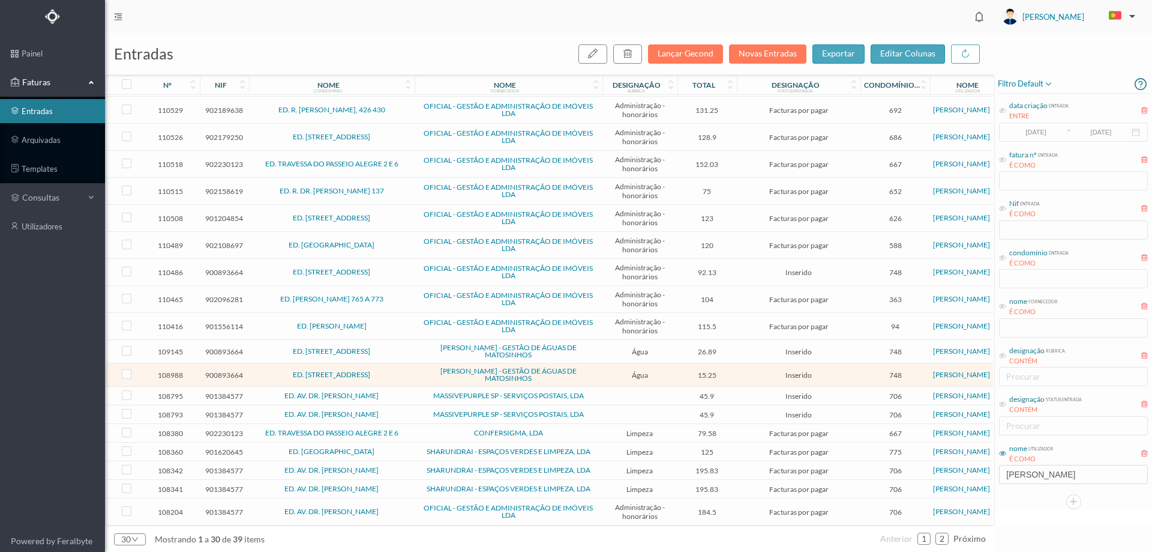
click at [410, 394] on span "ED. AV. DR. [PERSON_NAME]" at bounding box center [332, 395] width 160 height 7
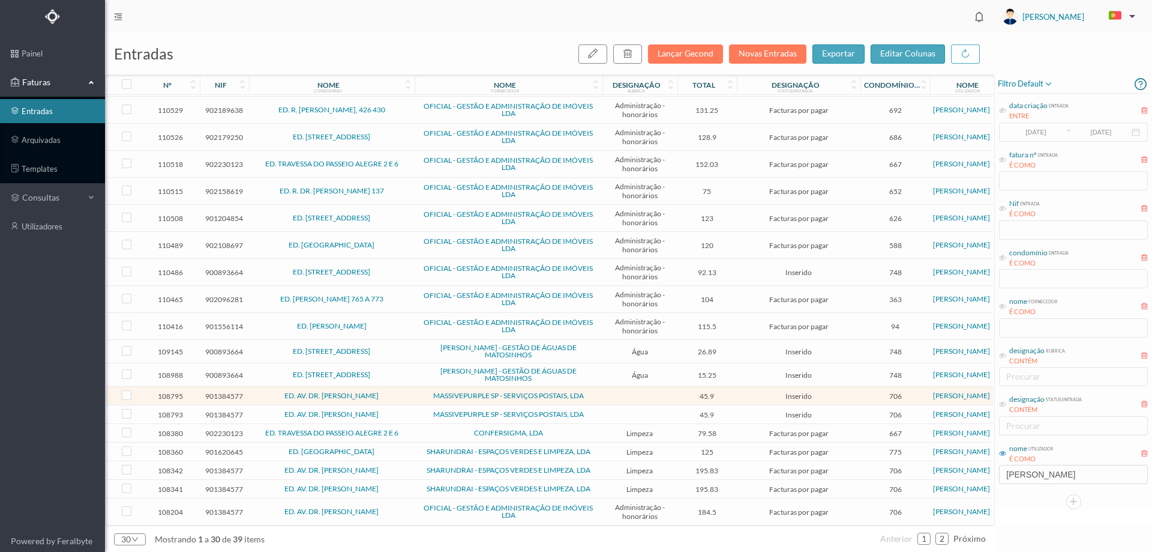
click at [410, 394] on span "ED. AV. DR. [PERSON_NAME]" at bounding box center [332, 395] width 160 height 7
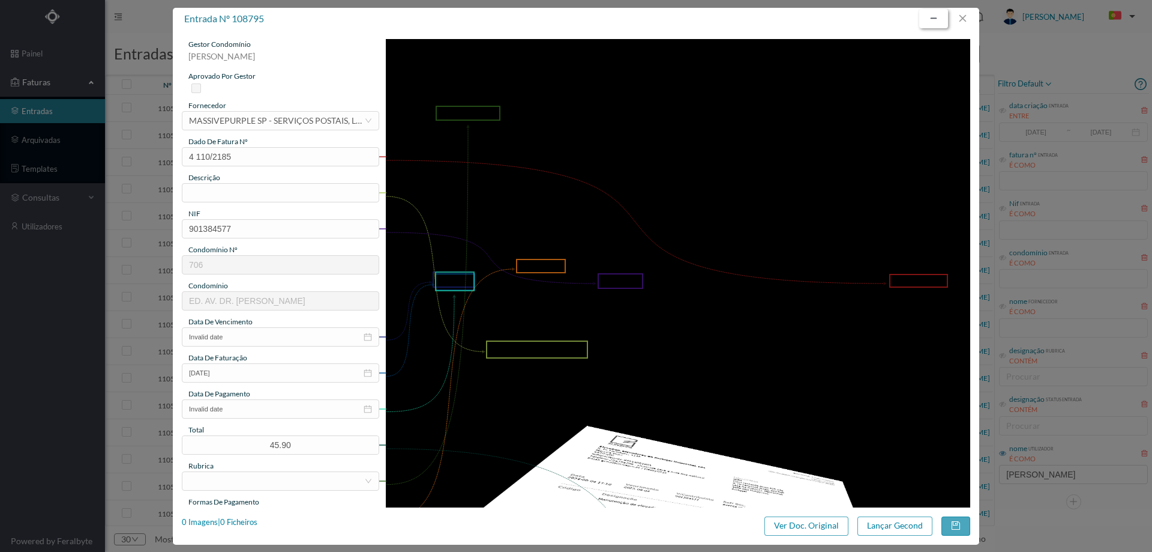
scroll to position [326, 0]
click at [956, 17] on button "button" at bounding box center [962, 18] width 29 height 19
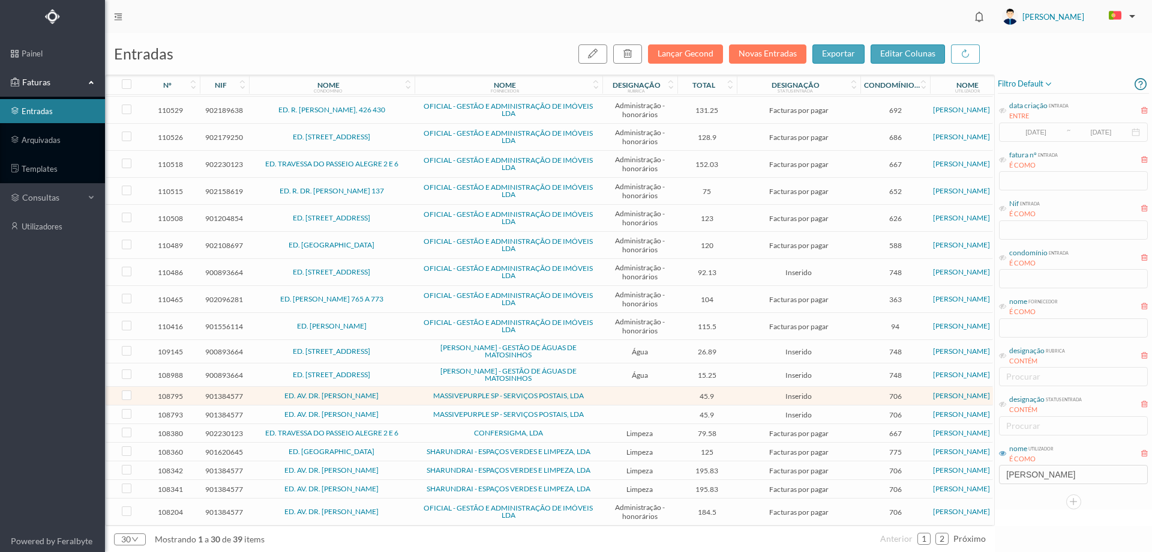
click at [434, 430] on span "CONFERSIGMA, LDA" at bounding box center [509, 432] width 182 height 7
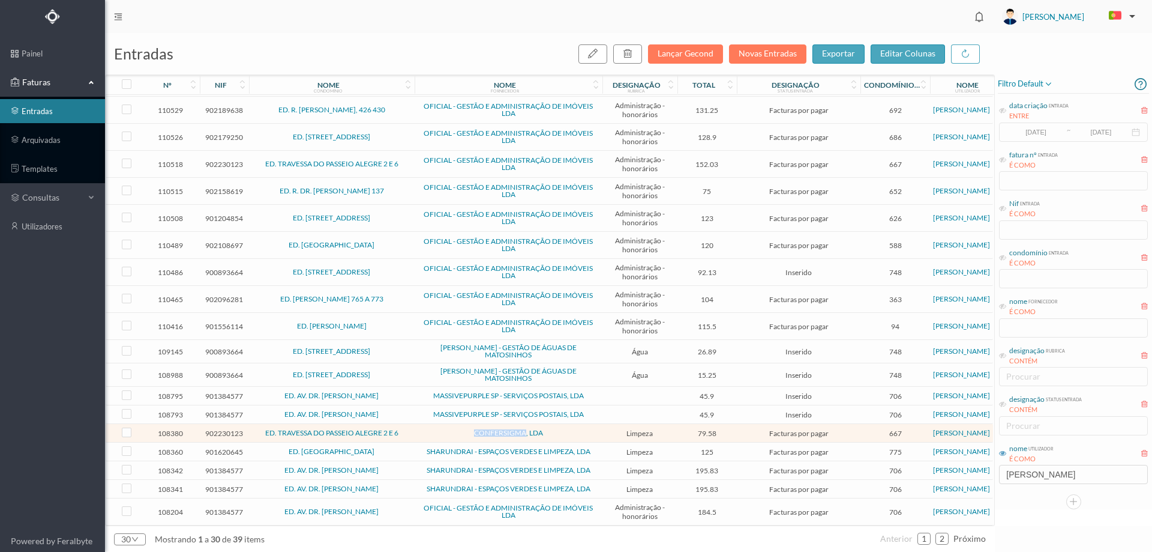
click at [434, 430] on span "CONFERSIGMA, LDA" at bounding box center [509, 432] width 182 height 7
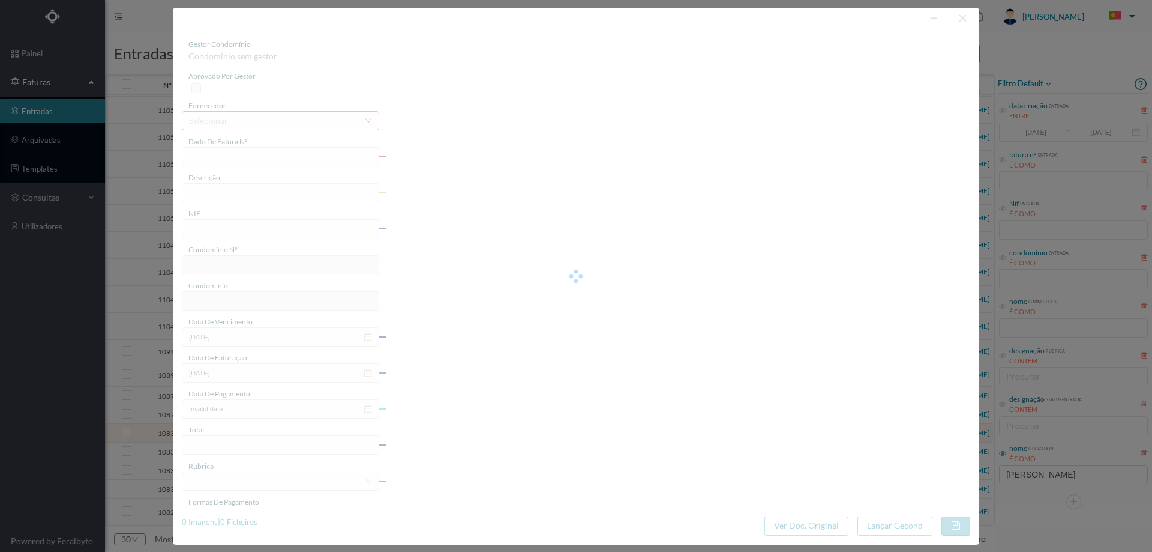
type input "FT 2025A1/62"
type input "LIMPEZA Agosto de 2025"
type input "902230123"
type input "2025-08-01"
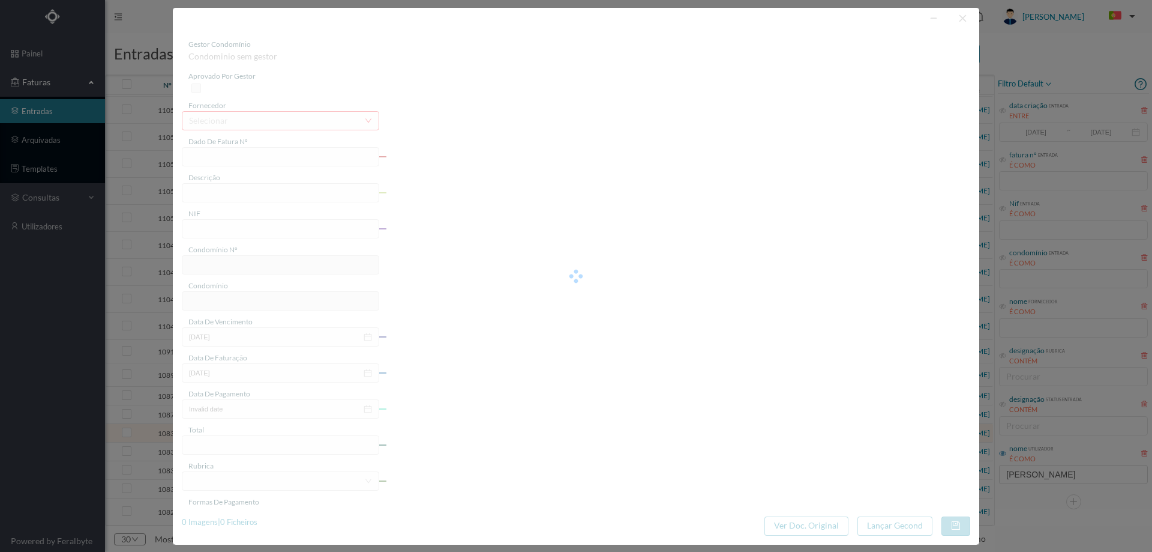
type input "2025-08-01"
type input "79.58"
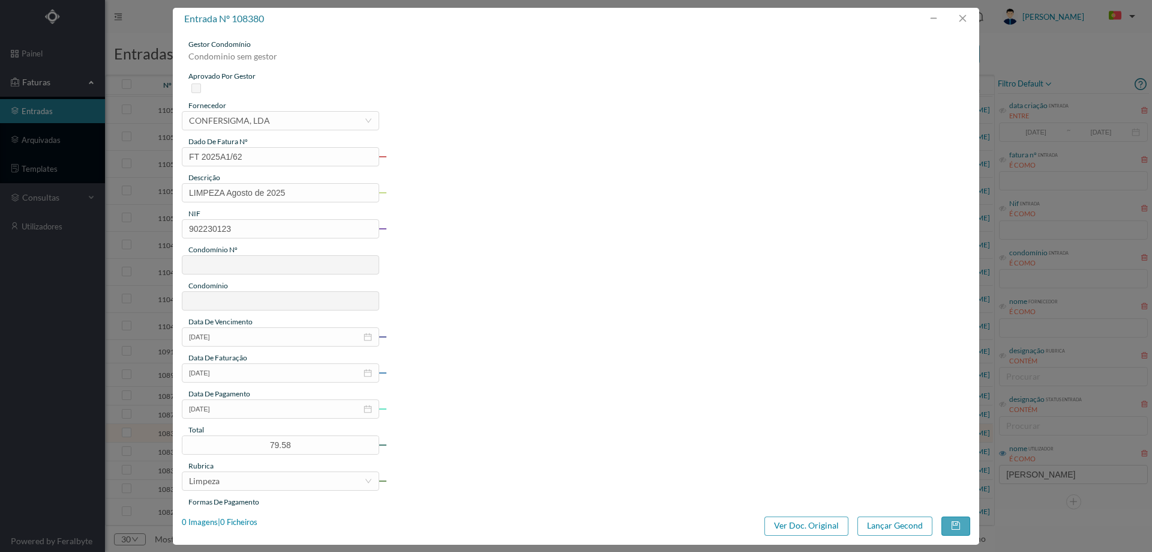
type input "667"
type input "ED. TRAVESSA DO PASSEIO ALEGRE 2 E 6"
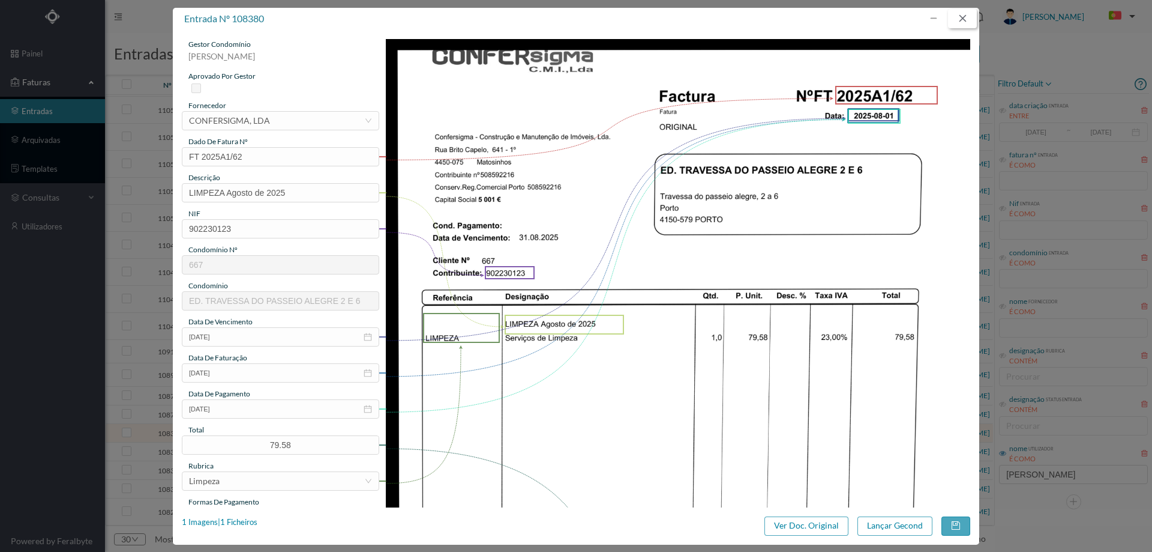
click at [970, 23] on button "button" at bounding box center [962, 18] width 29 height 19
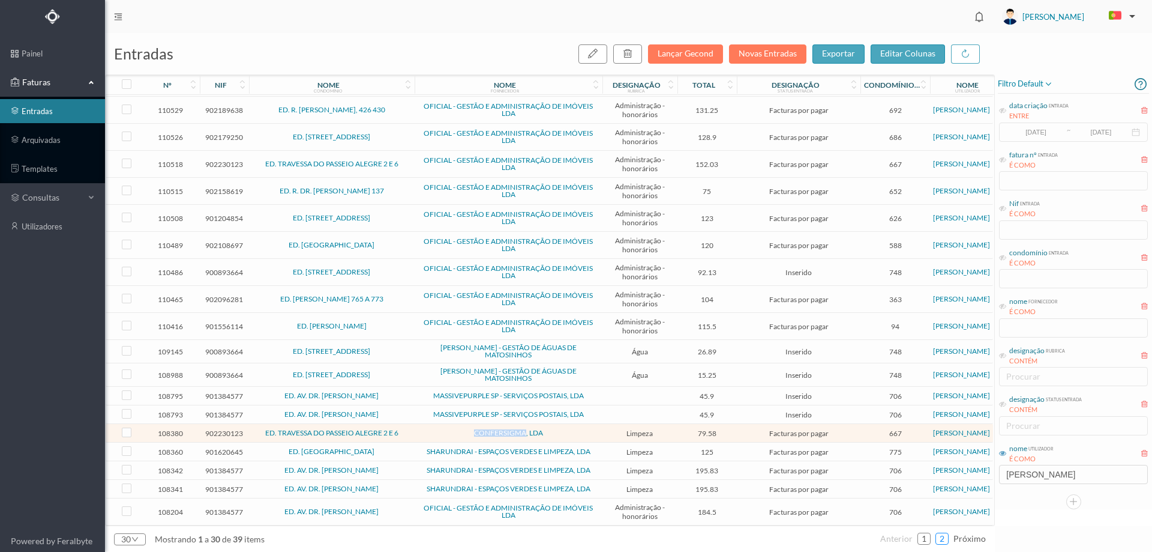
click at [940, 541] on link "2" at bounding box center [942, 538] width 12 height 18
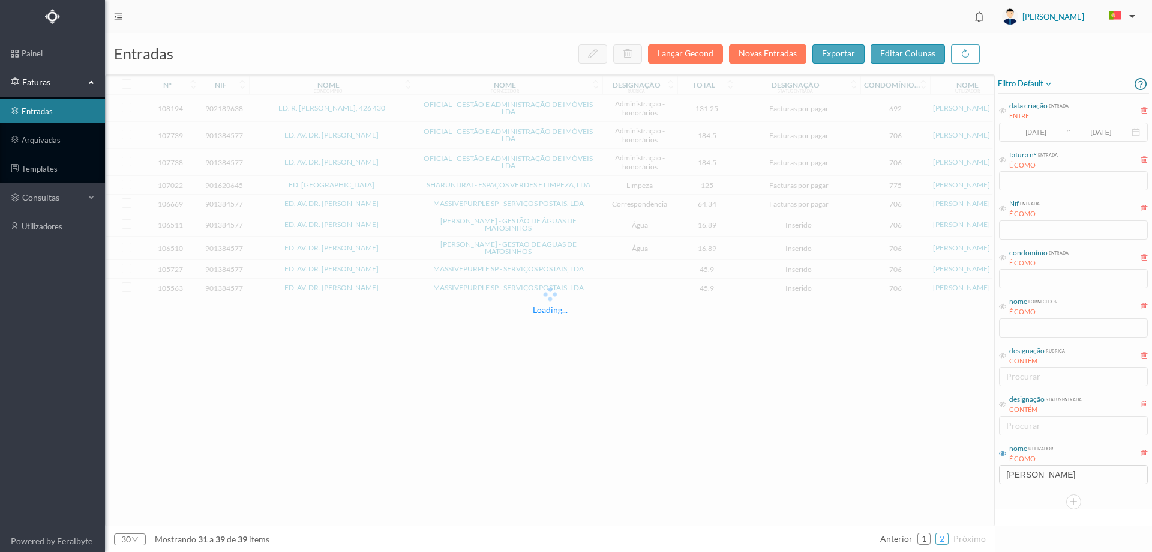
scroll to position [0, 0]
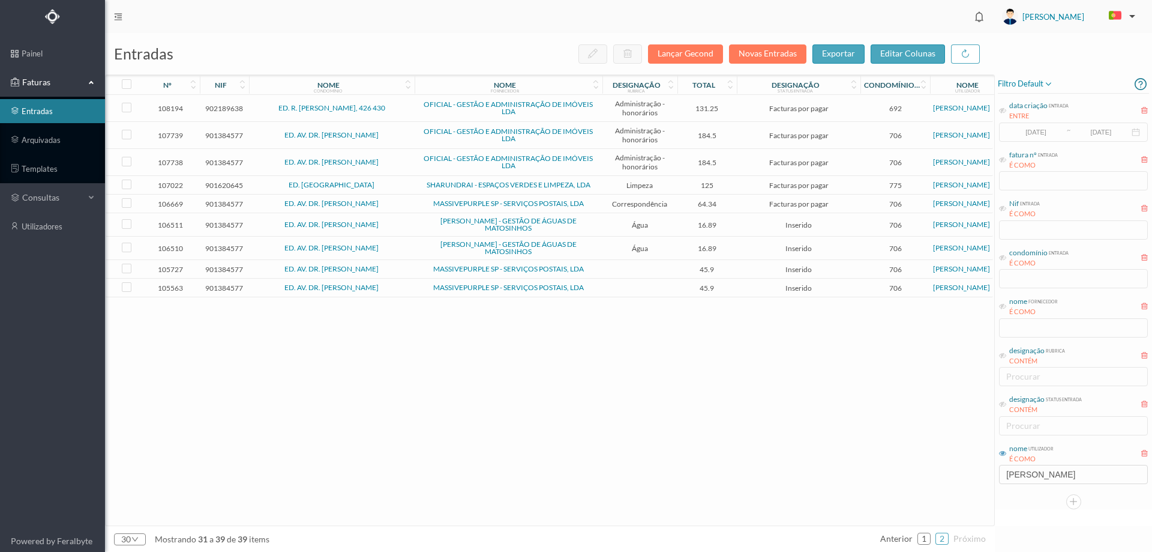
click at [409, 225] on span "ED. AV. DR. [PERSON_NAME]" at bounding box center [332, 224] width 160 height 7
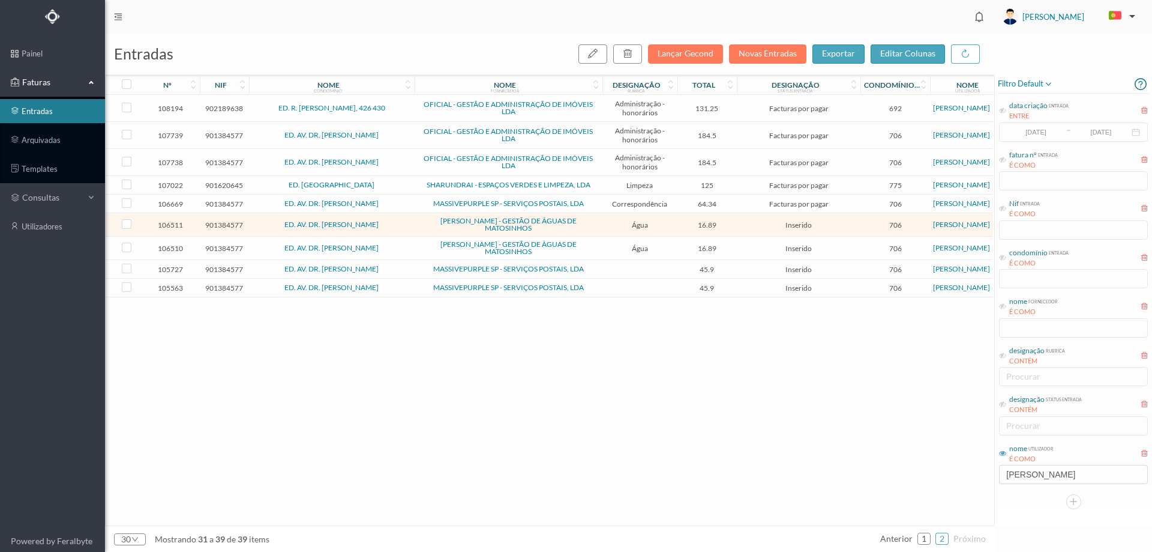
click at [409, 225] on span "ED. AV. DR. [PERSON_NAME]" at bounding box center [332, 224] width 160 height 7
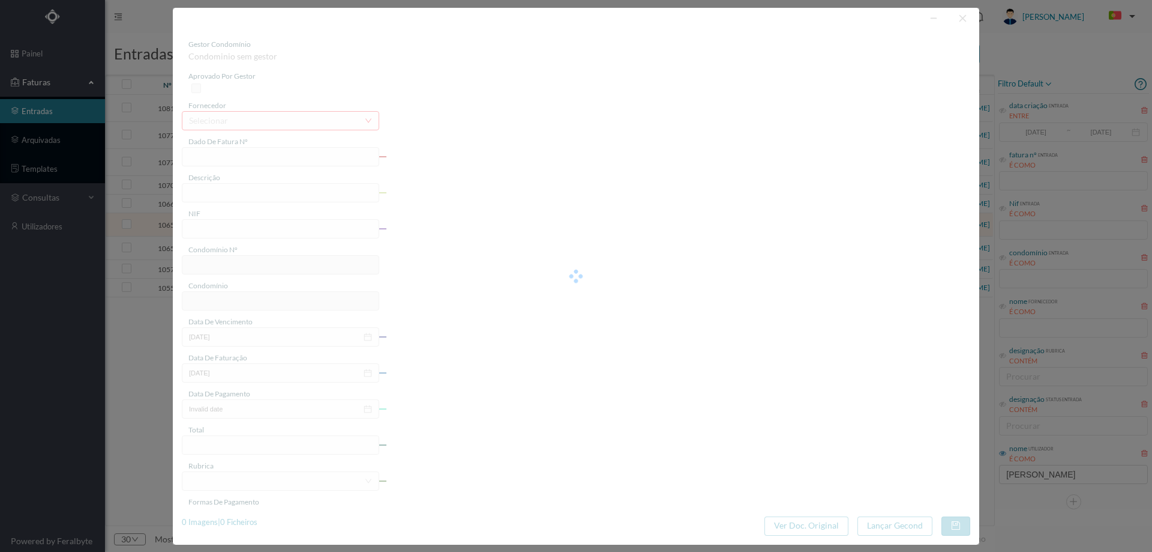
type input "FA K4025FA/10367859"
type input "Período de faturação: 22.04.2025 a 23.06.2025"
type input "901384577"
type input "16-07-2025"
type input "26-06-2025"
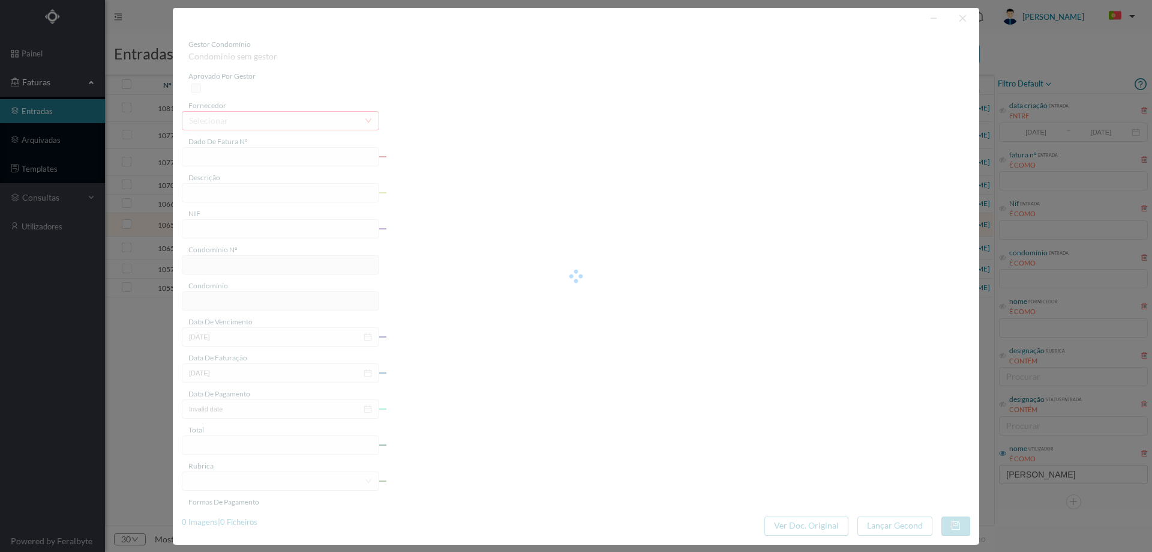
type input "16-07-2025"
type input "16.89"
type input "706"
type input "ED. AV. DR. [PERSON_NAME]"
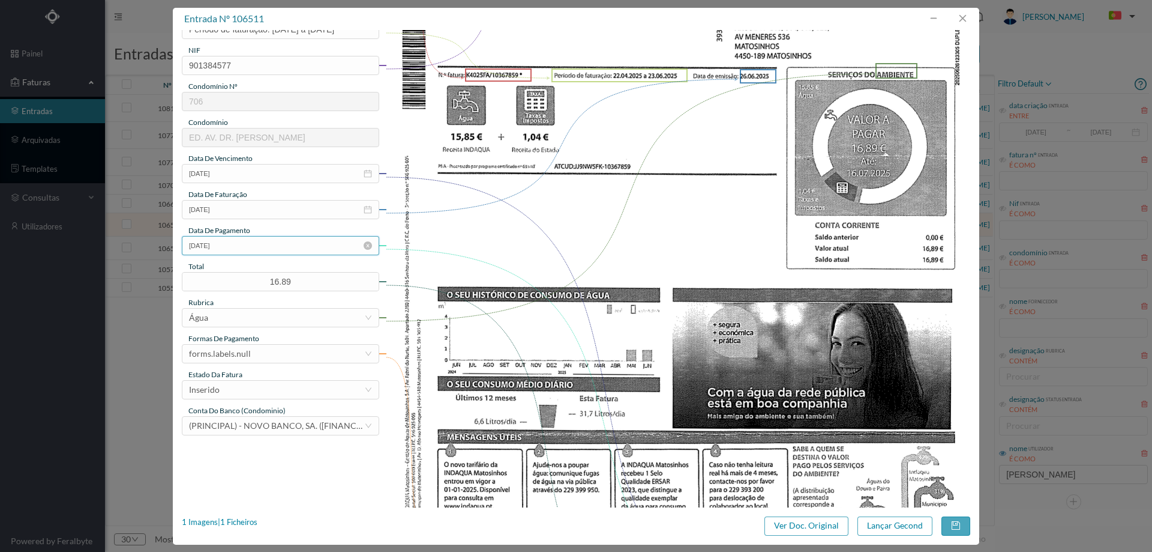
scroll to position [180, 0]
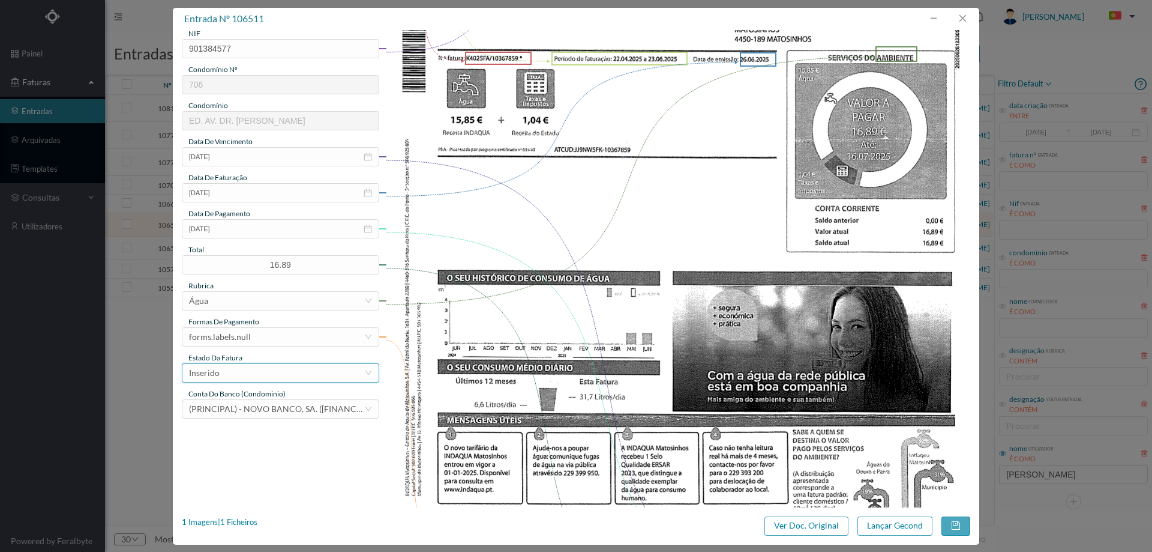
click at [266, 378] on div "Inserido" at bounding box center [276, 373] width 175 height 18
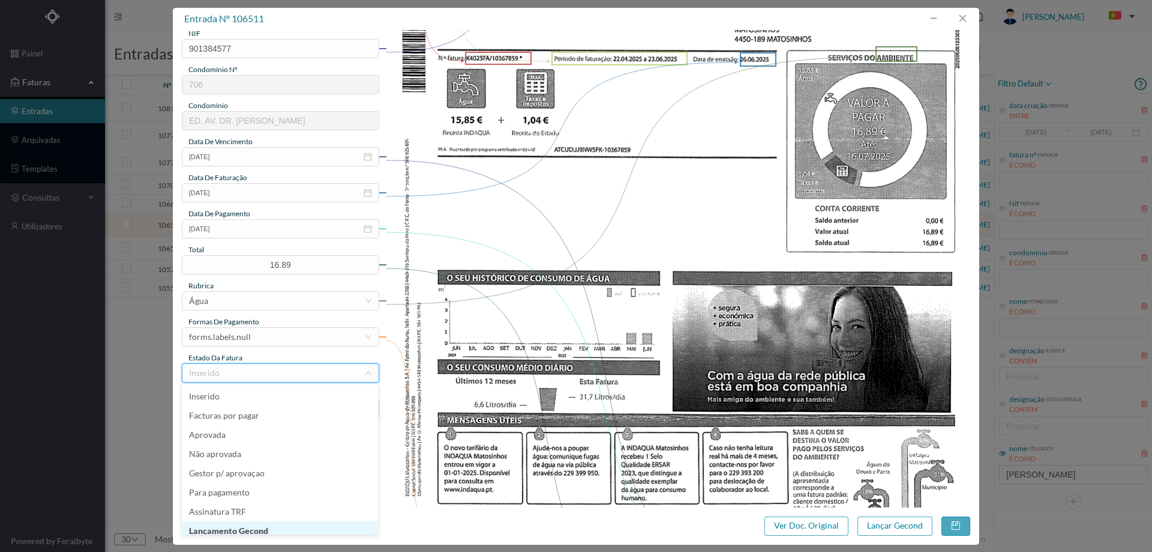
scroll to position [6, 0]
click at [263, 527] on li "Lançamento Gecond" at bounding box center [280, 524] width 196 height 19
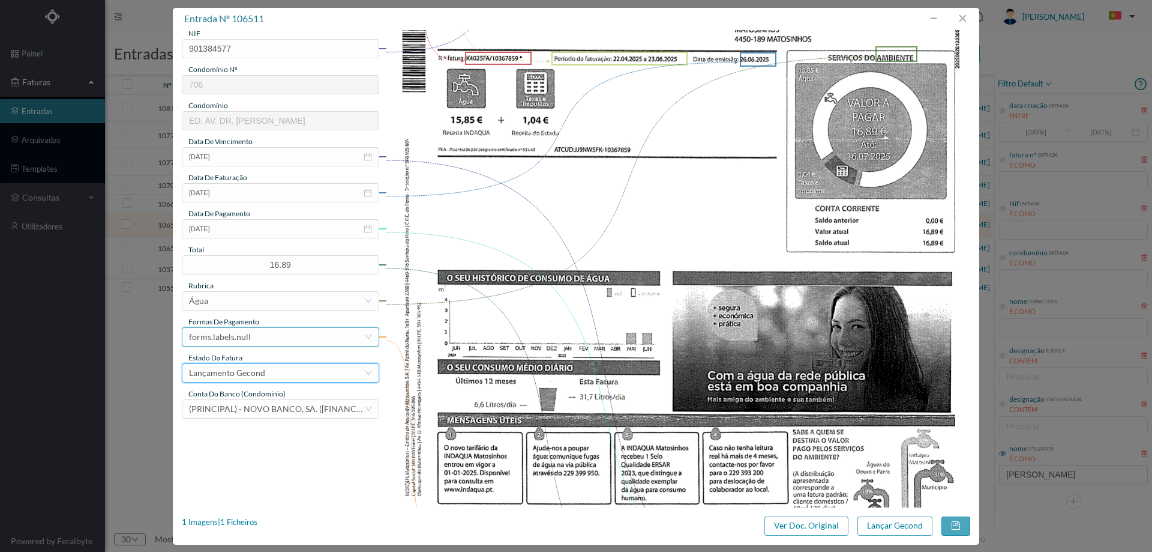
click at [266, 345] on div "forms.labels.null" at bounding box center [276, 337] width 175 height 18
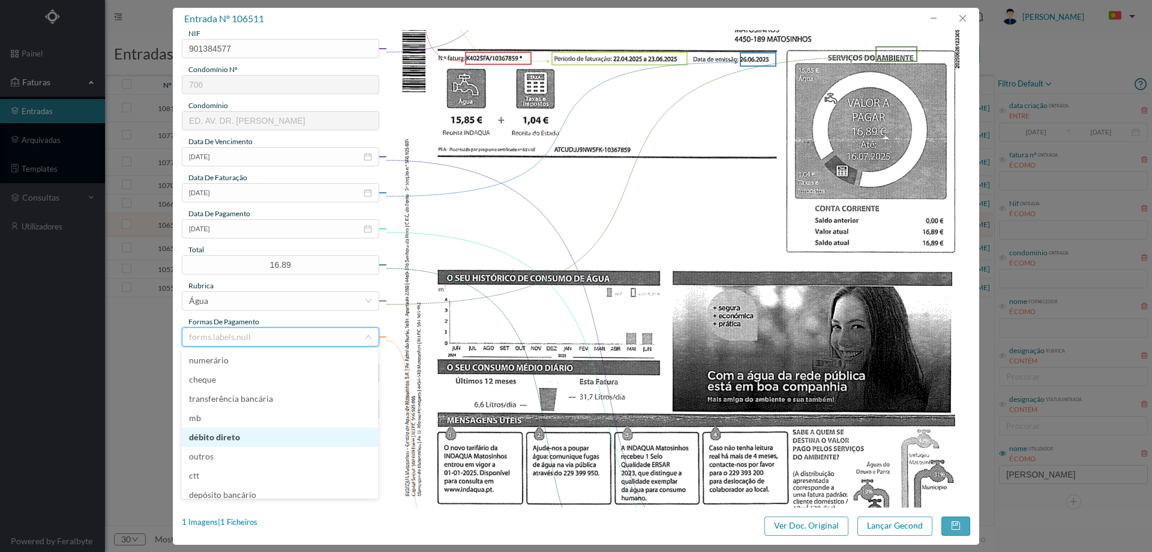
click at [266, 435] on li "débito direto" at bounding box center [280, 436] width 196 height 19
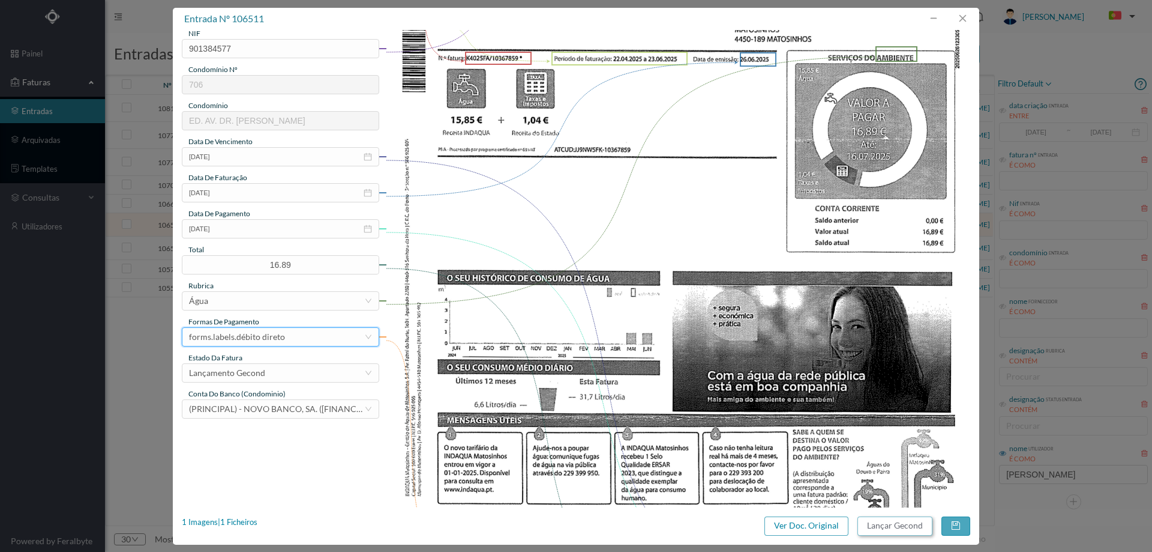
click at [898, 529] on button "Lançar Gecond" at bounding box center [895, 525] width 75 height 19
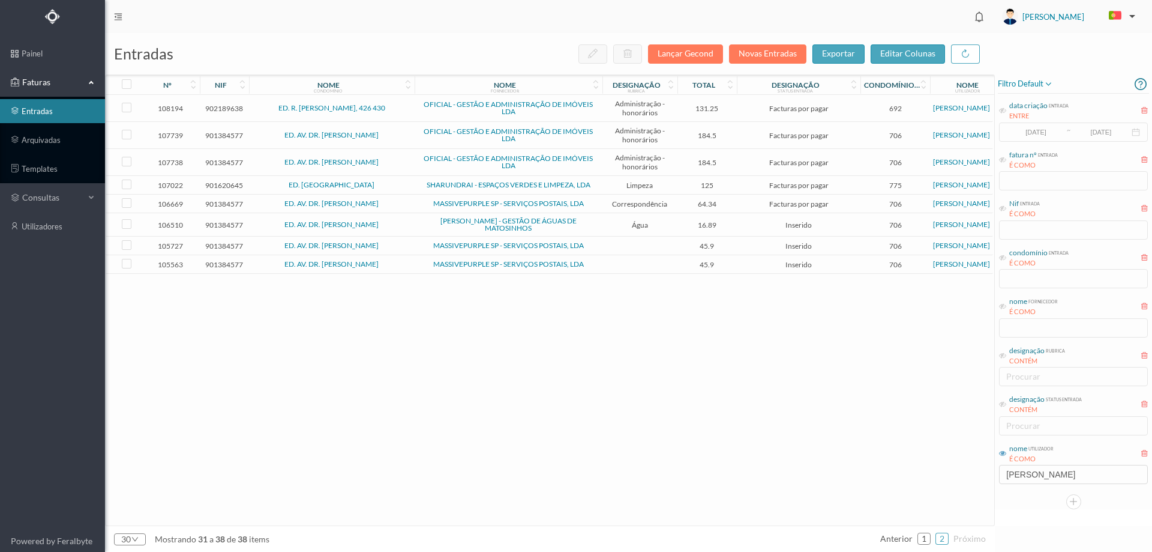
click at [402, 222] on span "ED. AV. DR. [PERSON_NAME]" at bounding box center [332, 224] width 160 height 7
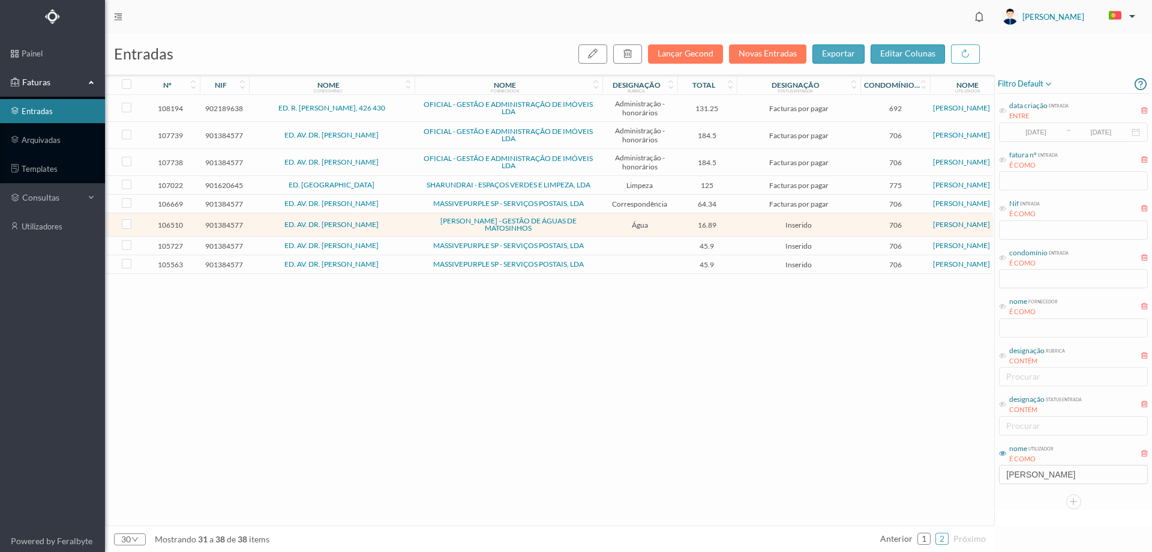
click at [402, 222] on span "ED. AV. DR. [PERSON_NAME]" at bounding box center [332, 224] width 160 height 7
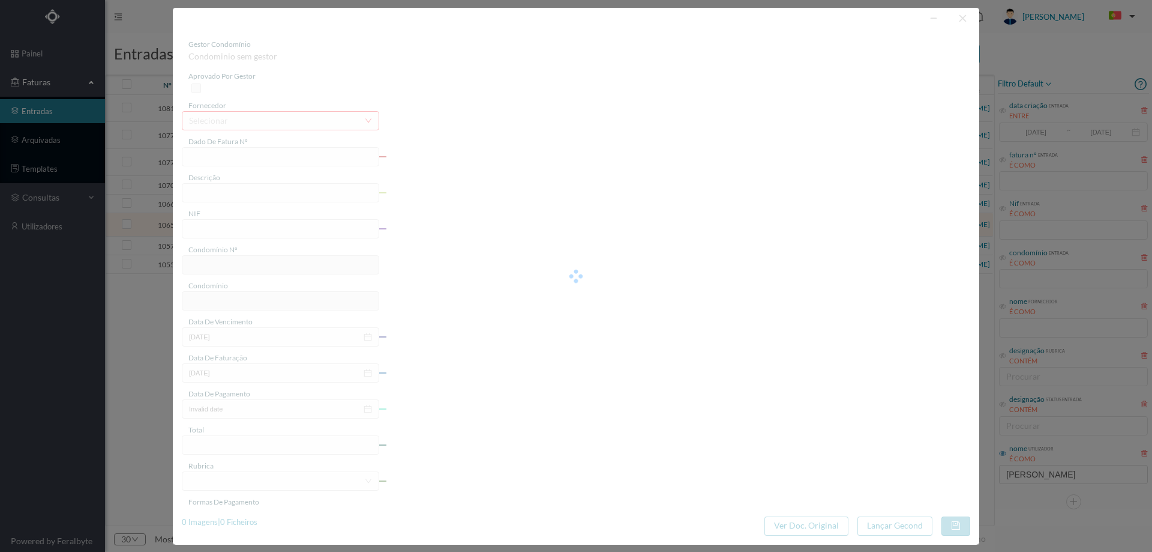
type input "FA K4025FA/10376290"
type input "Periodo de faturação: 22.04.2025 a 23.06.2025"
type input "901384577"
type input "16-07-2025"
type input "26-06-2025"
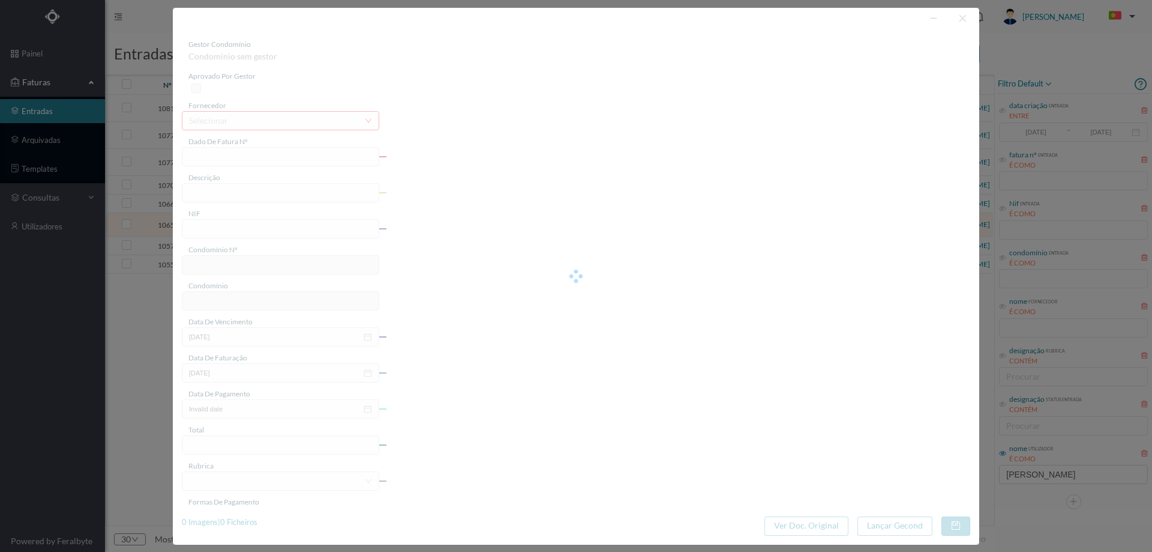
type input "16-07-2025"
type input "16.89"
type input "706"
type input "ED. AV. DR. [PERSON_NAME]"
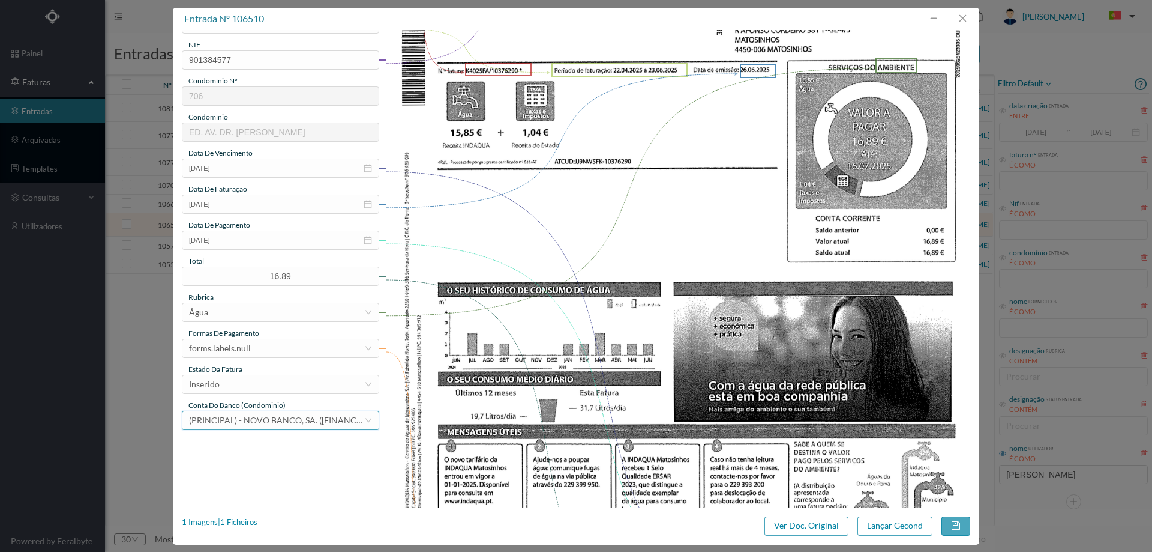
scroll to position [180, 0]
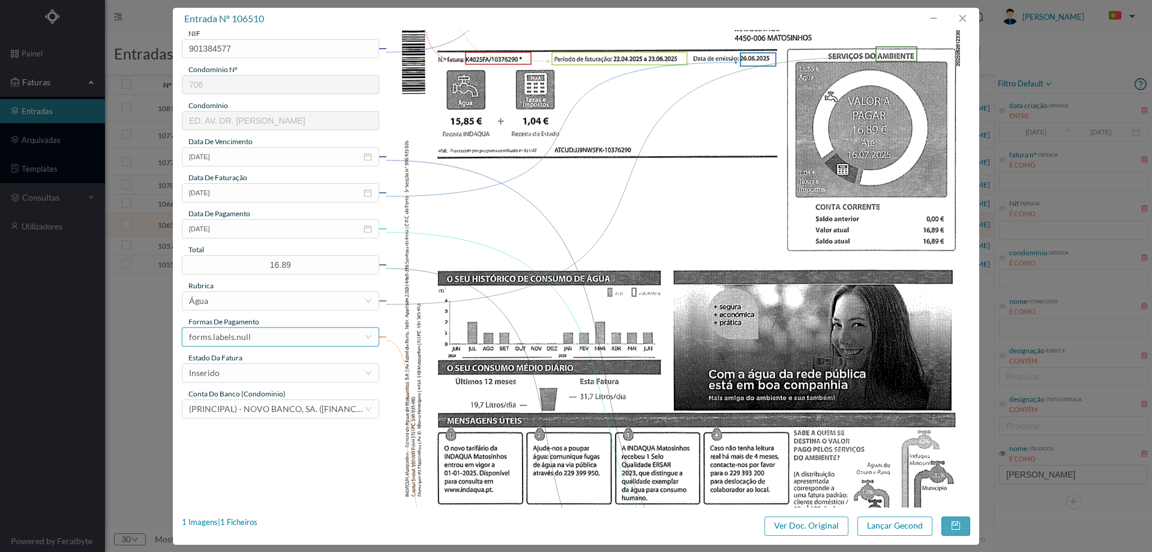
click at [295, 331] on div "forms.labels.null" at bounding box center [276, 337] width 175 height 18
click at [272, 397] on li "transferência bancária" at bounding box center [280, 398] width 196 height 19
click at [288, 335] on div "forms.labels.transferência bancária" at bounding box center [254, 337] width 131 height 18
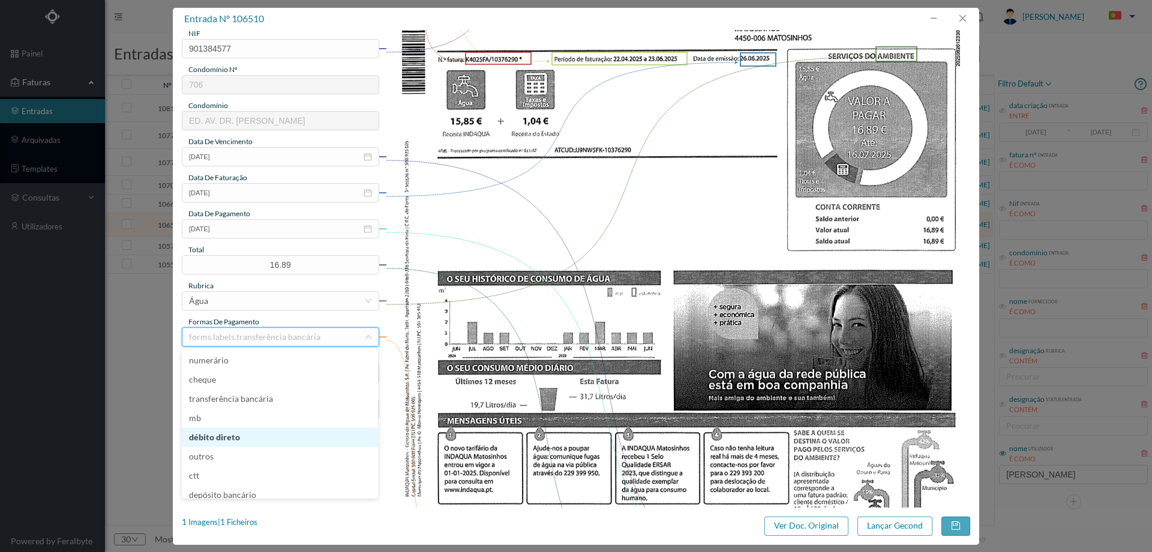
click at [248, 432] on li "débito direto" at bounding box center [280, 436] width 196 height 19
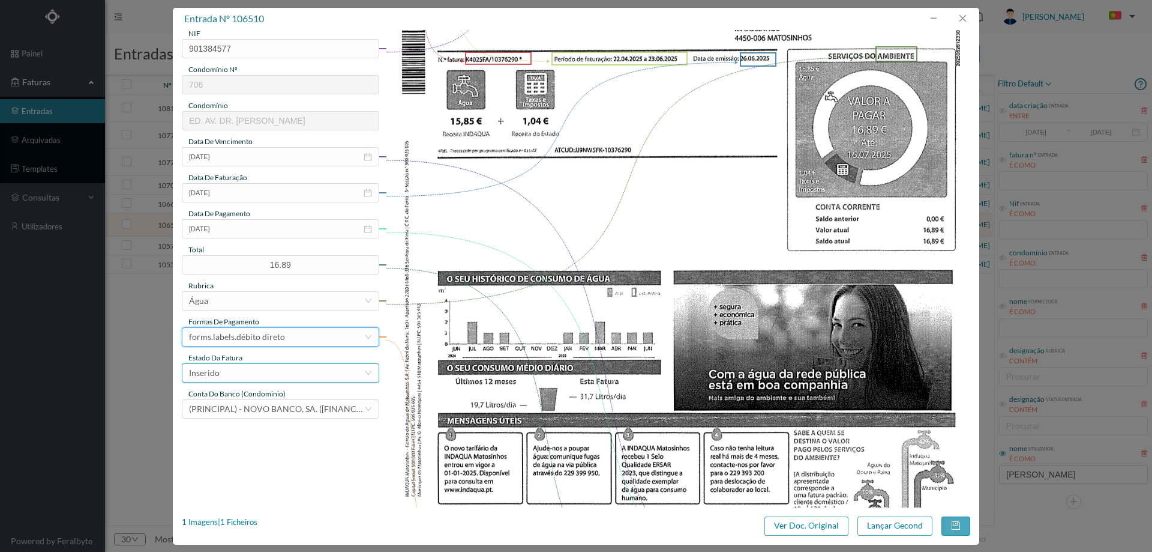
click at [258, 369] on div "Inserido" at bounding box center [276, 373] width 175 height 18
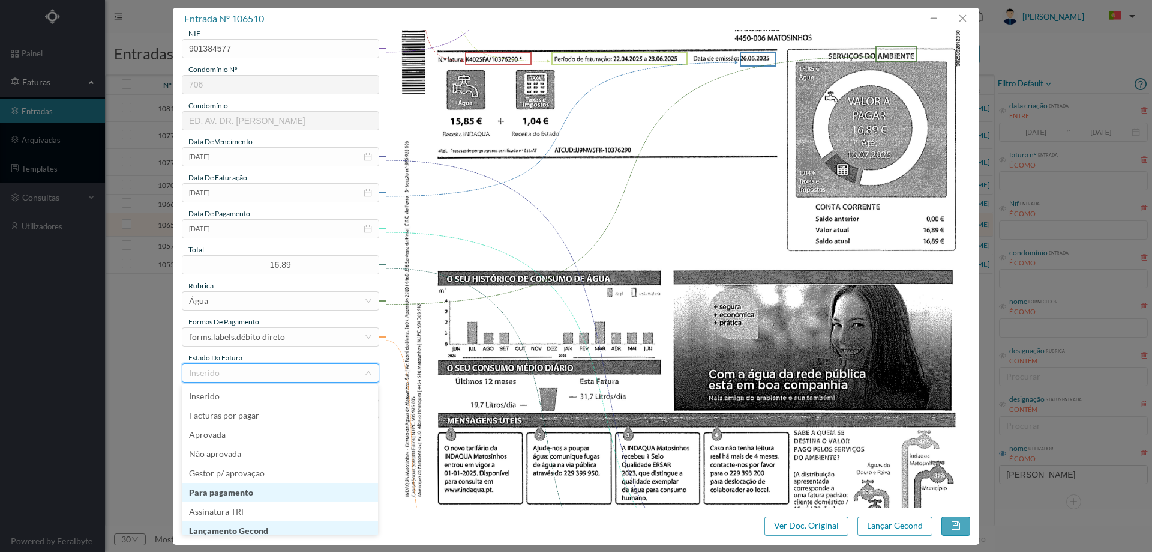
scroll to position [6, 0]
click at [257, 528] on li "Lançamento Gecond" at bounding box center [280, 524] width 196 height 19
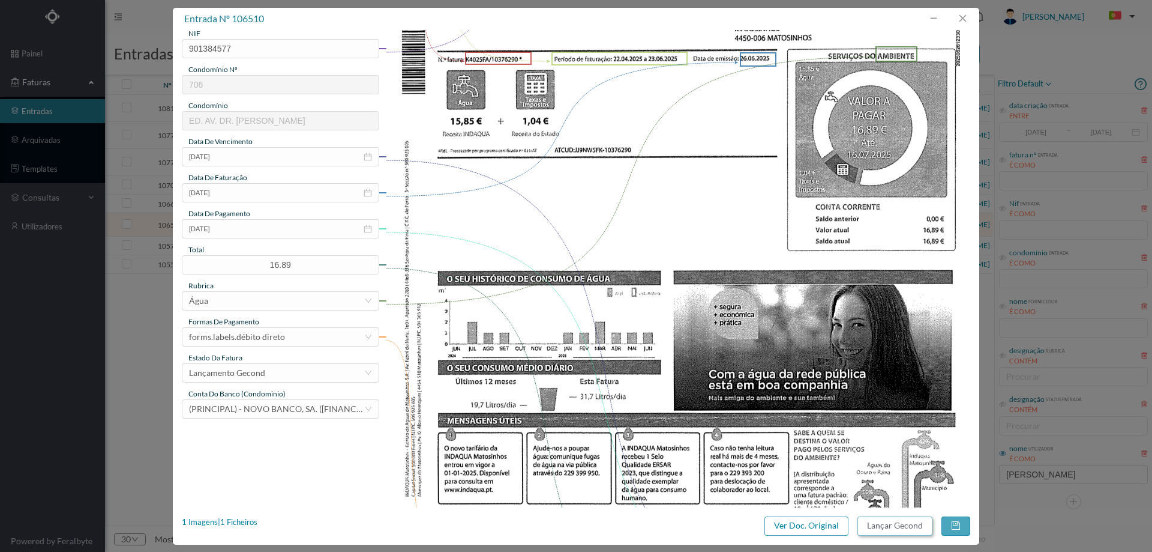
click at [866, 528] on button "Lançar Gecond" at bounding box center [895, 525] width 75 height 19
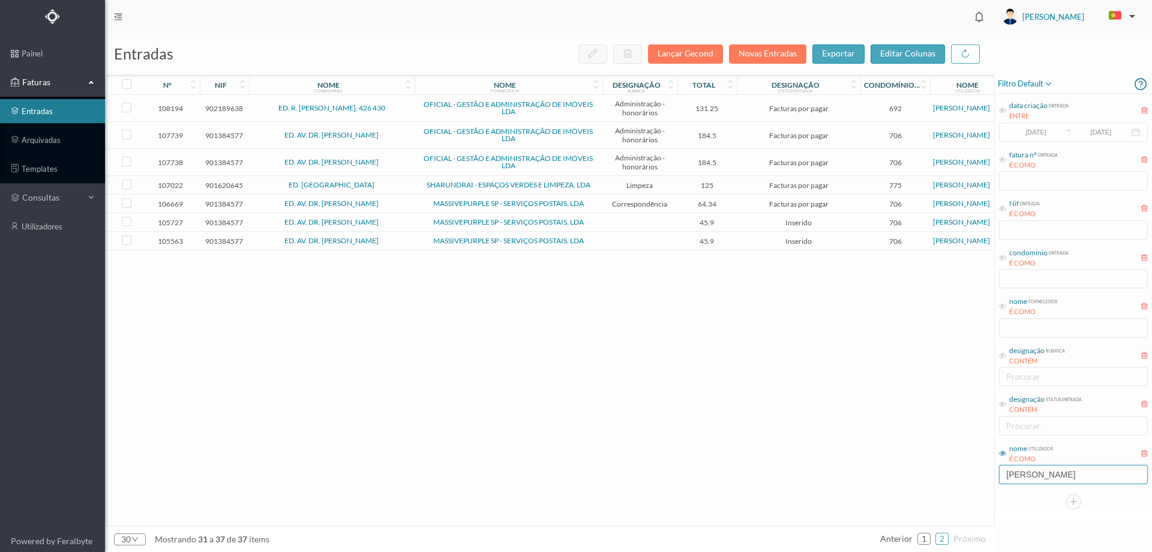
drag, startPoint x: 1050, startPoint y: 475, endPoint x: 989, endPoint y: 466, distance: 62.6
click at [989, 466] on div "entradas Lançar Gecond Novas Entradas exportar editar colunas nº nif nome condo…" at bounding box center [628, 292] width 1047 height 519
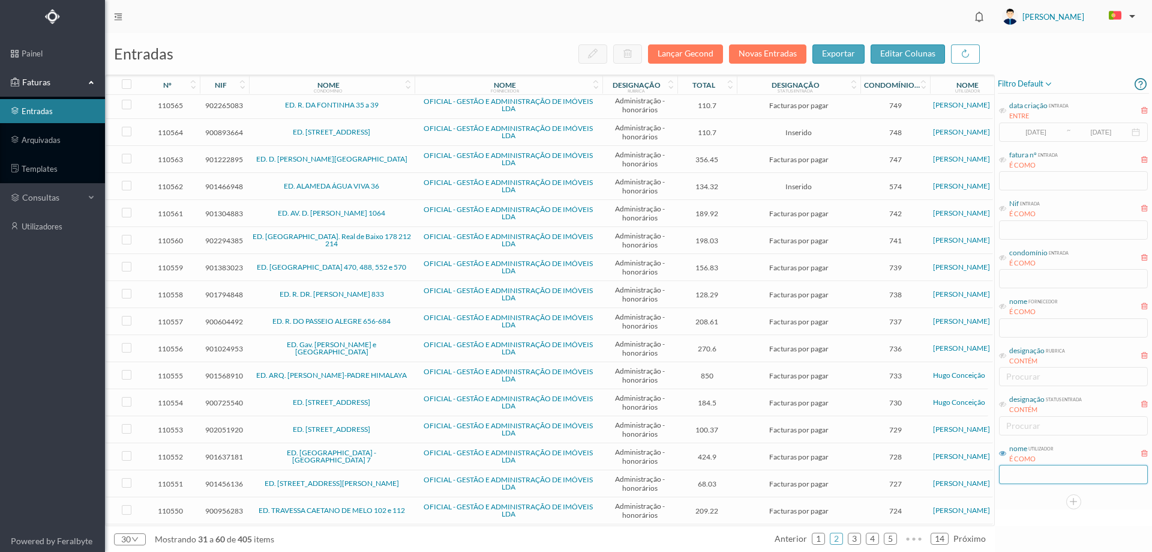
scroll to position [0, 0]
click at [825, 540] on link "1" at bounding box center [819, 538] width 12 height 18
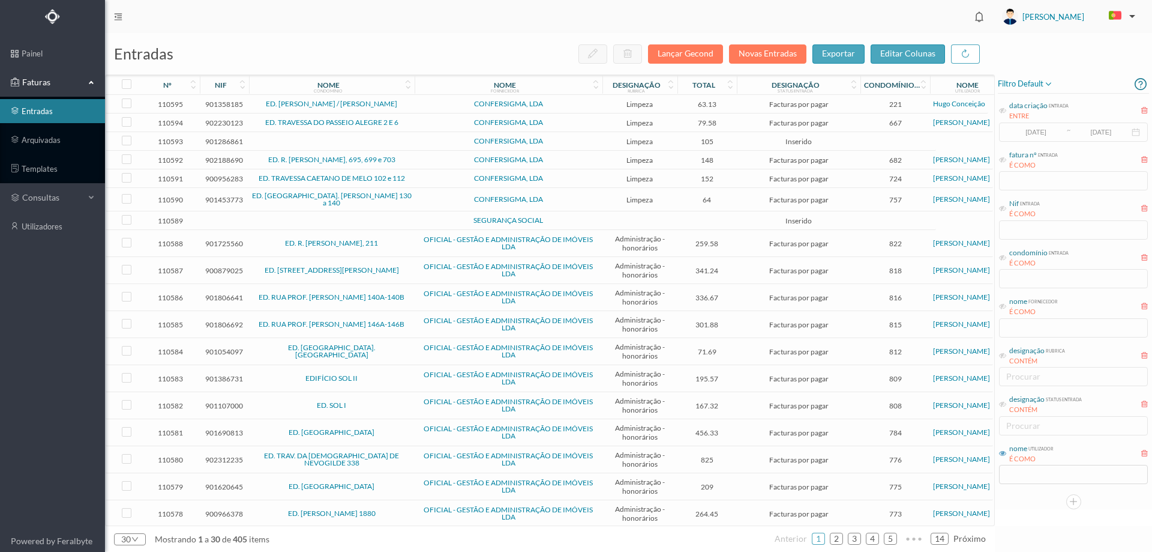
click at [768, 37] on div "entradas Lançar Gecond Novas Entradas exportar editar colunas" at bounding box center [550, 53] width 890 height 41
click at [747, 56] on button "Novas Entradas" at bounding box center [767, 53] width 77 height 19
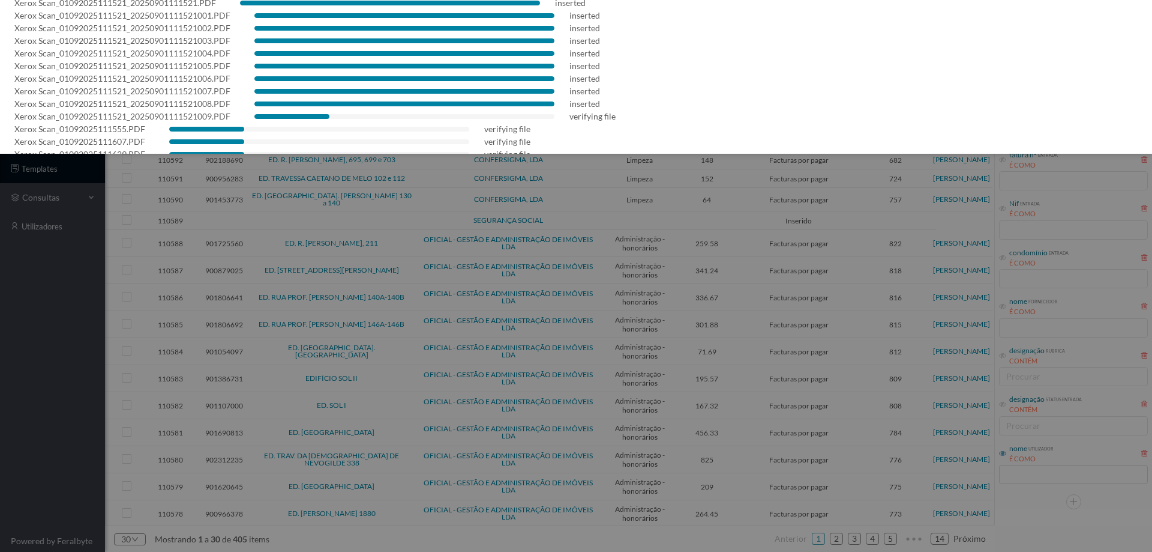
scroll to position [97, 0]
